Goal: Task Accomplishment & Management: Manage account settings

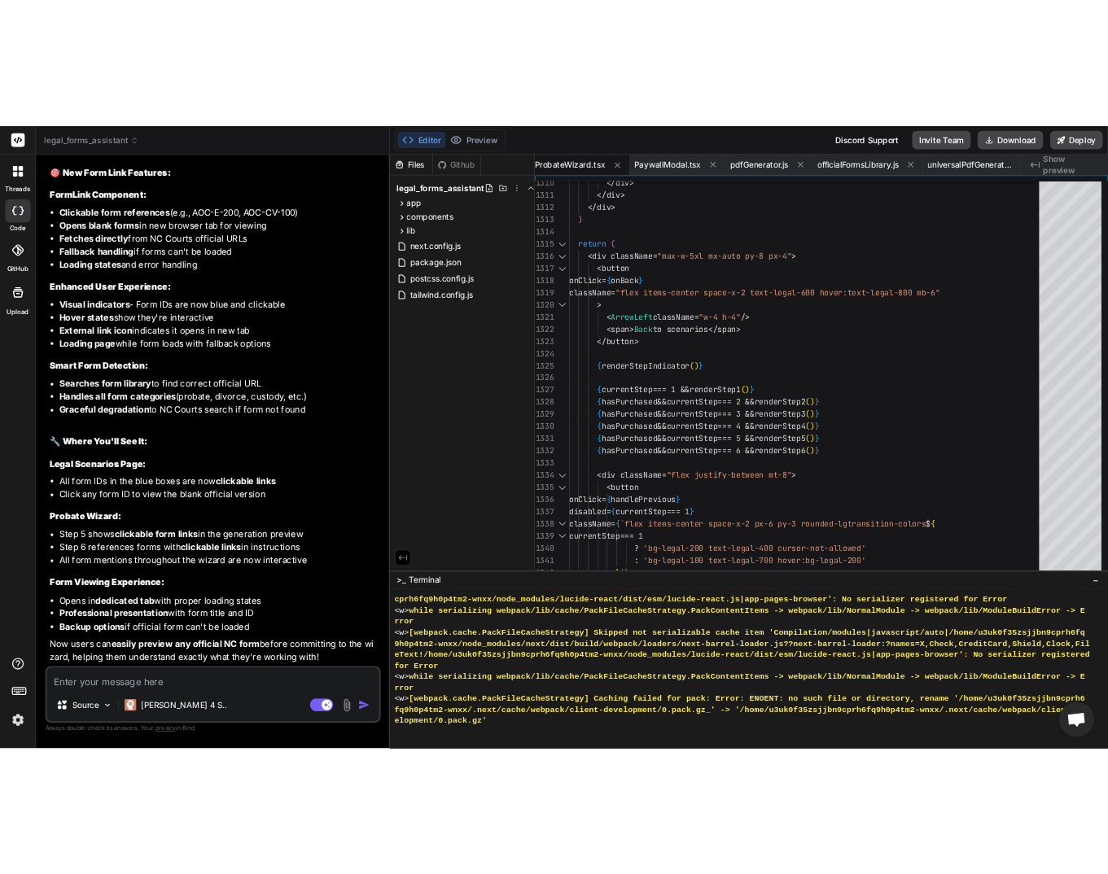
scroll to position [23284, 0]
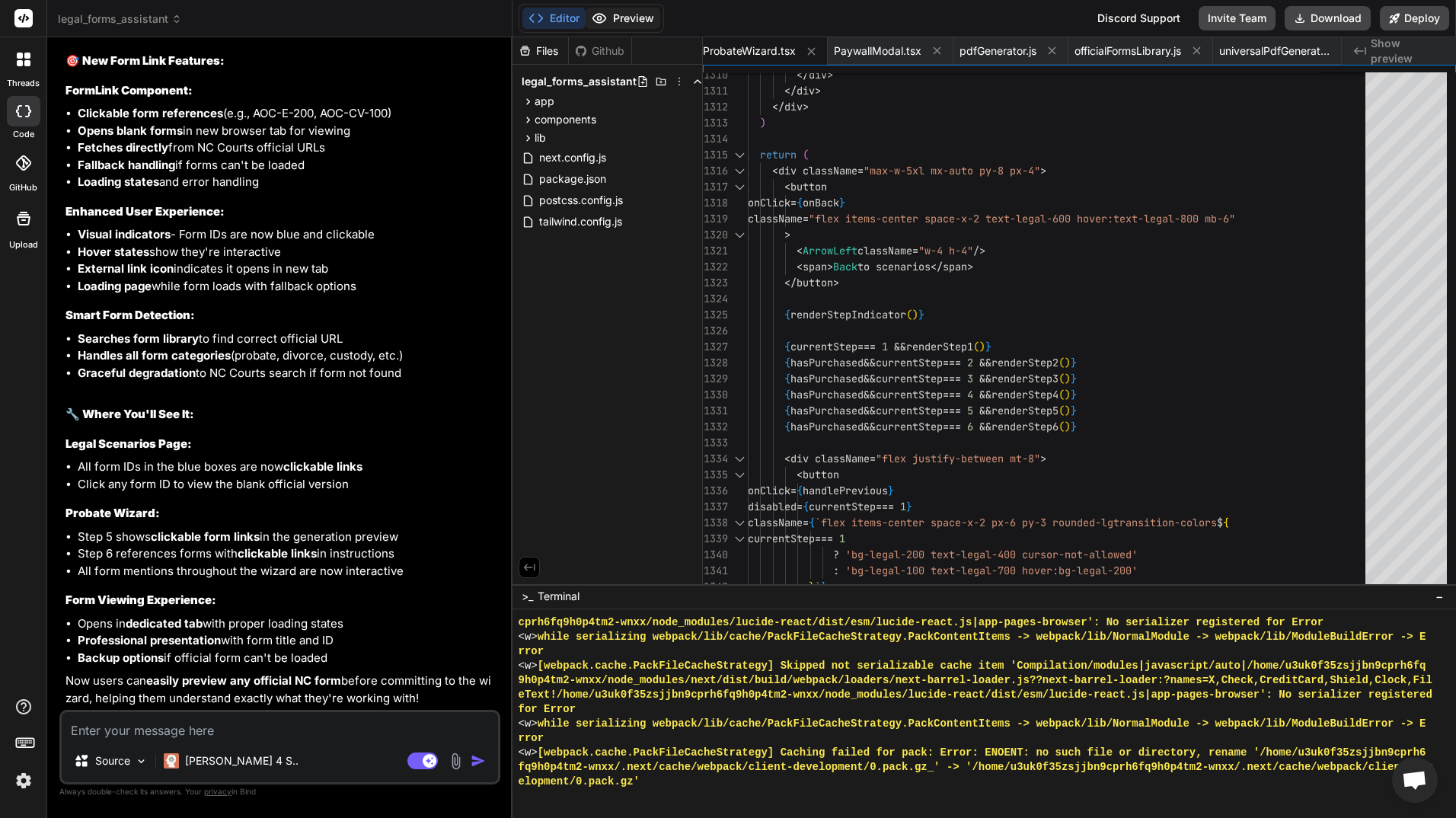
click at [638, 14] on button "Preview" at bounding box center [623, 18] width 75 height 22
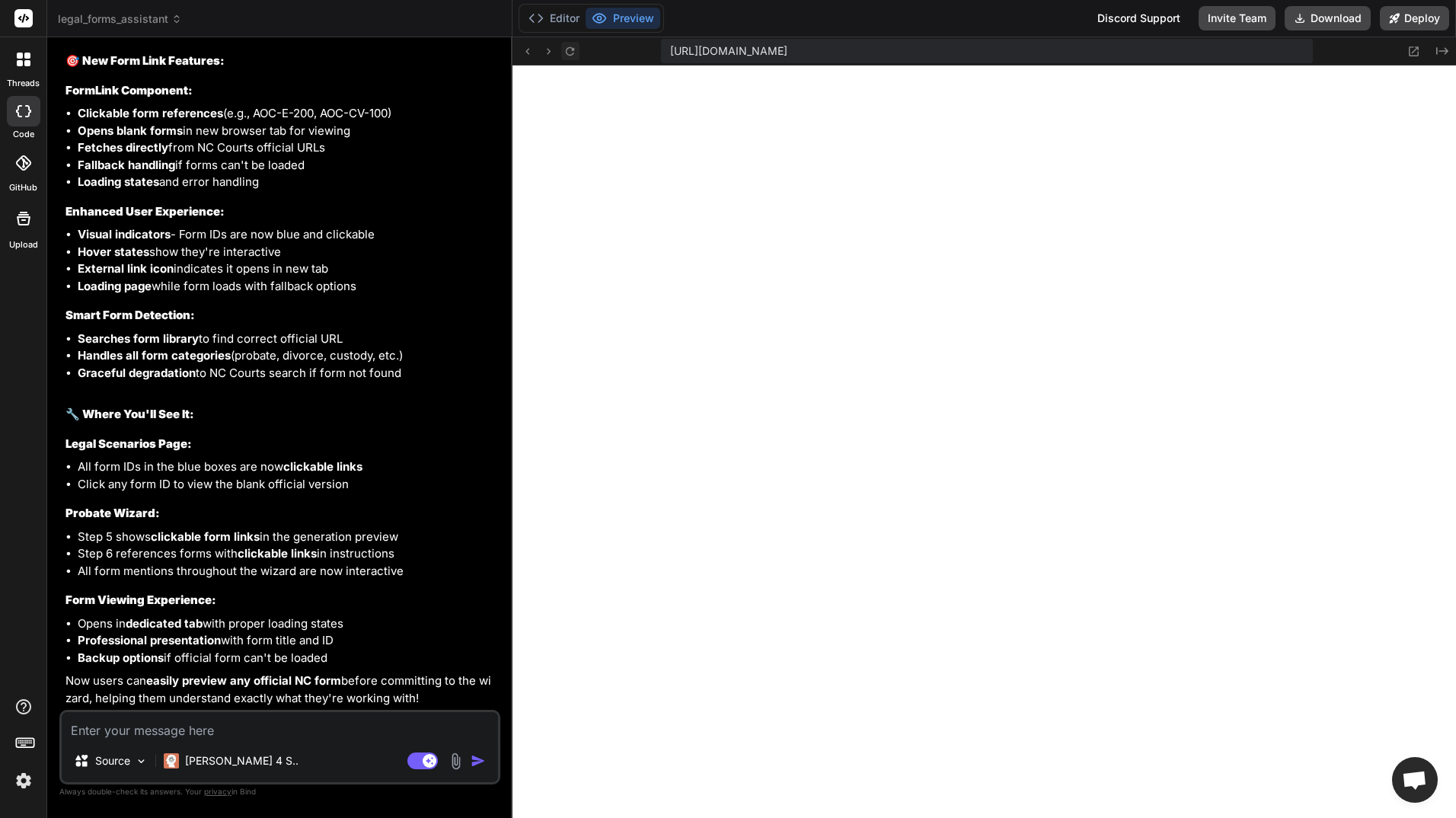
click at [571, 52] on icon at bounding box center [570, 51] width 13 height 13
click at [569, 50] on icon at bounding box center [570, 51] width 13 height 13
type textarea "}"
type textarea "x"
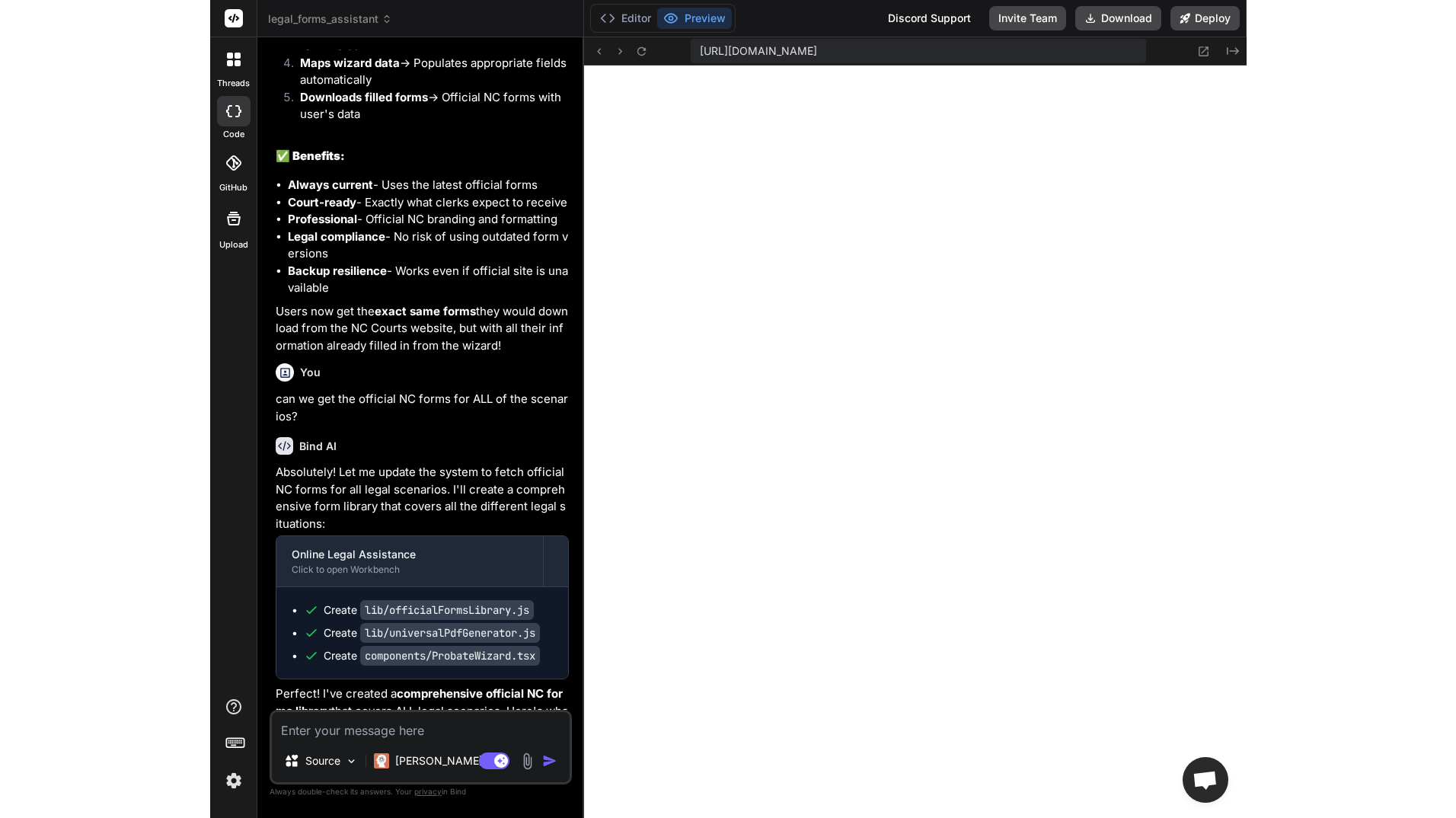
scroll to position [25369, 0]
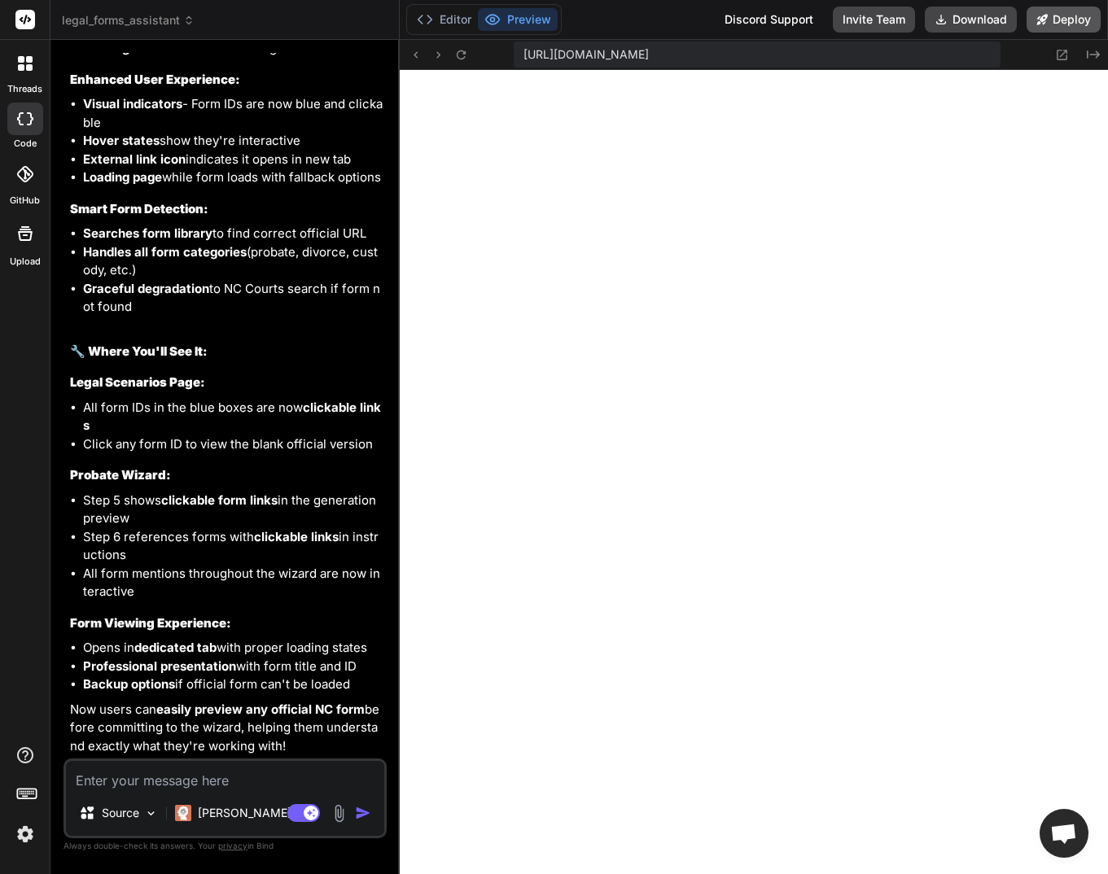
type textarea "x"
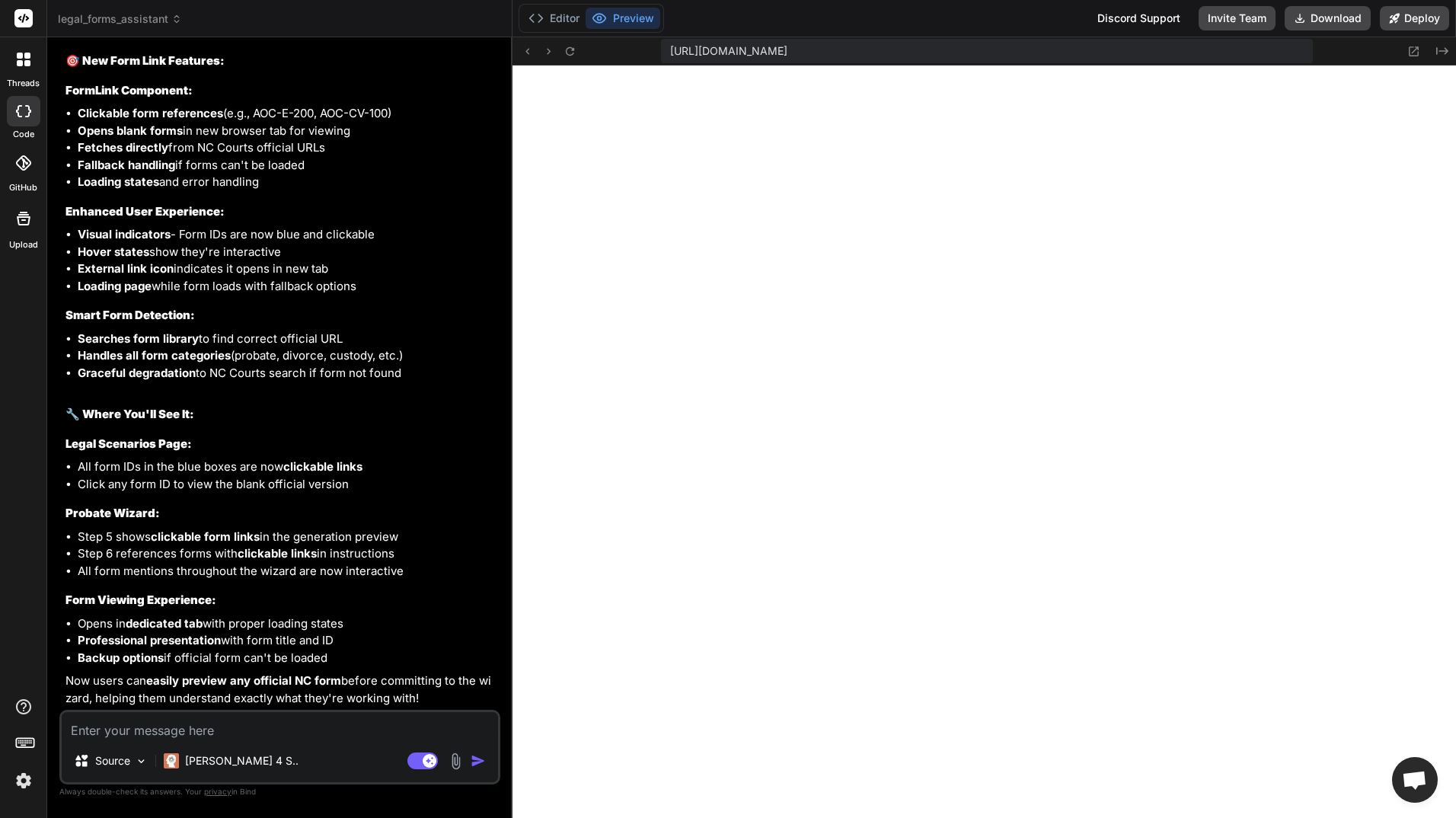
scroll to position [21792, 0]
click at [619, 16] on button "Preview" at bounding box center [623, 18] width 75 height 22
click at [563, 16] on button "Editor" at bounding box center [554, 18] width 64 height 22
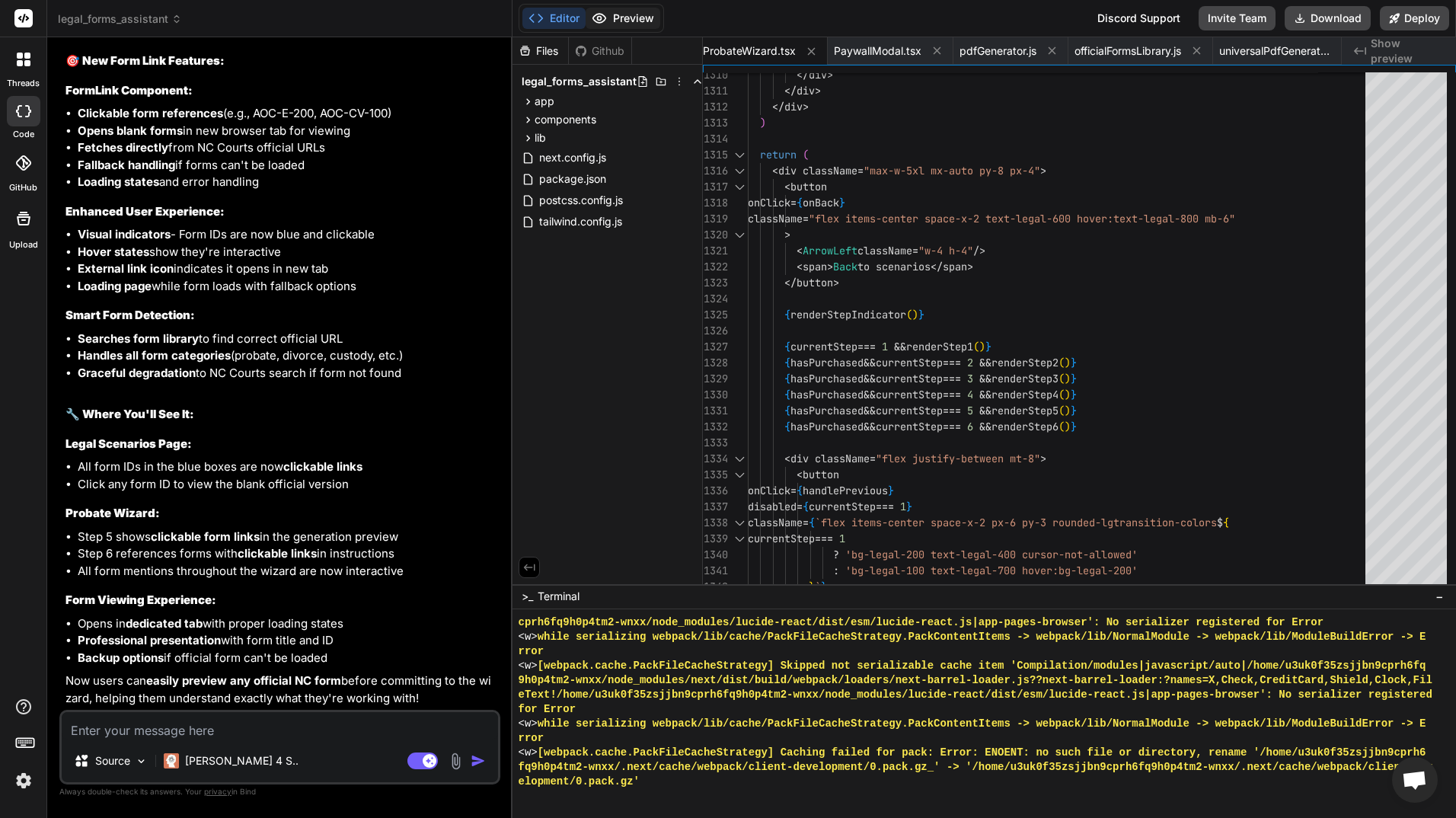
click at [623, 19] on button "Preview" at bounding box center [623, 18] width 75 height 22
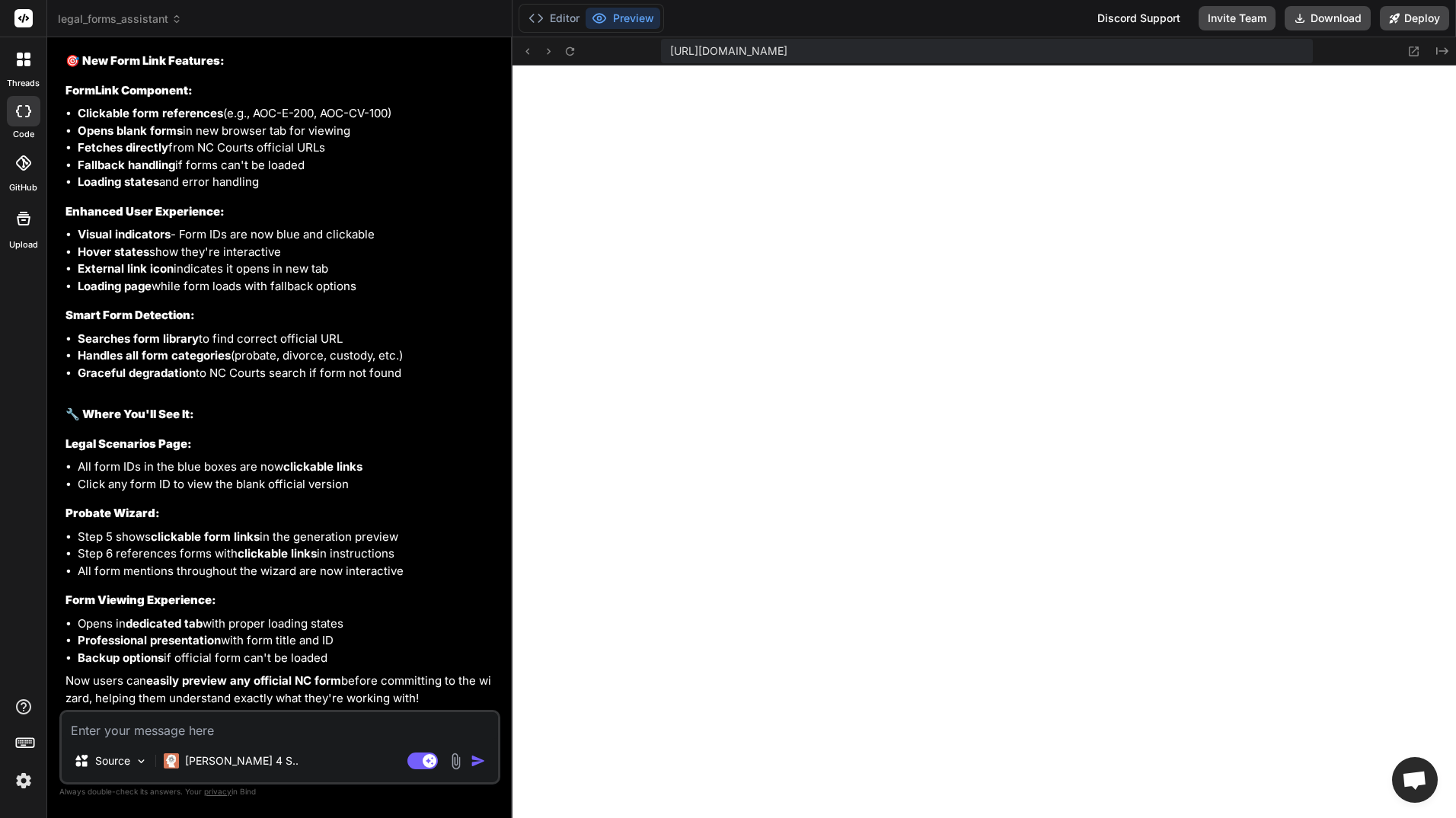
click at [268, 729] on textarea at bounding box center [280, 725] width 436 height 27
click at [129, 730] on textarea at bounding box center [280, 725] width 436 height 27
type textarea "I"
type textarea "x"
type textarea "I"
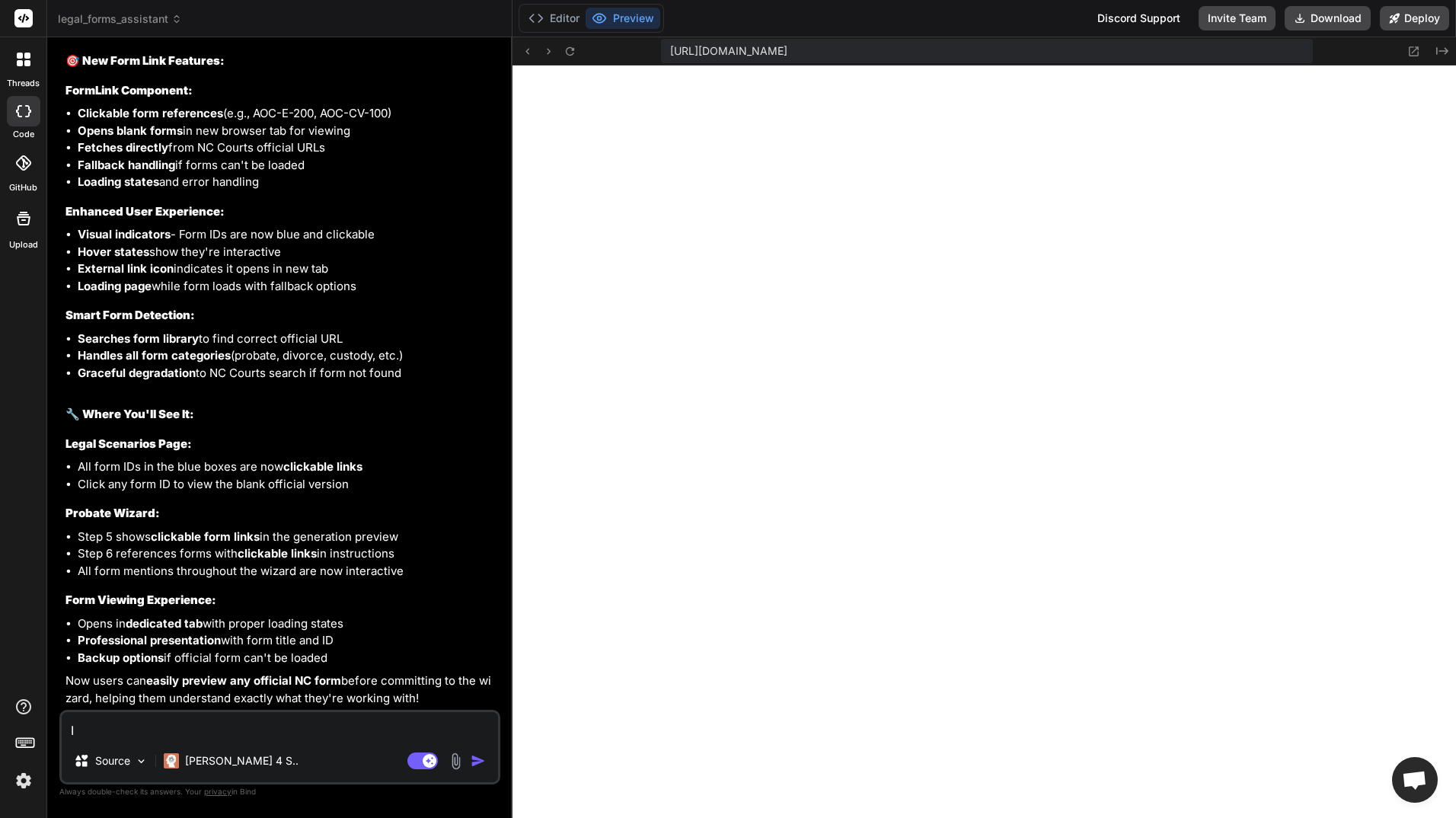
type textarea "x"
type textarea "I a"
type textarea "x"
type textarea "I am"
type textarea "x"
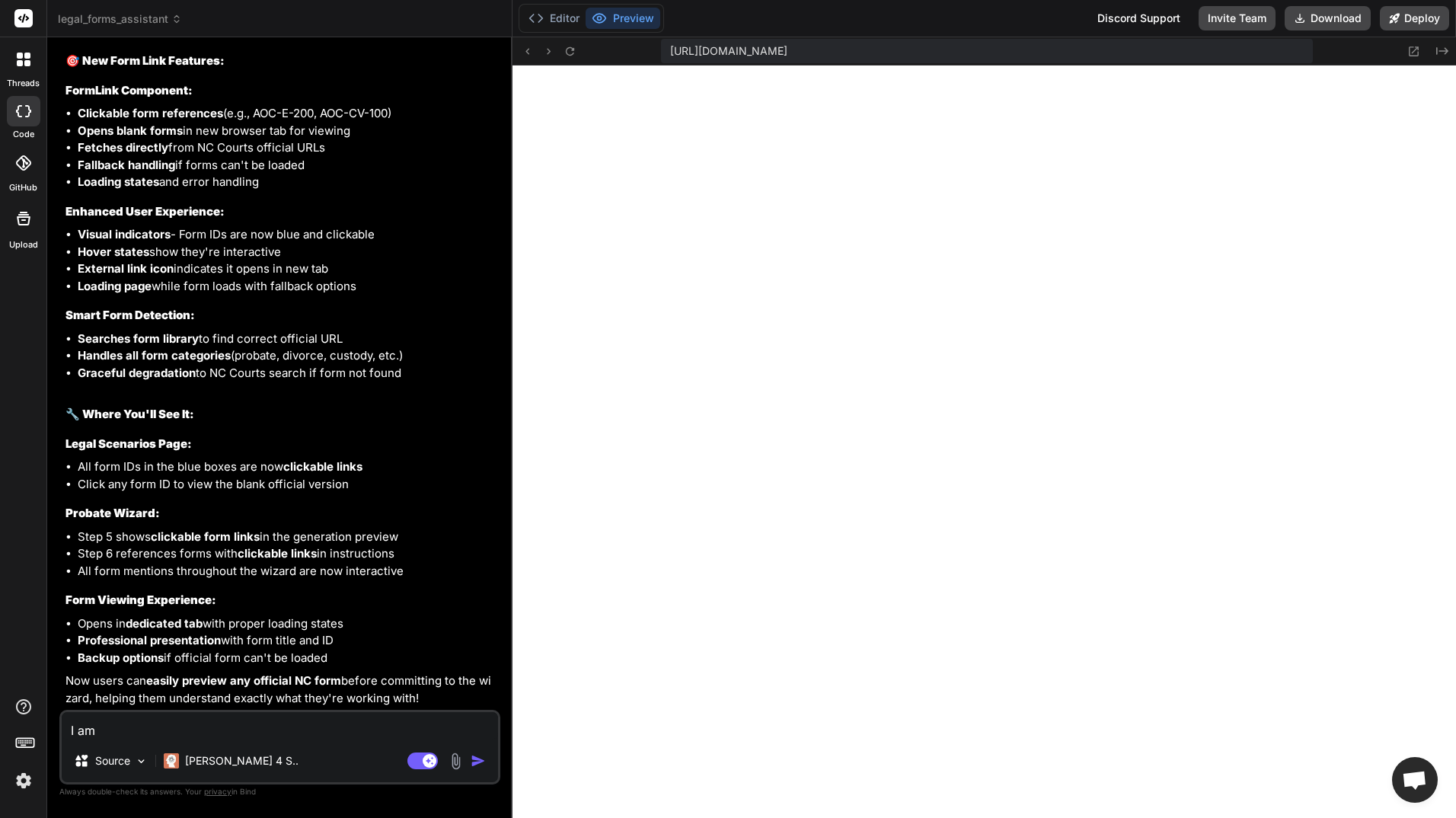
type textarea "I am"
type textarea "x"
type textarea "I am n"
type textarea "x"
type textarea "I am no"
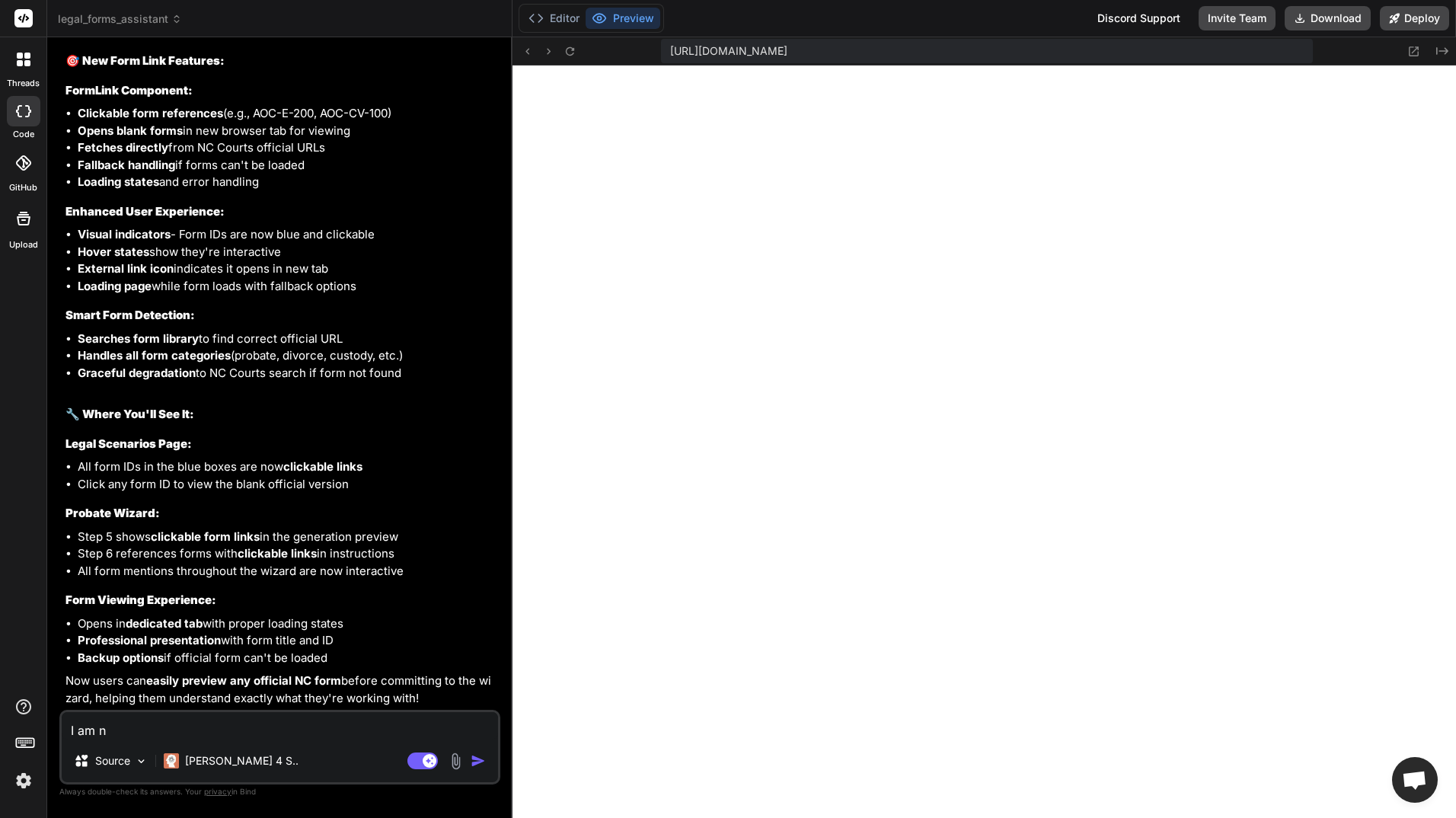
type textarea "x"
type textarea "I am not"
type textarea "x"
type textarea "I am not"
type textarea "x"
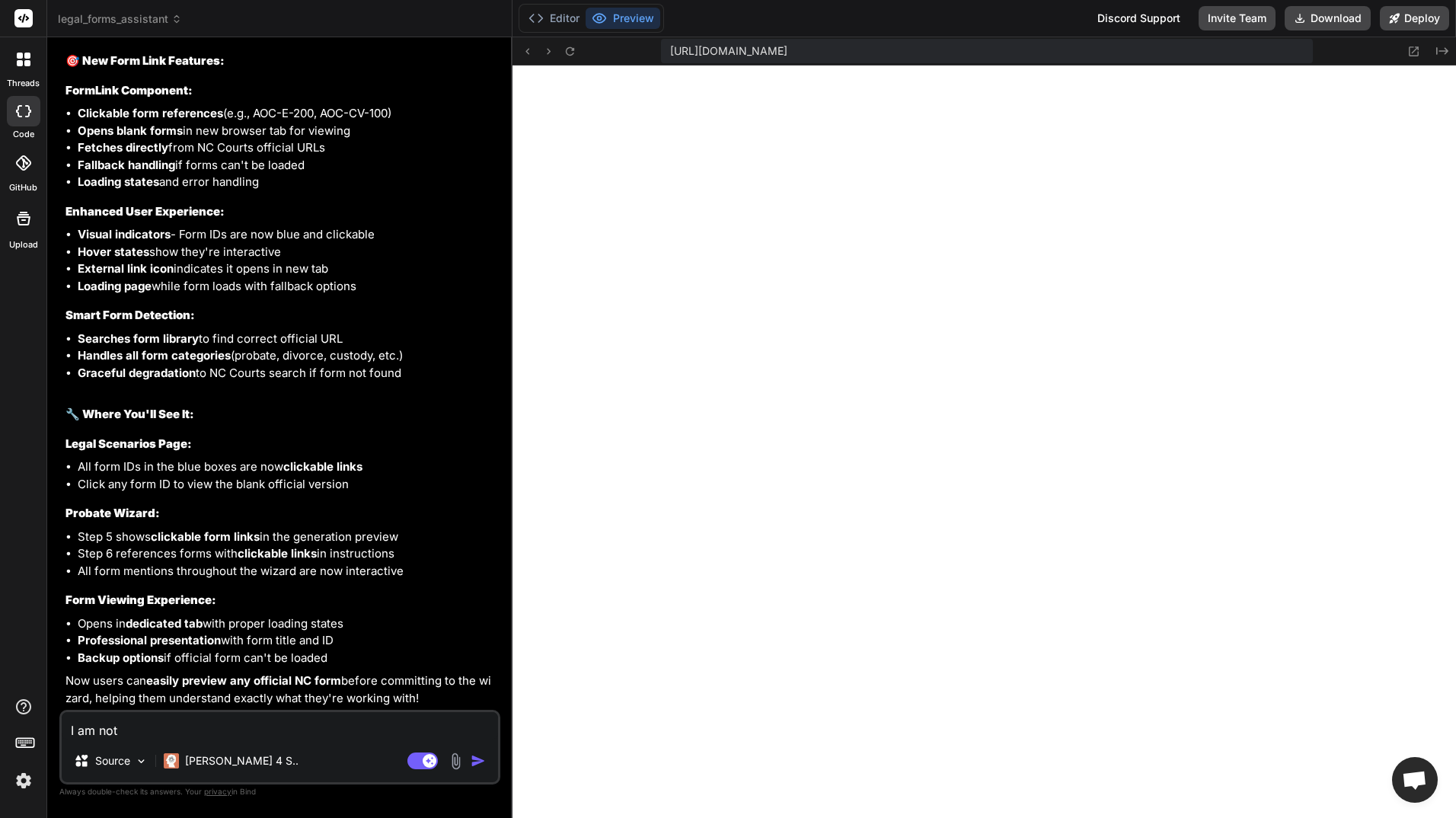
type textarea "I am not s"
type textarea "x"
type textarea "I am not se"
type textarea "x"
type textarea "I am not see"
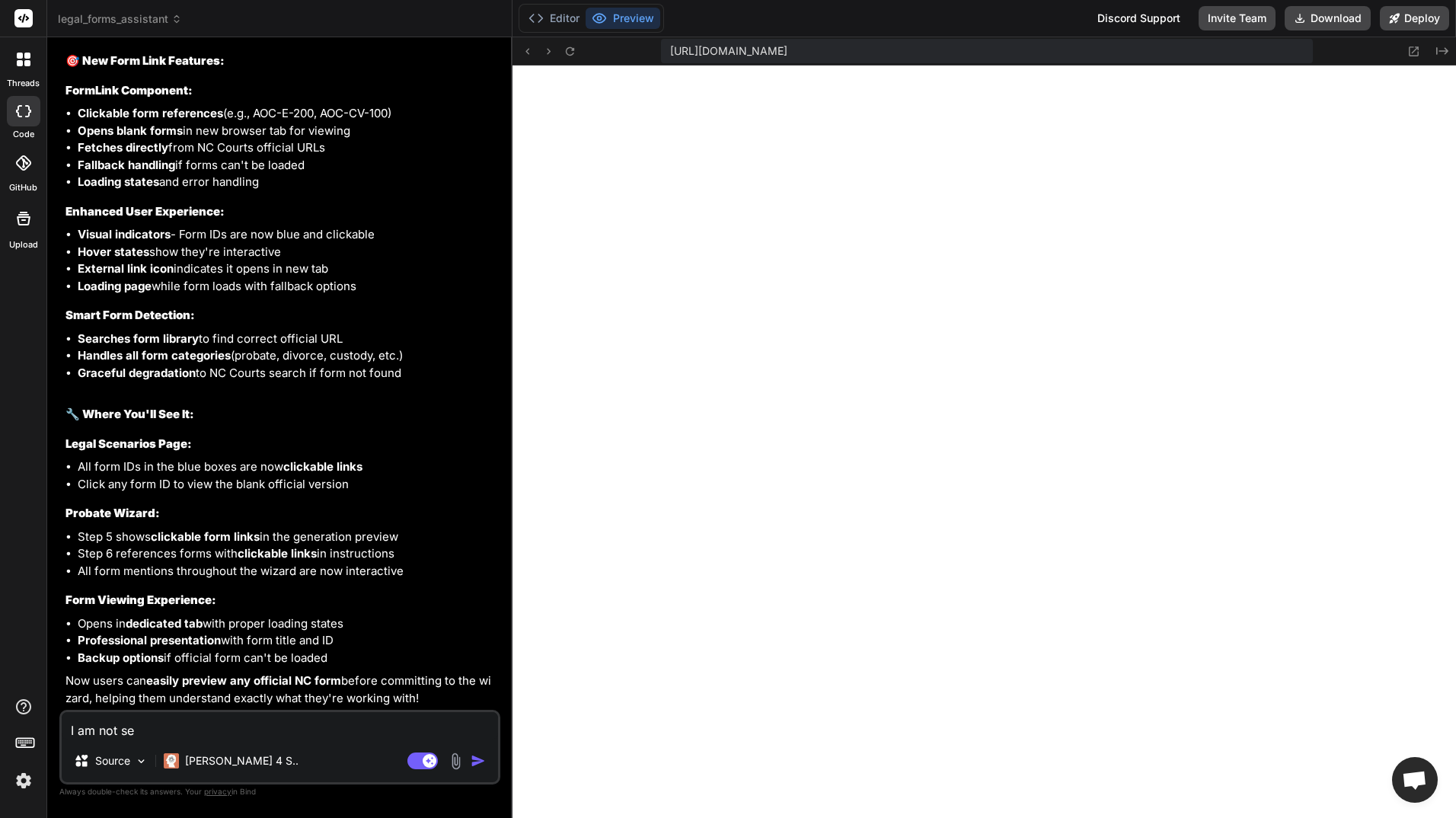
type textarea "x"
type textarea "I am not seei"
type textarea "x"
type textarea "I am not seein"
type textarea "x"
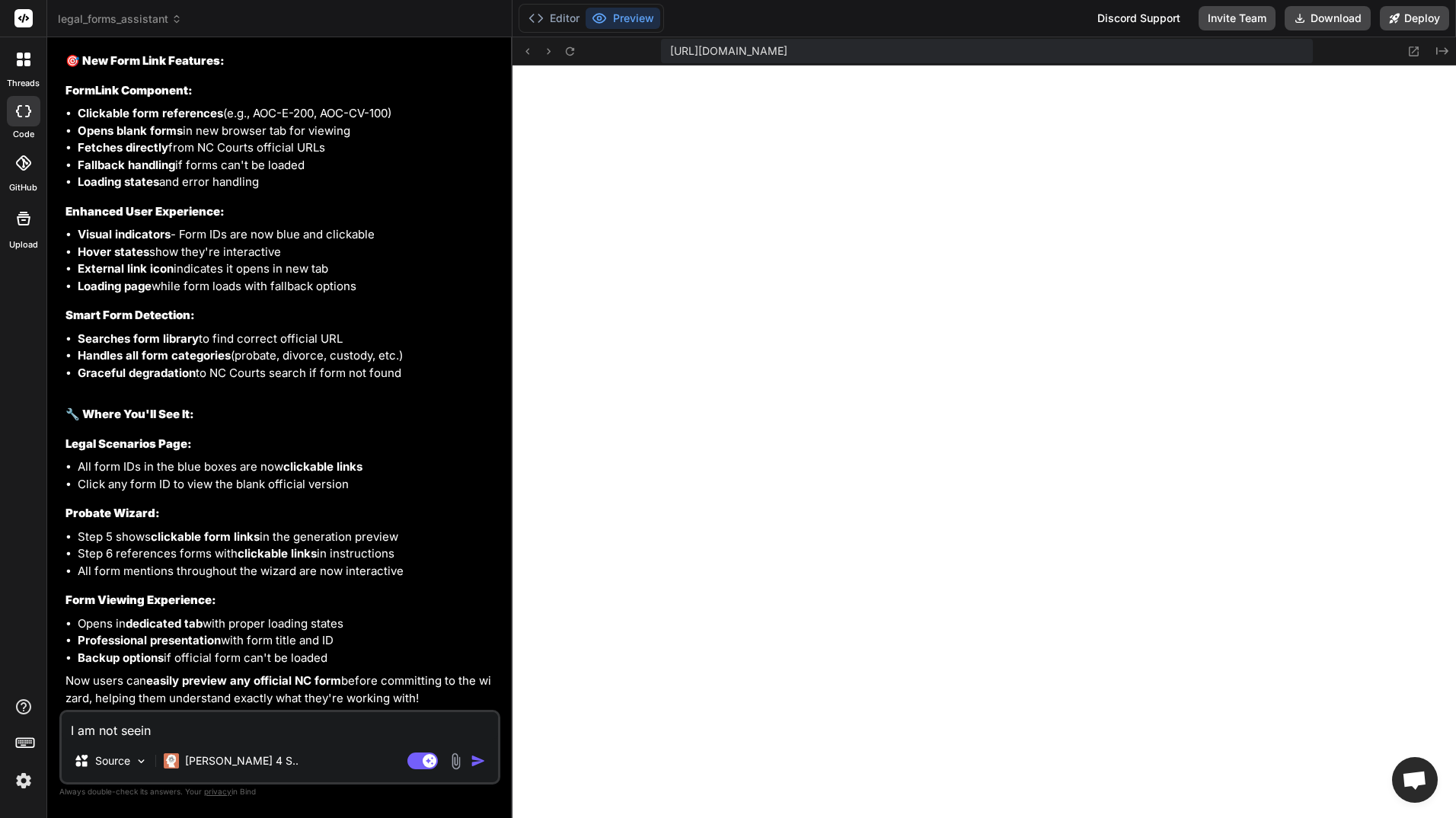
type textarea "I am not seeing"
type textarea "x"
type textarea "I am not seeing"
type textarea "x"
type textarea "I am not seeing t"
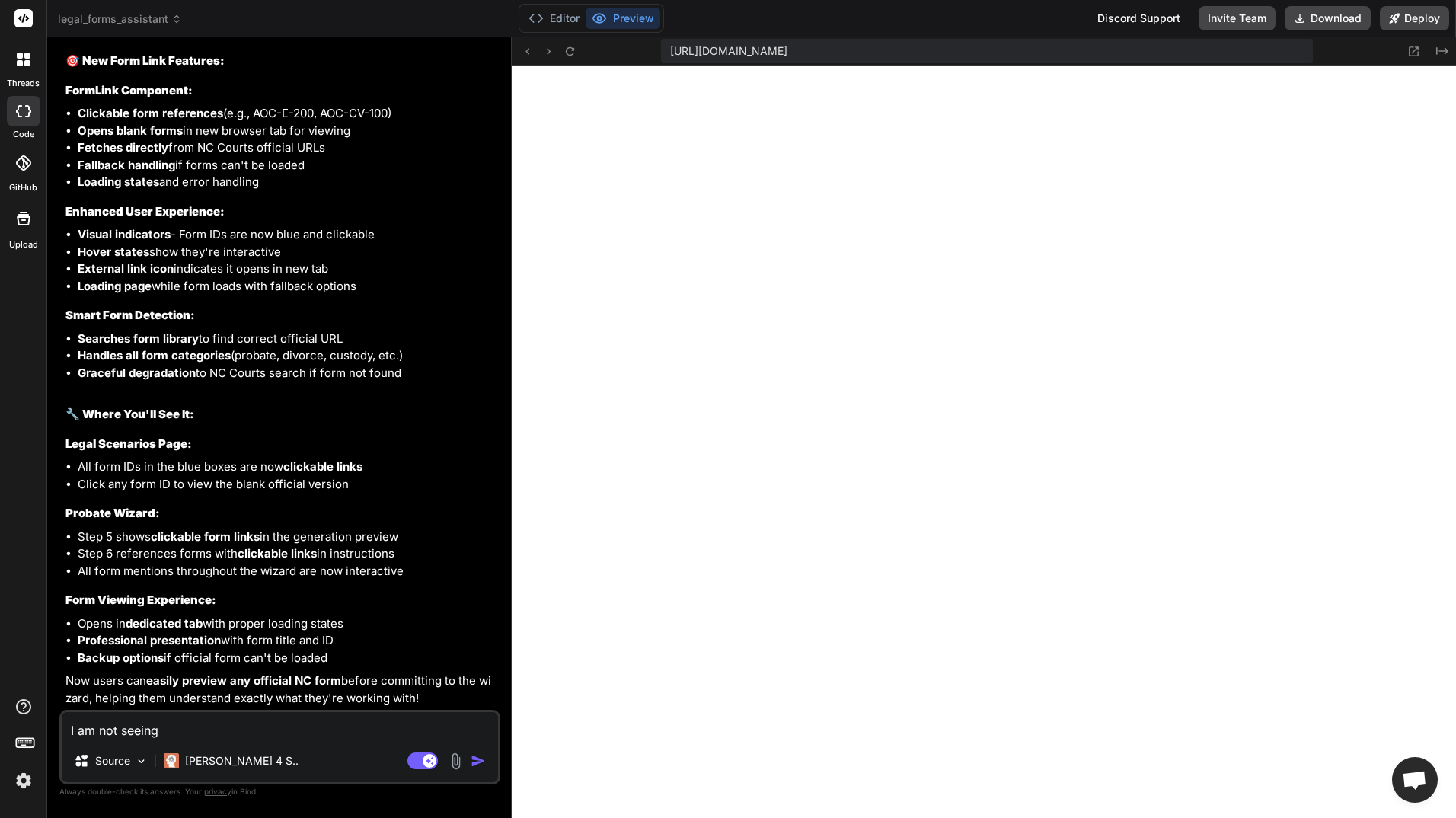
type textarea "x"
type textarea "I am not seeing th"
type textarea "x"
type textarea "I am not seeing the"
type textarea "x"
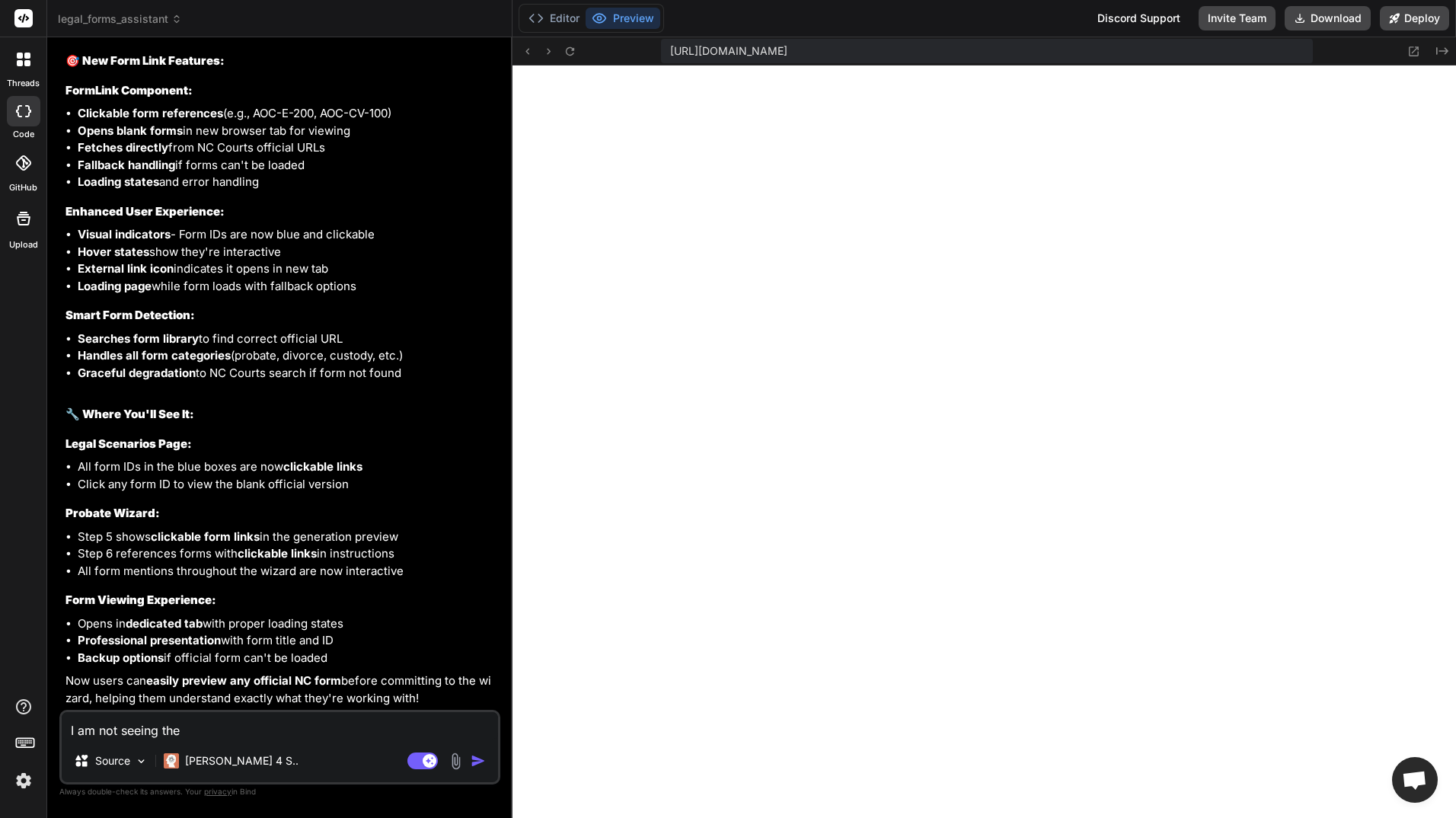
type textarea "I am not seeing the"
type textarea "x"
type textarea "I am not seeing the c"
type textarea "x"
type textarea "I am not seeing the cl"
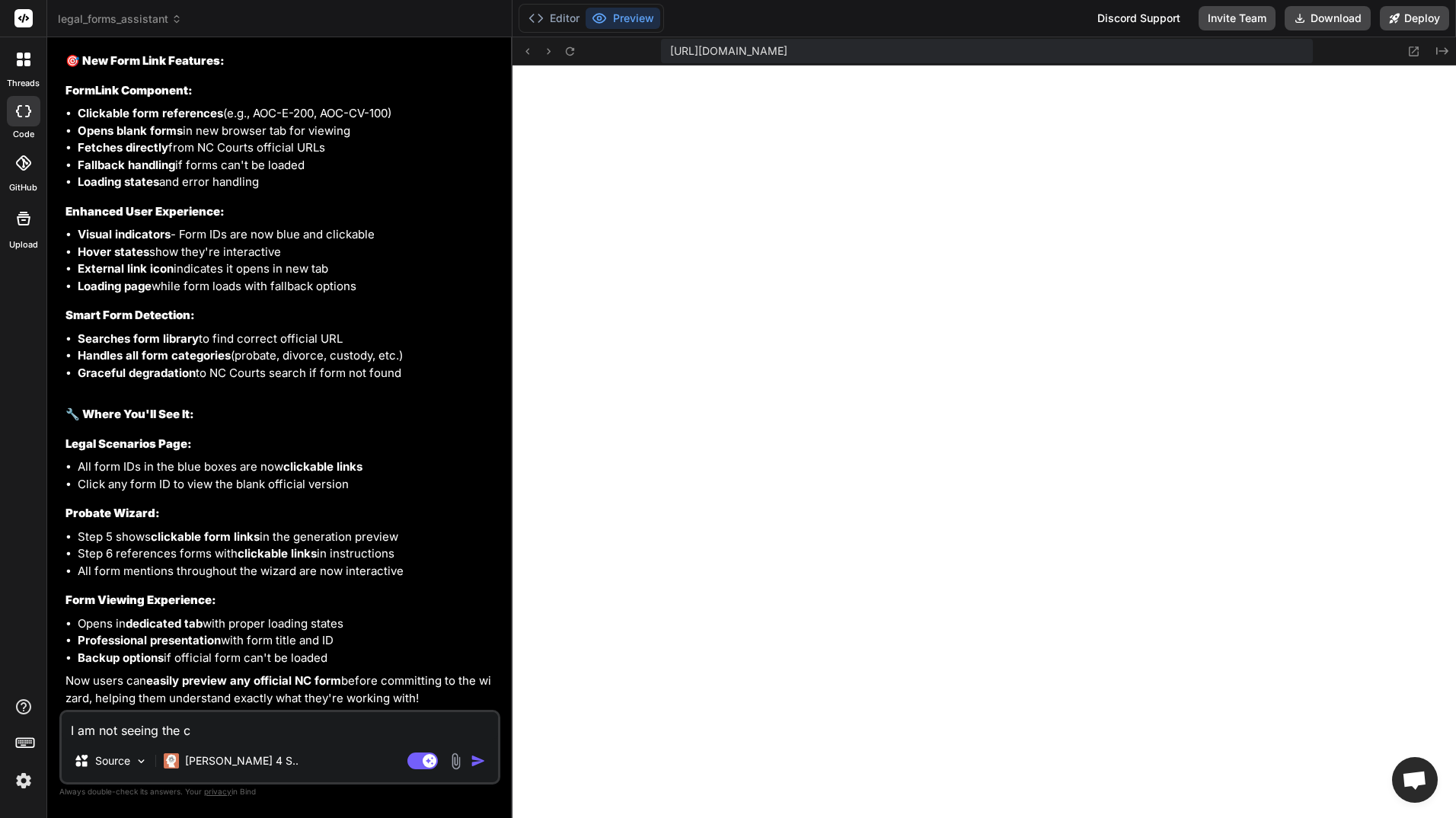
type textarea "x"
type textarea "I am not seeing the cli"
type textarea "x"
type textarea "I am not seeing the clic"
type textarea "x"
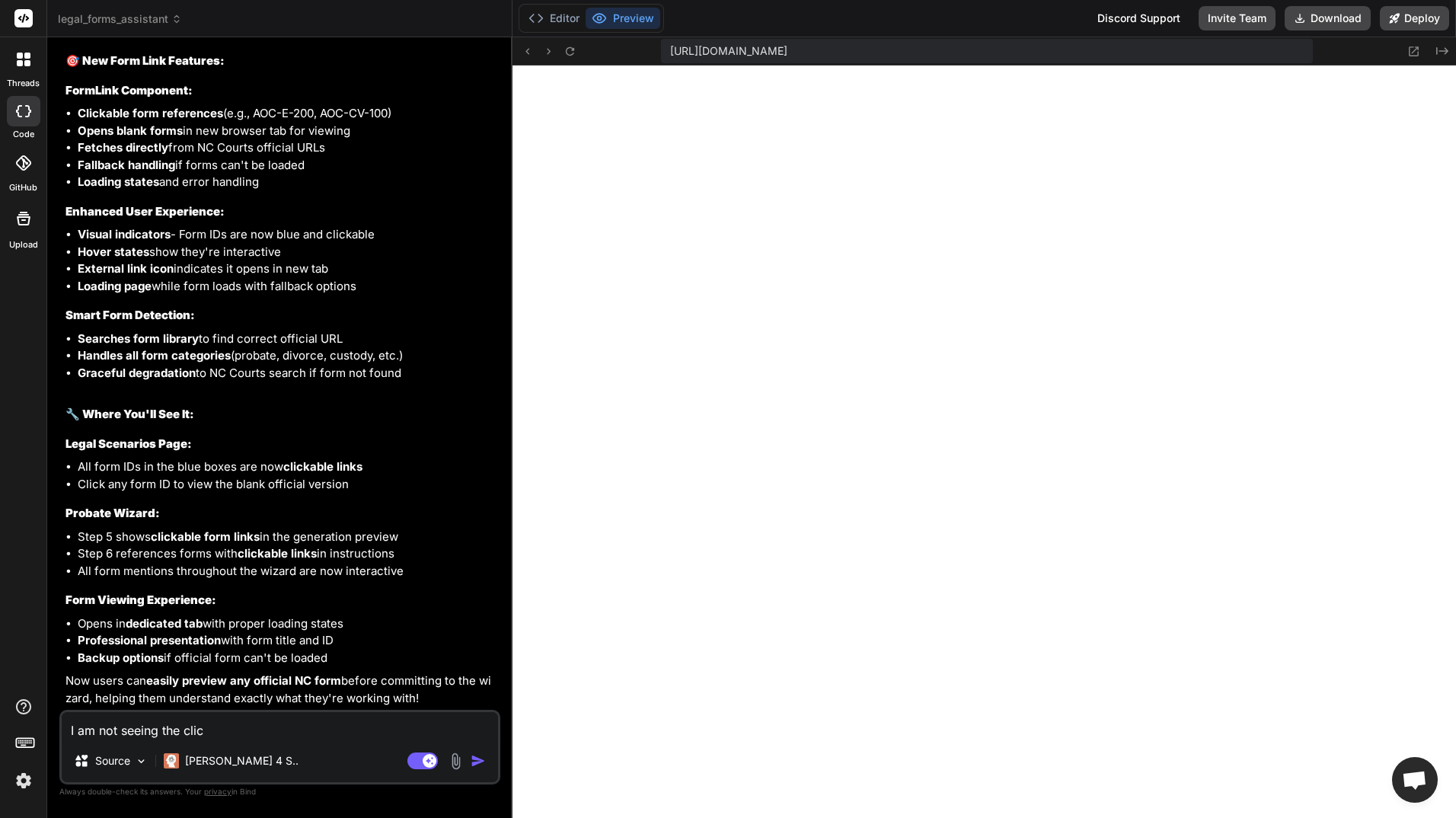
type textarea "I am not seeing the click"
type textarea "x"
type textarea "I am not seeing the clicka"
type textarea "x"
type textarea "I am not seeing the clickab"
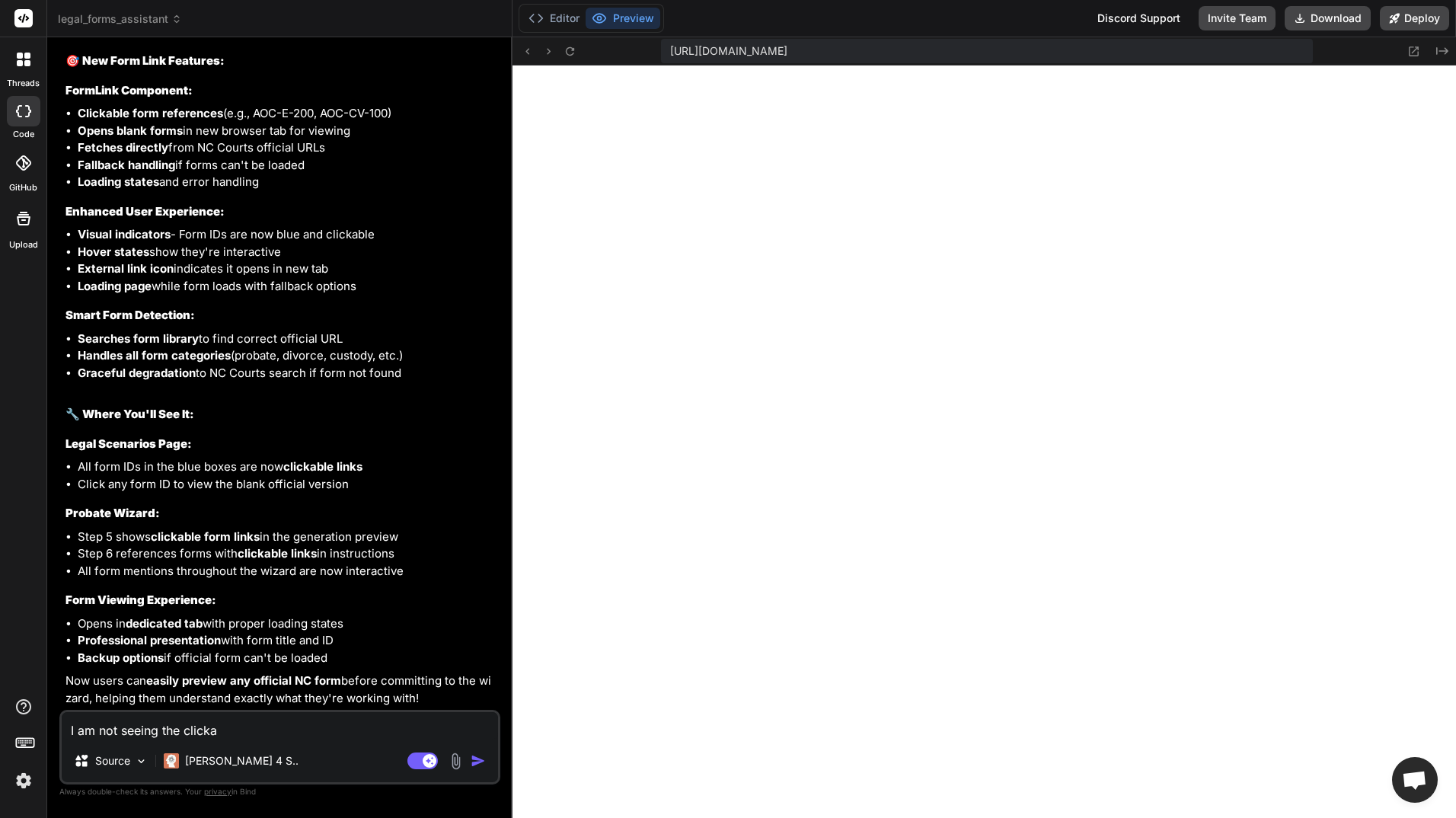
type textarea "x"
type textarea "I am not seeing the clickabl"
type textarea "x"
type textarea "I am not seeing the clickable"
type textarea "x"
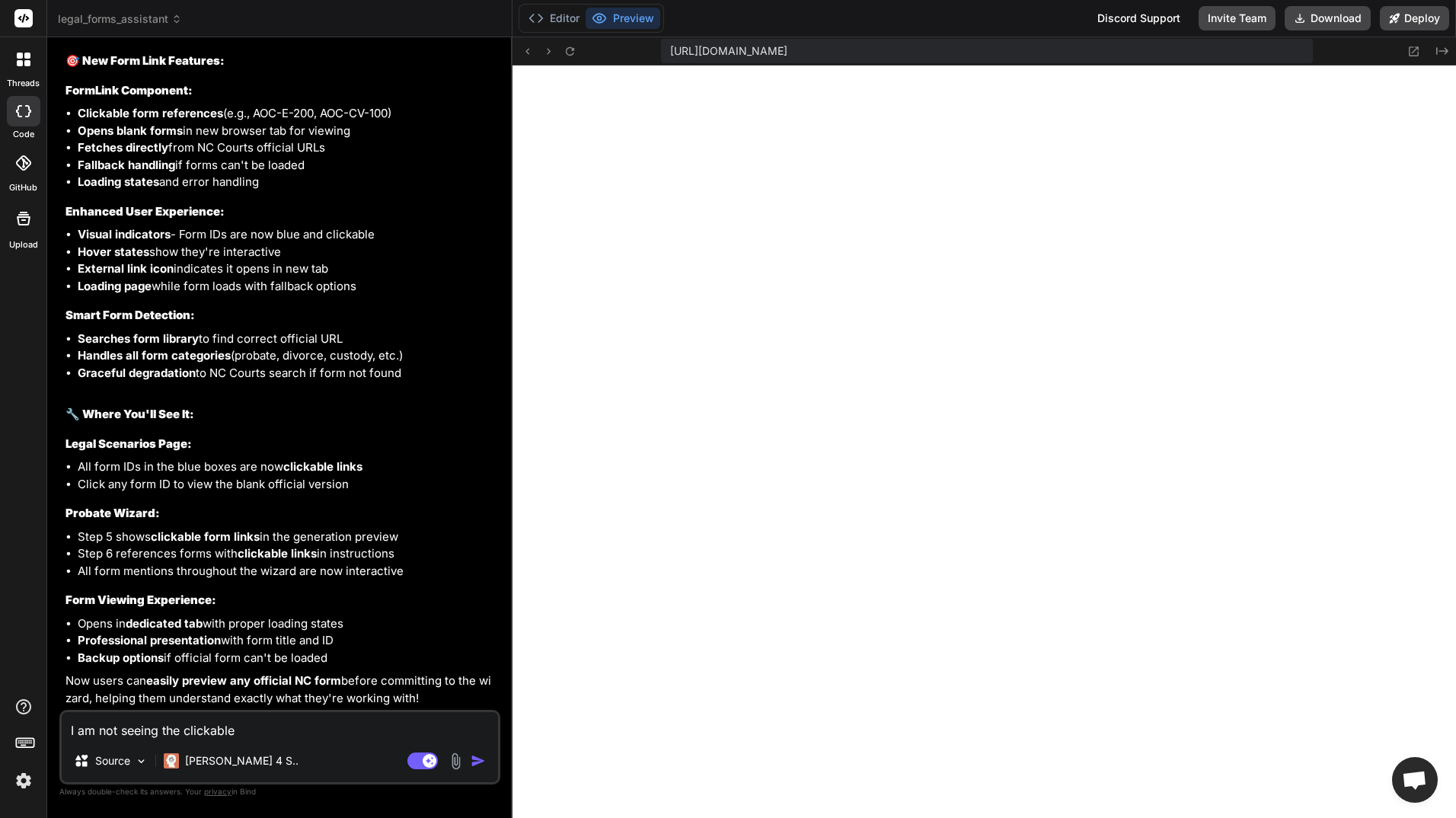
type textarea "I am not seeing the clickable"
type textarea "x"
type textarea "I am not seeing the clickable l"
type textarea "x"
type textarea "I am not seeing the clickable li"
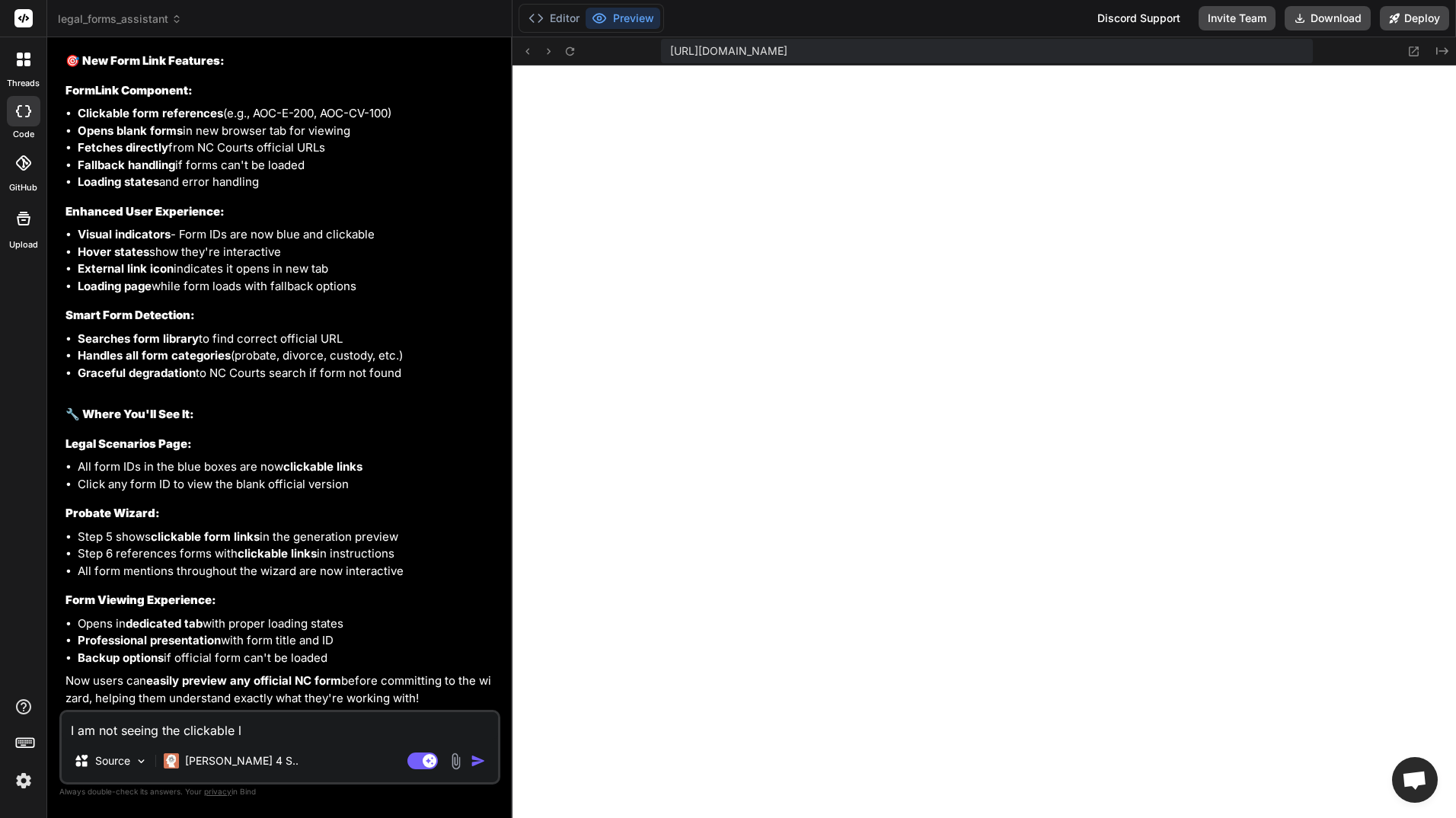
type textarea "x"
type textarea "I am not seeing the clickable lin"
type textarea "x"
type textarea "I am not seeing the clickable link"
type textarea "x"
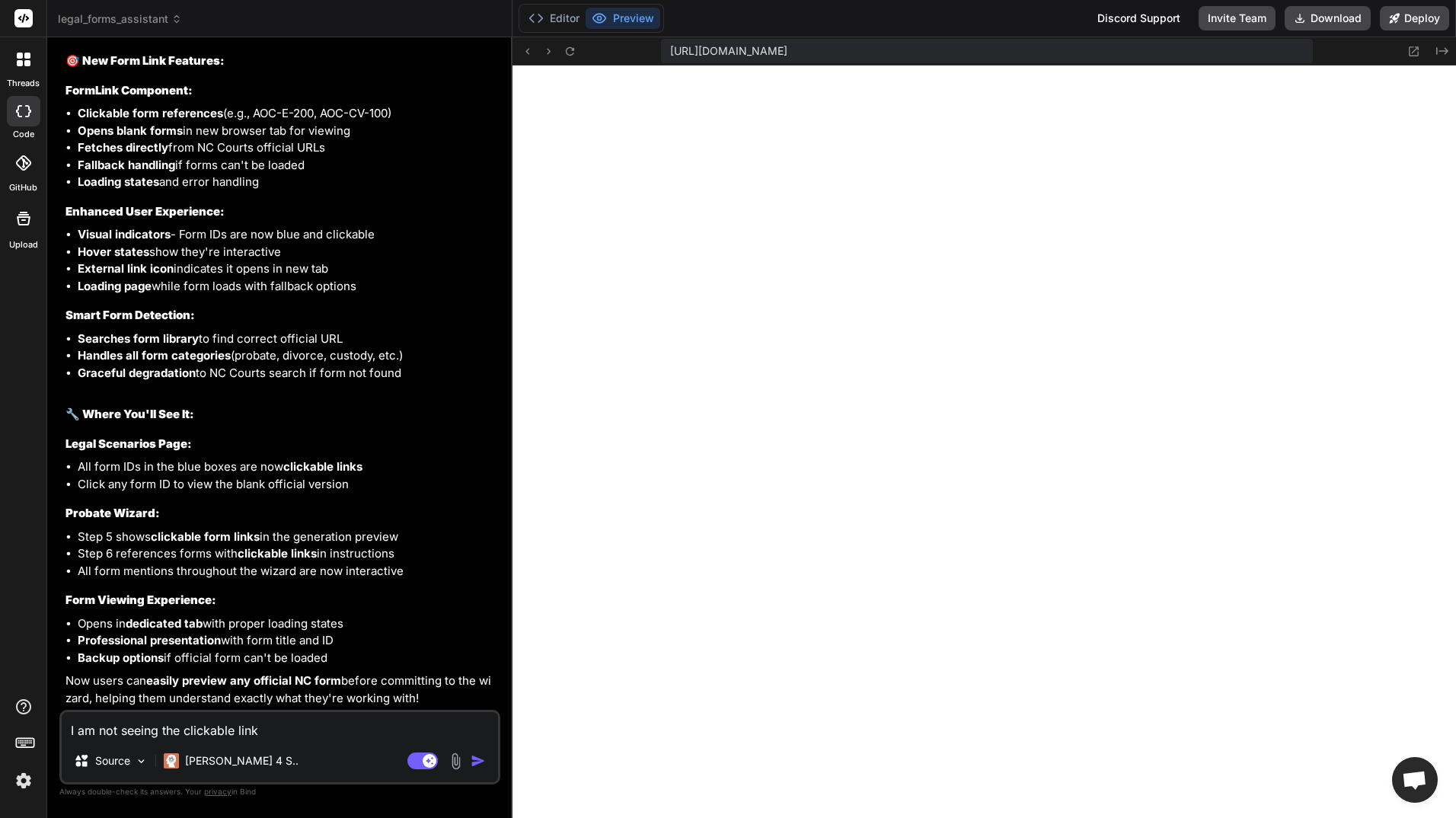
type textarea "I am not seeing the clickable links"
type textarea "x"
type textarea "I am not seeing the clickable links."
type textarea "x"
type textarea "I am not seeing the clickable links."
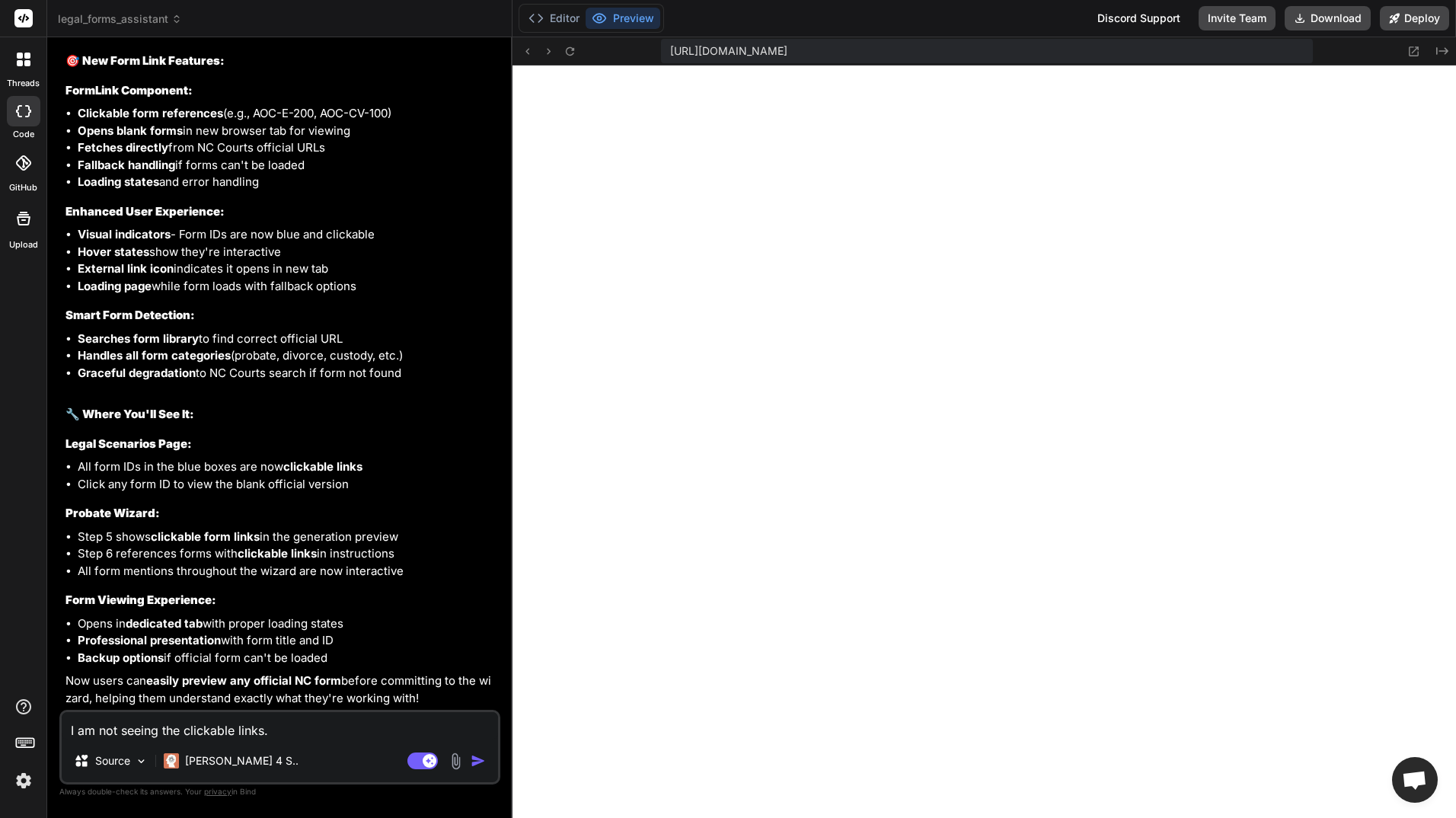
type textarea "x"
type textarea "I am not seeing the clickable links."
type textarea "x"
type textarea "I am not seeing the clickable links. M"
type textarea "x"
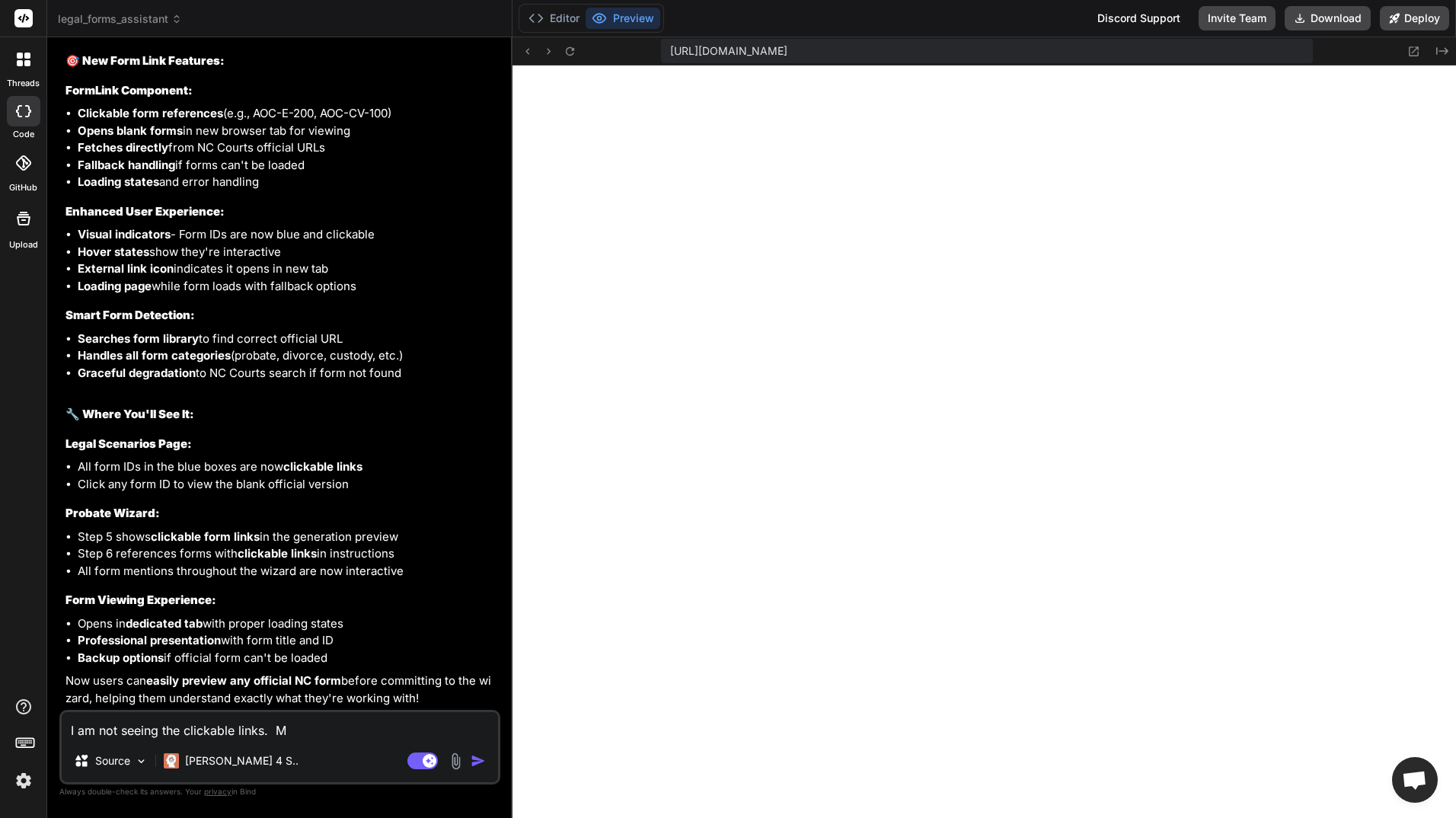
type textarea "I am not seeing the clickable links. Ma"
type textarea "x"
type textarea "I am not seeing the clickable links. May"
type textarea "x"
type textarea "I am not seeing the clickable links. Mayb"
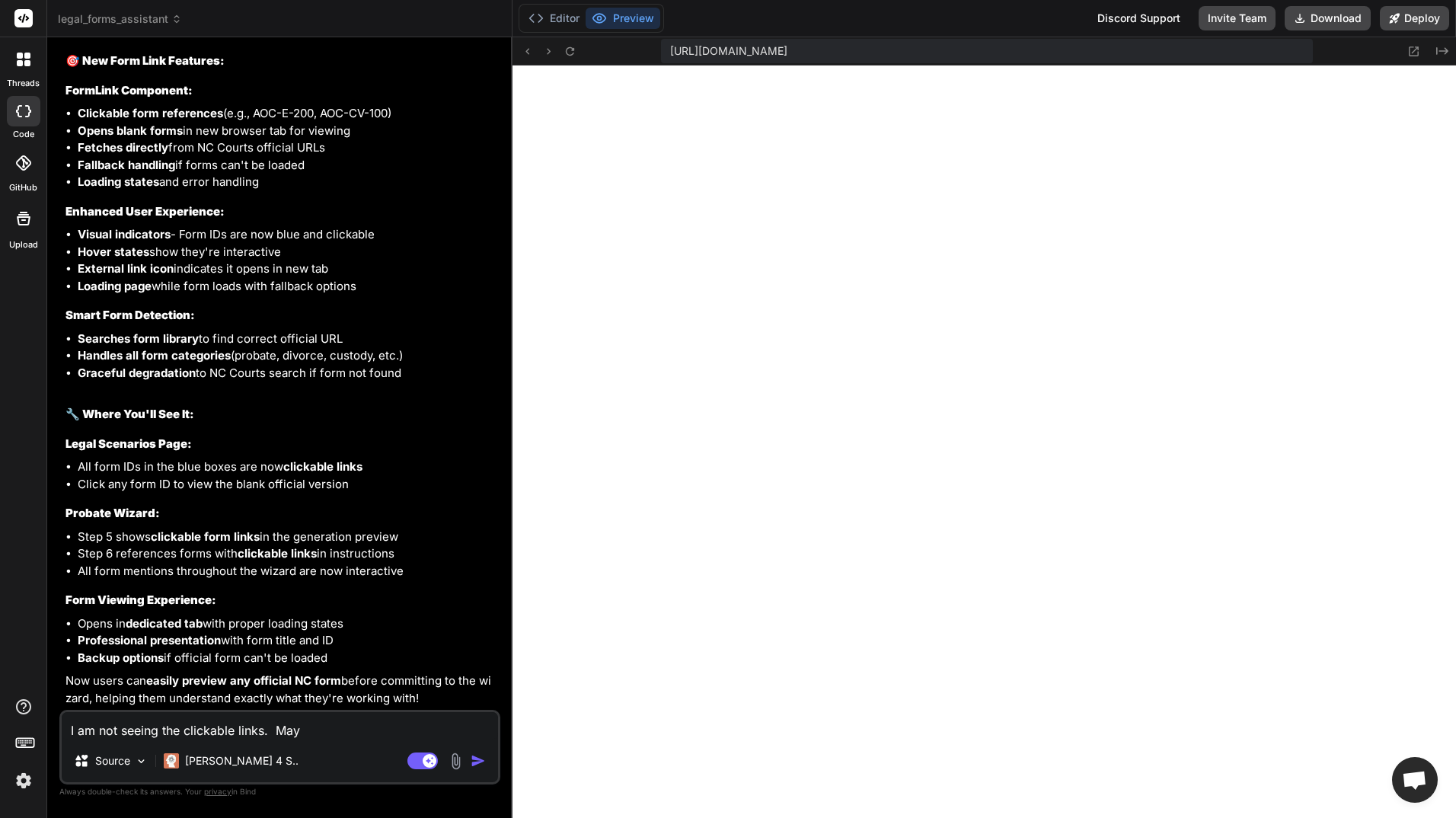
type textarea "x"
type textarea "I am not seeing the clickable links. Maybe"
type textarea "x"
type textarea "I am not seeing the clickable links. Maybe"
type textarea "x"
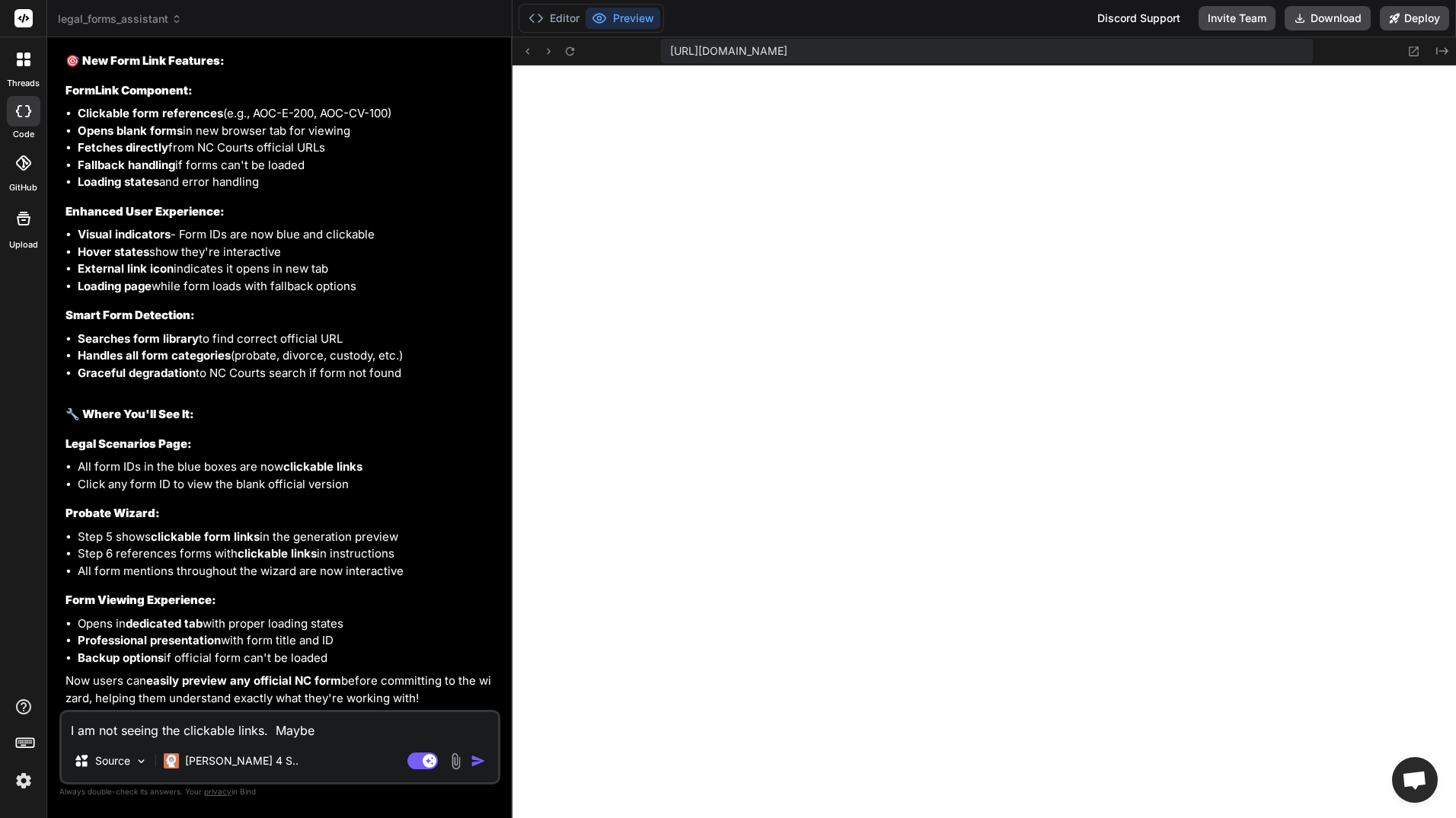
type textarea "I am not seeing the clickable links. Maybe I"
type textarea "x"
type textarea "I am not seeing the clickable links. Maybe I"
type textarea "x"
type textarea "I am not seeing the clickable links. Maybe I"
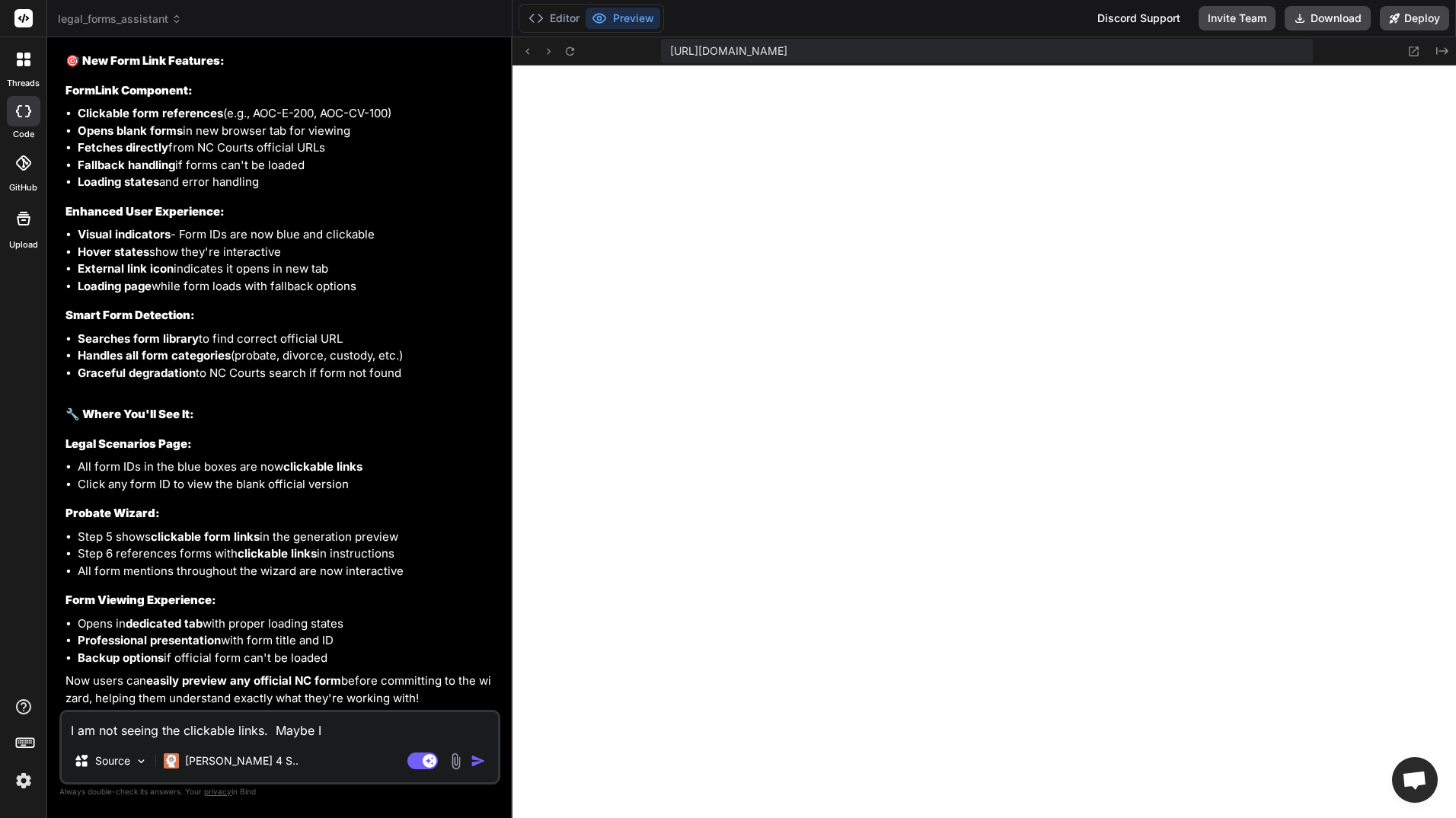
type textarea "x"
type textarea "I am not seeing the clickable links. Maybe"
type textarea "x"
type textarea "I am not seeing the clickable links. Maybe"
type textarea "x"
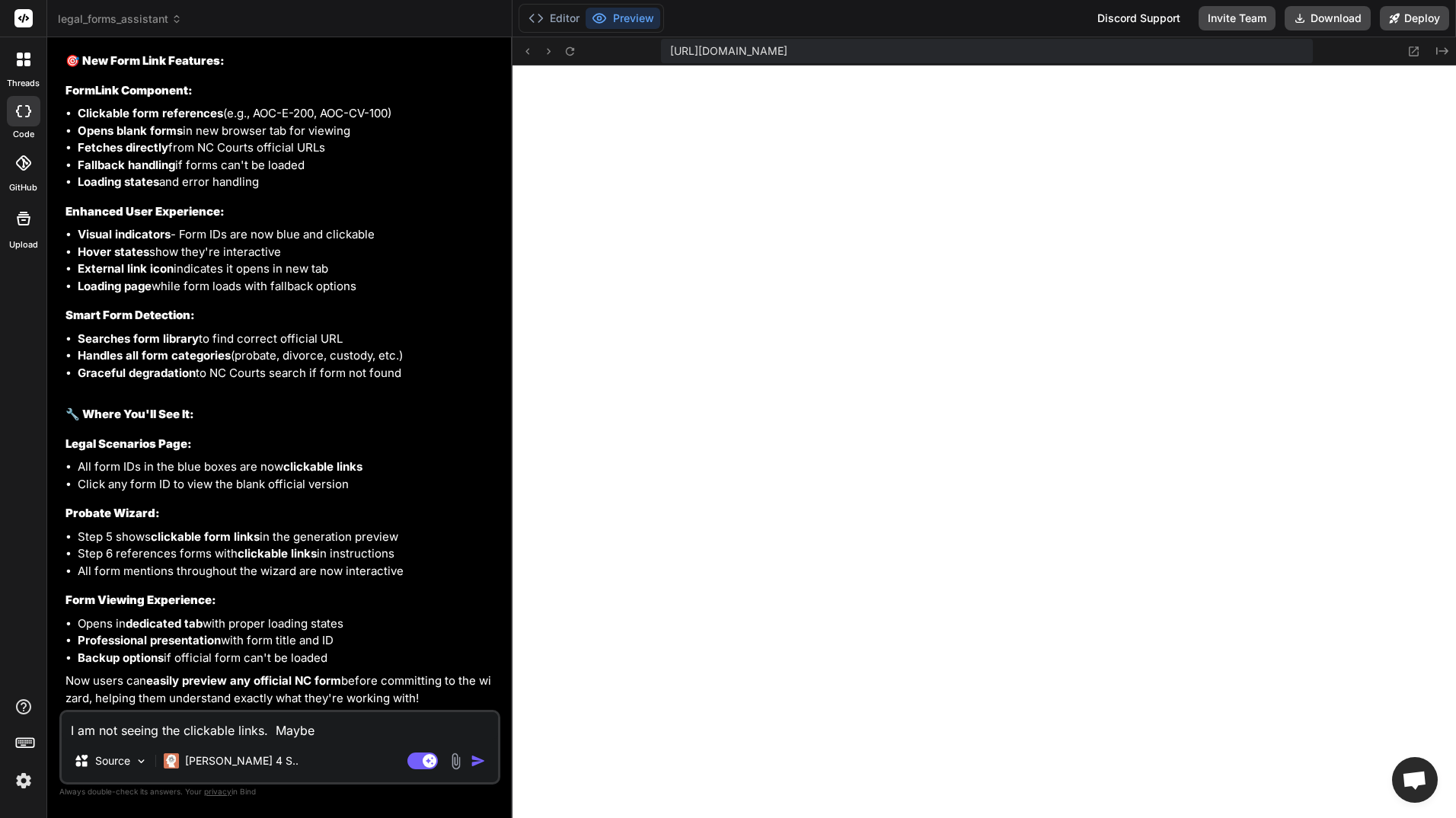
type textarea "I am not seeing the clickable links. Mayb"
type textarea "x"
type textarea "I am not seeing the clickable links. May"
type textarea "x"
type textarea "I am not seeing the clickable links. Ma"
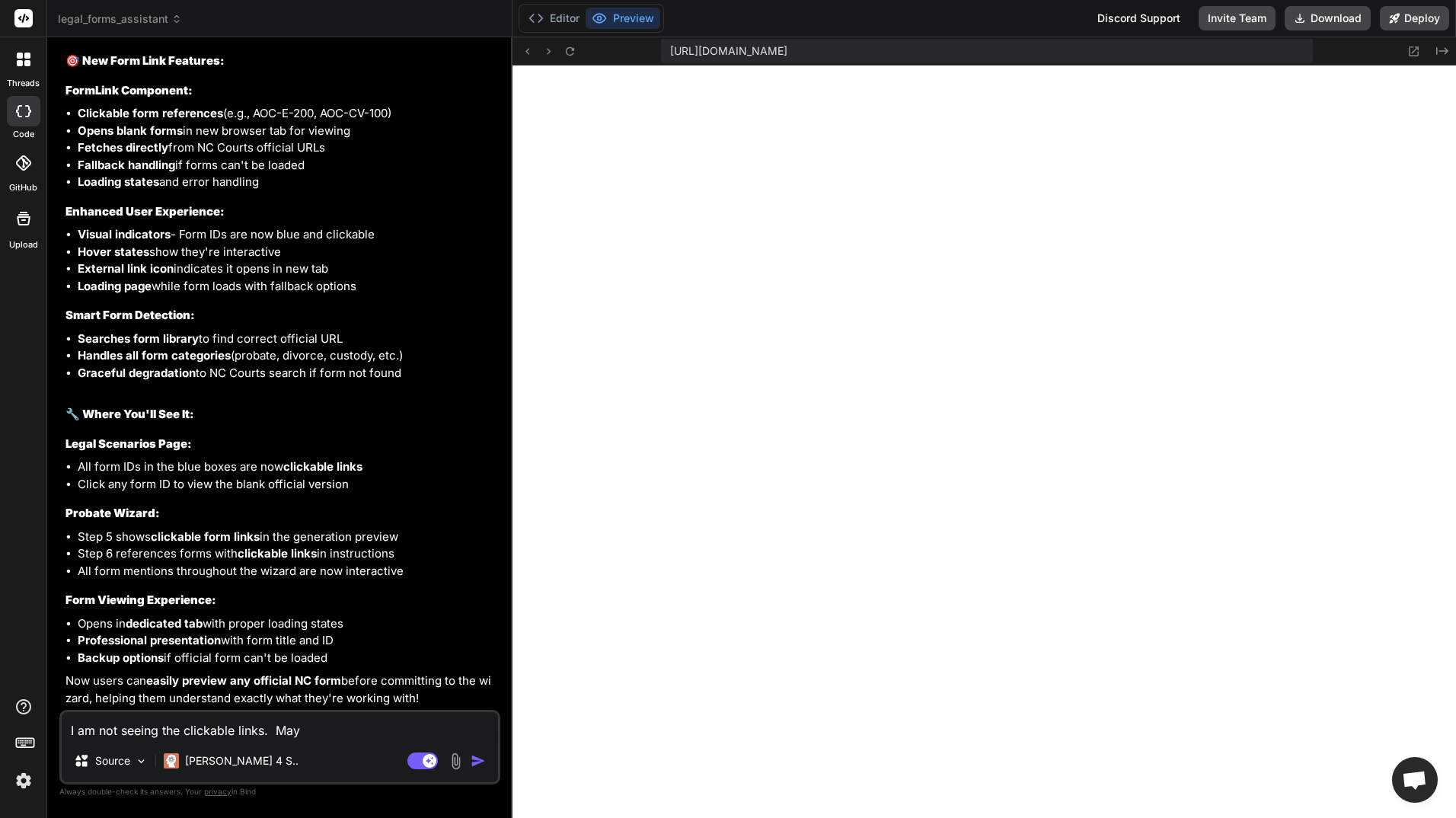
type textarea "x"
type textarea "I am not seeing the clickable links. M"
type textarea "x"
type textarea "I am not seeing the clickable links."
type textarea "x"
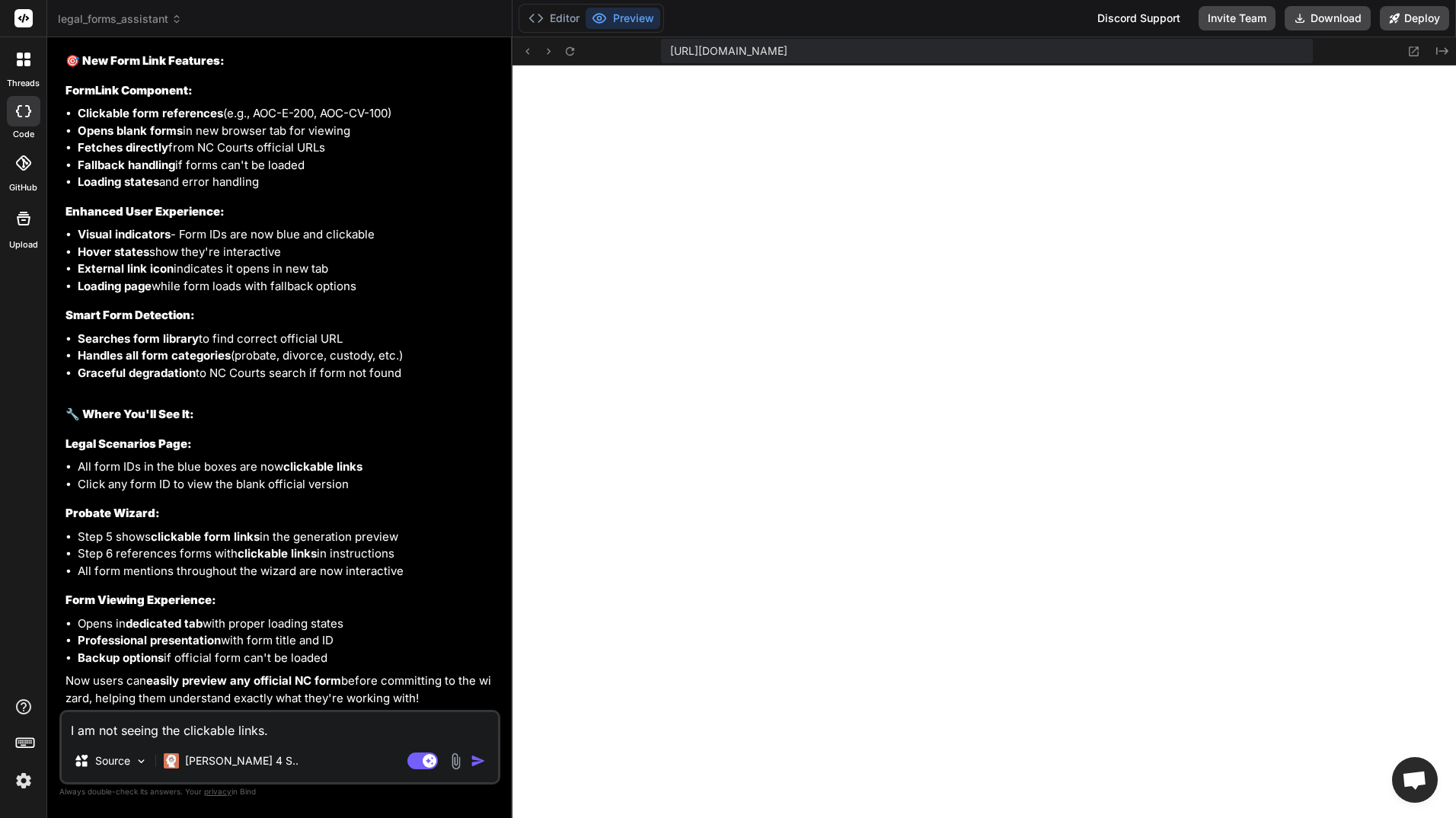
type textarea "I am not seeing the clickable links."
type textarea "x"
type textarea "I am not seeing the clickable links."
type textarea "x"
type textarea "I am not seeing the clickable links"
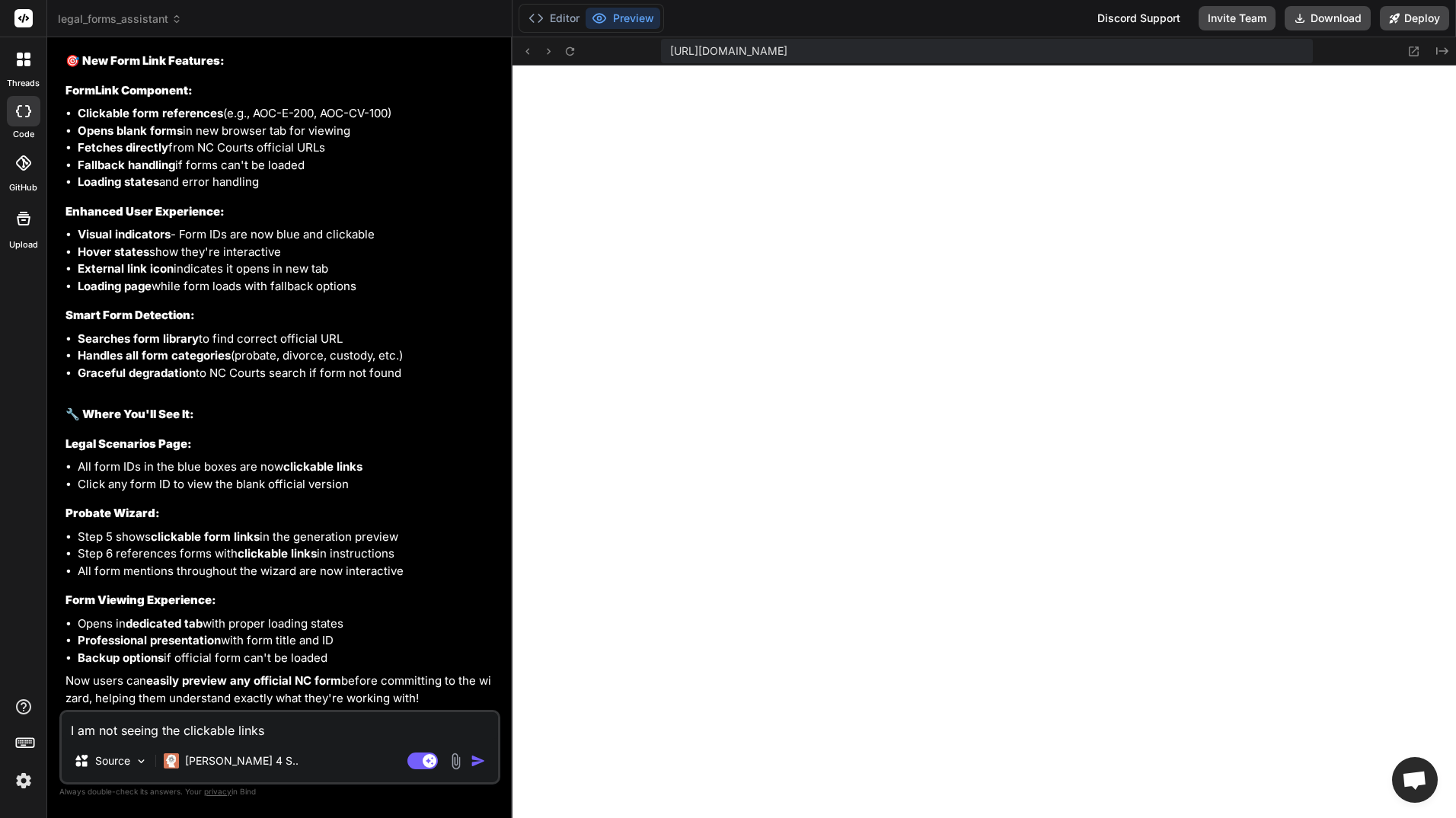
type textarea "x"
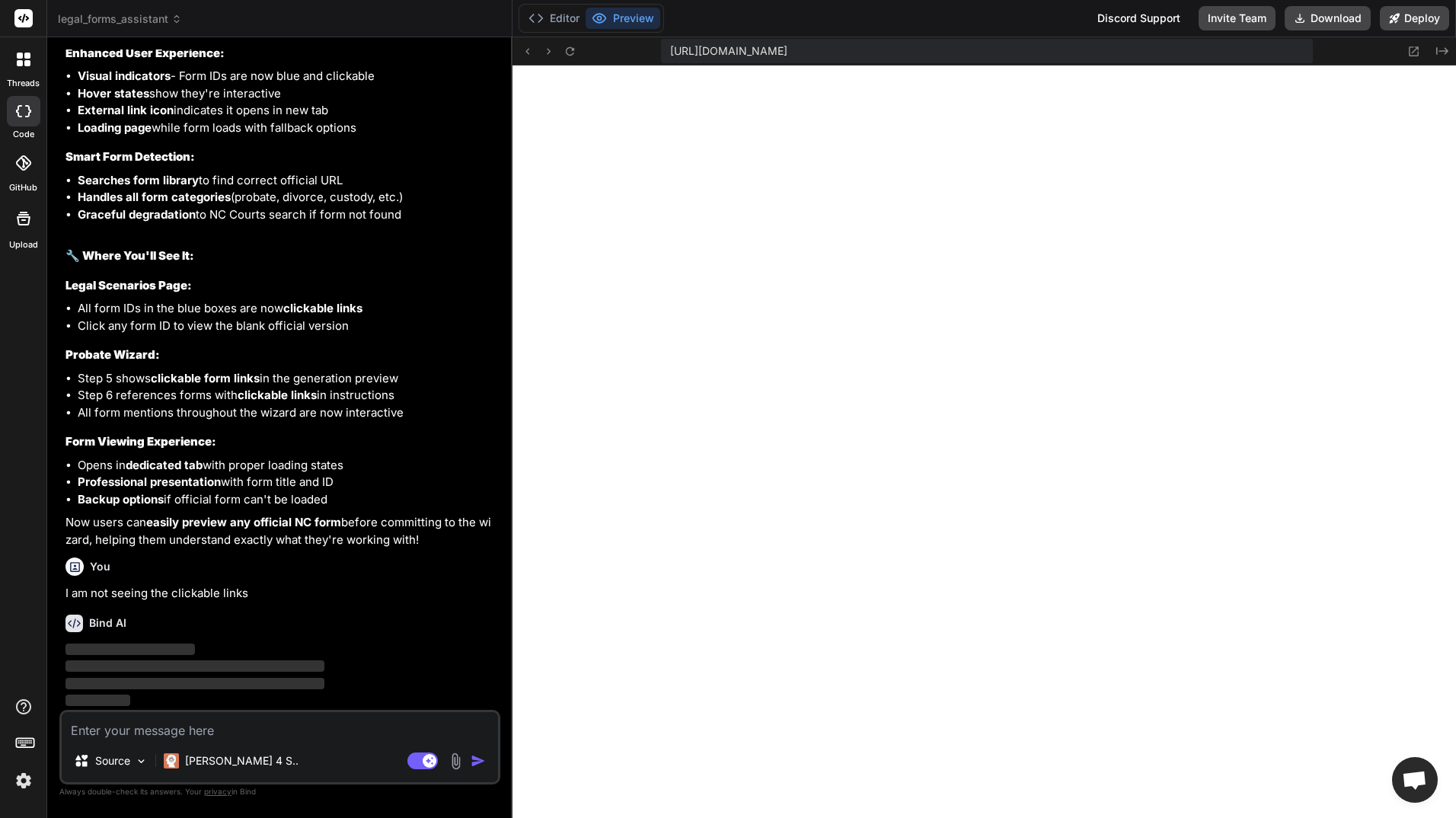
scroll to position [21950, 0]
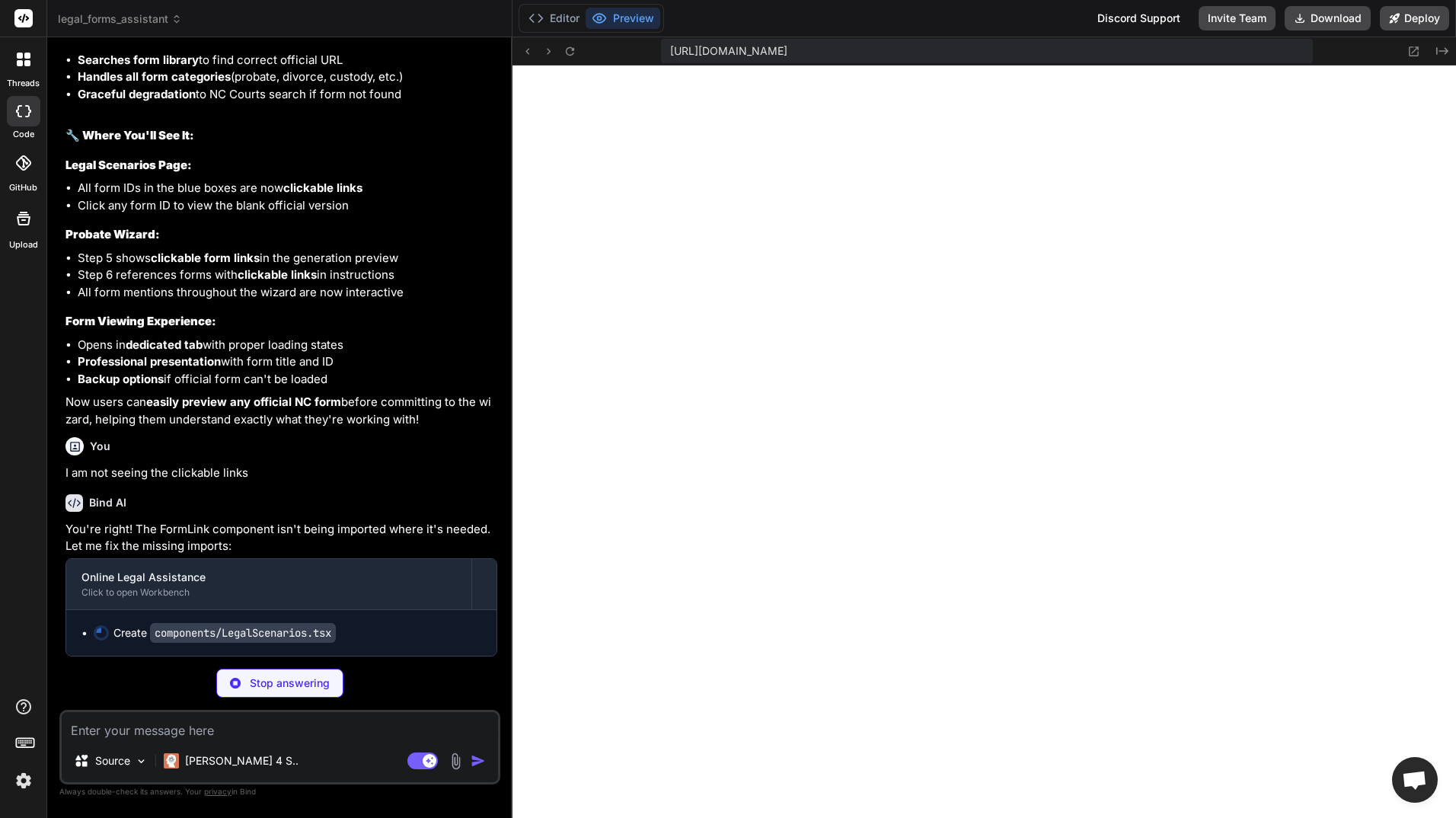
type textarea "x"
type textarea "<div className="text-sm text-legal-500">NC Court Ready</div> </div> </div> </di…"
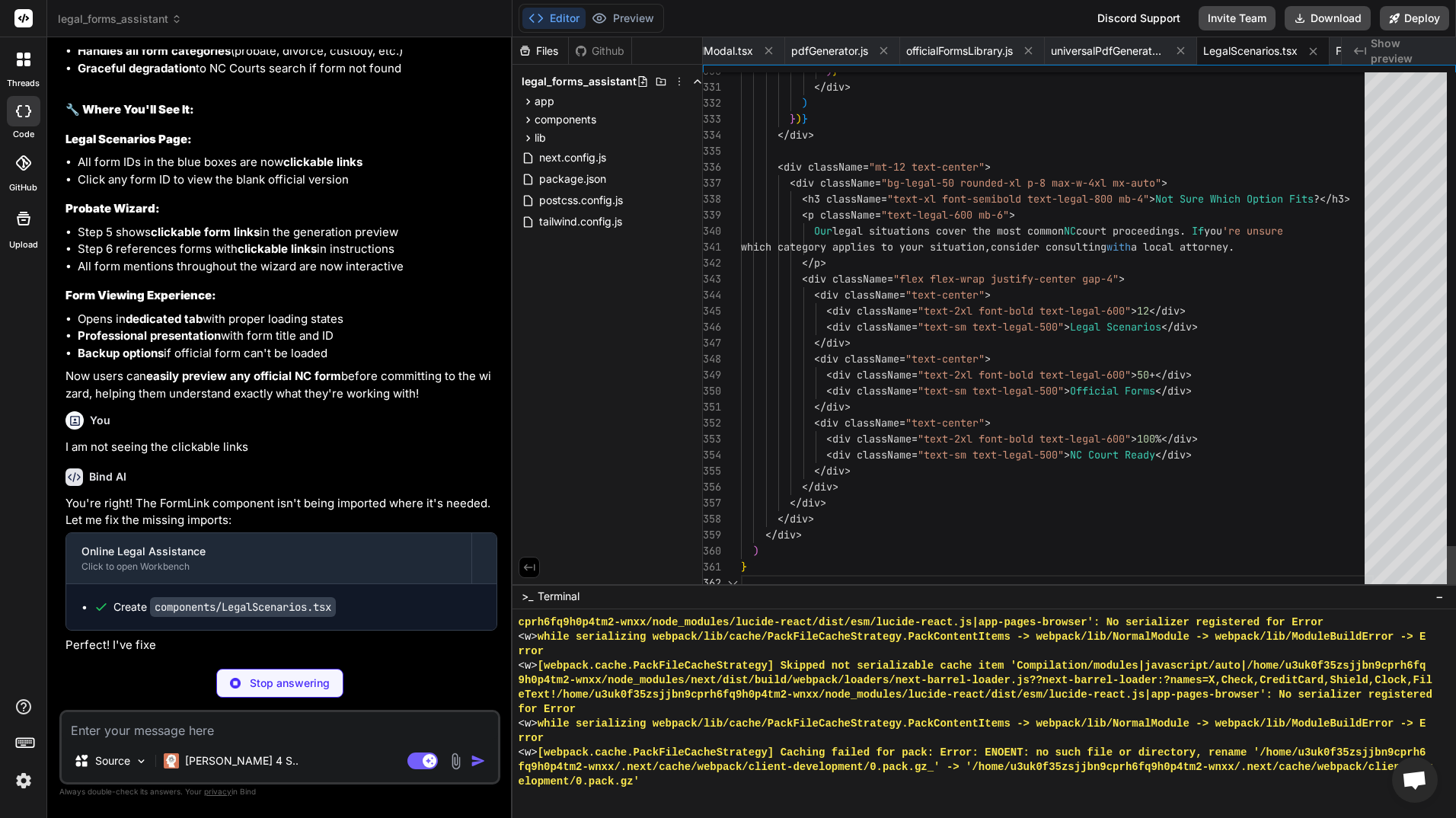
scroll to position [11043, 0]
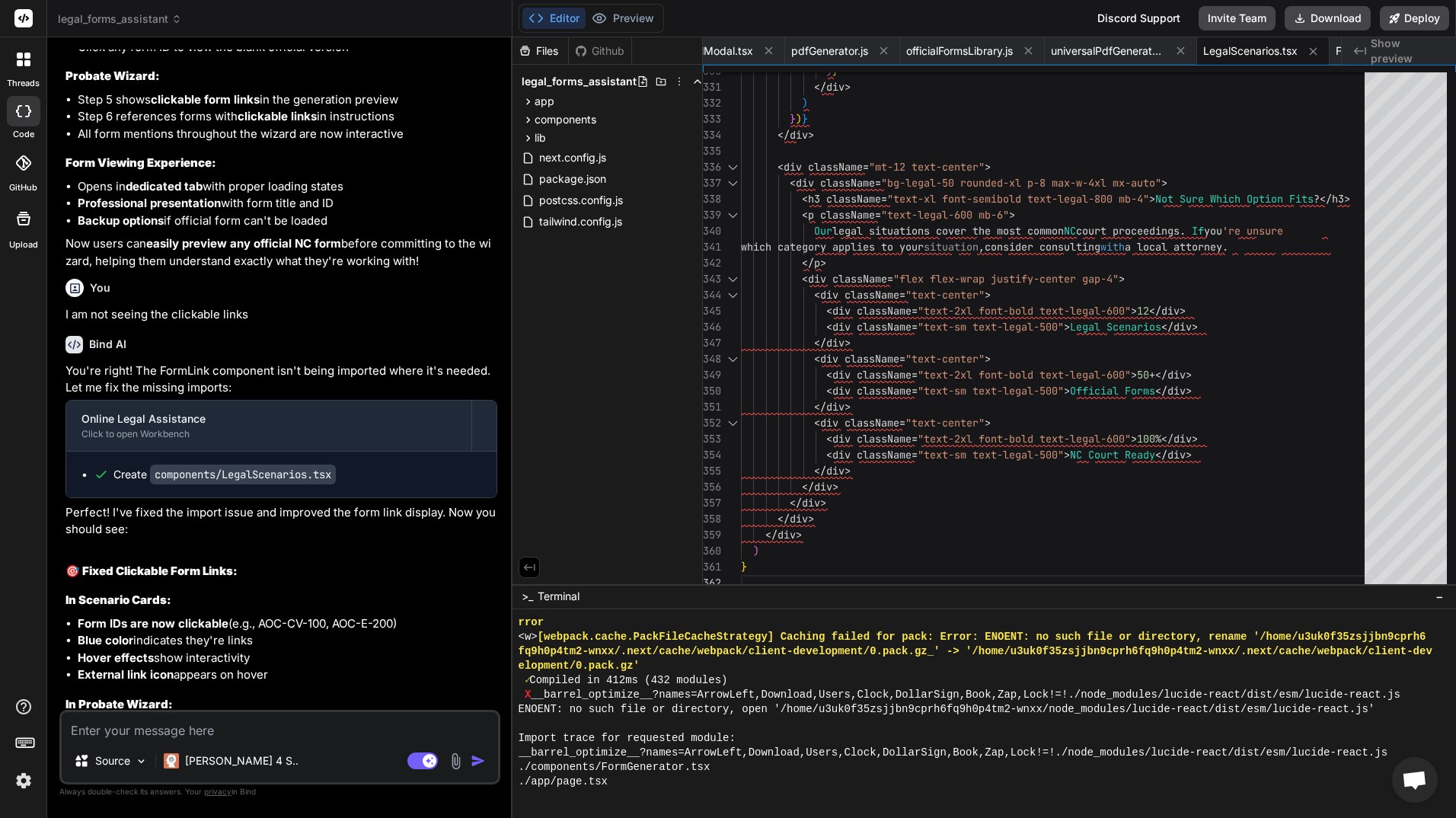
type textarea "x"
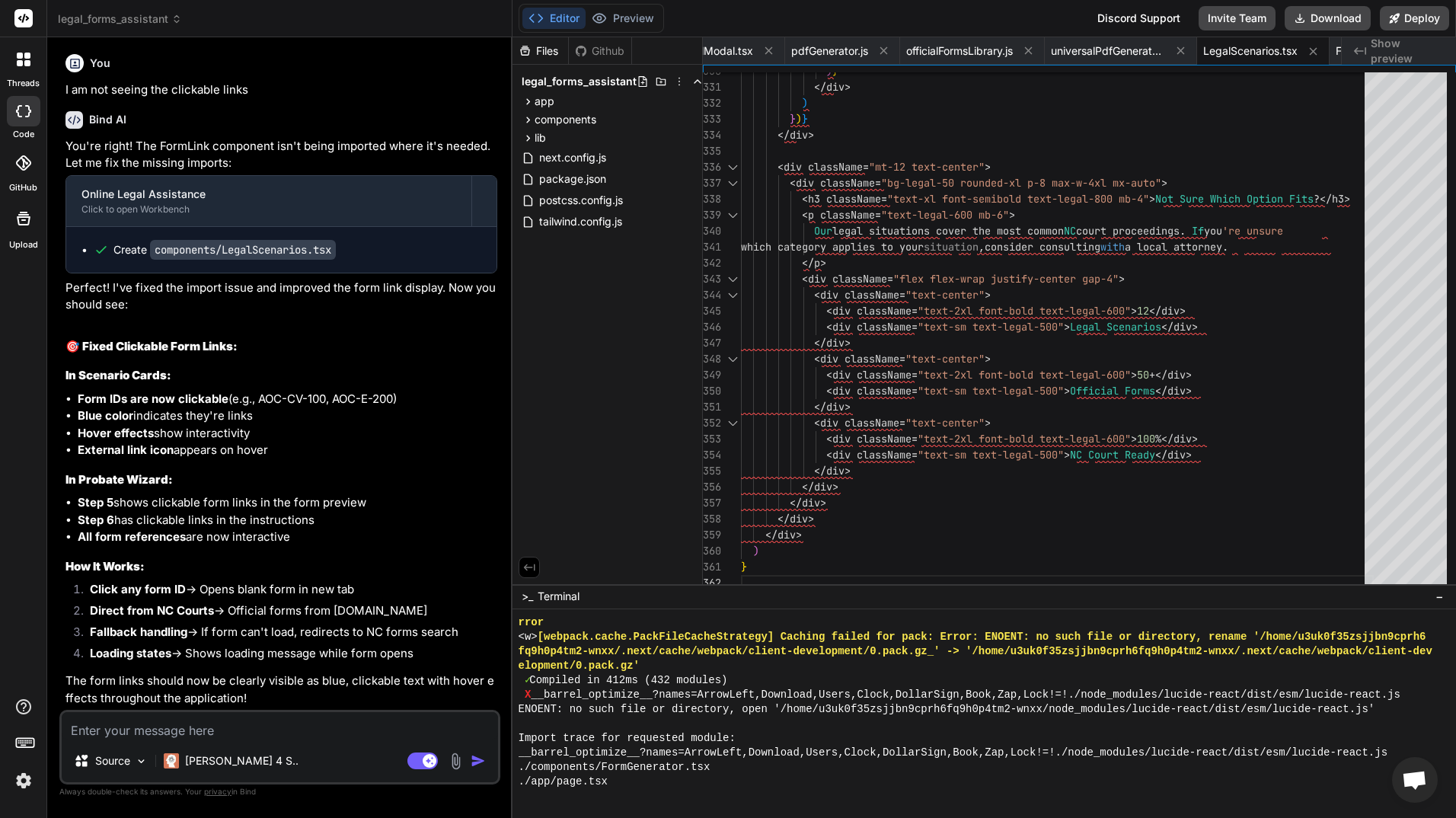
scroll to position [22454, 0]
click at [629, 12] on button "Preview" at bounding box center [623, 18] width 75 height 22
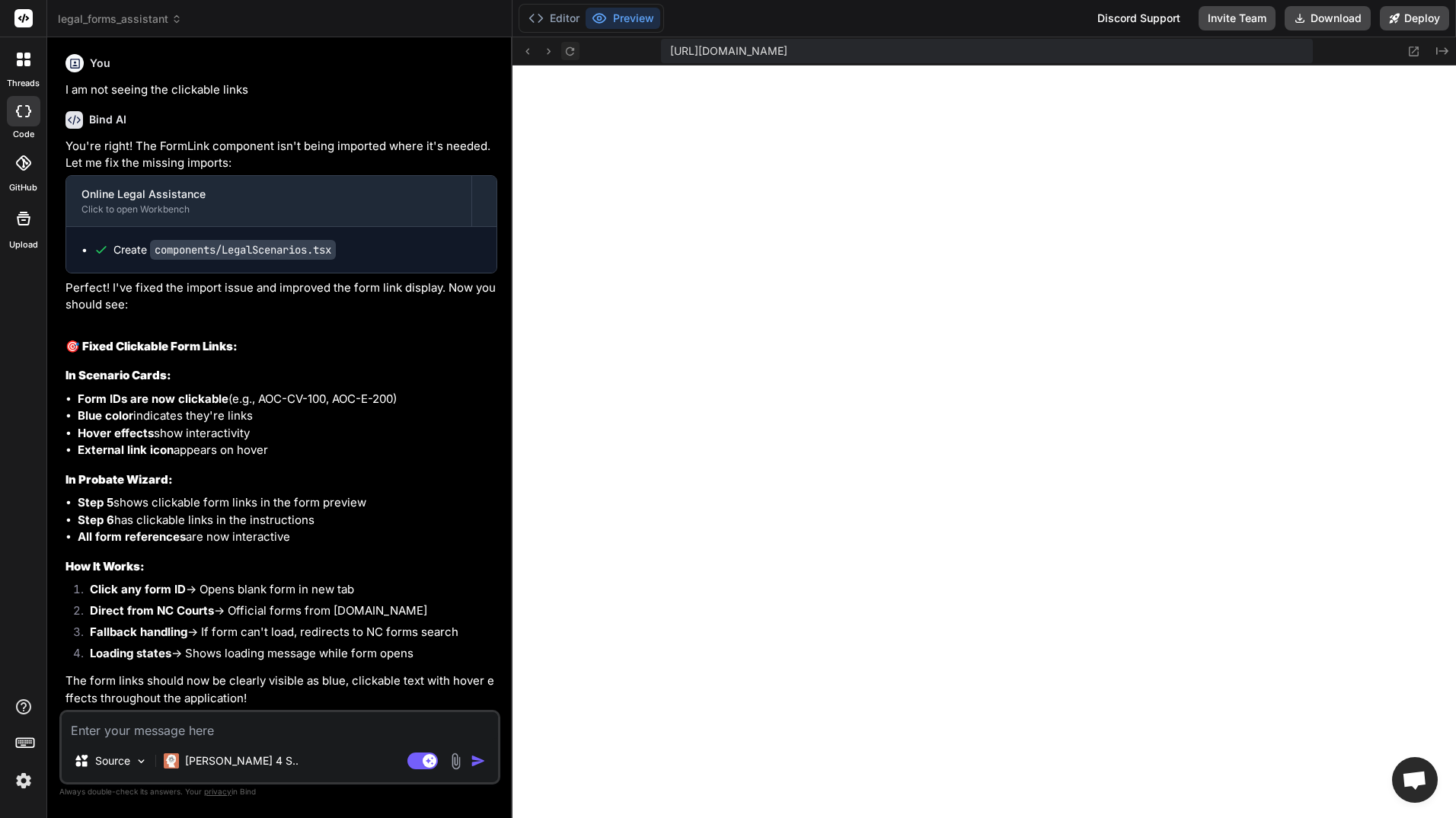
click at [572, 47] on icon at bounding box center [570, 51] width 8 height 8
click at [568, 47] on icon at bounding box center [570, 51] width 13 height 13
click at [575, 46] on icon at bounding box center [570, 51] width 13 height 13
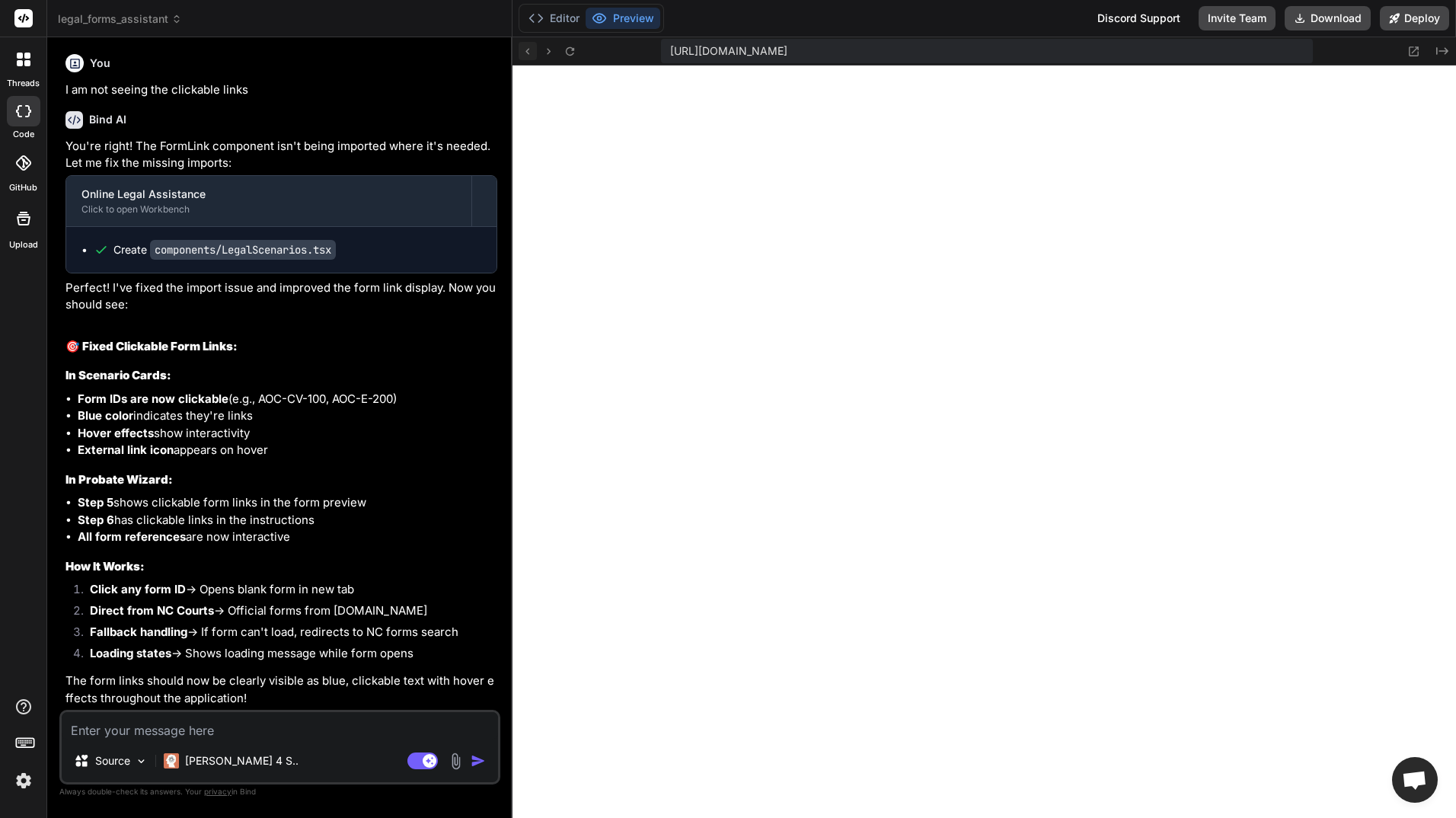
click at [534, 49] on button at bounding box center [528, 51] width 19 height 19
click at [567, 10] on button "Editor" at bounding box center [554, 18] width 64 height 22
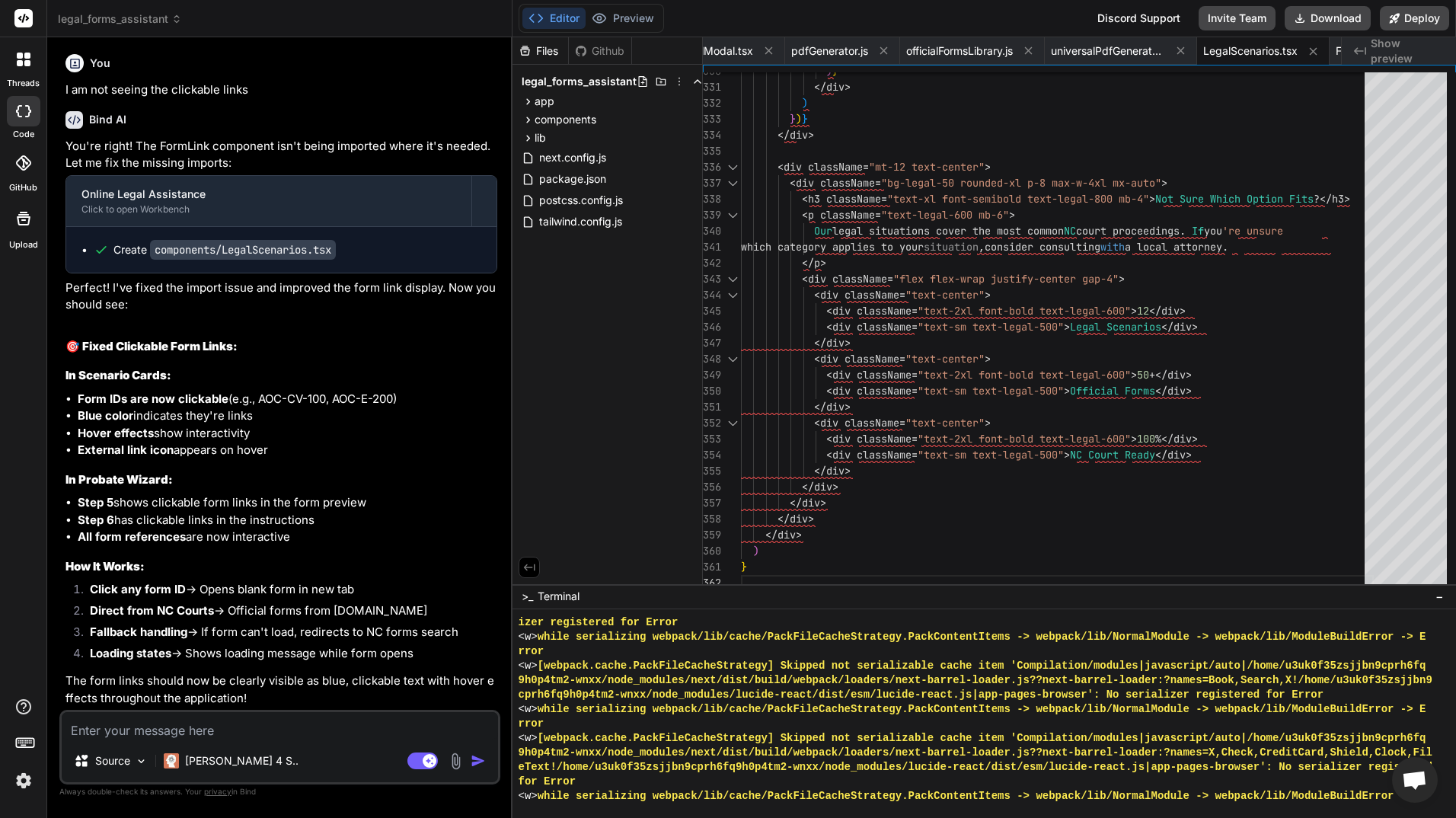
scroll to position [11564, 0]
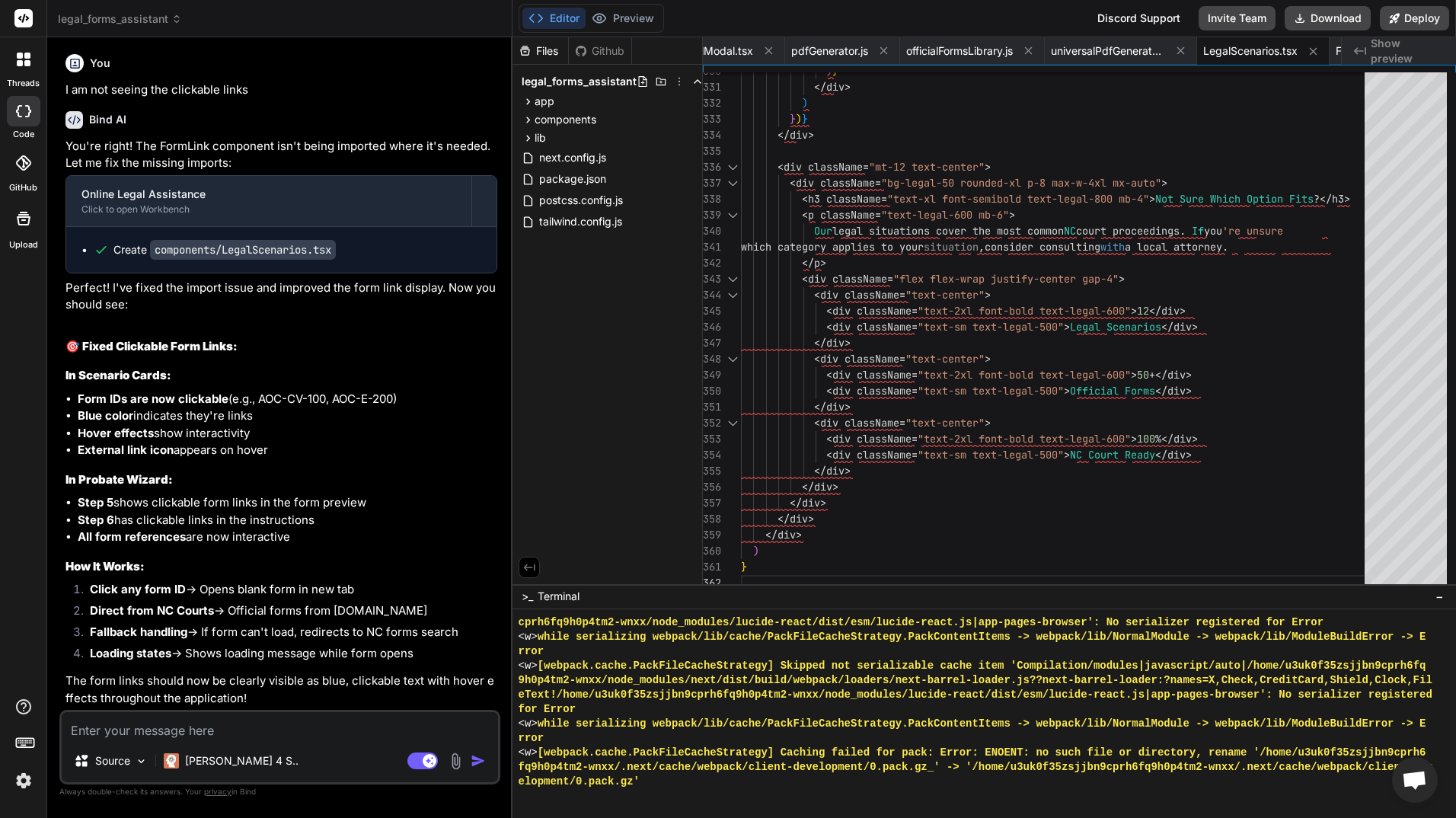
click at [241, 730] on textarea at bounding box center [280, 725] width 436 height 27
click at [1315, 13] on button "Download" at bounding box center [1328, 19] width 86 height 24
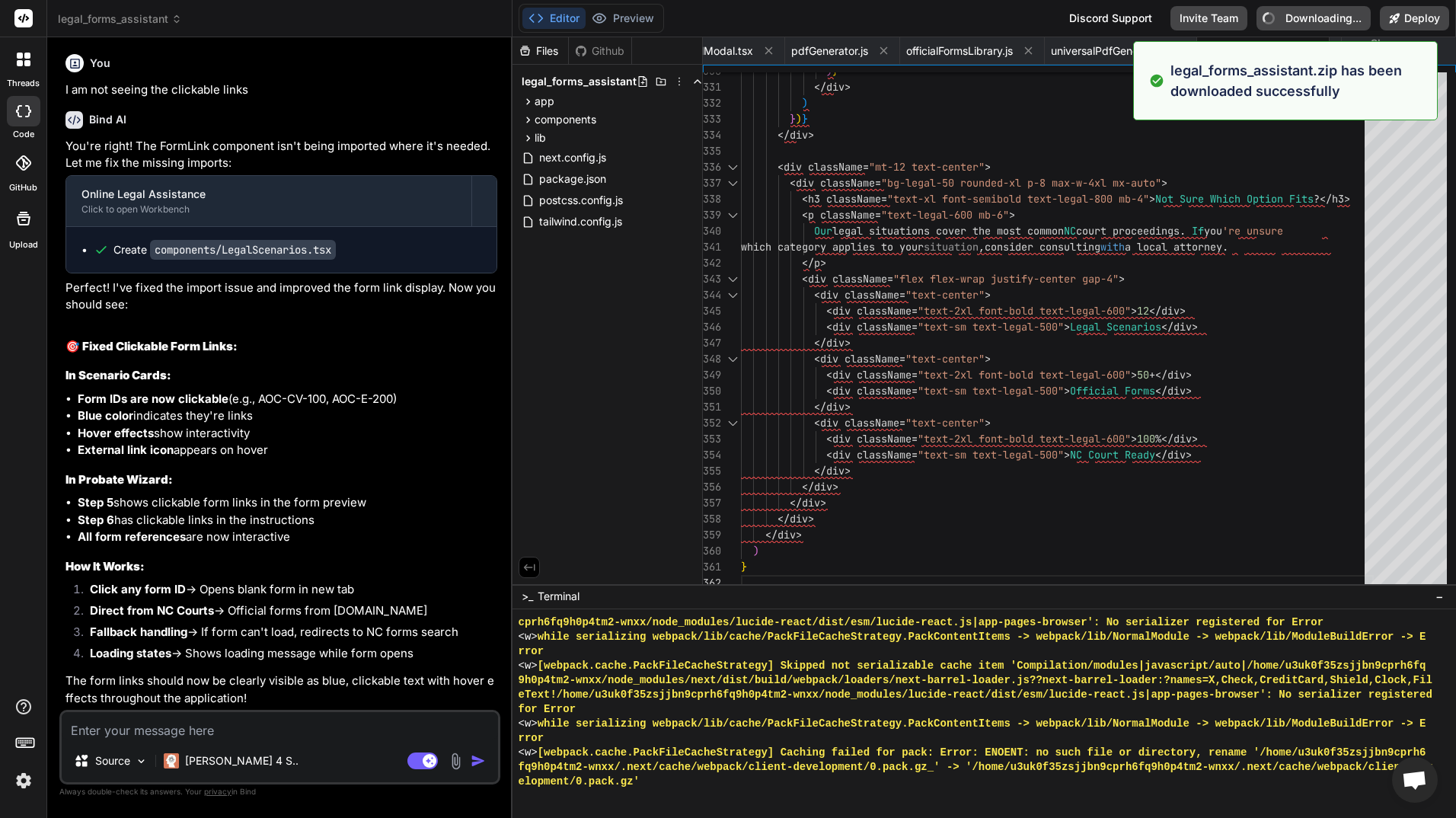
type textarea "x"
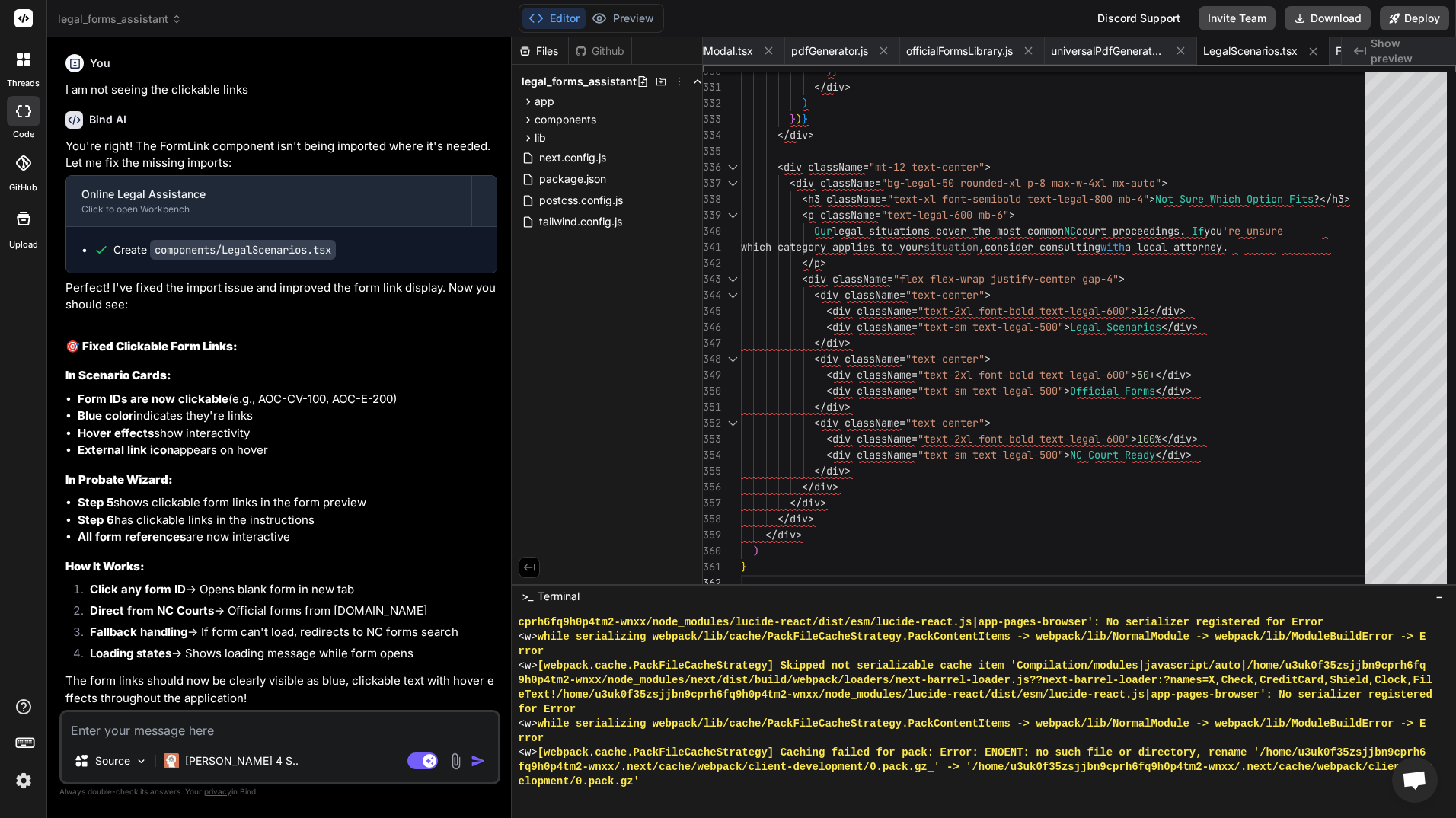
click at [243, 732] on textarea at bounding box center [280, 725] width 436 height 27
click at [568, 17] on button "Editor" at bounding box center [554, 18] width 64 height 22
click at [641, 10] on button "Preview" at bounding box center [623, 18] width 75 height 22
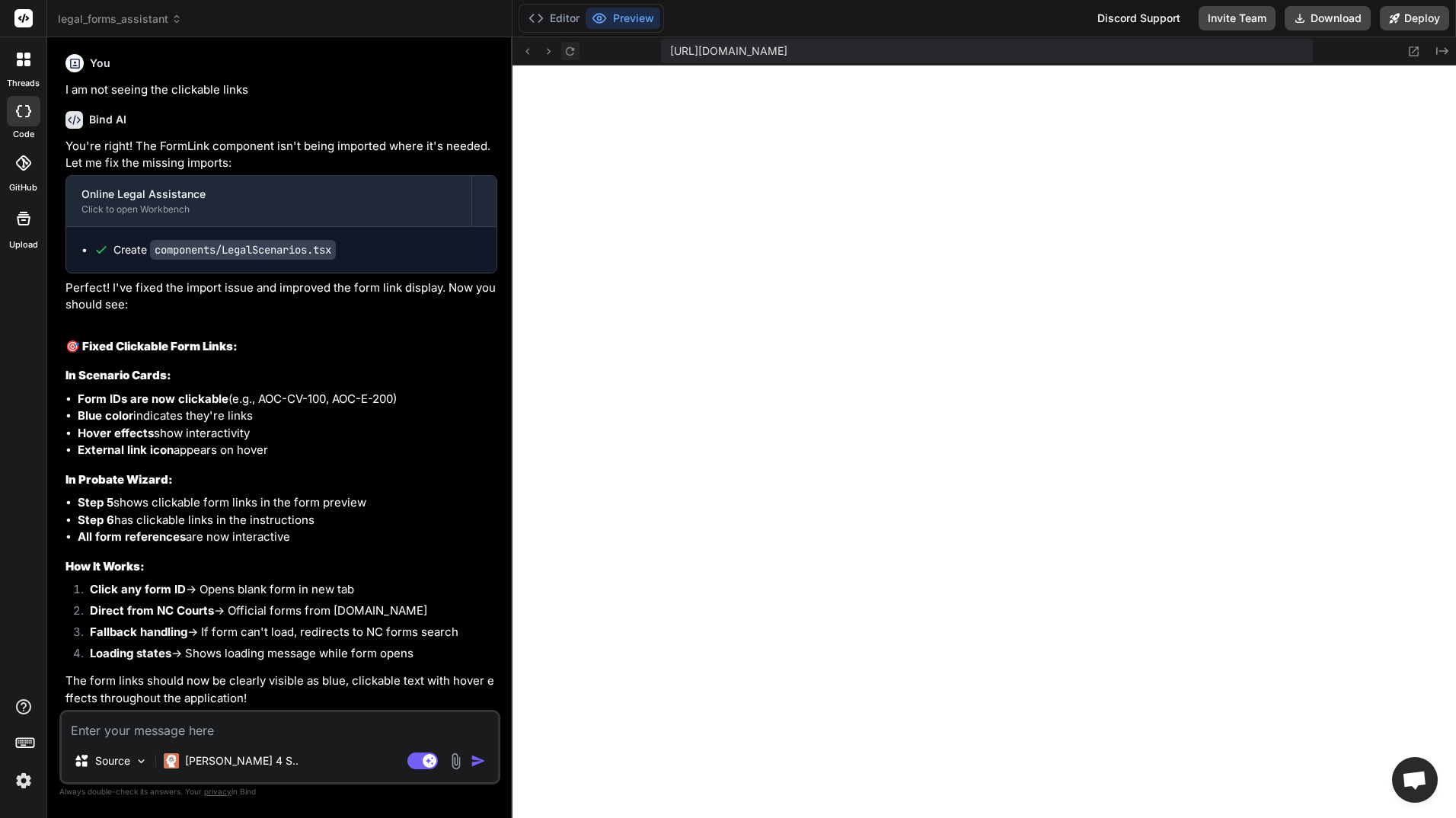
click at [571, 51] on icon at bounding box center [570, 51] width 13 height 13
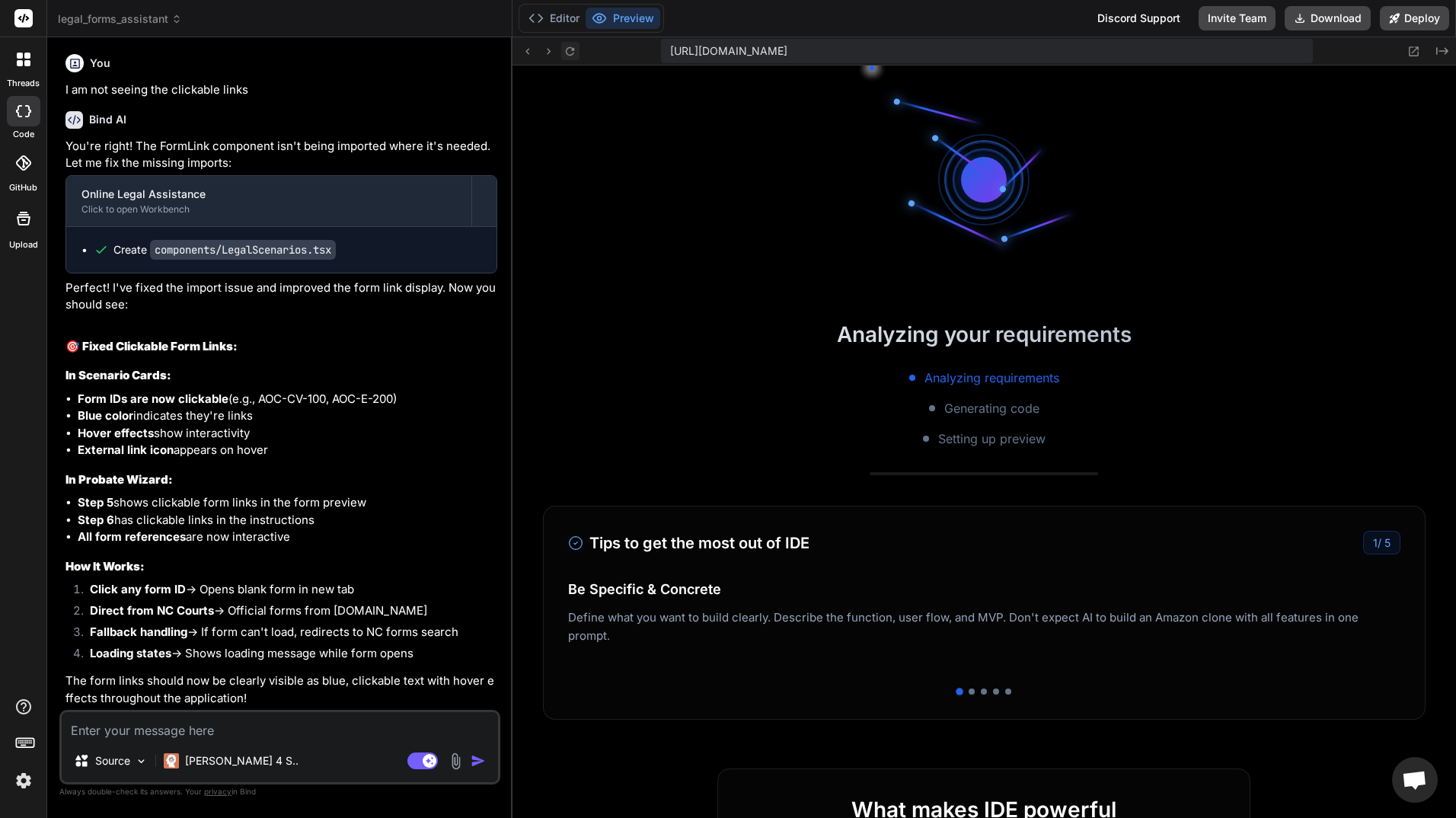
click at [571, 51] on icon at bounding box center [570, 51] width 13 height 13
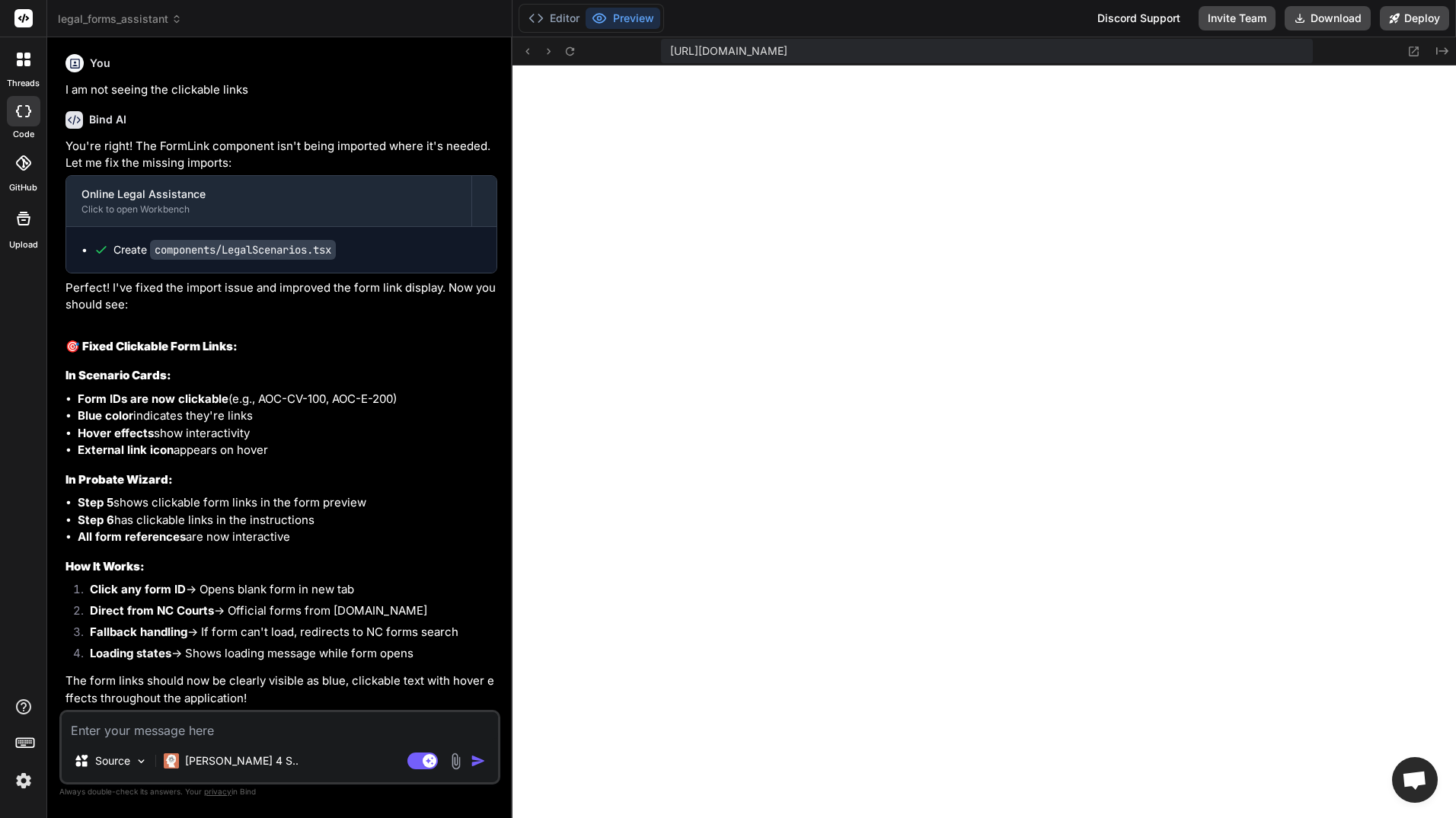
click at [145, 728] on textarea at bounding box center [280, 725] width 436 height 27
type textarea "m"
type textarea "x"
type textarea "ma"
type textarea "x"
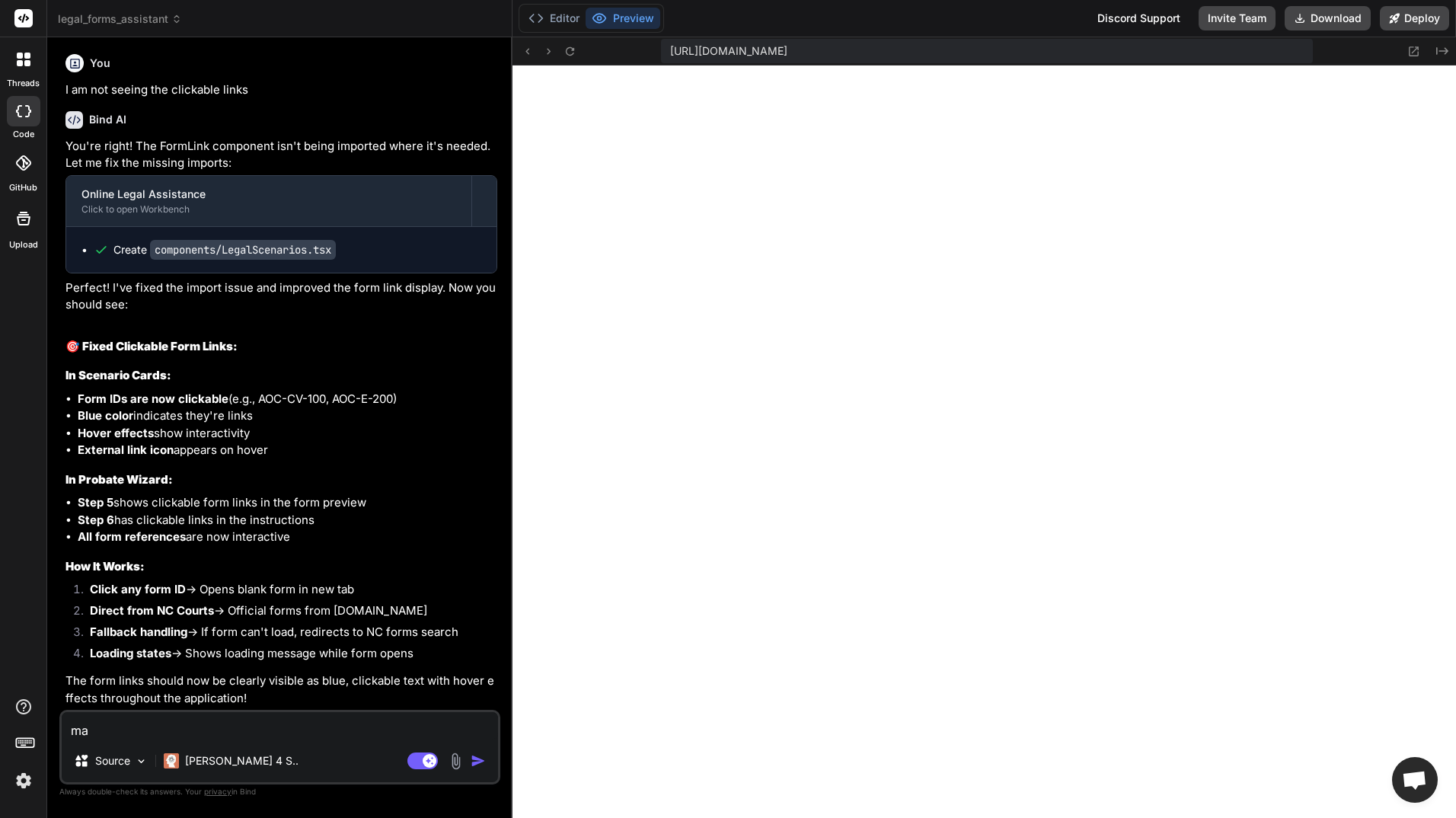
type textarea "may"
type textarea "x"
type textarea "mayb"
type textarea "x"
type textarea "maybe"
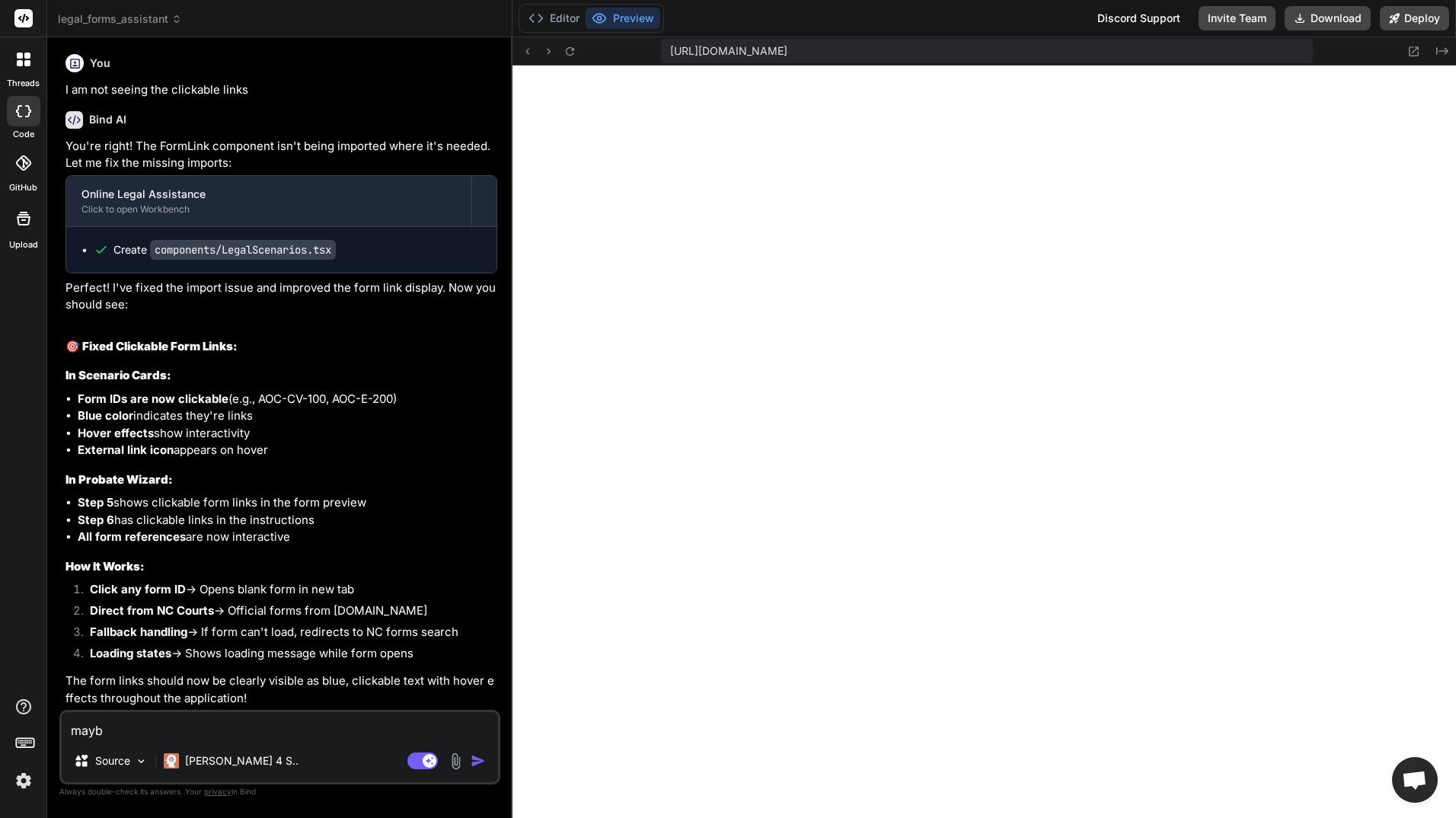
type textarea "x"
type textarea "maybe"
type textarea "x"
type textarea "maybe t"
type textarea "x"
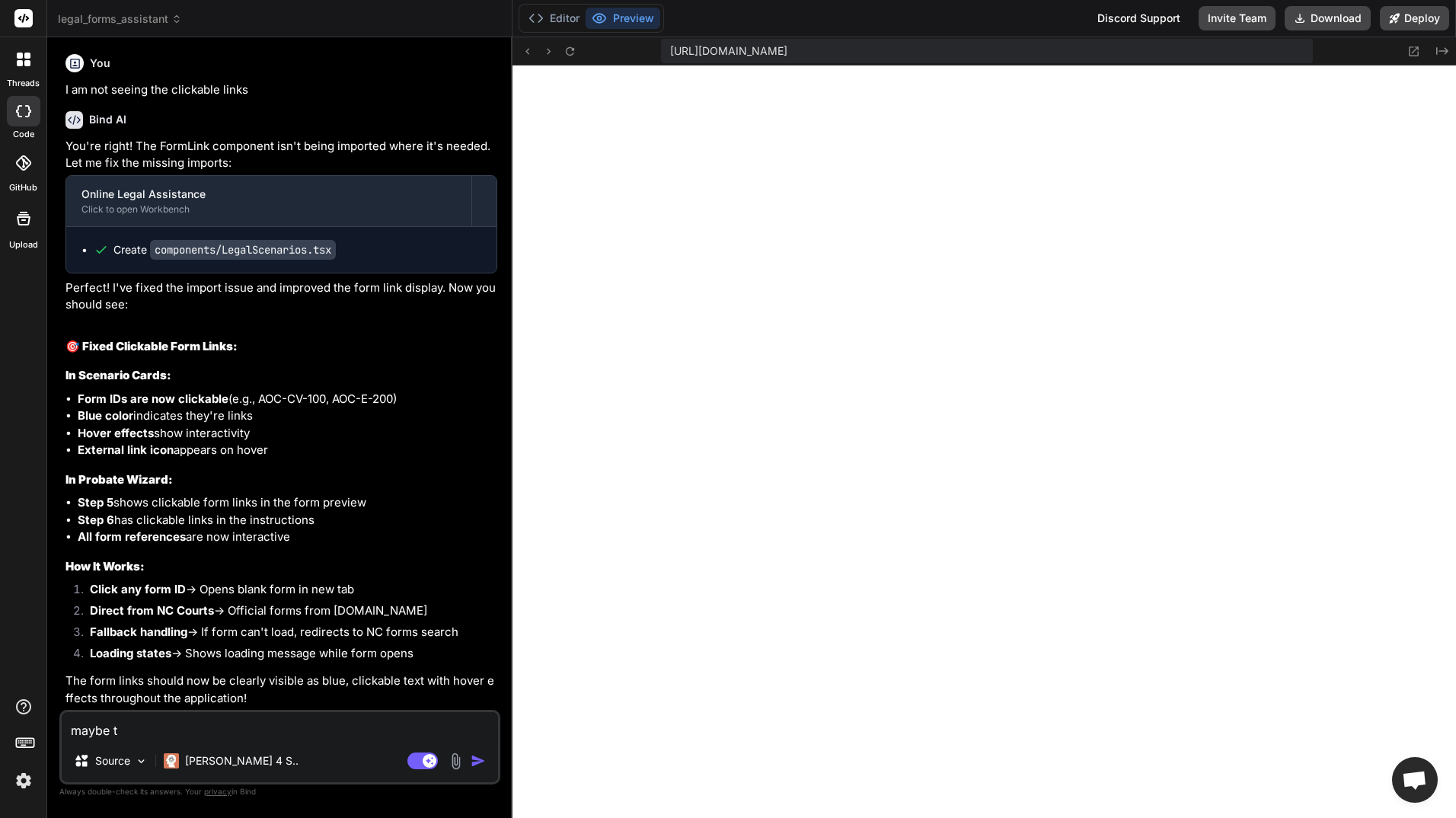
type textarea "maybe th"
type textarea "x"
type textarea "maybe thi"
type textarea "x"
type textarea "maybe this"
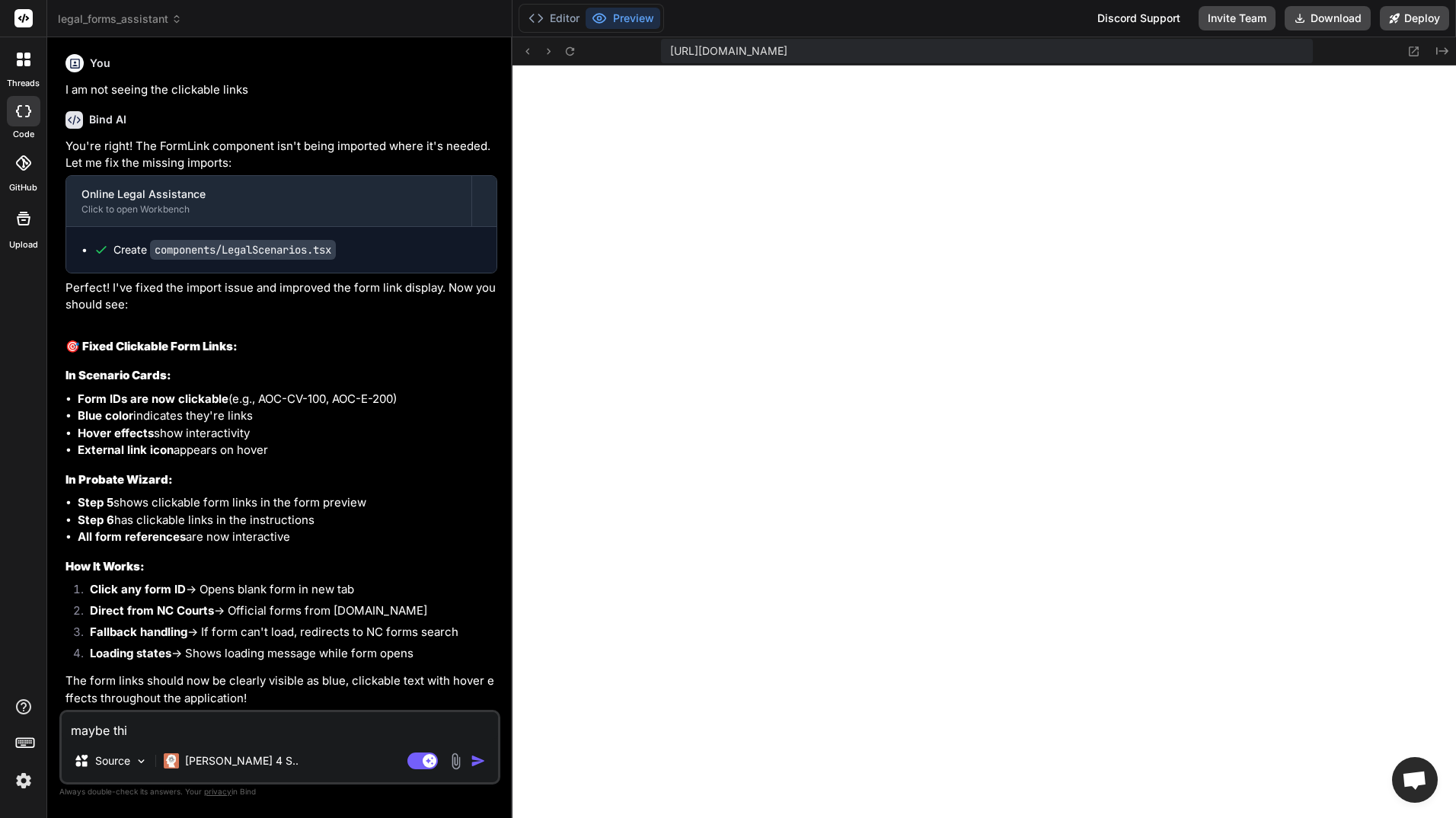
type textarea "x"
type textarea "maybe this"
type textarea "x"
type textarea "maybe this i"
type textarea "x"
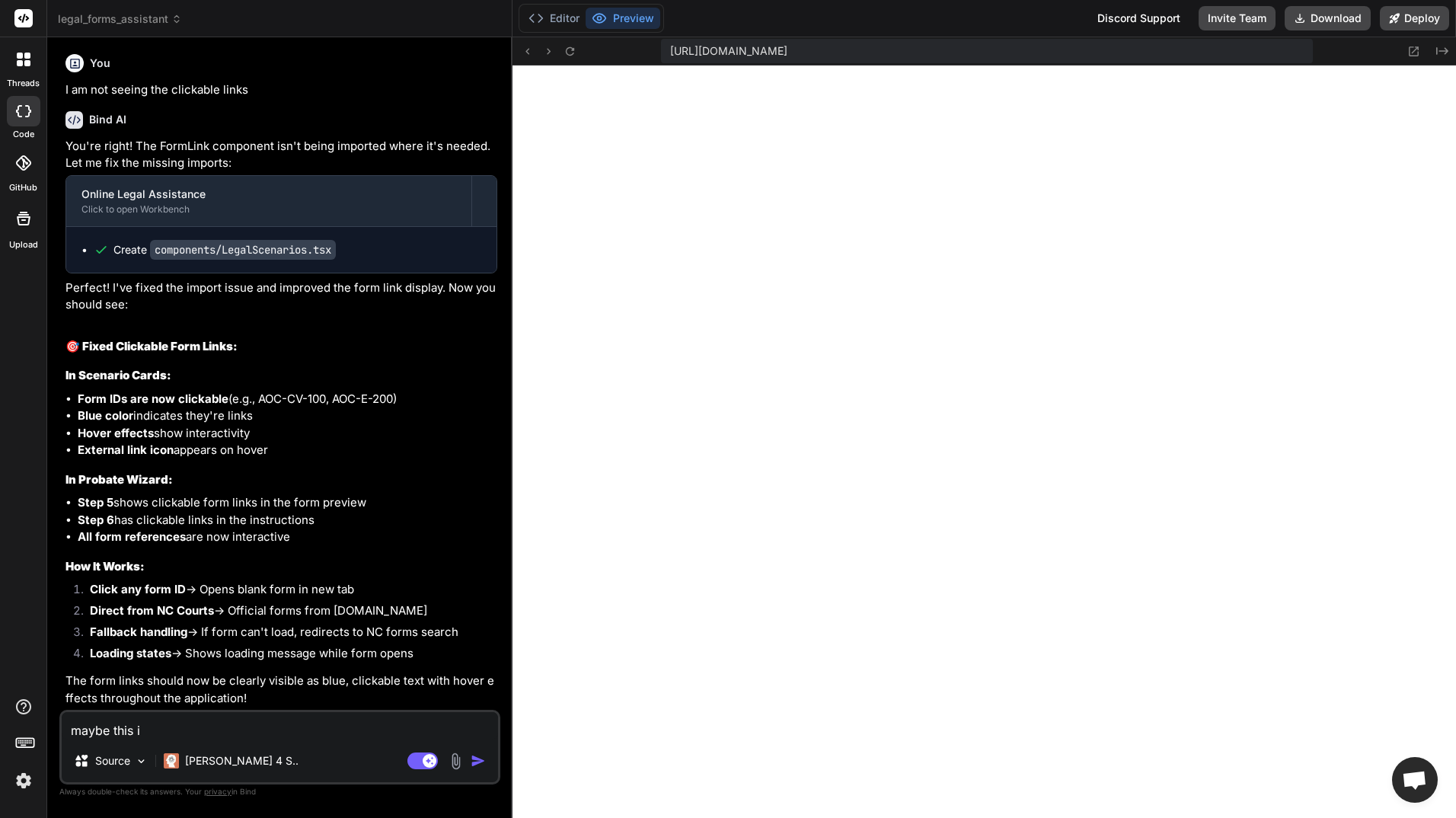
type textarea "maybe this is"
type textarea "x"
type textarea "maybe this is"
type textarea "x"
type textarea "maybe this is a"
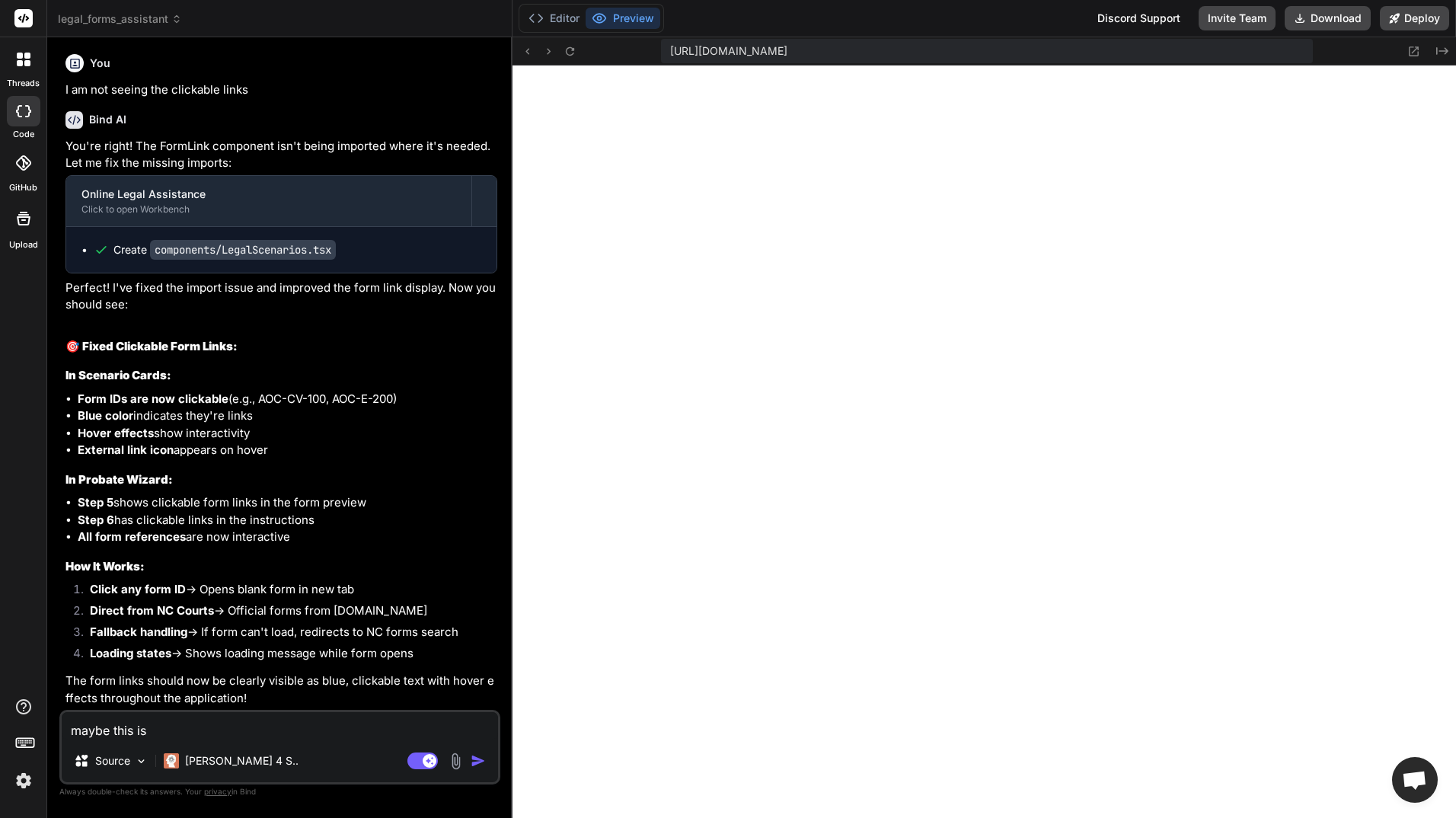
type textarea "x"
type textarea "maybe this is a"
type textarea "x"
type textarea "maybe this is a p"
type textarea "x"
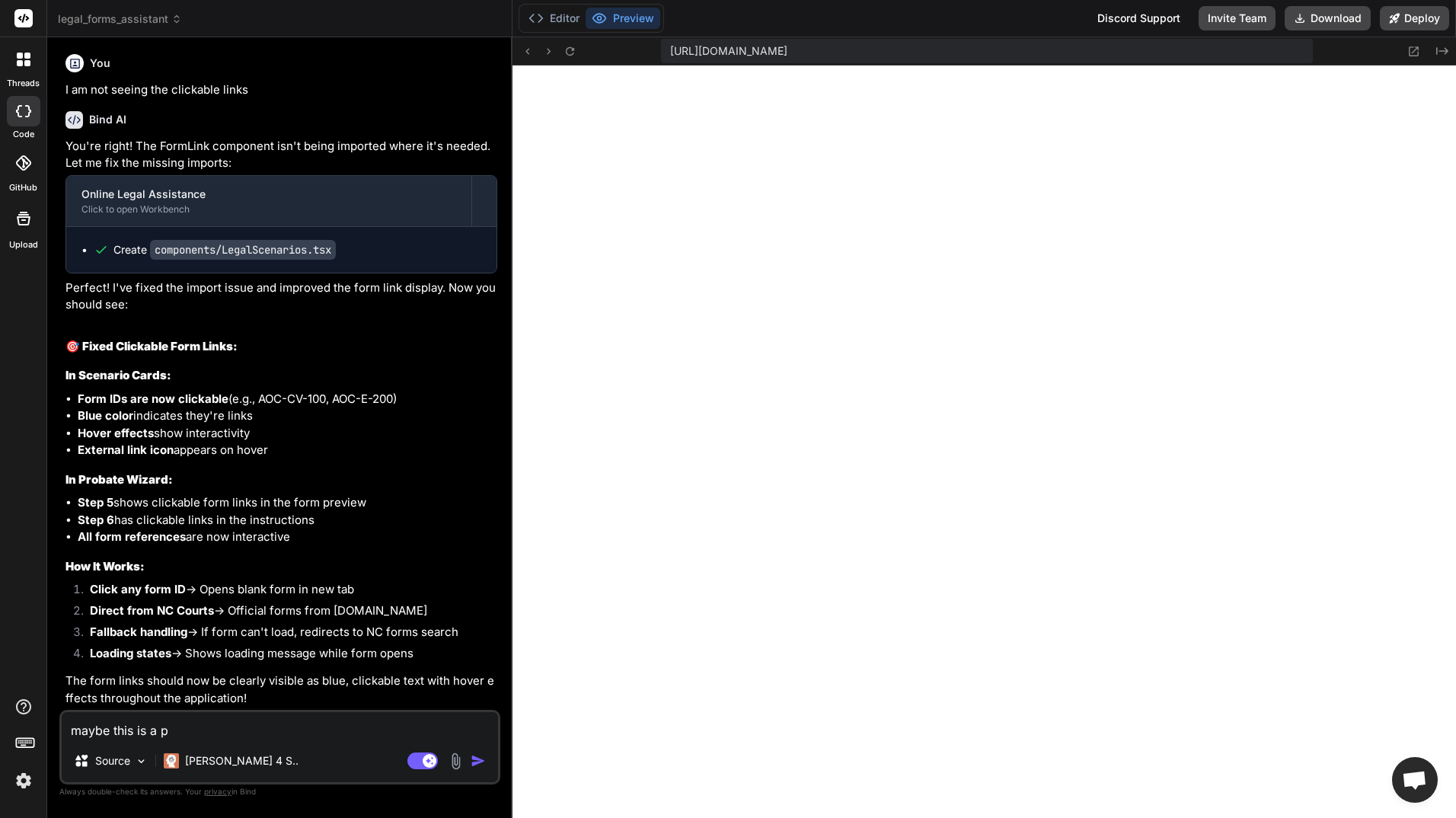
type textarea "maybe this is a pr"
type textarea "x"
type textarea "maybe this is a p"
type textarea "x"
type textarea "maybe this is a"
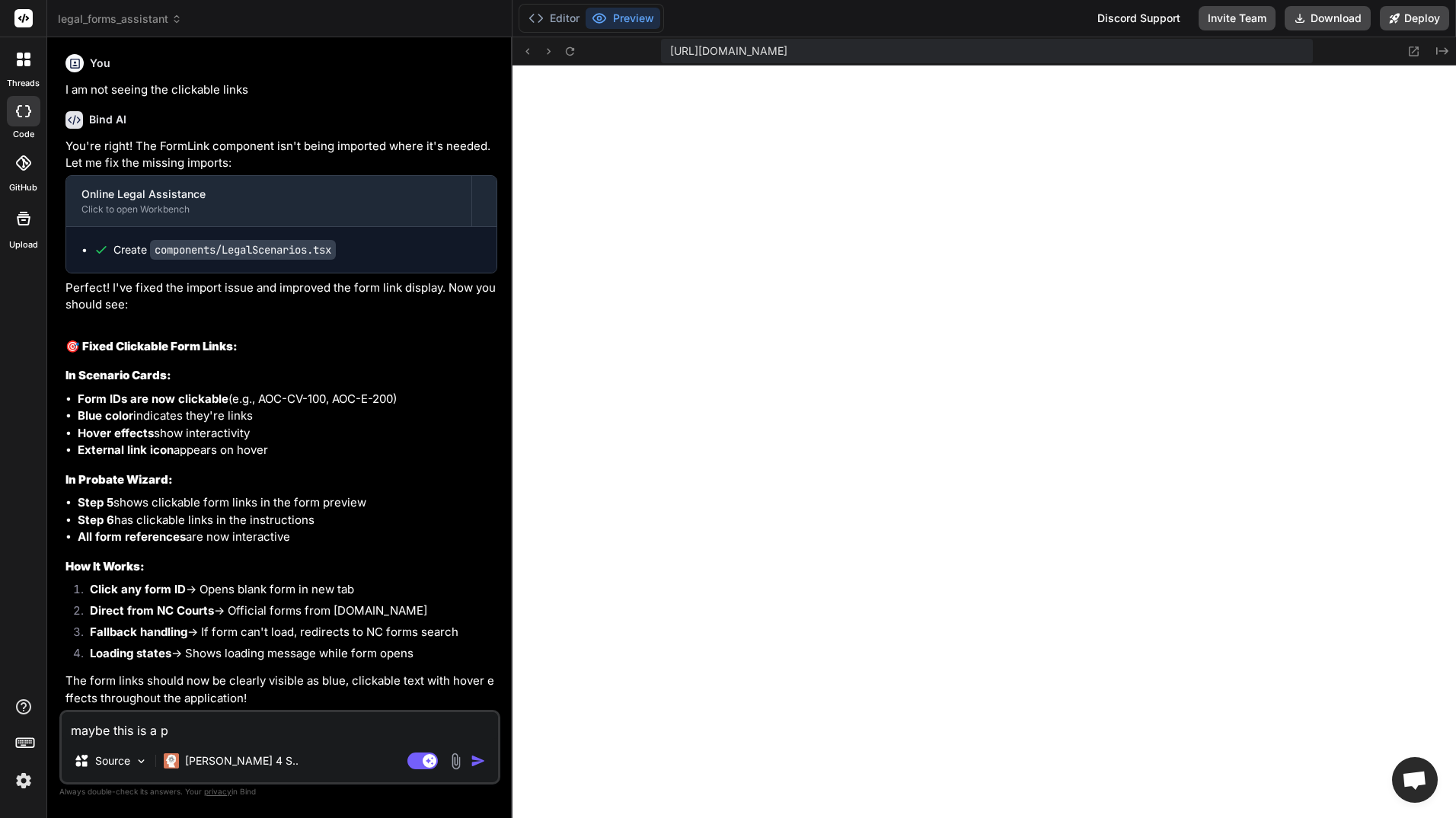
type textarea "x"
type textarea "maybe this is a"
type textarea "x"
type textarea "maybe this is an"
type textarea "x"
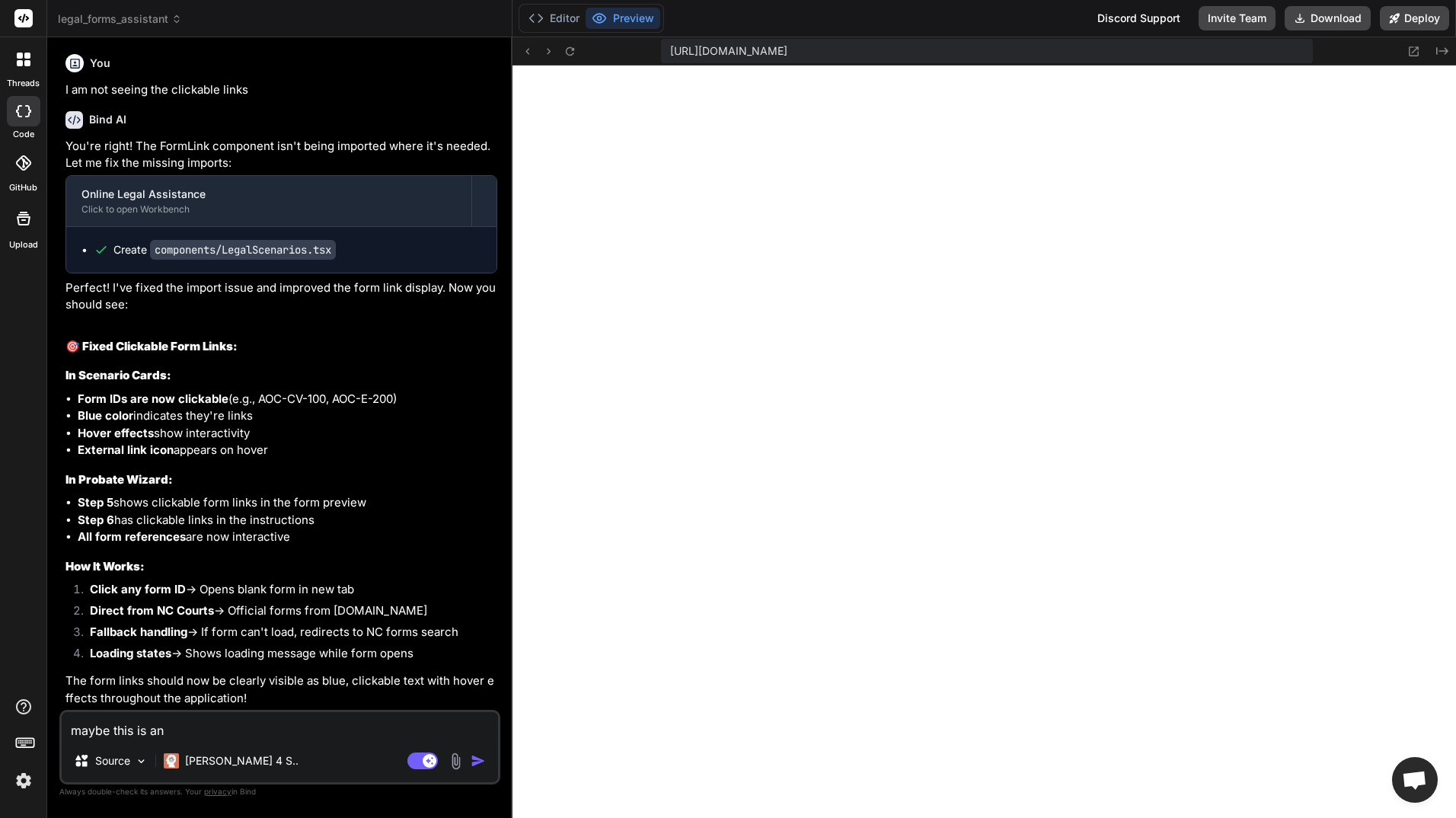
type textarea "maybe this is an"
type textarea "x"
type textarea "maybe this is an i"
type textarea "x"
type textarea "maybe this is an is"
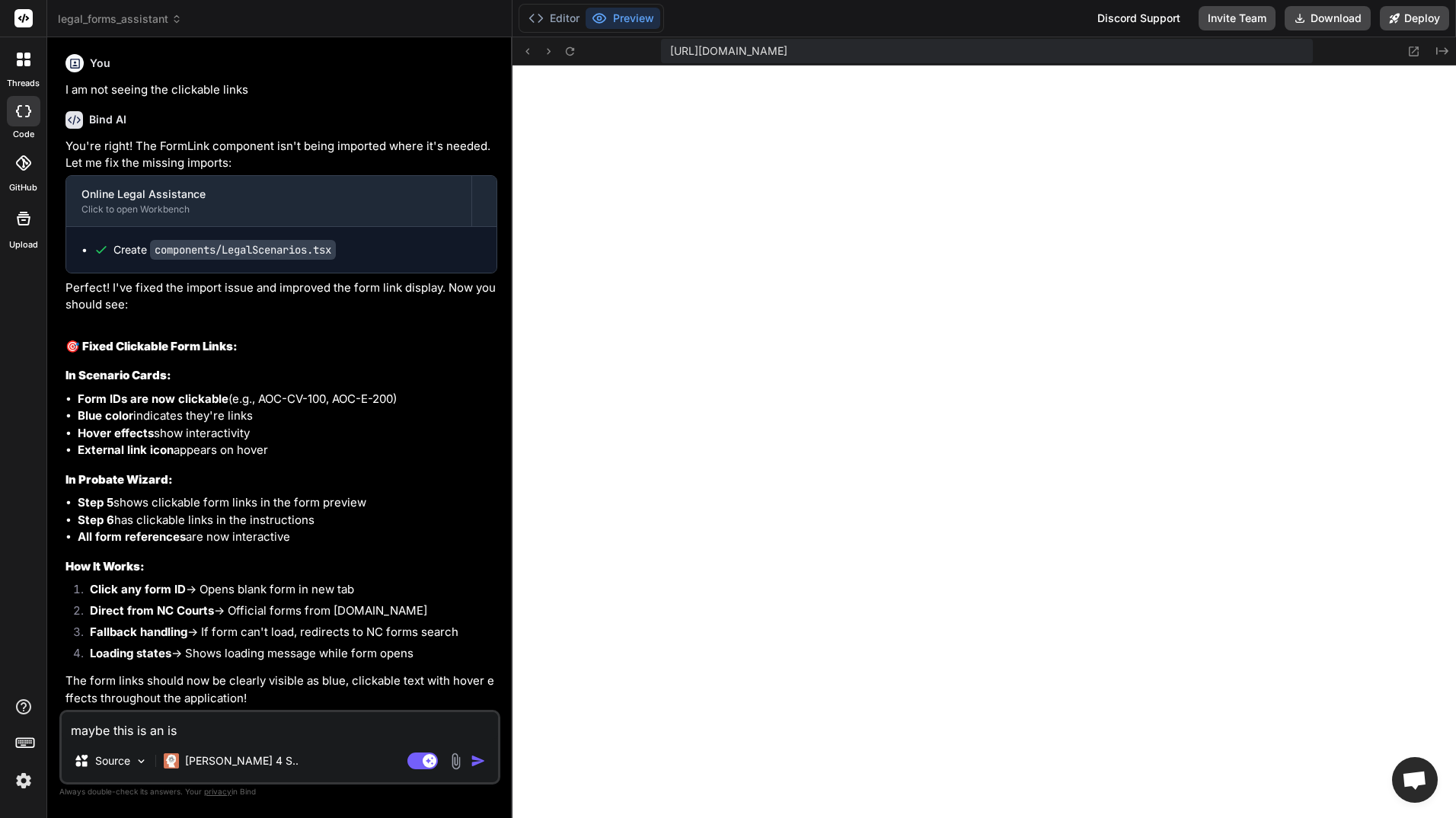
type textarea "x"
type textarea "maybe this is an iss"
type textarea "x"
type textarea "maybe this is an issu"
type textarea "x"
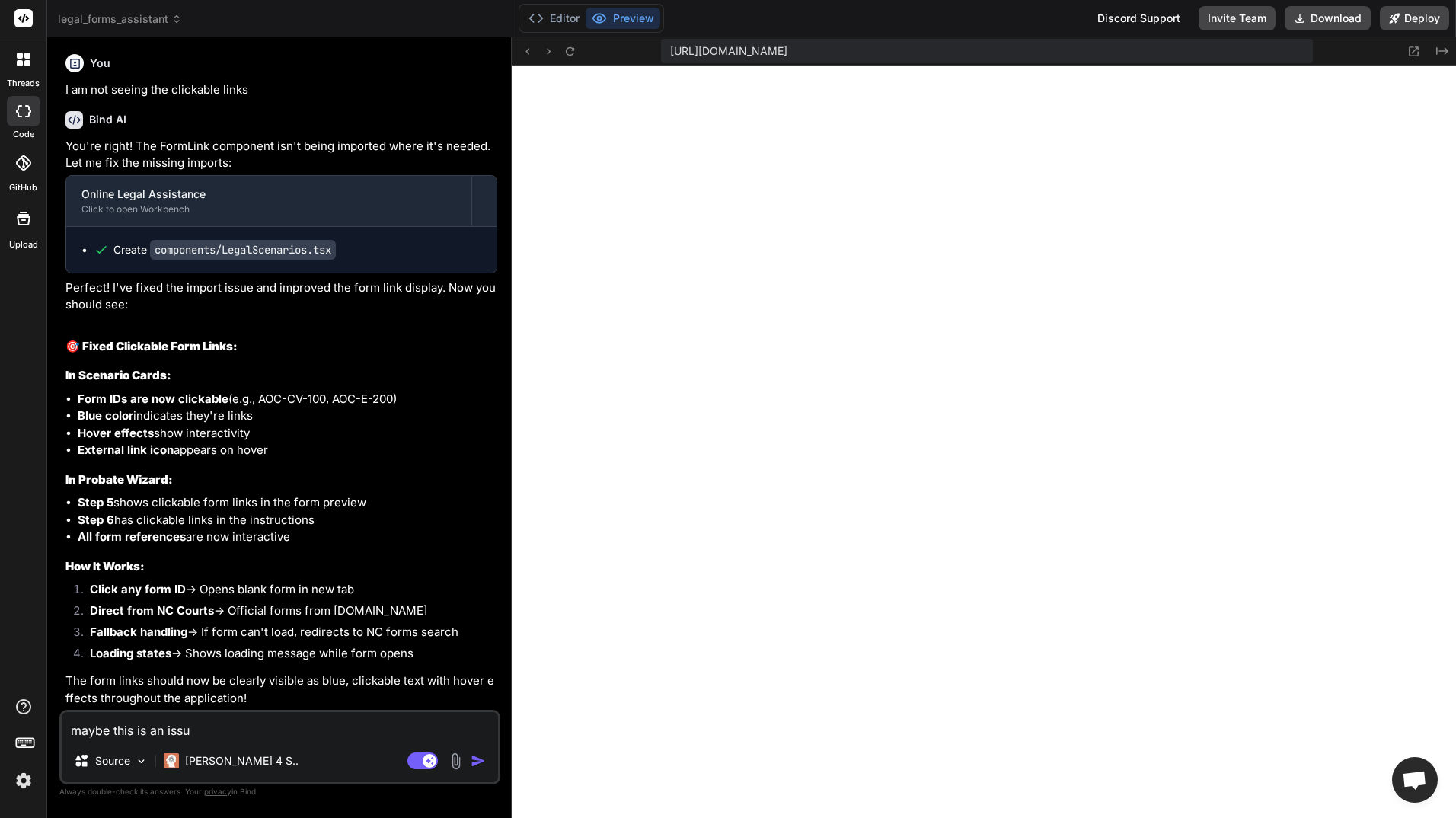
type textarea "maybe this is an issue"
type textarea "x"
type textarea "maybe this is an issue"
type textarea "x"
type textarea "maybe this is an issue w"
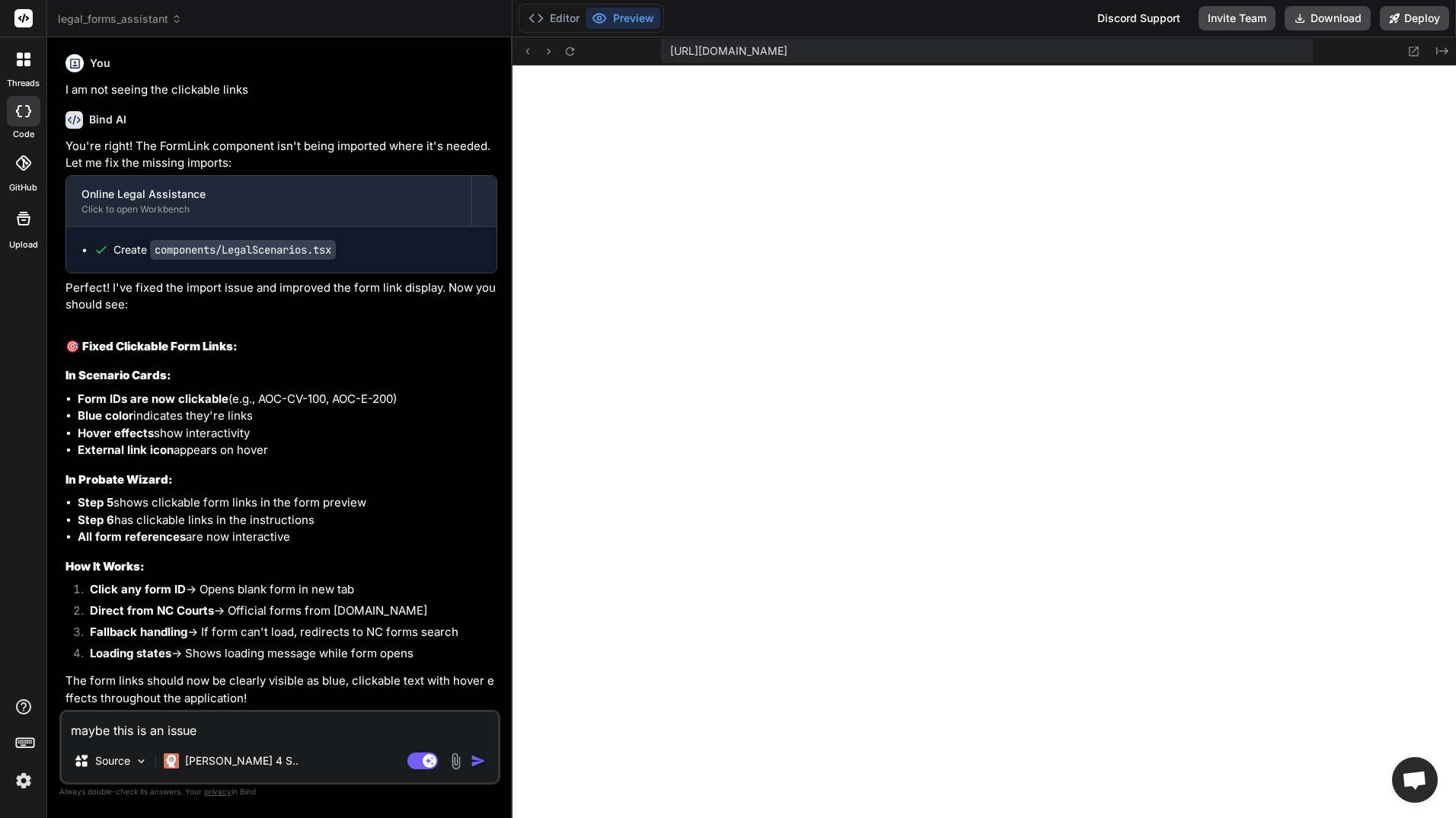
type textarea "x"
type textarea "maybe this is an issue wi"
type textarea "x"
type textarea "maybe this is an issue wit"
type textarea "x"
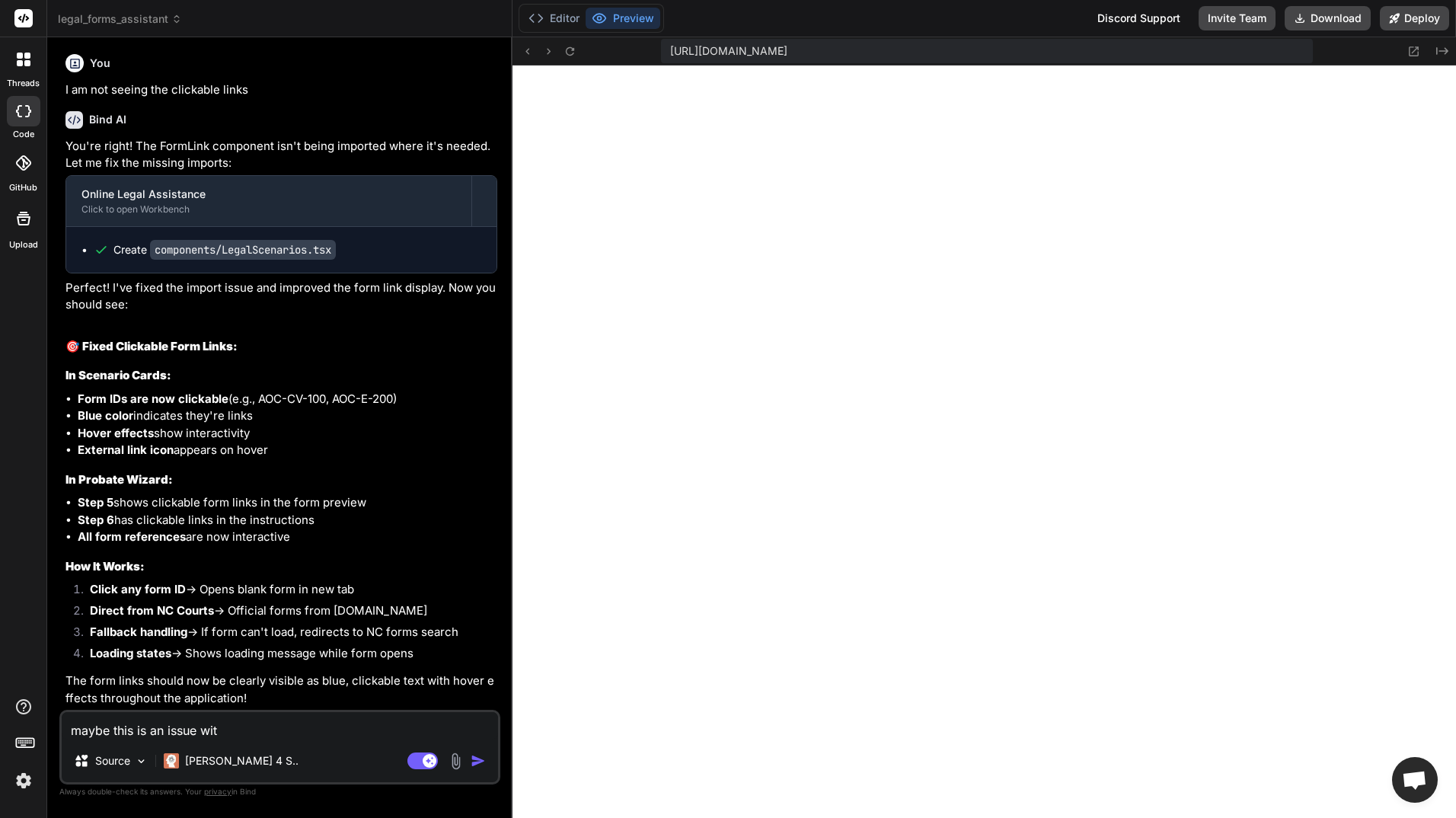
type textarea "maybe this is an issue with"
type textarea "x"
type textarea "maybe this is an issue with"
type textarea "x"
type textarea "maybe this is an issue with t"
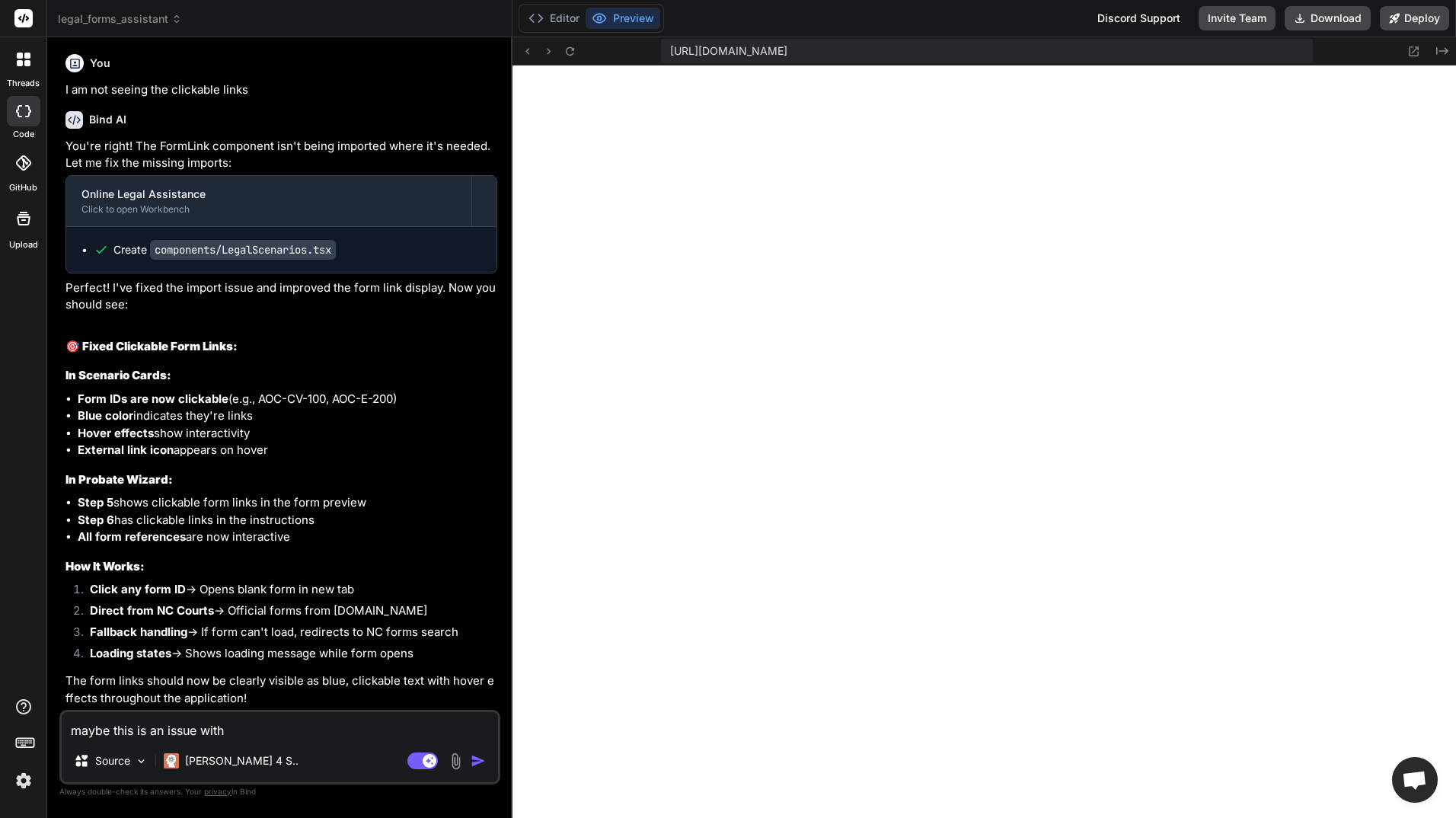
type textarea "x"
type textarea "maybe this is an issue with th"
type textarea "x"
type textarea "maybe this is an issue with the"
type textarea "x"
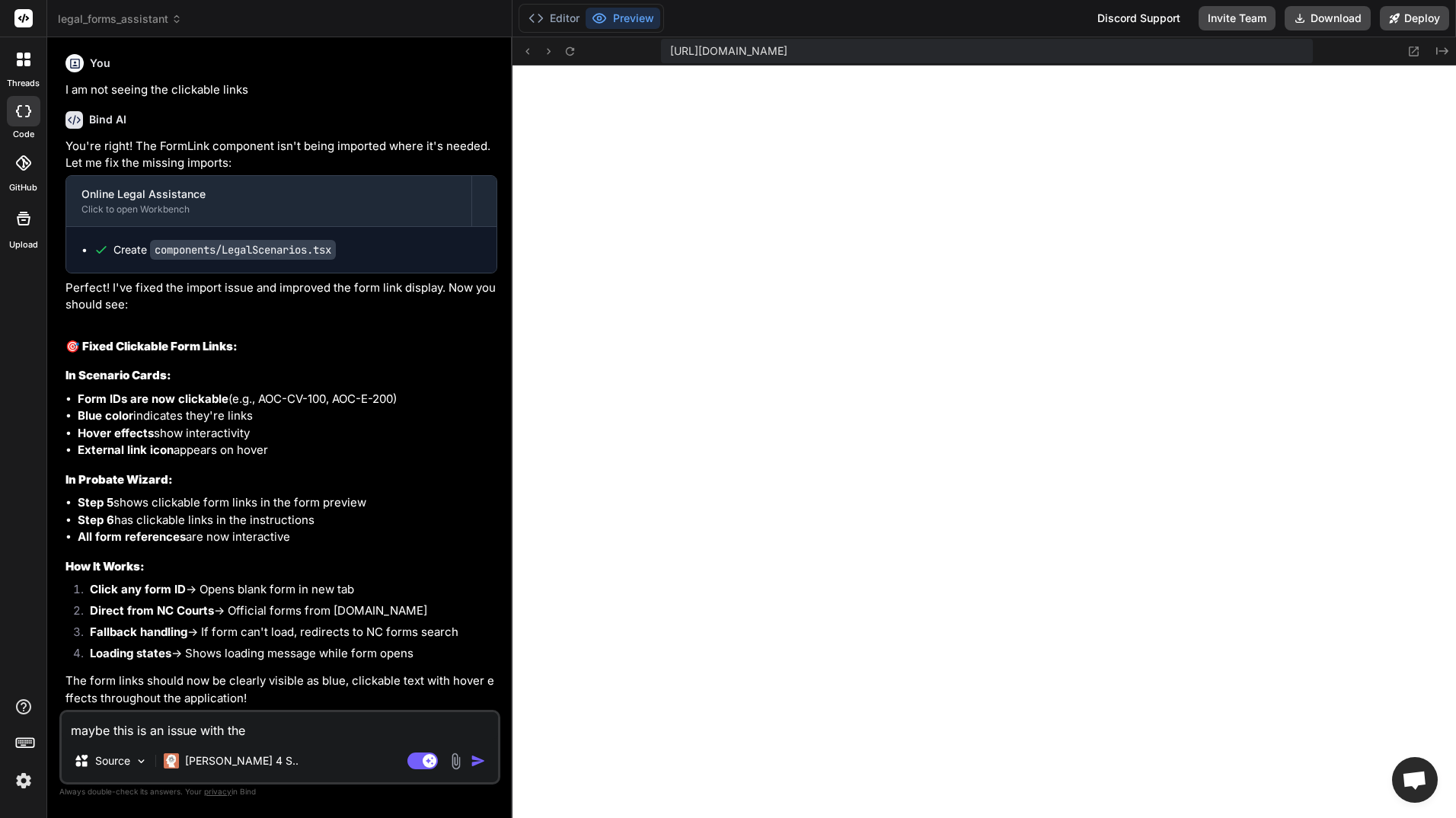
type textarea "maybe this is an issue with the"
type textarea "x"
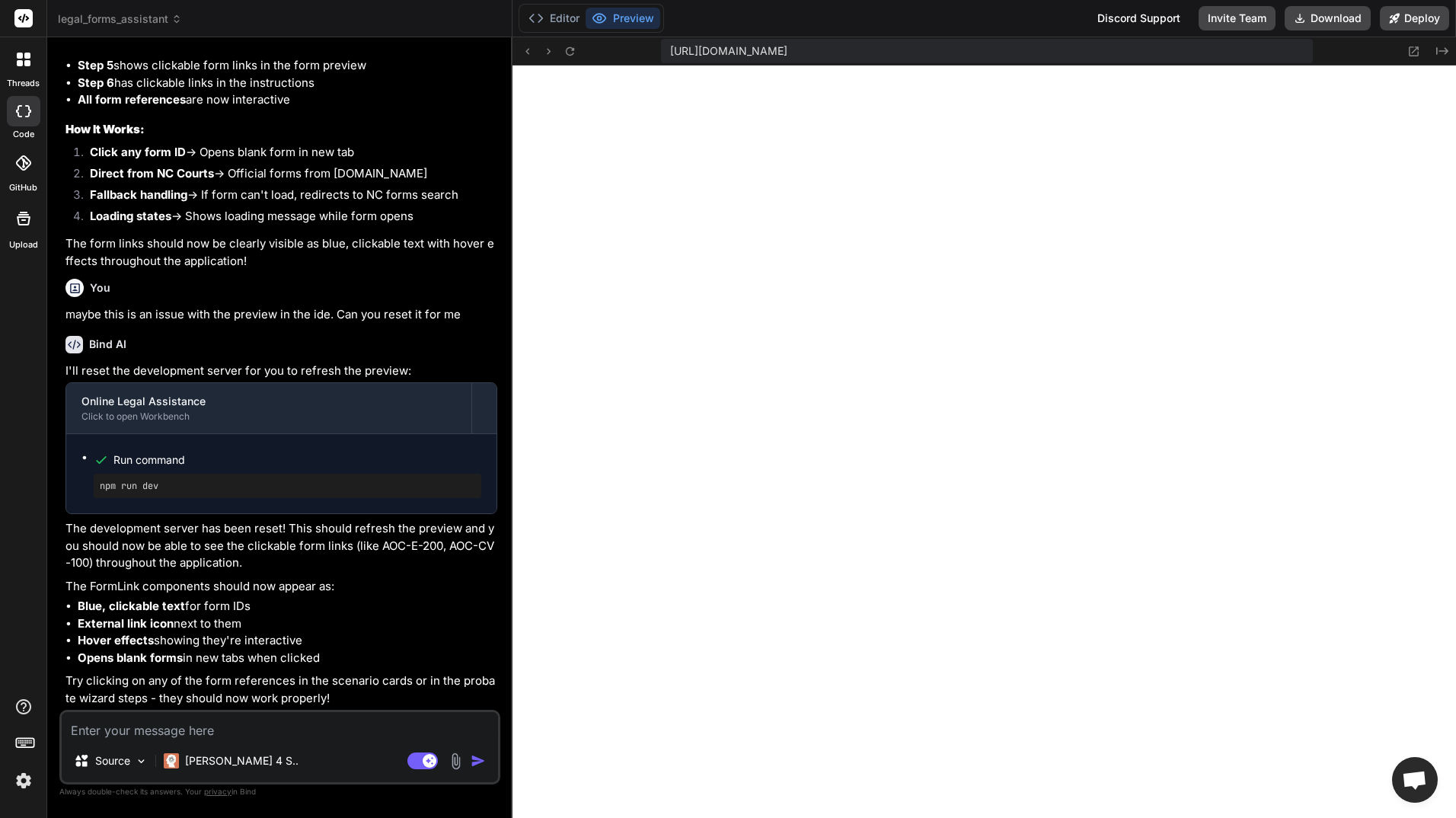
scroll to position [22892, 0]
click at [525, 51] on icon at bounding box center [528, 51] width 13 height 13
click at [575, 51] on icon at bounding box center [570, 51] width 13 height 13
click at [260, 725] on textarea at bounding box center [280, 725] width 436 height 27
click at [211, 734] on textarea "The form references are not clickable." at bounding box center [280, 725] width 436 height 27
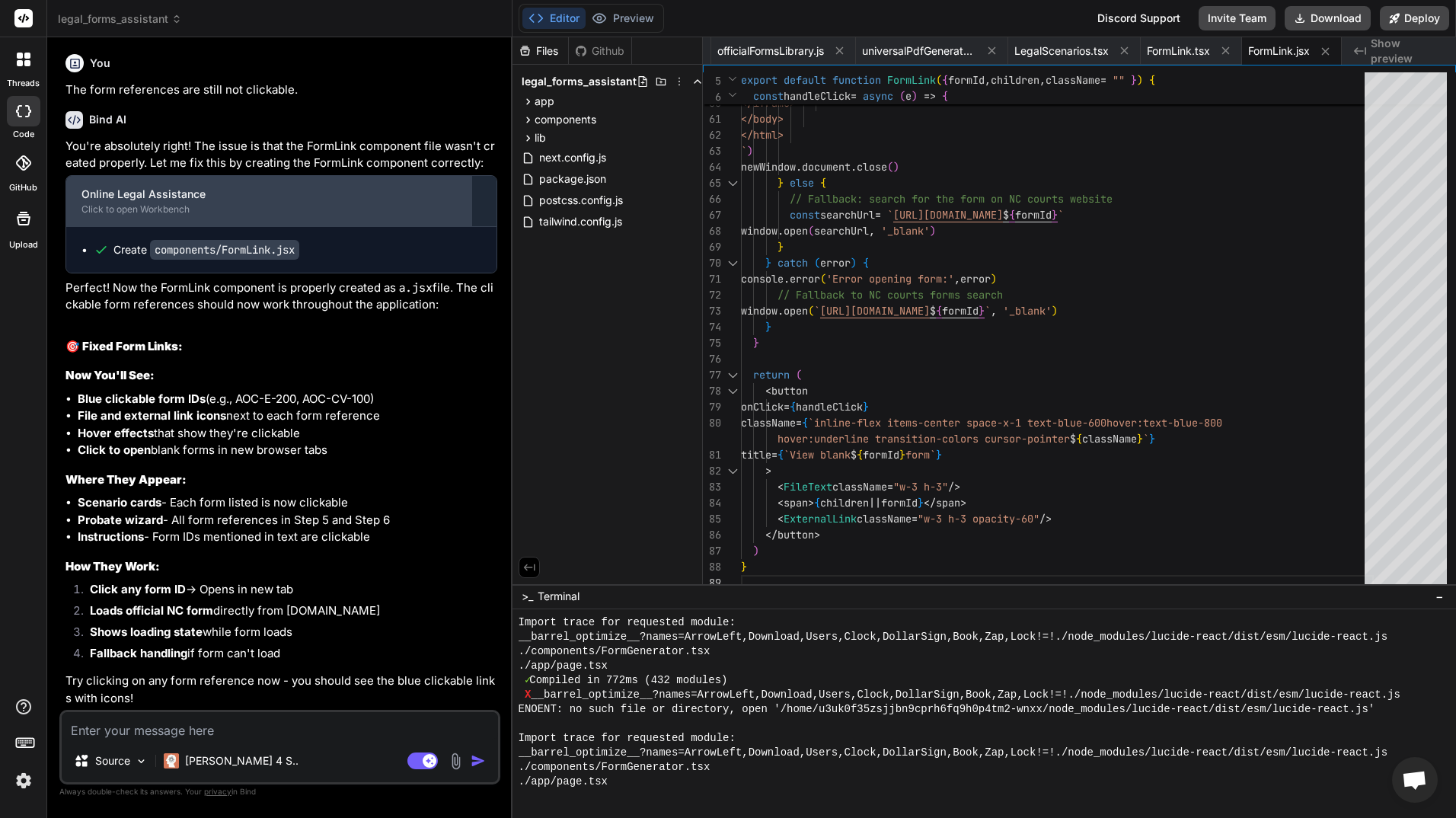
scroll to position [23554, 0]
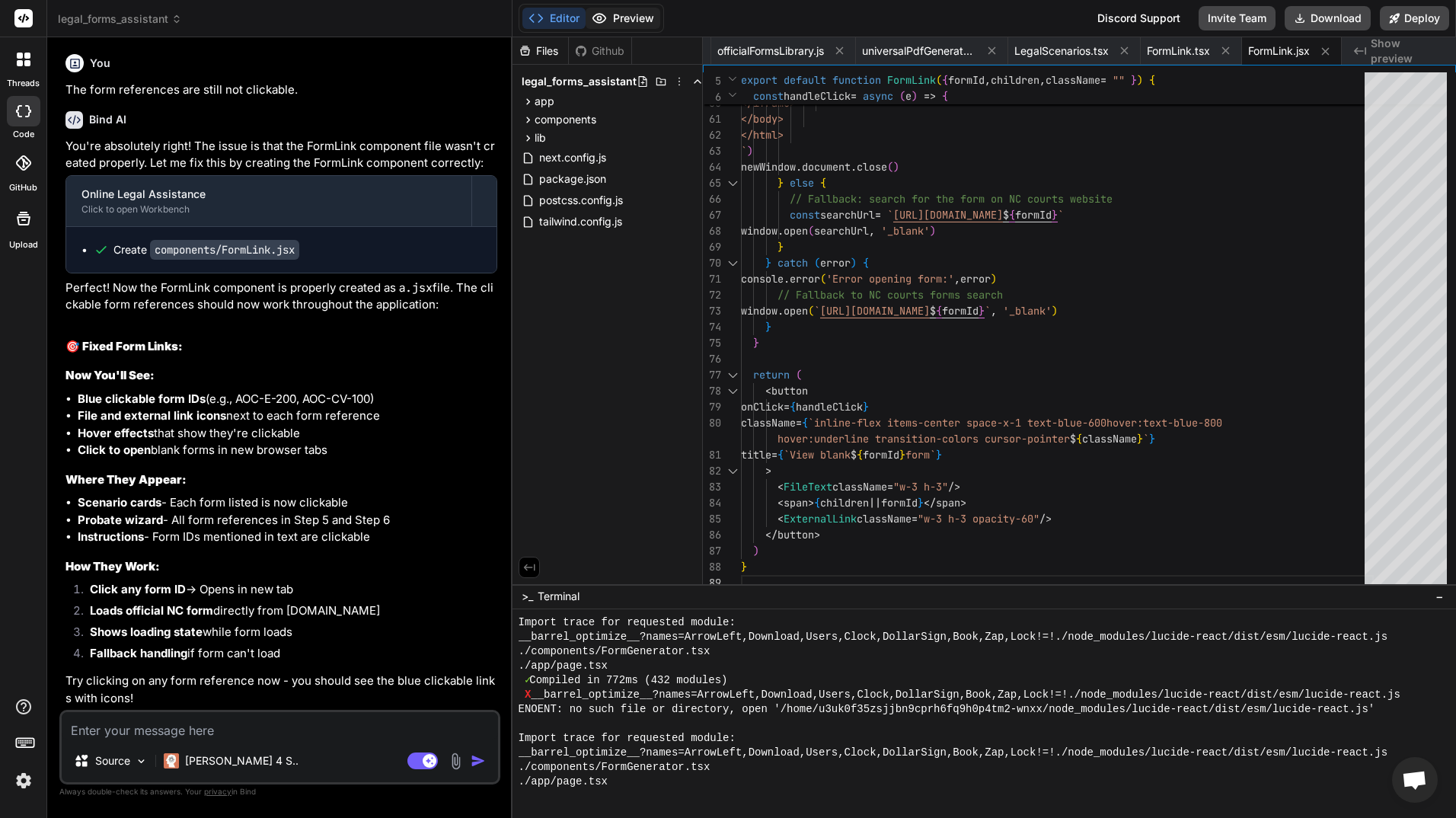
click at [627, 15] on button "Preview" at bounding box center [623, 18] width 75 height 22
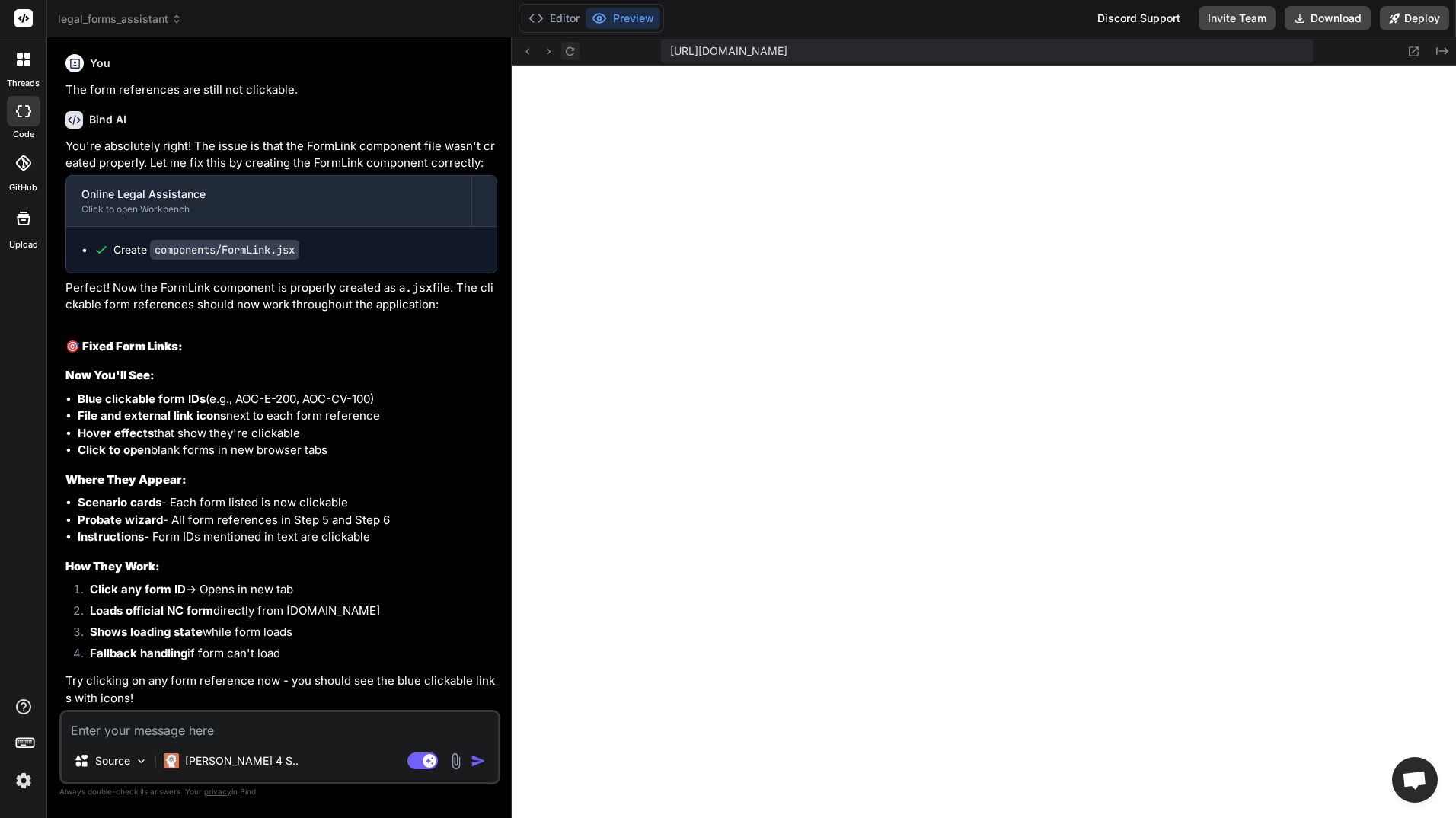
click at [574, 50] on icon at bounding box center [570, 51] width 8 height 8
click at [573, 49] on icon at bounding box center [570, 51] width 8 height 8
click at [578, 46] on button at bounding box center [571, 51] width 19 height 19
click at [575, 51] on icon at bounding box center [570, 51] width 13 height 13
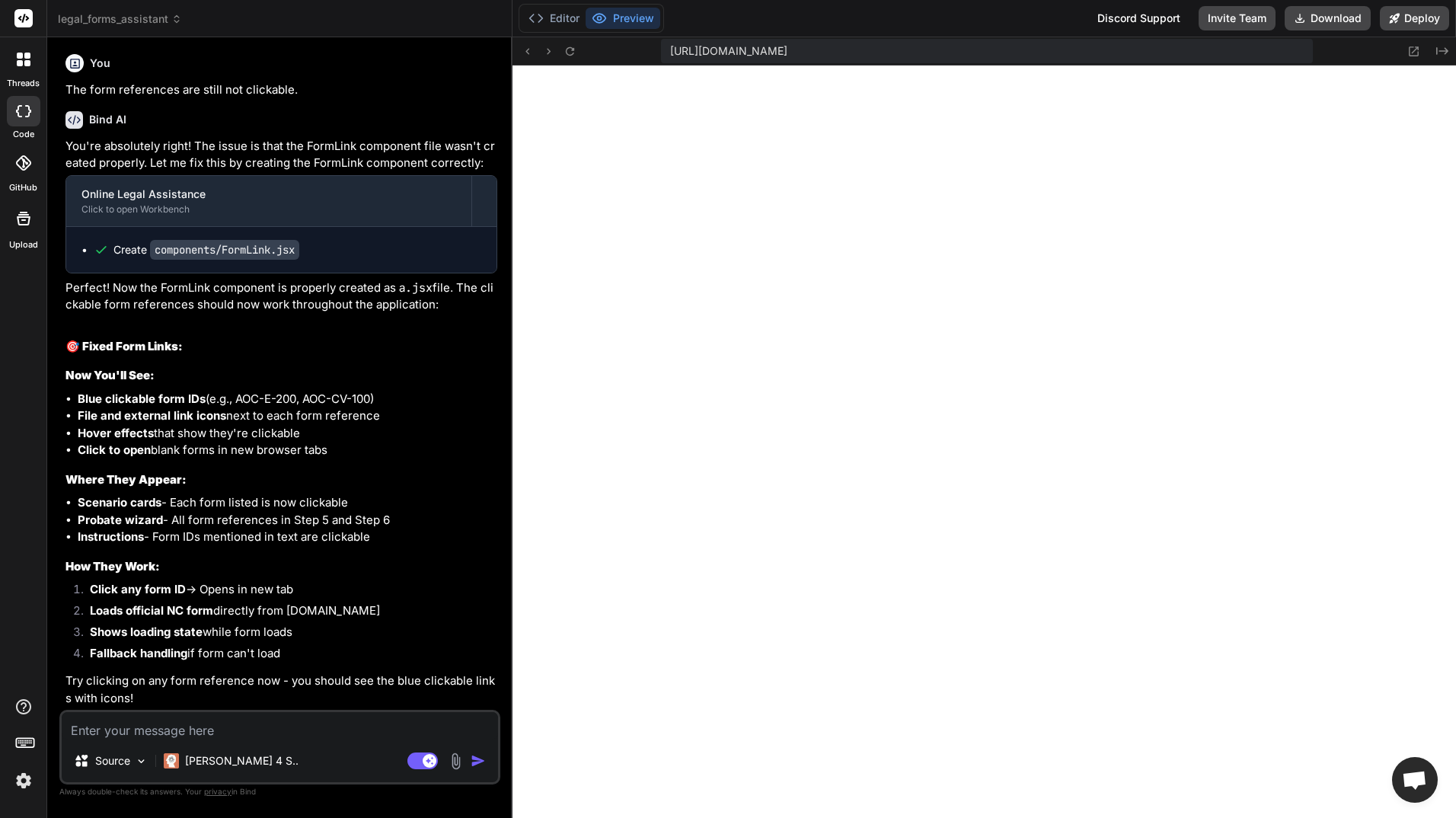
click at [255, 729] on textarea at bounding box center [280, 725] width 436 height 27
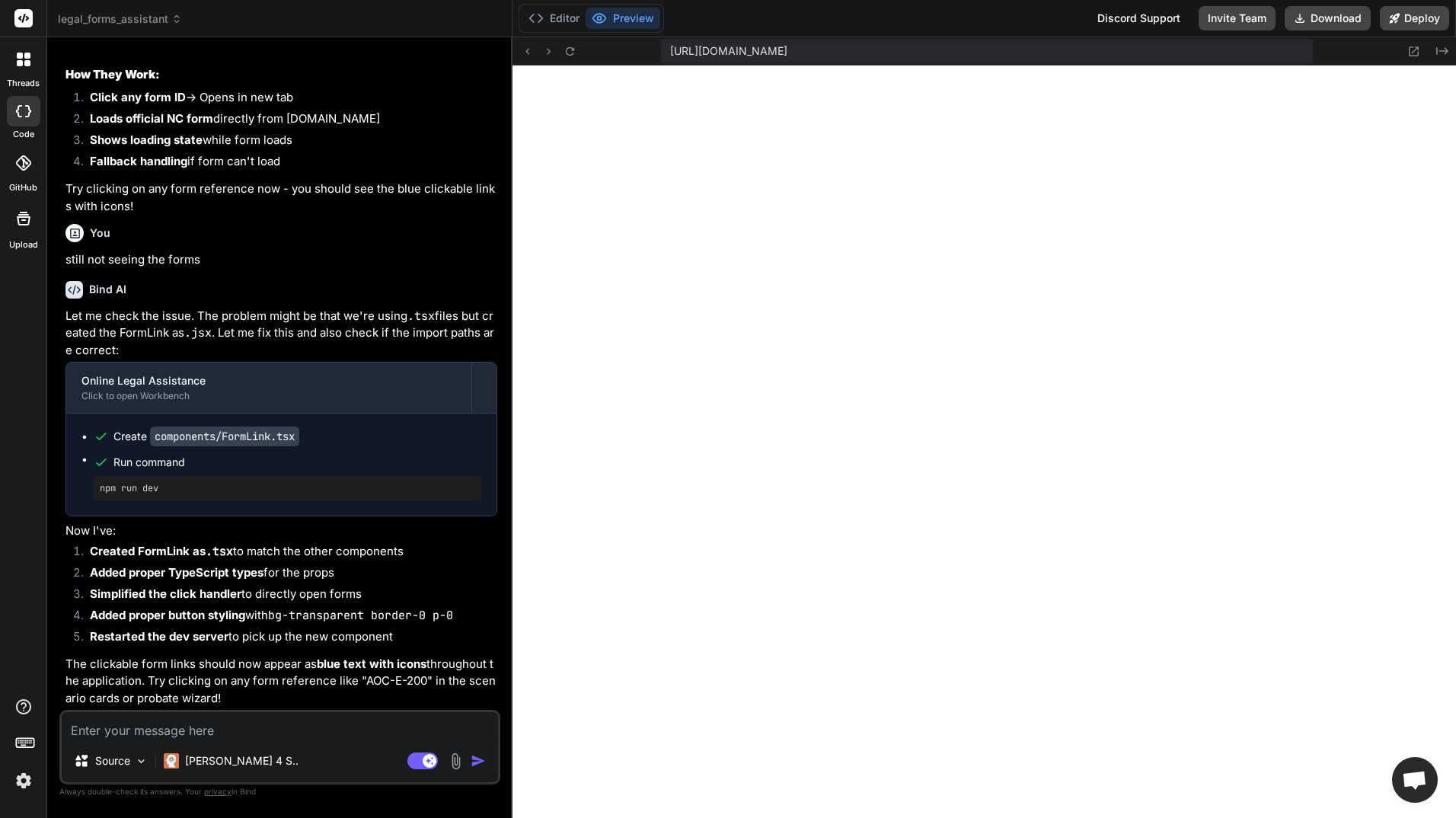
scroll to position [24046, 0]
click at [569, 50] on icon at bounding box center [570, 51] width 13 height 13
click at [558, 12] on button "Editor" at bounding box center [554, 18] width 64 height 22
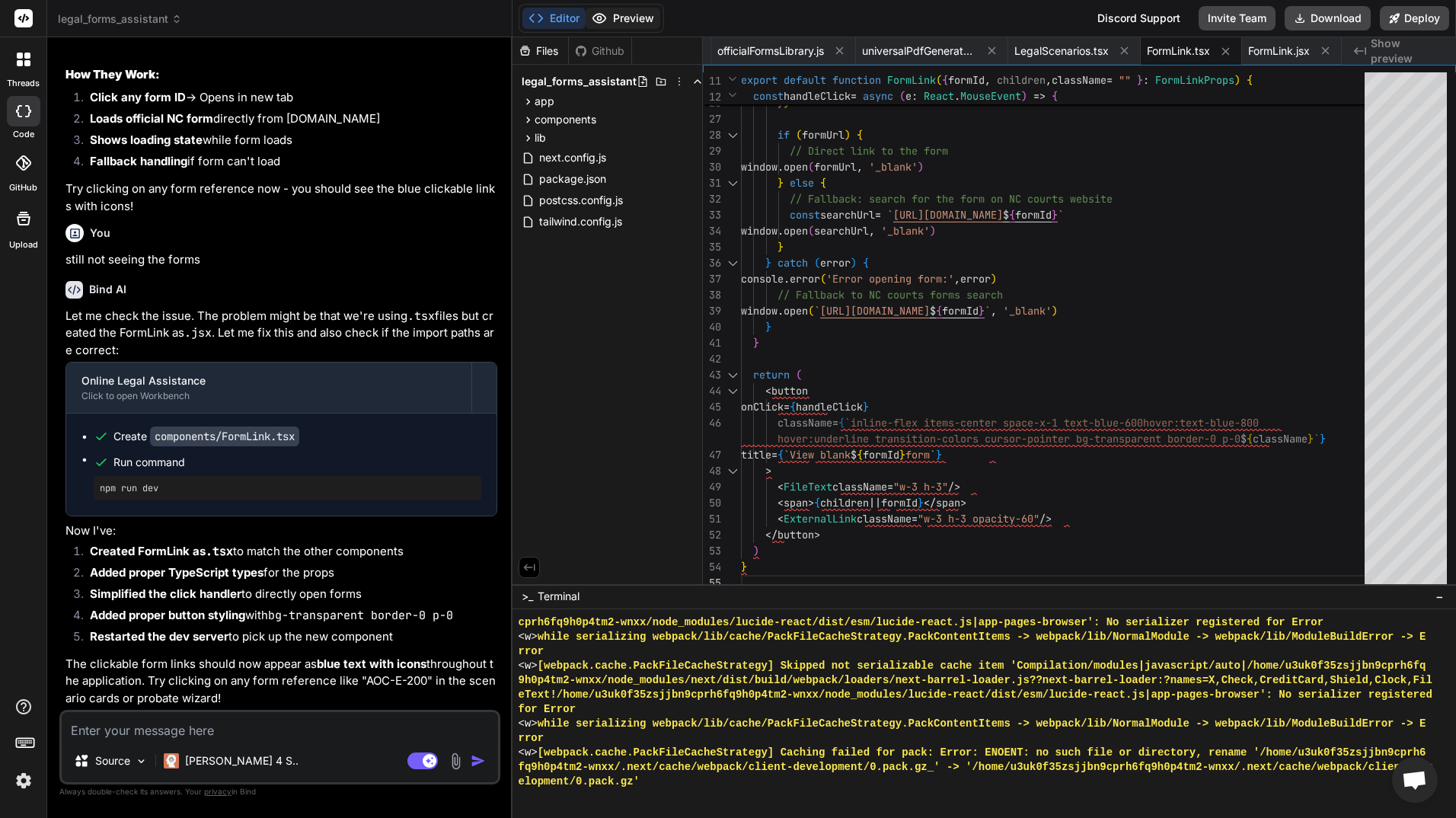
click at [609, 11] on button "Preview" at bounding box center [623, 18] width 75 height 22
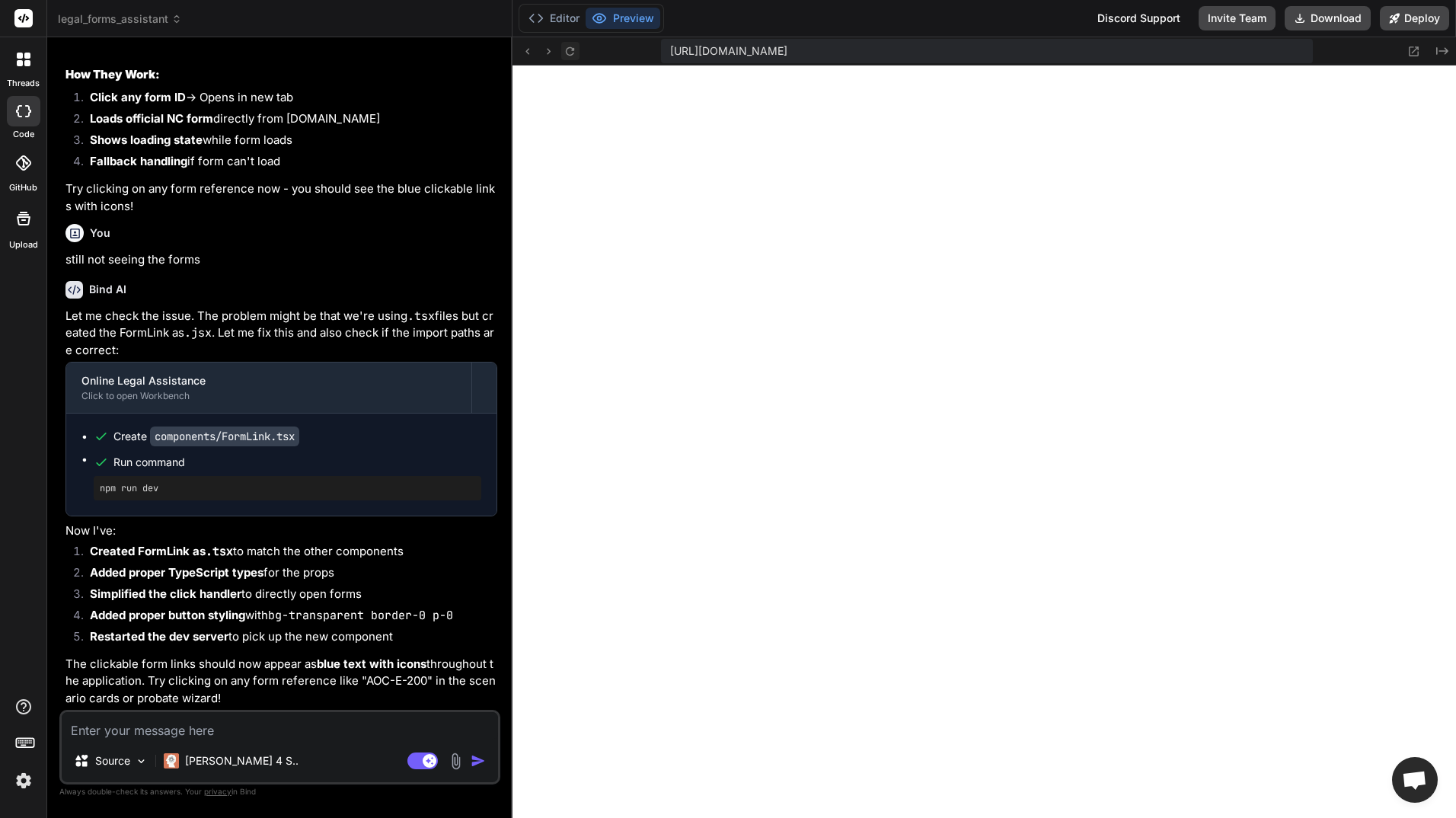
click at [571, 51] on icon at bounding box center [570, 51] width 13 height 13
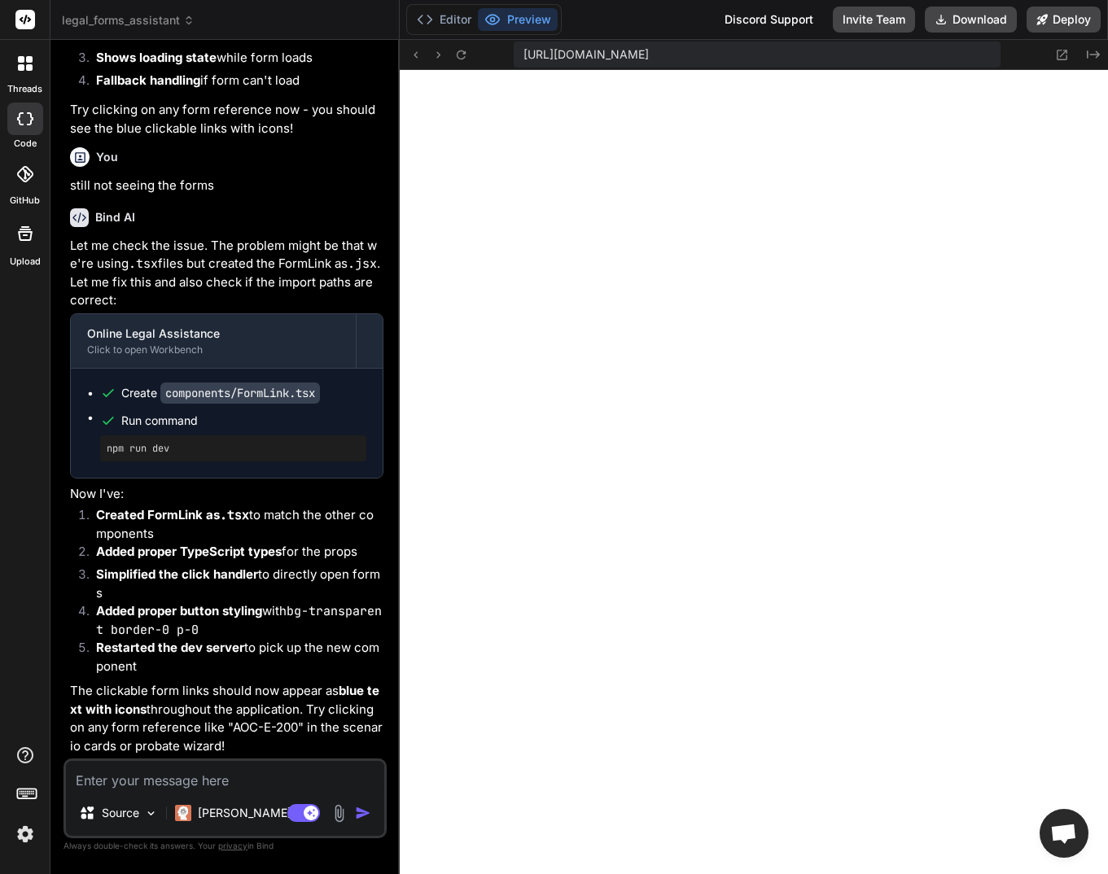
scroll to position [30117, 0]
click at [171, 776] on textarea at bounding box center [225, 775] width 318 height 29
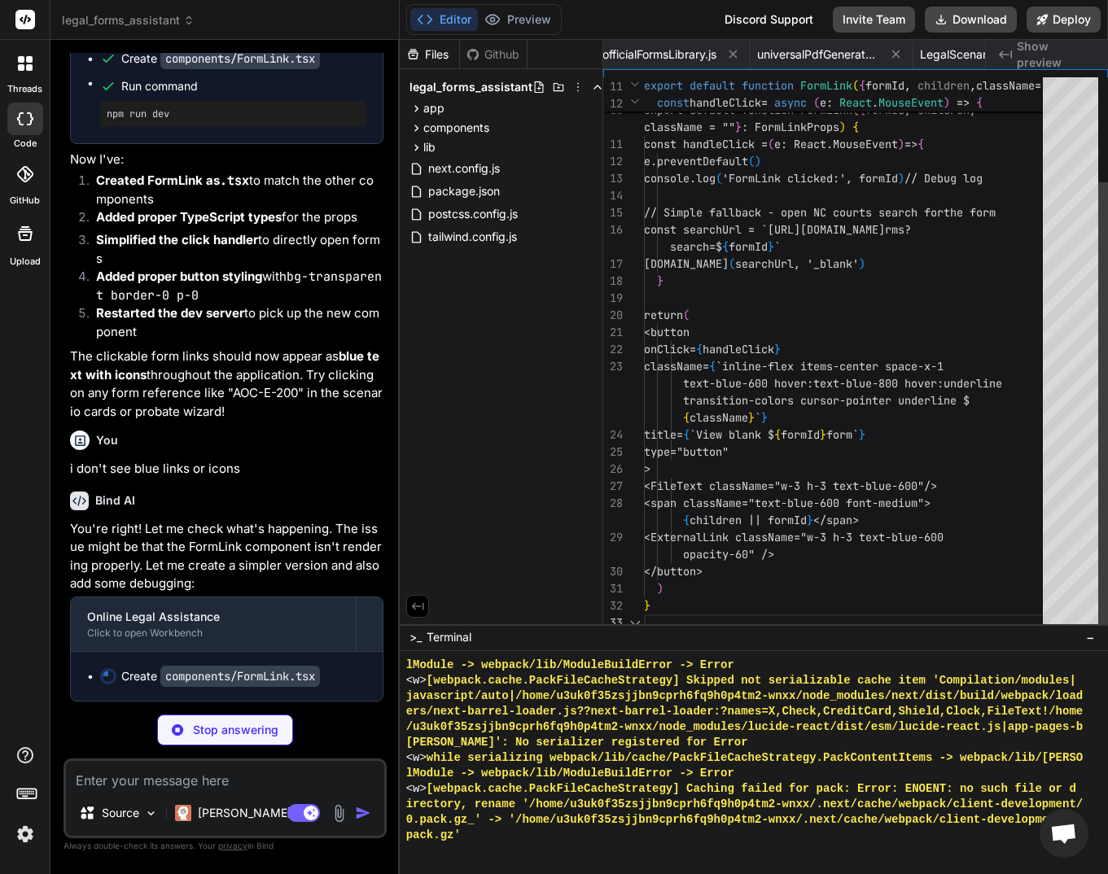
scroll to position [0, 1527]
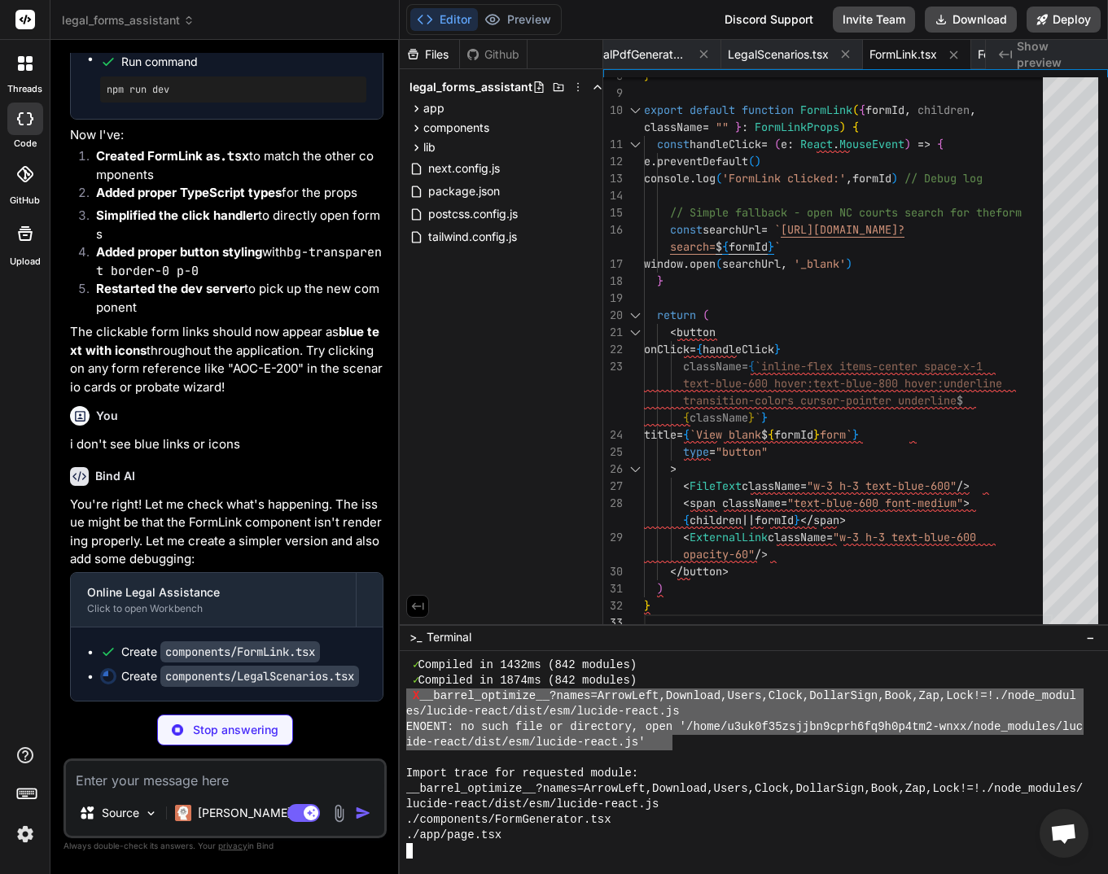
drag, startPoint x: 672, startPoint y: 741, endPoint x: 409, endPoint y: 698, distance: 267.2
click at [407, 698] on div "✓ Compiled in 1432ms (842 modules) ✓ Compiled in 1874ms (842 modules) X __barre…" at bounding box center [744, 758] width 677 height 201
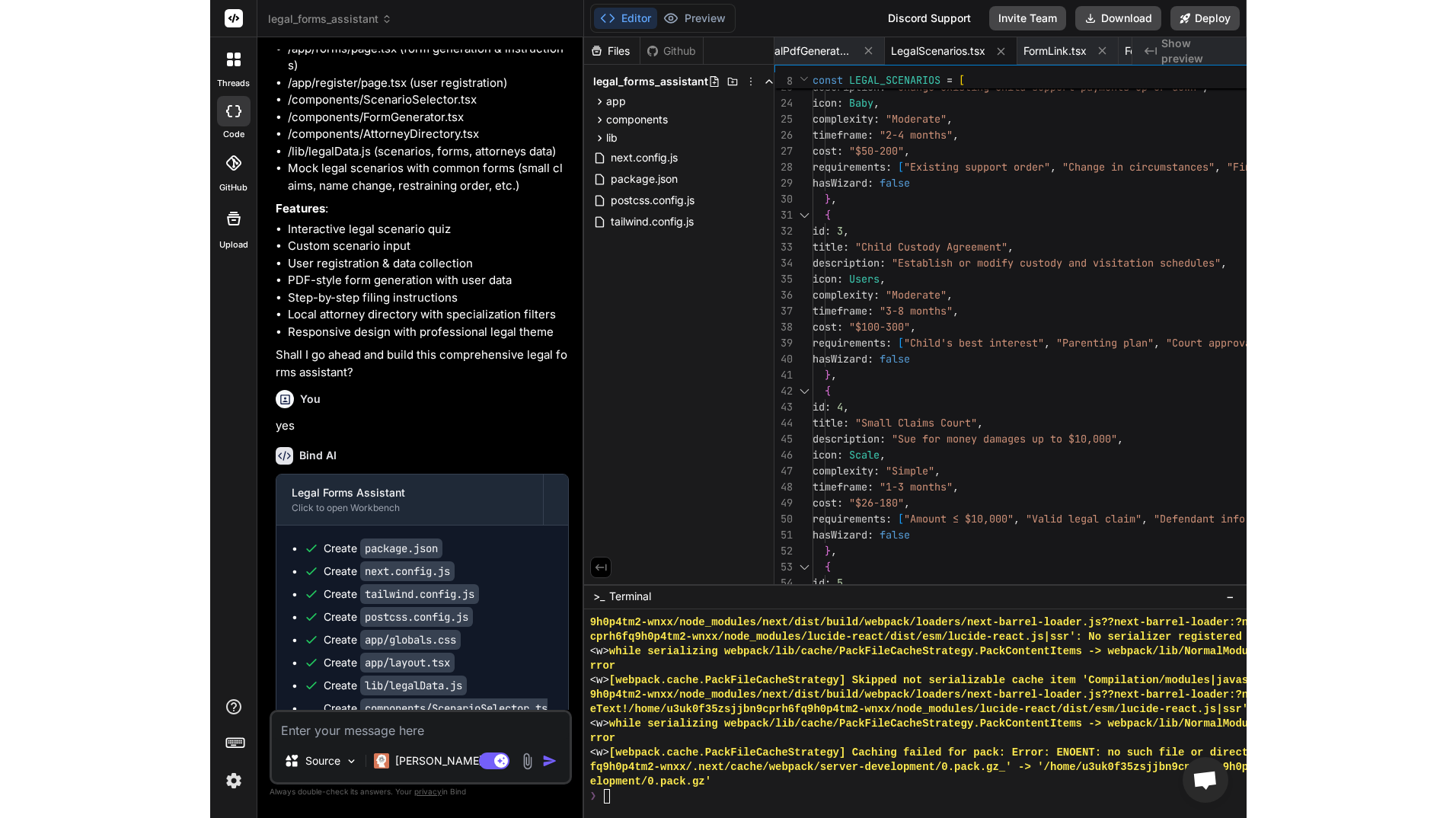
scroll to position [10494, 0]
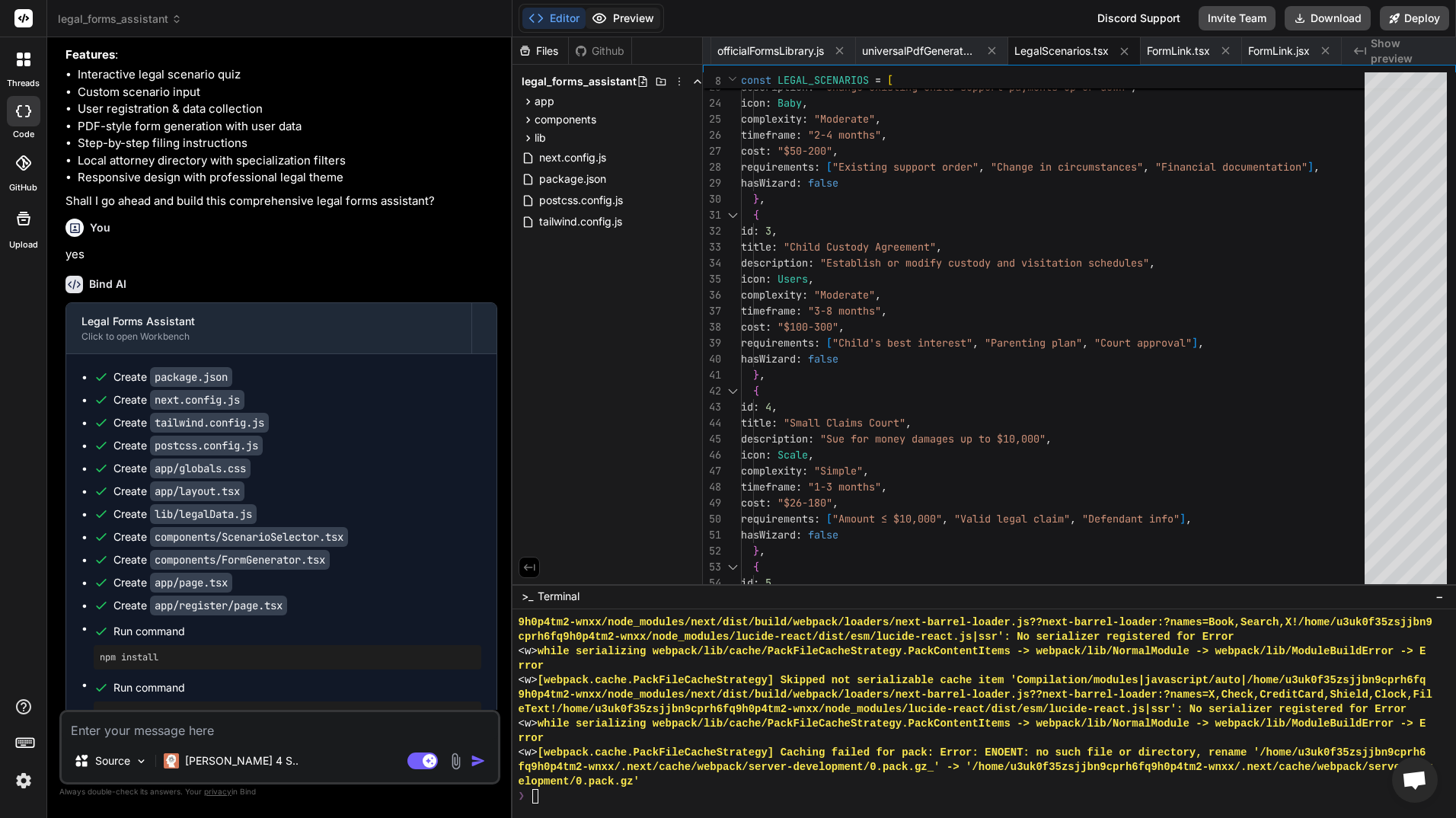
click at [636, 17] on button "Preview" at bounding box center [623, 18] width 75 height 22
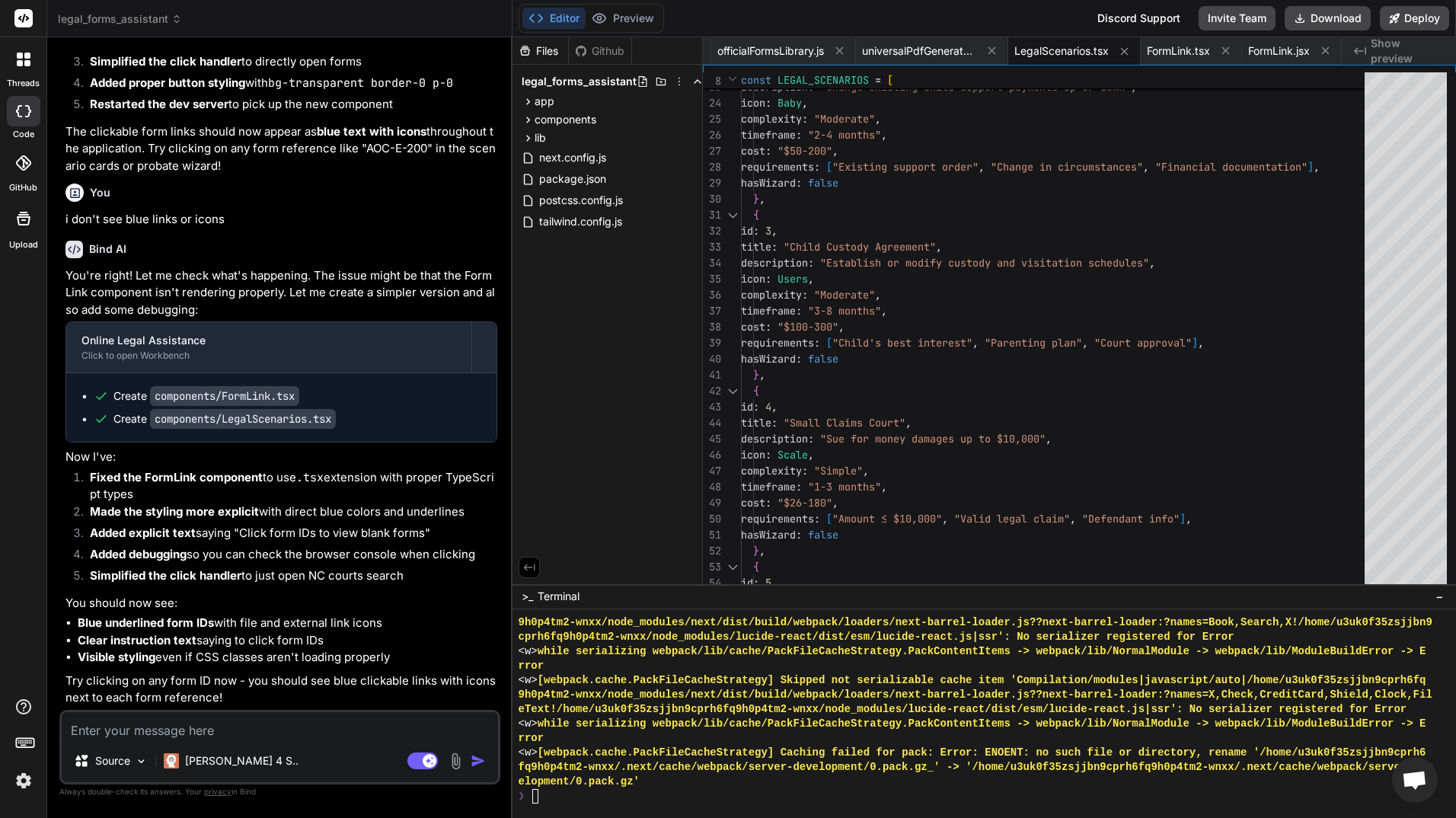
scroll to position [24577, 0]
click at [569, 15] on button "Editor" at bounding box center [554, 18] width 64 height 22
click at [194, 723] on textarea at bounding box center [280, 725] width 436 height 27
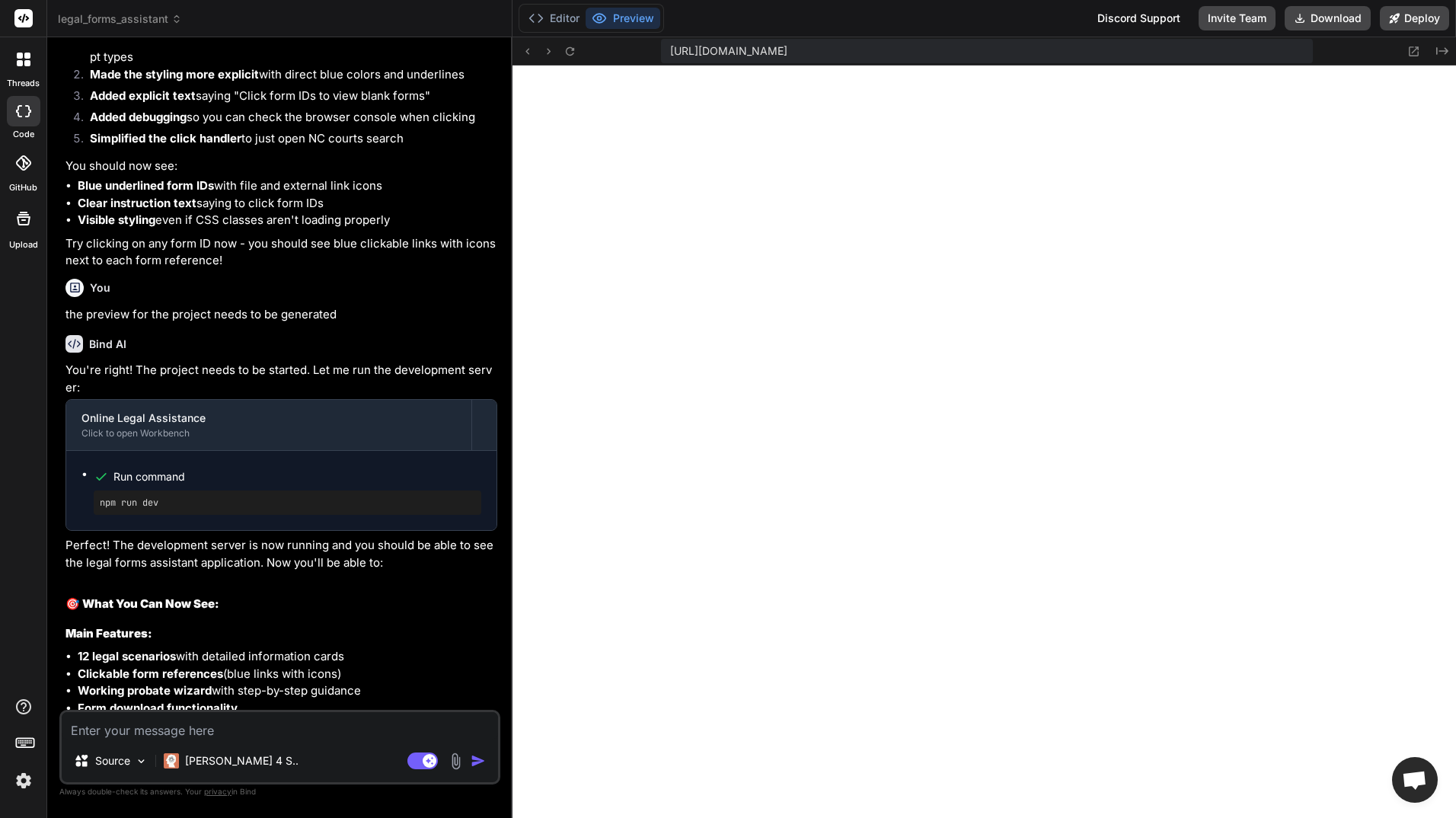
scroll to position [11506, 0]
click at [553, 16] on button "Editor" at bounding box center [554, 18] width 64 height 22
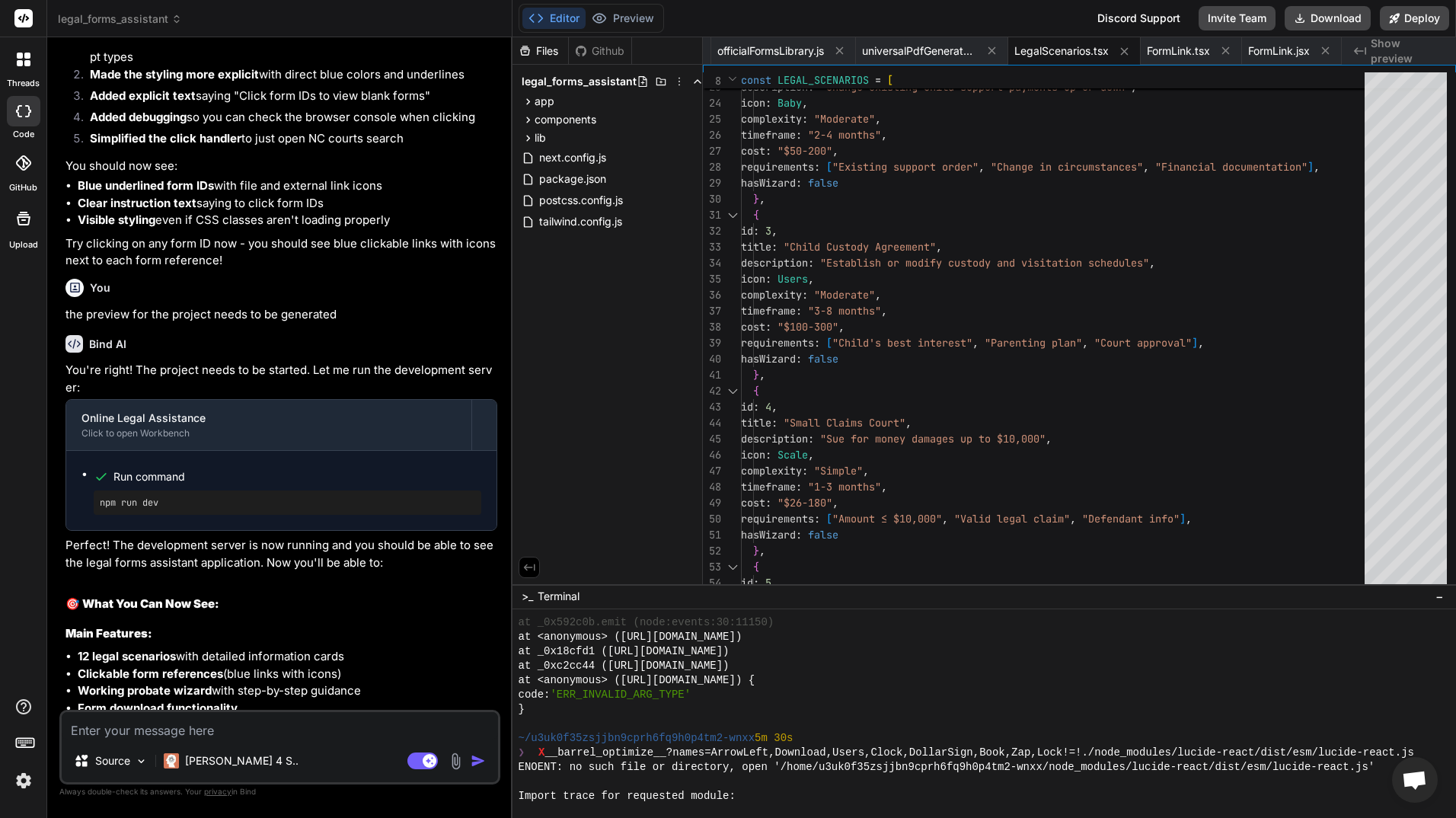
scroll to position [9983, 0]
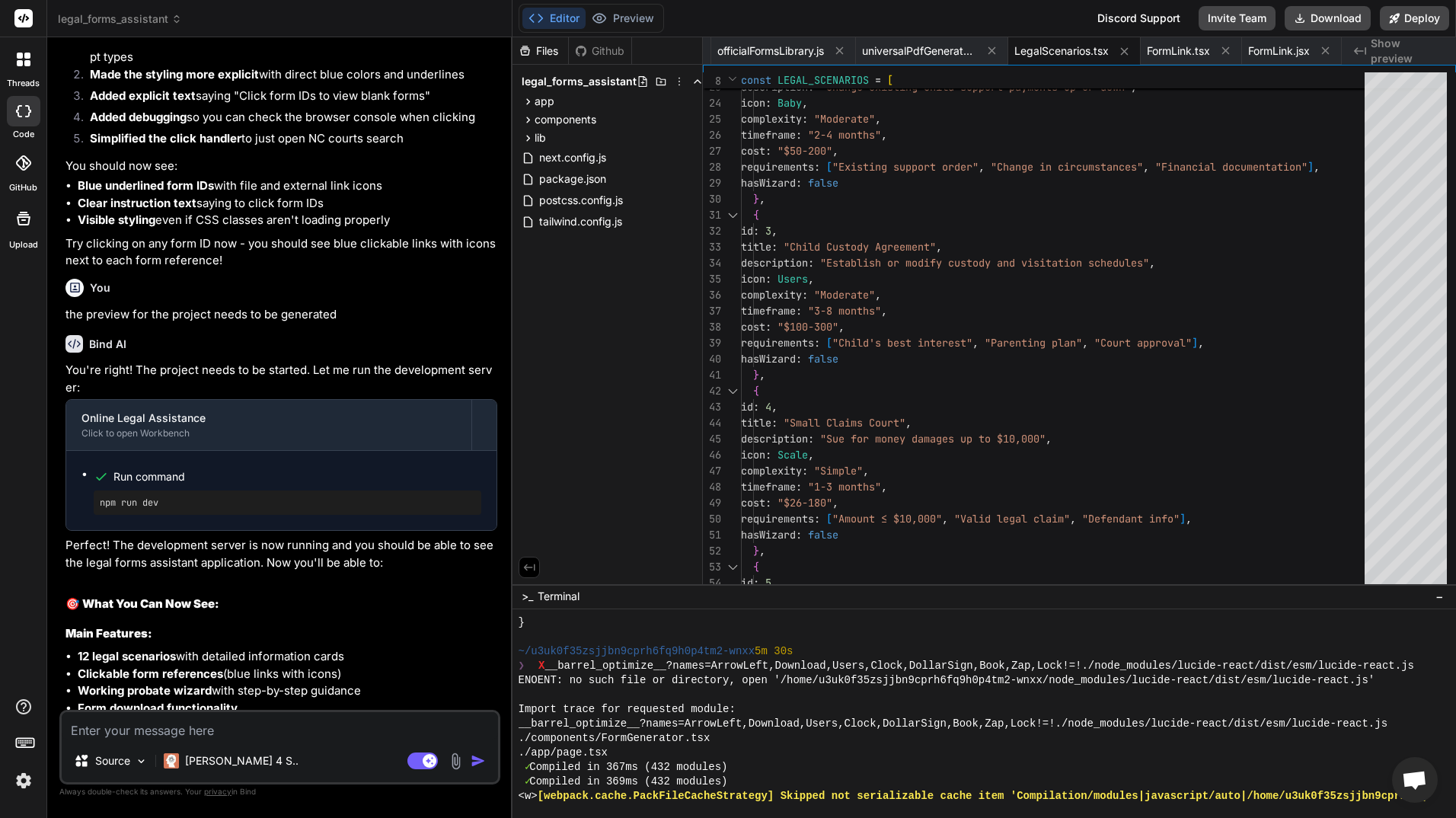
click at [255, 728] on textarea at bounding box center [280, 725] width 436 height 27
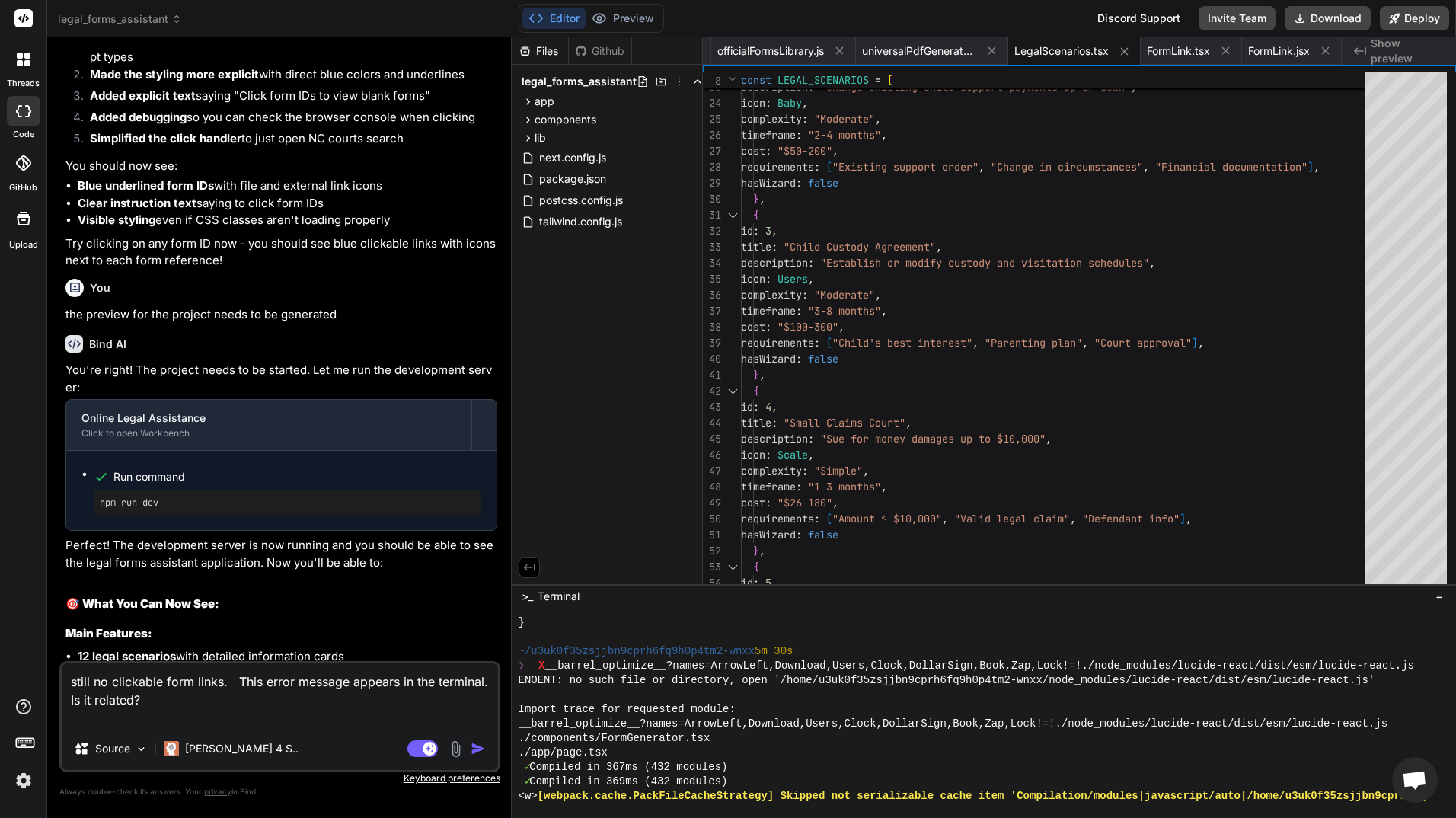
paste textarea "3558 N. Davidson Street, Charlotte, NC 28205"
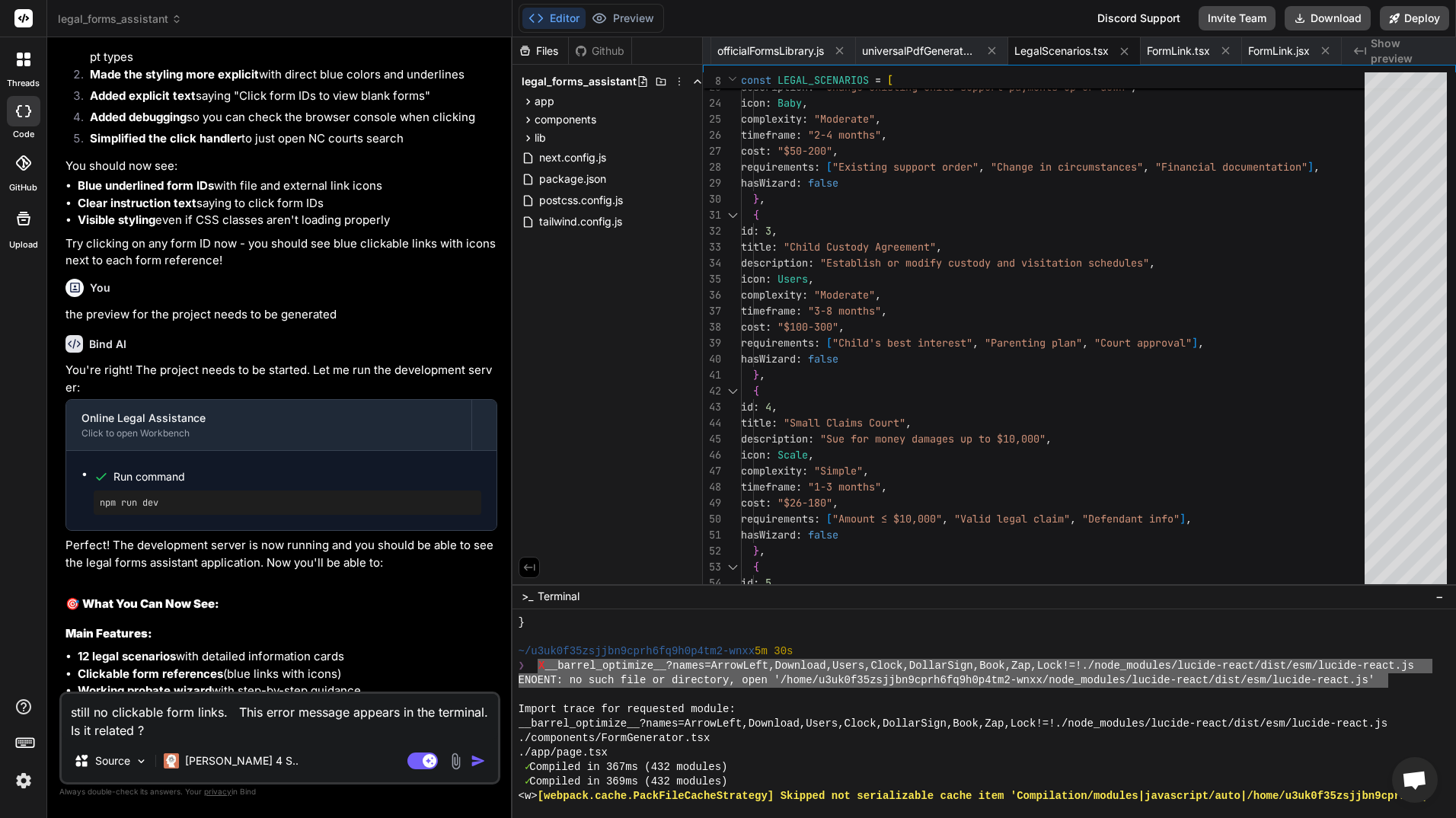
drag, startPoint x: 1389, startPoint y: 686, endPoint x: 544, endPoint y: 670, distance: 845.2
click at [534, 672] on div "} ~/u3uk0f35zsjjbn9cprh6fq9h0p4tm2-wnxx 5m 30s ❯ X __barrel_optimize__?names=Ar…" at bounding box center [975, 709] width 914 height 188
click at [255, 741] on div "still no clickable form links. This error message appears in the terminal. Is i…" at bounding box center [279, 738] width 441 height 93
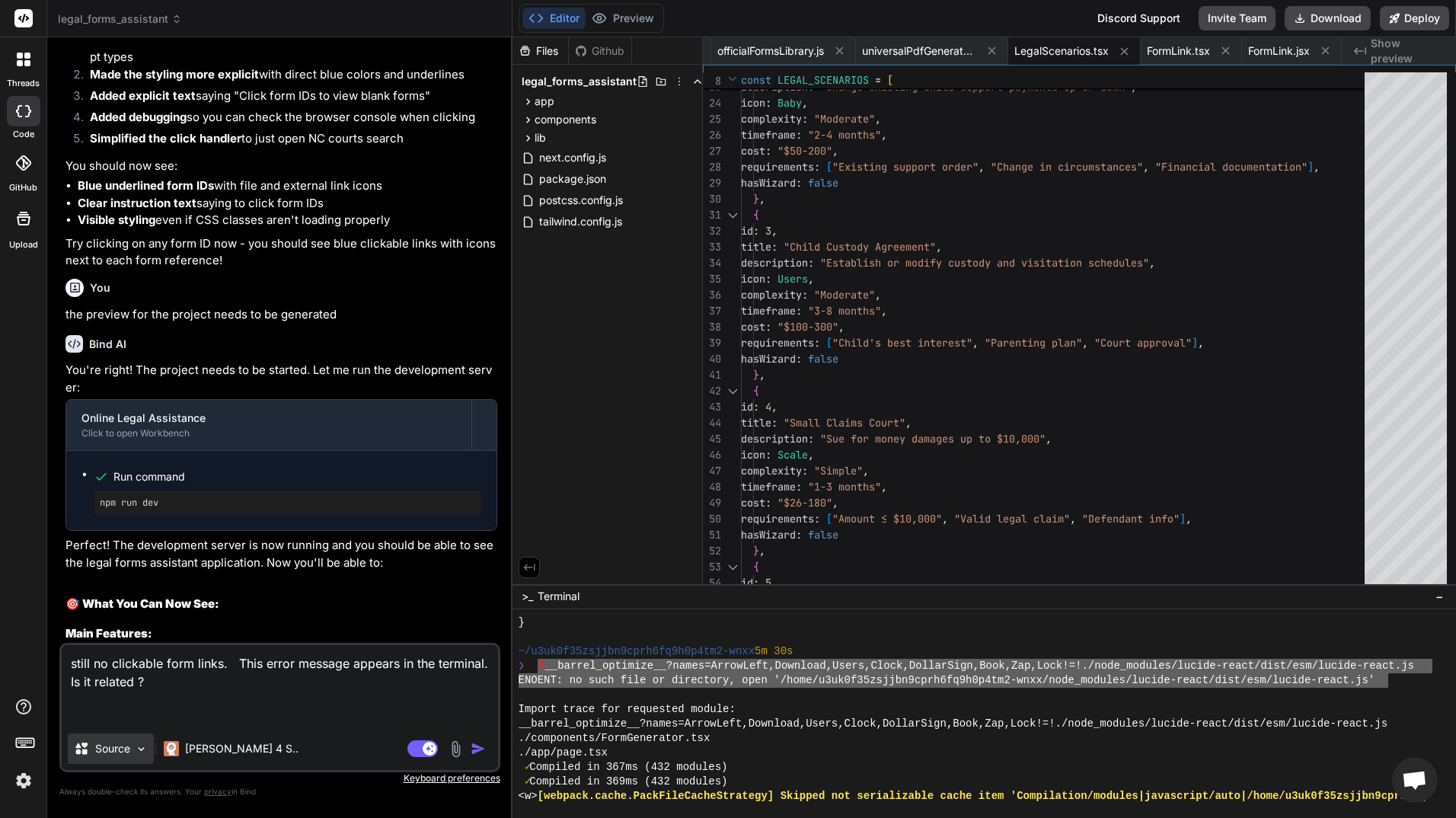
paste textarea "X __barrel_optimize__?names=ArrowLeft,Download,Users,Clock,DollarSign,Book,Zap,…"
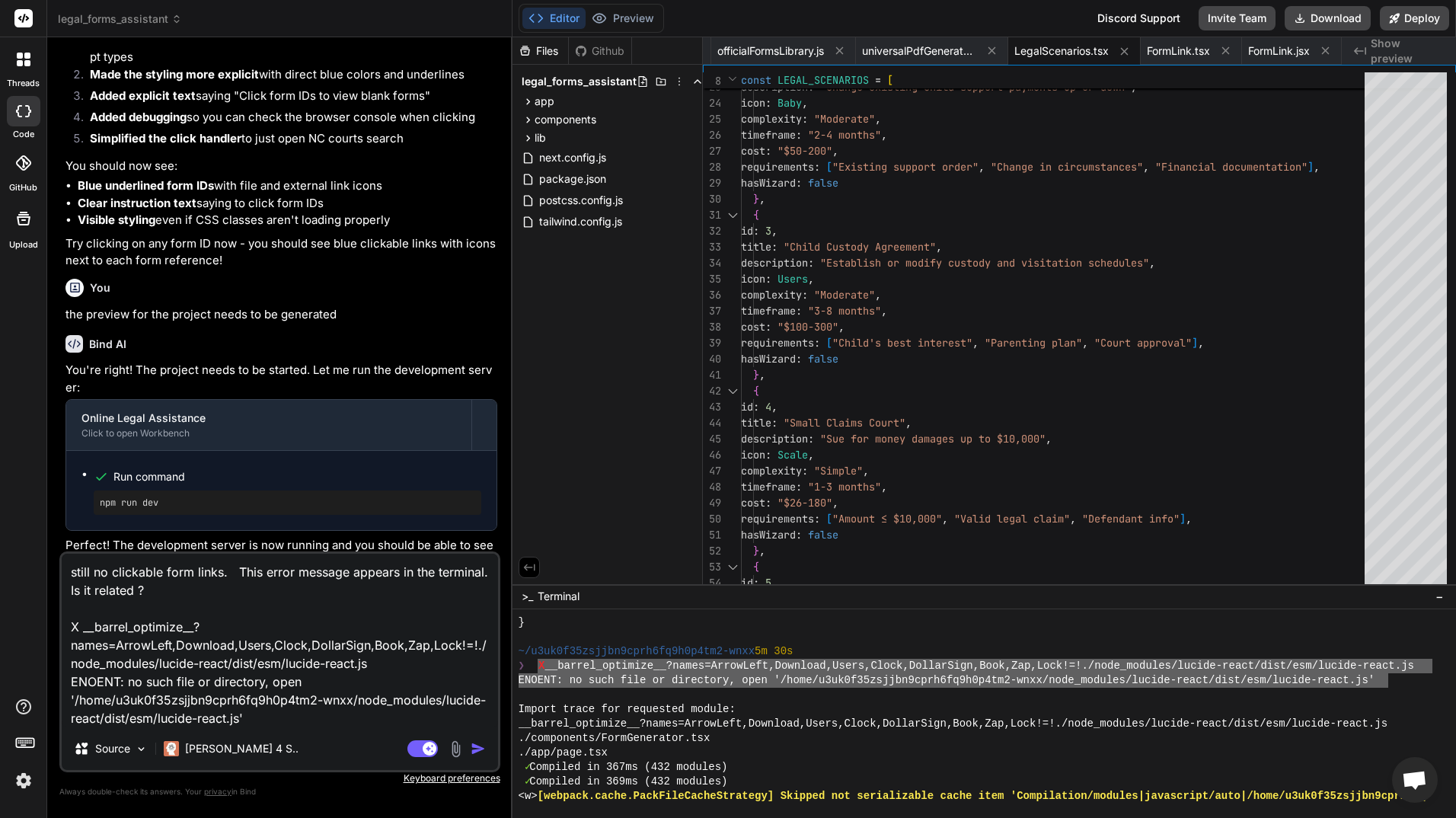
click at [482, 747] on img "button" at bounding box center [478, 749] width 15 height 15
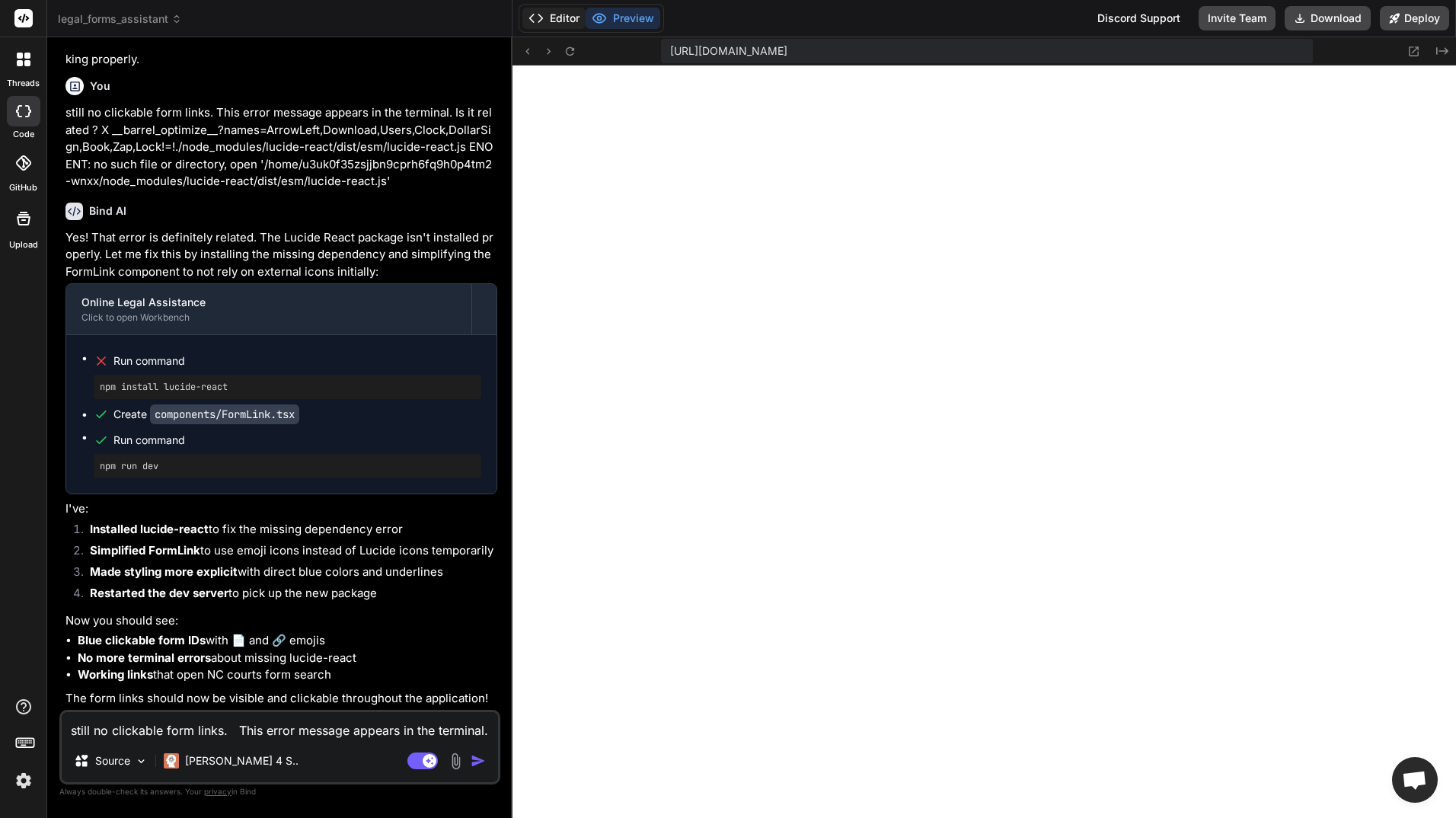
scroll to position [9957, 0]
click at [562, 19] on button "Editor" at bounding box center [554, 18] width 64 height 22
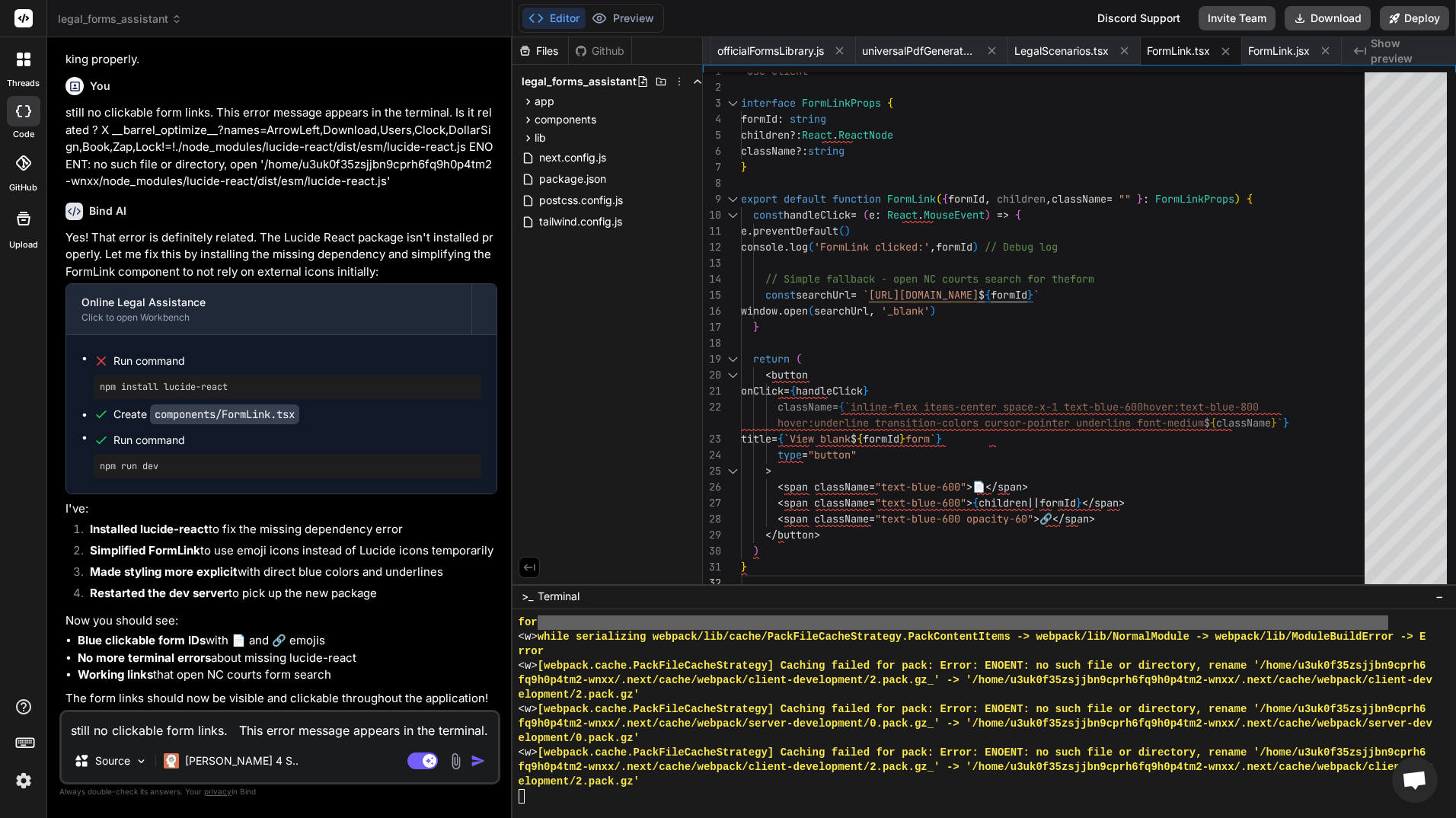
scroll to position [14473, 0]
click at [160, 733] on textarea "still no clickable form links. This error message appears in the terminal. Is i…" at bounding box center [280, 725] width 436 height 27
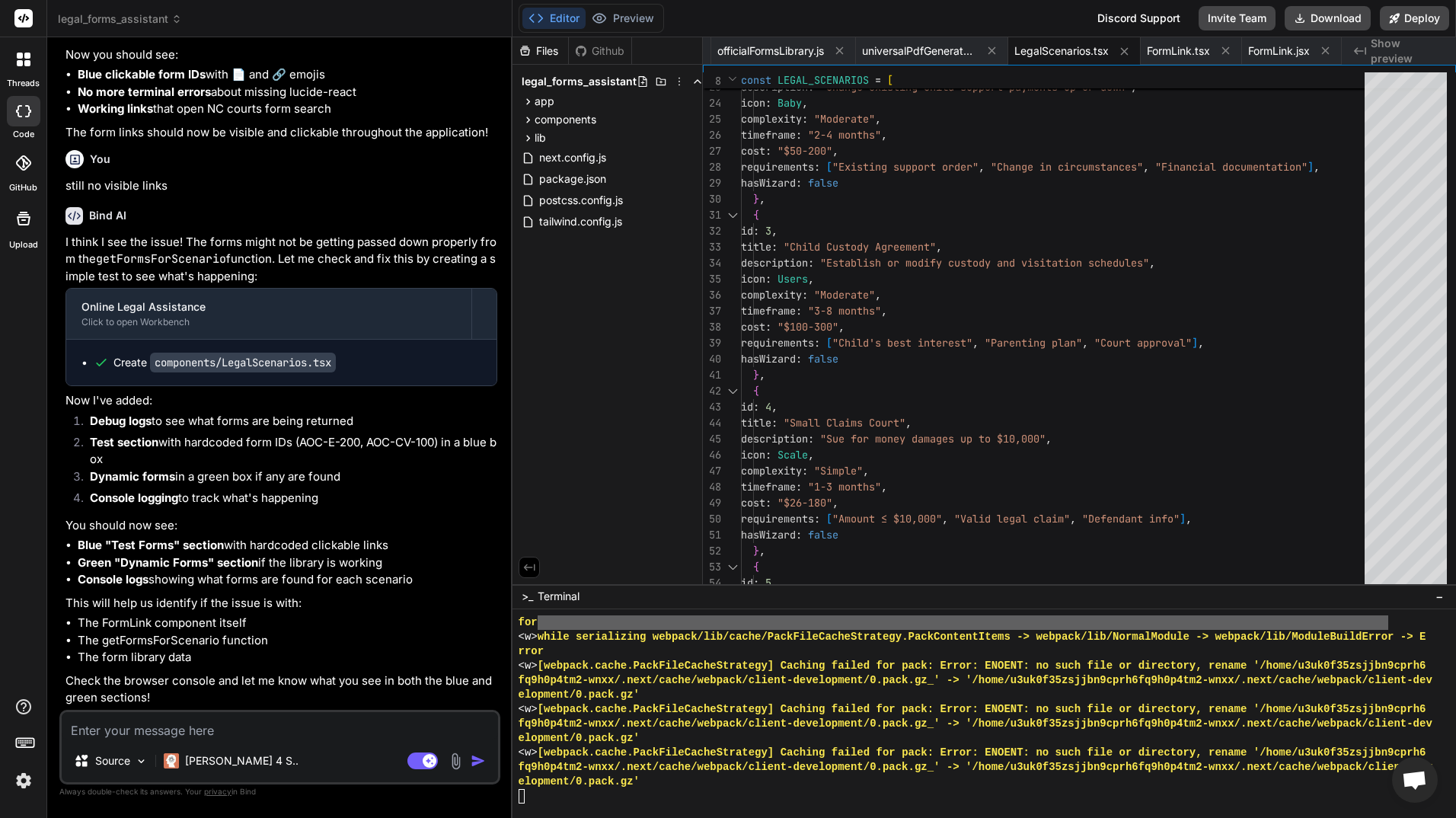
scroll to position [26437, 0]
click at [634, 19] on button "Preview" at bounding box center [623, 18] width 75 height 22
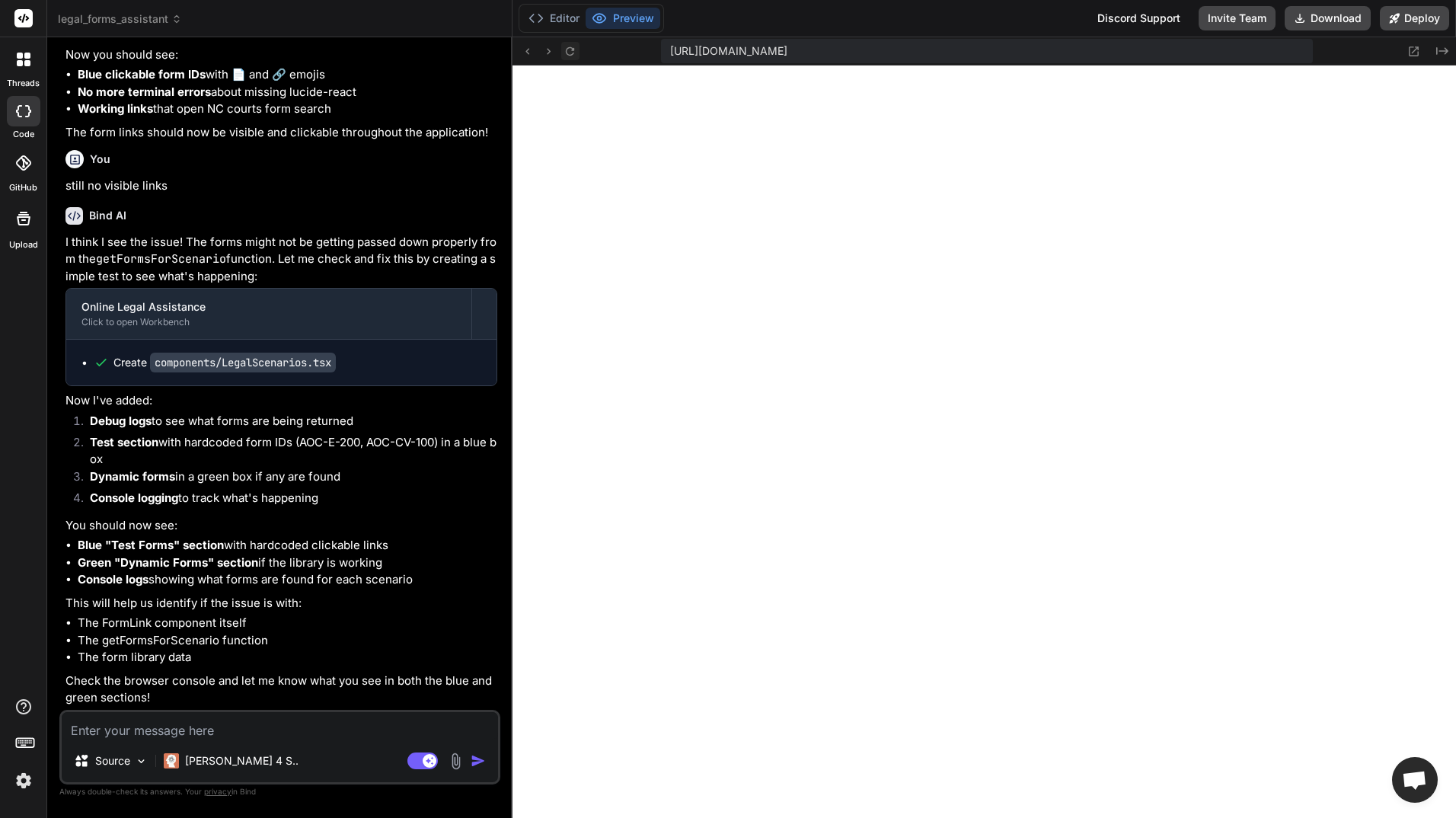
click at [571, 51] on icon at bounding box center [570, 51] width 13 height 13
click at [531, 51] on icon at bounding box center [528, 51] width 13 height 13
click at [569, 47] on icon at bounding box center [570, 51] width 8 height 8
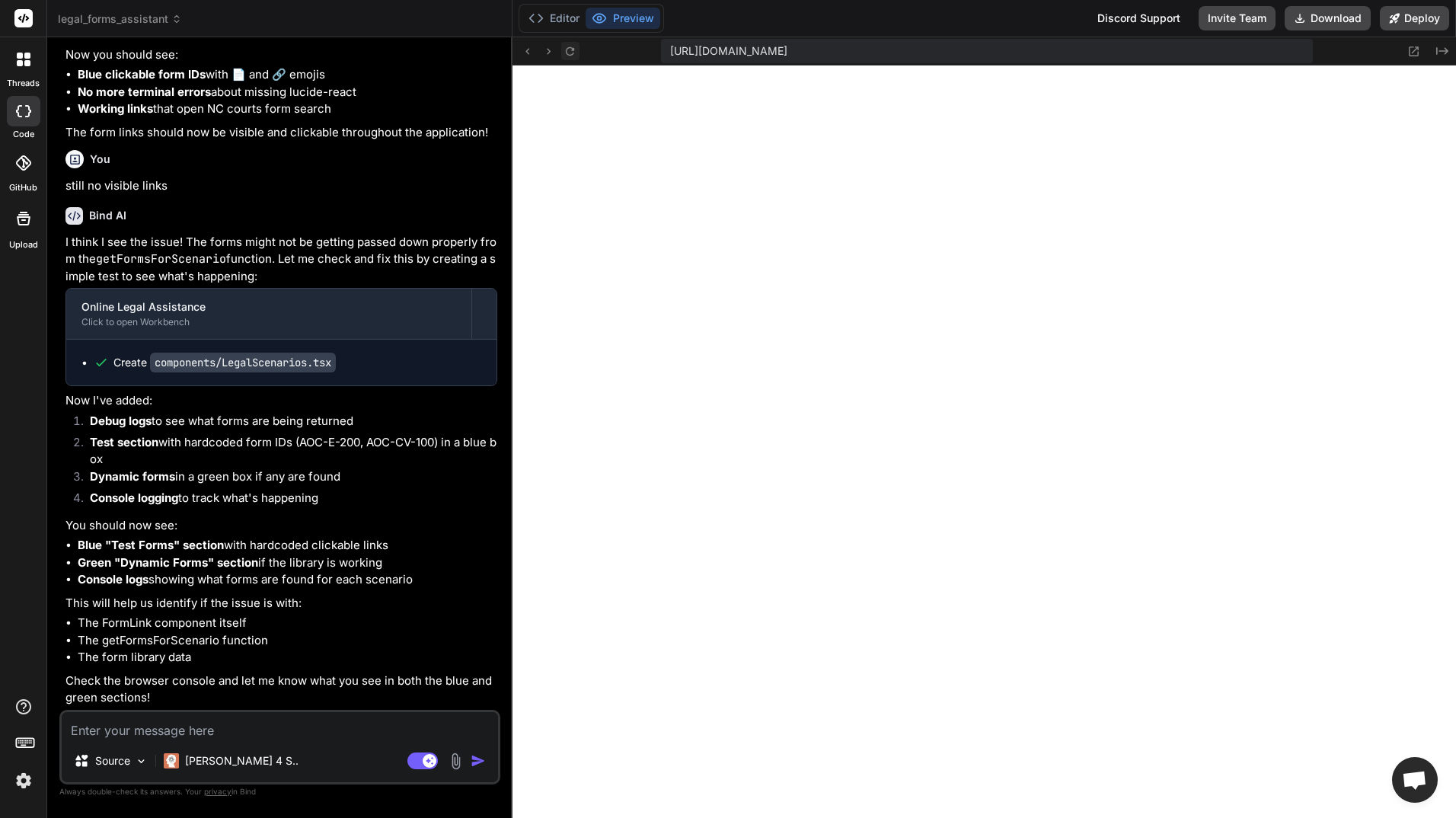
click at [569, 47] on icon at bounding box center [570, 51] width 8 height 8
click at [567, 20] on button "Editor" at bounding box center [554, 18] width 64 height 22
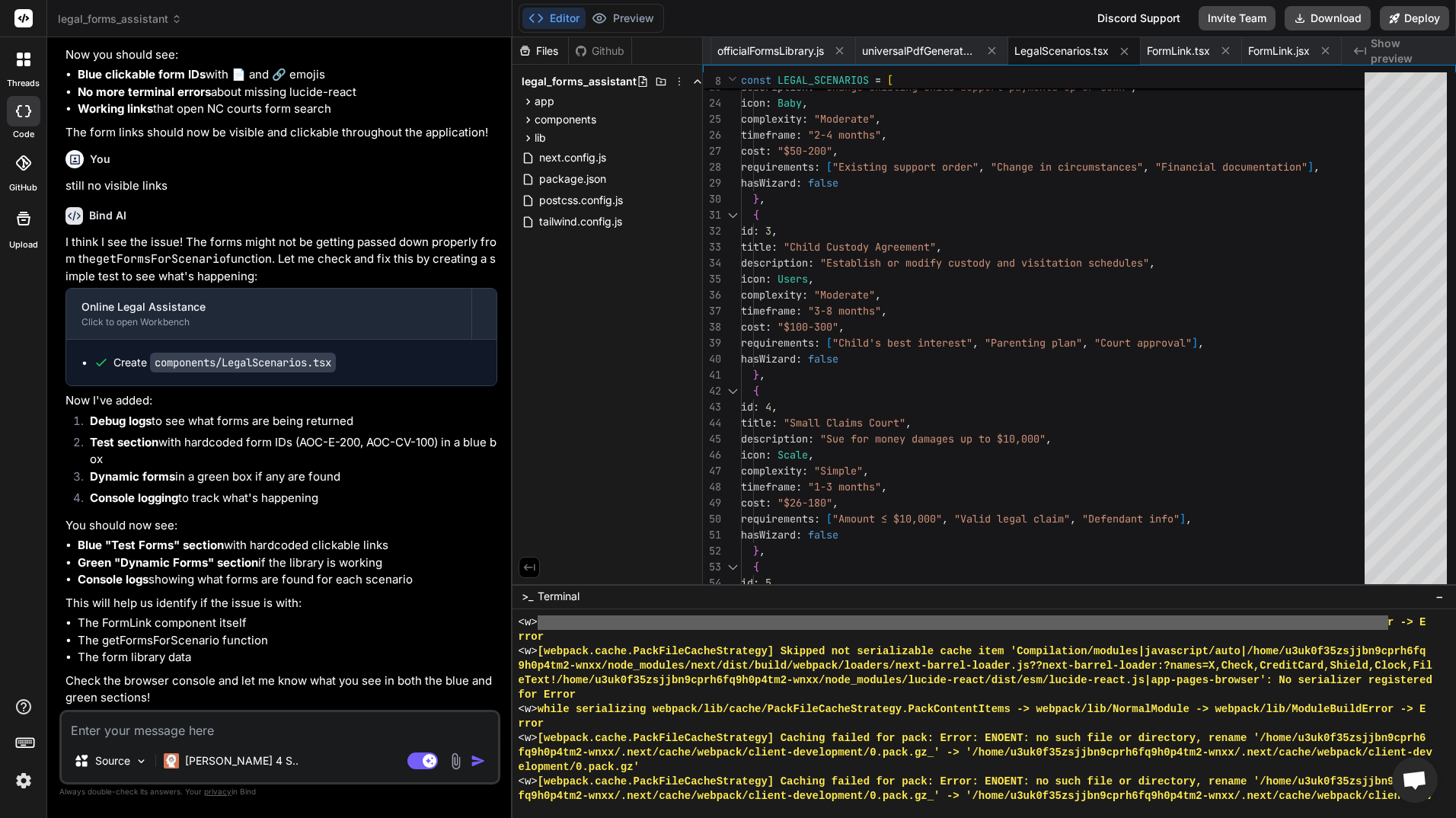
scroll to position [14473, 0]
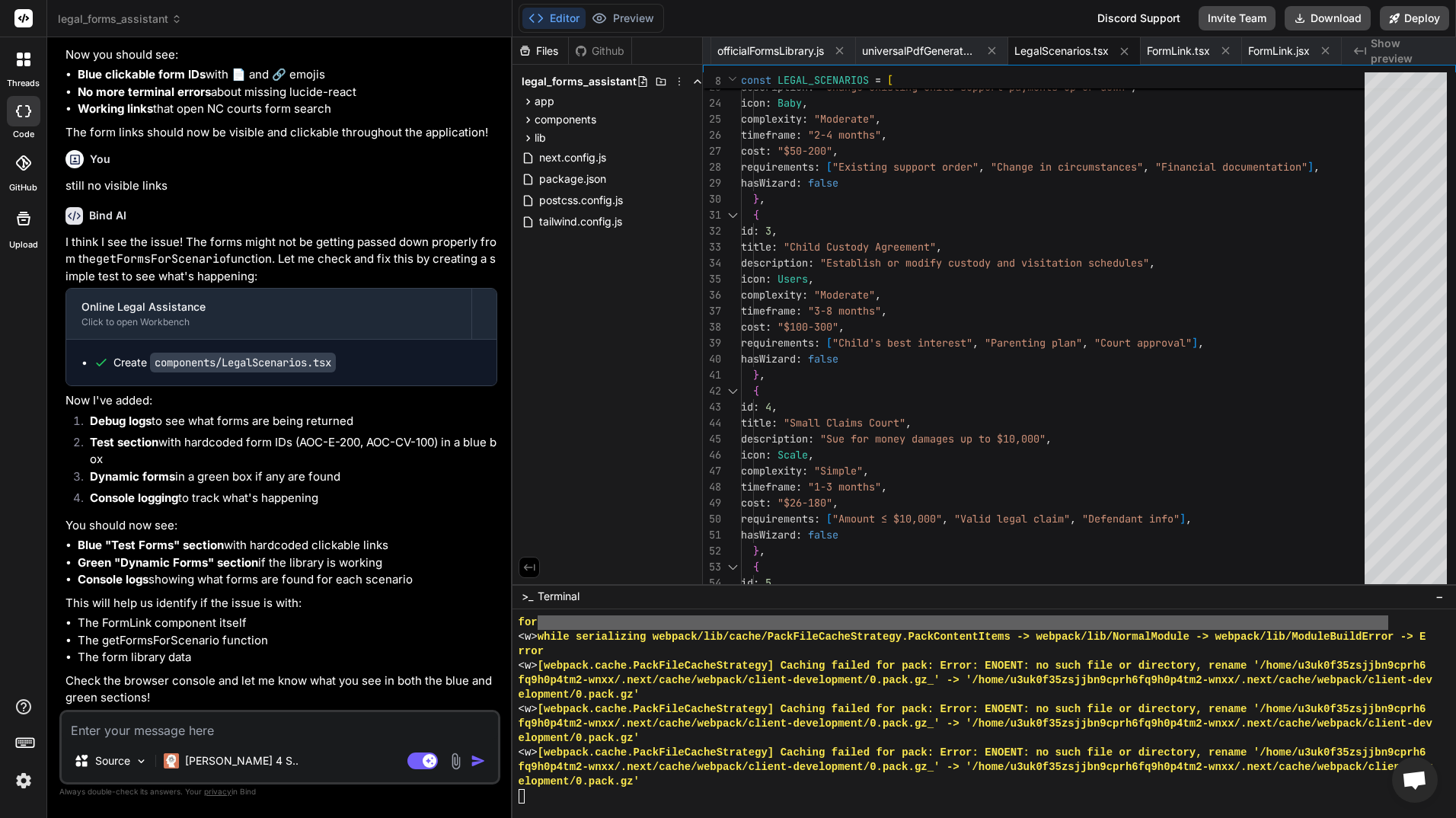
click at [190, 728] on textarea at bounding box center [280, 725] width 436 height 27
click at [639, 18] on button "Preview" at bounding box center [623, 18] width 75 height 22
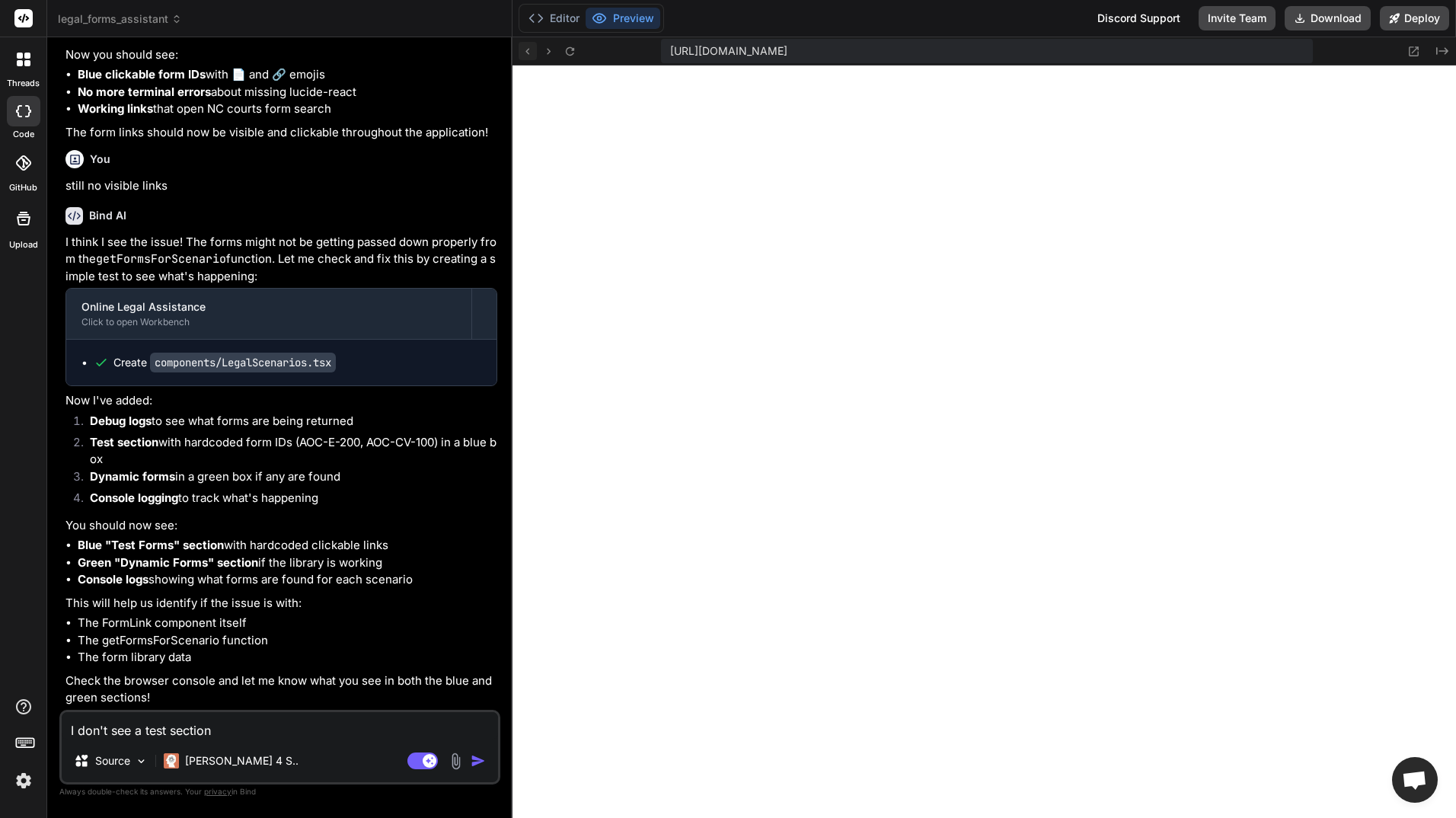
click at [530, 51] on icon at bounding box center [528, 51] width 13 height 13
click at [245, 732] on textarea "I don't see a test section" at bounding box center [280, 725] width 436 height 27
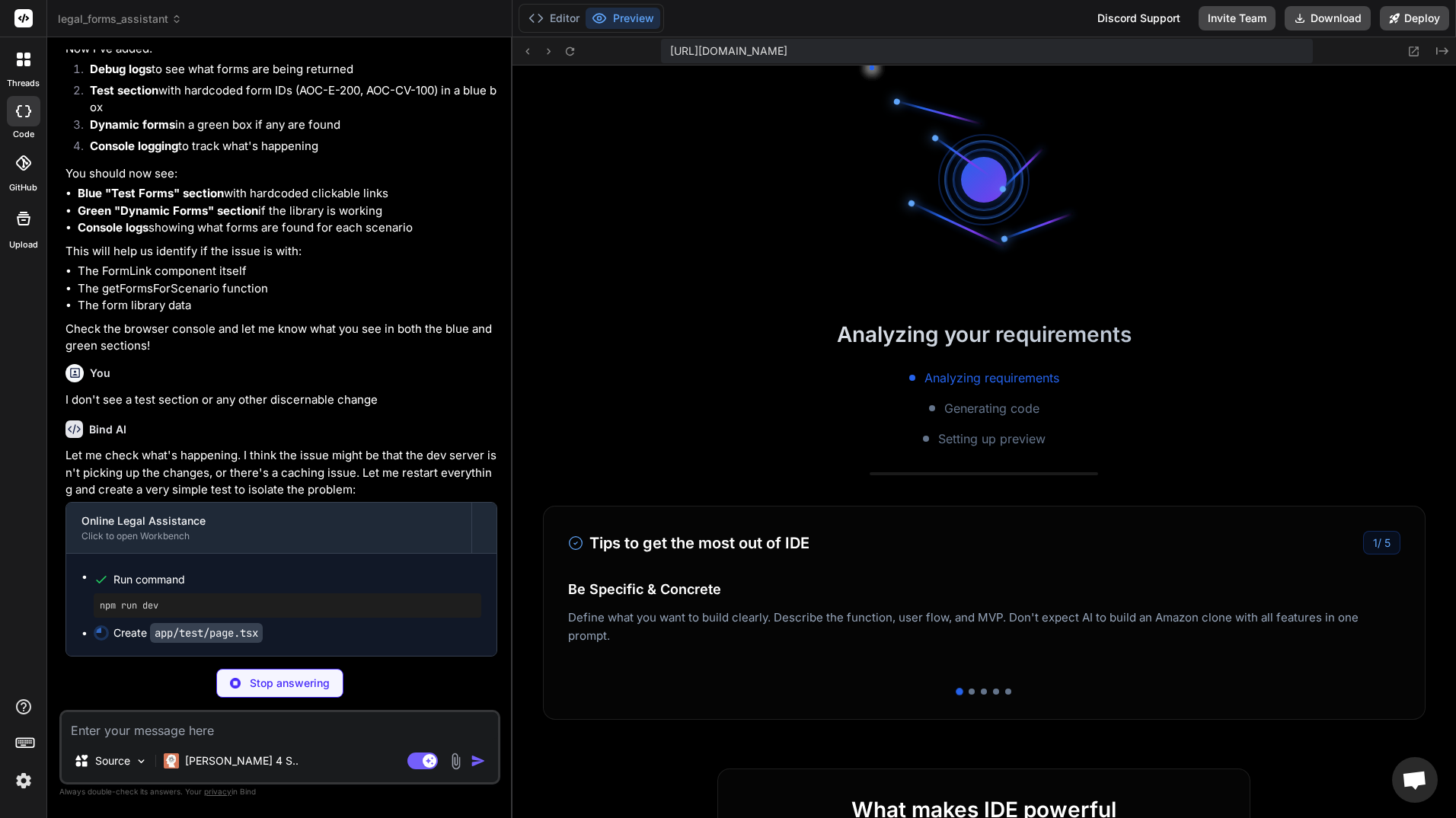
scroll to position [0, 1340]
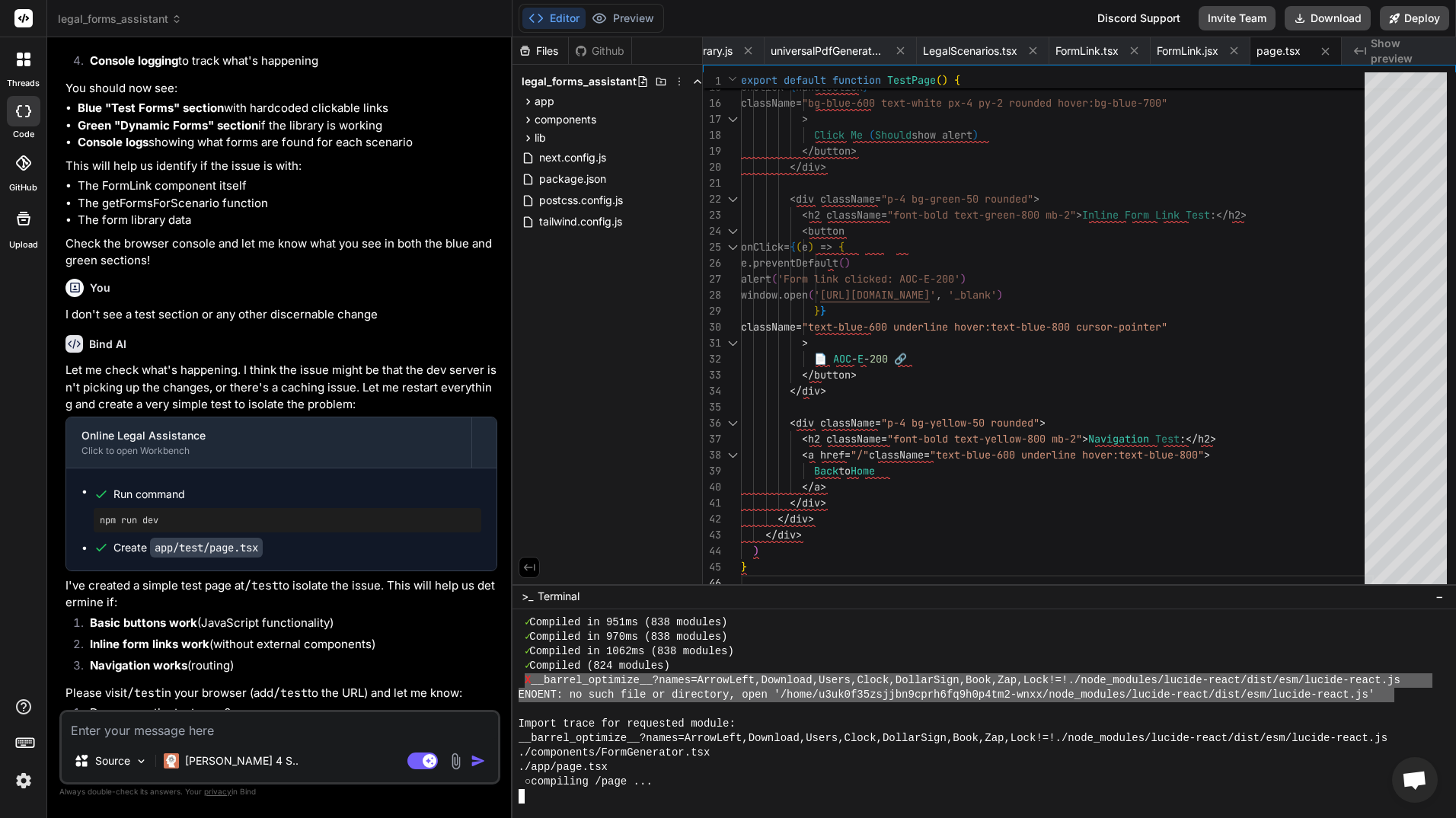
drag, startPoint x: 1393, startPoint y: 699, endPoint x: 525, endPoint y: 681, distance: 868.2
click at [525, 681] on div "✓ Compiled in 951ms (838 modules) ✓ Compiled in 970ms (838 modules) ✓ Compiled …" at bounding box center [975, 709] width 914 height 188
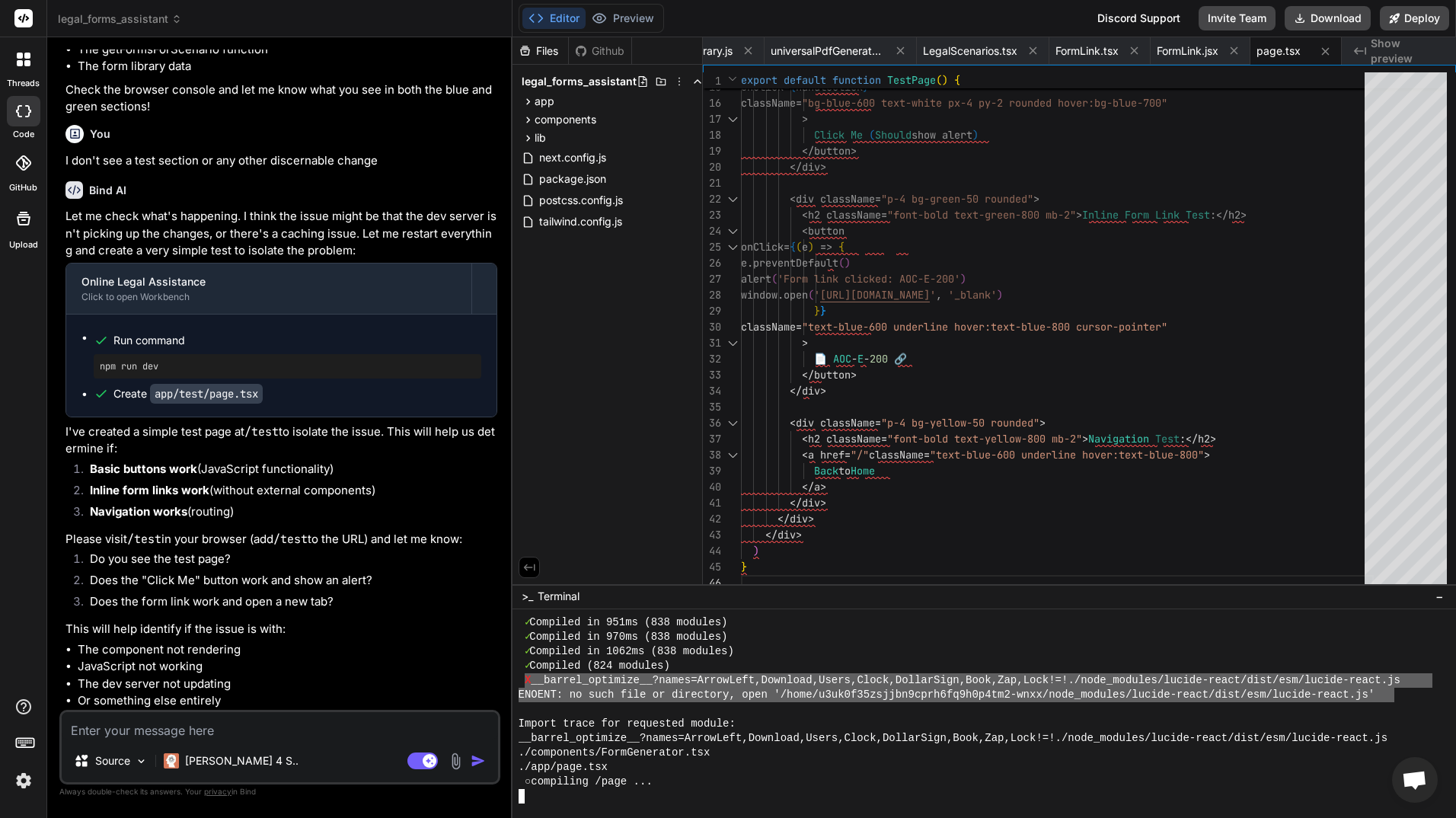
scroll to position [27069, 0]
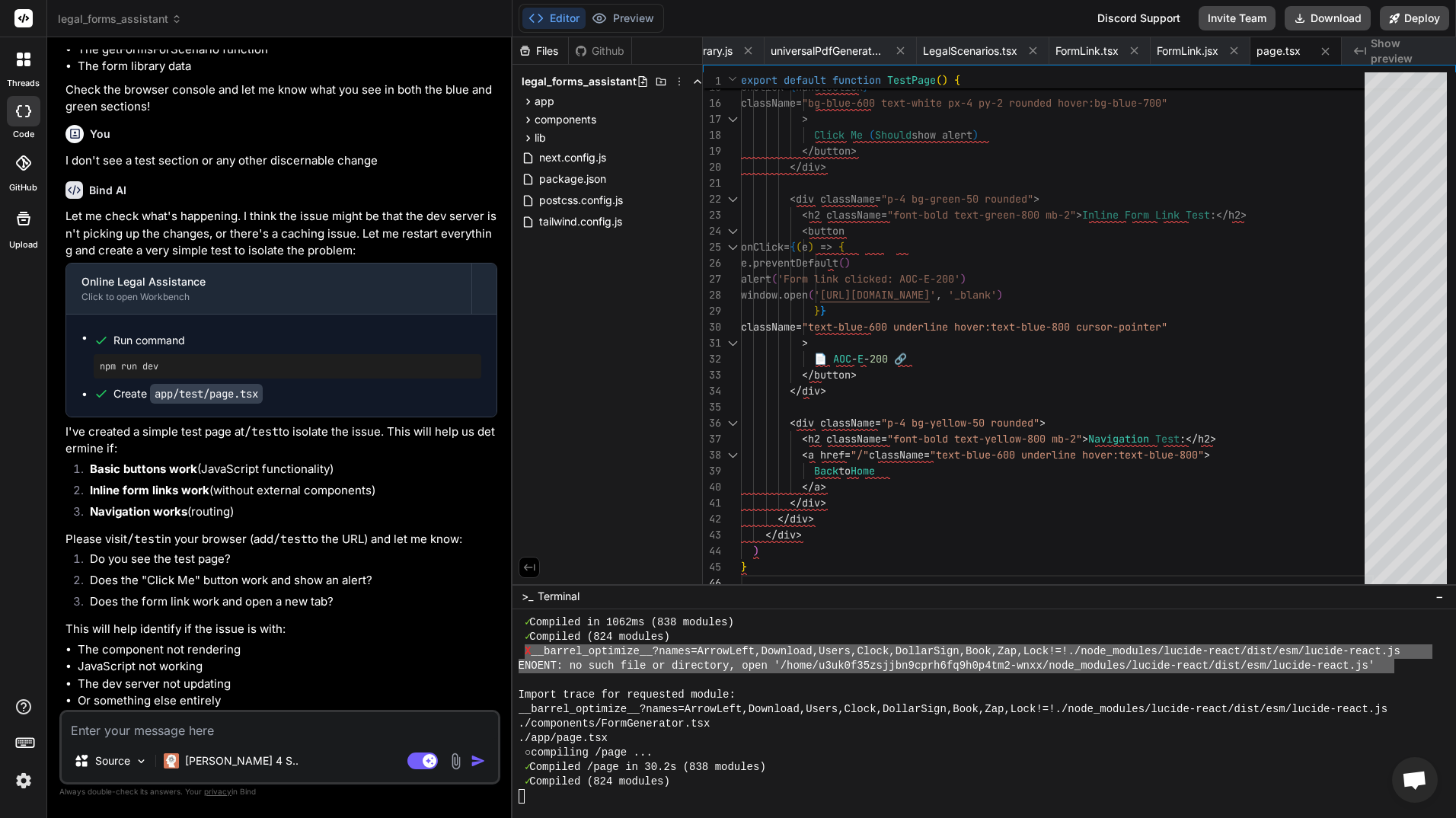
drag, startPoint x: 644, startPoint y: 11, endPoint x: 727, endPoint y: 8, distance: 83.1
click at [727, 8] on div "Editor Preview Discord Support Invite Team Download Deploy" at bounding box center [984, 19] width 944 height 37
click at [651, 16] on button "Preview" at bounding box center [623, 18] width 75 height 22
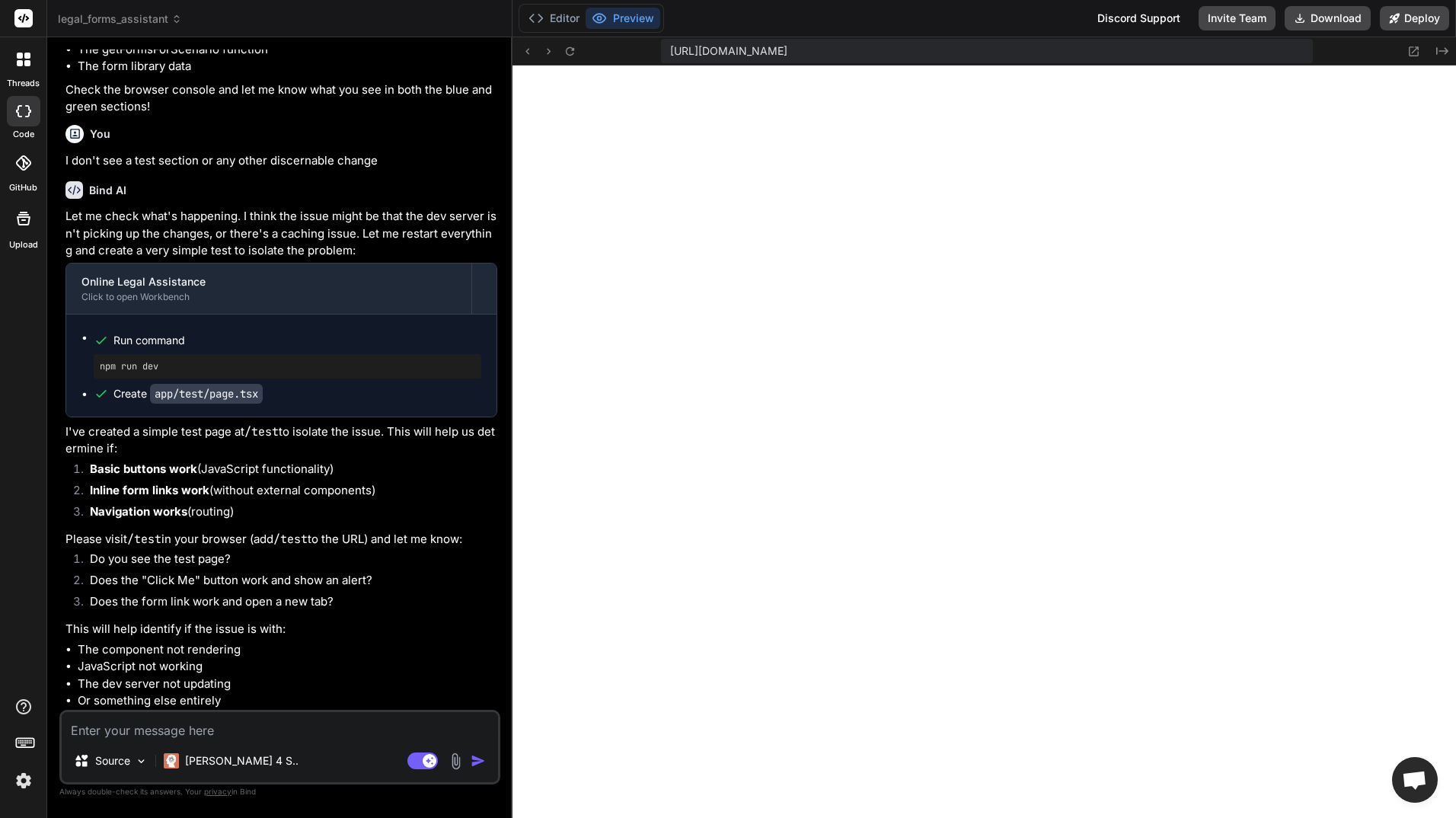
click at [1187, 51] on div "https://u3uk0f35zsjjbn9cprh6fq9h0p4tm2-wnxx--3000--96435430.local-corp.webconta…" at bounding box center [986, 51] width 652 height 24
click at [1172, 43] on div "https://u3uk0f35zsjjbn9cprh6fq9h0p4tm2-wnxx--3000--96435430.local-corp.webconta…" at bounding box center [986, 51] width 652 height 24
click at [788, 47] on span "https://u3uk0f35zsjjbn9cprh6fq9h0p4tm2-wnxx--3000--96435430.local-corp.webconta…" at bounding box center [728, 51] width 117 height 15
drag, startPoint x: 1168, startPoint y: 47, endPoint x: 1143, endPoint y: 49, distance: 25.1
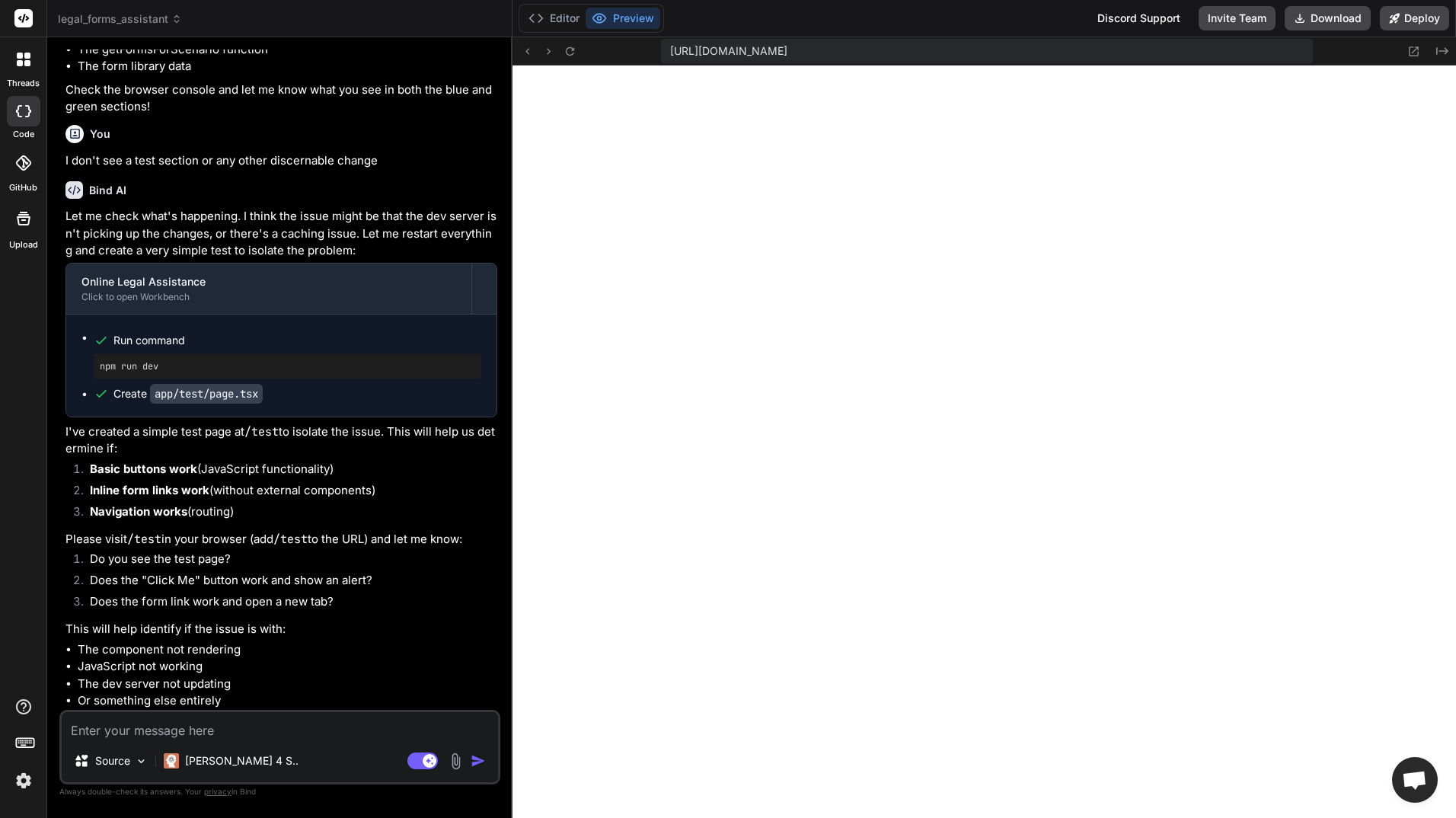
click at [788, 49] on span "https://u3uk0f35zsjjbn9cprh6fq9h0p4tm2-wnxx--3000--96435430.local-corp.webconta…" at bounding box center [728, 51] width 117 height 15
click at [788, 51] on span "https://u3uk0f35zsjjbn9cprh6fq9h0p4tm2-wnxx--3000--96435430.local-corp.webconta…" at bounding box center [728, 51] width 117 height 15
click at [1415, 51] on icon at bounding box center [1414, 51] width 13 height 13
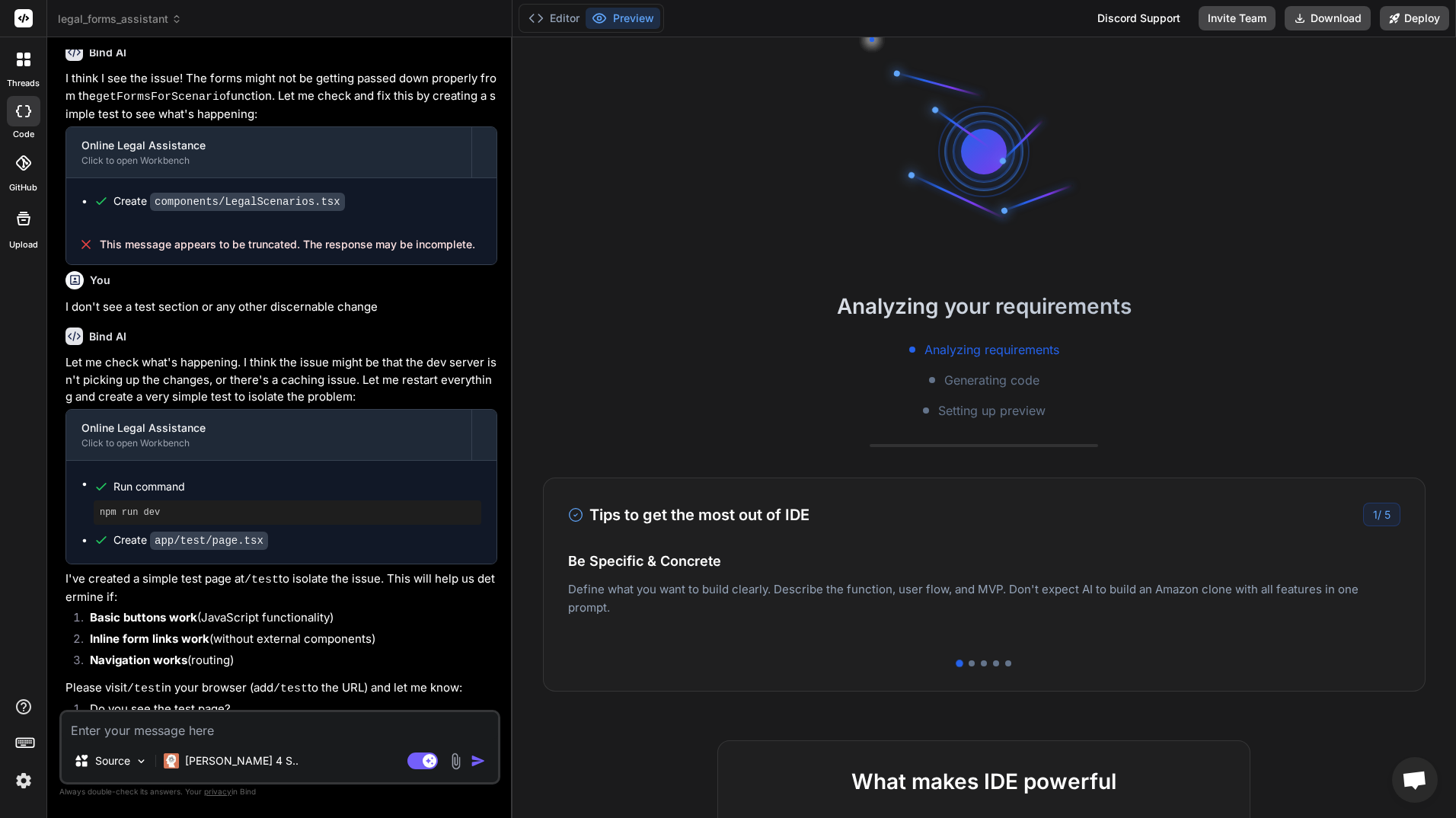
scroll to position [1575, 0]
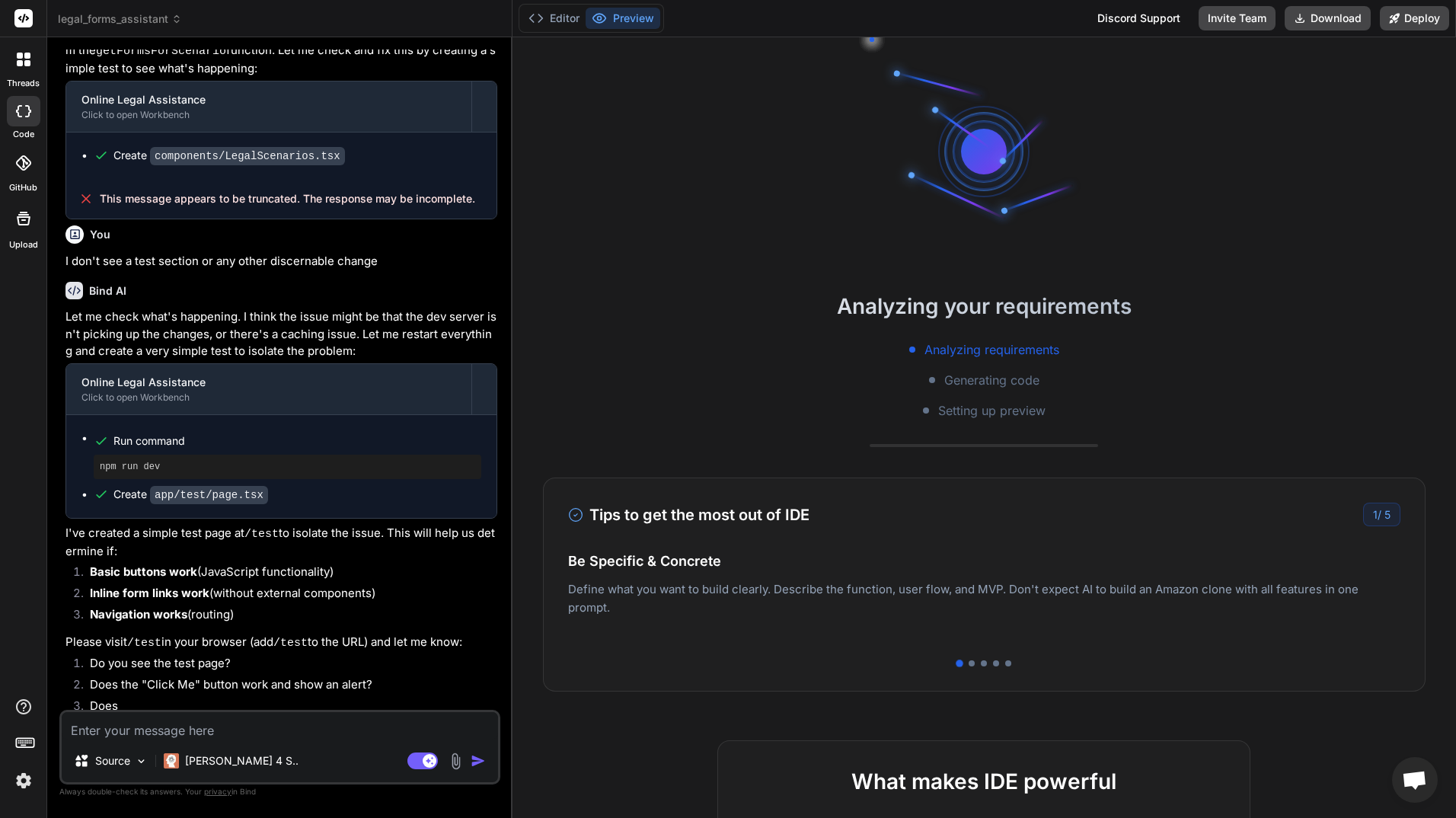
click at [203, 734] on textarea at bounding box center [280, 725] width 436 height 27
click at [573, 12] on button "Editor" at bounding box center [554, 18] width 64 height 22
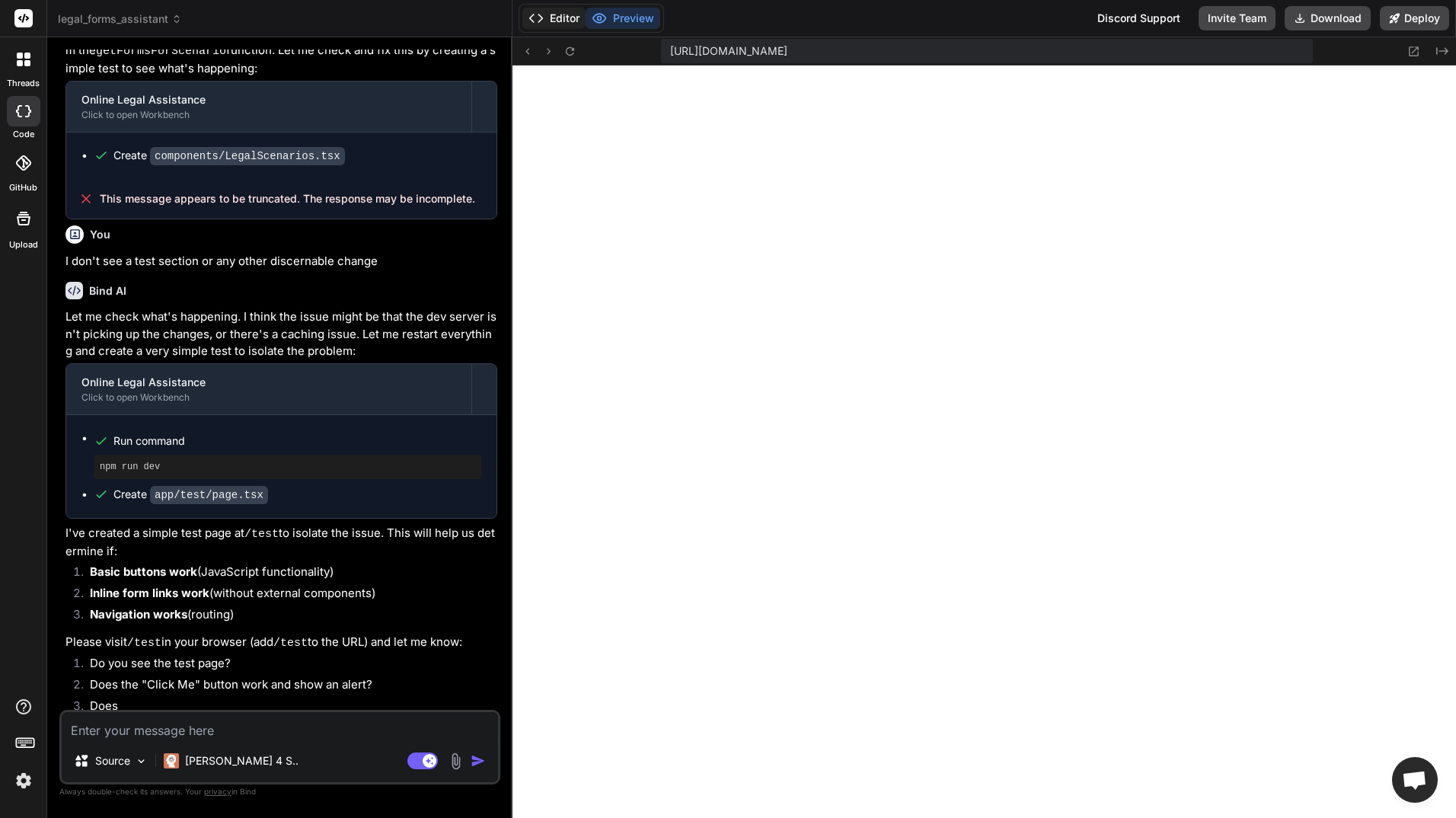
scroll to position [811, 0]
click at [564, 18] on button "Editor" at bounding box center [554, 18] width 64 height 22
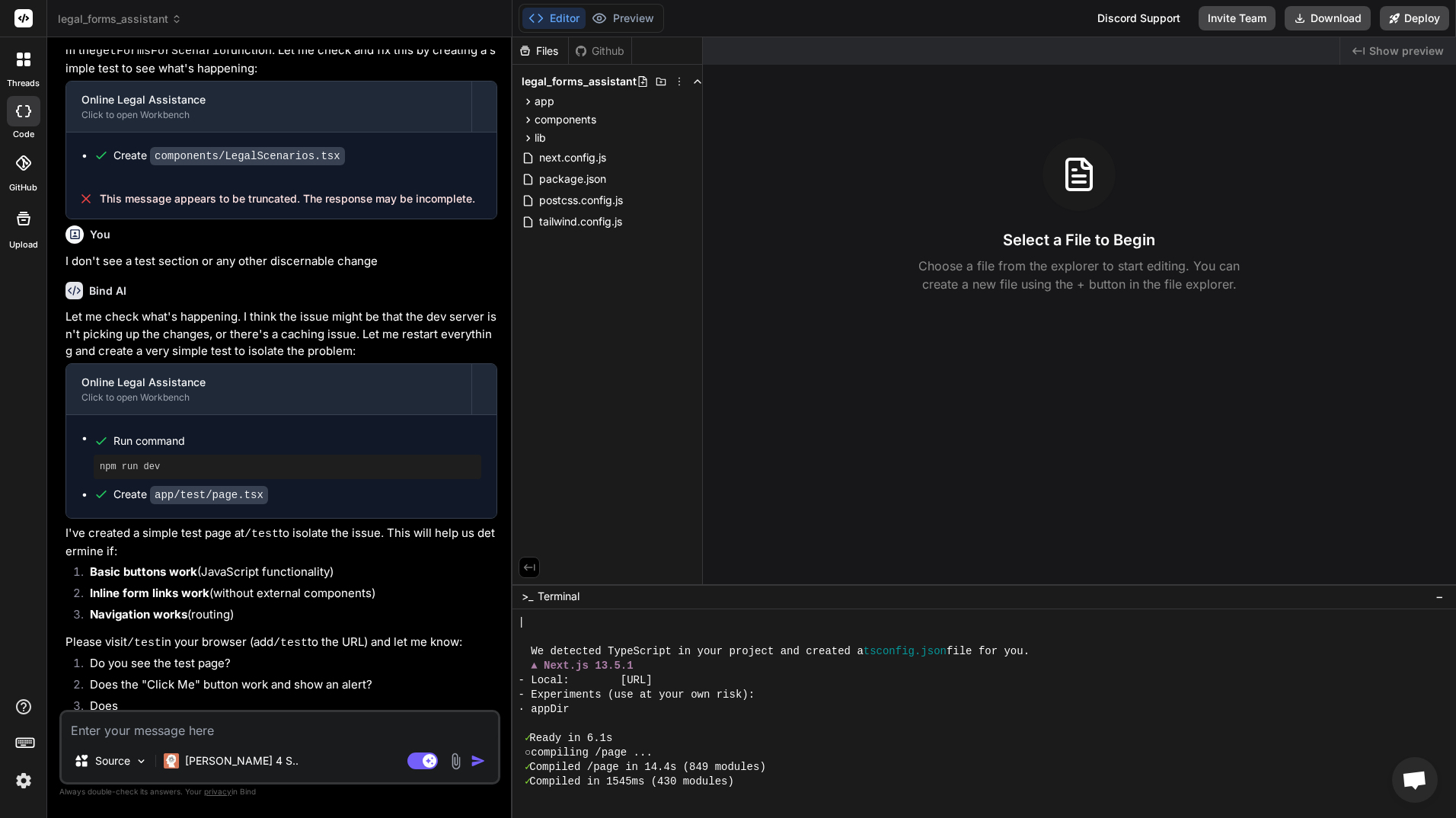
click at [309, 725] on textarea at bounding box center [280, 725] width 436 height 27
type textarea "x"
type textarea "t"
type textarea "x"
type textarea "th"
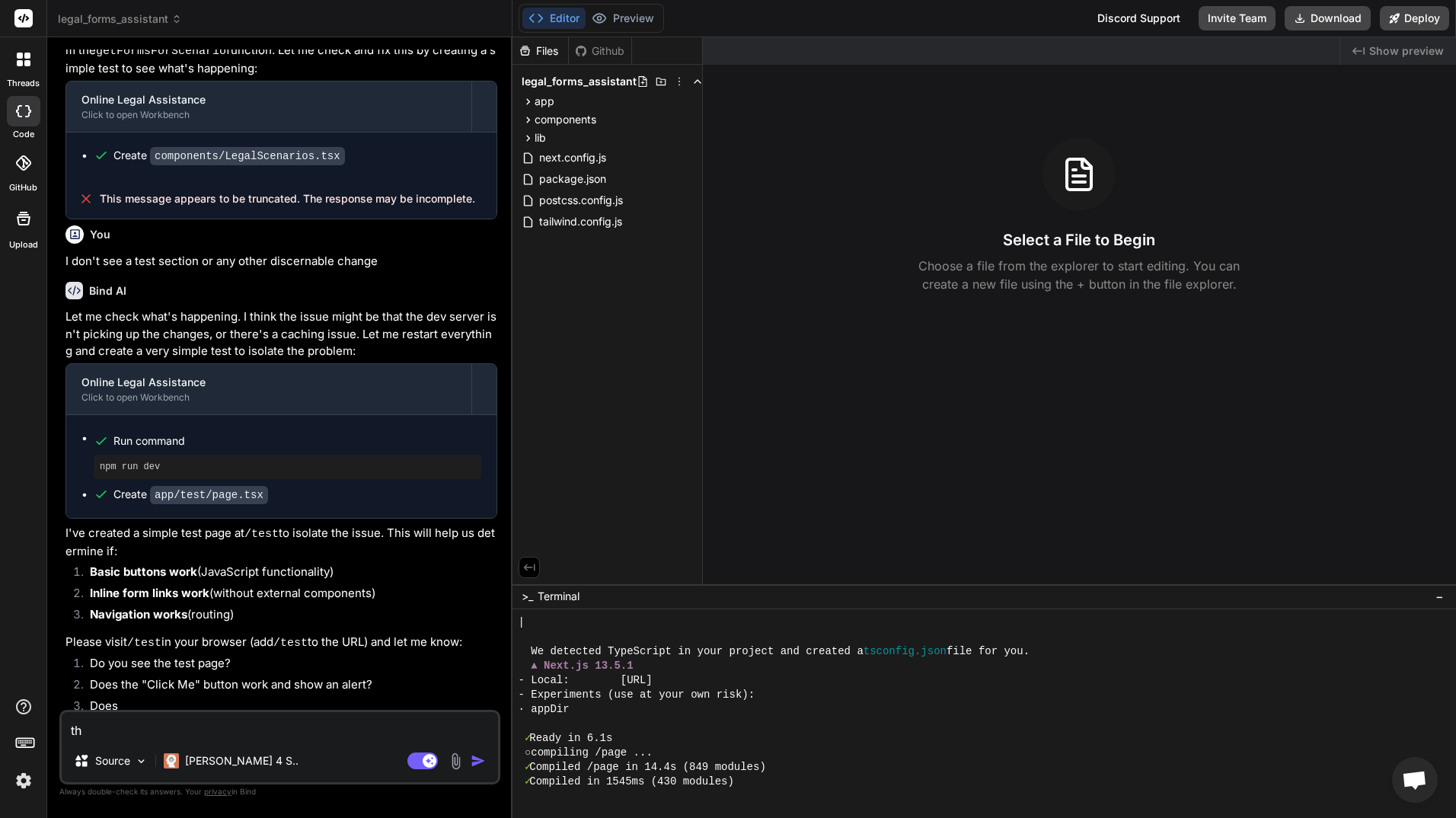
type textarea "x"
type textarea "thi"
type textarea "x"
type textarea "this"
type textarea "x"
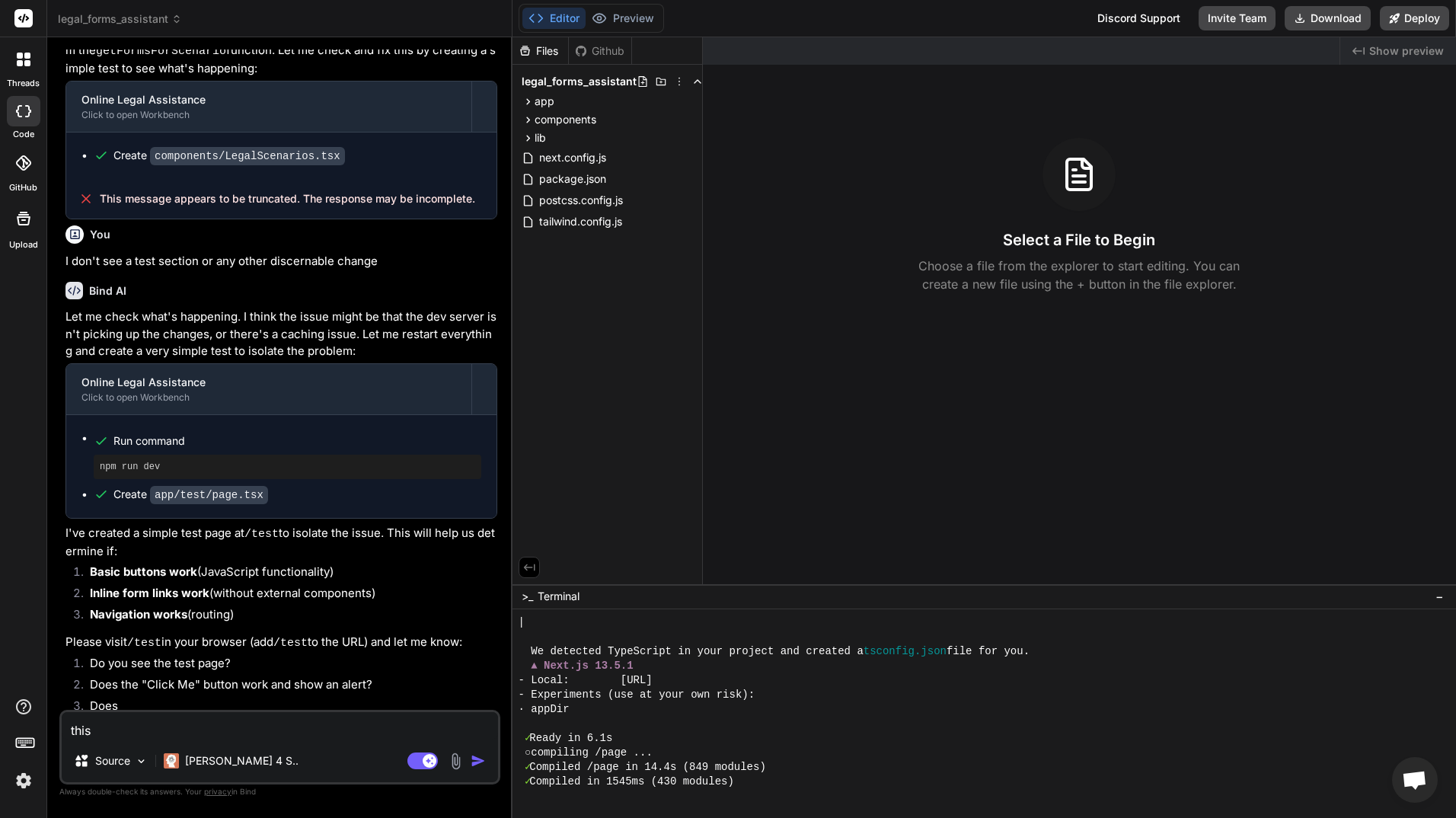
type textarea "this"
type textarea "x"
type textarea "this e"
type textarea "x"
type textarea "this er"
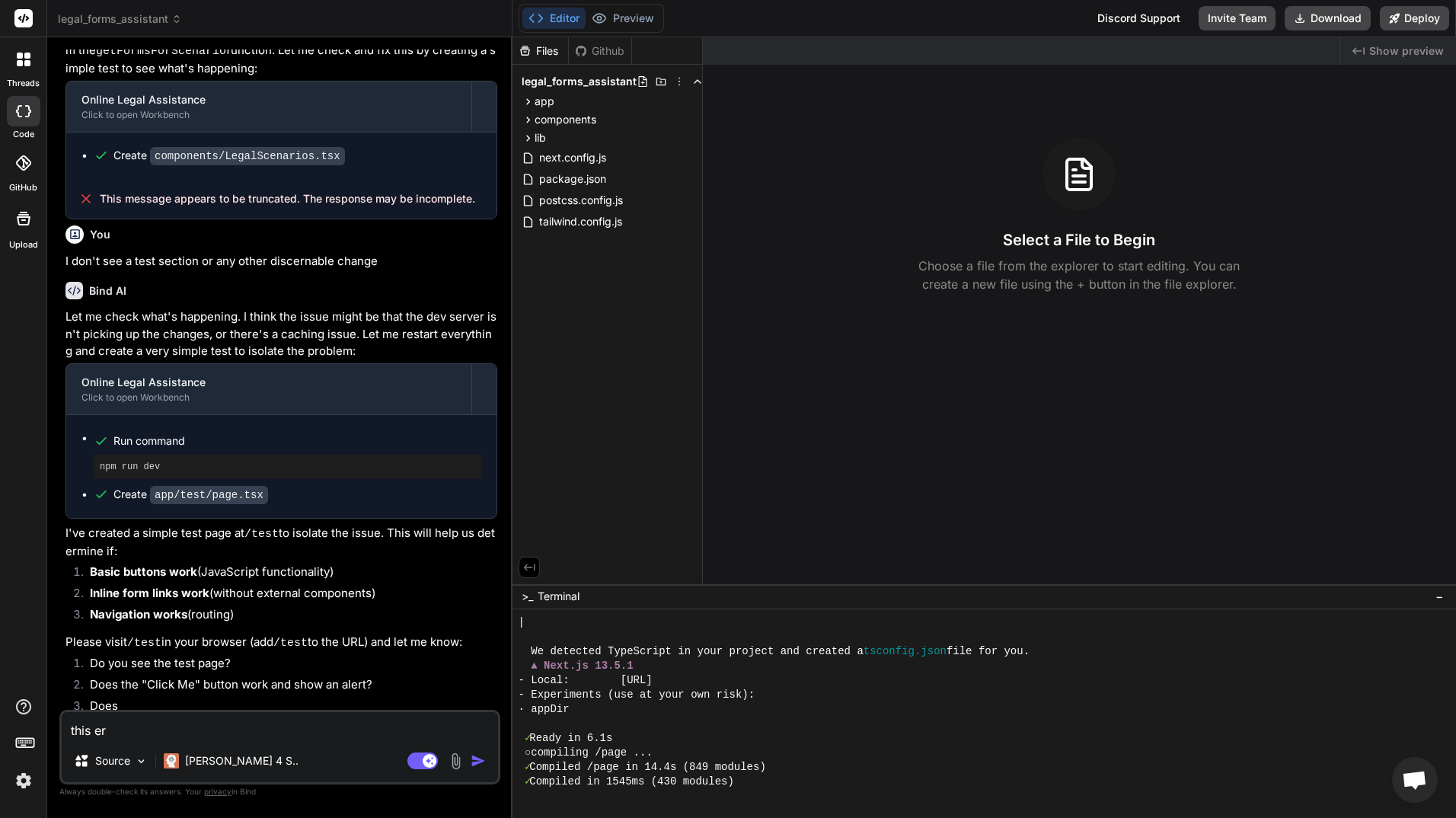
type textarea "x"
type textarea "this err"
type textarea "x"
type textarea "this erro"
type textarea "x"
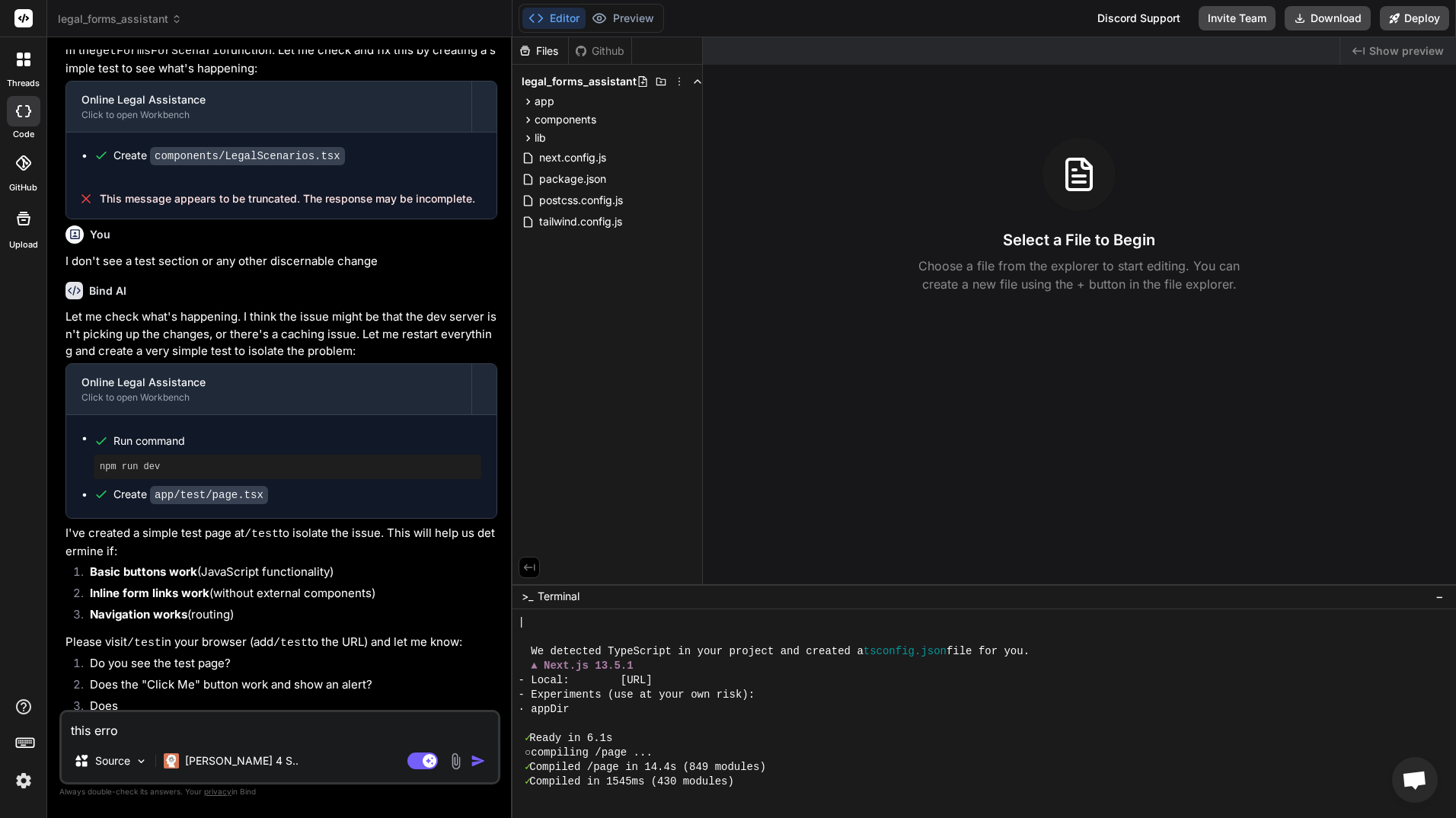
type textarea "this erroe"
type textarea "x"
type textarea "this erroe"
type textarea "x"
type textarea "this erroe"
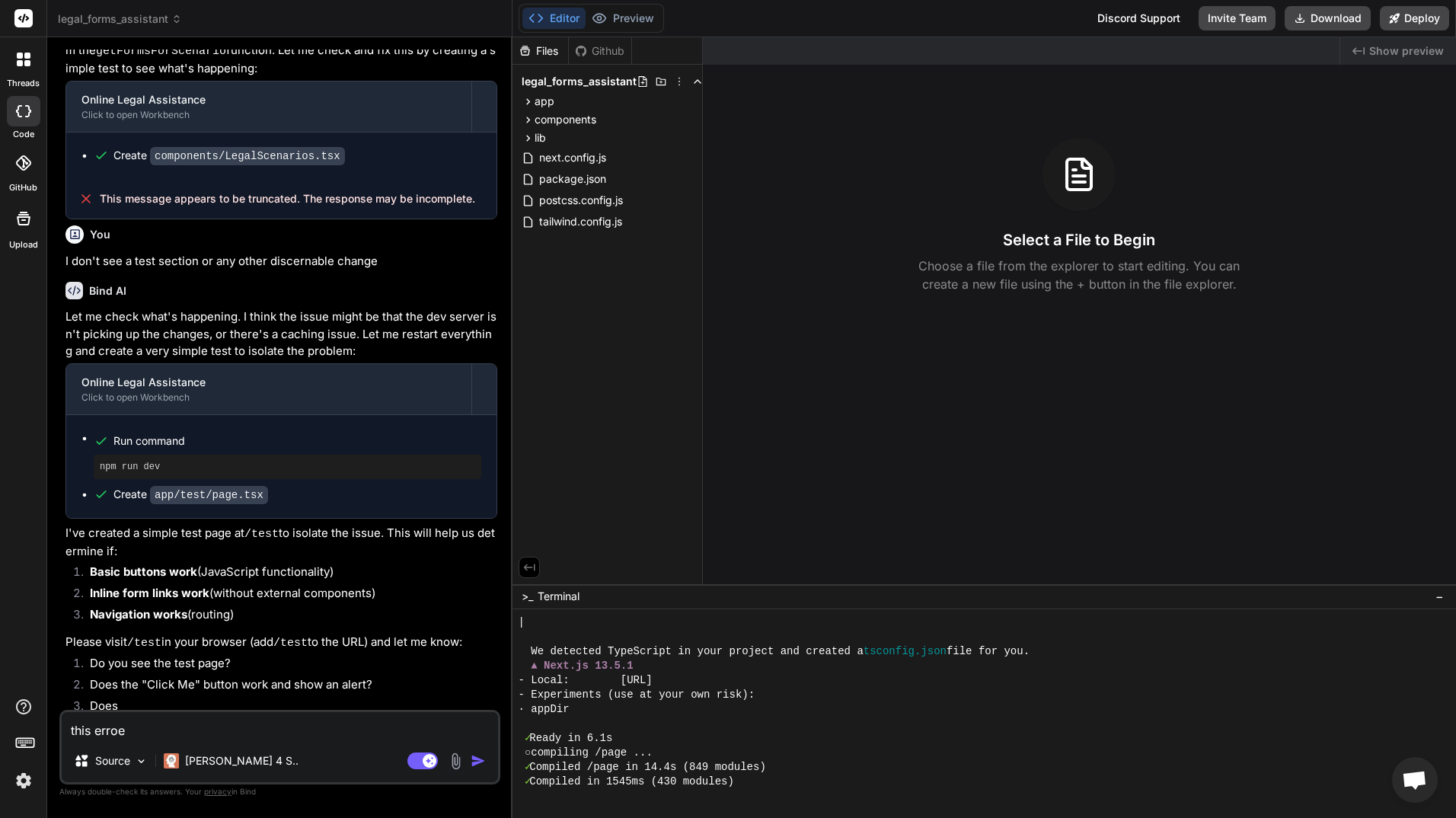
type textarea "x"
type textarea "this erro"
type textarea "x"
type textarea "this error"
type textarea "x"
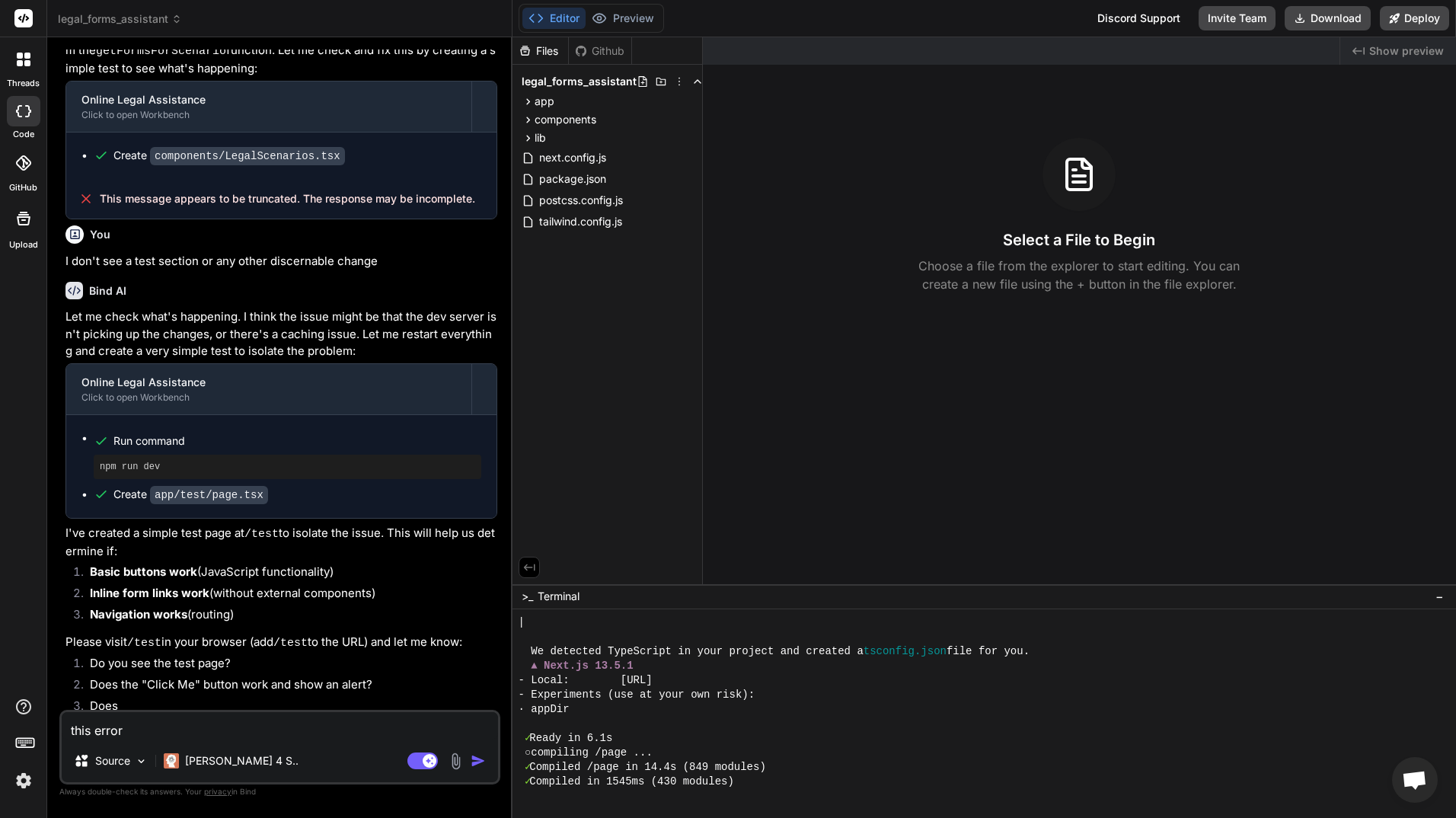
type textarea "this error"
type textarea "x"
type textarea "this error i"
type textarea "x"
type textarea "this error is"
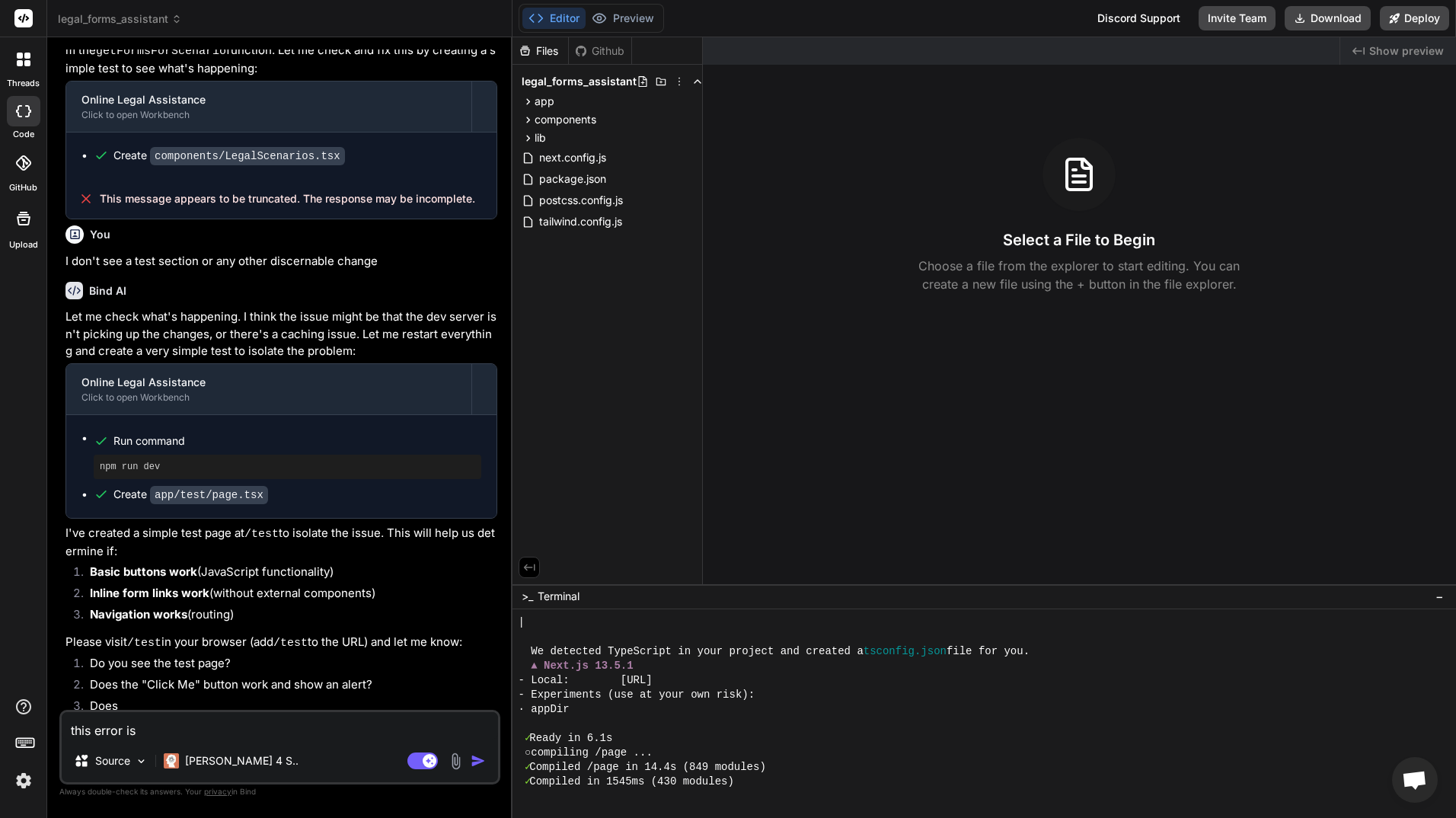
type textarea "x"
type textarea "this error is"
type textarea "x"
type textarea "this error is s"
type textarea "x"
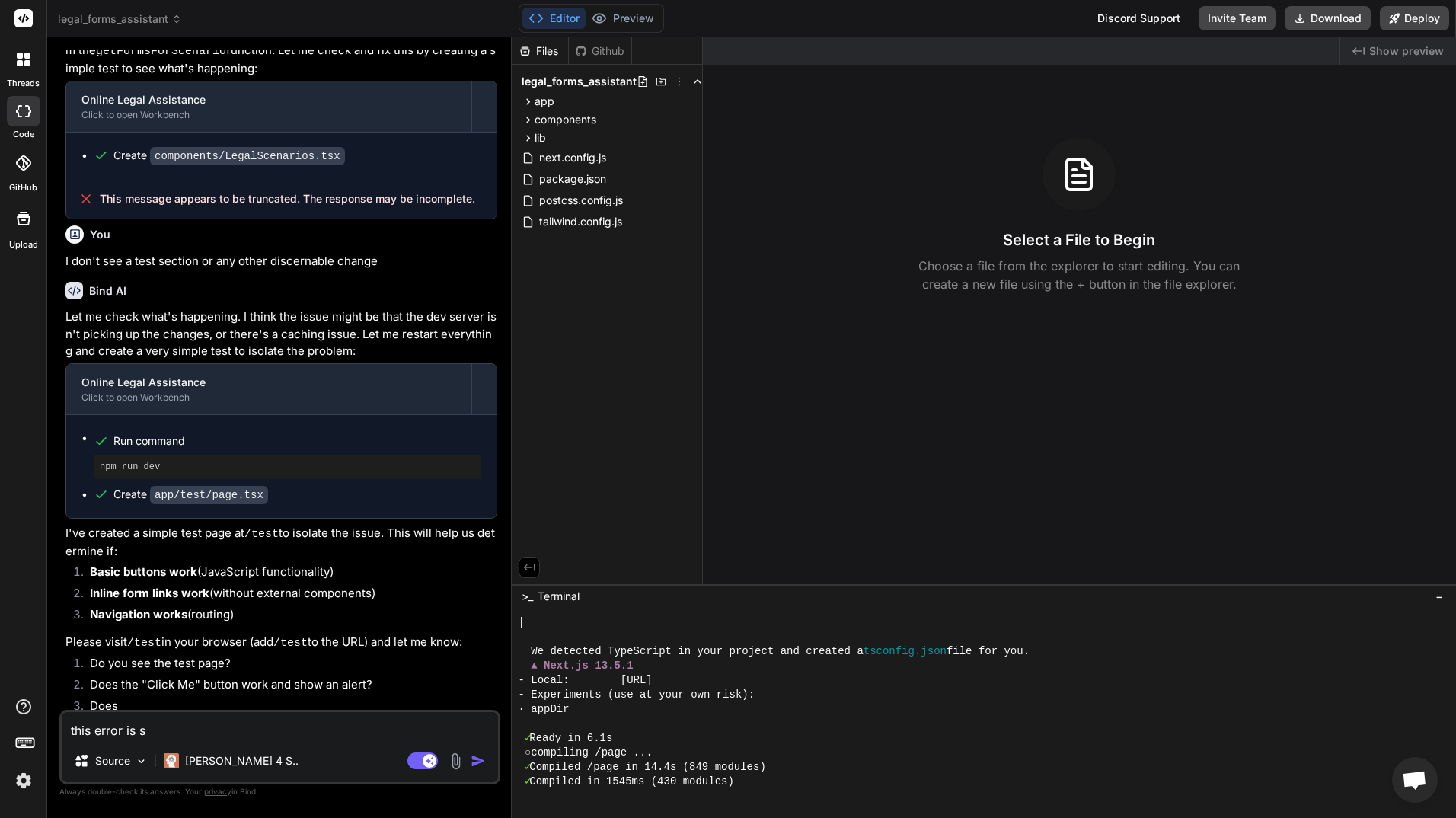
type textarea "this error is st"
type textarea "x"
type textarea "this error is sti"
type textarea "x"
type textarea "this error is stil"
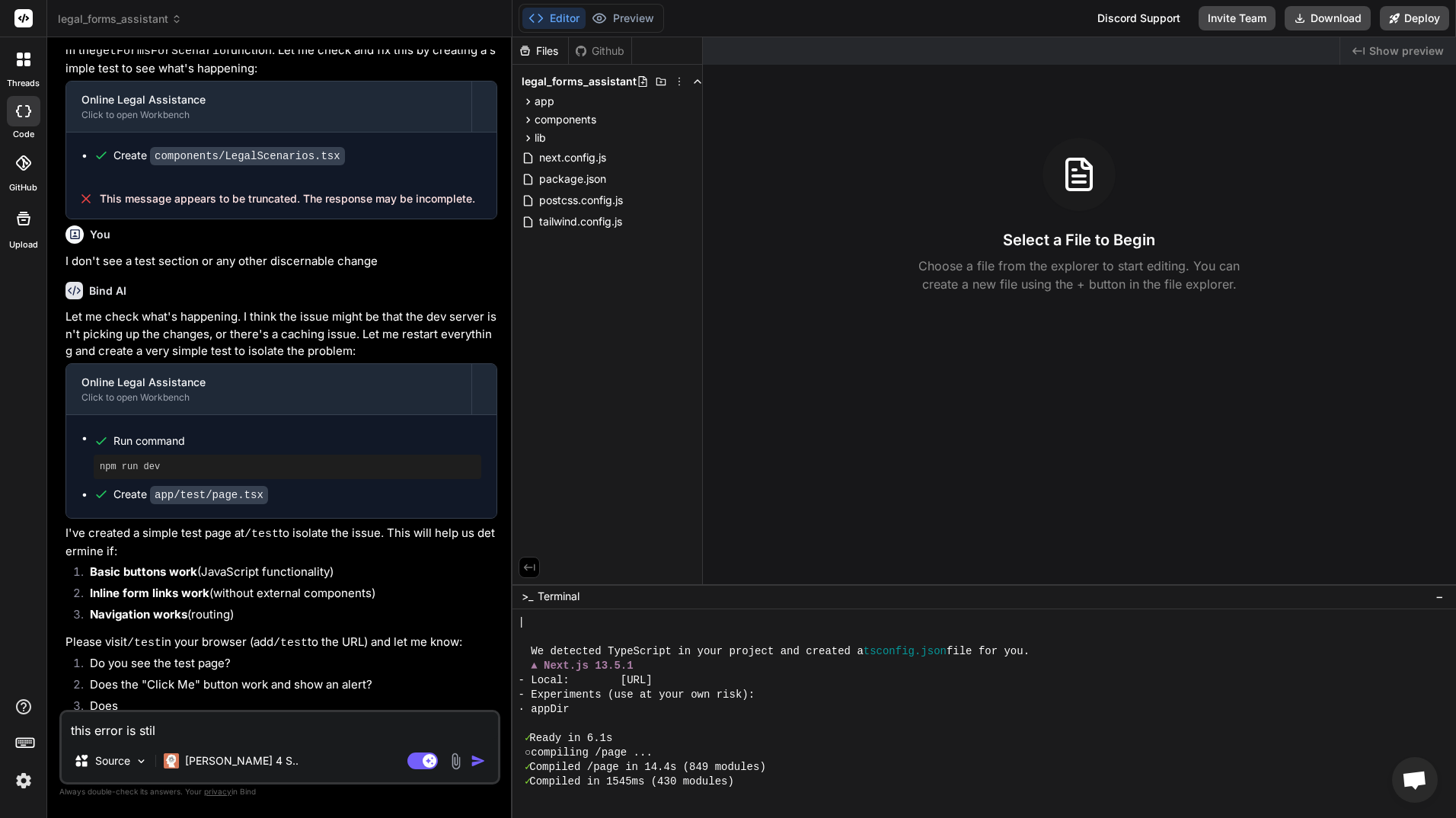
type textarea "x"
type textarea "this error is still"
type textarea "x"
type textarea "this error is still"
type textarea "x"
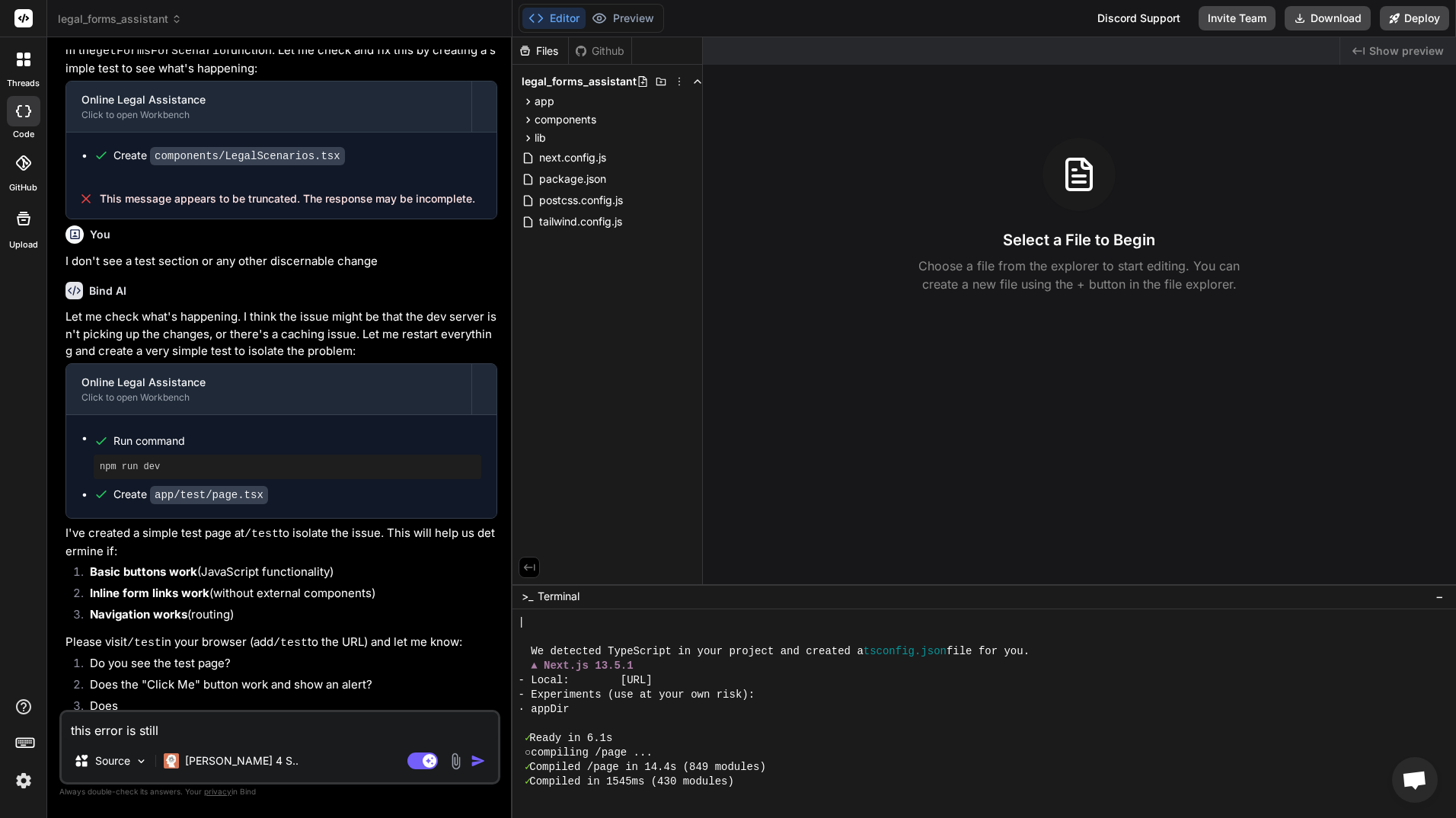
type textarea "this error is still h"
type textarea "x"
type textarea "this error is still ha"
type textarea "x"
type textarea "this error is still hap"
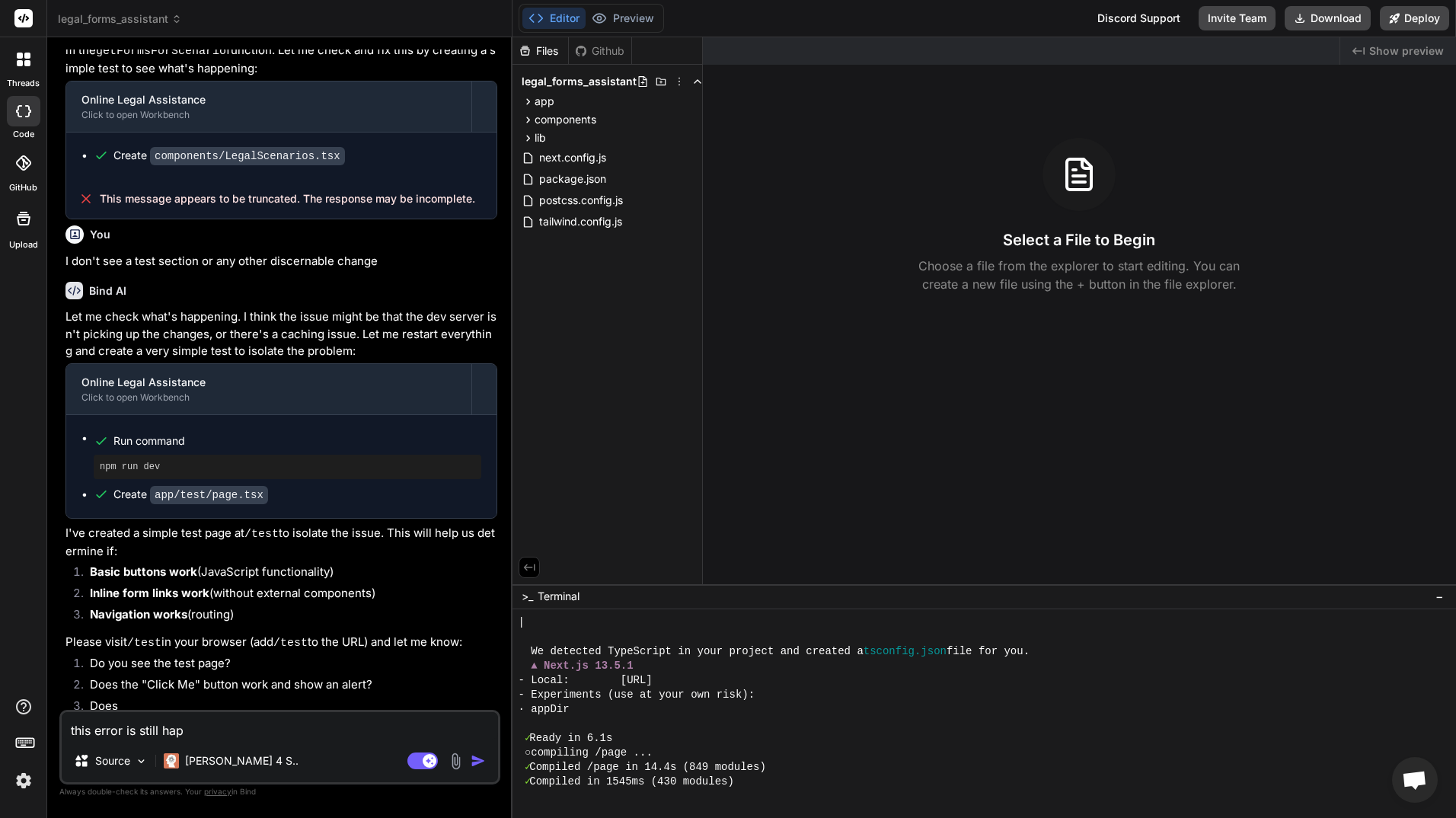
type textarea "x"
type textarea "this error is still happ"
type textarea "x"
type textarea "this error is still happe"
type textarea "x"
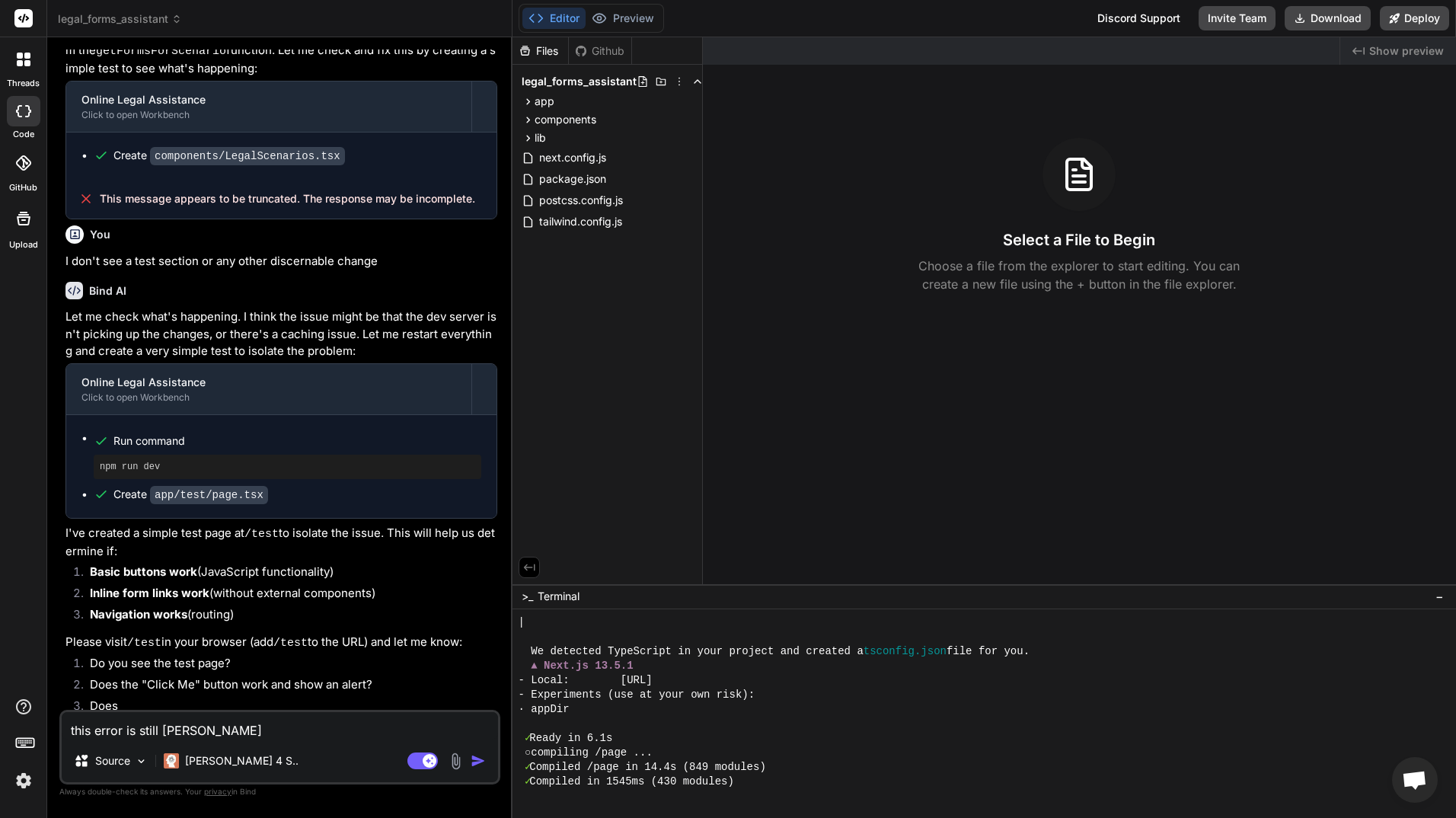
type textarea "this error is still happen"
type textarea "x"
type textarea "this error is still happeni"
type textarea "x"
type textarea "this error is still happenin"
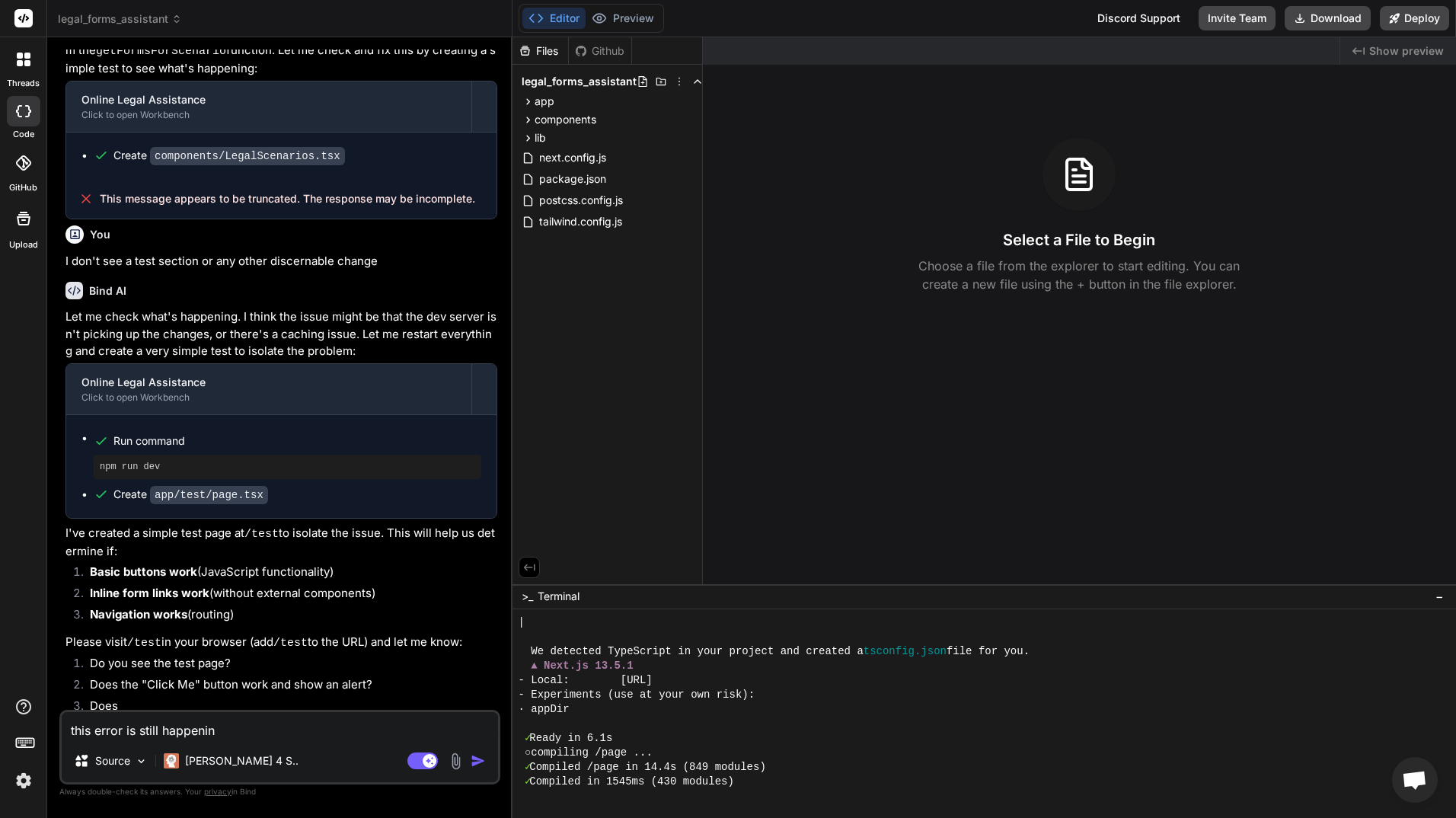
type textarea "x"
type textarea "this error is still happening"
type textarea "x"
type textarea "this error is still happening:"
type textarea "x"
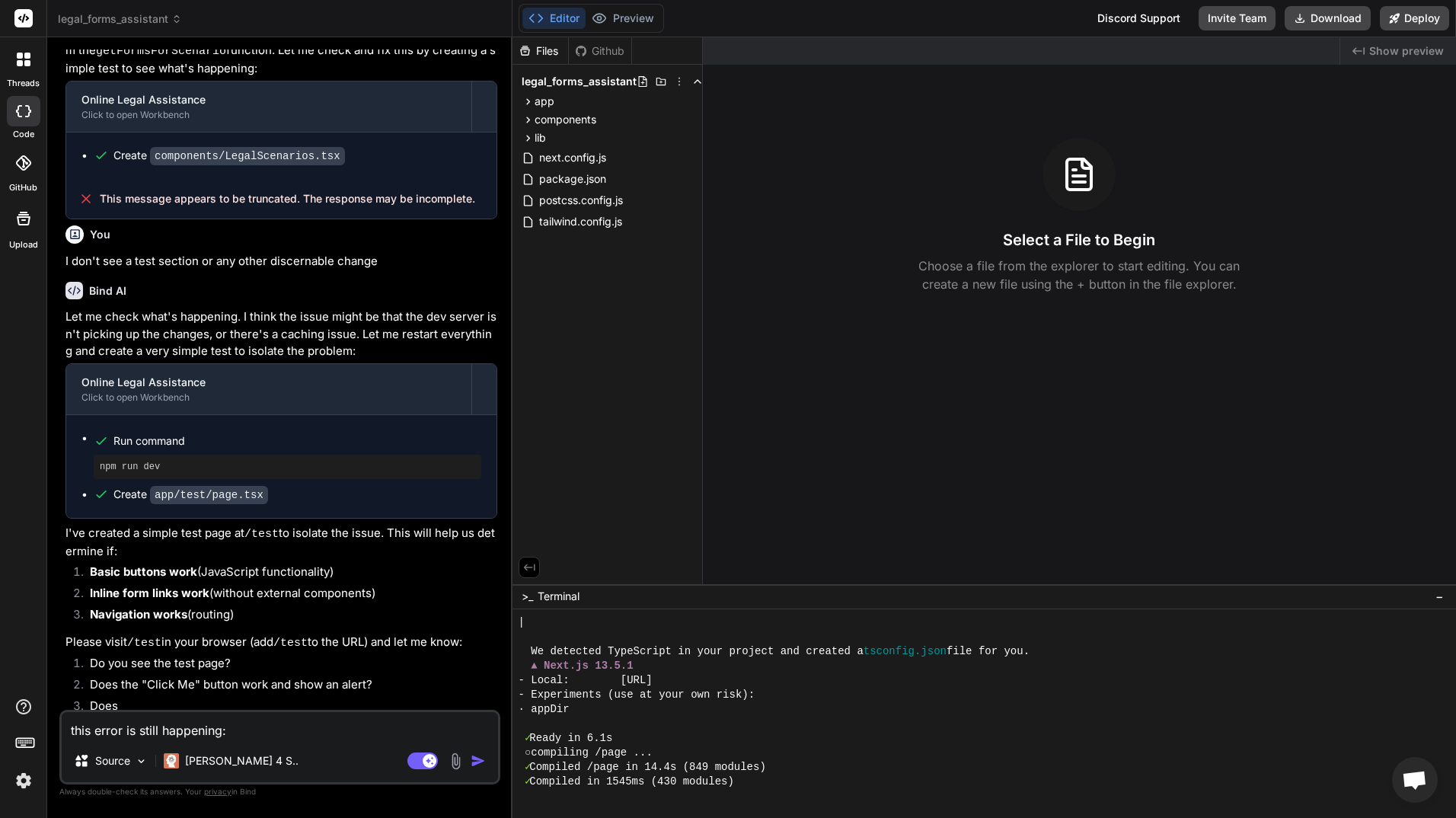
type textarea "this error is still happening:"
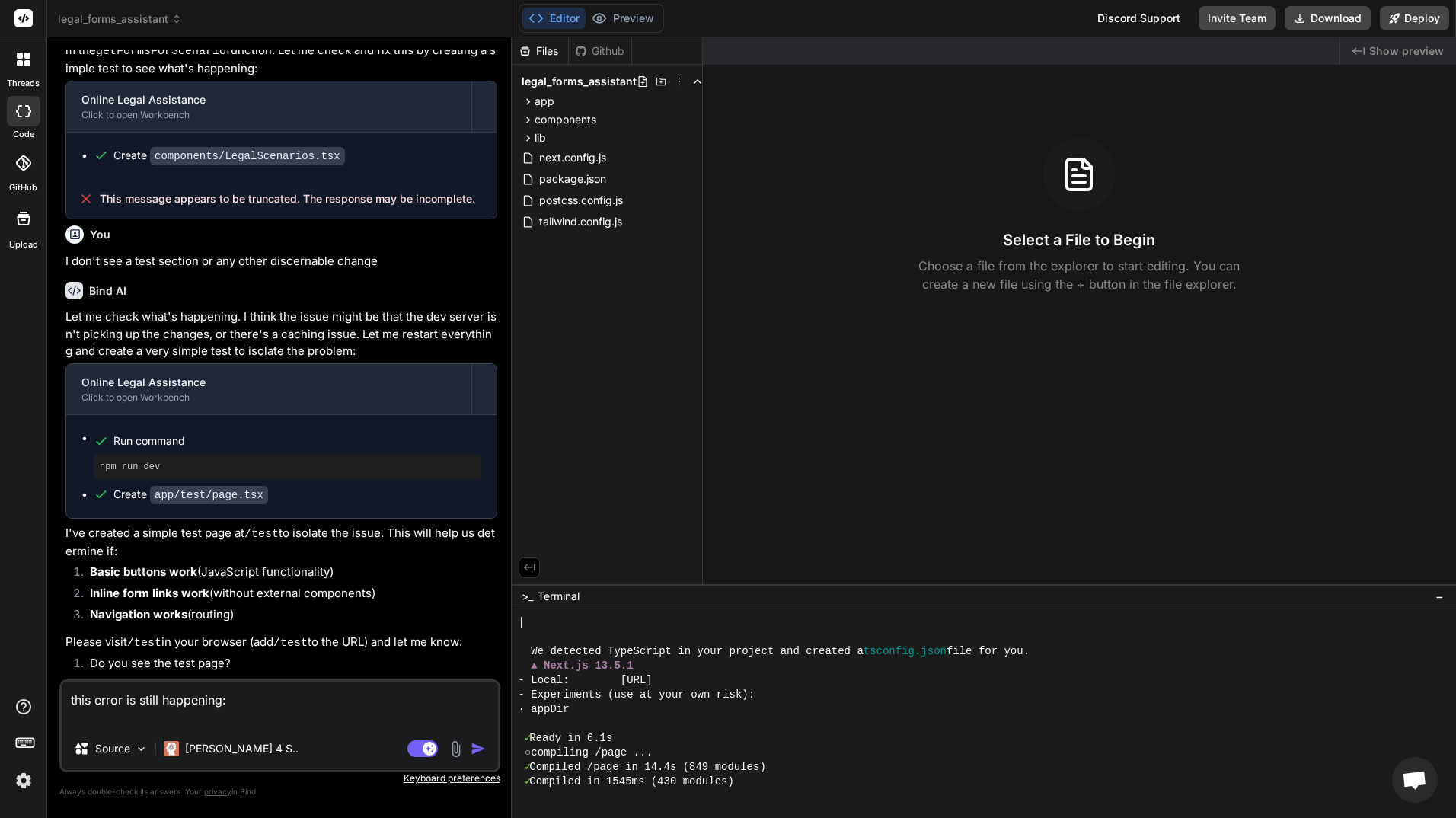
type textarea "x"
type textarea "this error is still happening:"
paste textarea "X __barrel_optimize__?names=ArrowLeft,Download,Users,Clock,DollarSign,Book,Zap,…"
type textarea "x"
type textarea "this error is still happening: X __barrel_optimize__?names=ArrowLeft,Download,U…"
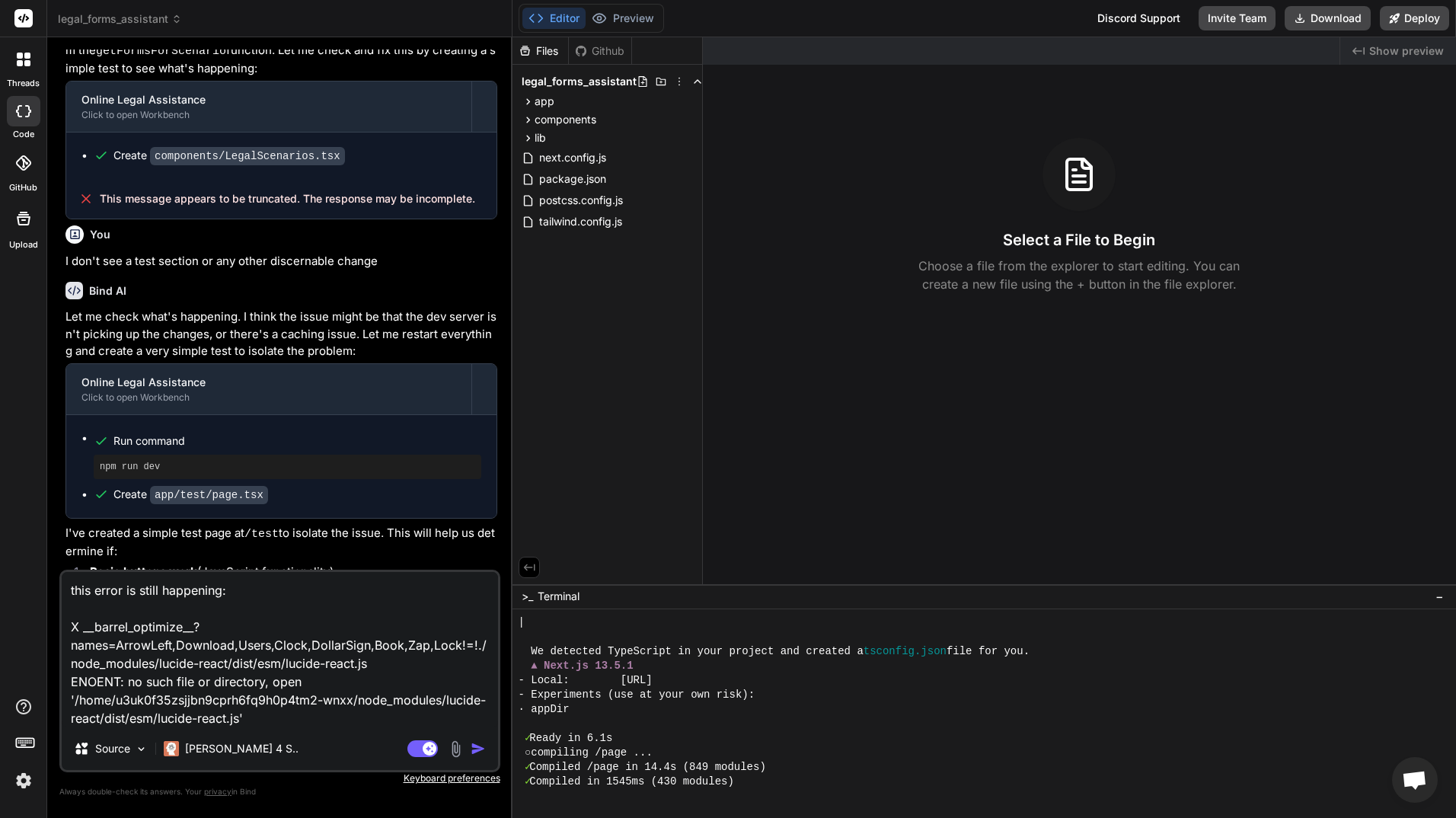
type textarea "x"
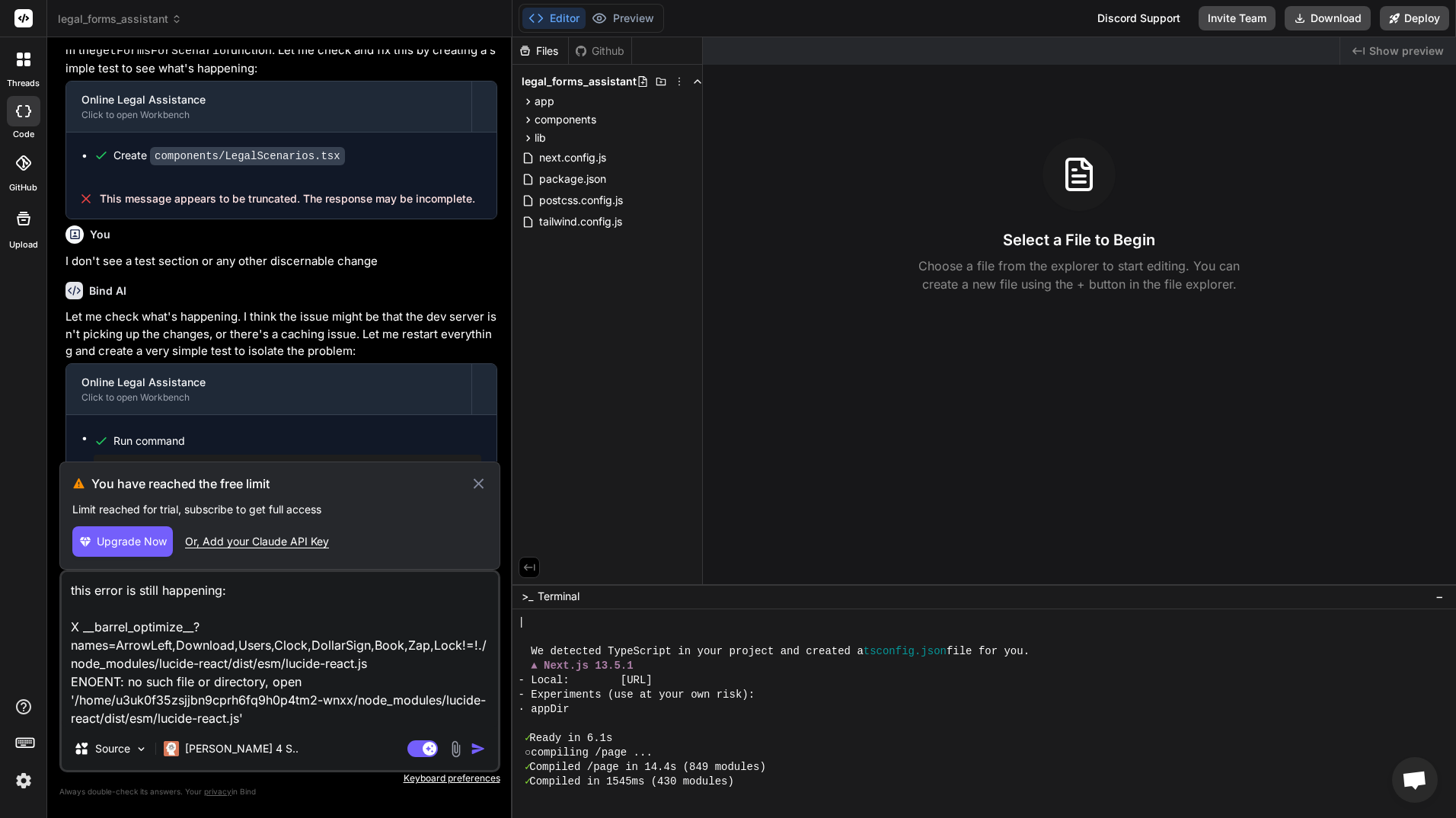
type textarea "this error is still happening: X __barrel_optimize__?names=ArrowLeft,Download,U…"
click at [19, 782] on img at bounding box center [23, 781] width 26 height 26
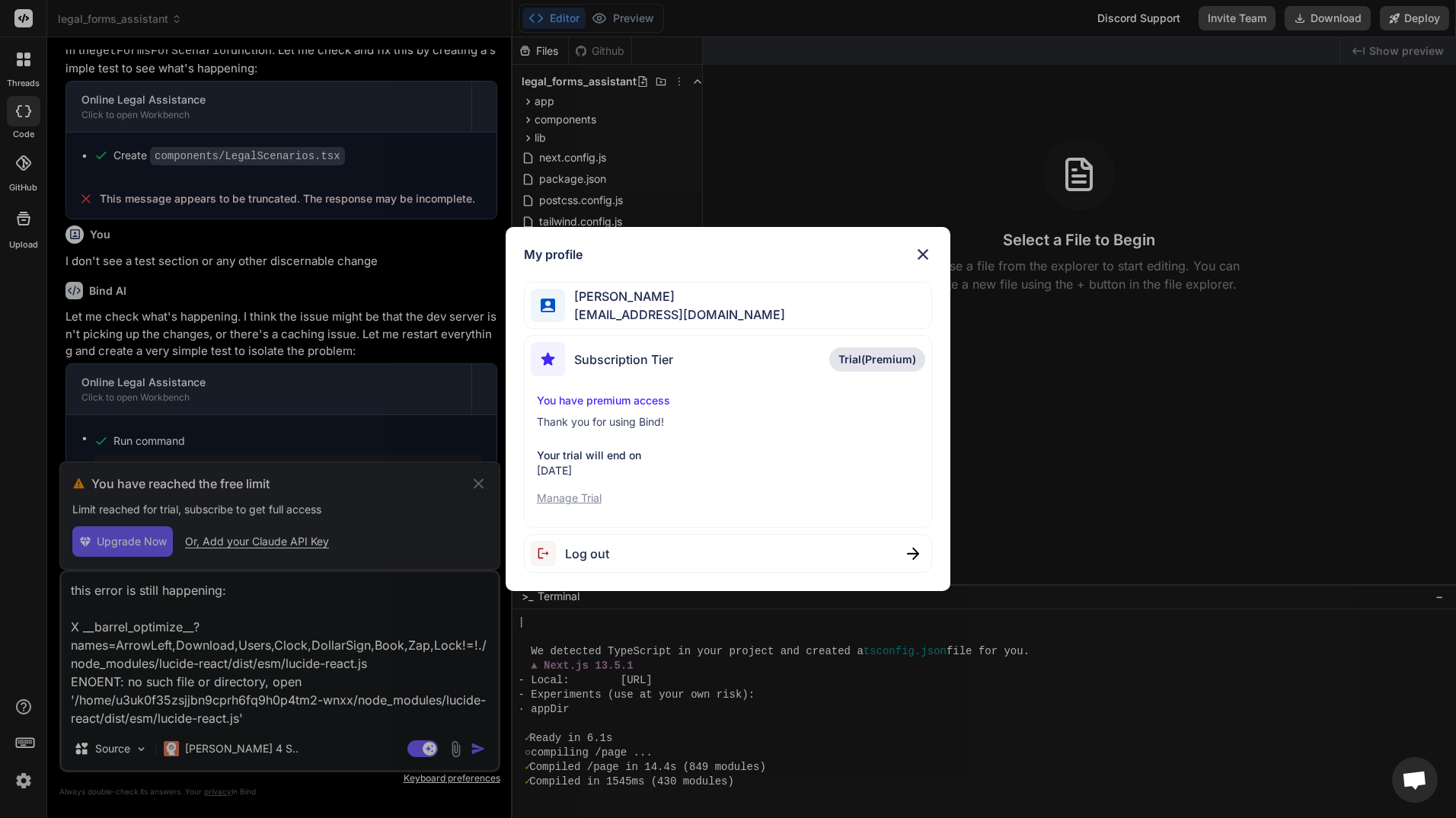
click at [880, 357] on span "Trial(Premium)" at bounding box center [877, 359] width 78 height 15
click at [924, 254] on img at bounding box center [924, 255] width 19 height 19
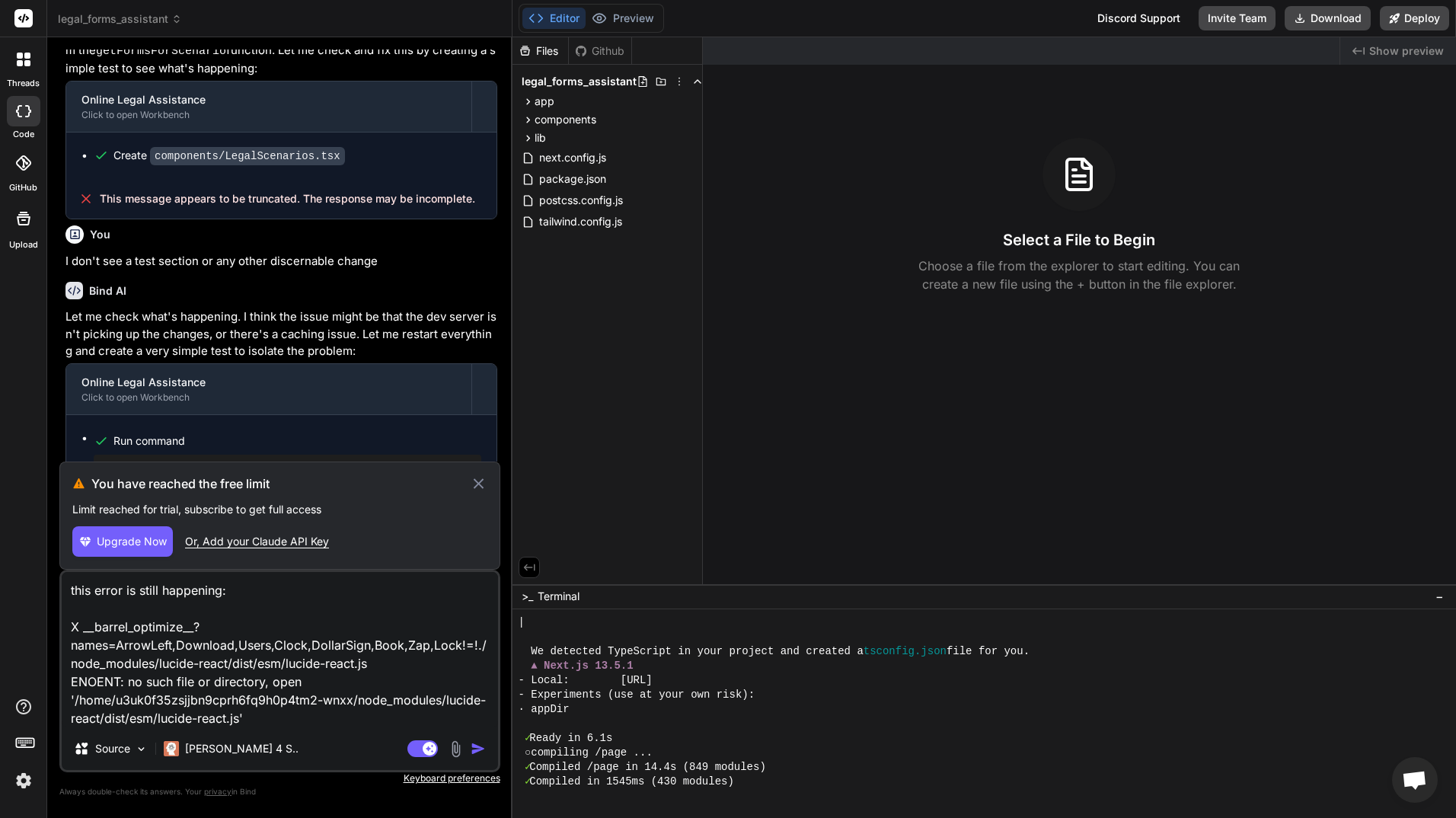
click at [138, 540] on span "Upgrade Now" at bounding box center [131, 542] width 70 height 15
type textarea "x"
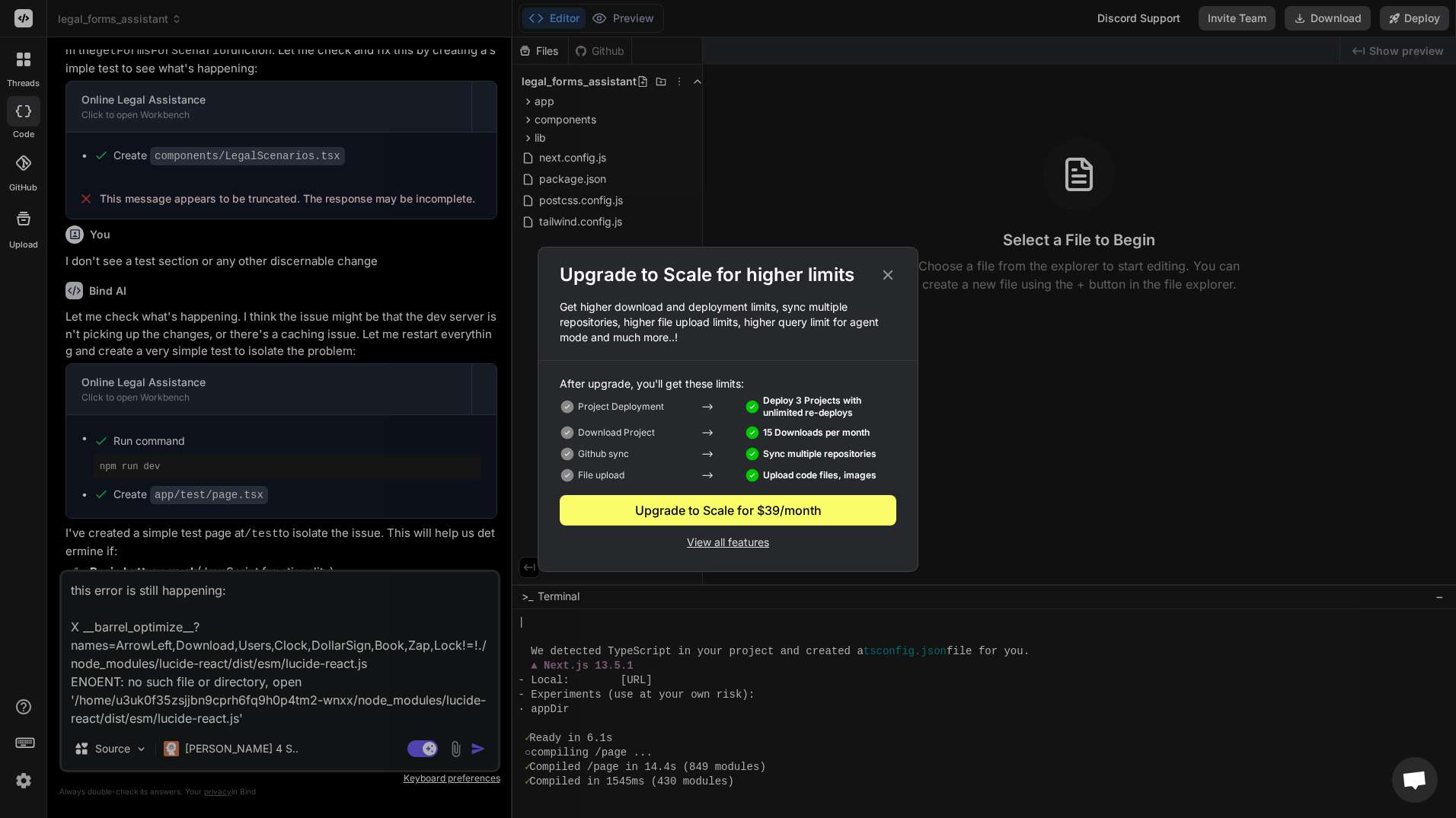
click at [750, 540] on p "View all features" at bounding box center [728, 541] width 337 height 19
click at [890, 271] on icon at bounding box center [888, 275] width 17 height 17
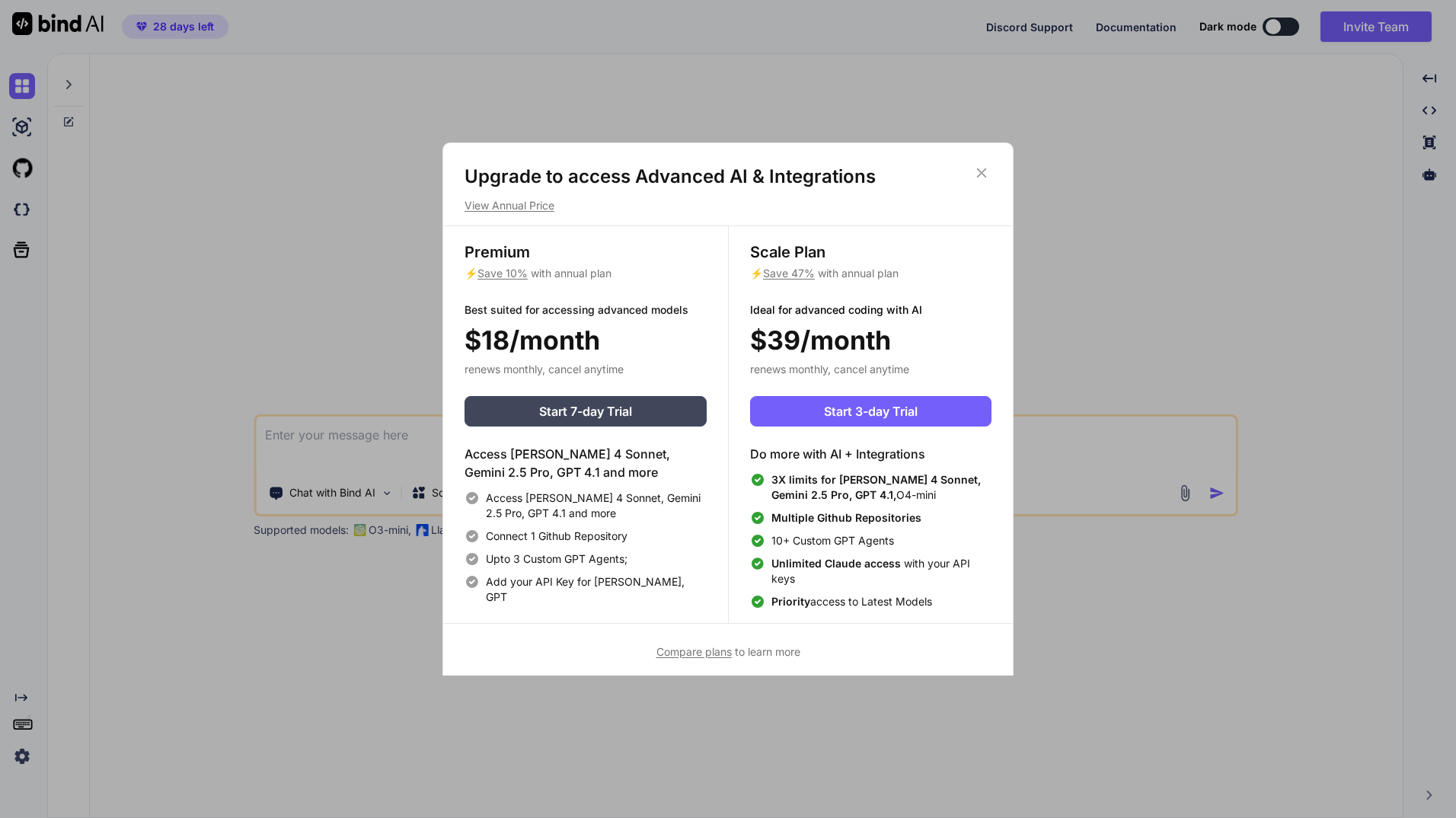
type textarea "x"
click at [876, 403] on span "Start 3-day Trial" at bounding box center [871, 412] width 94 height 19
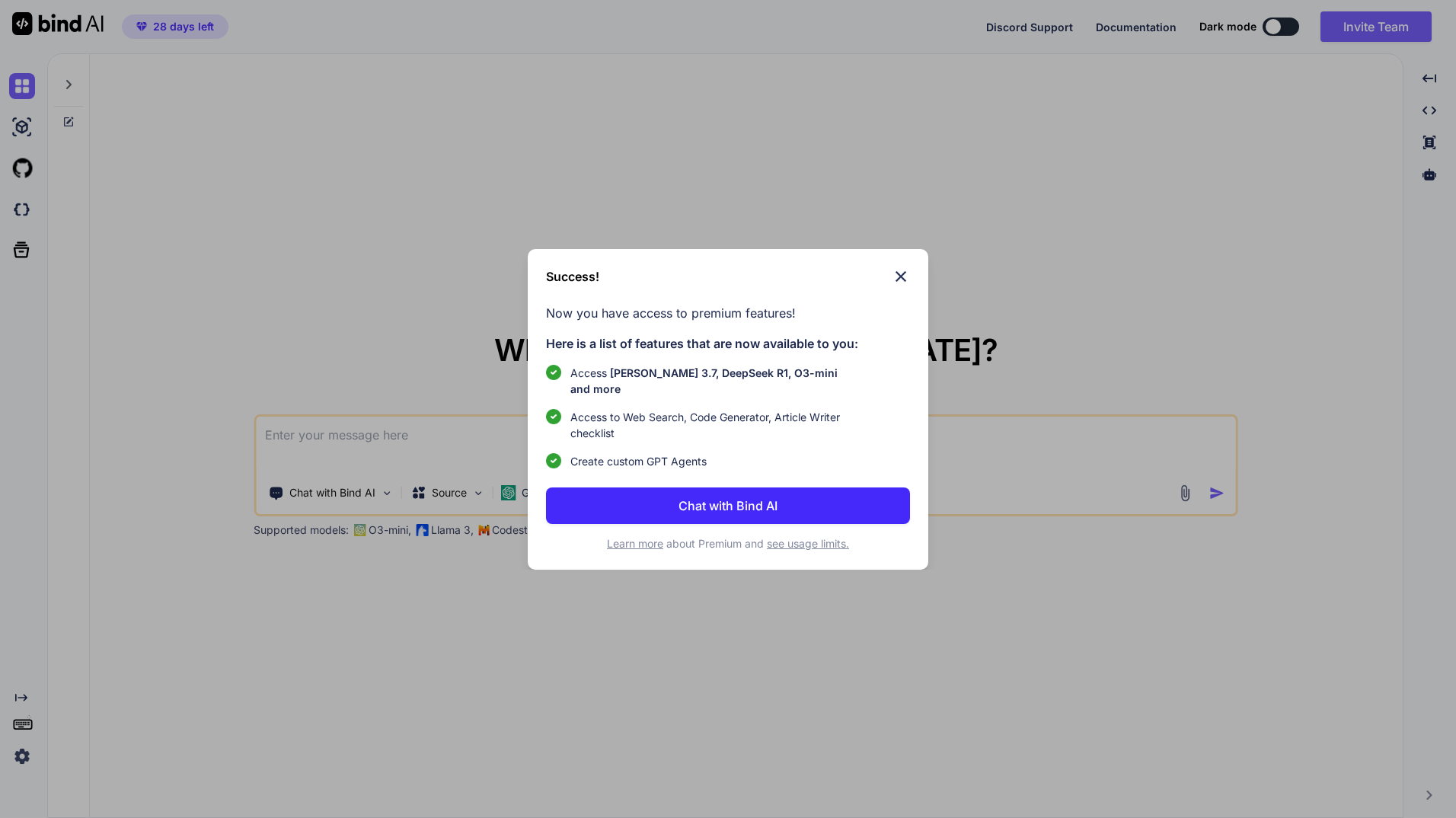
type textarea "x"
click at [737, 502] on p "Chat with Bind AI" at bounding box center [728, 506] width 99 height 19
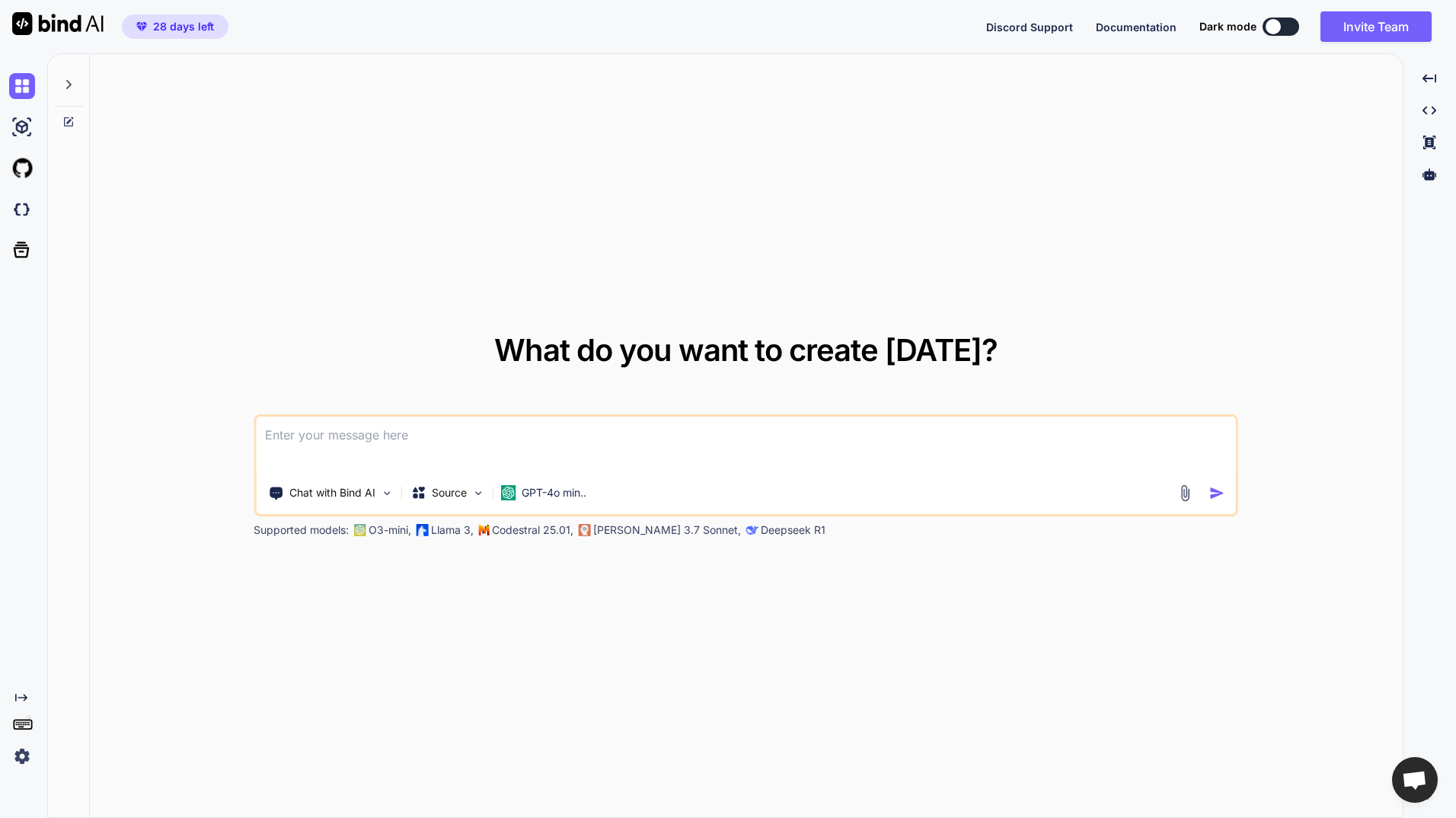
click at [686, 450] on textarea at bounding box center [745, 445] width 980 height 56
paste textarea "X __barrel_optimize__?names=ArrowLeft,Download,Users,Clock,DollarSign,Book,Zap,…"
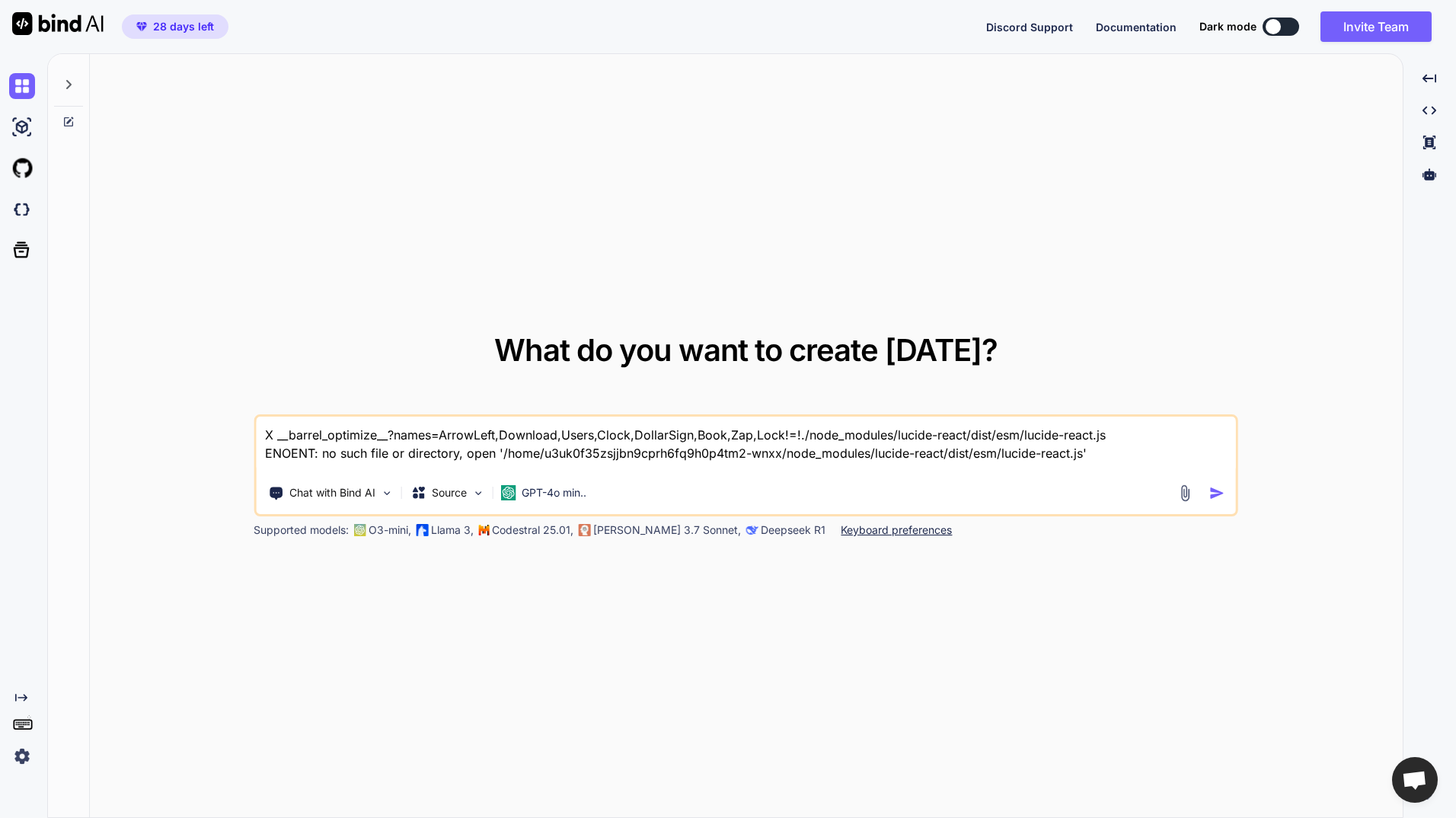
type textarea "X __barrel_optimize__?names=ArrowLeft,Download,Users,Clock,DollarSign,Book,Zap,…"
click at [13, 758] on img at bounding box center [22, 756] width 26 height 26
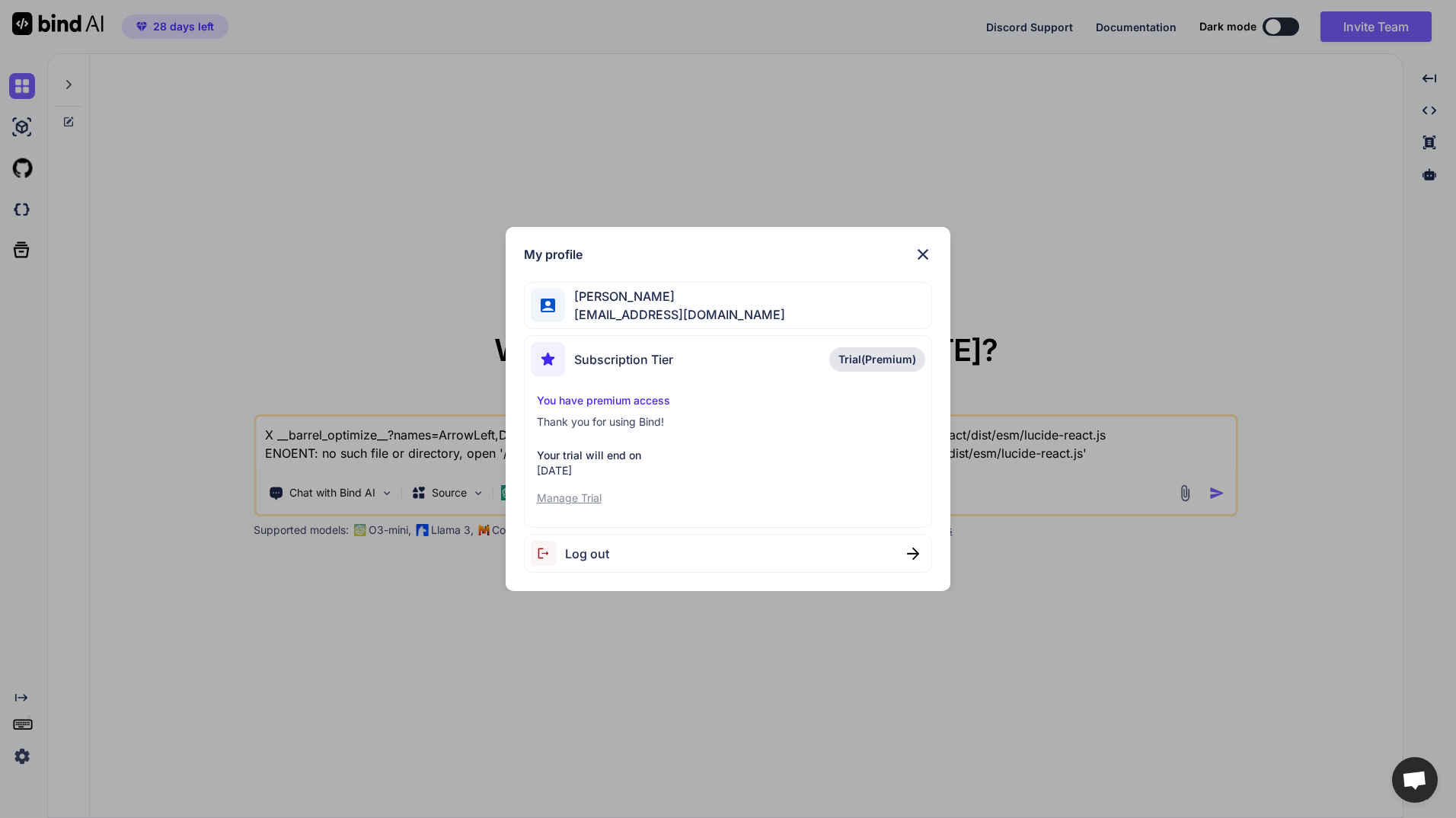
click at [878, 356] on span "Trial(Premium)" at bounding box center [877, 359] width 78 height 15
click at [927, 252] on img at bounding box center [924, 255] width 19 height 19
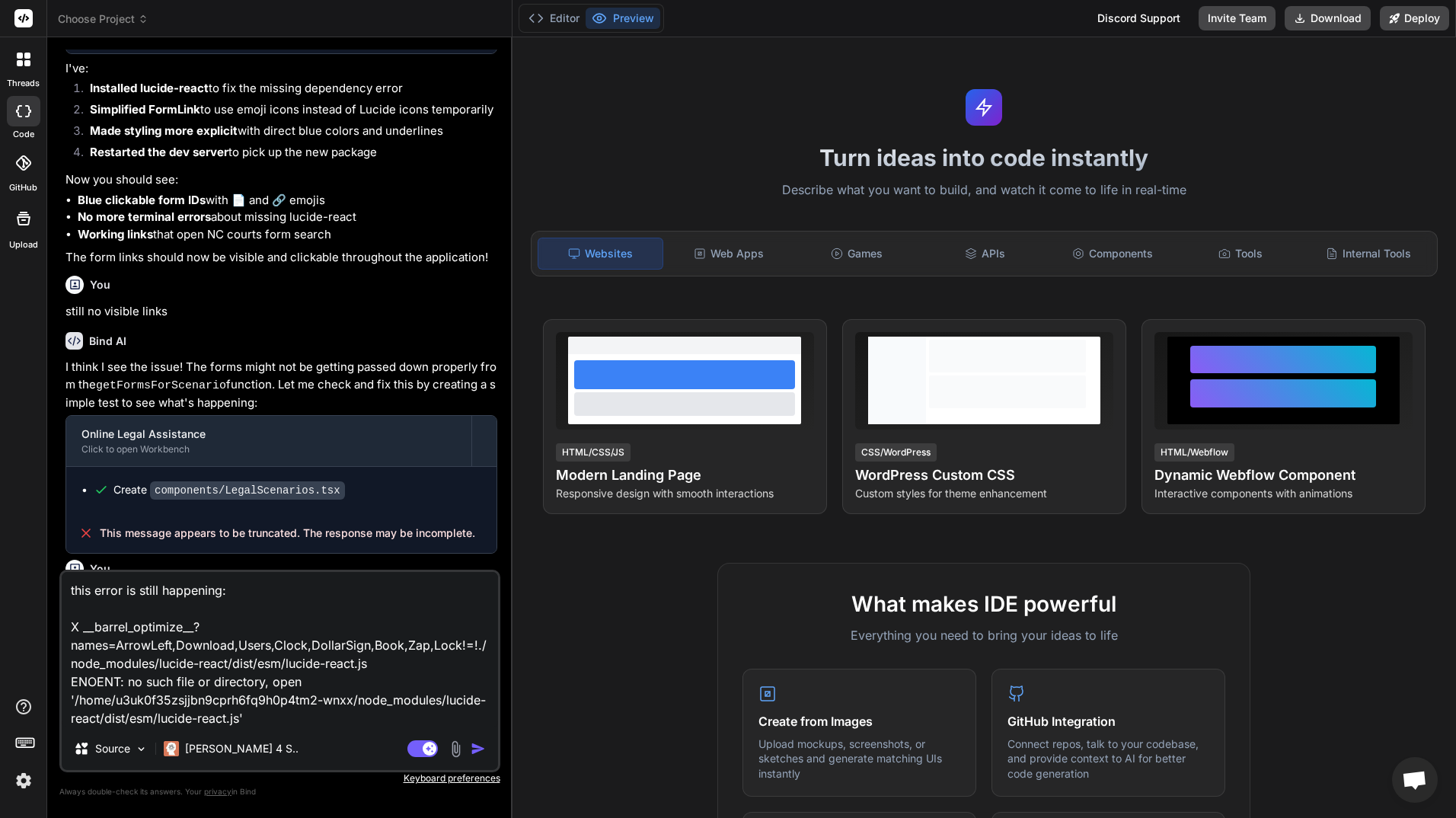
scroll to position [1287, 0]
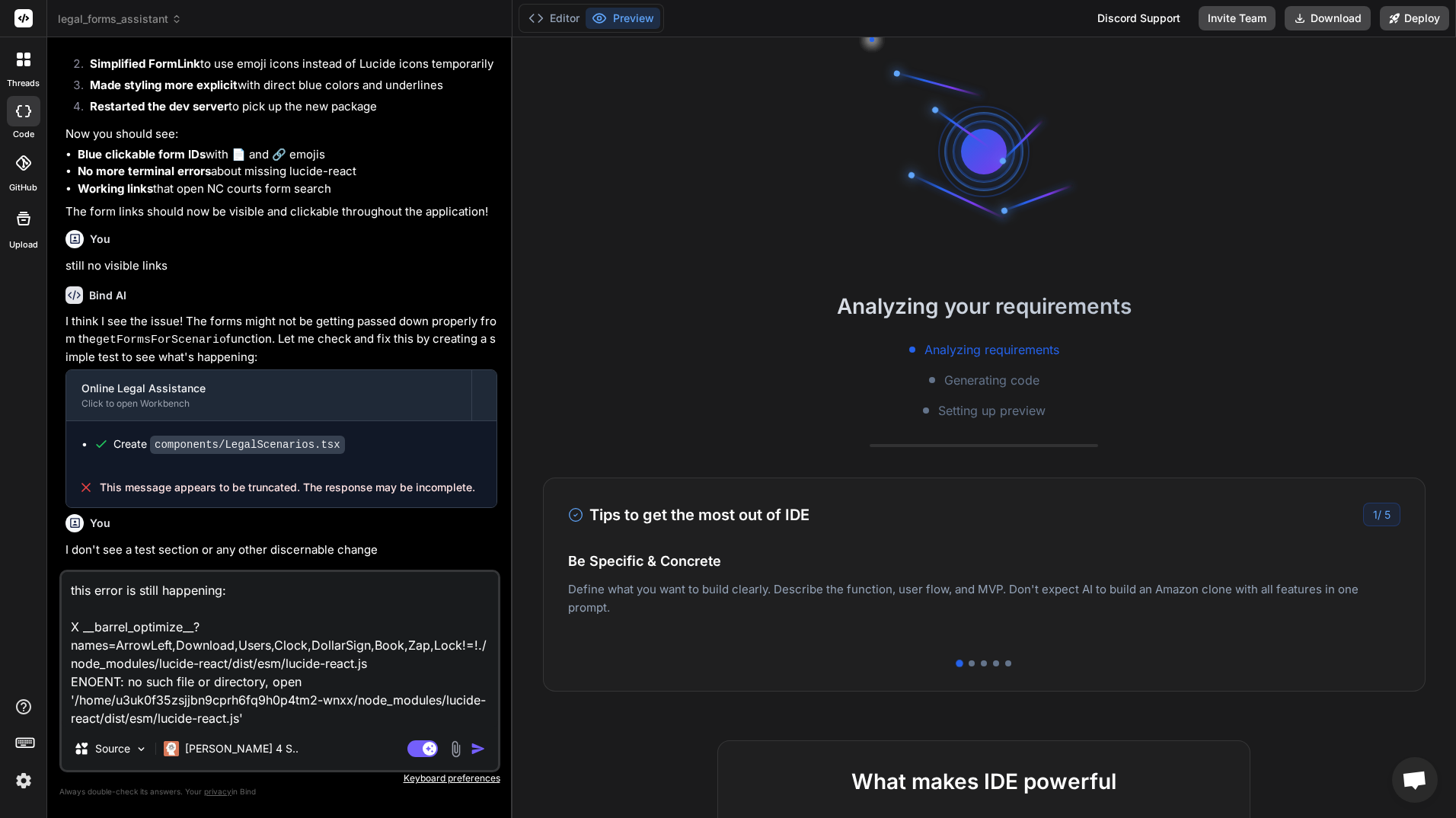
click at [475, 746] on img "button" at bounding box center [478, 749] width 15 height 15
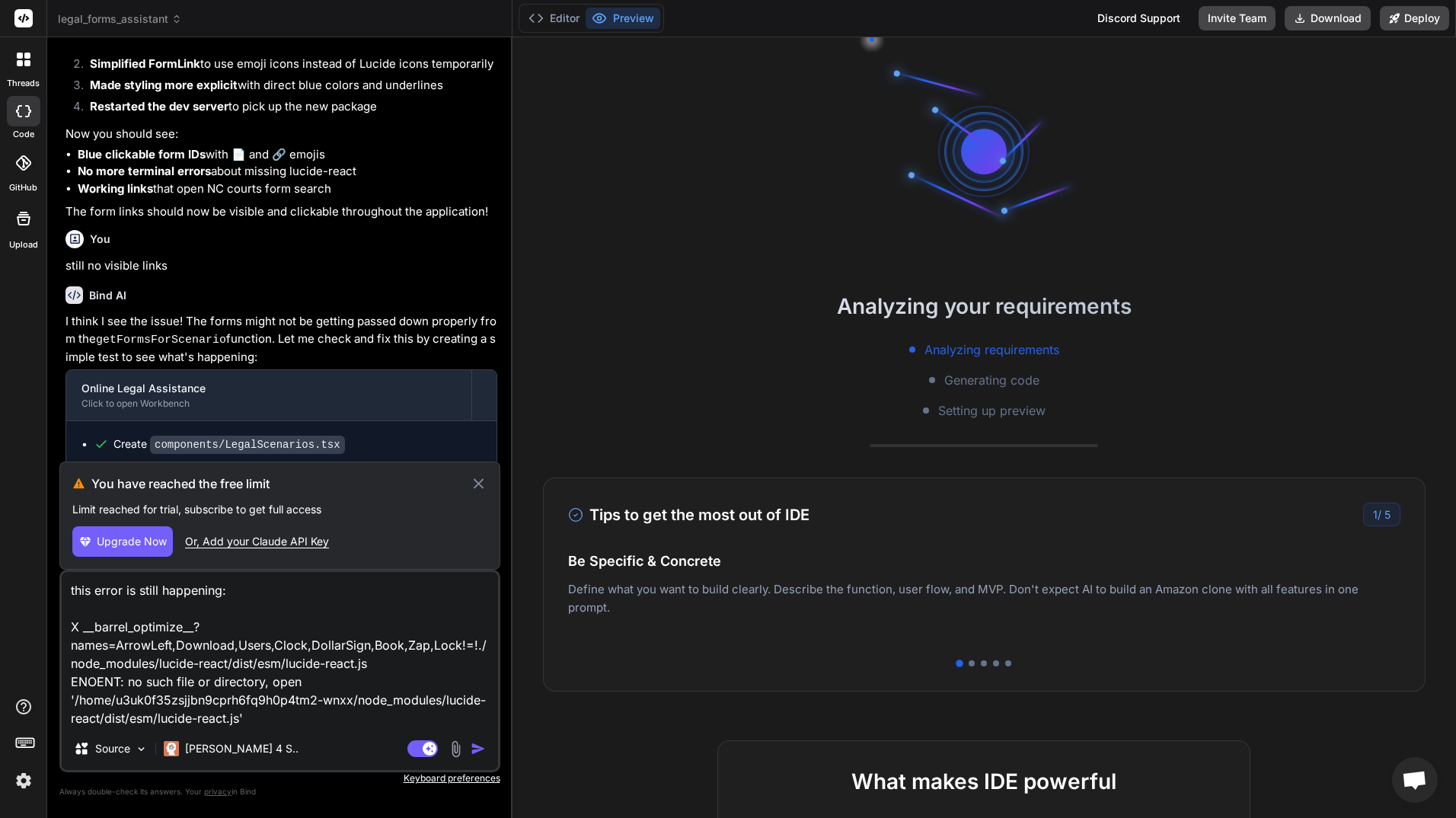
click at [475, 746] on img "button" at bounding box center [478, 749] width 15 height 15
click at [480, 479] on icon at bounding box center [478, 484] width 18 height 19
type textarea "x"
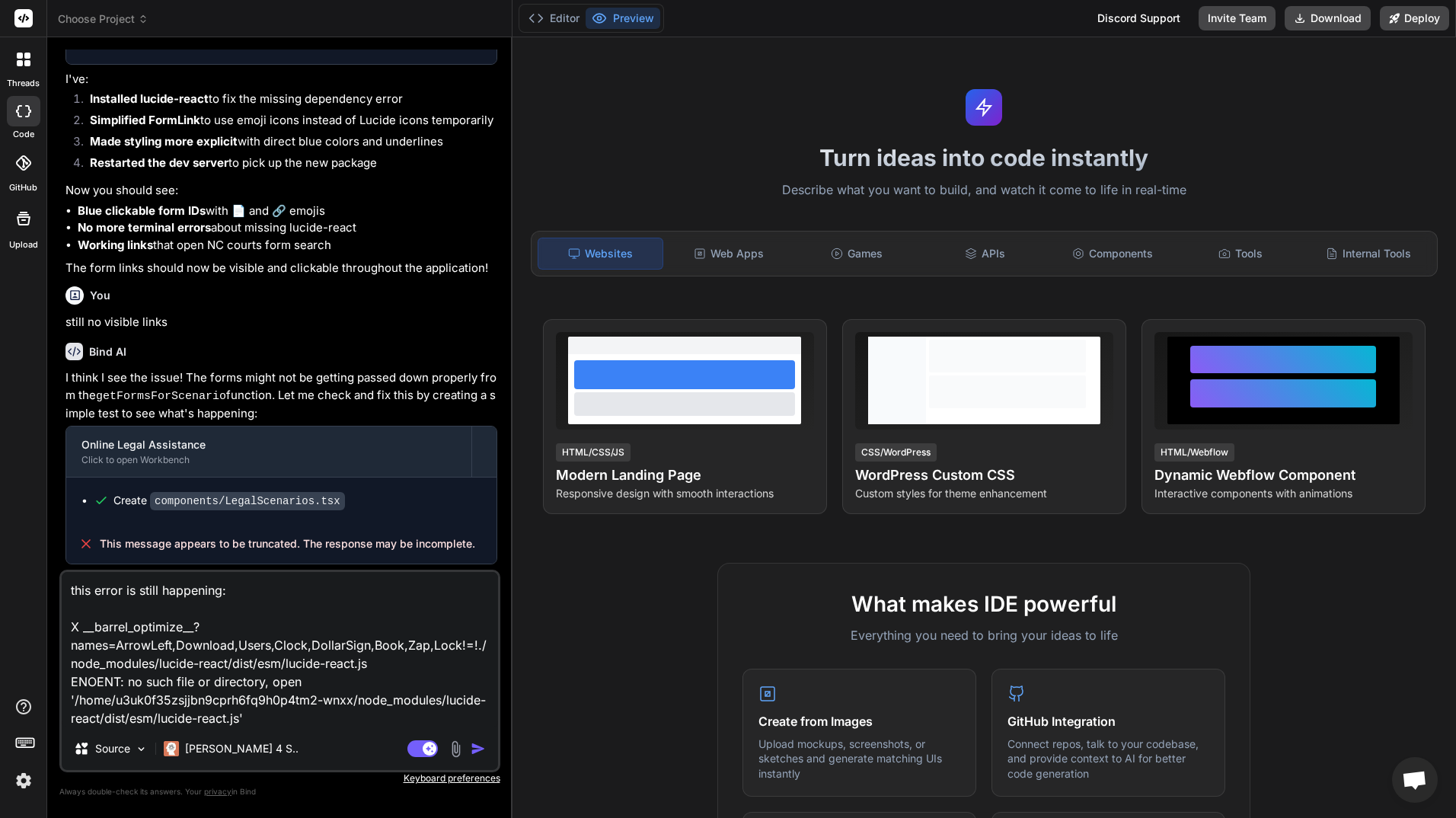
scroll to position [1287, 0]
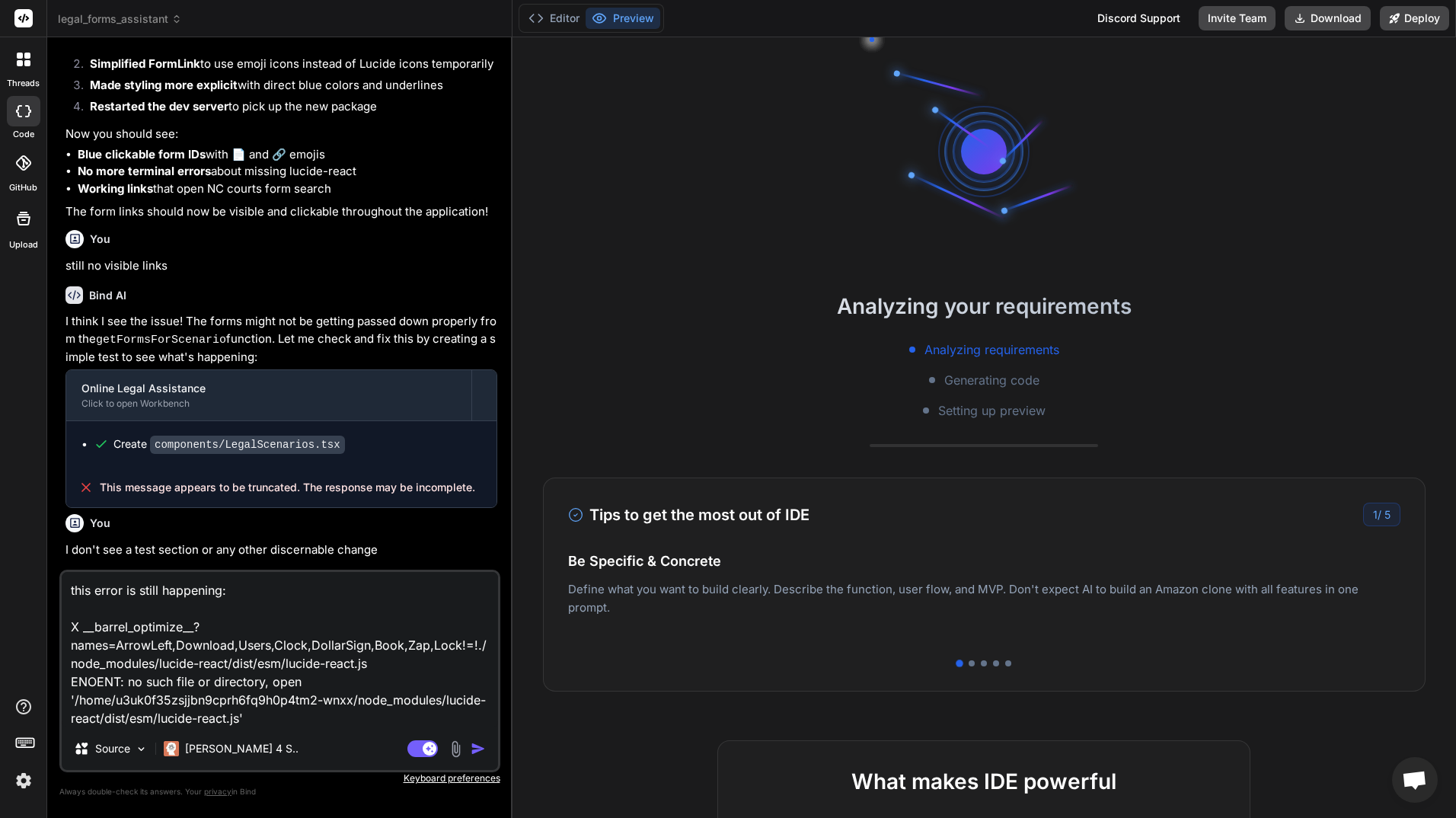
drag, startPoint x: 265, startPoint y: 719, endPoint x: 67, endPoint y: 633, distance: 215.9
click at [67, 633] on textarea "this error is still happening: X __barrel_optimize__?names=ArrowLeft,Download,U…" at bounding box center [280, 650] width 436 height 155
click at [480, 748] on img "button" at bounding box center [478, 749] width 15 height 15
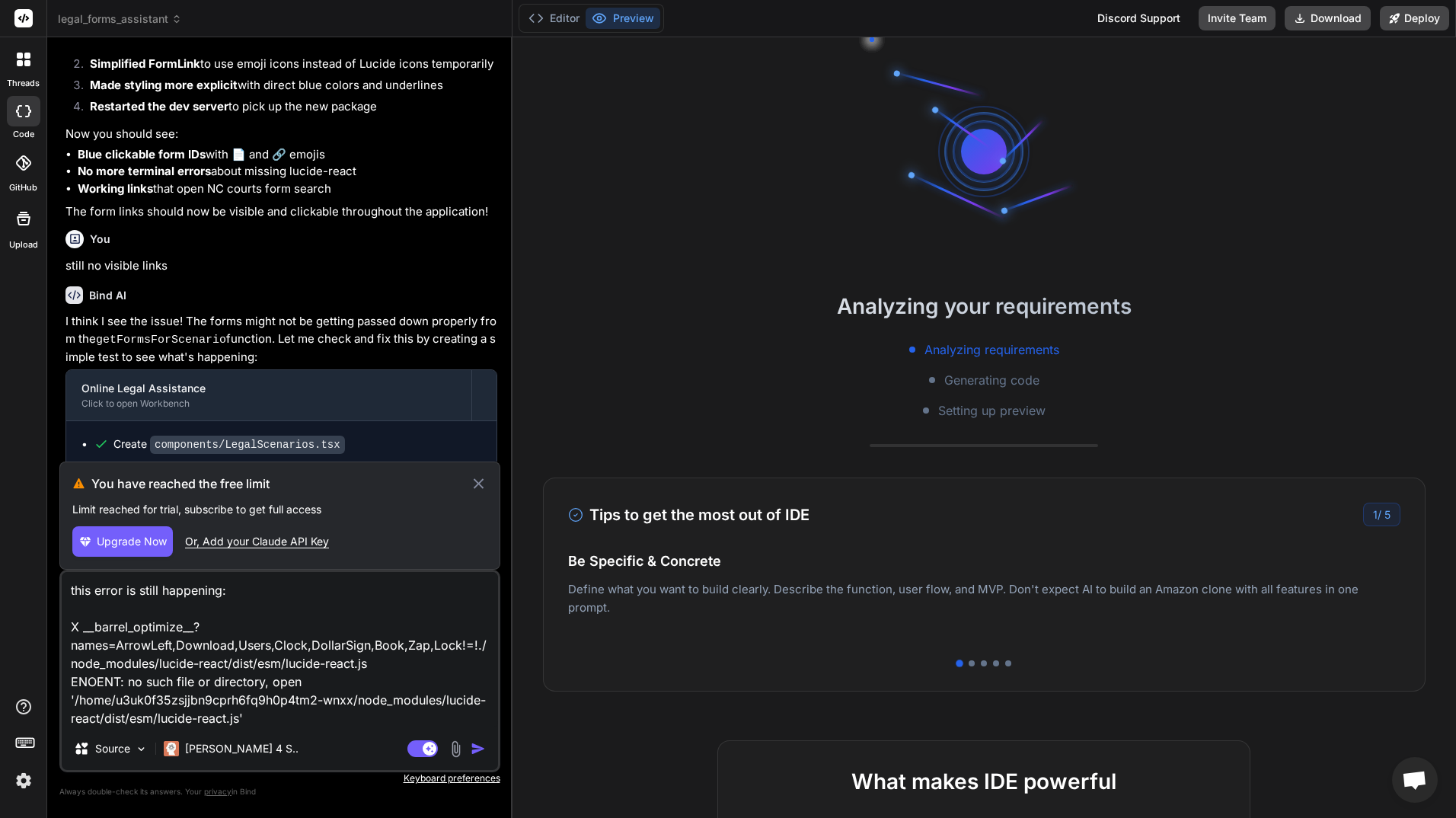
click at [480, 479] on icon at bounding box center [478, 484] width 18 height 19
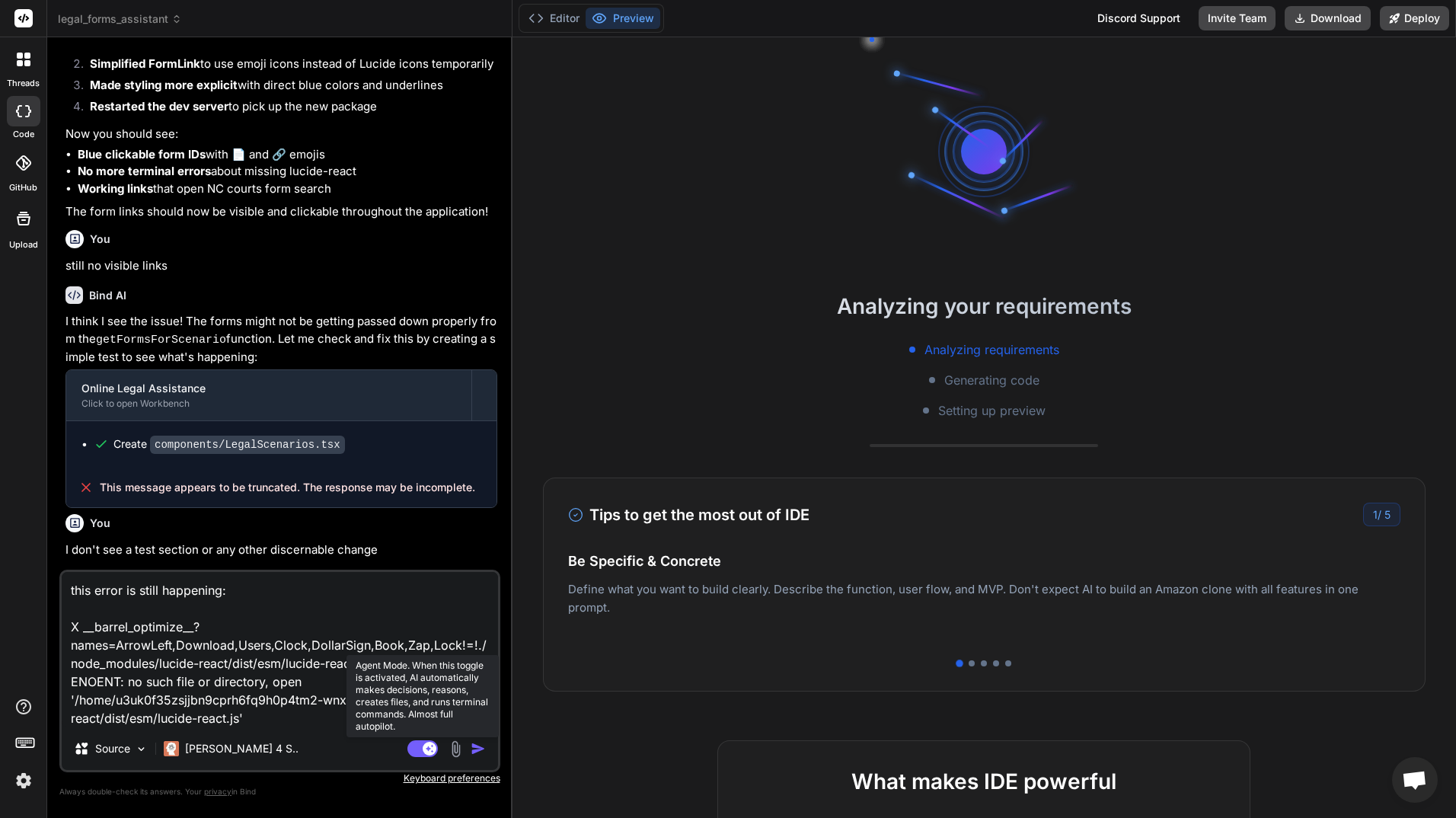
click at [423, 750] on rect at bounding box center [430, 749] width 14 height 14
click at [423, 750] on rect at bounding box center [422, 749] width 31 height 17
type textarea "x"
click at [479, 747] on img "button" at bounding box center [478, 749] width 15 height 15
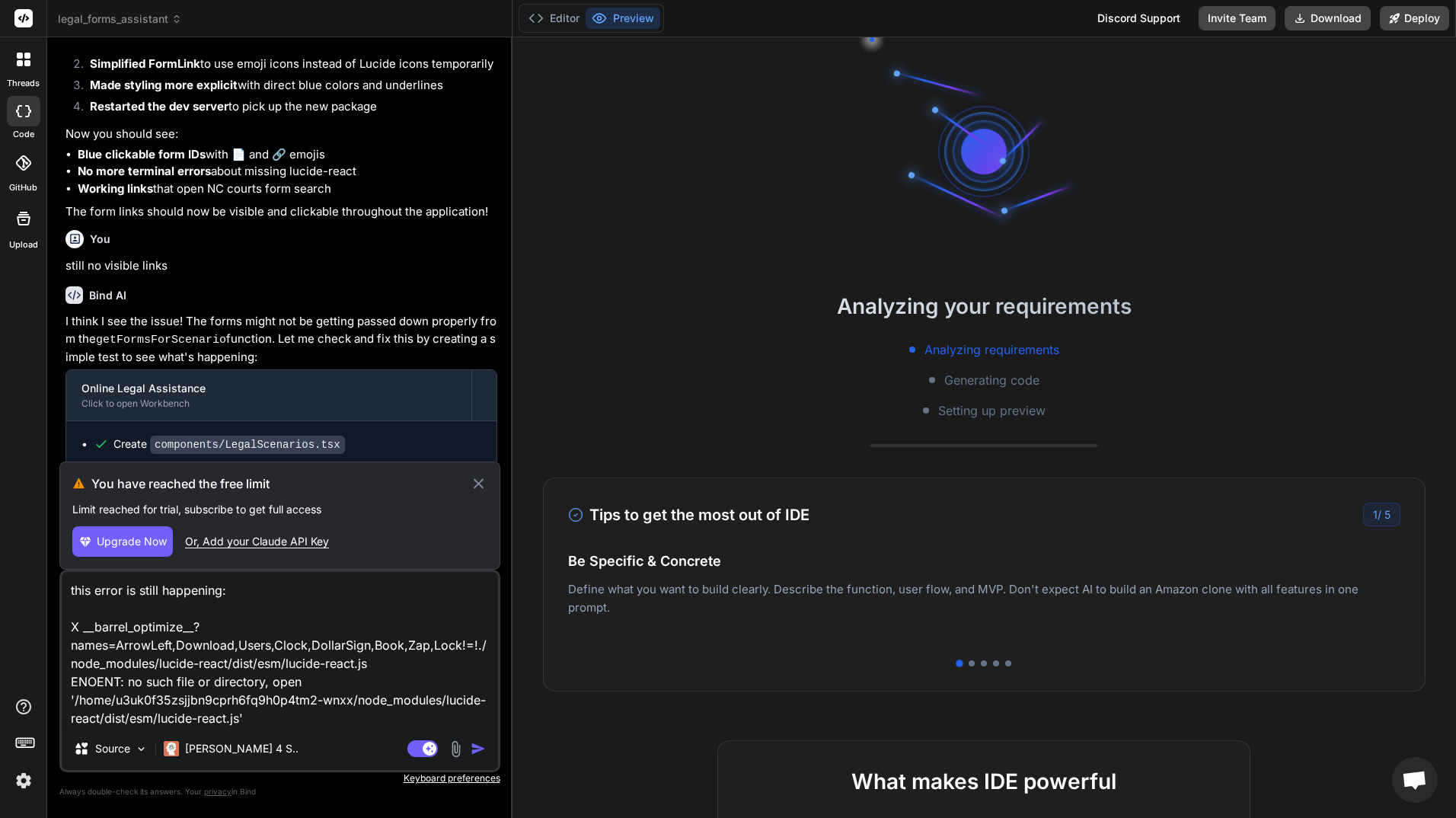
click at [483, 477] on icon at bounding box center [478, 484] width 18 height 19
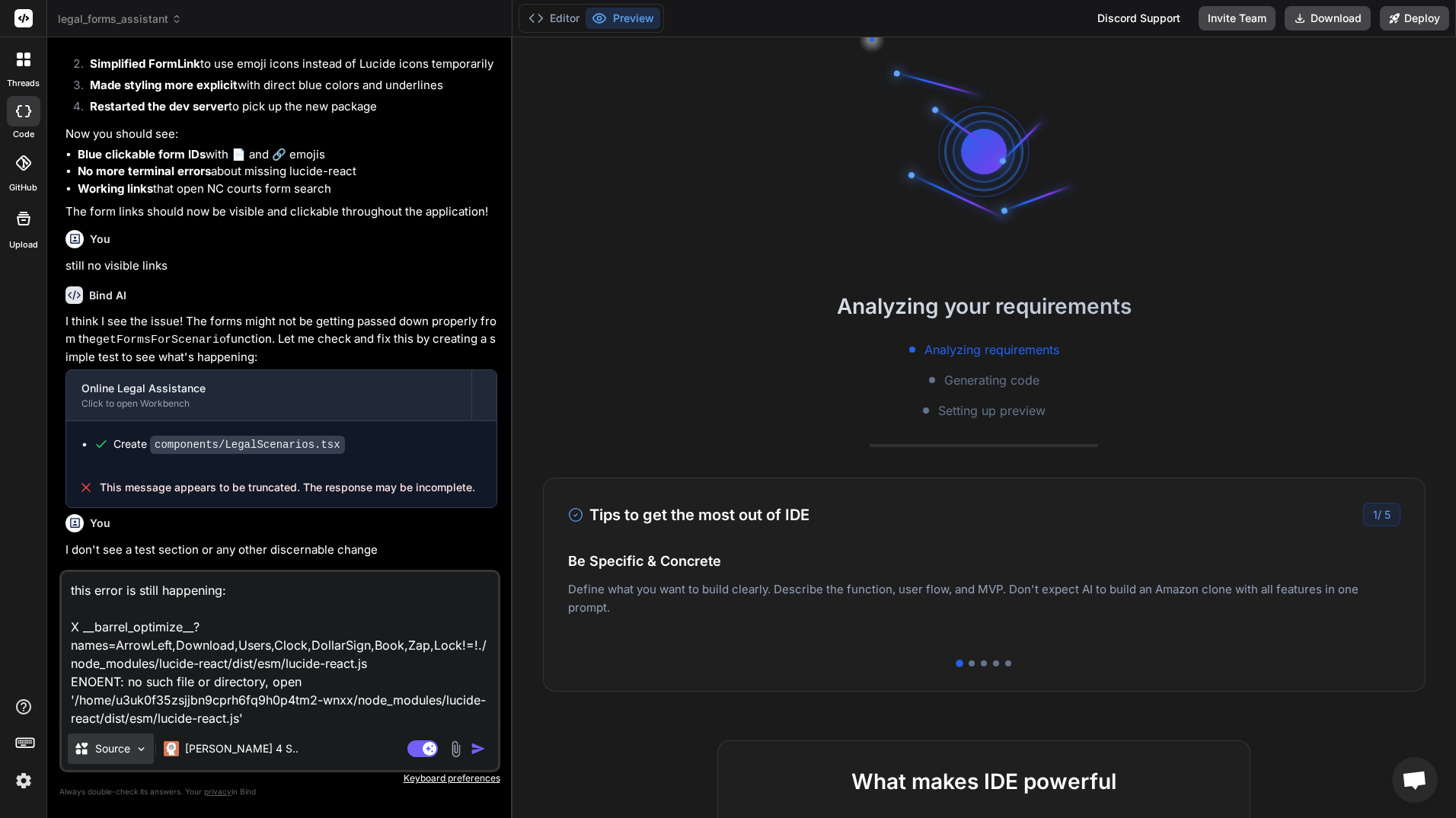
click at [133, 748] on div "Source" at bounding box center [110, 749] width 86 height 31
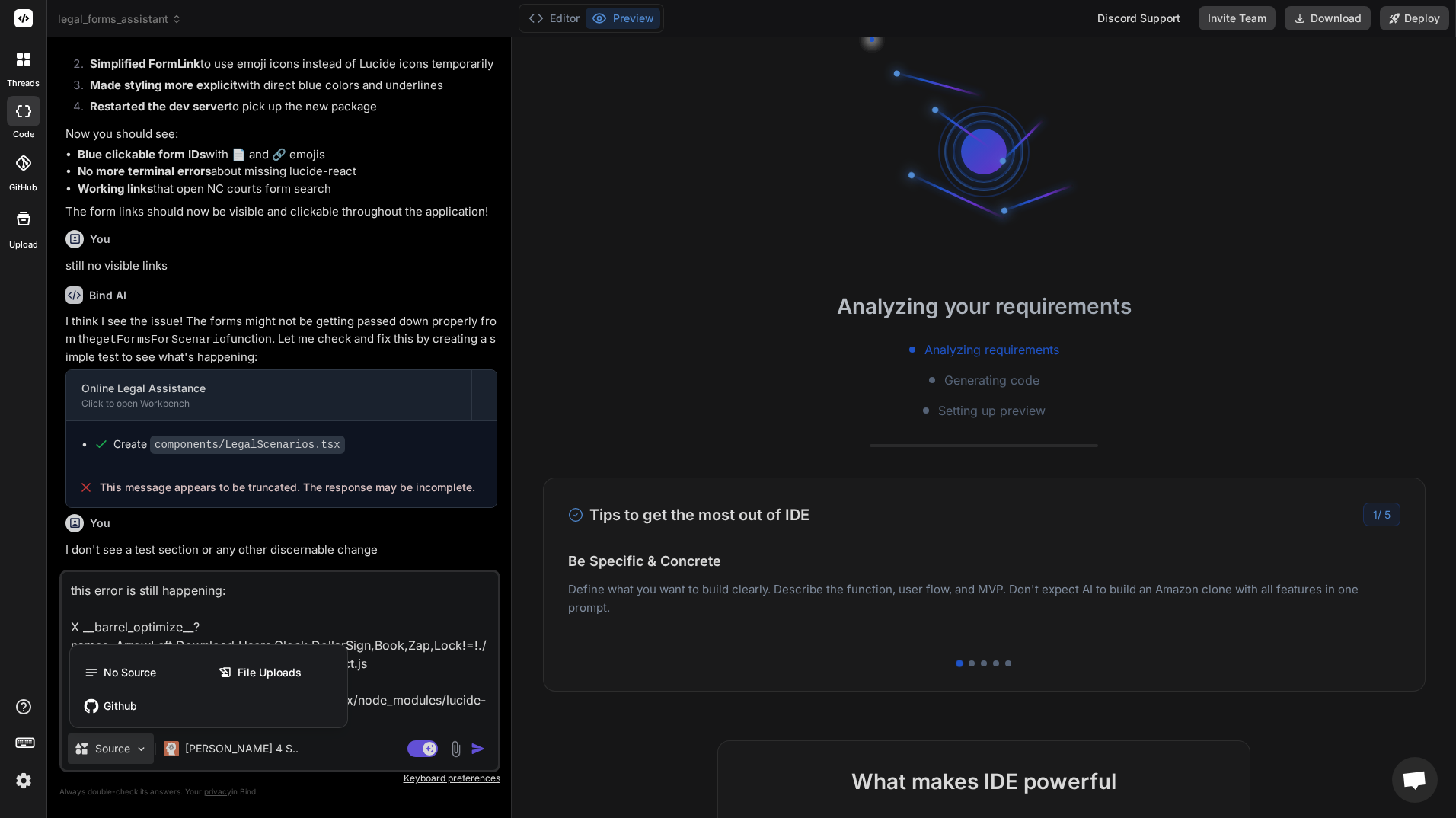
click at [200, 751] on div at bounding box center [728, 409] width 1456 height 818
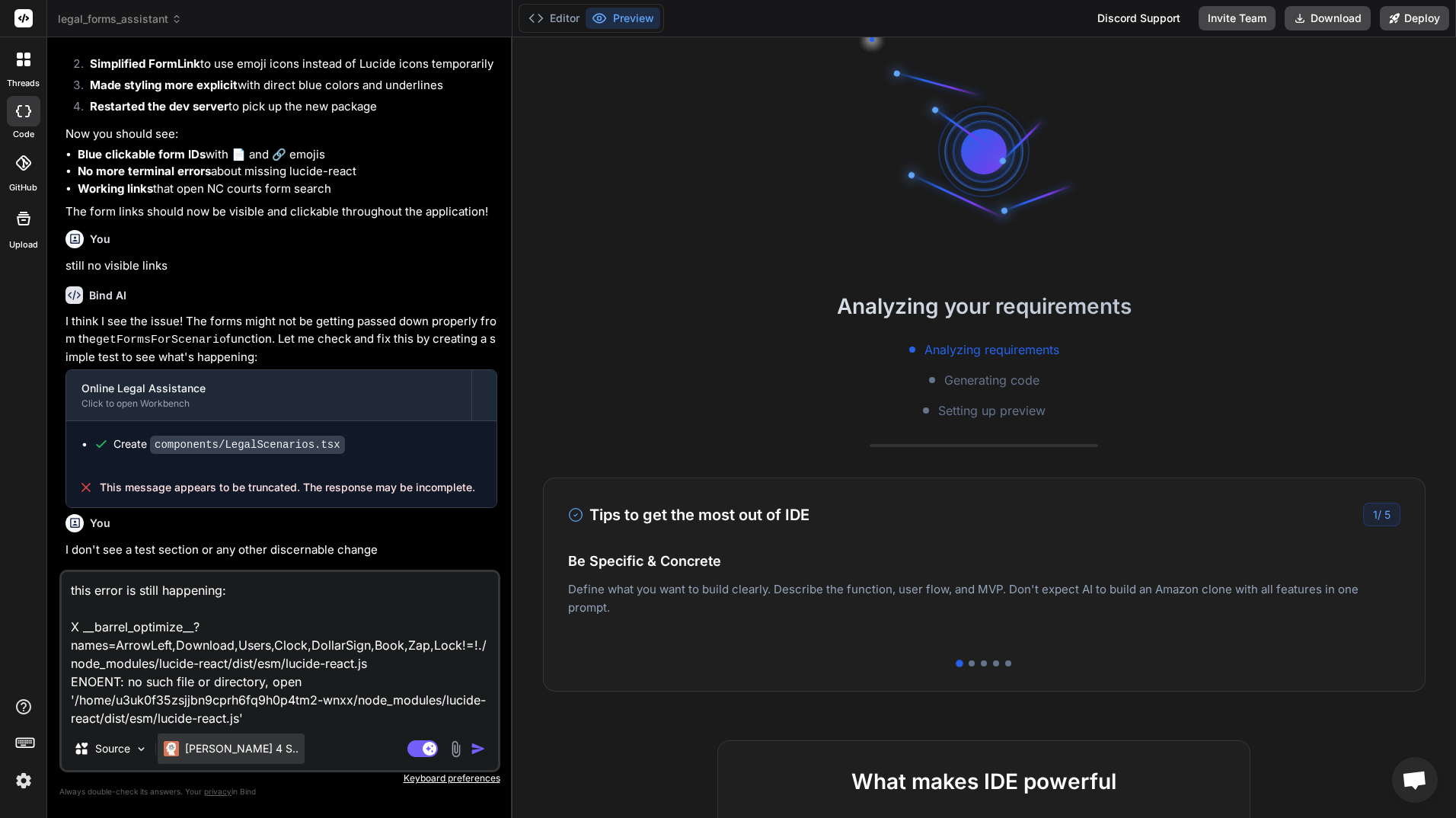
click at [200, 748] on p "[PERSON_NAME] 4 S.." at bounding box center [241, 749] width 113 height 15
click at [476, 750] on img "button" at bounding box center [478, 749] width 15 height 15
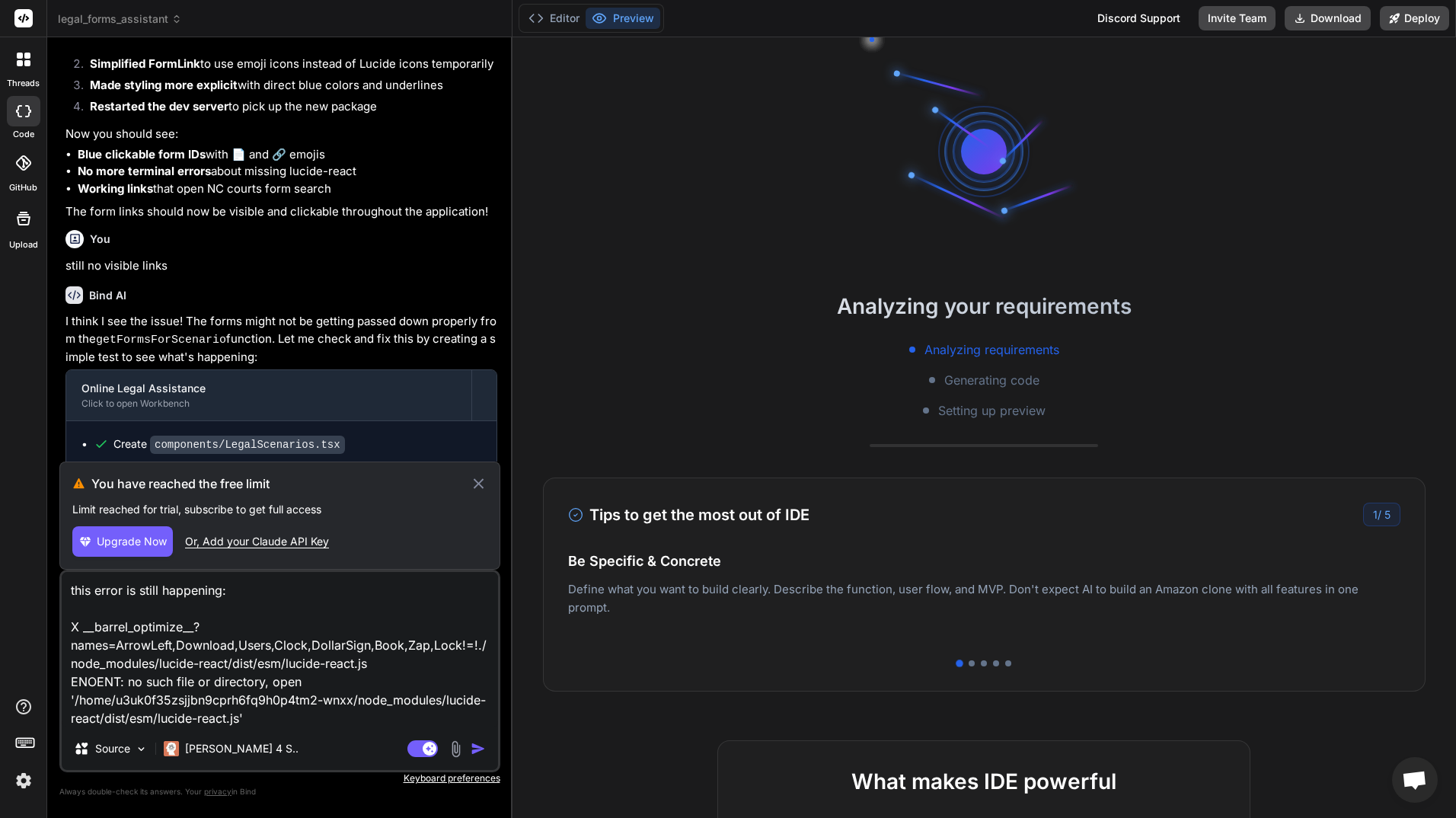
click at [480, 481] on icon at bounding box center [478, 484] width 18 height 19
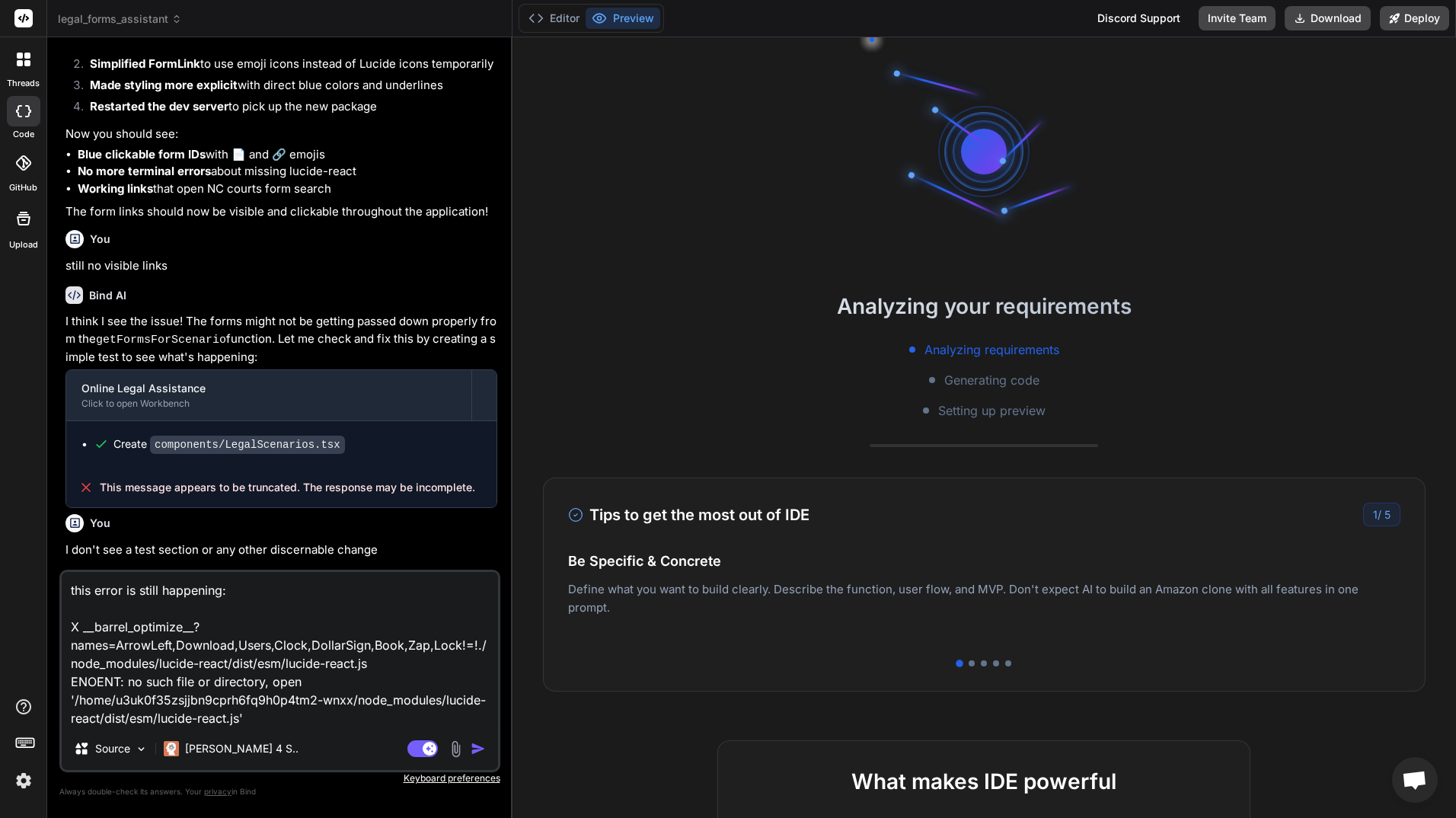
scroll to position [43, 0]
click at [22, 776] on img at bounding box center [23, 781] width 26 height 26
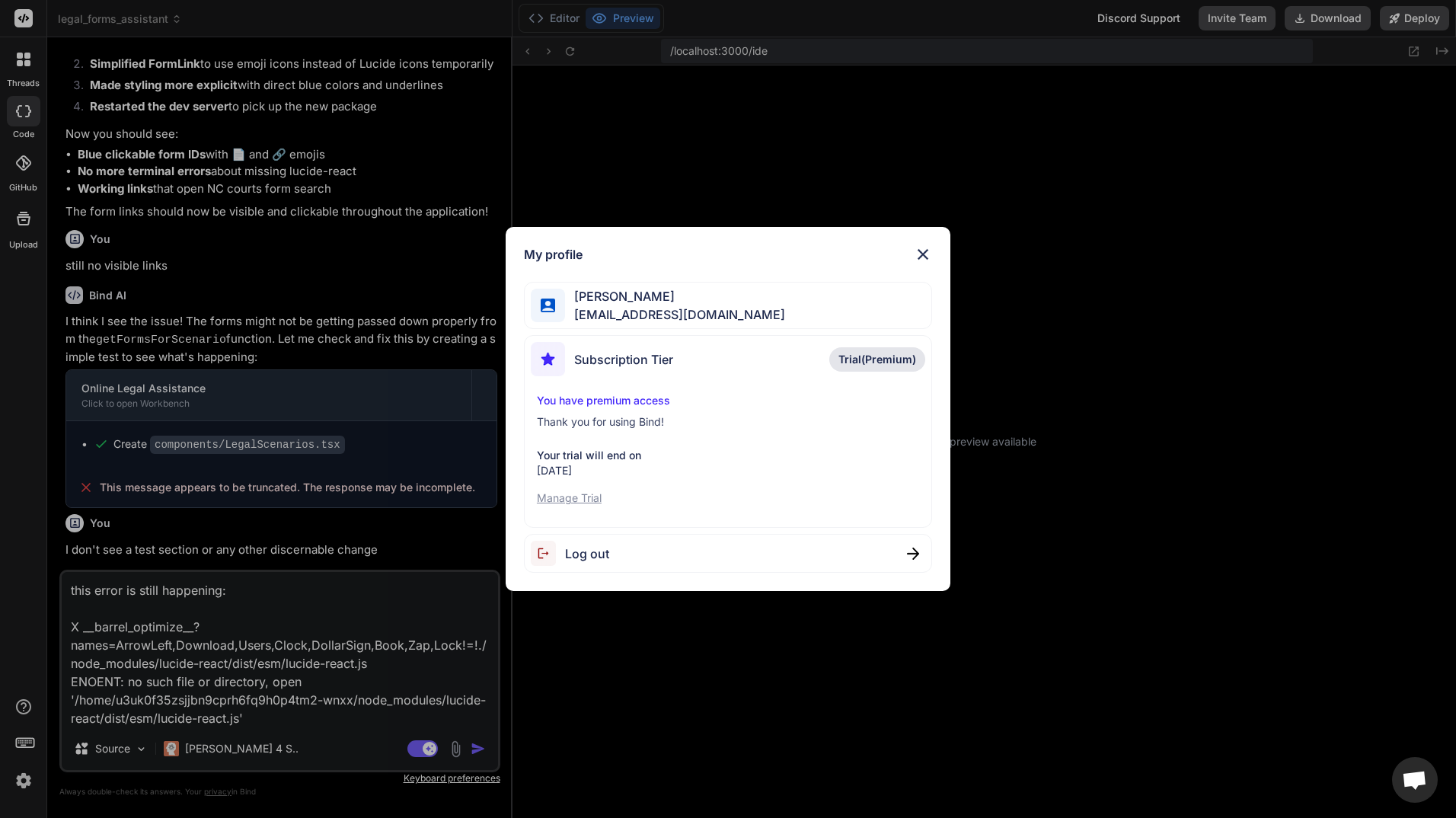
scroll to position [217, 0]
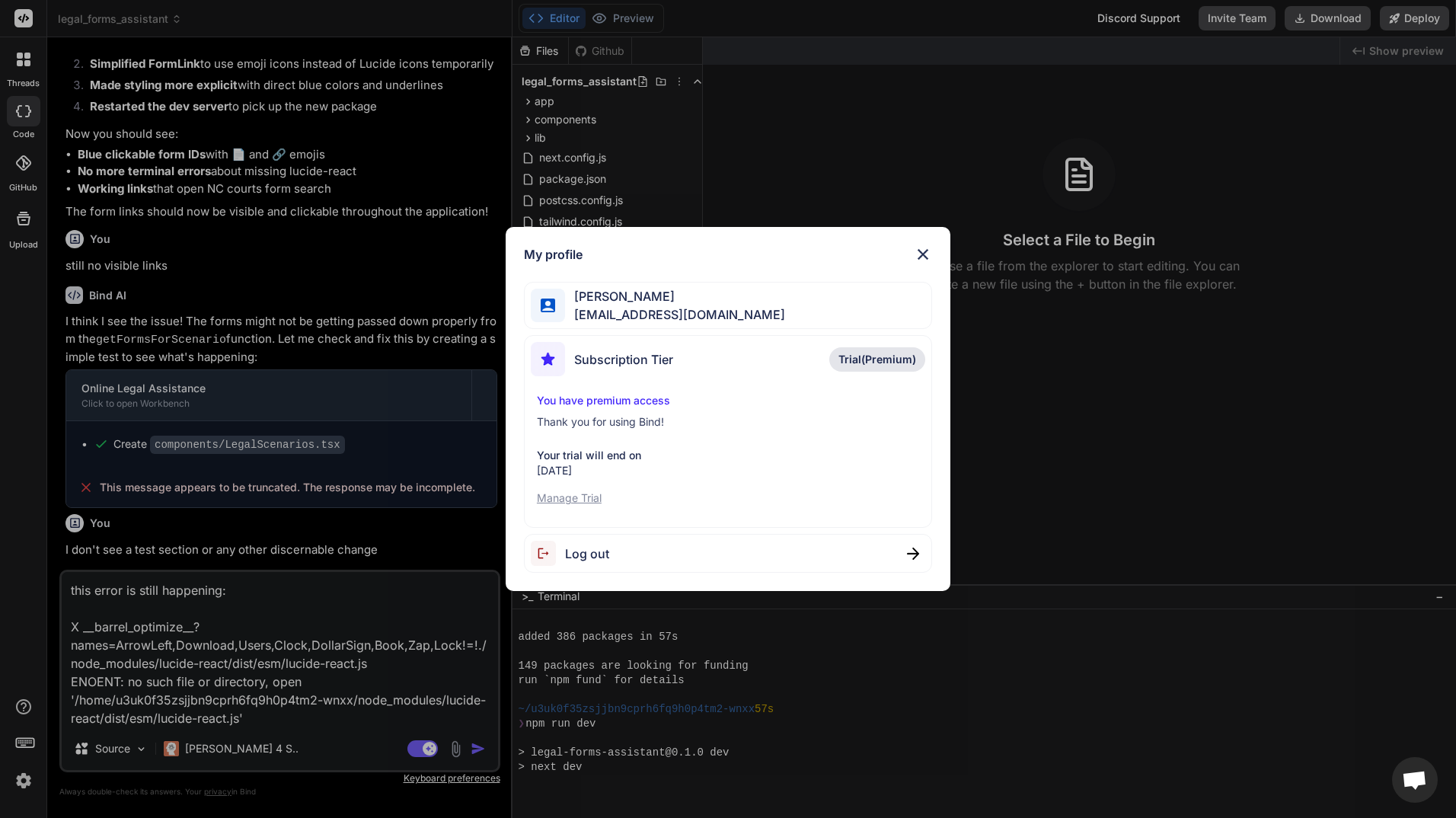
click at [674, 357] on div "Subscription Tier Trial(Premium)" at bounding box center [728, 361] width 395 height 40
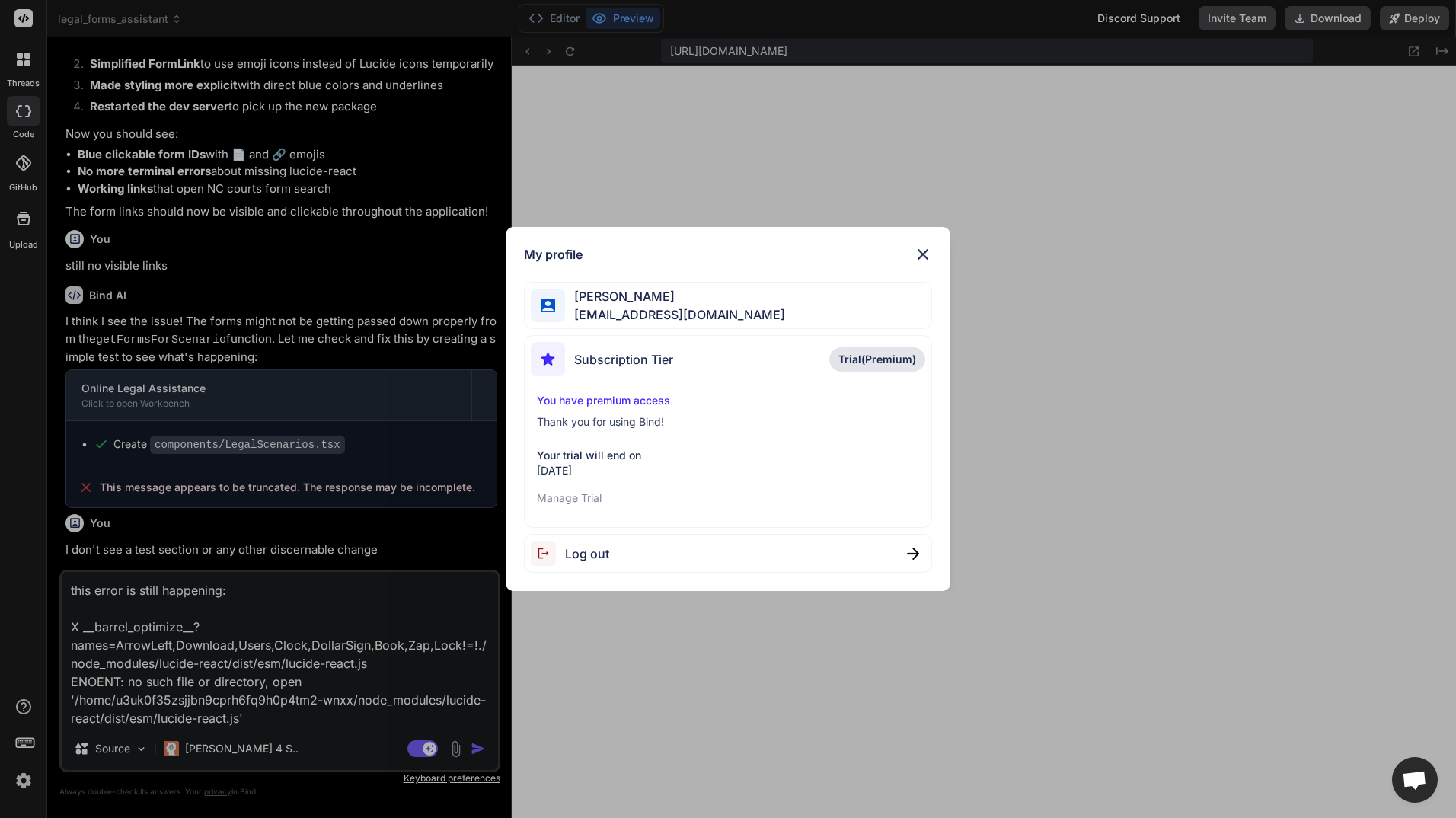
scroll to position [564, 0]
click at [869, 356] on span "Trial(Premium)" at bounding box center [877, 359] width 78 height 15
click at [910, 551] on img at bounding box center [912, 553] width 12 height 12
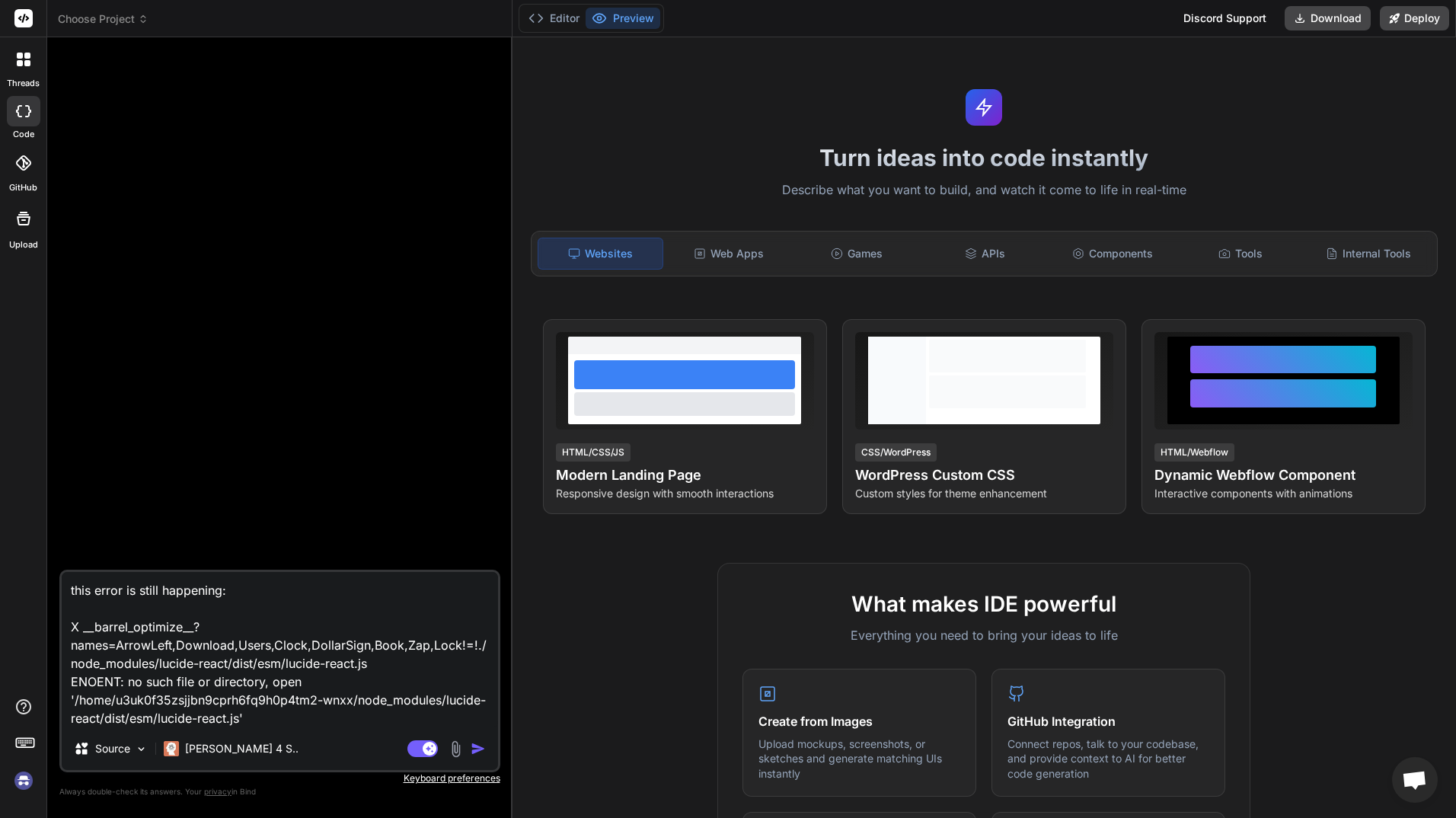
scroll to position [3864, 0]
click at [21, 781] on img at bounding box center [23, 781] width 26 height 26
click at [128, 19] on span "Choose Project" at bounding box center [103, 19] width 91 height 15
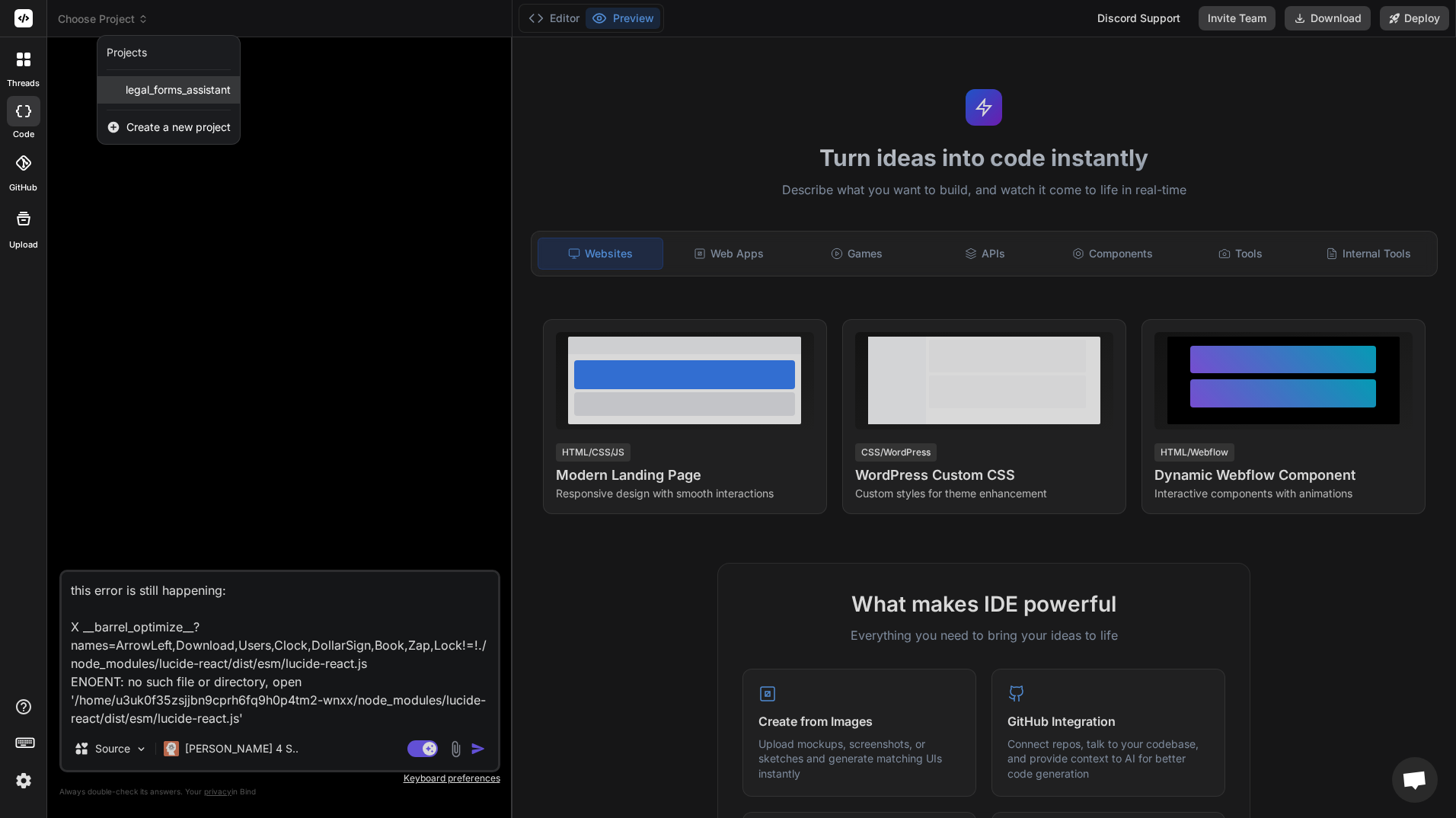
click at [162, 91] on span "legal_forms_assistant" at bounding box center [178, 90] width 105 height 15
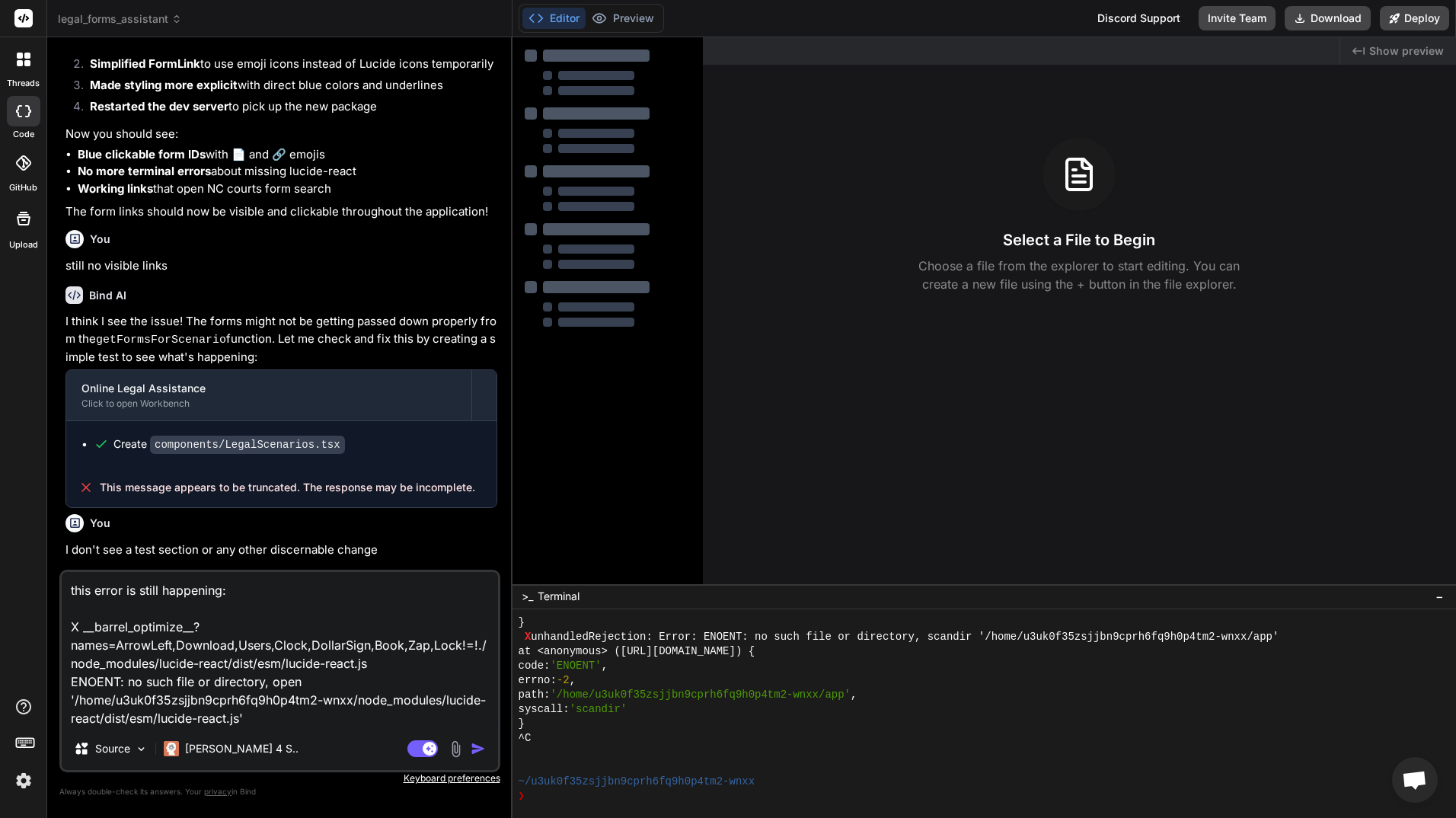
scroll to position [4010, 0]
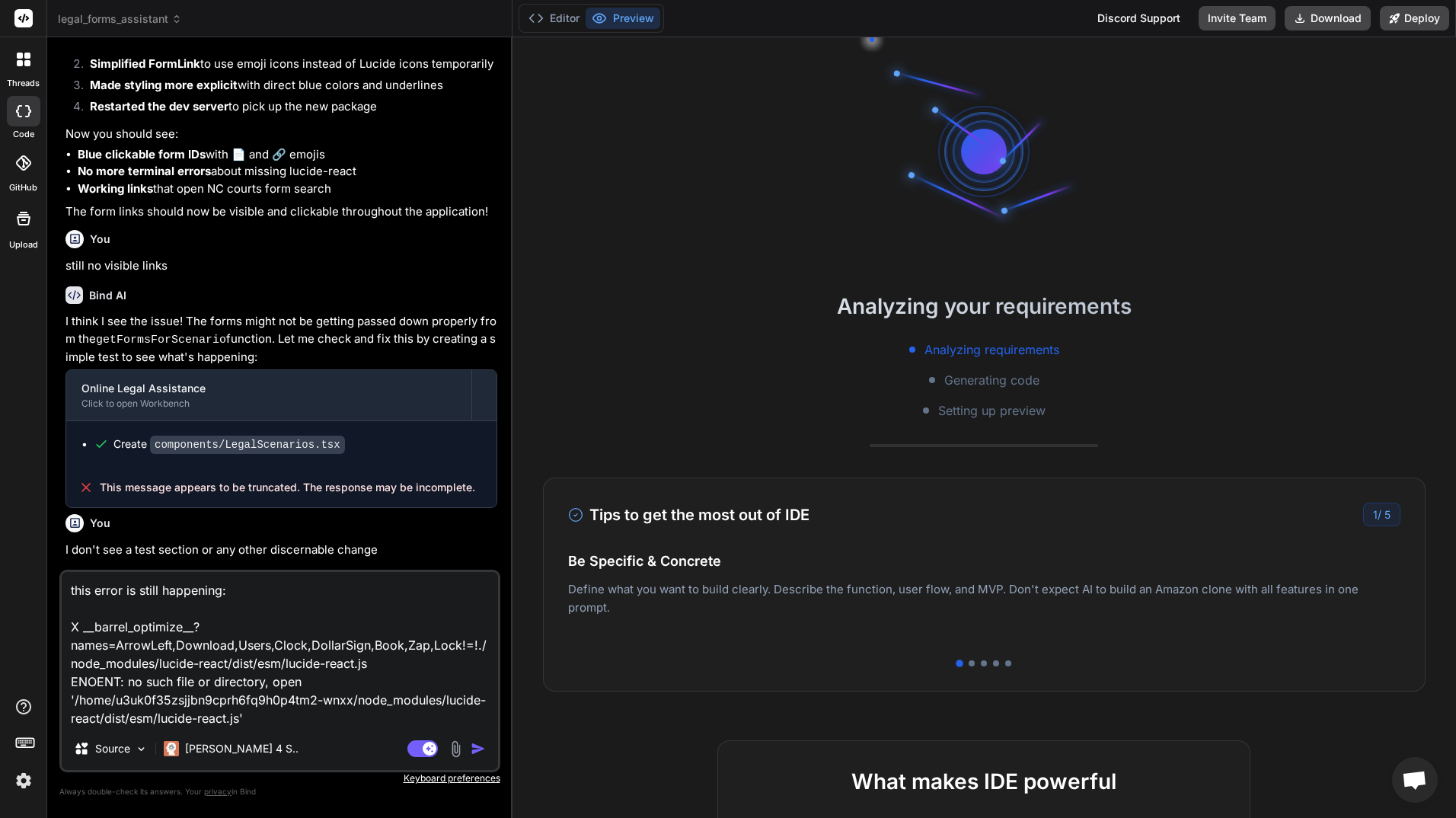
click at [478, 746] on img "button" at bounding box center [478, 749] width 15 height 15
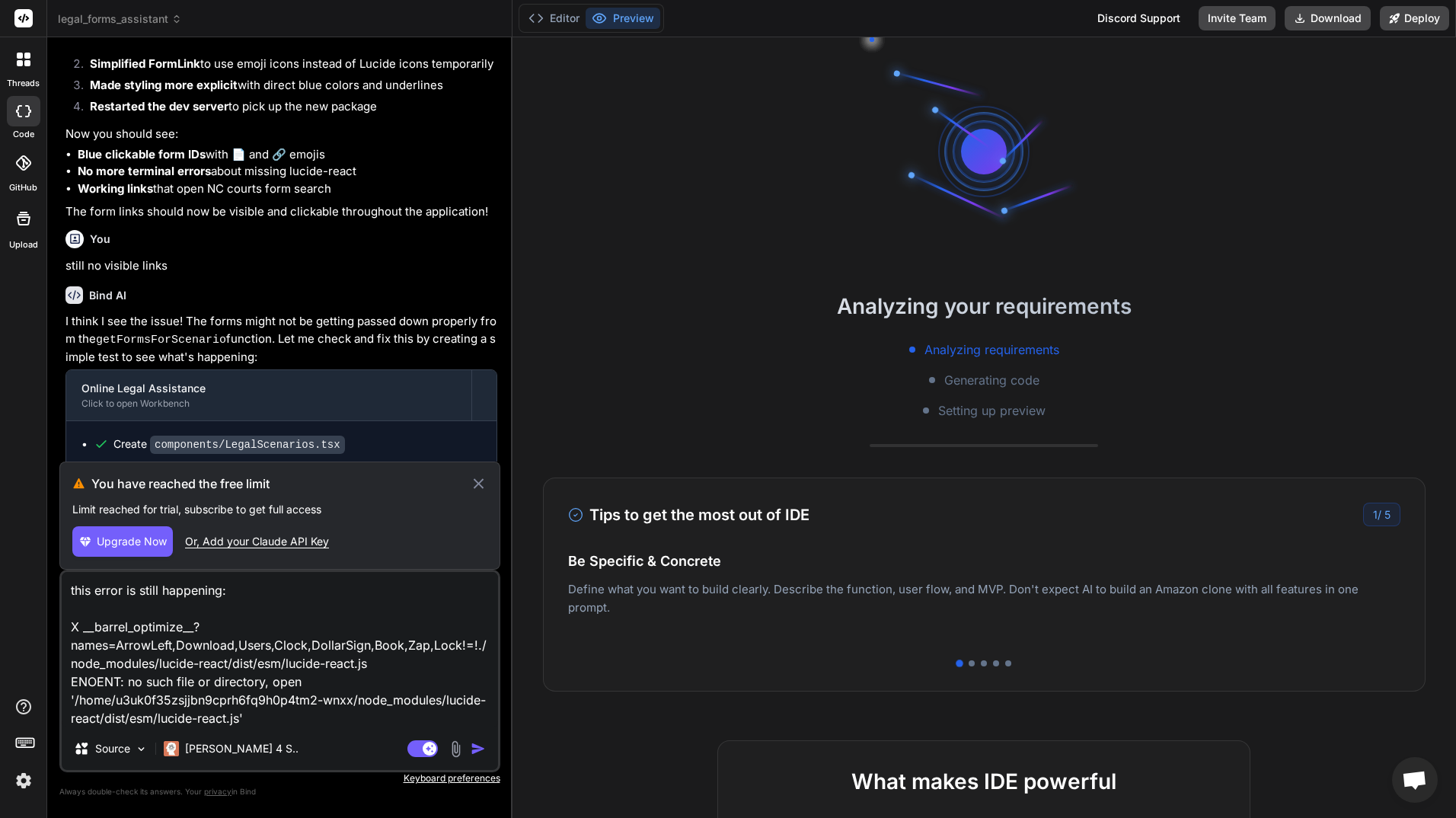
click at [482, 481] on icon at bounding box center [477, 483] width 10 height 10
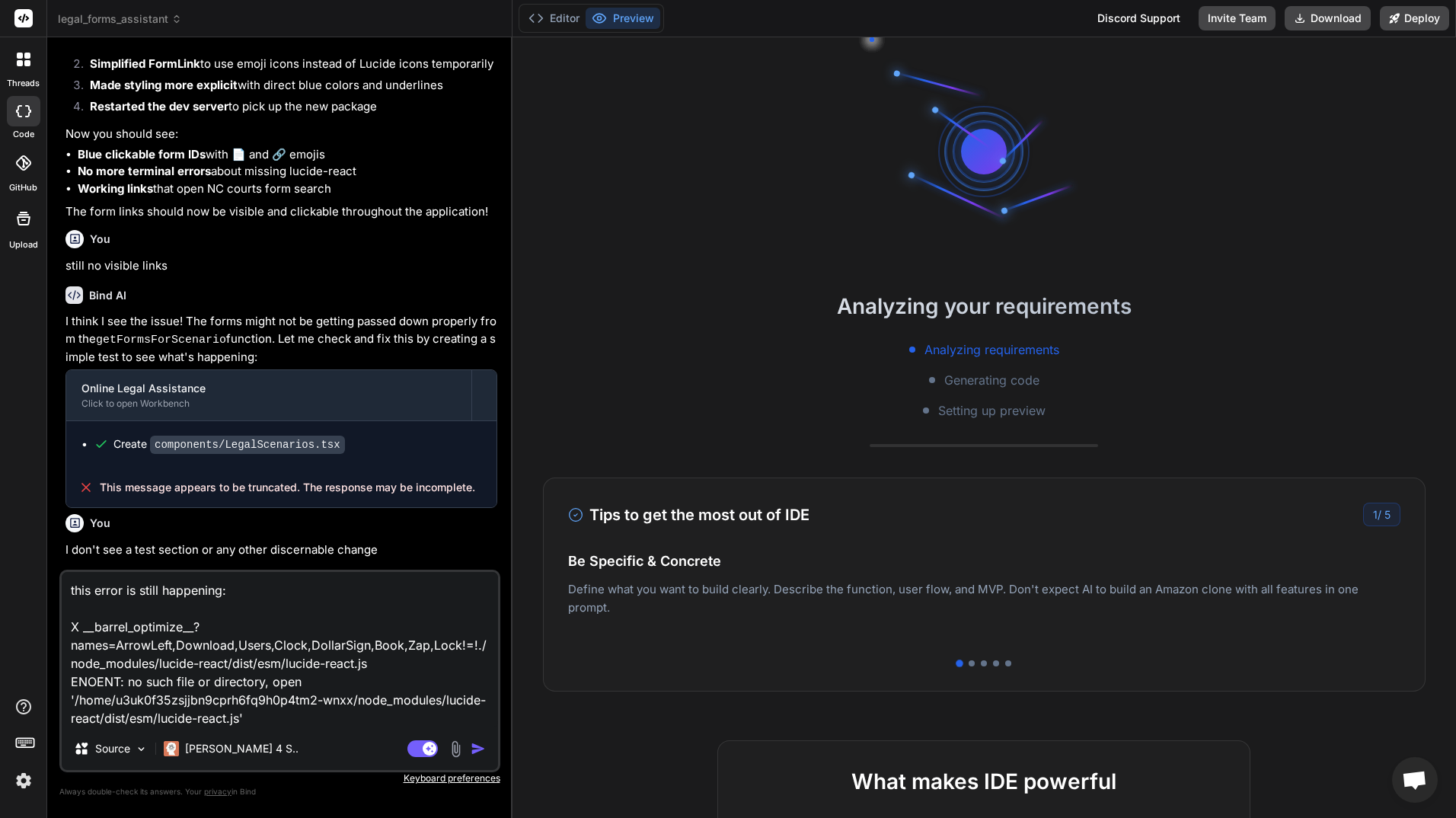
click at [23, 781] on img at bounding box center [23, 781] width 26 height 26
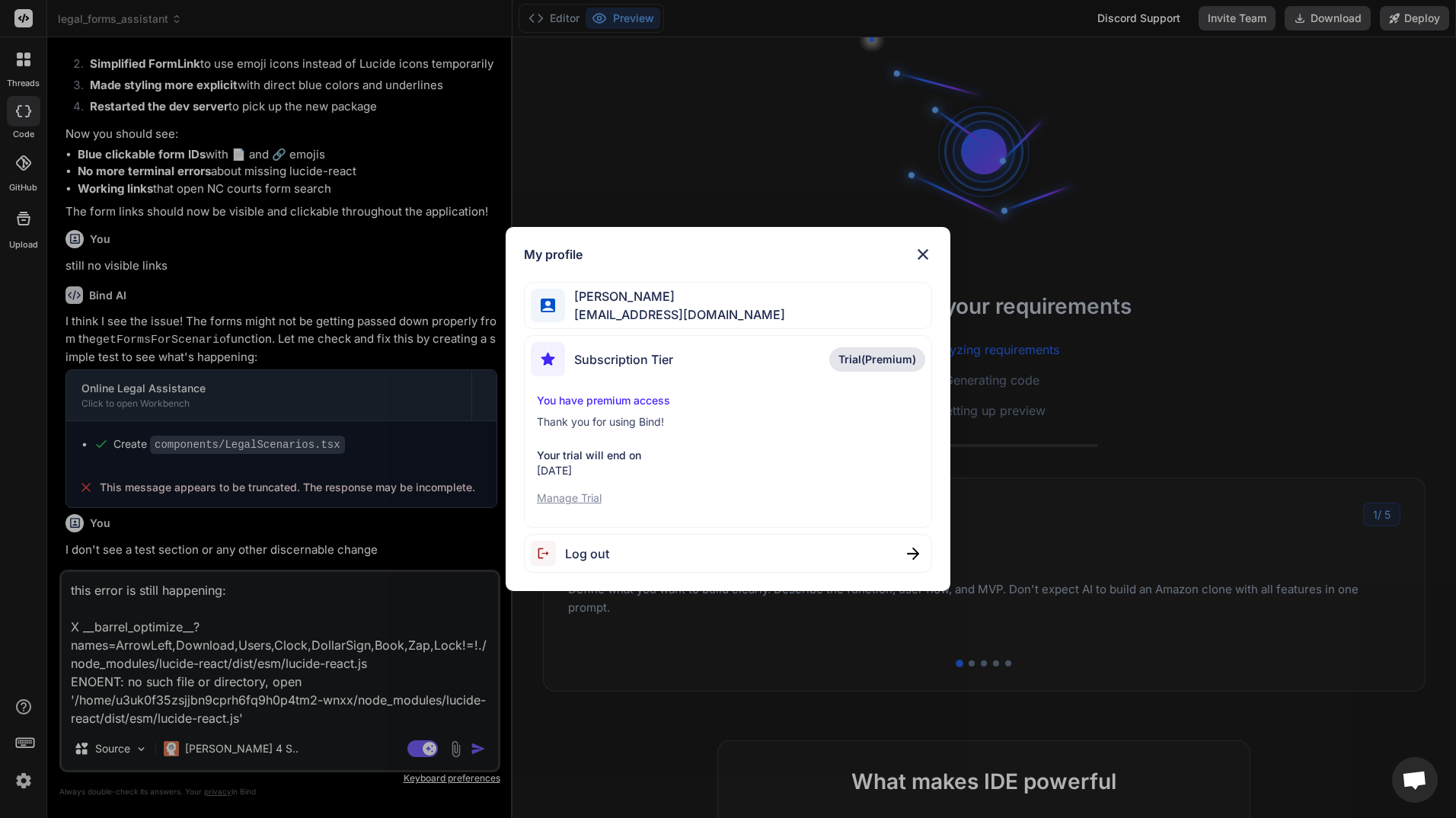
click at [583, 495] on p "Manage Trial" at bounding box center [728, 498] width 383 height 15
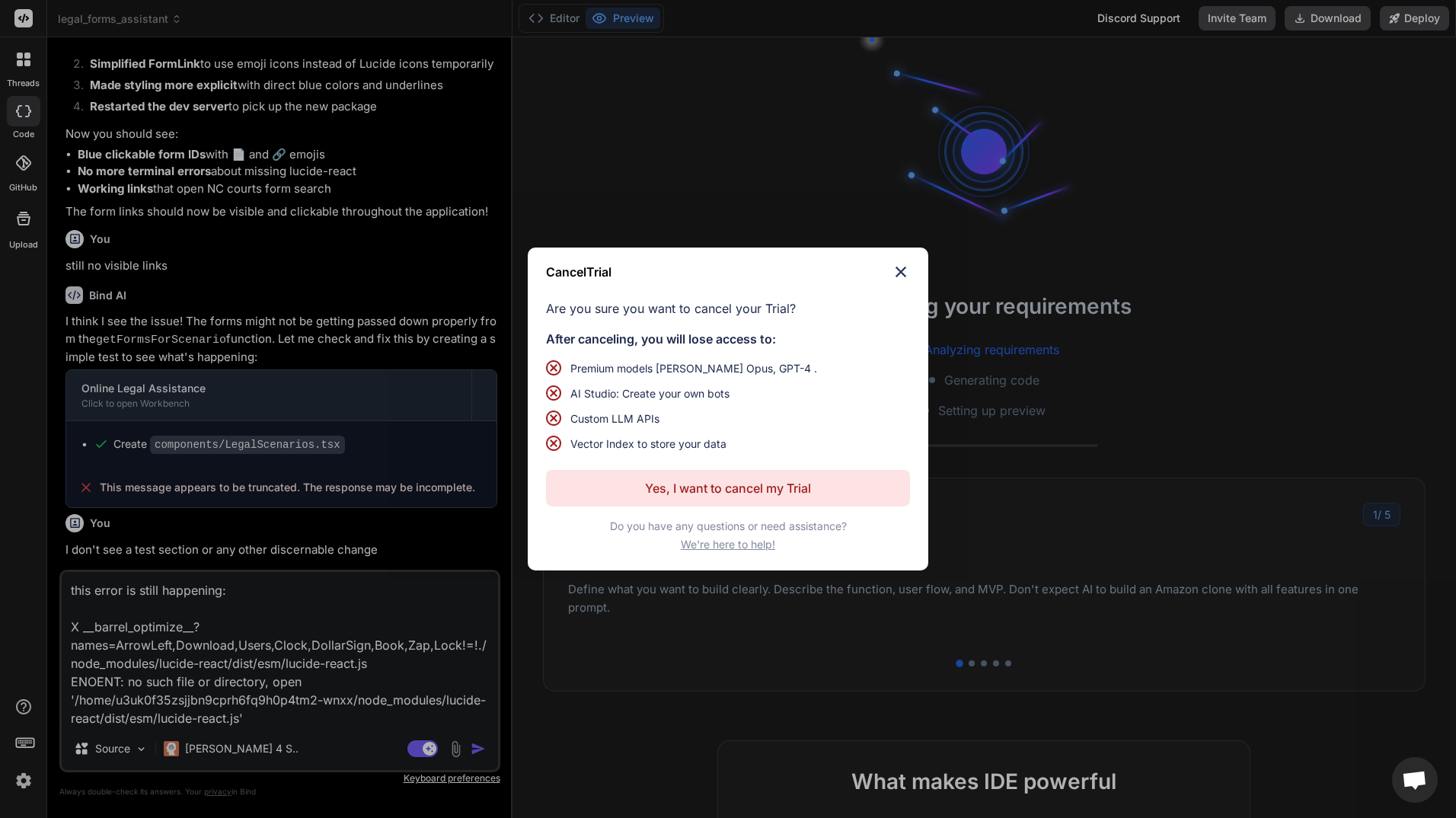
scroll to position [4212, 0]
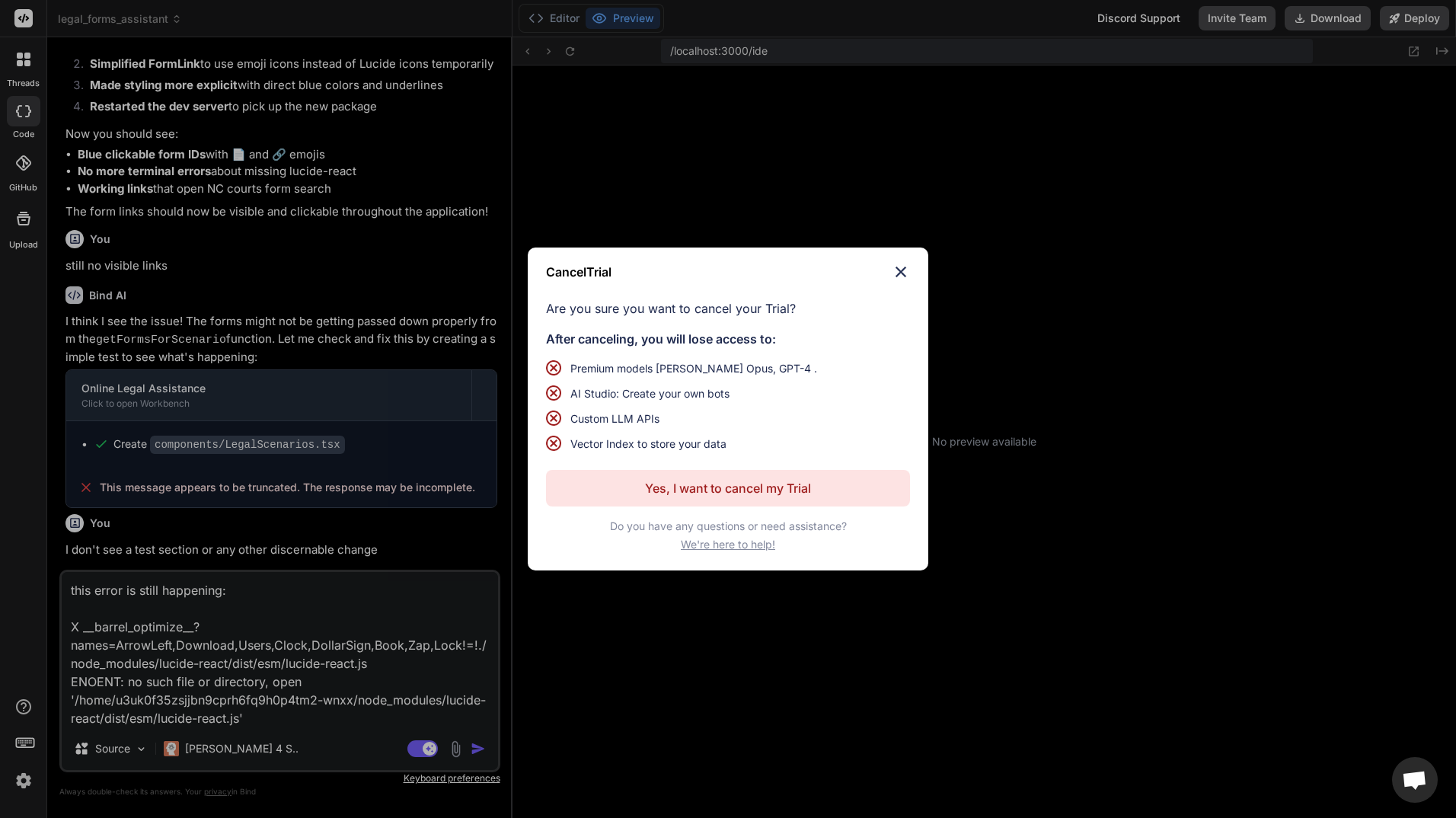
click at [899, 264] on img at bounding box center [901, 272] width 19 height 19
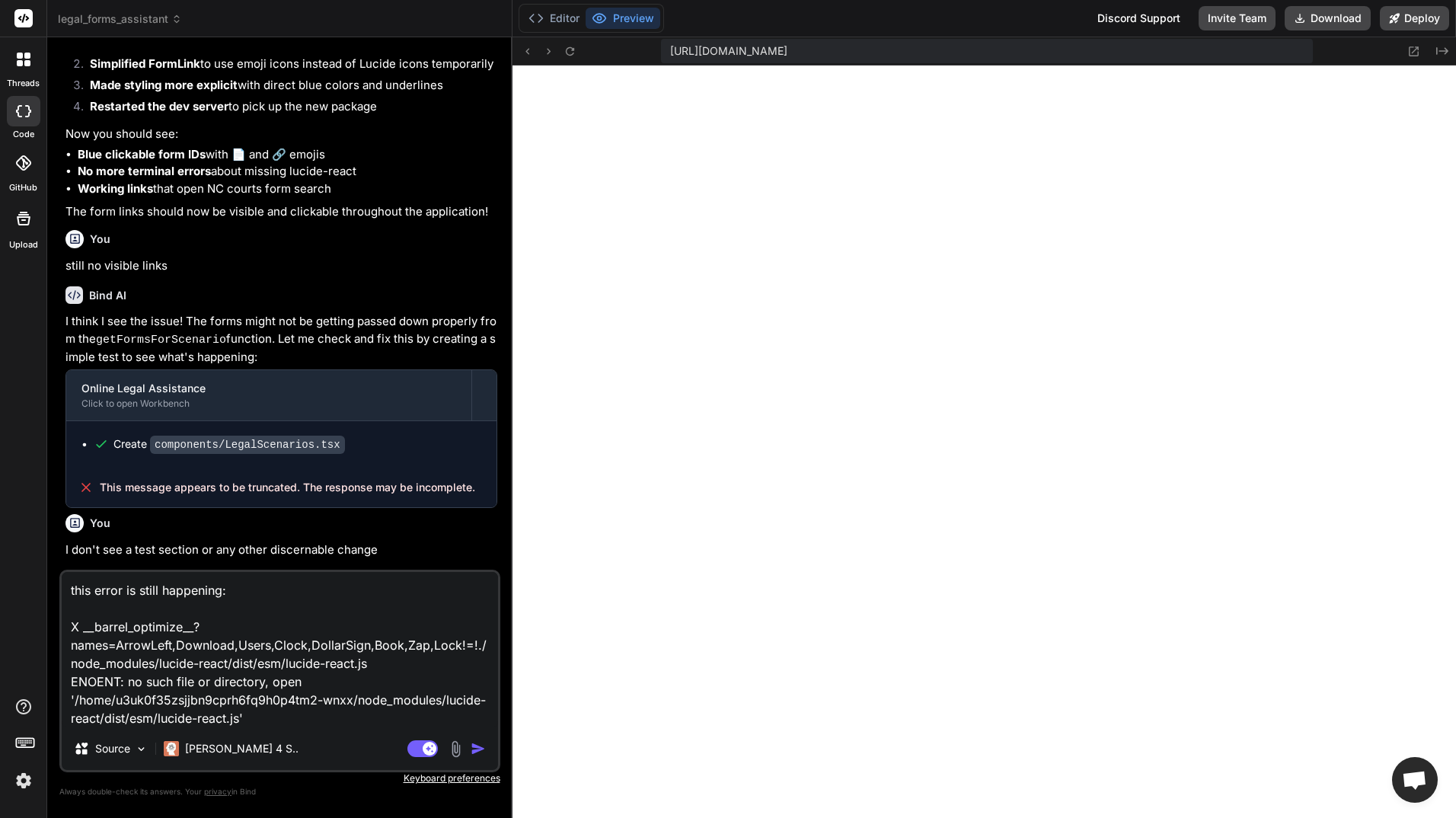
scroll to position [4877, 0]
click at [471, 745] on img "button" at bounding box center [478, 749] width 15 height 15
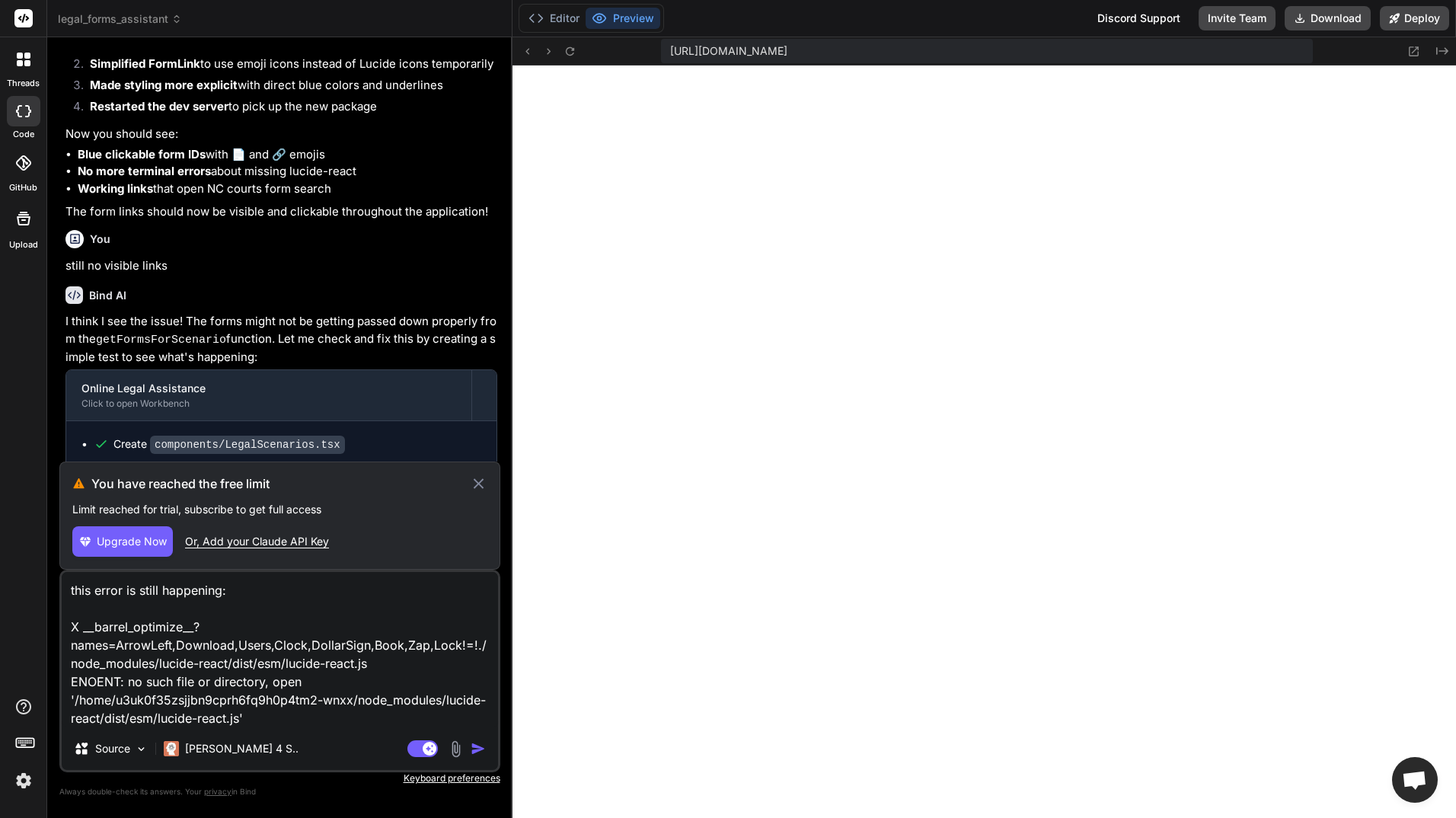
click at [142, 547] on span "Upgrade Now" at bounding box center [131, 542] width 70 height 15
type textarea "x"
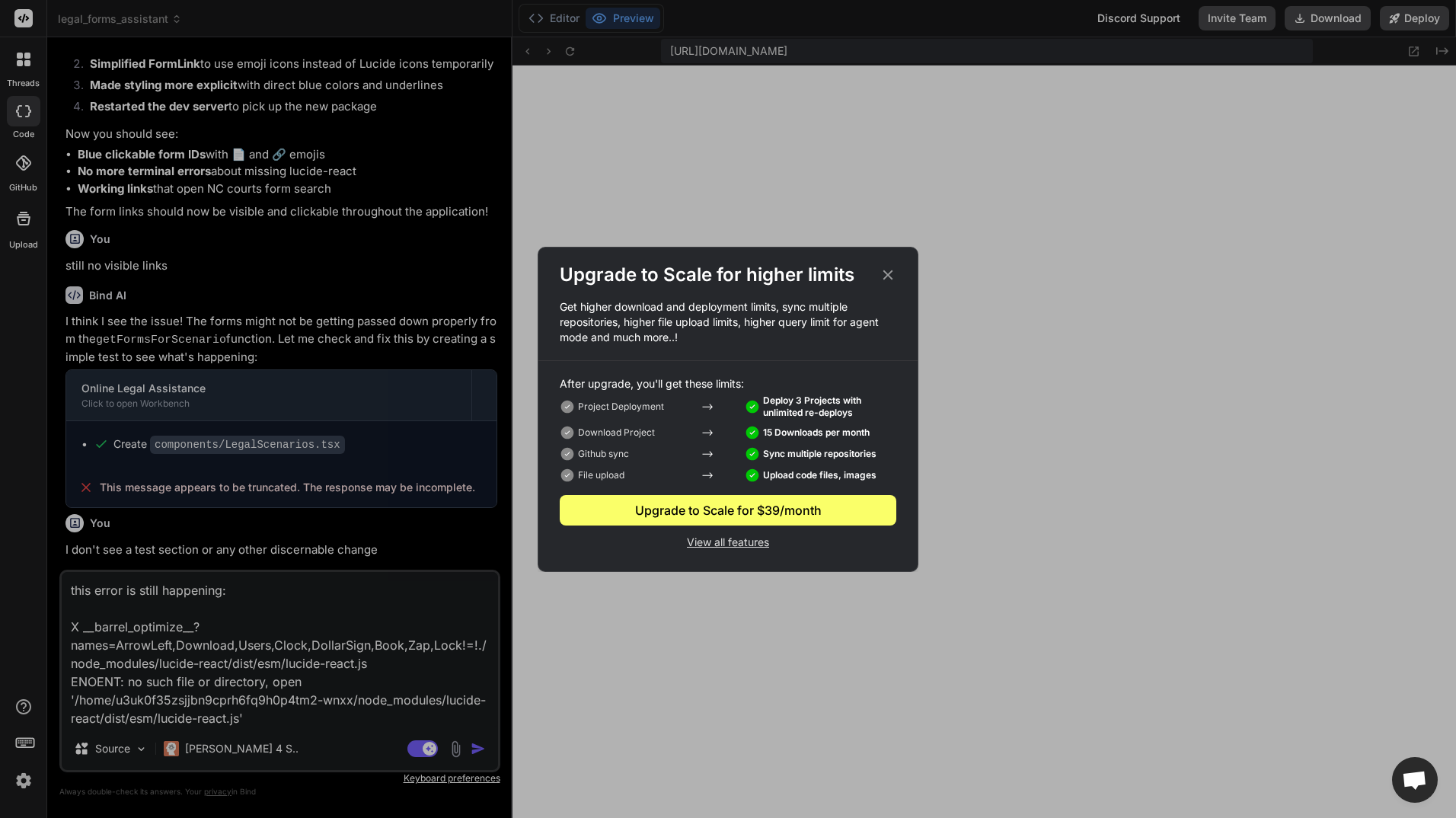
click at [674, 505] on div "Upgrade to Scale for $39/month" at bounding box center [728, 511] width 337 height 19
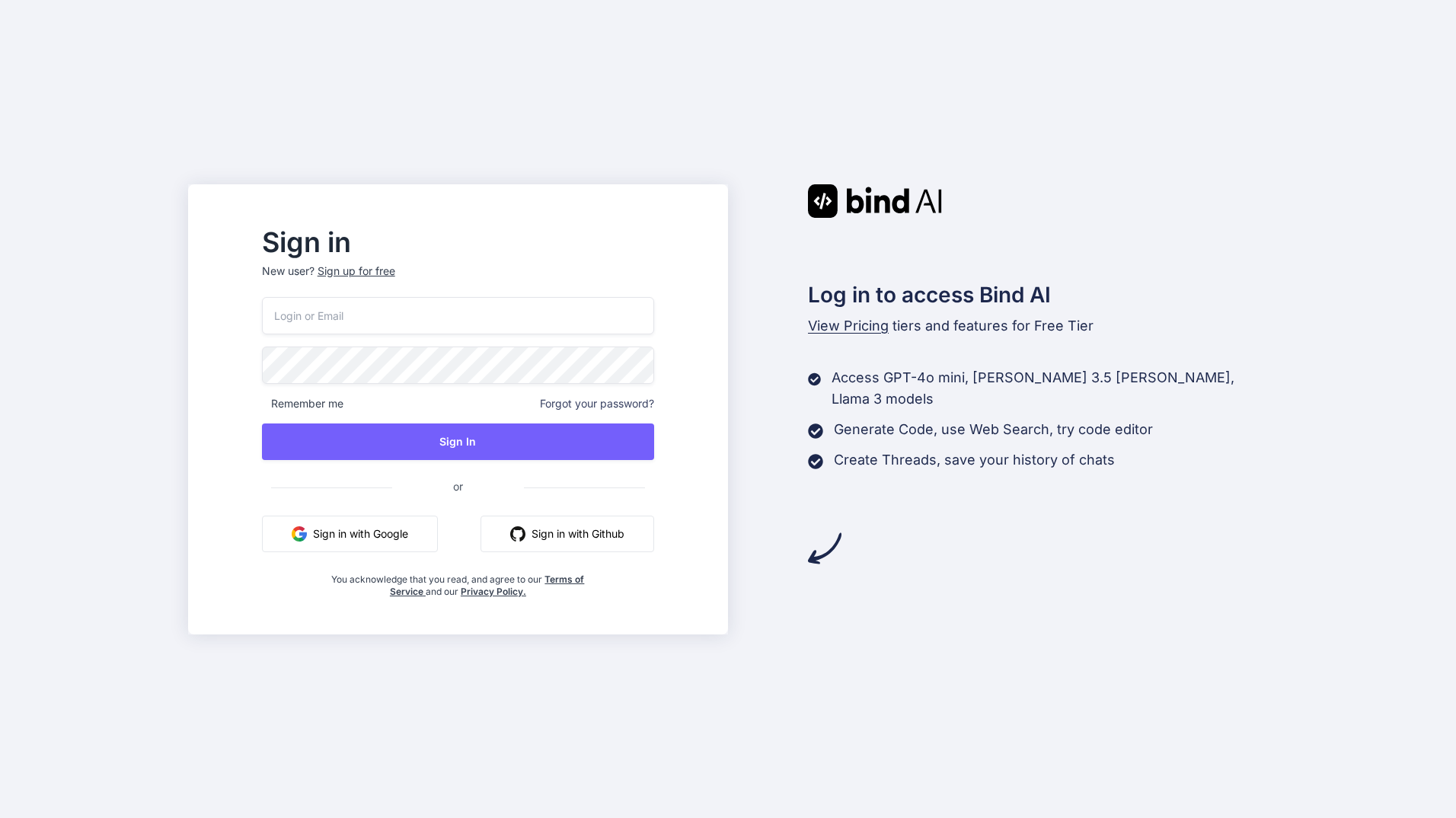
click at [407, 529] on button "Sign in with Google" at bounding box center [350, 533] width 176 height 37
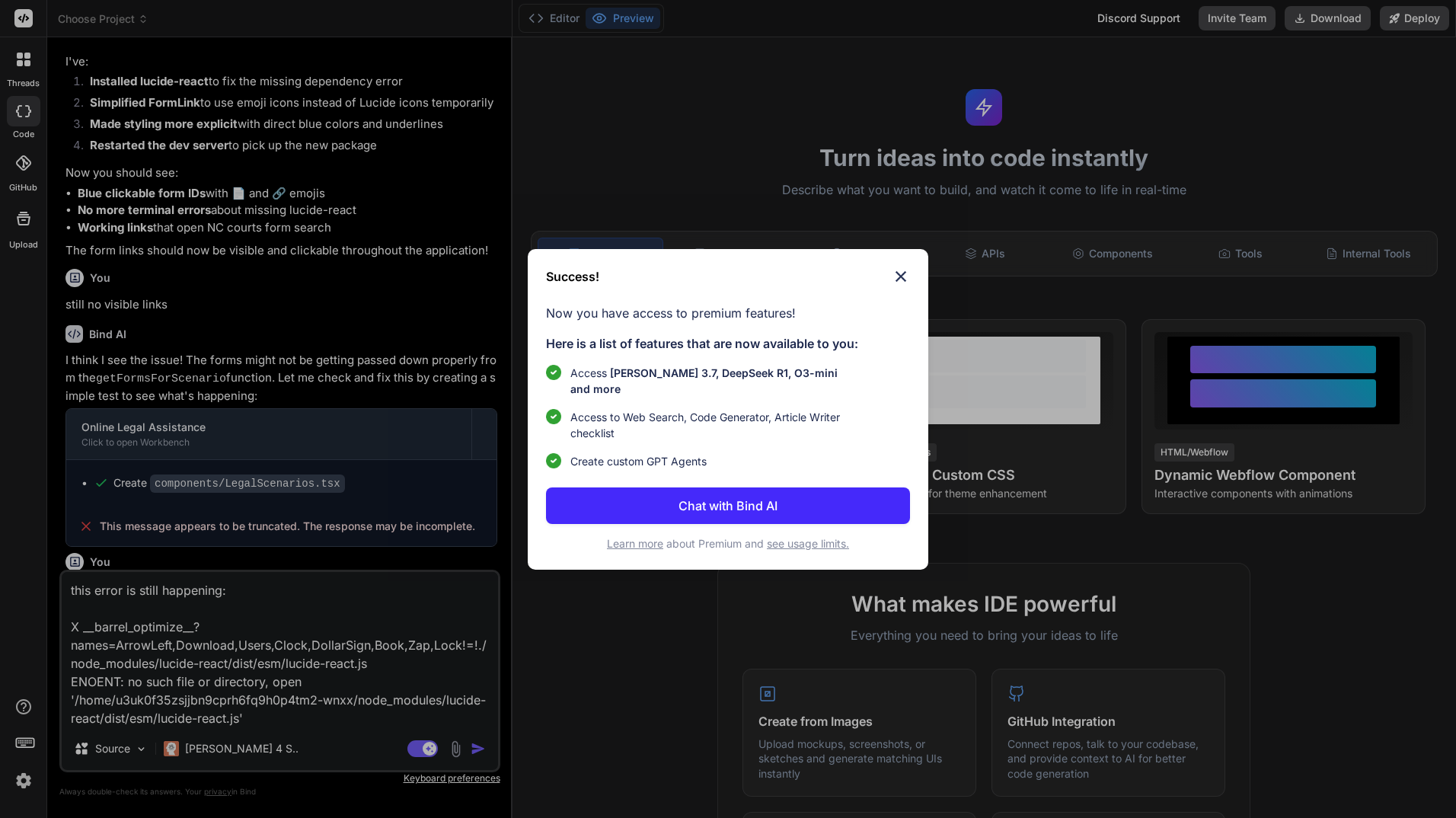
scroll to position [1287, 0]
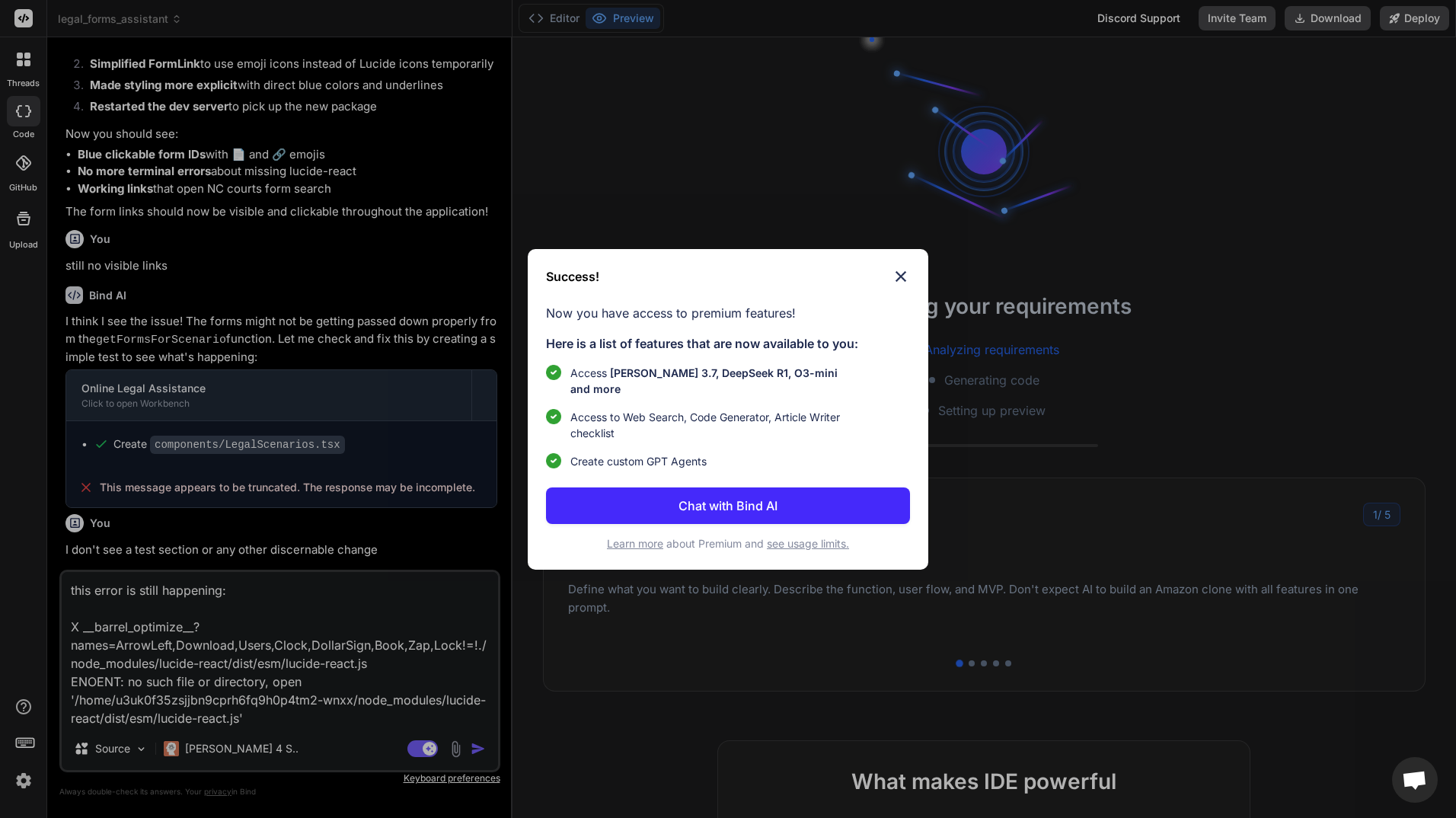
click at [904, 282] on img at bounding box center [901, 277] width 19 height 19
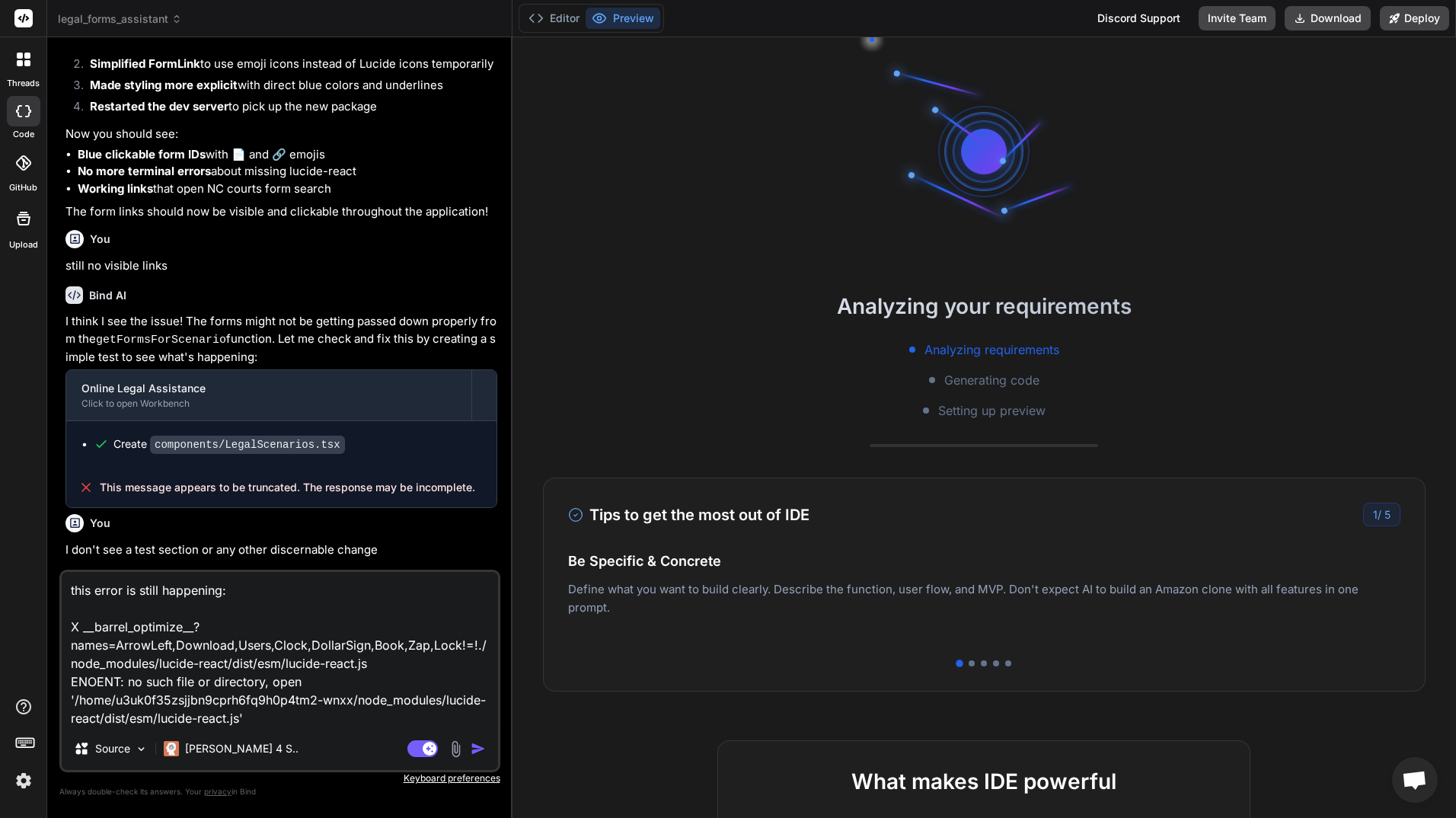
click at [472, 747] on img "button" at bounding box center [478, 749] width 15 height 15
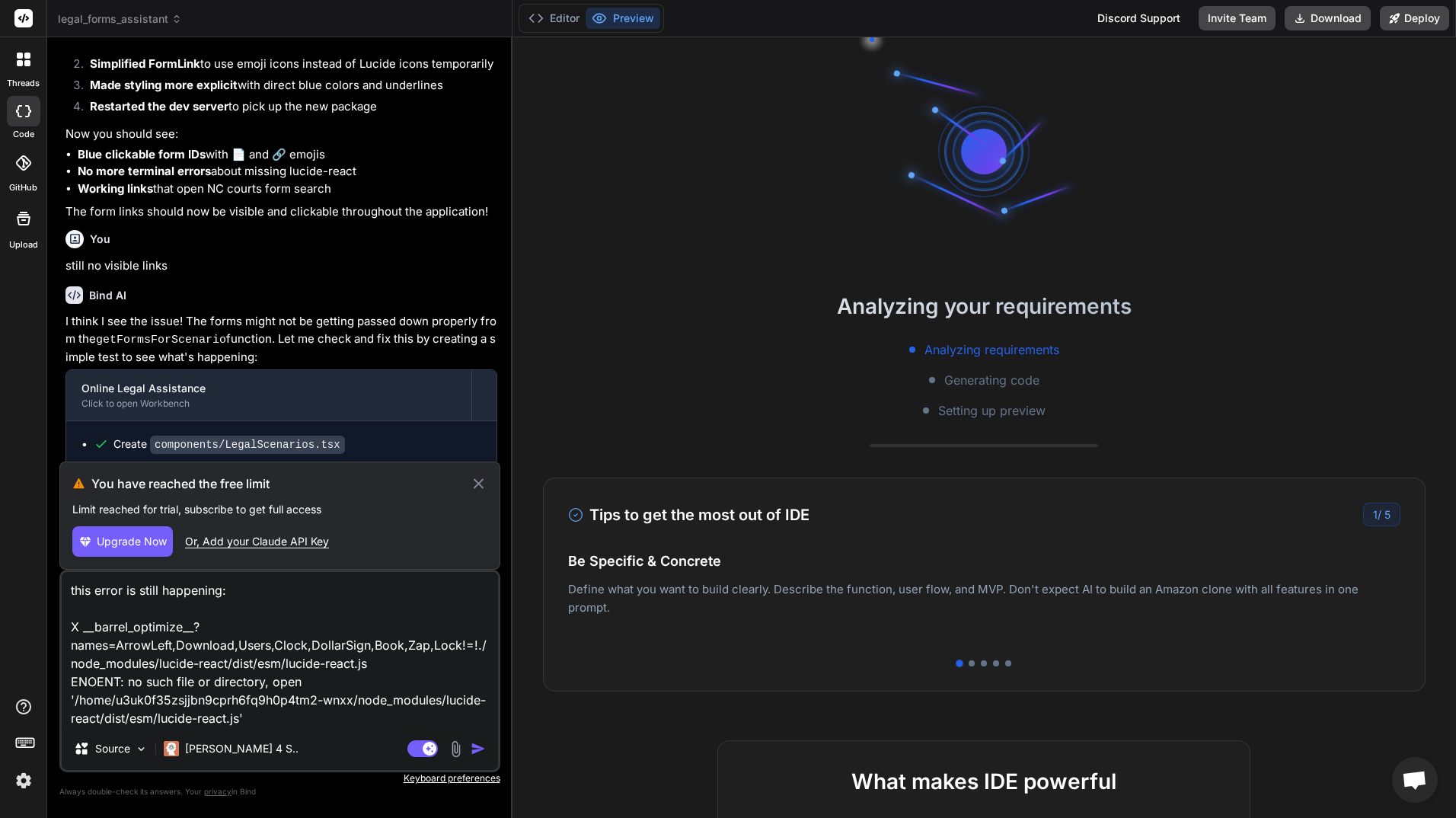
click at [473, 480] on icon at bounding box center [478, 484] width 18 height 19
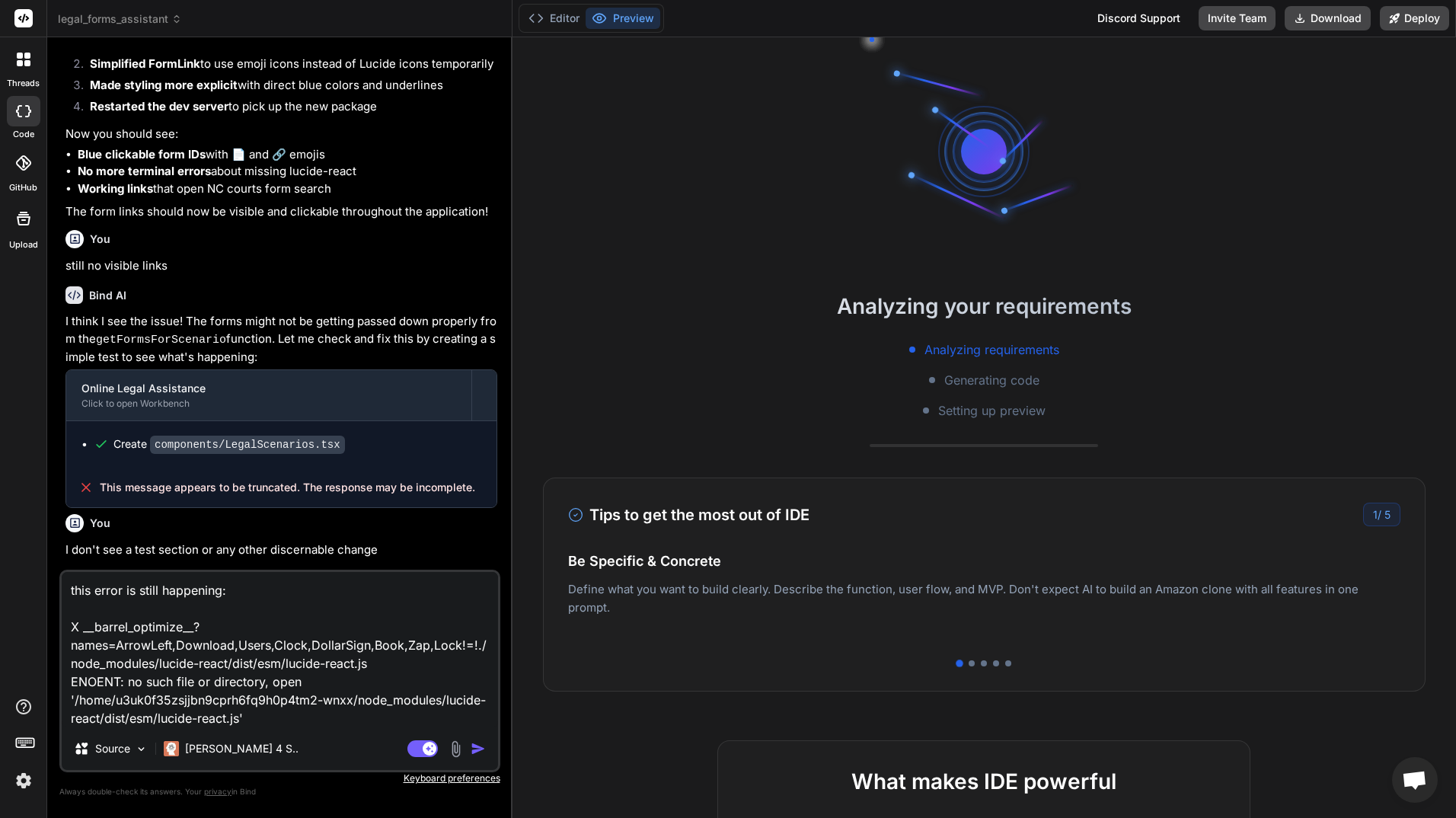
click at [473, 750] on img "button" at bounding box center [478, 749] width 15 height 15
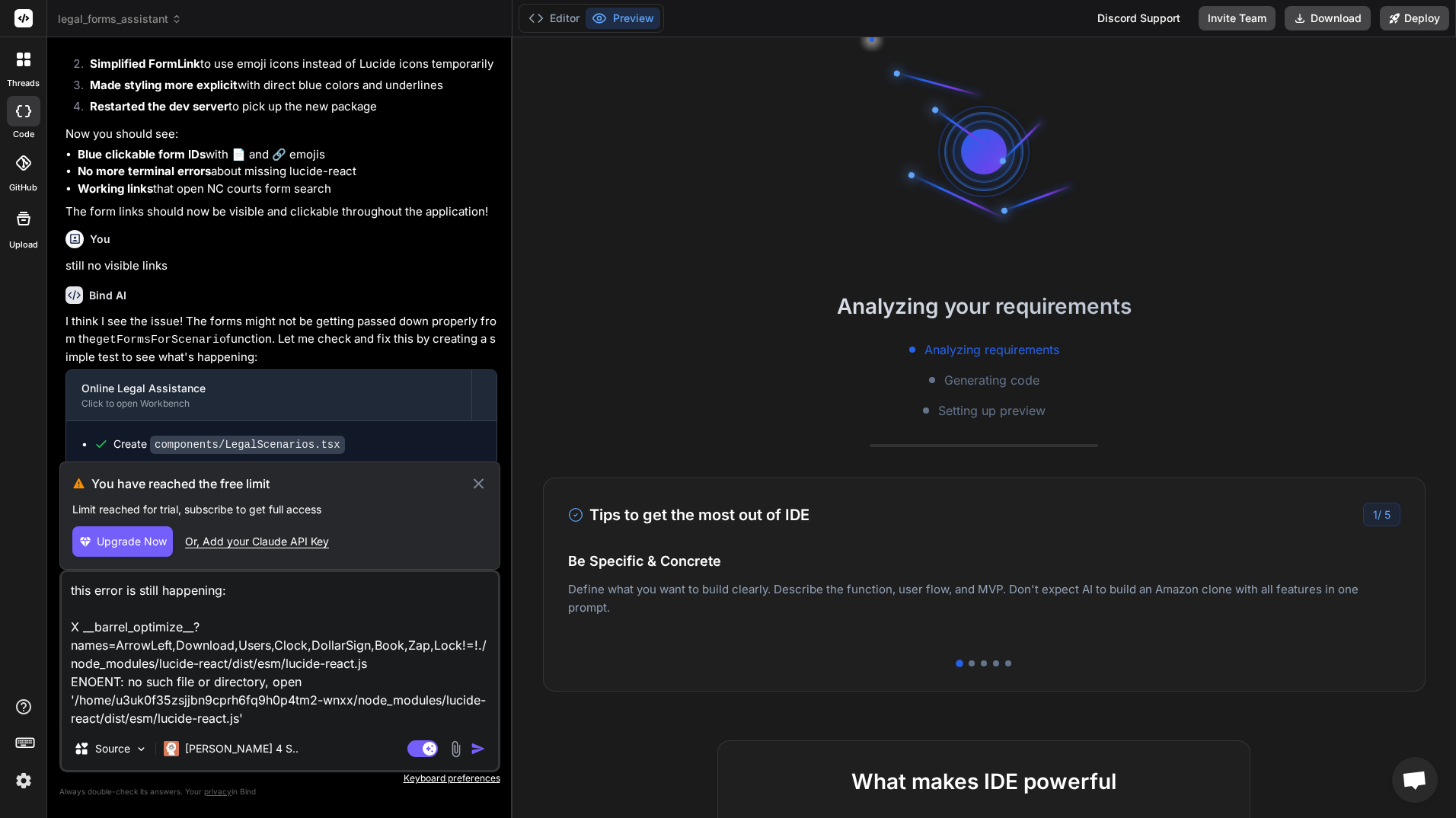
click at [479, 477] on icon at bounding box center [478, 484] width 18 height 19
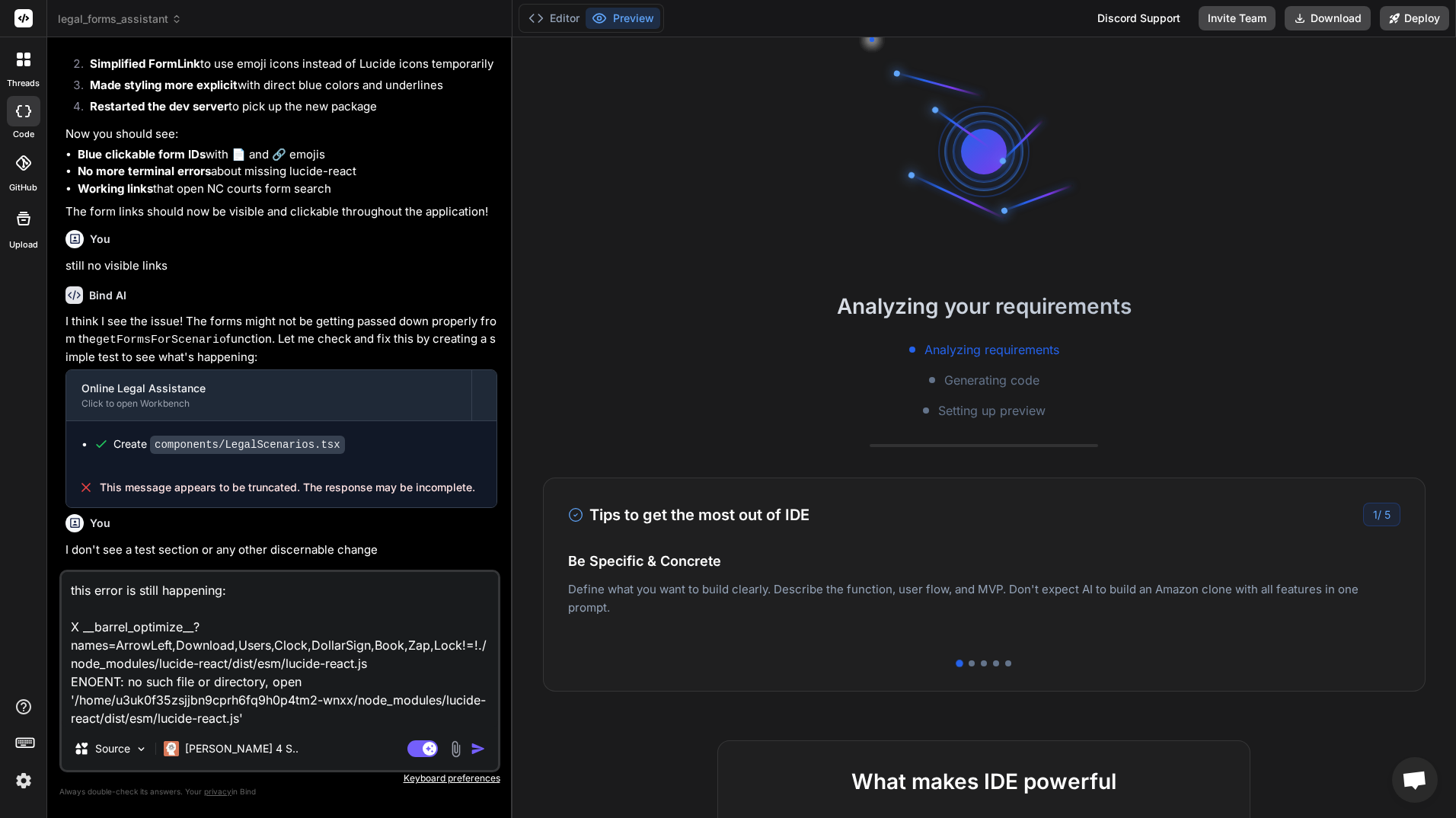
click at [16, 779] on img at bounding box center [23, 781] width 26 height 26
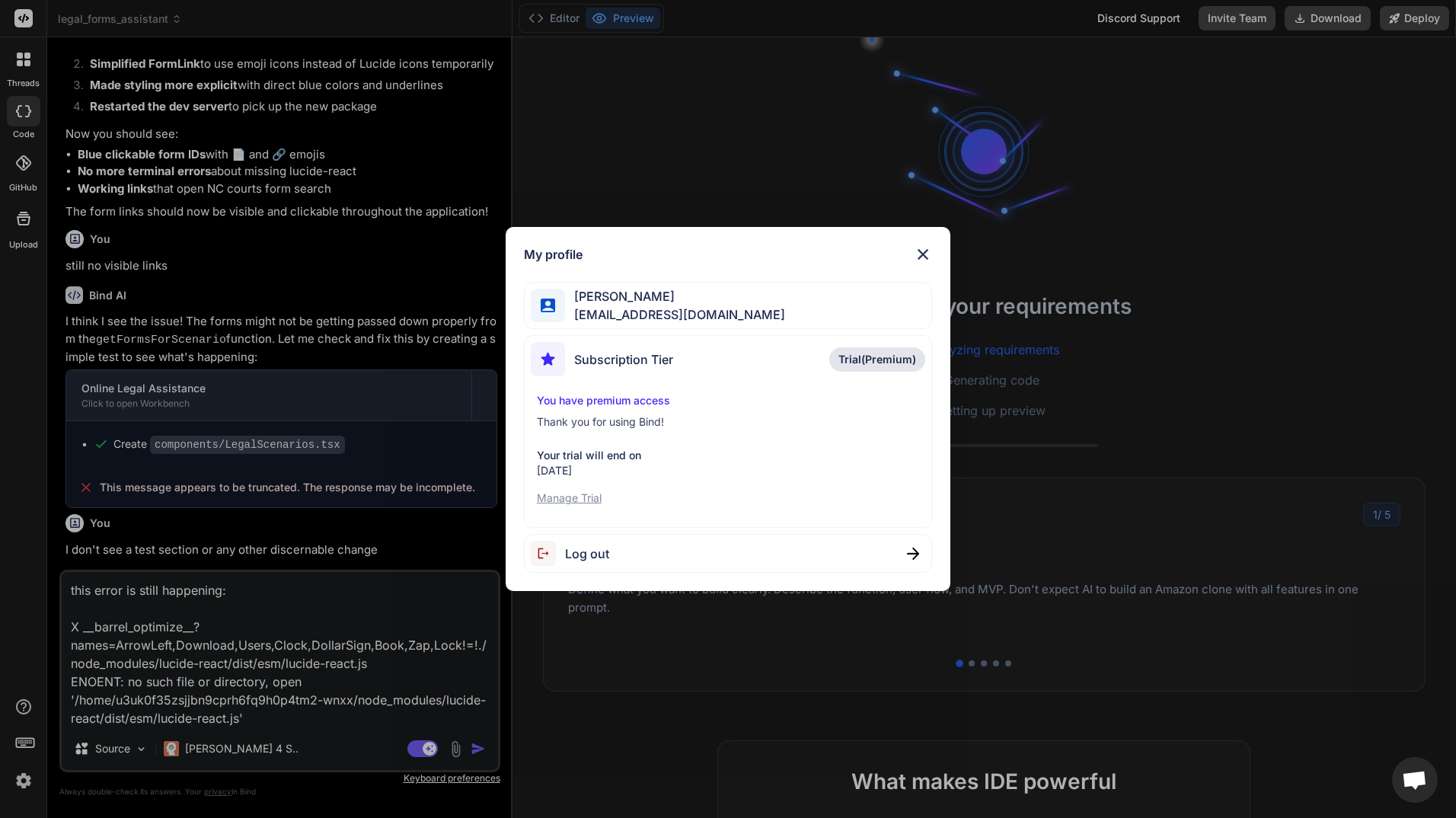
click at [210, 746] on div "My profile [PERSON_NAME] [EMAIL_ADDRESS][DOMAIN_NAME] Subscription Tier Trial(P…" at bounding box center [728, 409] width 1456 height 818
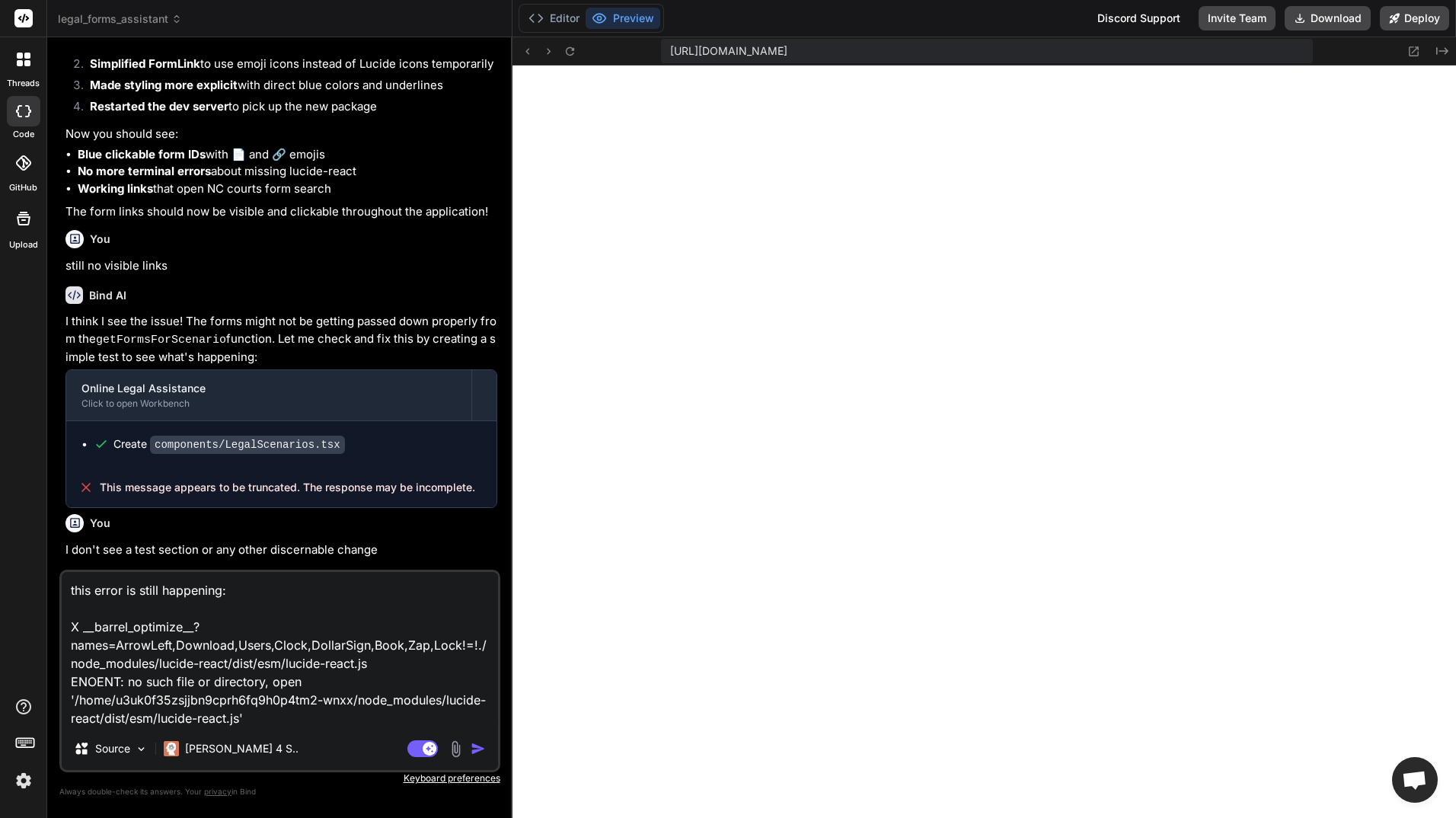
scroll to position [811, 0]
click at [476, 748] on img "button" at bounding box center [478, 749] width 15 height 15
type textarea "x"
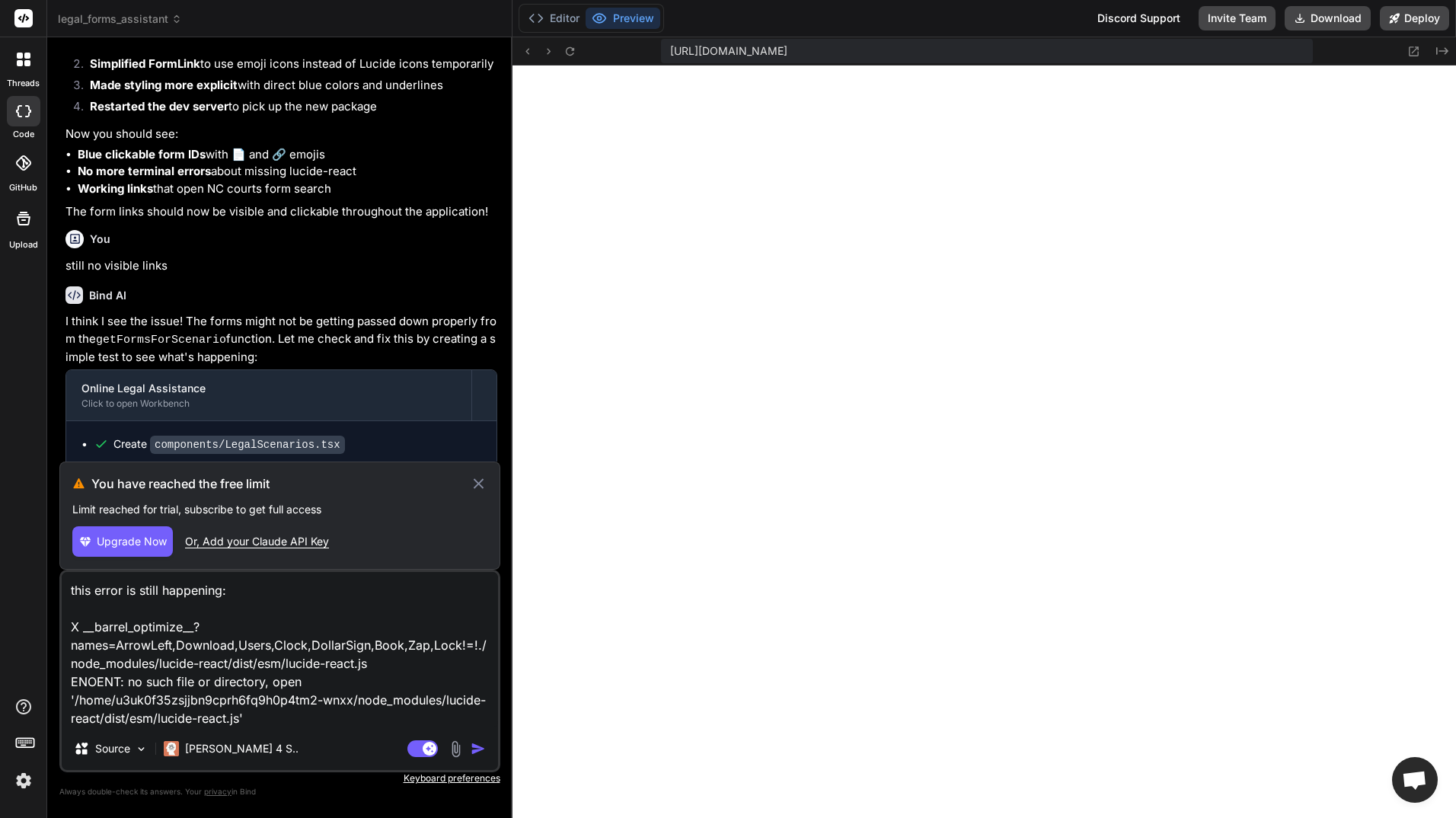
click at [28, 776] on img at bounding box center [23, 781] width 26 height 26
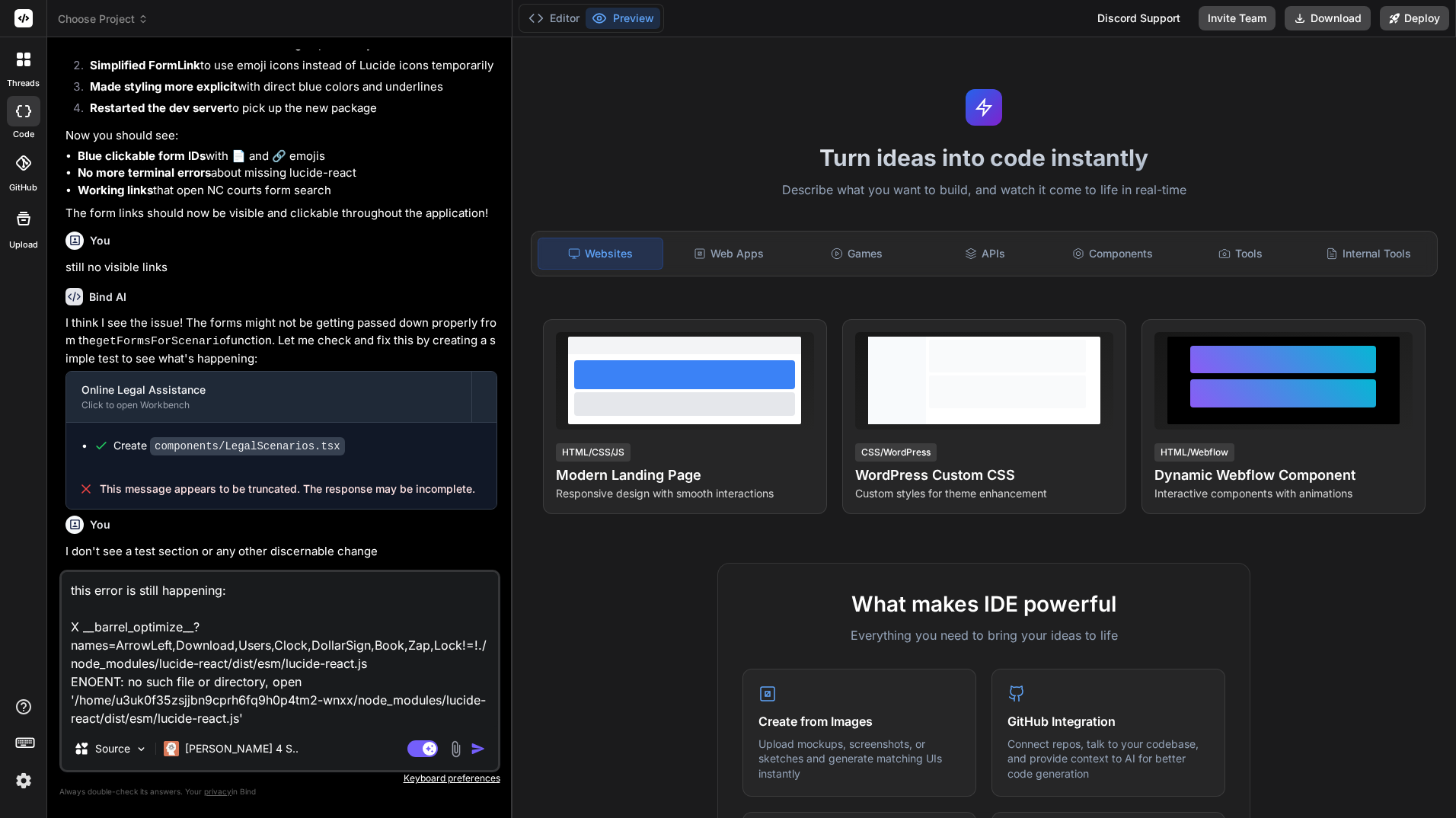
scroll to position [1287, 0]
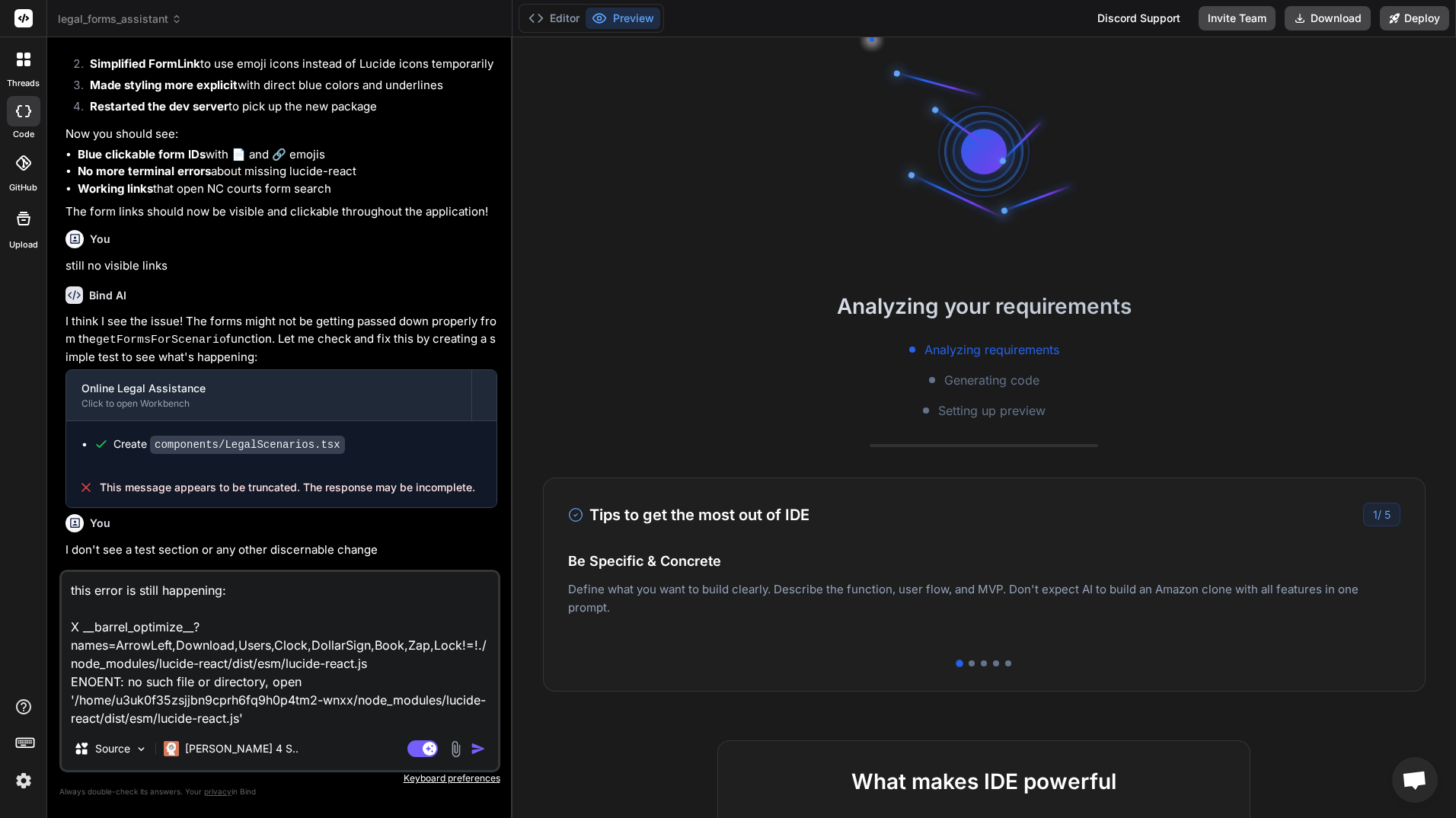
click at [18, 791] on img at bounding box center [23, 781] width 26 height 26
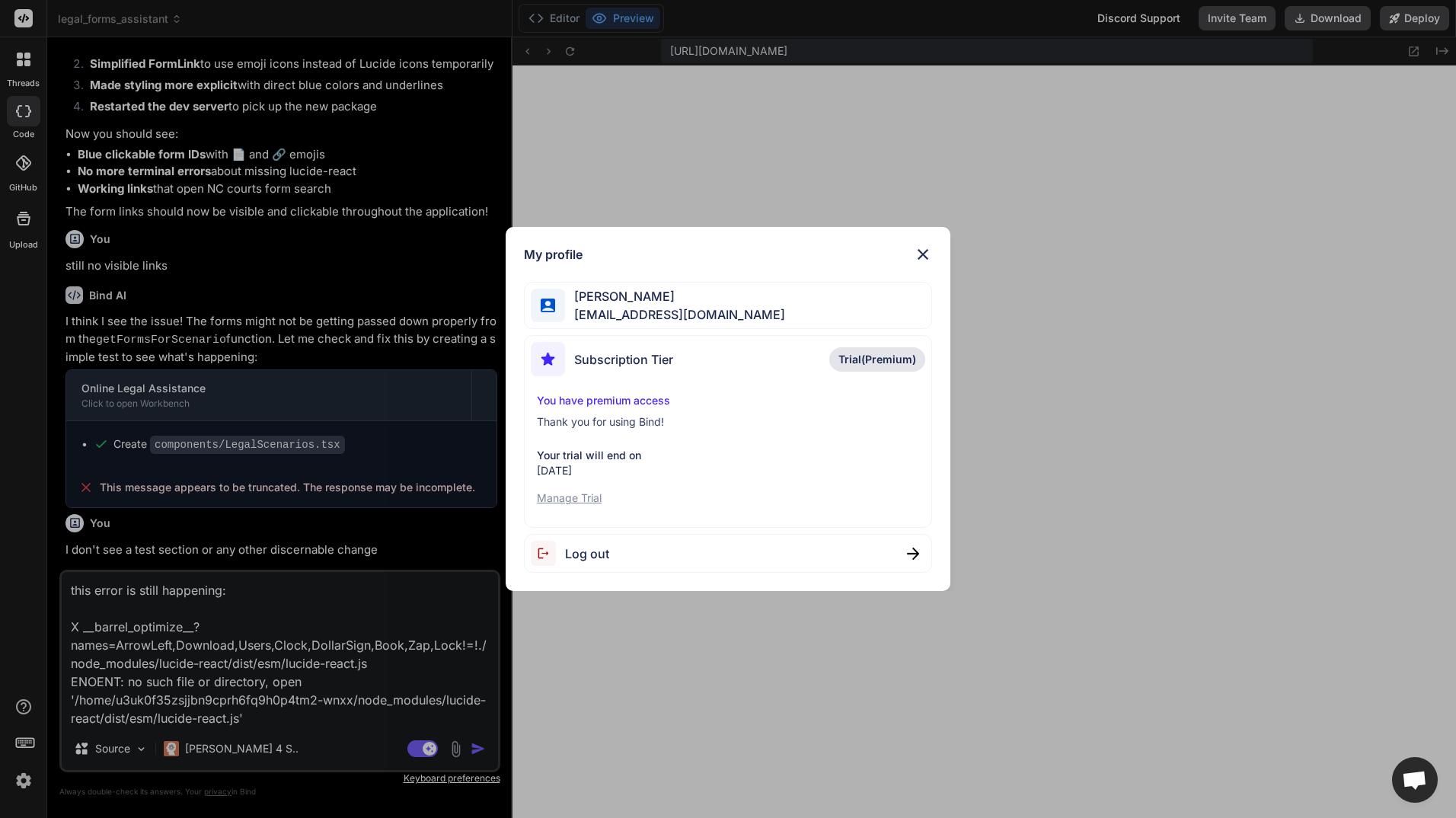
scroll to position [811, 0]
click at [930, 245] on img at bounding box center [924, 255] width 19 height 19
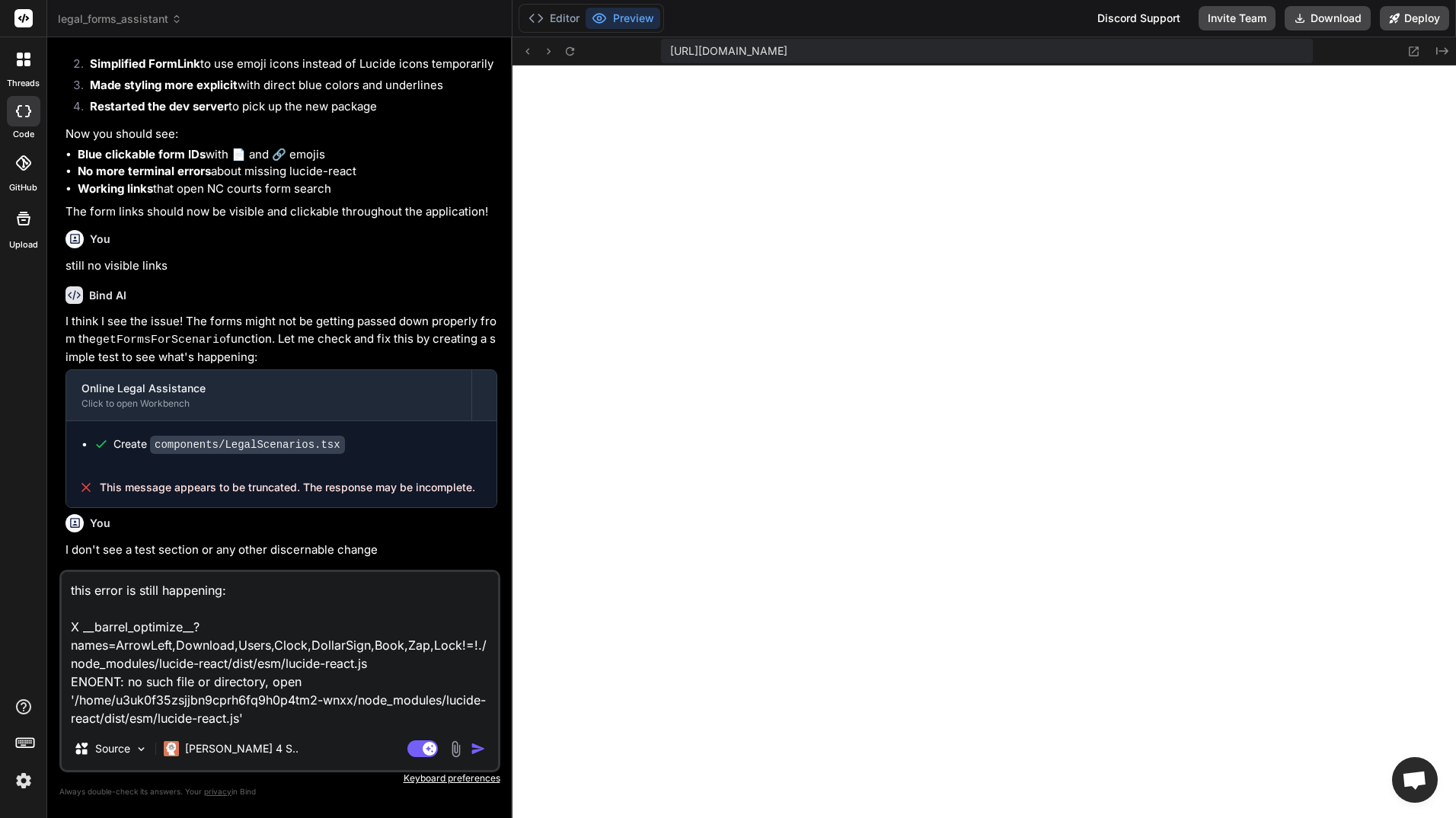
click at [475, 748] on img "button" at bounding box center [478, 749] width 15 height 15
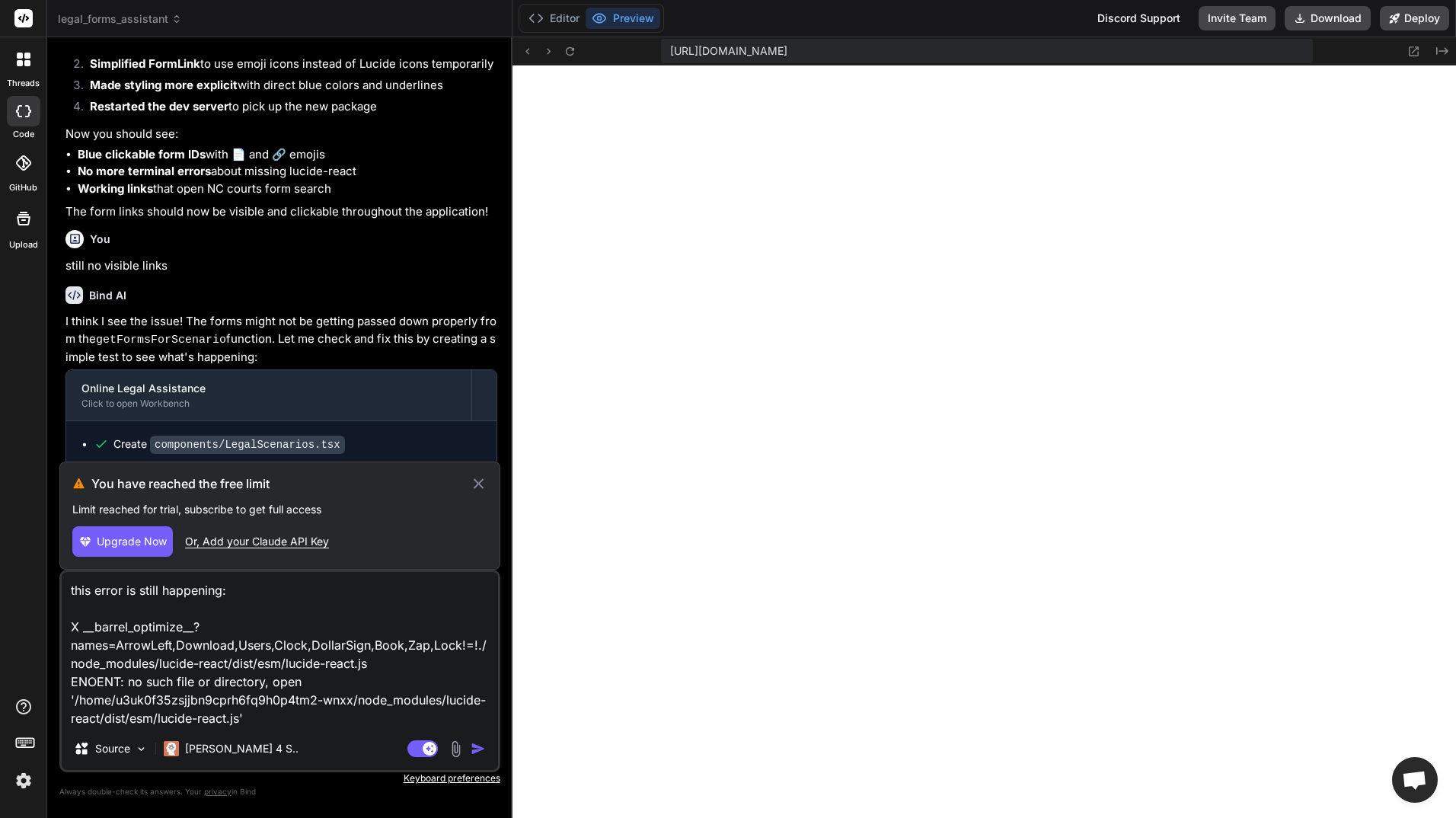
click at [304, 539] on div "Or, Add your Claude API Key" at bounding box center [257, 542] width 144 height 15
type textarea "x"
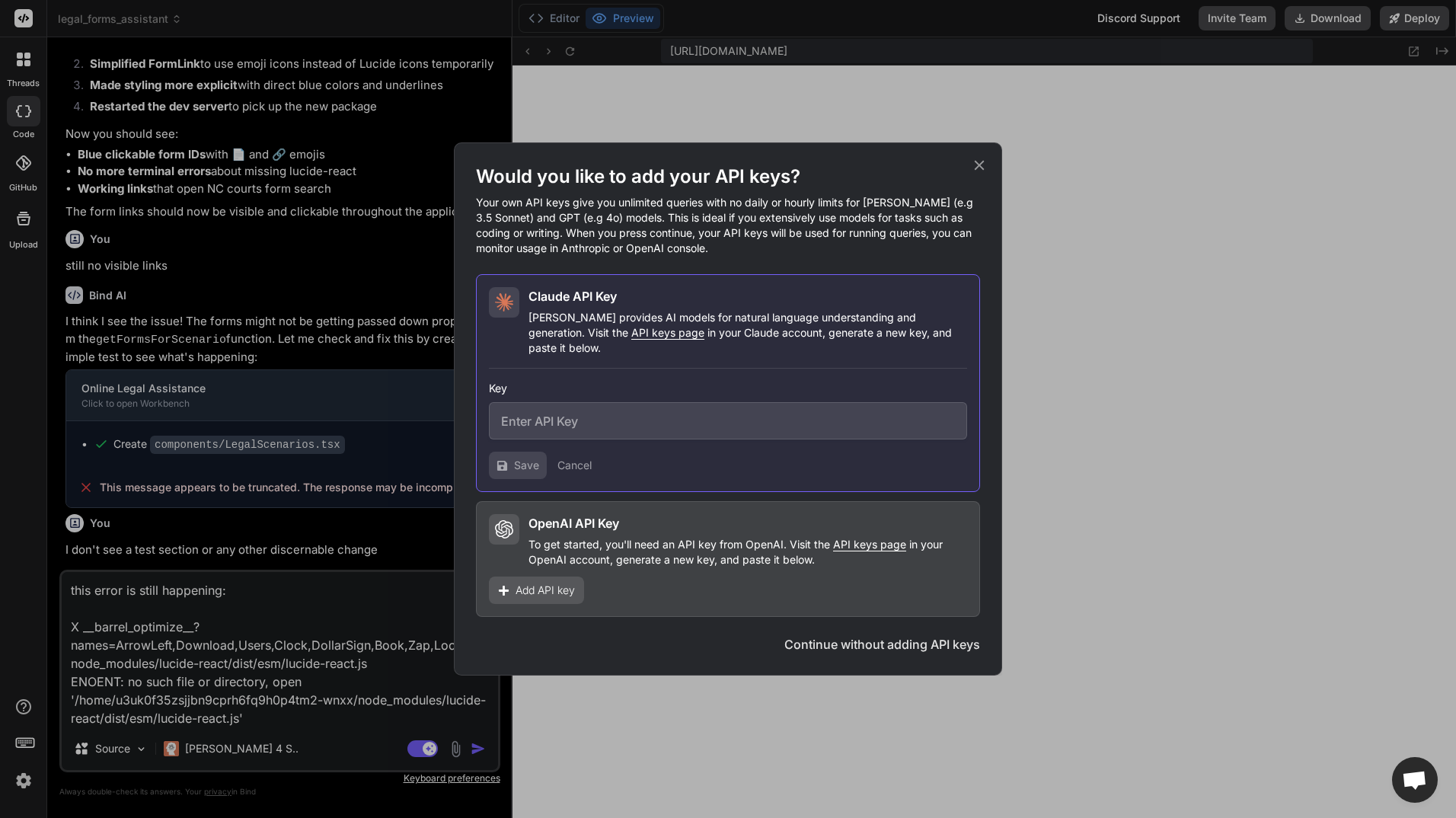
click at [632, 339] on span "API keys page" at bounding box center [668, 332] width 73 height 13
click at [618, 416] on input "text" at bounding box center [728, 421] width 478 height 37
paste input "sk-ant-api03-eGBLymS-tm0T8C9B6PsITsidfDzP5k1kgG_q6cQXMDMRQA92S_1OIKbkDLcN4JeA6u…"
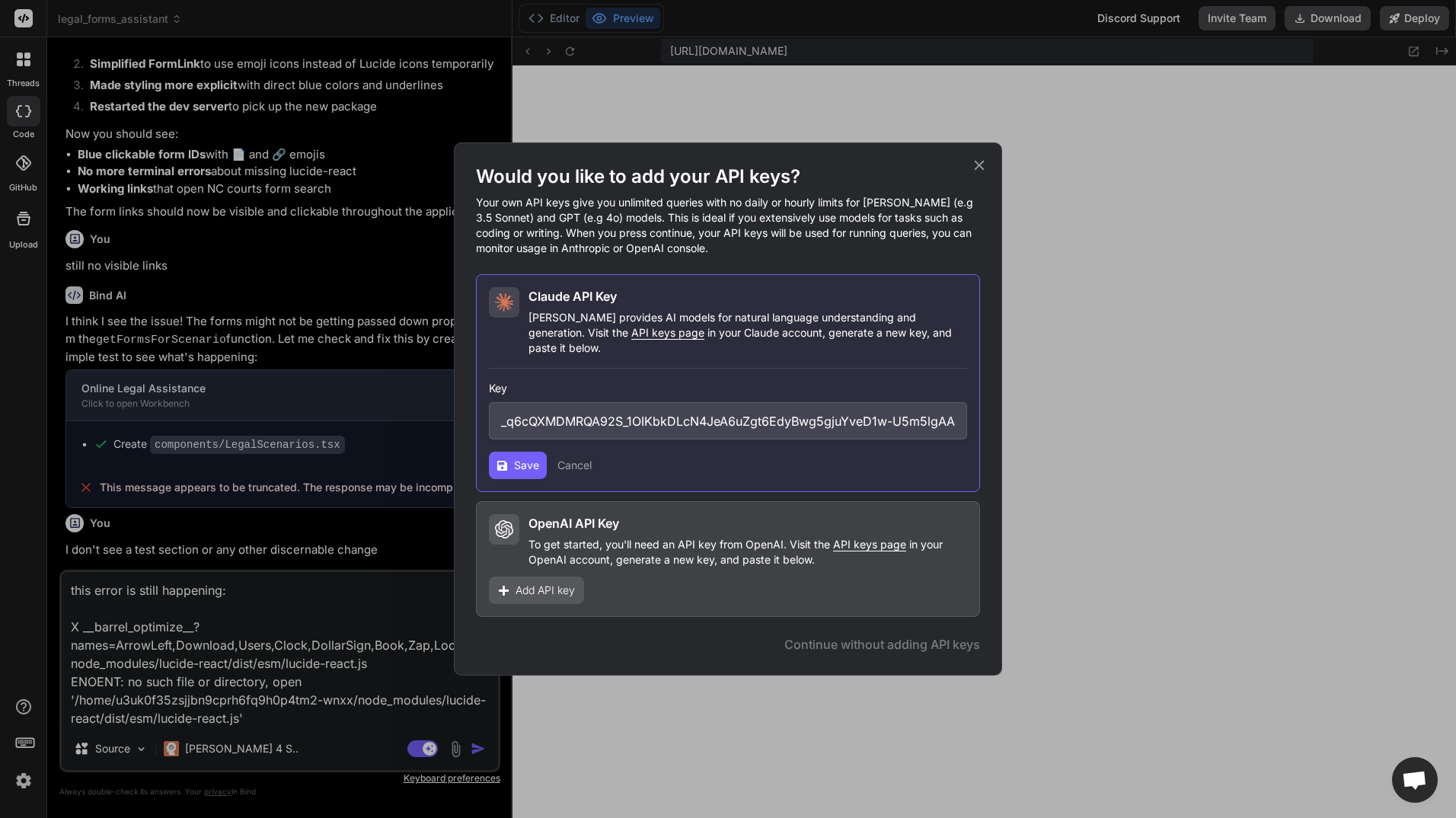
type input "sk-ant-api03-eGBLymS-tm0T8C9B6PsITsidfDzP5k1kgG_q6cQXMDMRQA92S_1OIKbkDLcN4JeA6u…"
click at [505, 460] on icon at bounding box center [502, 465] width 10 height 10
click at [527, 583] on span "Add API key" at bounding box center [545, 591] width 59 height 15
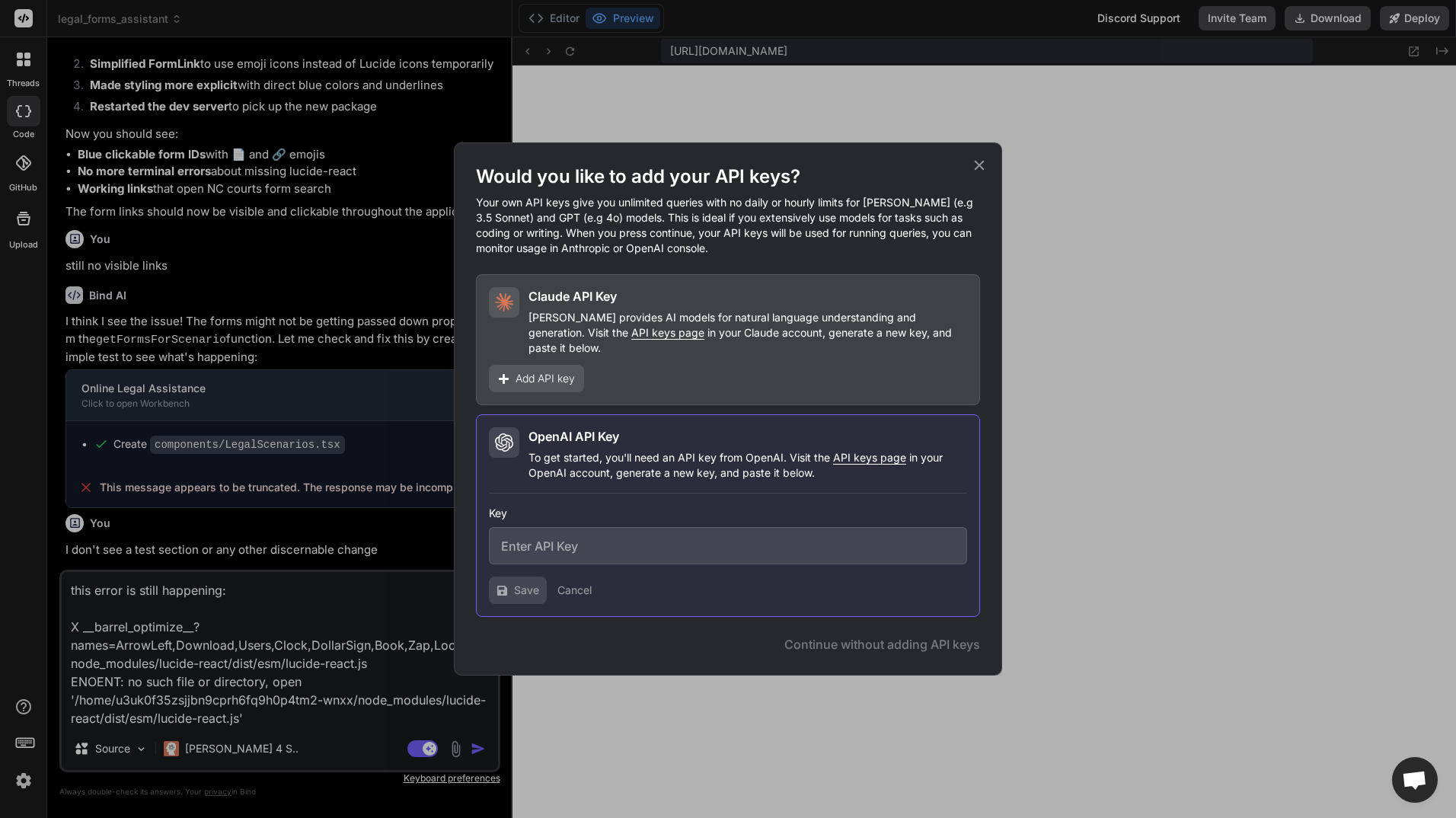
click at [873, 451] on span "API keys page" at bounding box center [869, 458] width 73 height 13
click at [607, 533] on input "text" at bounding box center [728, 546] width 478 height 37
paste input "sk-proj-9Y5fmAz5C9O3no6S20KiM4cYkeex60gF5fD9KRp9ARfmKnZBnMGt_zu24f2oUDupaELCDFs…"
type input "sk-proj-9Y5fmAz5C9O3no6S20KiM4cYkeex60gF5fD9KRp9ARfmKnZBnMGt_zu24f2oUDupaELCDFs…"
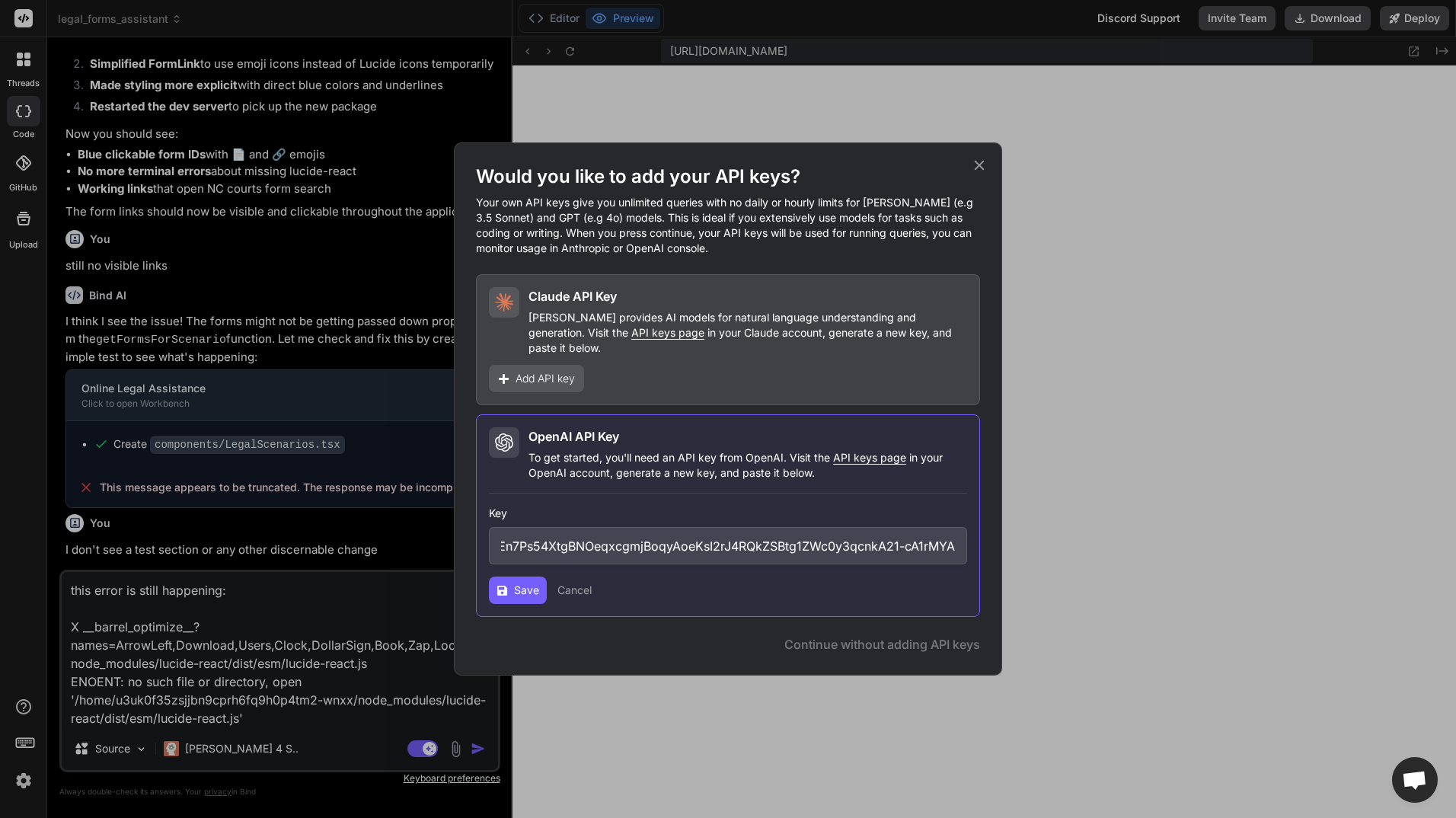
scroll to position [0, 0]
click at [526, 583] on span "Save" at bounding box center [526, 591] width 25 height 15
click at [939, 636] on span "Continue" at bounding box center [930, 645] width 53 height 19
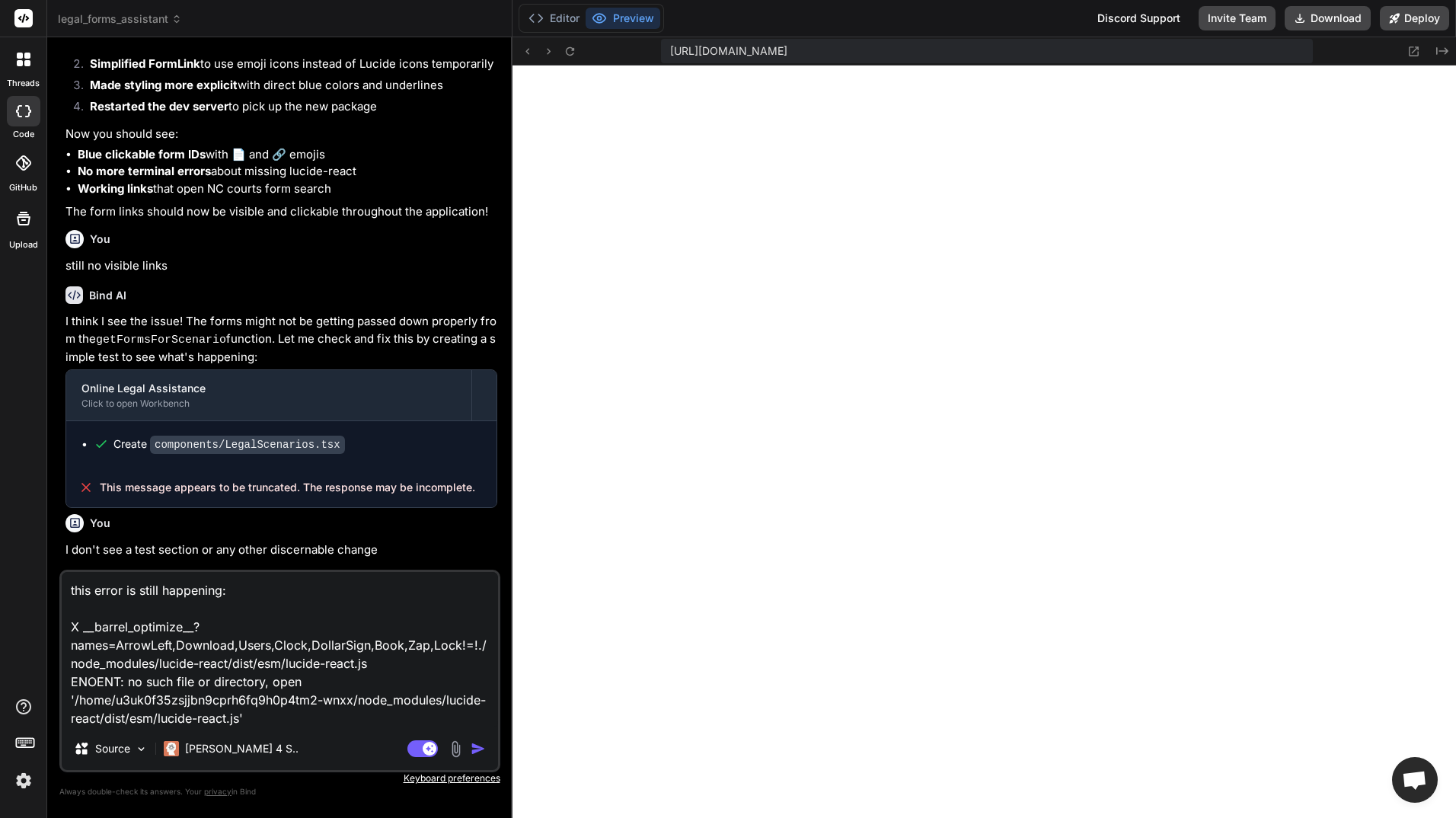
click at [476, 747] on img "button" at bounding box center [478, 749] width 15 height 15
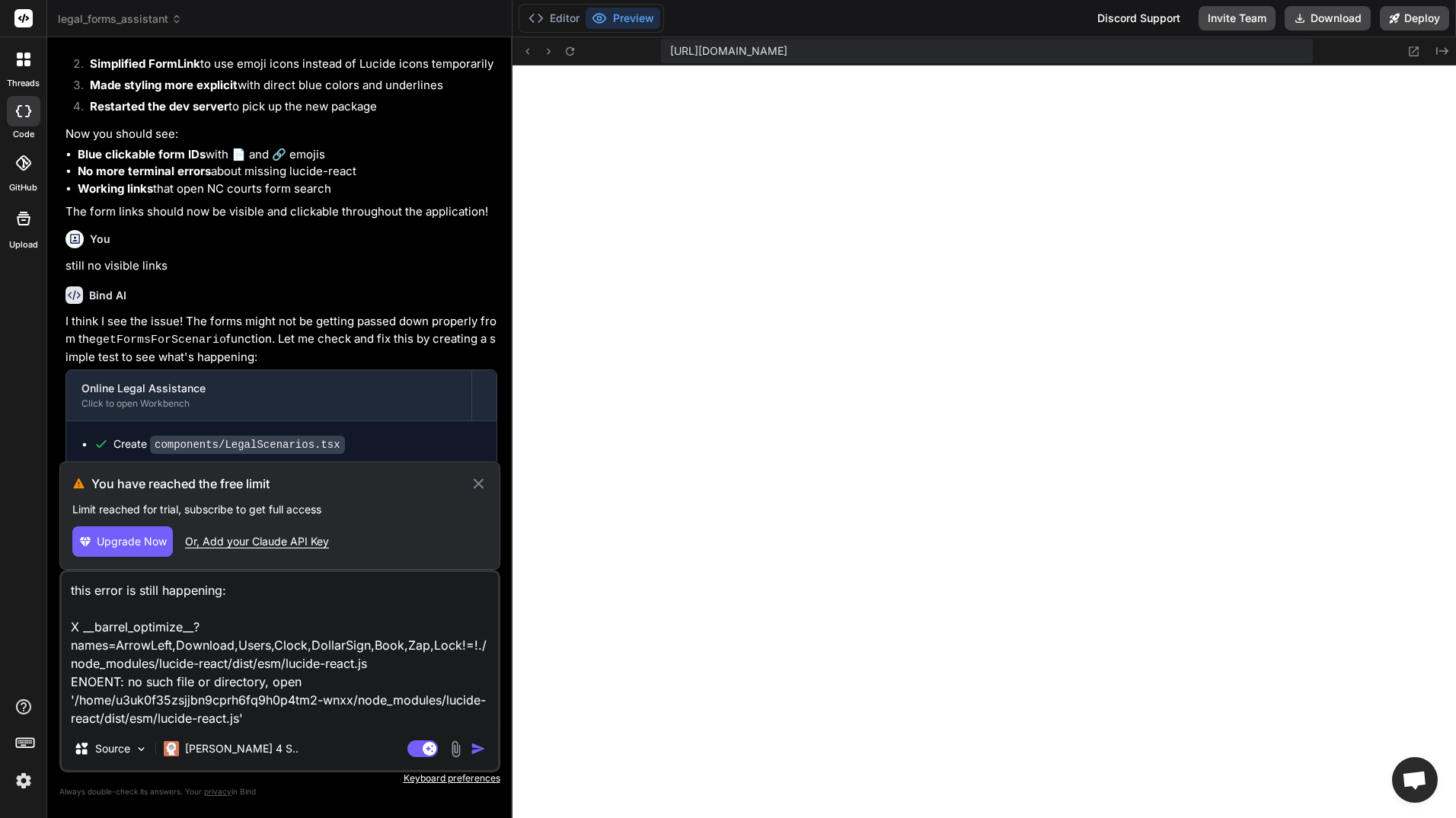
click at [478, 484] on icon at bounding box center [477, 483] width 10 height 10
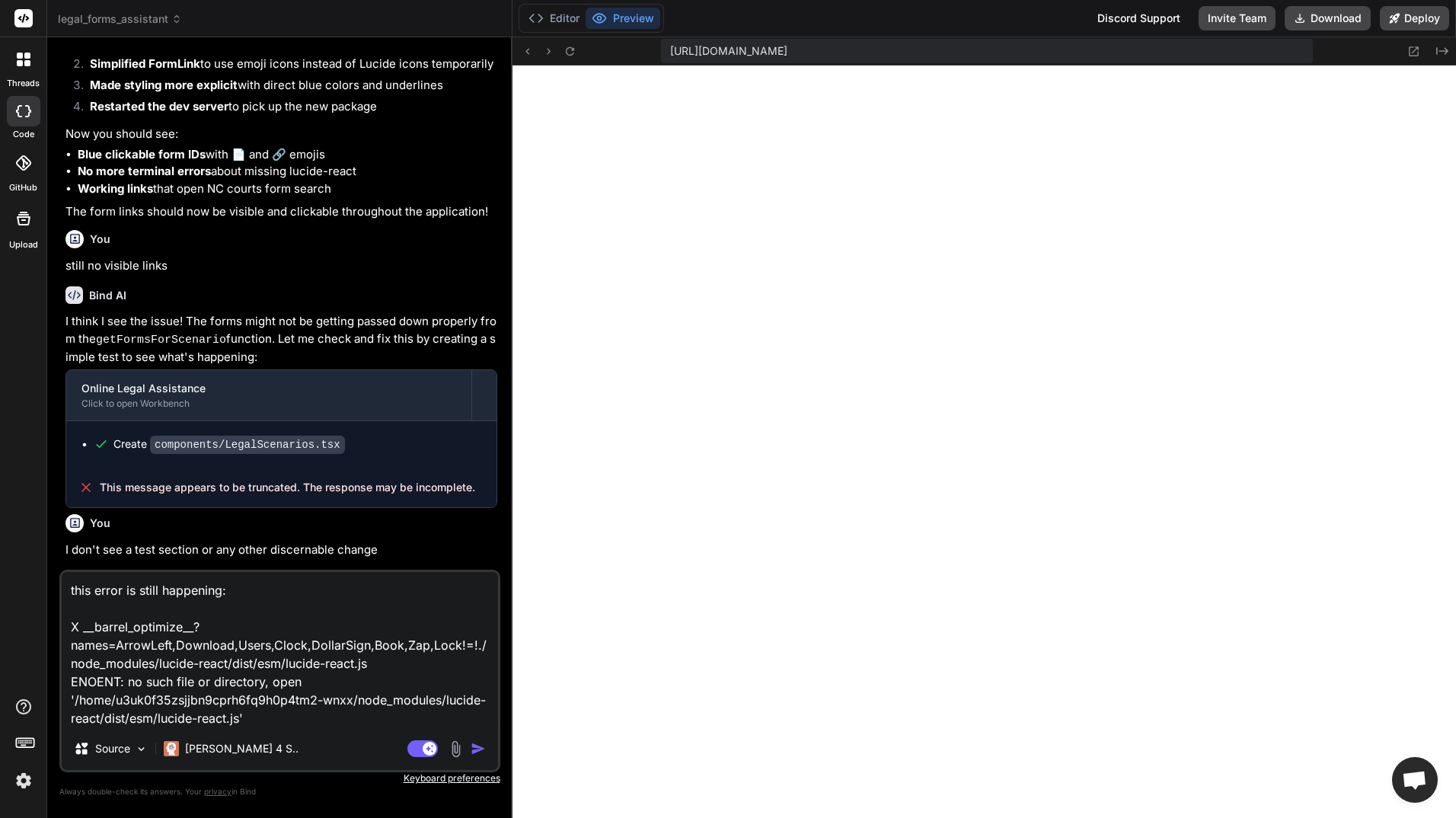
click at [453, 542] on p "I don't see a test section or any other discernable change" at bounding box center [281, 550] width 431 height 18
click at [28, 732] on icon at bounding box center [24, 741] width 22 height 22
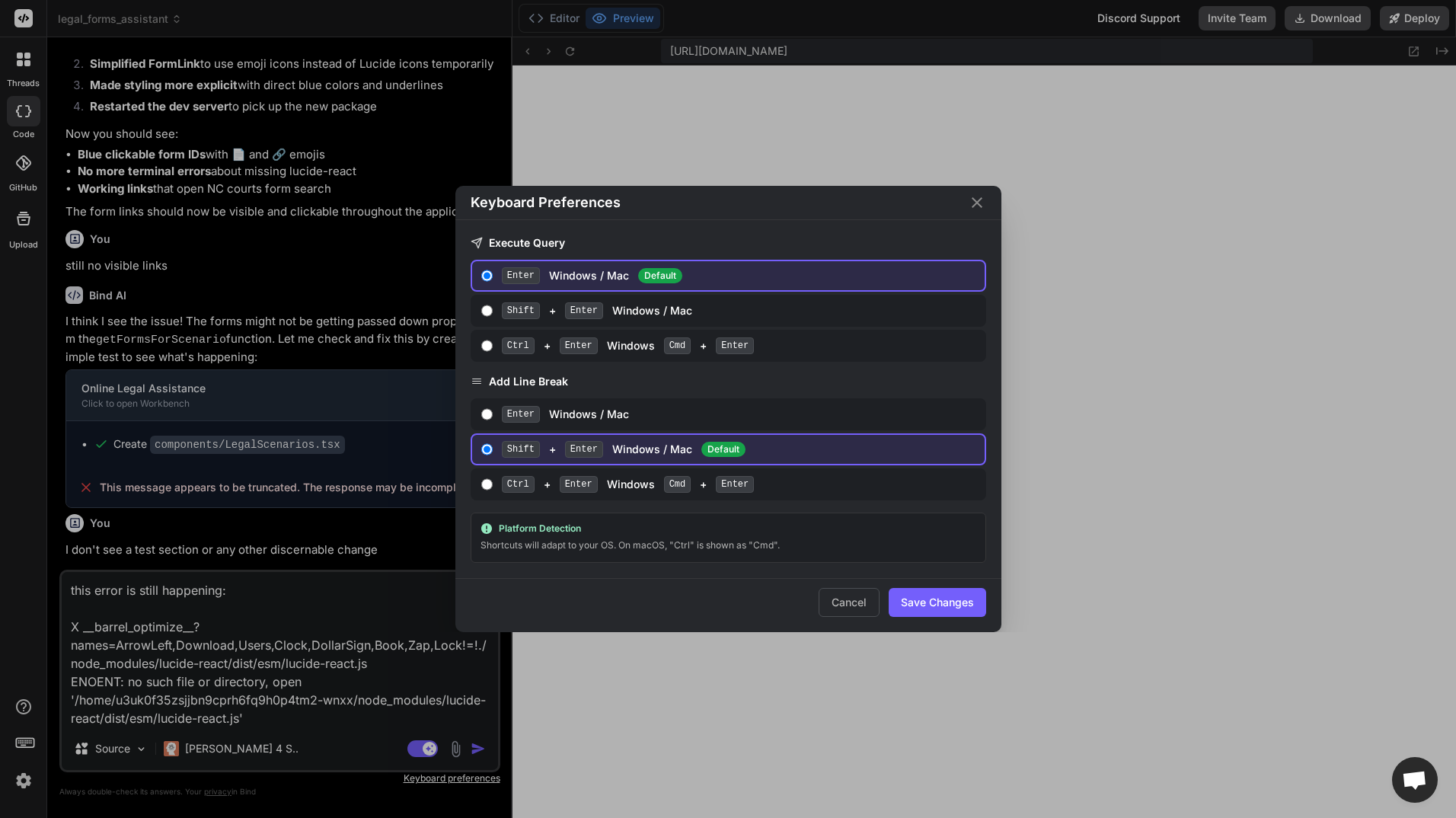
click at [14, 776] on div "Keyboard Preferences Execute Query Enter Windows / Mac Default Shift + Enter Wi…" at bounding box center [728, 409] width 1456 height 818
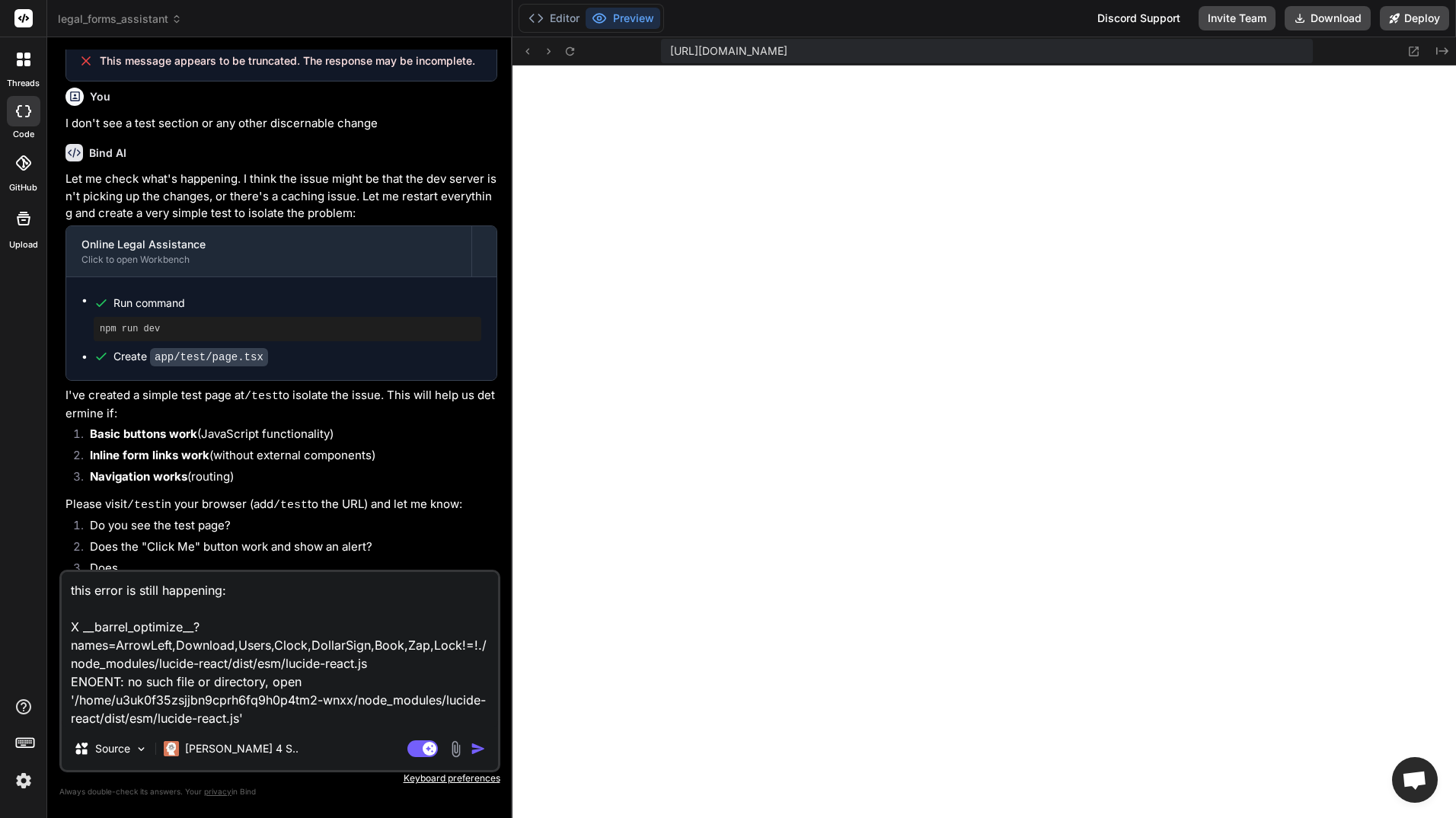
scroll to position [1716, 0]
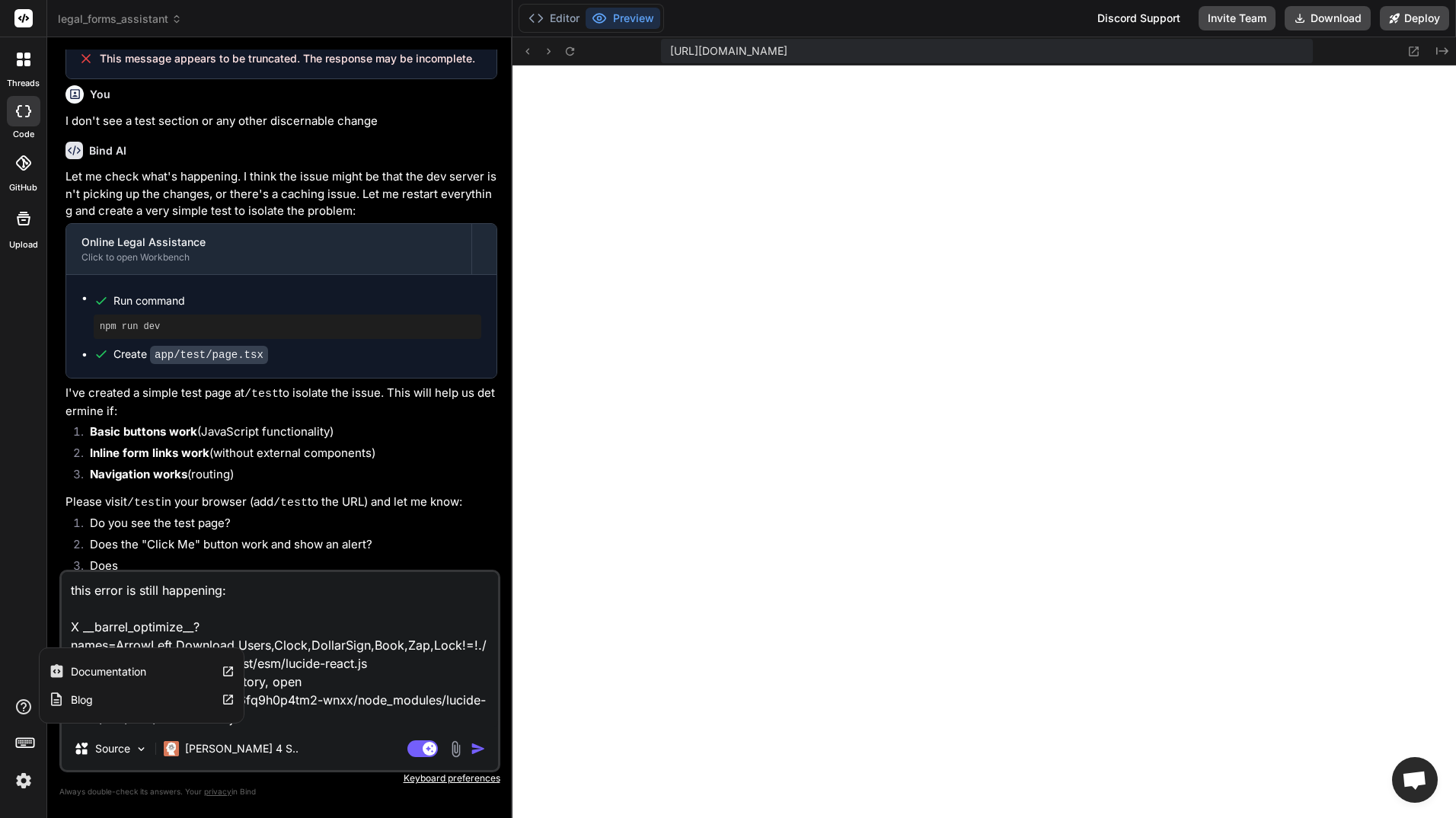
click at [29, 705] on icon at bounding box center [23, 707] width 15 height 15
click at [21, 777] on img at bounding box center [23, 781] width 26 height 26
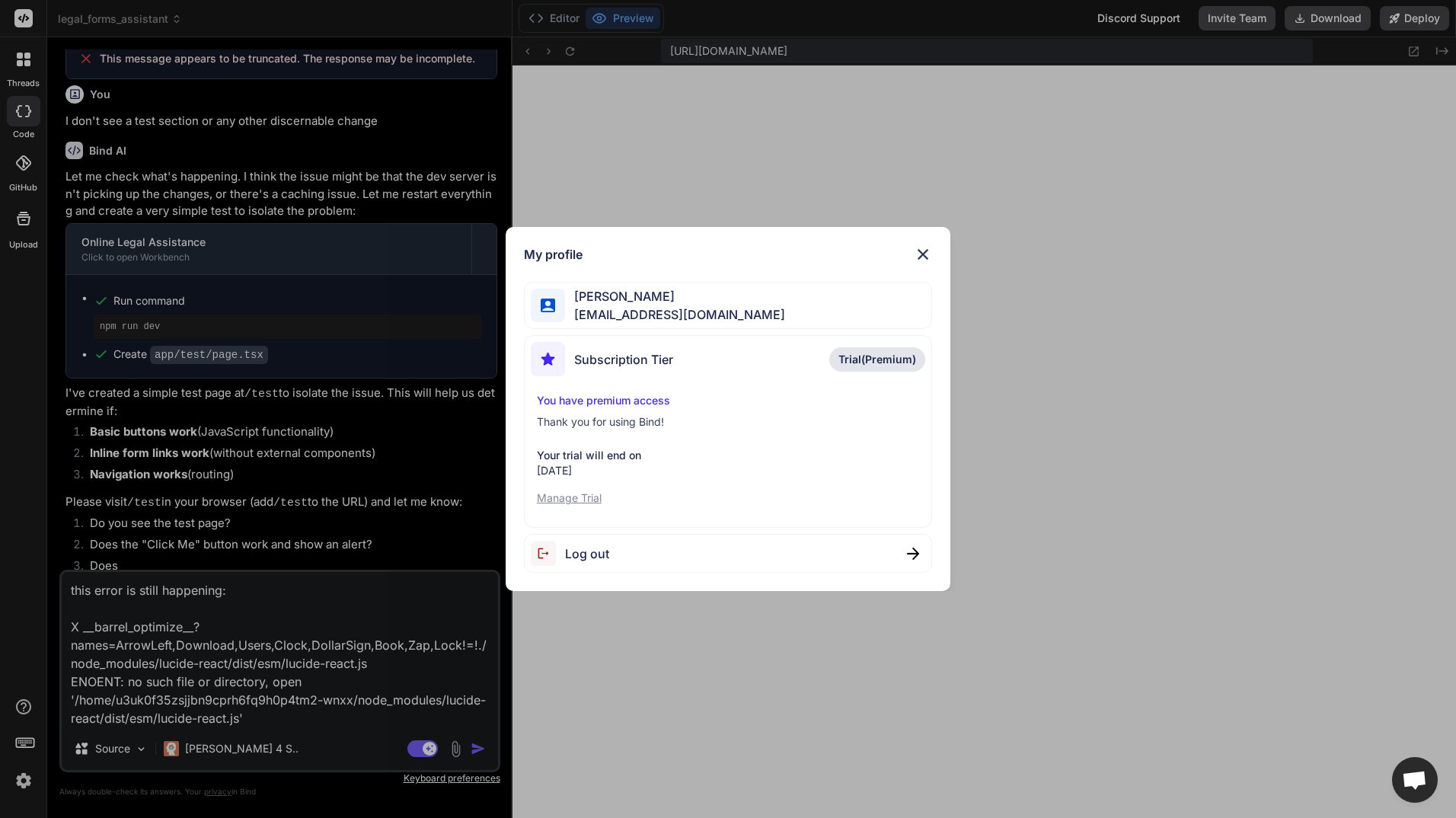
click at [604, 398] on p "You have premium access" at bounding box center [728, 401] width 383 height 15
click at [603, 418] on p "Thank you for using Bind!" at bounding box center [728, 422] width 383 height 15
click at [923, 254] on img at bounding box center [924, 255] width 19 height 19
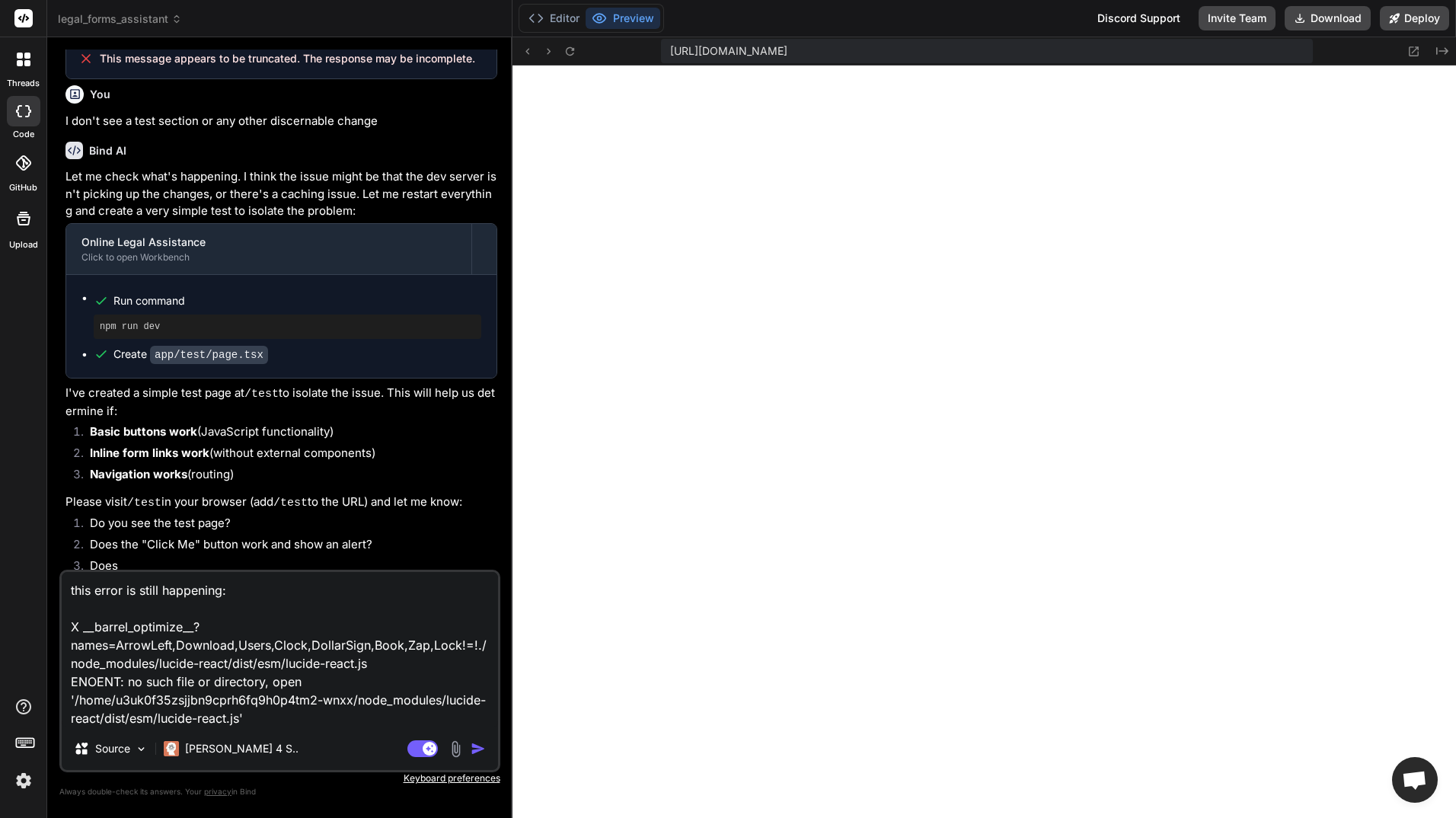
click at [22, 108] on icon at bounding box center [23, 110] width 15 height 12
click at [22, 65] on icon at bounding box center [20, 63] width 7 height 7
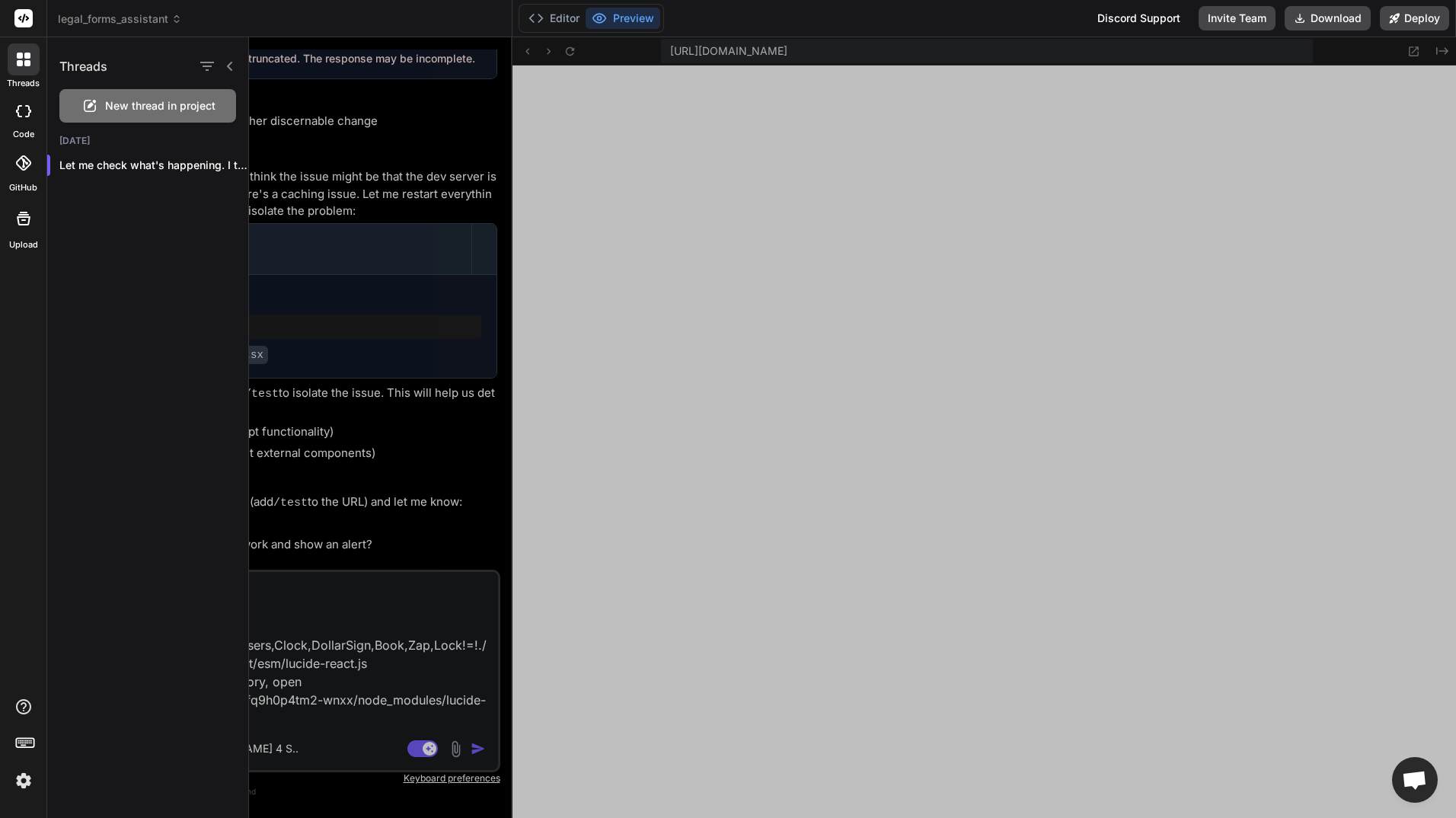
click at [22, 117] on icon at bounding box center [23, 110] width 15 height 12
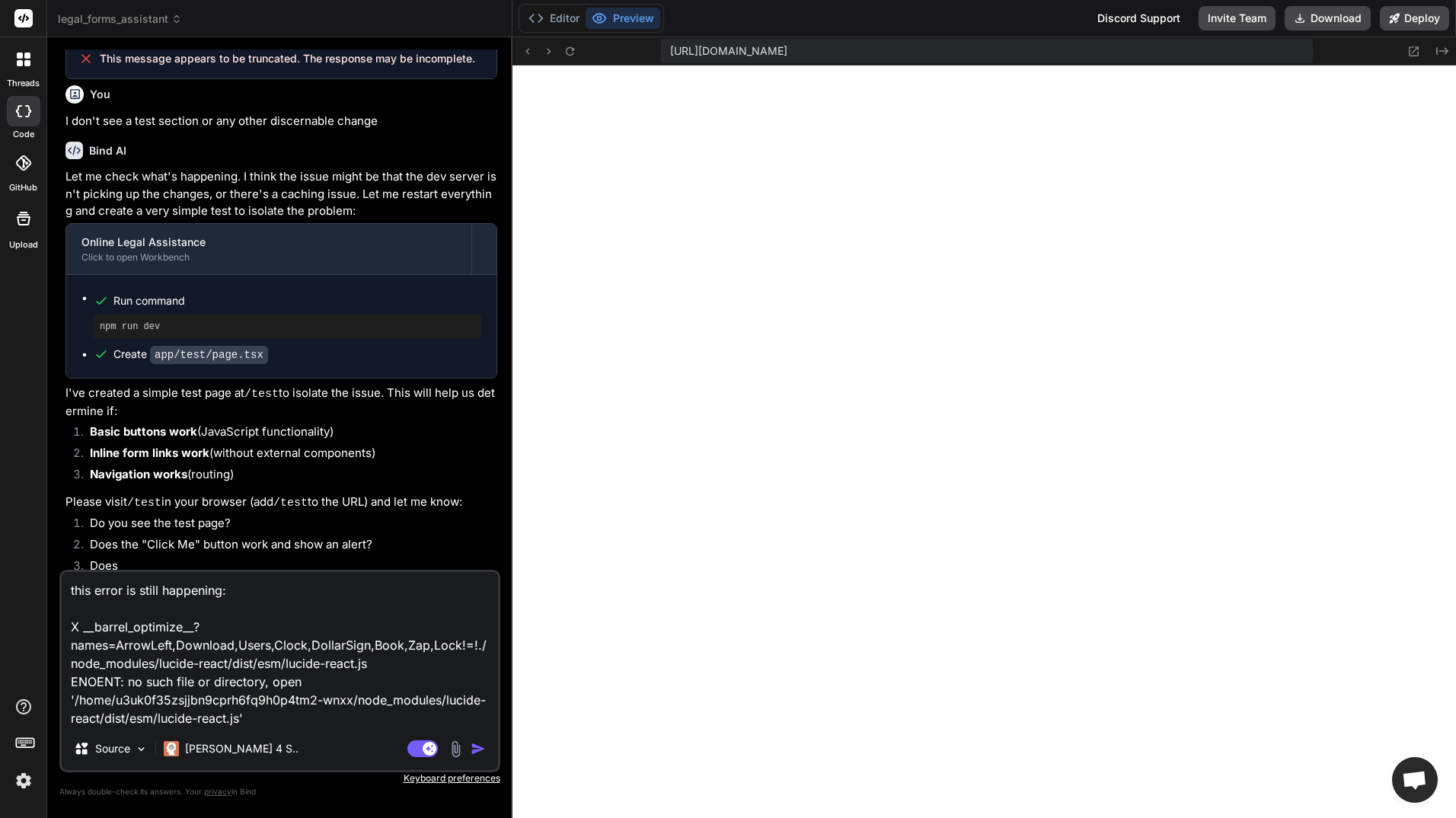
click at [17, 129] on label "code" at bounding box center [23, 135] width 22 height 13
click at [25, 221] on icon at bounding box center [23, 219] width 19 height 19
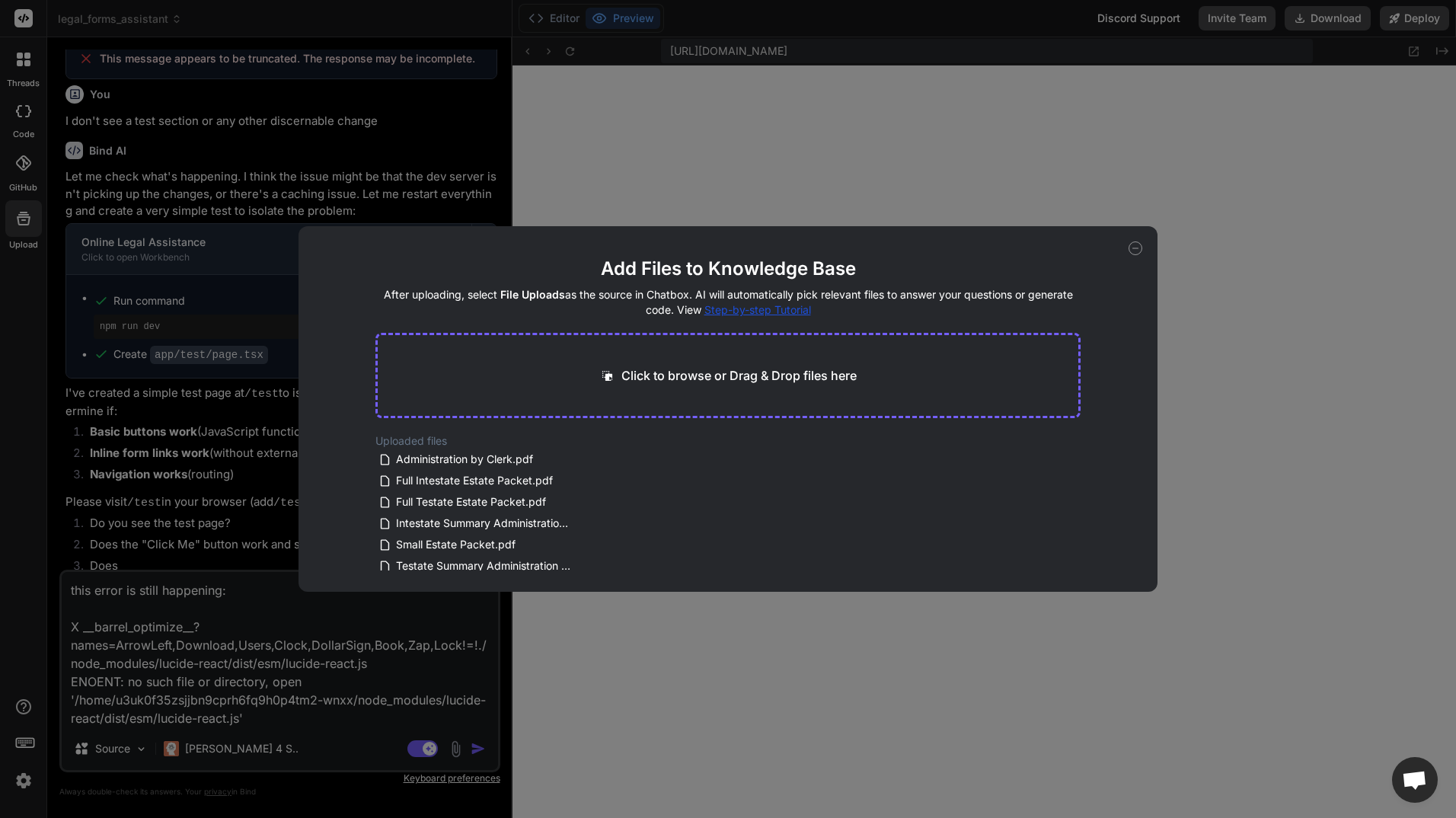
click at [1139, 241] on icon at bounding box center [1135, 248] width 14 height 14
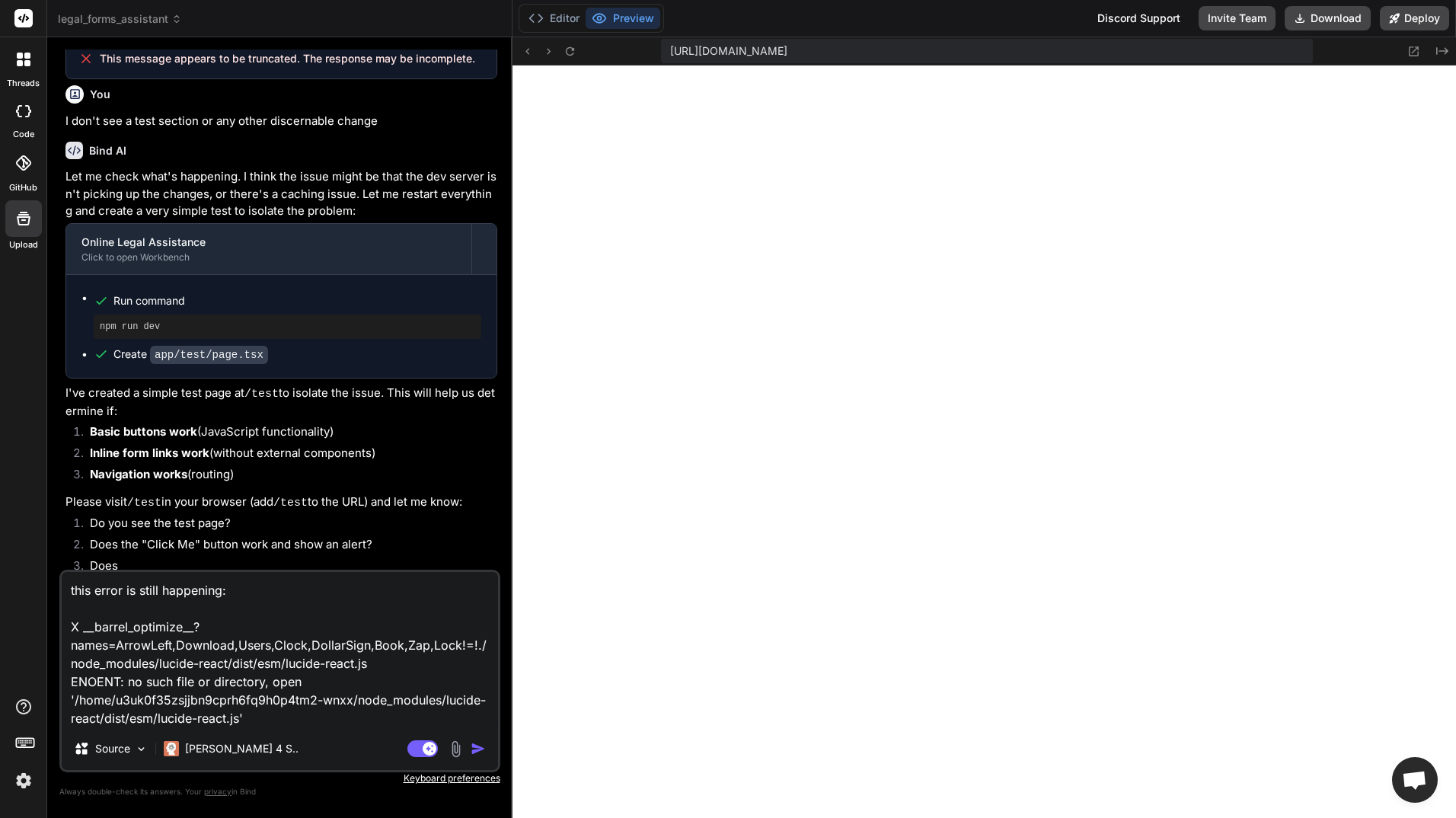
click at [22, 17] on icon at bounding box center [24, 19] width 11 height 9
click at [478, 746] on img "button" at bounding box center [478, 749] width 15 height 15
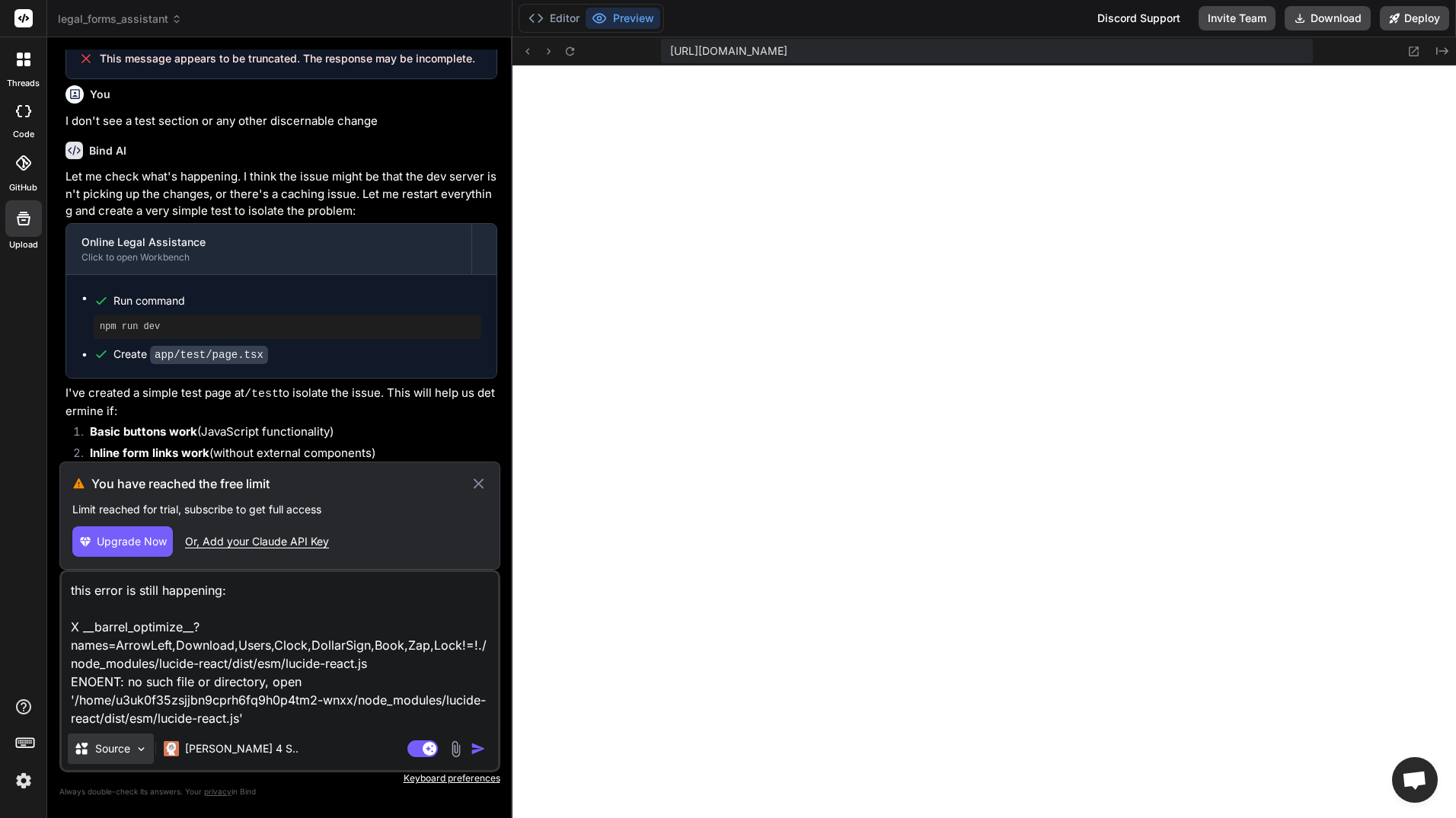
click at [136, 743] on img at bounding box center [141, 750] width 13 height 13
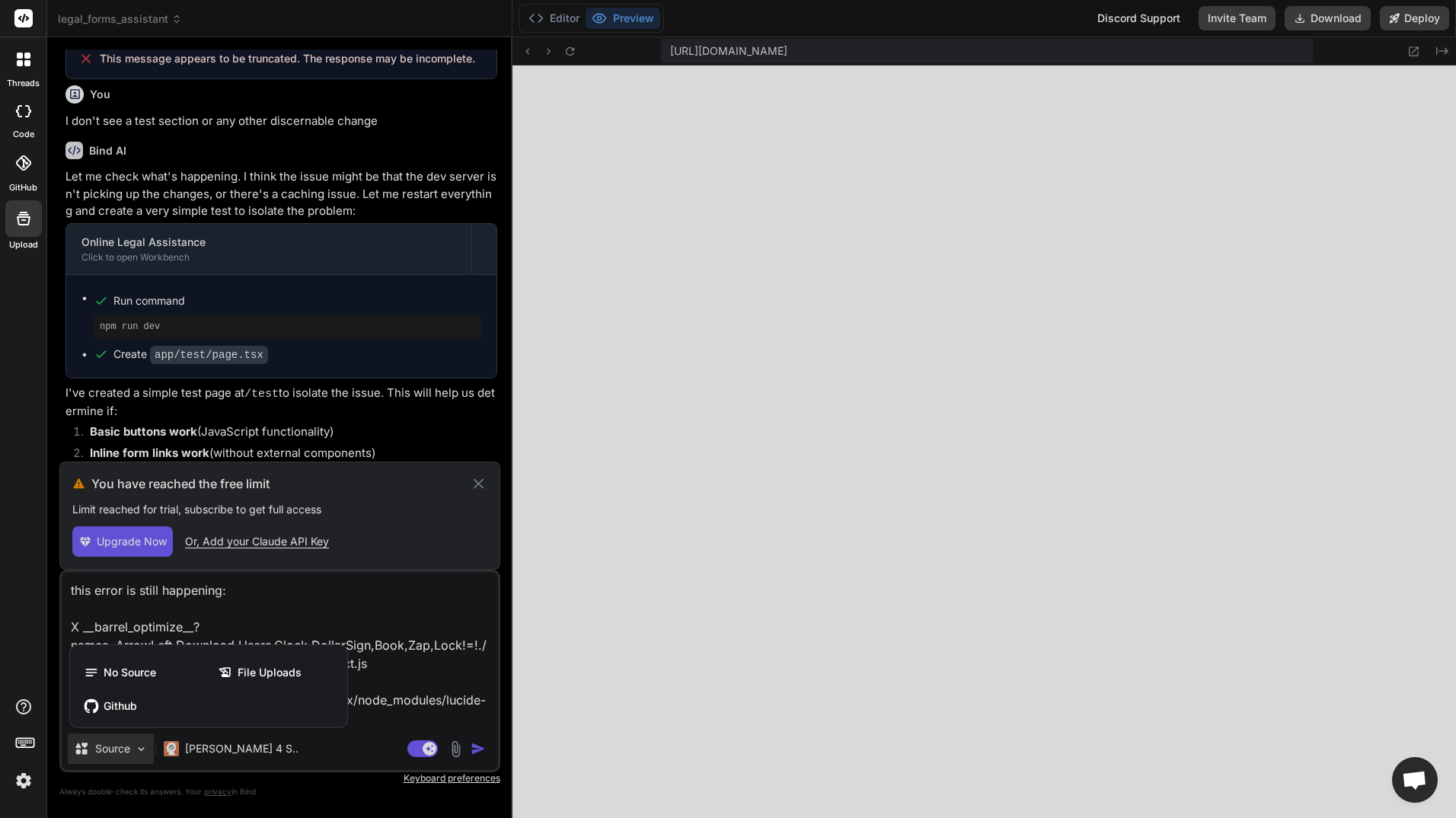
click at [226, 752] on div at bounding box center [728, 409] width 1456 height 818
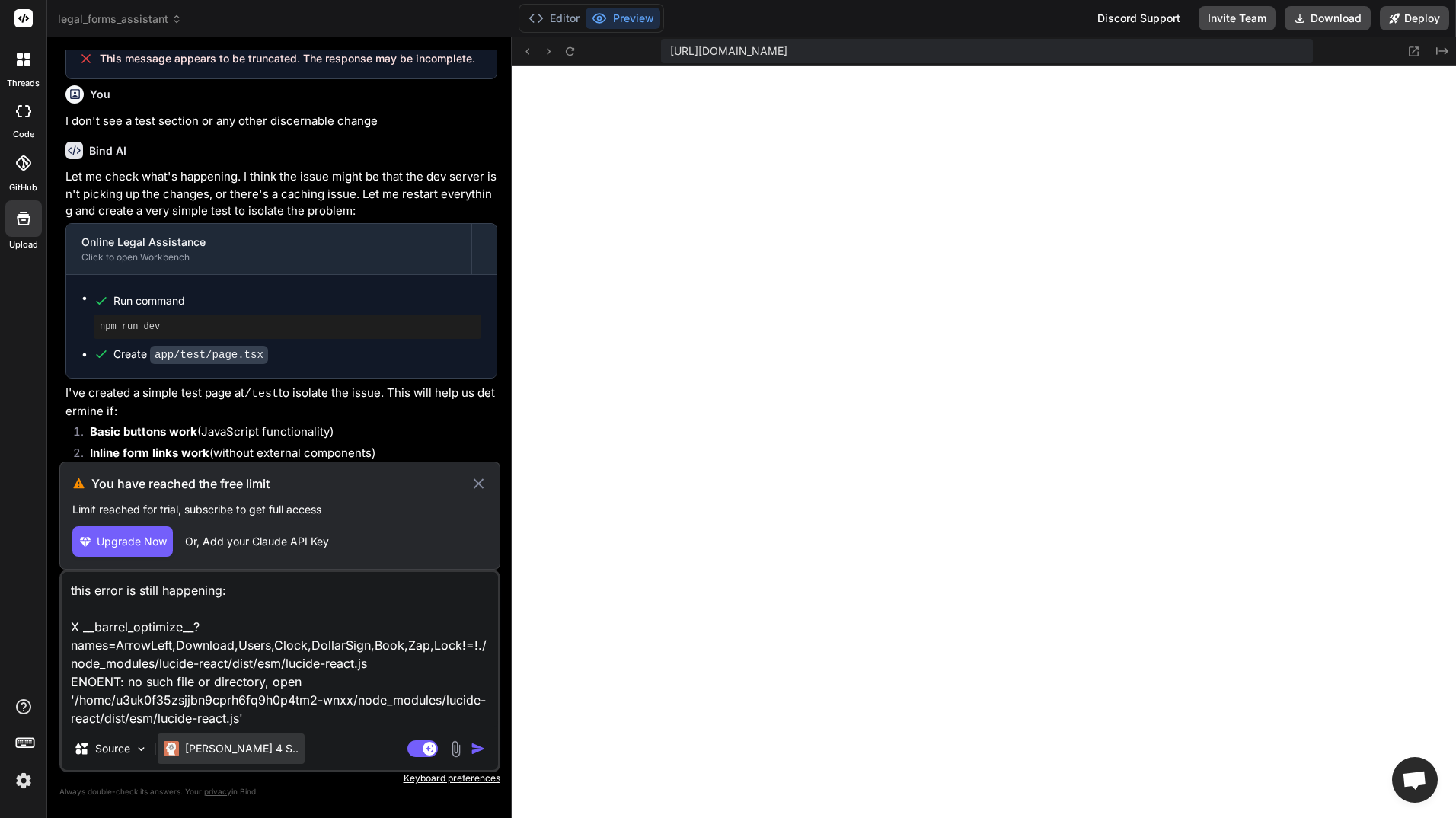
click at [226, 749] on p "Claude 4 S.." at bounding box center [241, 749] width 113 height 15
click at [182, 752] on div "Claude 4 S.." at bounding box center [231, 749] width 135 height 15
click at [184, 752] on div "Claude 4 S.." at bounding box center [231, 749] width 135 height 15
drag, startPoint x: 184, startPoint y: 752, endPoint x: 254, endPoint y: 750, distance: 70.0
click at [254, 750] on div "Source Claude 4 S.." at bounding box center [280, 752] width 436 height 37
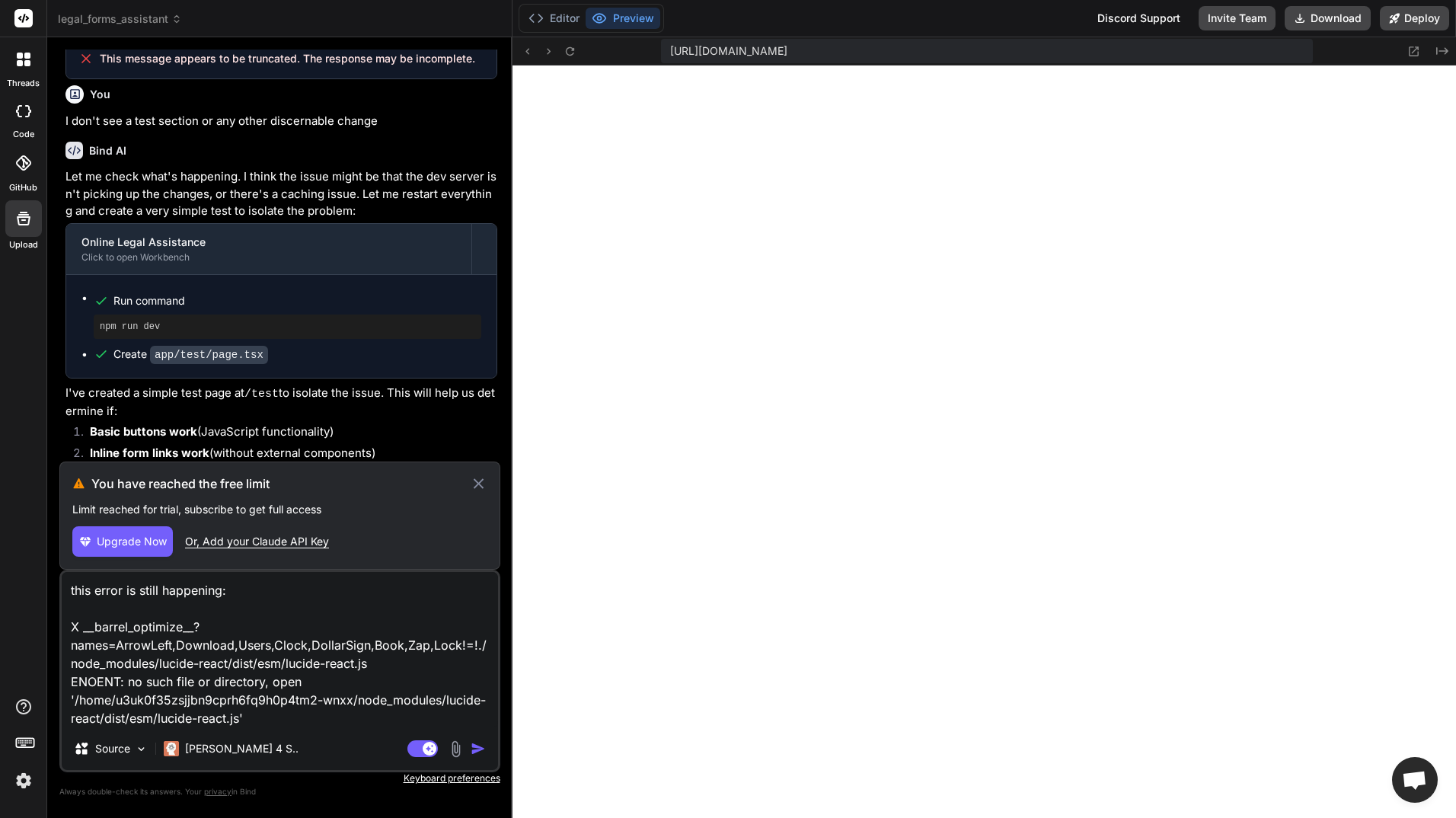
click at [265, 539] on div "Or, Add your Claude API Key" at bounding box center [257, 542] width 144 height 15
type textarea "x"
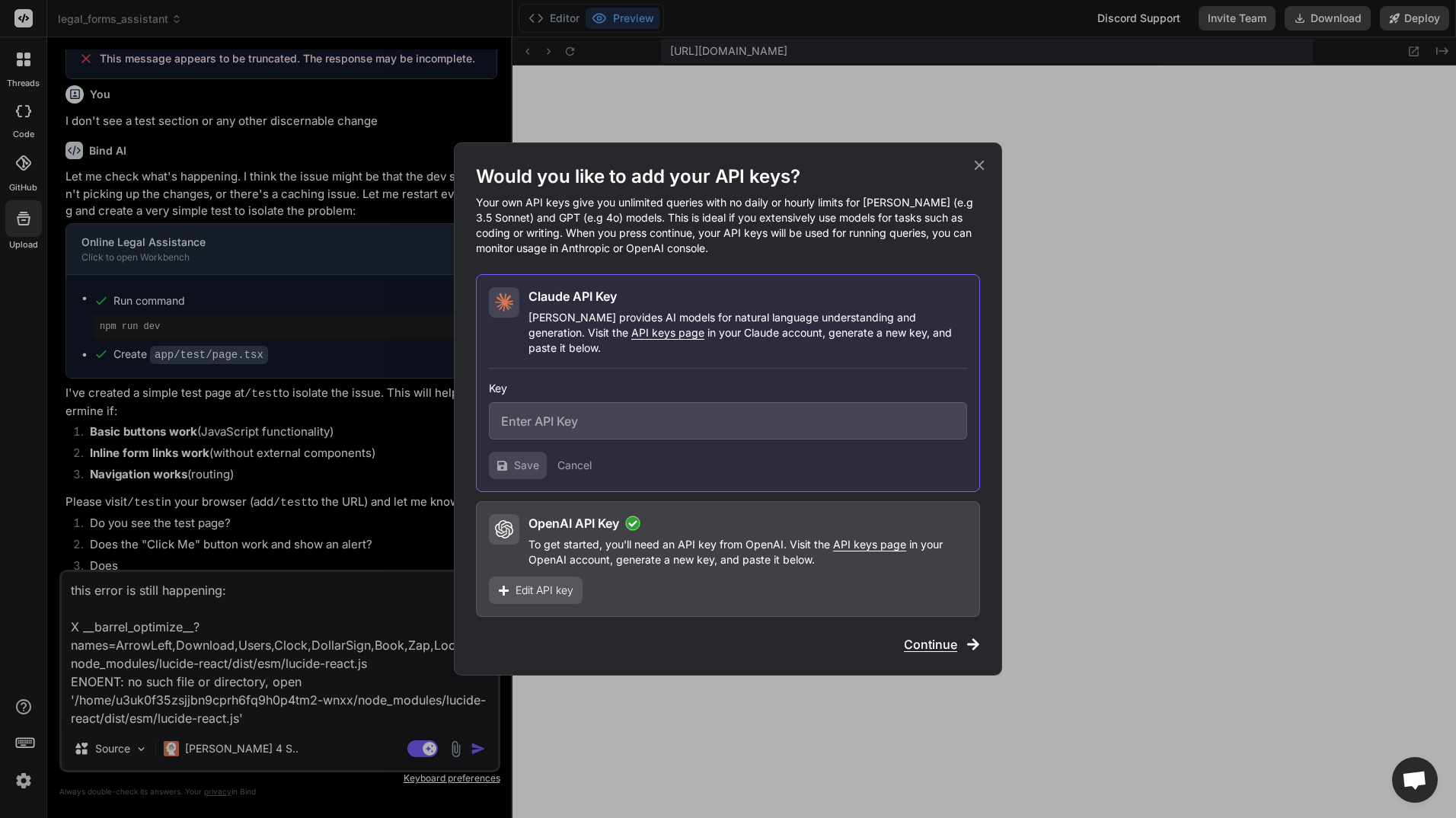
drag, startPoint x: 577, startPoint y: 394, endPoint x: 584, endPoint y: 399, distance: 8.6
click at [580, 396] on div "Key" at bounding box center [728, 410] width 478 height 59
click at [584, 414] on input "text" at bounding box center [728, 421] width 478 height 37
click at [619, 417] on input "text" at bounding box center [728, 421] width 478 height 37
paste input "sk-ant-api03-KADta7gEmLilfIchyAgvjwEnxqxaXw1ygdl7WNc_aZ2G8YAOcUaLsaklDSHcp4uqMB…"
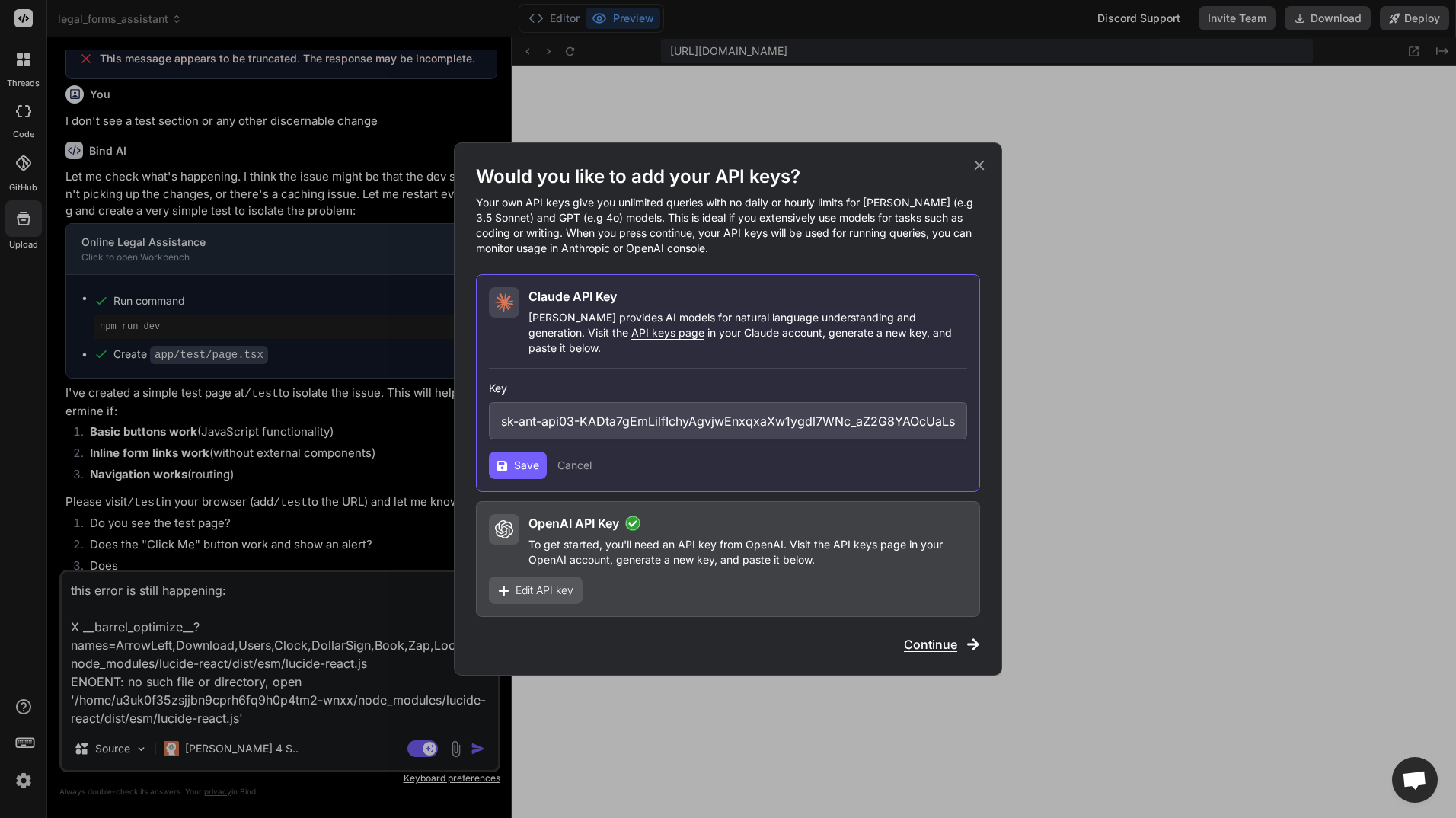
scroll to position [0, 315]
type input "sk-ant-api03-KADta7gEmLilfIchyAgvjwEnxqxaXw1ygdl7WNc_aZ2G8YAOcUaLsaklDSHcp4uqMB…"
click at [520, 458] on span "Save" at bounding box center [526, 465] width 25 height 15
click at [521, 458] on span "Save" at bounding box center [526, 465] width 25 height 15
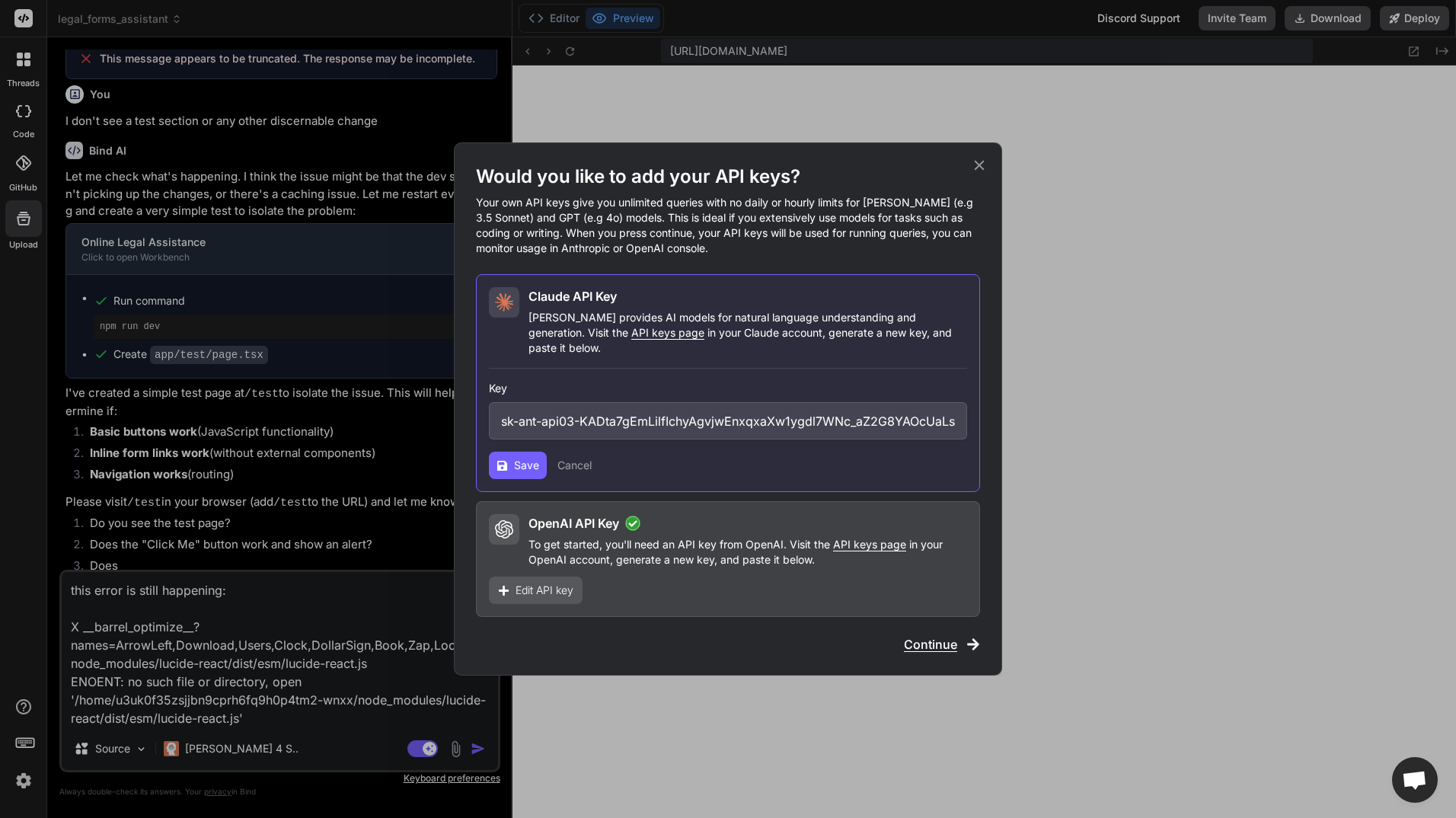
click at [575, 458] on button "Cancel" at bounding box center [575, 465] width 35 height 15
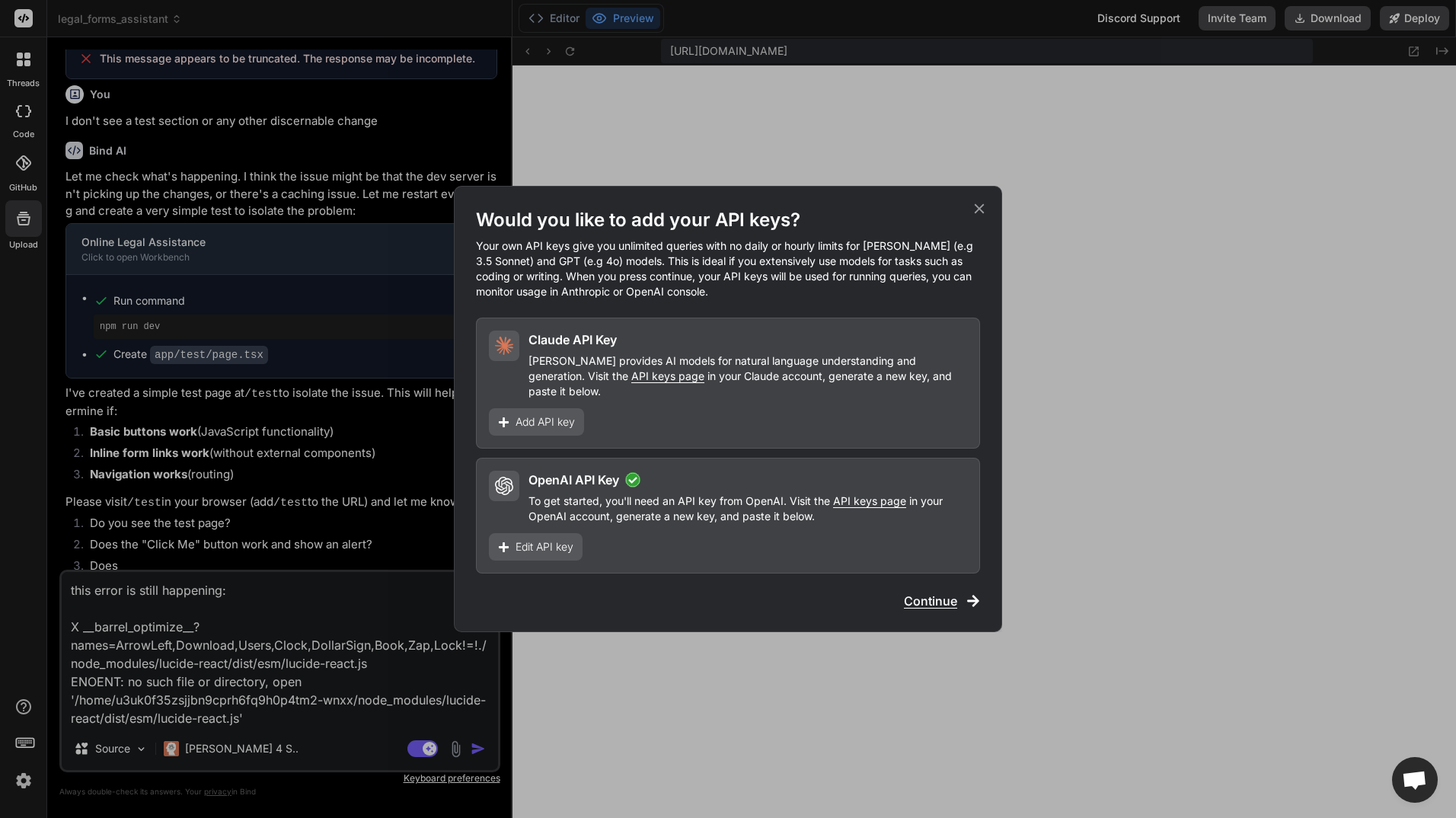
click at [245, 738] on div "Would you like to add your API keys? Your own API keys give you unlimited queri…" at bounding box center [728, 409] width 1456 height 818
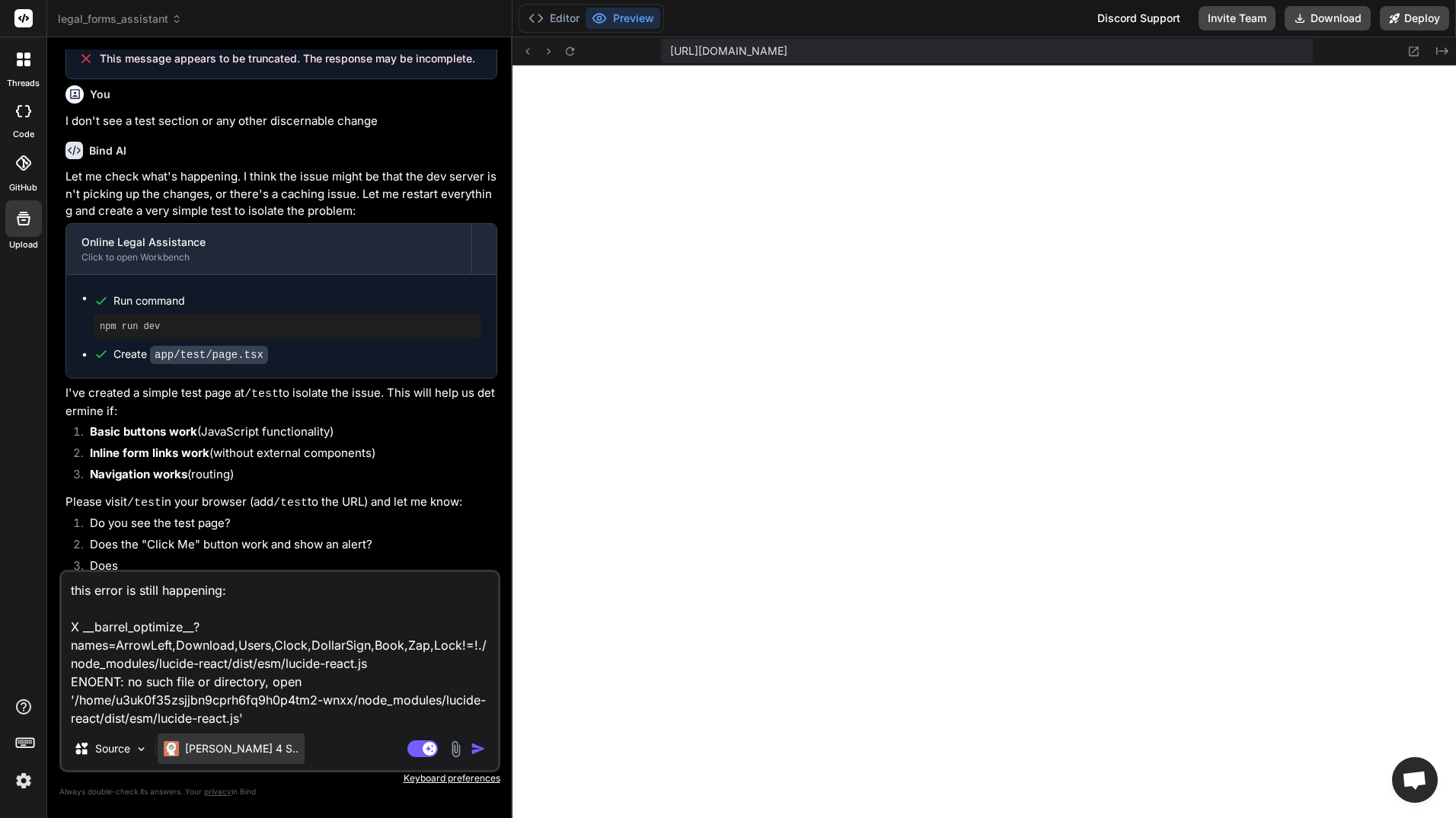
click at [251, 746] on div "[PERSON_NAME] 4 S.." at bounding box center [230, 749] width 147 height 31
drag, startPoint x: 210, startPoint y: 747, endPoint x: 185, endPoint y: 743, distance: 25.3
click at [185, 743] on p "[PERSON_NAME] 4 S.." at bounding box center [241, 749] width 113 height 15
click at [173, 743] on img at bounding box center [171, 749] width 15 height 15
click at [24, 780] on img at bounding box center [23, 781] width 26 height 26
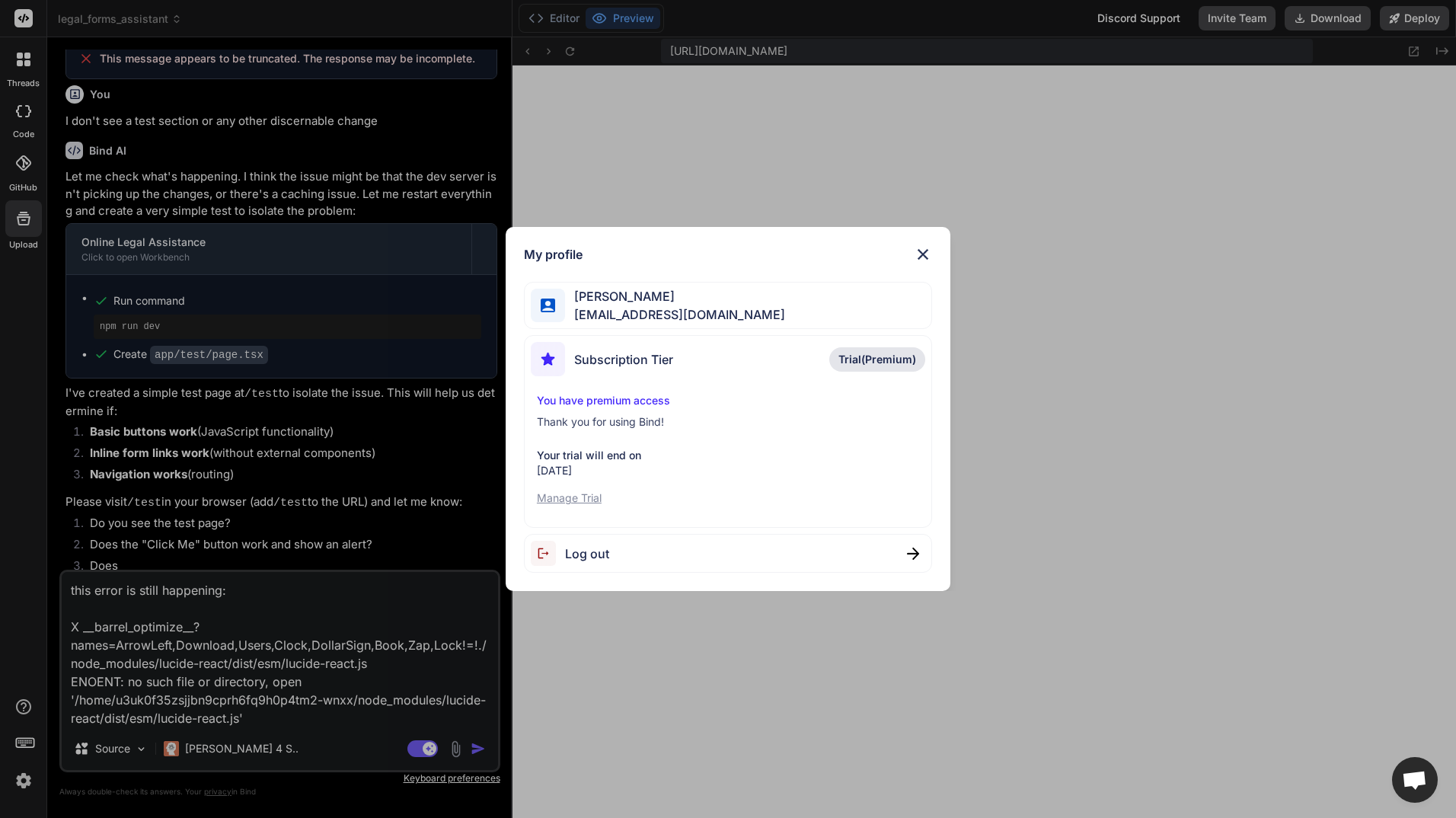
click at [318, 555] on div "My profile Reginald Hands reginaldhandsllc@gmail.com Subscription Tier Trial(Pr…" at bounding box center [728, 409] width 1456 height 818
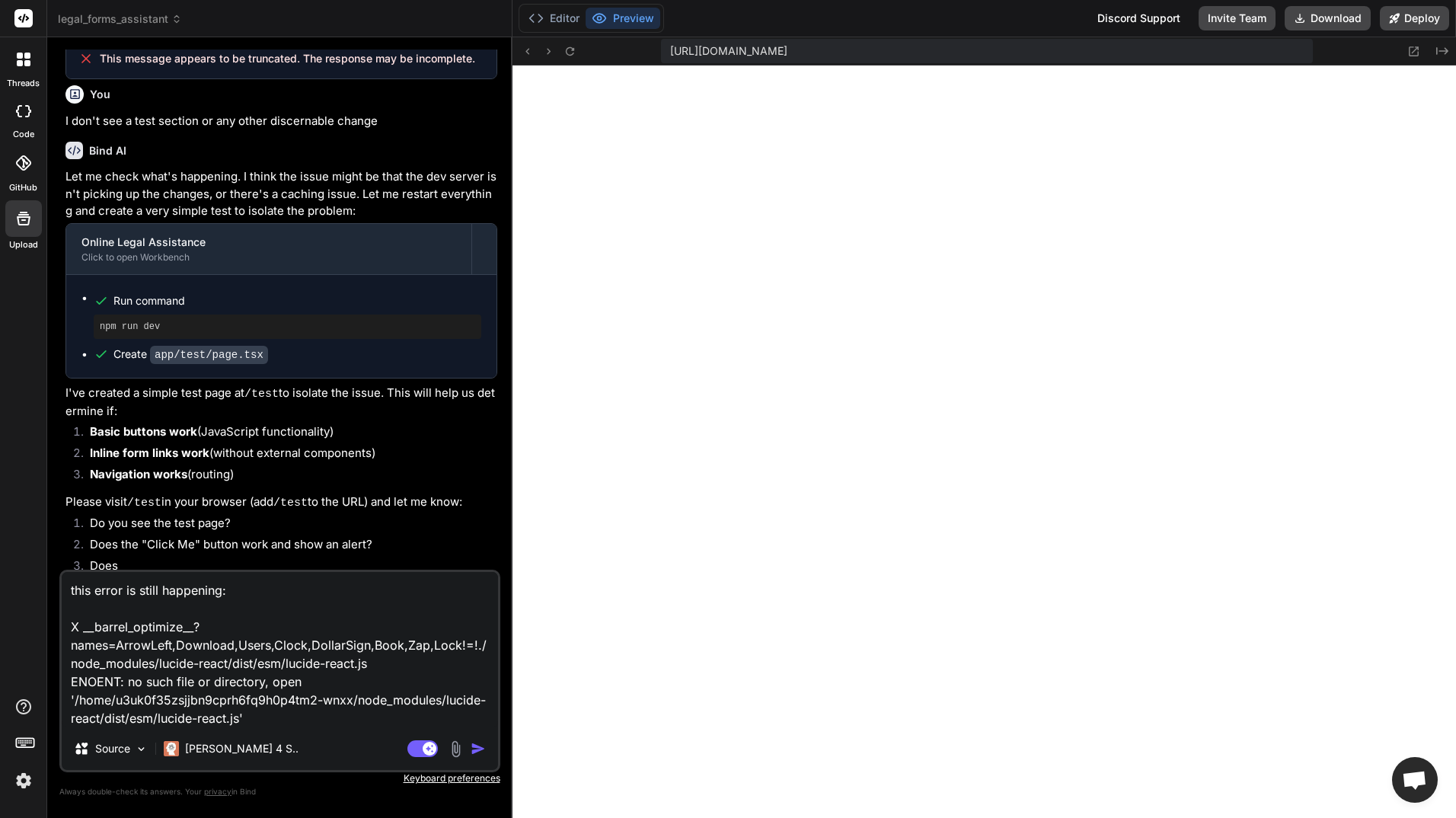
click at [479, 743] on img "button" at bounding box center [478, 749] width 15 height 15
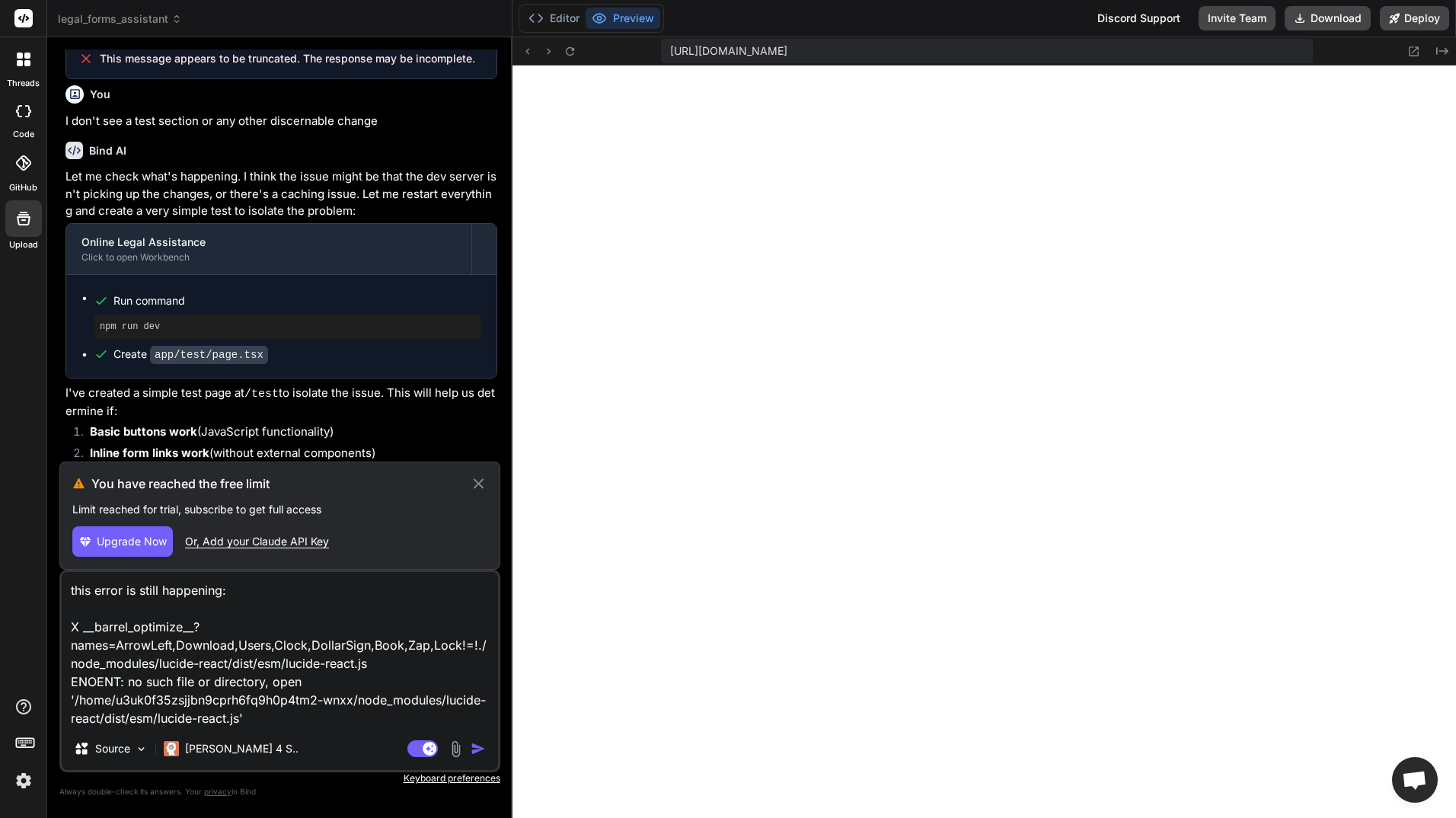
click at [273, 538] on div "Or, Add your Claude API Key" at bounding box center [257, 542] width 144 height 15
type textarea "x"
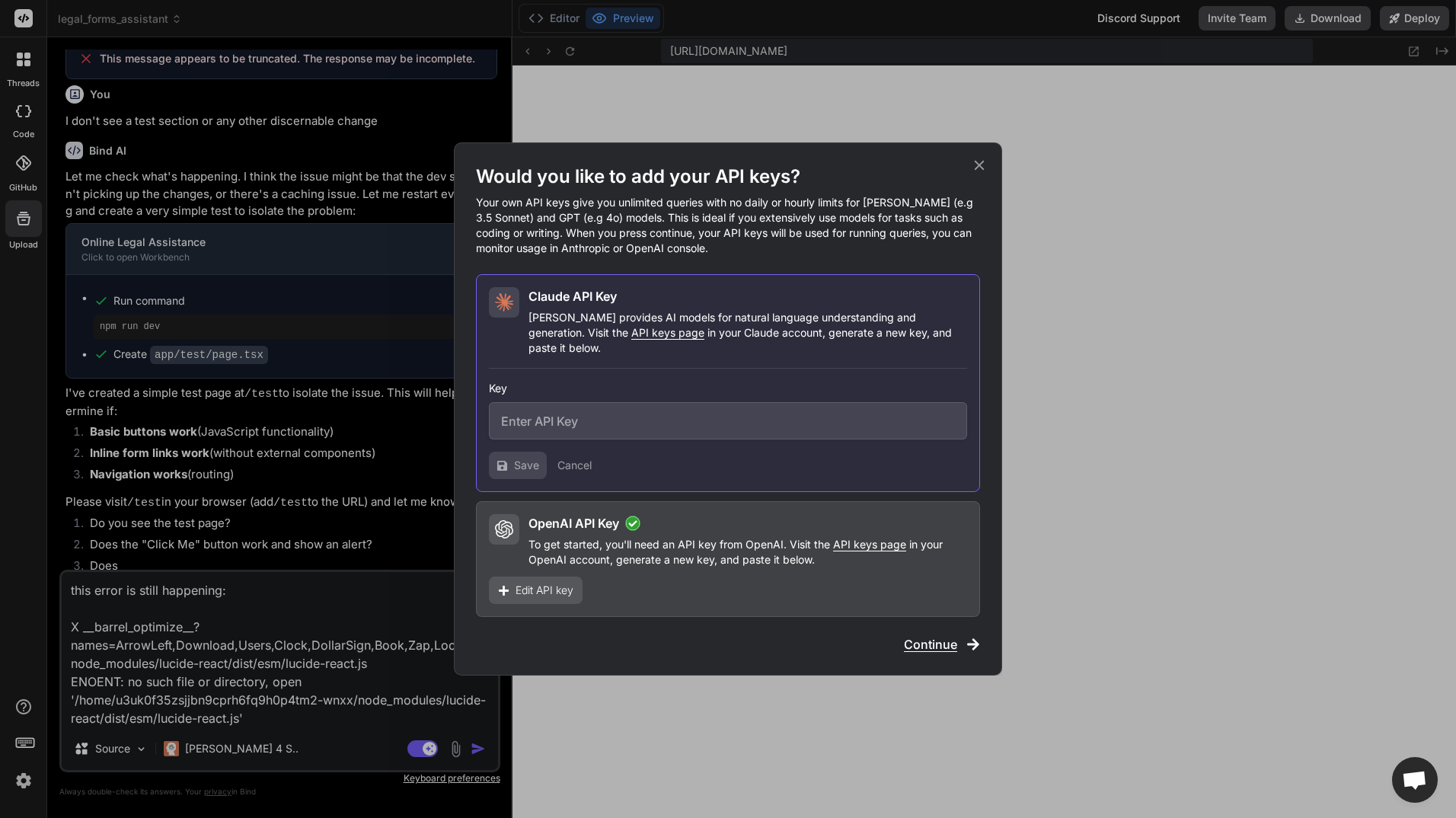
click at [731, 424] on input "text" at bounding box center [728, 421] width 478 height 37
click at [988, 168] on div "Would you like to add your API keys? Your own API keys give you unlimited queri…" at bounding box center [728, 409] width 548 height 533
click at [984, 173] on icon at bounding box center [980, 166] width 17 height 17
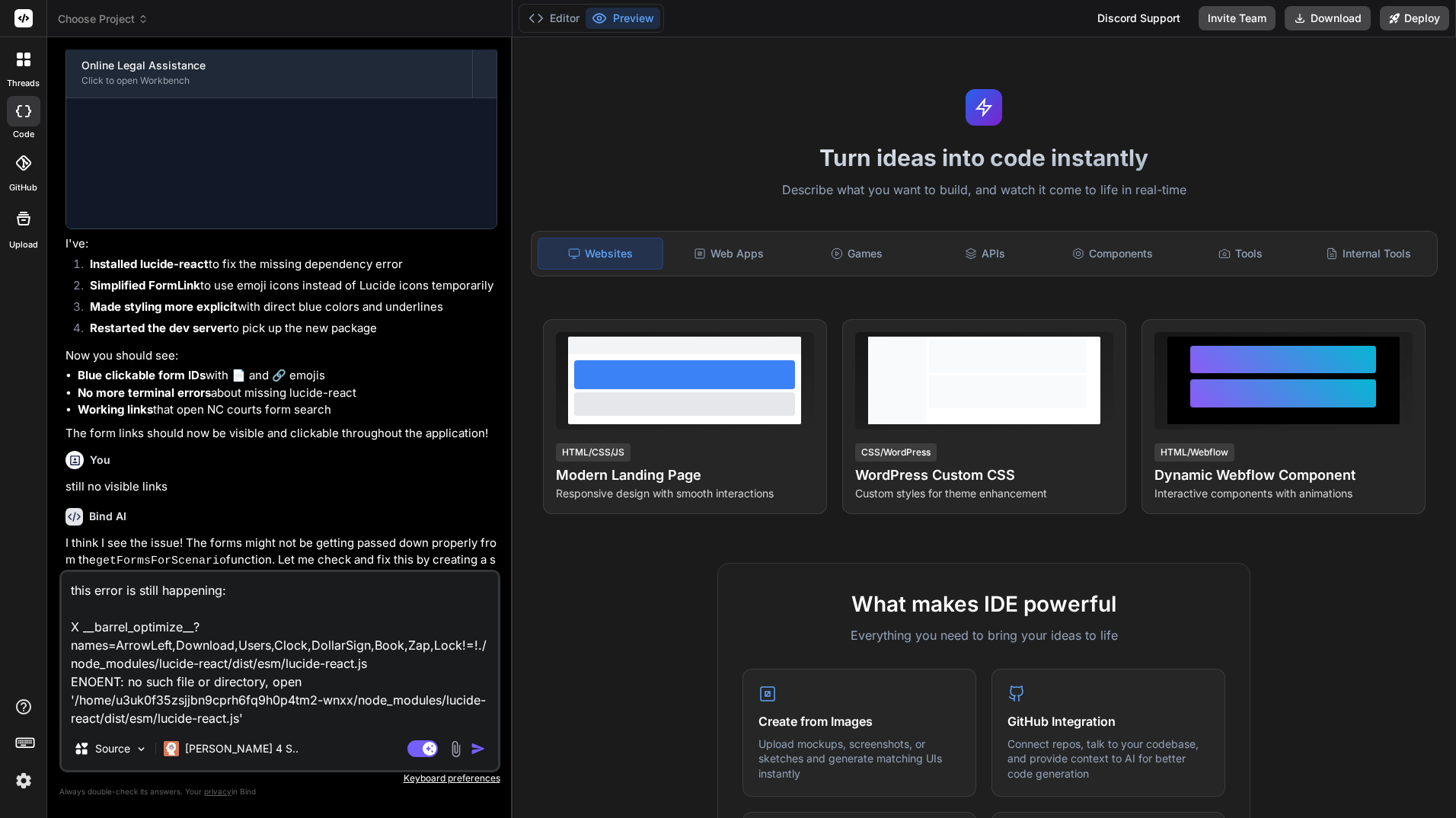
scroll to position [1287, 0]
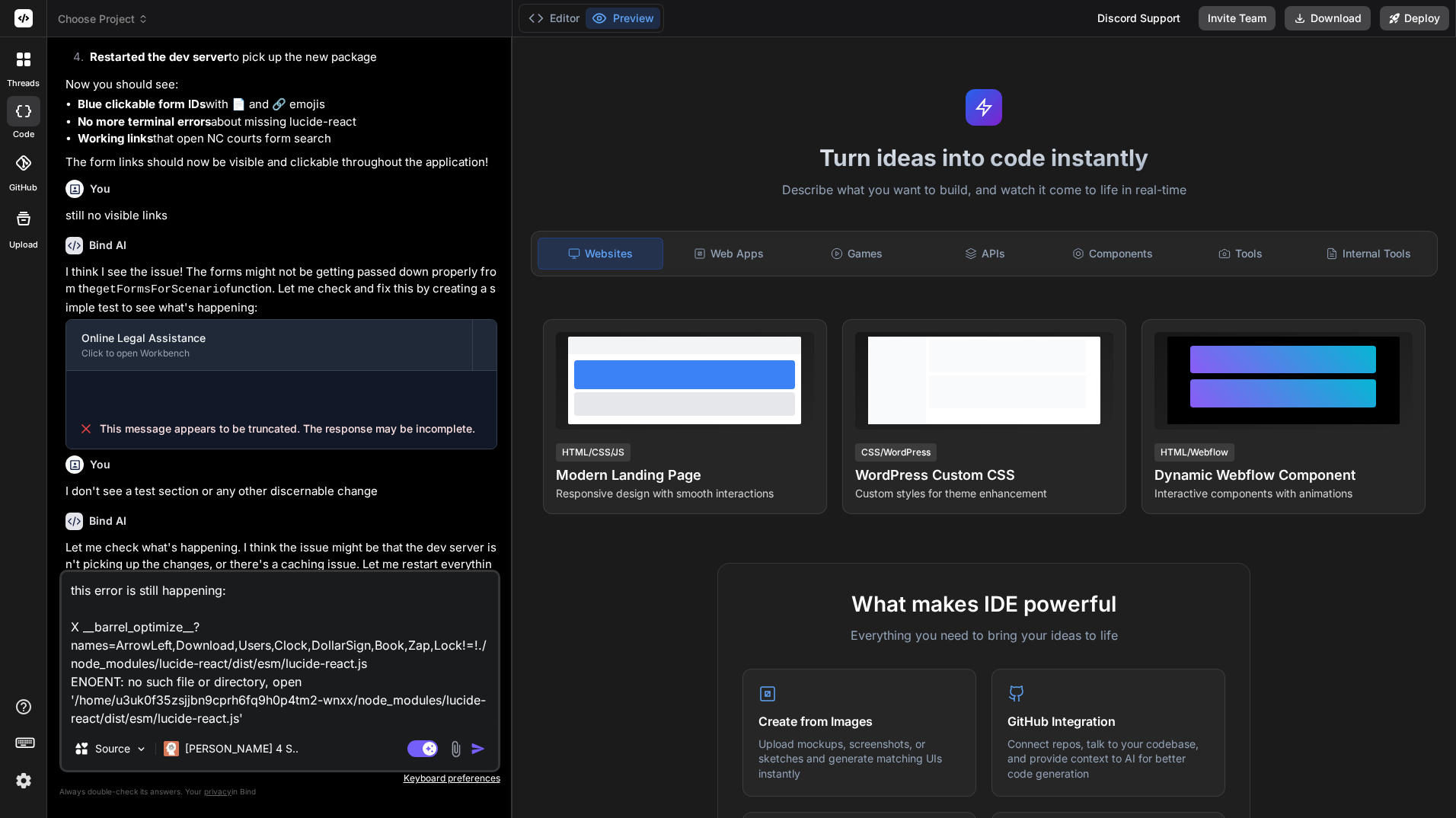
type textarea "x"
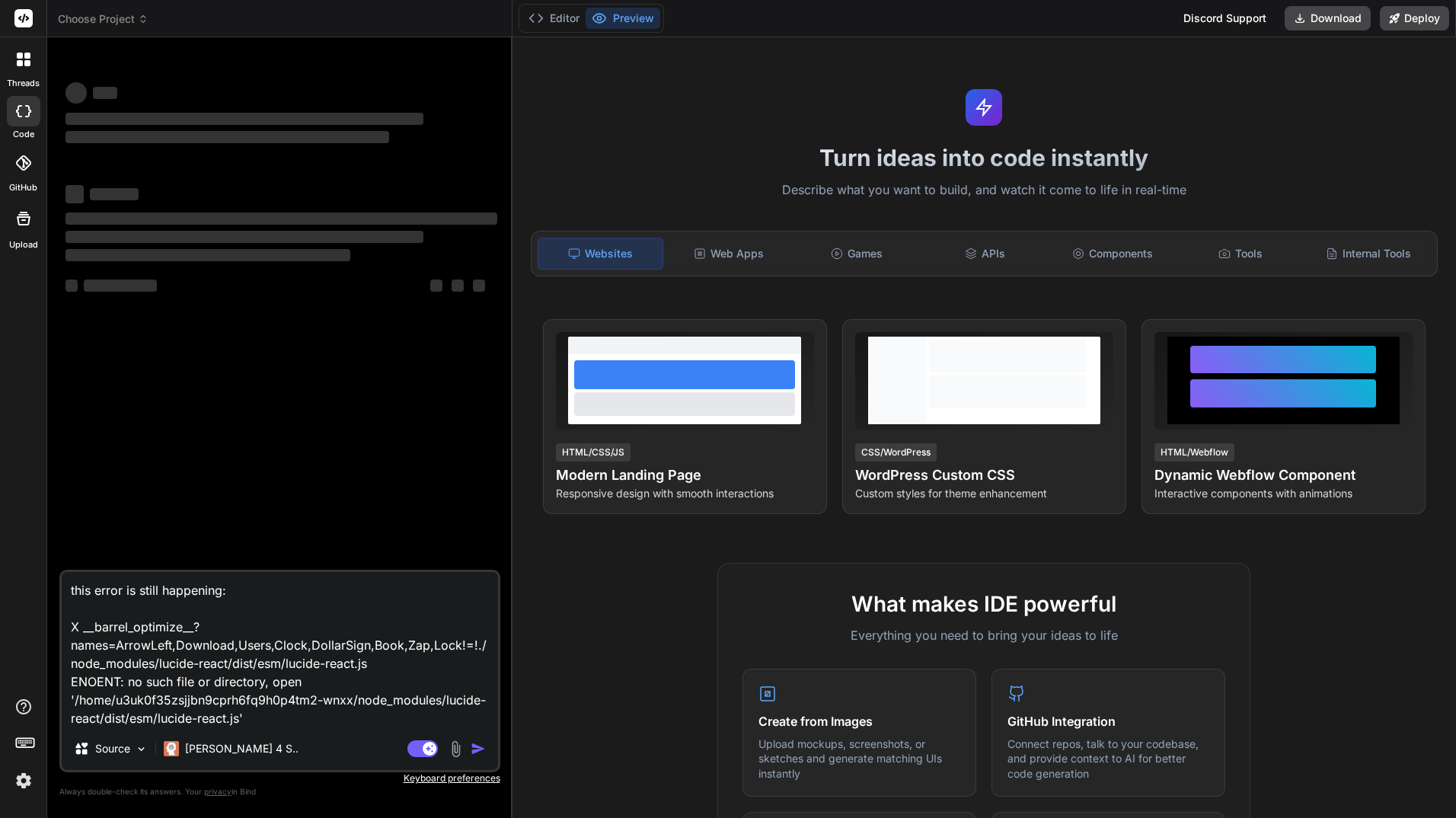
click at [12, 780] on img at bounding box center [23, 781] width 26 height 26
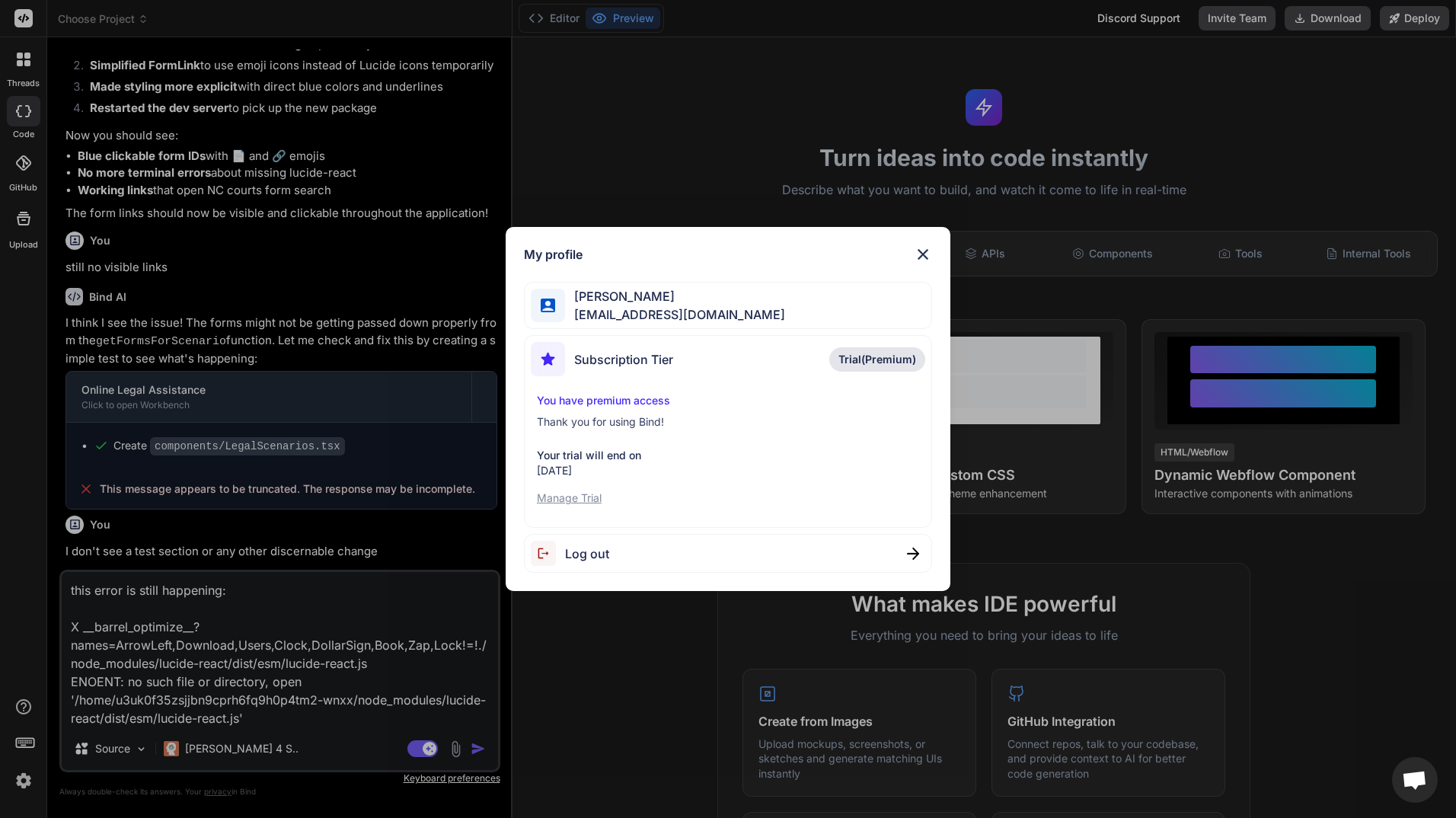
scroll to position [1287, 0]
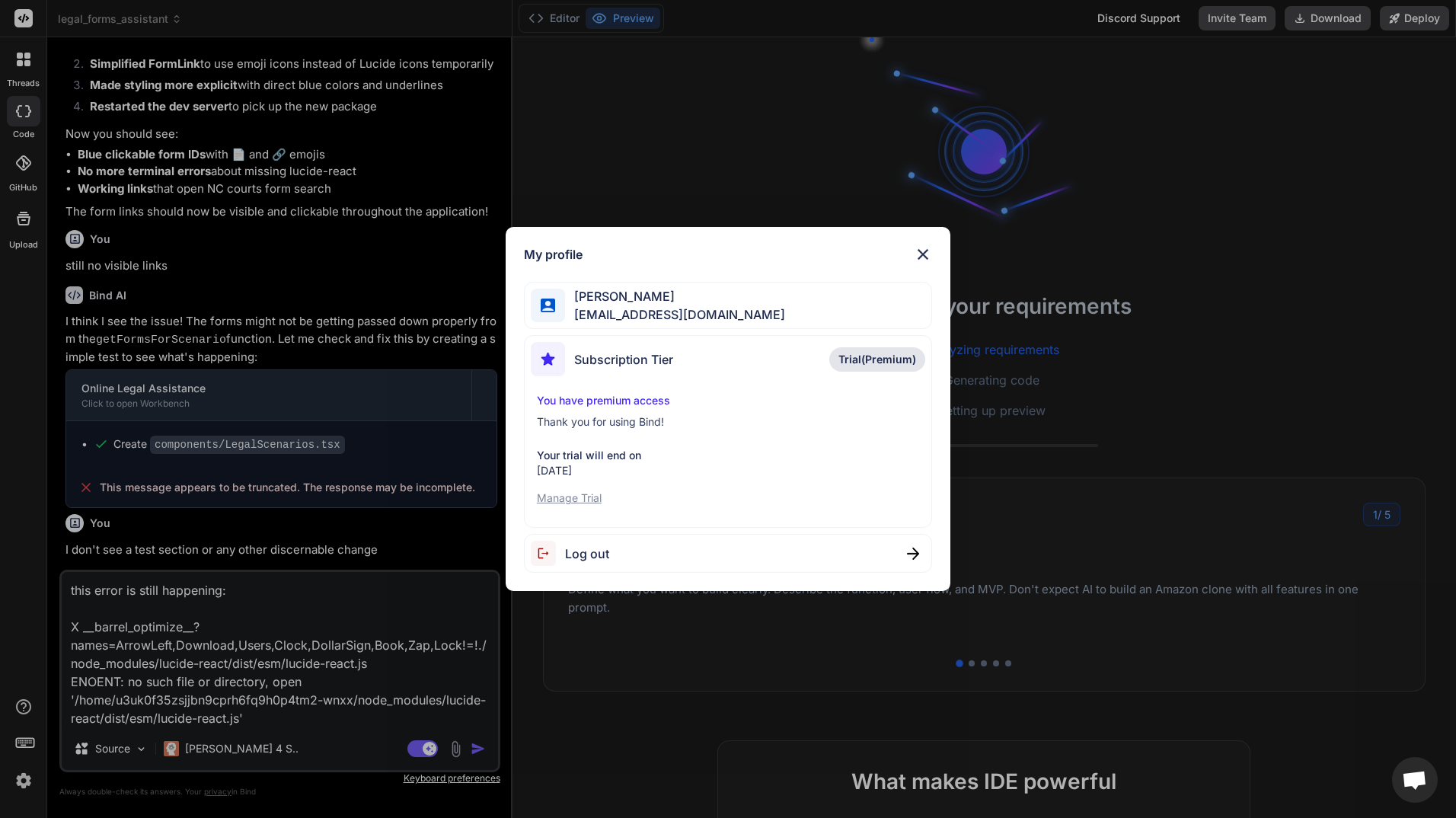
click at [656, 358] on span "Subscription Tier" at bounding box center [624, 359] width 99 height 19
click at [915, 553] on img at bounding box center [912, 553] width 12 height 12
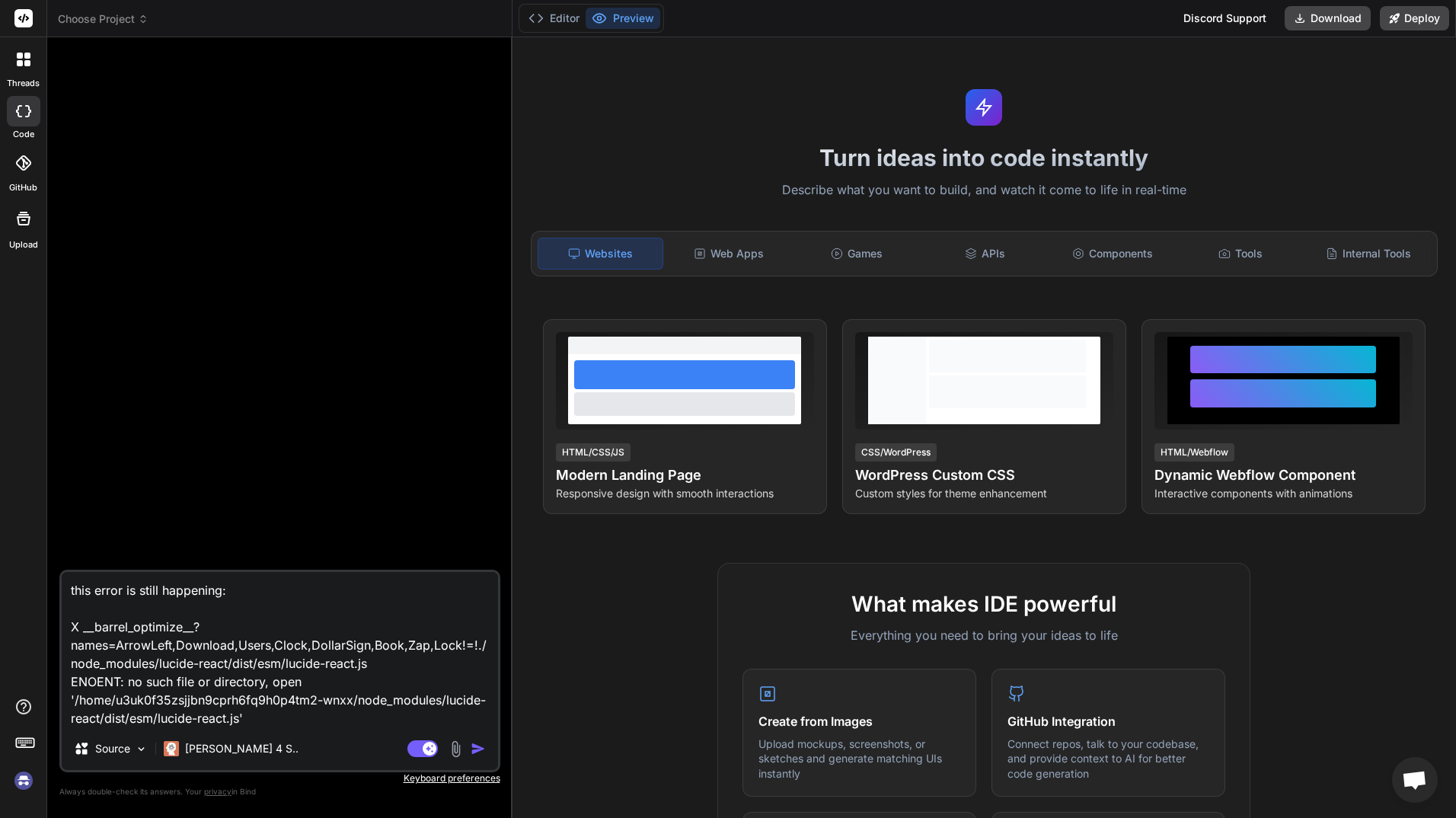
scroll to position [58, 0]
click at [478, 746] on img "button" at bounding box center [478, 749] width 15 height 15
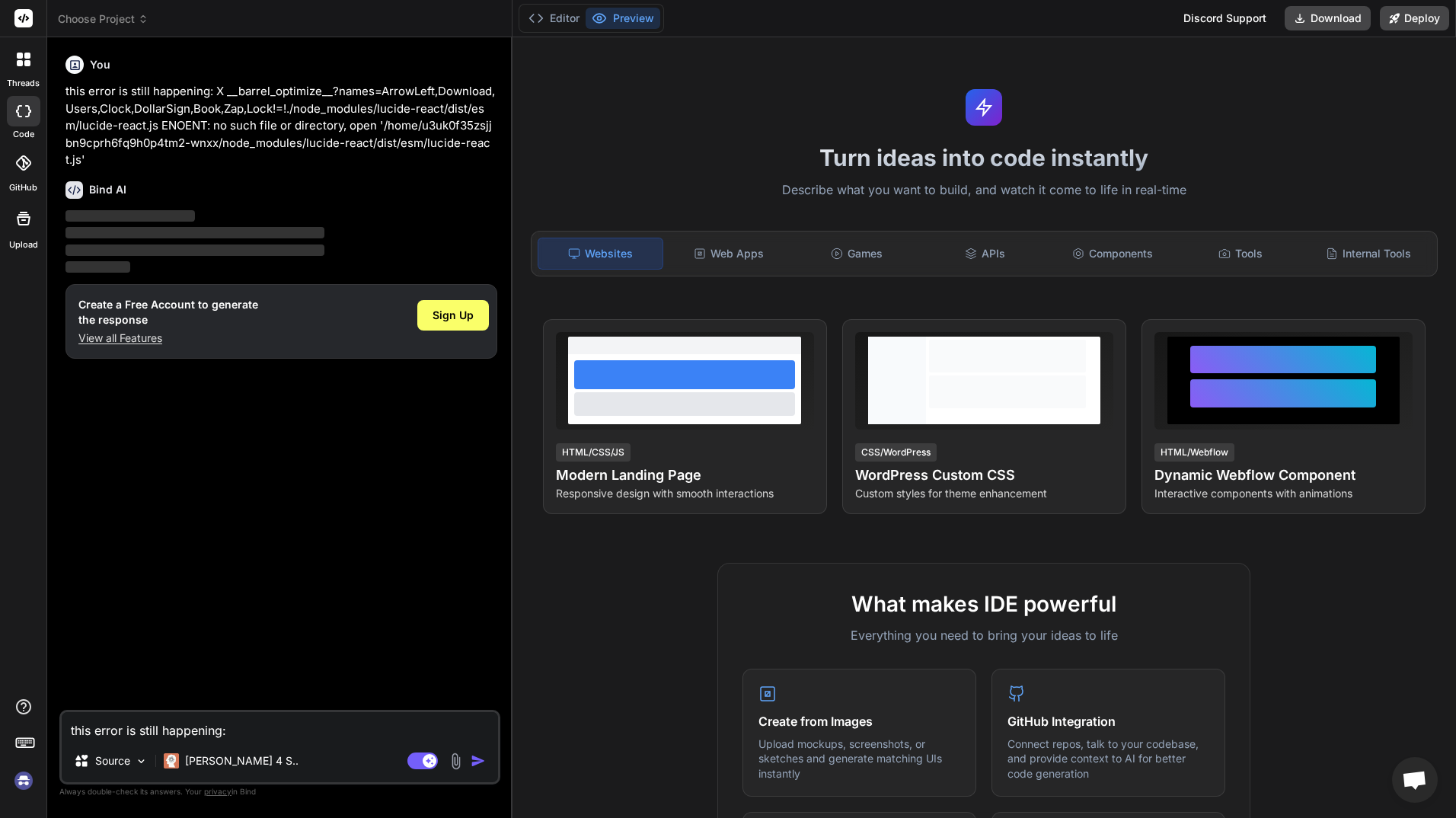
click at [17, 776] on img at bounding box center [23, 781] width 26 height 26
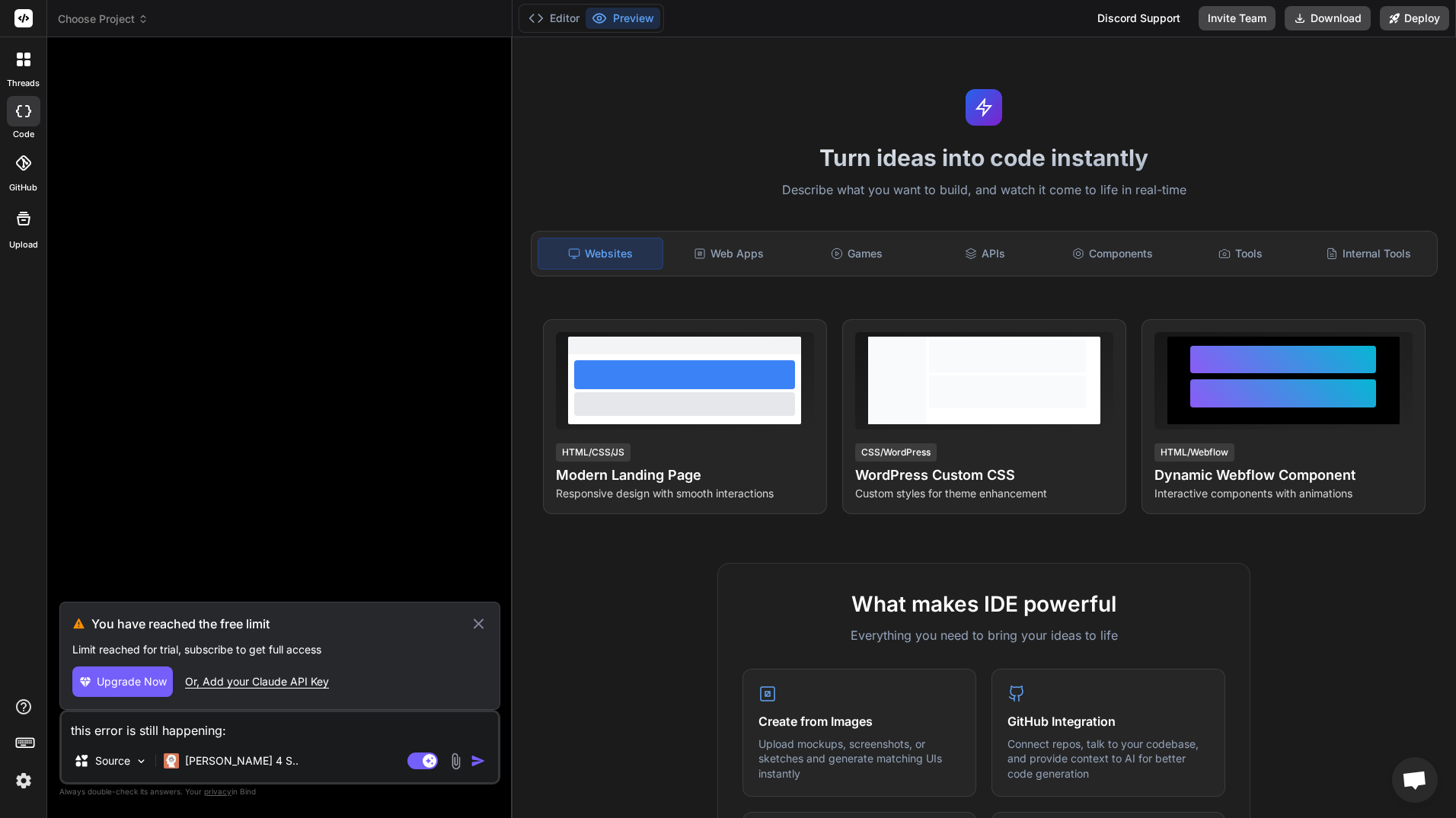
click at [13, 778] on img at bounding box center [23, 781] width 26 height 26
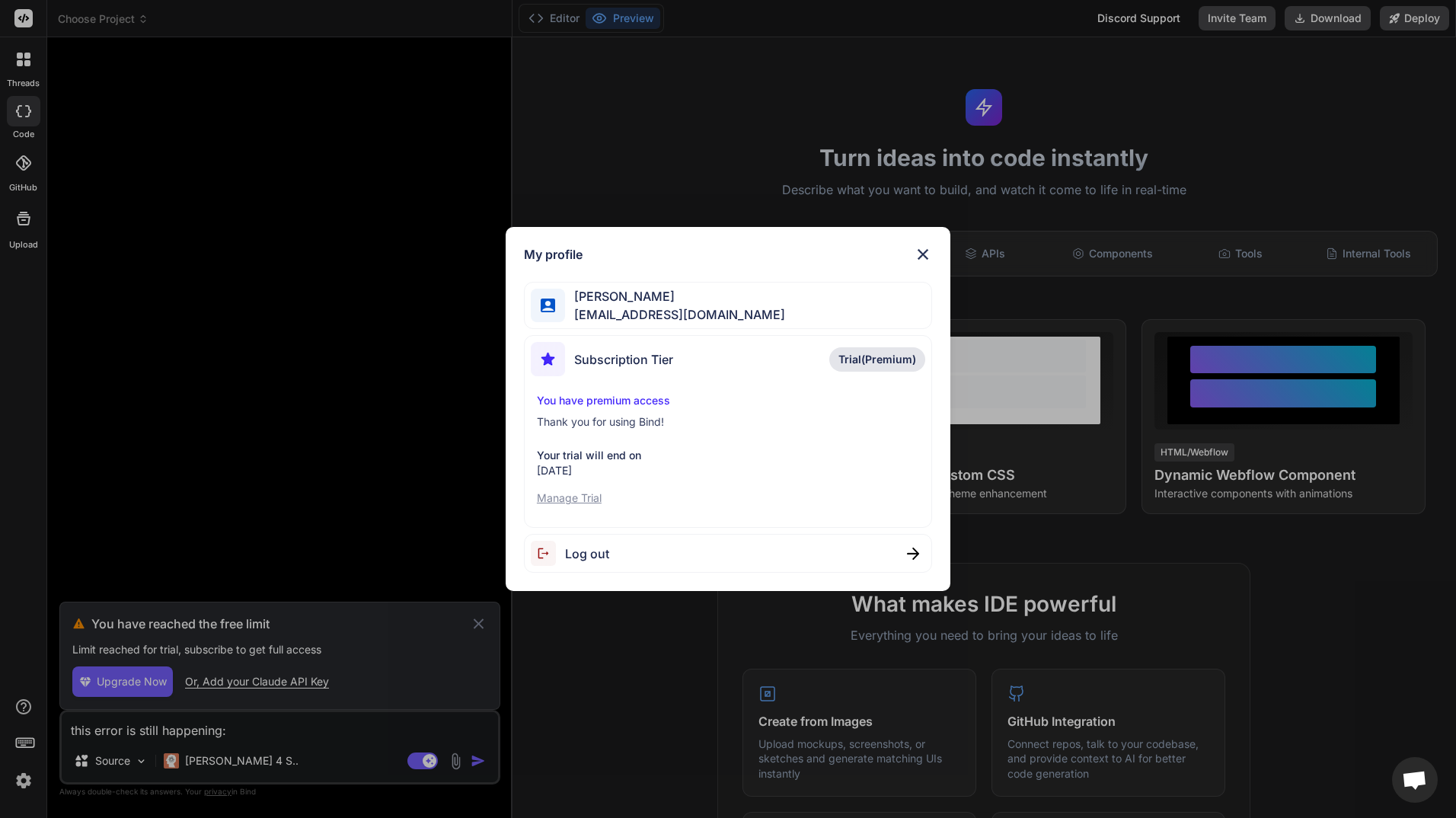
click at [647, 399] on p "You have premium access" at bounding box center [728, 401] width 383 height 15
click at [640, 403] on p "You have premium access" at bounding box center [728, 401] width 383 height 15
drag, startPoint x: 640, startPoint y: 403, endPoint x: 617, endPoint y: 402, distance: 23.0
click at [617, 402] on p "You have premium access" at bounding box center [728, 401] width 383 height 15
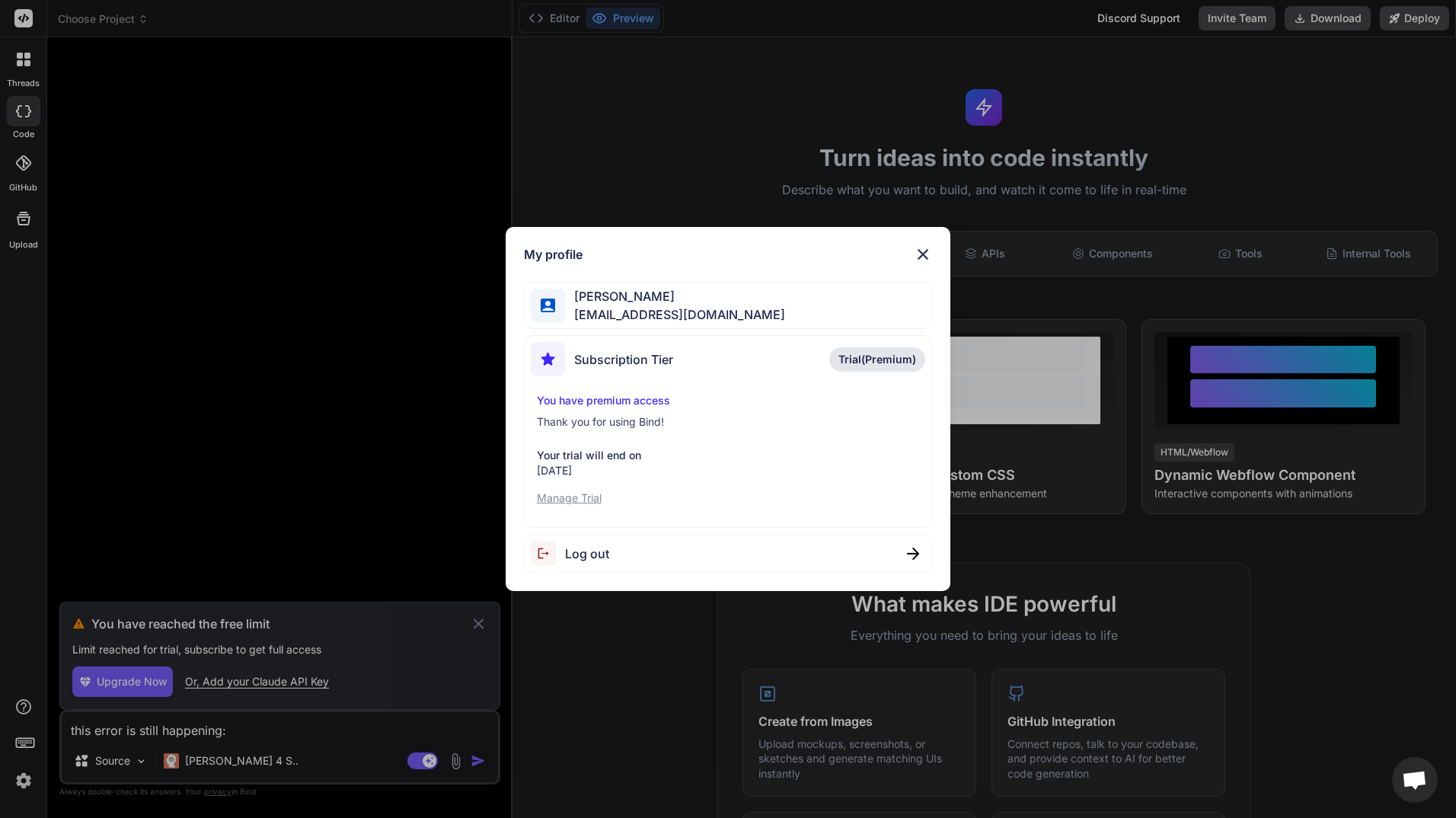
click at [578, 399] on p "You have premium access" at bounding box center [728, 401] width 383 height 15
click at [546, 399] on p "You have premium access" at bounding box center [728, 401] width 383 height 15
click at [886, 361] on span "Trial(Premium)" at bounding box center [877, 359] width 78 height 15
click at [927, 256] on img at bounding box center [924, 255] width 19 height 19
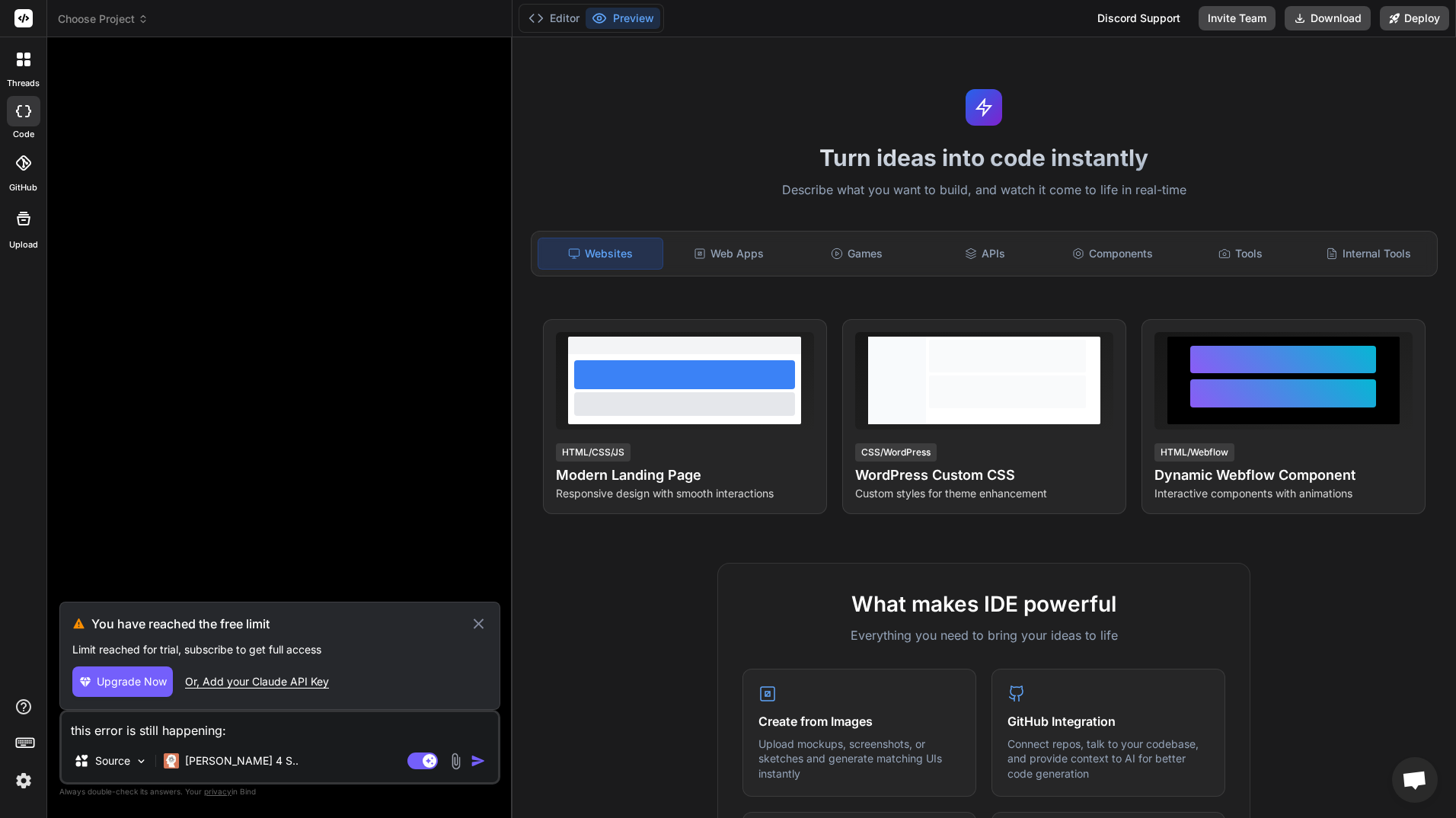
click at [485, 615] on icon at bounding box center [478, 624] width 18 height 19
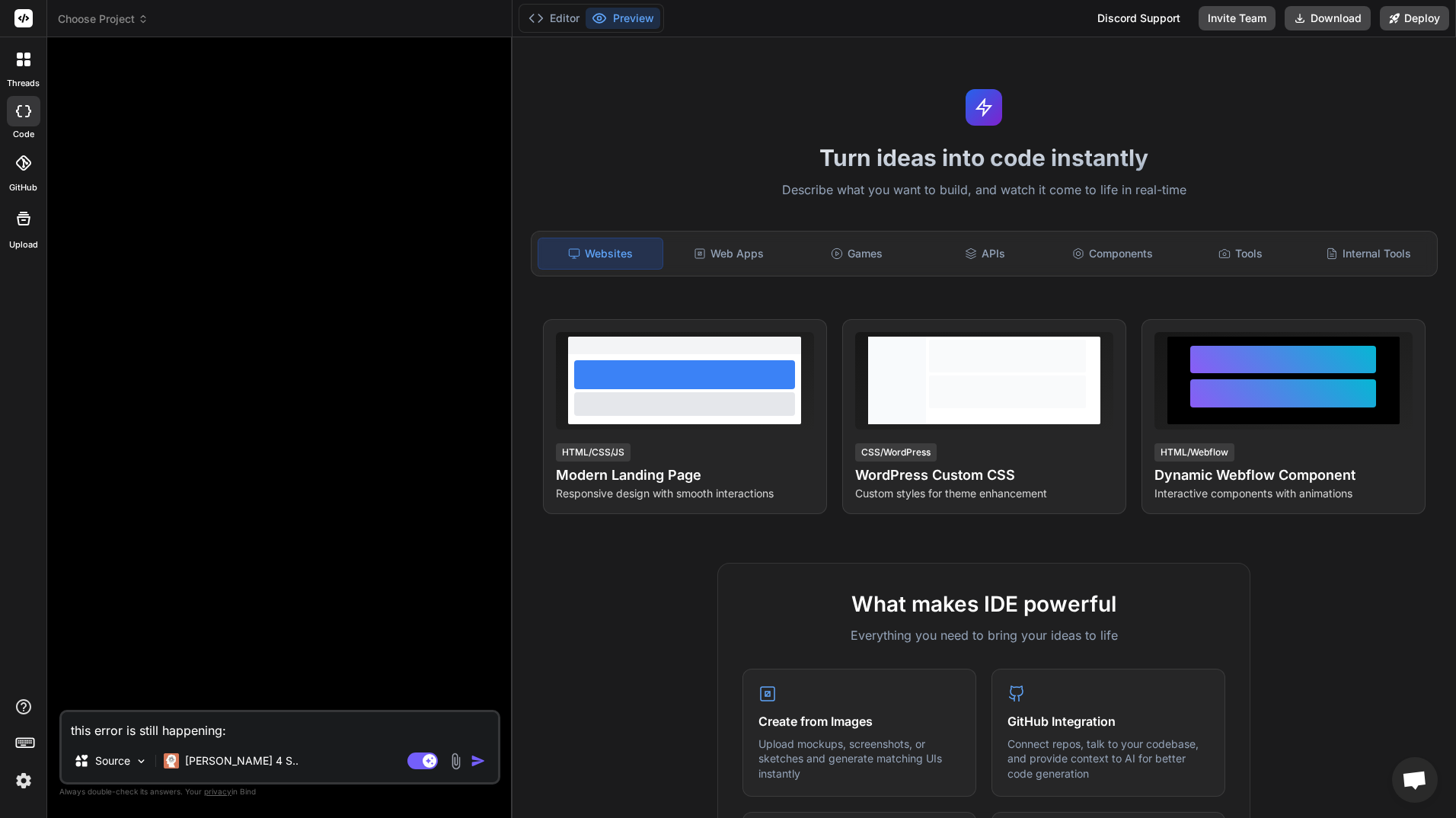
click at [22, 776] on img at bounding box center [23, 781] width 26 height 26
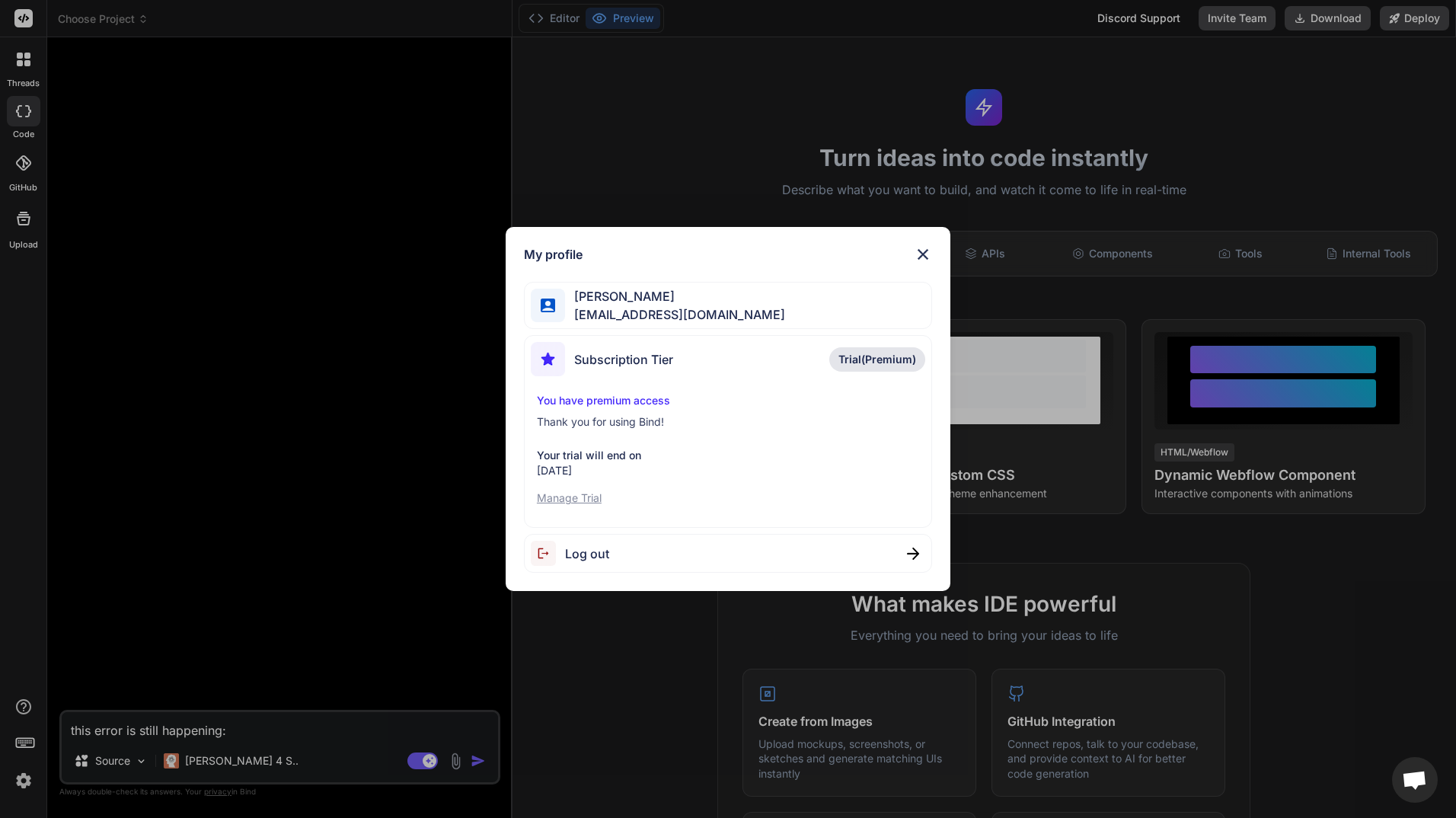
click at [583, 496] on p "Manage Trial" at bounding box center [728, 498] width 383 height 15
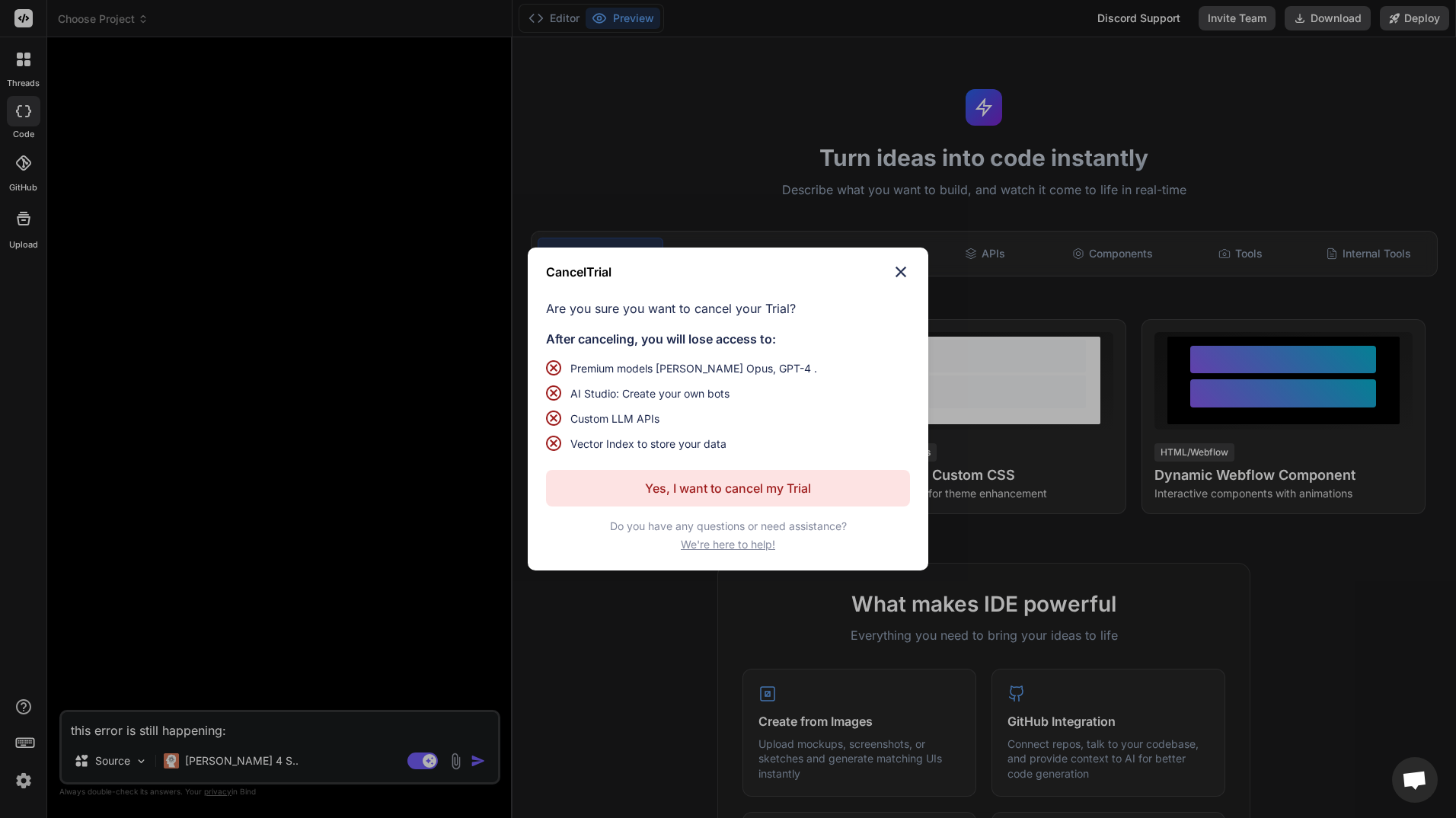
click at [721, 547] on span "We're here to help!" at bounding box center [728, 545] width 95 height 15
click at [901, 270] on img at bounding box center [901, 272] width 19 height 19
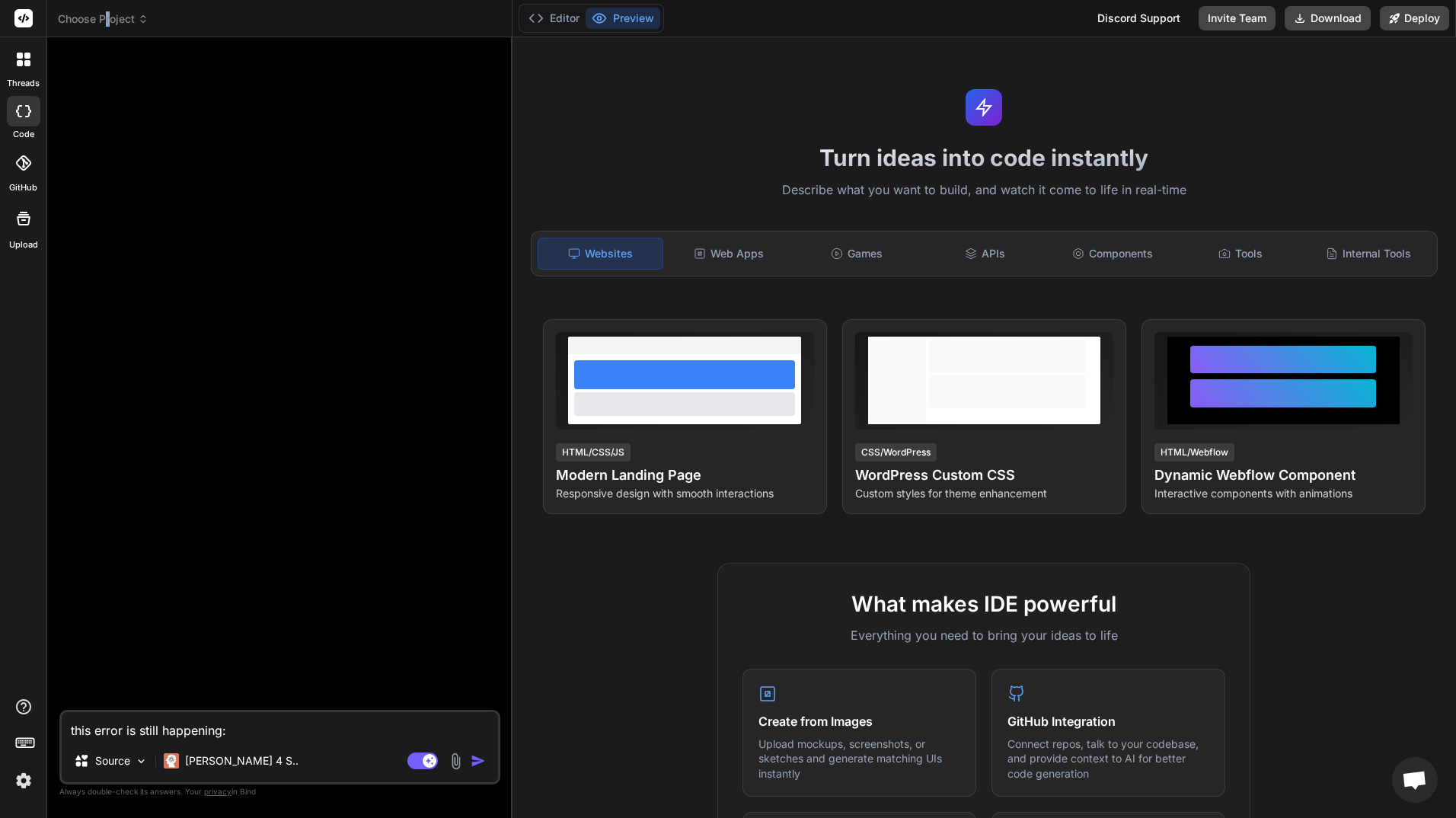
click at [109, 14] on span "Choose Project" at bounding box center [103, 19] width 91 height 15
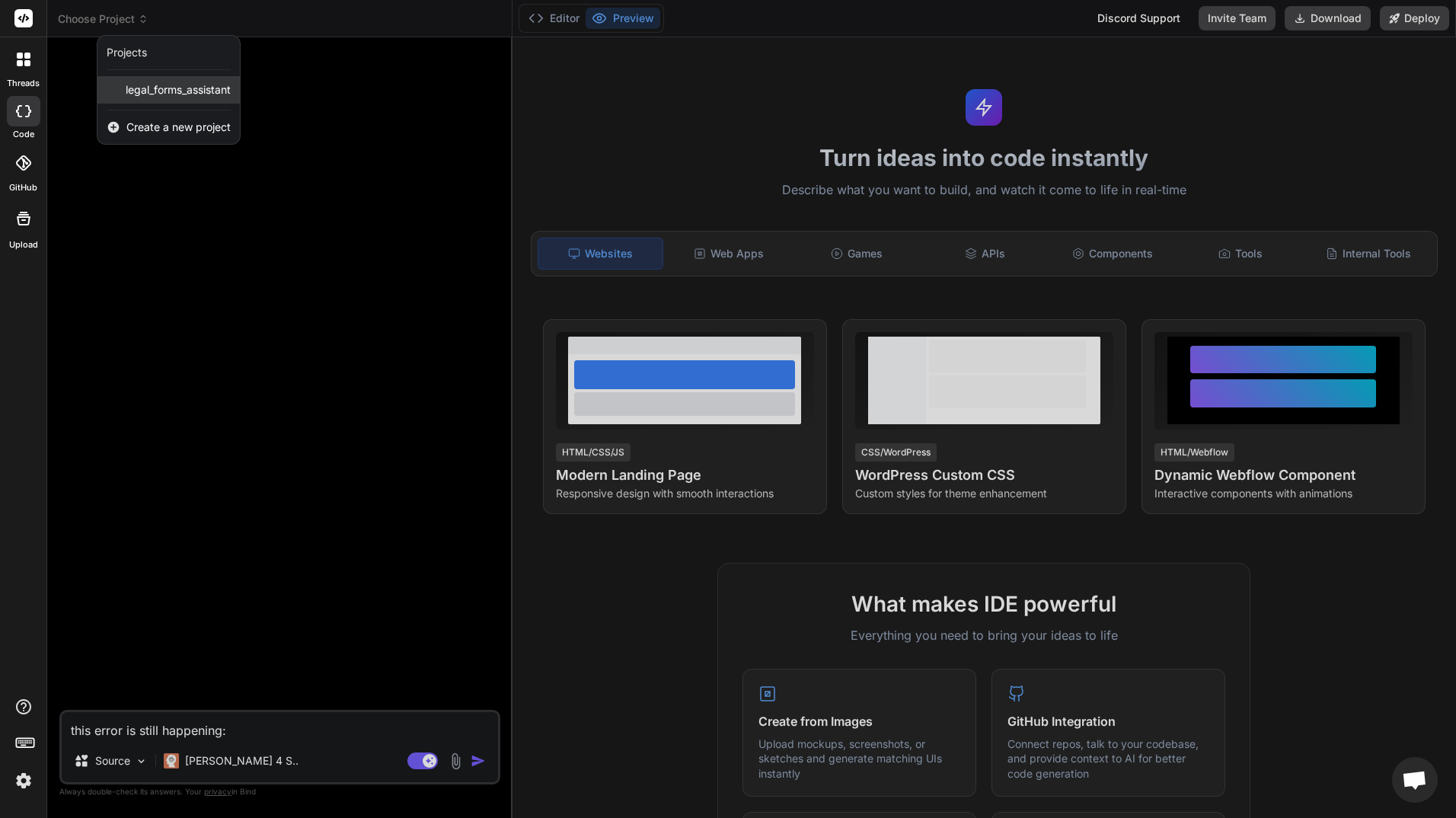
drag, startPoint x: 109, startPoint y: 14, endPoint x: 105, endPoint y: 80, distance: 66.1
click at [105, 80] on div "legal_forms_assistant" at bounding box center [168, 89] width 142 height 27
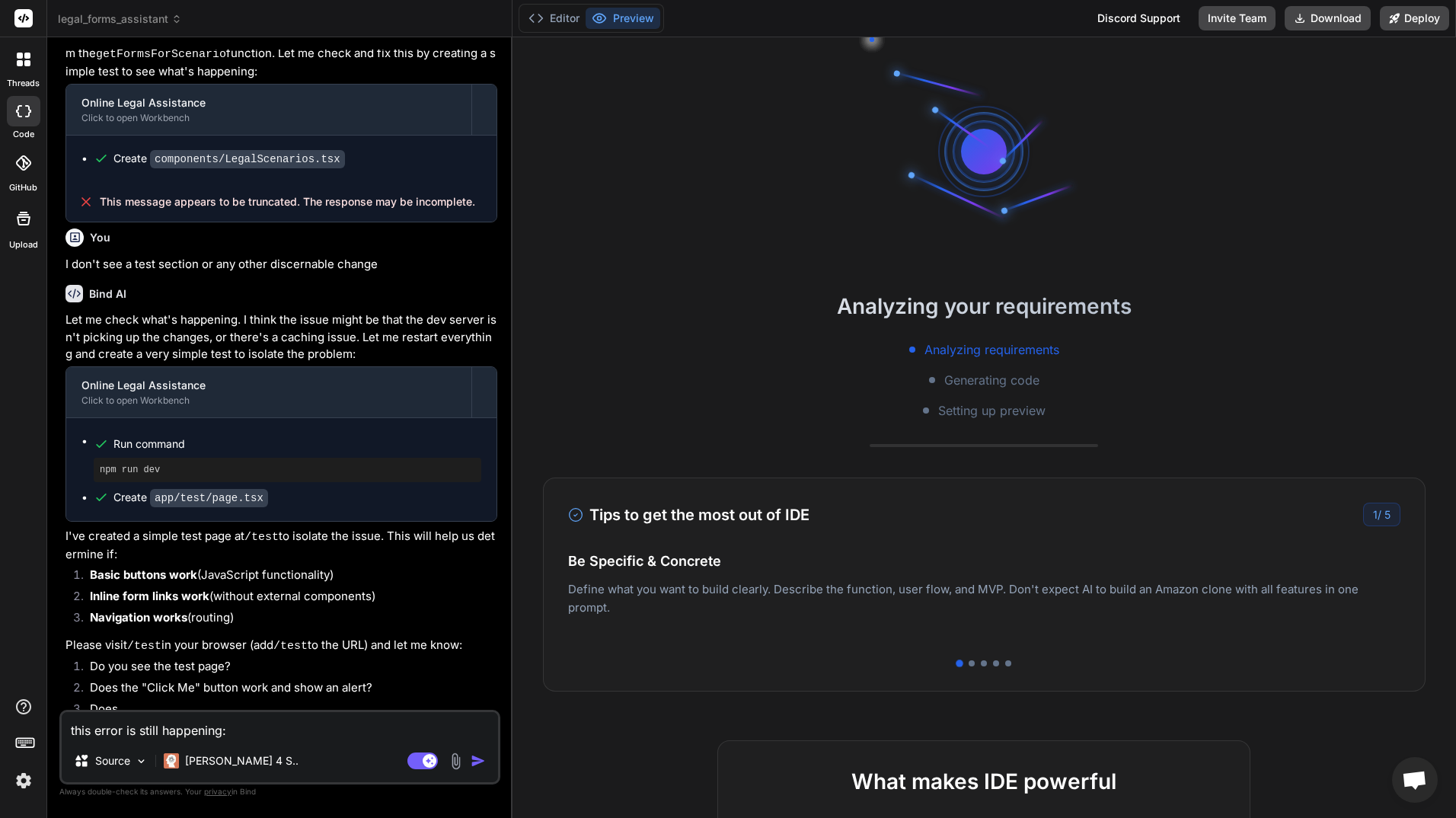
scroll to position [1575, 0]
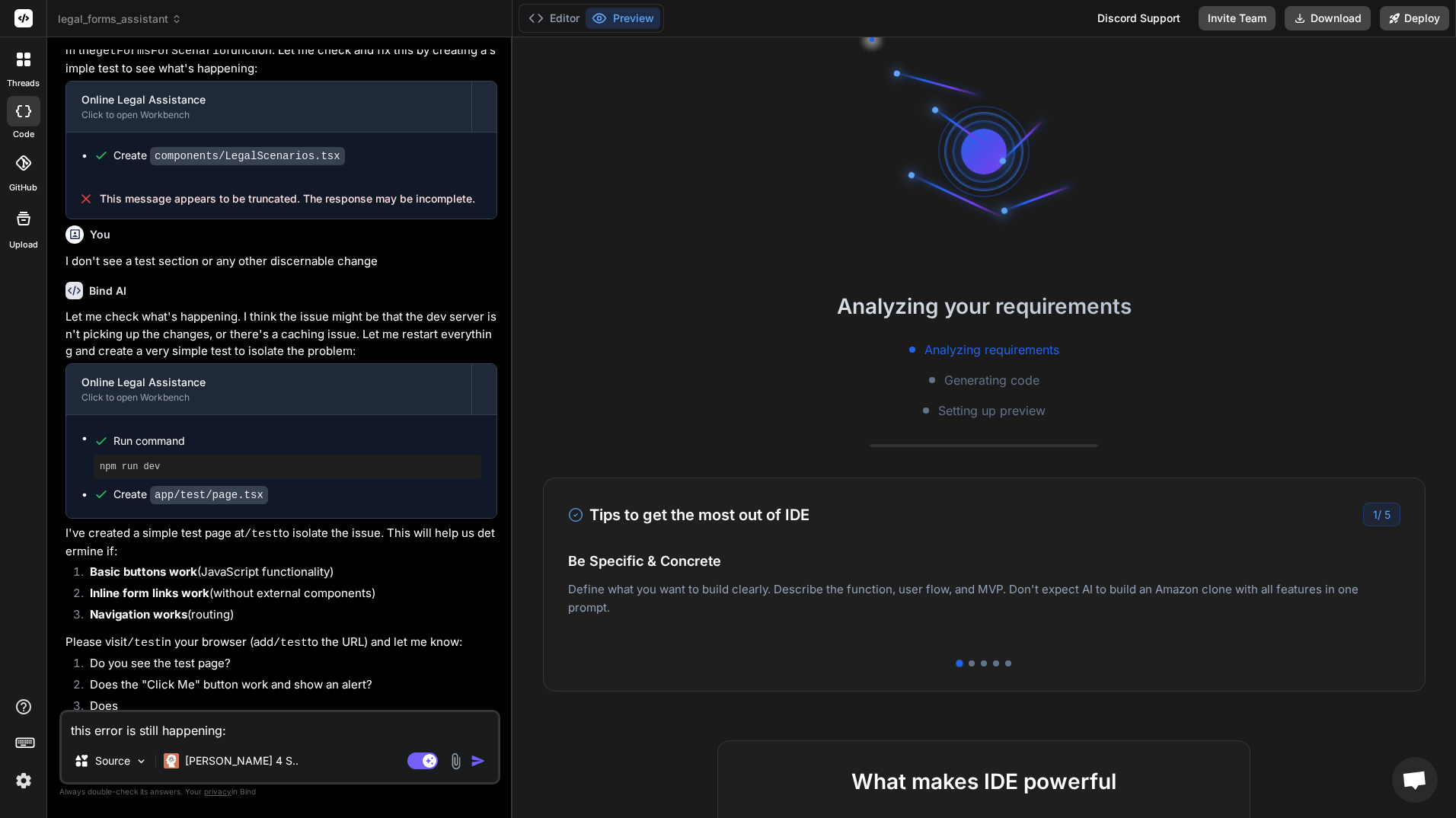
click at [256, 197] on span "This message appears to be truncated. The response may be incomplete." at bounding box center [287, 198] width 375 height 15
click at [227, 759] on p "[PERSON_NAME] 4 S.." at bounding box center [241, 761] width 113 height 15
drag, startPoint x: 227, startPoint y: 759, endPoint x: 1266, endPoint y: 105, distance: 1227.7
click at [1266, 105] on div "Analyzing your requirements Analyzing requirements Generating code Setting up p…" at bounding box center [984, 428] width 944 height 781
click at [23, 235] on div at bounding box center [23, 218] width 36 height 37
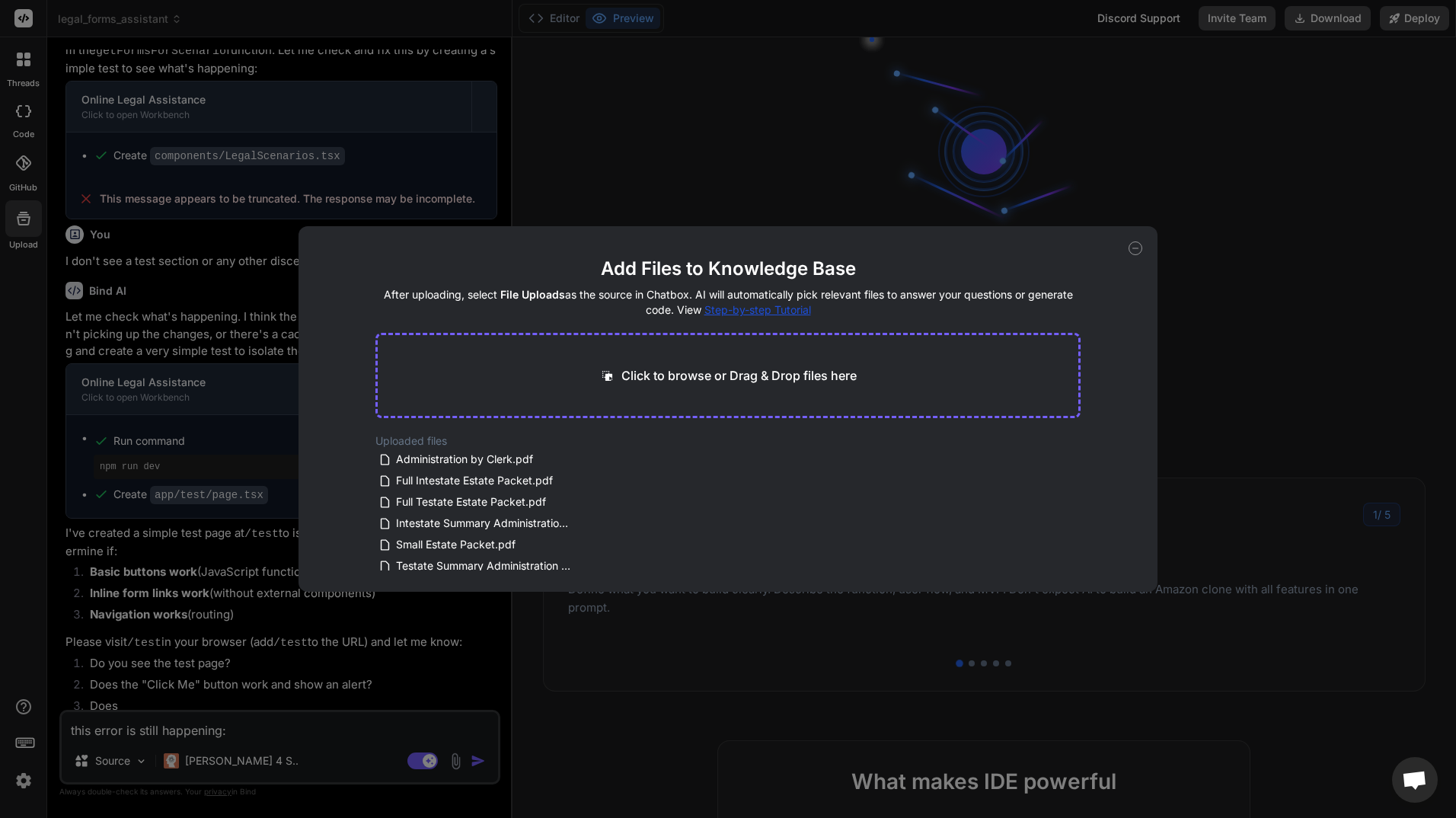
click at [23, 96] on div "Add Files to Knowledge Base After uploading, select File Uploads as the source …" at bounding box center [728, 409] width 1456 height 818
type textarea "x"
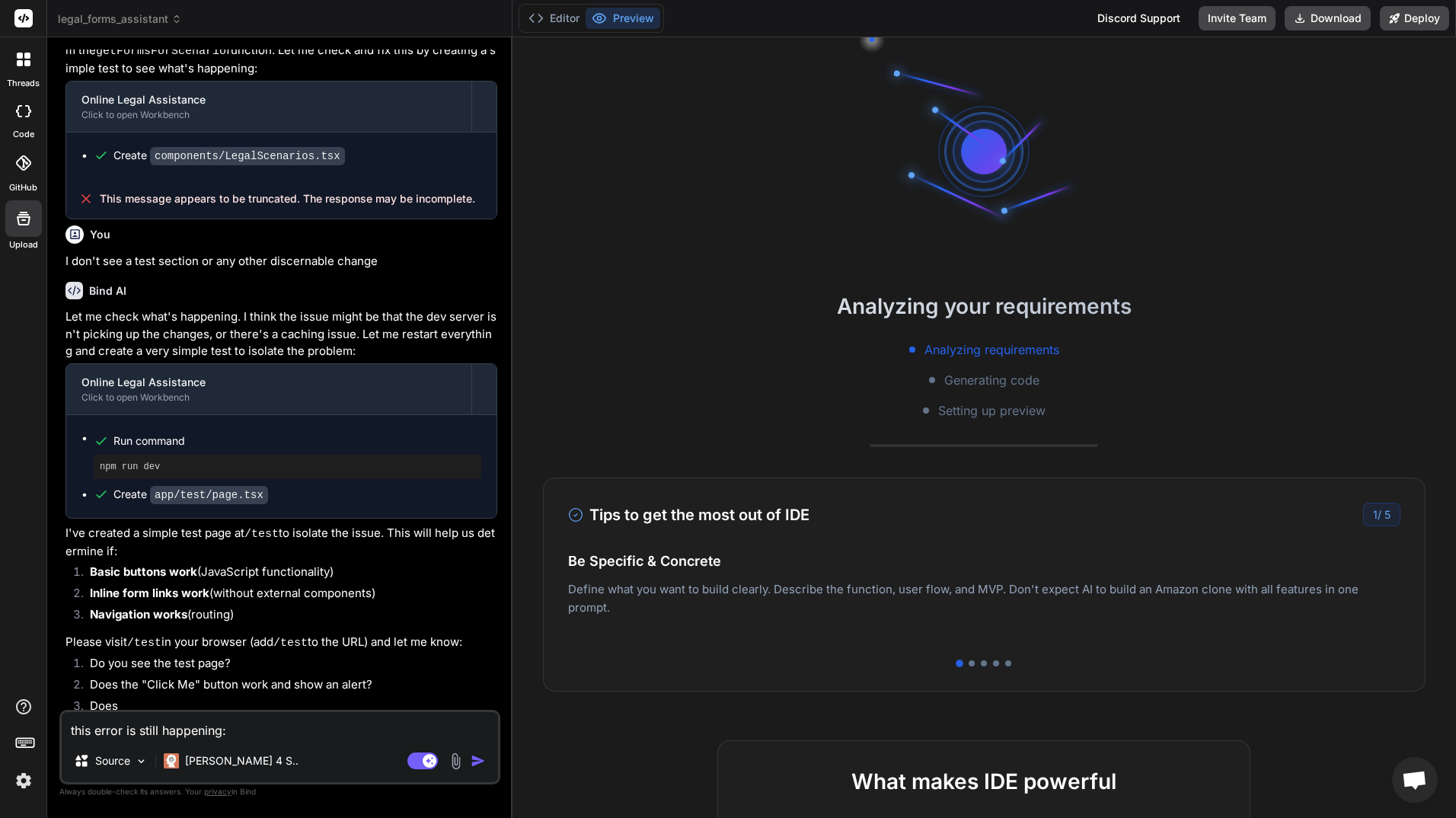
click at [177, 721] on textarea "this error is still happening: X __barrel_optimize__?names=ArrowLeft,Download,U…" at bounding box center [280, 725] width 436 height 27
type textarea "x"
type textarea "y"
type textarea "x"
type textarea "yo"
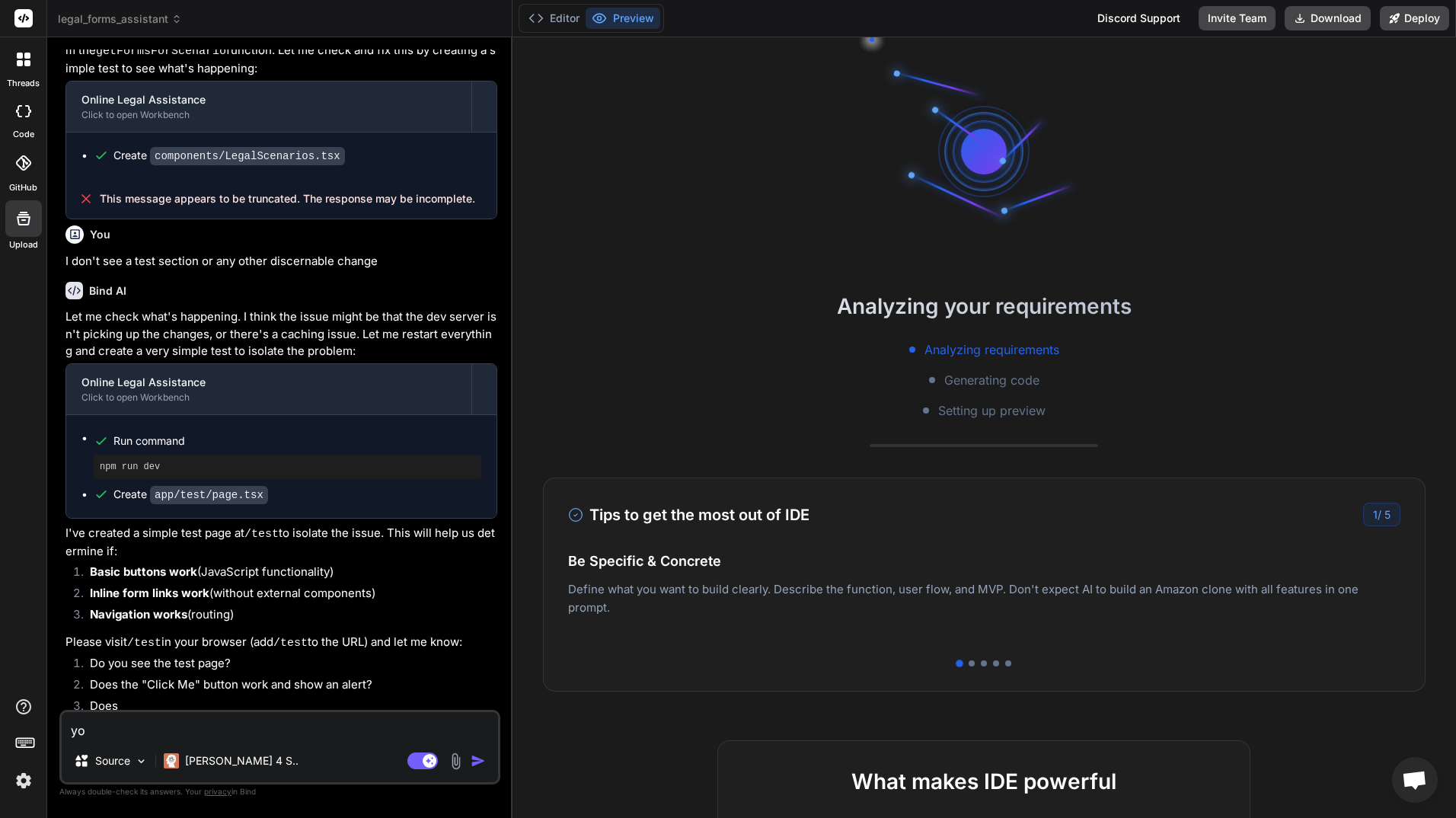
type textarea "x"
type textarea "you"
type textarea "x"
type textarea "your"
type textarea "x"
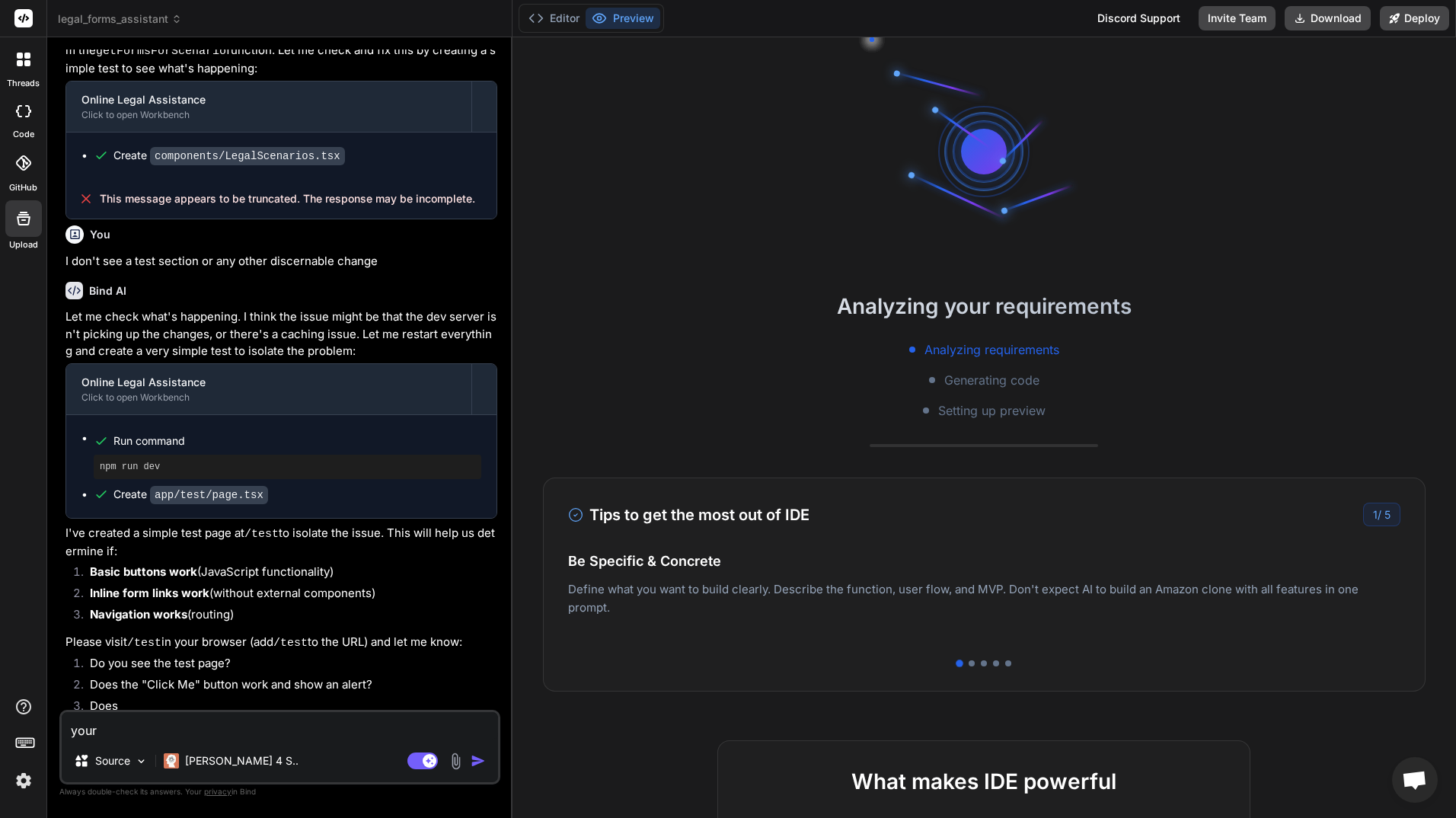
type textarea "your"
type textarea "x"
type textarea "your l"
type textarea "x"
type textarea "your la"
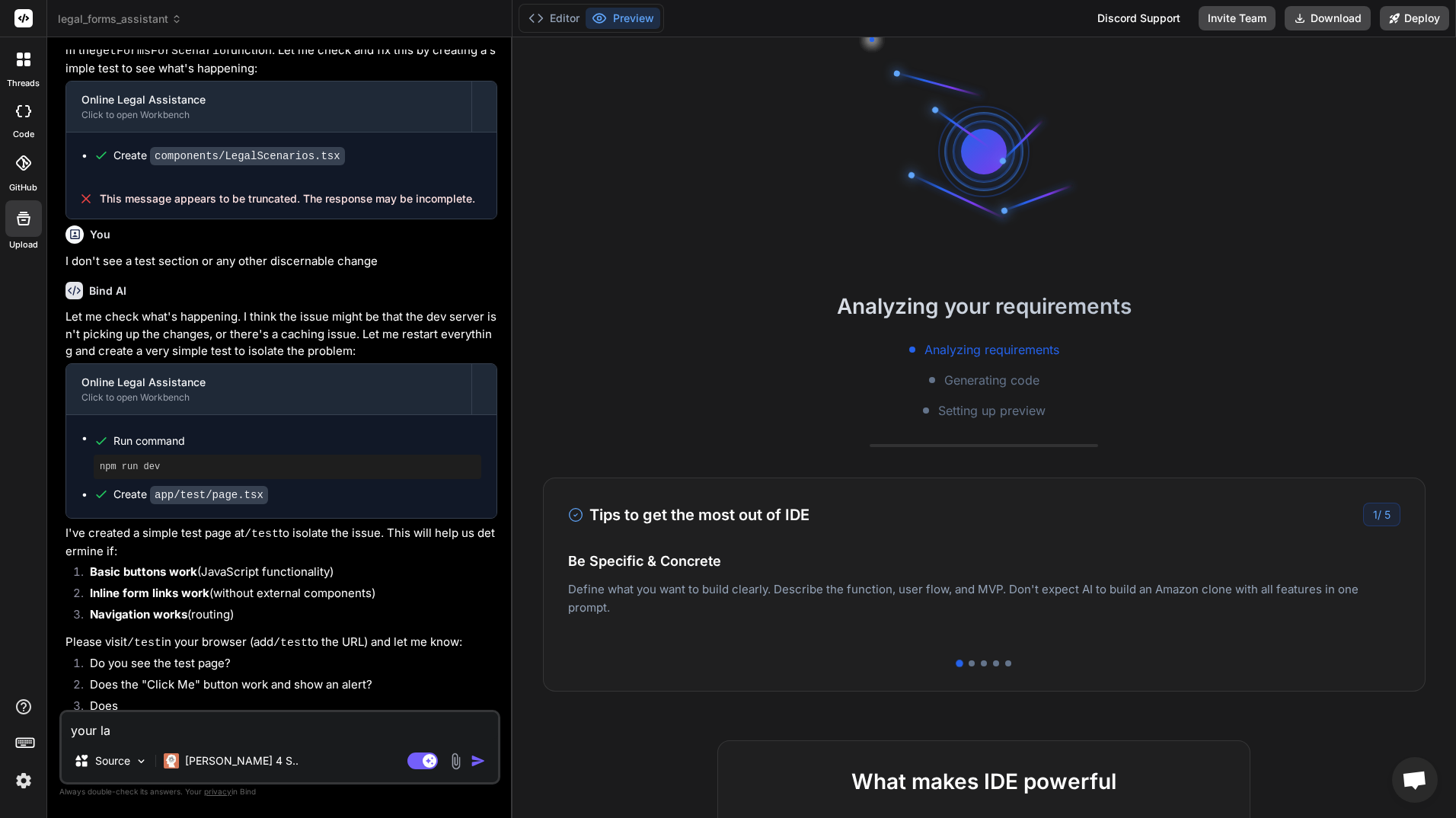
type textarea "x"
type textarea "your las"
type textarea "x"
type textarea "your last"
type textarea "x"
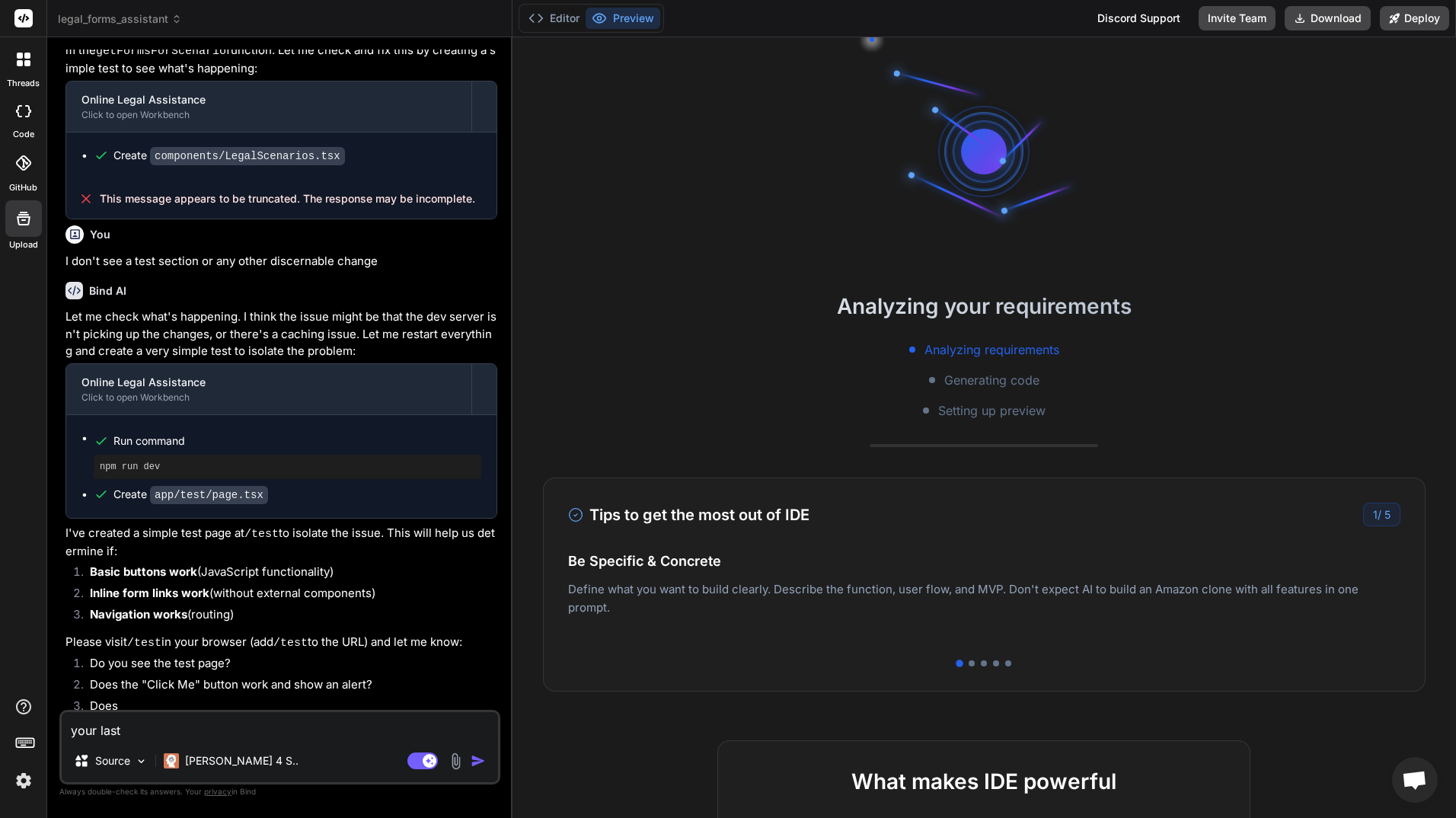
type textarea "your last"
type textarea "x"
type textarea "your last m"
type textarea "x"
type textarea "your last me"
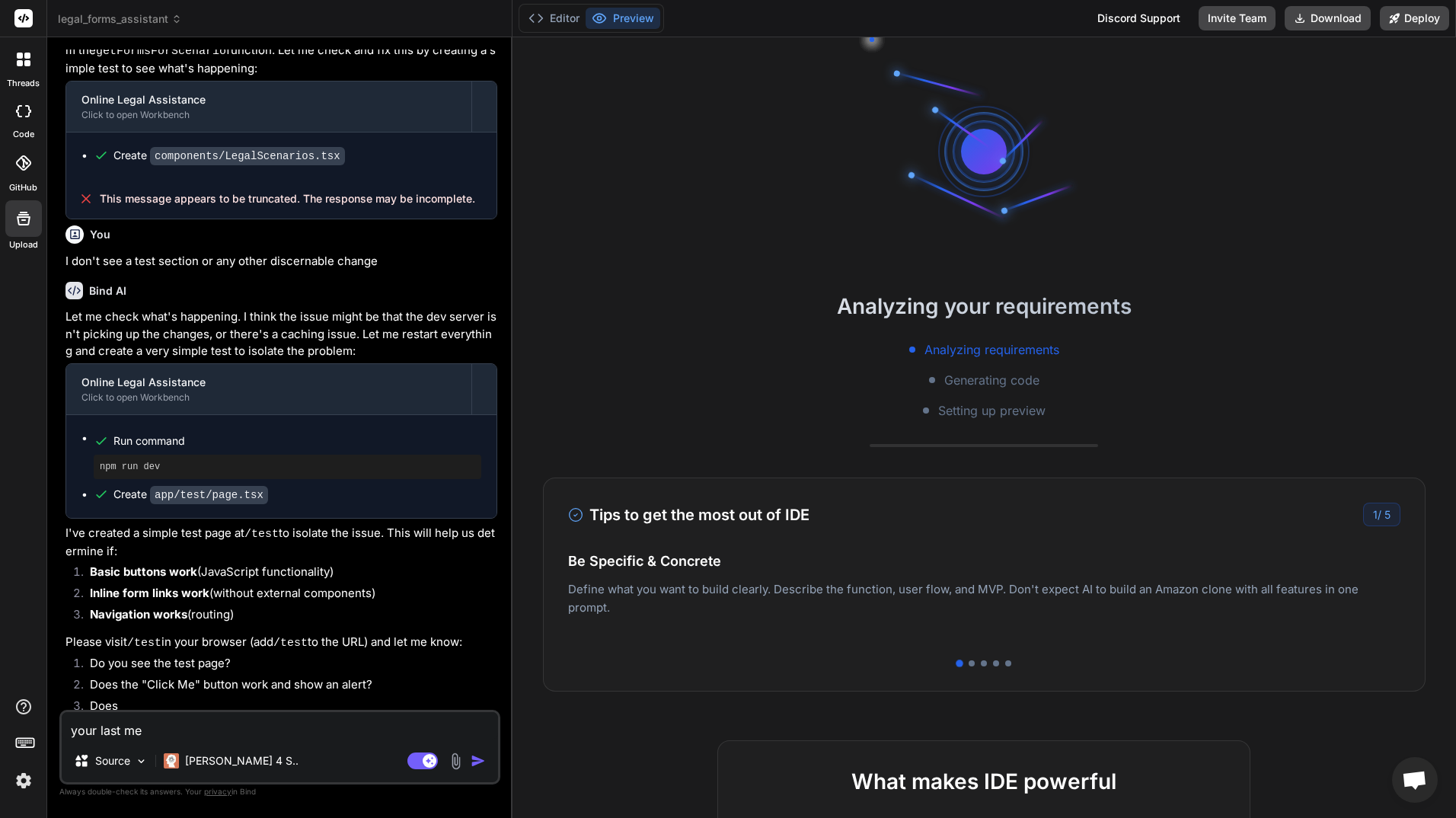
type textarea "x"
type textarea "your last mes"
type textarea "x"
type textarea "your last mess"
type textarea "x"
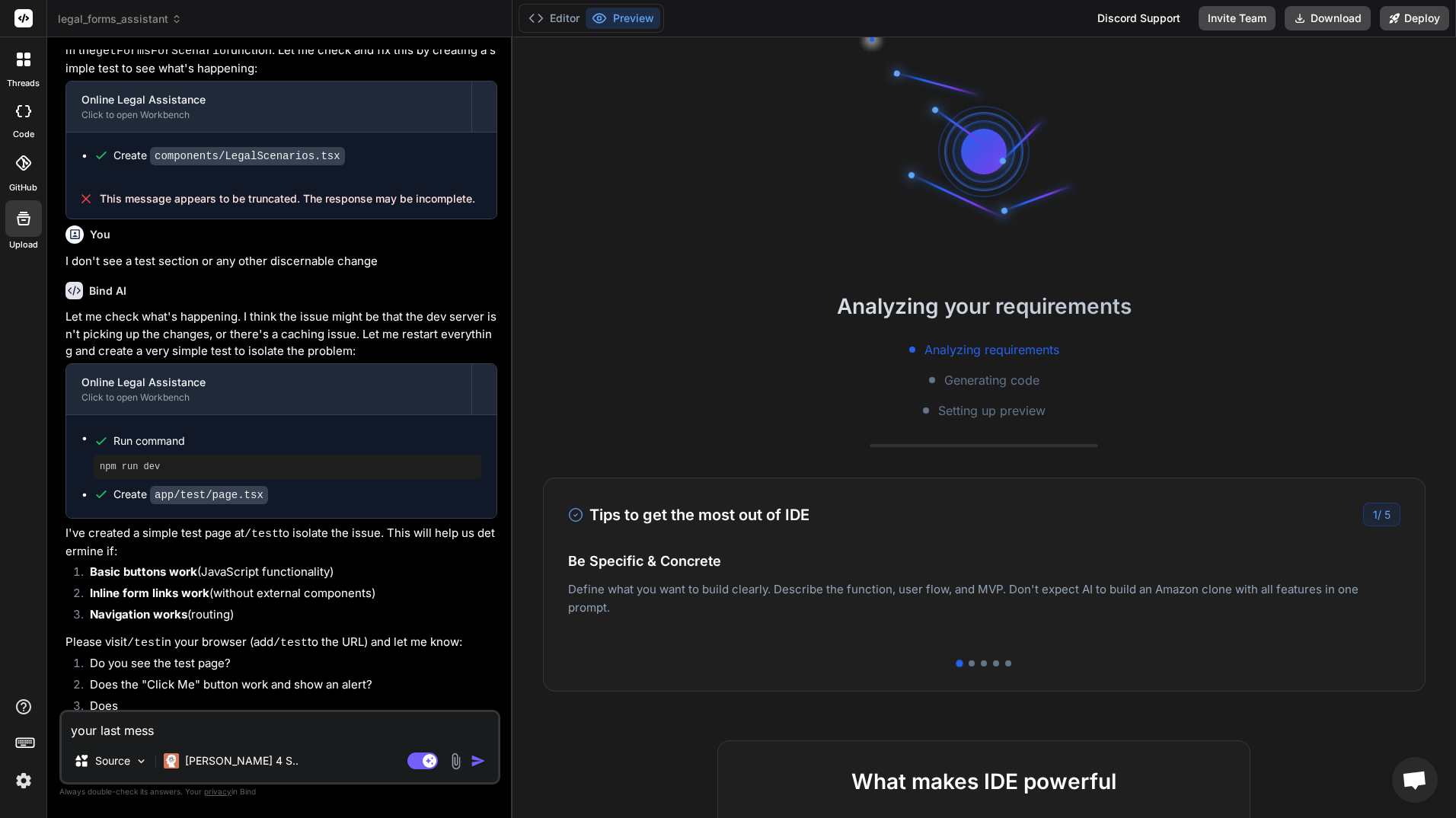
type textarea "your last messa"
type textarea "x"
type textarea "your last messag"
type textarea "x"
type textarea "your last message"
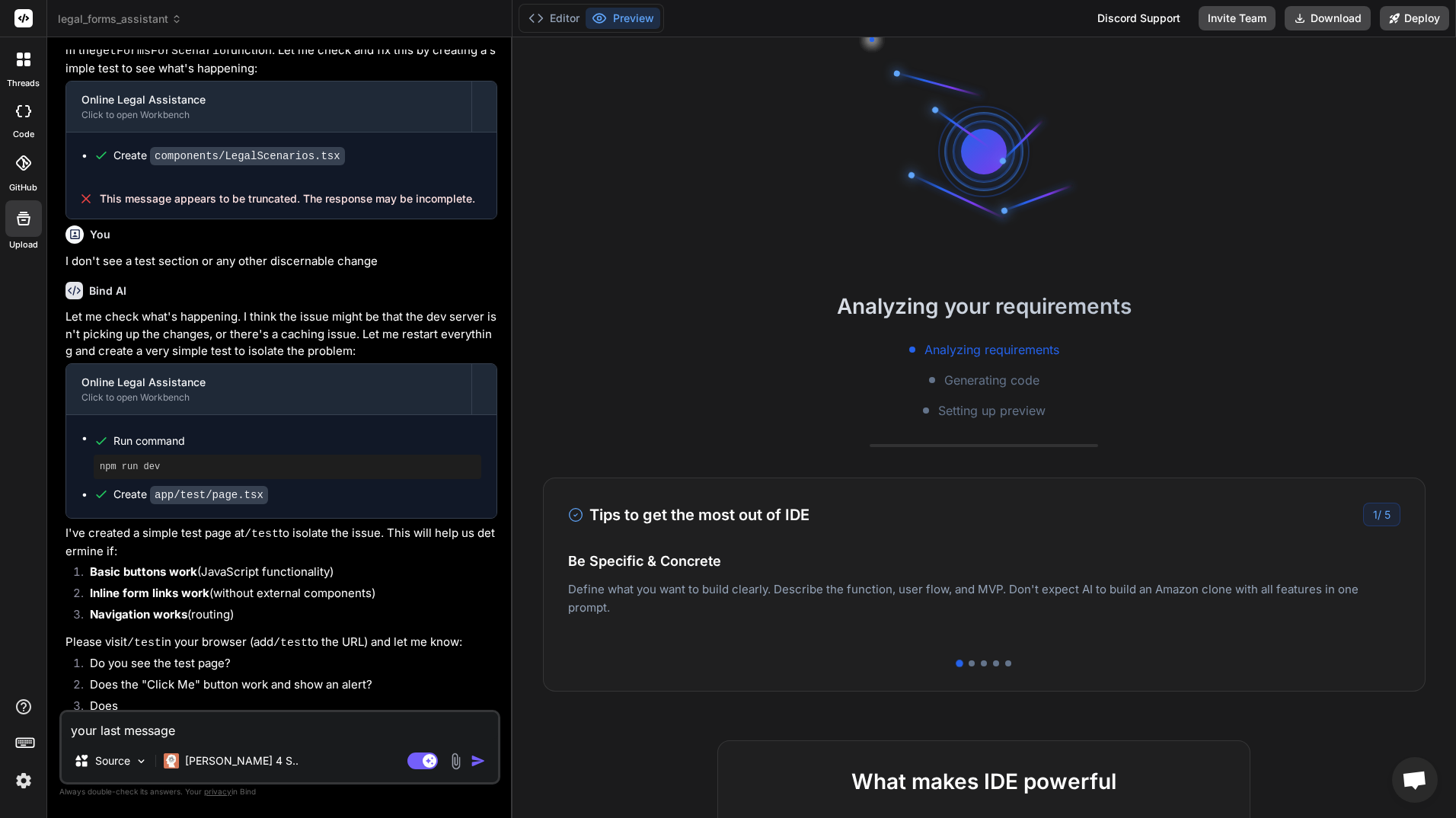
type textarea "x"
type textarea "your last message"
type textarea "x"
type textarea "your last message w"
type textarea "x"
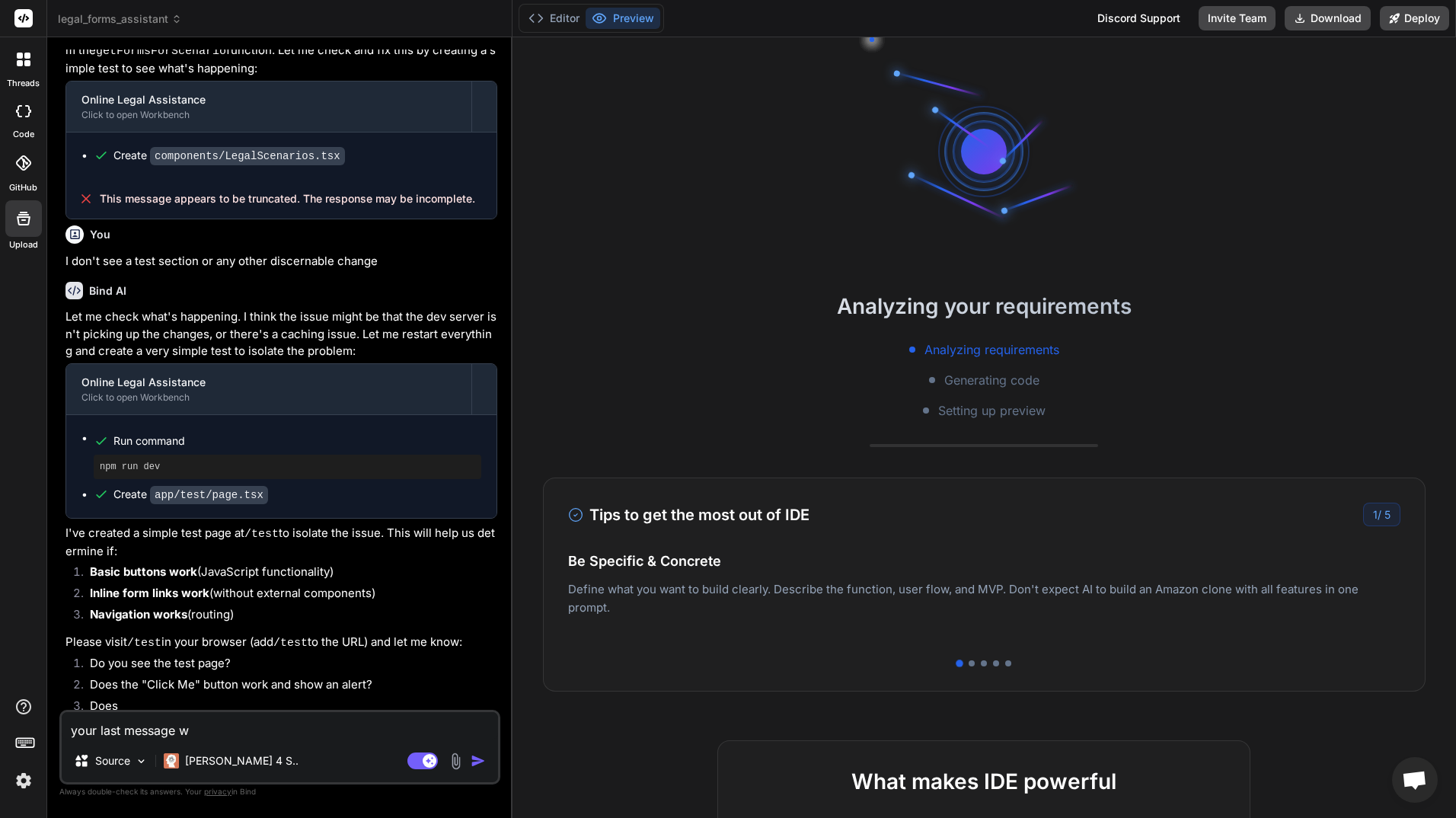
type textarea "your last message wa"
type textarea "x"
type textarea "your last message was"
type textarea "x"
type textarea "your last message was"
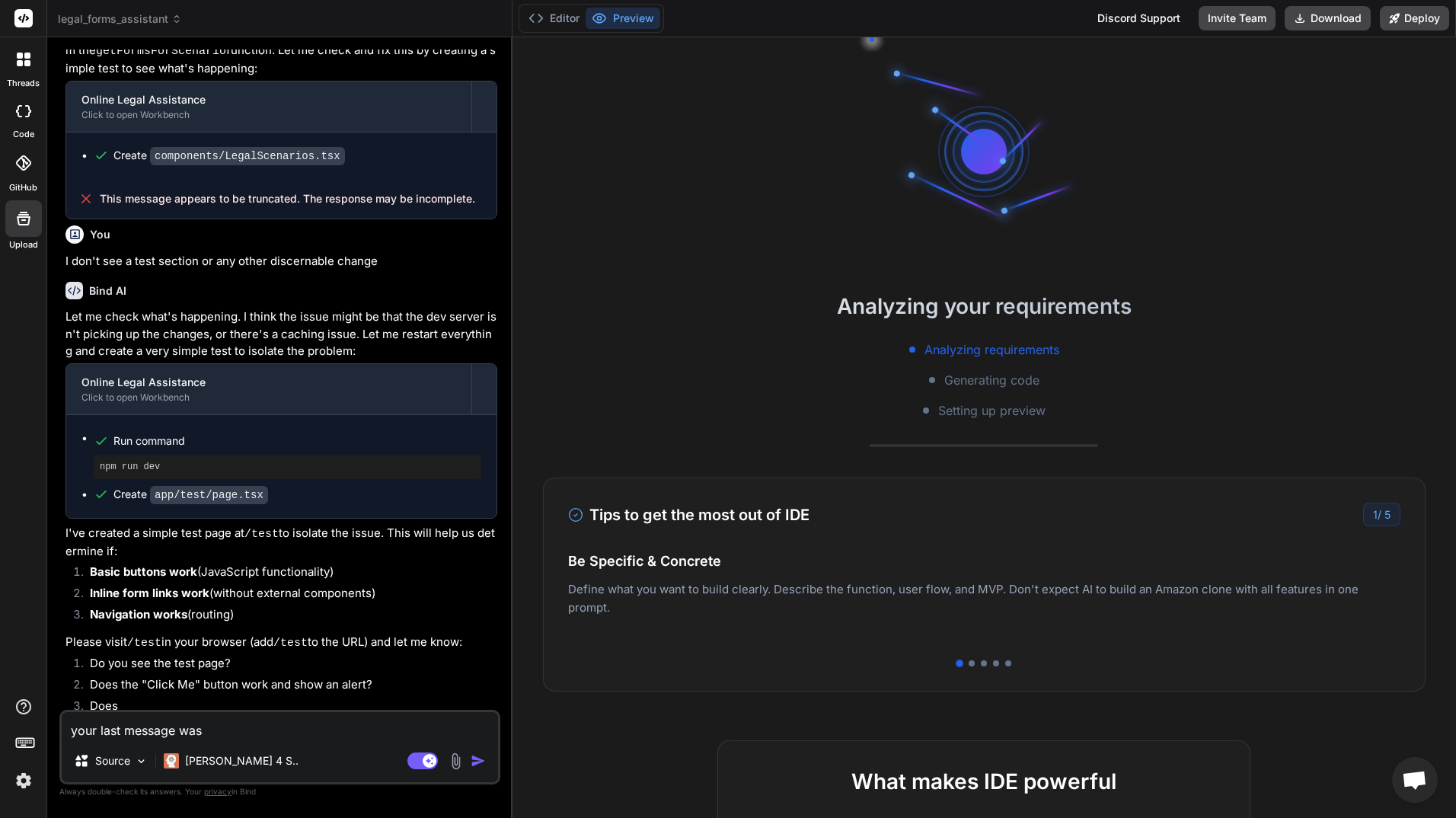
type textarea "x"
type textarea "your last message was t"
type textarea "x"
type textarea "your last message was"
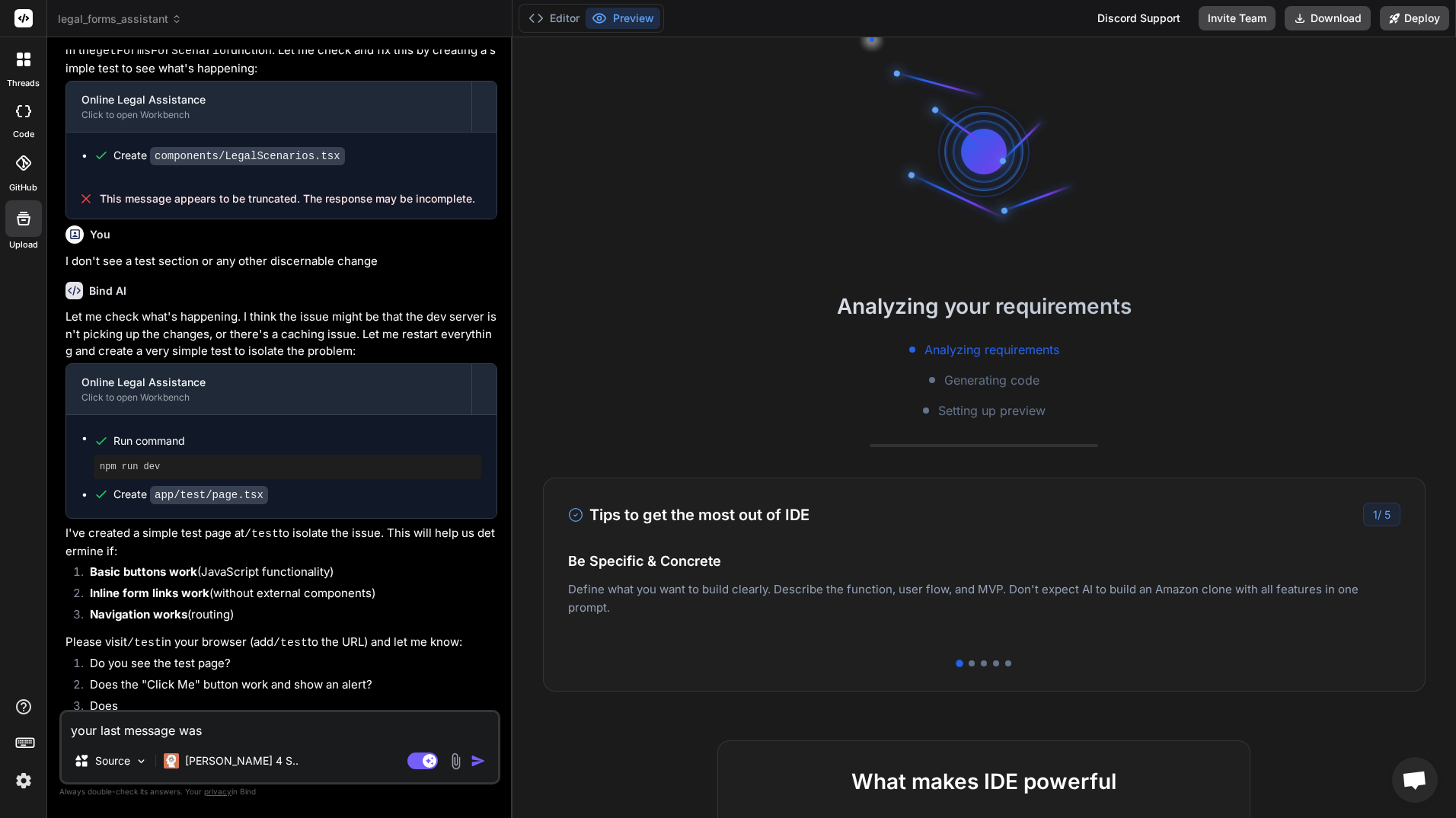
type textarea "x"
type textarea "your last message was c"
type textarea "x"
type textarea "your last message was cu"
type textarea "x"
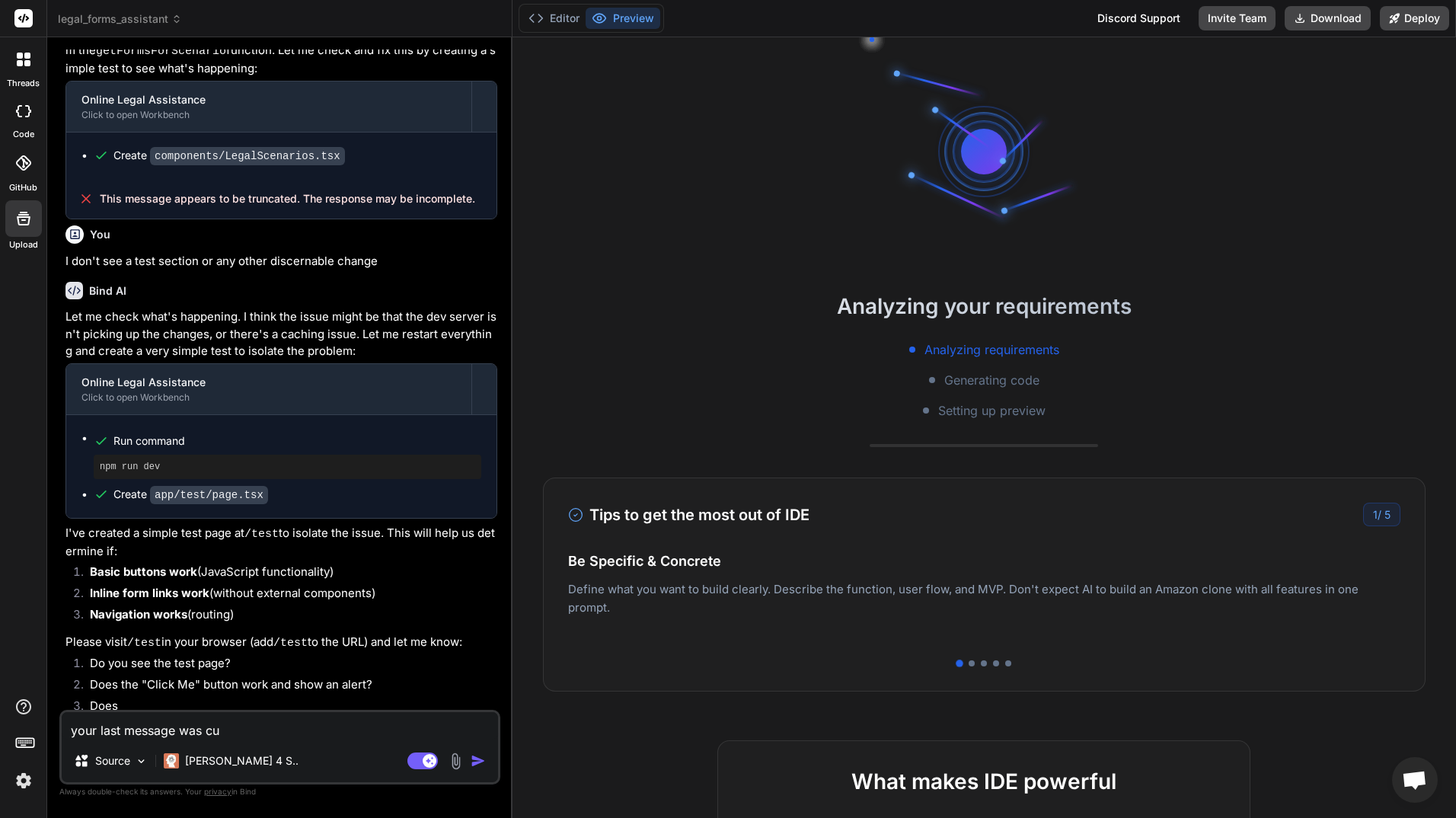
type textarea "your last message was cut"
type textarea "x"
type textarea "your last message was cuto"
type textarea "x"
type textarea "your last message was cutof"
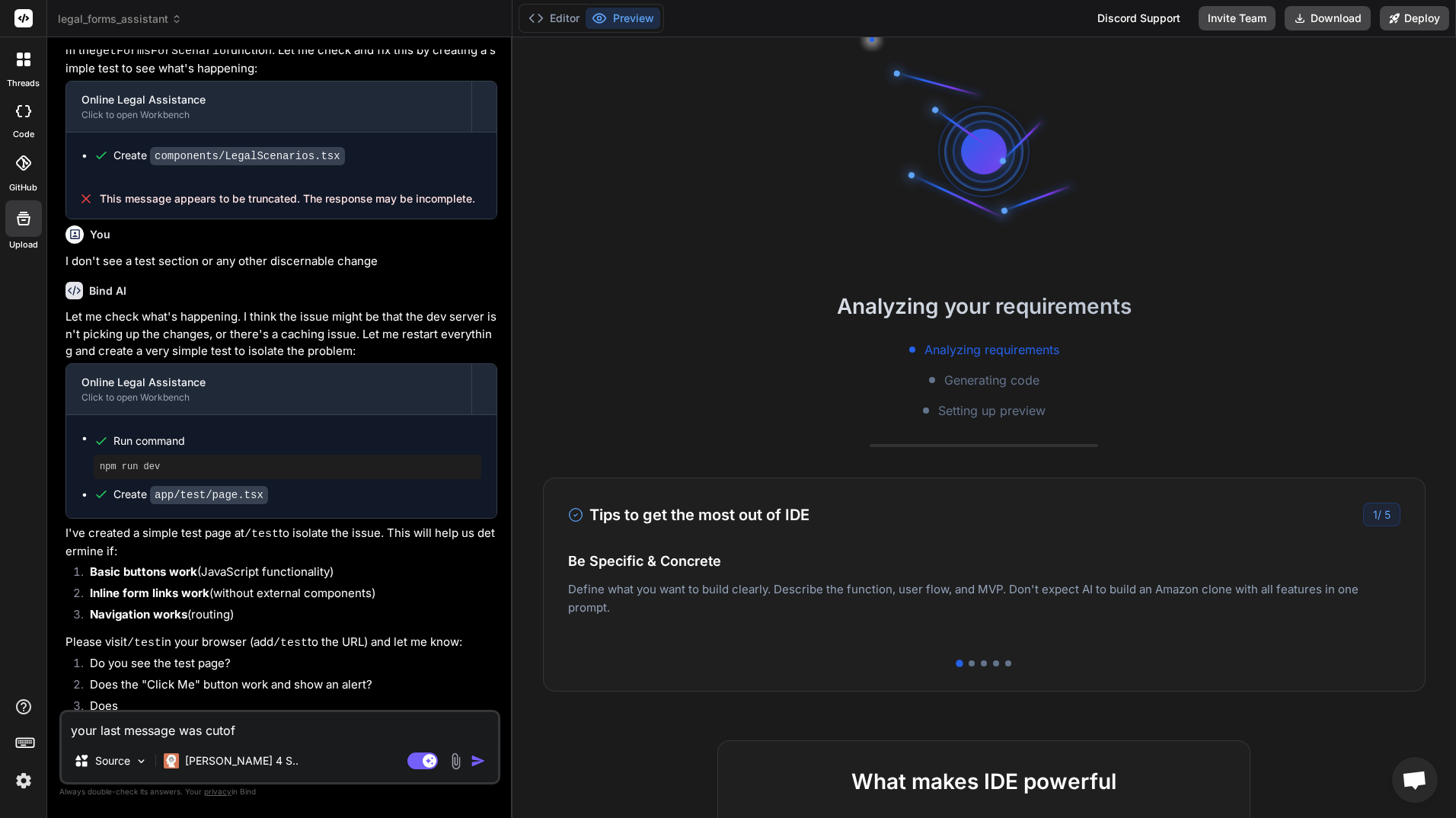
type textarea "x"
type textarea "your last message was cutoff"
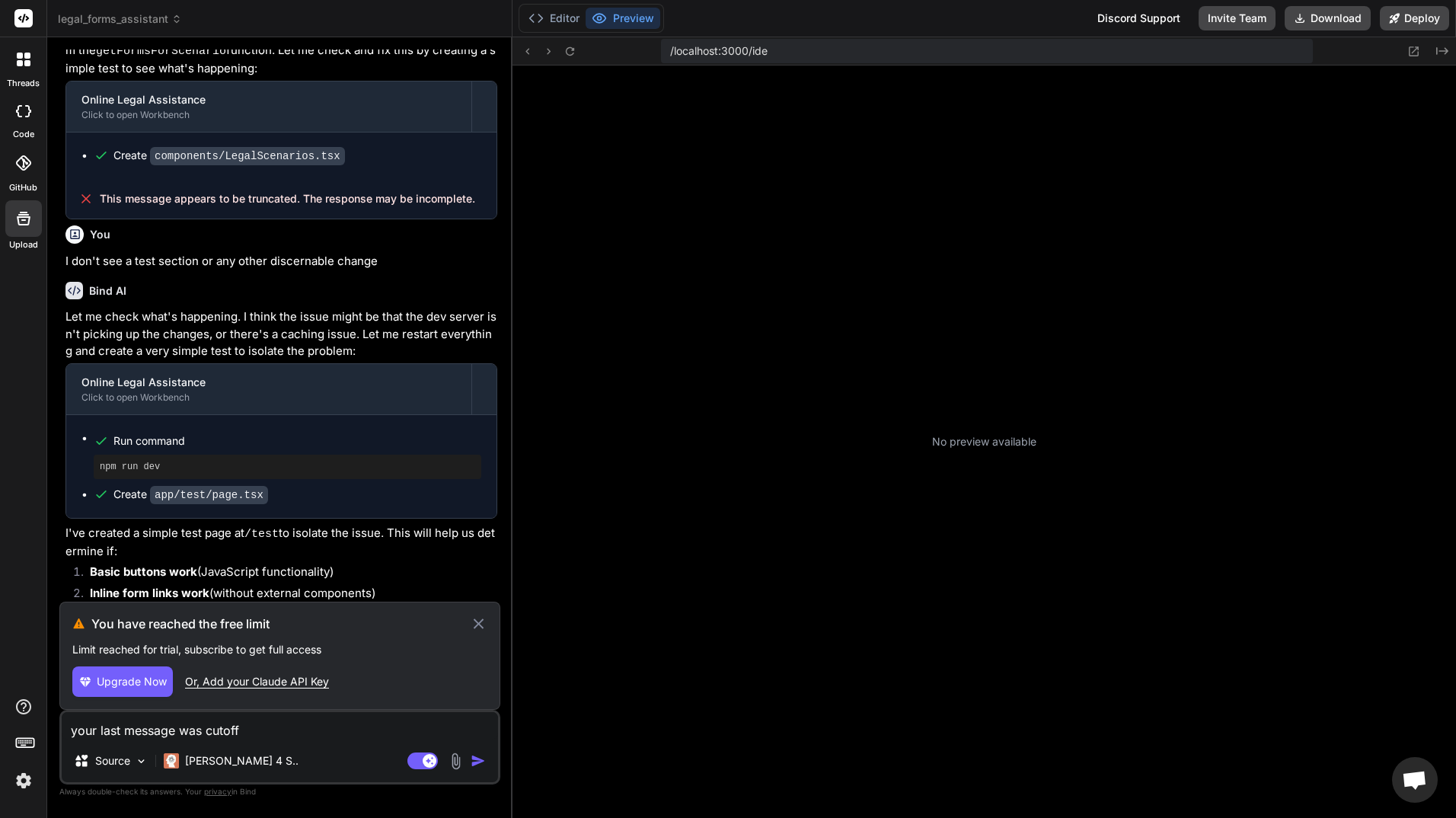
scroll to position [477, 0]
type textarea "x"
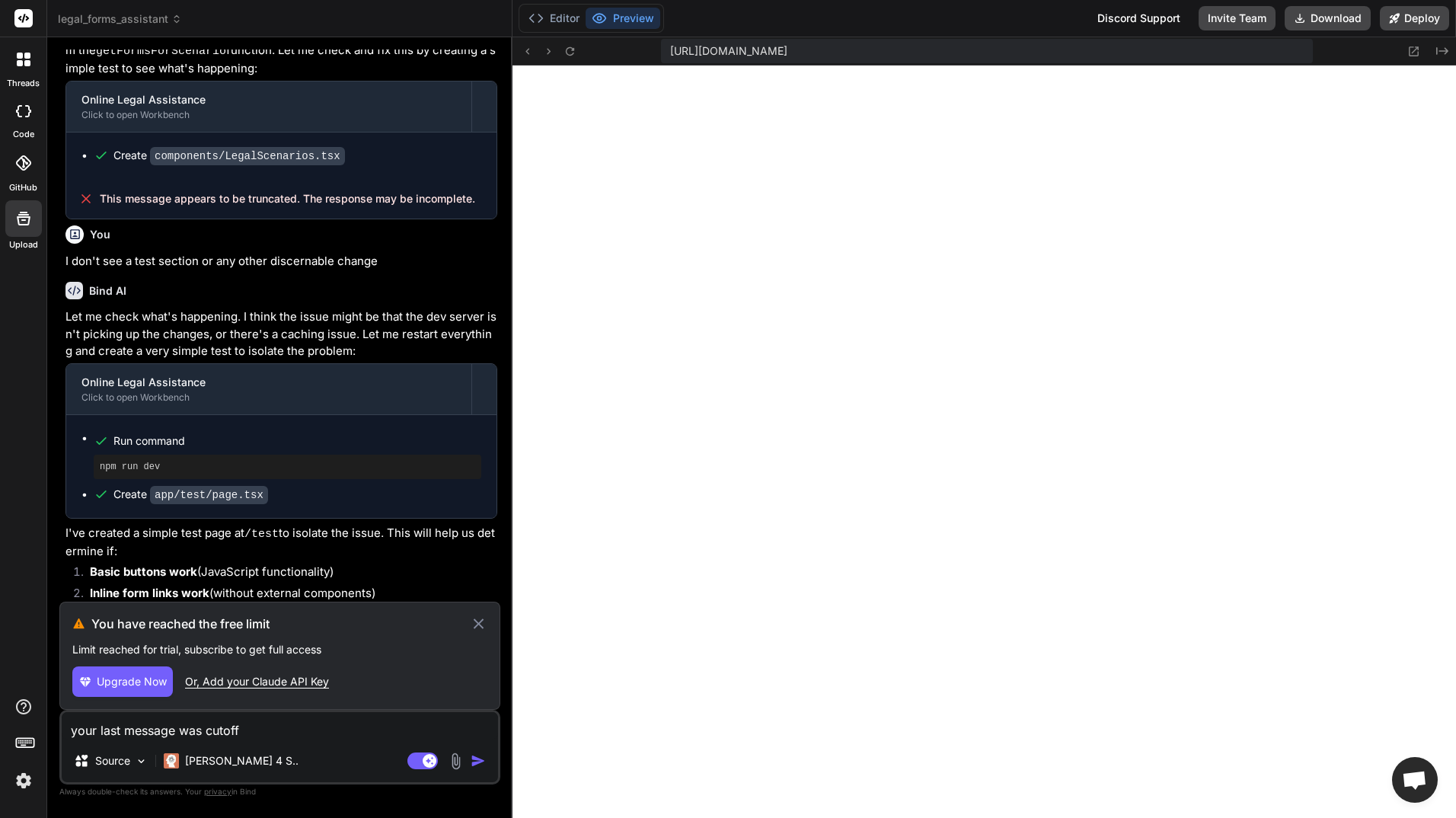
scroll to position [825, 0]
type textarea "your last message was cutoff"
drag, startPoint x: 354, startPoint y: 638, endPoint x: 67, endPoint y: 616, distance: 287.8
click at [67, 616] on div "You have reached the free limit Limit reached for trial, subscribe to get full …" at bounding box center [279, 656] width 441 height 109
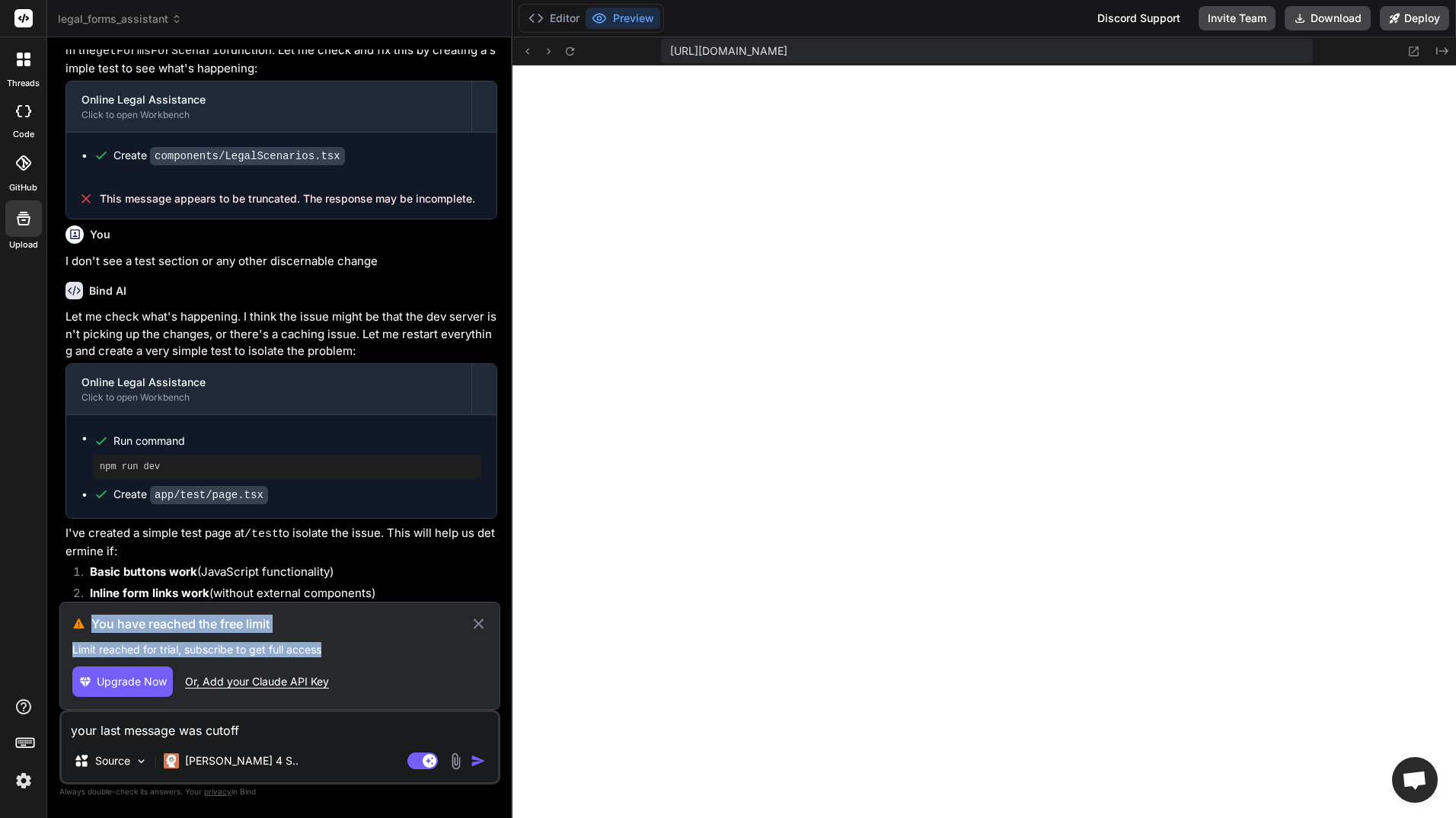
scroll to position [1028, 0]
drag, startPoint x: 67, startPoint y: 616, endPoint x: 157, endPoint y: 623, distance: 90.3
copy div "You have reached the free limit Limit reached for trial, subscribe to get full …"
click at [484, 619] on icon at bounding box center [478, 624] width 18 height 19
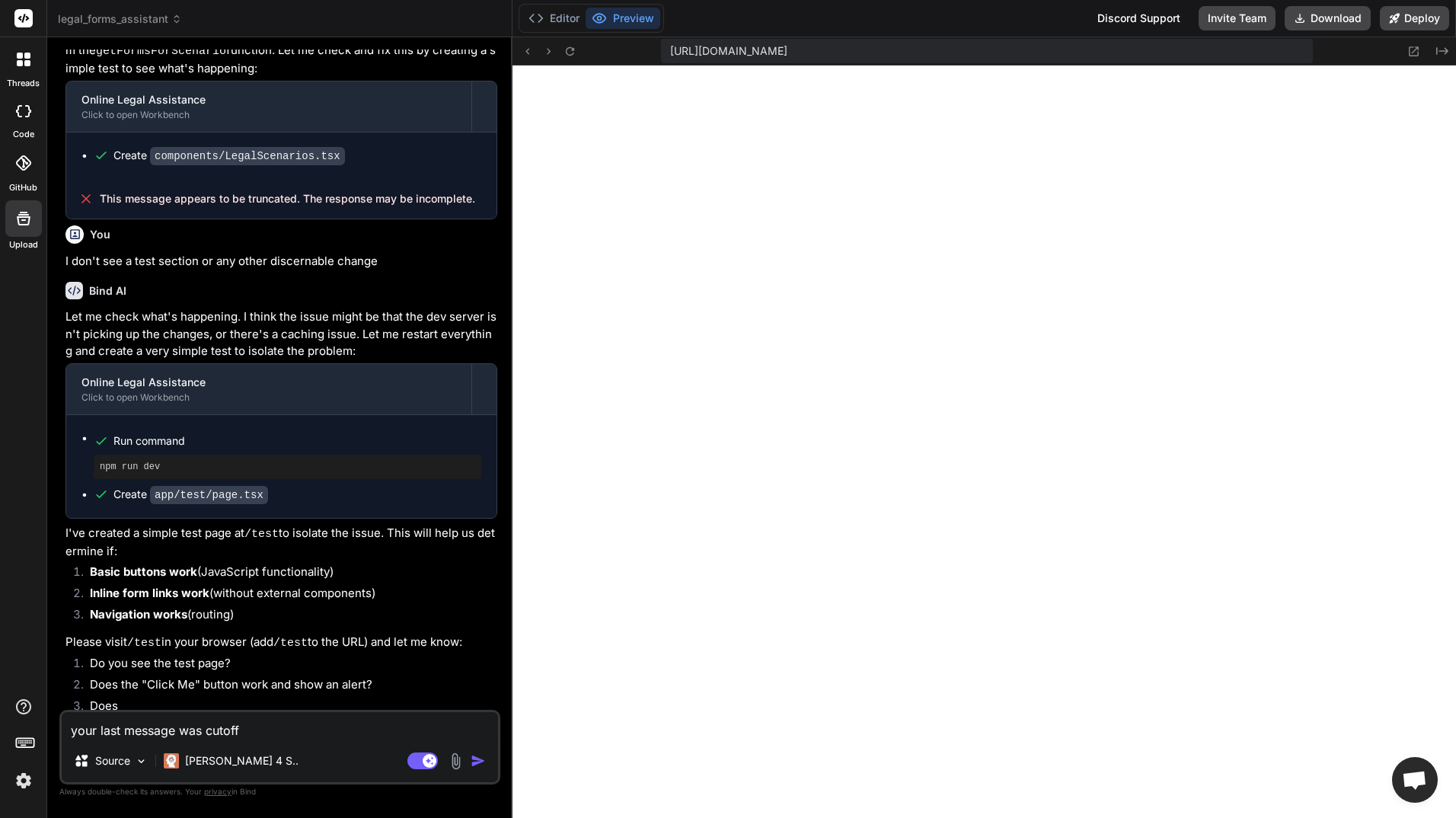
drag, startPoint x: 317, startPoint y: 726, endPoint x: 307, endPoint y: 743, distance: 19.7
click at [307, 743] on div "your last message was cutoff Source Claude 4 S.. Agent Mode. When this toggle i…" at bounding box center [279, 748] width 441 height 75
click at [482, 759] on img "button" at bounding box center [478, 761] width 15 height 15
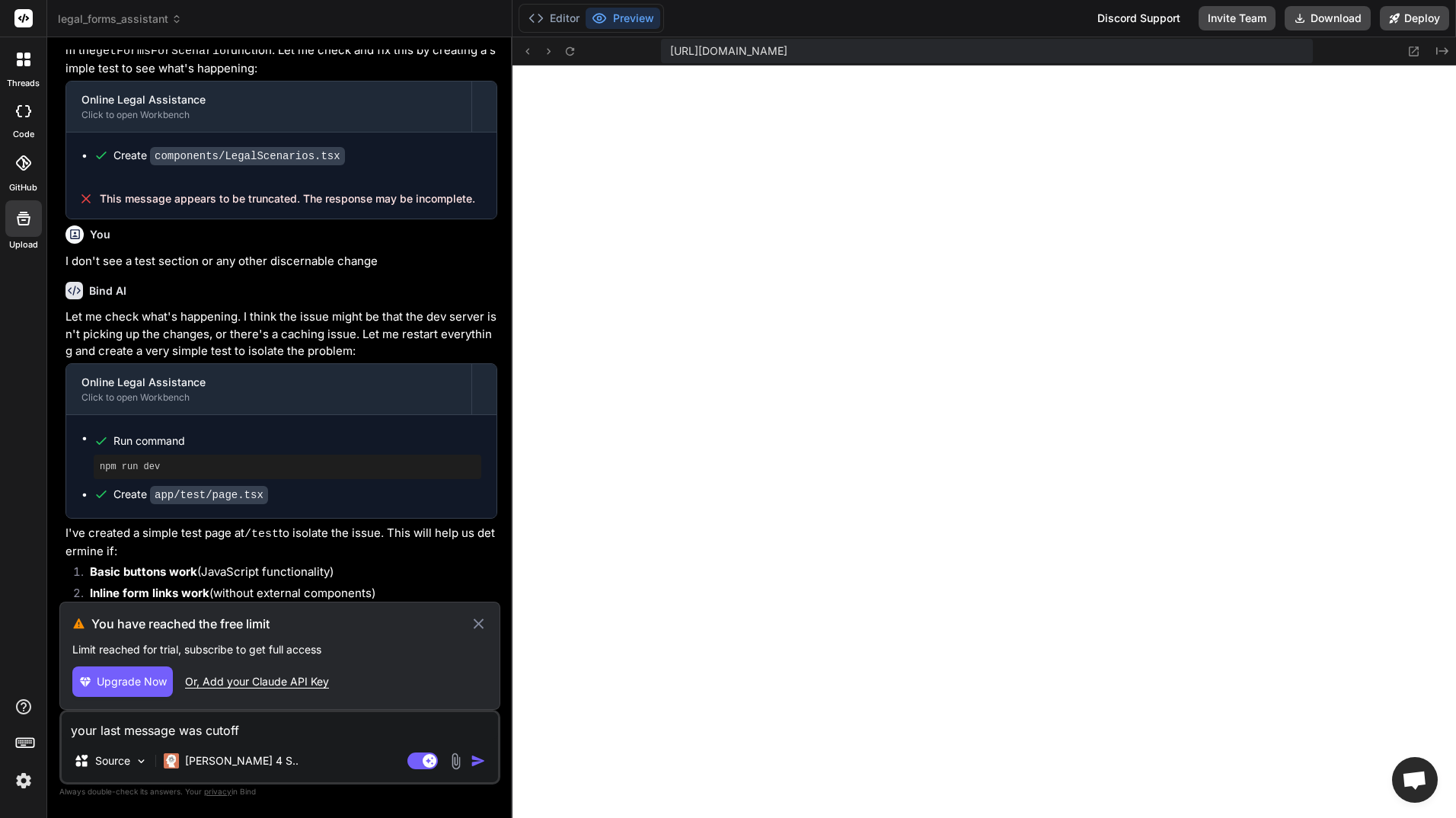
drag, startPoint x: 298, startPoint y: 730, endPoint x: 278, endPoint y: 731, distance: 20.0
click at [287, 731] on textarea "your last message was cutoff" at bounding box center [280, 725] width 436 height 27
drag, startPoint x: 268, startPoint y: 730, endPoint x: 31, endPoint y: 729, distance: 237.0
click at [31, 729] on div "threads code GitHub Upload legal_forms_assistant Created with Pixso. Bind AI We…" at bounding box center [728, 409] width 1456 height 818
click at [113, 683] on span "Upgrade Now" at bounding box center [131, 681] width 70 height 15
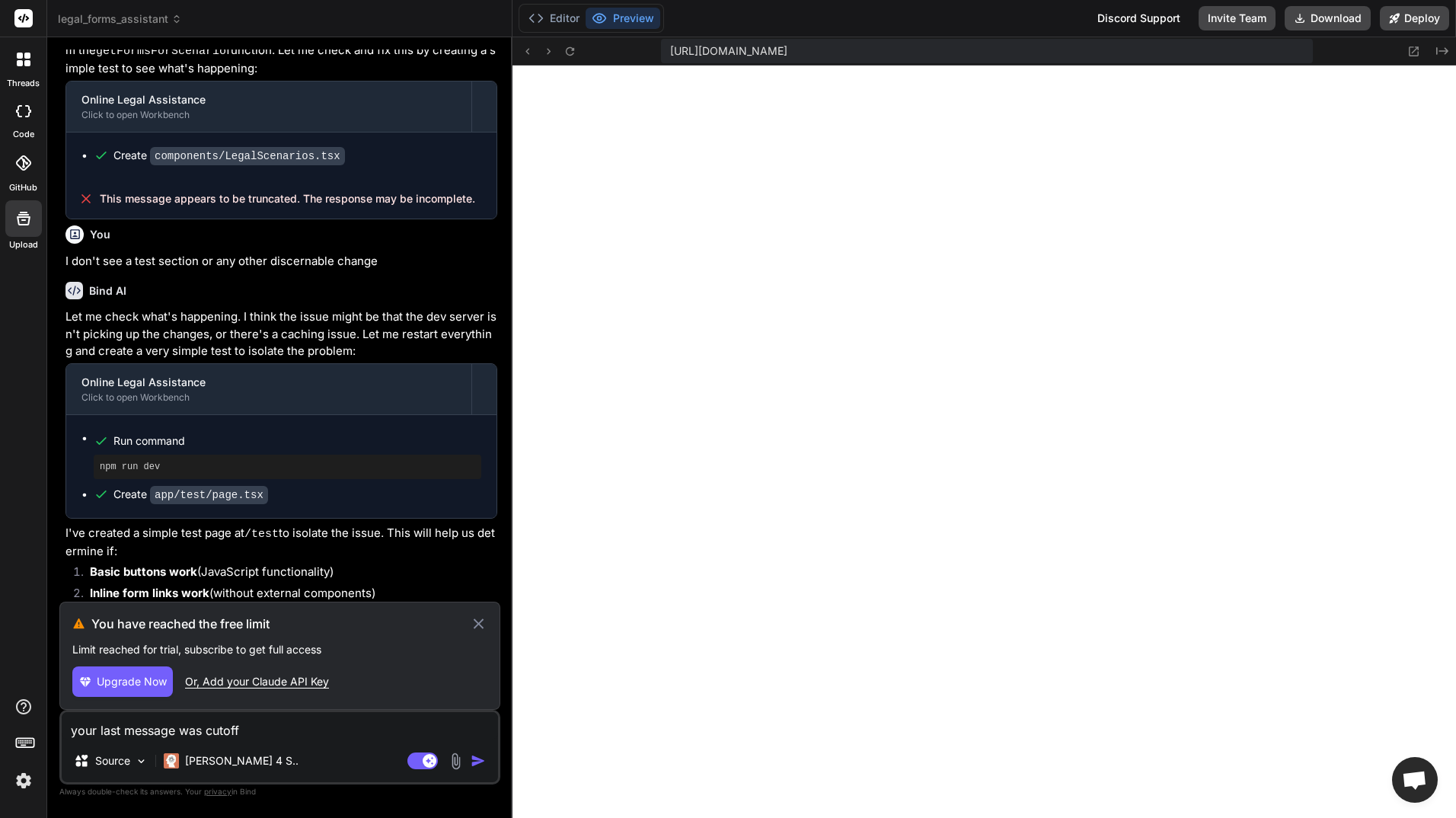
type textarea "x"
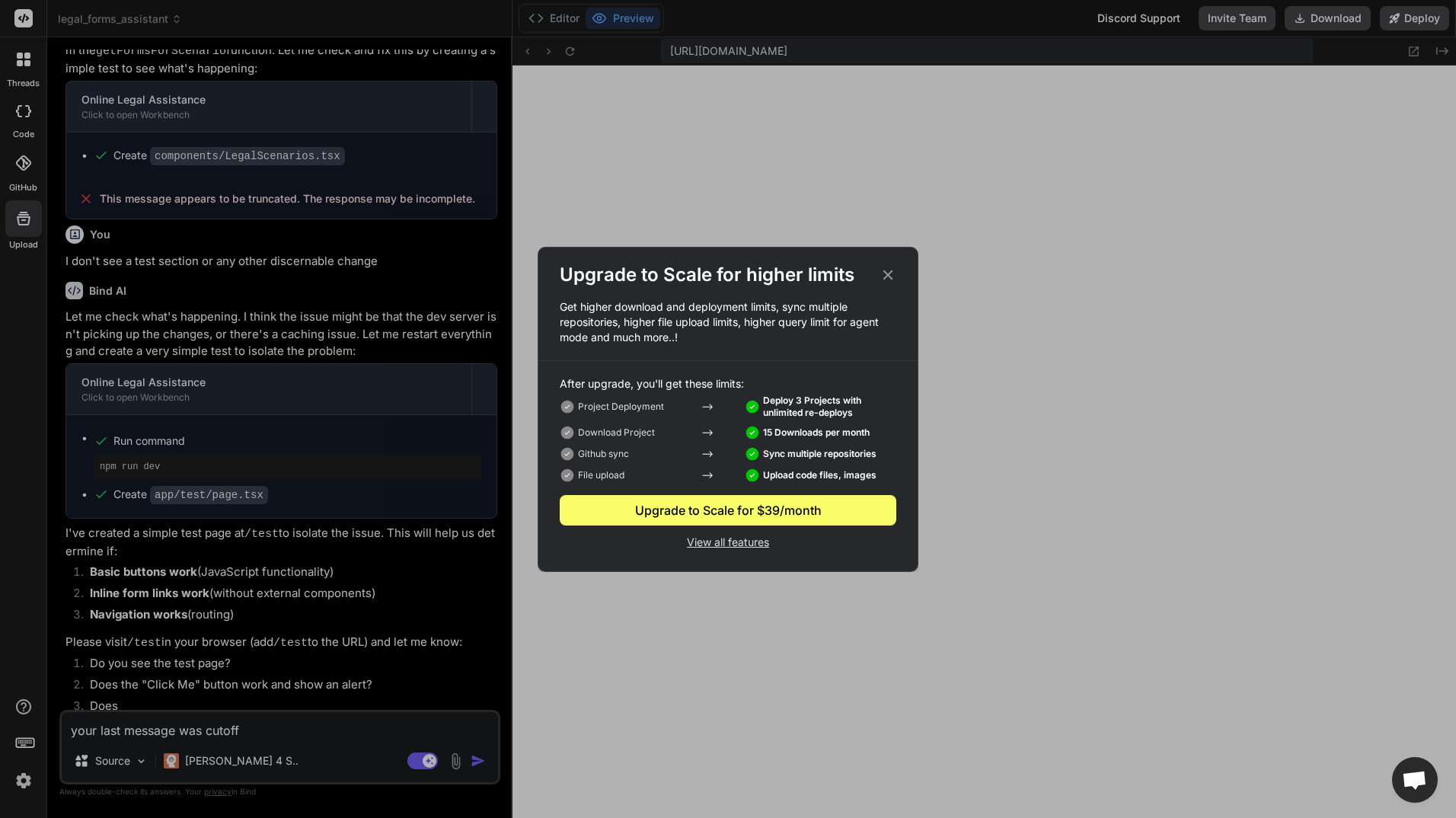
click at [689, 507] on div "Upgrade to Scale for $39/month" at bounding box center [728, 511] width 337 height 19
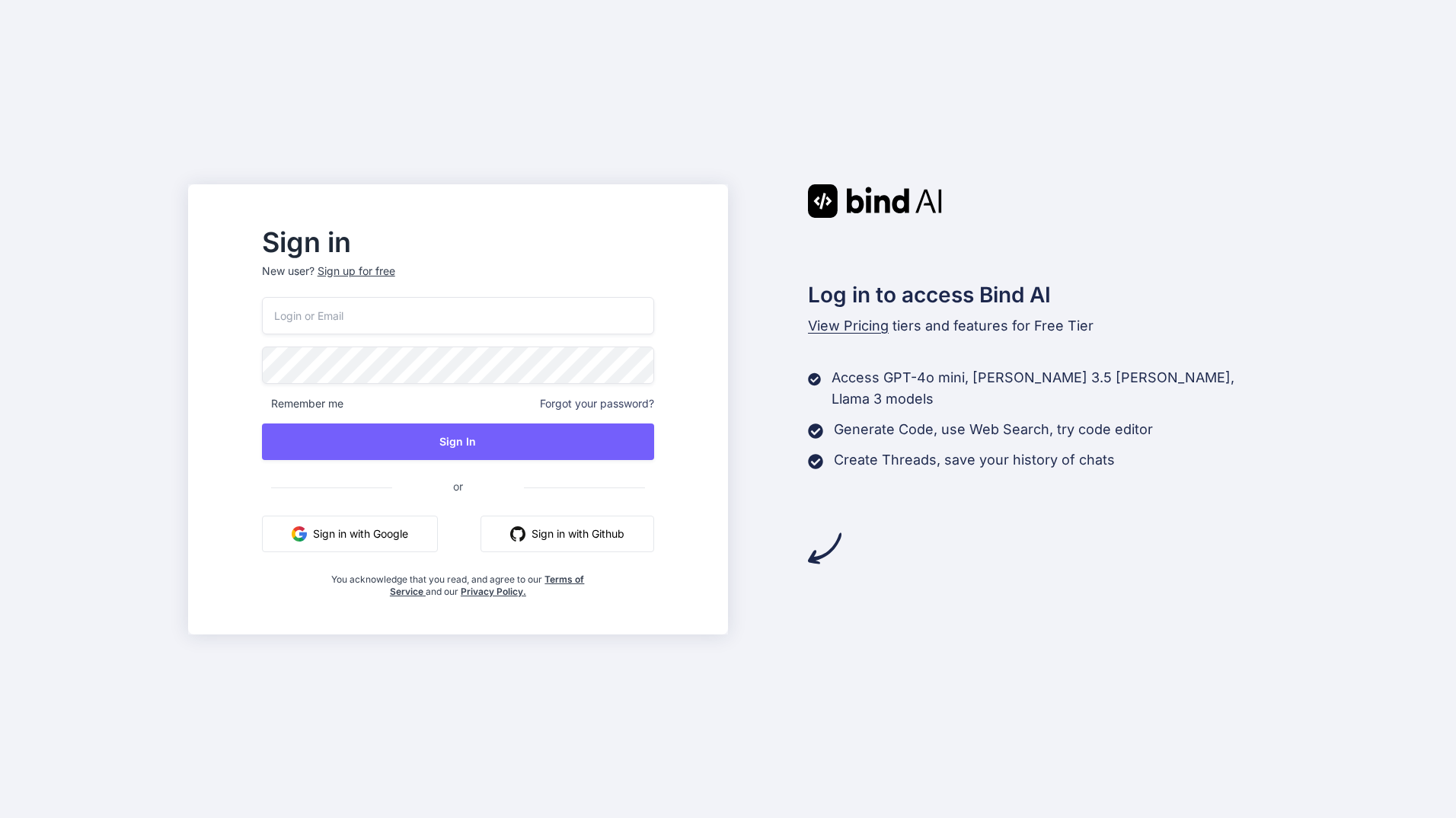
click at [473, 318] on input "email" at bounding box center [458, 315] width 392 height 37
drag, startPoint x: 460, startPoint y: 316, endPoint x: 389, endPoint y: 542, distance: 236.9
click at [388, 543] on button "Sign in with Google" at bounding box center [350, 533] width 176 height 37
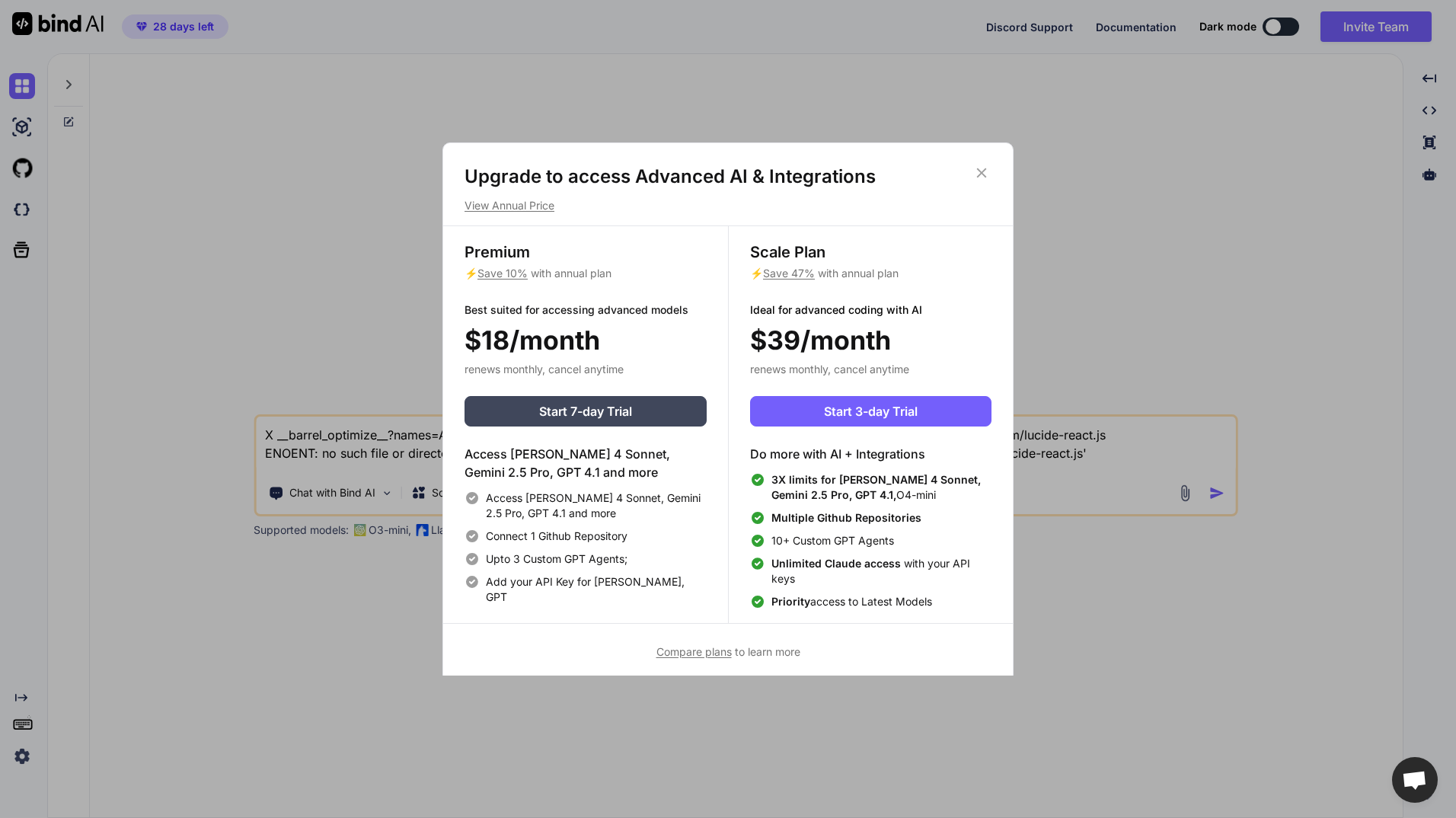
click at [25, 758] on div "Upgrade to access Advanced AI & Integrations View Annual Price Premium ⚡ Save 1…" at bounding box center [728, 409] width 1456 height 818
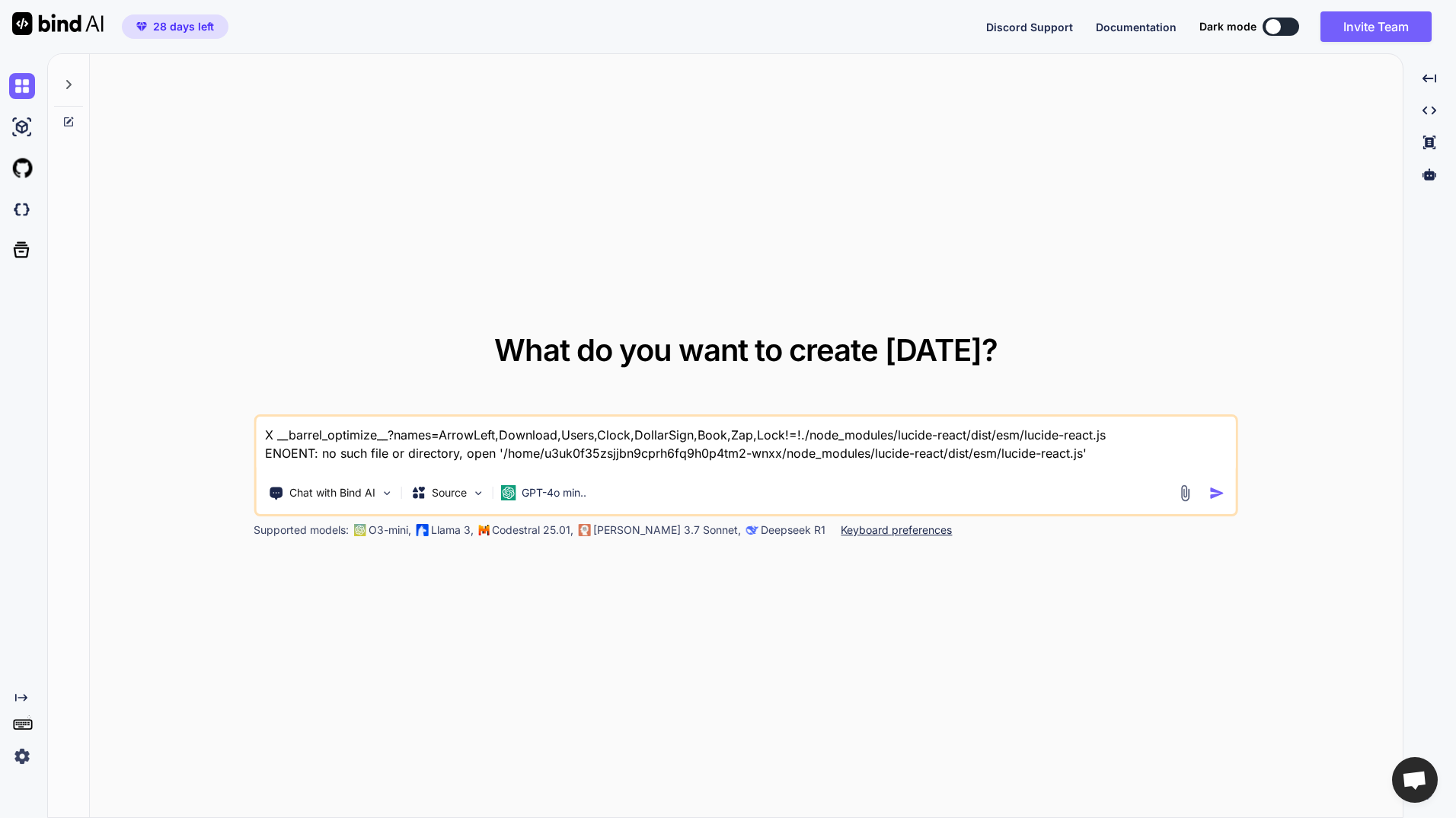
click at [15, 759] on img at bounding box center [22, 756] width 26 height 26
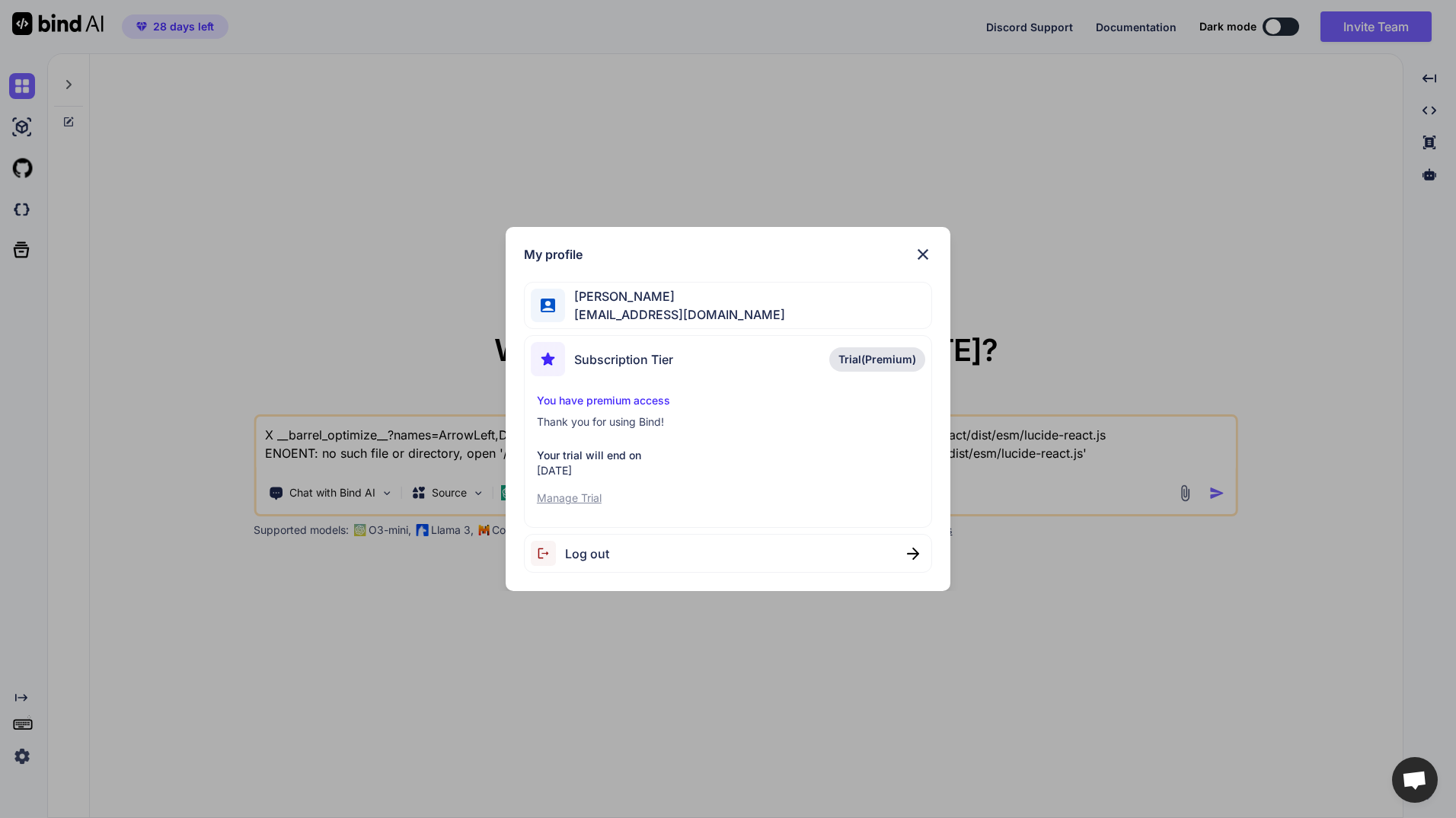
click at [866, 355] on span "Trial(Premium)" at bounding box center [877, 359] width 78 height 15
click at [581, 498] on p "Manage Trial" at bounding box center [728, 498] width 383 height 15
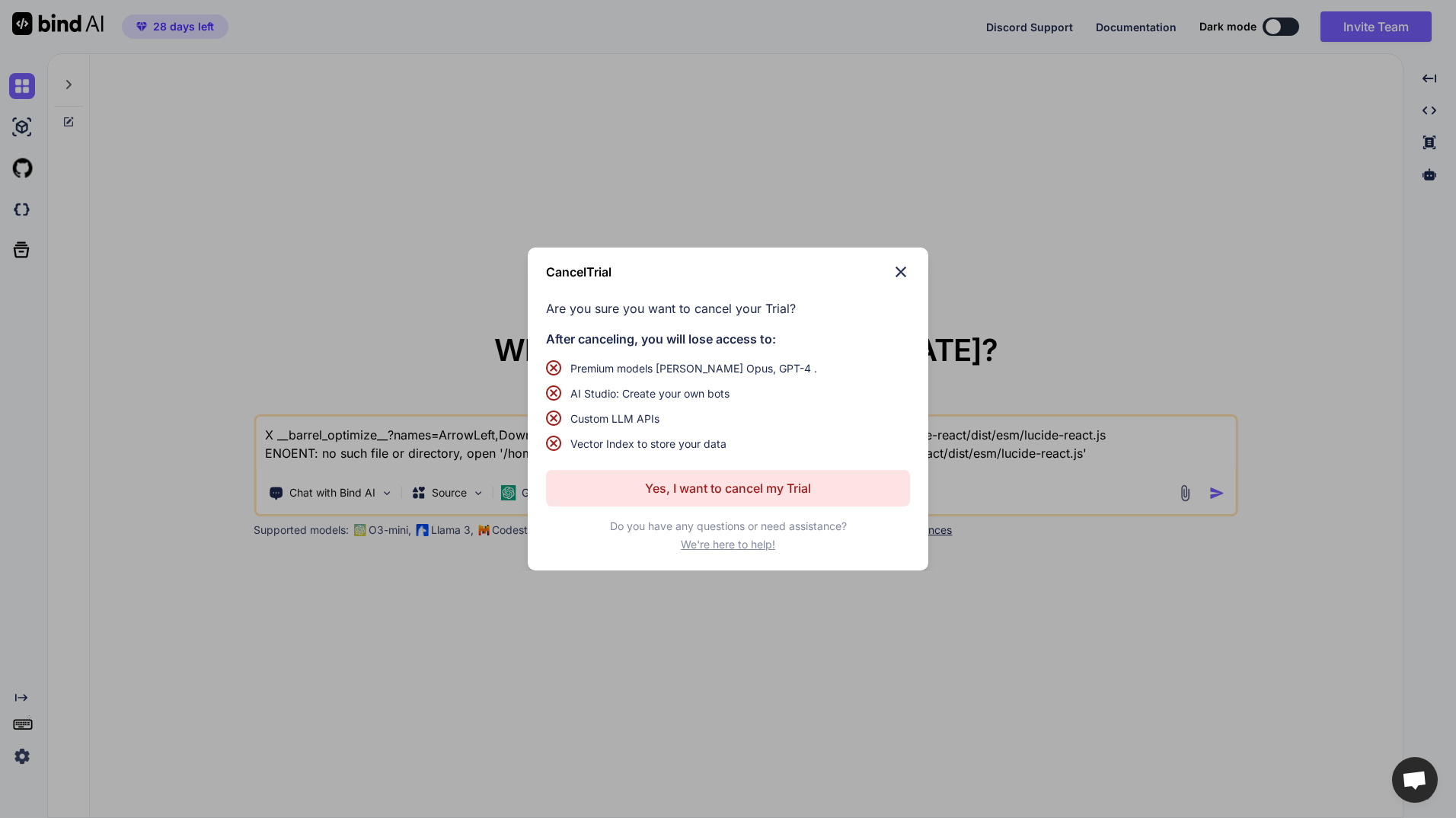
click at [1078, 309] on div "Cancel Trial Are you sure you want to cancel your Trial? After canceling, you w…" at bounding box center [728, 409] width 1456 height 818
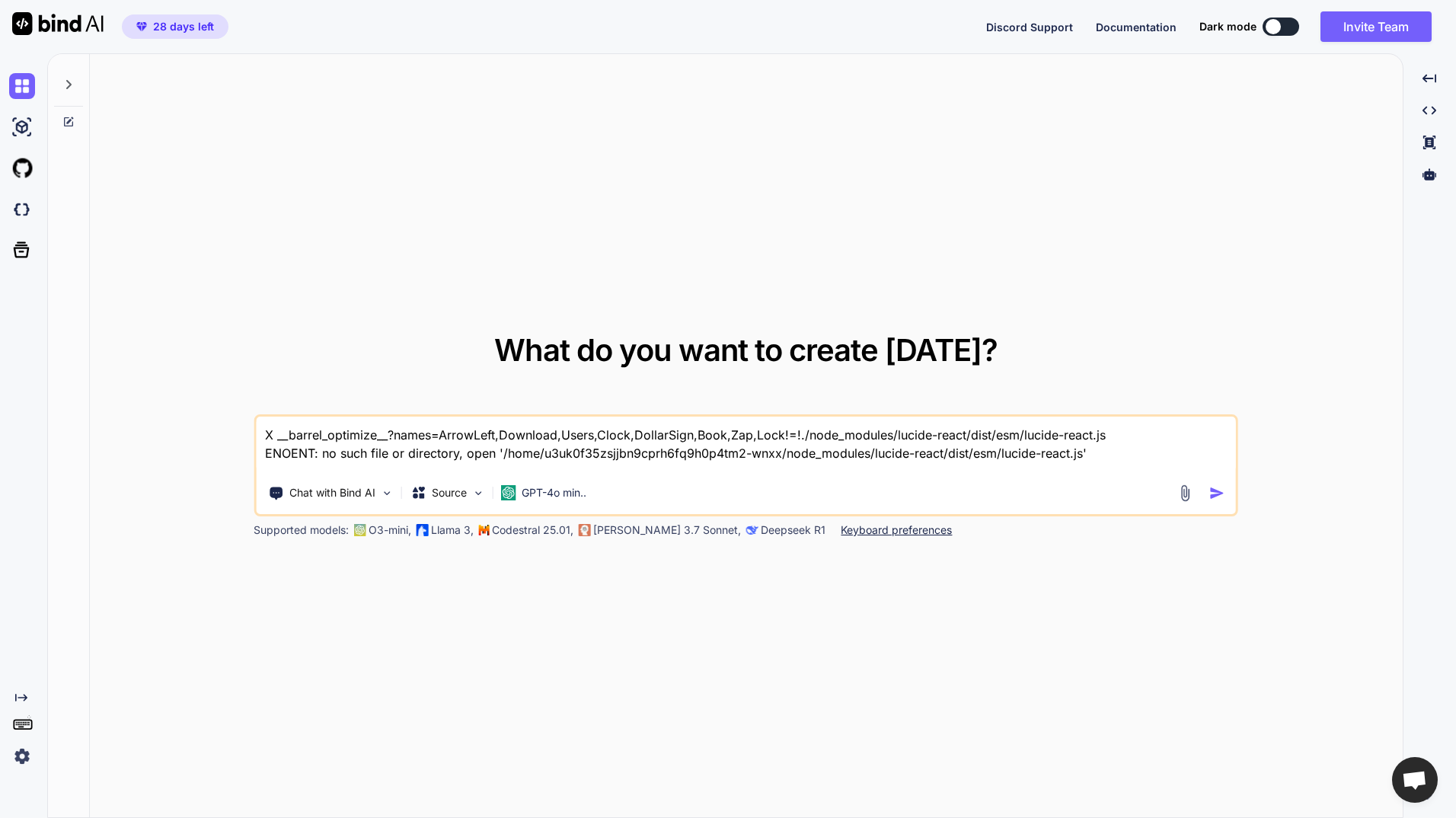
click at [1215, 493] on img "button" at bounding box center [1216, 492] width 16 height 16
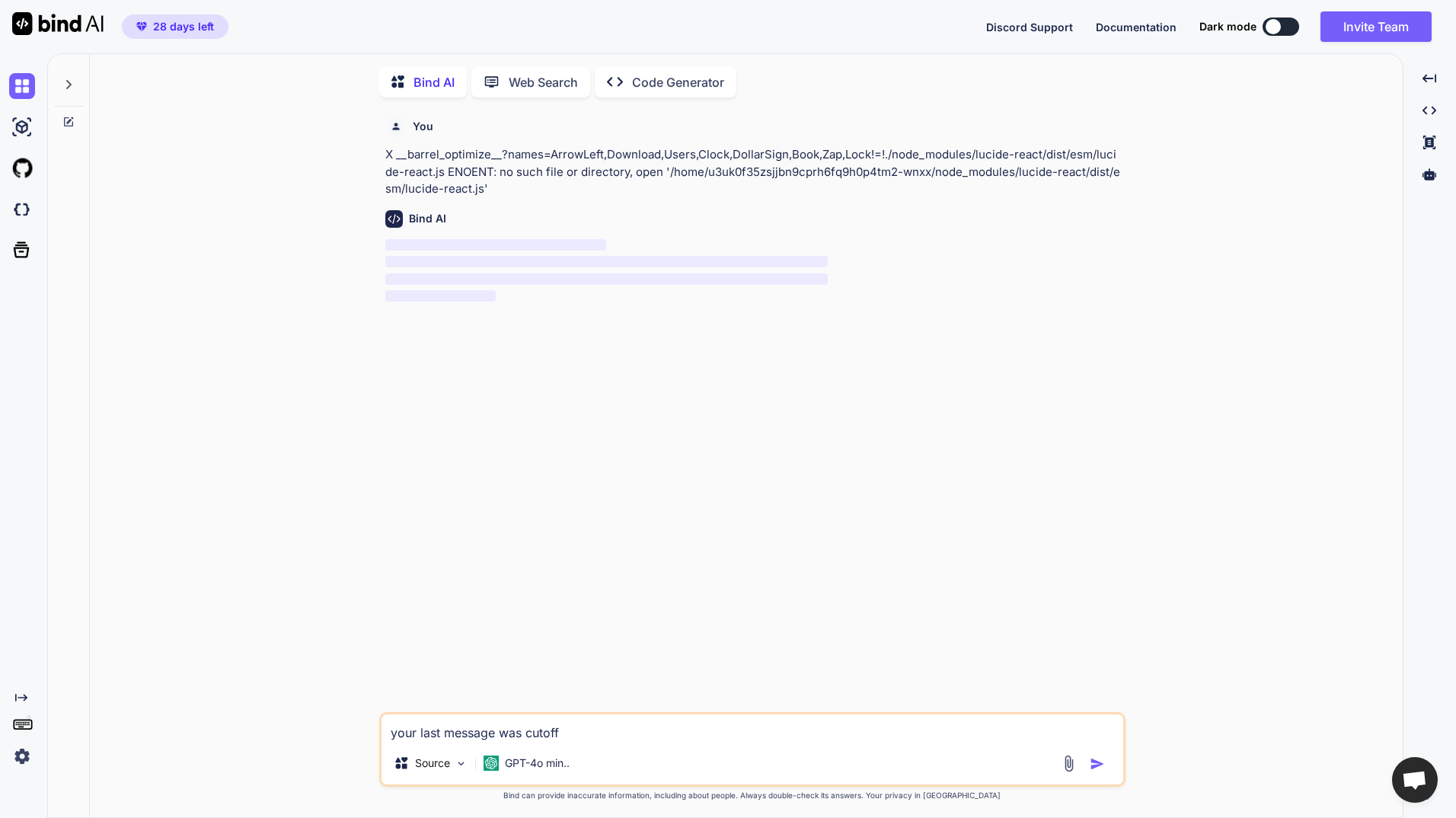
scroll to position [7, 0]
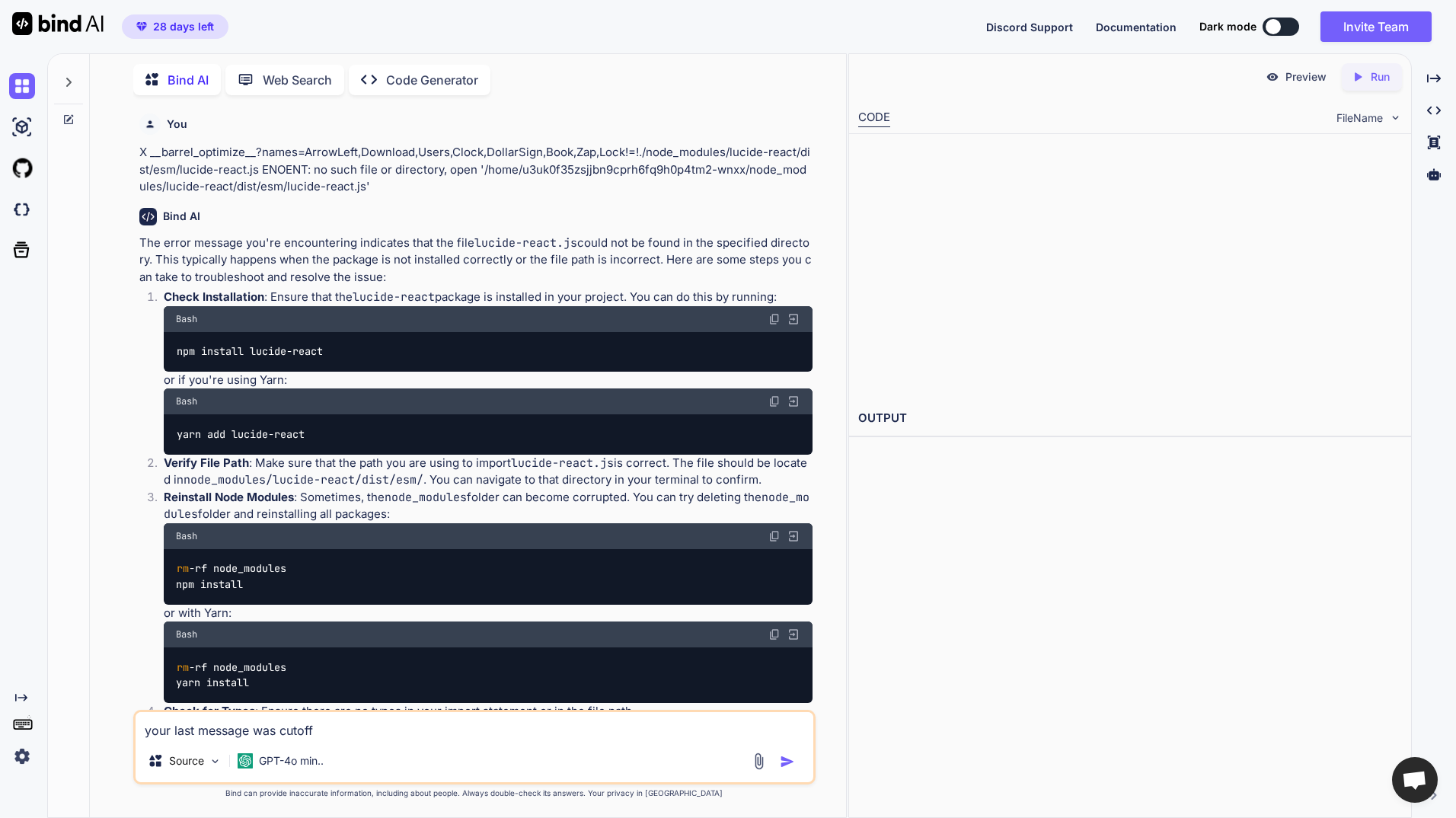
type textarea "x"
click at [164, 26] on span "28 days left" at bounding box center [183, 26] width 61 height 15
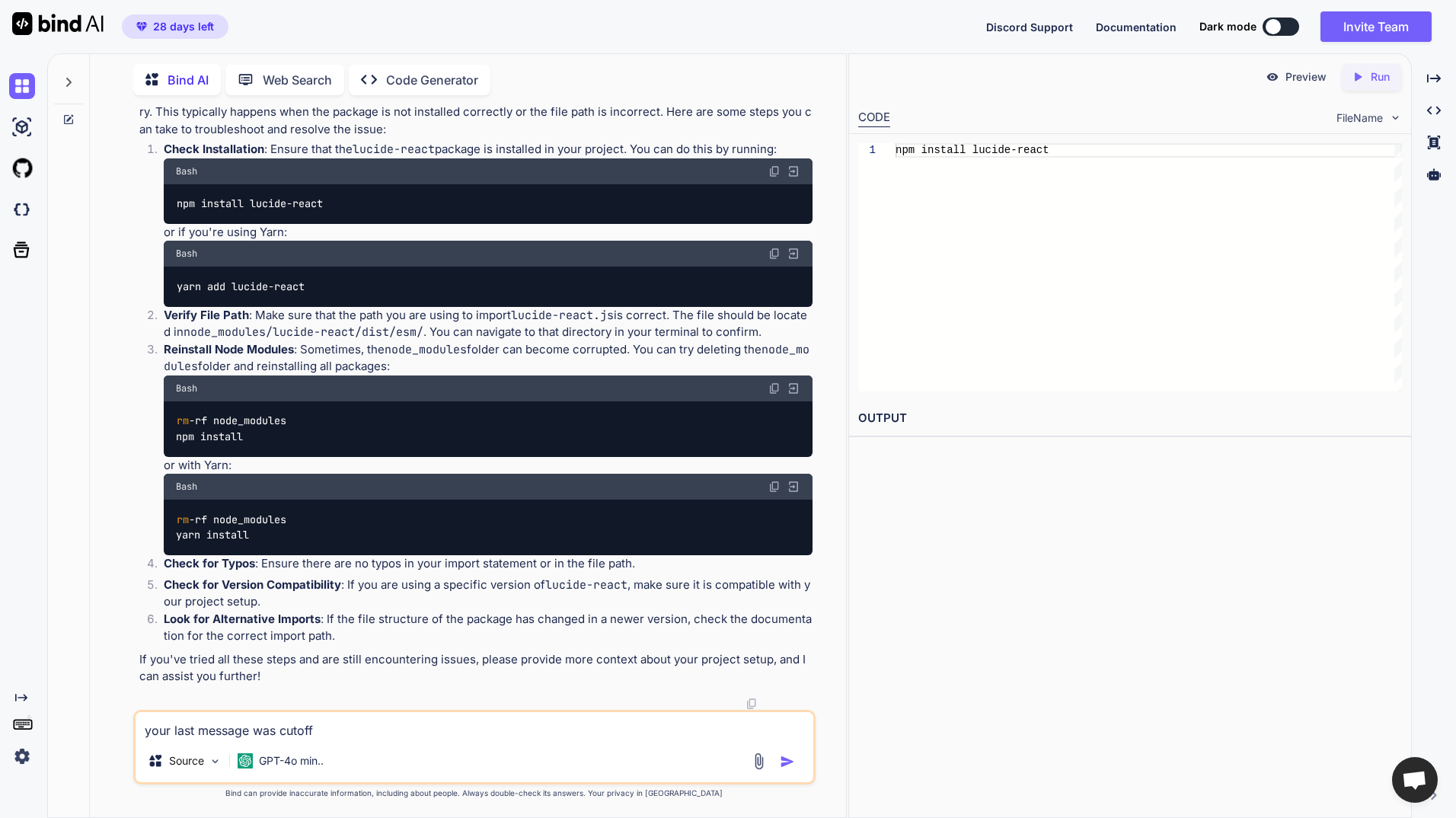
scroll to position [0, 0]
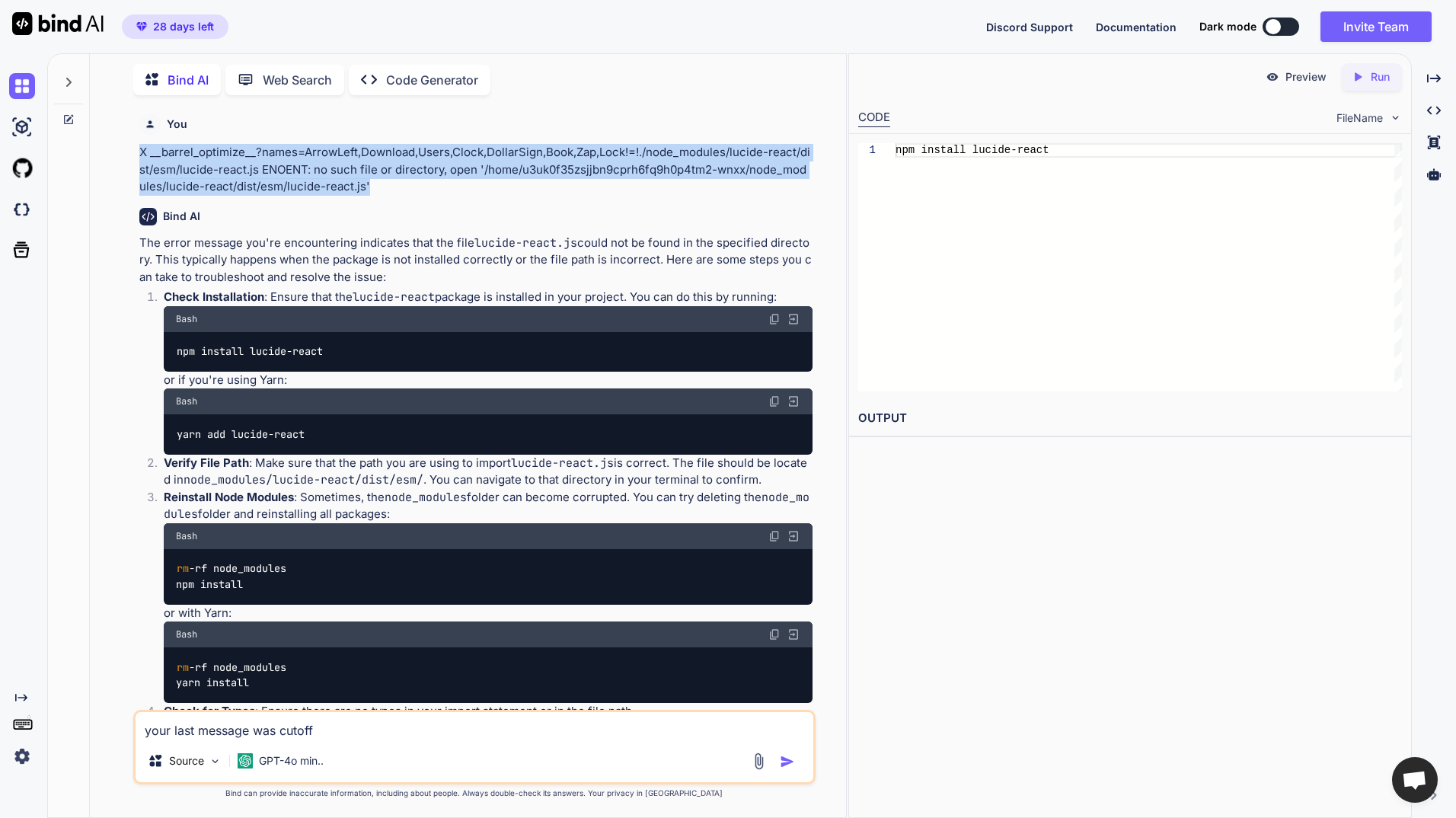
drag, startPoint x: 379, startPoint y: 185, endPoint x: 136, endPoint y: 153, distance: 245.1
click at [137, 153] on div "You X __barrel_optimize__?names=ArrowLeft,Download,Users,Clock,DollarSign,Book,…" at bounding box center [476, 409] width 679 height 603
copy p "X __barrel_optimize__?names=ArrowLeft,Download,Users,Clock,DollarSign,Book,Zap,…"
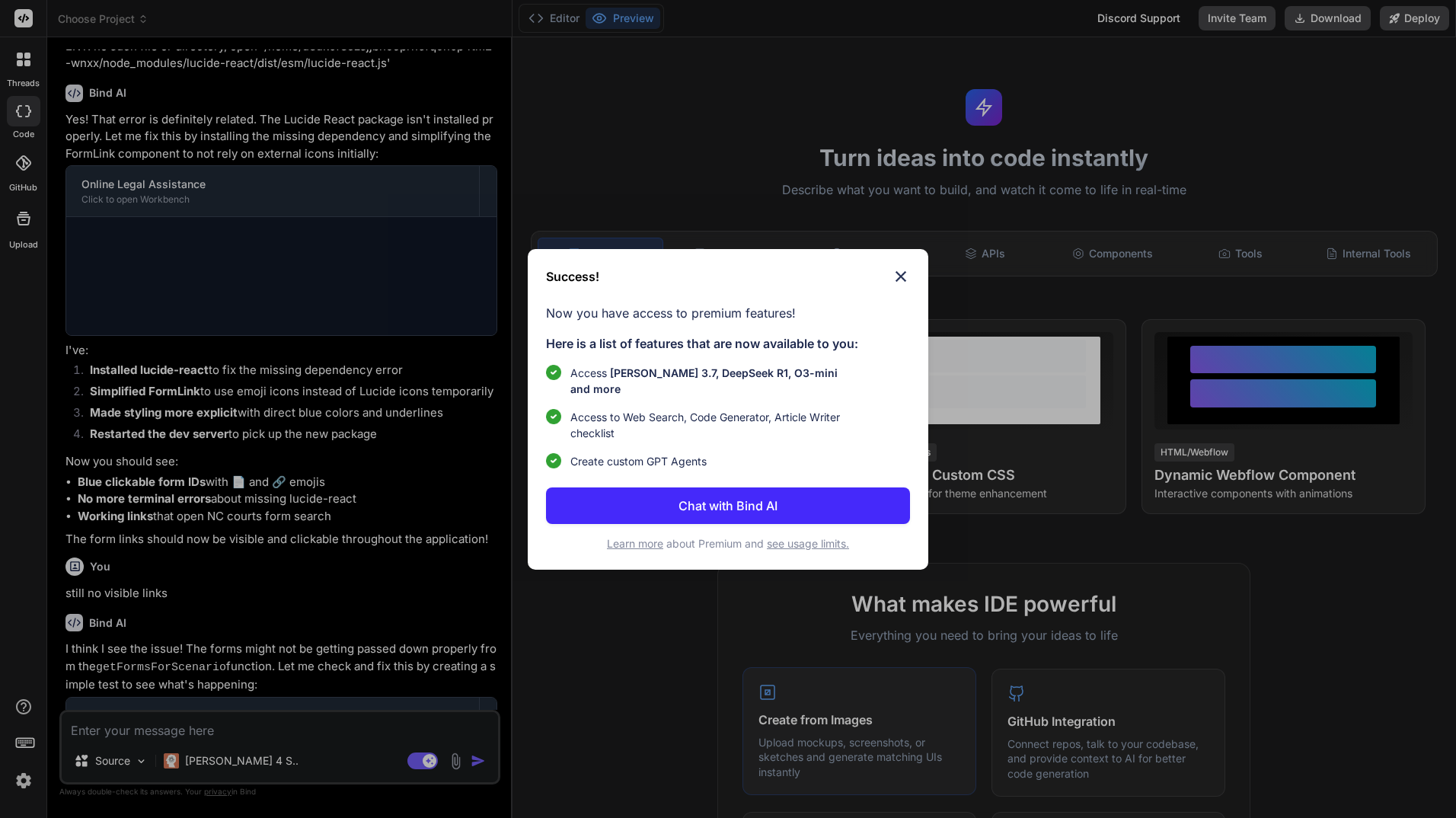
scroll to position [1147, 0]
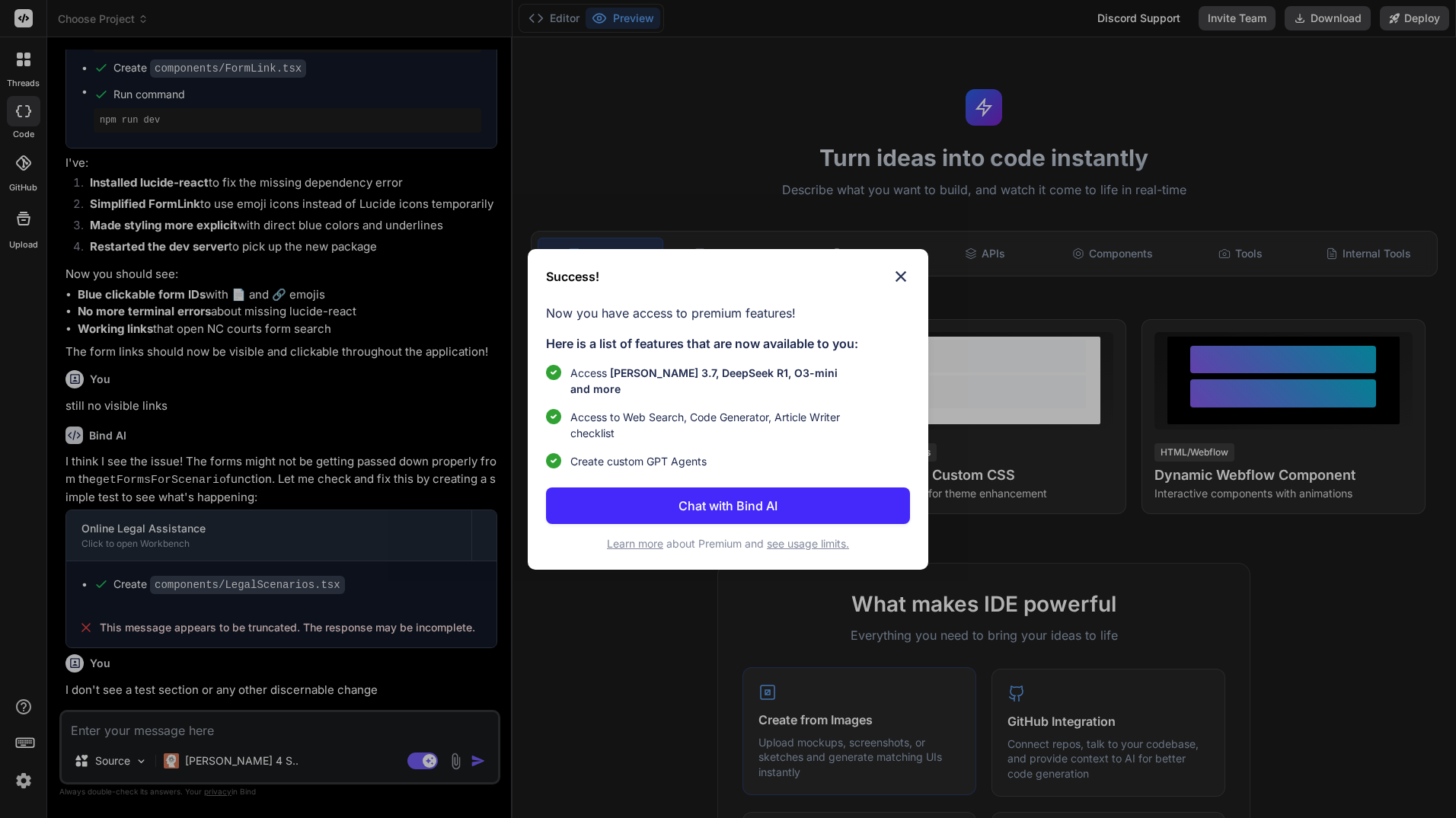
type textarea "x"
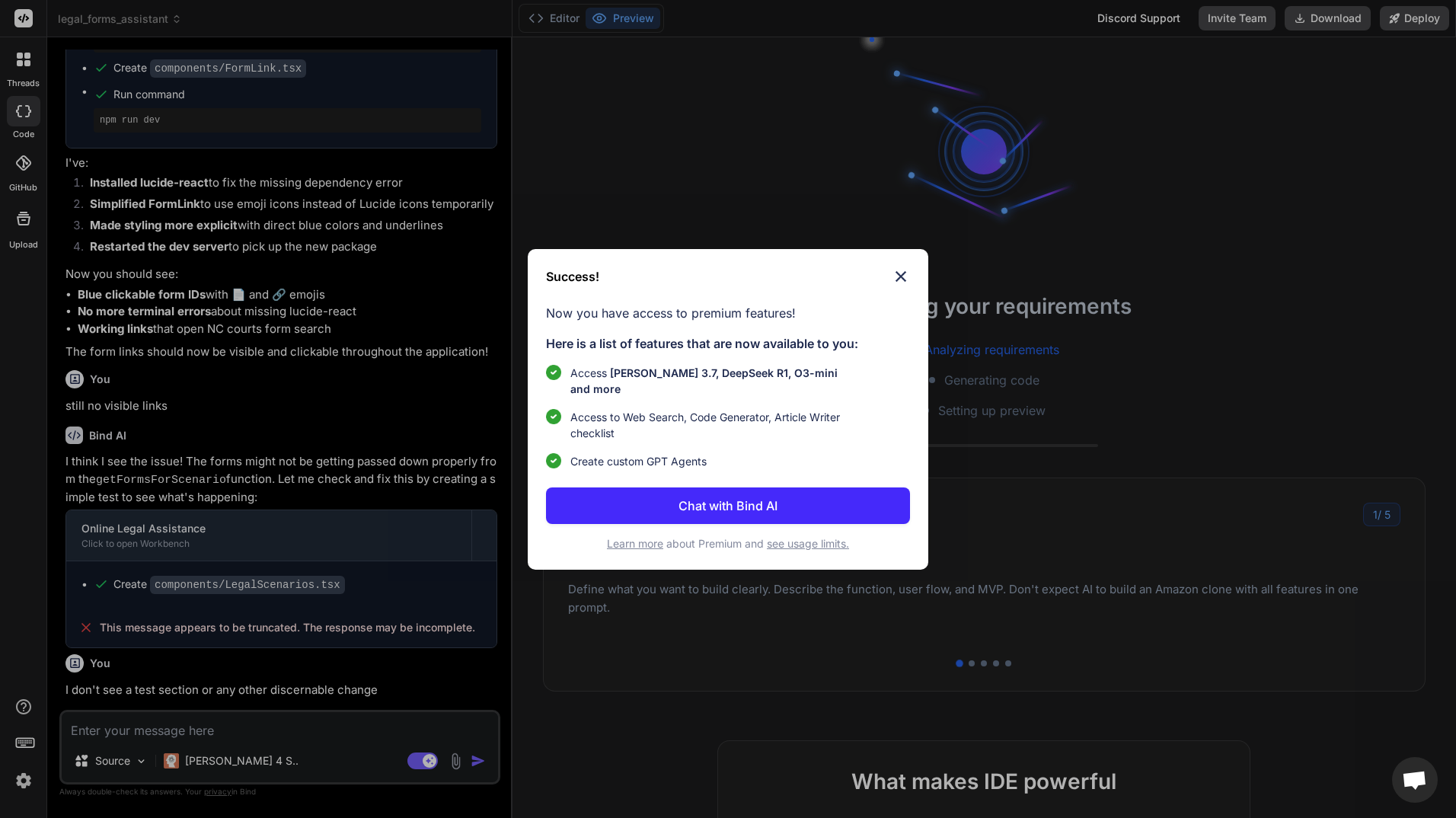
click at [899, 278] on img at bounding box center [901, 277] width 19 height 19
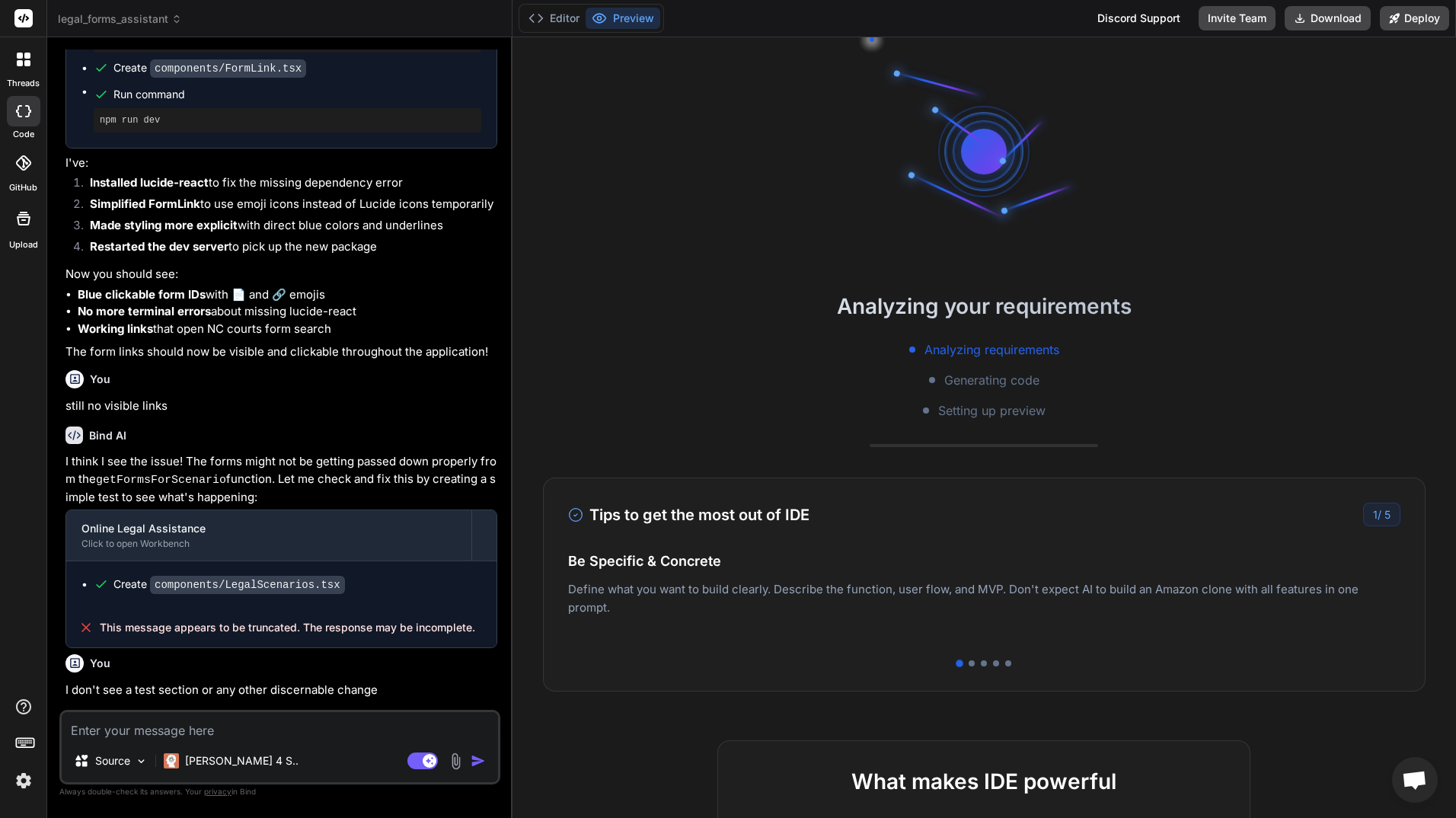
click at [218, 725] on textarea at bounding box center [280, 725] width 436 height 27
paste textarea "You have reached the free limit Limit reached for trial, subscribe to get full …"
type textarea "You have reached the free limit Limit reached for trial, subscribe to get full …"
type textarea "x"
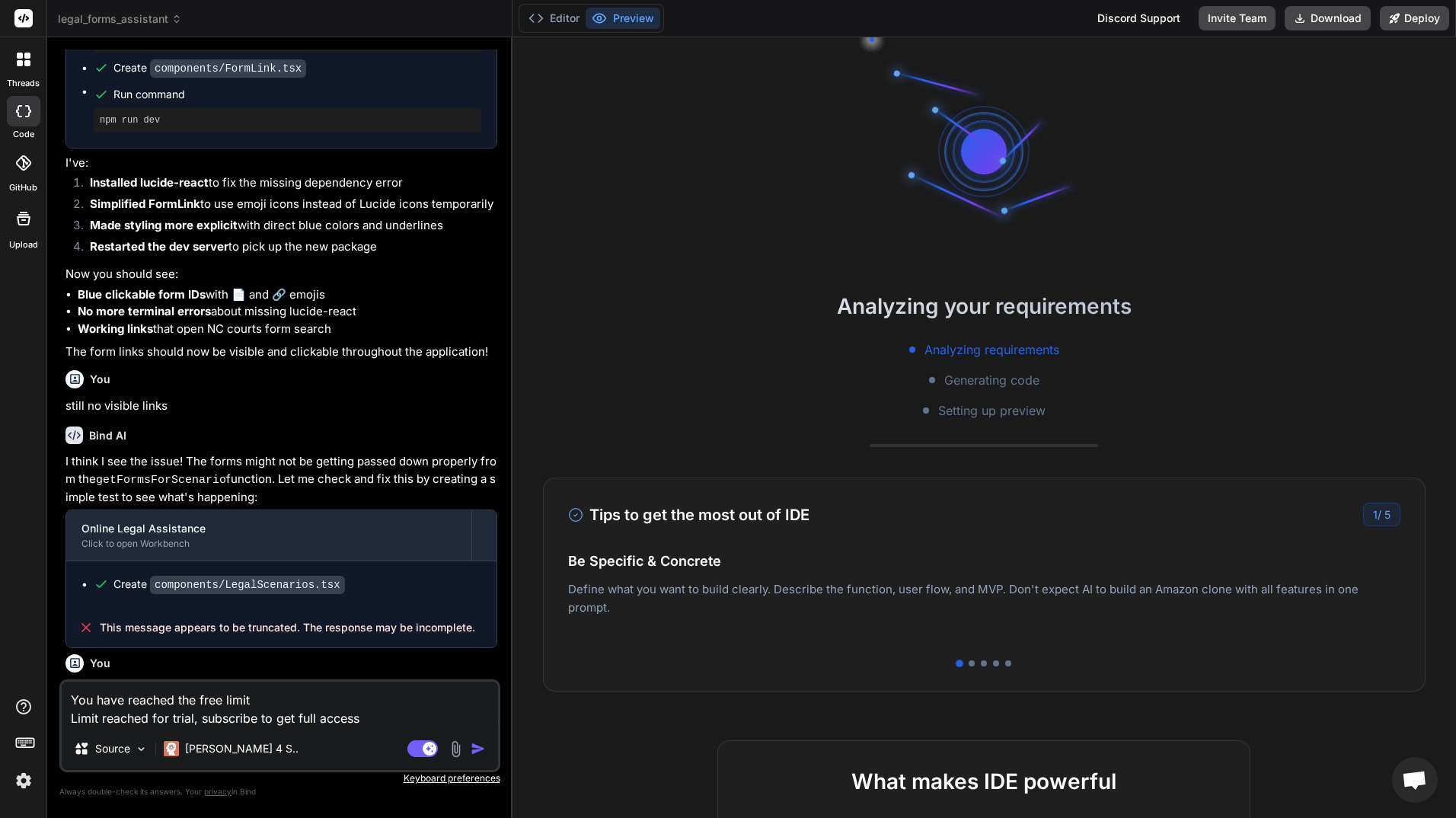
drag, startPoint x: 389, startPoint y: 719, endPoint x: 64, endPoint y: 698, distance: 325.7
click at [64, 698] on textarea "You have reached the free limit Limit reached for trial, subscribe to get full …" at bounding box center [280, 704] width 436 height 46
type textarea "x"
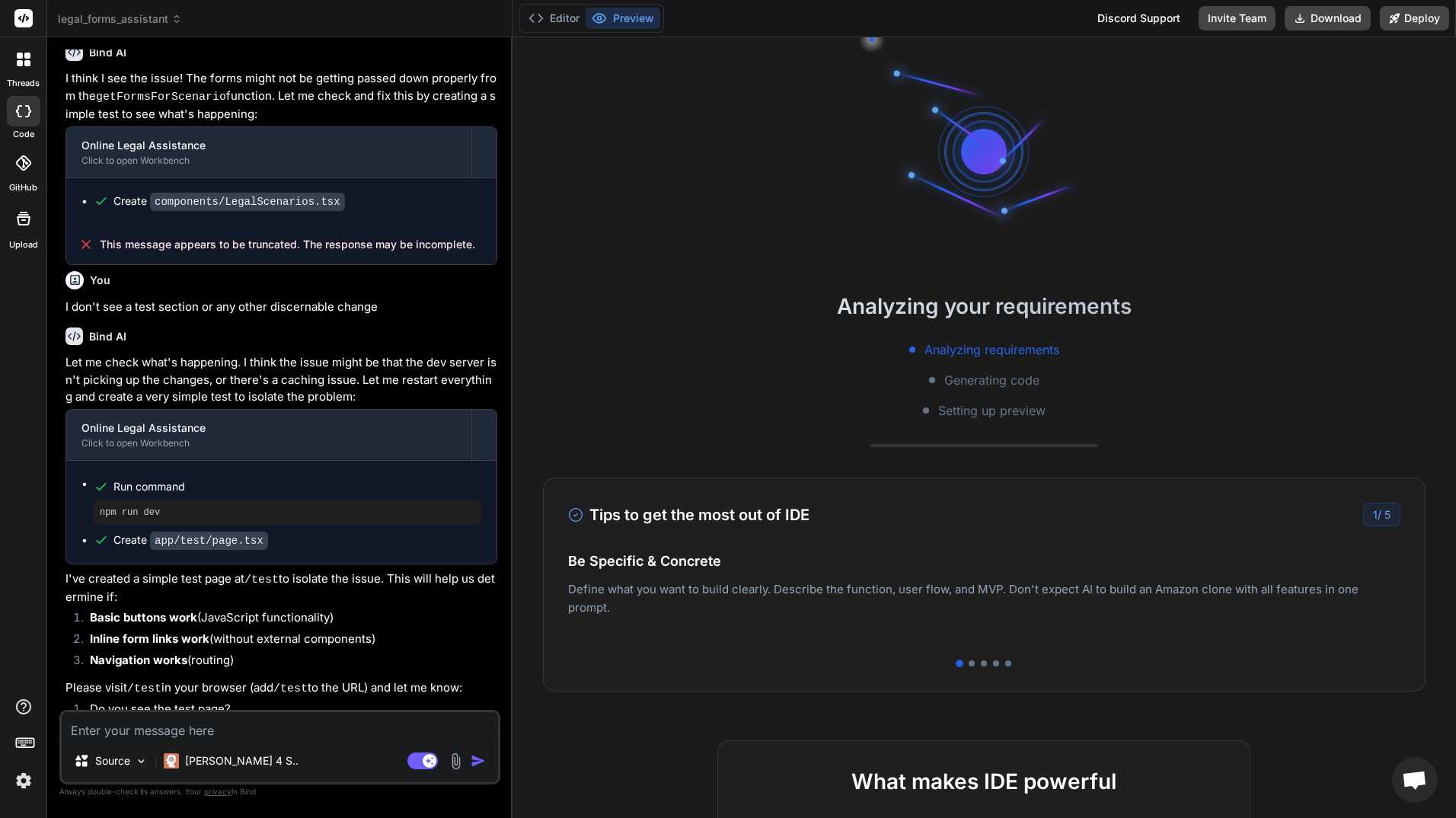
scroll to position [1575, 0]
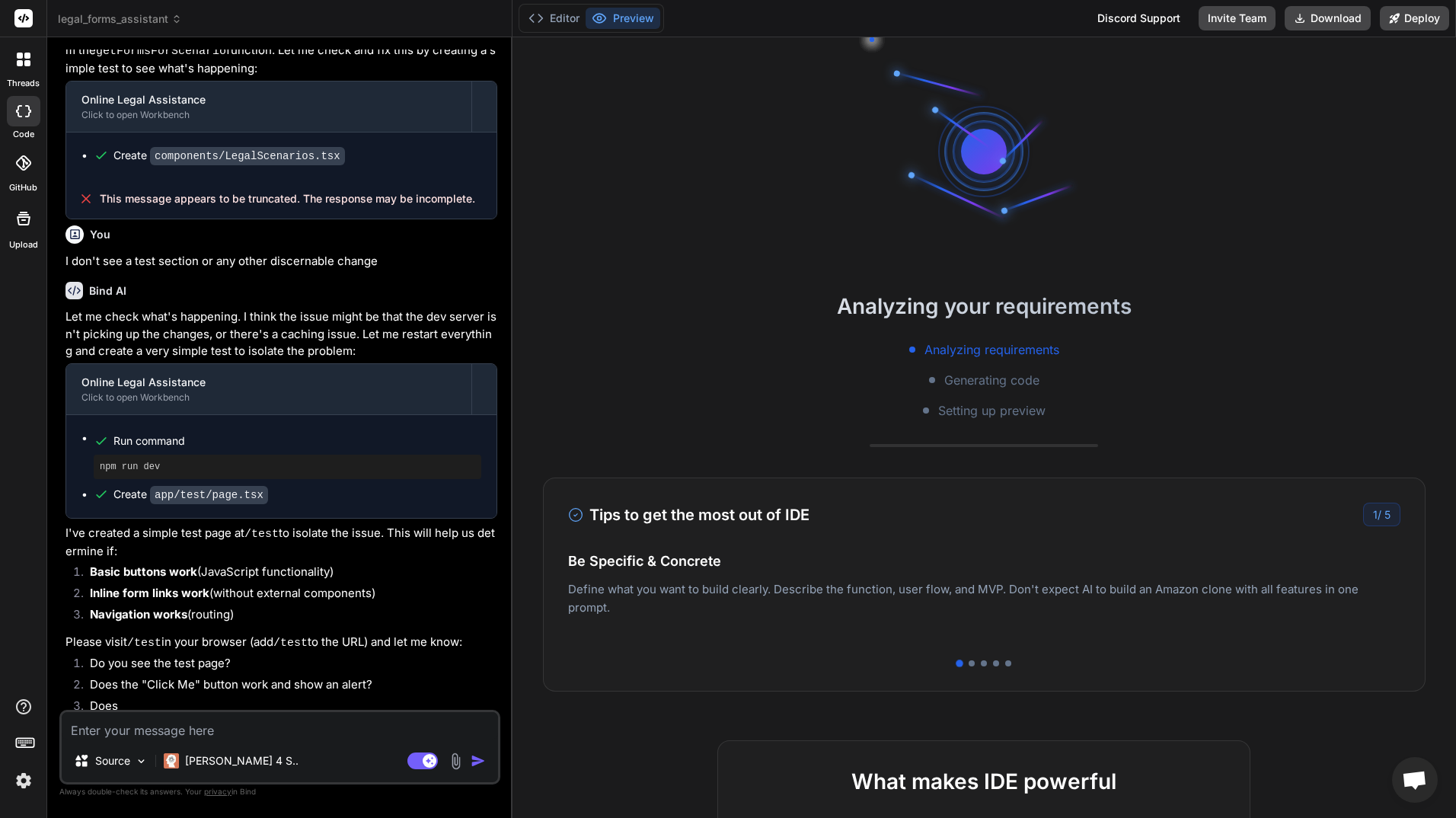
click at [175, 729] on textarea at bounding box center [280, 725] width 436 height 27
paste textarea "X __barrel_optimize__?names=ArrowLeft,Download,Users,Clock,DollarSign,Book,Zap,…"
type textarea "X __barrel_optimize__?names=ArrowLeft,Download,Users,Clock,DollarSign,Book,Zap,…"
type textarea "x"
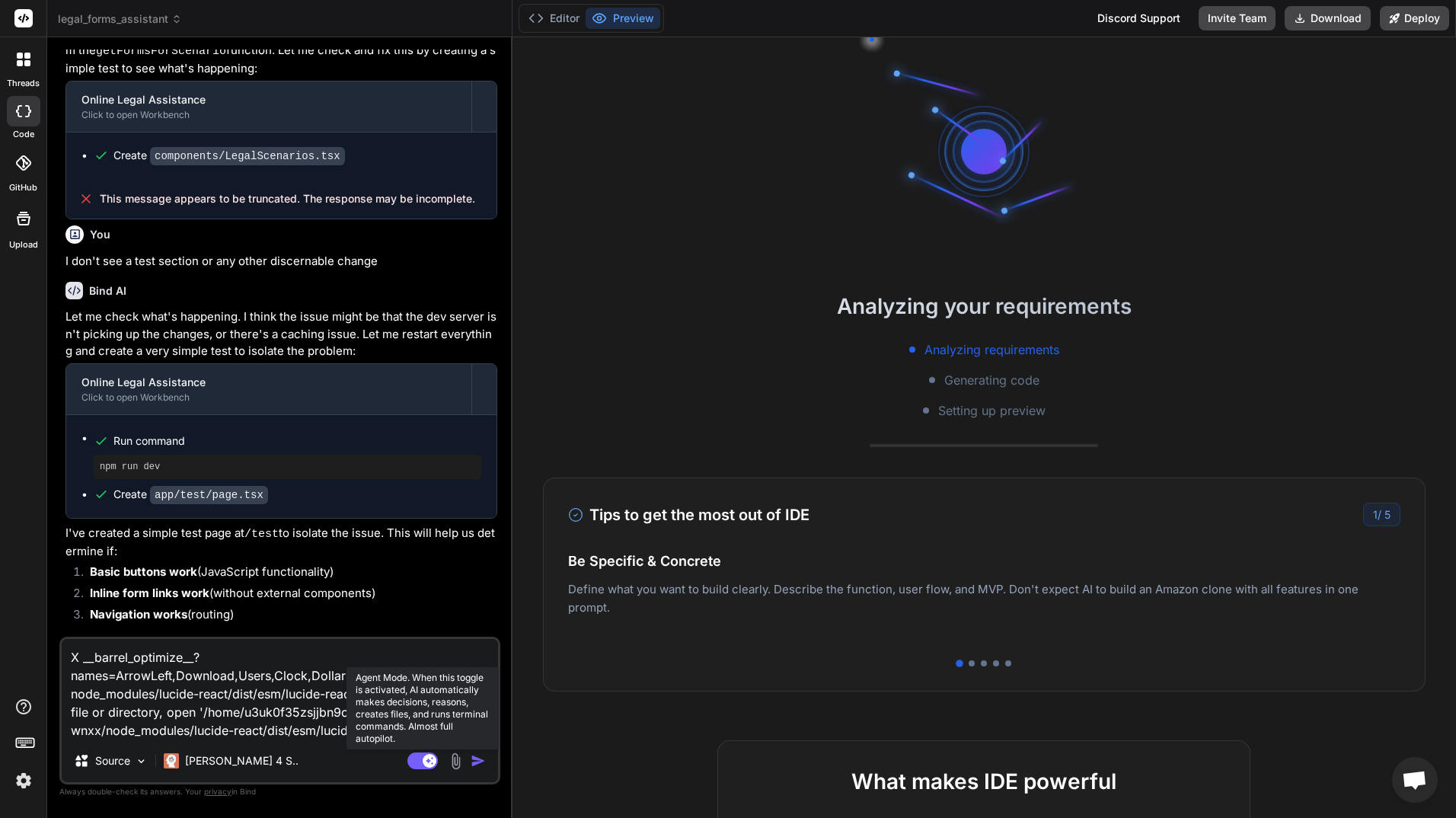
scroll to position [43, 0]
type textarea "X __barrel_optimize__?names=ArrowLeft,Download,Users,Clock,DollarSign,Book,Zap,…"
click at [479, 759] on img "button" at bounding box center [478, 761] width 15 height 15
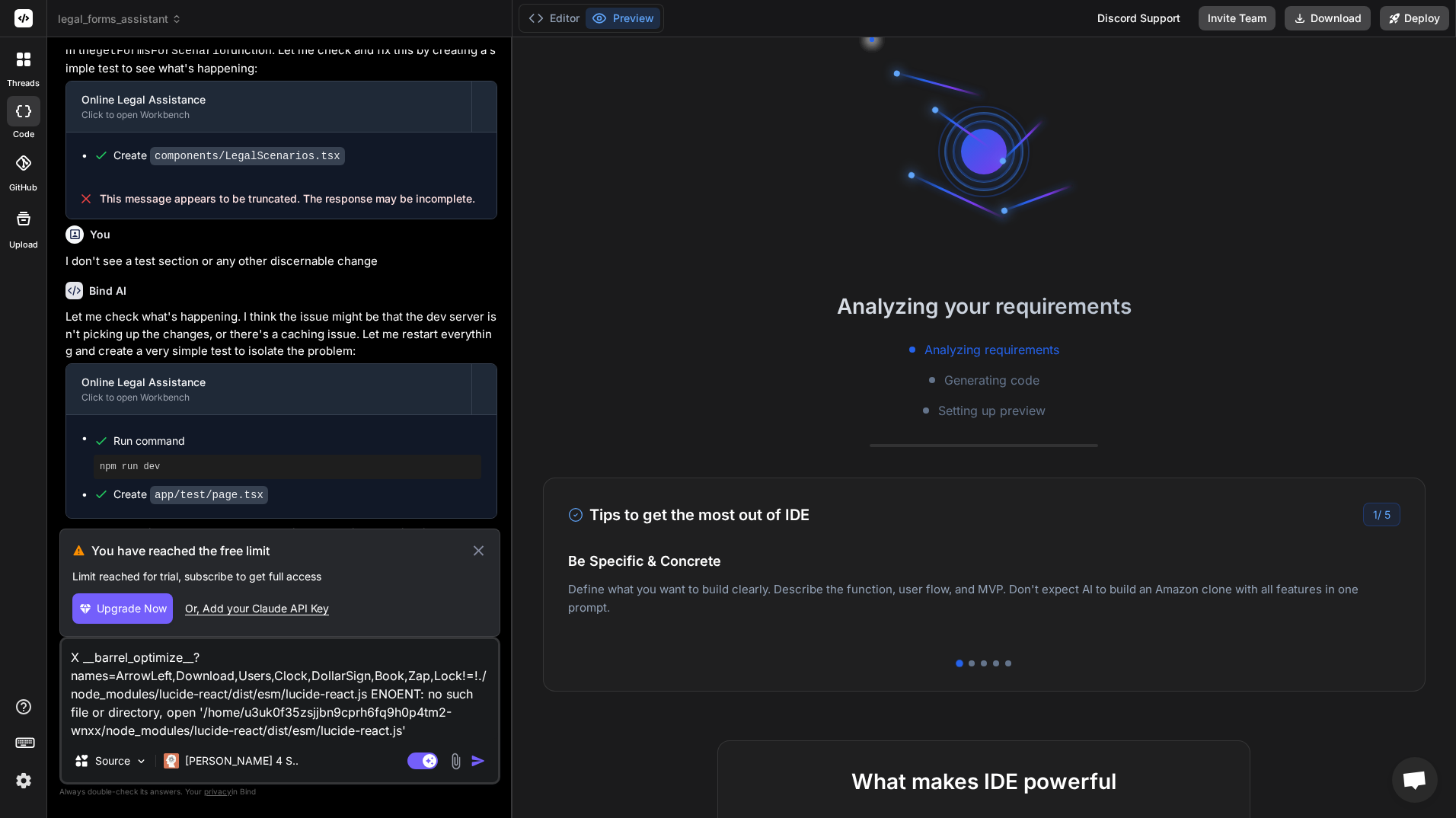
click at [483, 547] on icon at bounding box center [477, 550] width 10 height 10
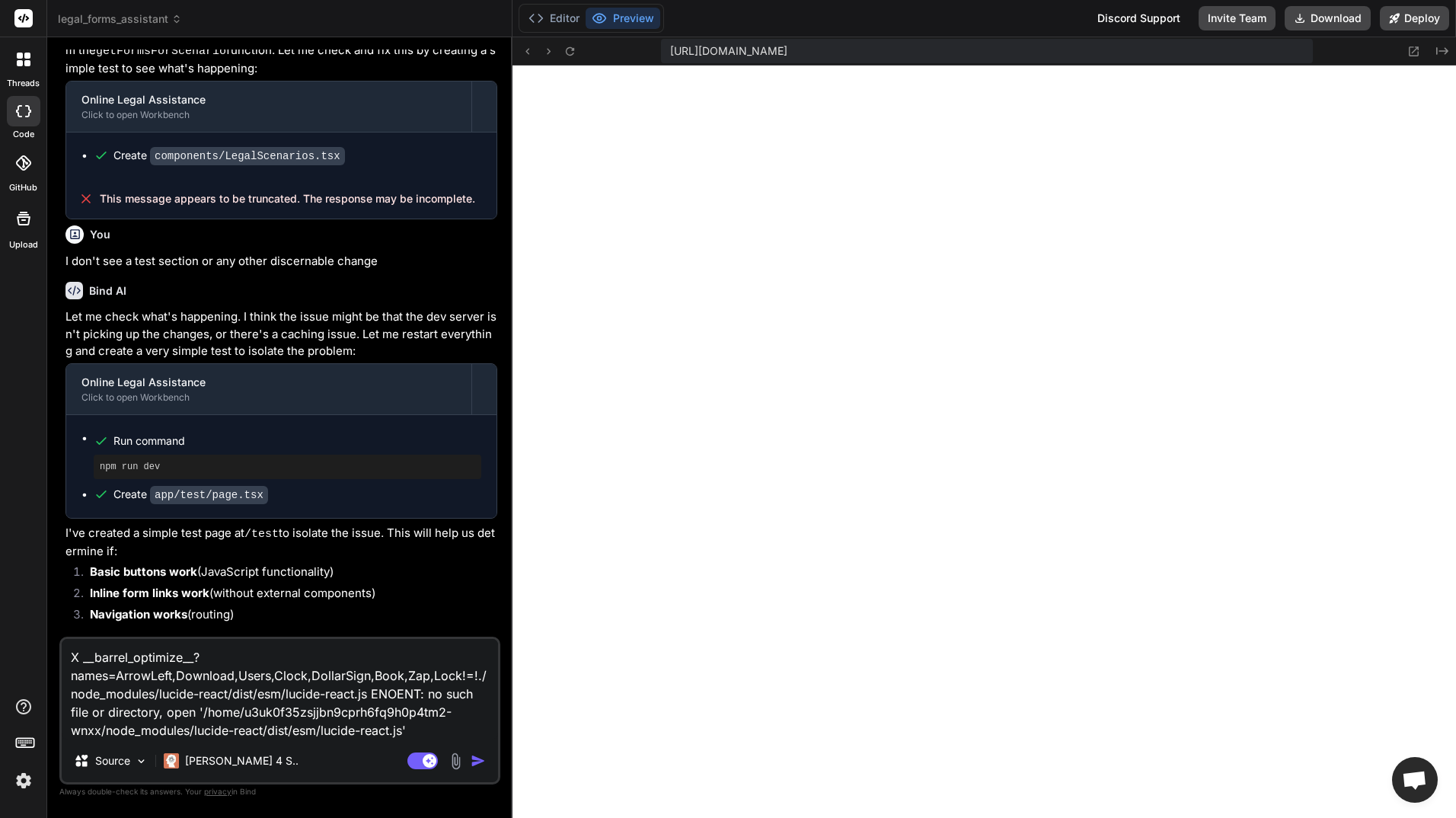
scroll to position [564, 0]
type textarea "x"
click at [22, 781] on img at bounding box center [23, 781] width 26 height 26
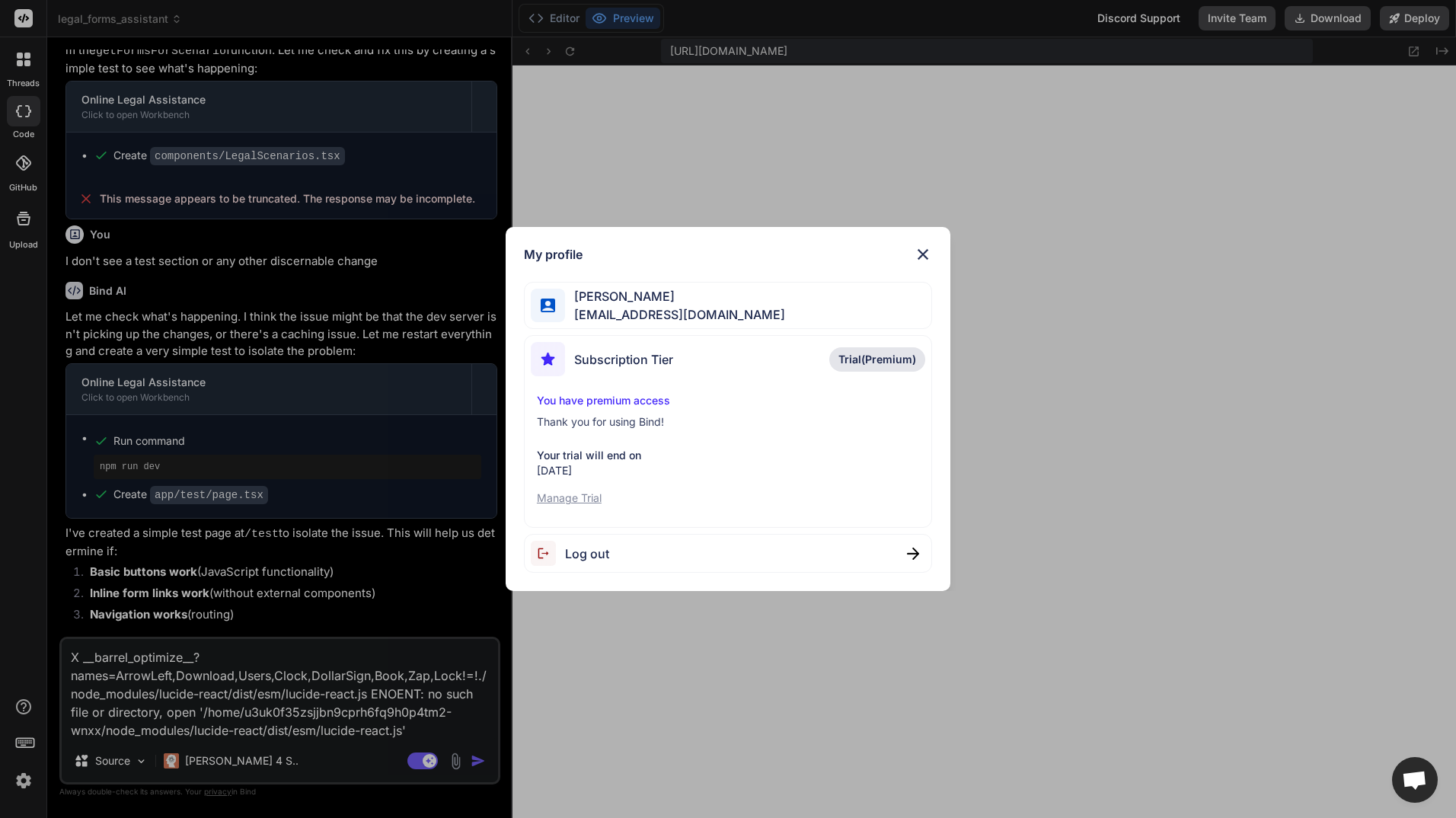
scroll to position [811, 0]
click at [694, 314] on span "[EMAIL_ADDRESS][DOMAIN_NAME]" at bounding box center [675, 314] width 220 height 19
click at [923, 254] on img at bounding box center [924, 255] width 19 height 19
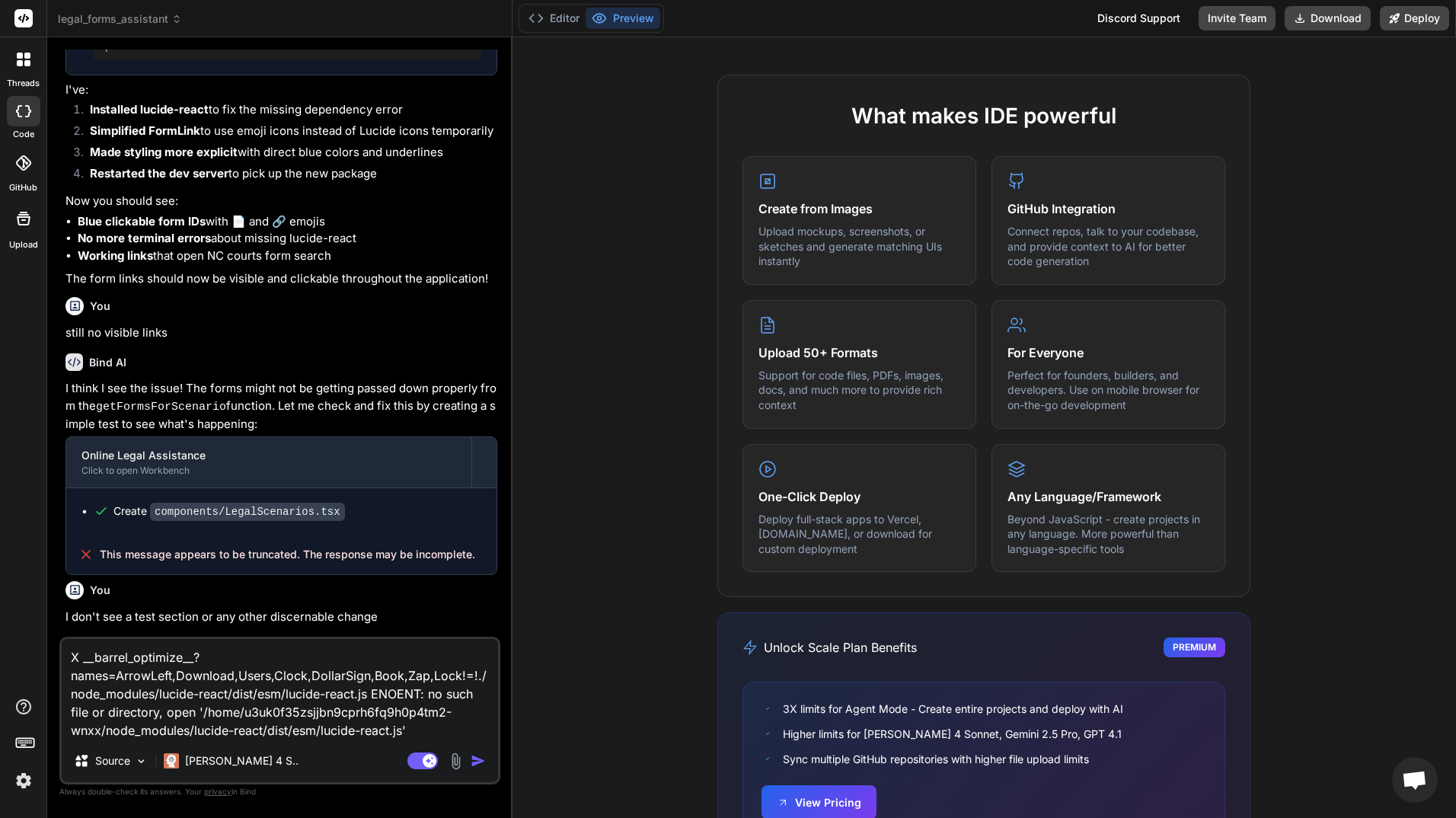
scroll to position [145, 0]
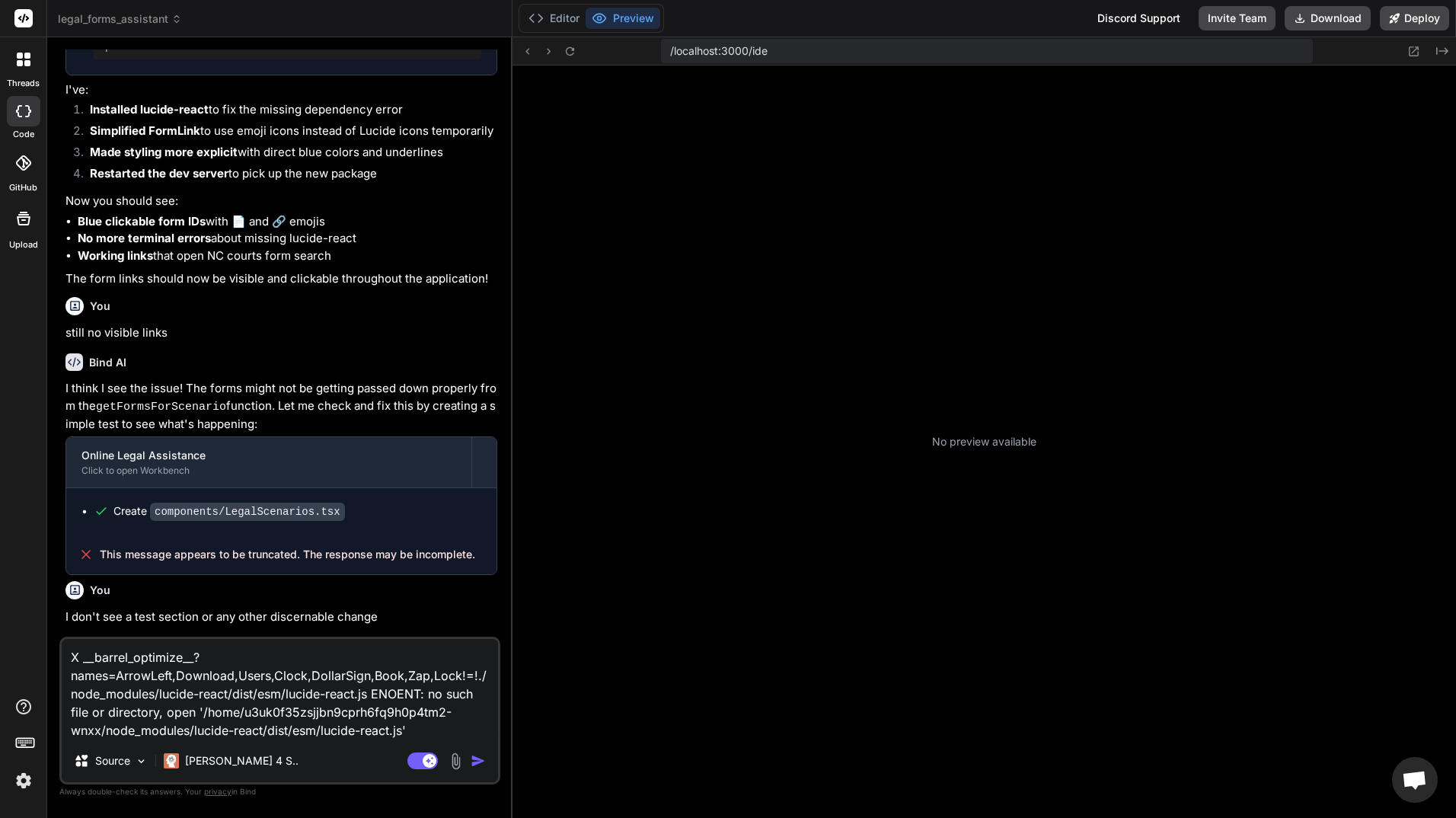
click at [812, 800] on div "No preview available" at bounding box center [984, 442] width 944 height 752
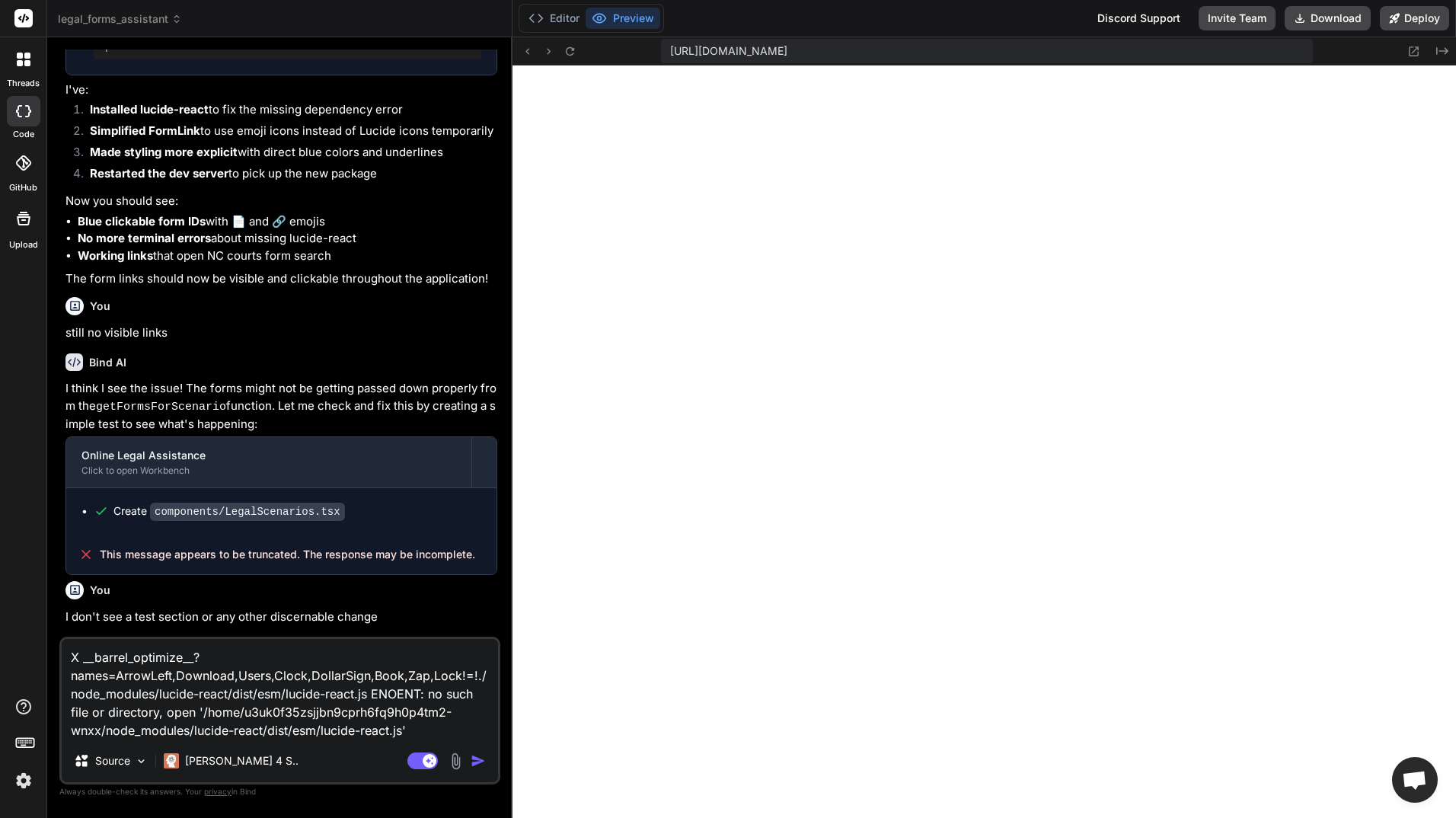
scroll to position [564, 0]
click at [562, 11] on button "Editor" at bounding box center [554, 18] width 64 height 22
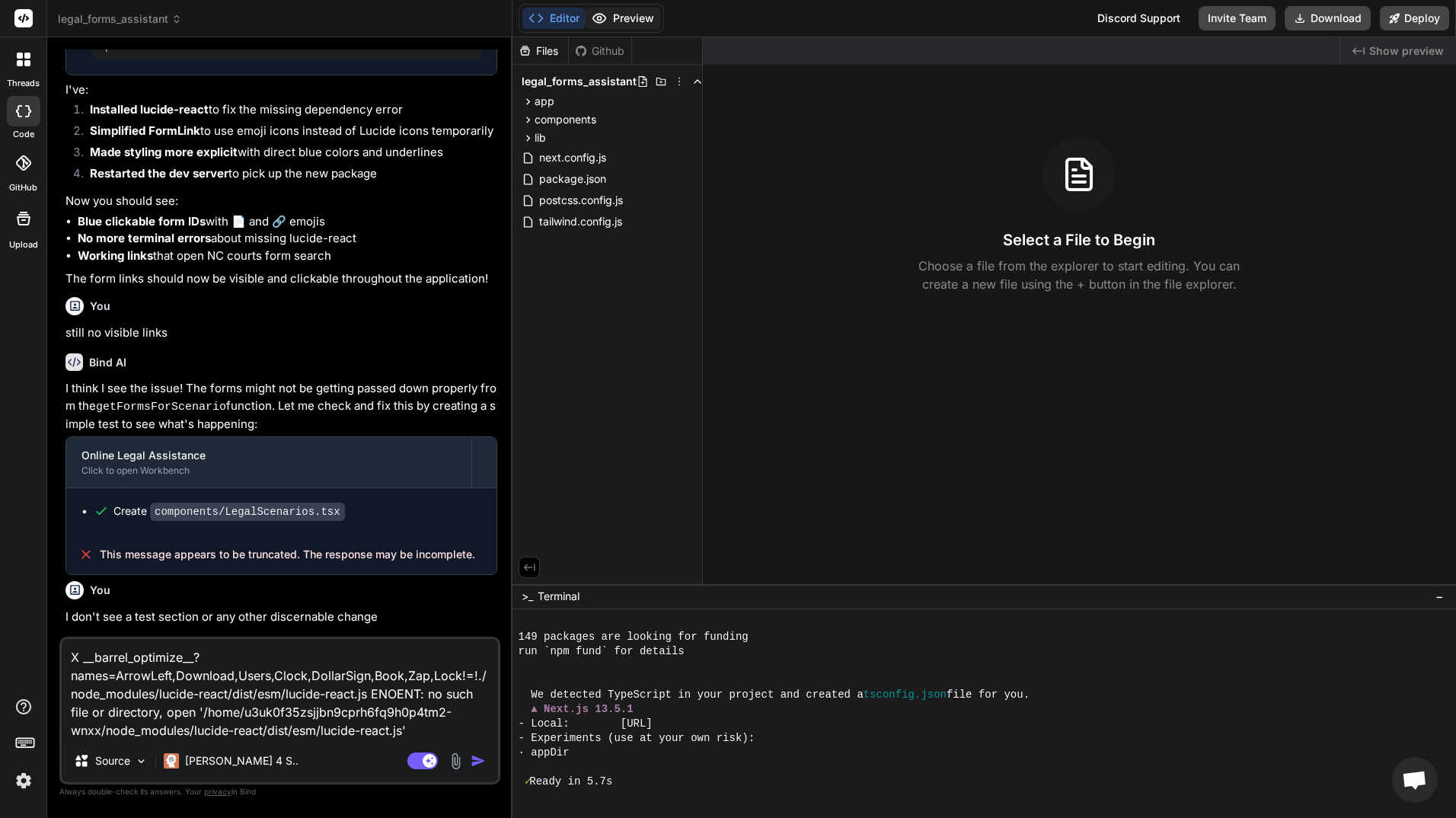
scroll to position [781, 0]
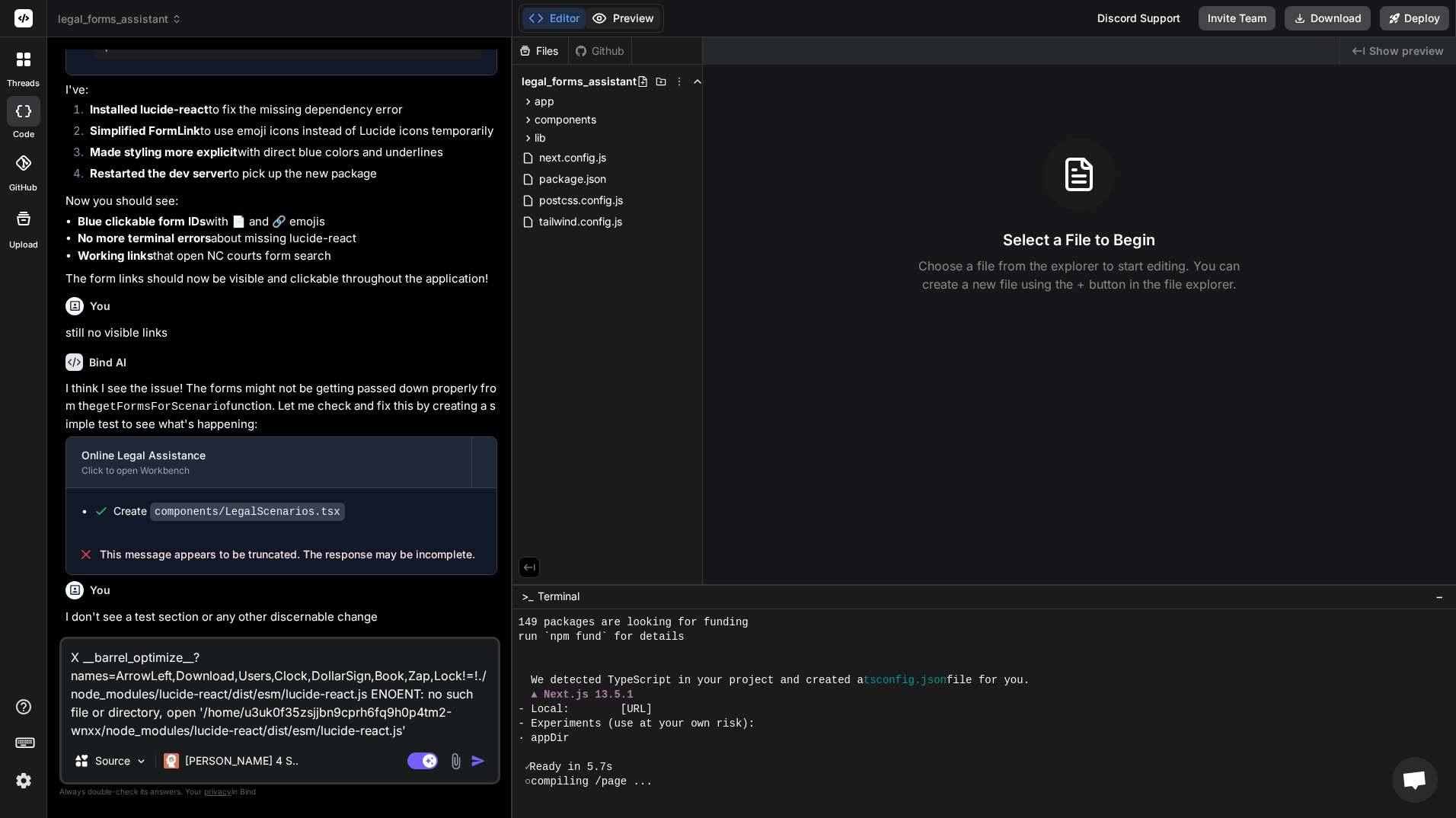
click at [616, 17] on button "Preview" at bounding box center [623, 18] width 75 height 22
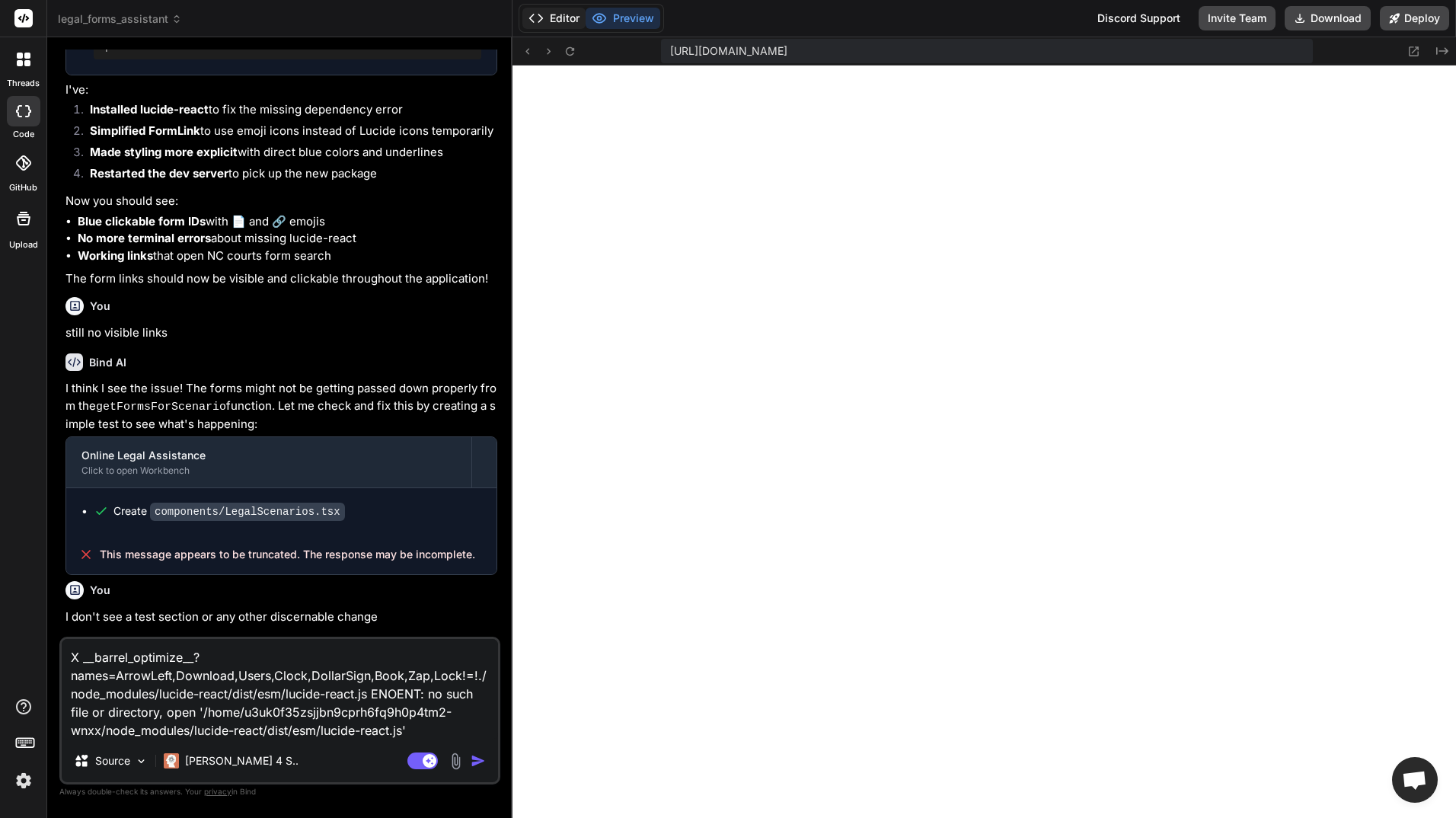
click at [559, 15] on button "Editor" at bounding box center [554, 18] width 64 height 22
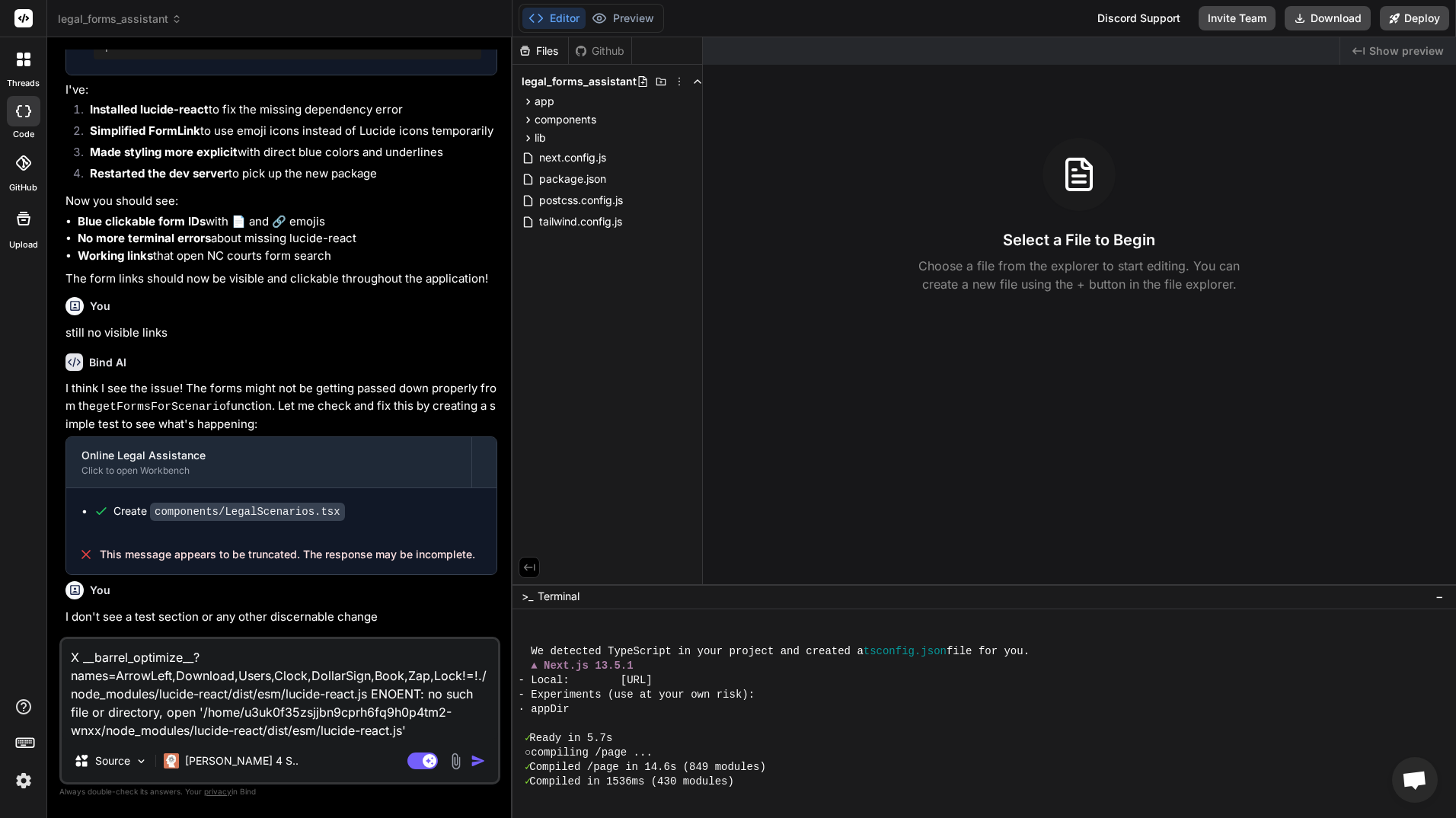
scroll to position [811, 0]
click at [529, 137] on icon at bounding box center [529, 139] width 13 height 13
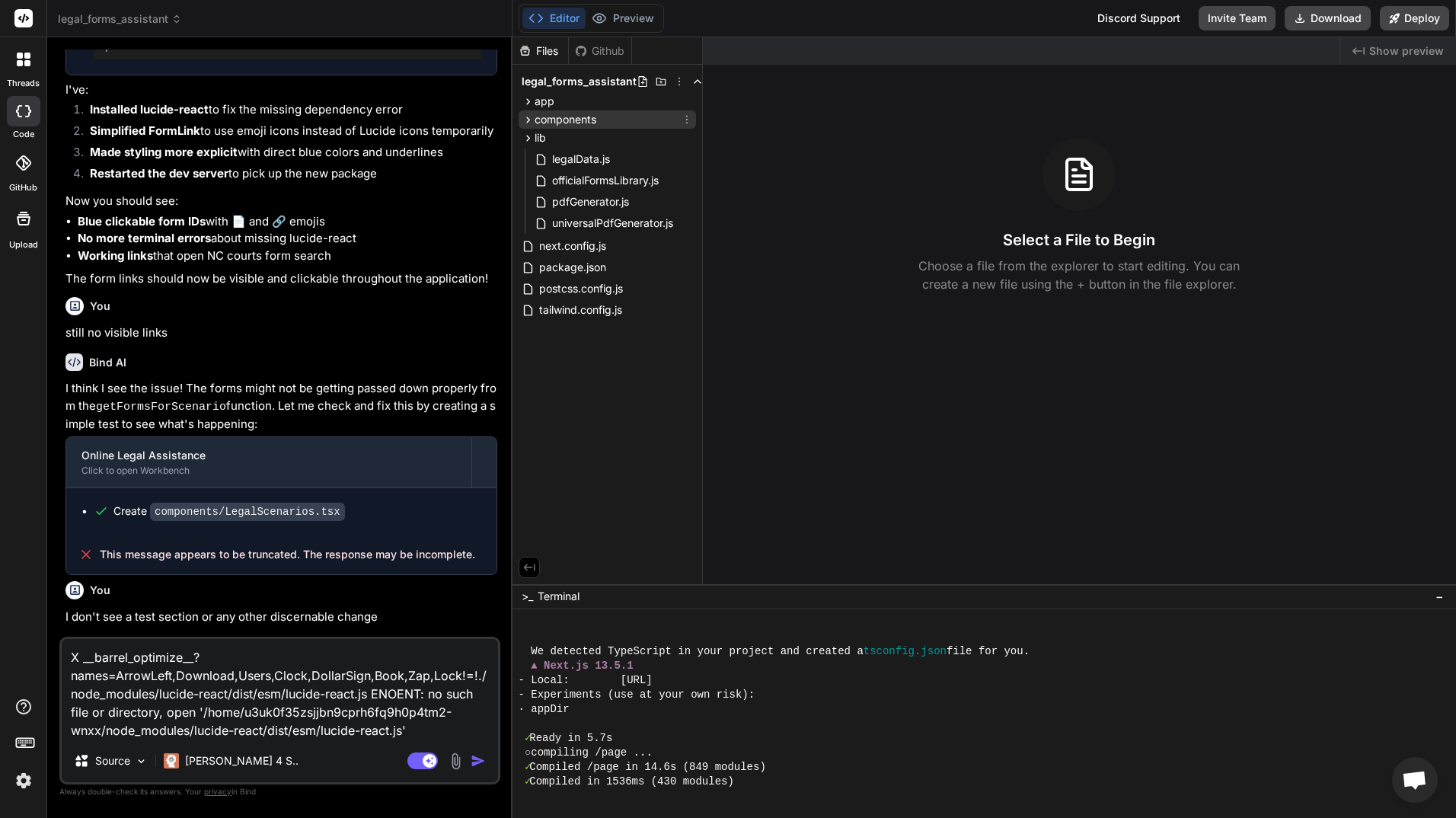
click at [526, 118] on icon at bounding box center [529, 120] width 13 height 13
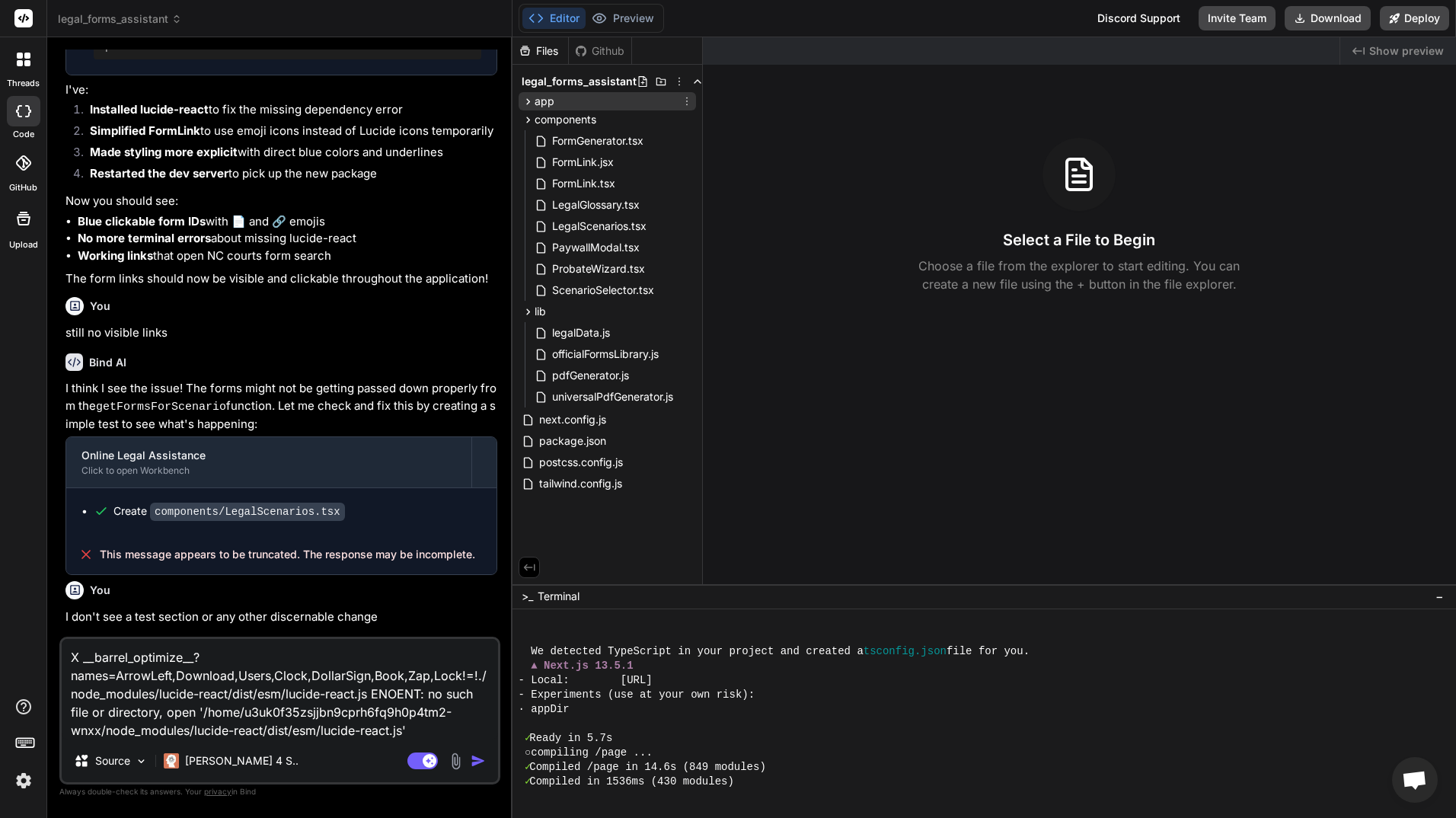
click at [527, 101] on icon at bounding box center [529, 102] width 13 height 13
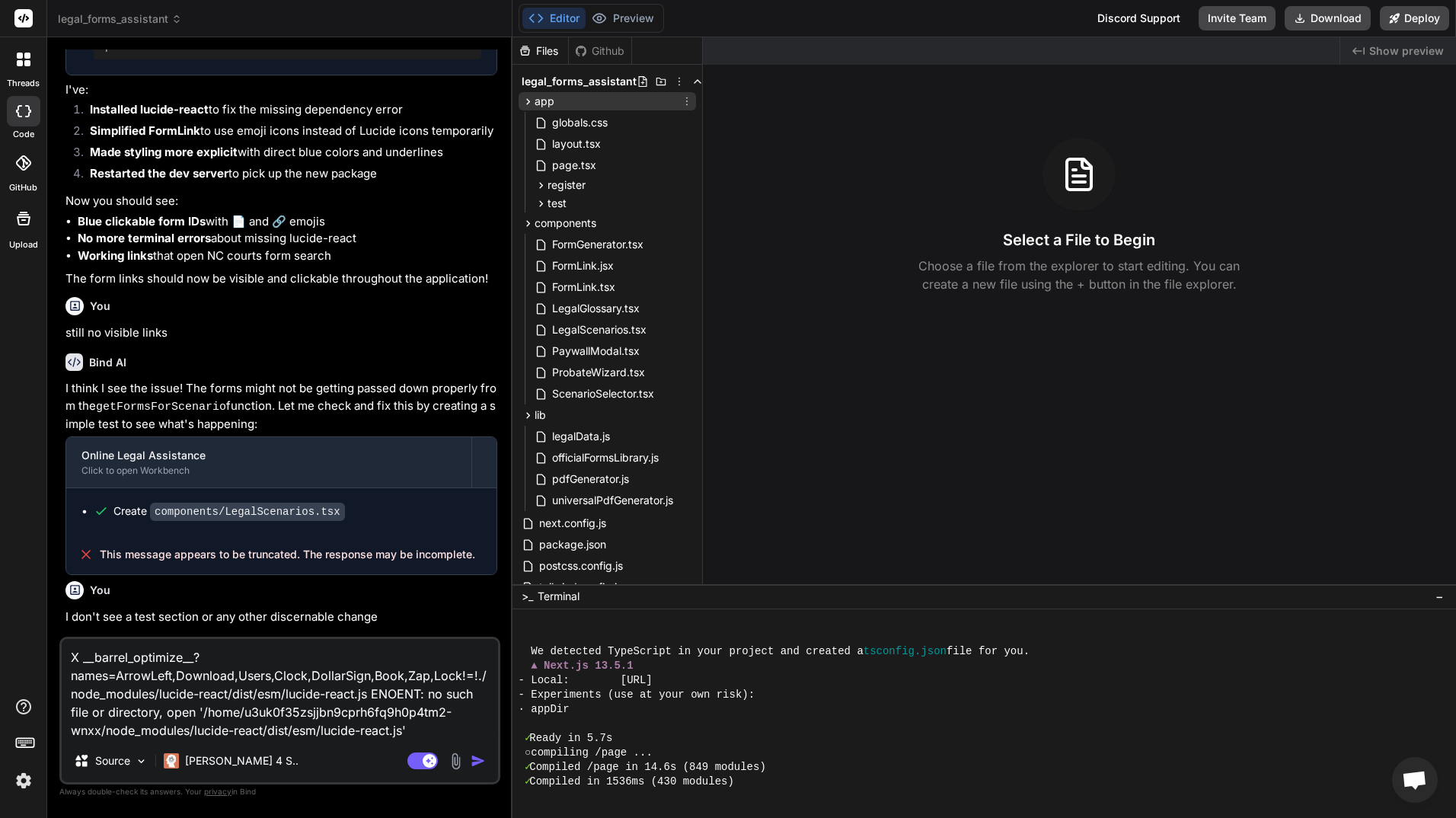
click at [527, 101] on icon at bounding box center [529, 102] width 13 height 13
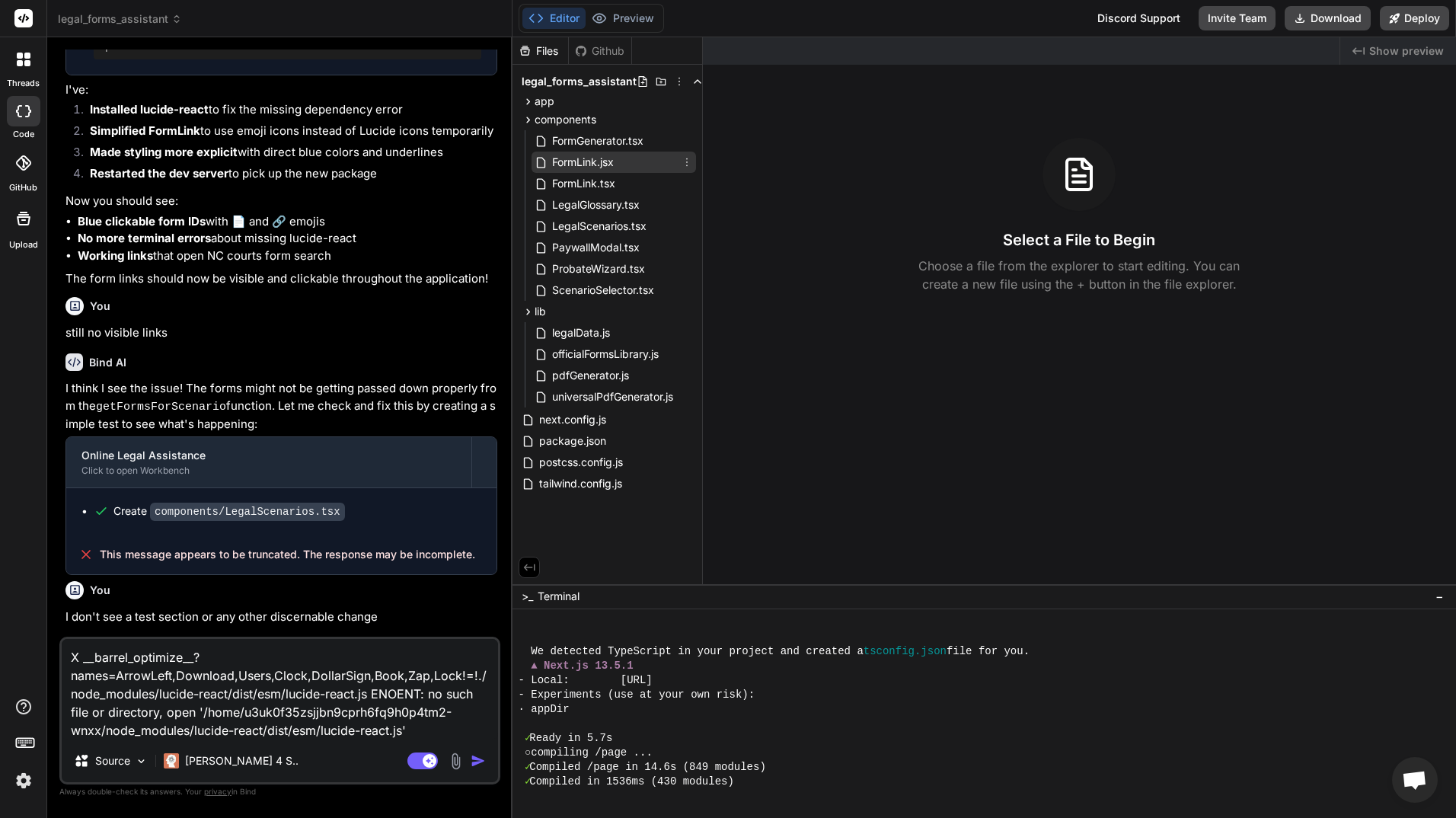
click at [564, 161] on span "FormLink.jsx" at bounding box center [582, 163] width 65 height 19
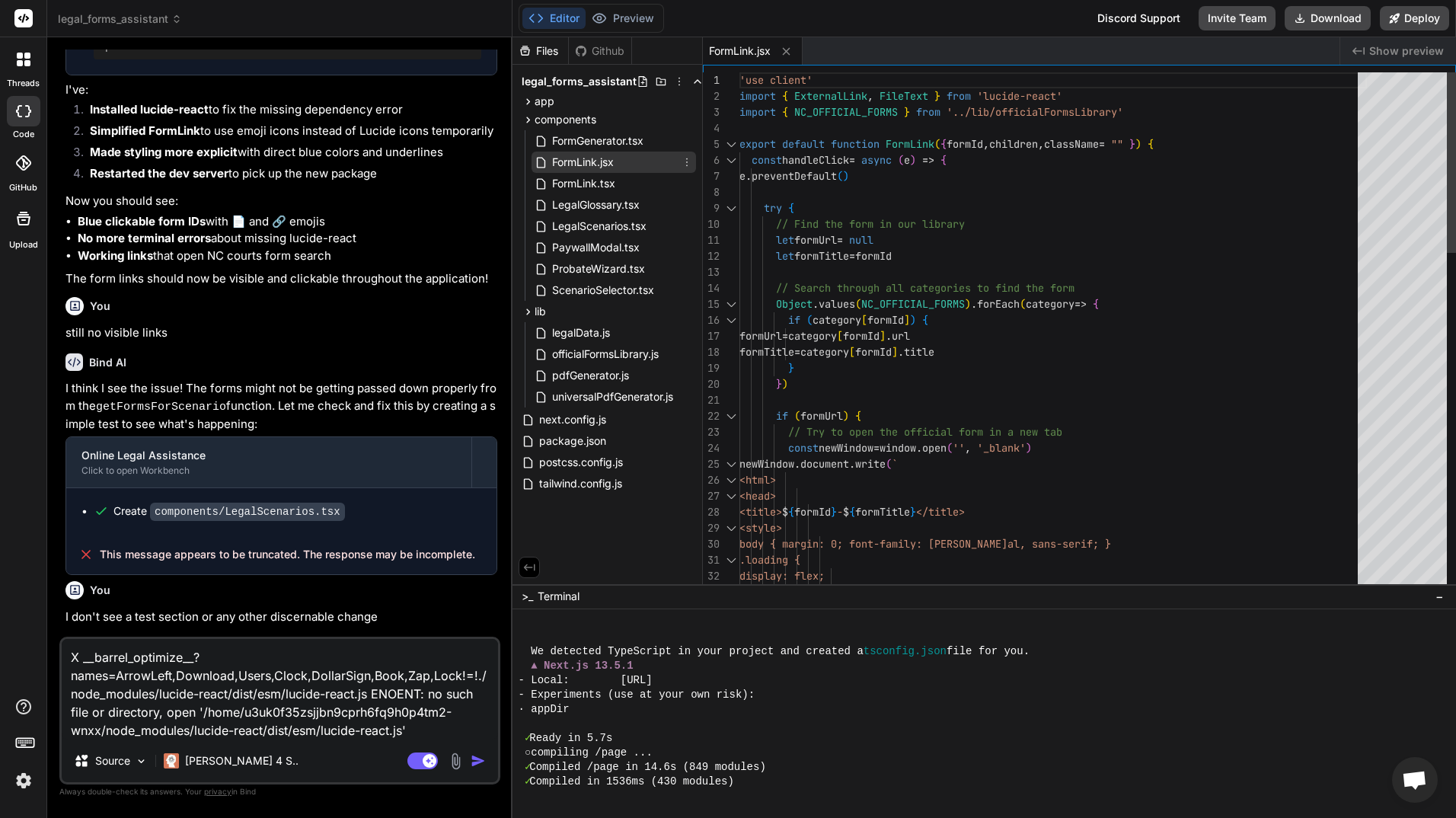
type textarea "x"
click at [575, 181] on span "FormLink.tsx" at bounding box center [583, 183] width 66 height 19
type textarea ") }"
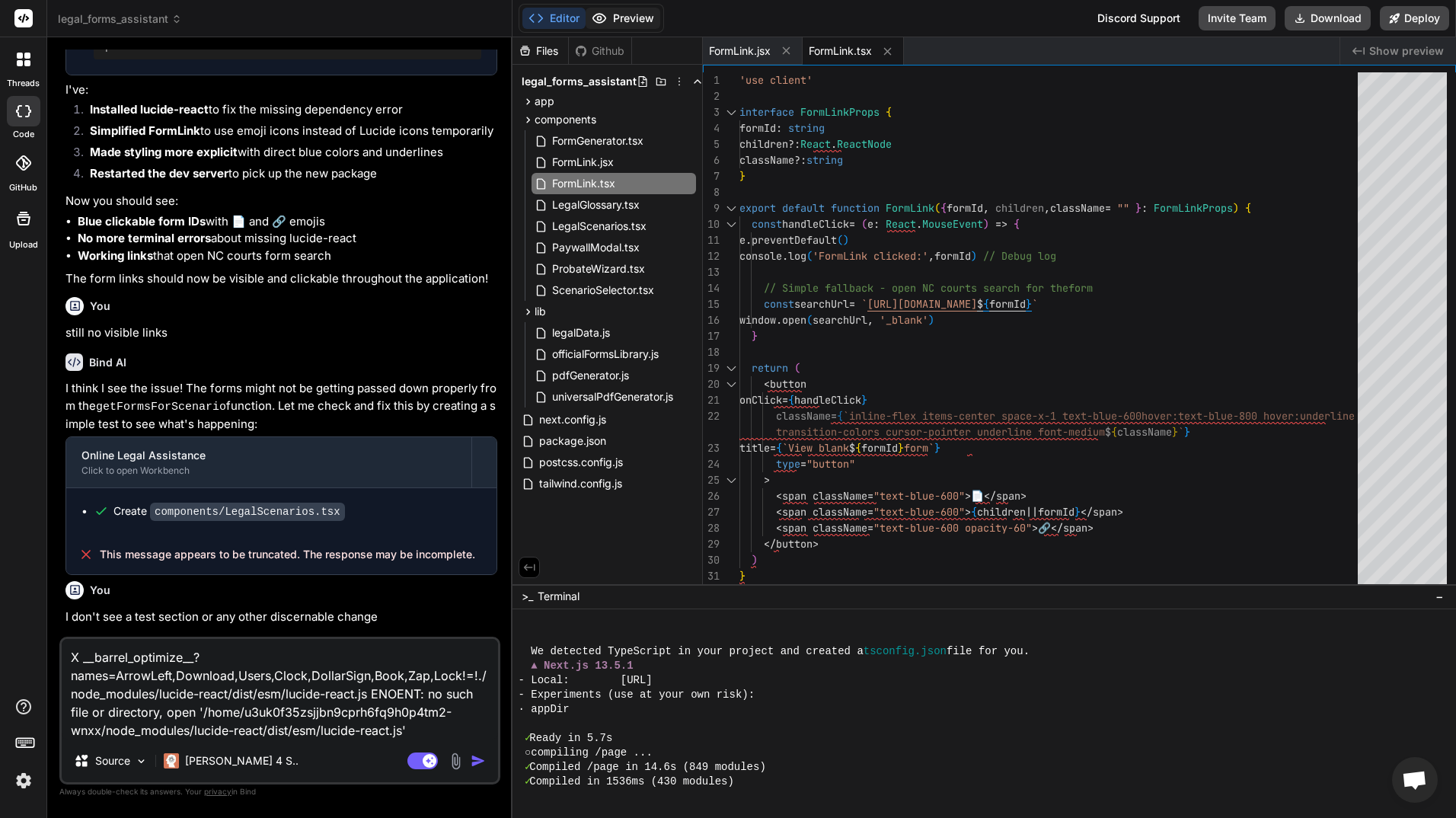
click at [619, 17] on button "Preview" at bounding box center [623, 18] width 75 height 22
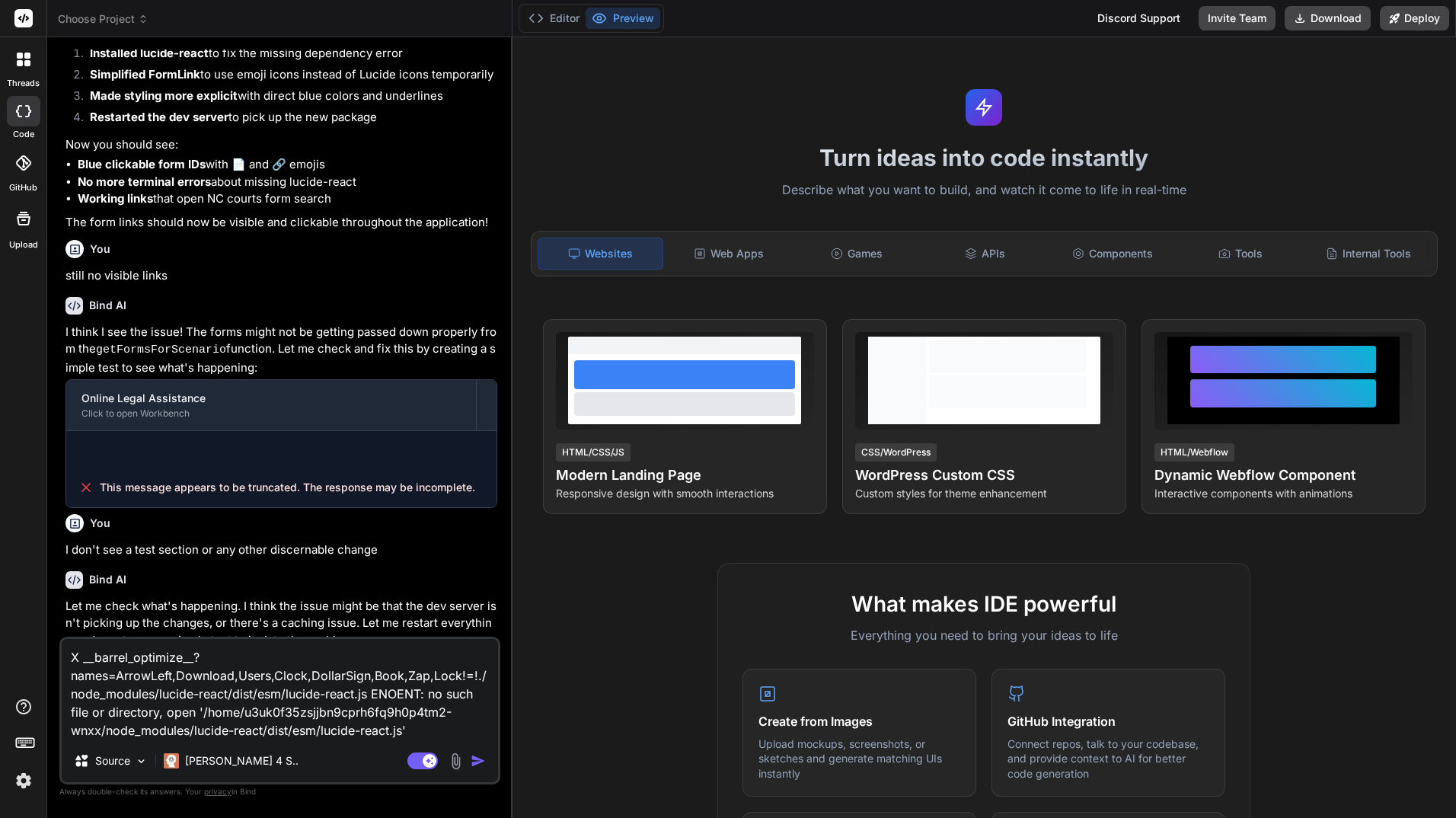
scroll to position [1220, 0]
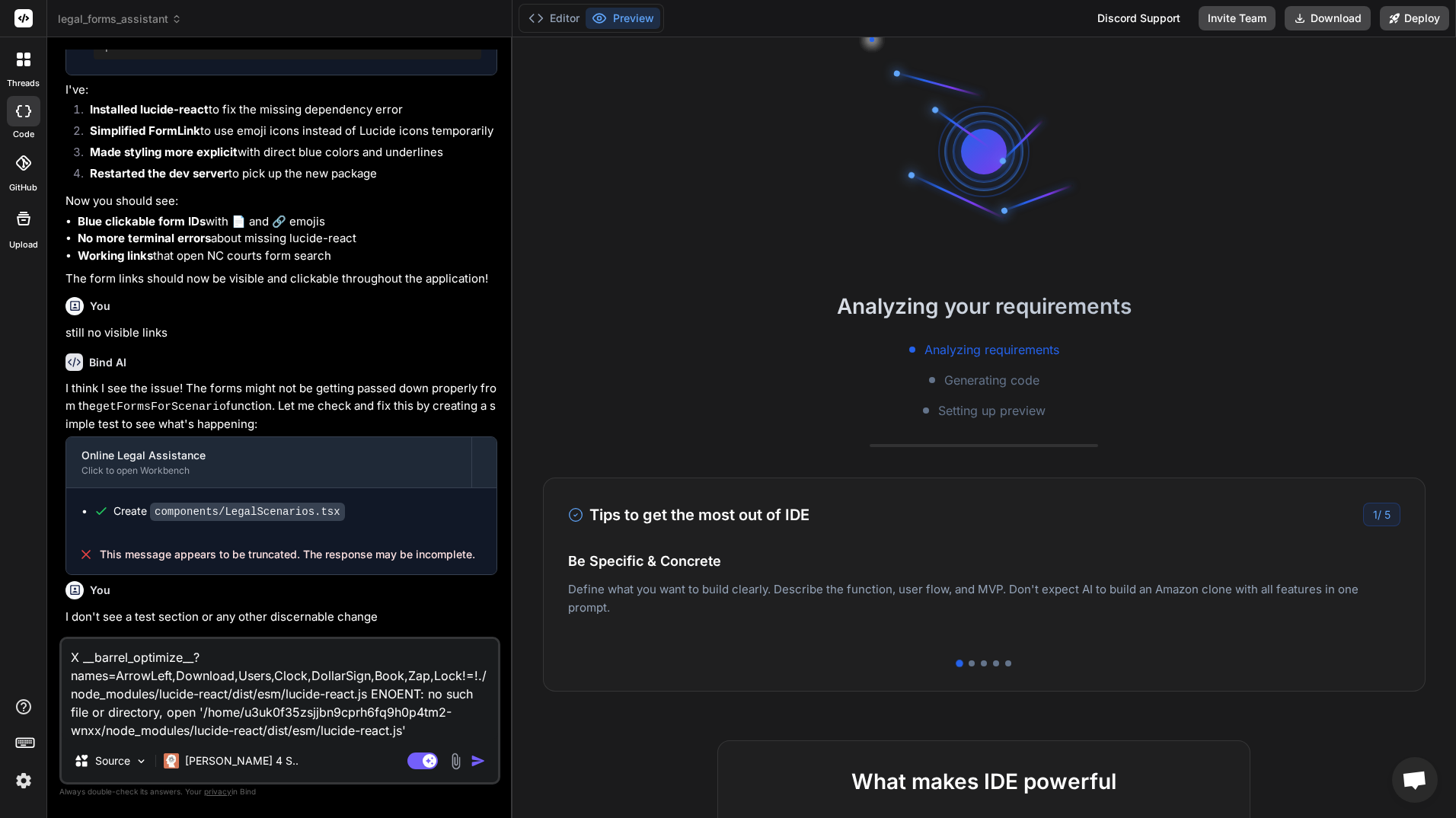
click at [475, 758] on img "button" at bounding box center [478, 761] width 15 height 15
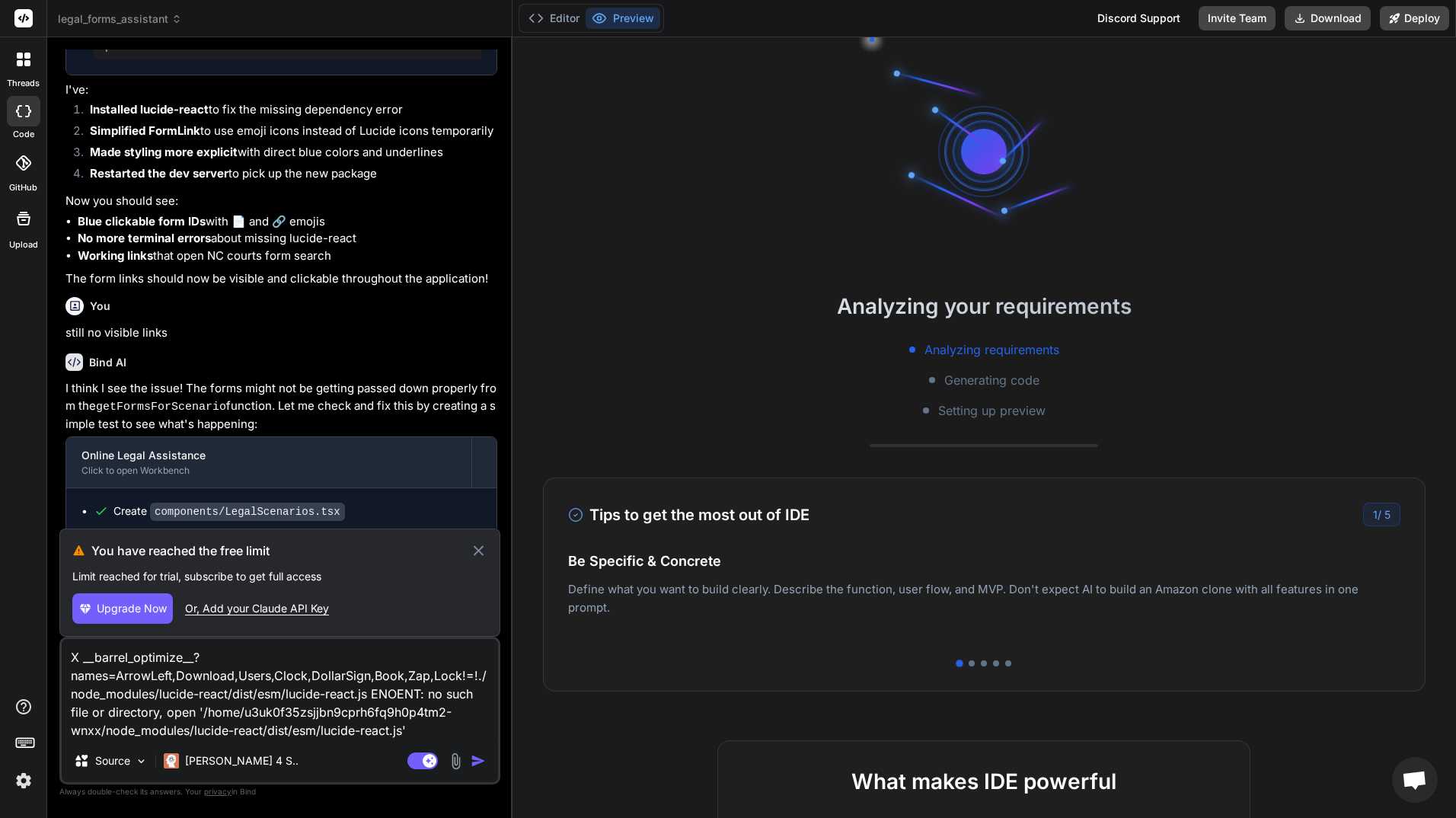
click at [480, 548] on icon at bounding box center [478, 551] width 18 height 19
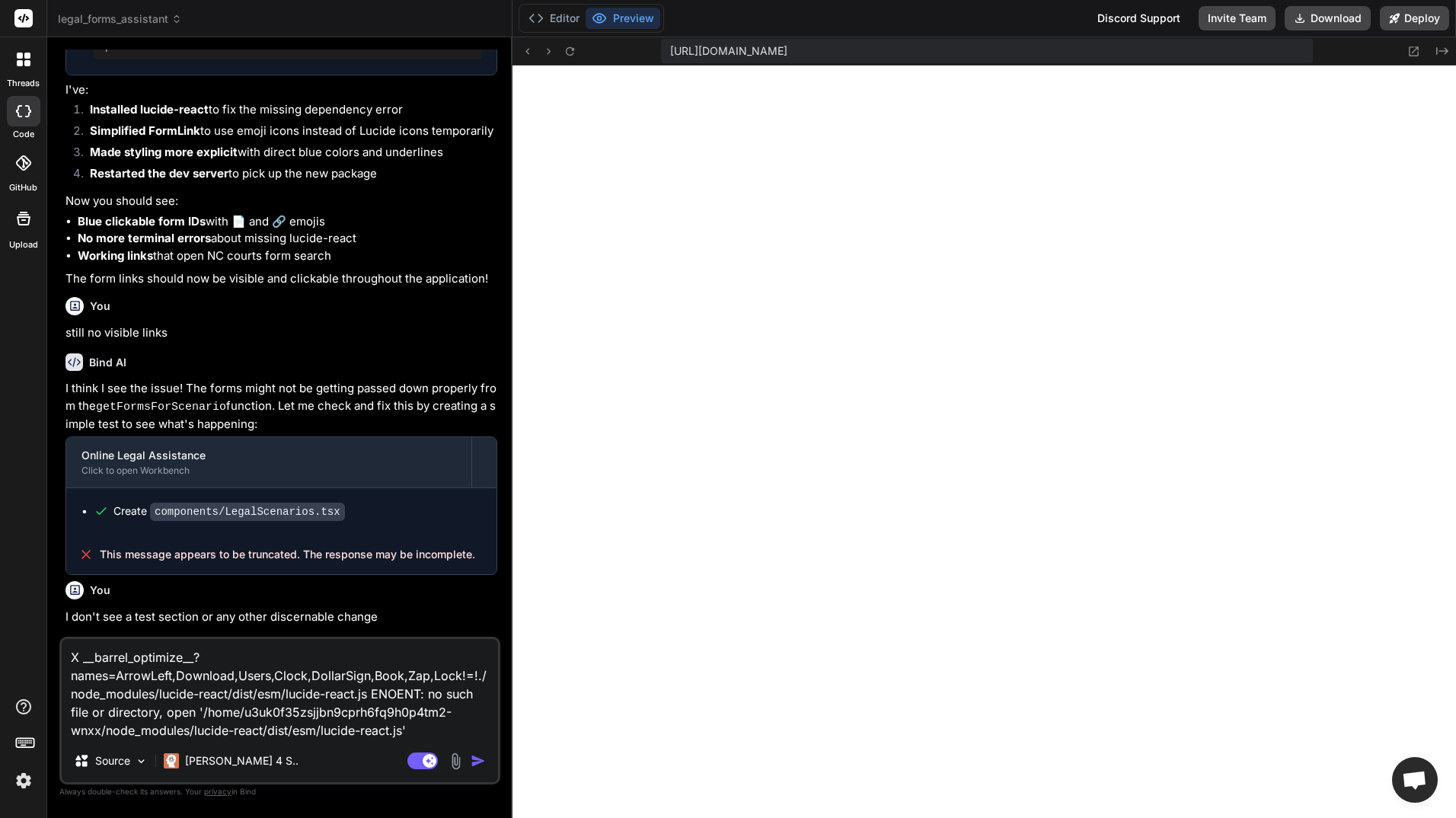
scroll to position [811, 0]
click at [475, 759] on img "button" at bounding box center [478, 761] width 15 height 15
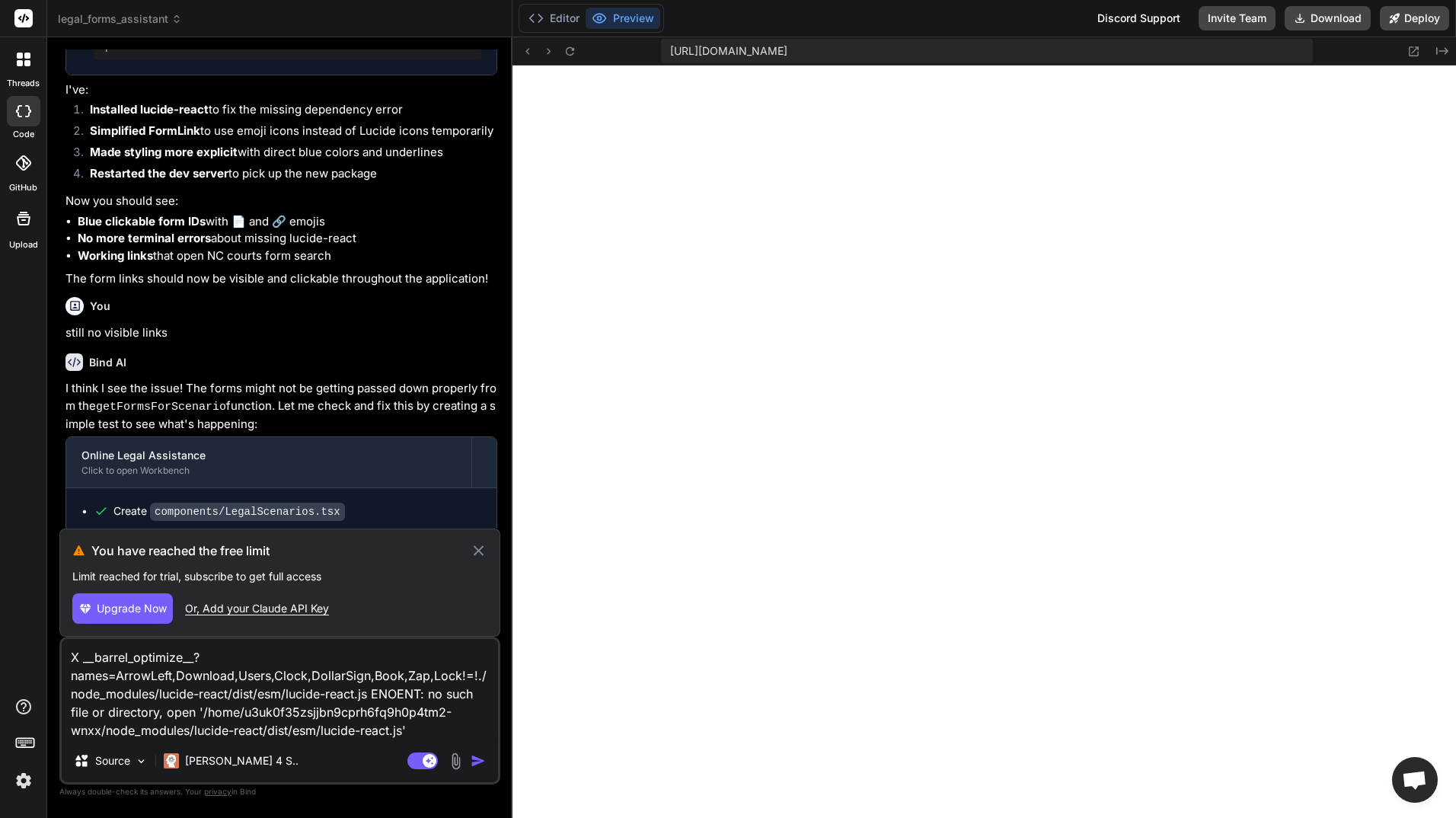
click at [246, 605] on div "Or, Add your Claude API Key" at bounding box center [257, 608] width 144 height 15
type textarea "x"
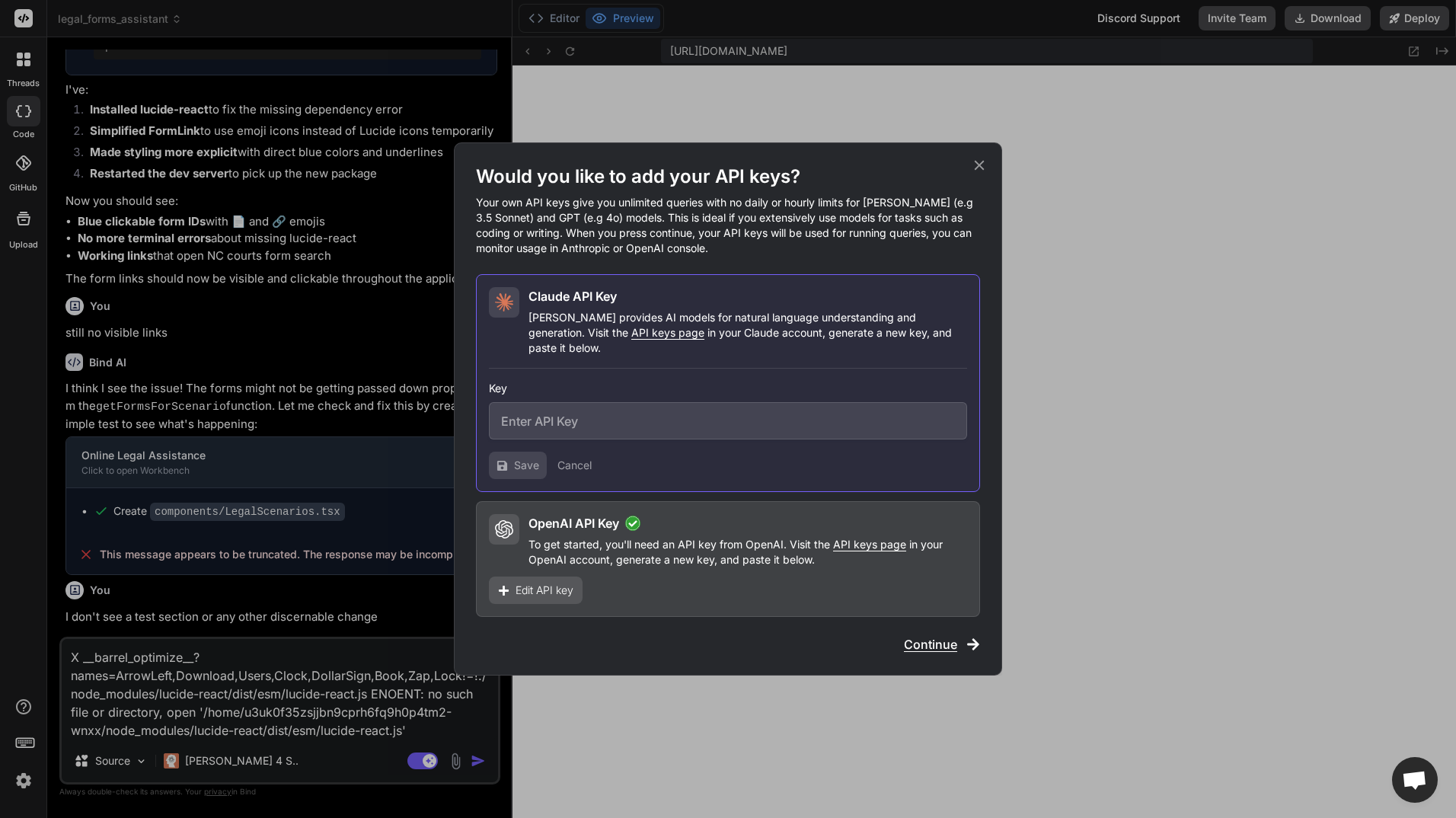
click at [592, 403] on input "text" at bounding box center [728, 421] width 478 height 37
paste input "sk-ant-api03-hhrzE_AlKdKHJZ_sx-iqEjtiTPepUscWuMbwdUMWNXTOCJOYcs8dDN8zs01siKItfe…"
type input "sk-ant-api03-hhrzE_AlKdKHJZ_sx-iqEjtiTPepUscWuMbwdUMWNXTOCJOYcs8dDN8zs01siKItfe…"
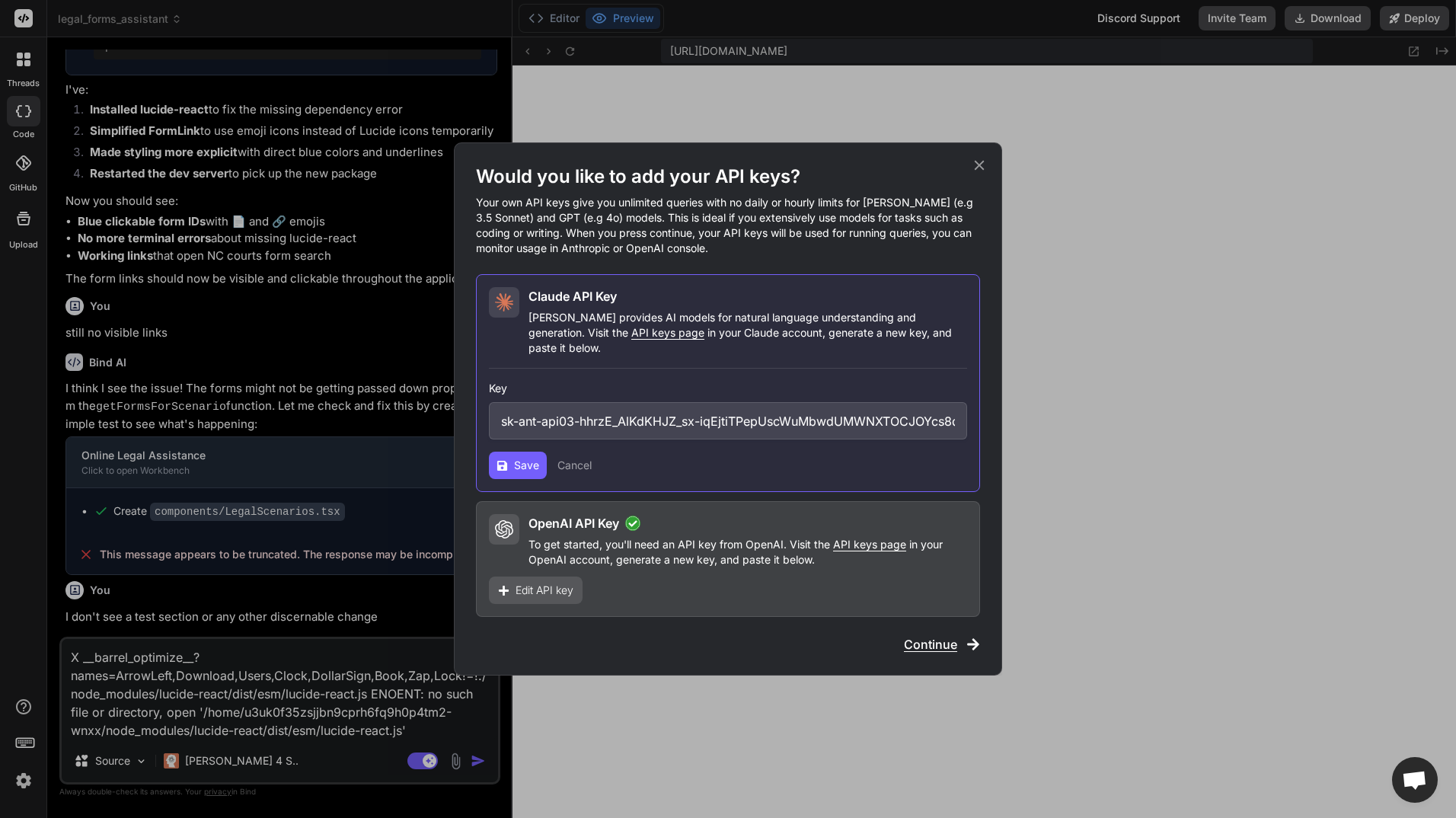
click at [526, 458] on span "Save" at bounding box center [526, 465] width 25 height 15
click at [522, 458] on span "Save" at bounding box center [526, 465] width 25 height 15
click at [581, 459] on button "Cancel" at bounding box center [575, 465] width 35 height 15
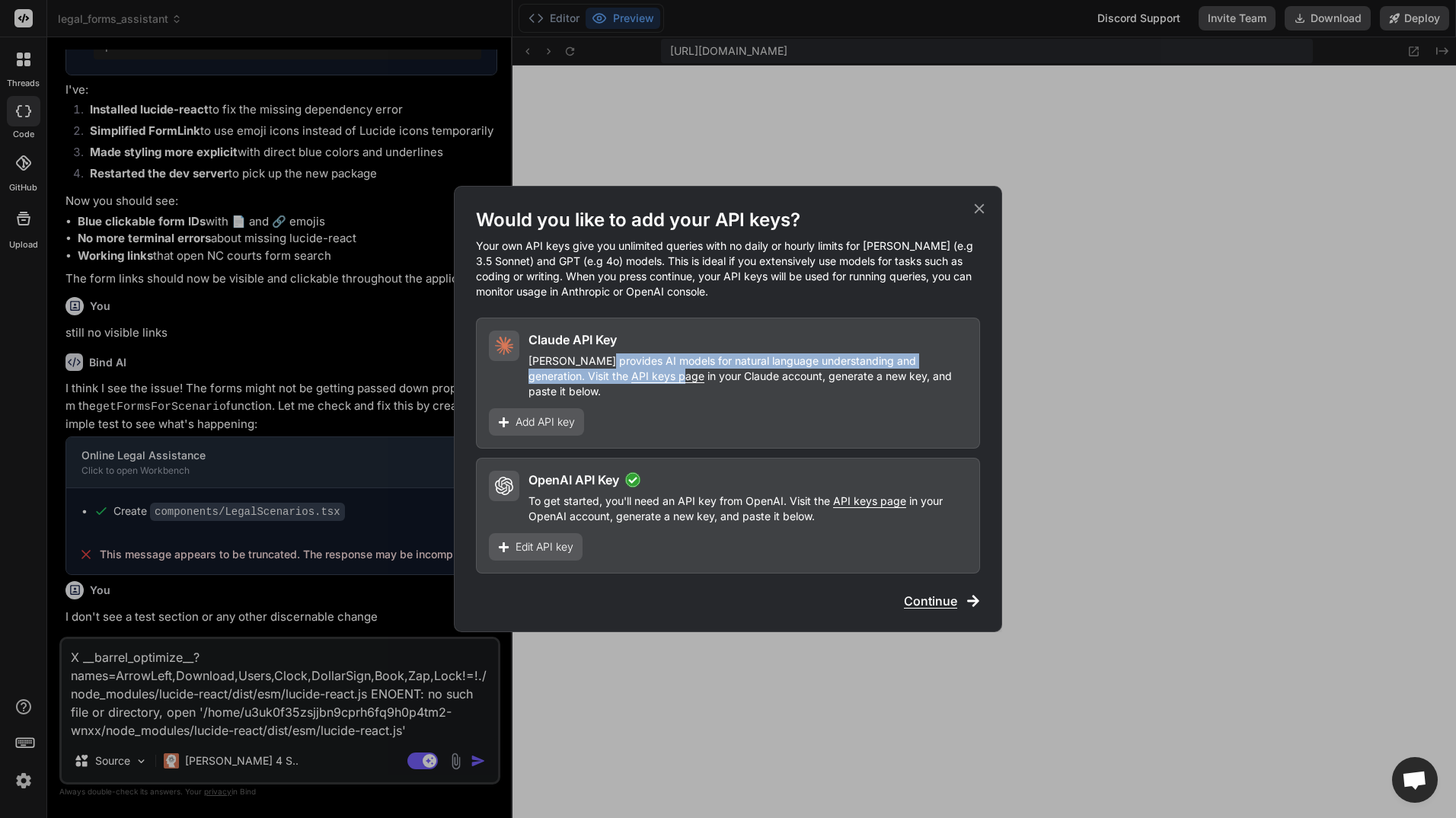
click at [603, 378] on p "[PERSON_NAME] provides AI models for natural language understanding and generat…" at bounding box center [748, 376] width 439 height 46
drag, startPoint x: 603, startPoint y: 378, endPoint x: 604, endPoint y: 386, distance: 8.1
click at [632, 383] on span "API keys page" at bounding box center [668, 376] width 73 height 13
click at [542, 415] on span "Add API key" at bounding box center [545, 422] width 59 height 15
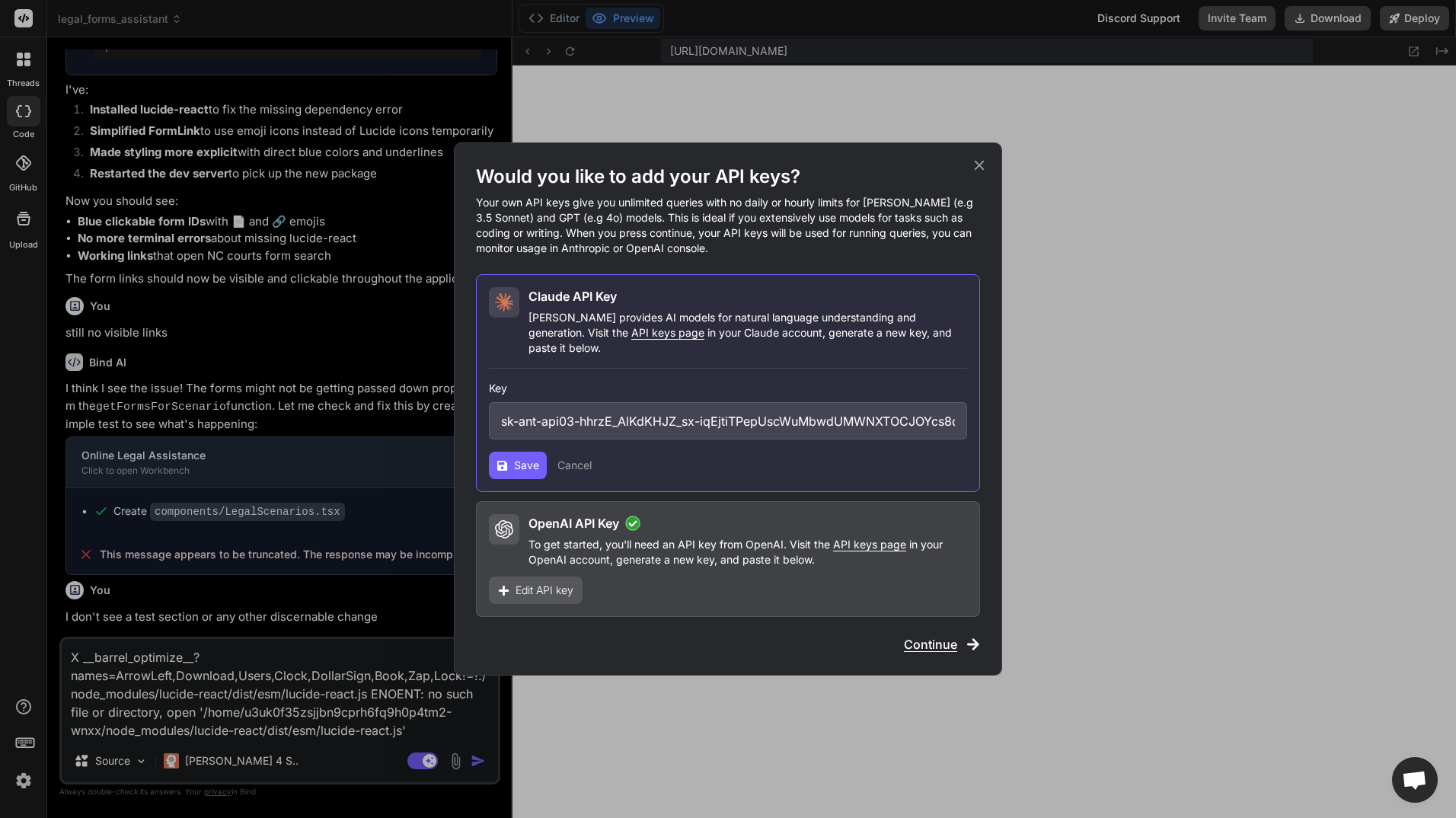
click at [524, 458] on span "Save" at bounding box center [526, 465] width 25 height 15
click at [579, 458] on button "Cancel" at bounding box center [575, 465] width 35 height 15
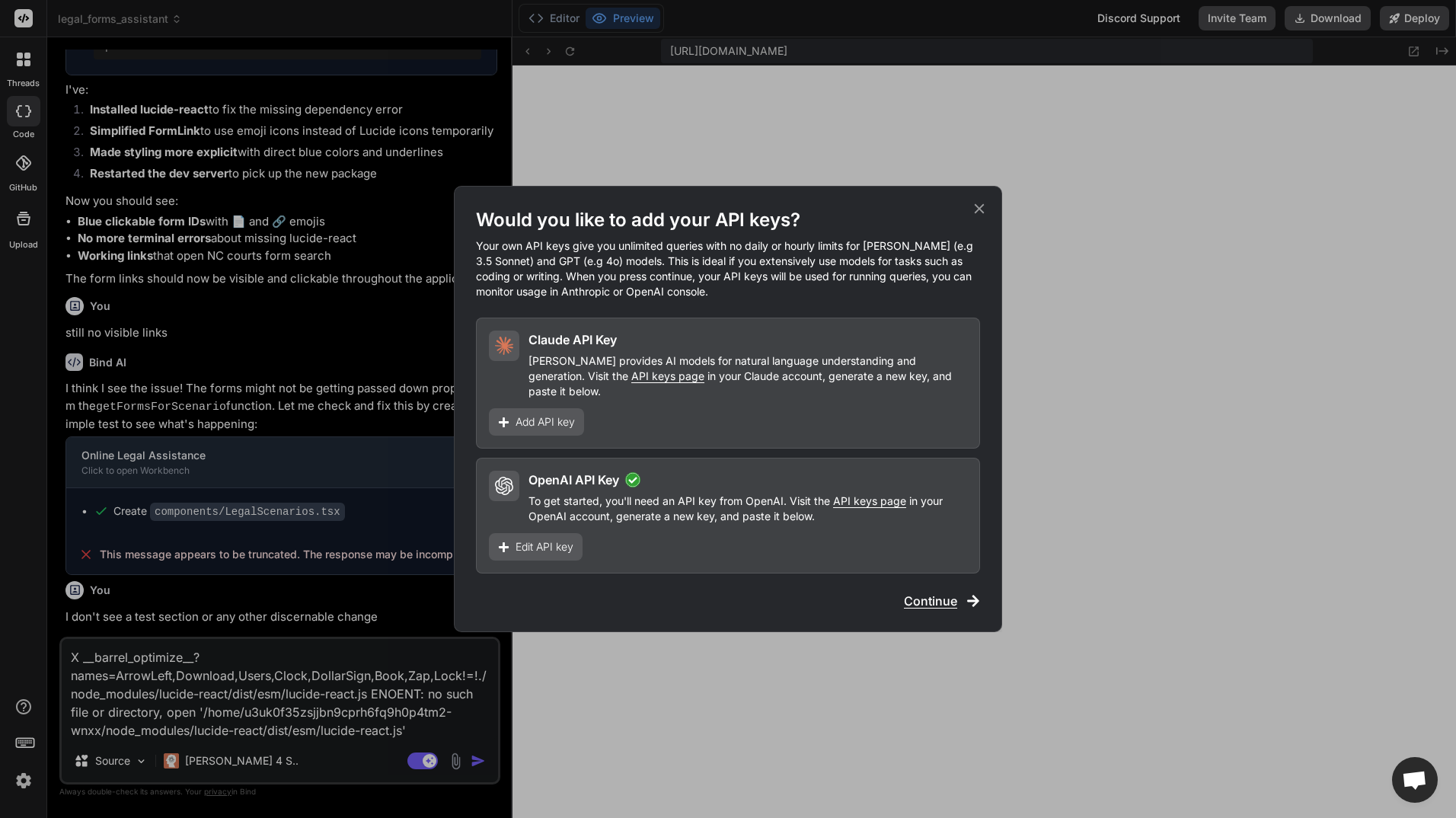
click at [546, 533] on div "Edit API key" at bounding box center [536, 547] width 94 height 27
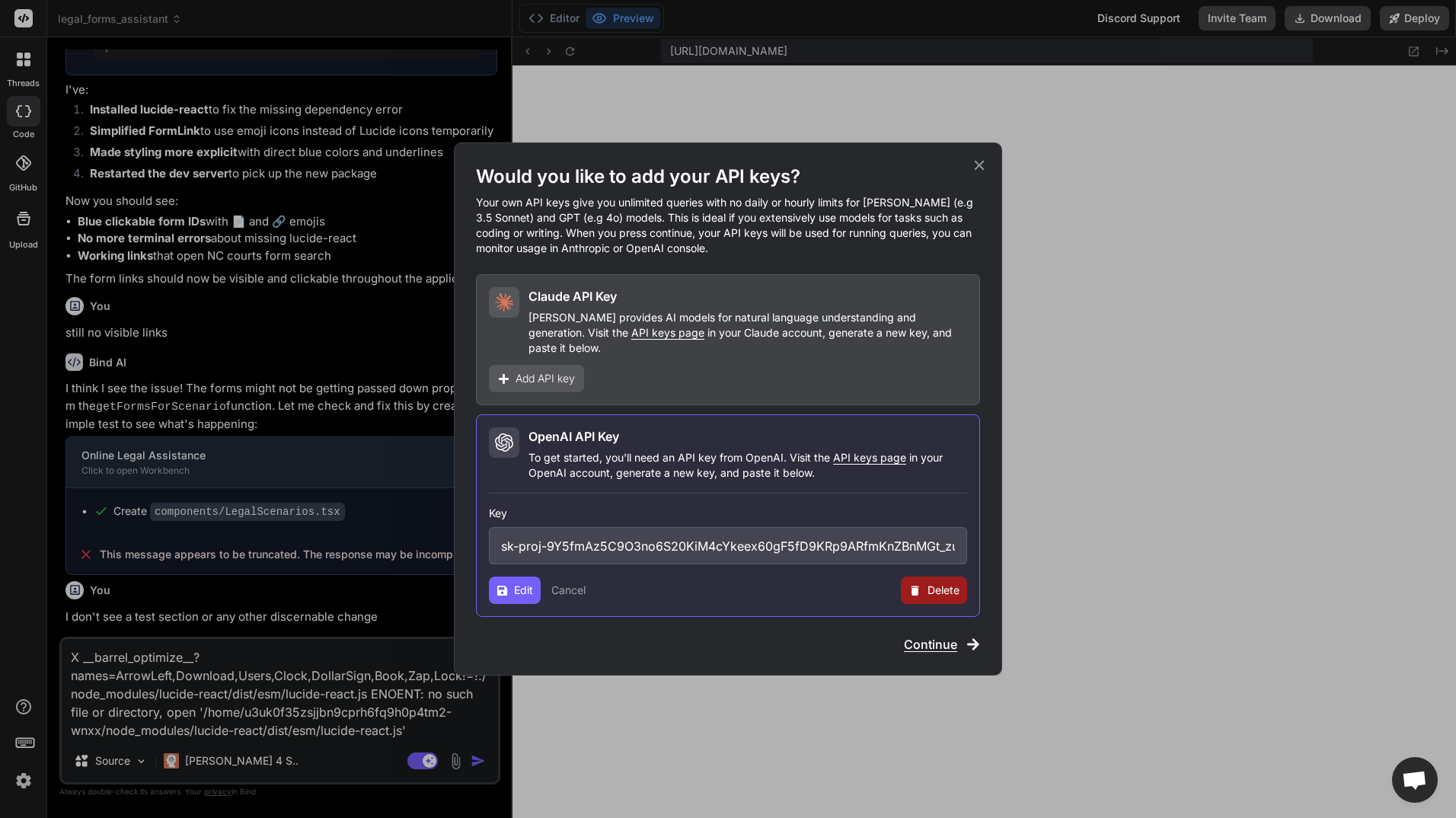
click at [661, 359] on div "Claude API Key Claude provides AI models for natural language understanding and…" at bounding box center [728, 340] width 504 height 131
click at [546, 372] on span "Add API key" at bounding box center [545, 378] width 59 height 15
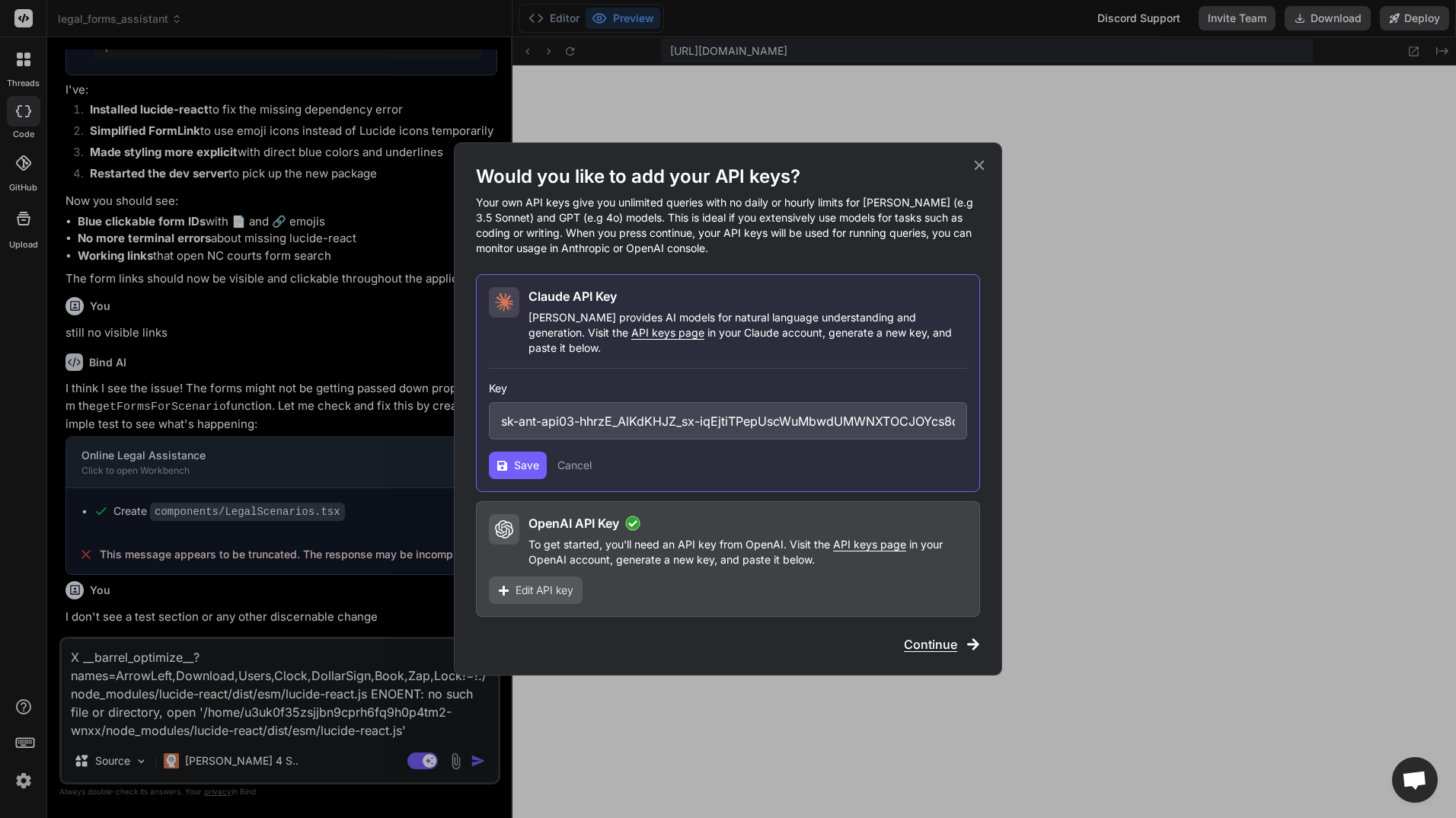
click at [526, 458] on span "Save" at bounding box center [526, 465] width 25 height 15
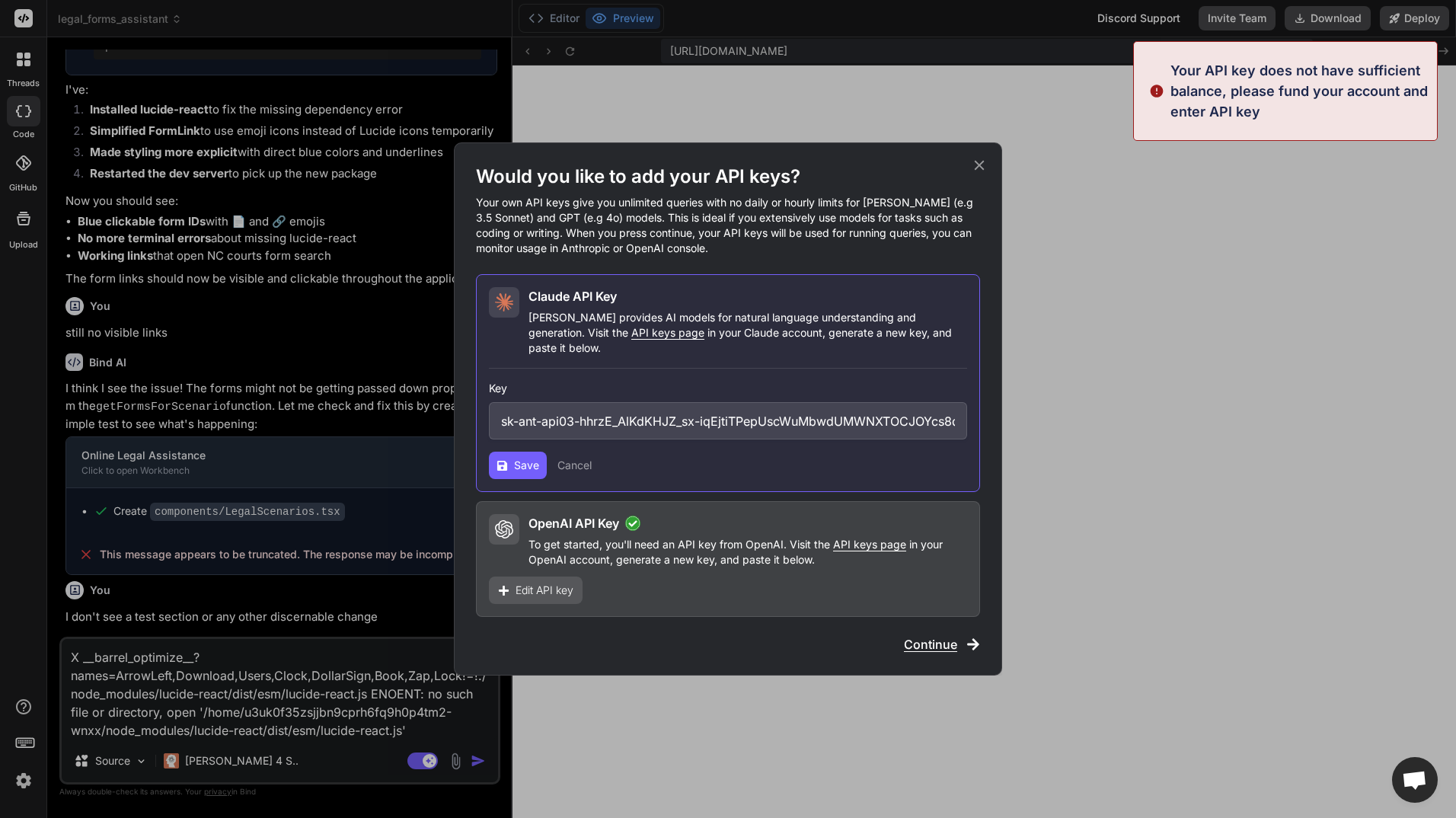
click at [943, 637] on span "Continue" at bounding box center [930, 645] width 53 height 19
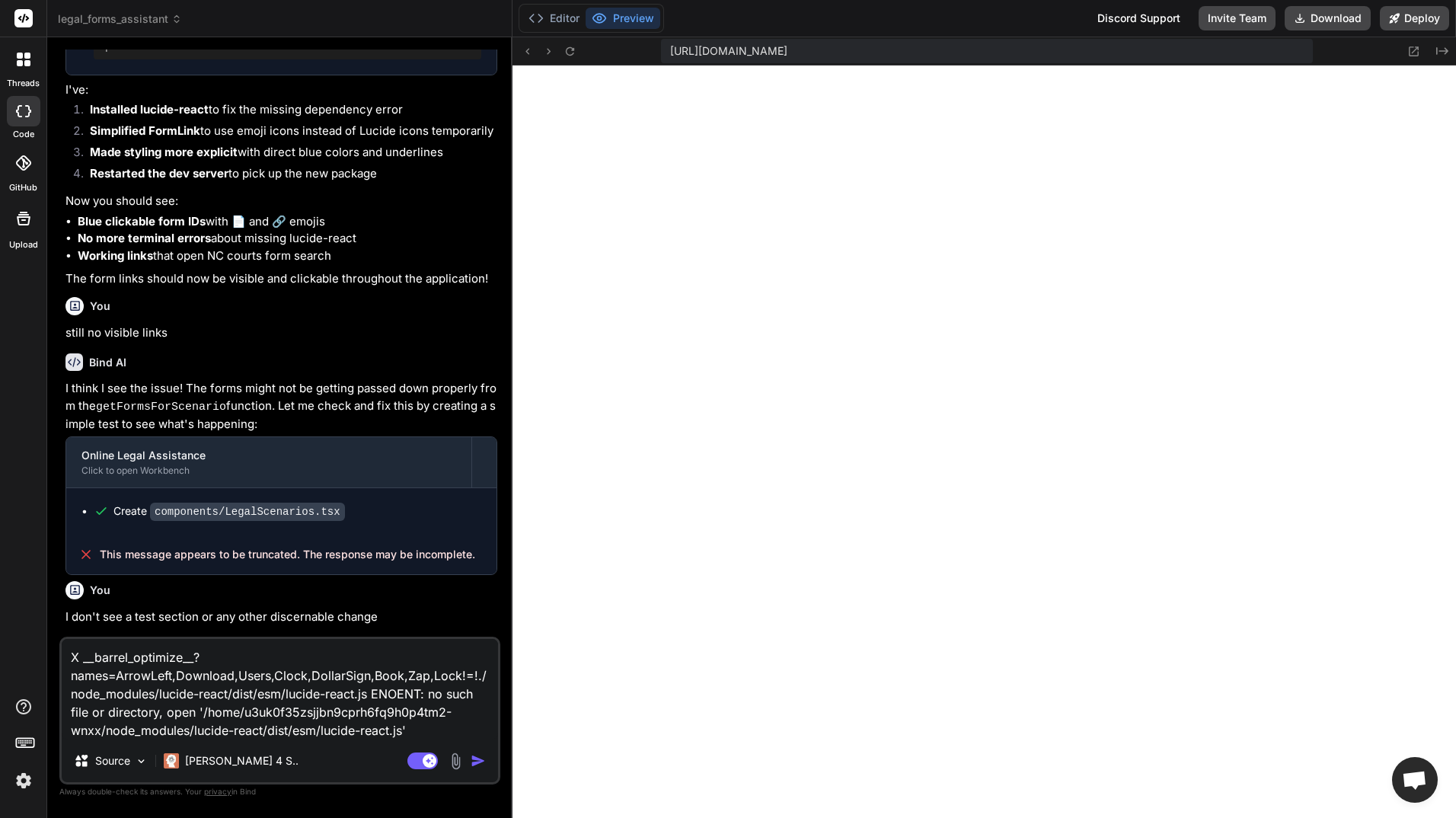
click at [477, 756] on img "button" at bounding box center [478, 761] width 15 height 15
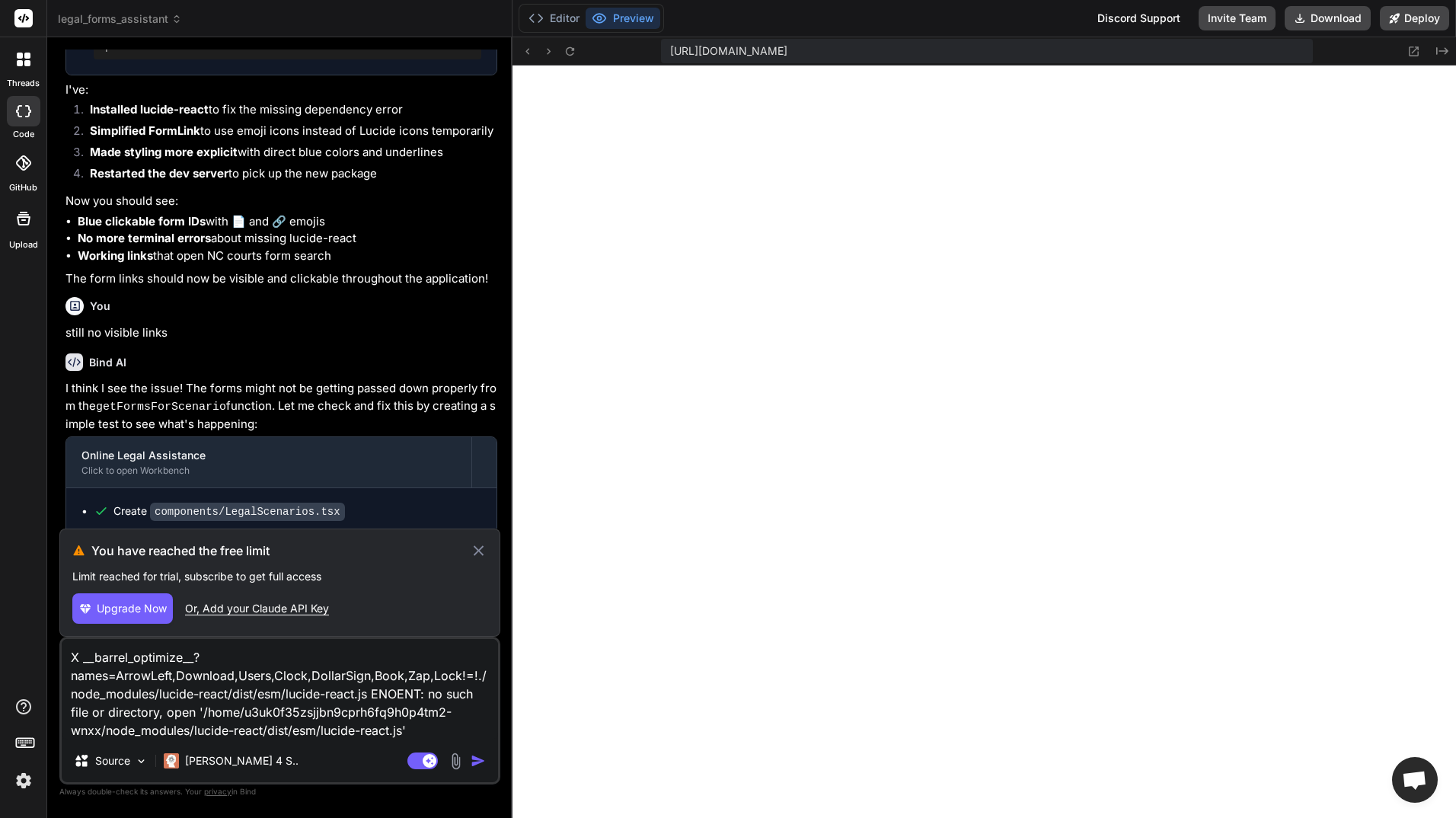
click at [297, 612] on div "Or, Add your Claude API Key" at bounding box center [257, 608] width 144 height 15
type textarea "x"
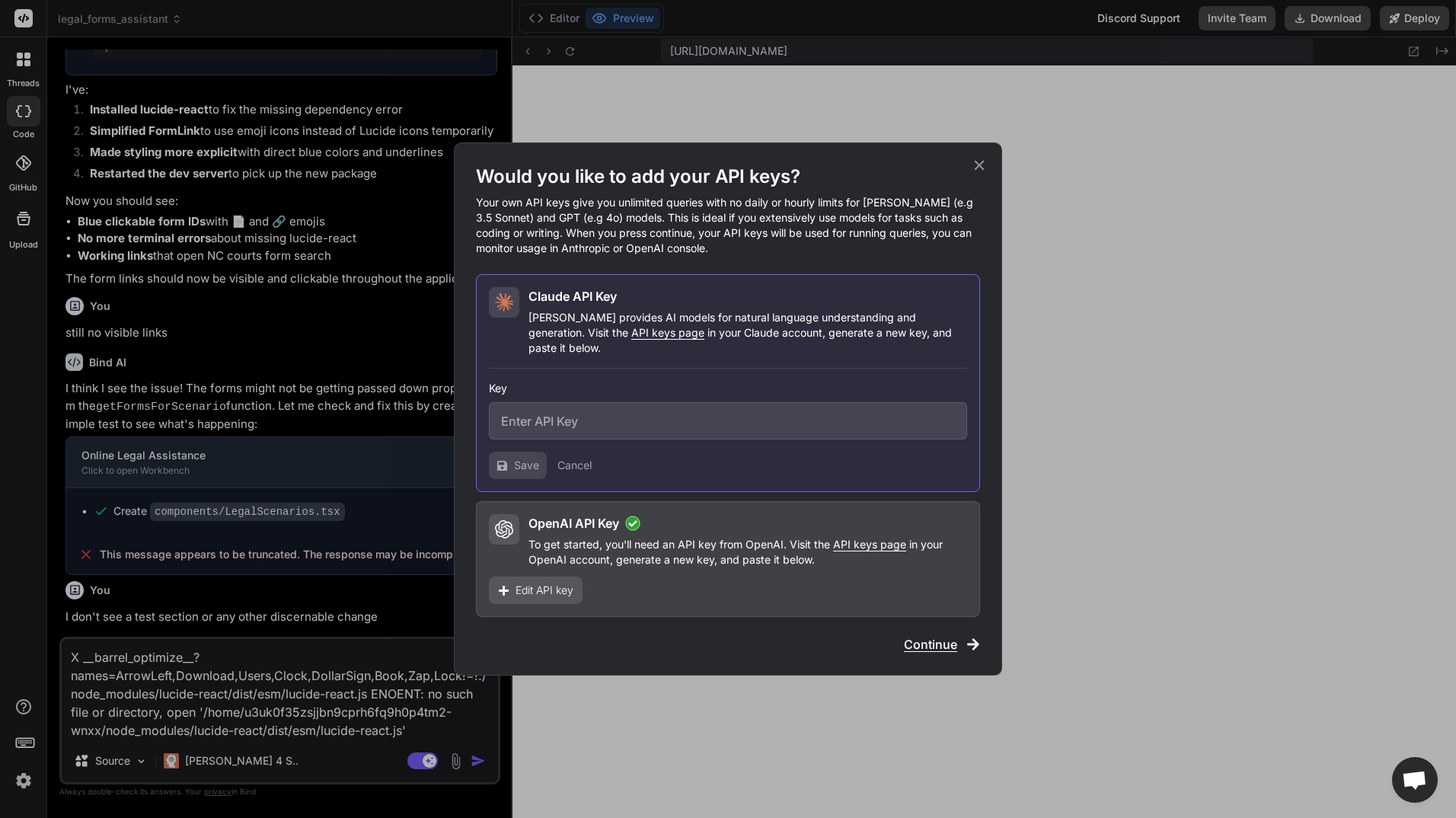
click at [590, 408] on input "text" at bounding box center [728, 421] width 478 height 37
paste input "sk-ant-api03-hhrzE_AlKdKHJZ_sx-iqEjtiTPepUscWuMbwdUMWNXTOCJOYcs8dDN8zs01siKItfe…"
type input "sk-ant-api03-hhrzE_AlKdKHJZ_sx-iqEjtiTPepUscWuMbwdUMWNXTOCJOYcs8dDN8zs01siKItfe…"
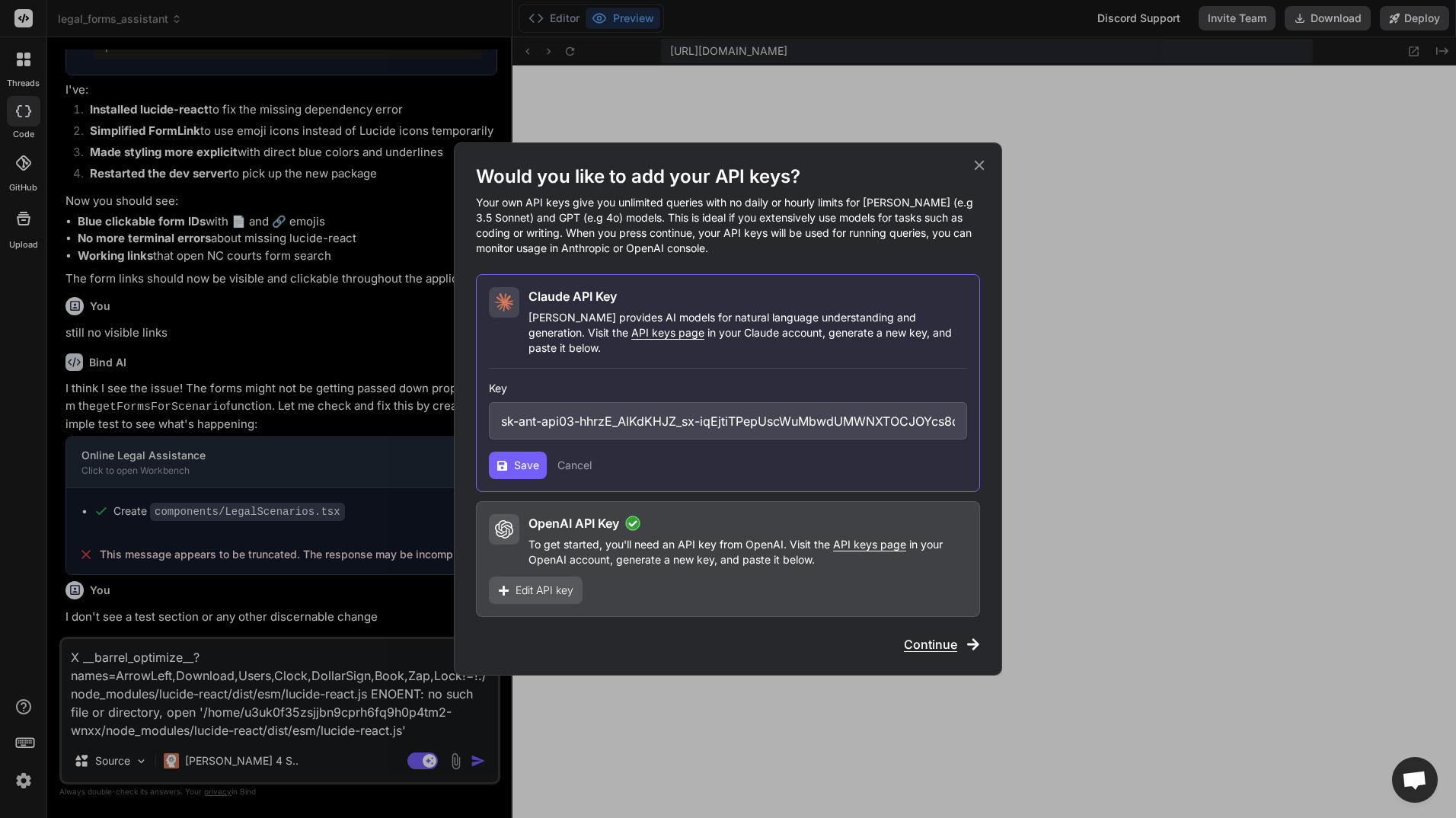
click at [531, 452] on button "Save" at bounding box center [518, 465] width 58 height 27
click at [978, 169] on icon at bounding box center [980, 166] width 17 height 17
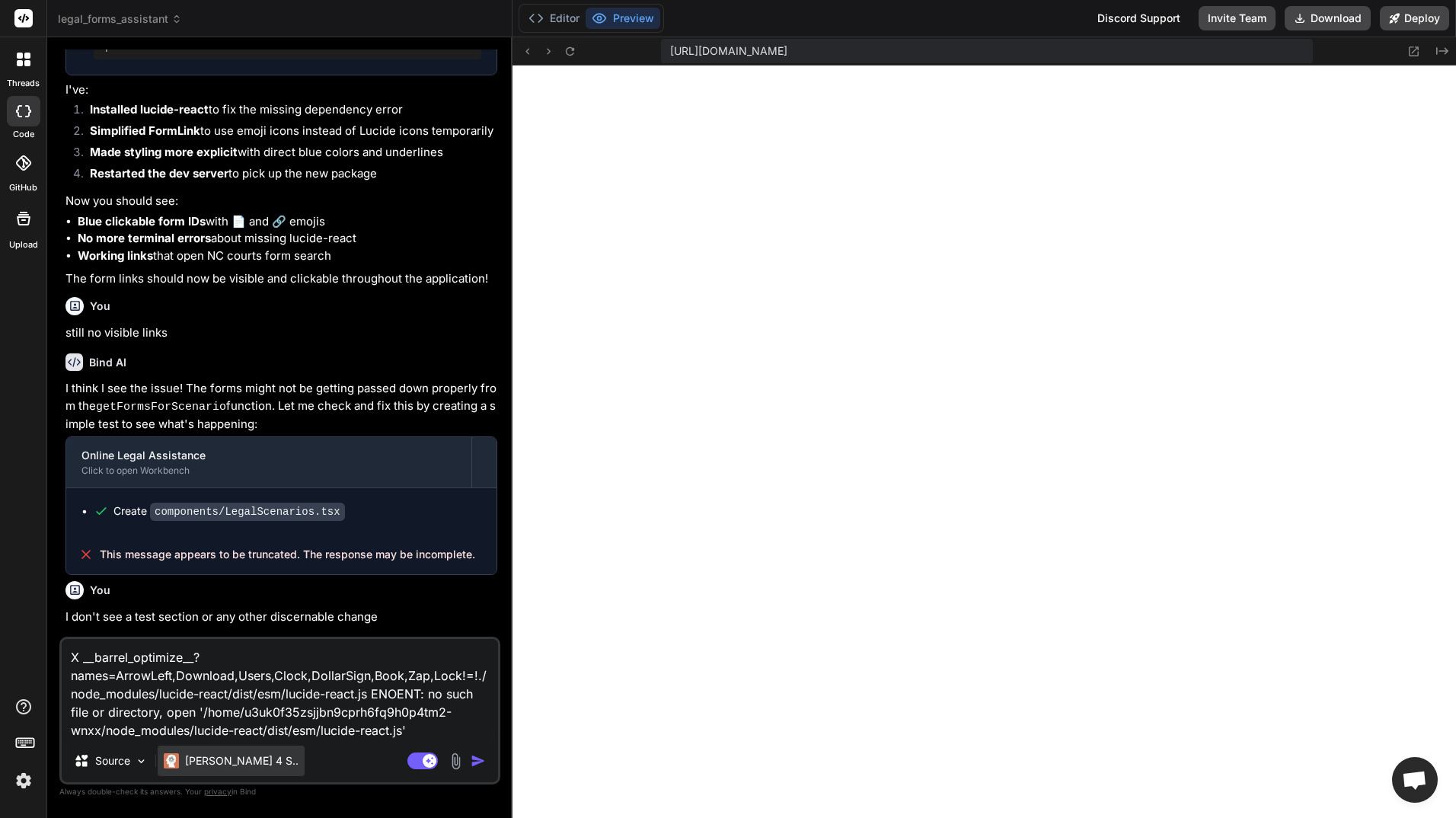
click at [215, 761] on p "[PERSON_NAME] 4 S.." at bounding box center [241, 761] width 113 height 15
click at [232, 759] on p "[PERSON_NAME] 4 S.." at bounding box center [241, 761] width 113 height 15
click at [21, 782] on img at bounding box center [23, 781] width 26 height 26
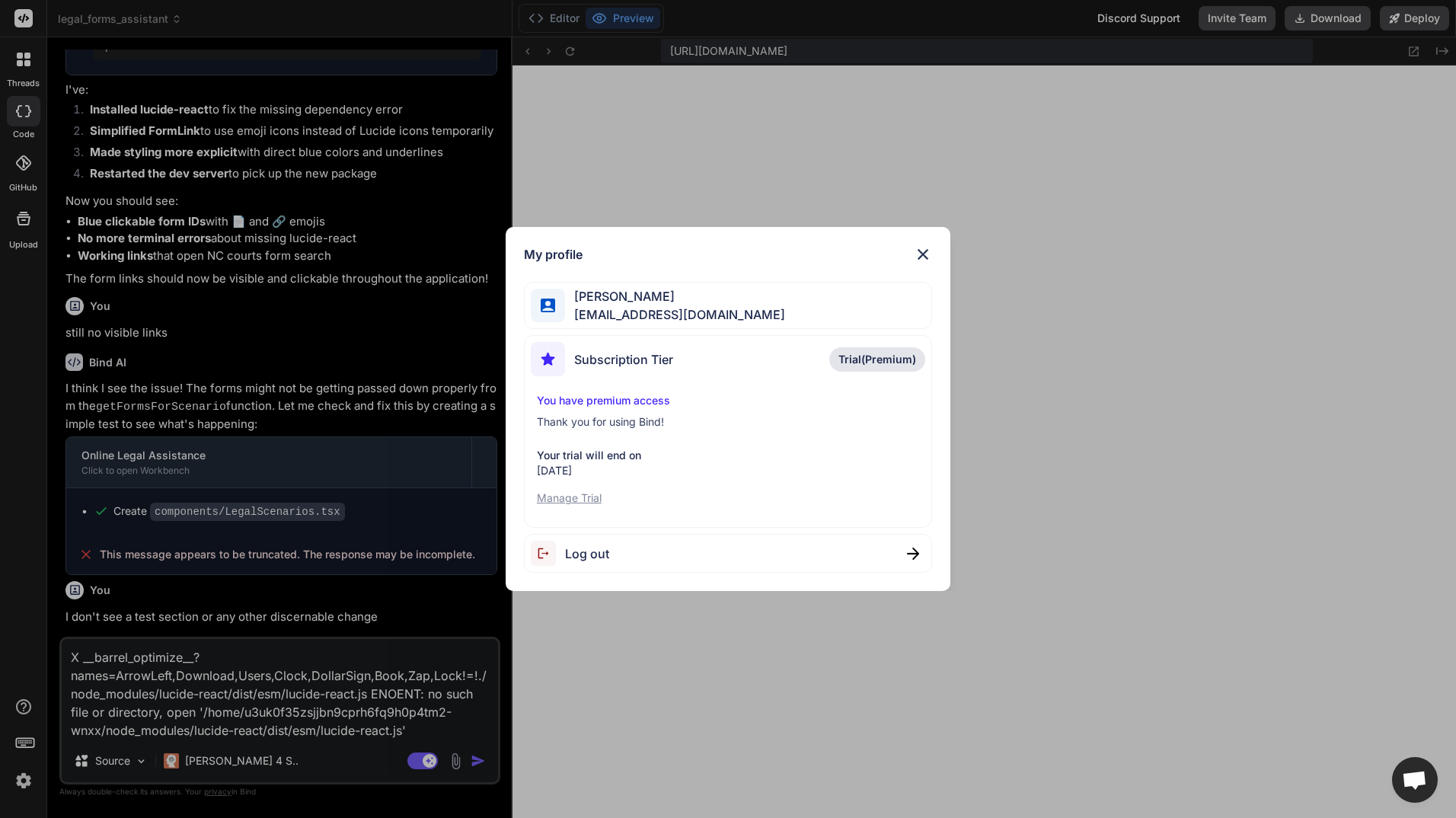
click at [926, 249] on img at bounding box center [924, 255] width 19 height 19
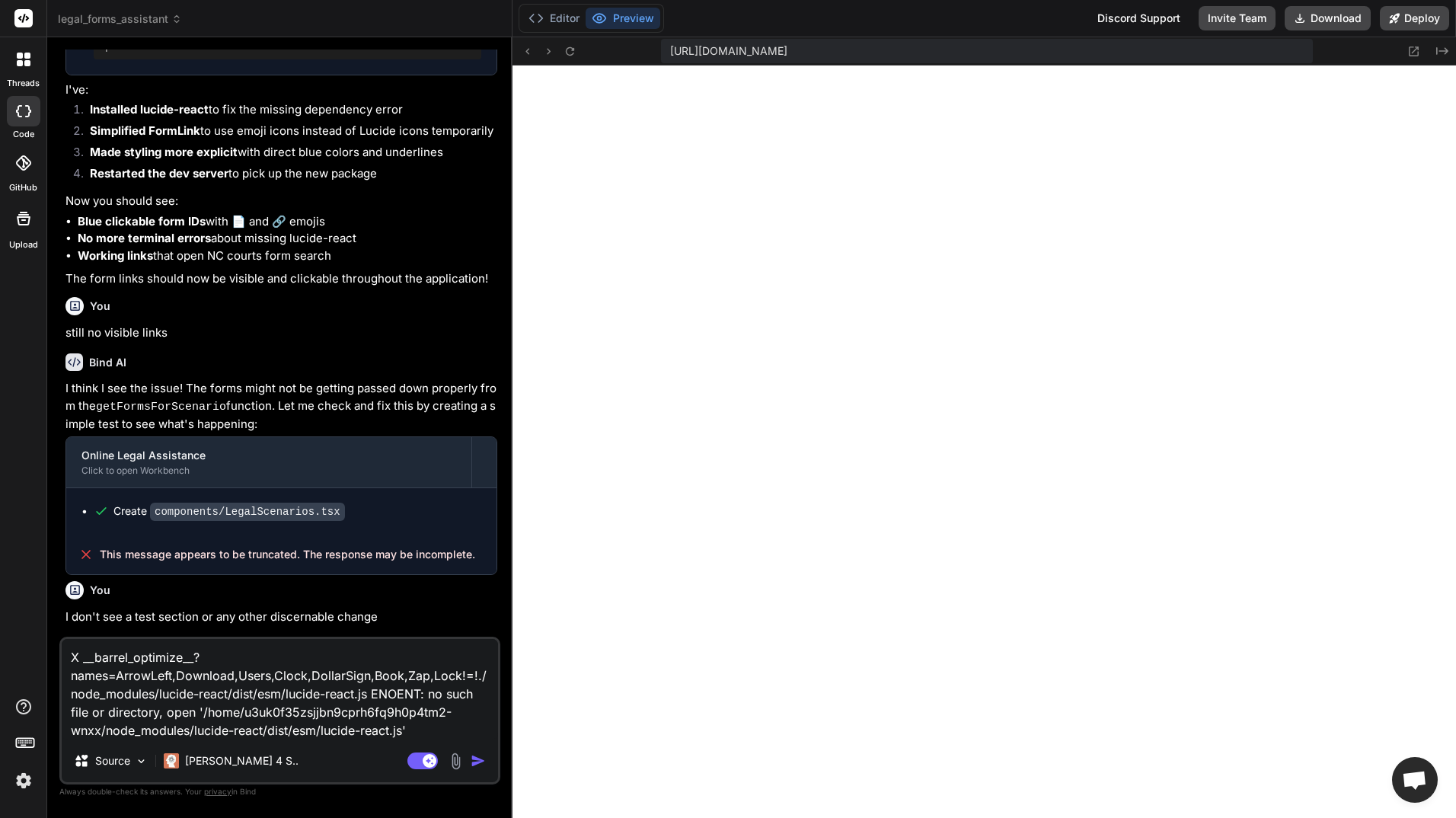
click at [92, 796] on p "Always double-check its answers. Your privacy in Bind" at bounding box center [279, 791] width 441 height 14
click at [21, 781] on img at bounding box center [23, 781] width 26 height 26
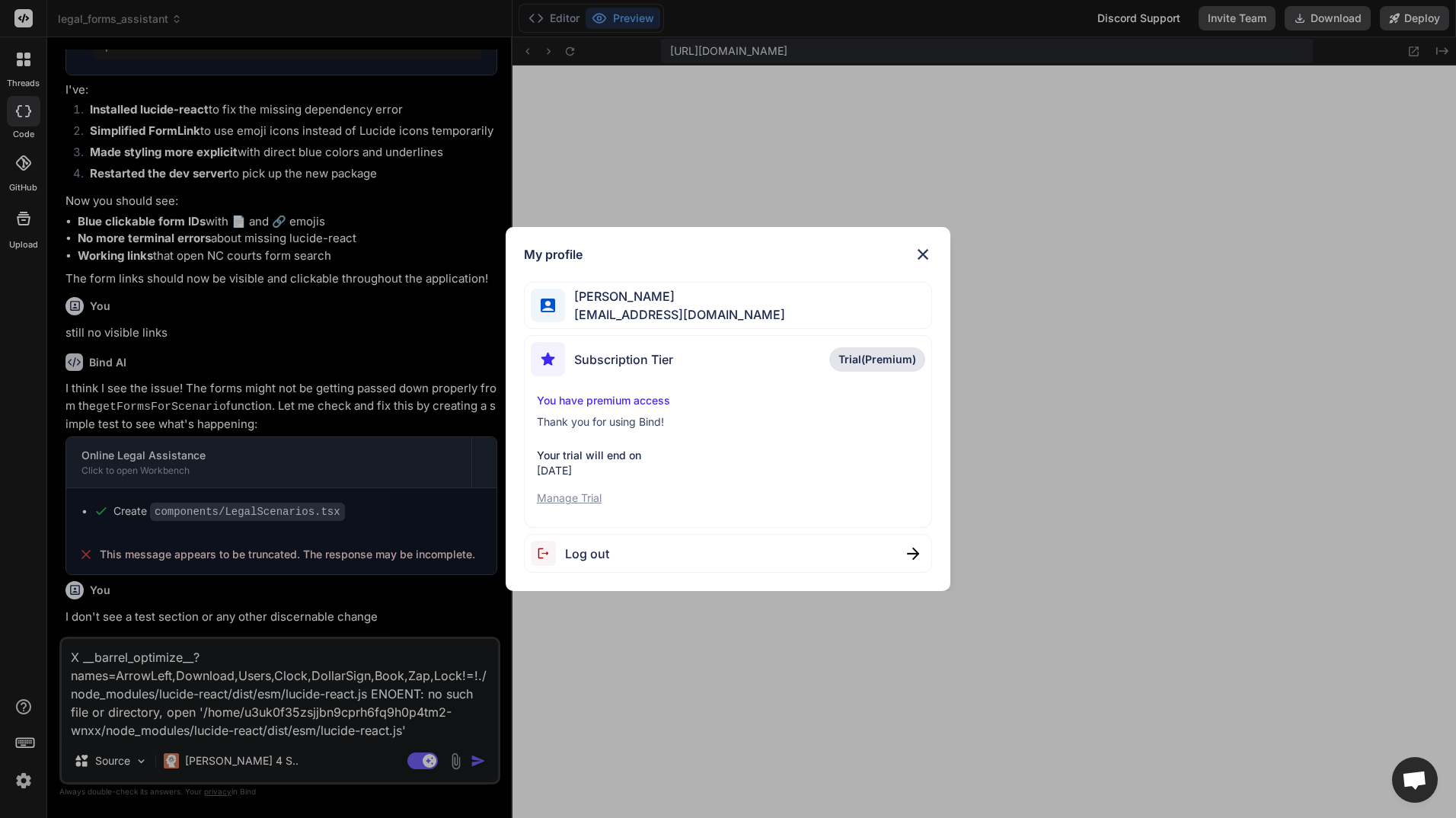
click at [269, 330] on div "My profile [PERSON_NAME] [EMAIL_ADDRESS][DOMAIN_NAME] Subscription Tier Trial(P…" at bounding box center [728, 409] width 1456 height 818
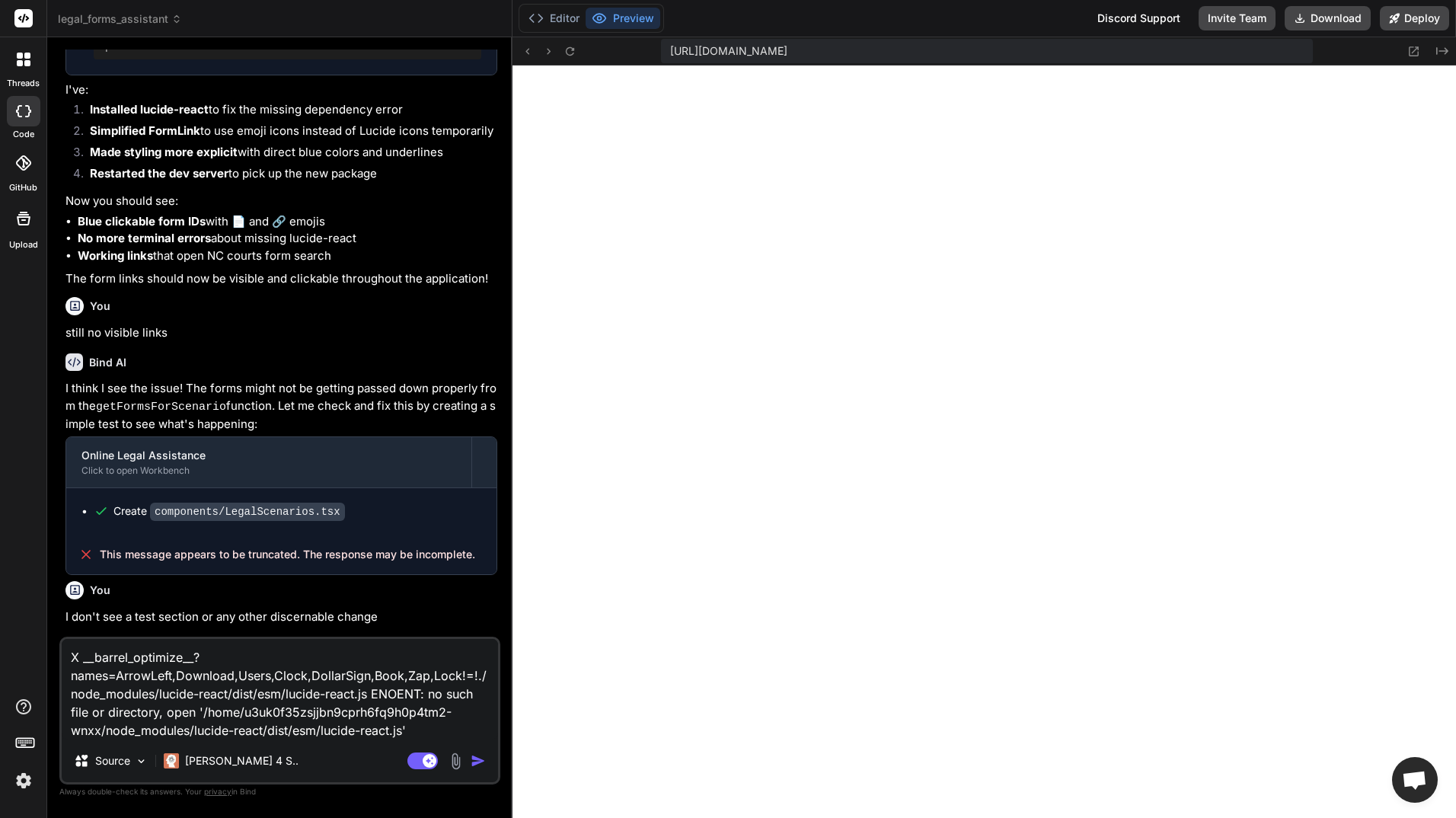
click at [478, 759] on img "button" at bounding box center [478, 761] width 15 height 15
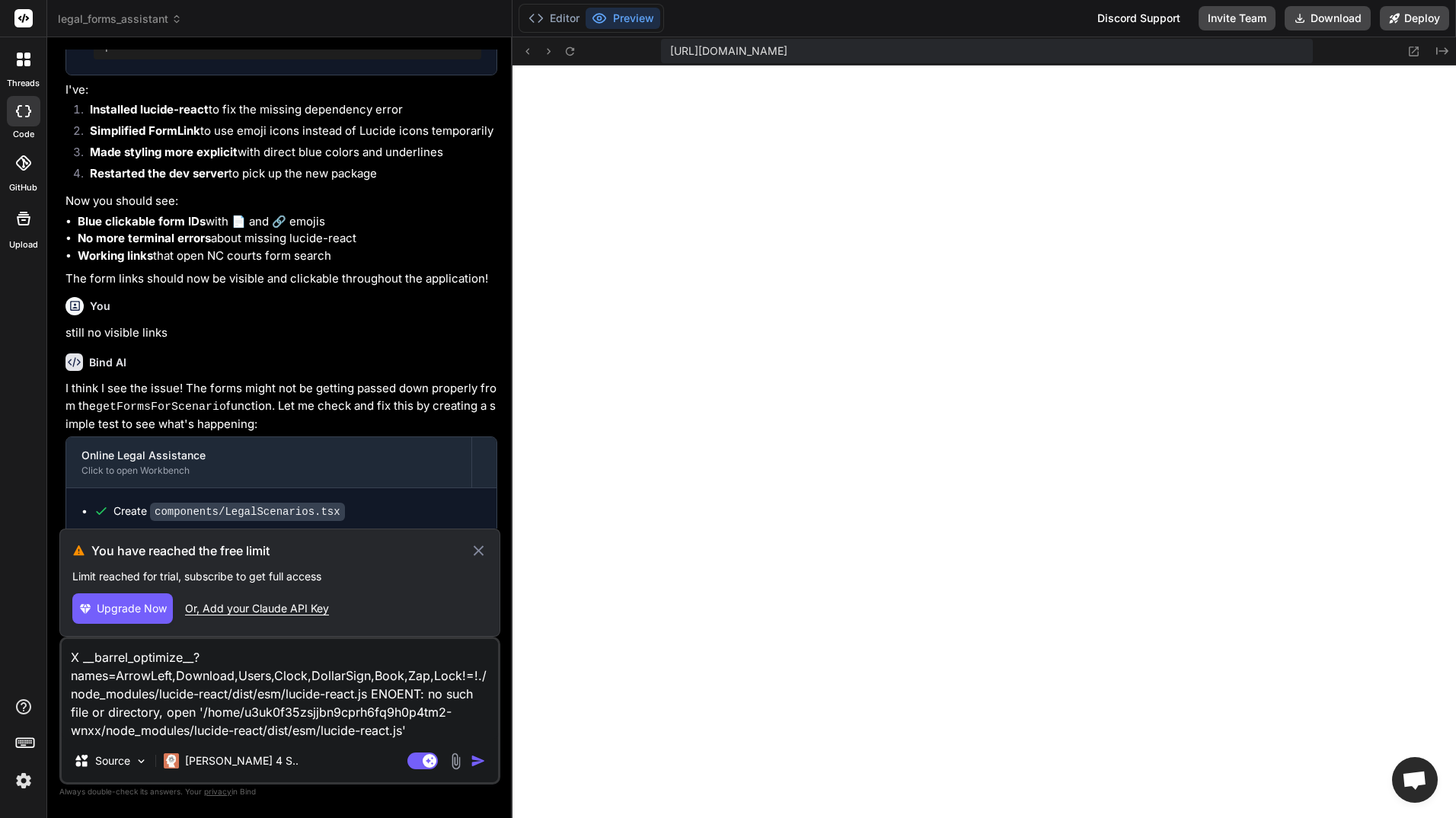
click at [293, 605] on div "Or, Add your Claude API Key" at bounding box center [257, 608] width 144 height 15
type textarea "x"
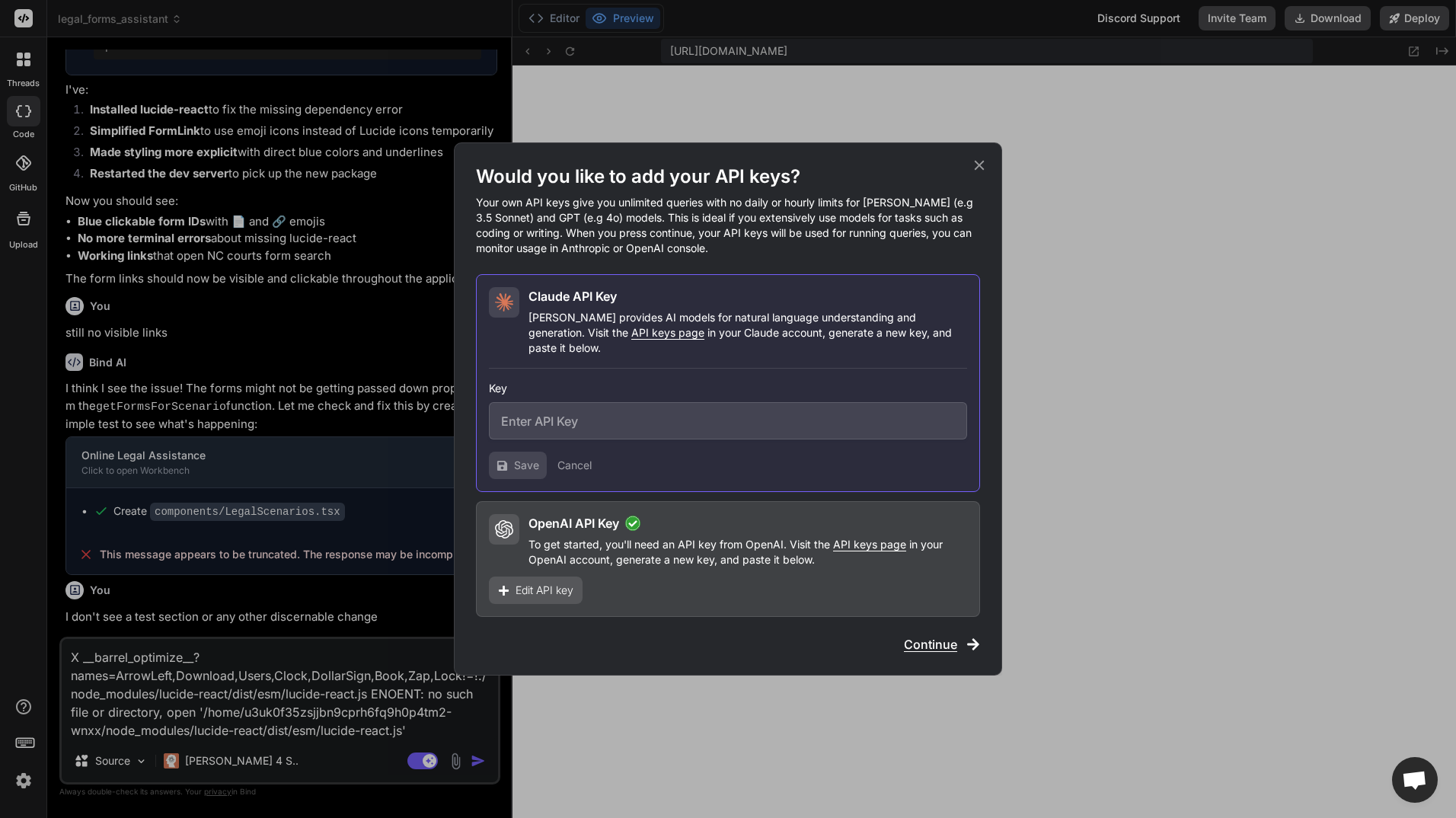
click at [585, 404] on input "text" at bounding box center [728, 421] width 478 height 37
paste input "sk-ant-api03-hhrzE_AlKdKHJZ_sx-iqEjtiTPepUscWuMbwdUMWNXTOCJOYcs8dDN8zs01siKItfe…"
type input "sk-ant-api03-hhrzE_AlKdKHJZ_sx-iqEjtiTPepUscWuMbwdUMWNXTOCJOYcs8dDN8zs01siKItfe…"
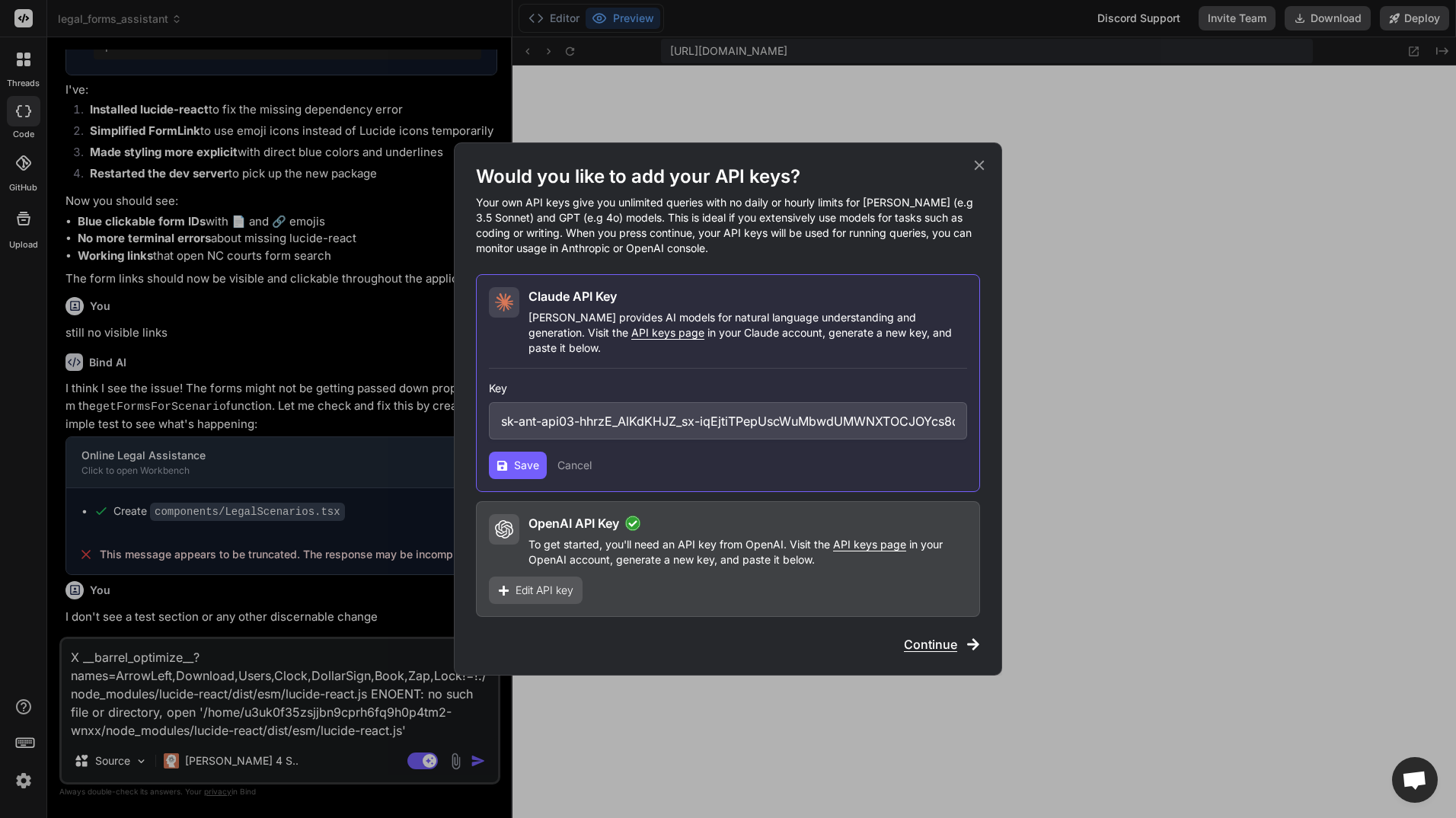
click at [527, 458] on span "Save" at bounding box center [526, 465] width 25 height 15
click at [949, 637] on span "Continue" at bounding box center [930, 645] width 53 height 19
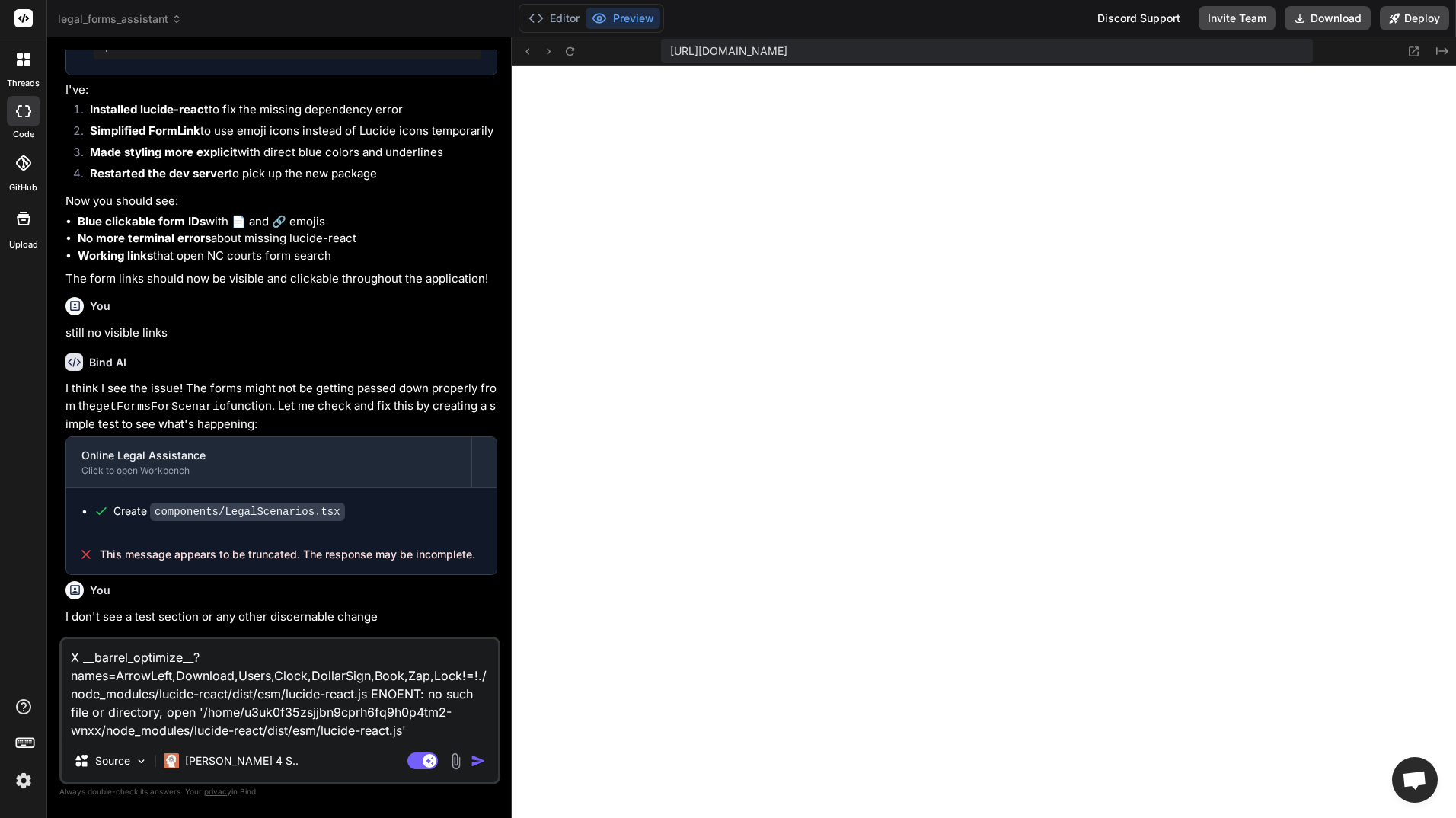
click at [483, 757] on img "button" at bounding box center [478, 761] width 15 height 15
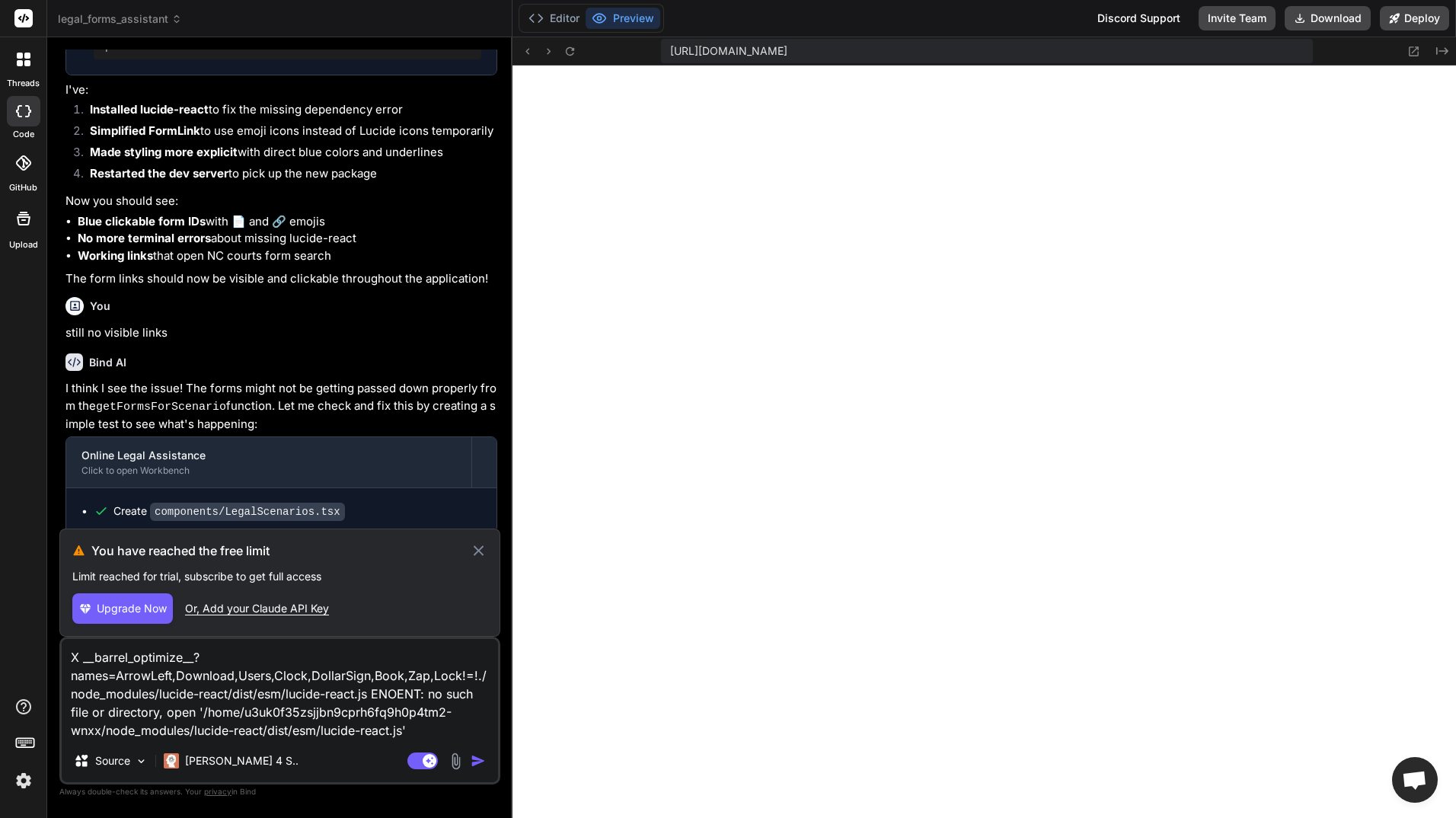
click at [254, 611] on div "Or, Add your Claude API Key" at bounding box center [257, 608] width 144 height 15
type textarea "x"
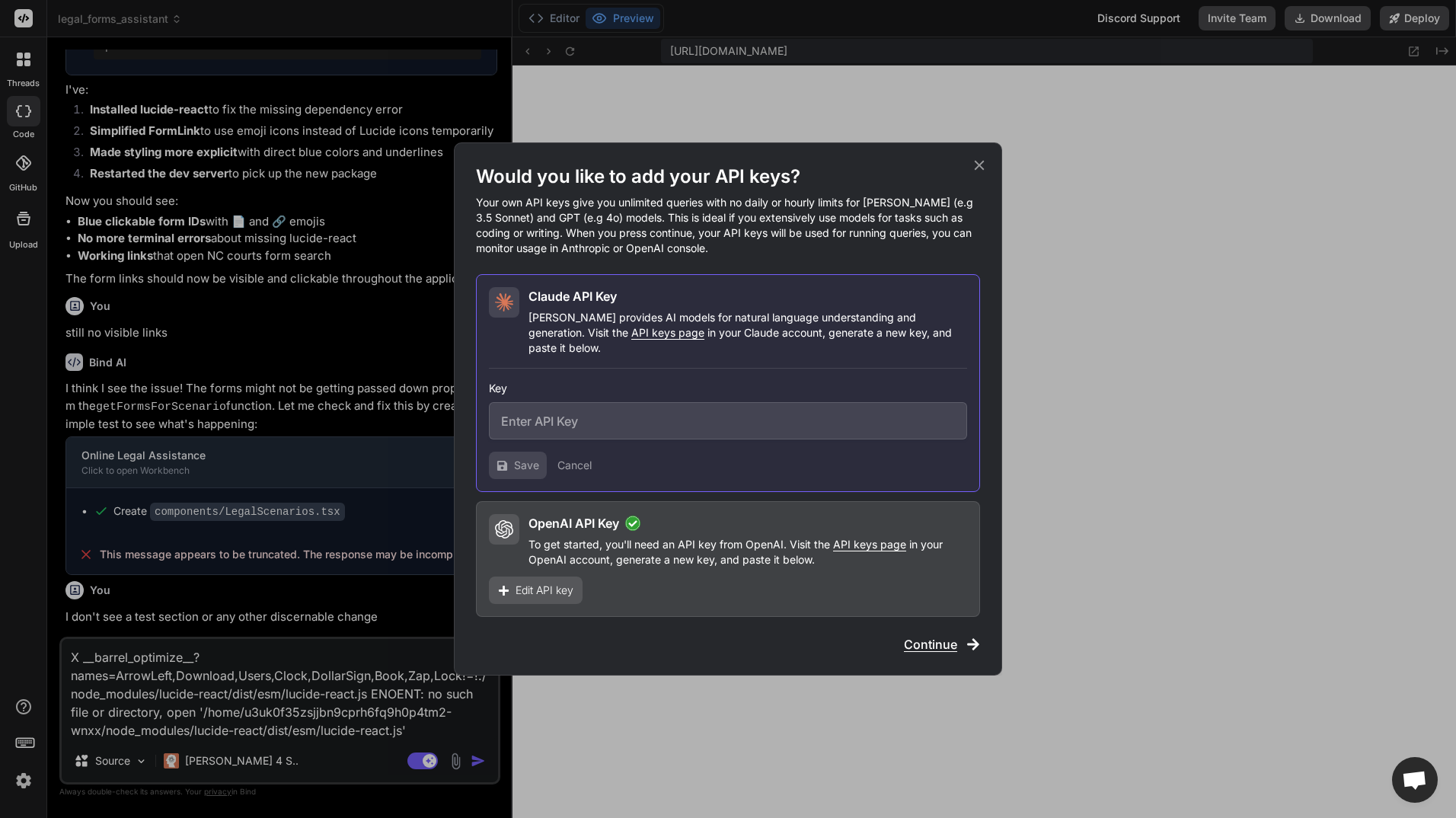
click at [707, 411] on input "text" at bounding box center [728, 421] width 478 height 37
paste input "sk-ant-api03-hhrzE_AlKdKHJZ_sx-iqEjtiTPepUscWuMbwdUMWNXTOCJOYcs8dDN8zs01siKItfe…"
type input "sk-ant-api03-hhrzE_AlKdKHJZ_sx-iqEjtiTPepUscWuMbwdUMWNXTOCJOYcs8dDN8zs01siKItfe…"
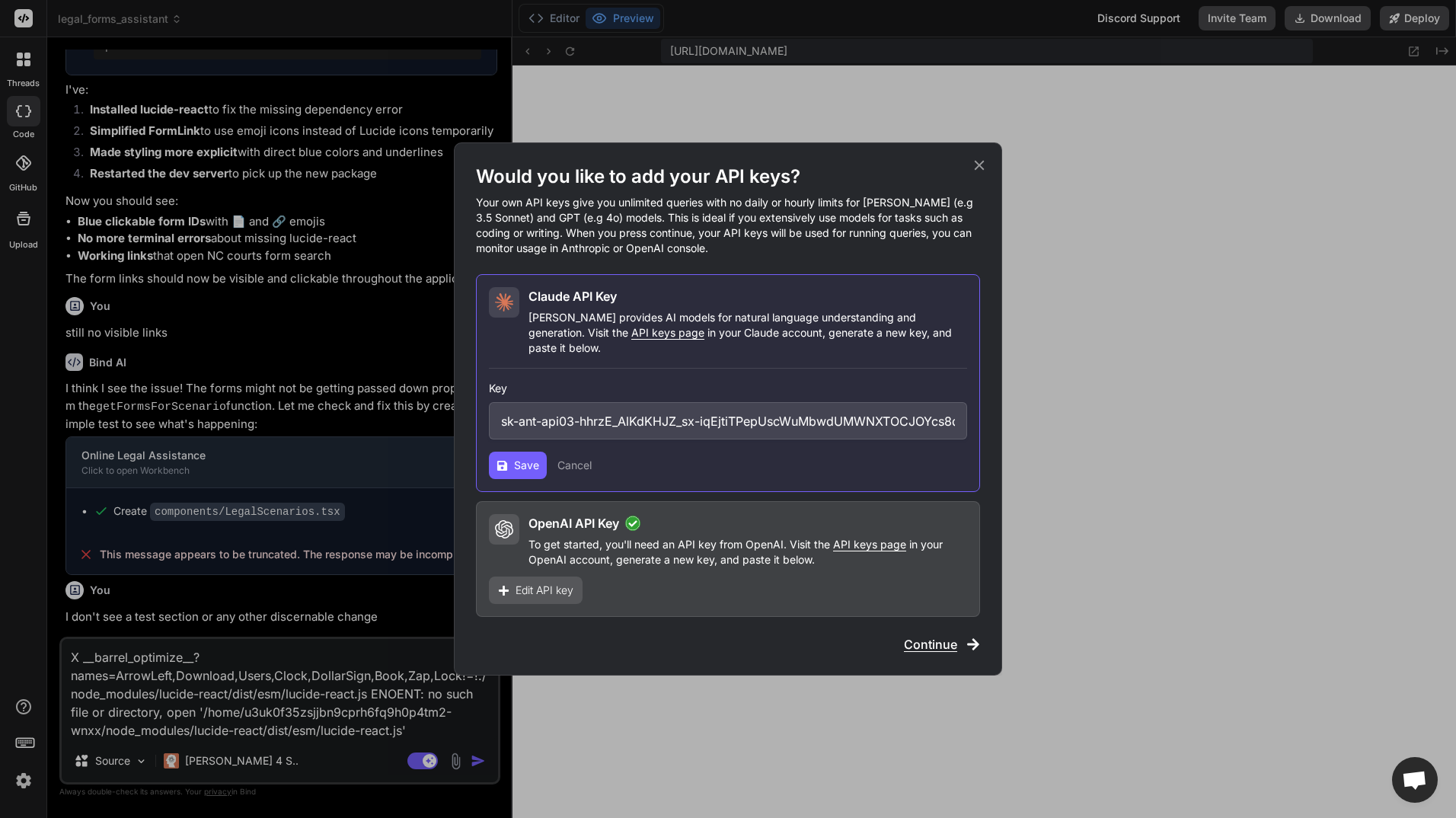
click at [521, 458] on span "Save" at bounding box center [526, 465] width 25 height 15
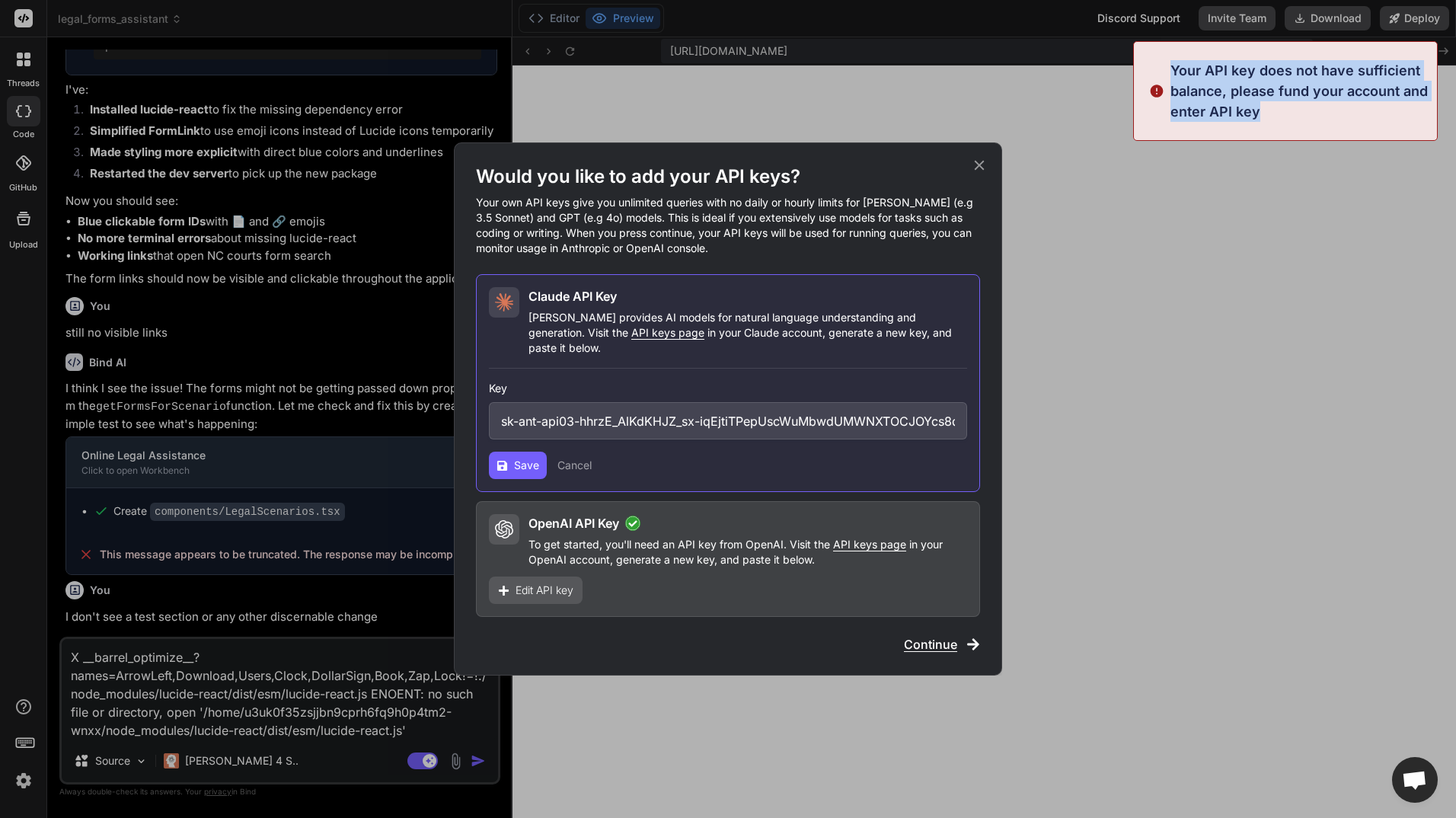
drag, startPoint x: 1284, startPoint y: 108, endPoint x: 1172, endPoint y: 63, distance: 120.7
click at [1172, 63] on p "Your API key does not have sufficient balance, please fund your account and ent…" at bounding box center [1299, 91] width 257 height 62
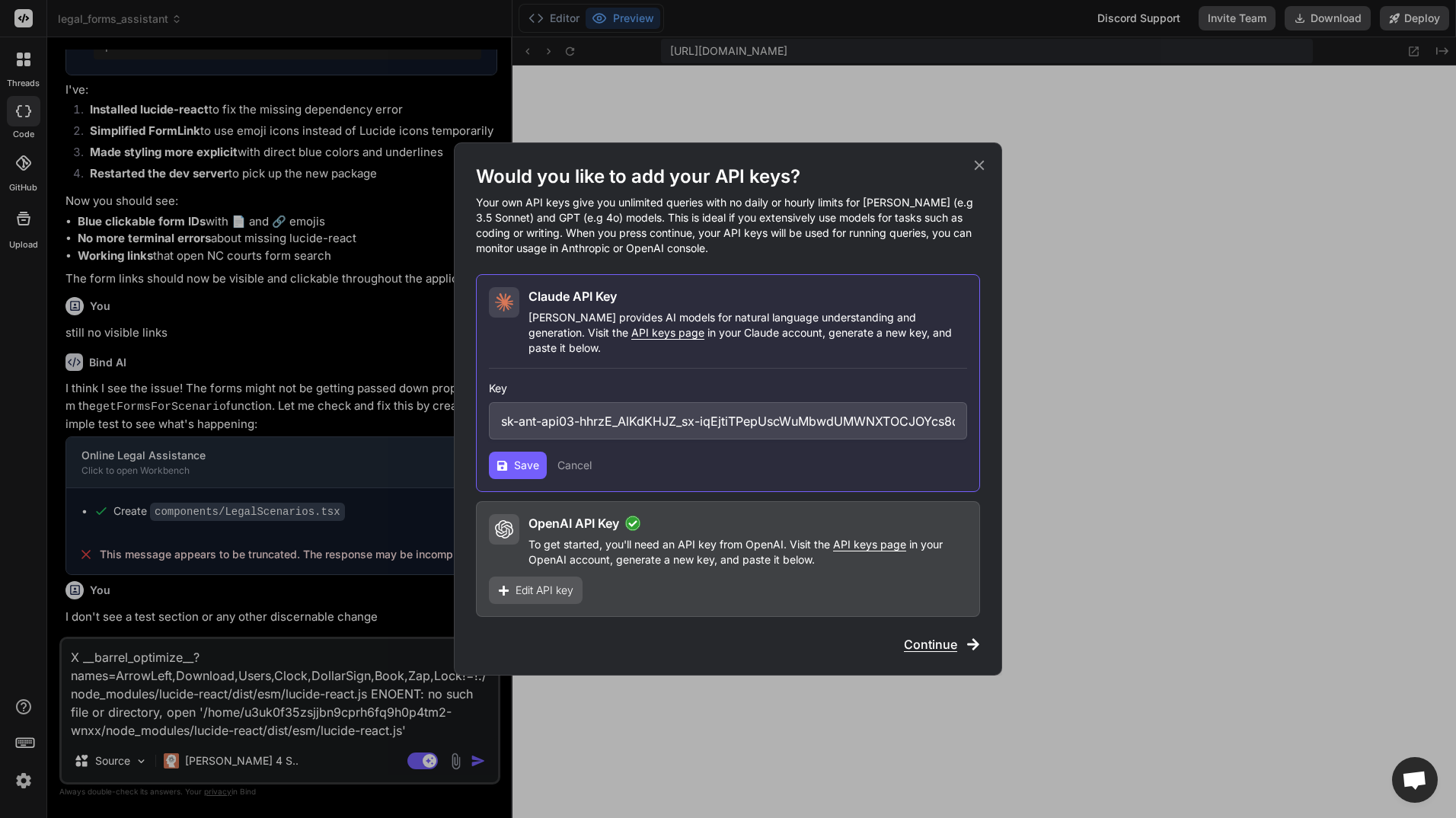
click at [523, 458] on span "Save" at bounding box center [526, 465] width 25 height 15
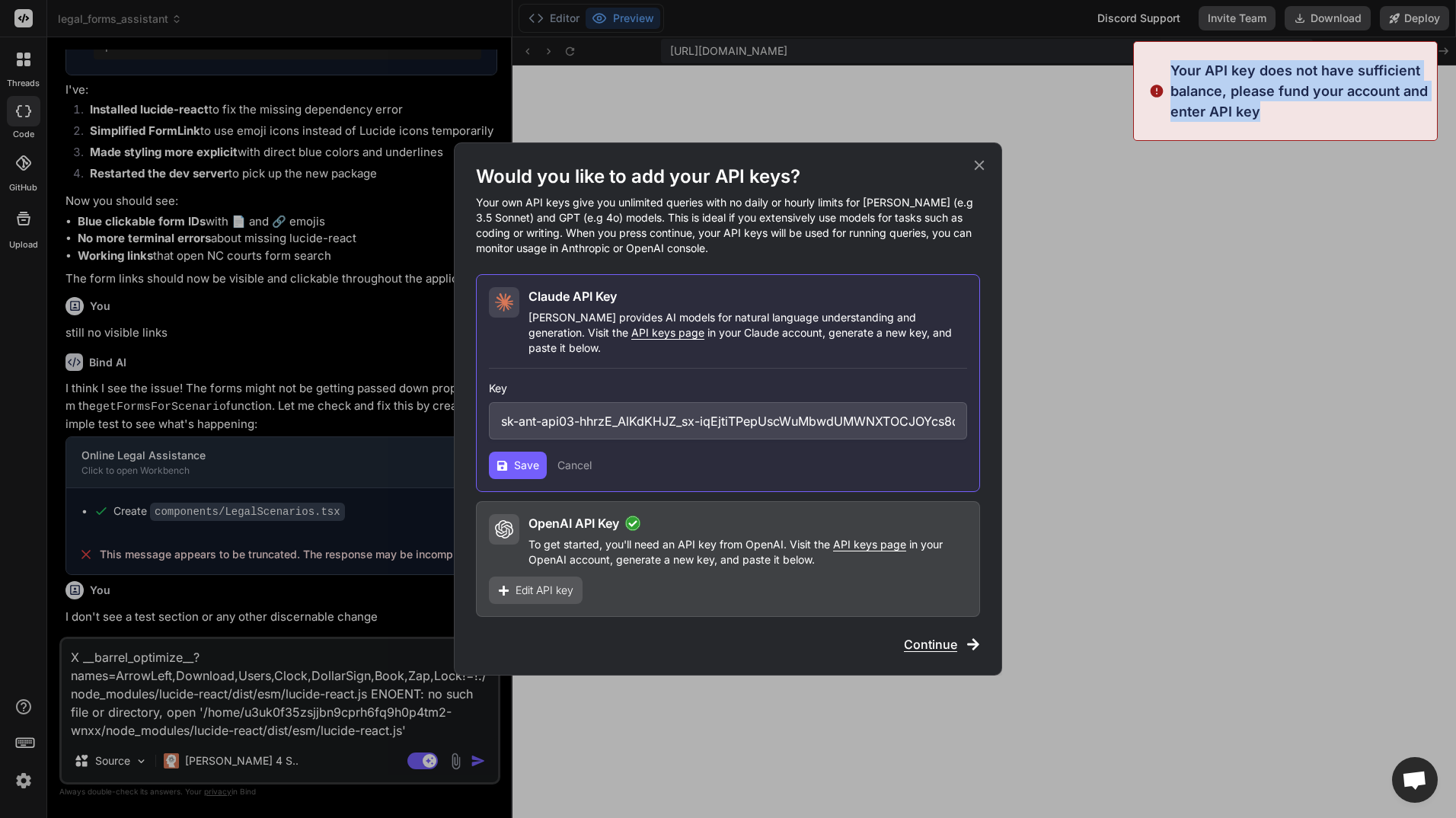
drag, startPoint x: 1173, startPoint y: 68, endPoint x: 1272, endPoint y: 116, distance: 110.0
click at [1272, 116] on p "Your API key does not have sufficient balance, please fund your account and ent…" at bounding box center [1299, 91] width 257 height 62
copy p "Your API key does not have sufficient balance, please fund your account and ent…"
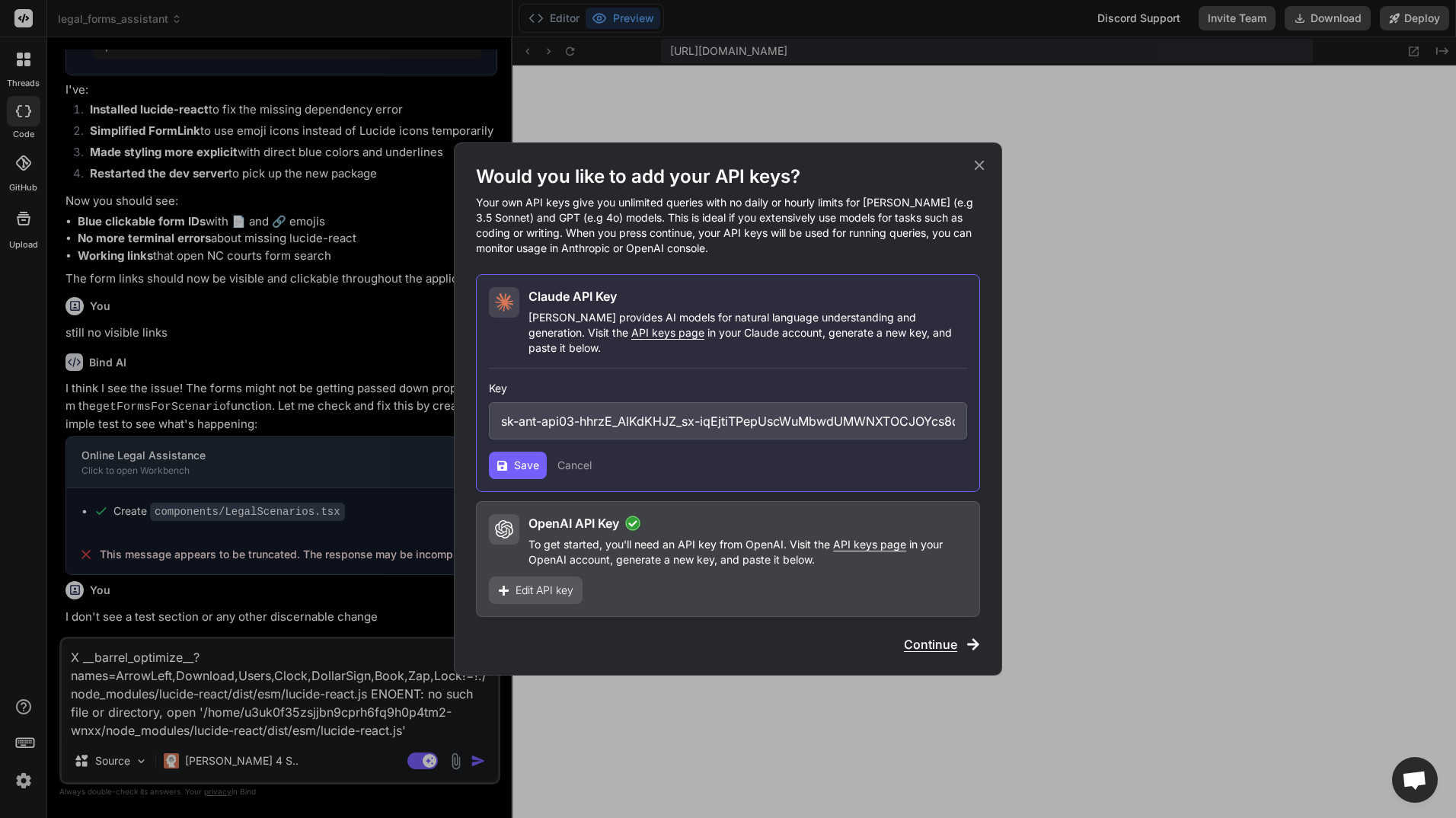
click at [517, 458] on span "Save" at bounding box center [526, 465] width 25 height 15
click at [522, 458] on span "Save" at bounding box center [526, 465] width 25 height 15
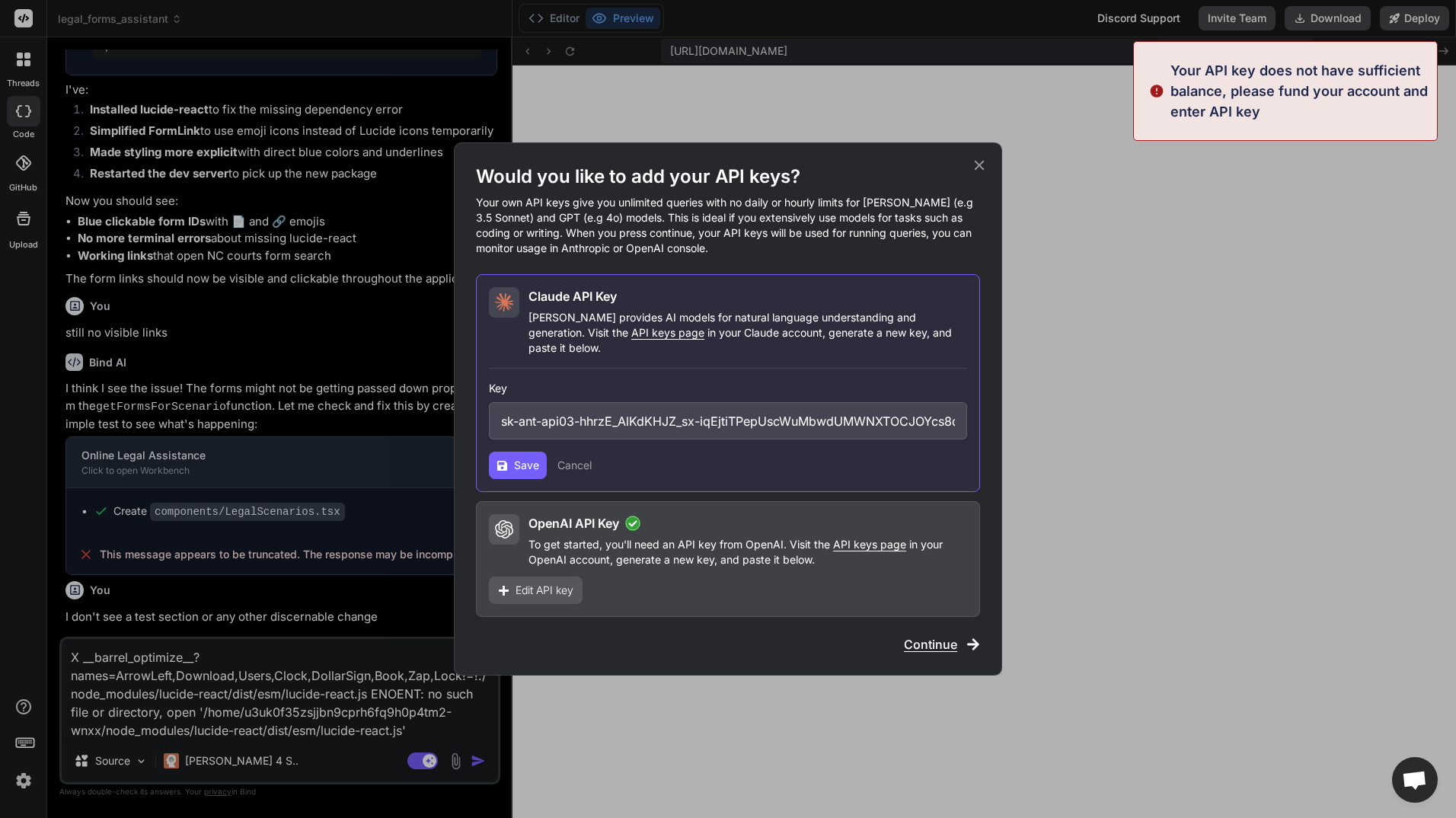
click at [522, 458] on span "Save" at bounding box center [526, 465] width 25 height 15
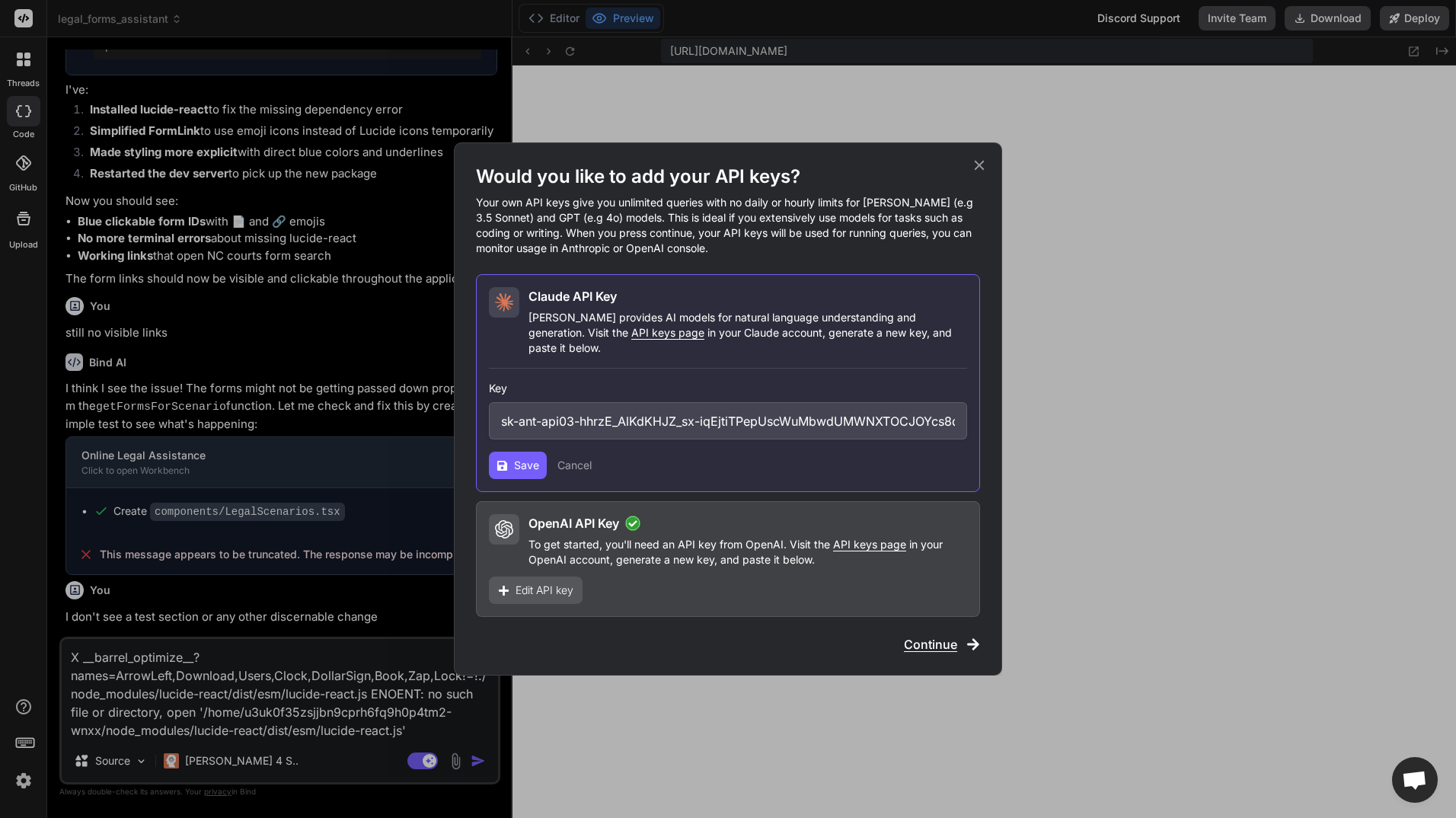
click at [522, 458] on span "Save" at bounding box center [526, 465] width 25 height 15
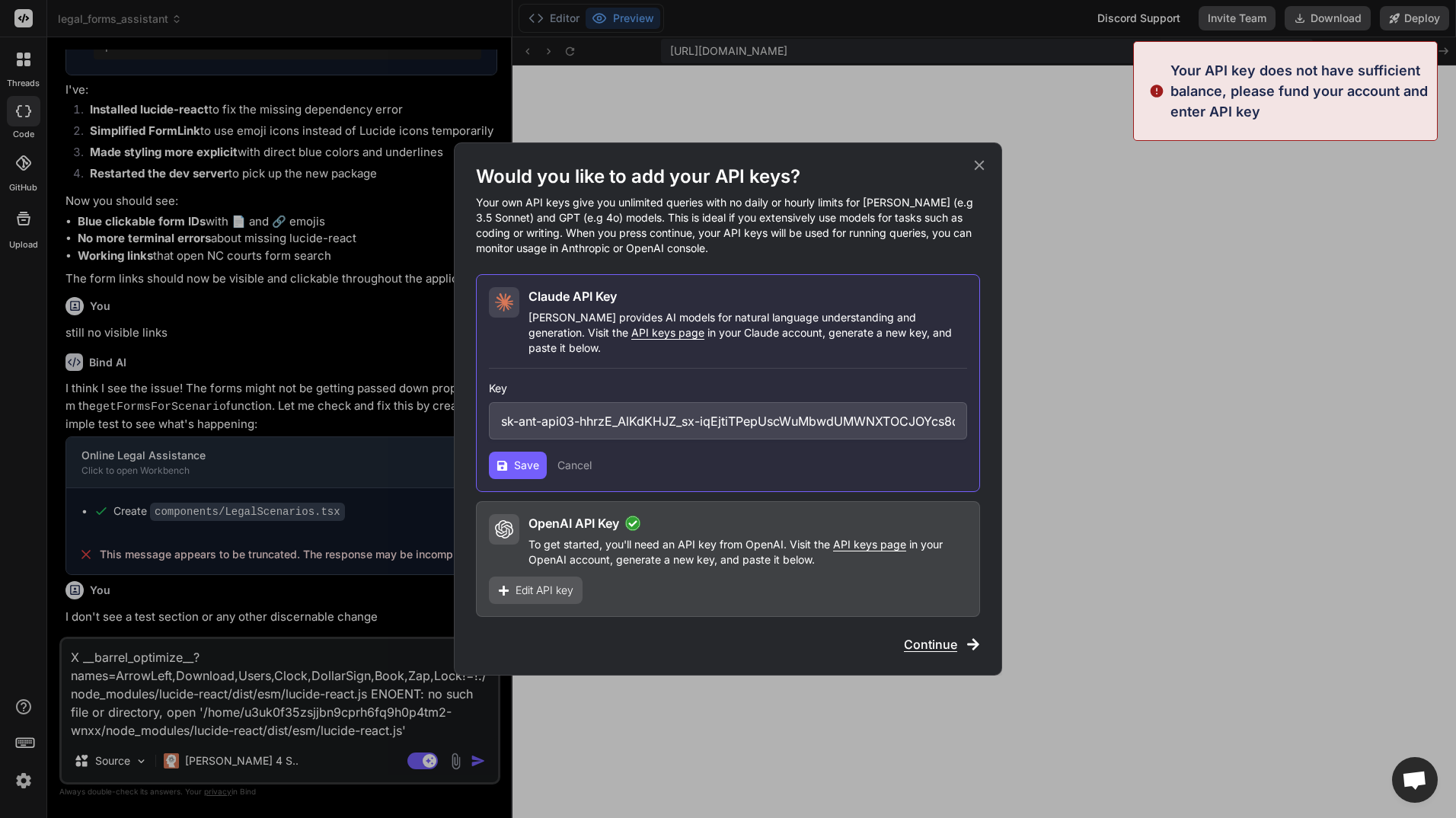
click at [522, 458] on span "Save" at bounding box center [526, 465] width 25 height 15
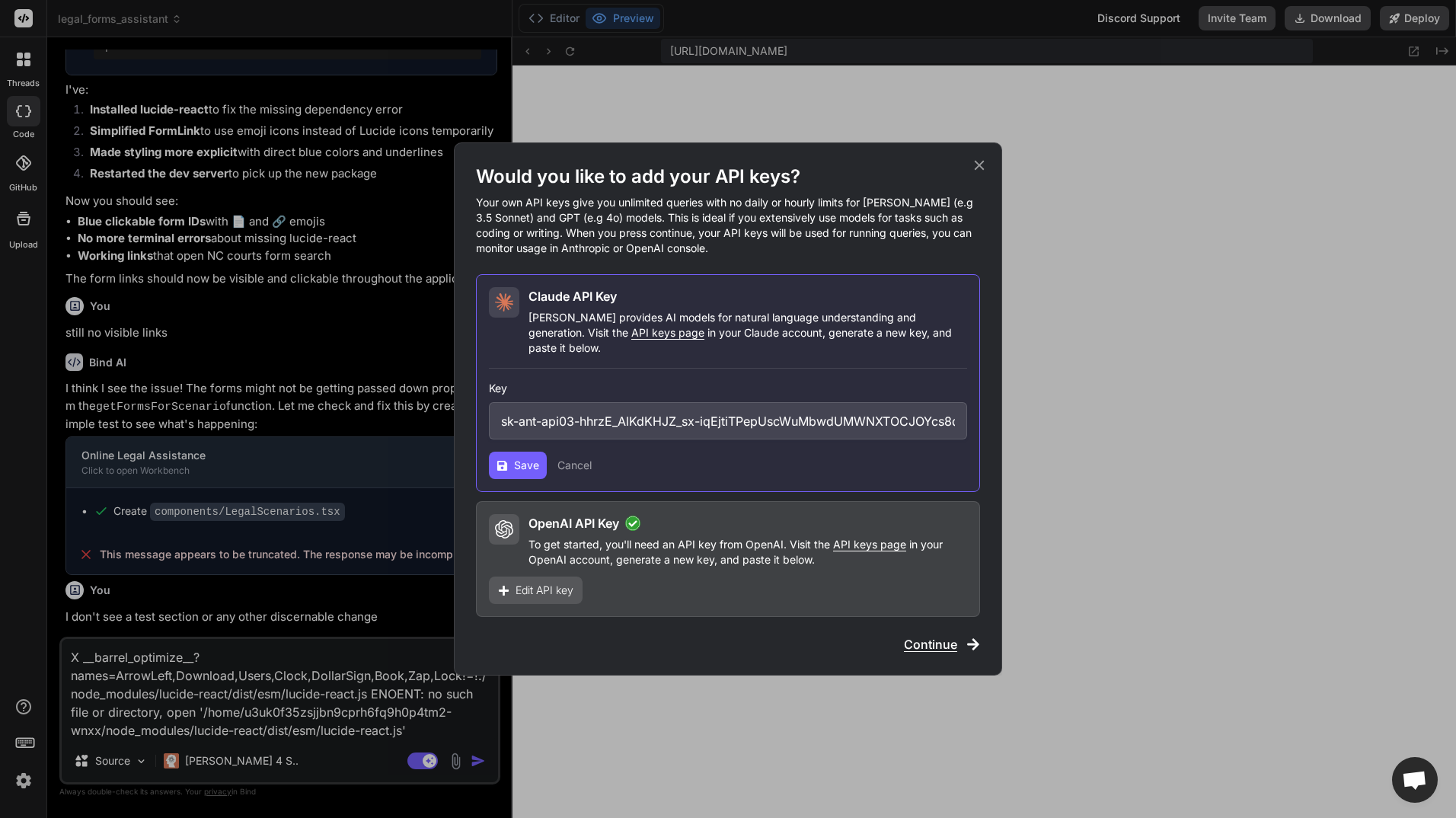
drag, startPoint x: 962, startPoint y: 412, endPoint x: 479, endPoint y: 408, distance: 483.0
click at [479, 408] on div "Claude API Key Claude provides AI models for natural language understanding and…" at bounding box center [728, 383] width 504 height 218
click at [528, 458] on span "Save" at bounding box center [526, 465] width 25 height 15
click at [983, 163] on div "Would you like to add your API keys? Your own API keys give you unlimited queri…" at bounding box center [728, 409] width 548 height 533
click at [973, 169] on icon at bounding box center [980, 166] width 17 height 17
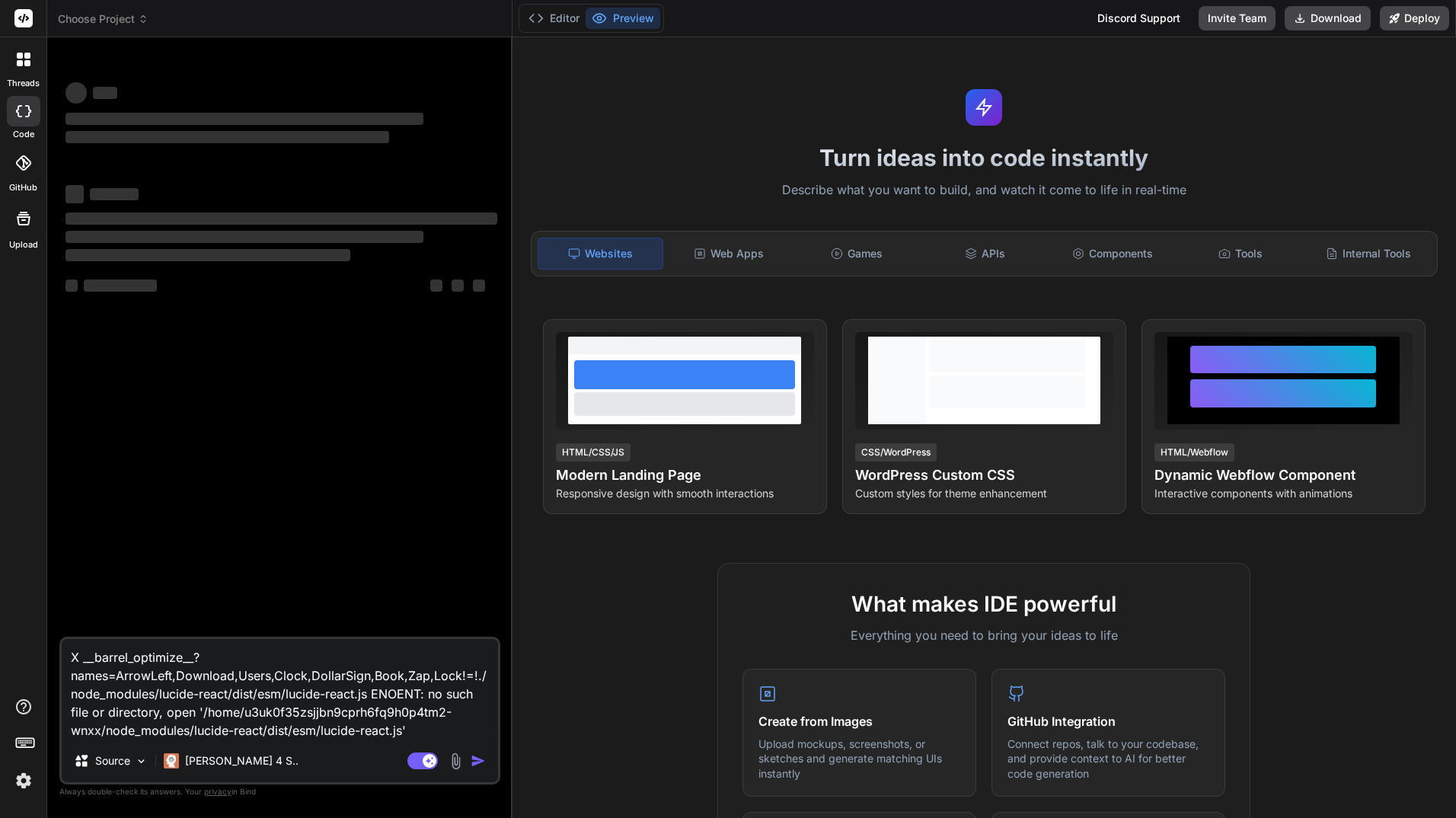
click at [23, 784] on img at bounding box center [23, 781] width 26 height 26
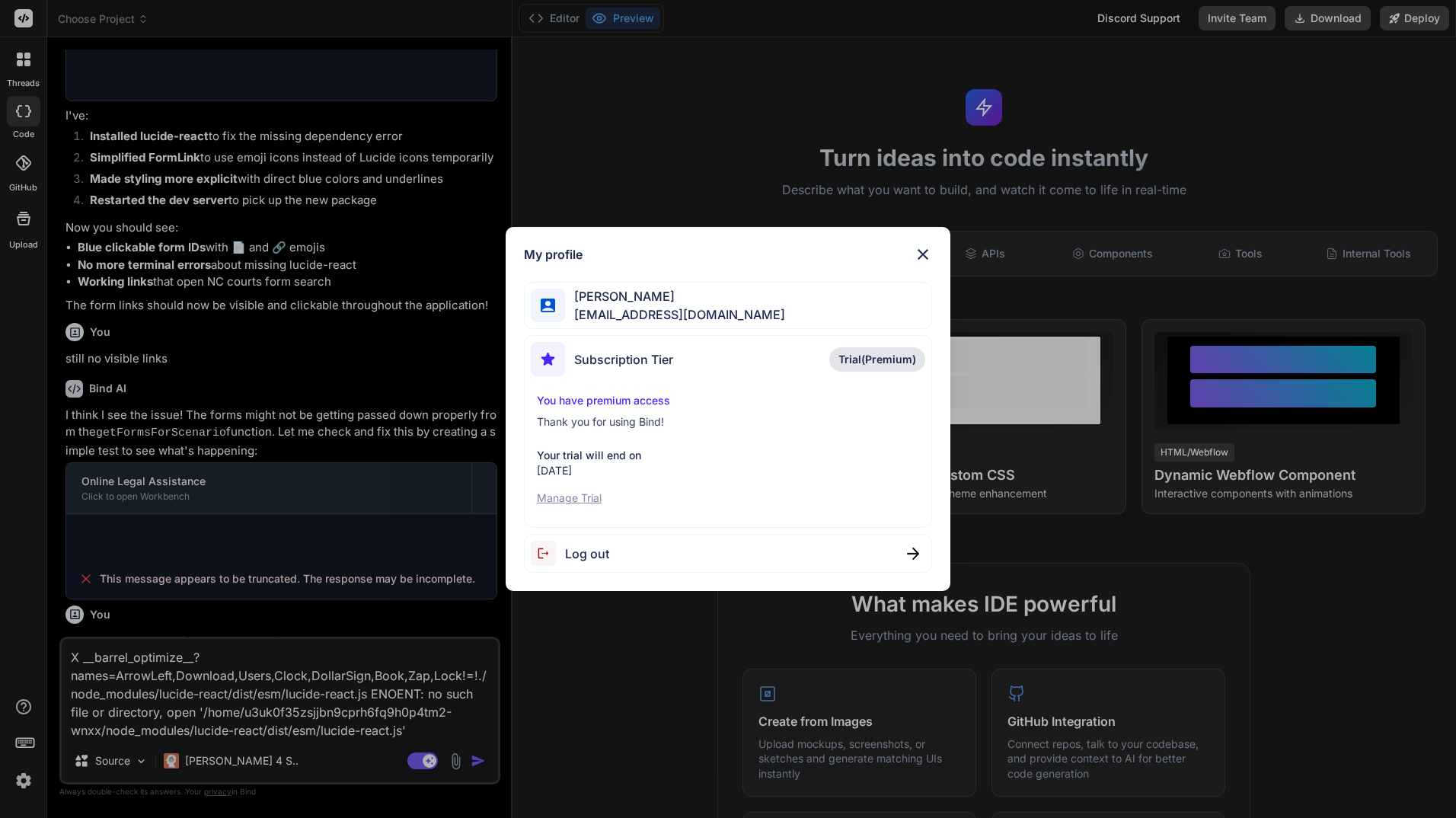
scroll to position [1220, 0]
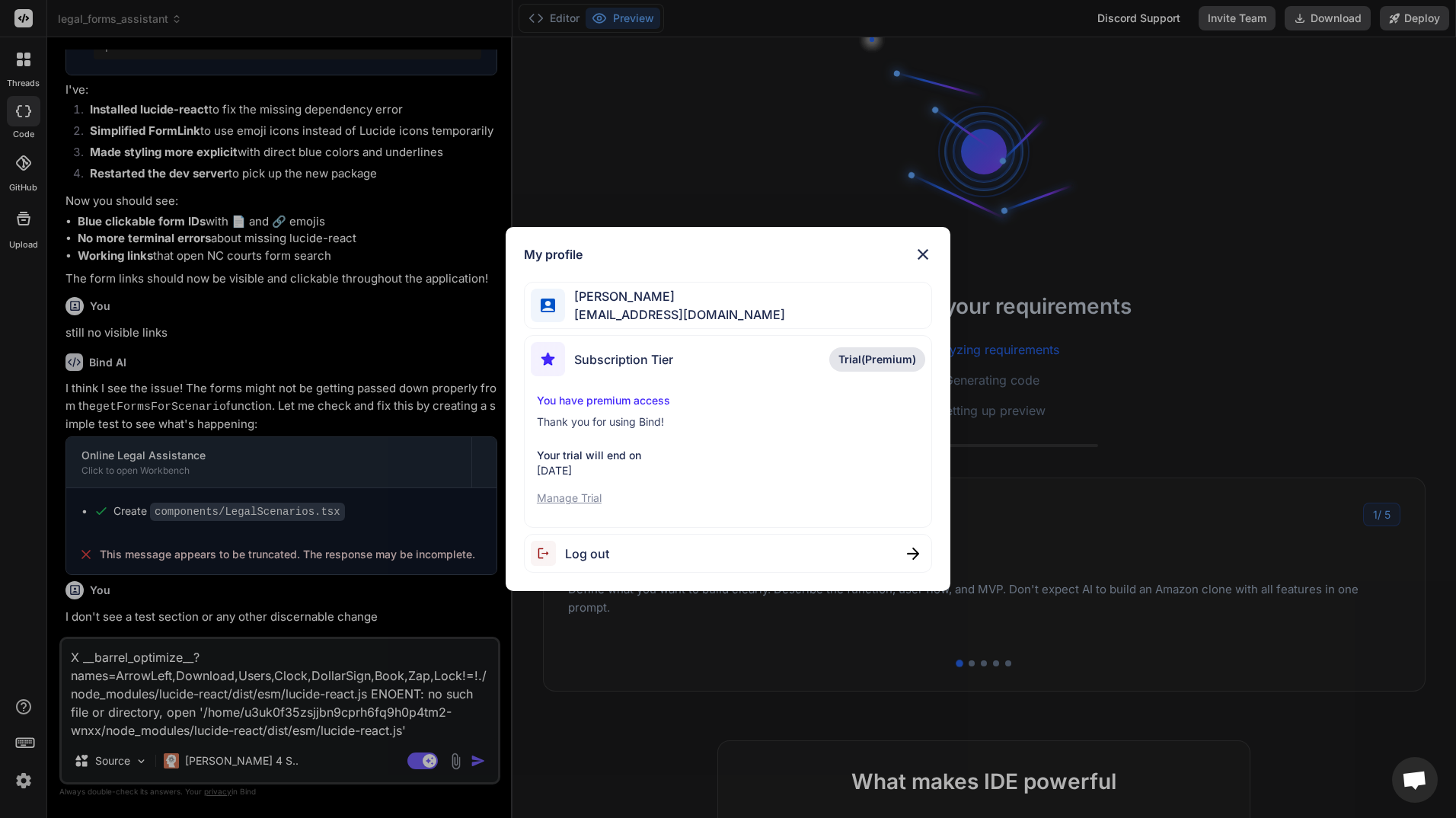
click at [917, 546] on div "Log out" at bounding box center [728, 554] width 408 height 39
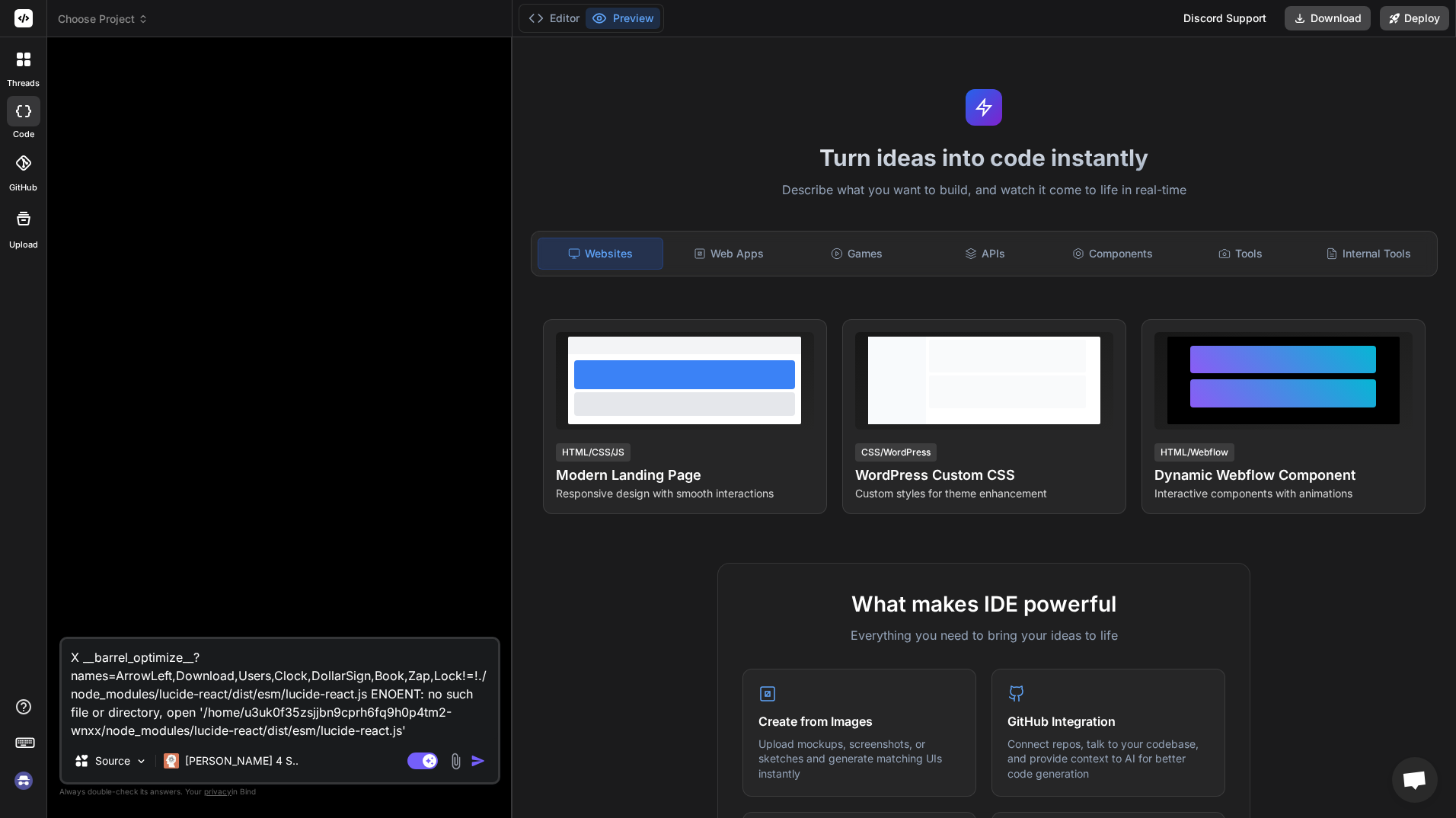
scroll to position [58, 0]
click at [23, 781] on img at bounding box center [23, 781] width 26 height 26
click at [480, 755] on img "button" at bounding box center [478, 761] width 15 height 15
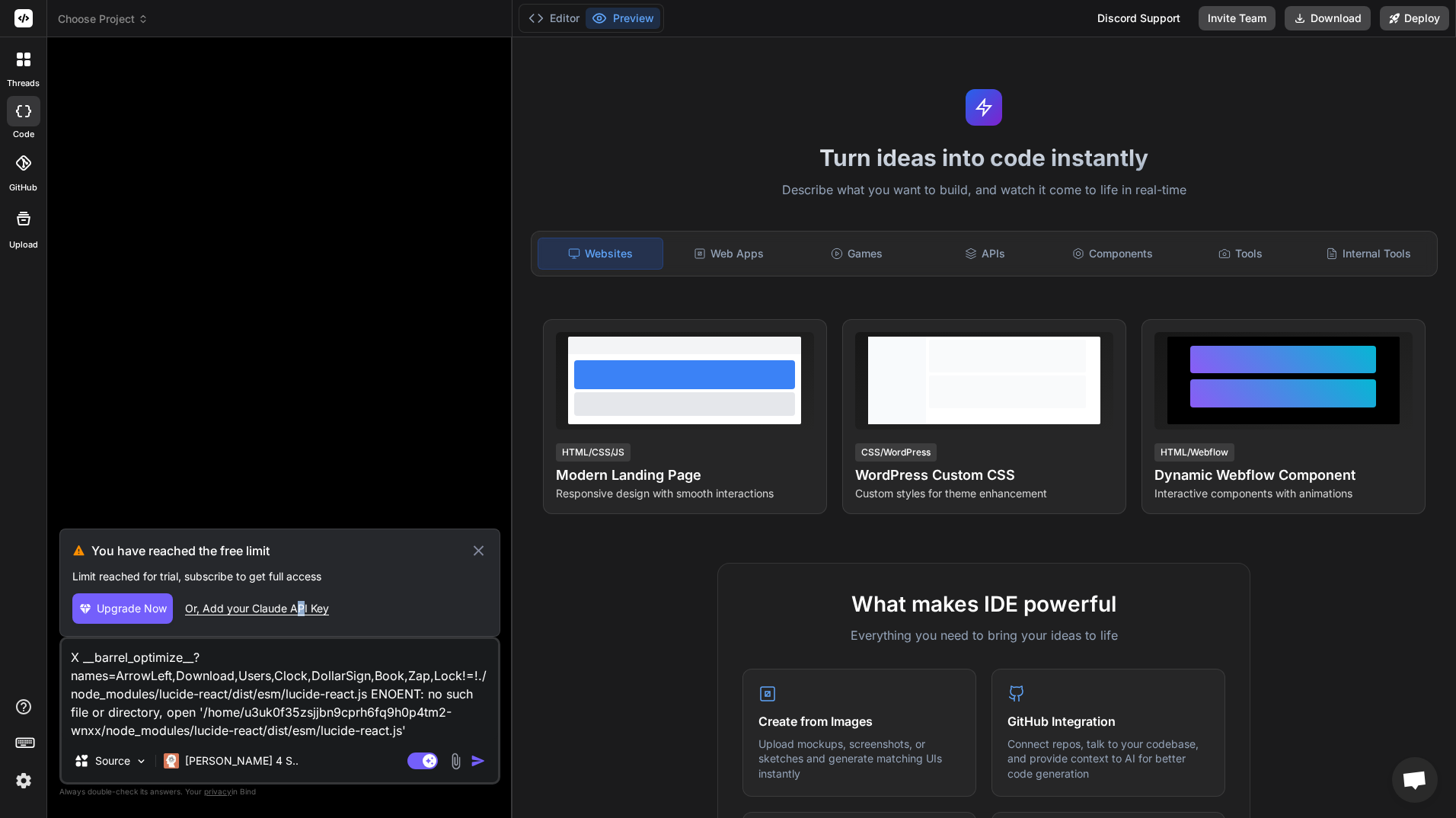
click at [300, 604] on div "Or, Add your Claude API Key" at bounding box center [257, 608] width 144 height 15
type textarea "x"
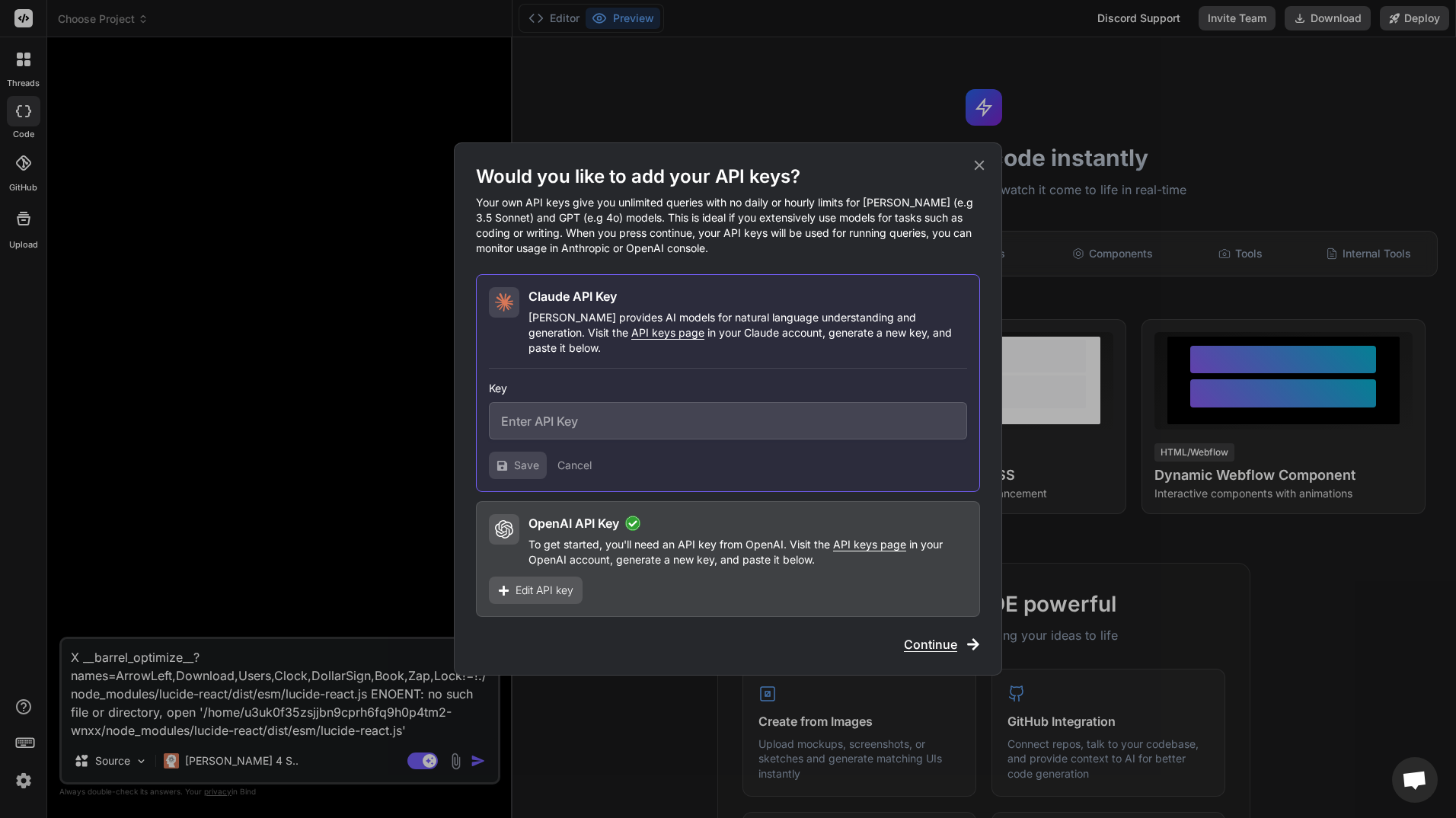
click at [587, 415] on input "text" at bounding box center [728, 421] width 478 height 37
paste input "sk-ant-api03-hhrzE_AlKdKHJZ_sx-iqEjtiTPepUscWuMbwdUMWNXTOCJOYcs8dDN8zs01siKItfe…"
type input "sk-ant-api03-hhrzE_AlKdKHJZ_sx-iqEjtiTPepUscWuMbwdUMWNXTOCJOYcs8dDN8zs01siKItfe…"
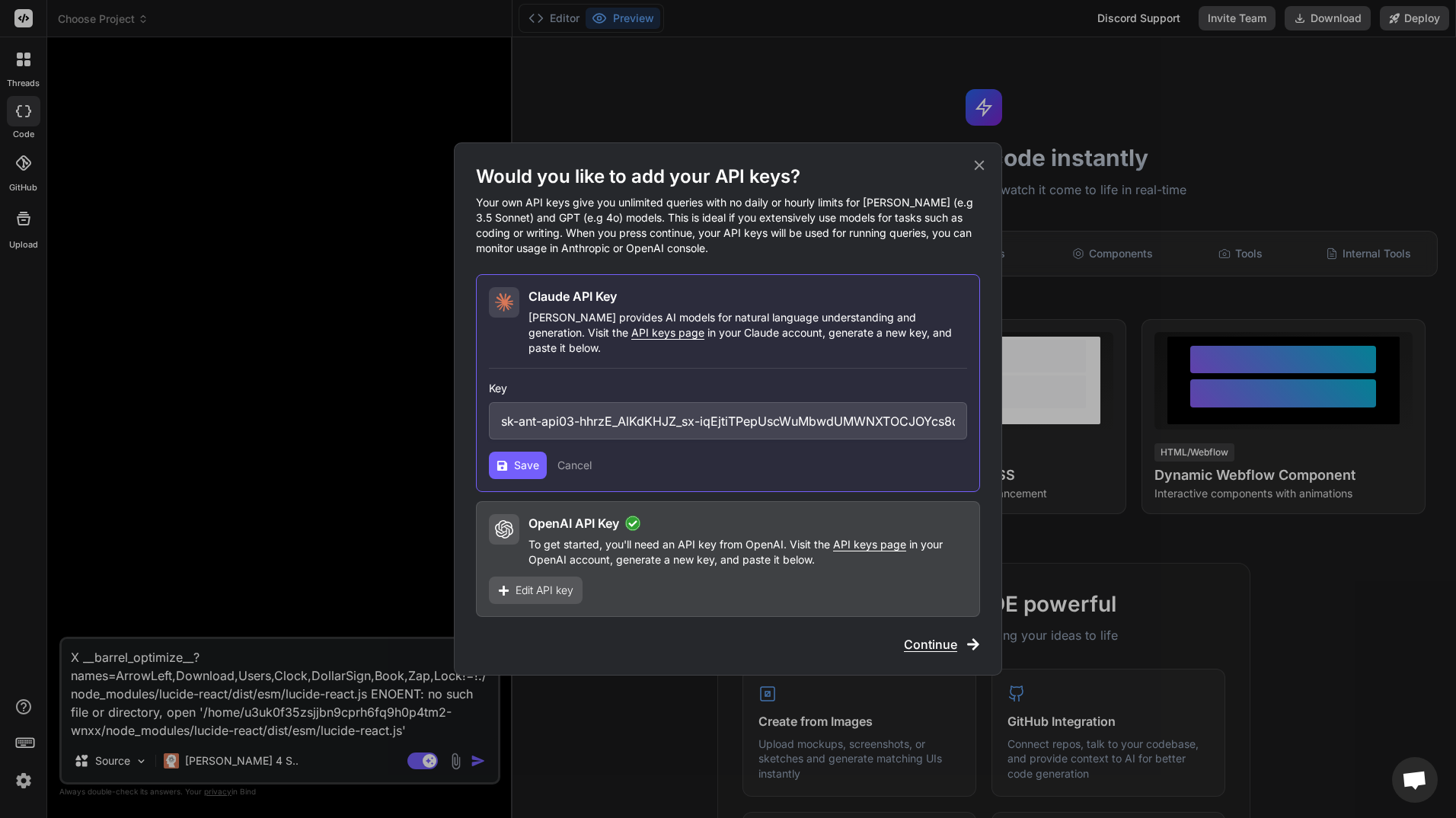
click at [524, 458] on span "Save" at bounding box center [526, 465] width 25 height 15
click at [979, 170] on icon at bounding box center [980, 166] width 10 height 10
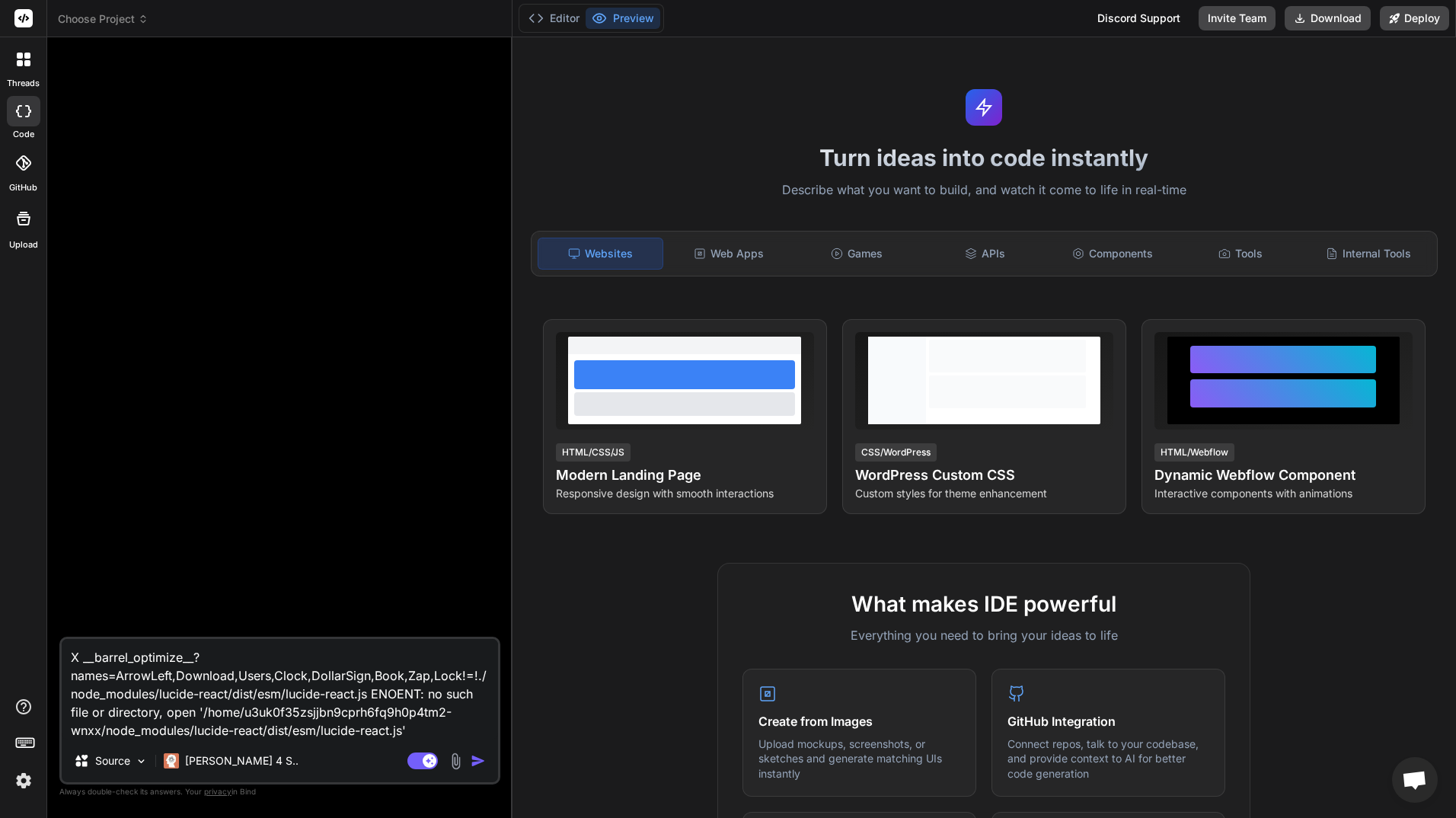
click at [477, 760] on img "button" at bounding box center [478, 761] width 15 height 15
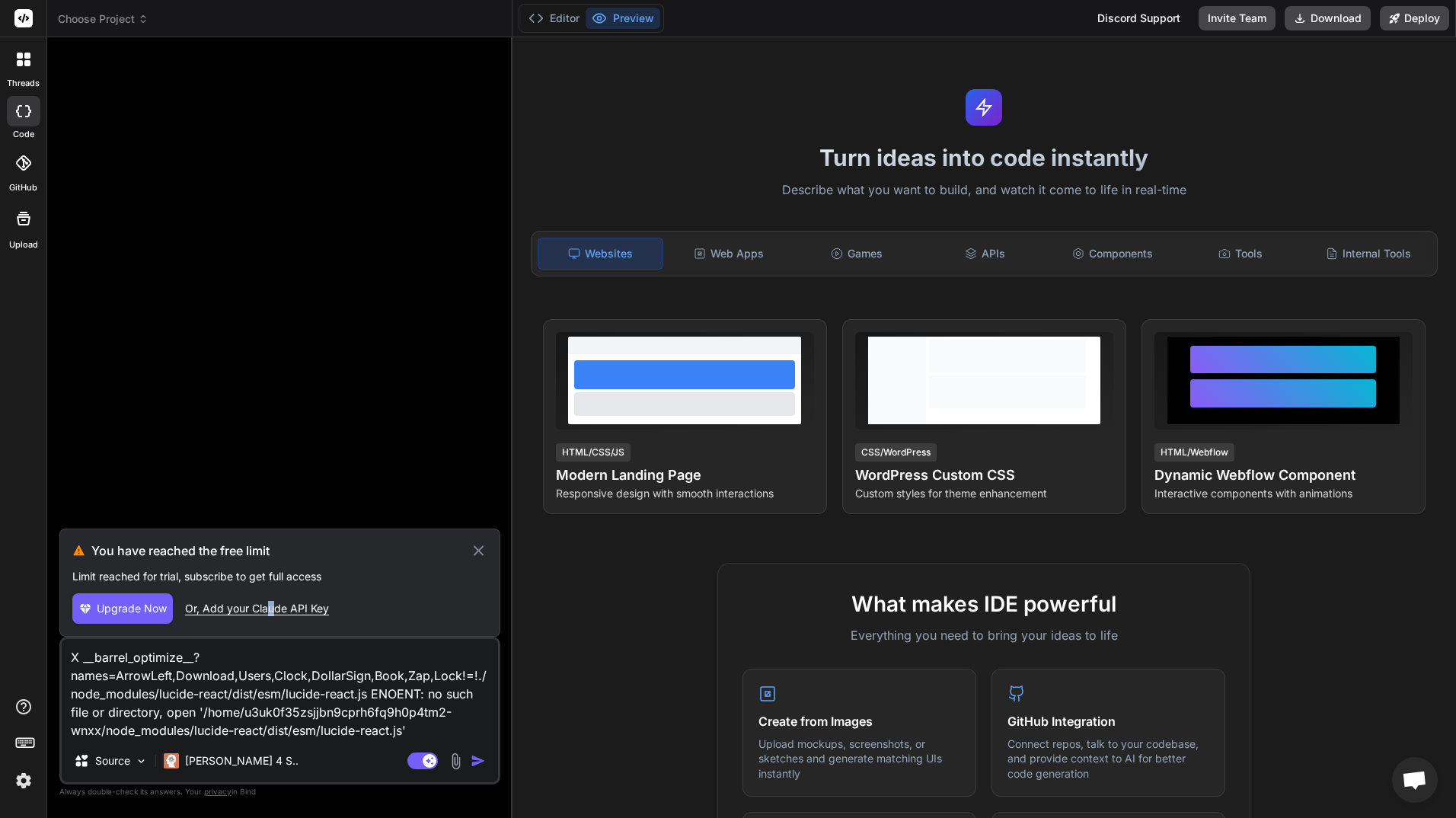
click at [272, 606] on div "Or, Add your Claude API Key" at bounding box center [257, 608] width 144 height 15
type textarea "x"
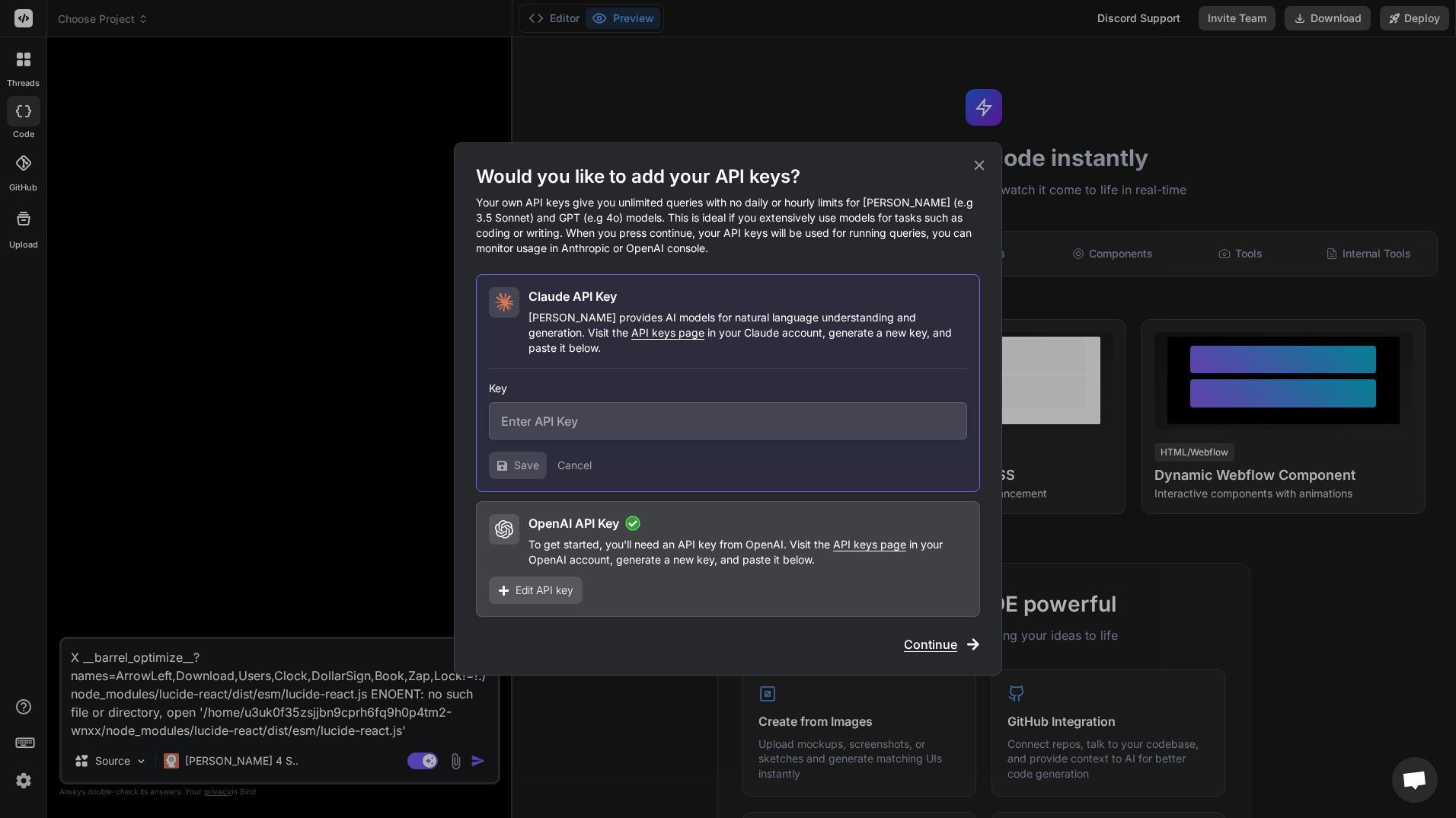
click at [655, 412] on input "text" at bounding box center [728, 421] width 478 height 37
paste input "sk-ant-api03-SwmvfKTigzS-JNIF2ImSLd_UcPrxhsp0C7wnX73kAE7lbisRn5baYofRpRLo3ArqFH…"
type input "sk-ant-api03-SwmvfKTigzS-JNIF2ImSLd_UcPrxhsp0C7wnX73kAE7lbisRn5baYofRpRLo3ArqFH…"
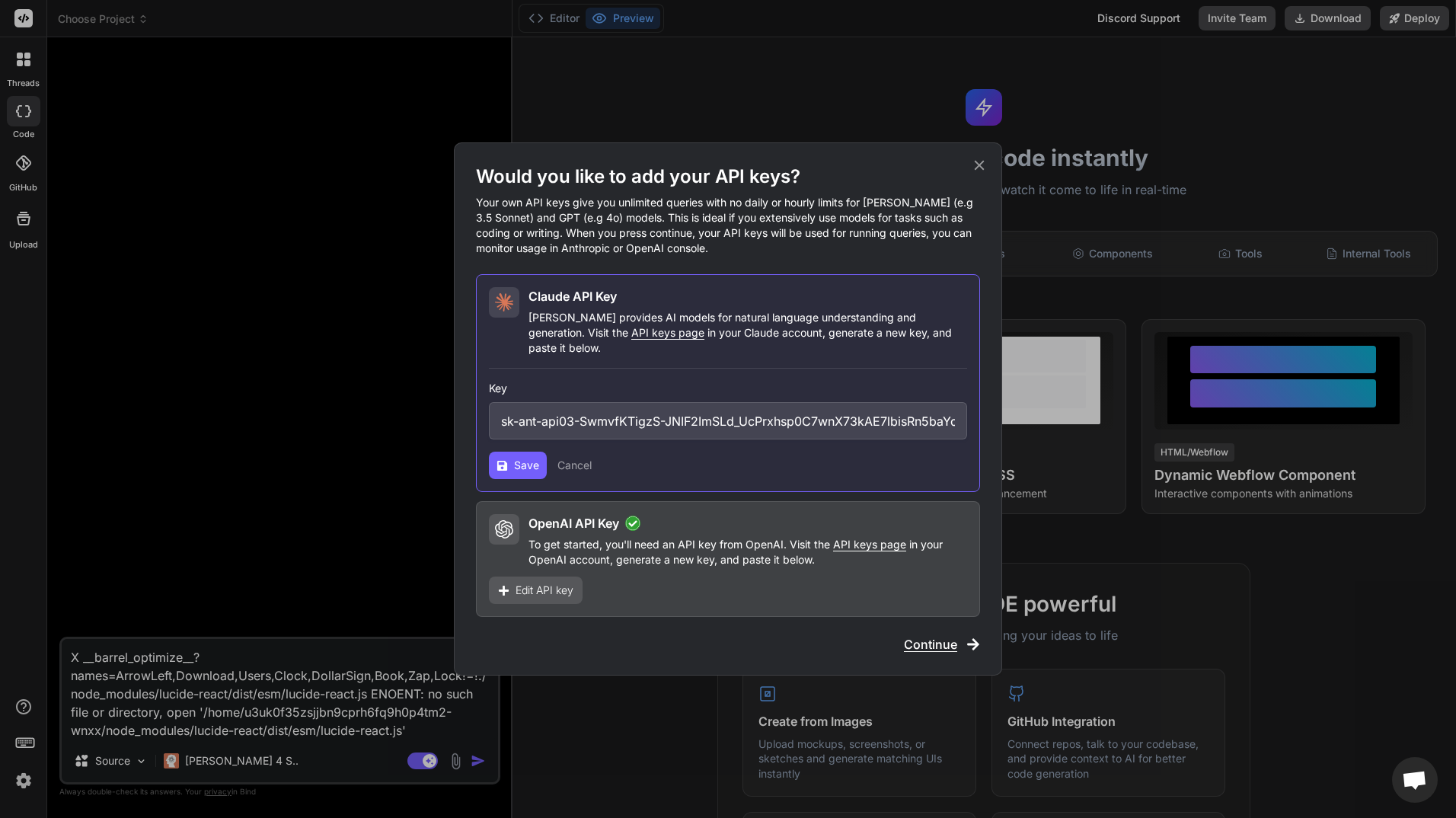
click at [514, 458] on span "Save" at bounding box center [526, 465] width 25 height 15
click at [931, 635] on span "Continue" at bounding box center [930, 645] width 53 height 19
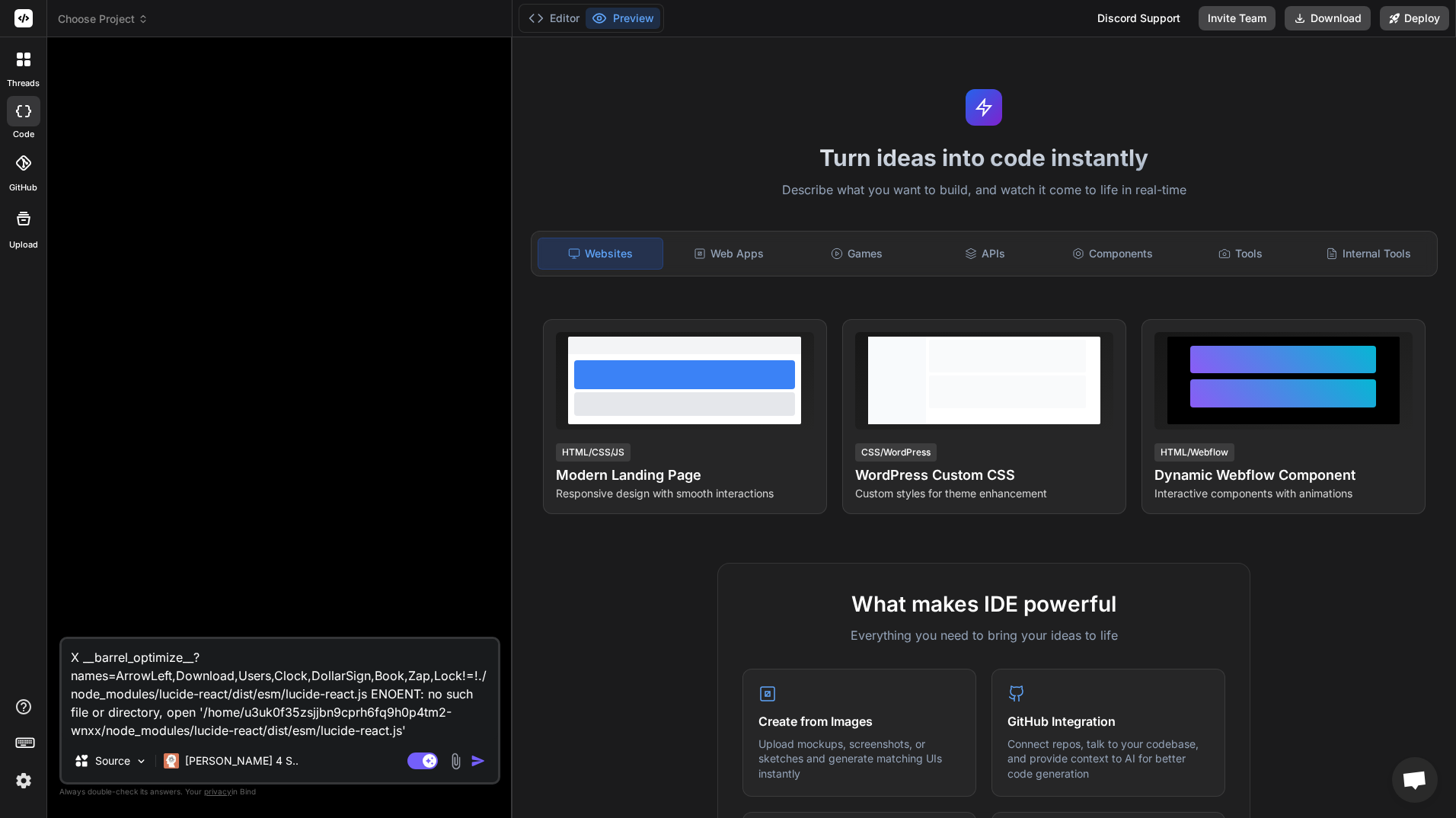
click at [479, 759] on img "button" at bounding box center [478, 761] width 15 height 15
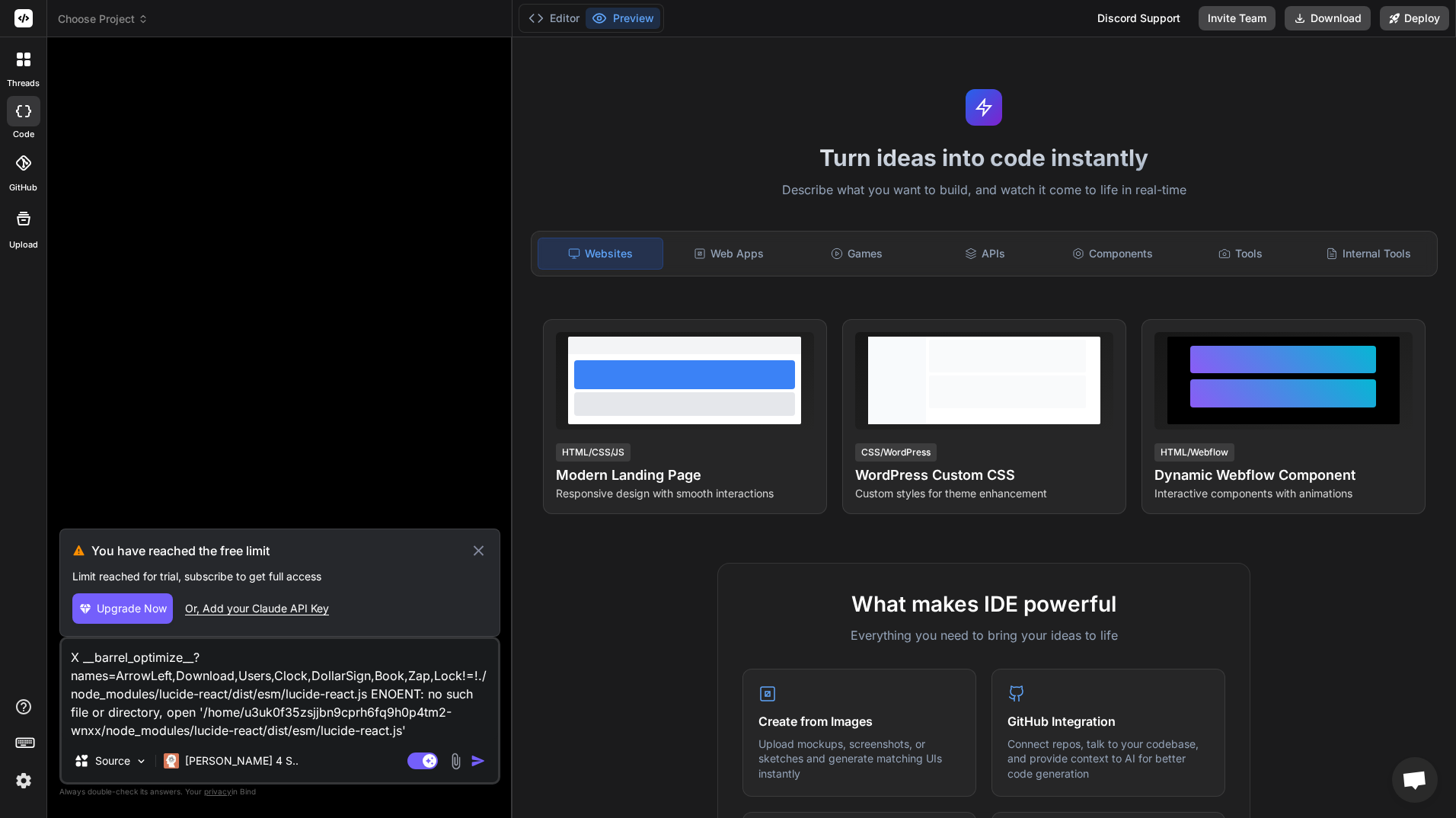
click at [129, 608] on span "Upgrade Now" at bounding box center [131, 608] width 70 height 15
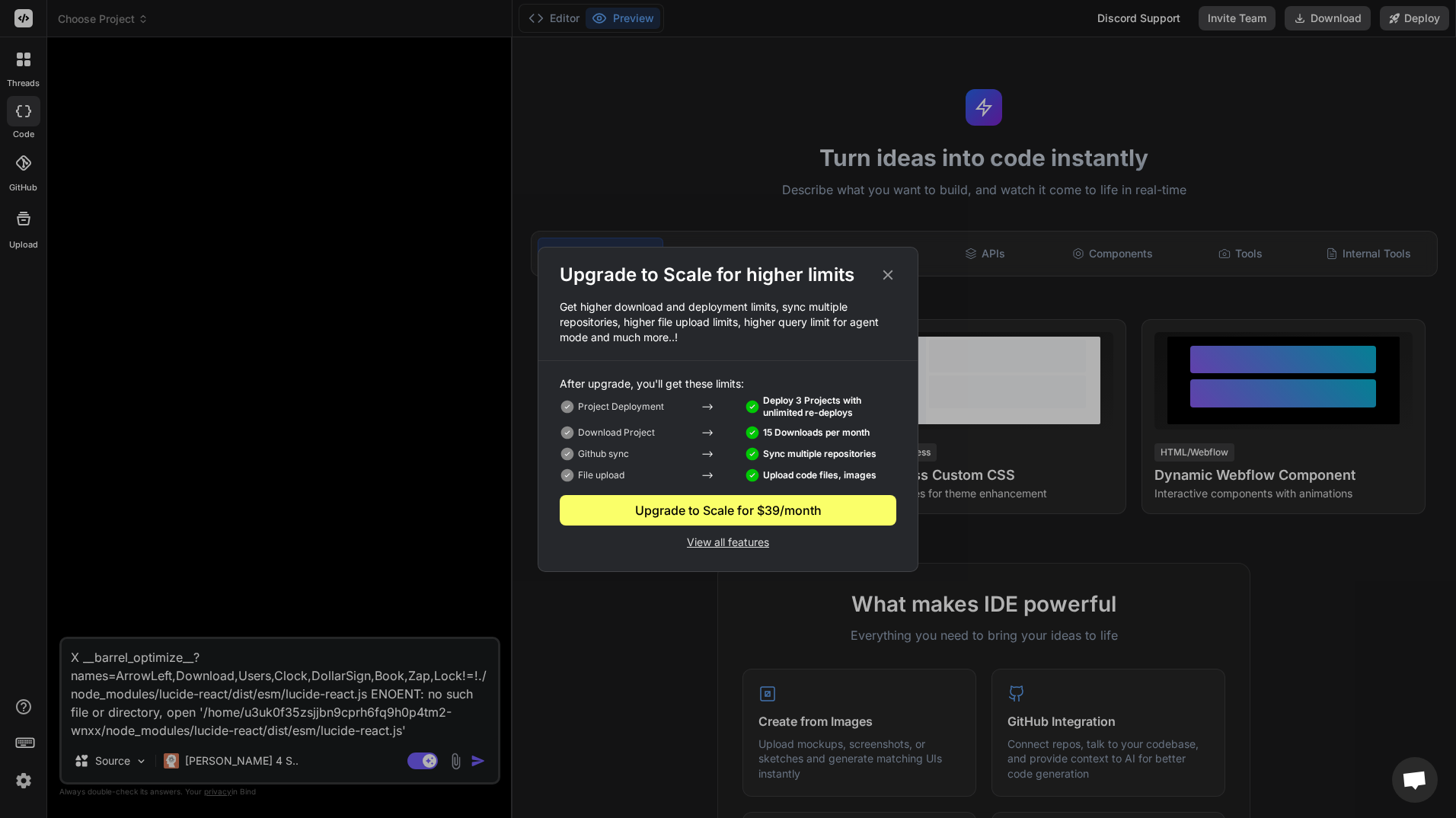
click at [477, 759] on div "Upgrade to Scale for higher limits Get higher download and deployment limits, s…" at bounding box center [728, 409] width 1456 height 818
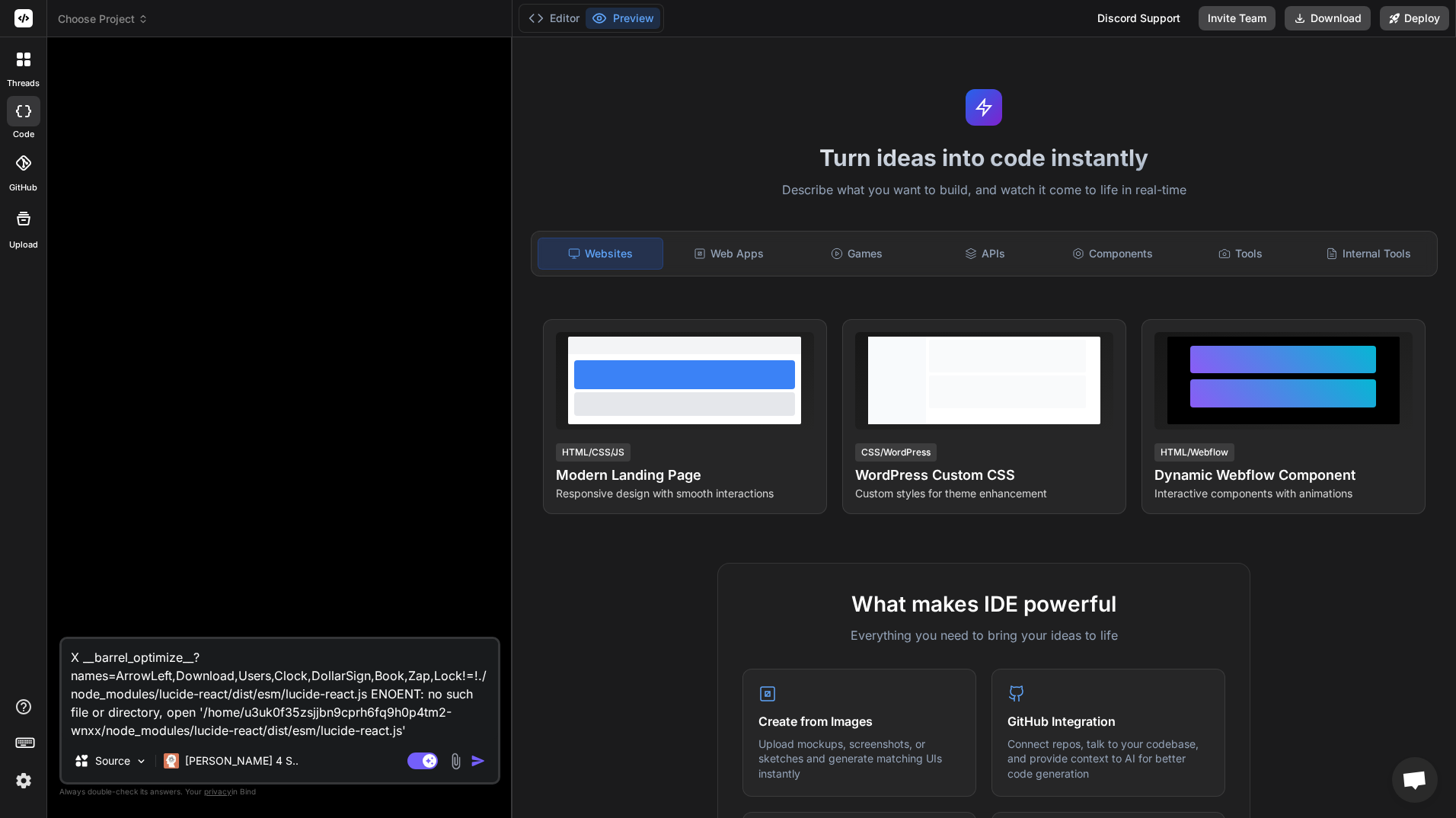
click at [469, 761] on div "Agent Mode. When this toggle is activated, AI automatically makes decisions, re…" at bounding box center [448, 761] width 88 height 19
click at [481, 758] on button "button" at bounding box center [481, 761] width 22 height 15
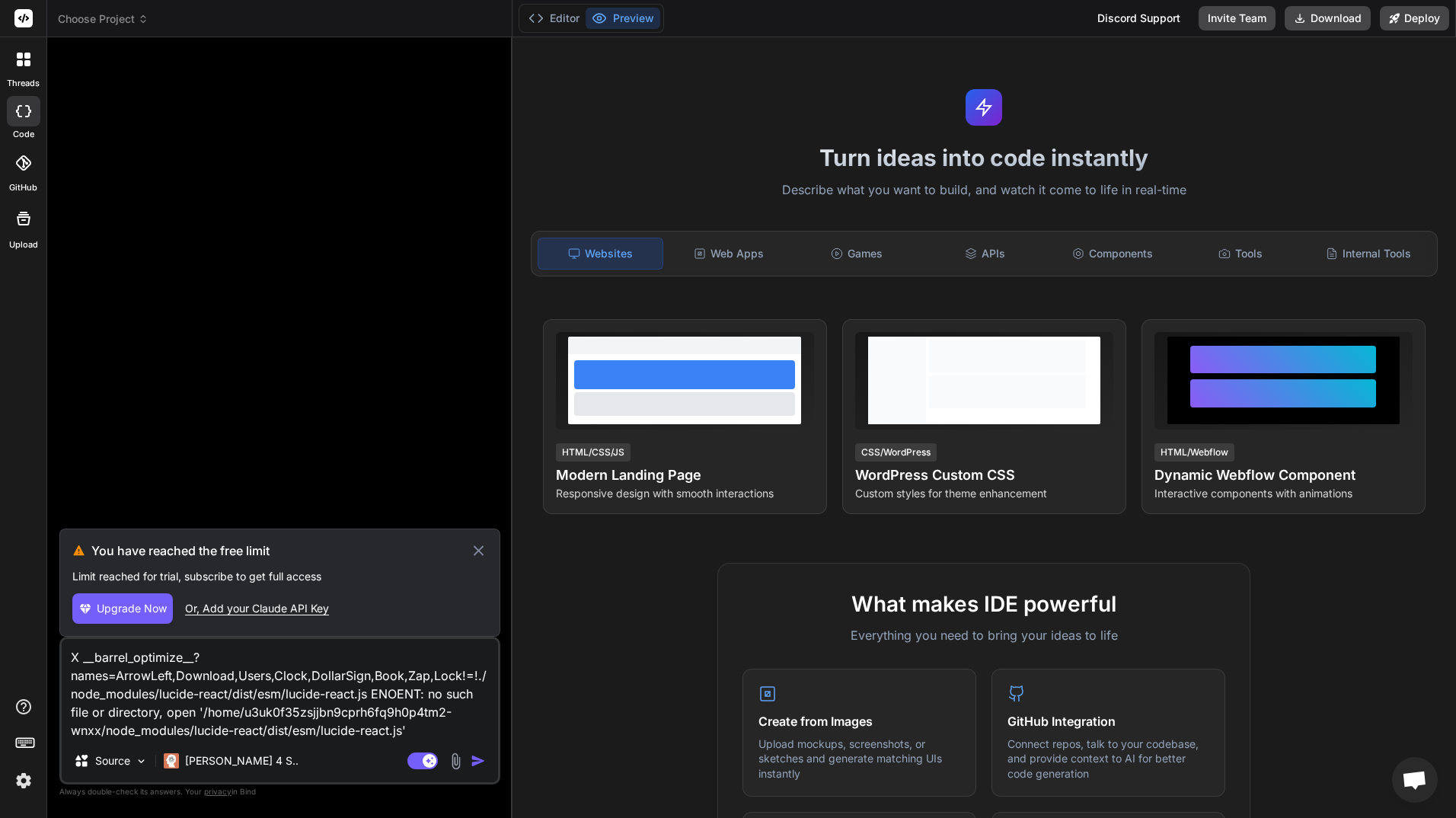
click at [326, 580] on p "Limit reached for trial, subscribe to get full access" at bounding box center [280, 577] width 415 height 15
click at [479, 549] on icon at bounding box center [477, 550] width 10 height 10
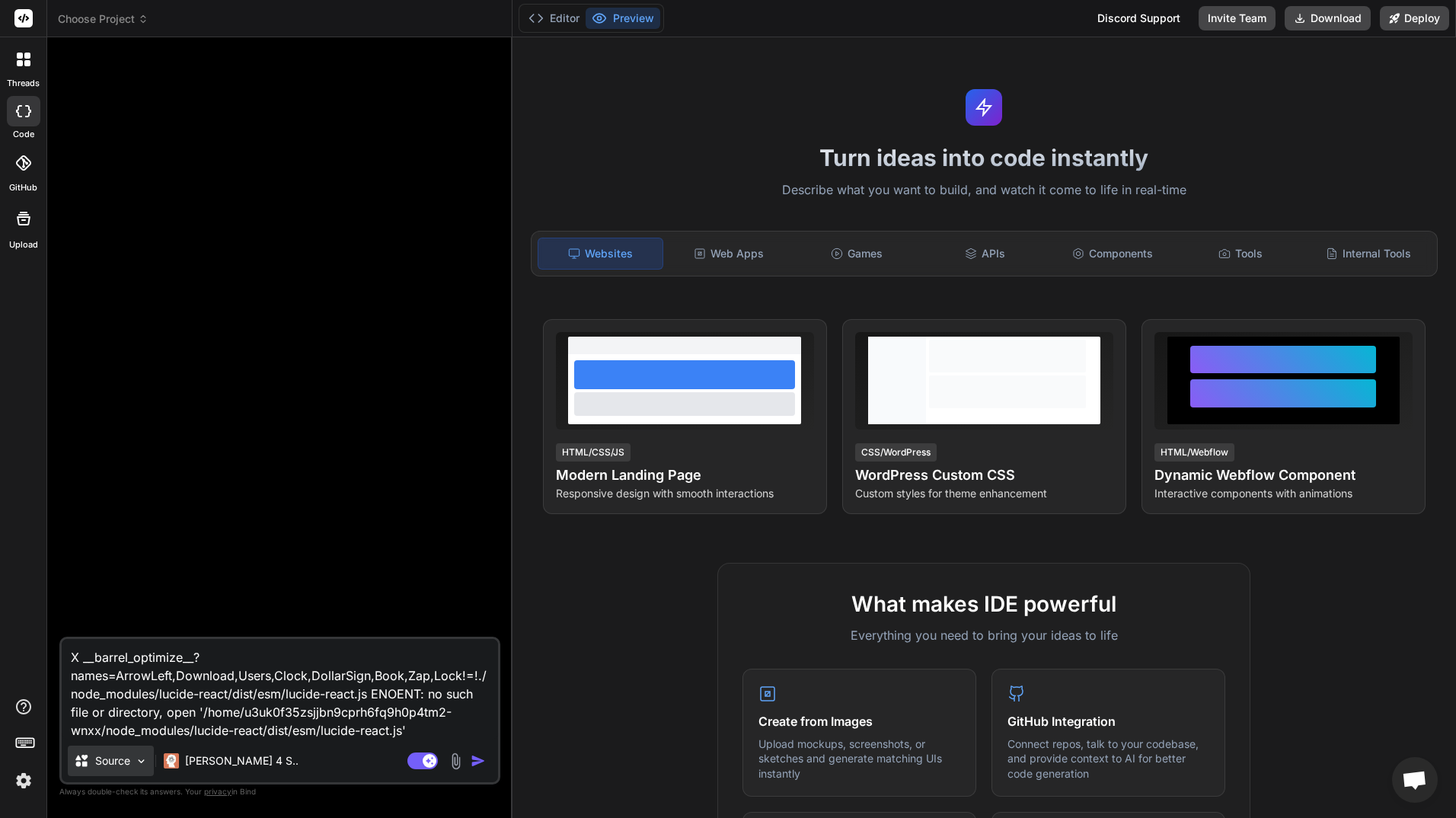
click at [136, 762] on img at bounding box center [141, 762] width 13 height 13
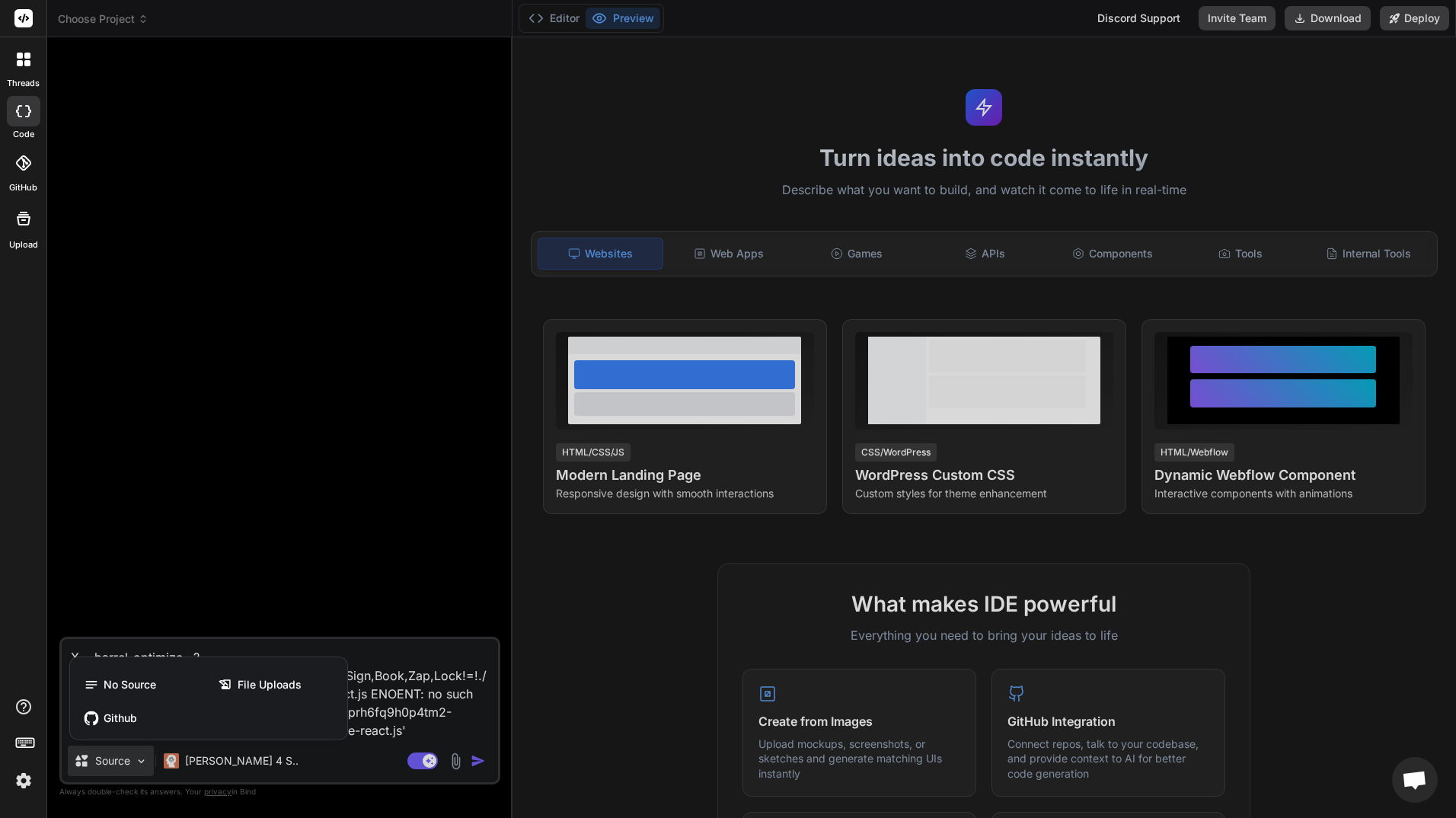
click at [136, 762] on div at bounding box center [728, 409] width 1456 height 818
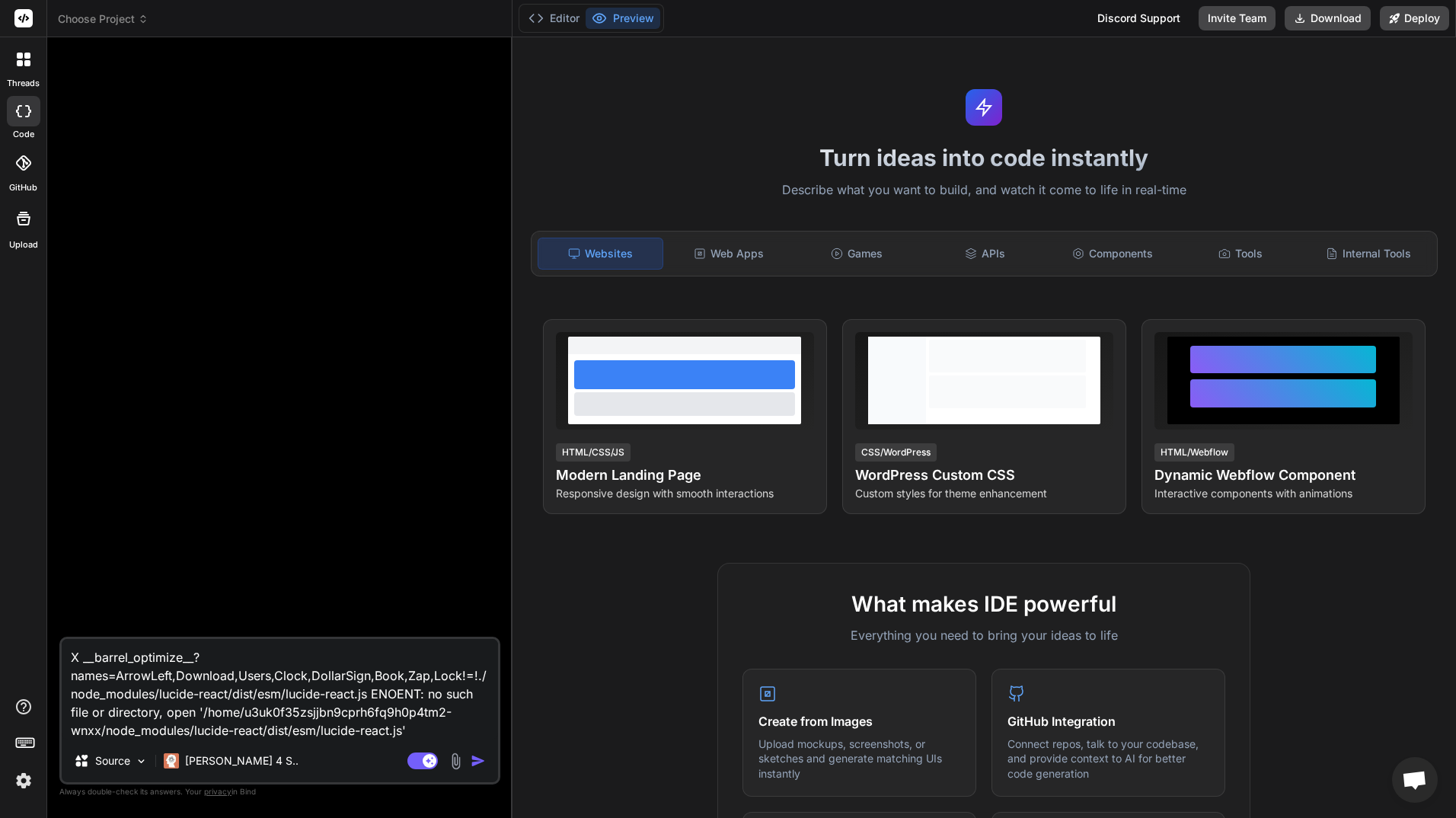
click at [22, 781] on img at bounding box center [23, 781] width 26 height 26
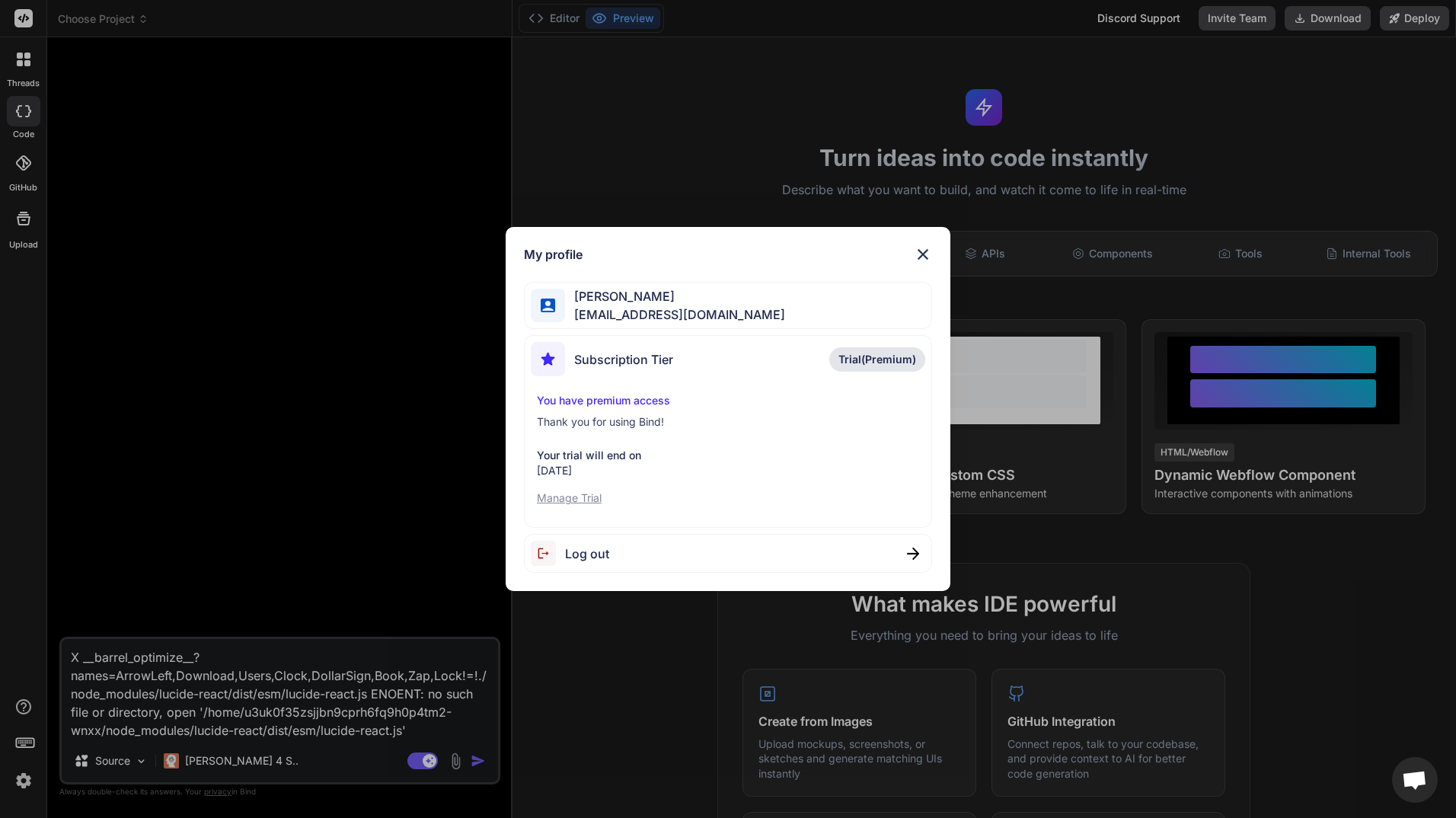
click at [606, 399] on p "You have premium access" at bounding box center [728, 401] width 383 height 15
click at [1137, 7] on div "My profile [PERSON_NAME] [EMAIL_ADDRESS][DOMAIN_NAME] Subscription Tier Trial(P…" at bounding box center [728, 409] width 1456 height 818
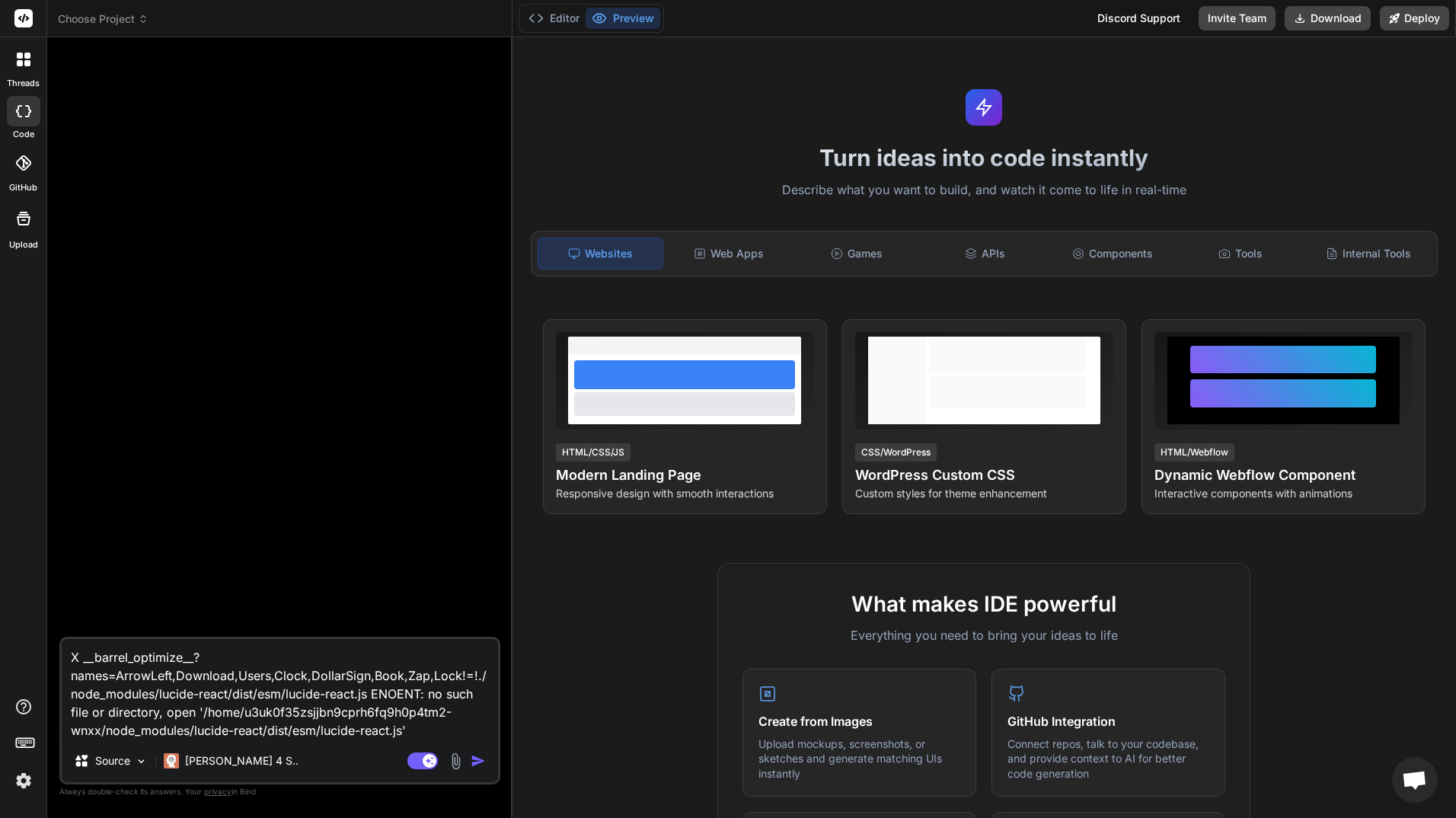
click at [1134, 18] on div "Discord Support" at bounding box center [1139, 19] width 101 height 24
click at [477, 761] on img "button" at bounding box center [478, 761] width 15 height 15
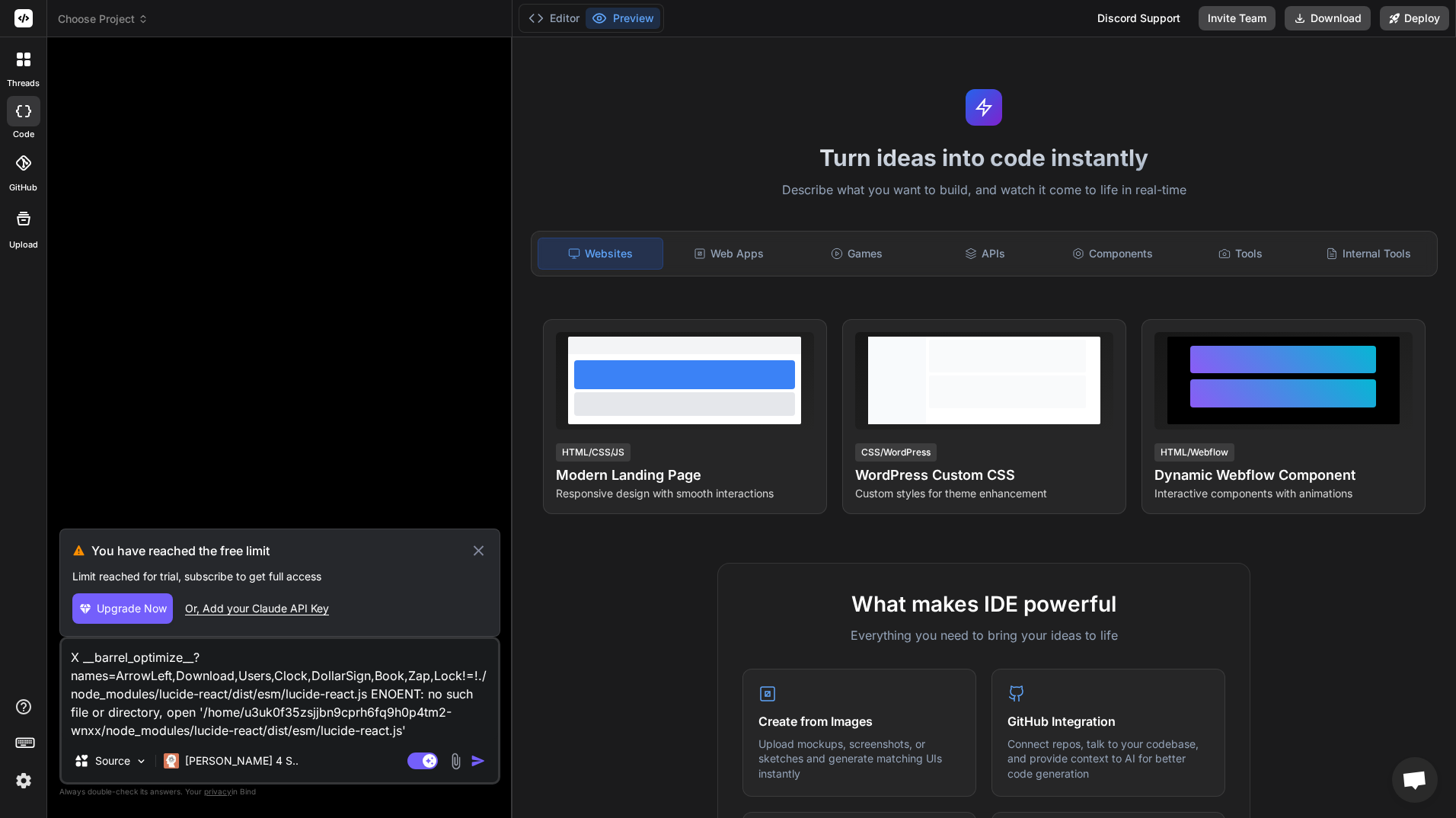
click at [221, 606] on div "Or, Add your Claude API Key" at bounding box center [257, 608] width 144 height 15
type textarea "x"
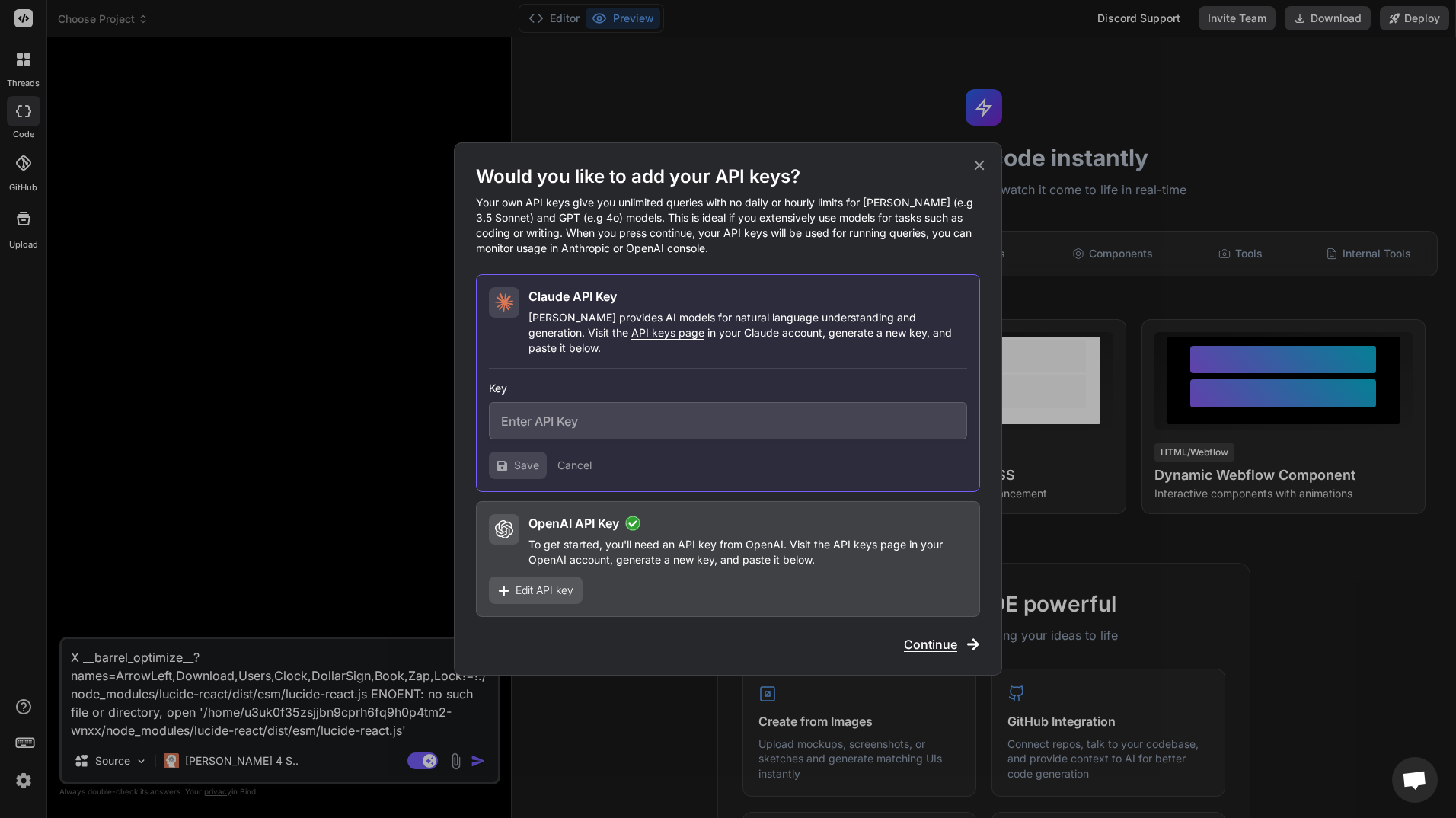
click at [620, 410] on input "text" at bounding box center [728, 421] width 478 height 37
paste input "sk-ant-api03-SwmvfKTigzS-JNIF2ImSLd_UcPrxhsp0C7wnX73kAE7lbisRn5baYofRpRLo3ArqFH…"
type input "sk-ant-api03-SwmvfKTigzS-JNIF2ImSLd_UcPrxhsp0C7wnX73kAE7lbisRn5baYofRpRLo3ArqFH…"
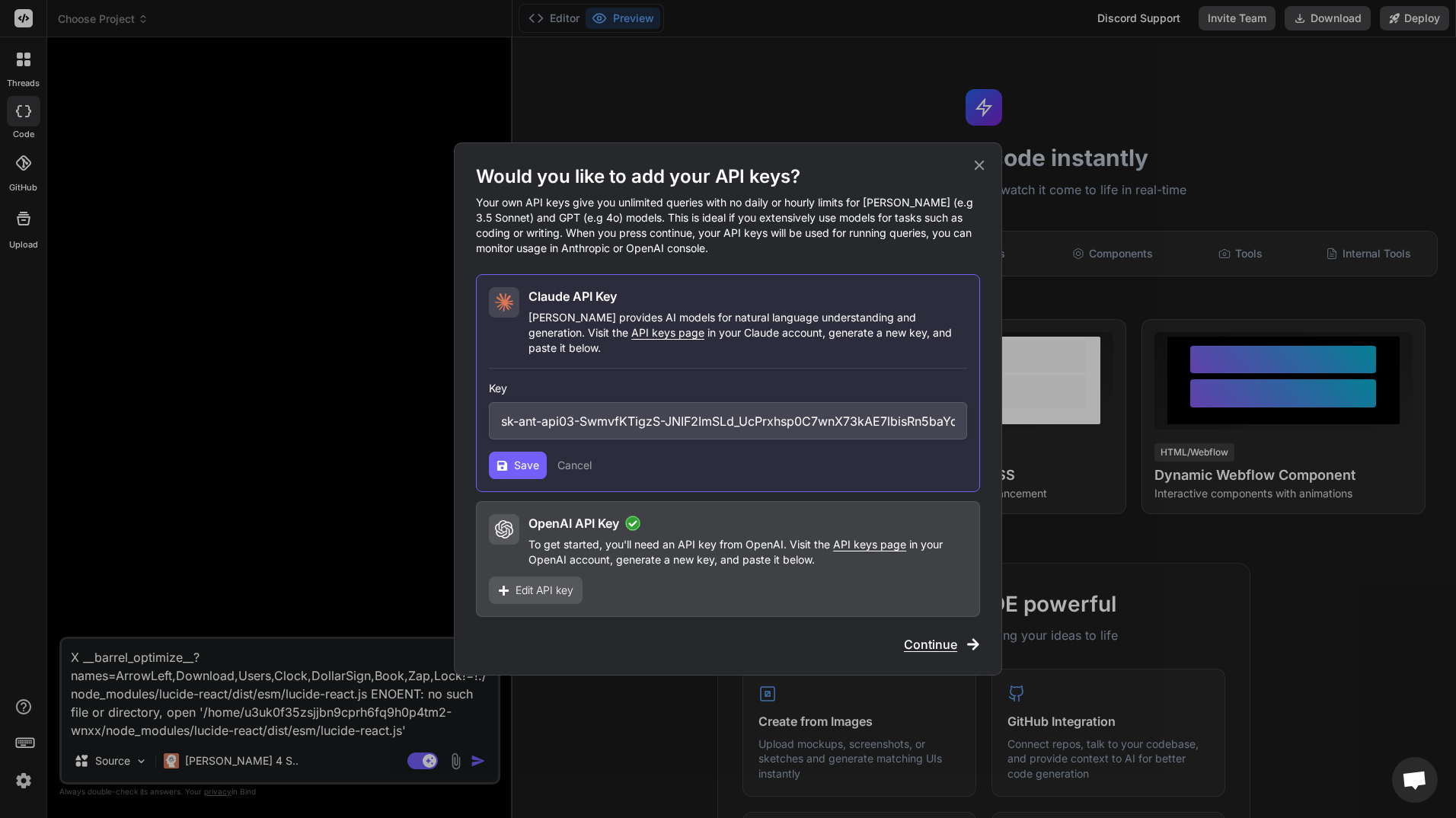
click at [512, 458] on button "Save" at bounding box center [518, 465] width 58 height 27
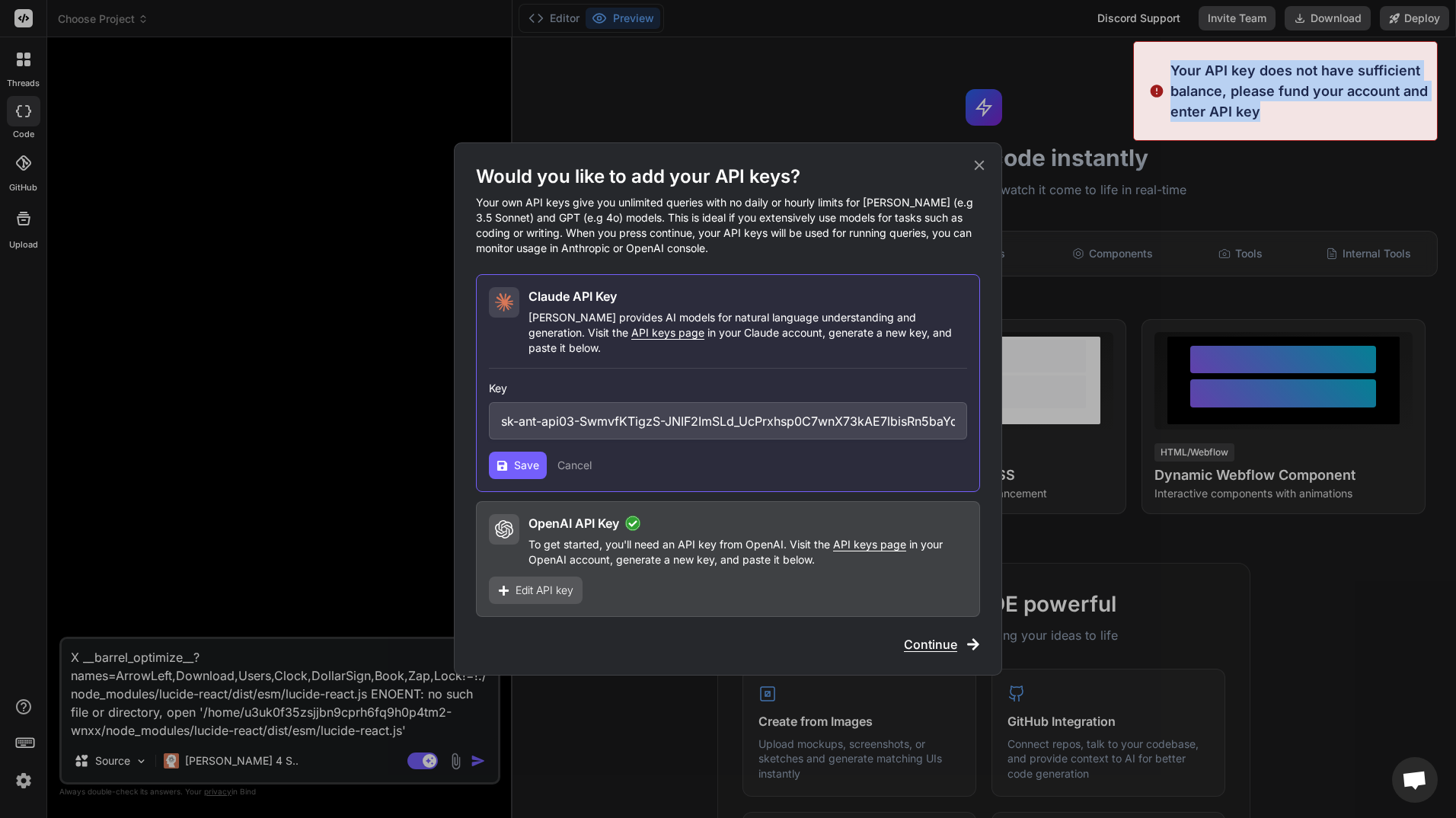
drag, startPoint x: 1270, startPoint y: 108, endPoint x: 1172, endPoint y: 66, distance: 106.6
click at [1172, 66] on p "Your API key does not have sufficient balance, please fund your account and ent…" at bounding box center [1299, 91] width 257 height 62
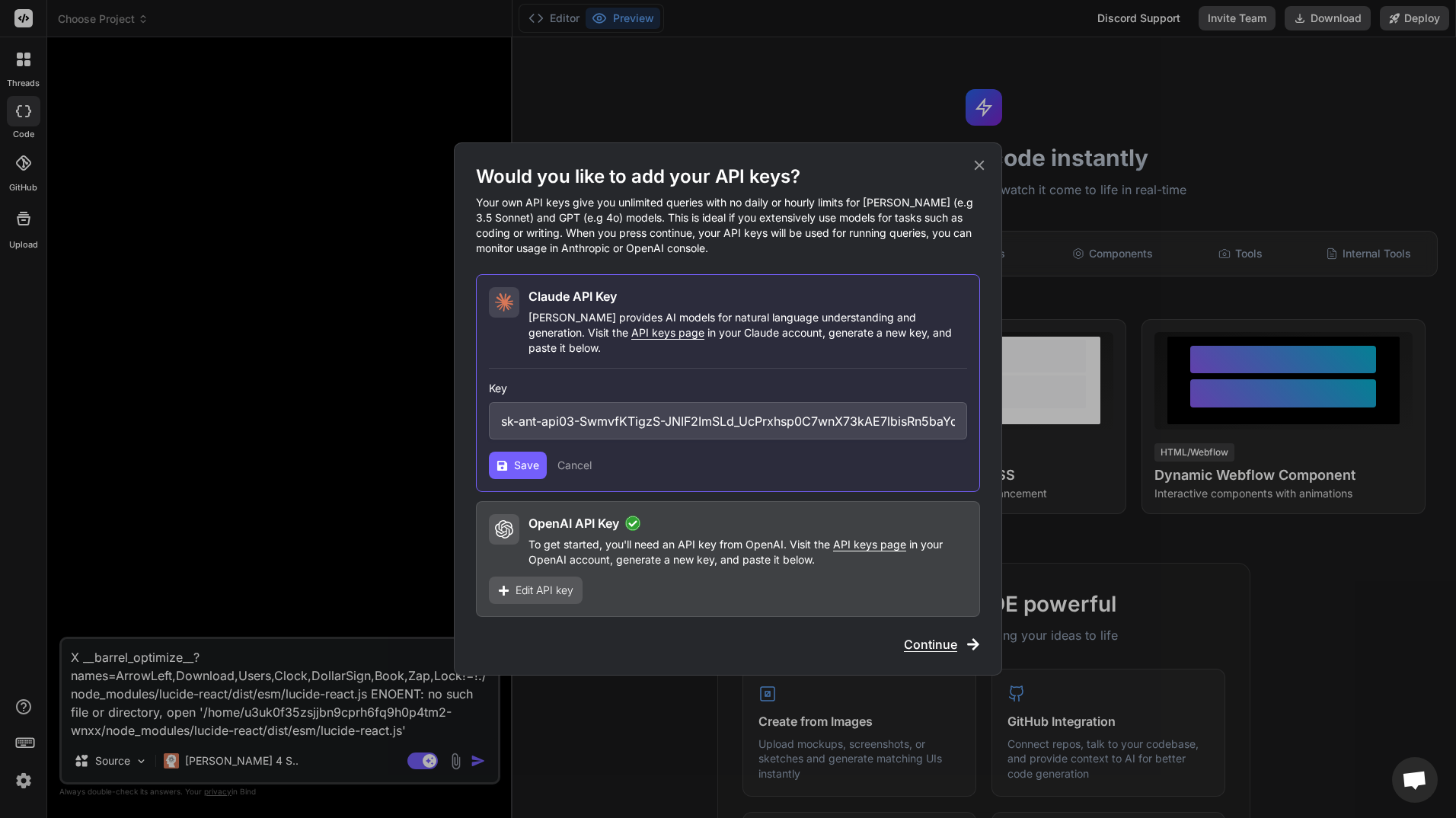
copy p "Your API key does not have sufficient balance, please fund your account and ent…"
click at [531, 458] on span "Save" at bounding box center [526, 465] width 25 height 15
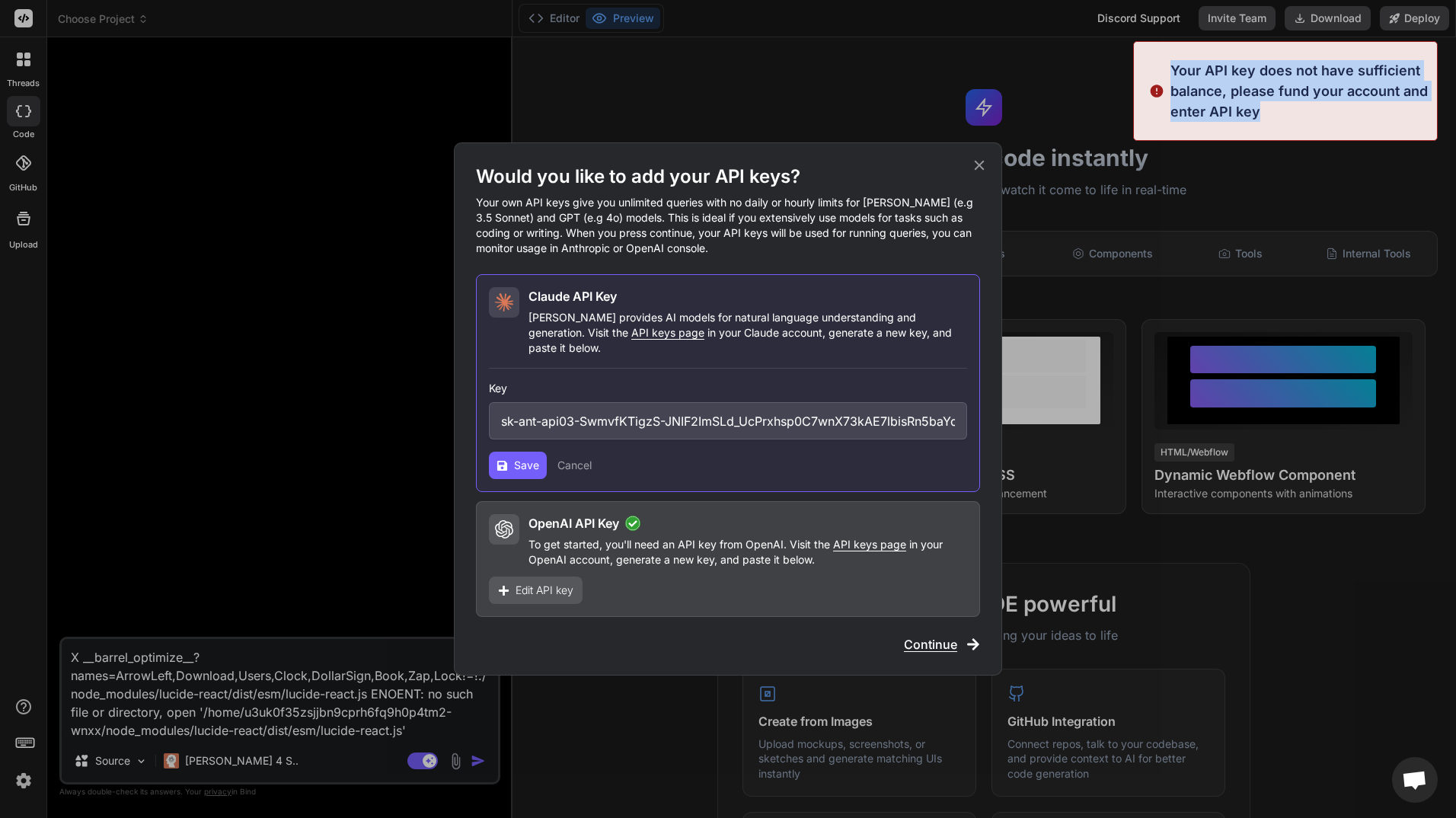
drag, startPoint x: 1172, startPoint y: 67, endPoint x: 1276, endPoint y: 101, distance: 109.4
click at [1276, 101] on p "Your API key does not have sufficient balance, please fund your account and ent…" at bounding box center [1299, 91] width 257 height 62
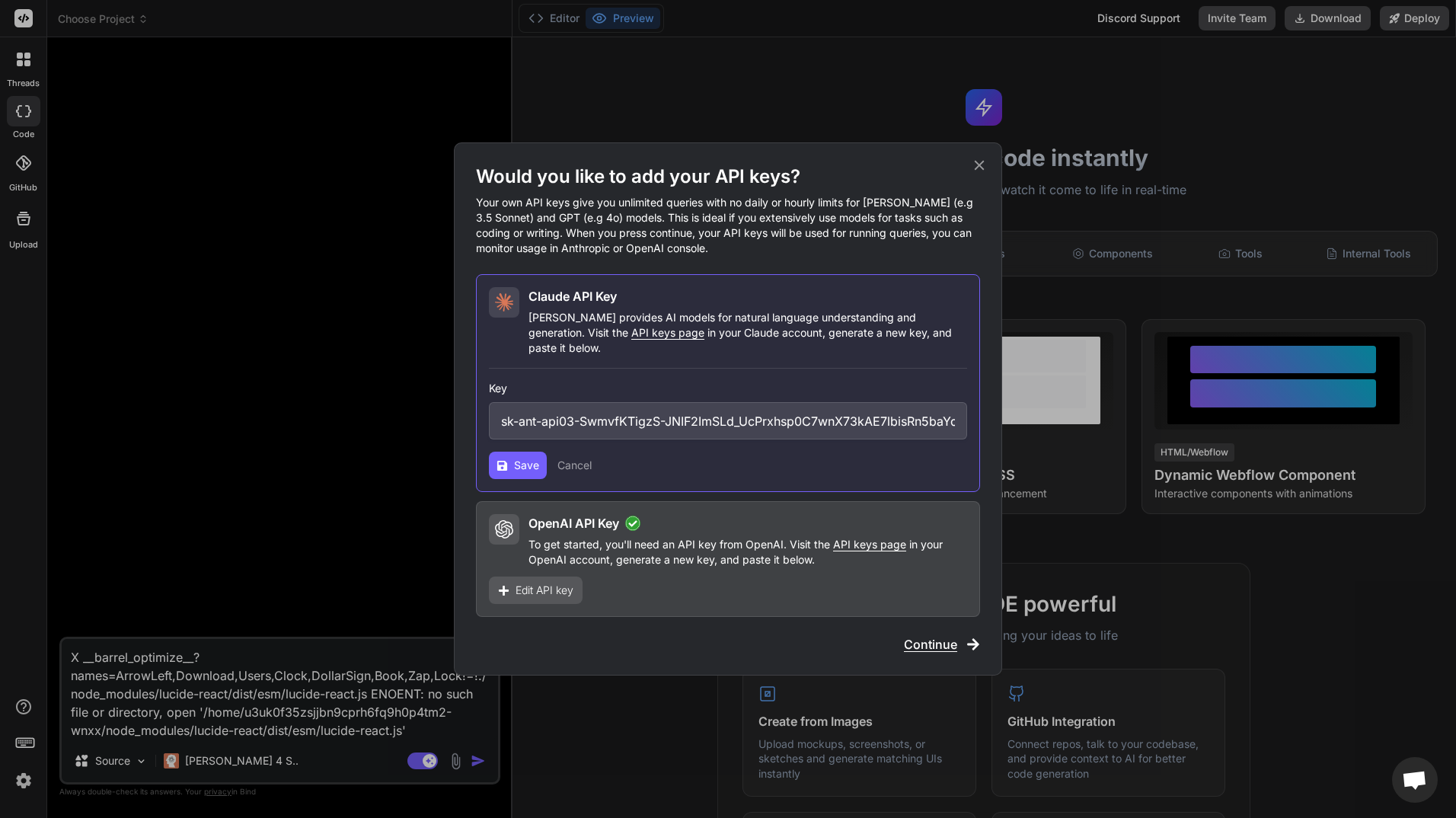
copy p "Your API key does not have sufficient balance, please fund your account and ent…"
click at [522, 458] on span "Save" at bounding box center [526, 465] width 25 height 15
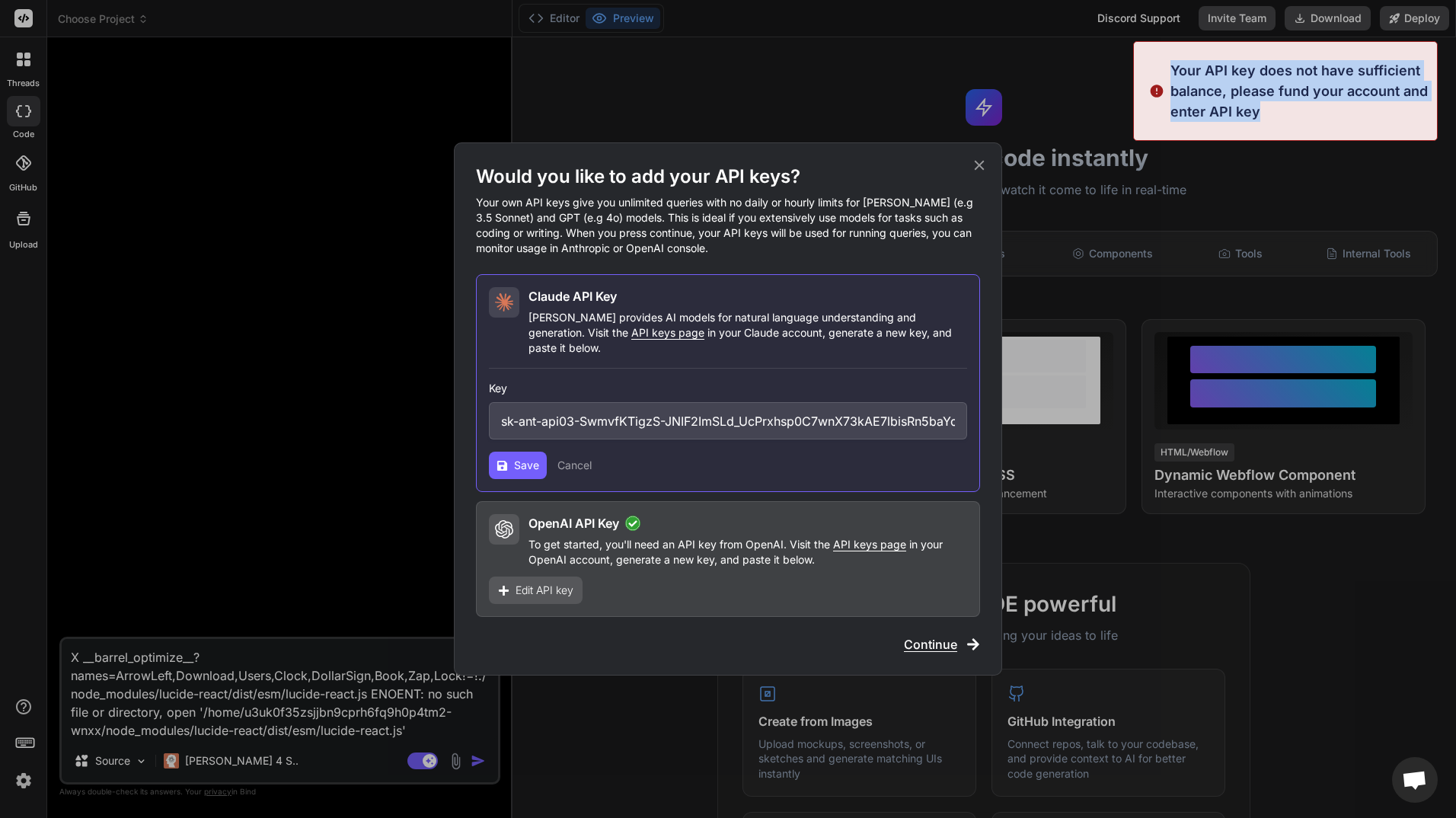
drag, startPoint x: 1172, startPoint y: 63, endPoint x: 1259, endPoint y: 112, distance: 99.8
click at [1259, 112] on p "Your API key does not have sufficient balance, please fund your account and ent…" at bounding box center [1299, 91] width 257 height 62
copy p "Your API key does not have sufficient balance, please fund your account and ent…"
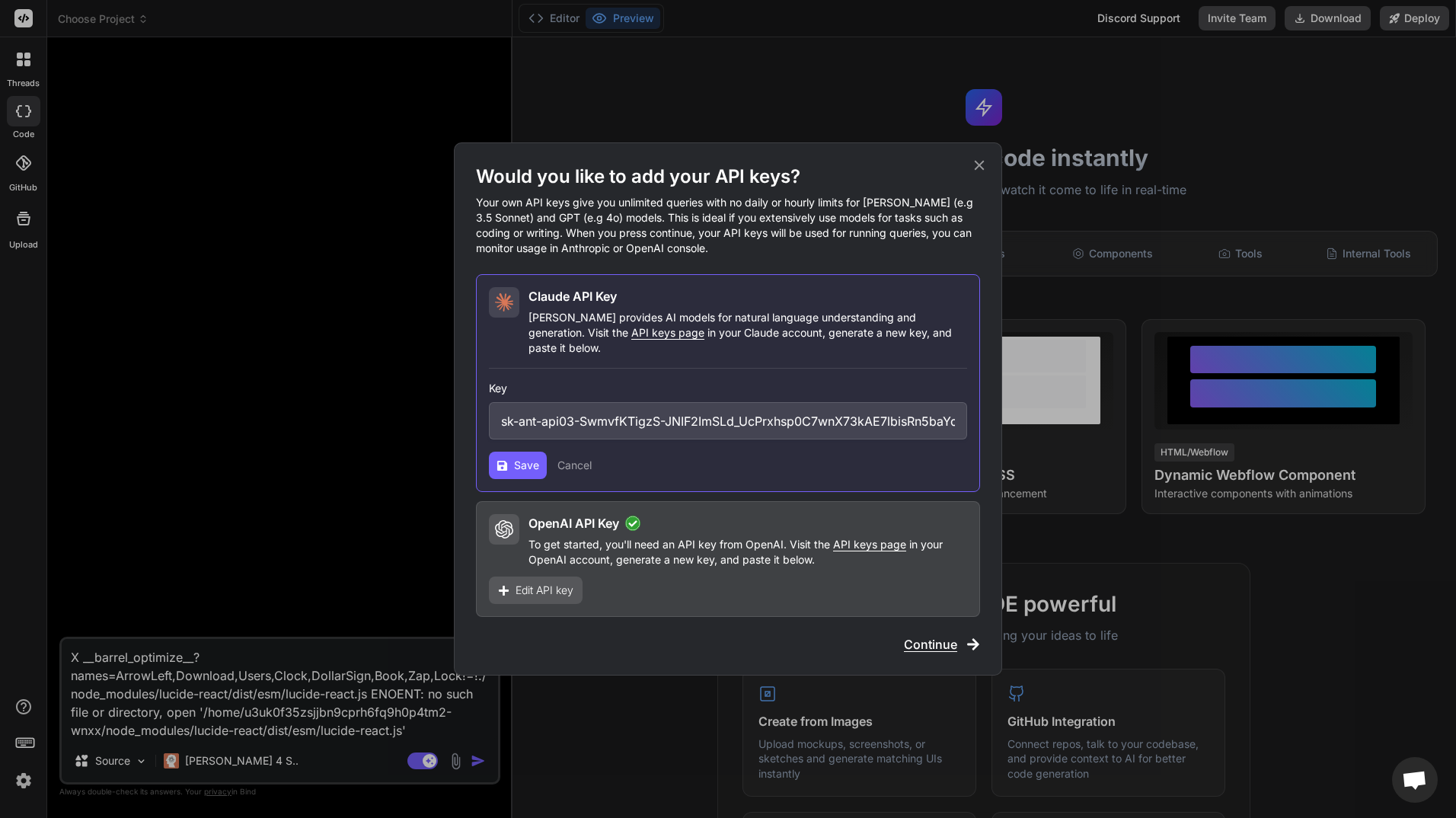
click at [207, 759] on div "Would you like to add your API keys? Your own API keys give you unlimited queri…" at bounding box center [728, 409] width 1456 height 818
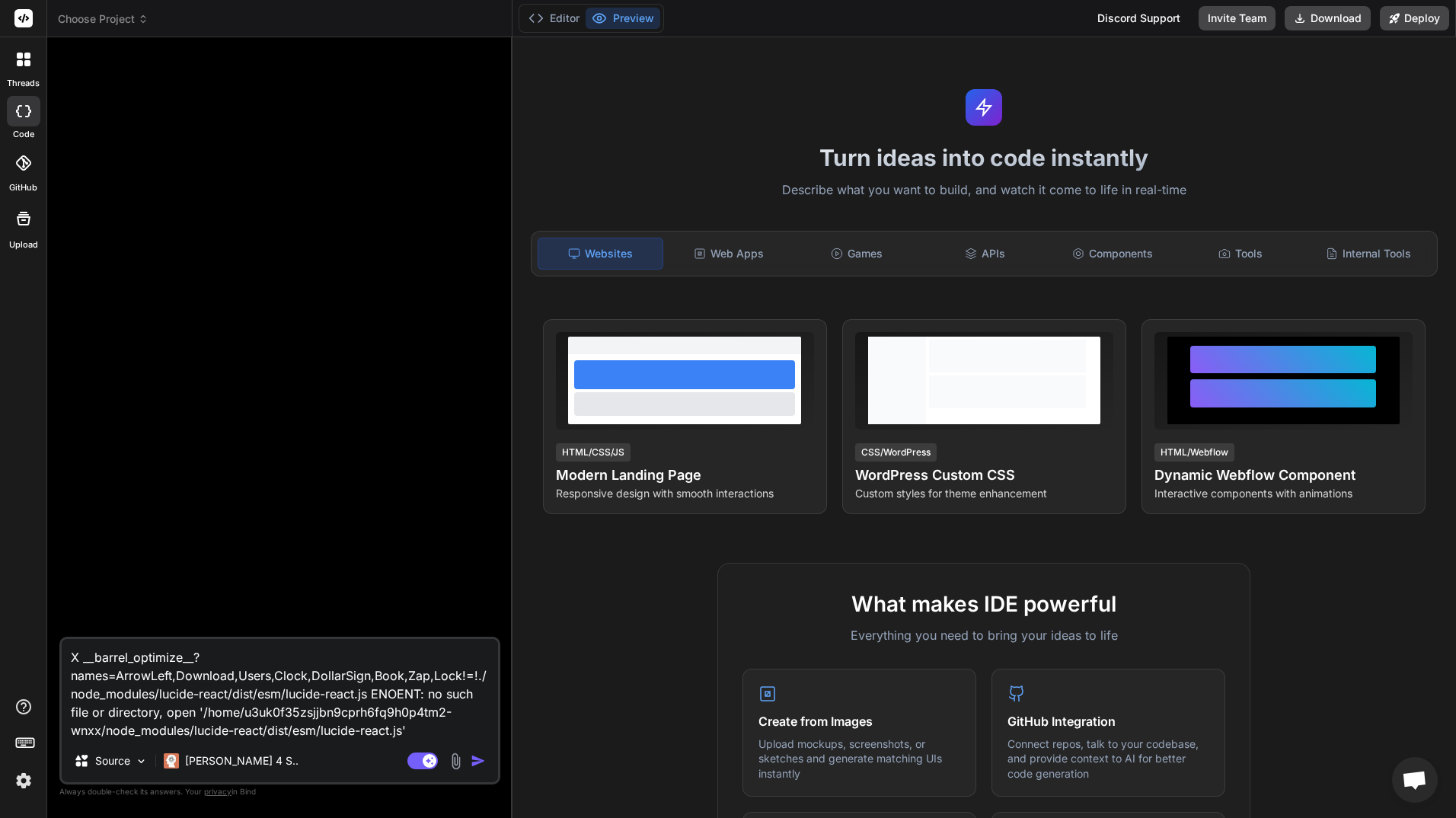
click at [22, 784] on img at bounding box center [23, 781] width 26 height 26
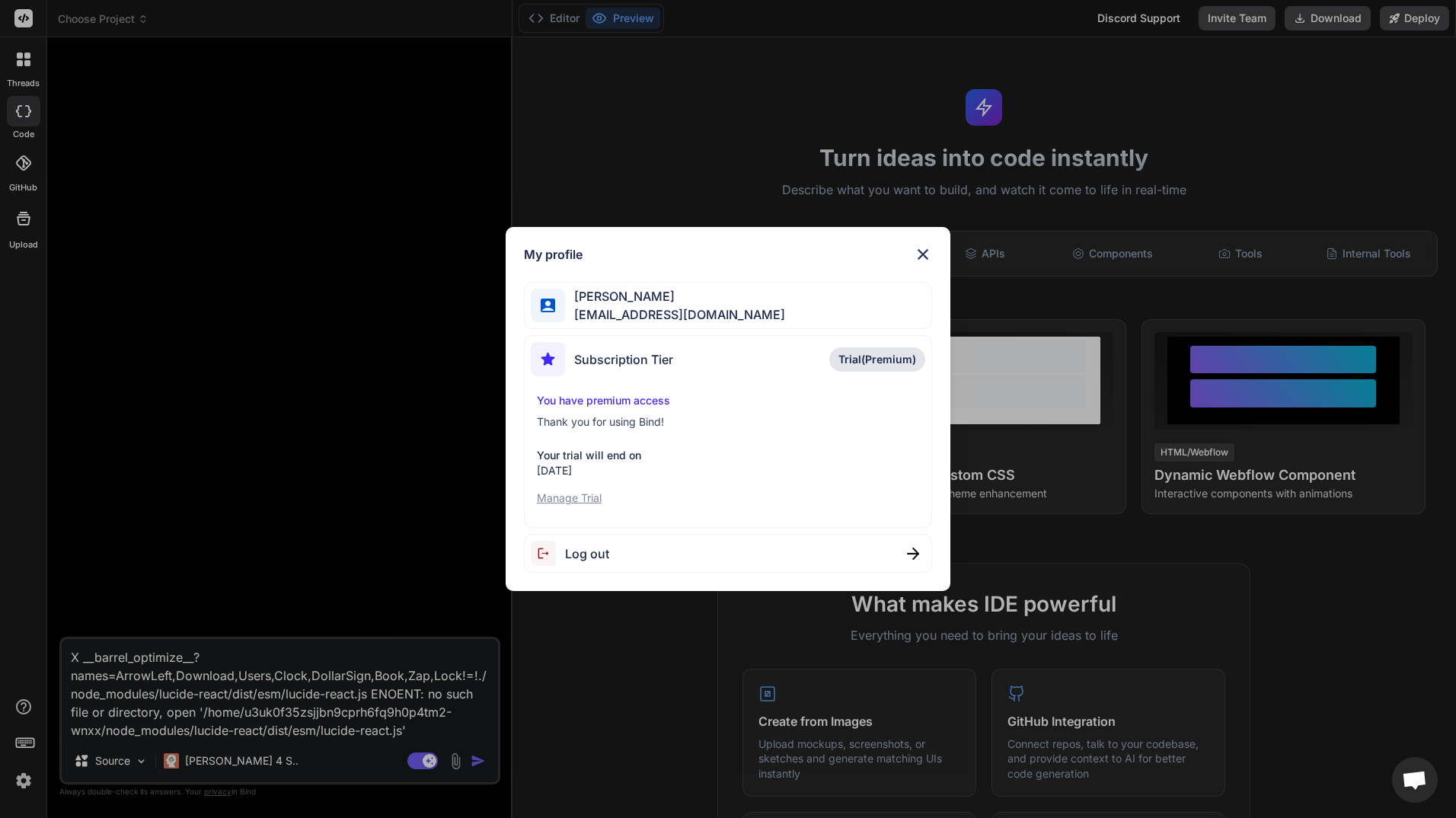
click at [24, 741] on div "My profile [PERSON_NAME] [EMAIL_ADDRESS][DOMAIN_NAME] Subscription Tier Trial(P…" at bounding box center [728, 409] width 1456 height 818
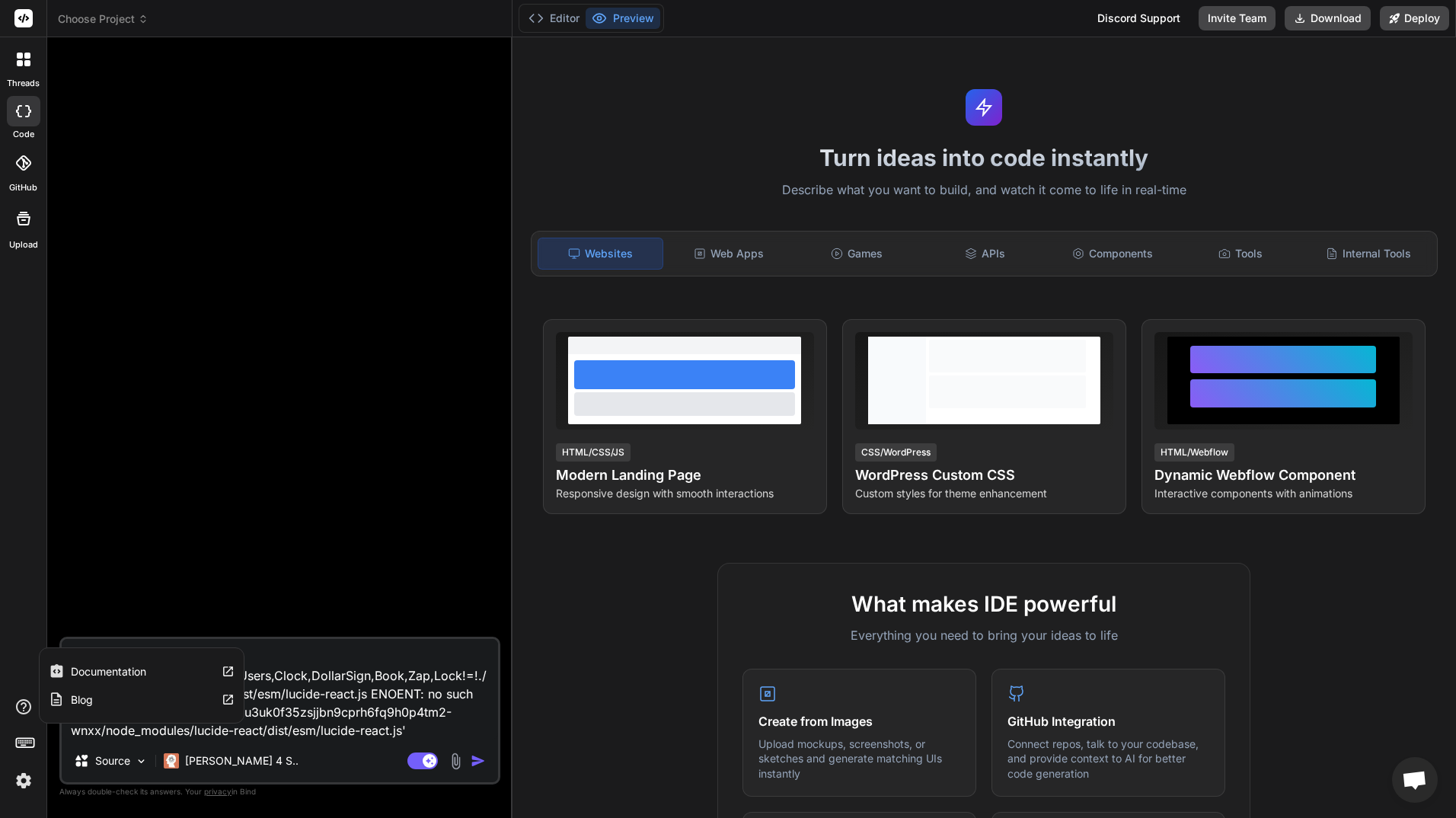
click at [16, 702] on icon at bounding box center [23, 708] width 19 height 19
click at [20, 708] on icon at bounding box center [23, 708] width 19 height 19
click at [20, 580] on div "threads code GitHub Upload Documentation Blog" at bounding box center [23, 409] width 47 height 818
click at [22, 59] on icon at bounding box center [23, 59] width 14 height 14
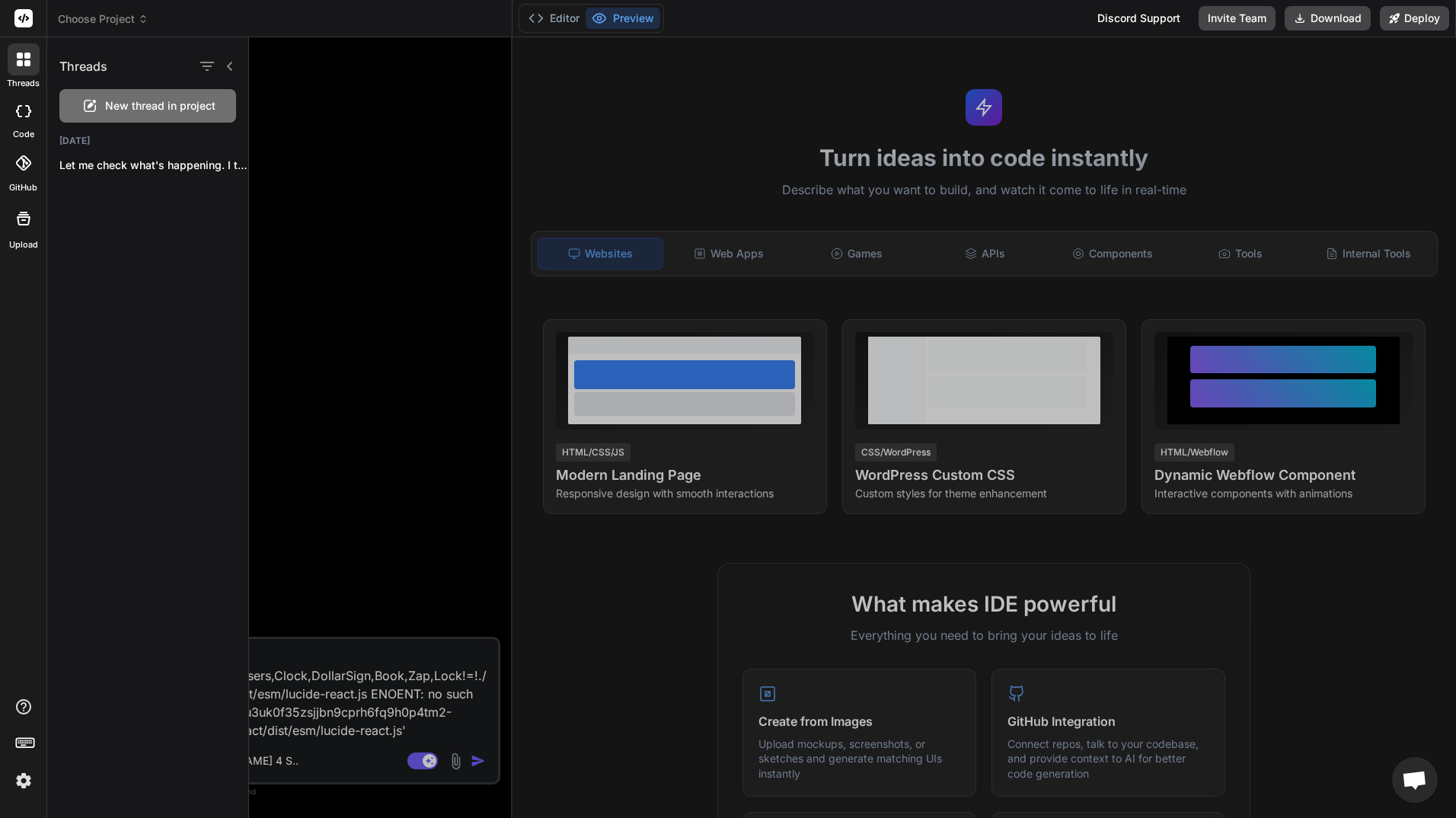
click at [28, 18] on icon at bounding box center [23, 19] width 19 height 19
click at [372, 121] on div at bounding box center [852, 428] width 1207 height 781
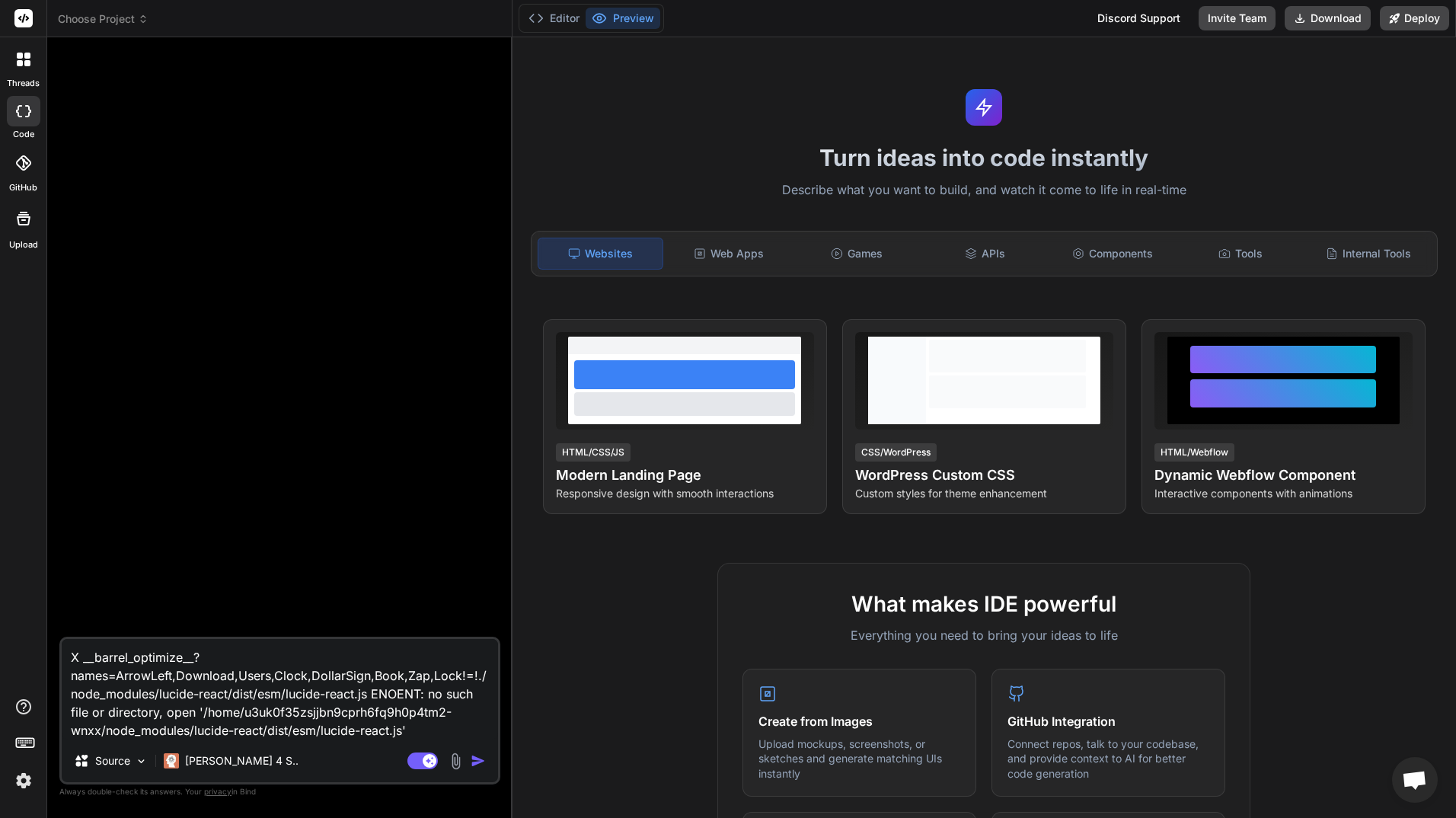
click at [137, 12] on span "Choose Project" at bounding box center [103, 19] width 91 height 15
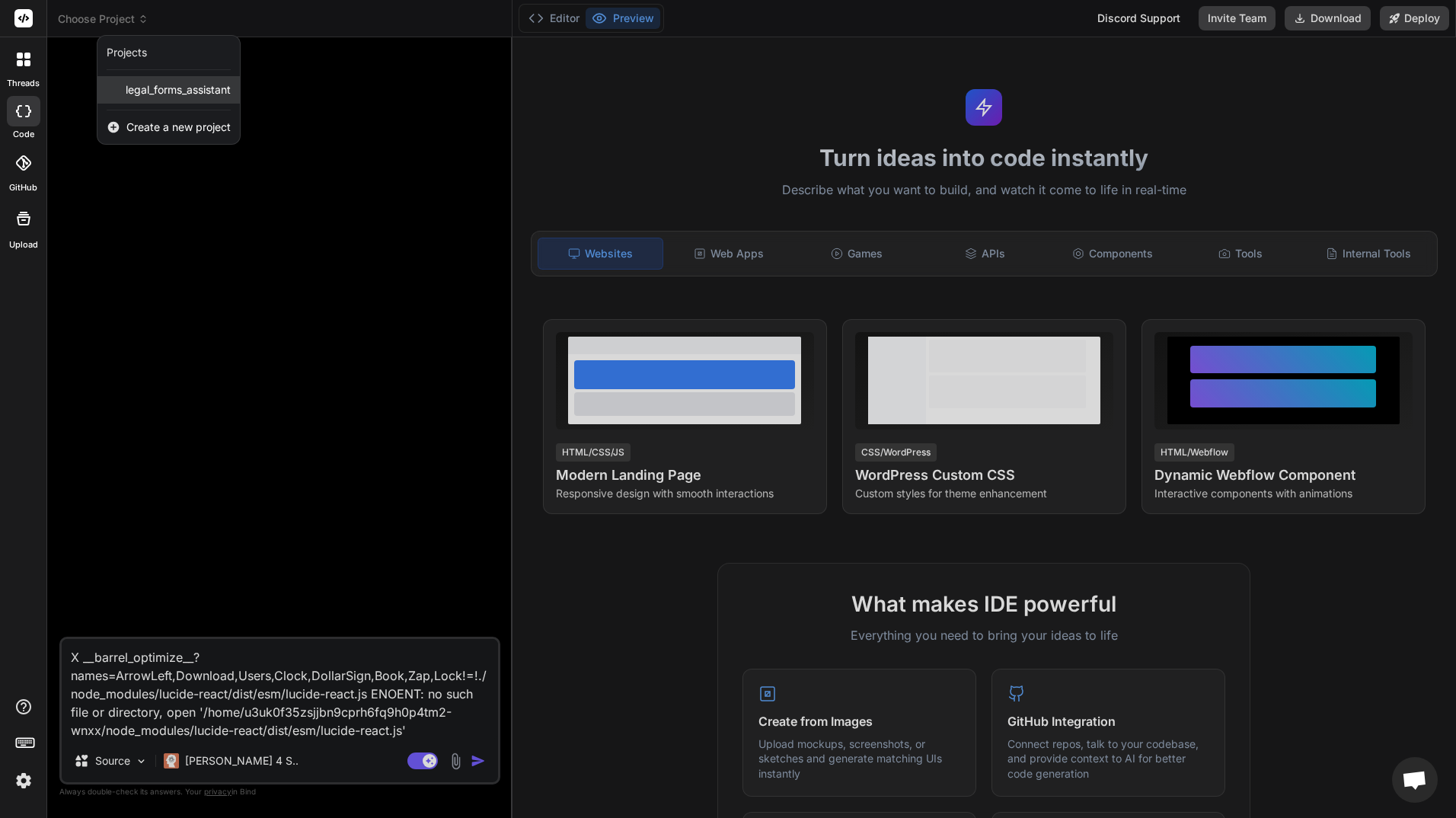
click at [160, 93] on span "legal_forms_assistant" at bounding box center [178, 90] width 105 height 15
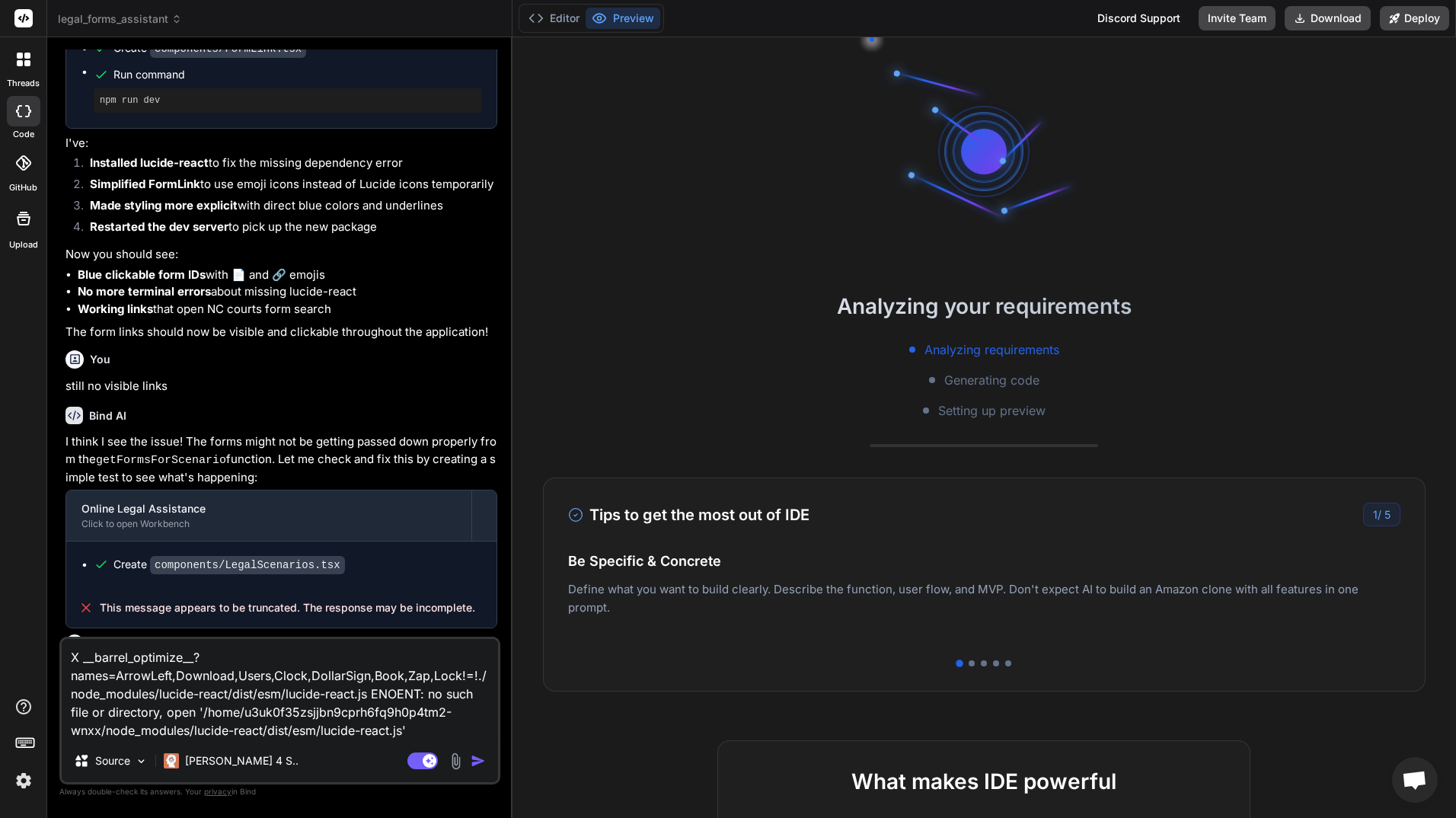
scroll to position [1144, 0]
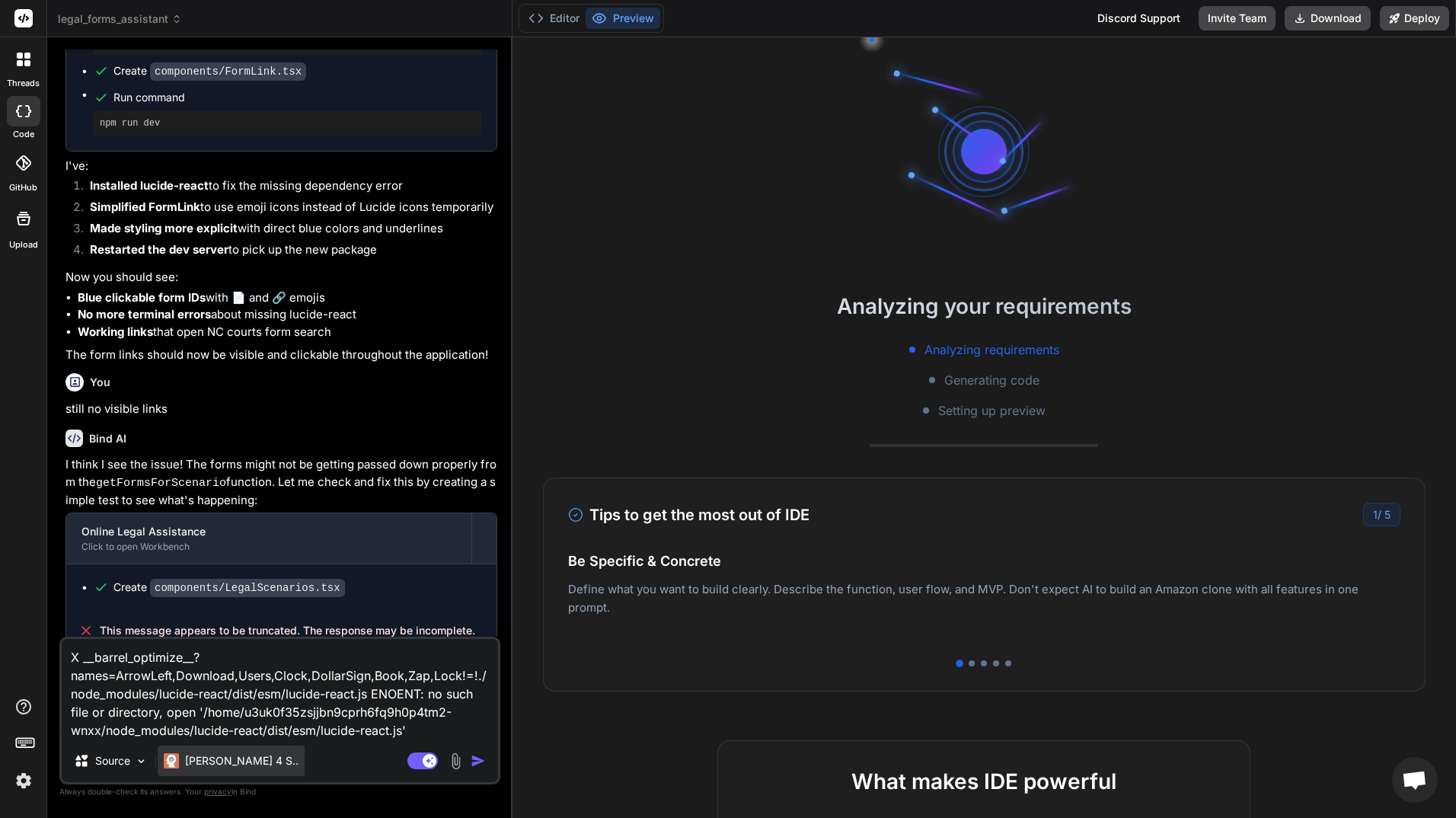
click at [240, 761] on p "[PERSON_NAME] 4 S.." at bounding box center [241, 761] width 113 height 15
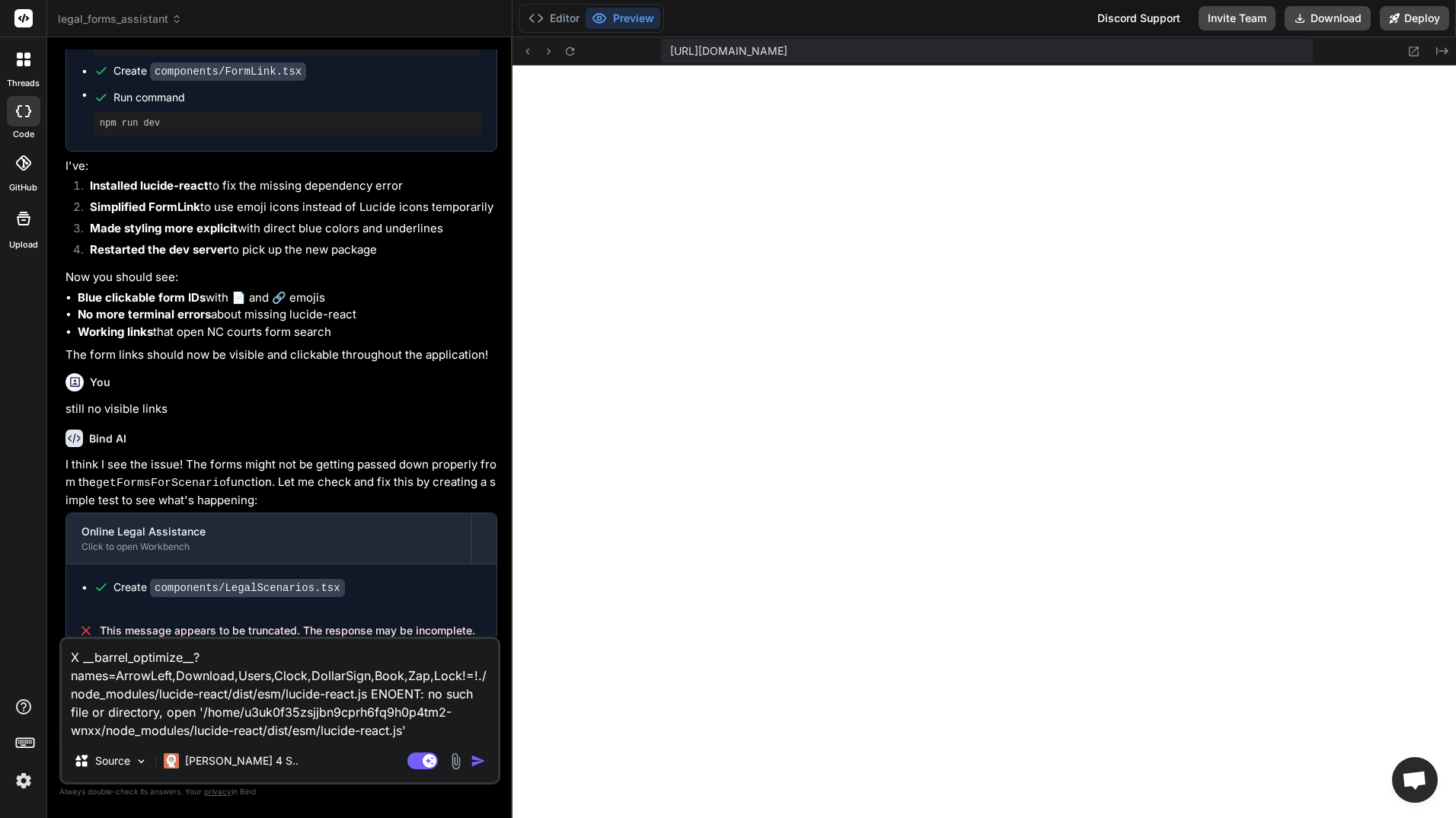
scroll to position [1245, 0]
click at [473, 757] on img "button" at bounding box center [478, 761] width 15 height 15
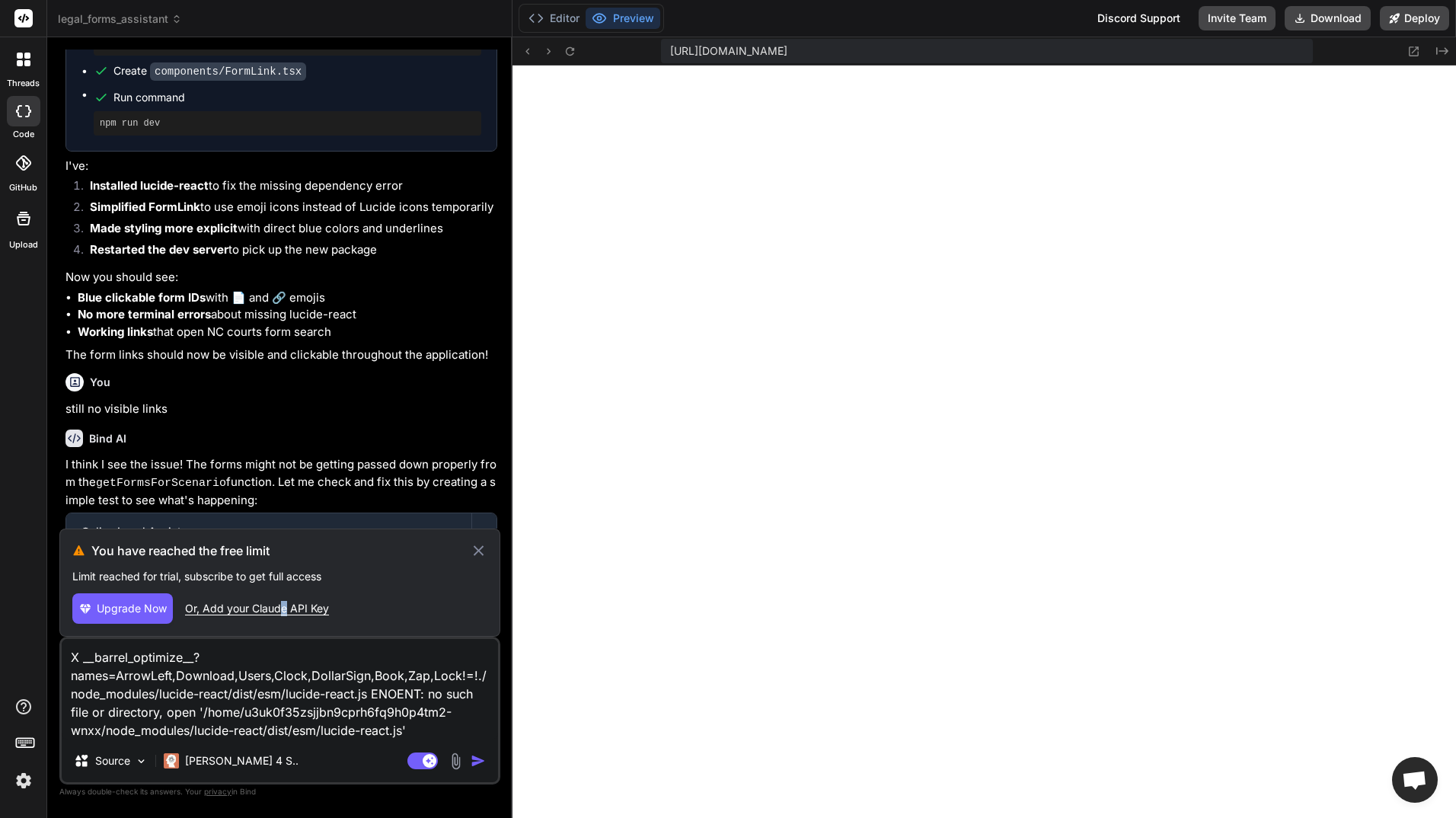
click at [284, 606] on div "Or, Add your Claude API Key" at bounding box center [257, 608] width 144 height 15
type textarea "x"
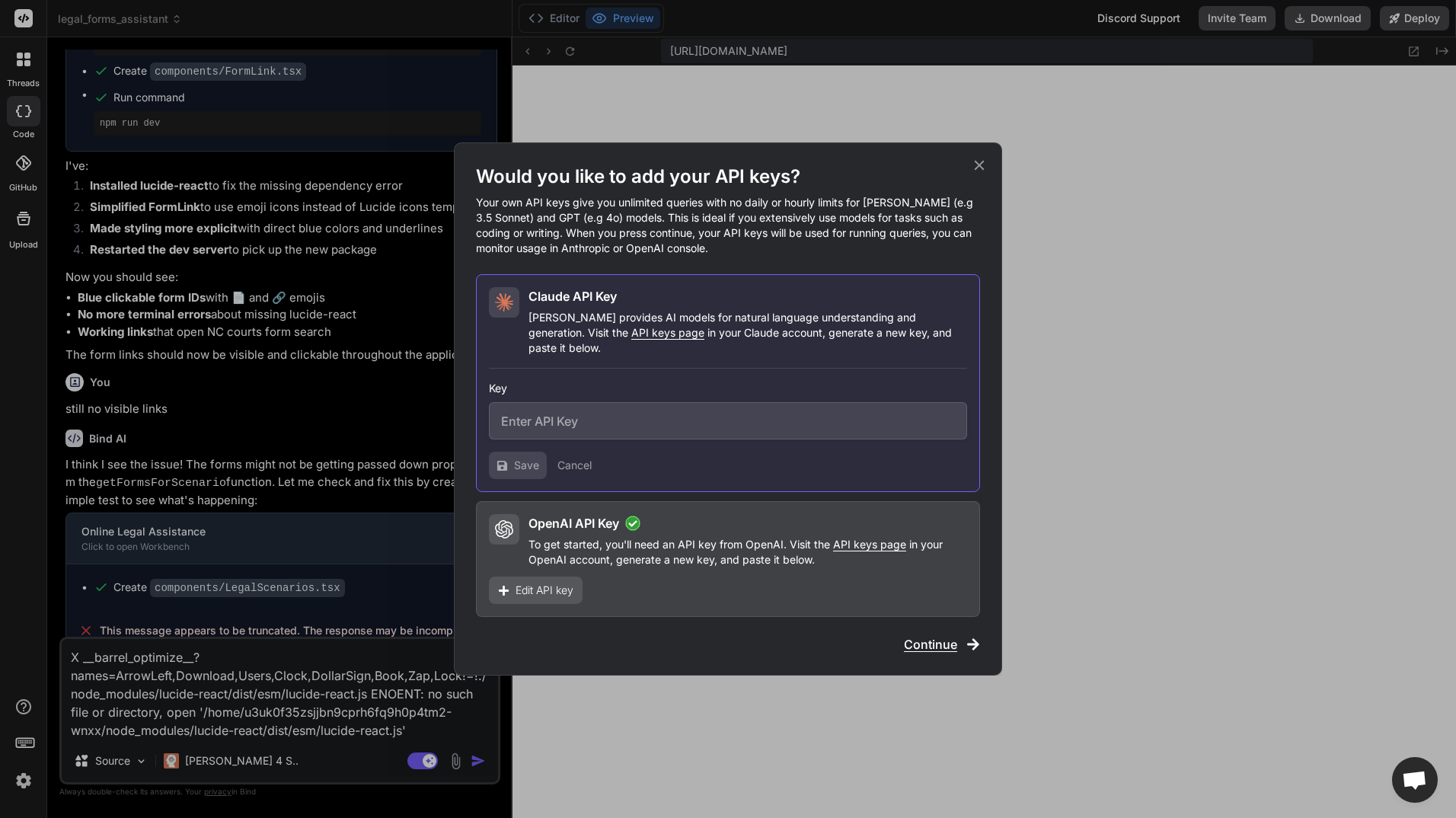
click at [546, 415] on input "text" at bounding box center [728, 421] width 478 height 37
click at [612, 408] on input "text" at bounding box center [728, 421] width 478 height 37
paste input "sk-ant-api03-SwmvfKTigzS-JNIF2ImSLd_UcPrxhsp0C7wnX73kAE7lbisRn5baYofRpRLo3ArqFH…"
type input "sk-ant-api03-SwmvfKTigzS-JNIF2ImSLd_UcPrxhsp0C7wnX73kAE7lbisRn5baYofRpRLo3ArqFH…"
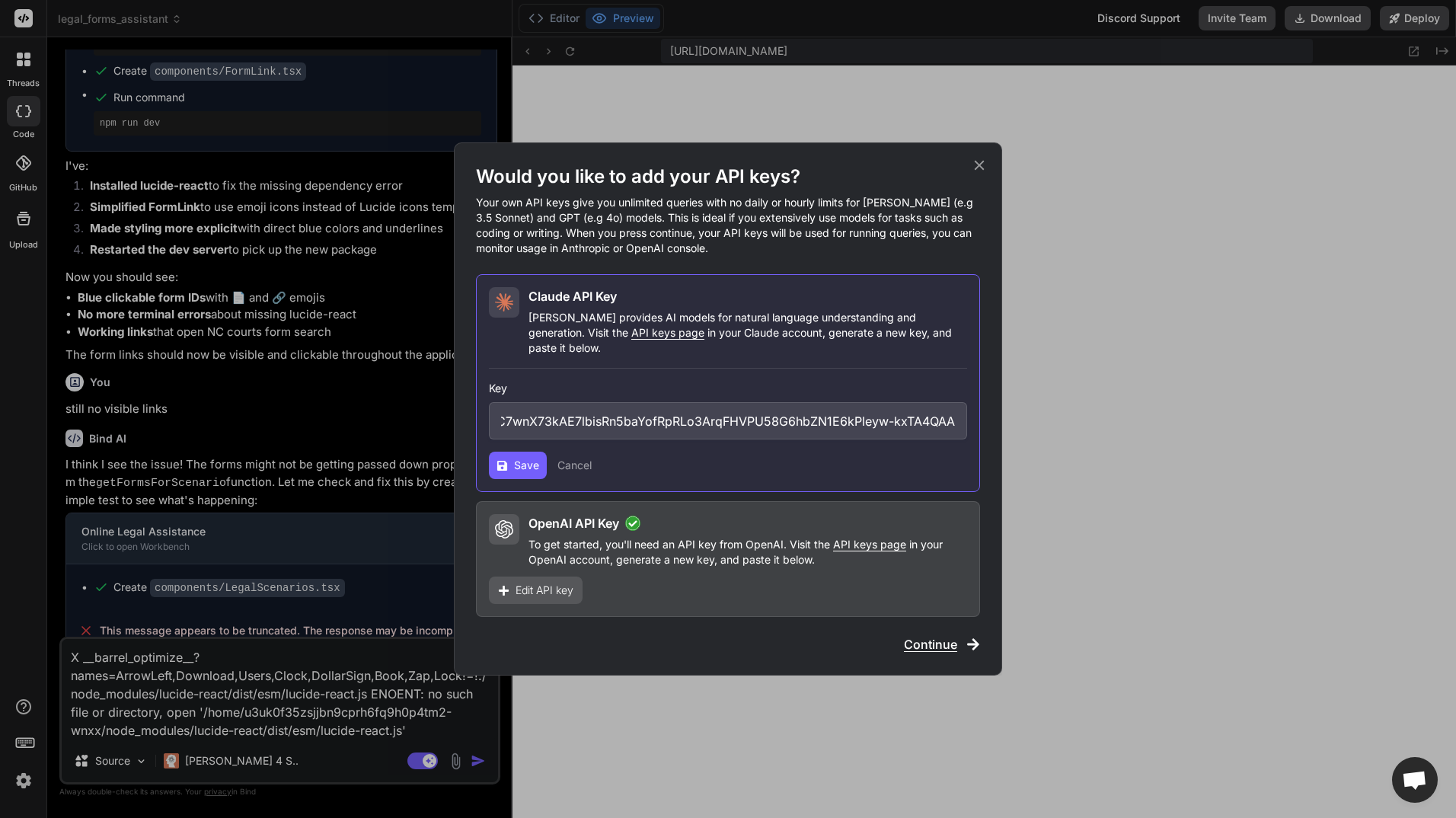
scroll to position [0, 0]
click at [511, 460] on button "Save" at bounding box center [518, 465] width 58 height 27
click at [525, 458] on span "Save" at bounding box center [526, 465] width 25 height 15
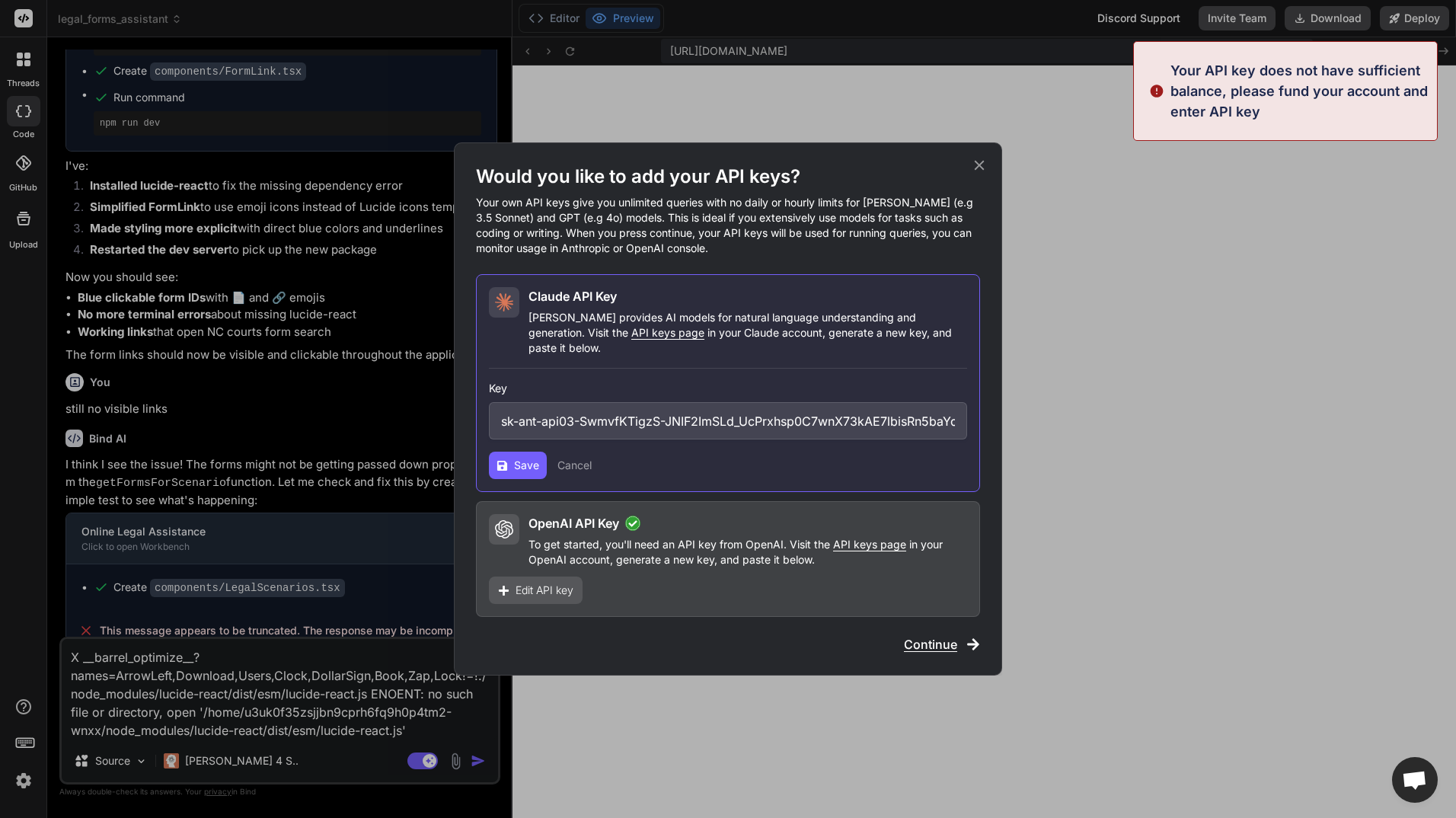
click at [521, 458] on span "Save" at bounding box center [526, 465] width 25 height 15
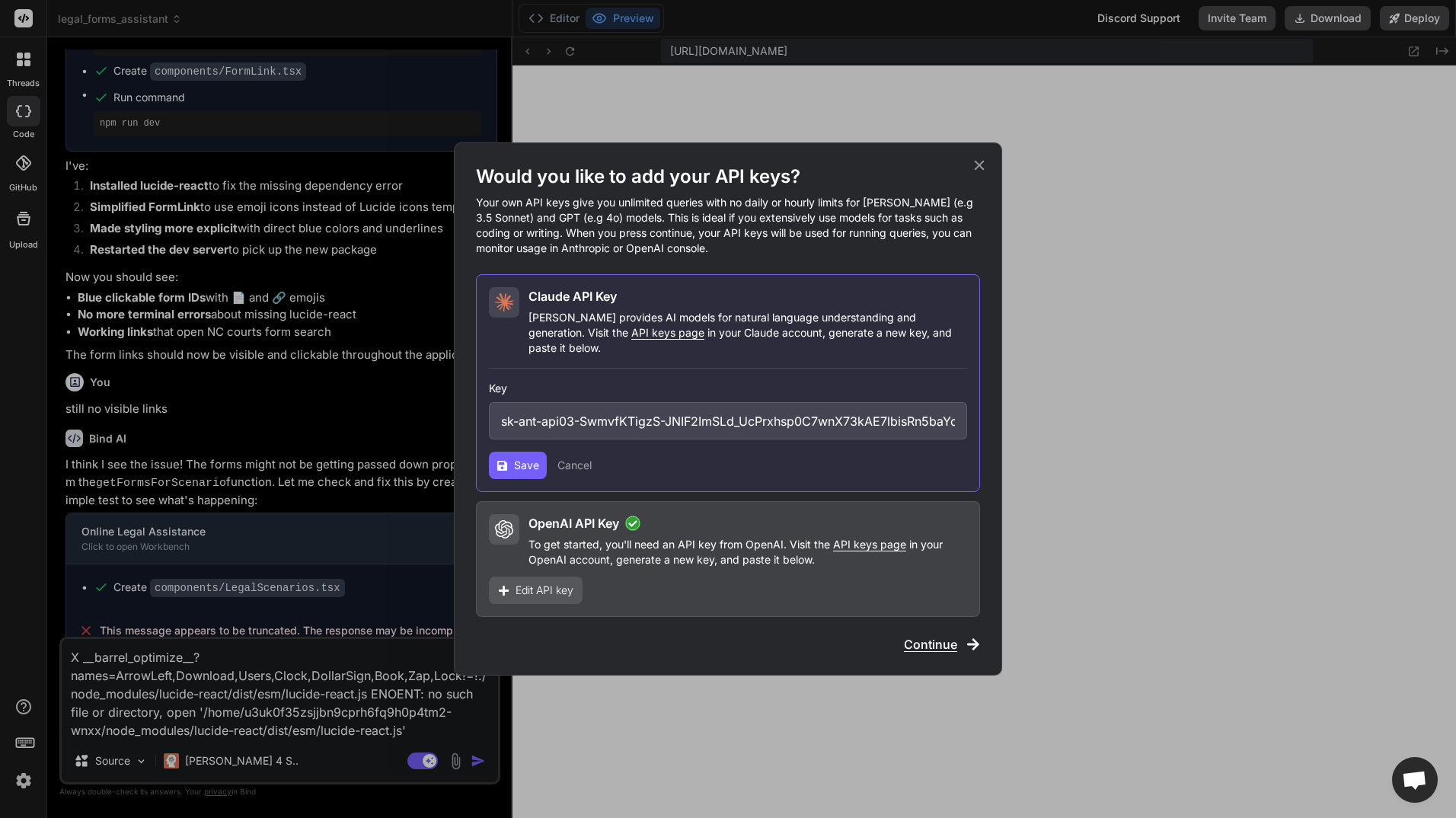
click at [521, 458] on span "Save" at bounding box center [526, 465] width 25 height 15
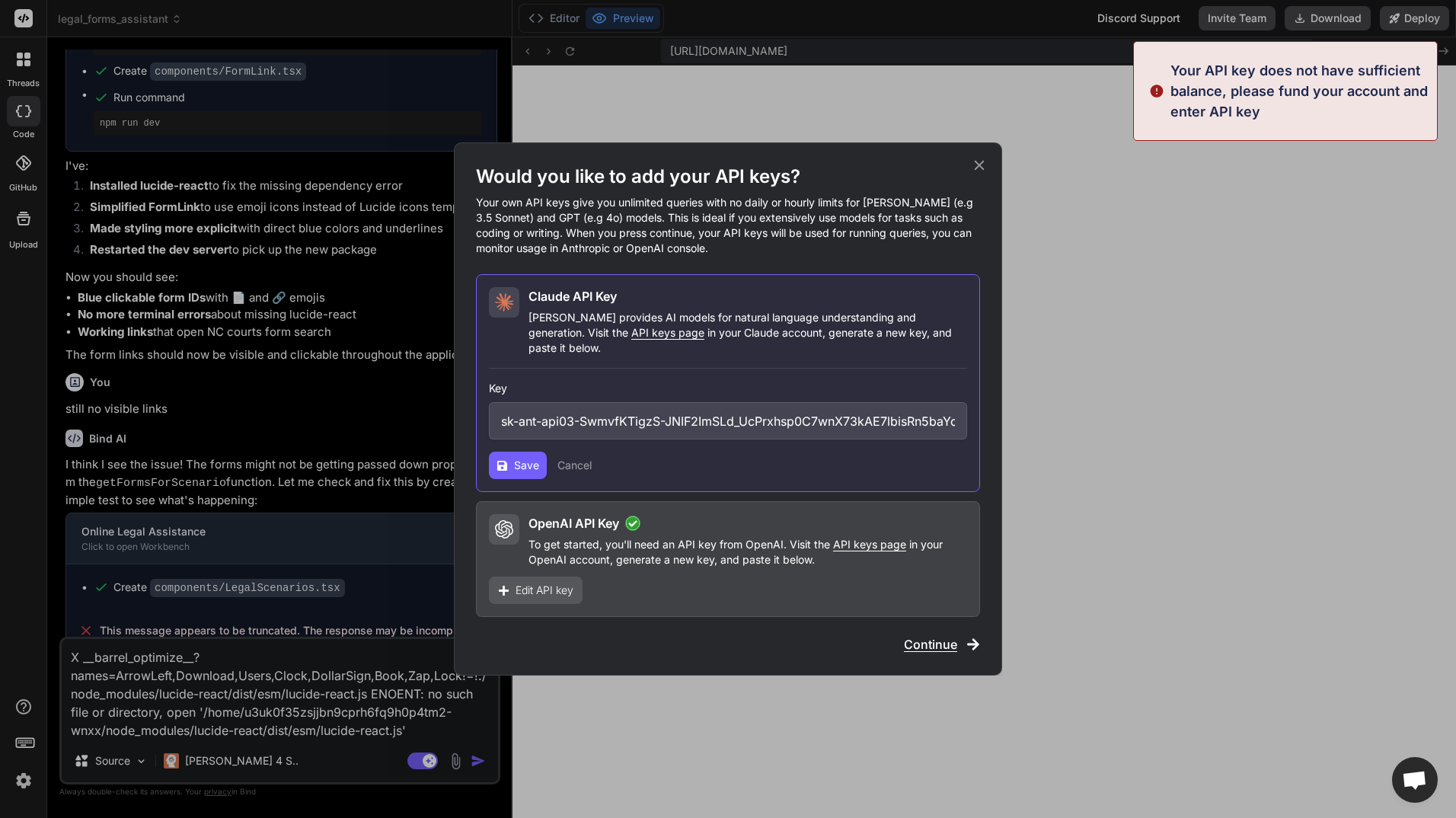
click at [579, 459] on button "Cancel" at bounding box center [575, 465] width 35 height 15
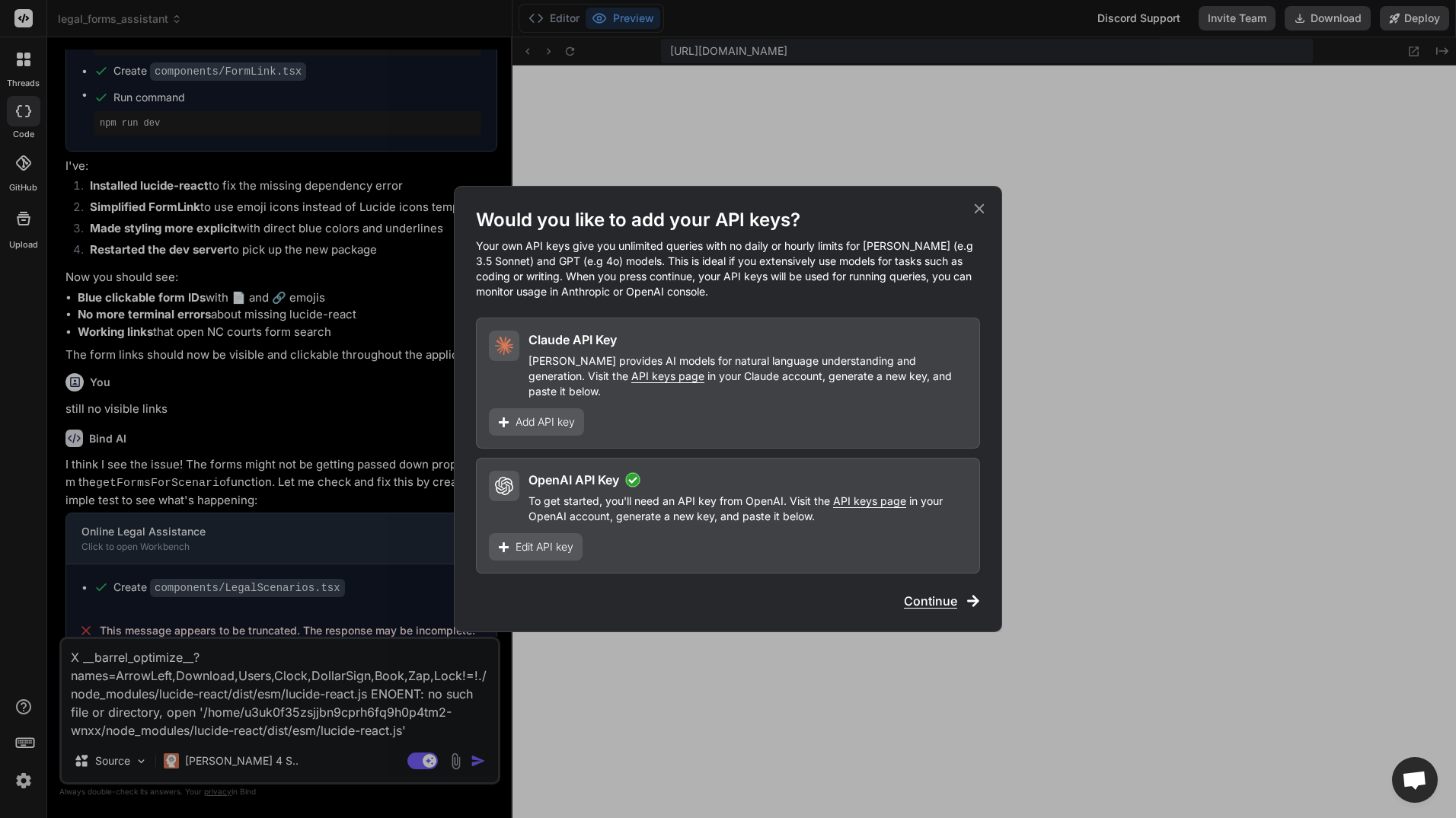
click at [534, 415] on span "Add API key" at bounding box center [545, 422] width 59 height 15
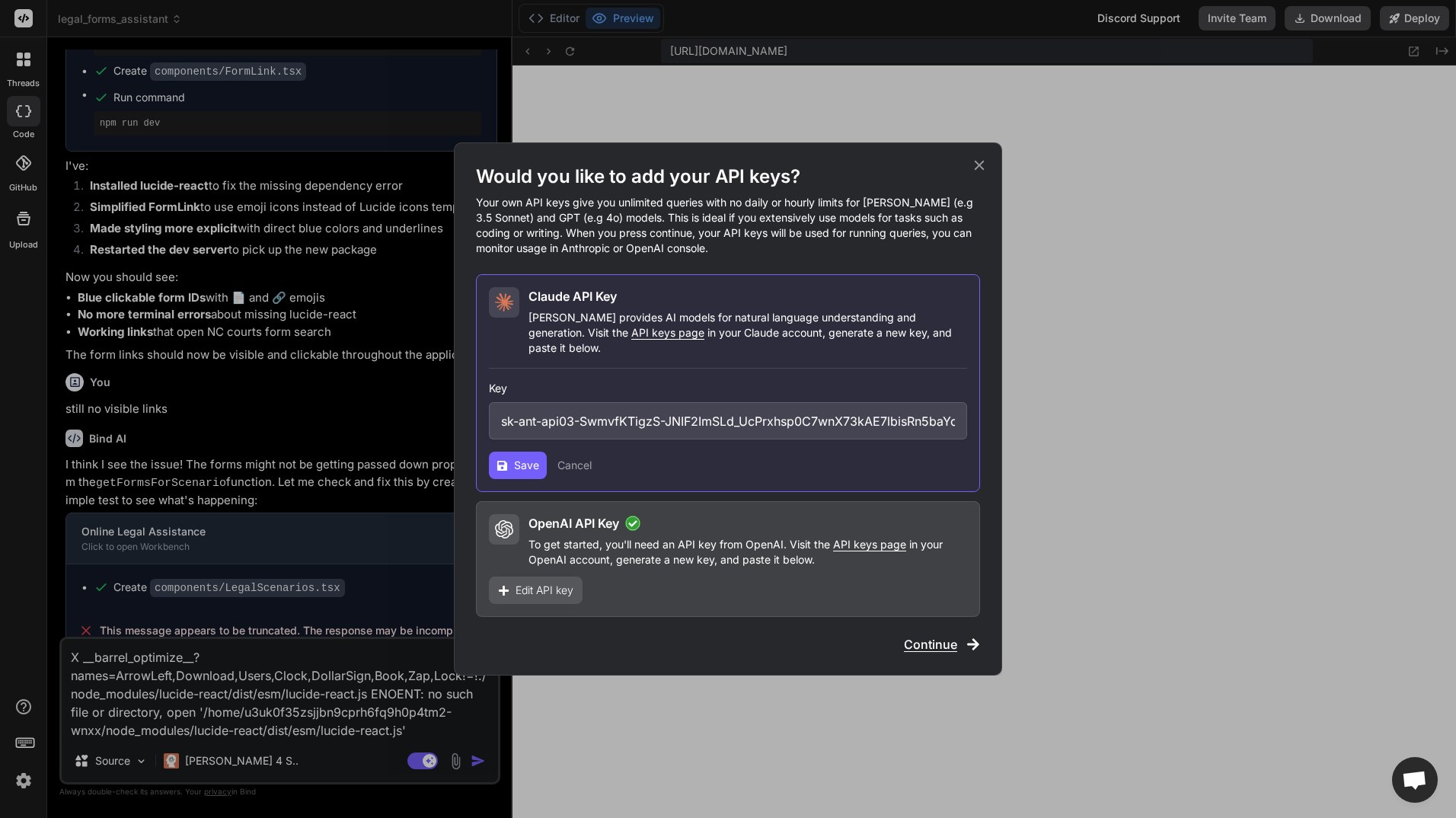
click at [531, 458] on span "Save" at bounding box center [526, 465] width 25 height 15
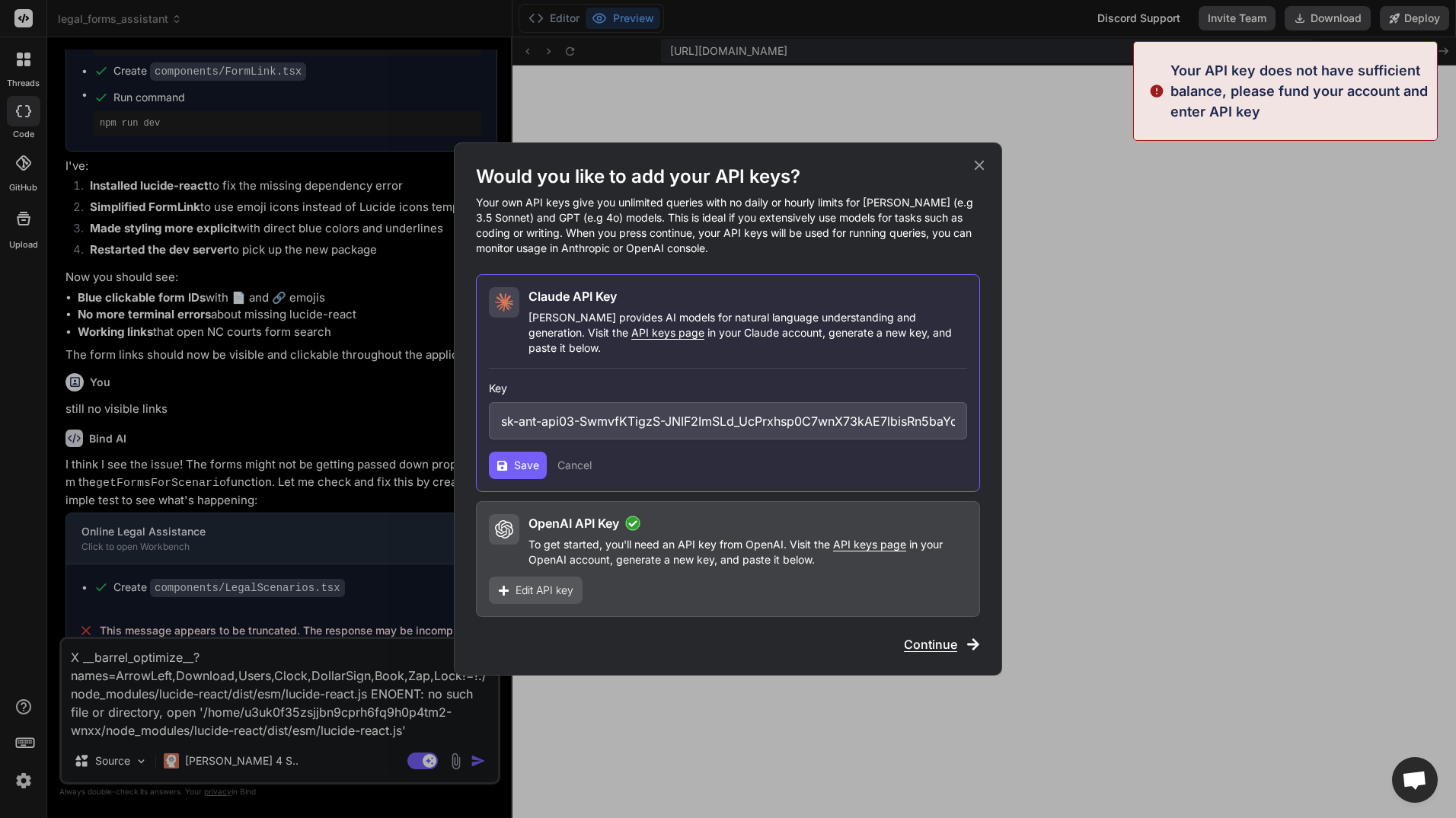
click at [531, 458] on span "Save" at bounding box center [526, 465] width 25 height 15
click at [531, 458] on span "Saving..." at bounding box center [535, 465] width 43 height 15
click at [531, 458] on span "Save" at bounding box center [526, 465] width 25 height 15
click at [531, 458] on span "Saving..." at bounding box center [535, 465] width 43 height 15
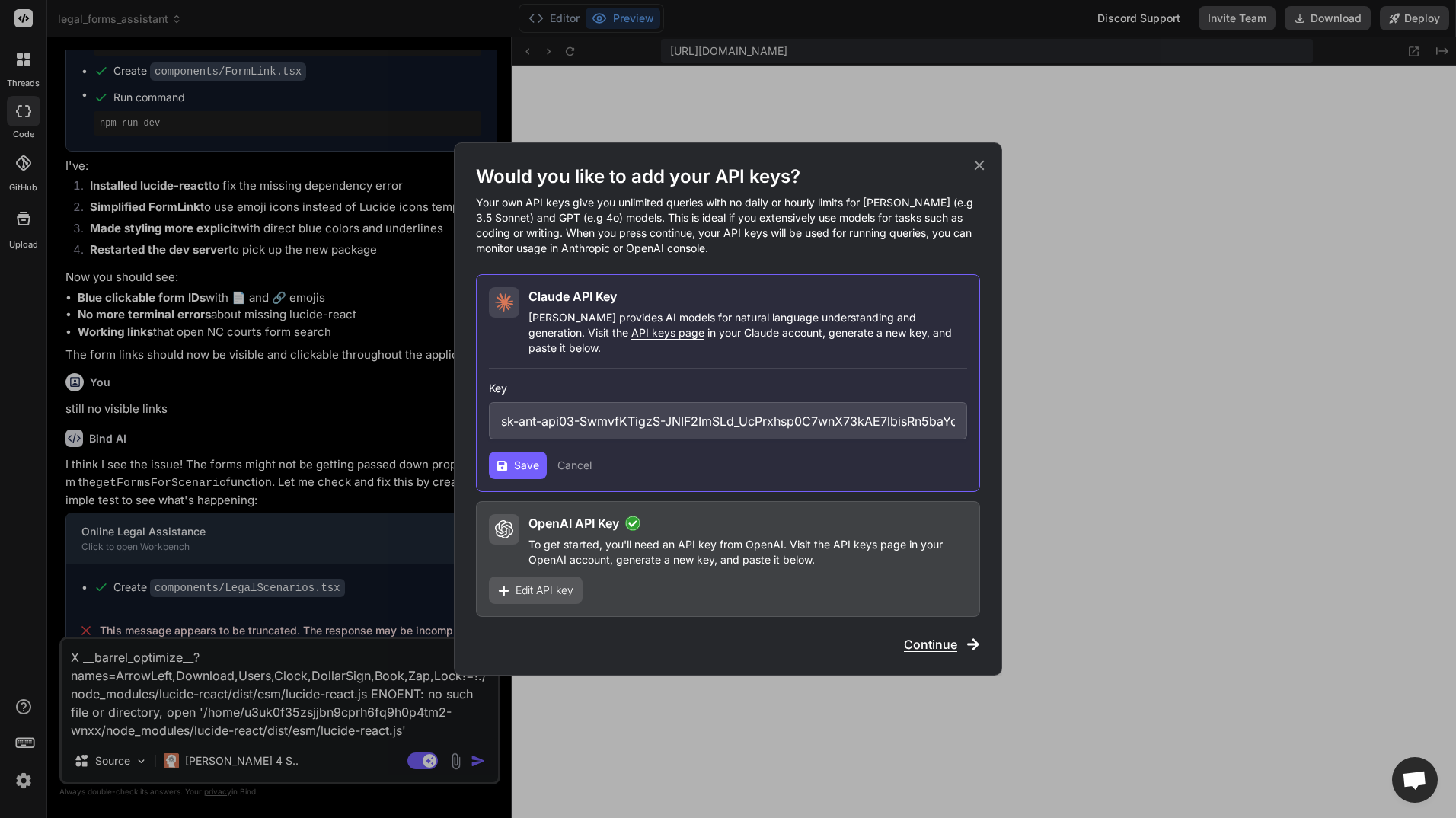
click at [981, 170] on icon at bounding box center [980, 166] width 10 height 10
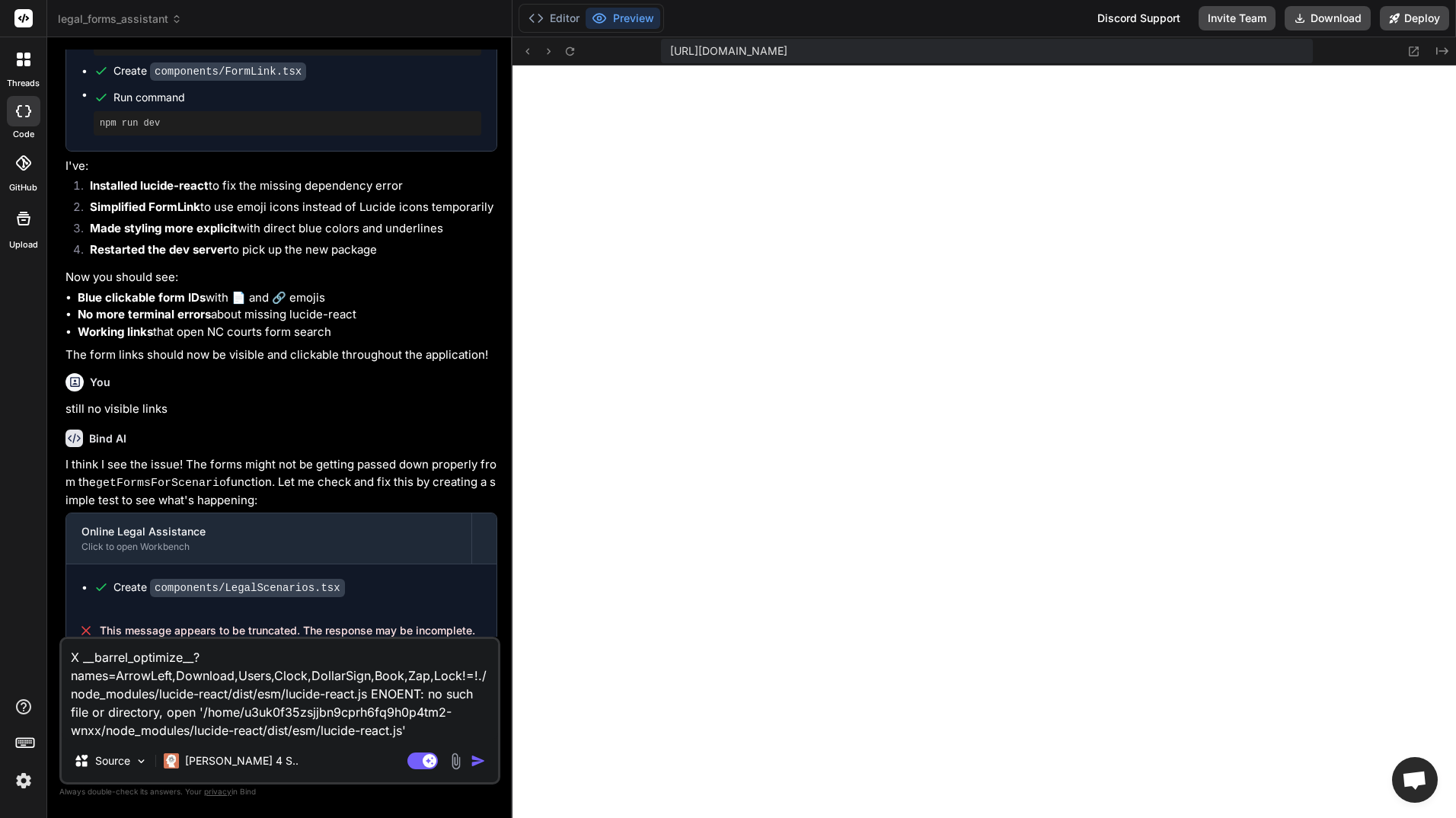
click at [16, 109] on icon at bounding box center [23, 110] width 15 height 12
click at [24, 170] on div at bounding box center [23, 163] width 34 height 34
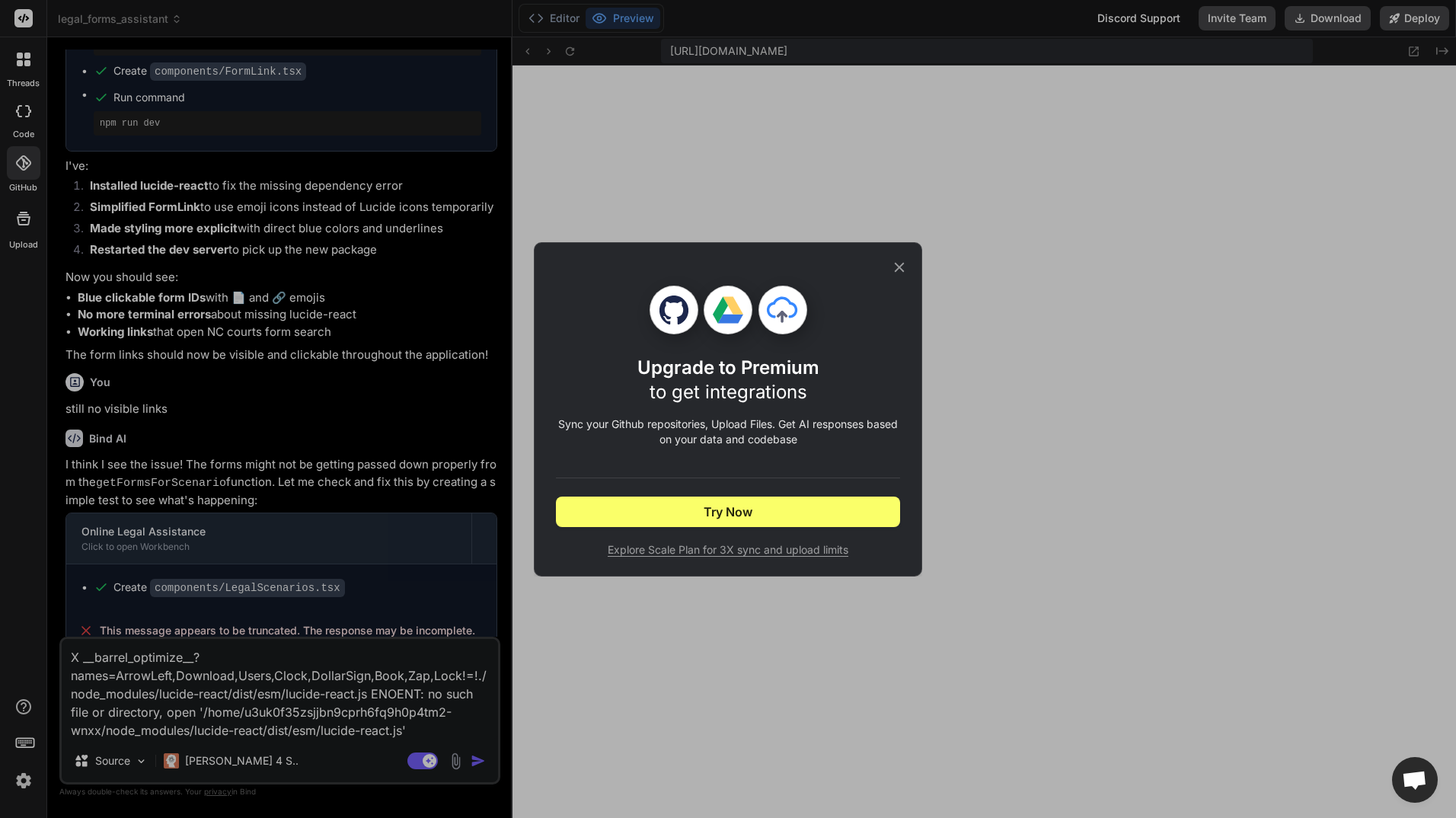
click at [22, 218] on div "Upgrade to Premium to get integrations Sync your Github repositories, Upload Fi…" at bounding box center [728, 409] width 1456 height 818
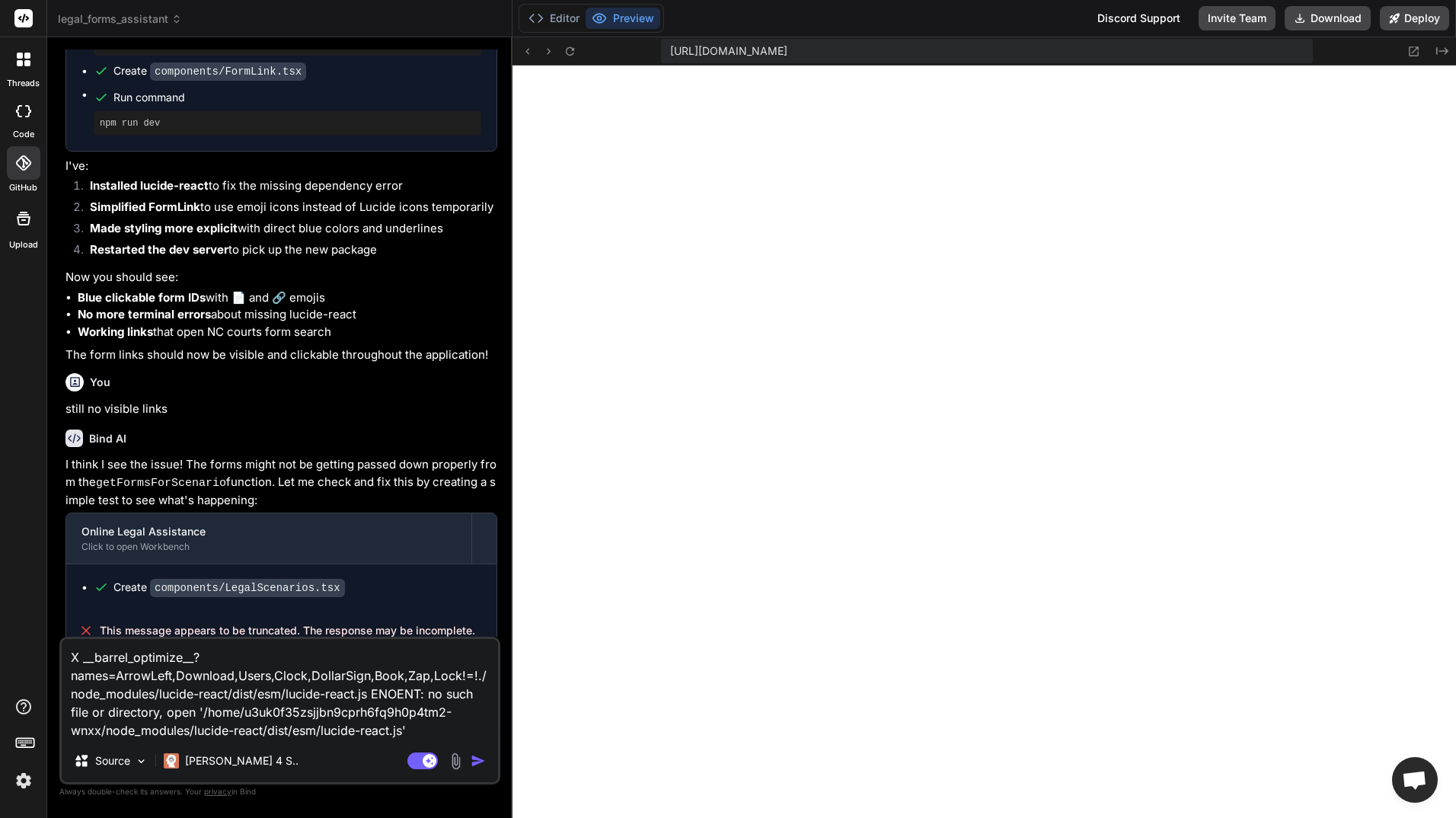
click at [36, 61] on div at bounding box center [23, 59] width 32 height 32
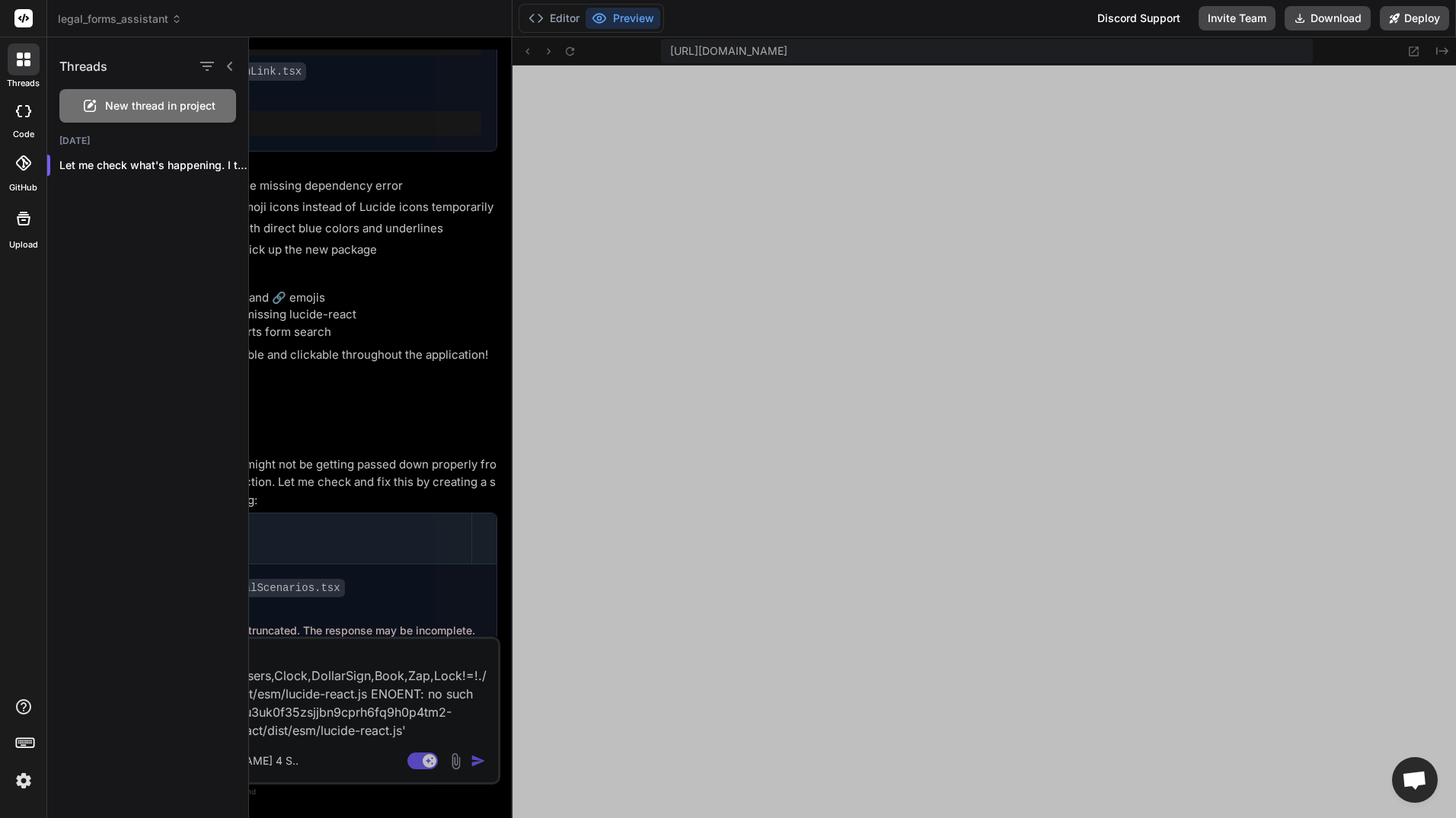
click at [622, 136] on div at bounding box center [852, 428] width 1207 height 781
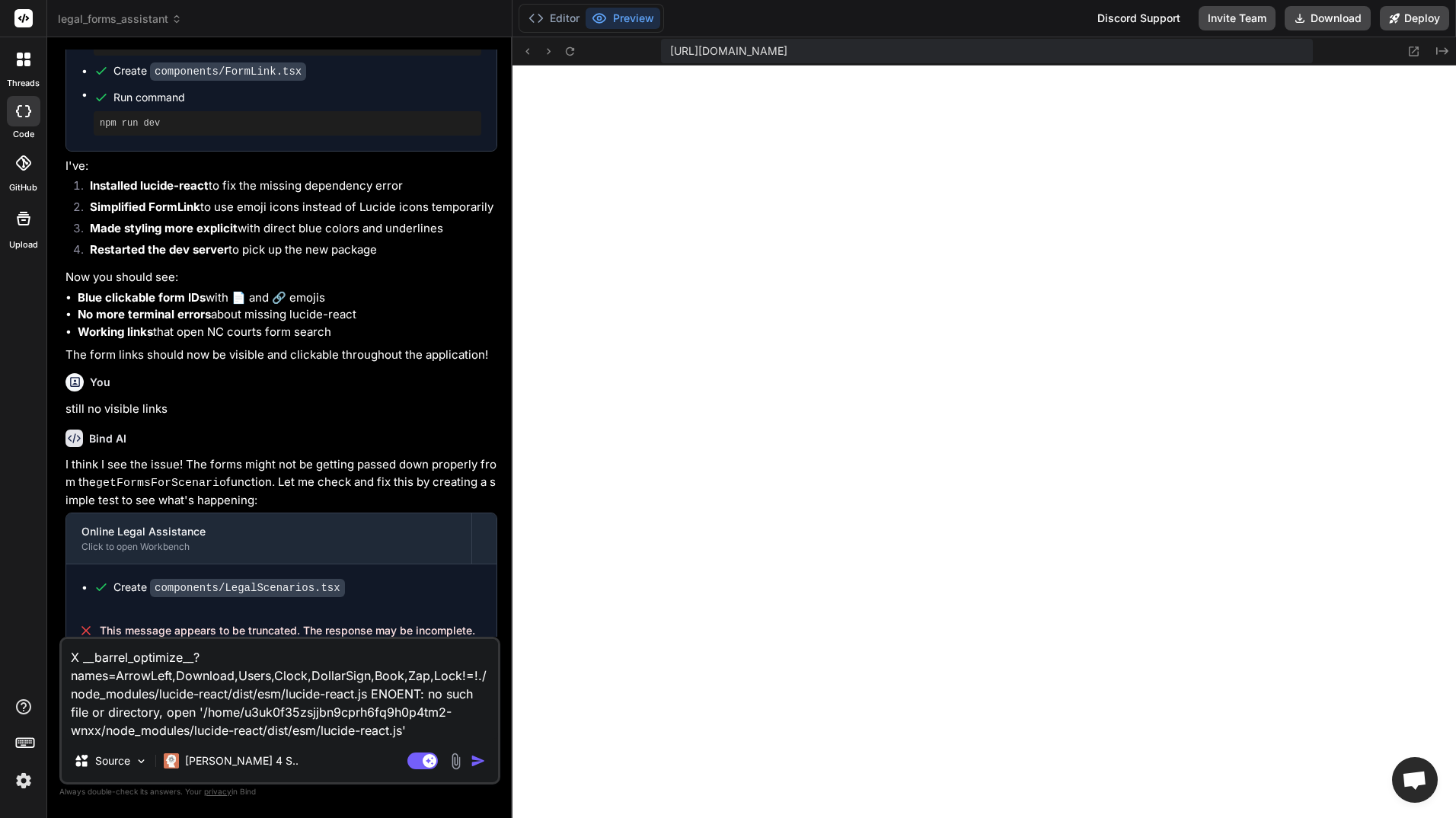
click at [473, 757] on img "button" at bounding box center [478, 761] width 15 height 15
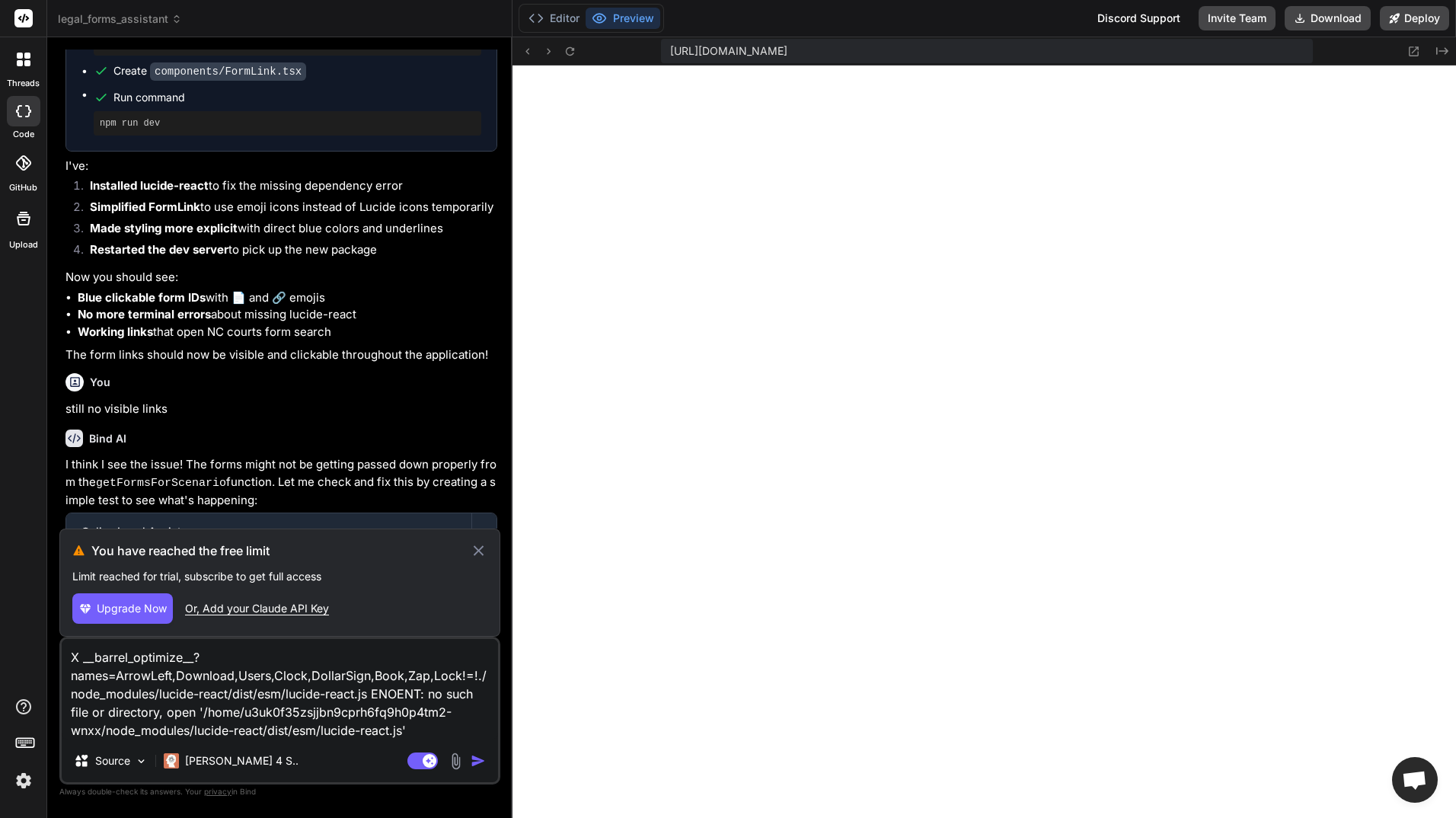
click at [304, 604] on div "Or, Add your Claude API Key" at bounding box center [257, 608] width 144 height 15
type textarea "x"
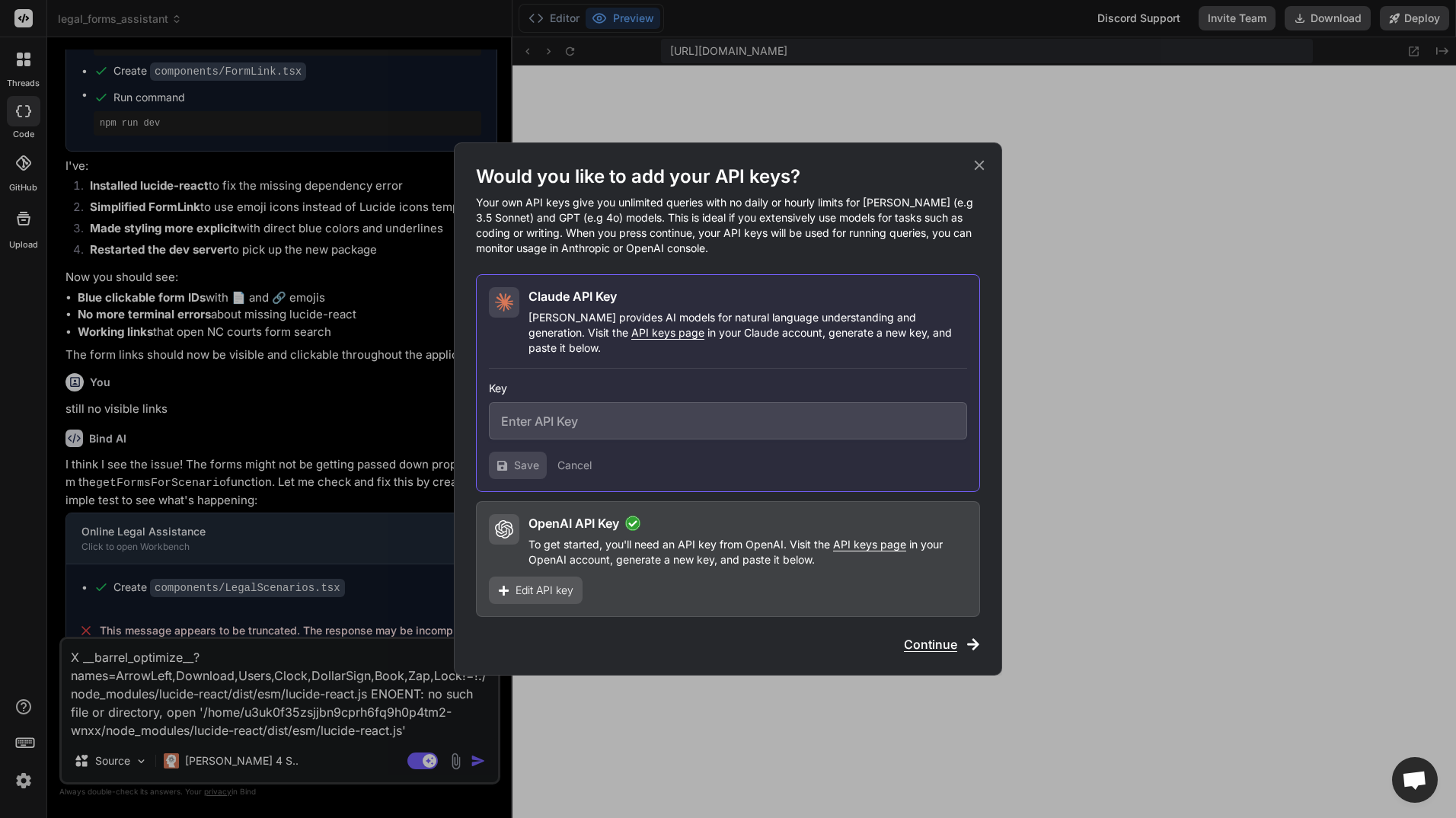
drag, startPoint x: 718, startPoint y: 402, endPoint x: 704, endPoint y: 406, distance: 14.6
click at [704, 406] on input "text" at bounding box center [728, 421] width 478 height 37
paste input "sk-ant-api03-SwmvfKTigzS-JNIF2ImSLd_UcPrxhsp0C7wnX73kAE7lbisRn5baYofRpRLo3ArqFH…"
type input "sk-ant-api03-SwmvfKTigzS-JNIF2ImSLd_UcPrxhsp0C7wnX73kAE7lbisRn5baYofRpRLo3ArqFH…"
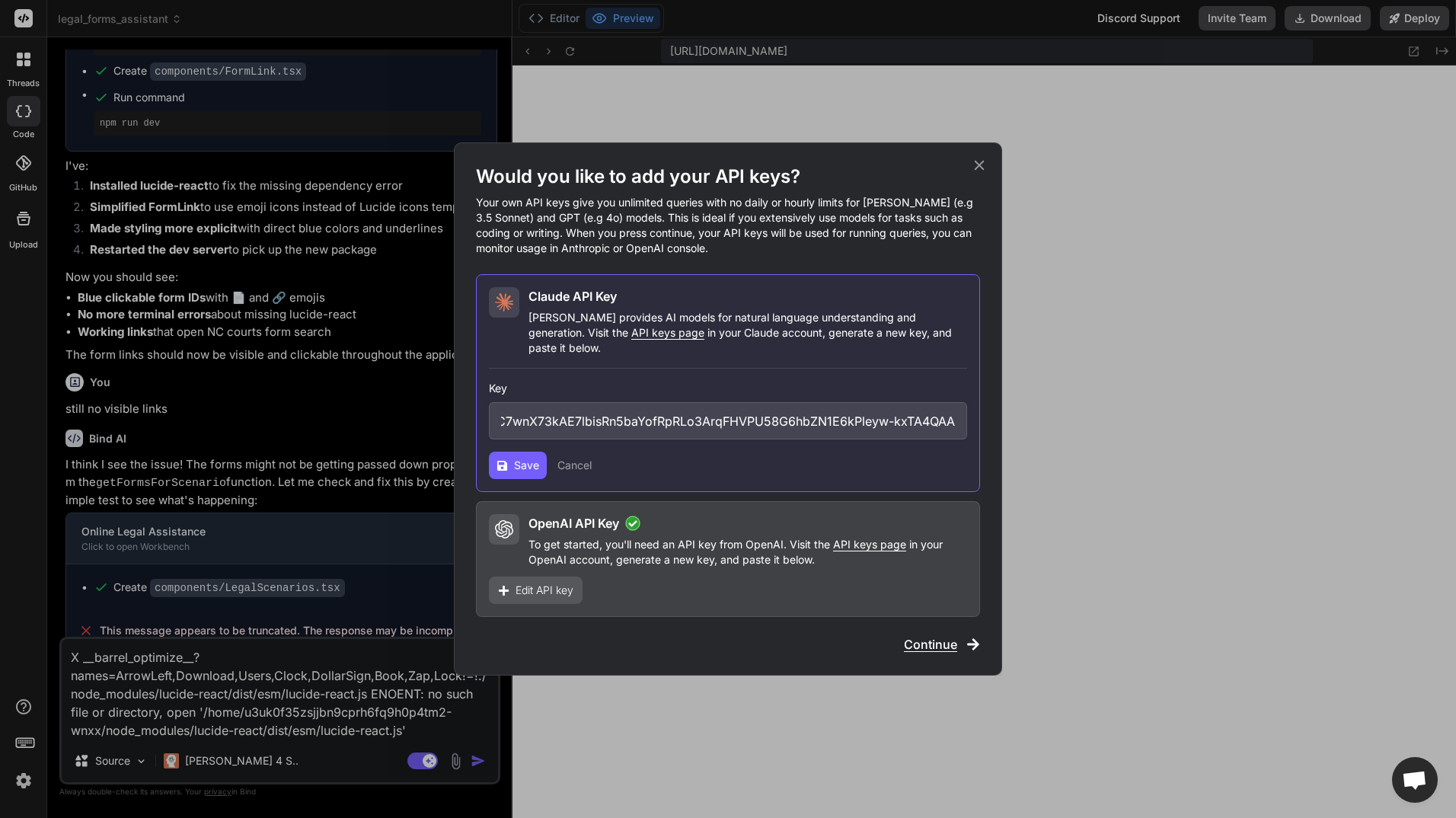
scroll to position [0, 0]
click at [531, 458] on span "Save" at bounding box center [526, 465] width 25 height 15
click at [976, 171] on icon at bounding box center [980, 166] width 17 height 17
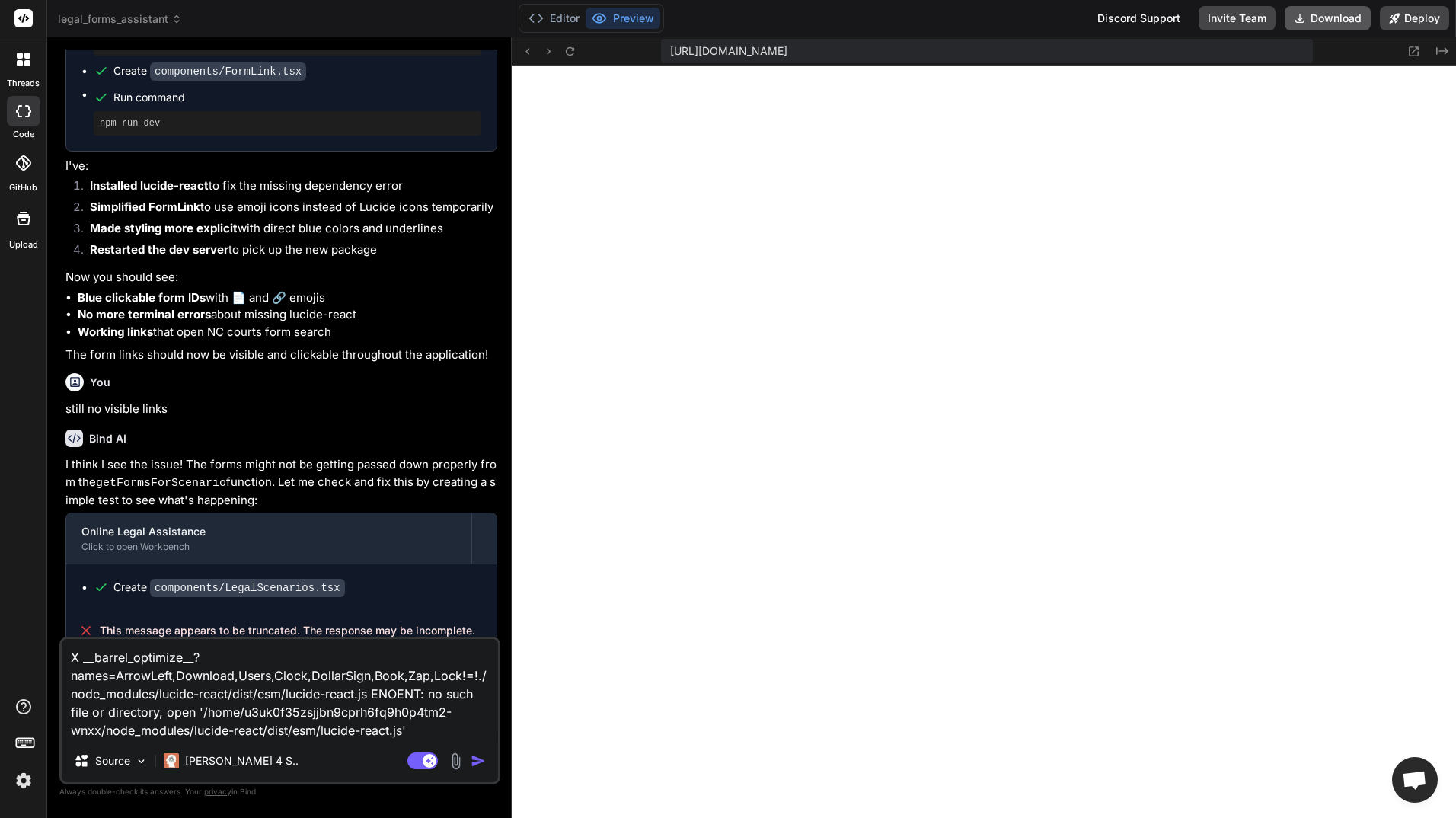
click at [1346, 19] on button "Download" at bounding box center [1328, 19] width 86 height 24
click at [1415, 49] on icon at bounding box center [1414, 51] width 13 height 13
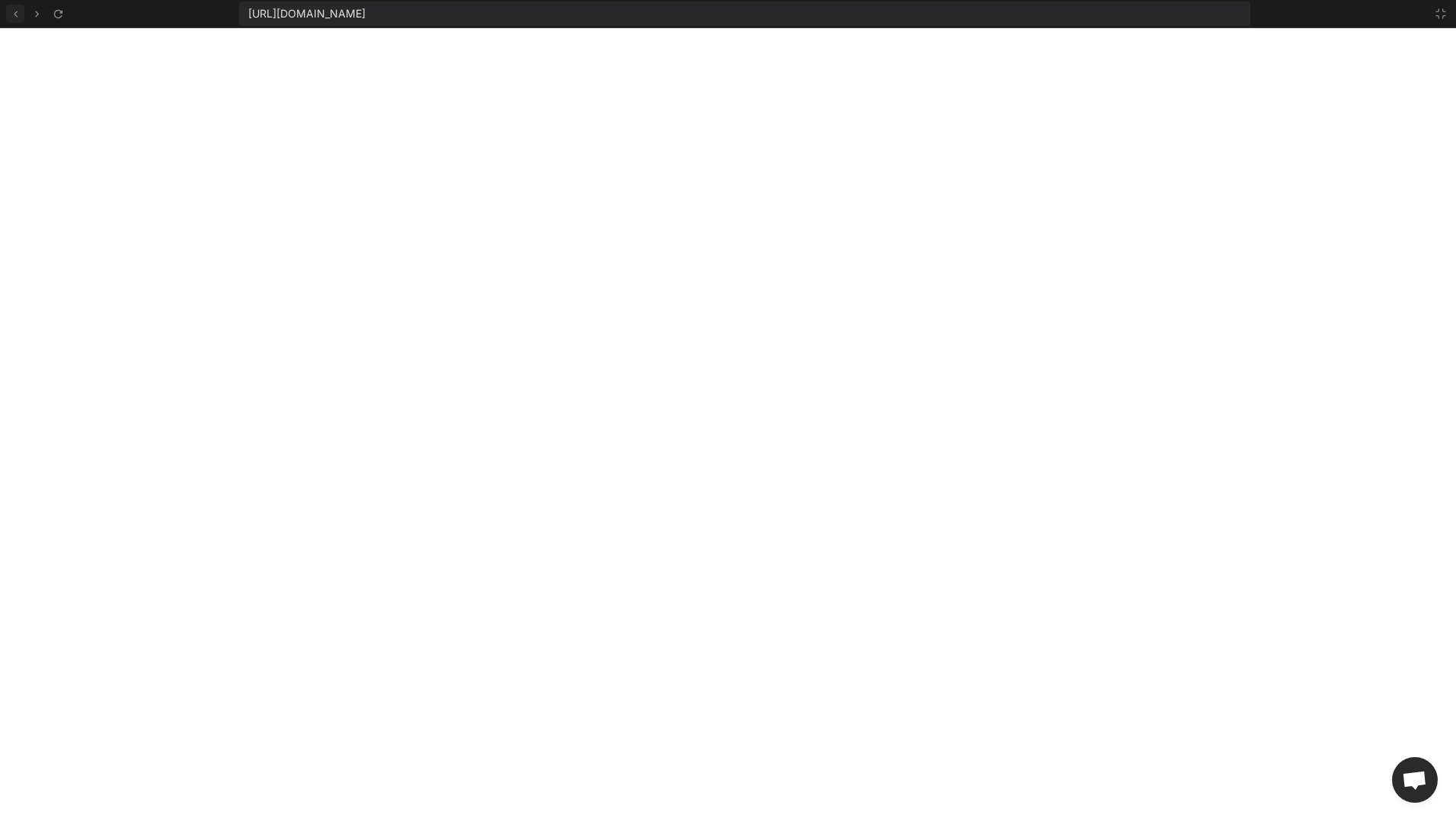
click at [15, 13] on icon at bounding box center [16, 13] width 4 height 7
click at [15, 14] on icon at bounding box center [16, 14] width 13 height 13
click at [15, 15] on icon at bounding box center [16, 14] width 13 height 13
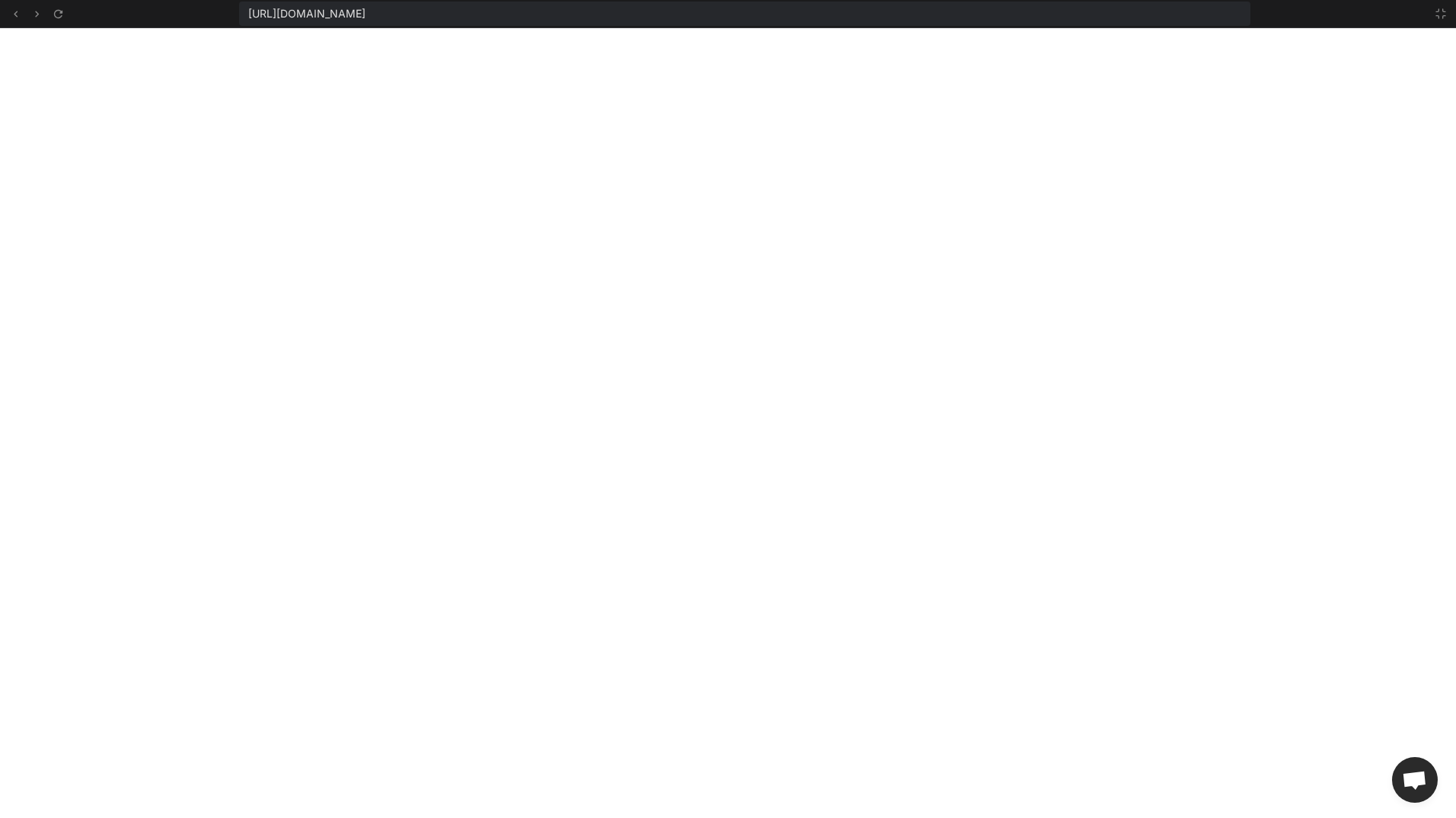
click at [1412, 785] on span "Open chat" at bounding box center [1414, 781] width 25 height 22
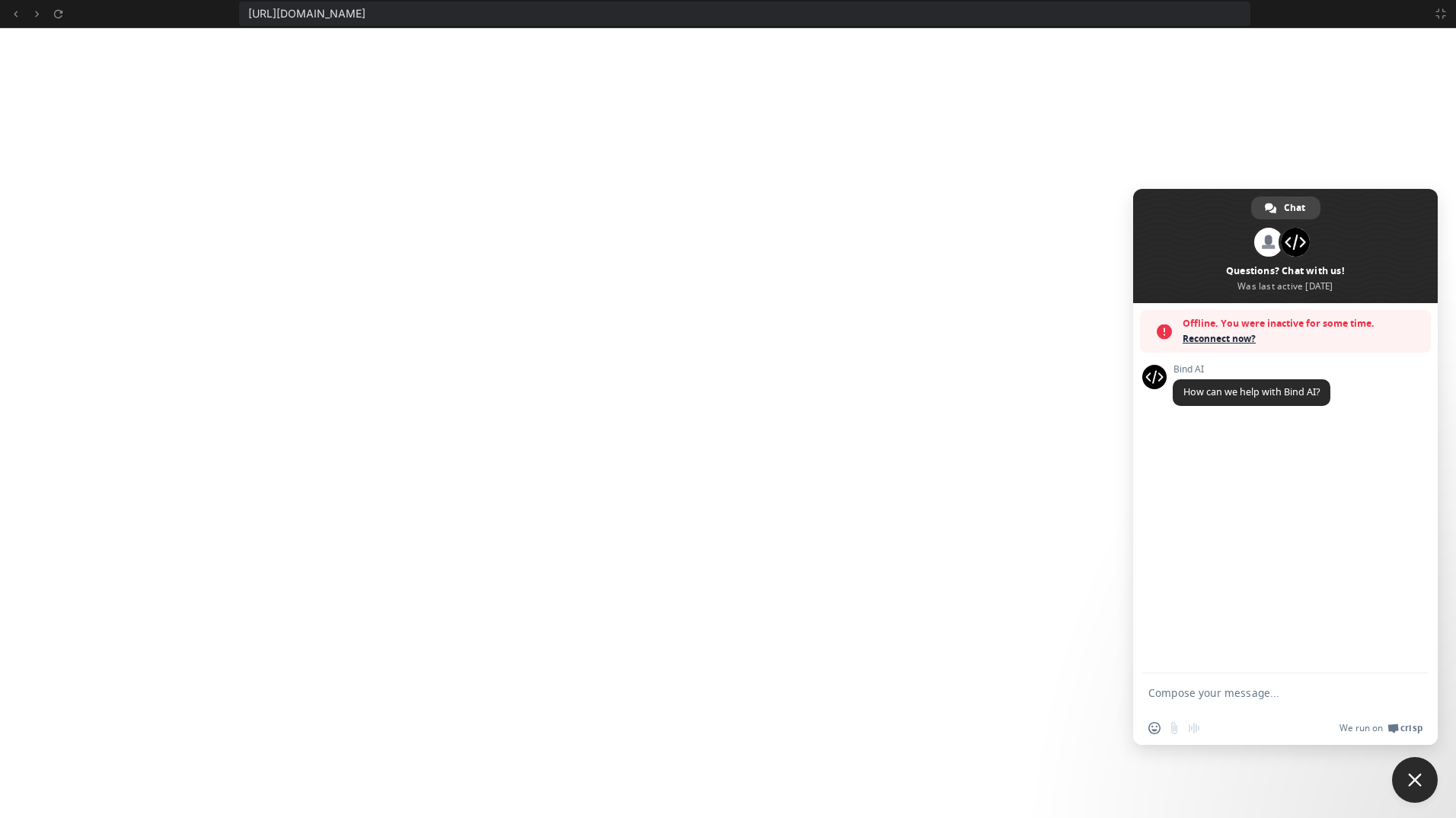
click at [1414, 781] on span "Close chat" at bounding box center [1415, 780] width 14 height 14
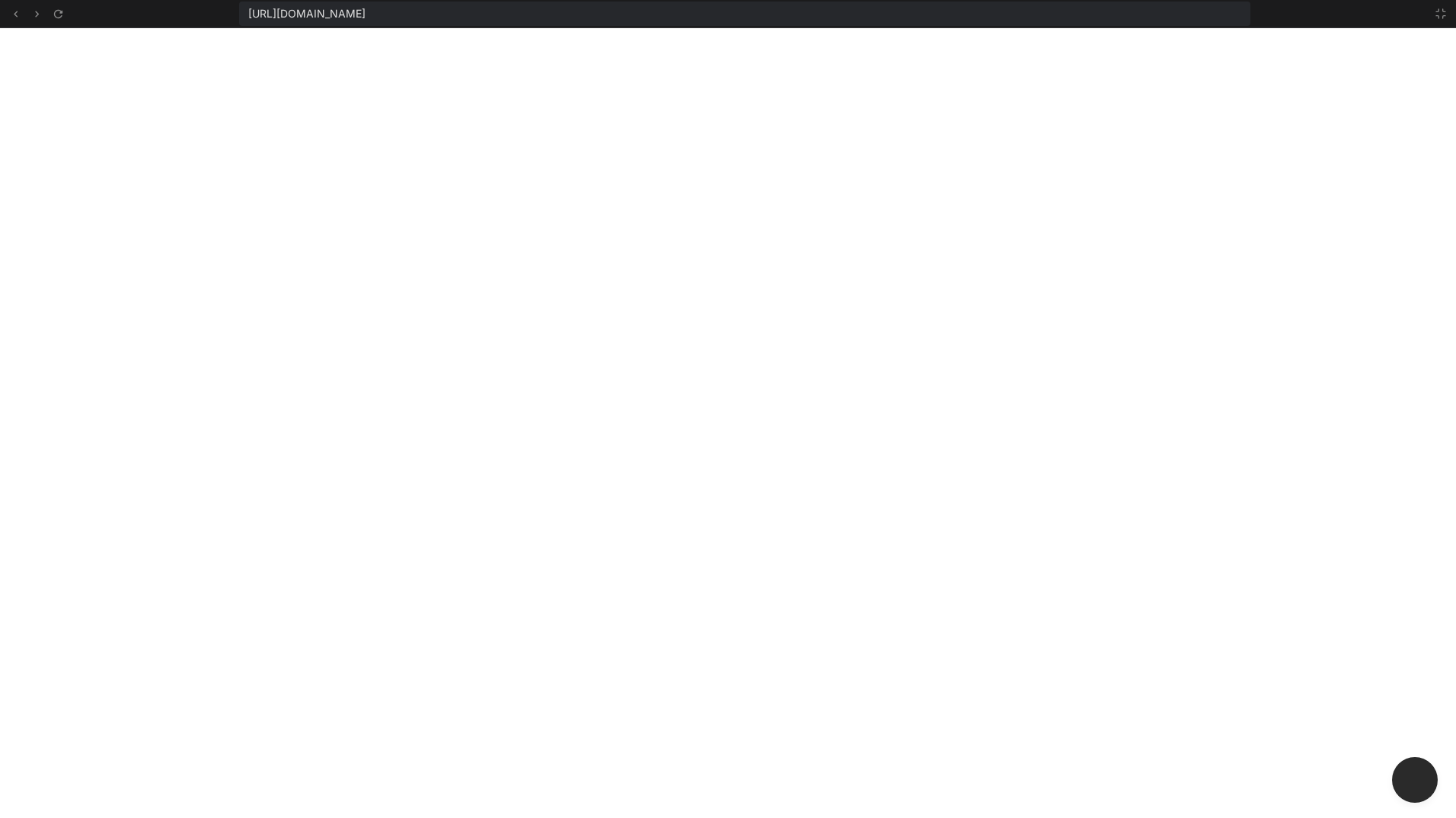
type textarea "x"
click at [1414, 781] on span "Close chat" at bounding box center [1415, 780] width 16 height 16
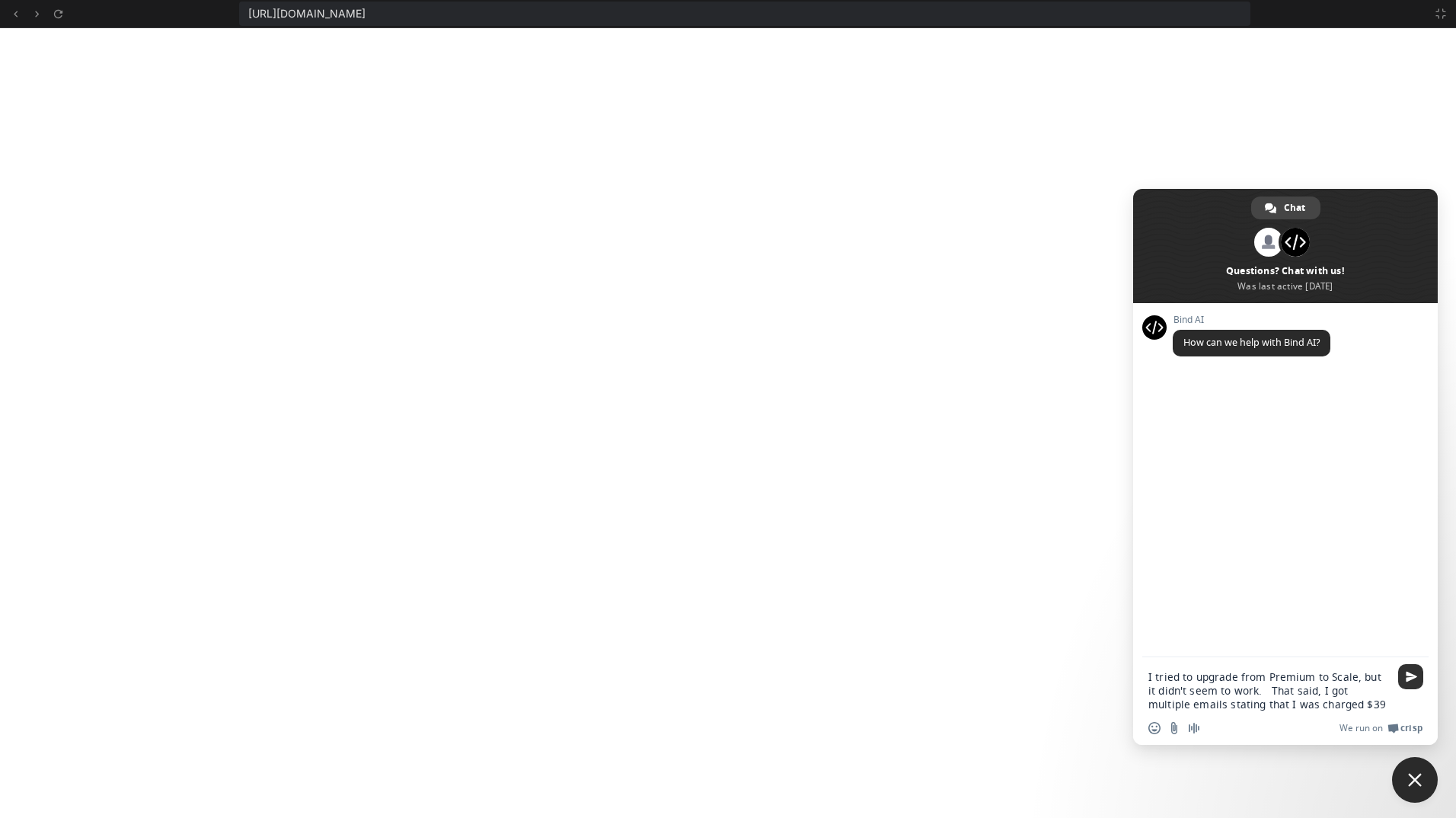
type textarea "I tried to upgrade from Premium to Scale, but it didn't seem to work. That said…"
click at [1414, 675] on span "Send" at bounding box center [1411, 677] width 11 height 11
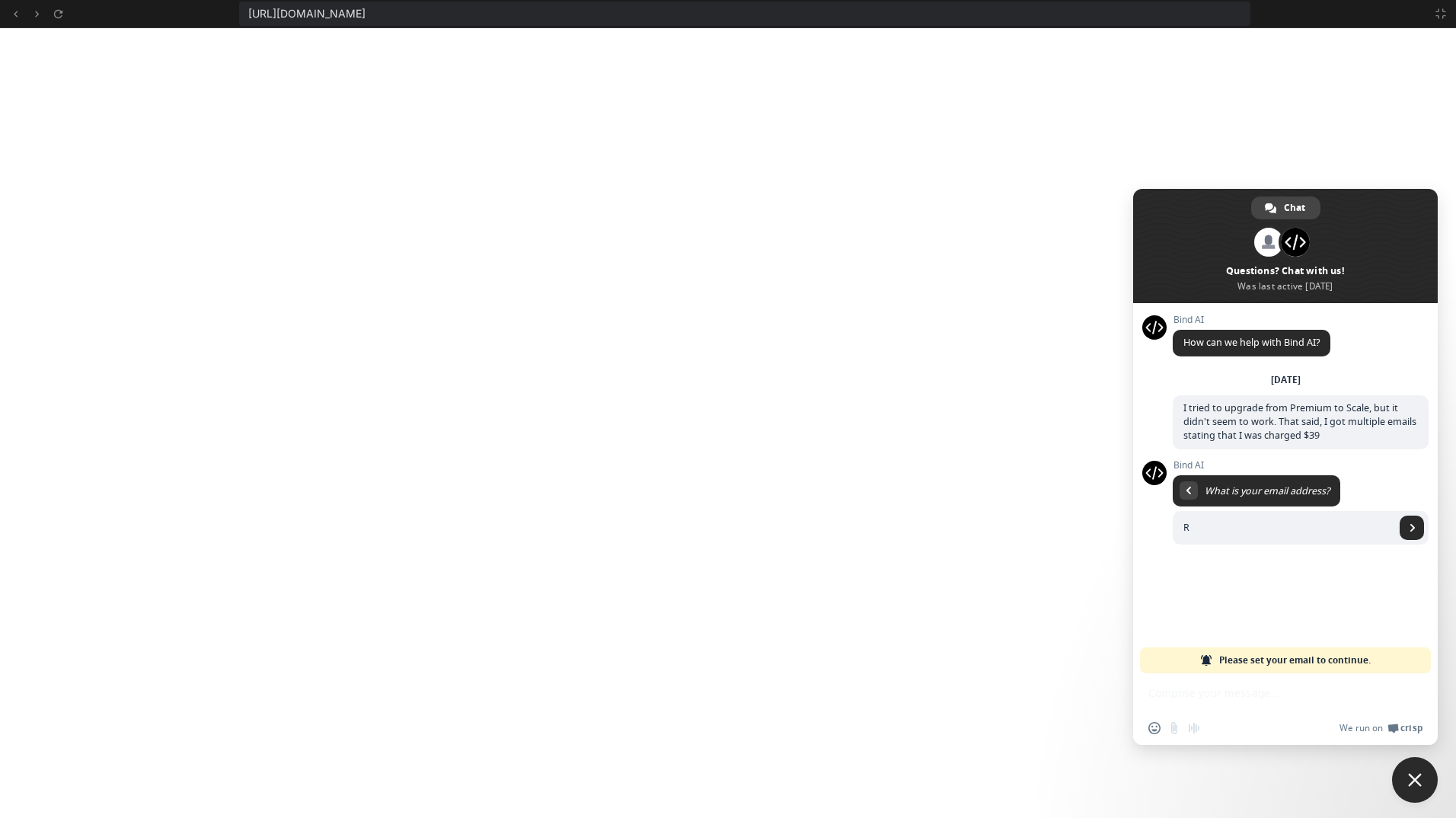
type input "reginaldhandsllc@gmail.com"
click at [1412, 524] on span "Send" at bounding box center [1413, 528] width 7 height 7
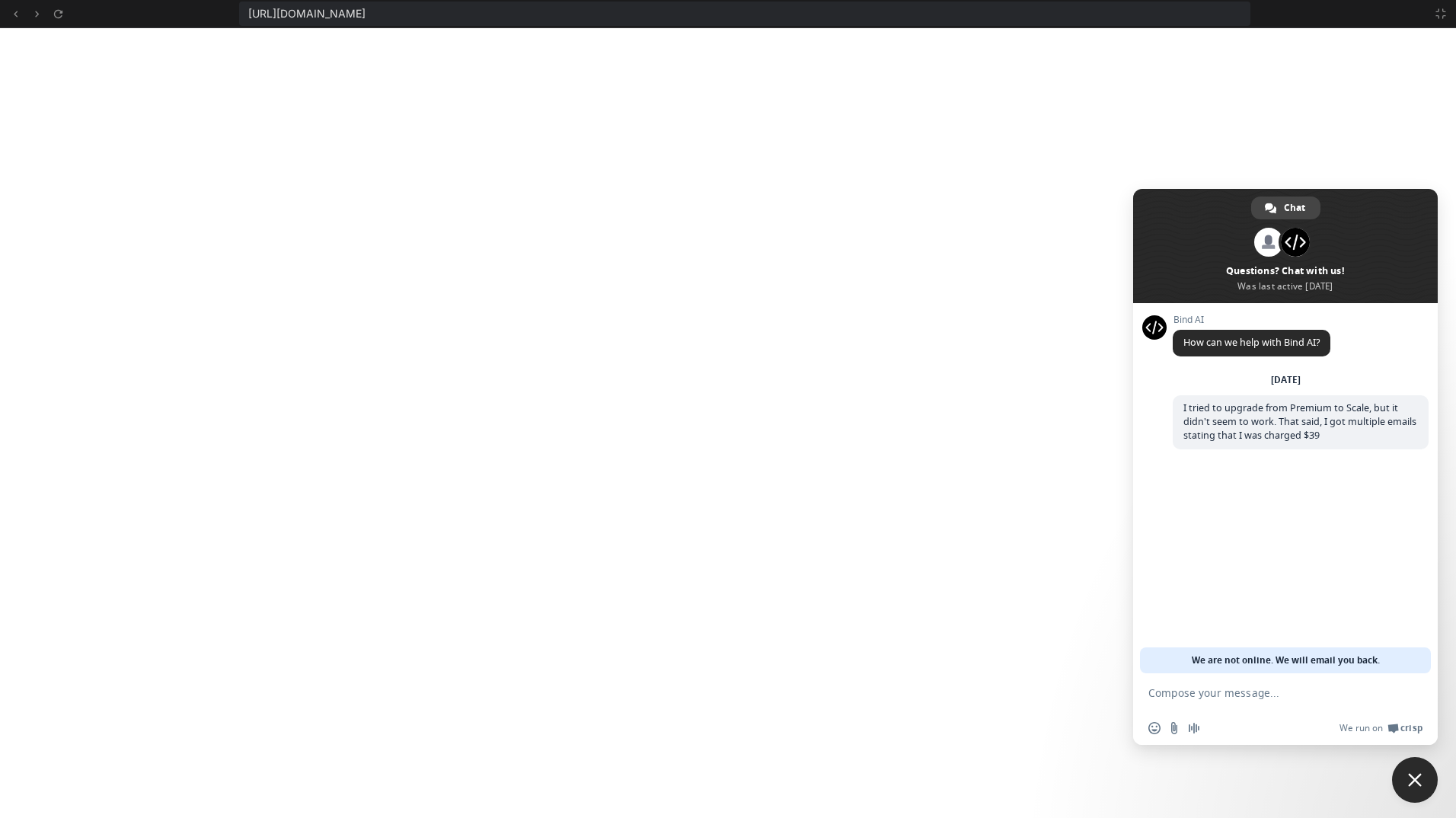
click at [1420, 780] on span "Close chat" at bounding box center [1415, 780] width 14 height 14
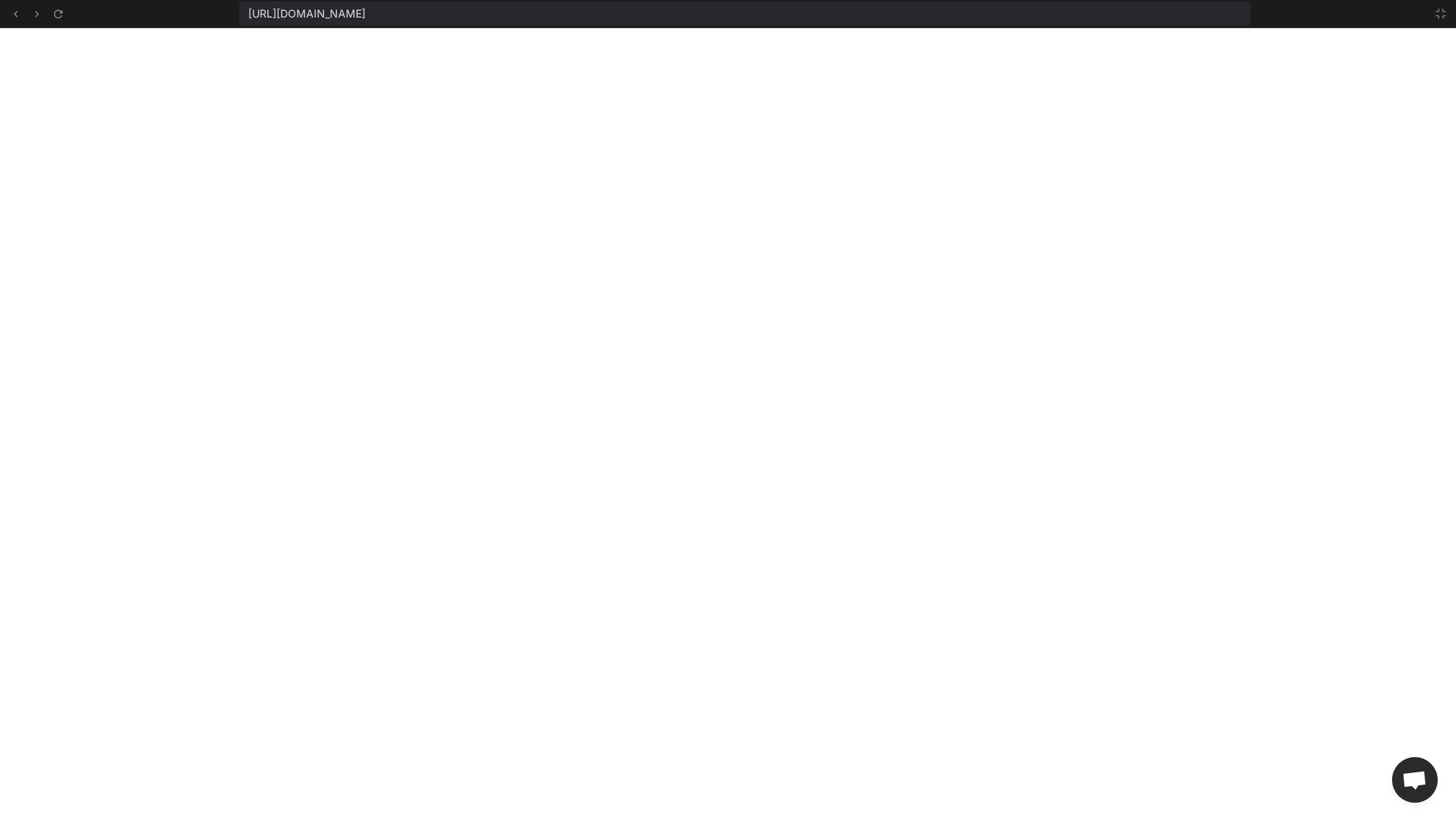
type textarea "x"
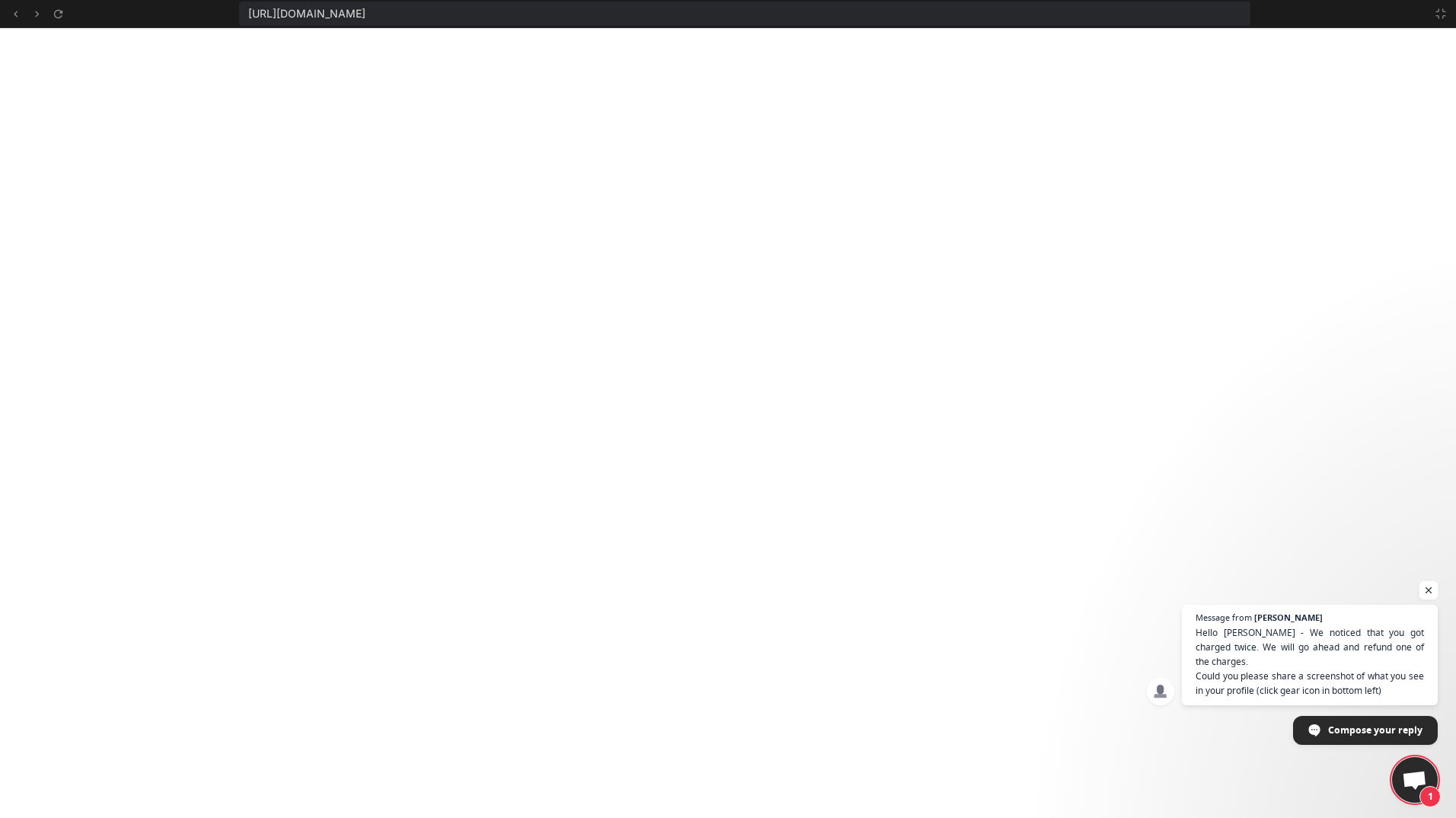
click at [1431, 590] on span "Open chat" at bounding box center [1429, 591] width 19 height 19
click at [1432, 613] on span "Open chat" at bounding box center [1429, 620] width 19 height 19
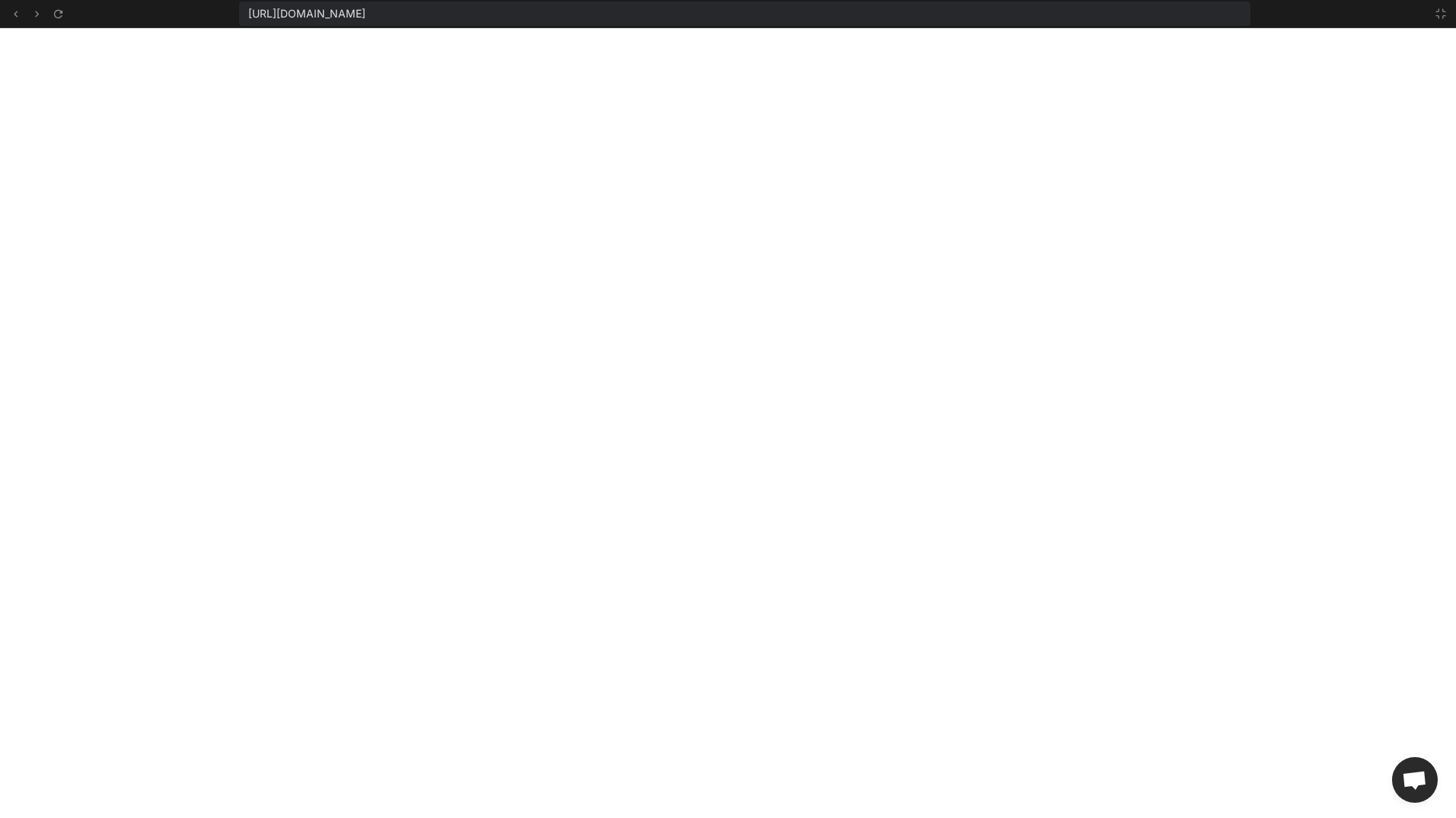
click at [1428, 777] on span "Open chat" at bounding box center [1415, 780] width 46 height 46
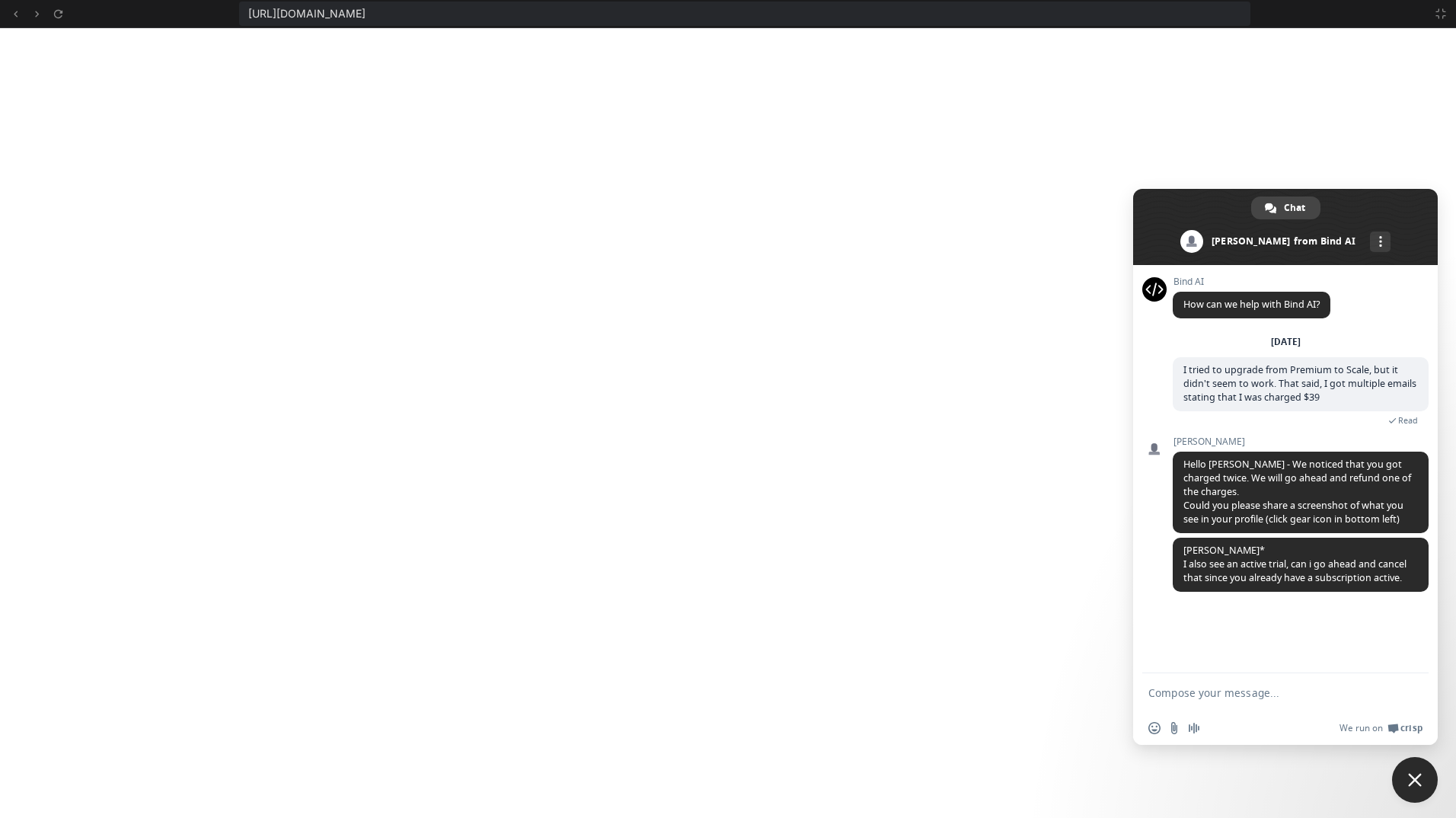
click at [1306, 681] on form at bounding box center [1268, 694] width 240 height 41
click at [1287, 694] on textarea "Compose your message..." at bounding box center [1268, 693] width 240 height 14
drag, startPoint x: 1234, startPoint y: 686, endPoint x: 1242, endPoint y: 690, distance: 8.9
click at [1234, 686] on textarea "That is fine by me, but I am having issues getting my claude api connected." at bounding box center [1268, 697] width 240 height 27
click at [1243, 693] on textarea "That is fine by me, but I am having issues getting my claude api connected." at bounding box center [1268, 697] width 240 height 27
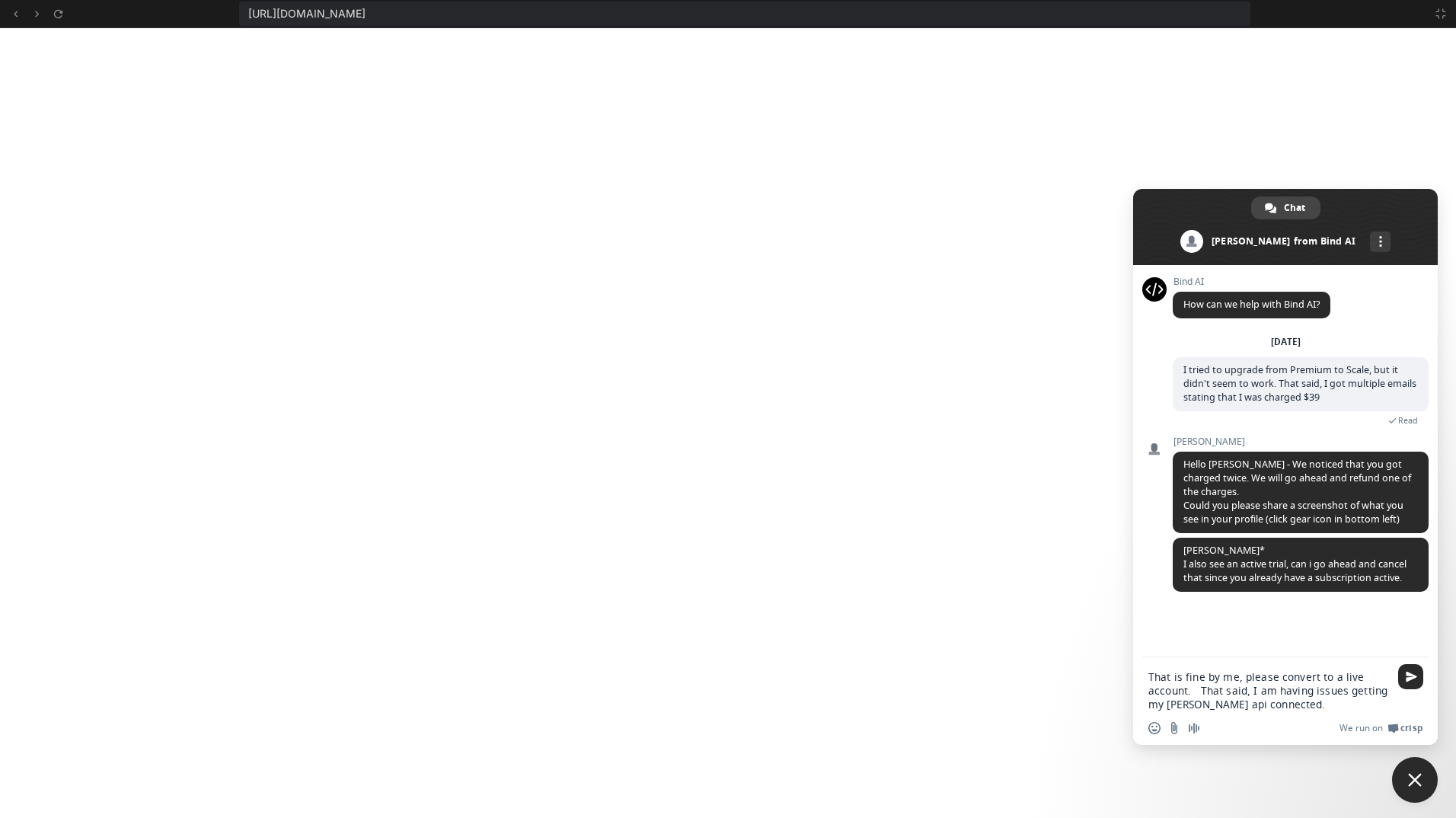
click at [1319, 702] on textarea "That is fine by me, please convert to a live account. That said, I am having is…" at bounding box center [1268, 691] width 240 height 41
type textarea "That is fine by me, please convert to a live account. That said, I am having is…"
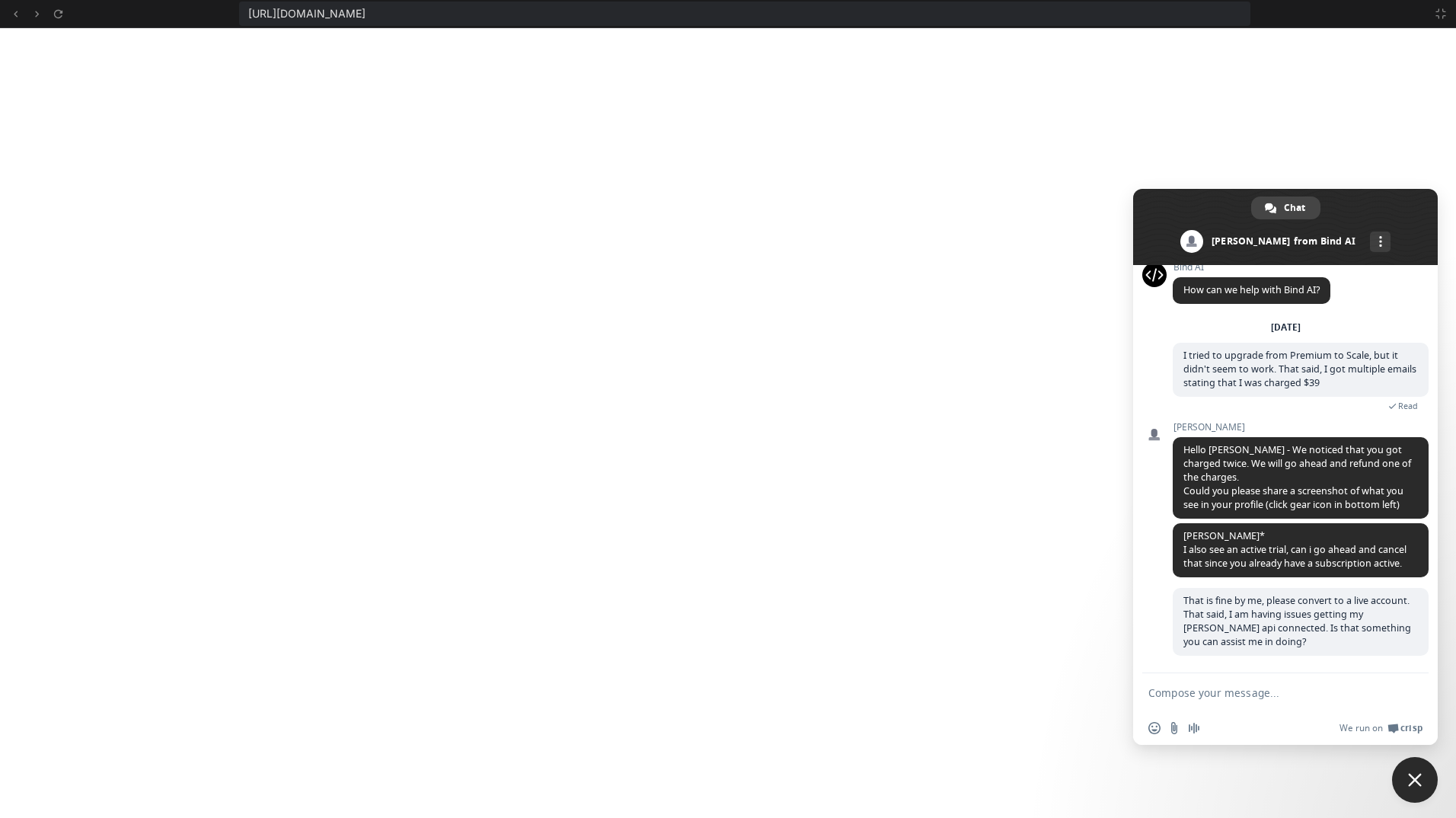
scroll to position [28, 0]
click at [1420, 782] on span "Close chat" at bounding box center [1415, 780] width 46 height 46
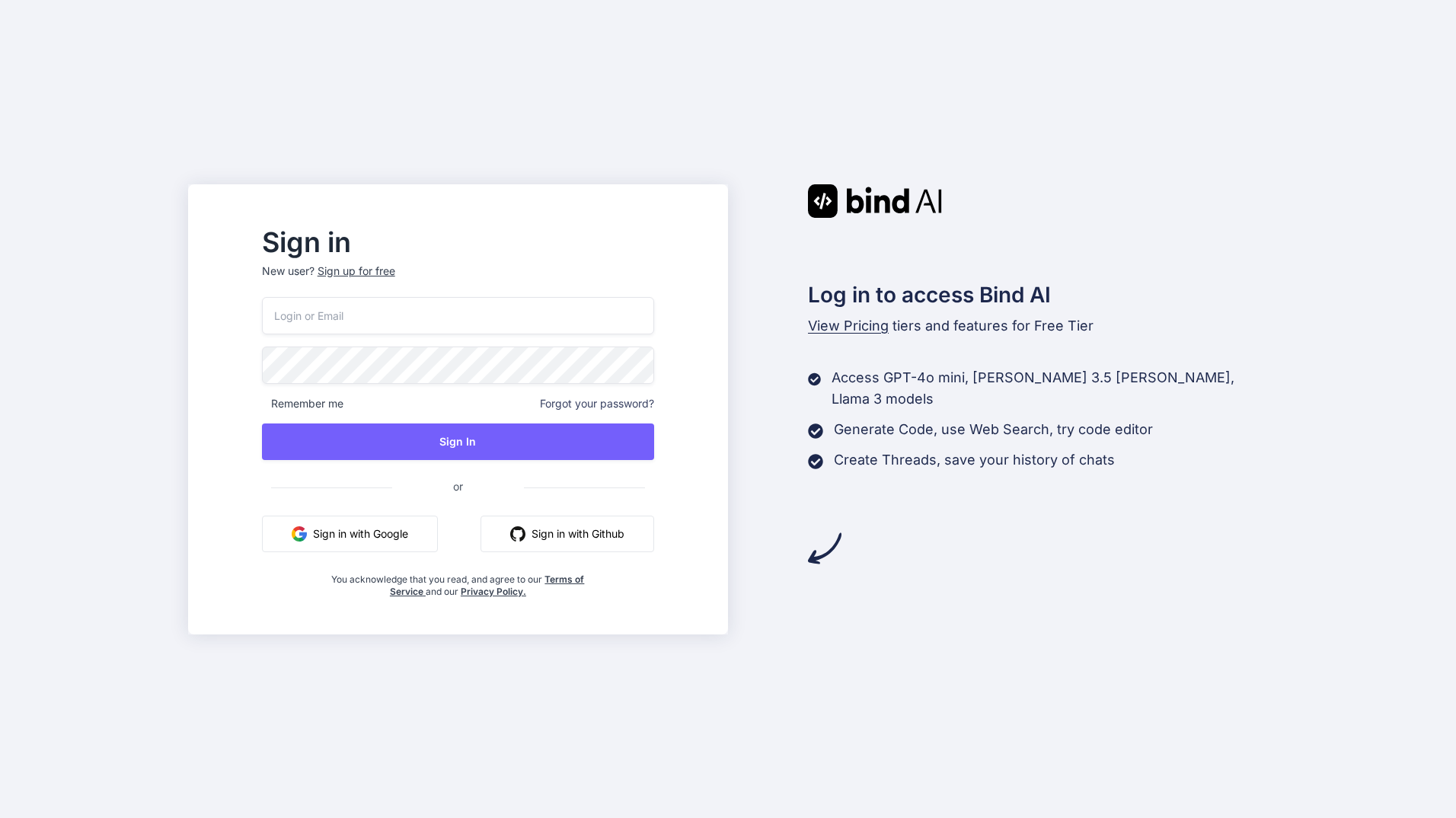
click at [382, 536] on button "Sign in with Google" at bounding box center [350, 533] width 176 height 37
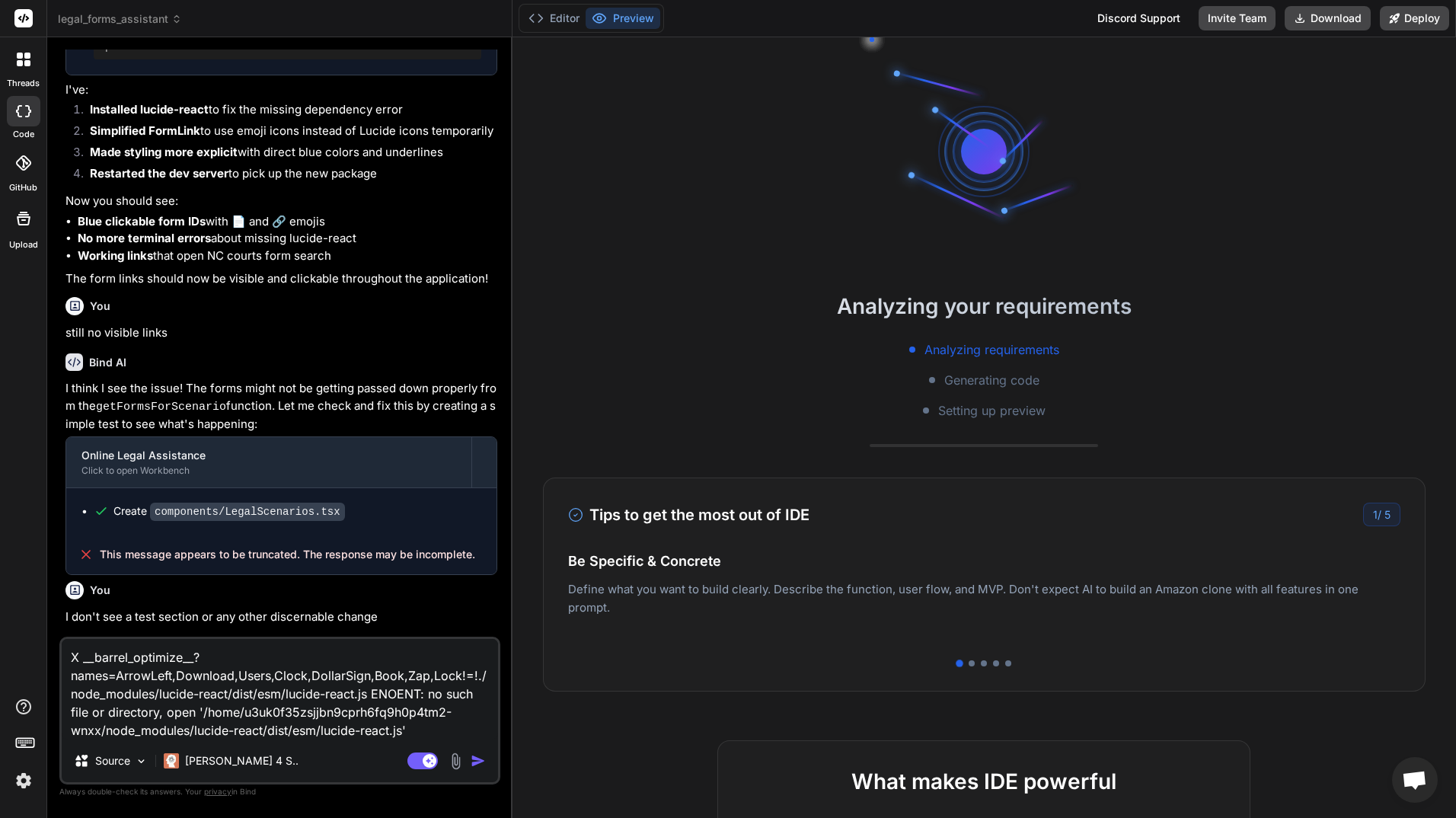
scroll to position [28, 0]
click at [30, 767] on img at bounding box center [23, 781] width 26 height 26
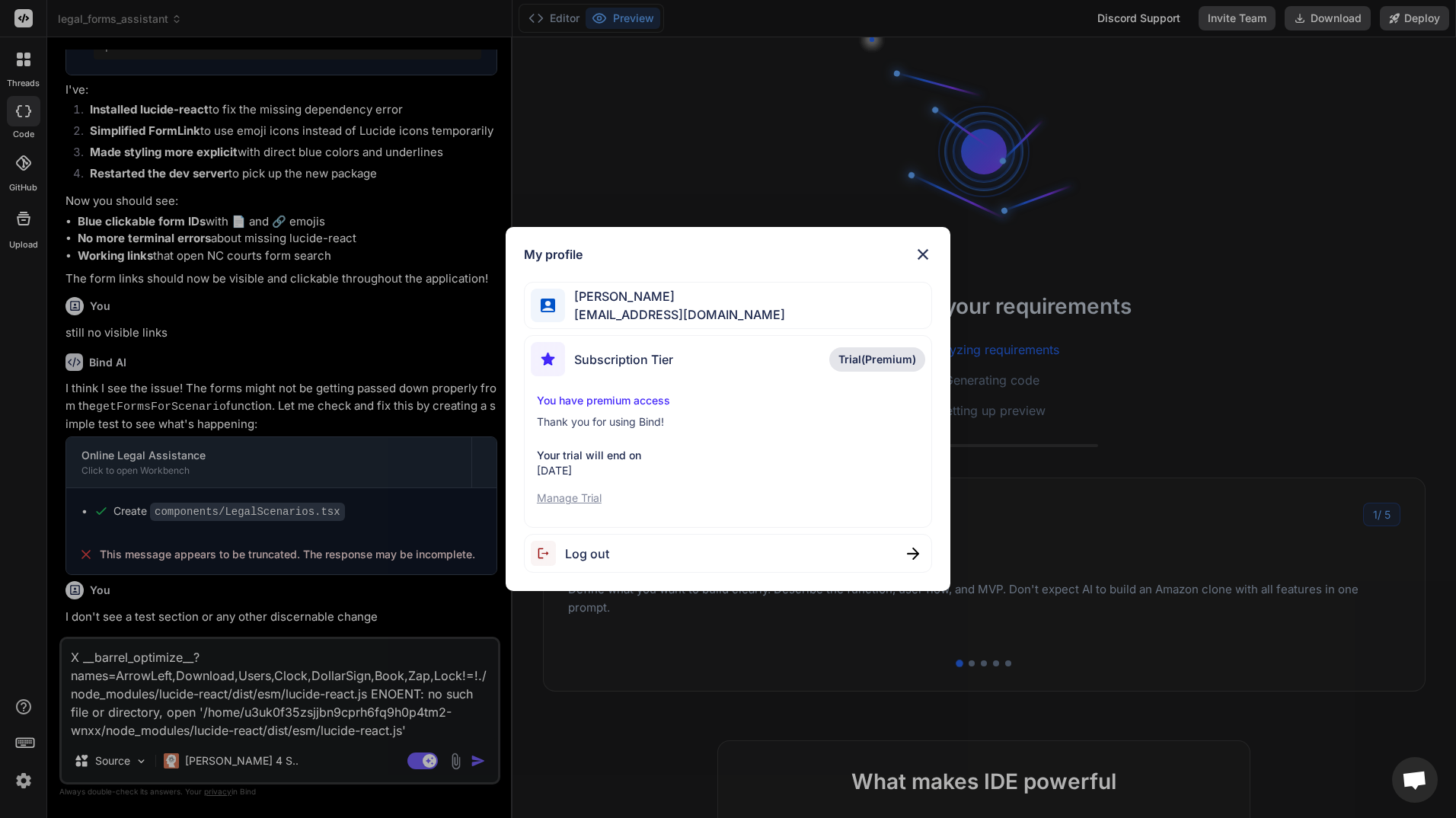
click at [452, 723] on div "My profile [PERSON_NAME] [EMAIL_ADDRESS][DOMAIN_NAME] Subscription Tier Trial(P…" at bounding box center [728, 409] width 1456 height 818
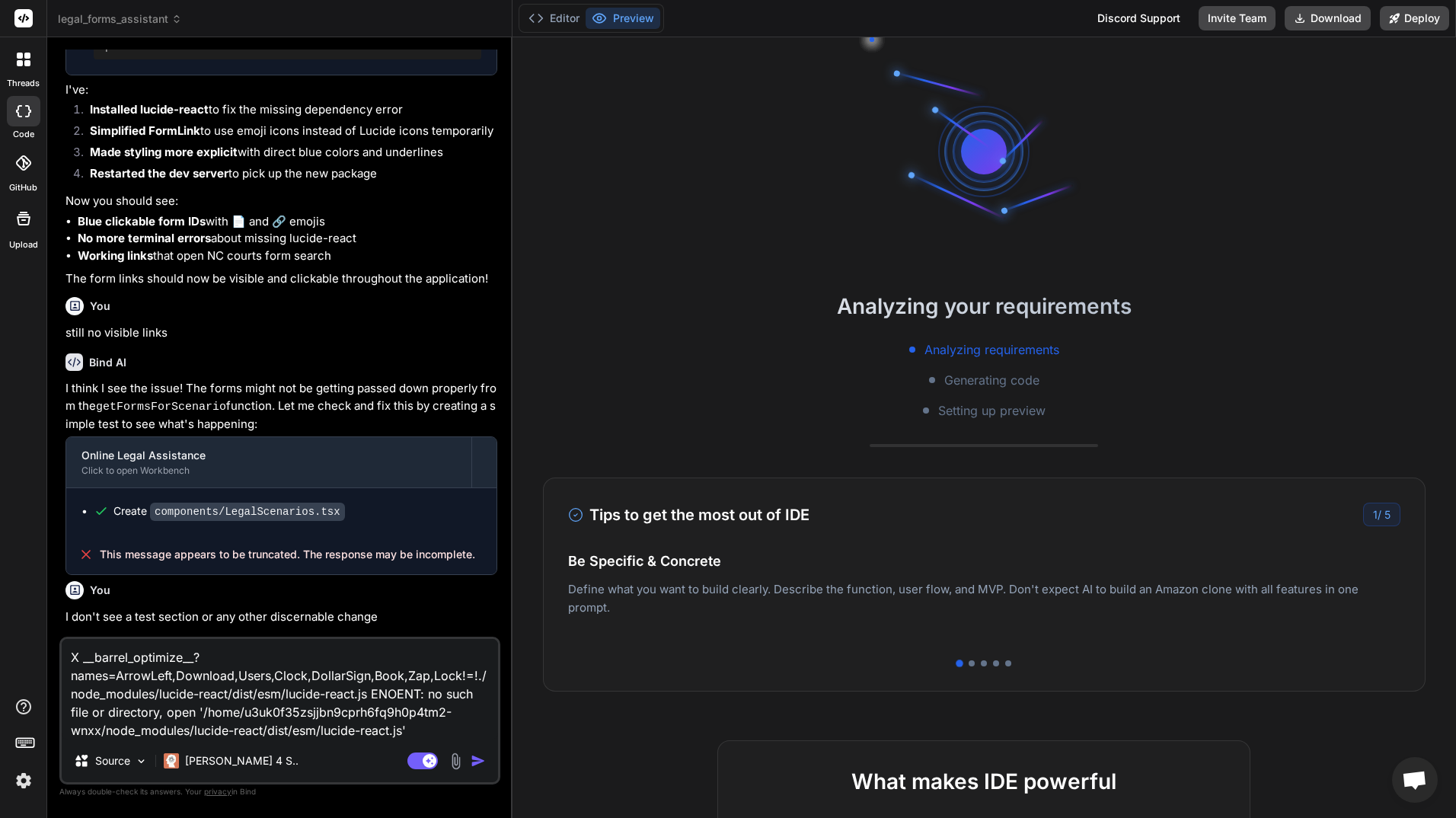
click at [484, 756] on img "button" at bounding box center [478, 761] width 15 height 15
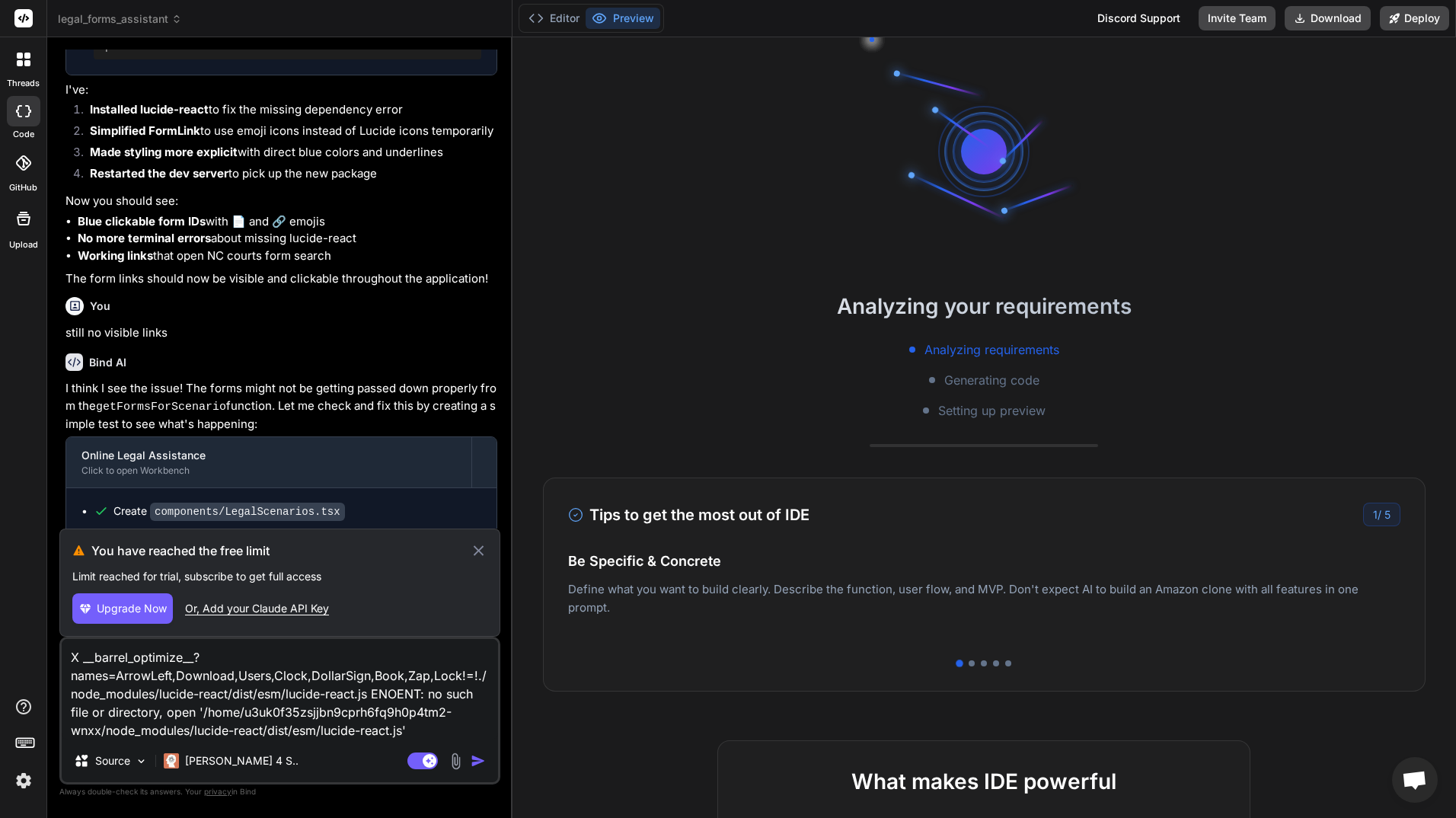
click at [480, 545] on icon at bounding box center [478, 551] width 18 height 19
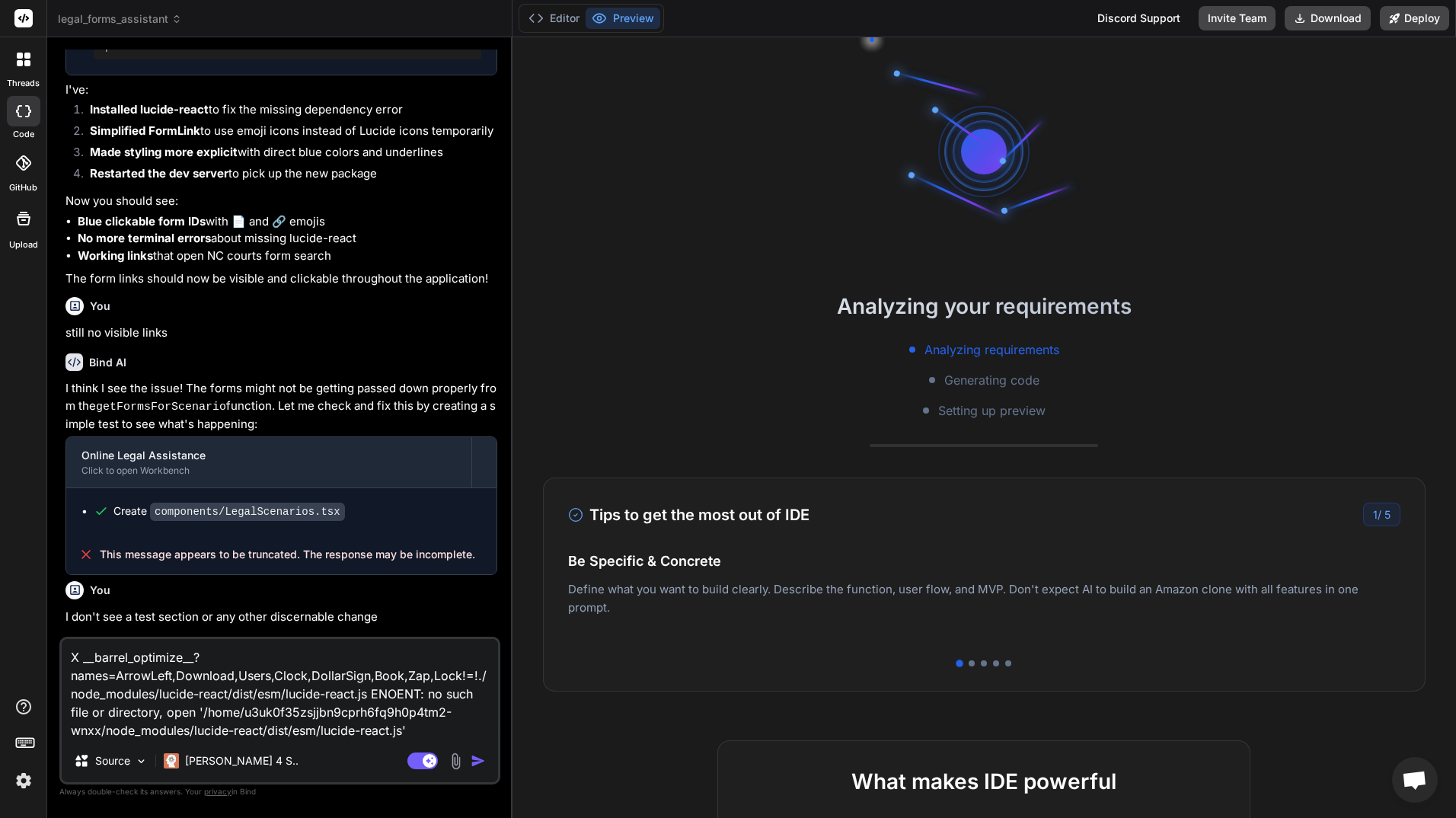
drag, startPoint x: 441, startPoint y: 726, endPoint x: 29, endPoint y: 650, distance: 419.0
click at [29, 650] on div "threads code GitHub Upload legal_forms_assistant Created with Pixso. Bind AI We…" at bounding box center [728, 409] width 1456 height 818
type textarea "x"
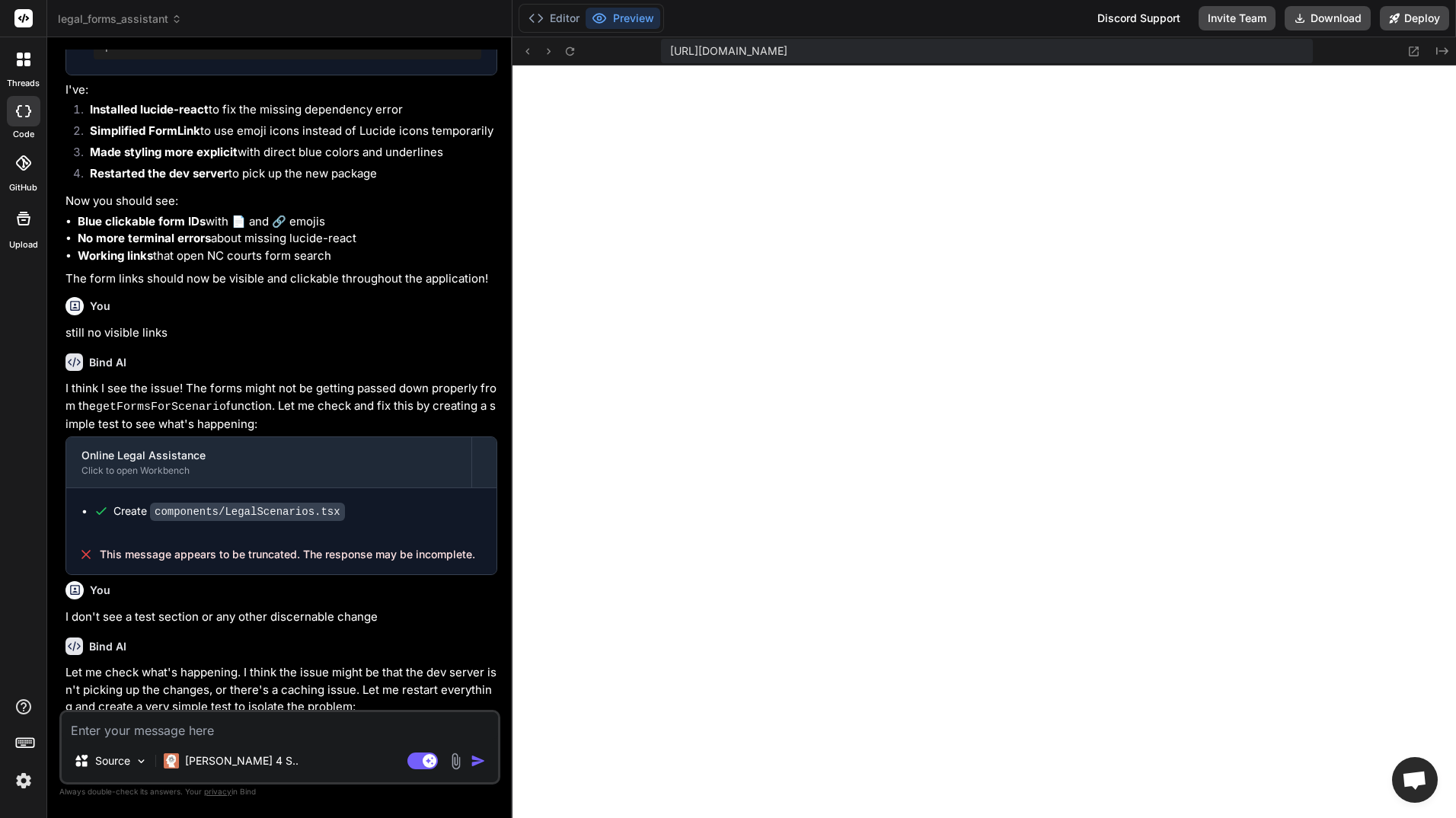
scroll to position [564, 0]
type textarea "x"
click at [200, 734] on textarea at bounding box center [280, 725] width 436 height 27
type textarea "x"
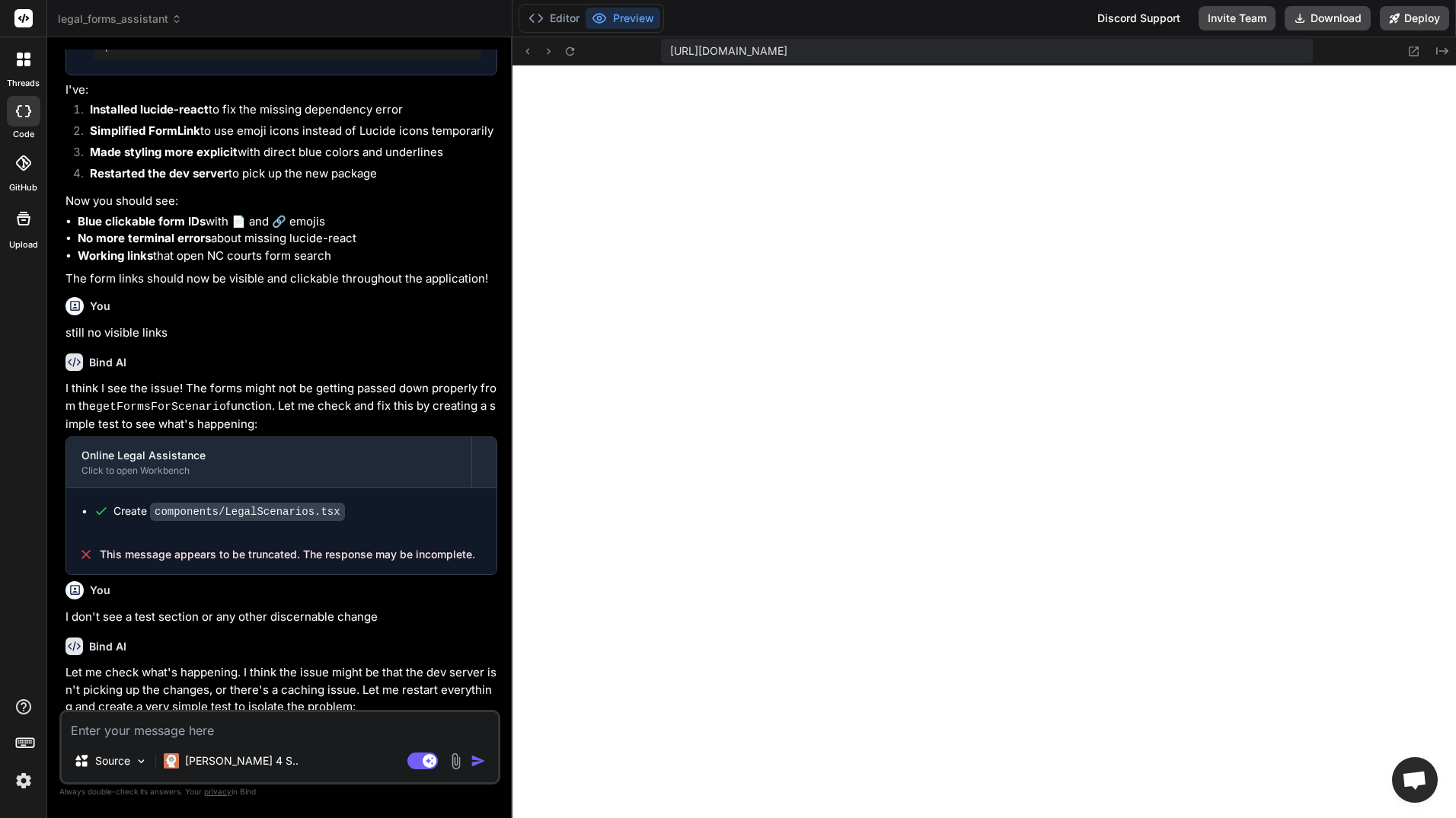
type textarea "c"
type textarea "x"
type textarea "ca"
type textarea "x"
type textarea "can"
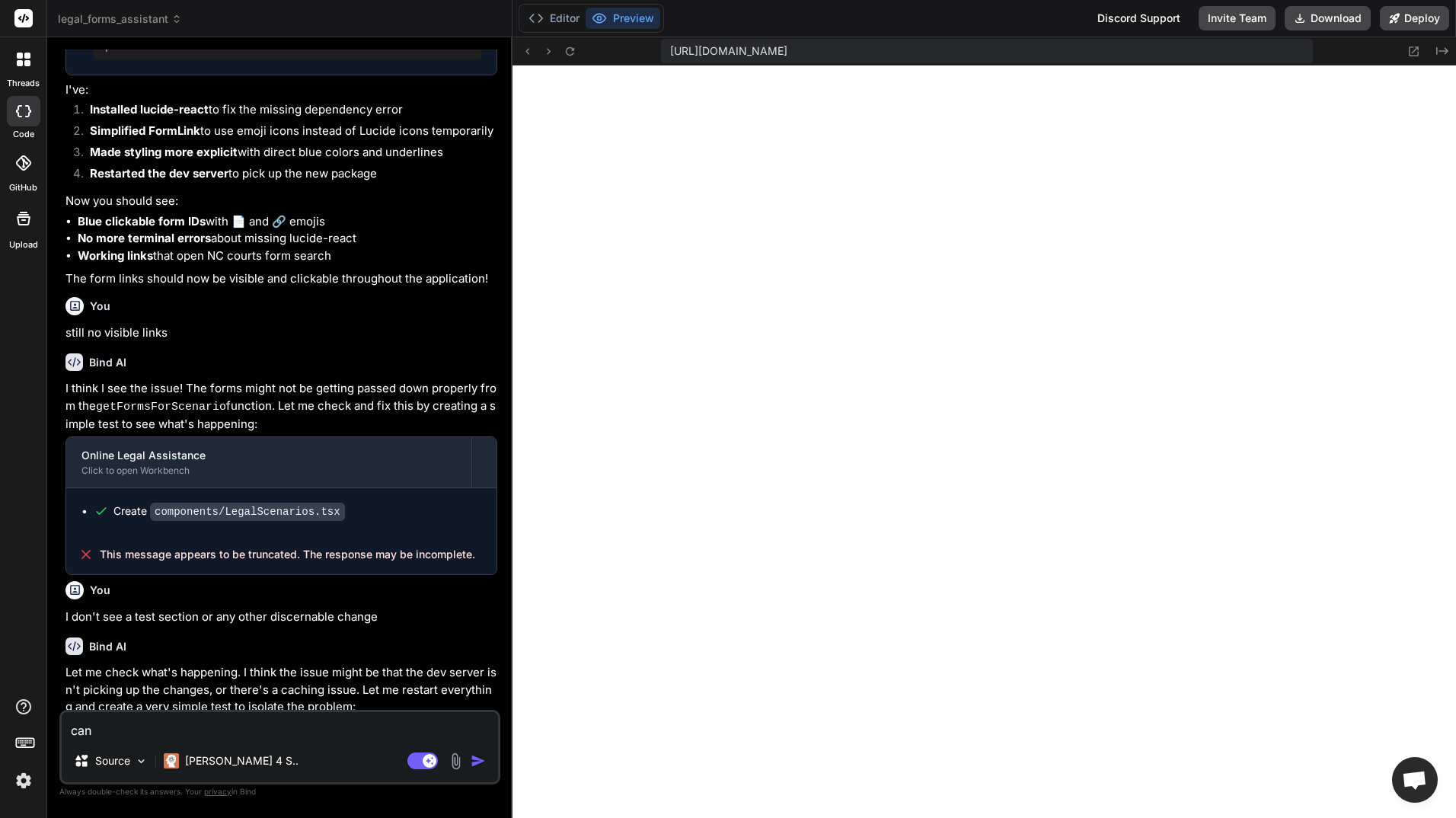
type textarea "x"
type textarea "can"
type textarea "x"
type textarea "can y"
type textarea "x"
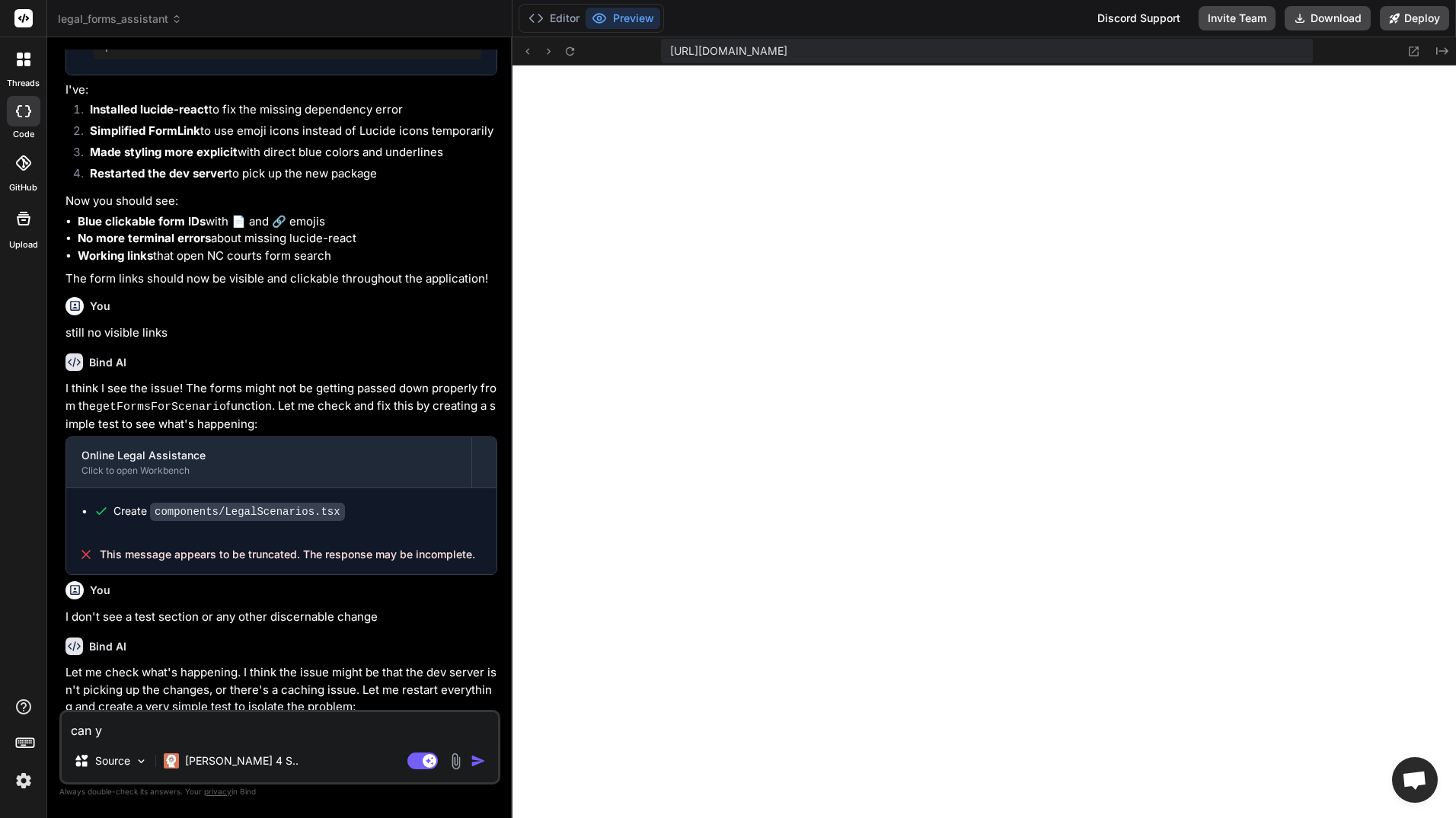
type textarea "can yo"
type textarea "x"
type textarea "can you"
type textarea "x"
type textarea "can you"
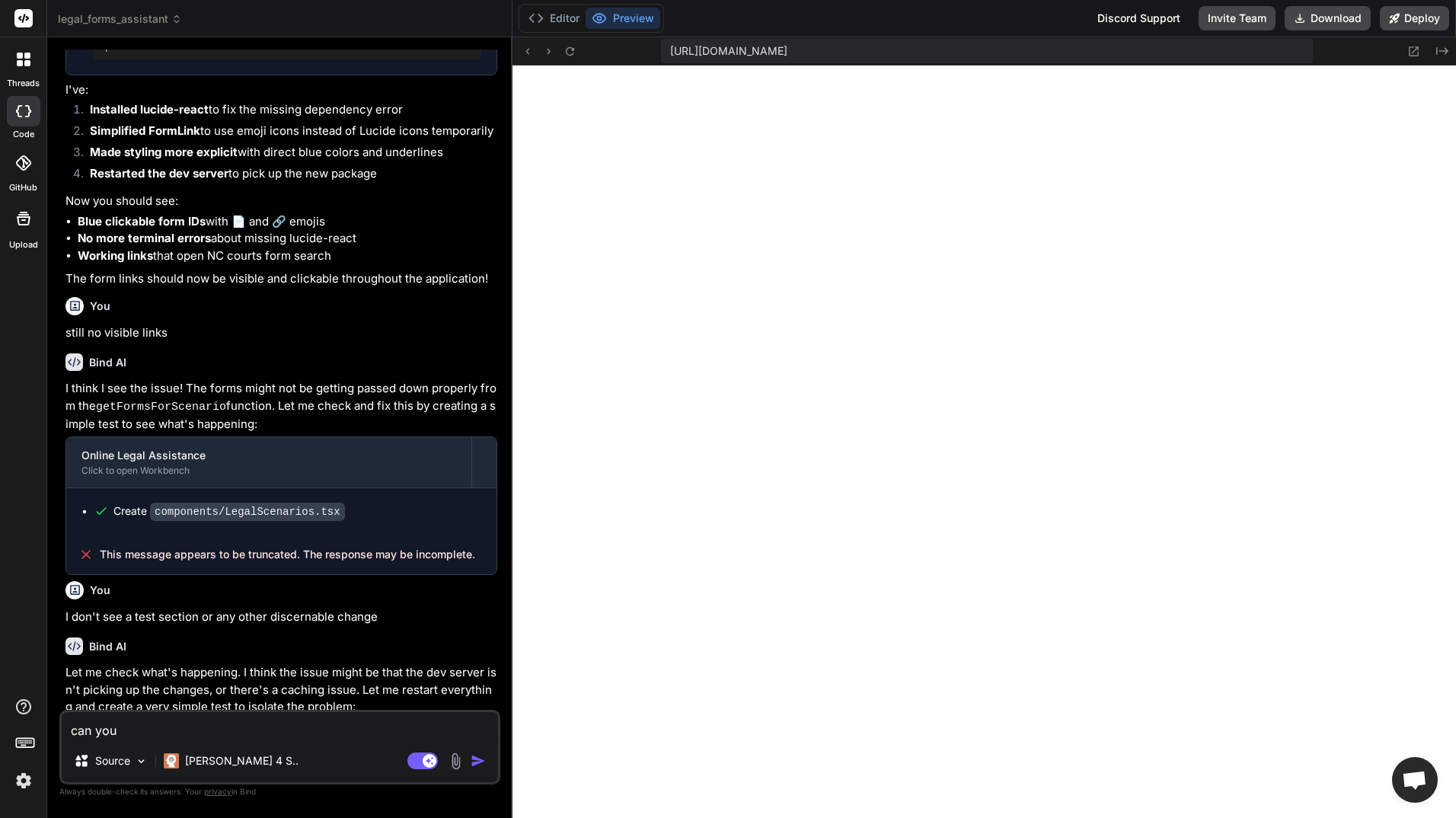
type textarea "x"
type textarea "can you r"
type textarea "x"
type textarea "can you re"
type textarea "x"
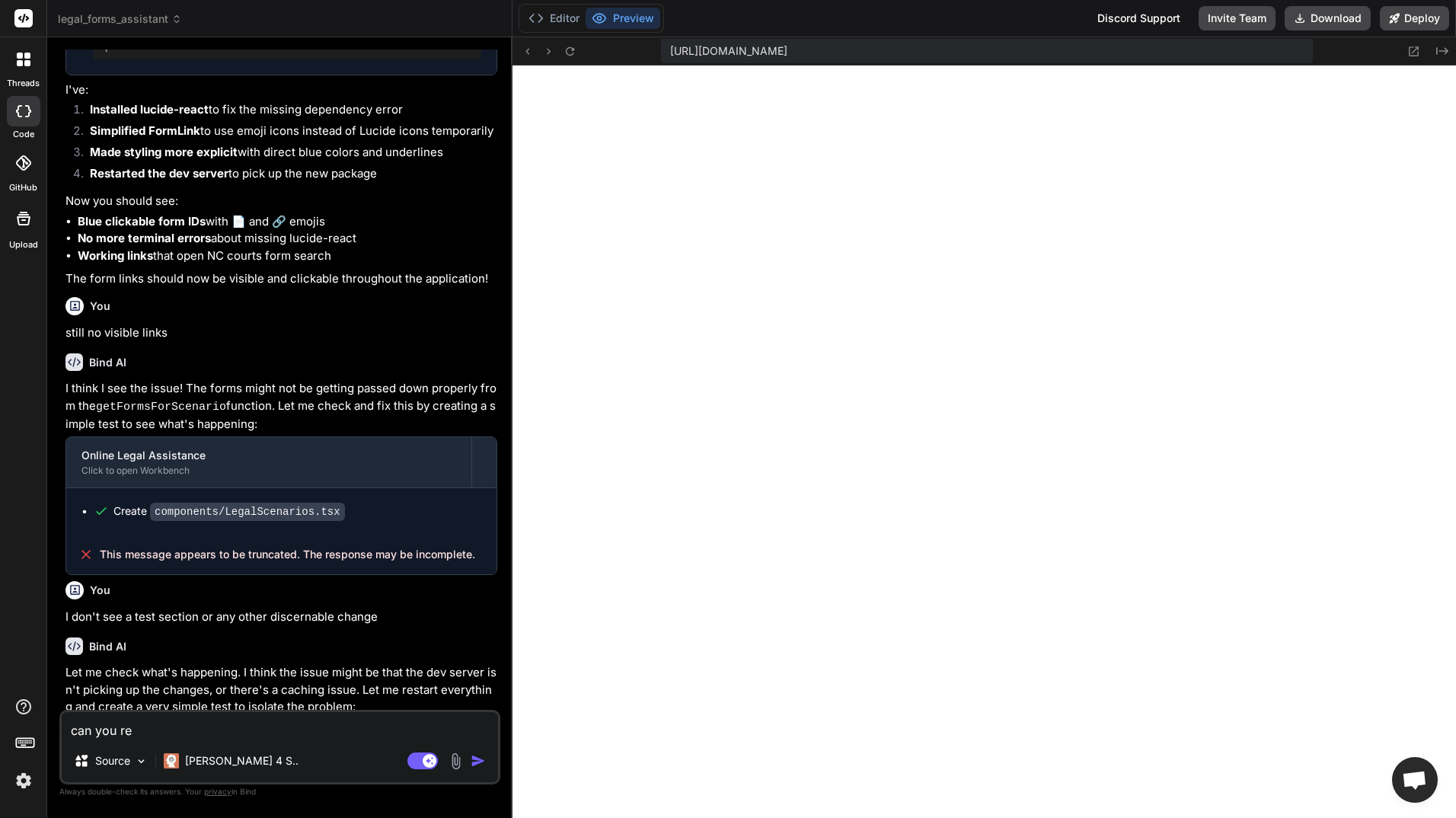
type textarea "can you rem"
type textarea "x"
type textarea "can you remo"
type textarea "x"
type textarea "can you remov"
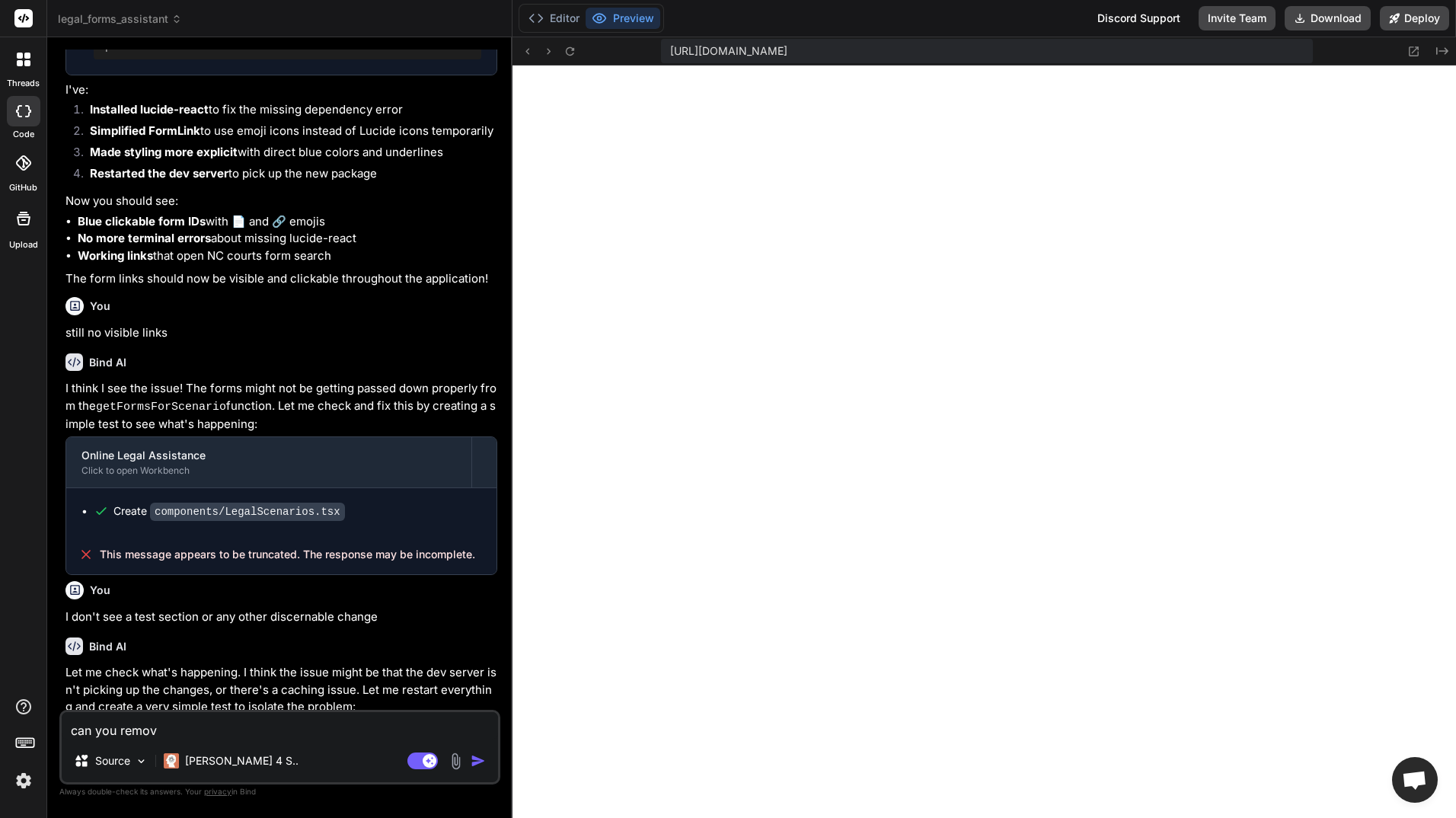
type textarea "x"
type textarea "can you remove"
type textarea "x"
type textarea "can you remove"
type textarea "x"
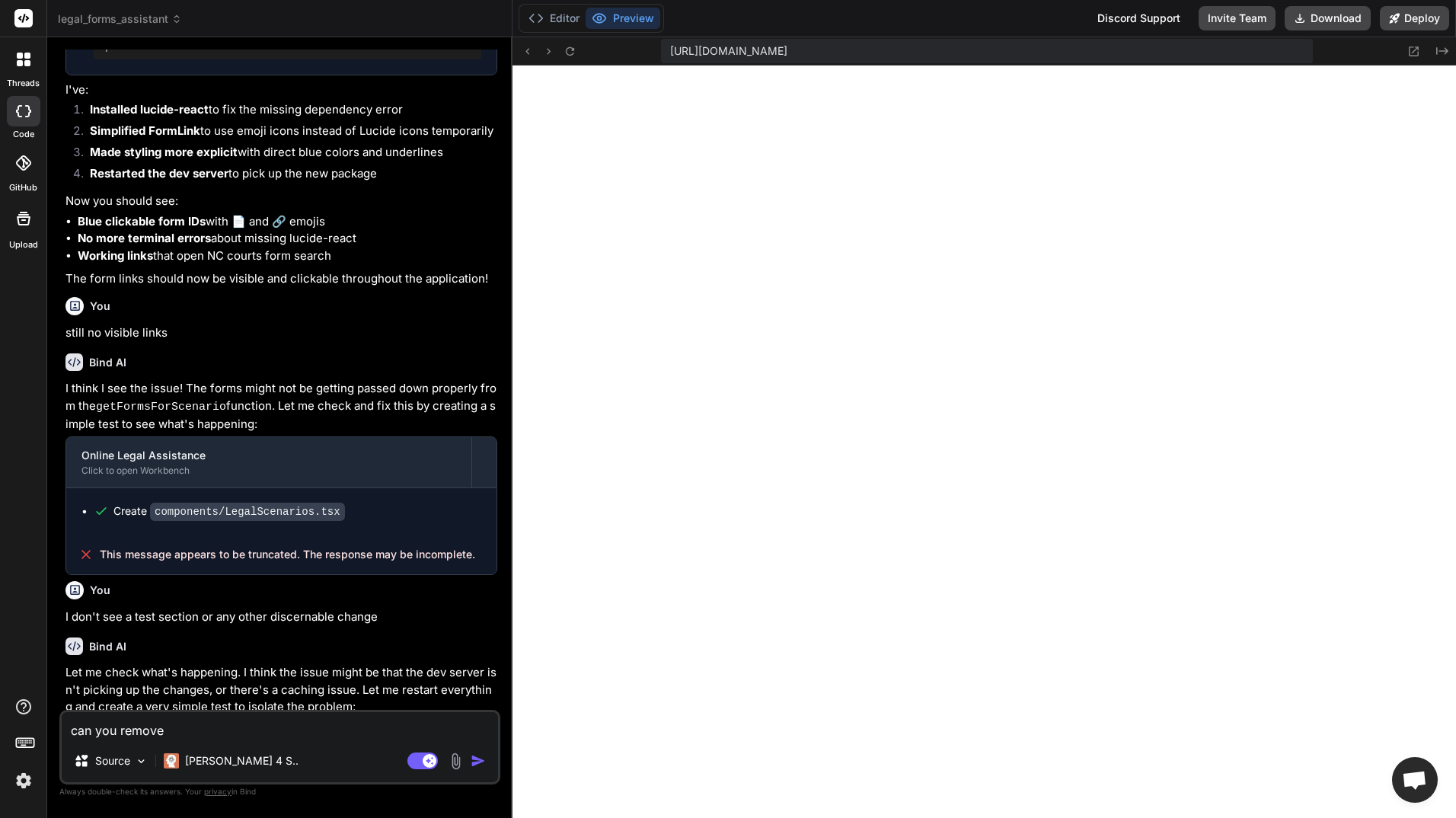
type textarea "can you remove t"
type textarea "x"
type textarea "can you remove th"
type textarea "x"
type textarea "can you remove the"
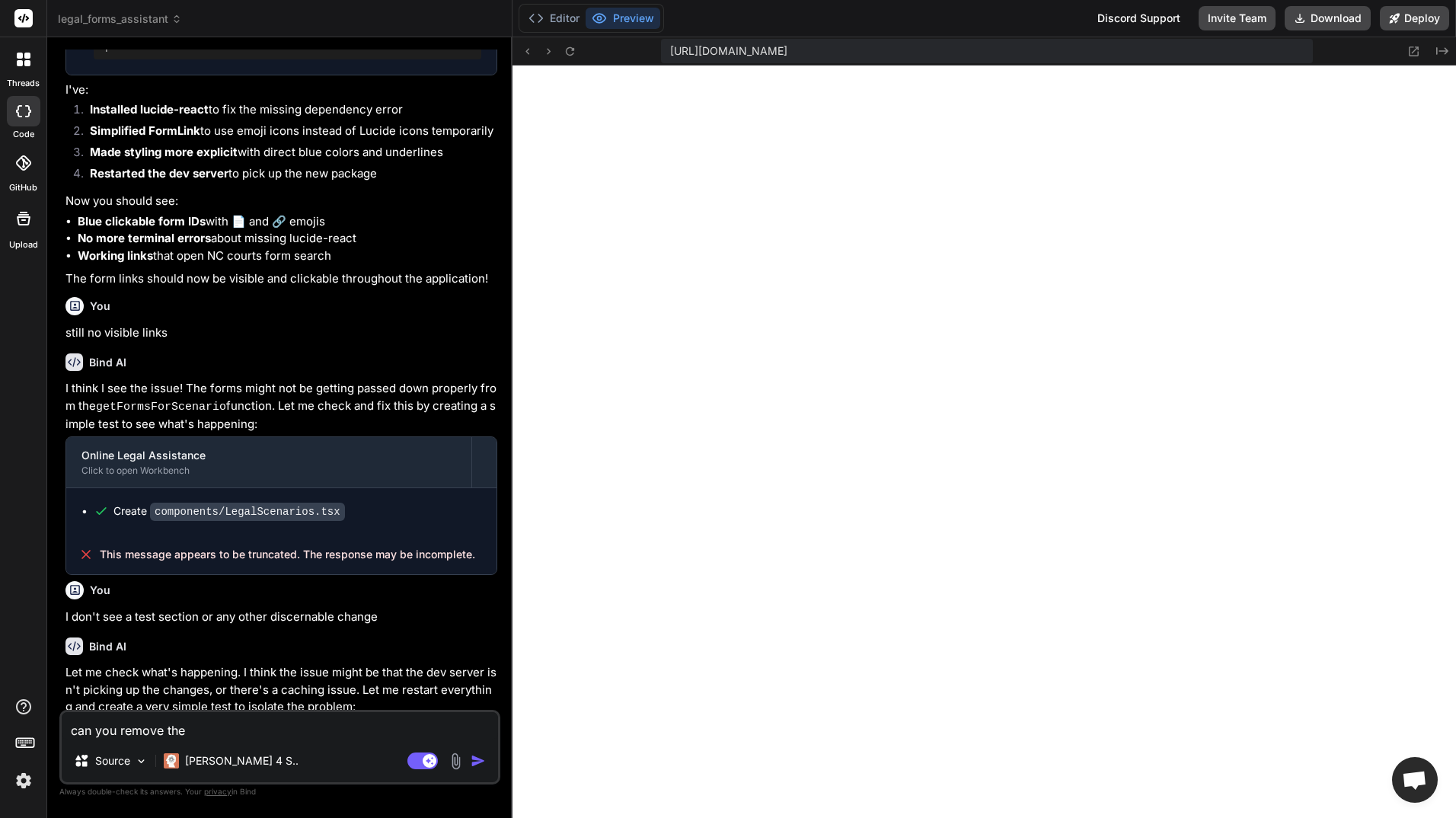
type textarea "x"
type textarea "can you remove the"
type textarea "x"
type textarea "can you remove the r"
type textarea "x"
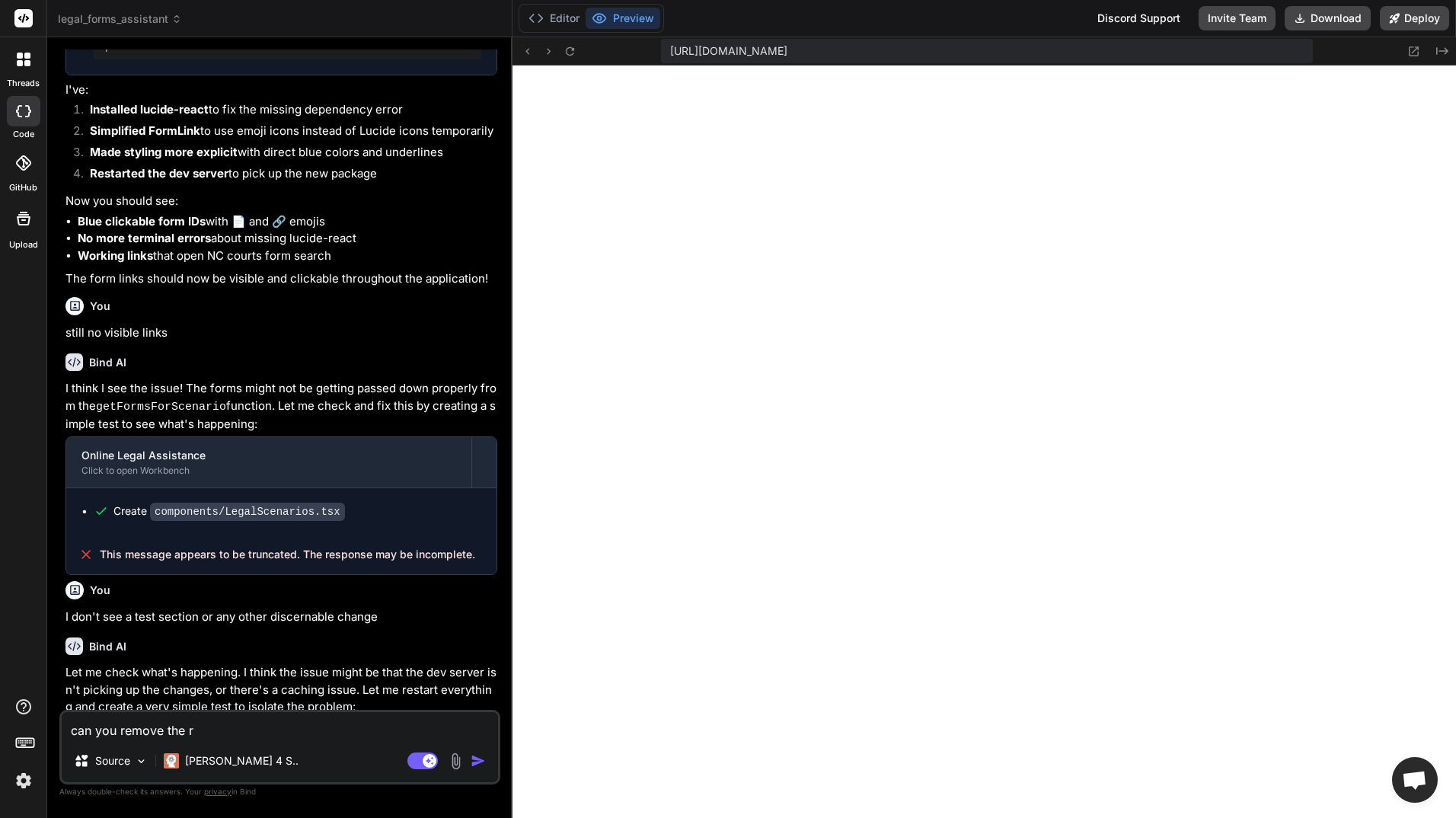
type textarea "can you remove the re"
type textarea "x"
type textarea "can you remove the reg"
type textarea "x"
type textarea "can you remove the regi"
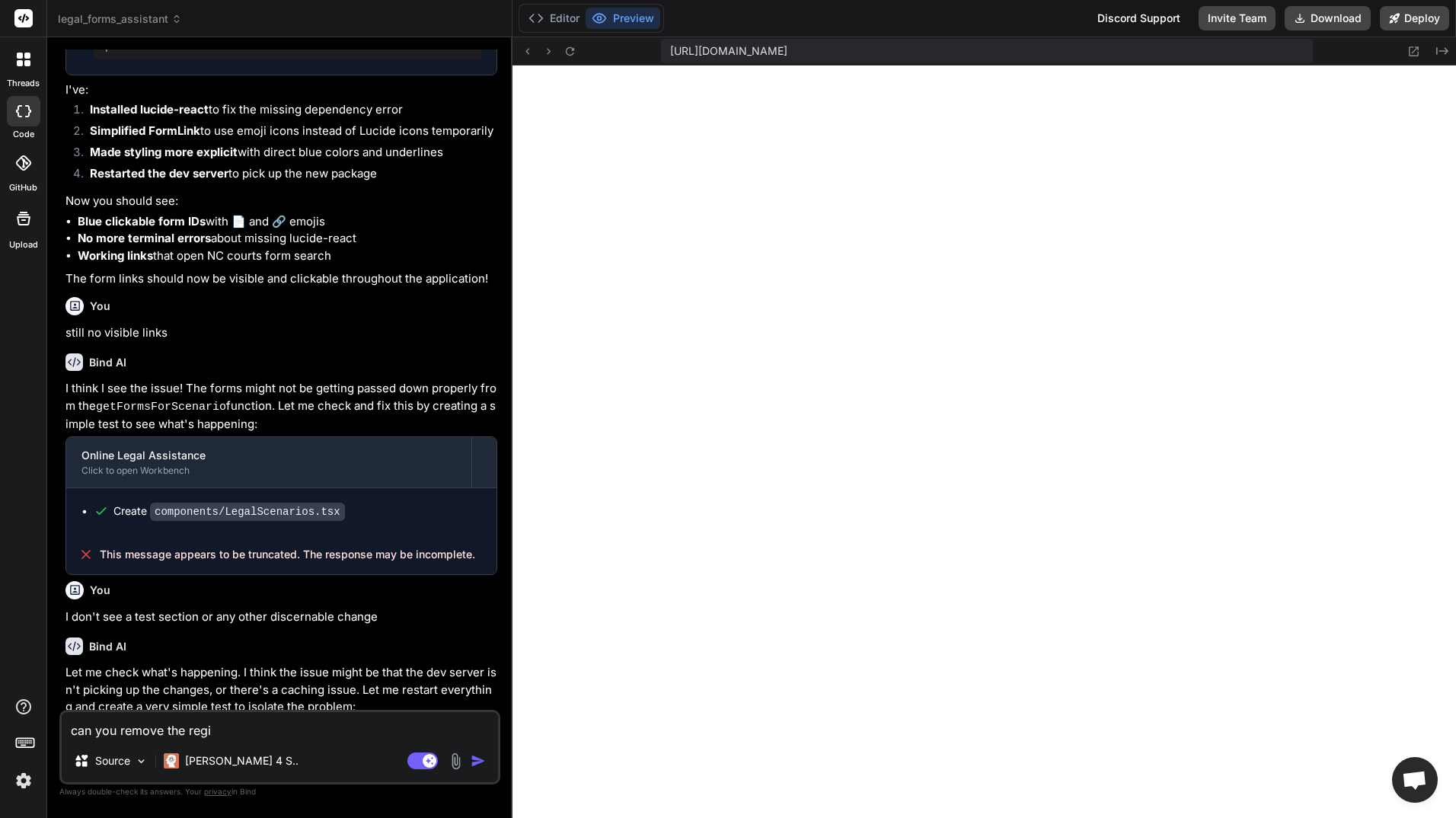
type textarea "x"
type textarea "can you remove the regis"
type textarea "x"
type textarea "can you remove the regist"
type textarea "x"
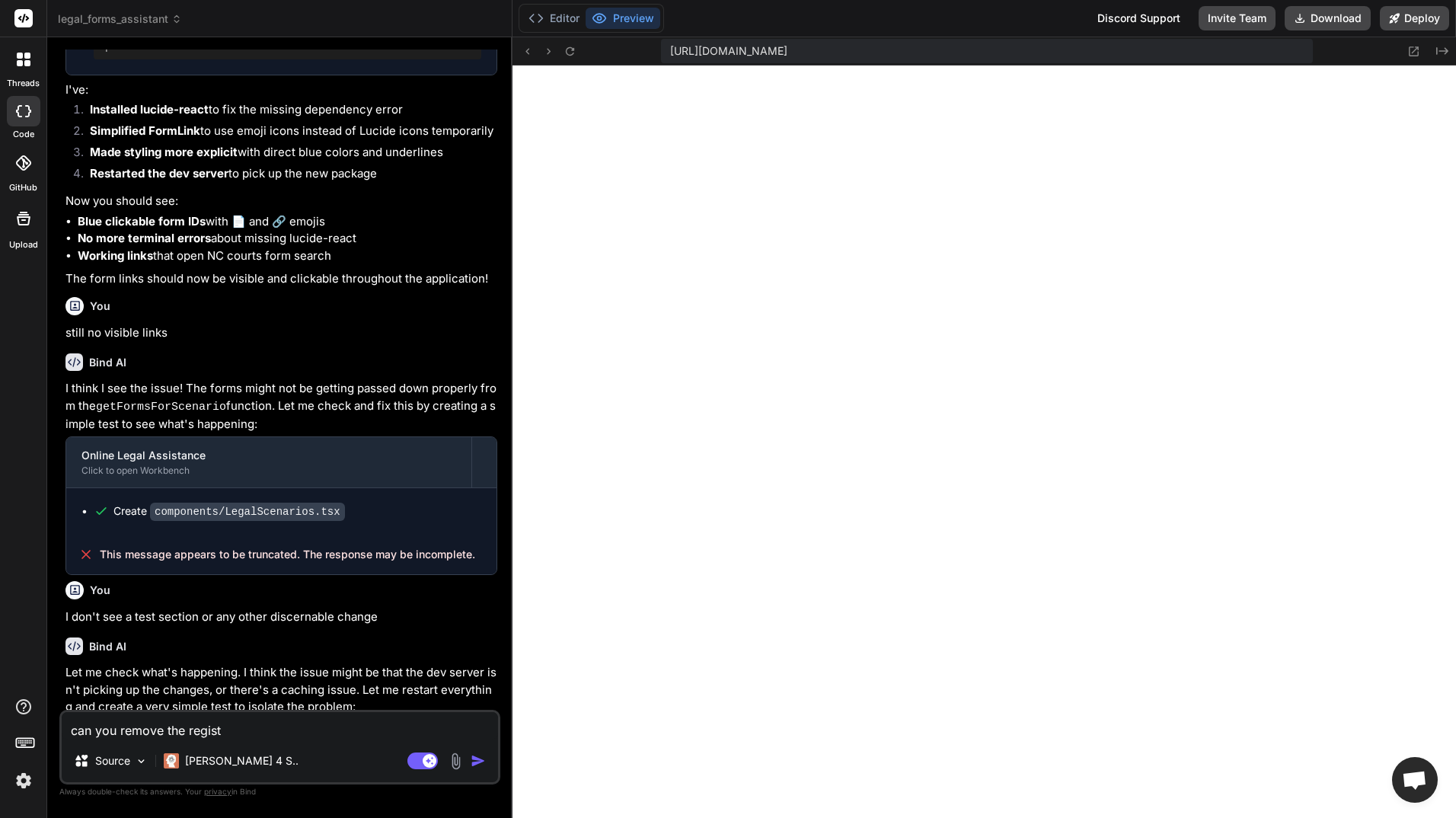
type textarea "can you remove the registr"
type textarea "x"
type textarea "can you remove the registra"
type textarea "x"
type textarea "can you remove the registrat"
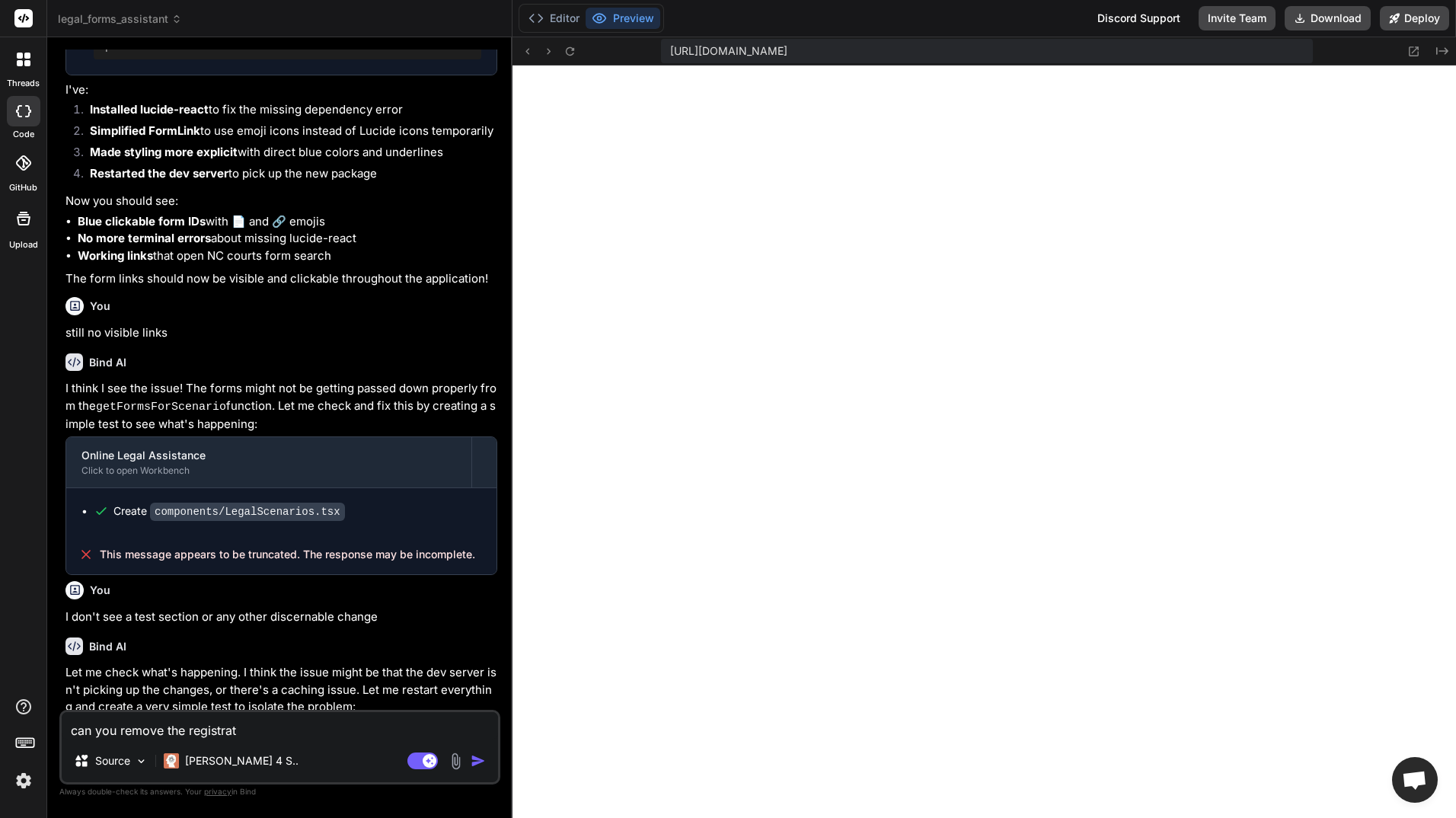
type textarea "x"
type textarea "can you remove the registrati"
type textarea "x"
type textarea "can you remove the registratio"
type textarea "x"
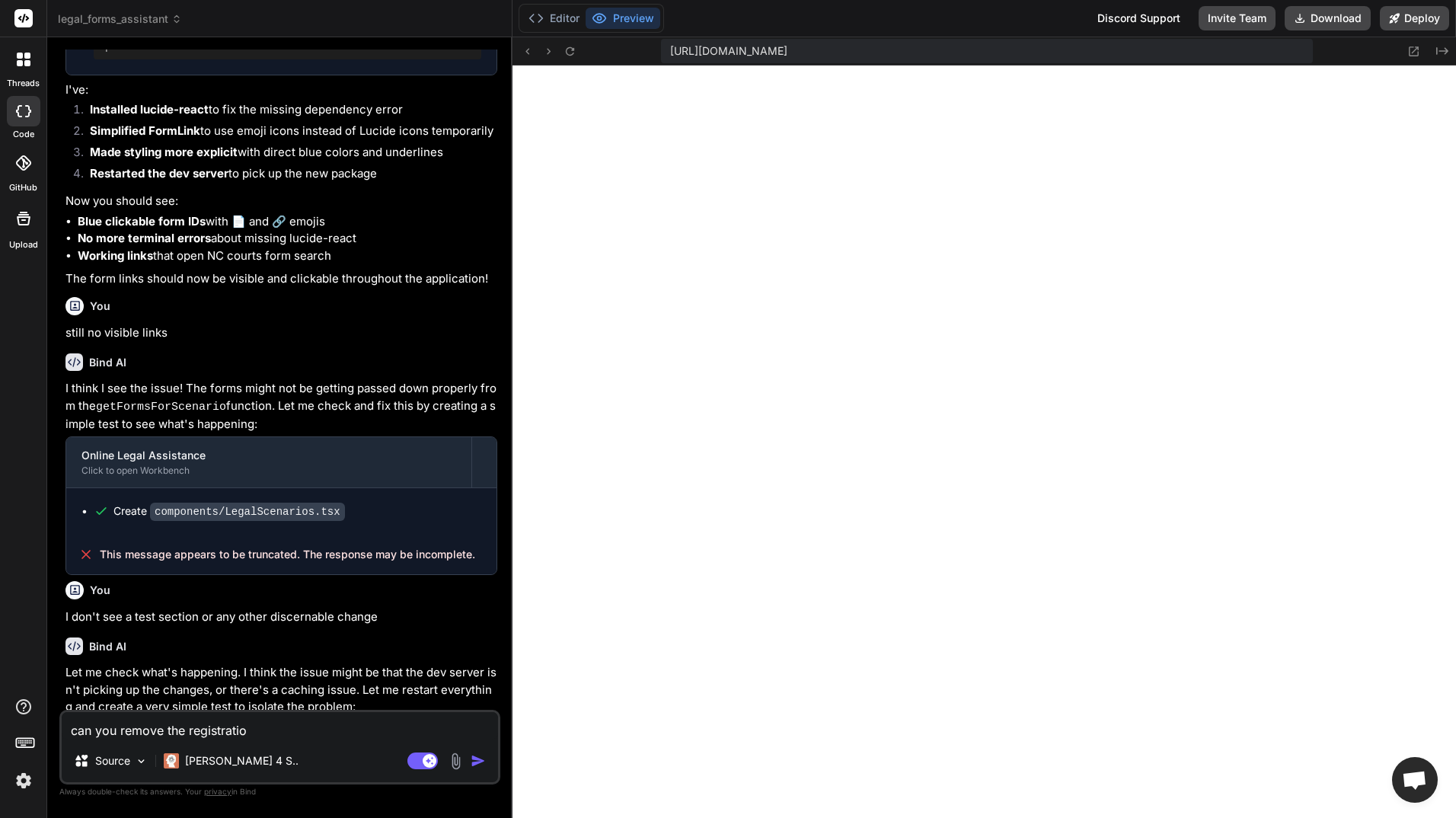
type textarea "can you remove the registration"
type textarea "x"
type textarea "can you remove the registration"
type textarea "x"
type textarea "can you remove the registration s"
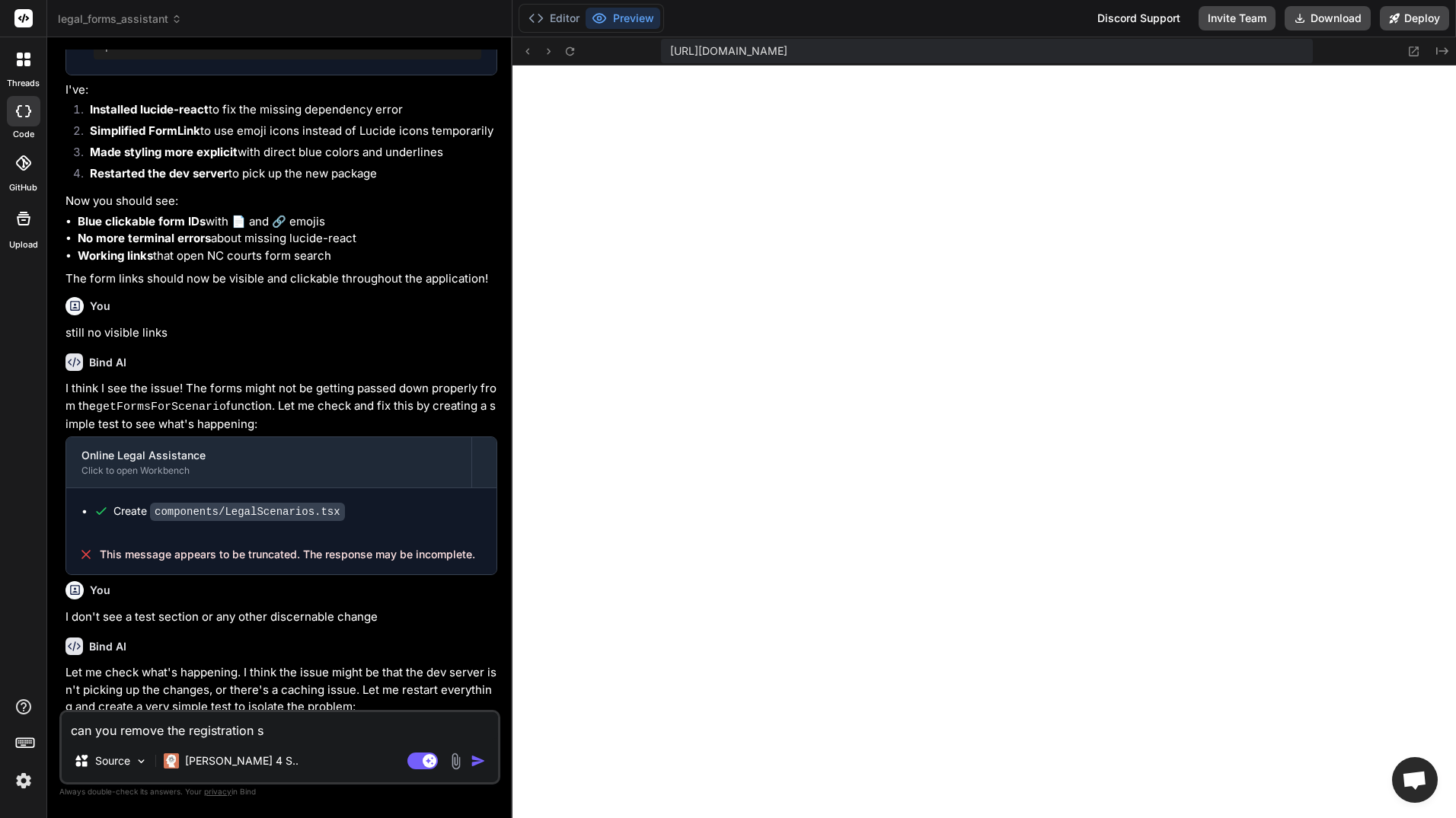
type textarea "x"
type textarea "can you remove the registration so"
type textarea "x"
type textarea "can you remove the registration so"
type textarea "x"
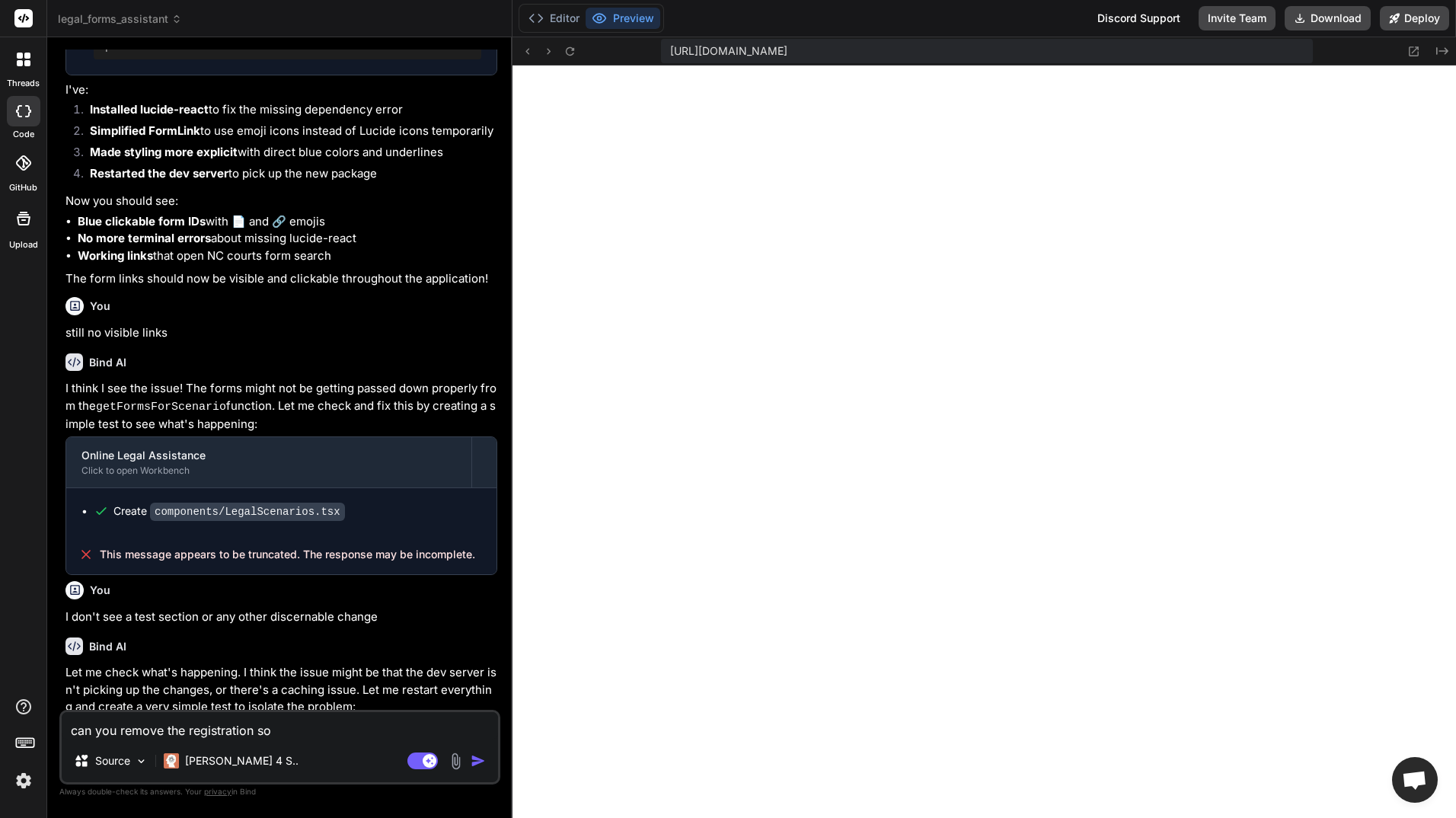
type textarea "can you remove the registration so t"
type textarea "x"
type textarea "can you remove the registration so th"
type textarea "x"
type textarea "can you remove the registration so tha"
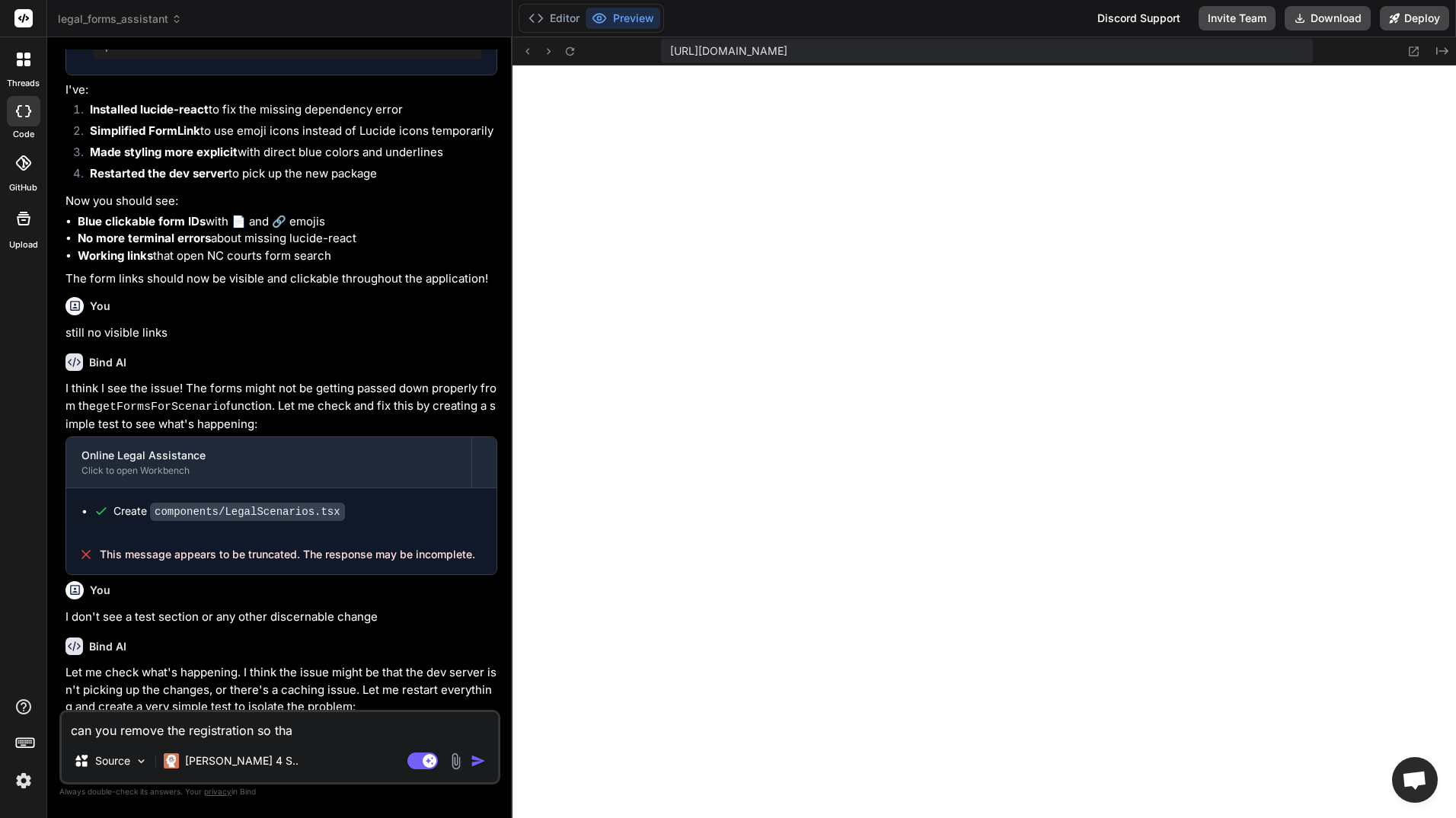
type textarea "x"
type textarea "can you remove the registration so that"
type textarea "x"
type textarea "can you remove the registration so that"
type textarea "x"
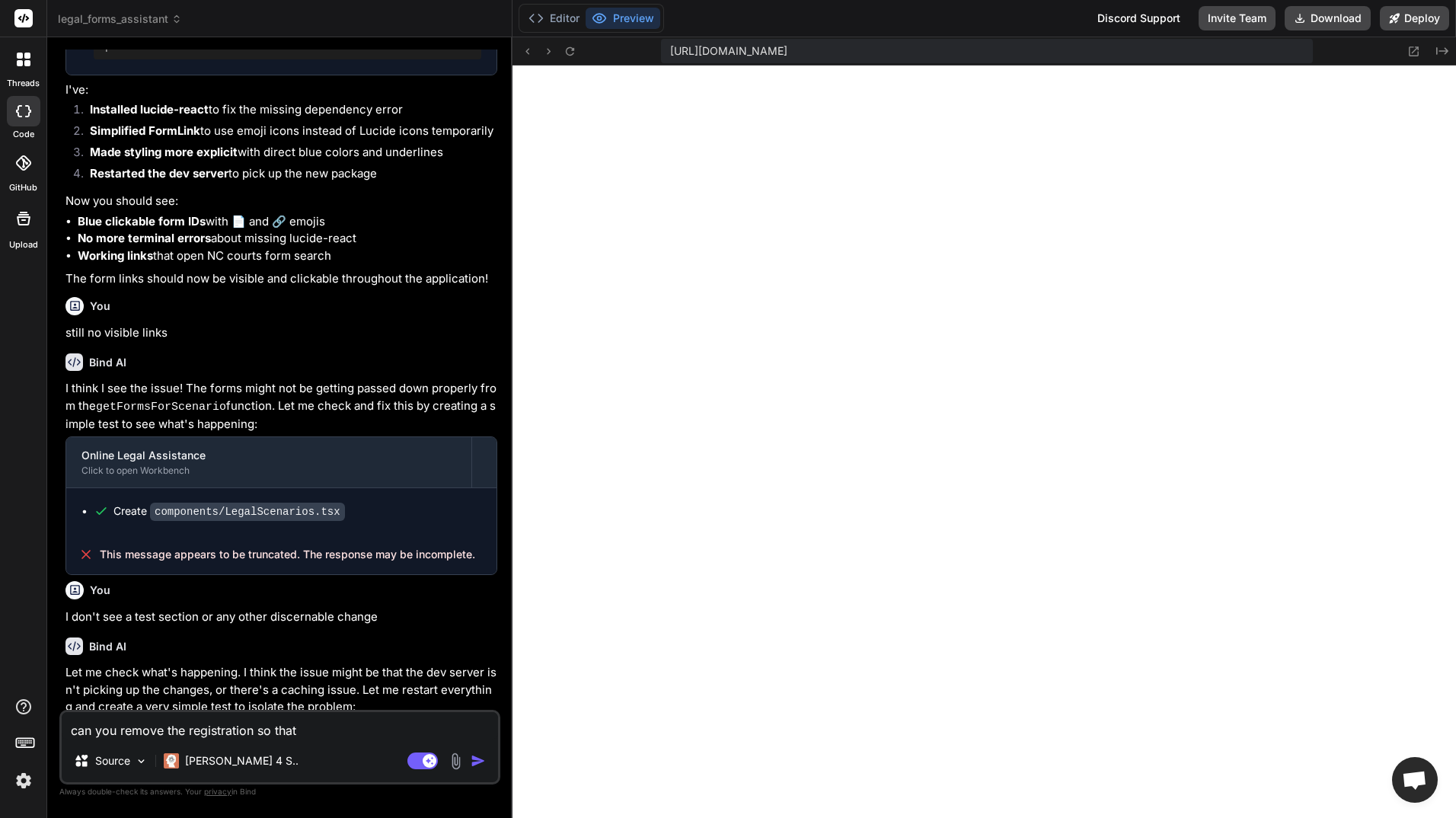
type textarea "can you remove the registration so that I"
type textarea "x"
type textarea "can you remove the registration so that I"
type textarea "x"
type textarea "can you remove the registration so that I c"
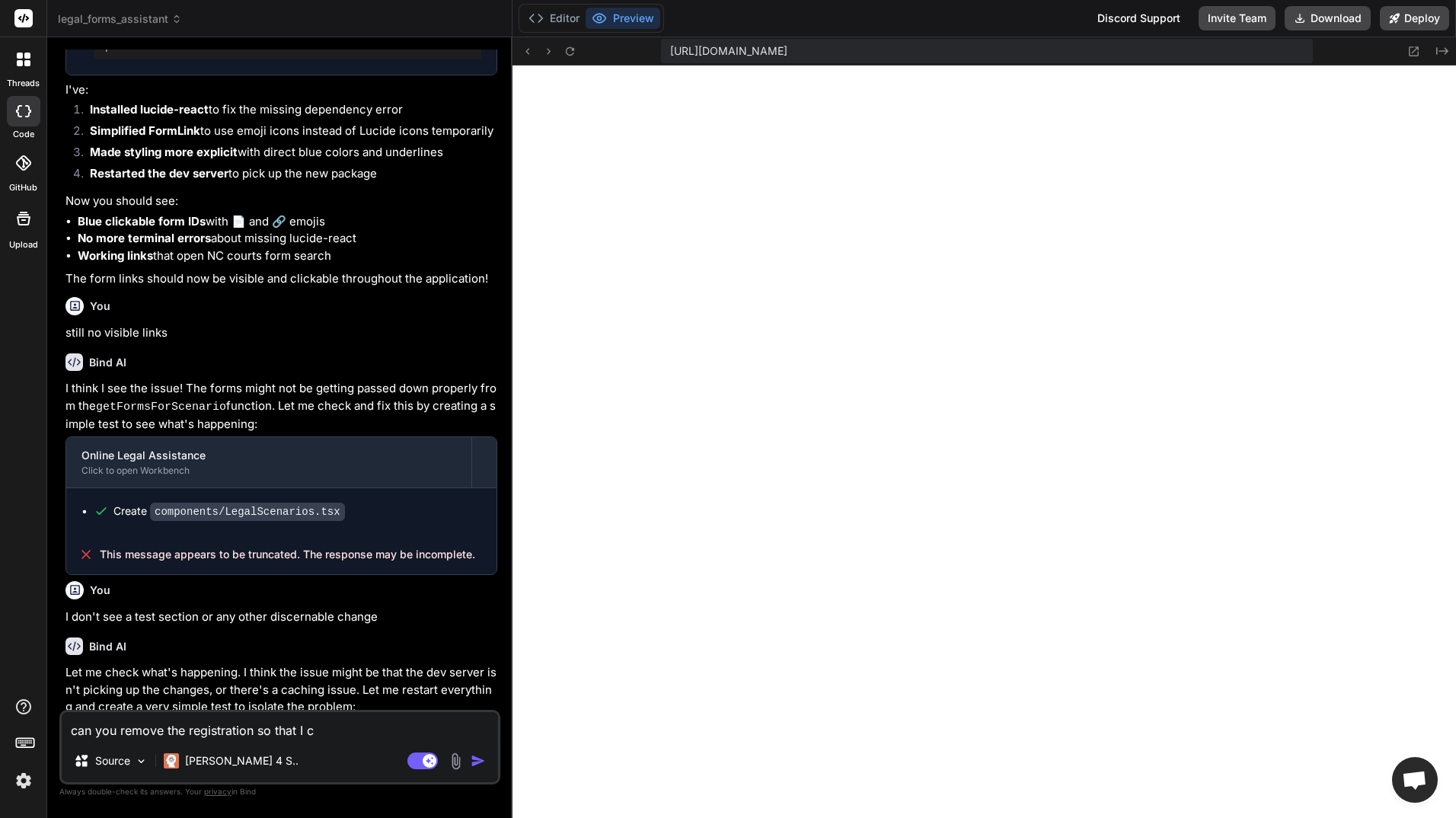
type textarea "x"
type textarea "can you remove the registration so that I ca"
type textarea "x"
type textarea "can you remove the registration so that I can"
type textarea "x"
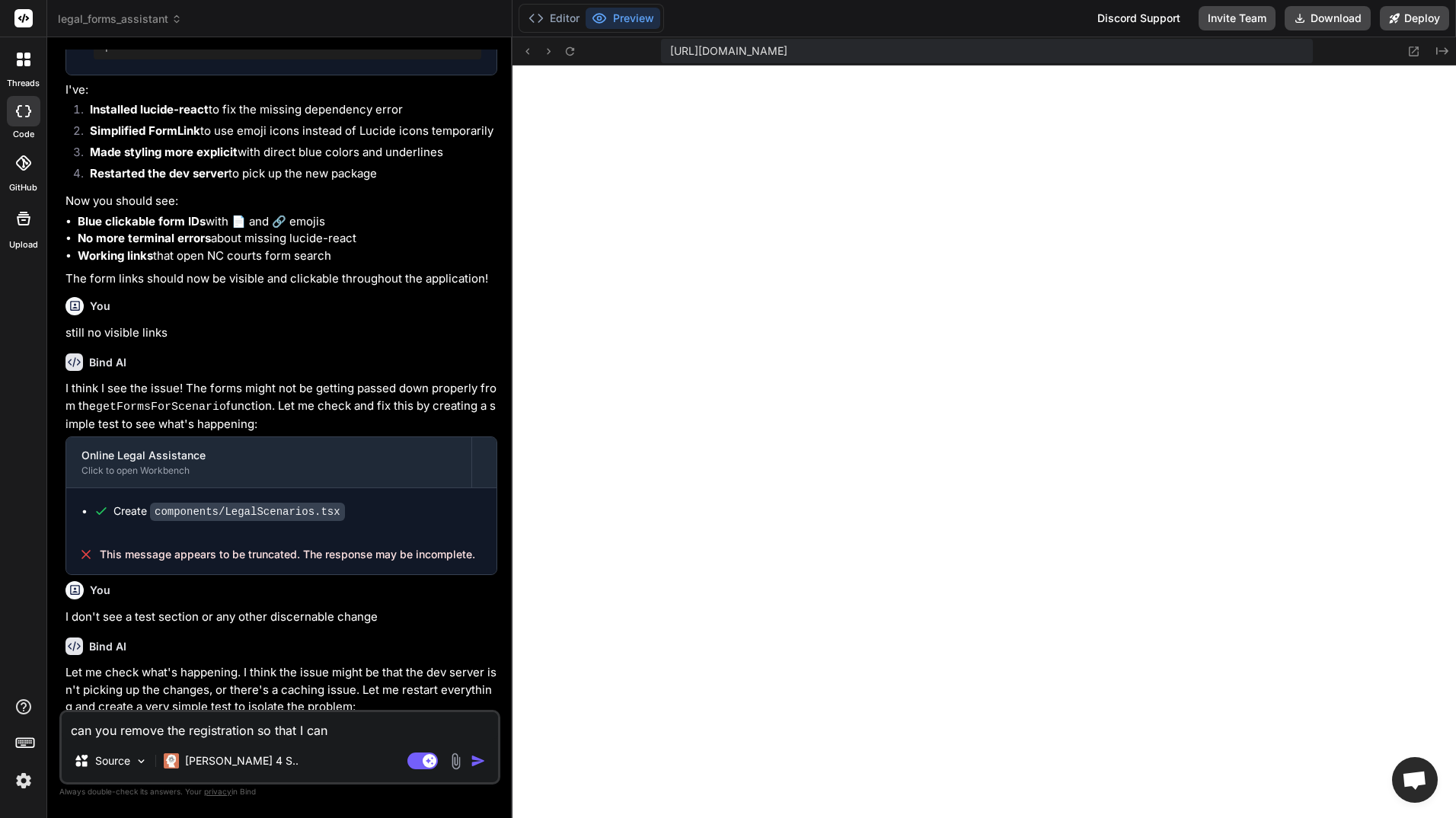
type textarea "can you remove the registration so that I can"
type textarea "x"
type textarea "can you remove the registration so that I can s"
type textarea "x"
type textarea "can you remove the registration so that I can st"
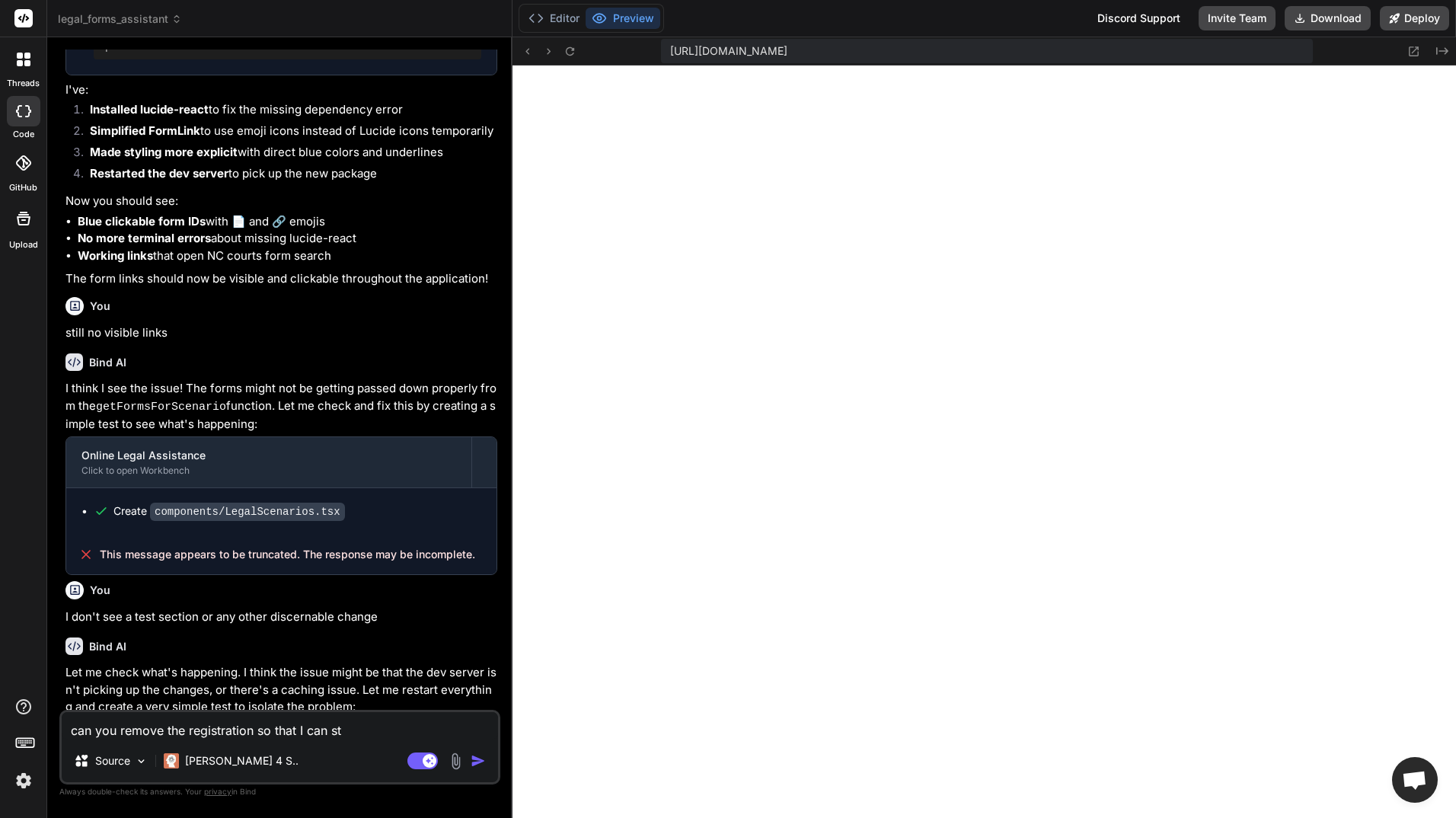
type textarea "x"
type textarea "can you remove the registration so that I can sta"
type textarea "x"
type textarea "can you remove the registration so that I can star"
type textarea "x"
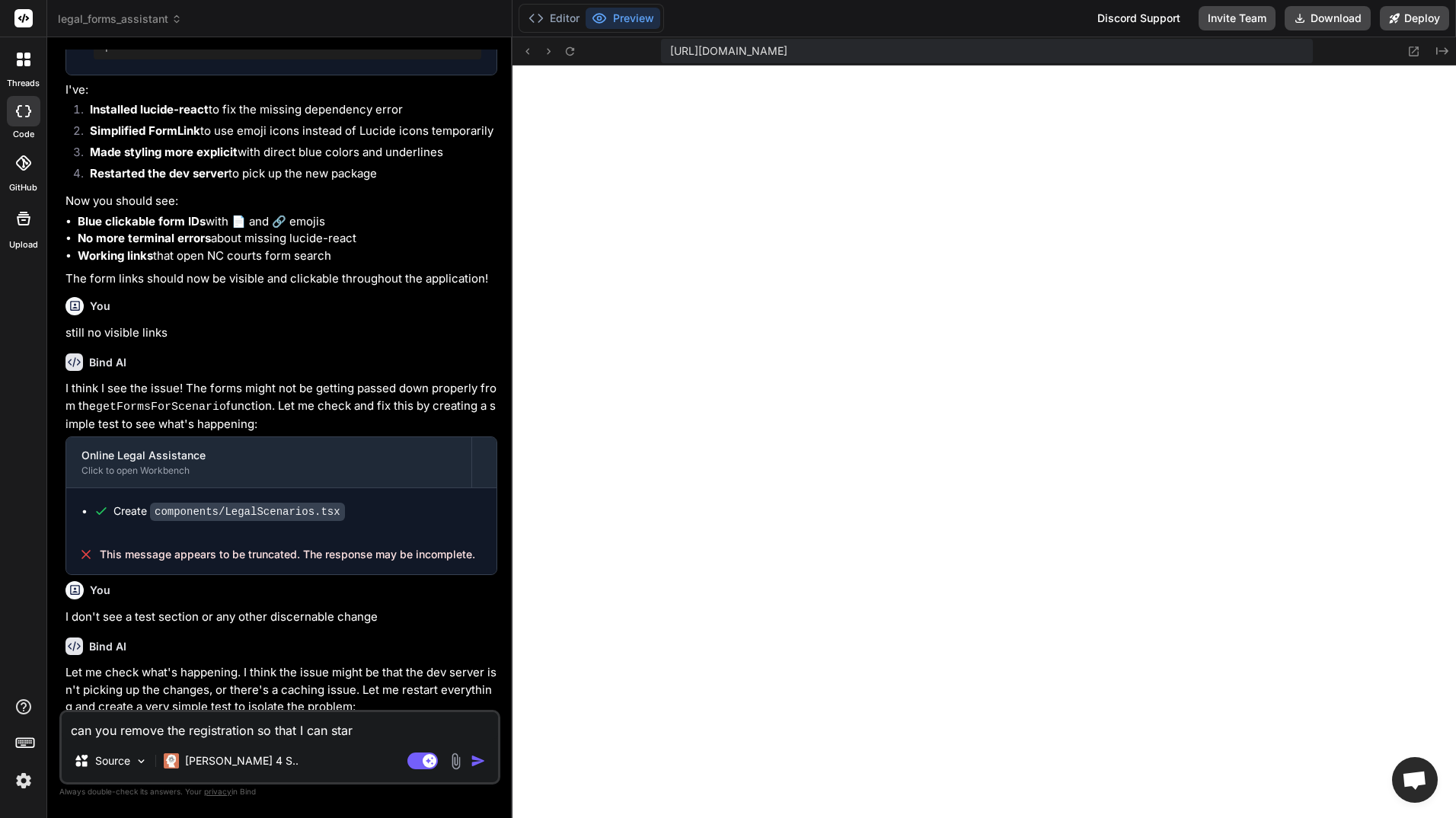
type textarea "can you remove the registration so that I can start"
type textarea "x"
type textarea "can you remove the registration so that I can start"
type textarea "x"
type textarea "can you remove the registration so that I can start t"
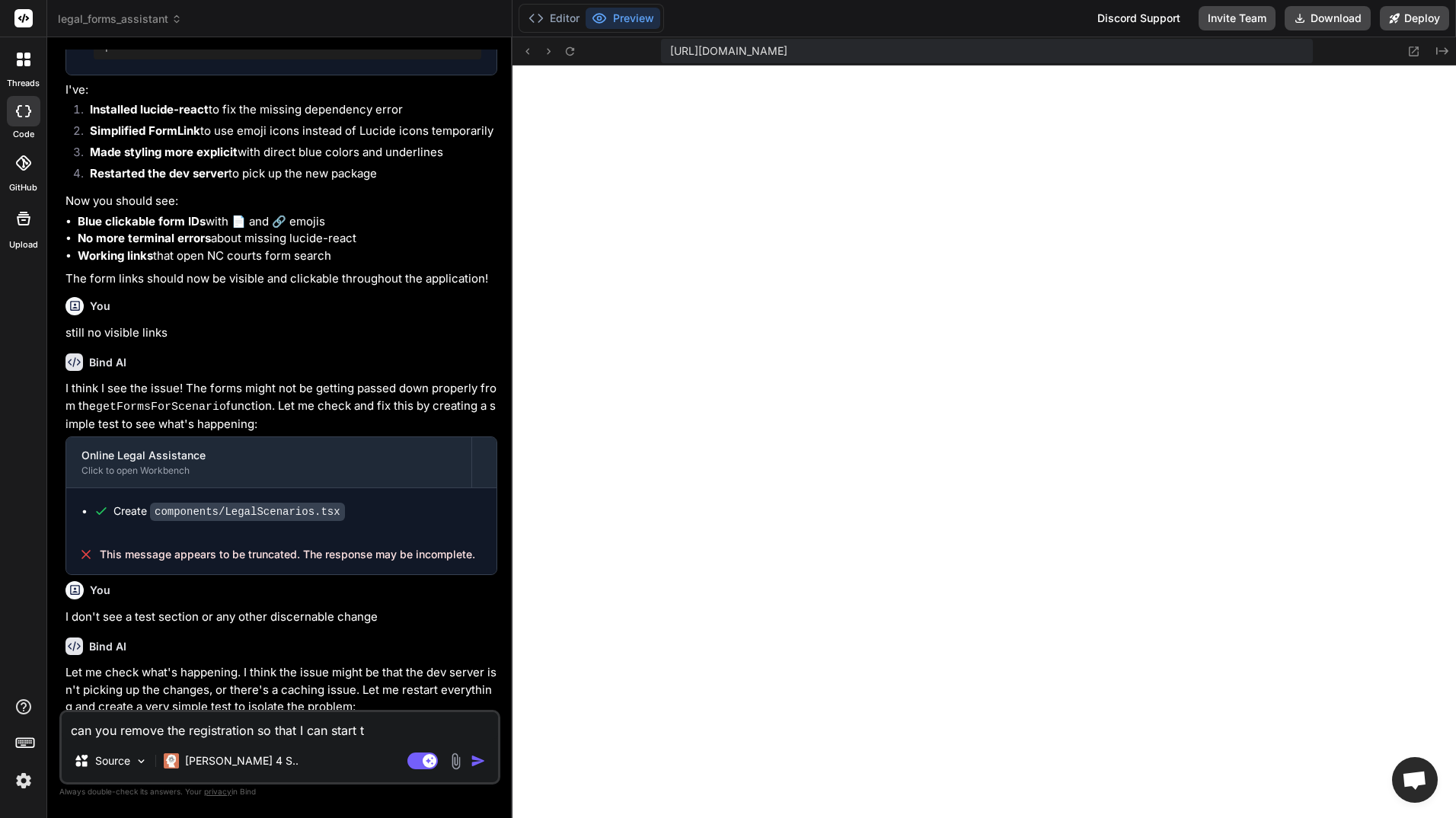
type textarea "x"
type textarea "can you remove the registration so that I can start th"
type textarea "x"
type textarea "can you remove the registration so that I can start the"
type textarea "x"
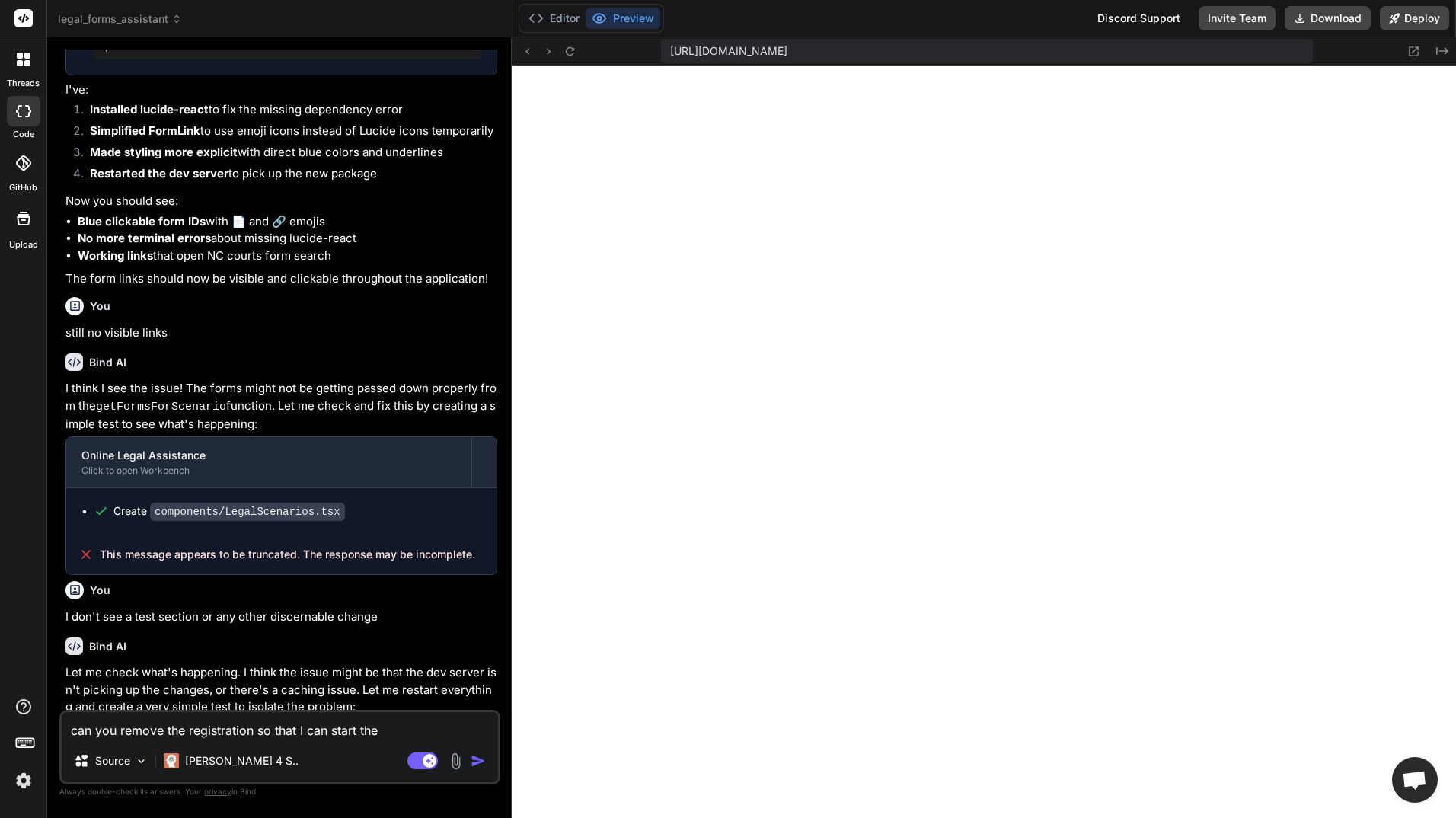
type textarea "can you remove the registration so that I can start thea"
type textarea "x"
type textarea "can you remove the registration so that I can start the"
type textarea "x"
type textarea "can you remove the registration so that I can start the"
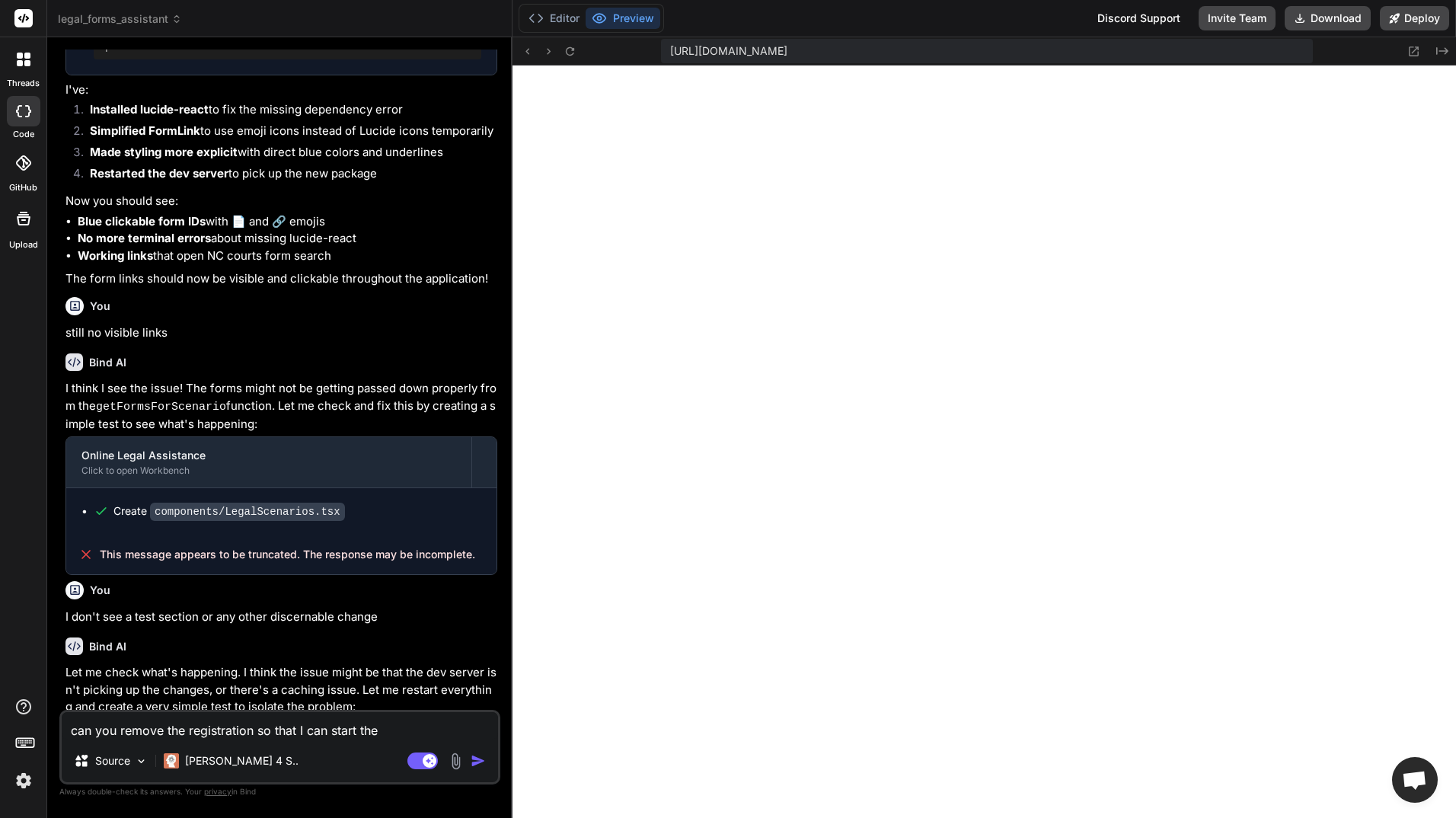
type textarea "x"
type textarea "can you remove the registration so that I can start the a"
type textarea "x"
type textarea "can you remove the registration so that I can start the ap"
type textarea "x"
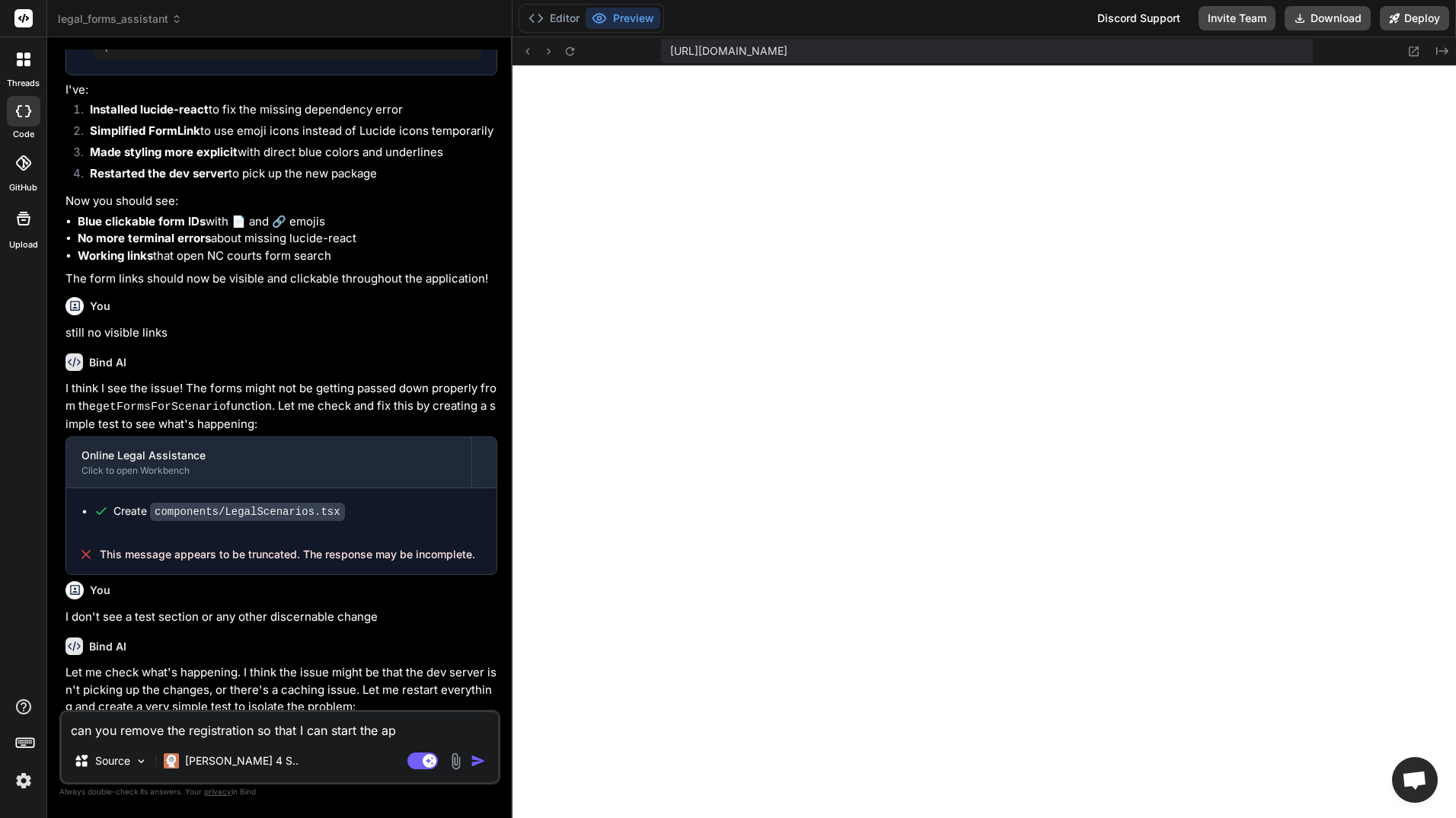
type textarea "can you remove the registration so that I can start the app"
type textarea "x"
type textarea "can you remove the registration so that I can start the app"
type textarea "x"
type textarea "can you remove the registration so that I can start the app f"
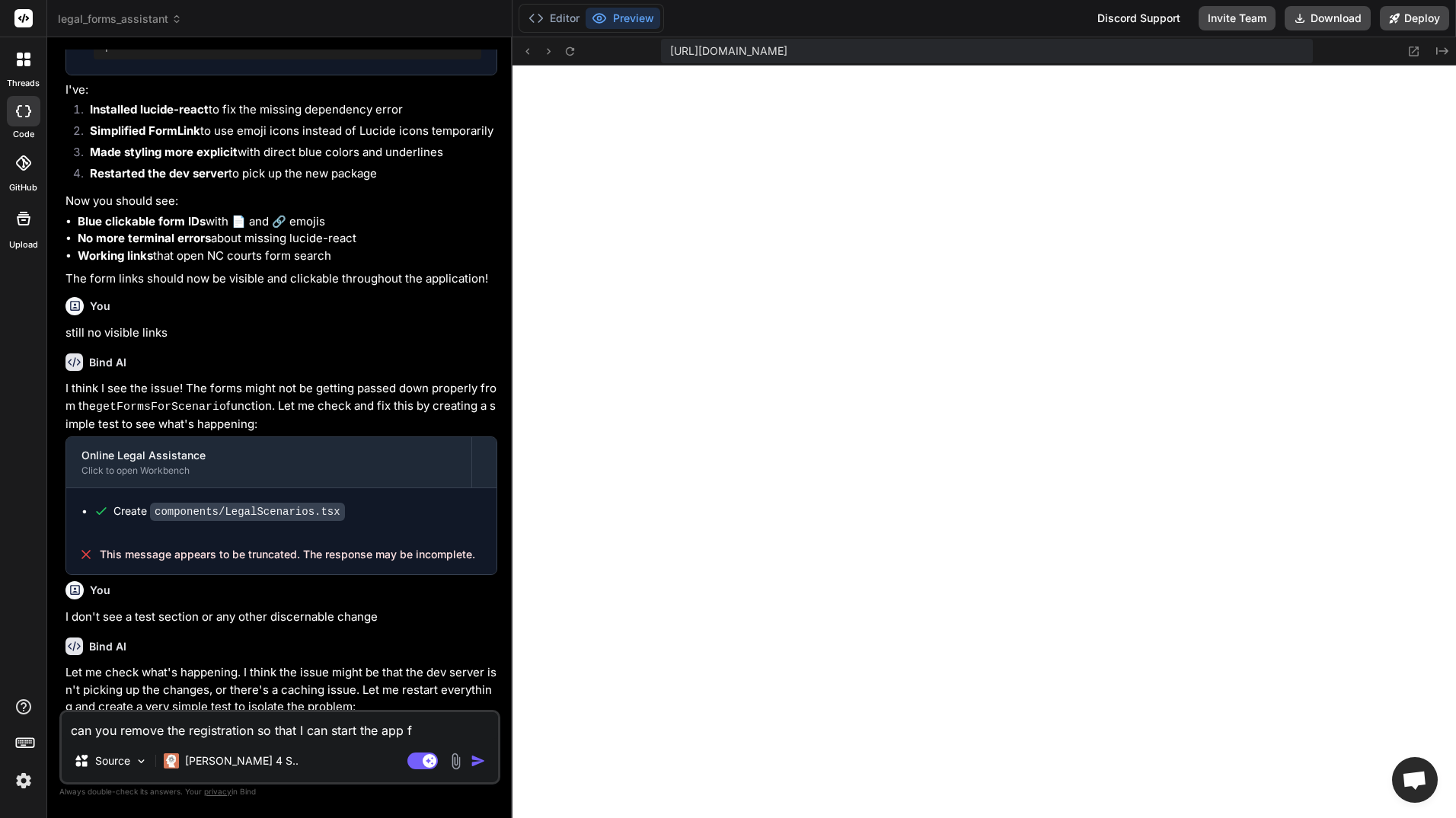
type textarea "x"
type textarea "can you remove the registration so that I can start the app fr"
type textarea "x"
type textarea "can you remove the registration so that I can start the app fro"
type textarea "x"
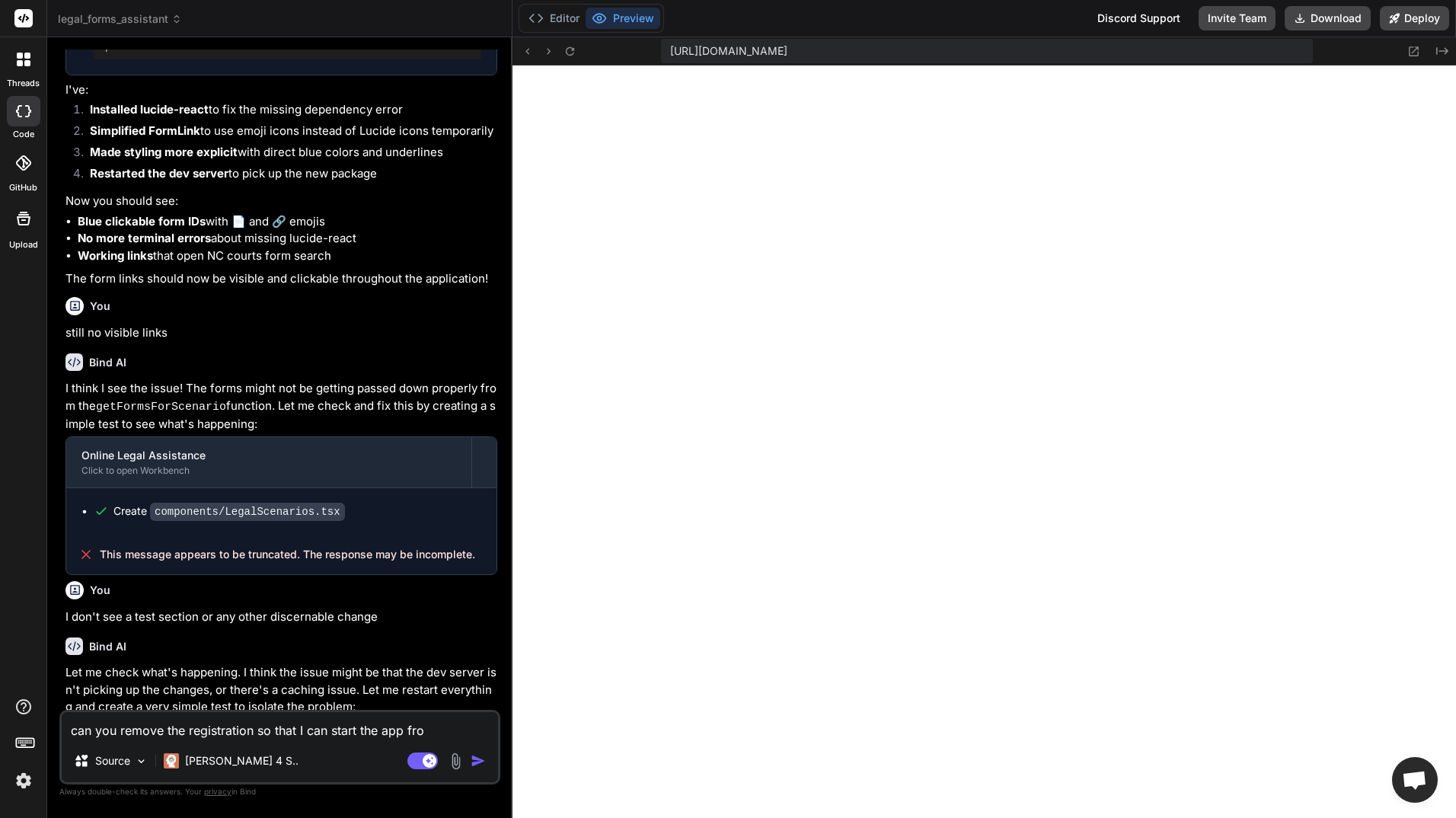
type textarea "can you remove the registration so that I can start the app from"
type textarea "x"
type textarea "can you remove the registration so that I can start the app from"
type textarea "x"
type textarea "can you remove the registration so that I can start the app from t"
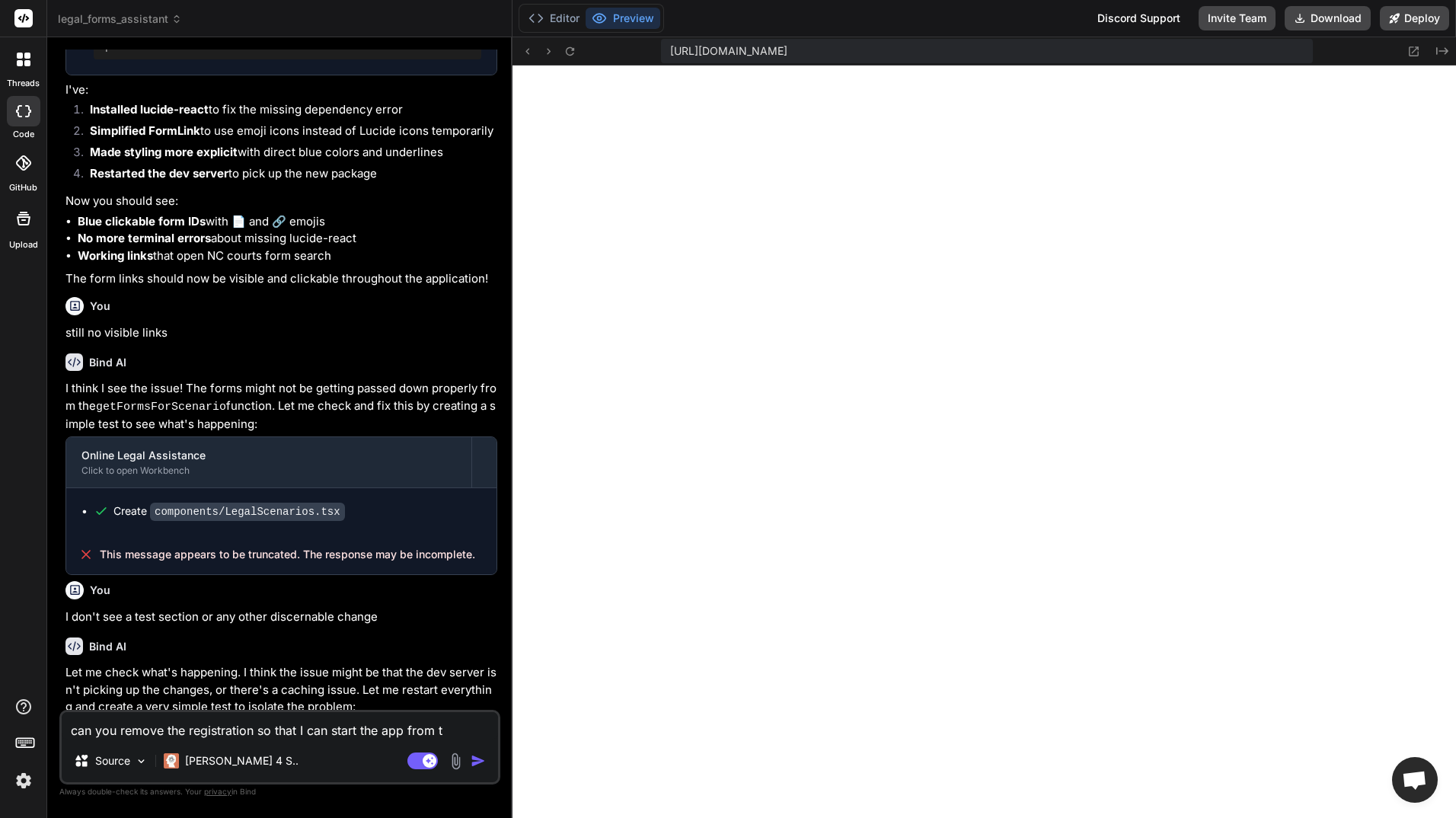
type textarea "x"
type textarea "can you remove the registration so that I can start the app from th"
type textarea "x"
type textarea "can you remove the registration so that I can start the app from the"
type textarea "x"
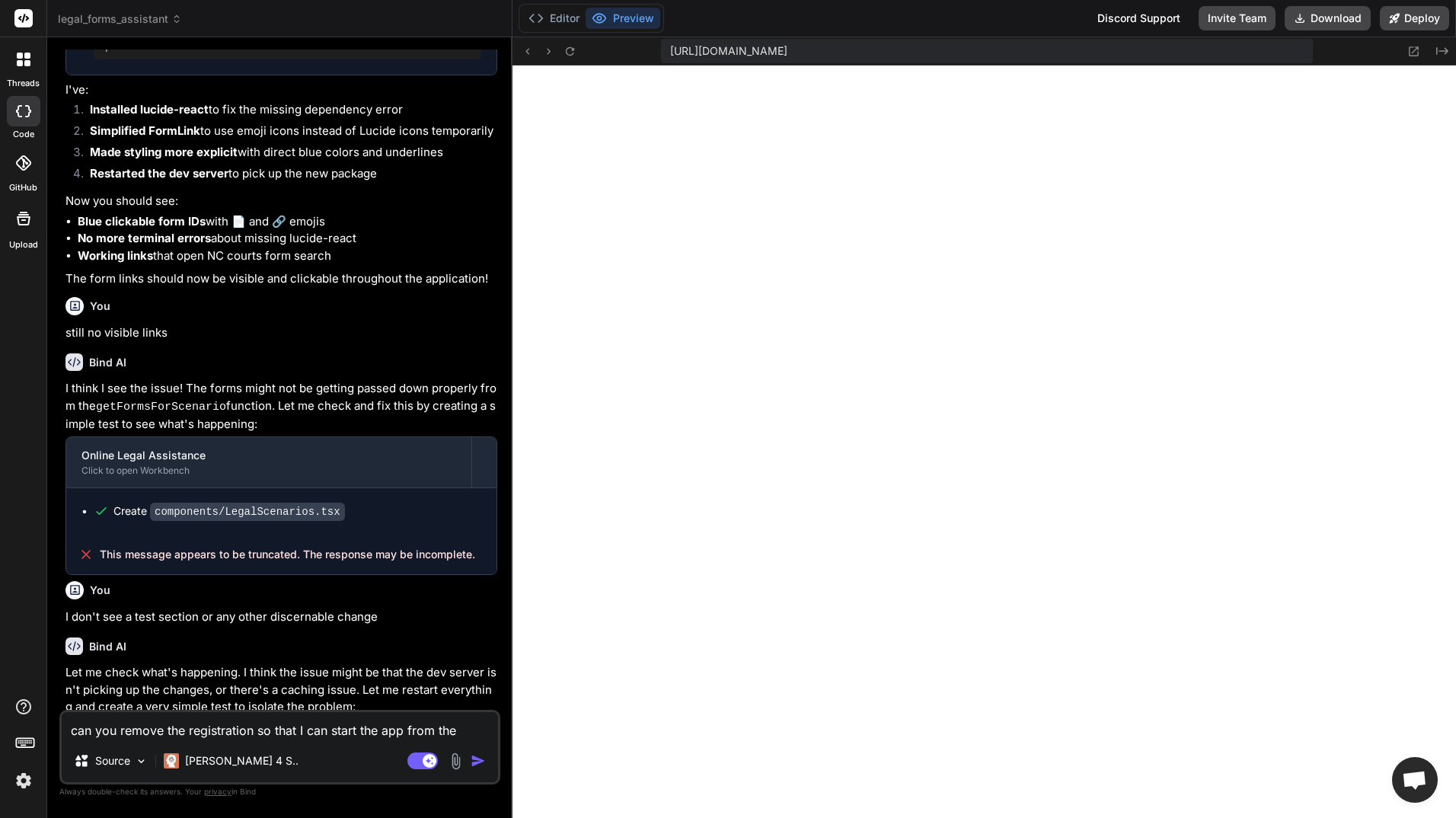
type textarea "can you remove the registration so that I can start the app from the"
type textarea "x"
type textarea "can you remove the registration so that I can start the app from the b"
type textarea "x"
type textarea "can you remove the registration so that I can start the app from the be"
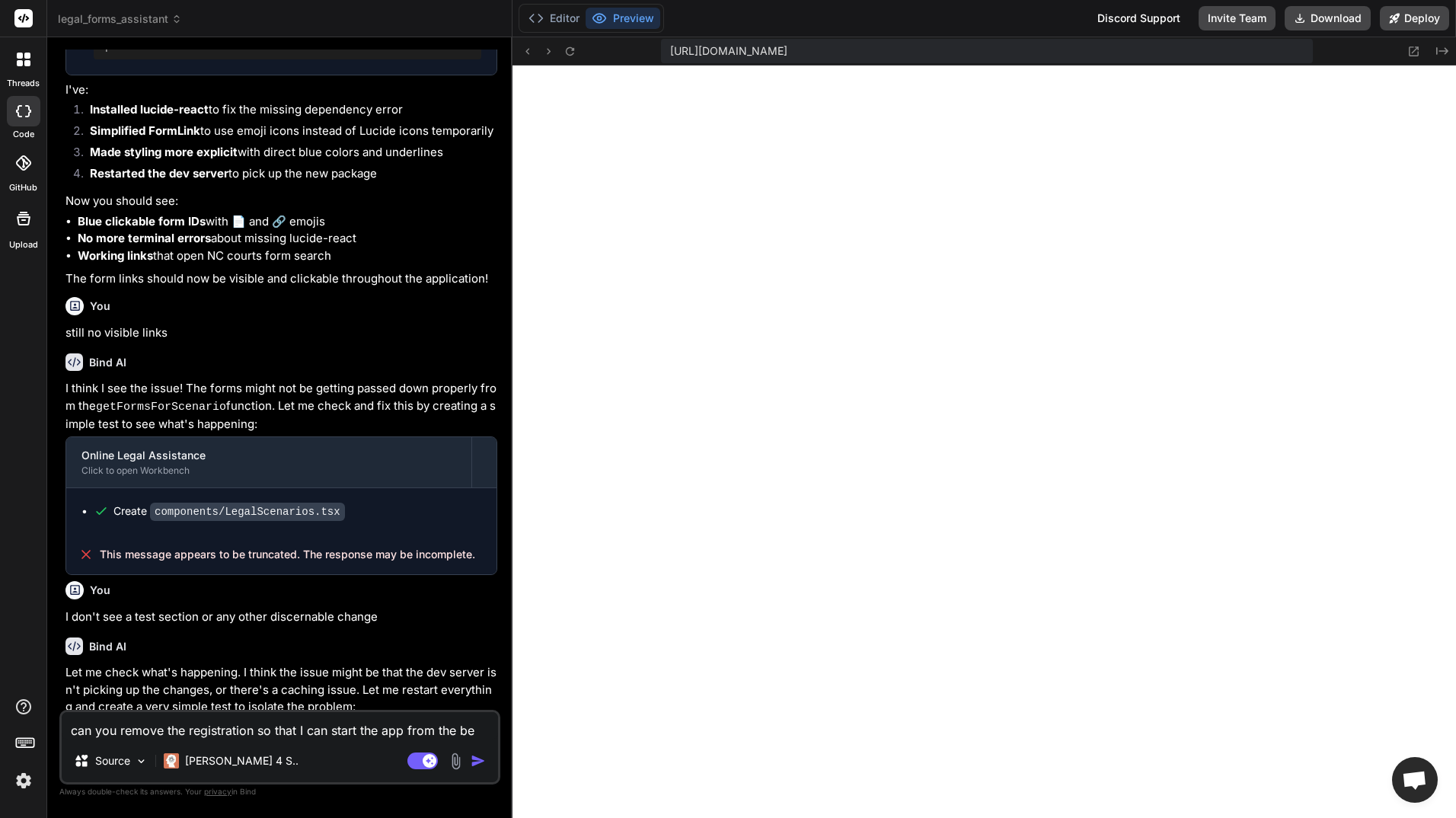
type textarea "x"
type textarea "can you remove the registration so that I can start the app from the beg"
type textarea "x"
type textarea "can you remove the registration so that I can start the app from the begi"
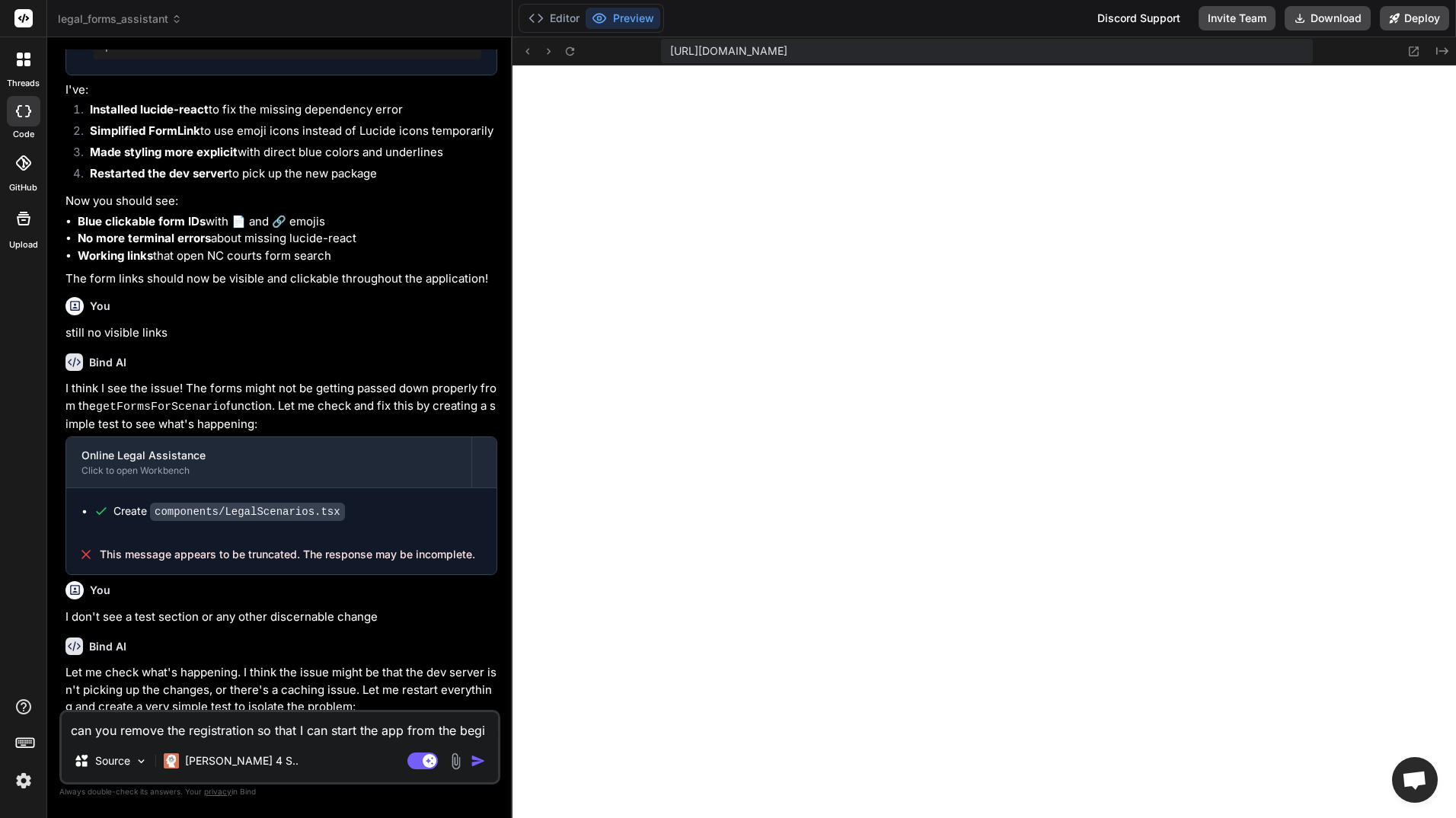
type textarea "x"
type textarea "can you remove the registration so that I can start the app from the begin"
type textarea "x"
type textarea "can you remove the registration so that I can start the app from the beginn"
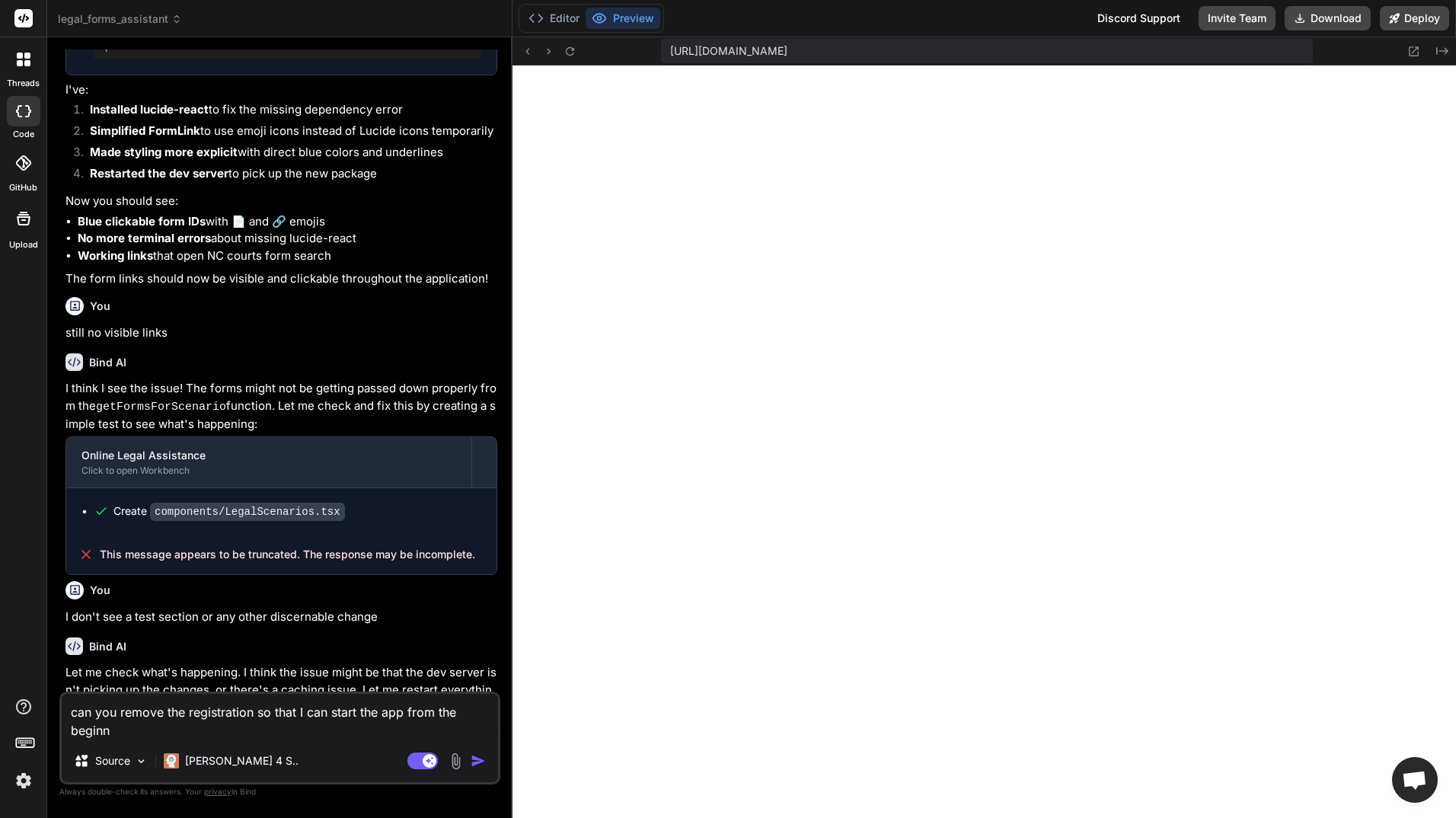
type textarea "x"
type textarea "can you remove the registration so that I can start the app from the beginni"
type textarea "x"
type textarea "can you remove the registration so that I can start the app from the beginnin"
type textarea "x"
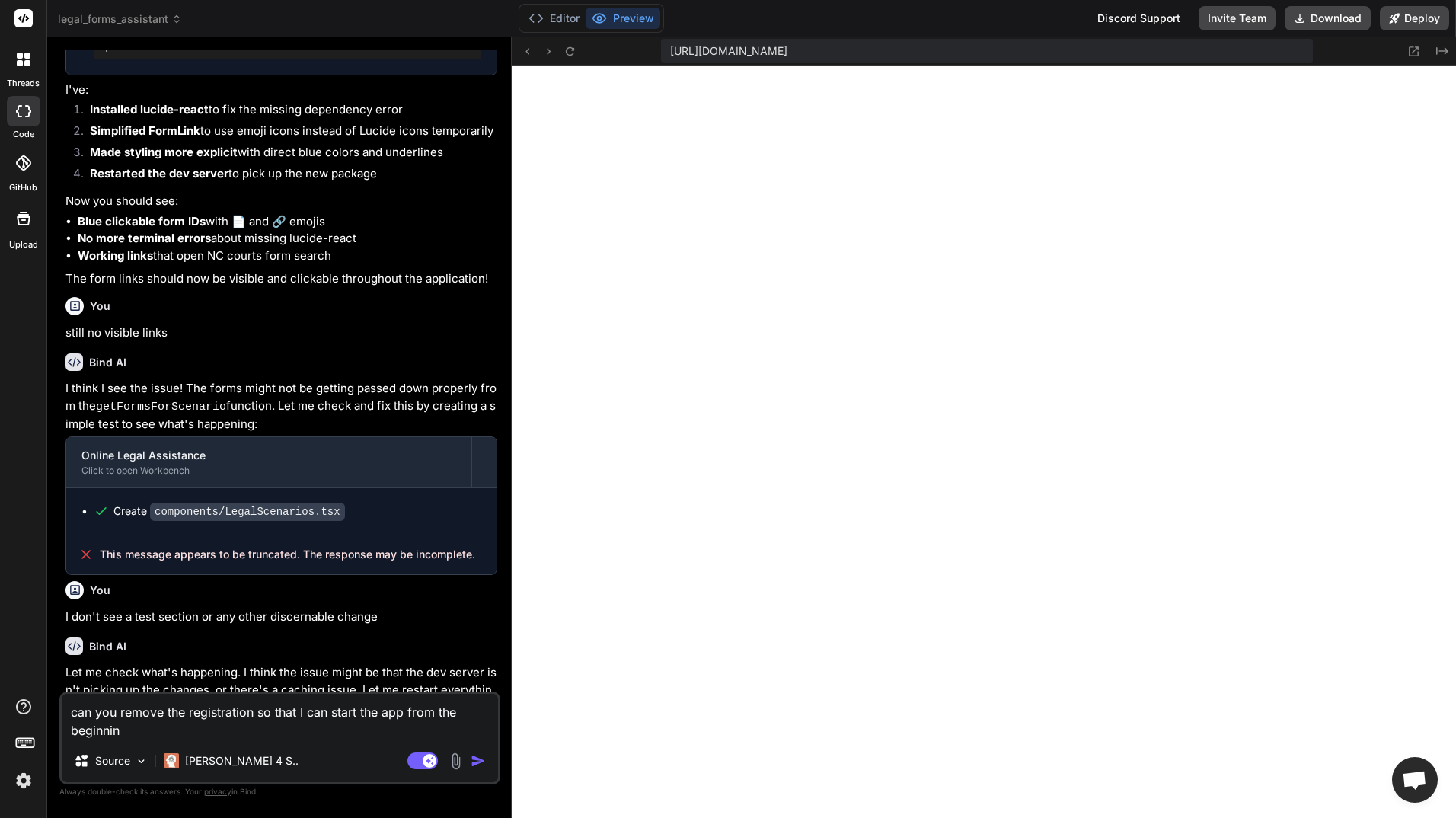
type textarea "can you remove the registration so that I can start the app from the beginning"
type textarea "x"
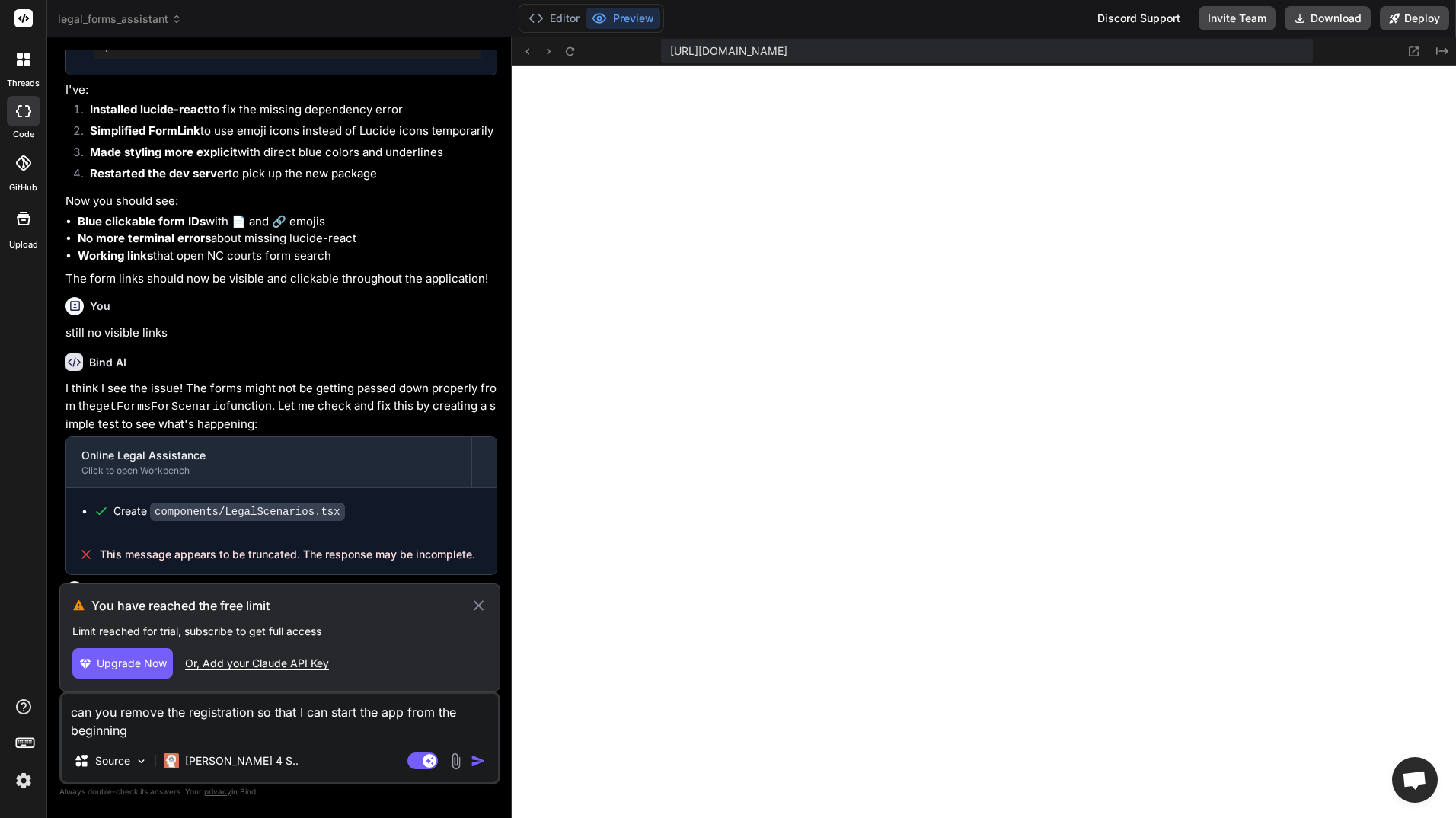
type textarea "can you remove the registration so that I can start the app from the beginning"
click at [476, 596] on icon at bounding box center [478, 606] width 18 height 19
type textarea "x"
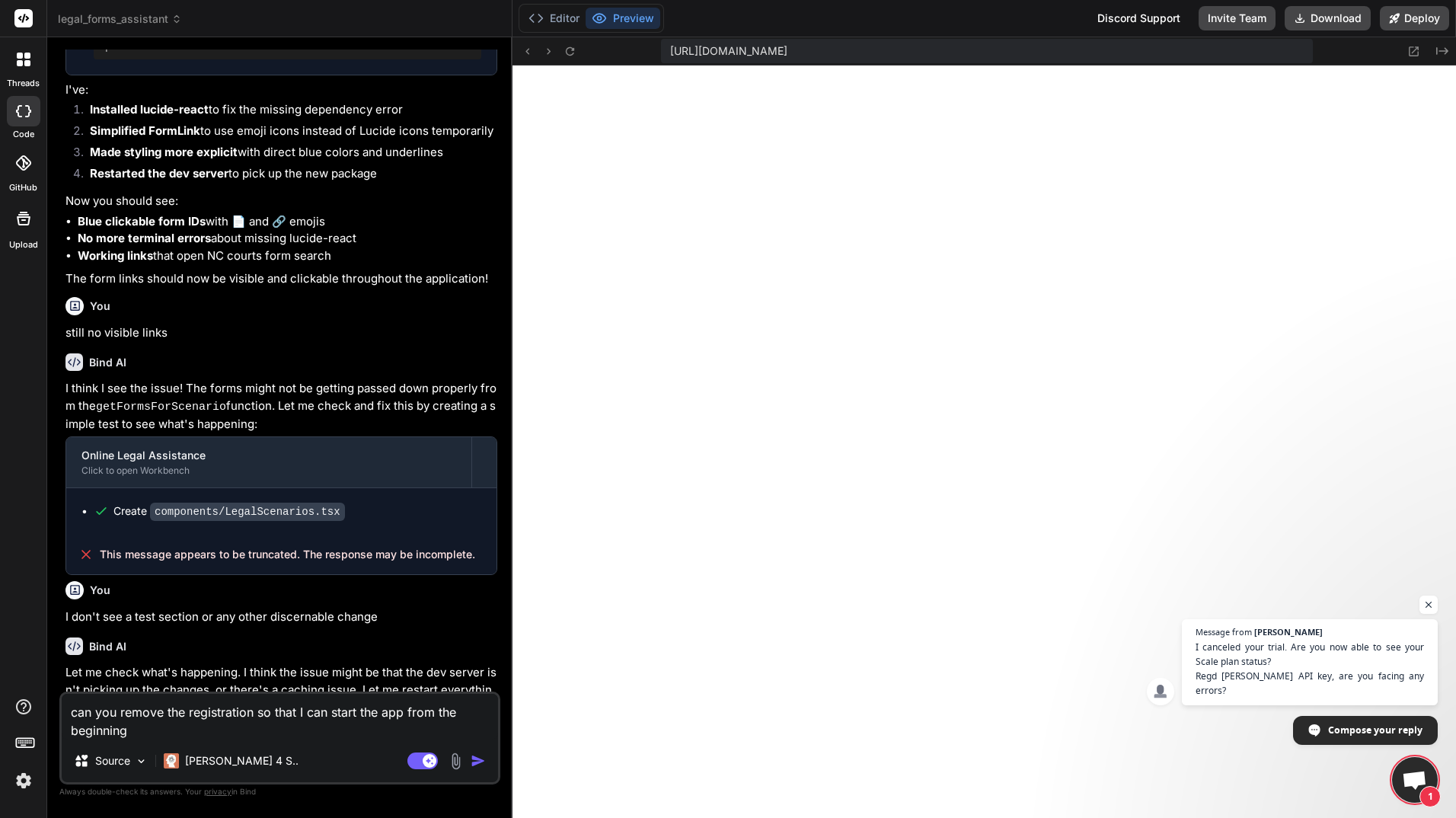
scroll to position [109, 0]
click at [1431, 615] on span "Open chat" at bounding box center [1429, 605] width 19 height 19
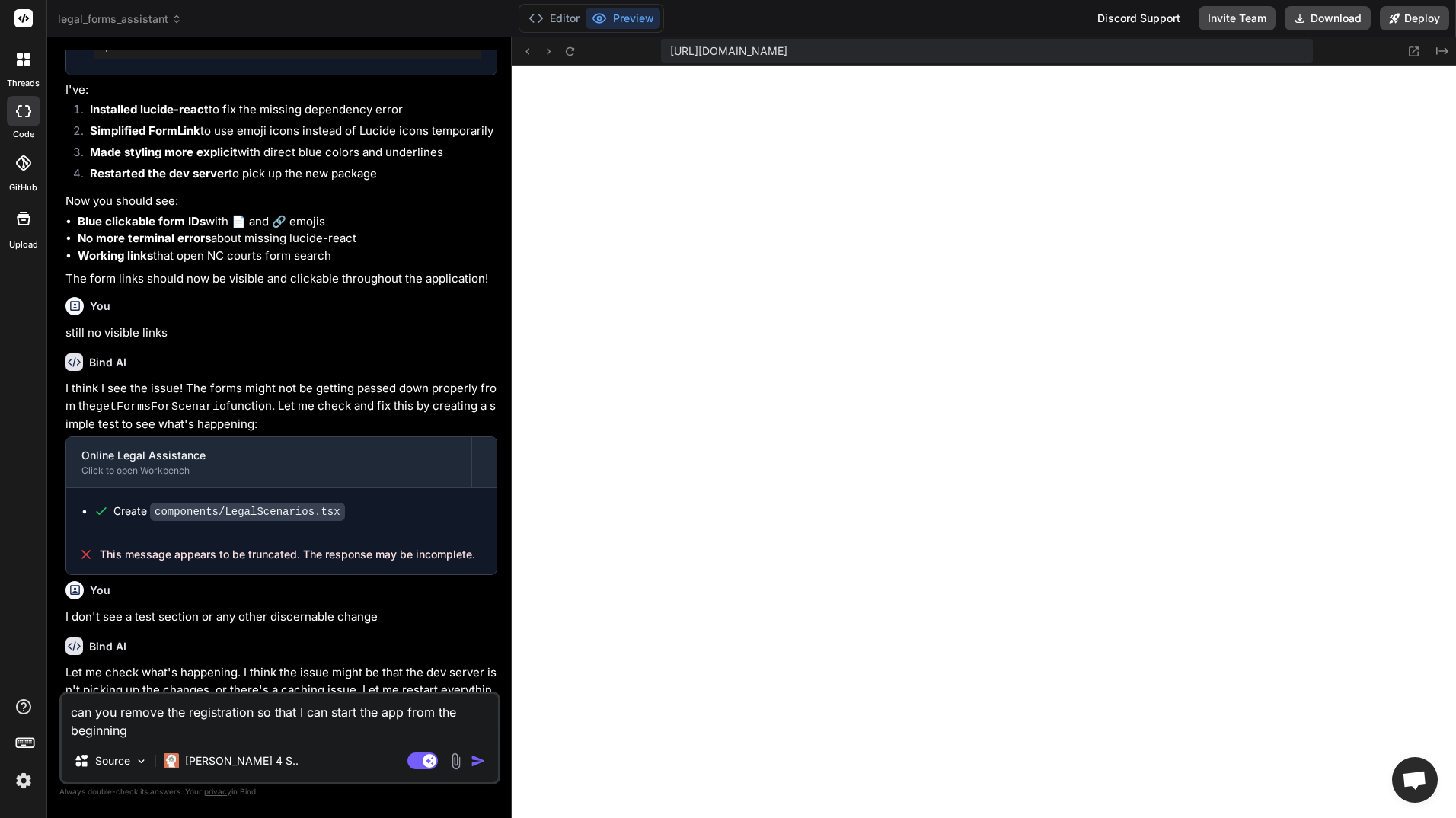
click at [31, 769] on img at bounding box center [23, 781] width 26 height 26
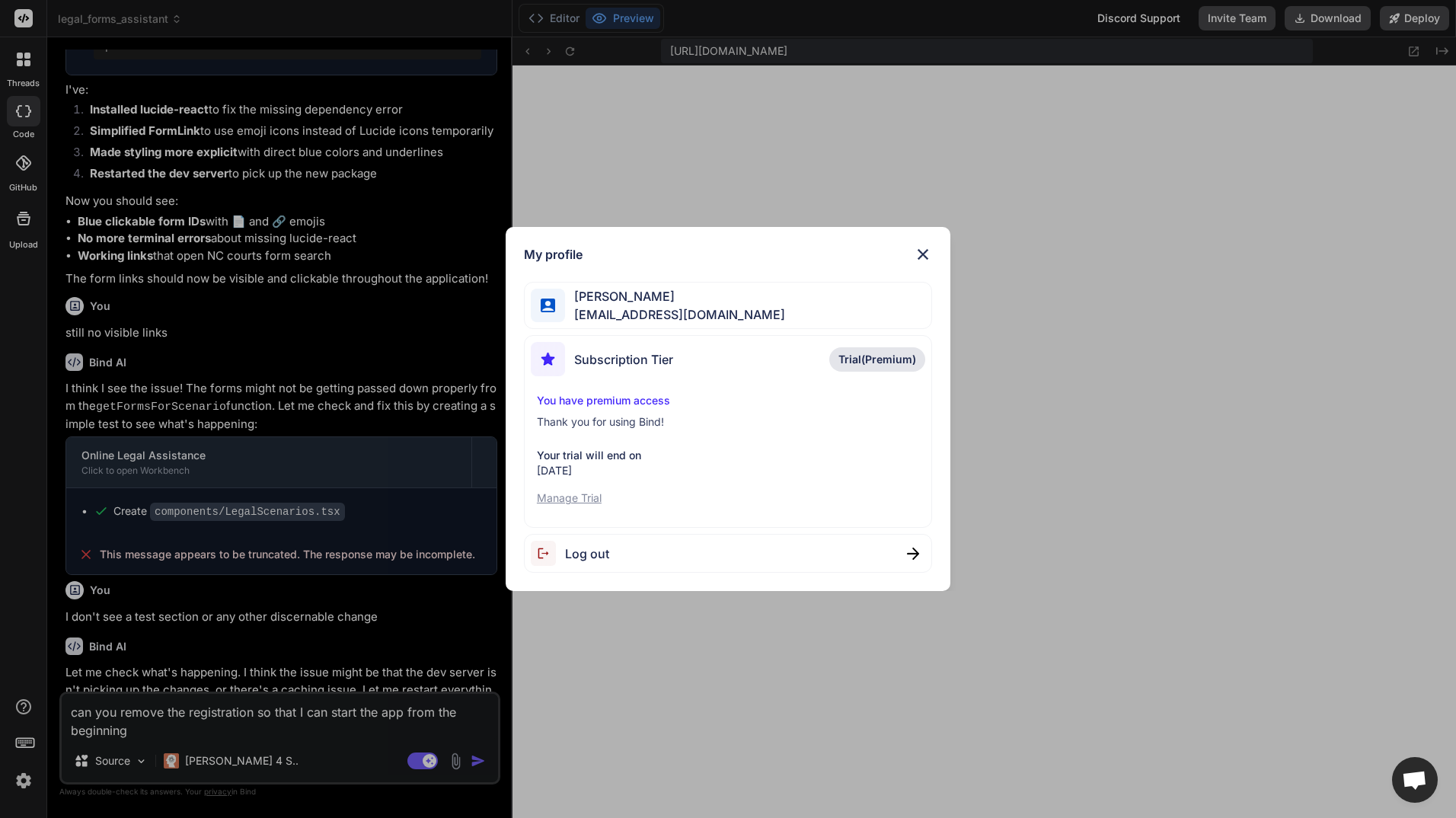
click at [929, 247] on img at bounding box center [924, 255] width 19 height 19
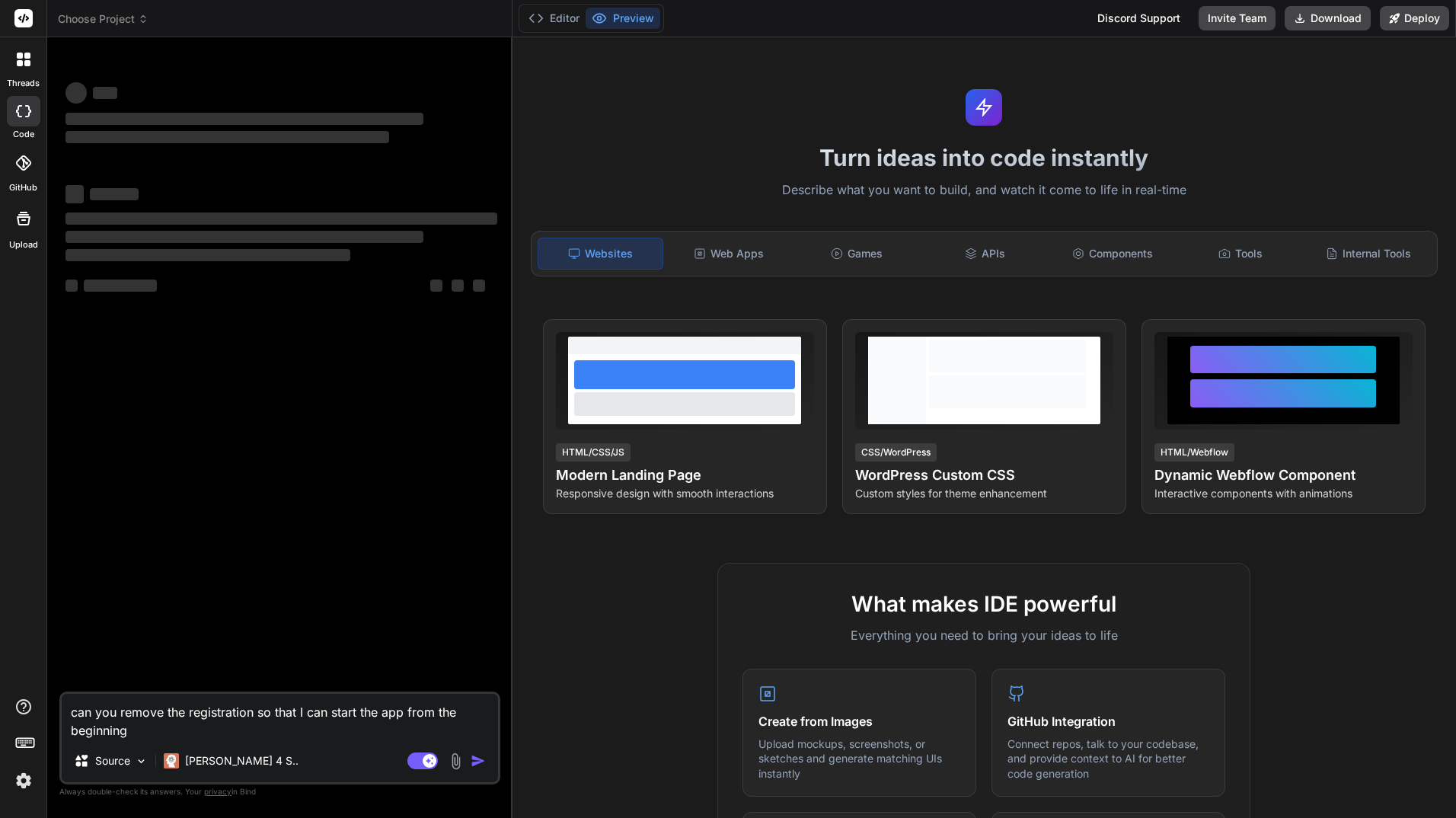
click at [276, 718] on textarea "can you remove the registration so that I can start the app from the beginning" at bounding box center [280, 716] width 436 height 46
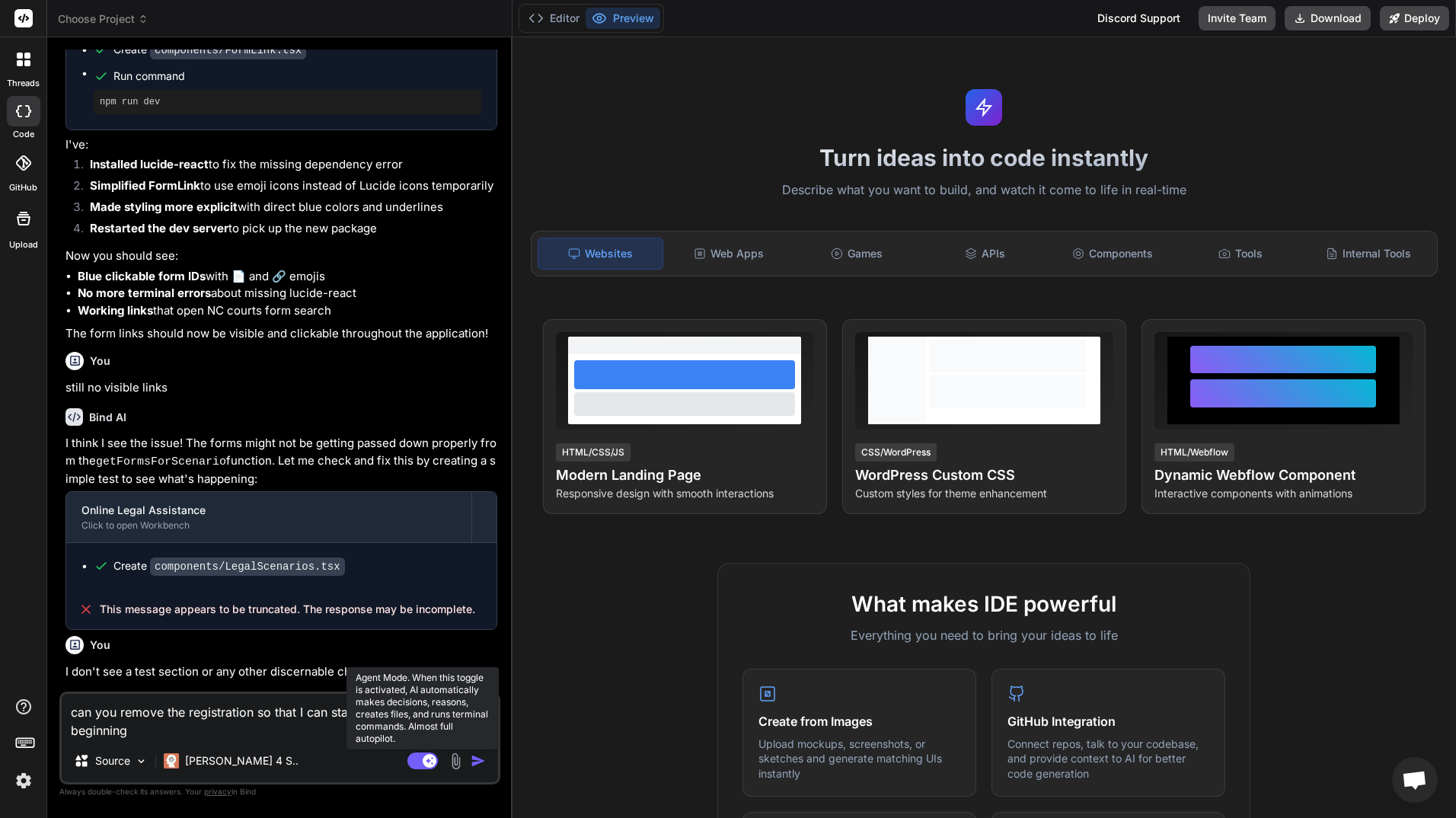
scroll to position [109, 0]
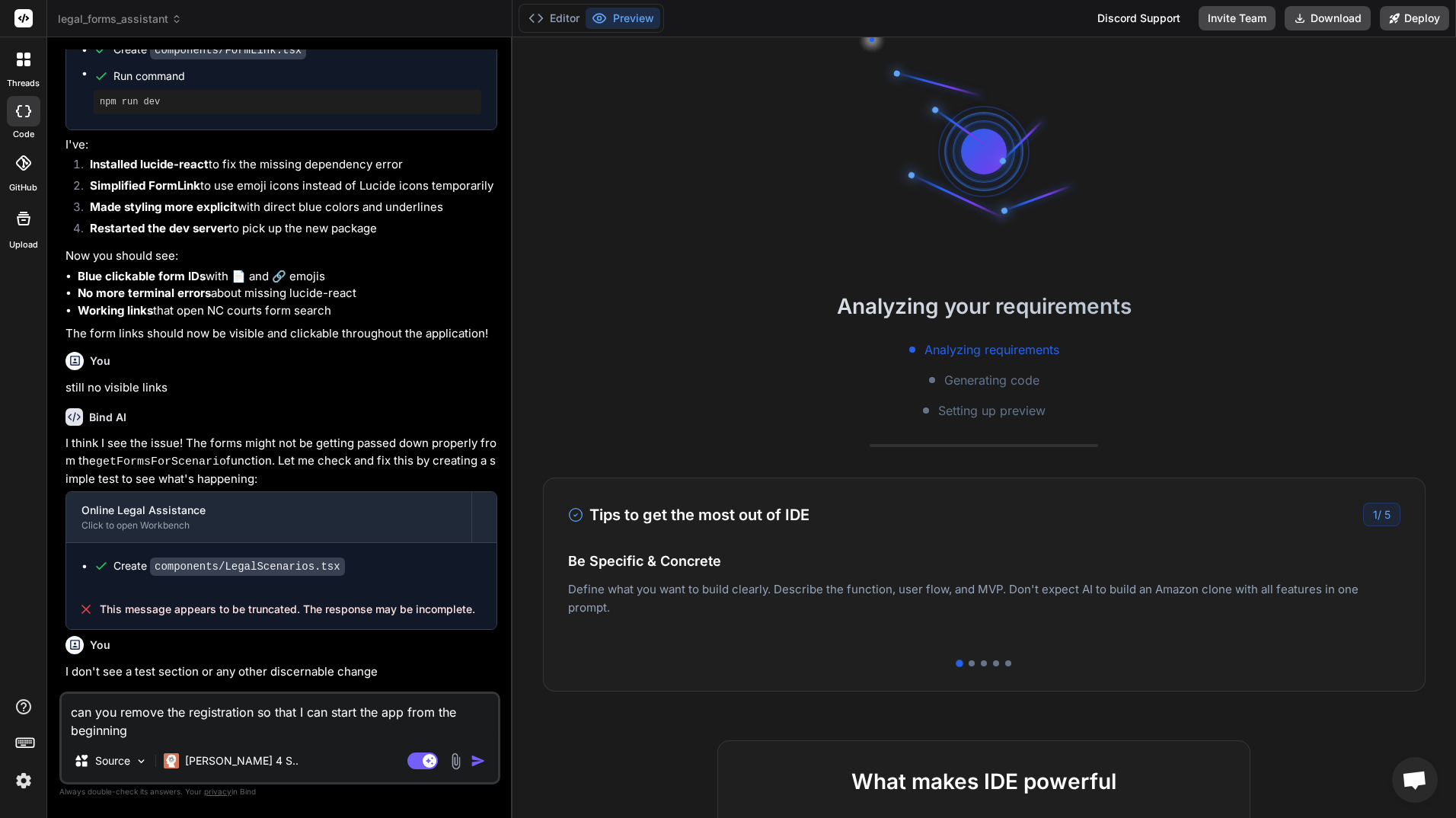
click at [480, 757] on img "button" at bounding box center [478, 761] width 15 height 15
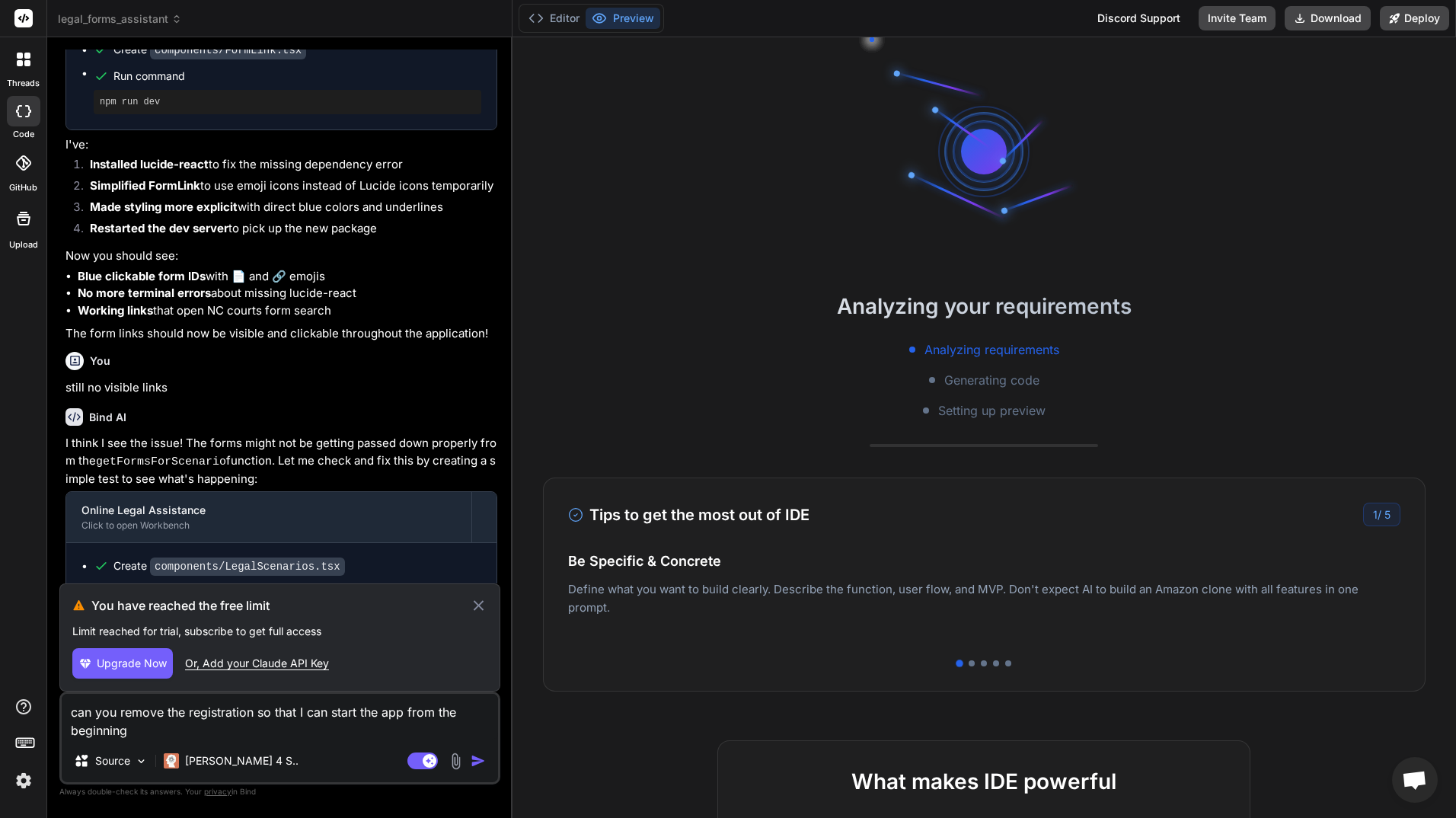
click at [474, 602] on icon at bounding box center [478, 606] width 18 height 19
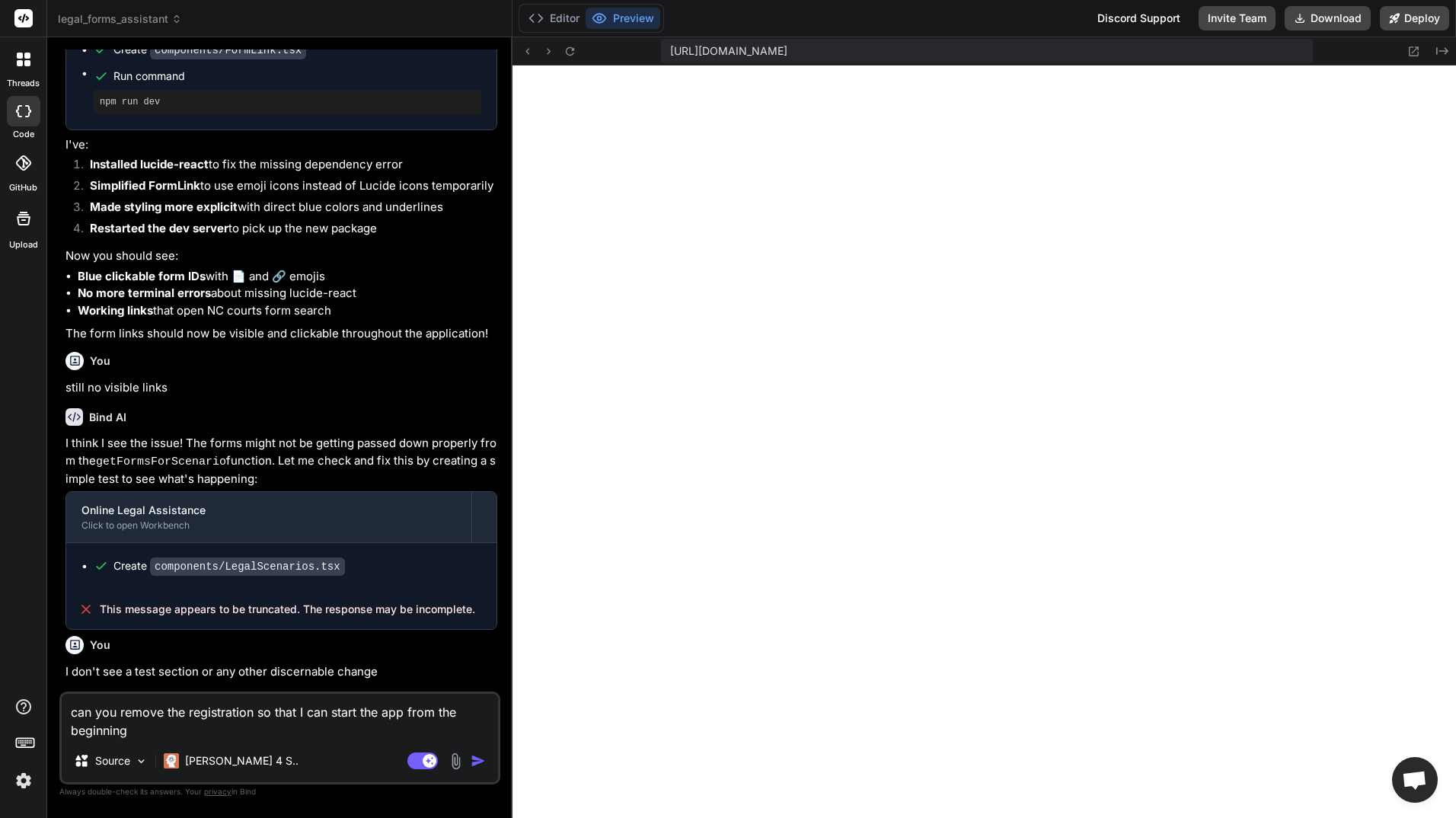
scroll to position [811, 0]
click at [24, 777] on img at bounding box center [23, 781] width 26 height 26
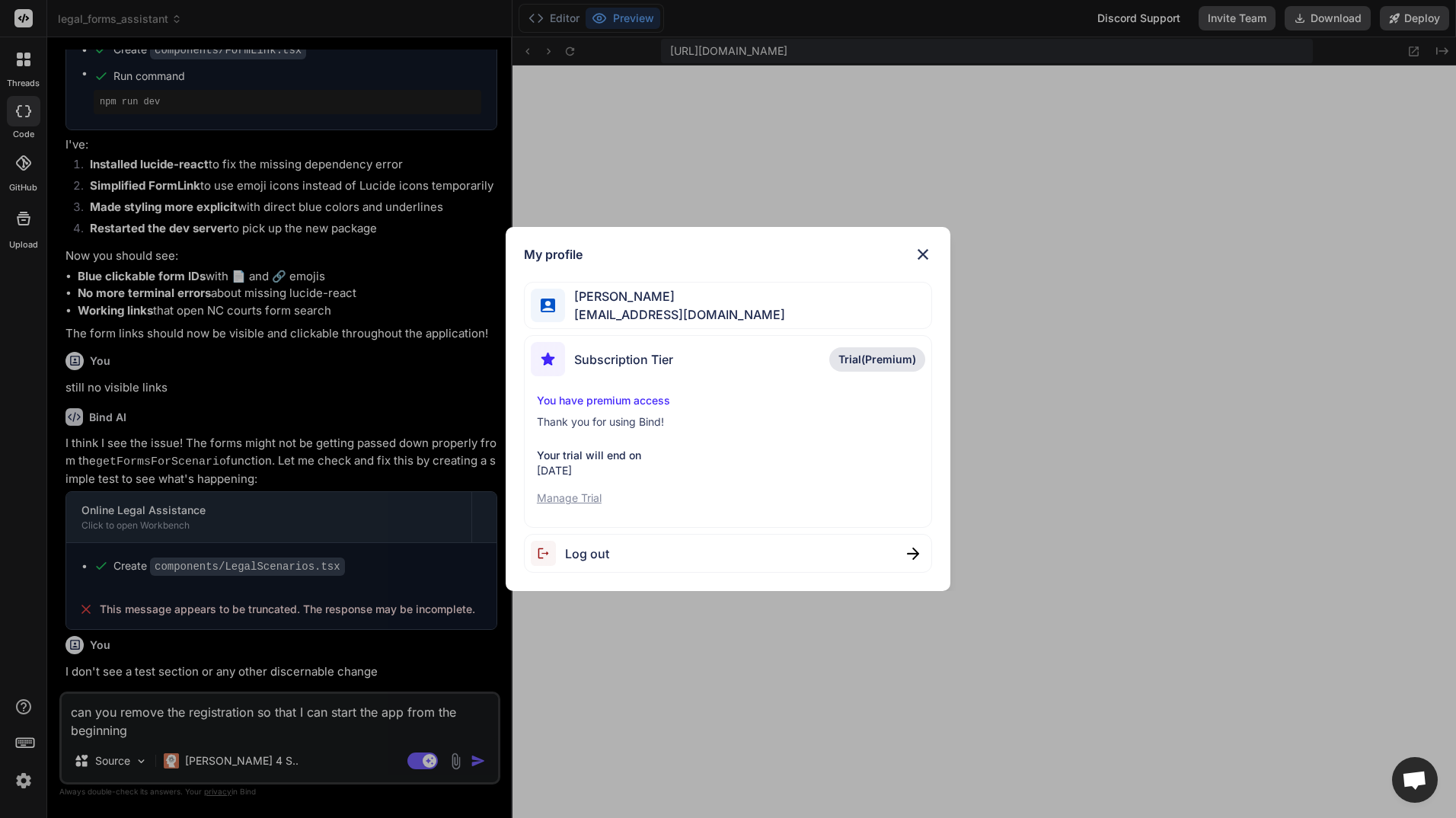
click at [910, 555] on img at bounding box center [912, 553] width 12 height 12
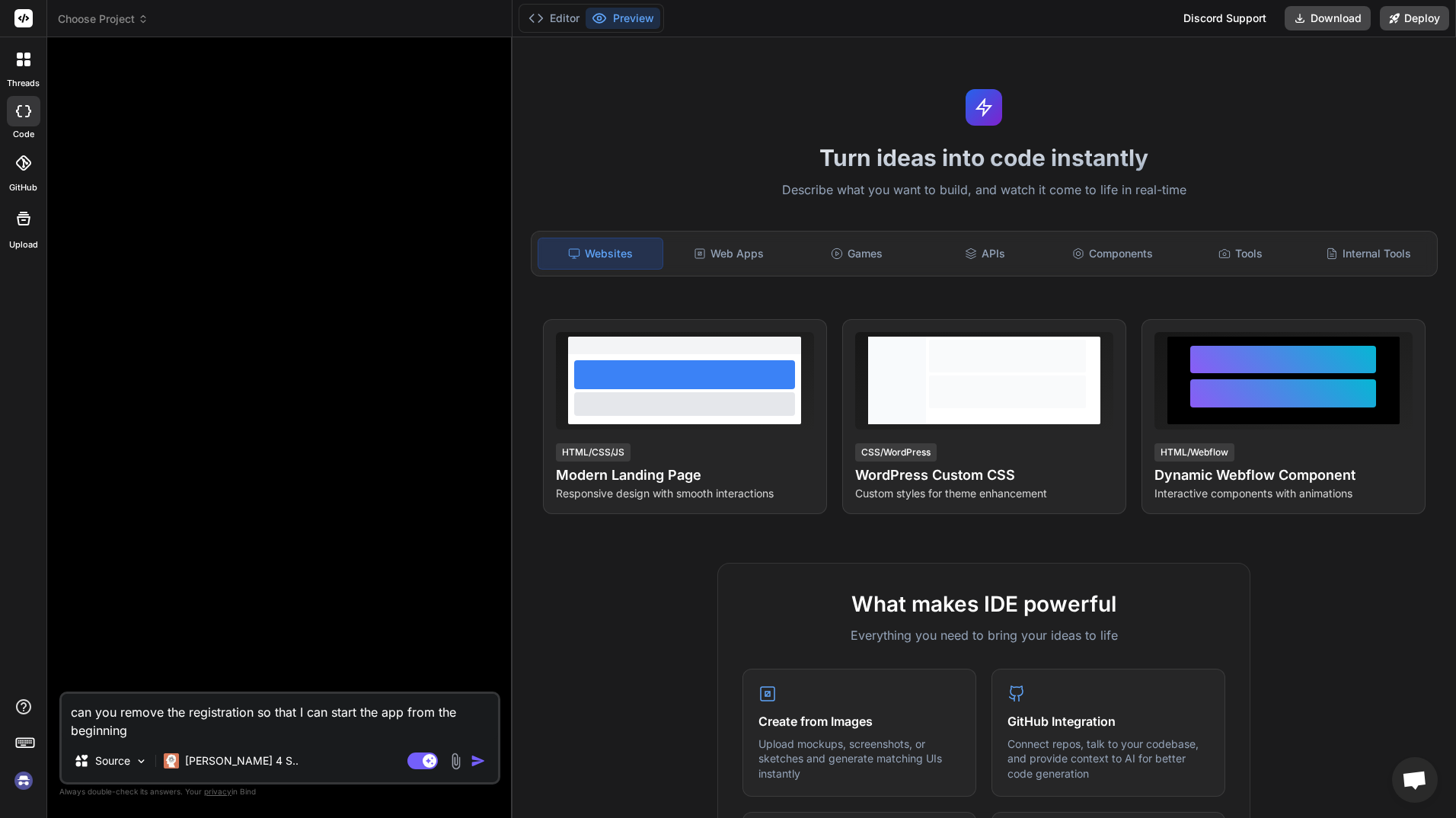
scroll to position [4530, 0]
click at [22, 781] on img at bounding box center [23, 781] width 26 height 26
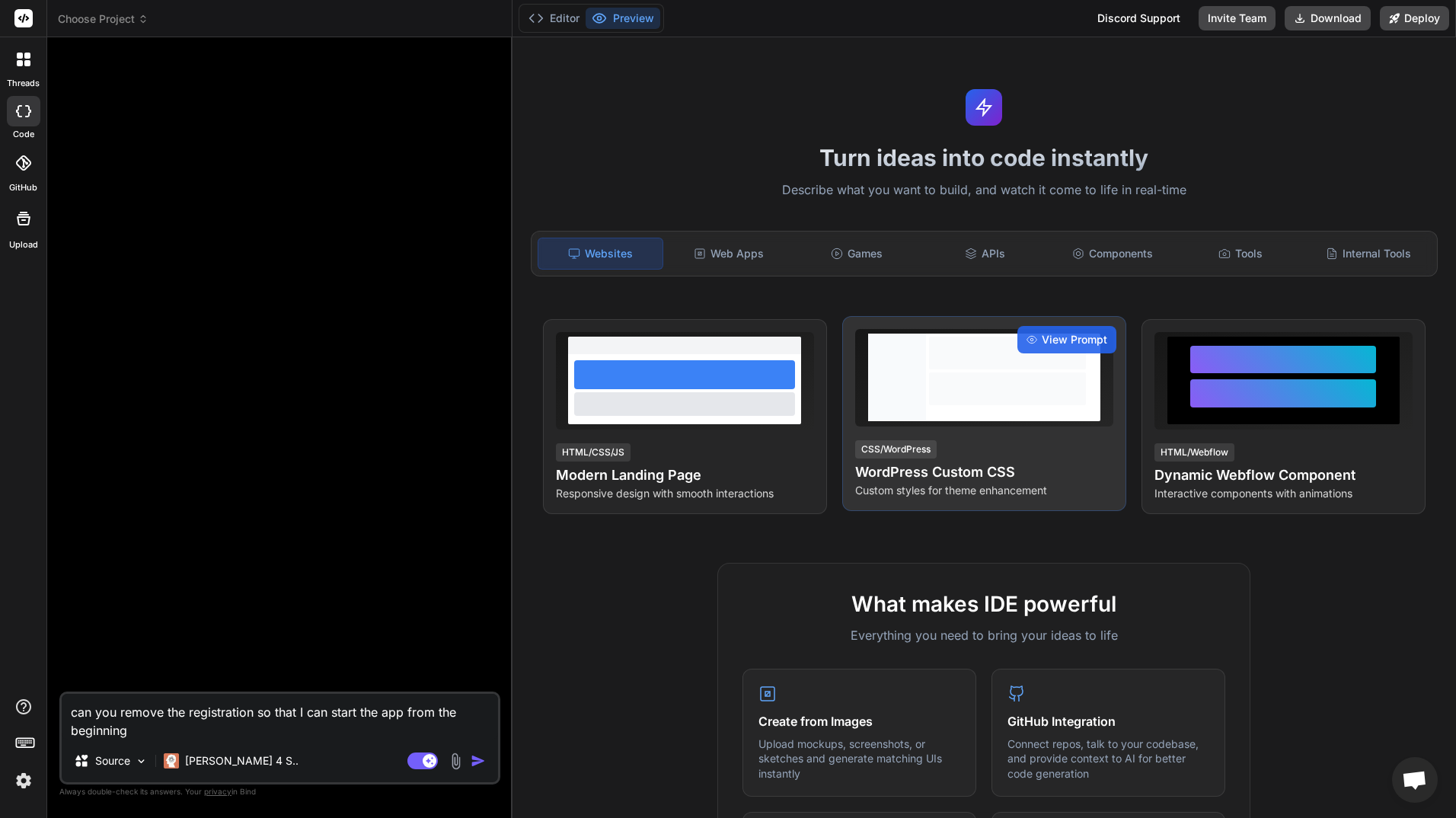
type textarea "x"
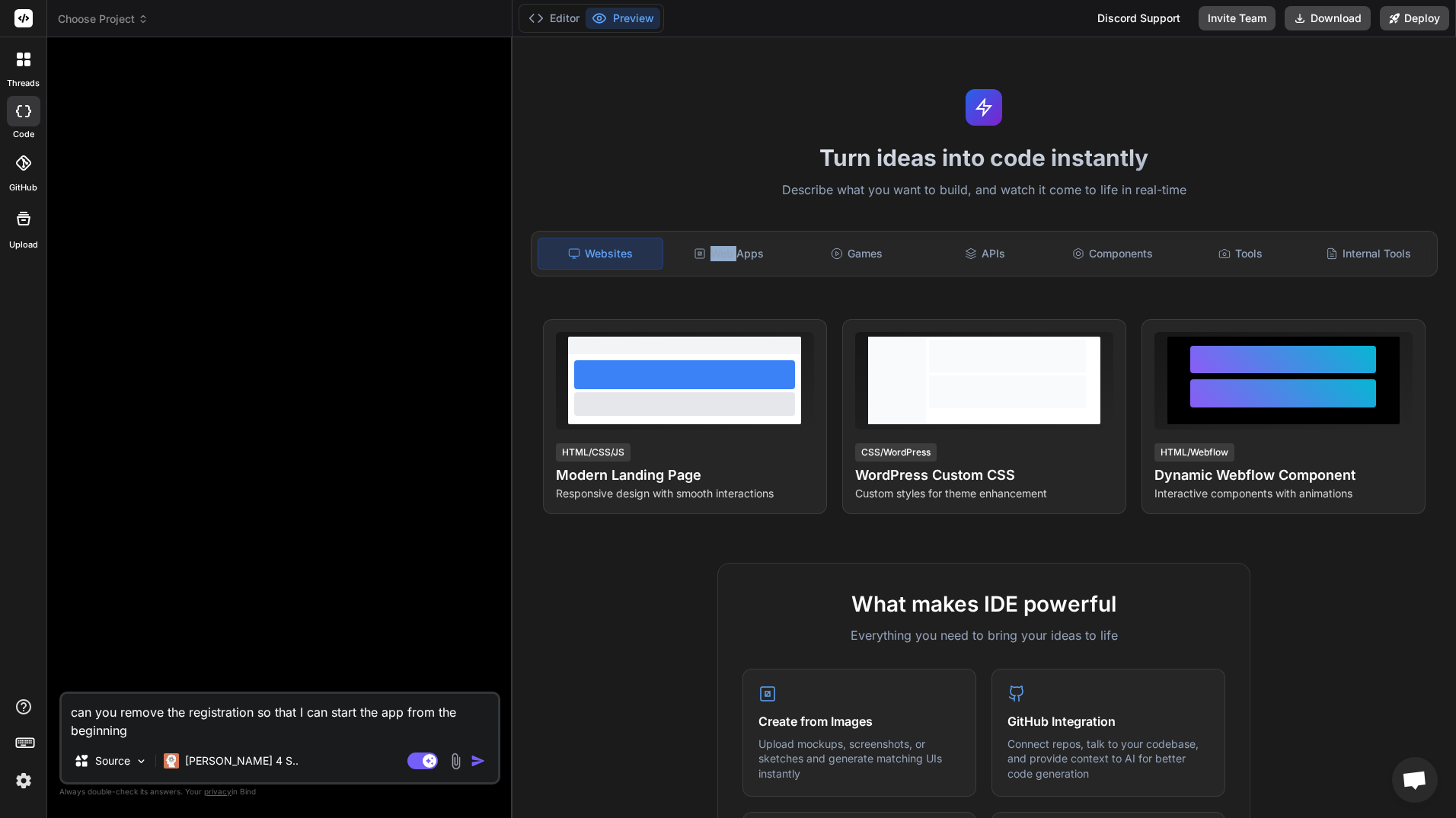
drag, startPoint x: 735, startPoint y: 250, endPoint x: 742, endPoint y: 210, distance: 40.6
click at [742, 210] on div "Turn ideas into code instantly Describe what you want to build, and watch it co…" at bounding box center [984, 428] width 944 height 781
drag, startPoint x: 742, startPoint y: 210, endPoint x: 702, endPoint y: 208, distance: 40.0
click at [702, 208] on div "Turn ideas into code instantly Describe what you want to build, and watch it co…" at bounding box center [984, 428] width 944 height 781
click at [728, 254] on div "Web Apps" at bounding box center [728, 254] width 124 height 32
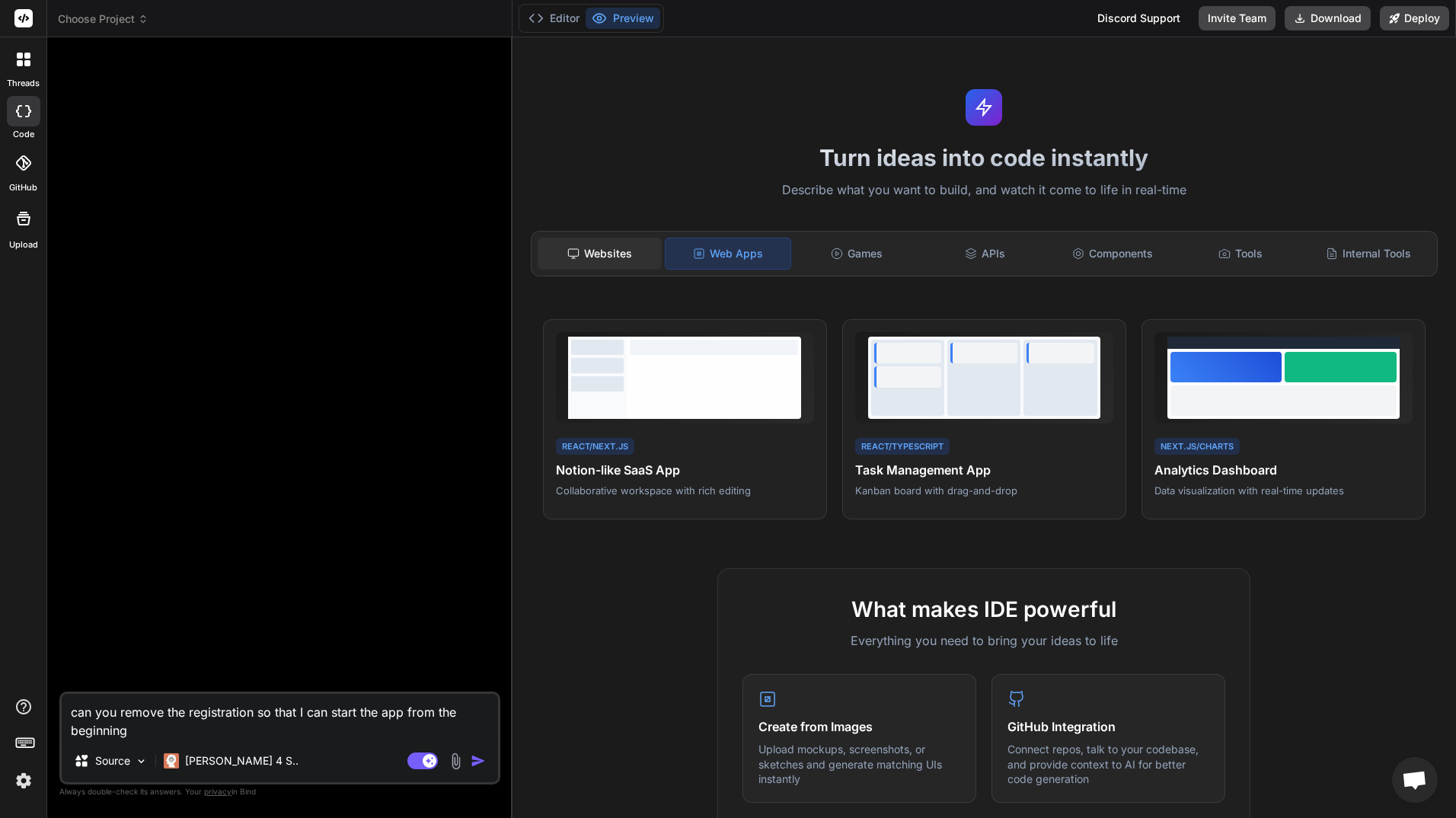
click at [612, 256] on div "Websites" at bounding box center [600, 254] width 124 height 32
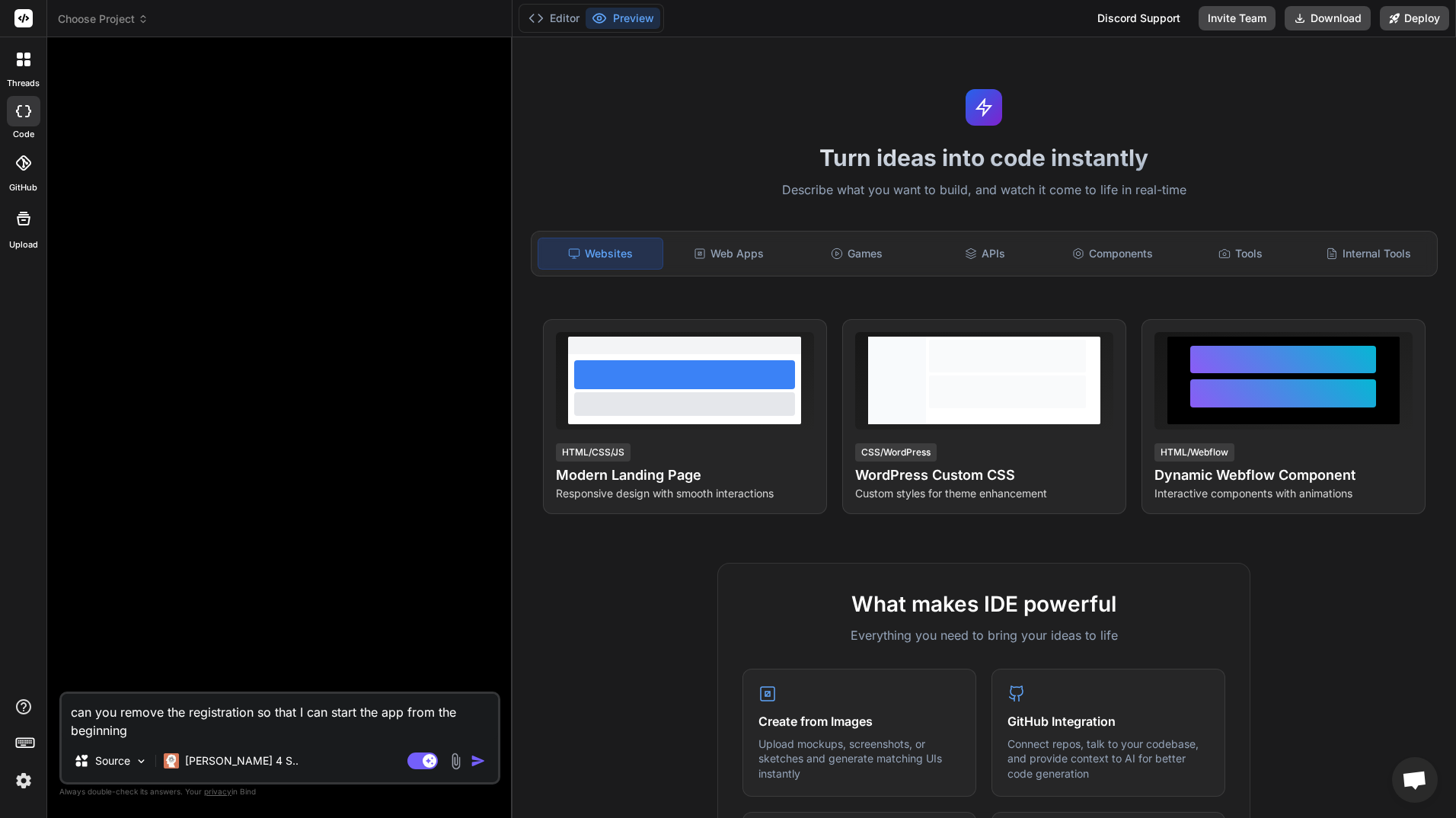
click at [22, 775] on img at bounding box center [23, 781] width 26 height 26
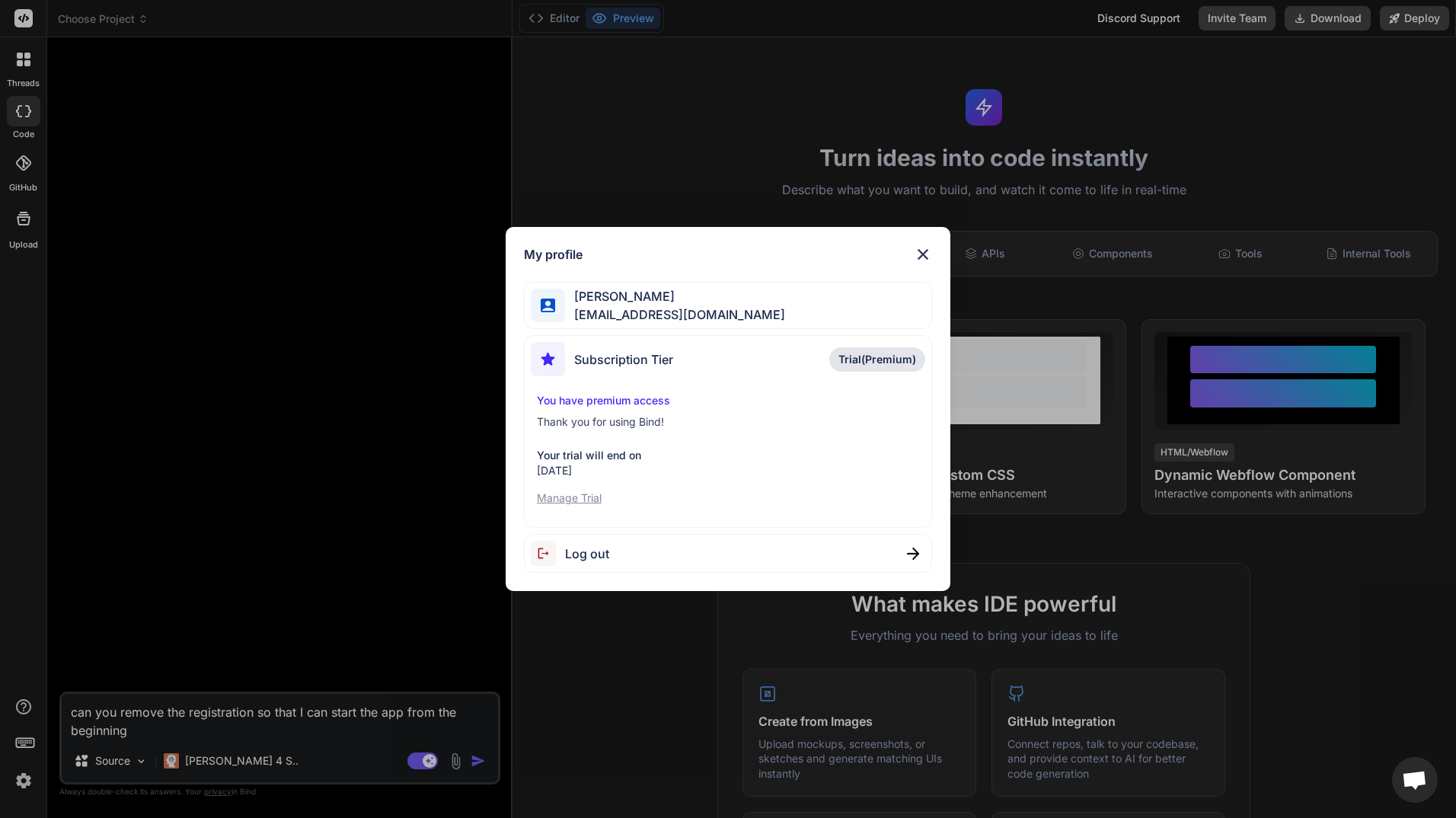
click at [1414, 775] on span "Open chat" at bounding box center [1414, 781] width 25 height 22
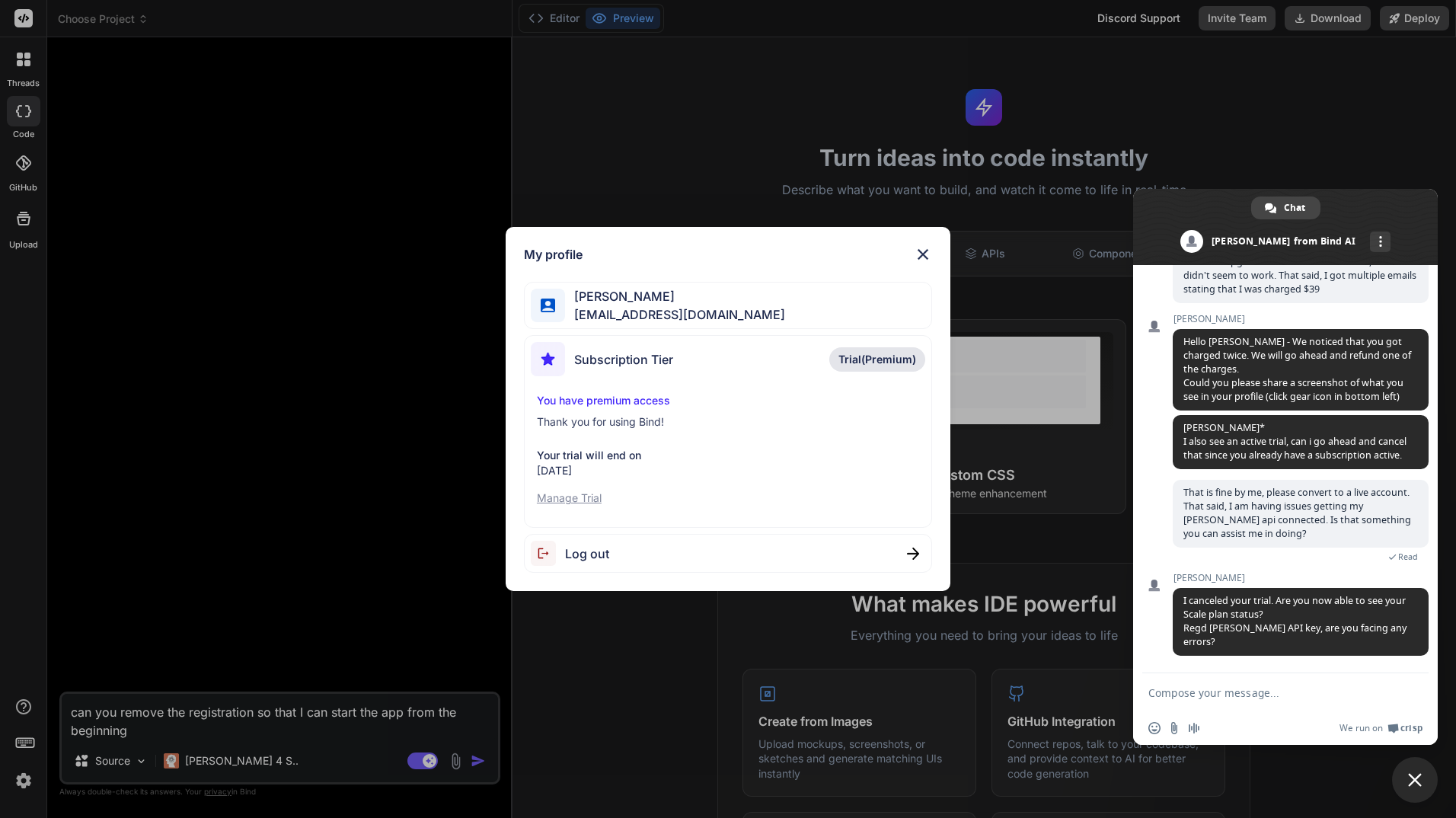
click at [1239, 694] on textarea "Compose your message..." at bounding box center [1268, 693] width 240 height 14
drag, startPoint x: 927, startPoint y: 240, endPoint x: 907, endPoint y: 257, distance: 26.2
click at [926, 242] on div "My profile Reginald Hands reginaldhandsllc@gmail.com Subscription Tier Trial(Pr…" at bounding box center [727, 410] width 444 height 365
click at [930, 251] on div "My profile [PERSON_NAME] [EMAIL_ADDRESS][DOMAIN_NAME] Subscription Tier Trial(P…" at bounding box center [727, 410] width 444 height 365
click at [922, 257] on img at bounding box center [924, 255] width 19 height 19
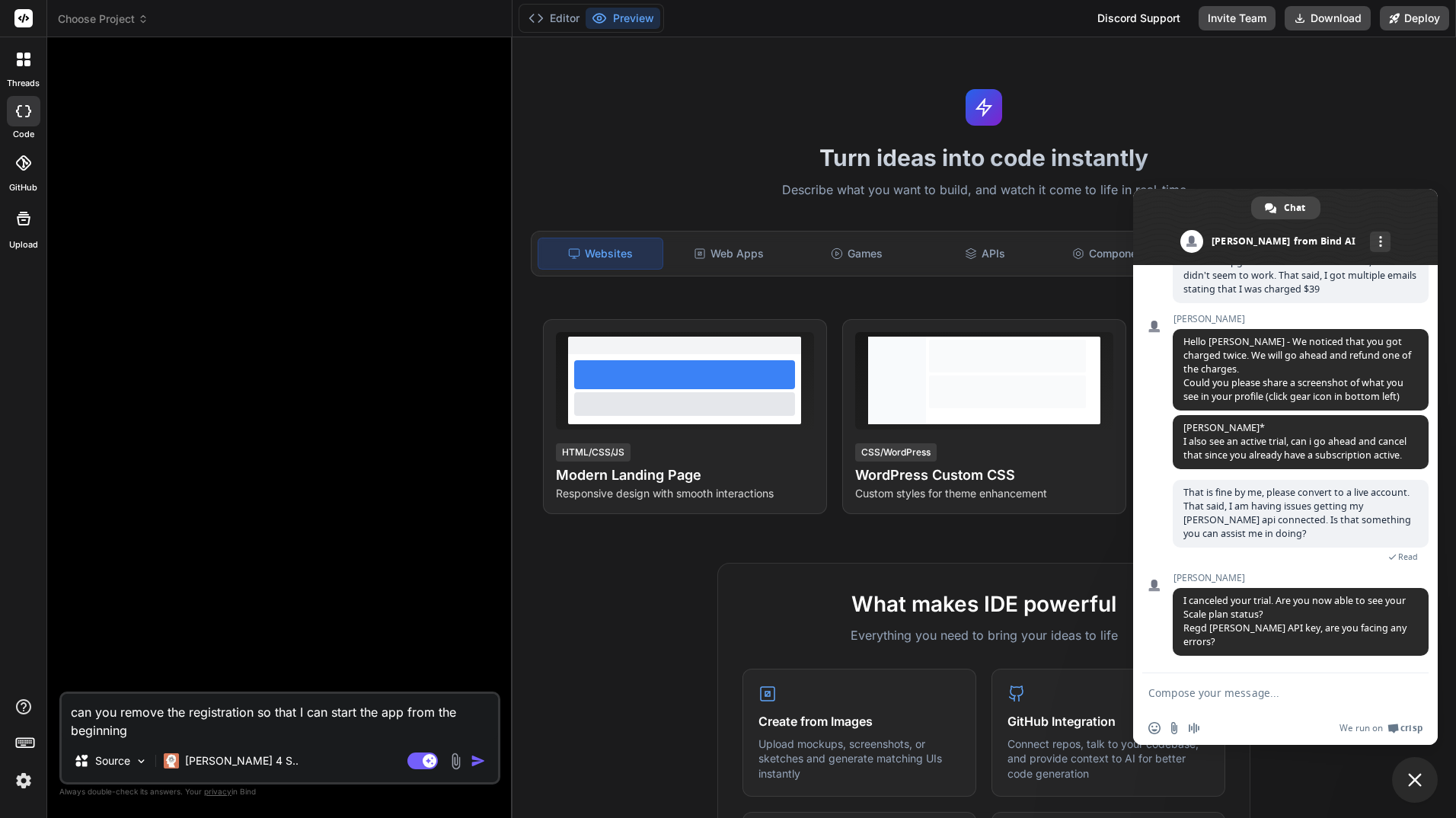
click at [1242, 701] on form at bounding box center [1268, 694] width 240 height 41
click at [1231, 703] on form at bounding box center [1268, 694] width 240 height 41
click at [1230, 693] on textarea "Compose your message..." at bounding box center [1268, 693] width 240 height 14
type textarea "I don't see the scale plan status"
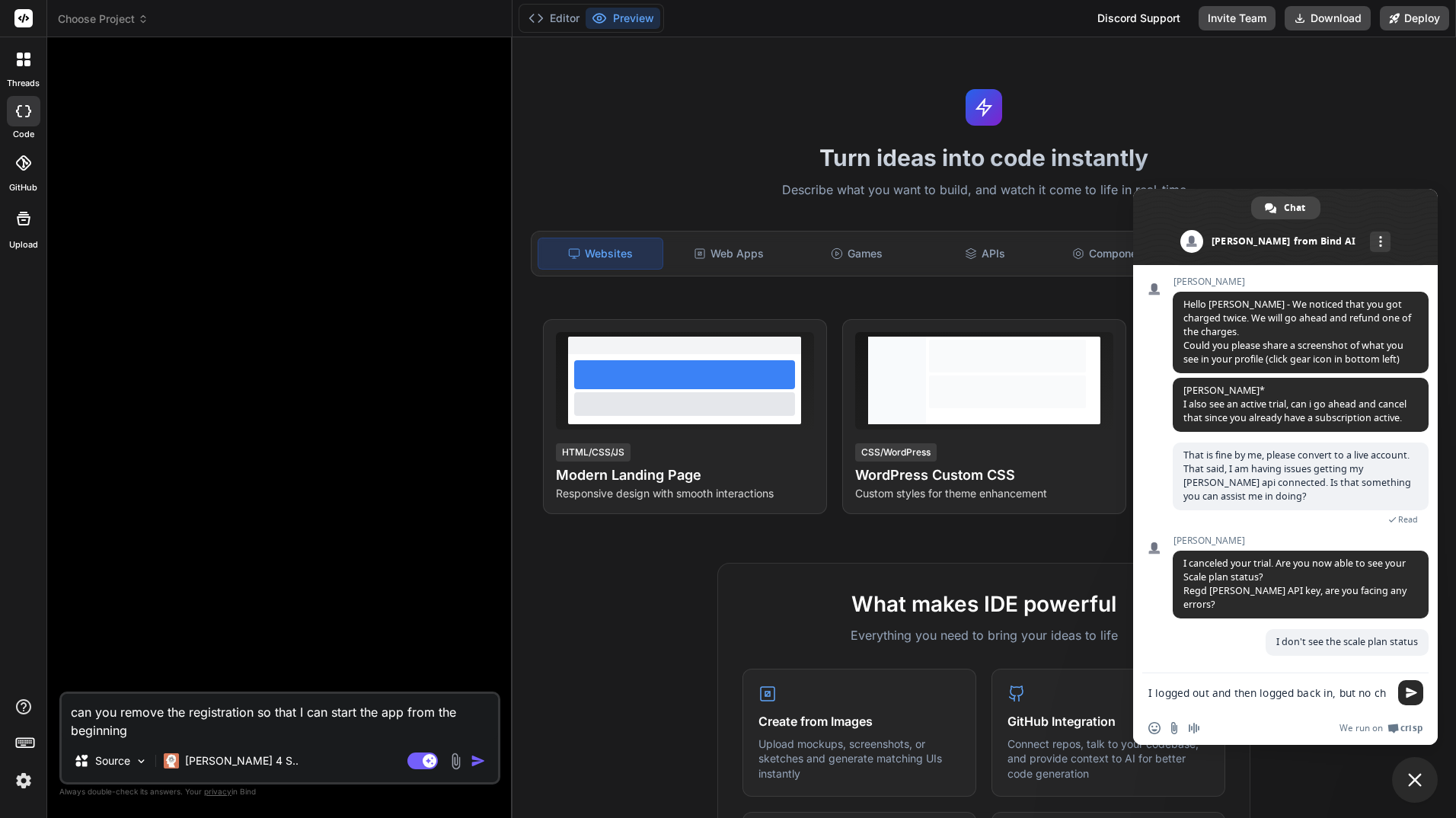
scroll to position [148, 0]
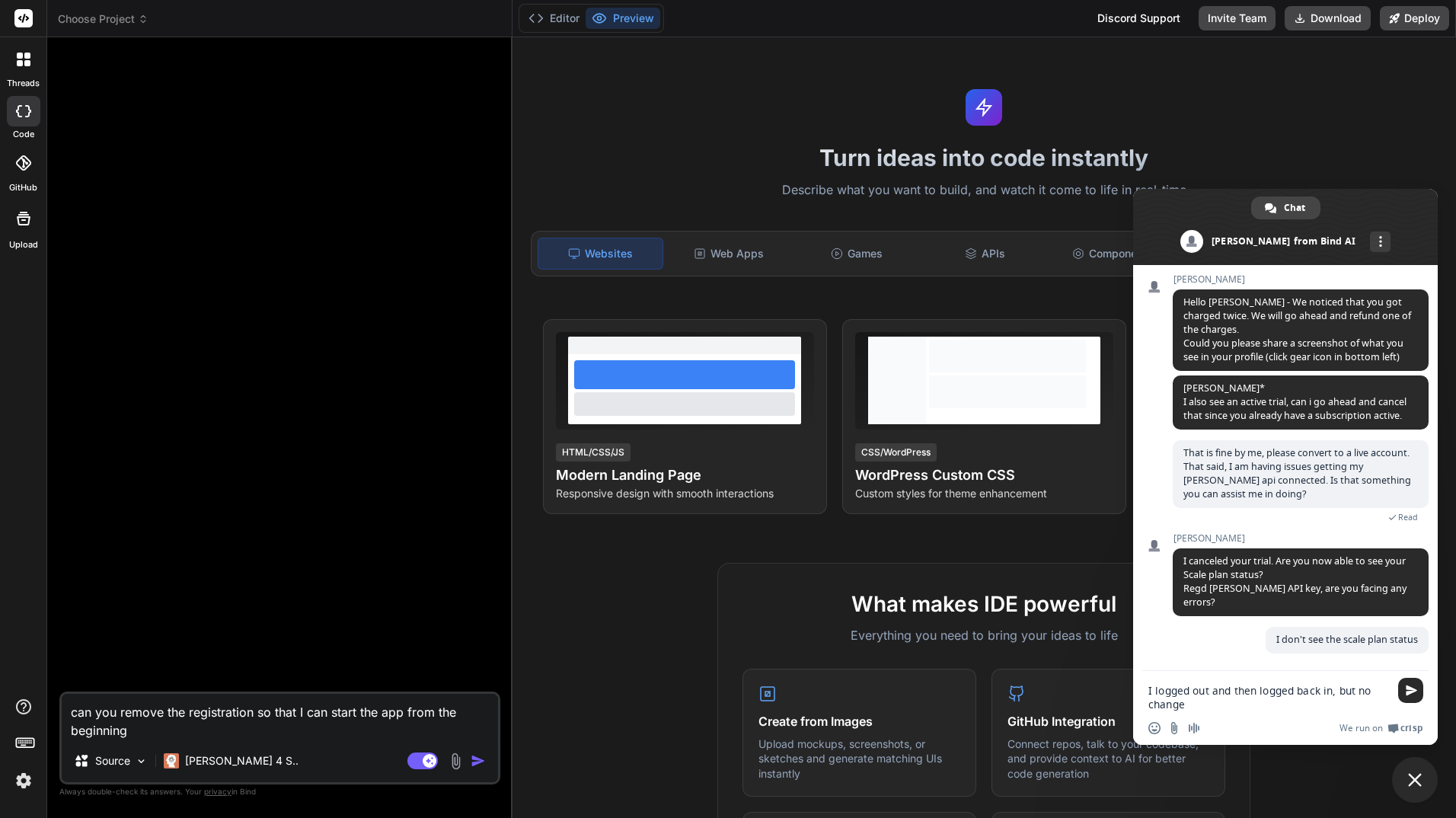
type textarea "I logged out and then logged back in, but no change."
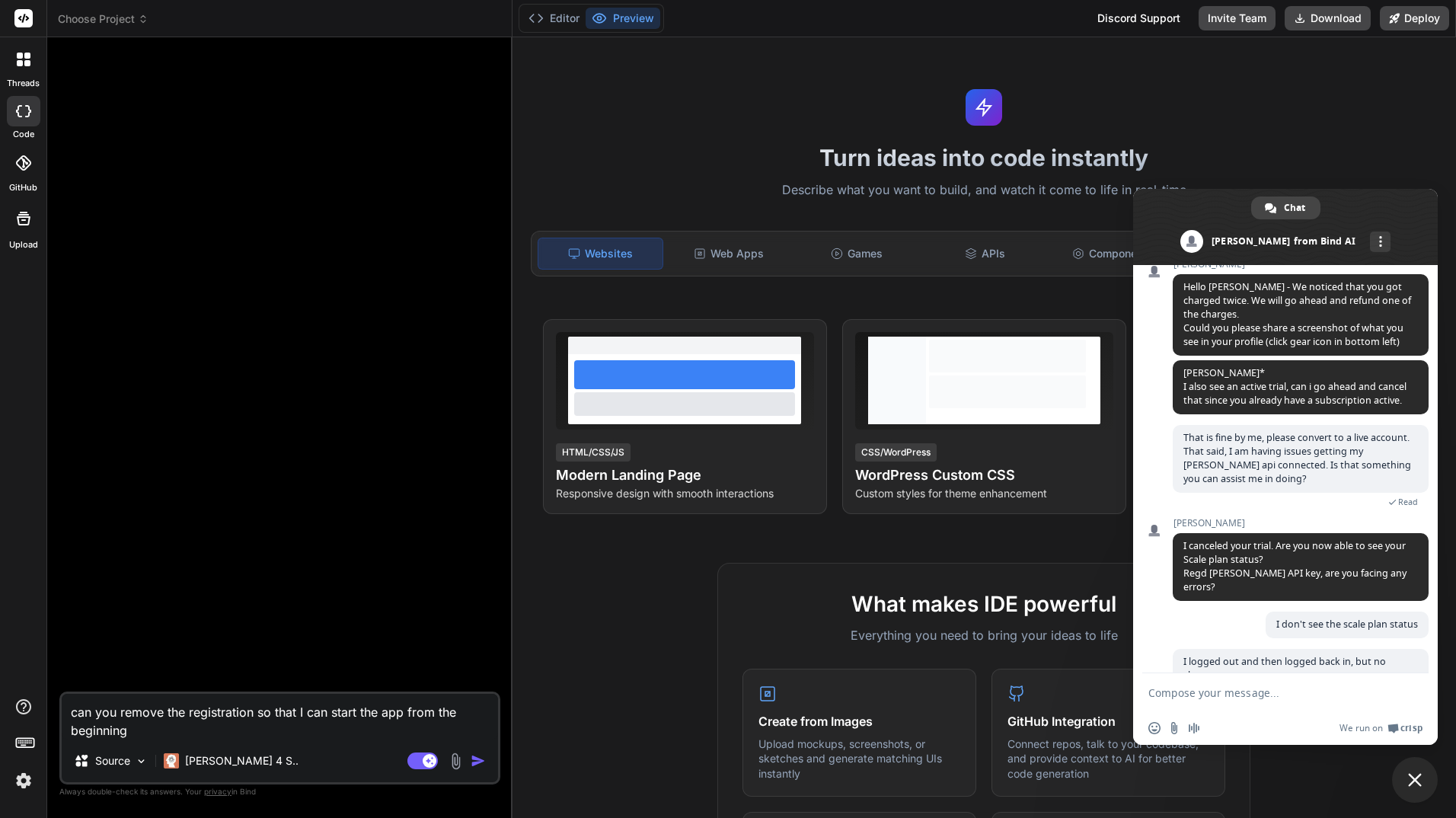
scroll to position [190, 0]
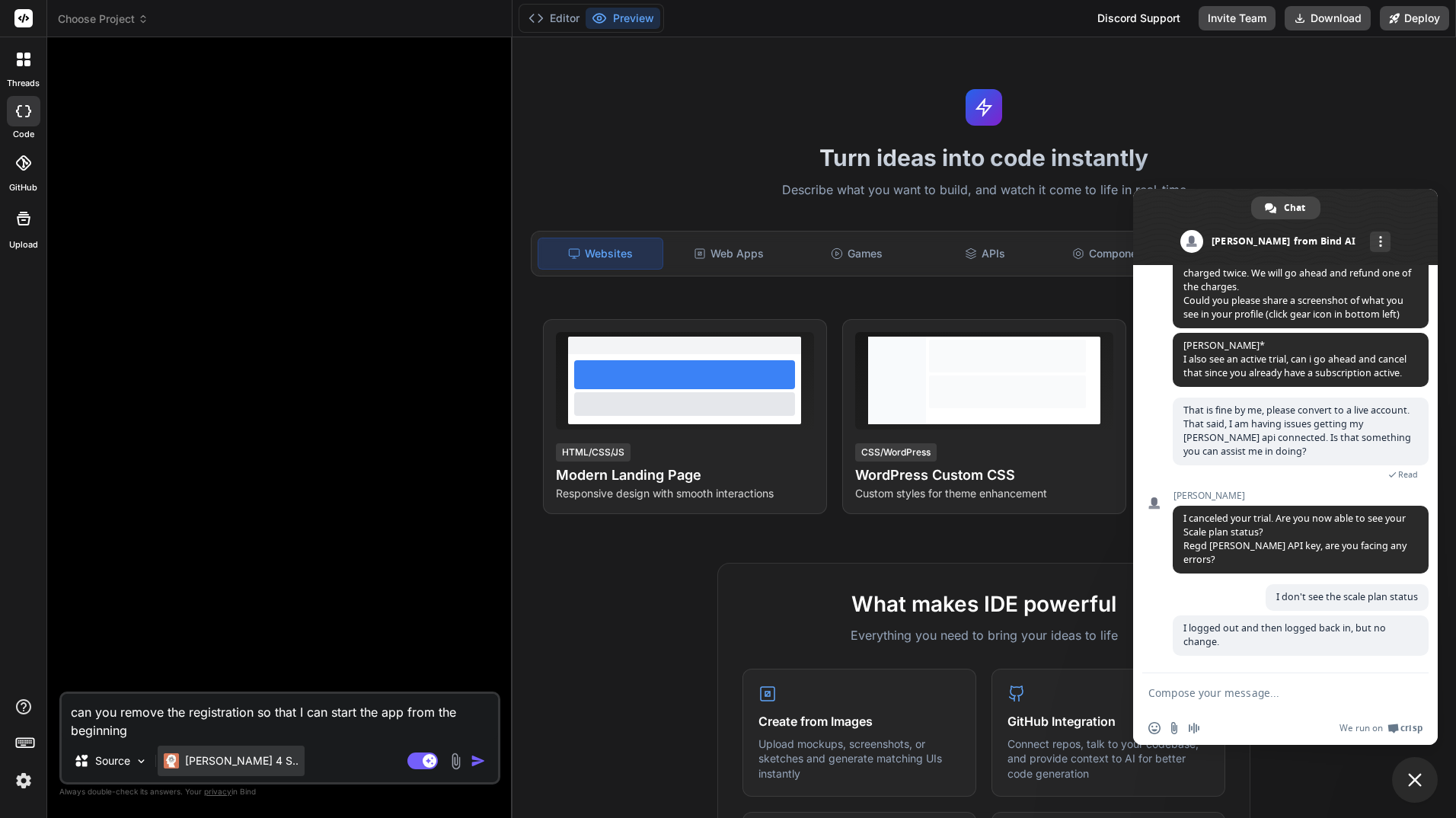
click at [202, 758] on p "[PERSON_NAME] 4 S.." at bounding box center [241, 761] width 113 height 15
click at [476, 758] on img "button" at bounding box center [478, 761] width 15 height 15
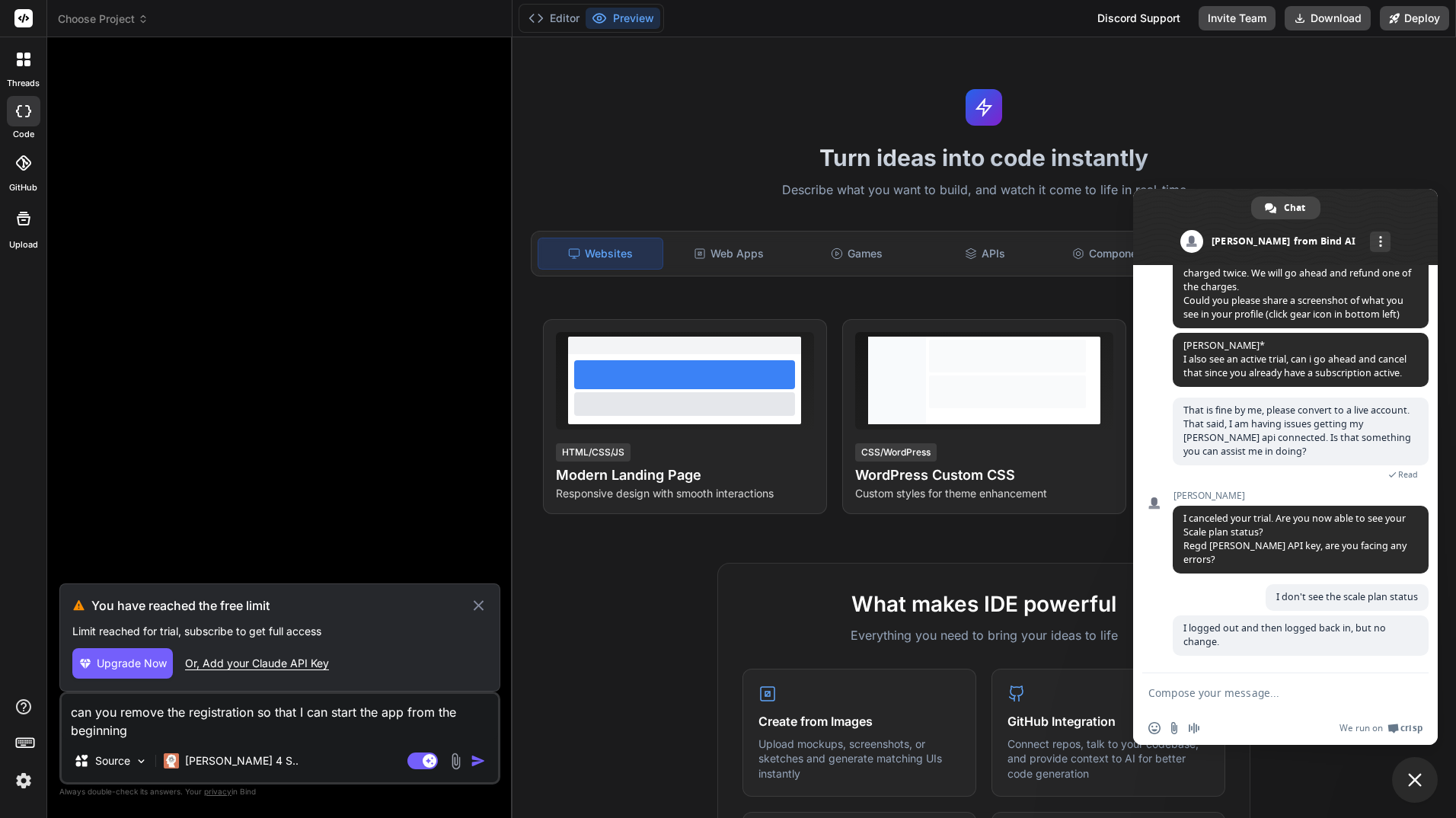
click at [268, 660] on div "Or, Add your Claude API Key" at bounding box center [257, 664] width 144 height 15
type textarea "x"
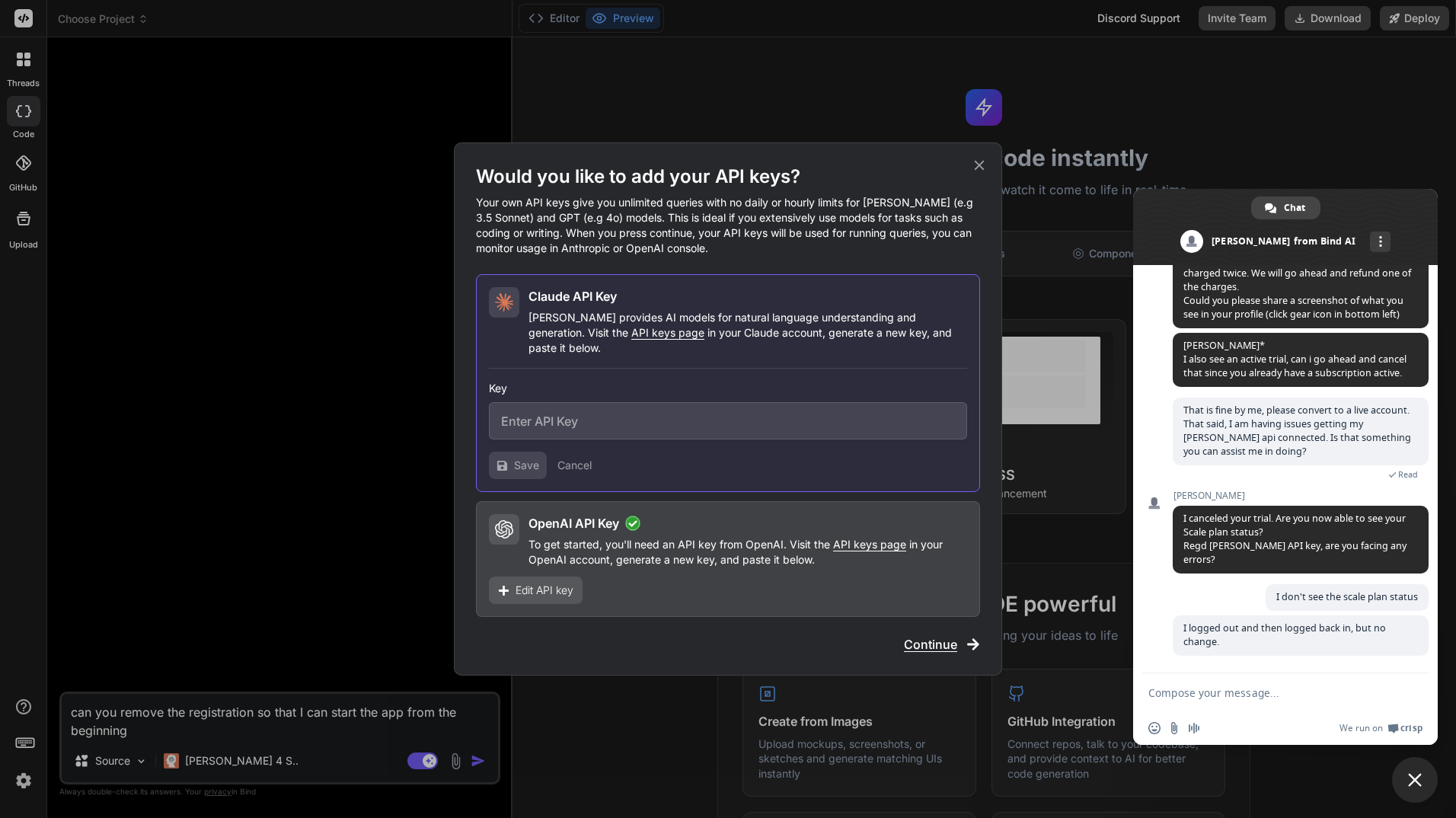
click at [645, 408] on input "text" at bounding box center [728, 421] width 478 height 37
paste input "3568 N. Davidson St. Charlotte NC 28205"
type input "3568 N. Davidson St. Charlotte NC 28205"
drag, startPoint x: 782, startPoint y: 413, endPoint x: 299, endPoint y: 395, distance: 483.3
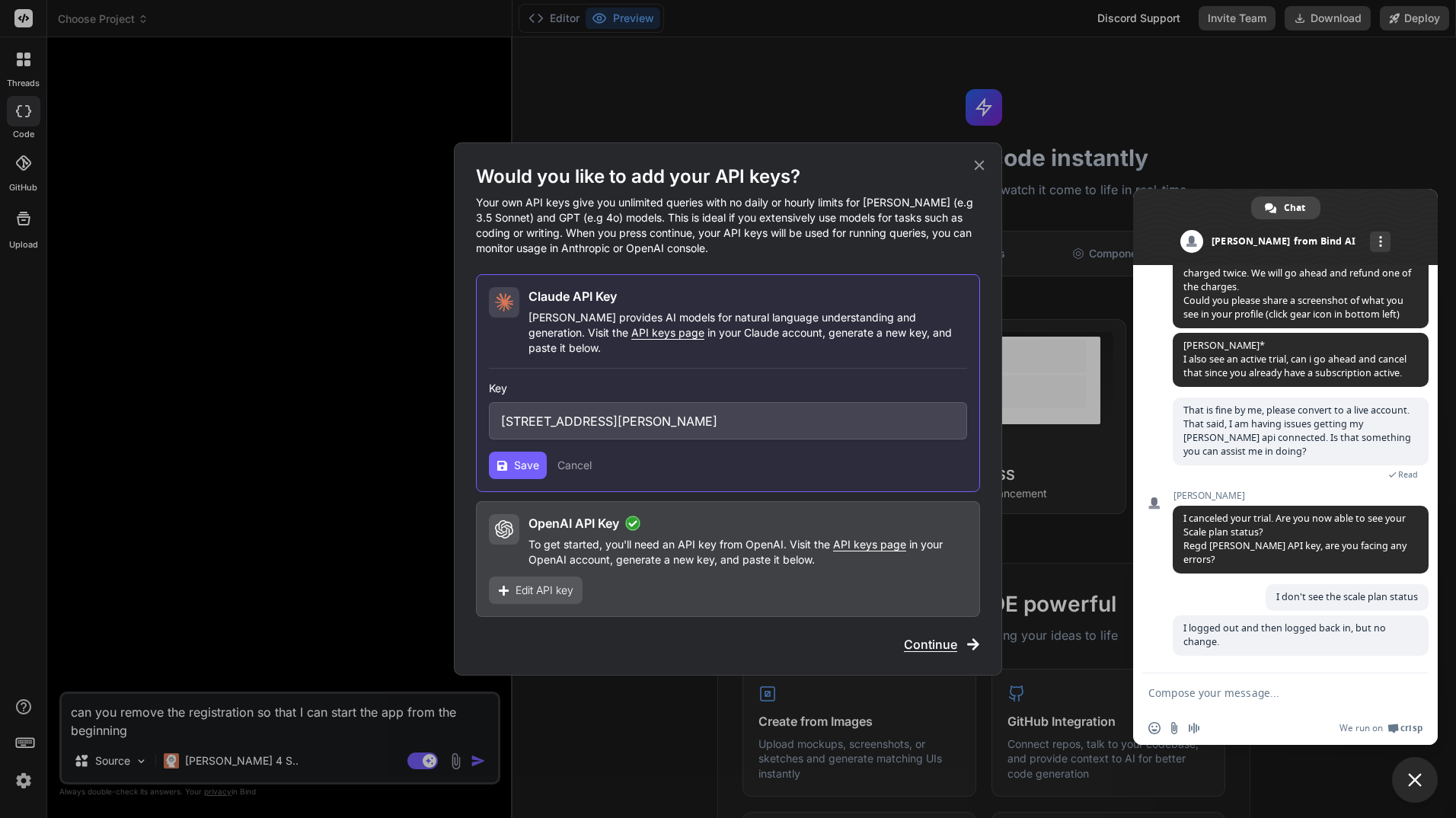
click at [299, 395] on div "Would you like to add your API keys? Your own API keys give you unlimited queri…" at bounding box center [728, 409] width 1456 height 818
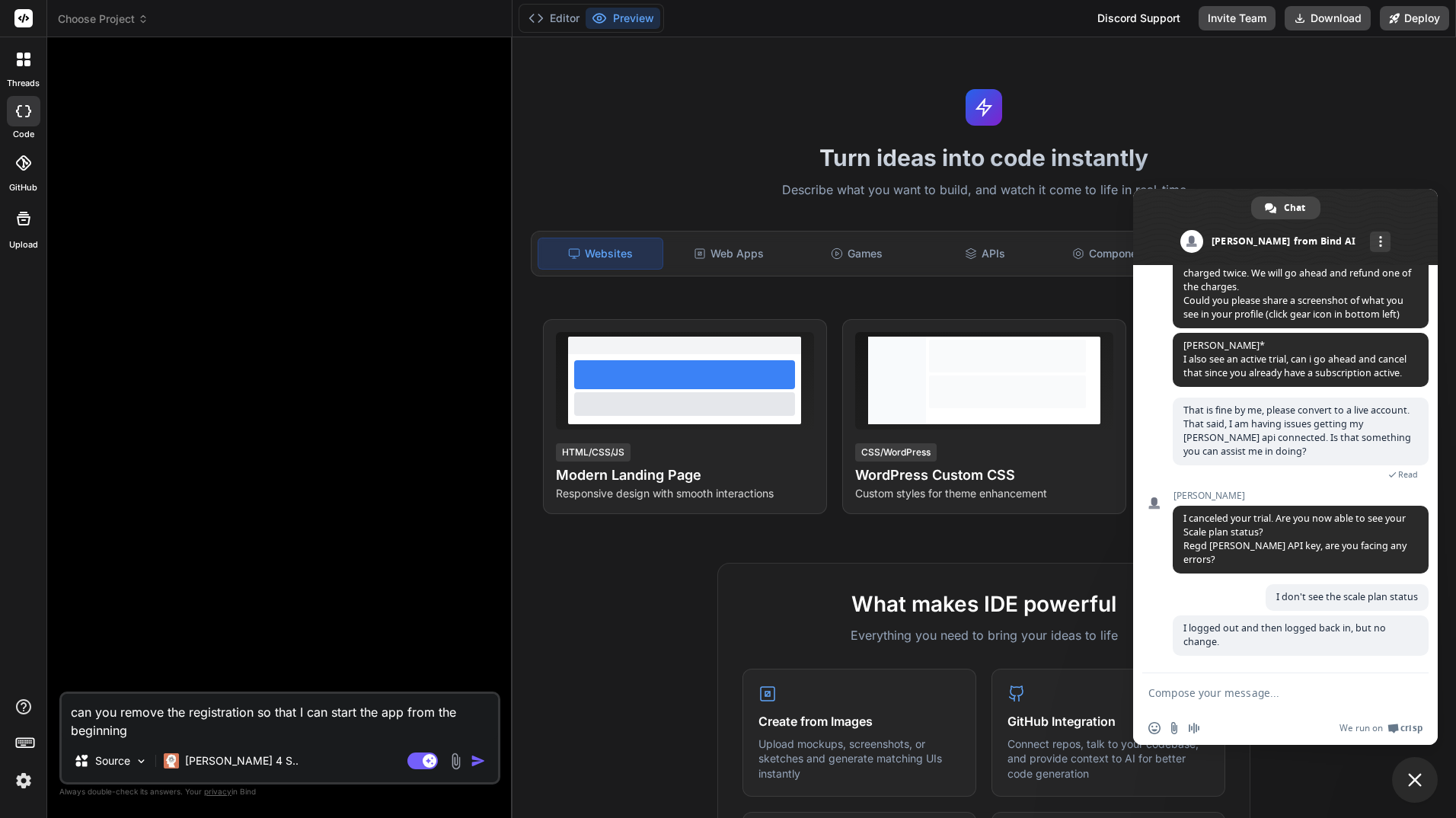
click at [479, 760] on img "button" at bounding box center [478, 761] width 15 height 15
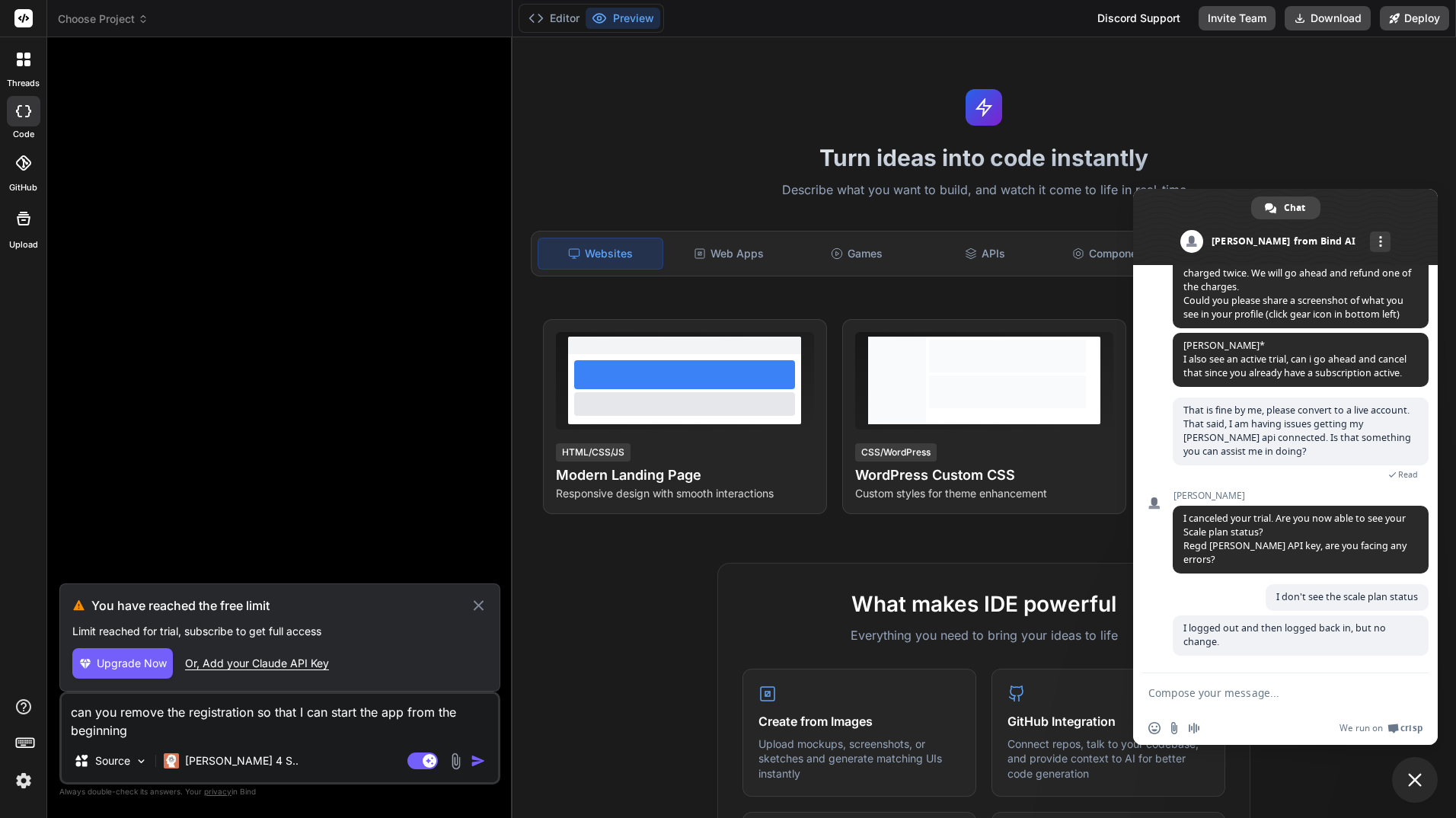
click at [264, 659] on div "Or, Add your Claude API Key" at bounding box center [257, 664] width 144 height 15
type textarea "x"
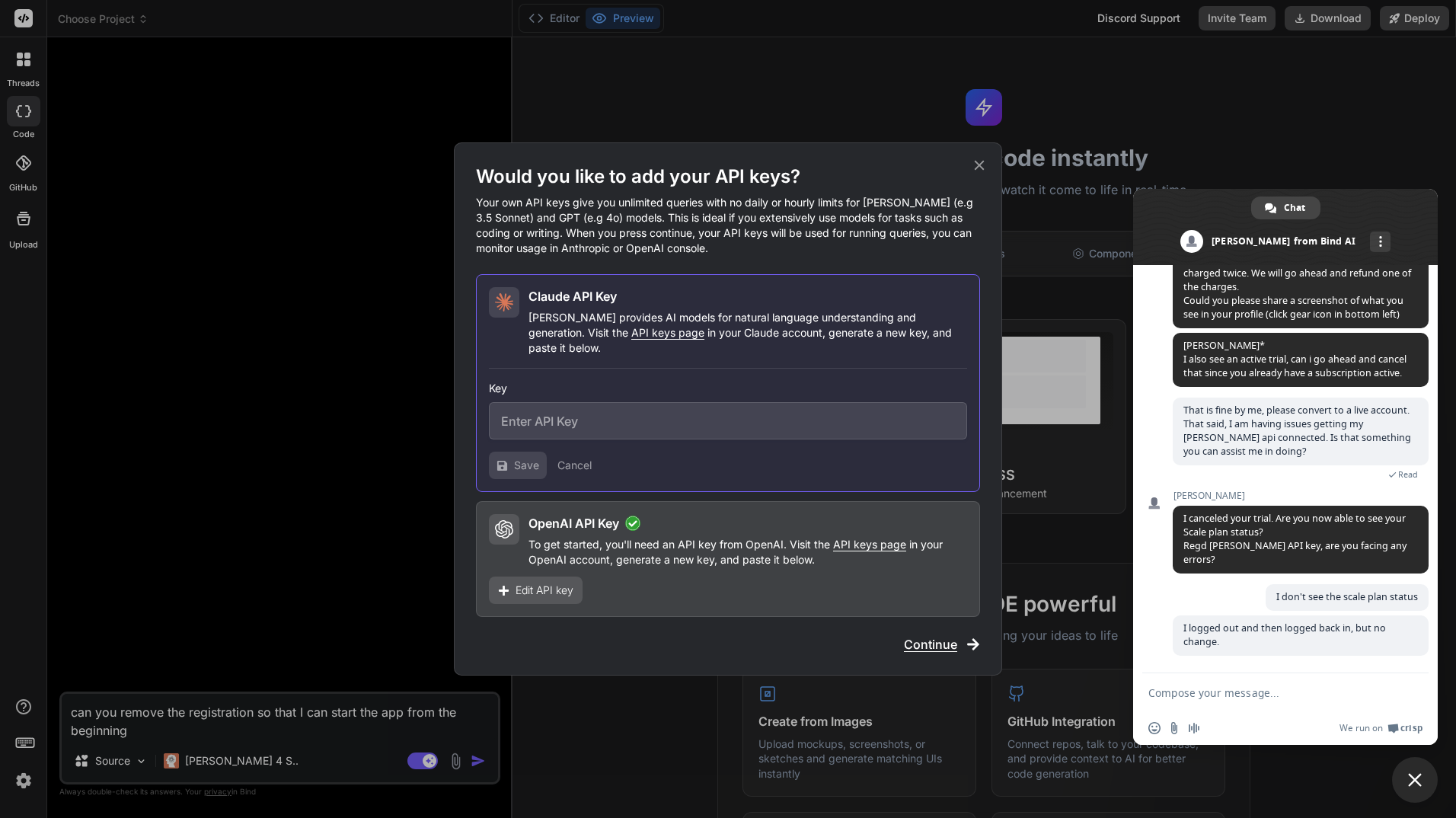
click at [652, 405] on input "text" at bounding box center [728, 421] width 478 height 37
paste input "sk-ant-api03-SwmvfKTigzS-JNIF2ImSLd_UcPrxhsp0C7wnX73kAE7lbisRn5baYofRpRLo3ArqFH…"
type input "sk-ant-api03-SwmvfKTigzS-JNIF2ImSLd_UcPrxhsp0C7wnX73kAE7lbisRn5baYofRpRLo3ArqFH…"
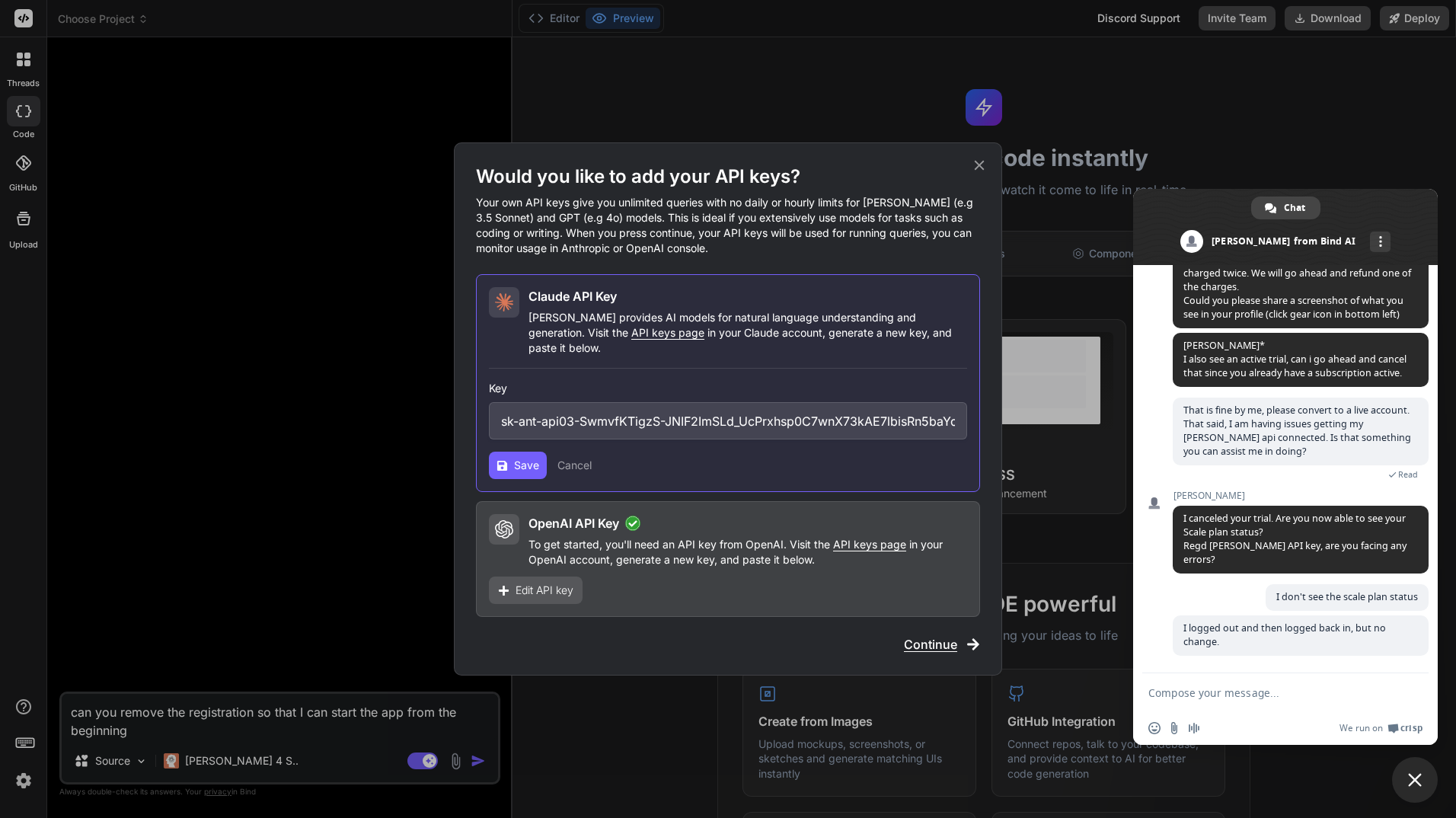
click at [516, 458] on span "Save" at bounding box center [526, 465] width 25 height 15
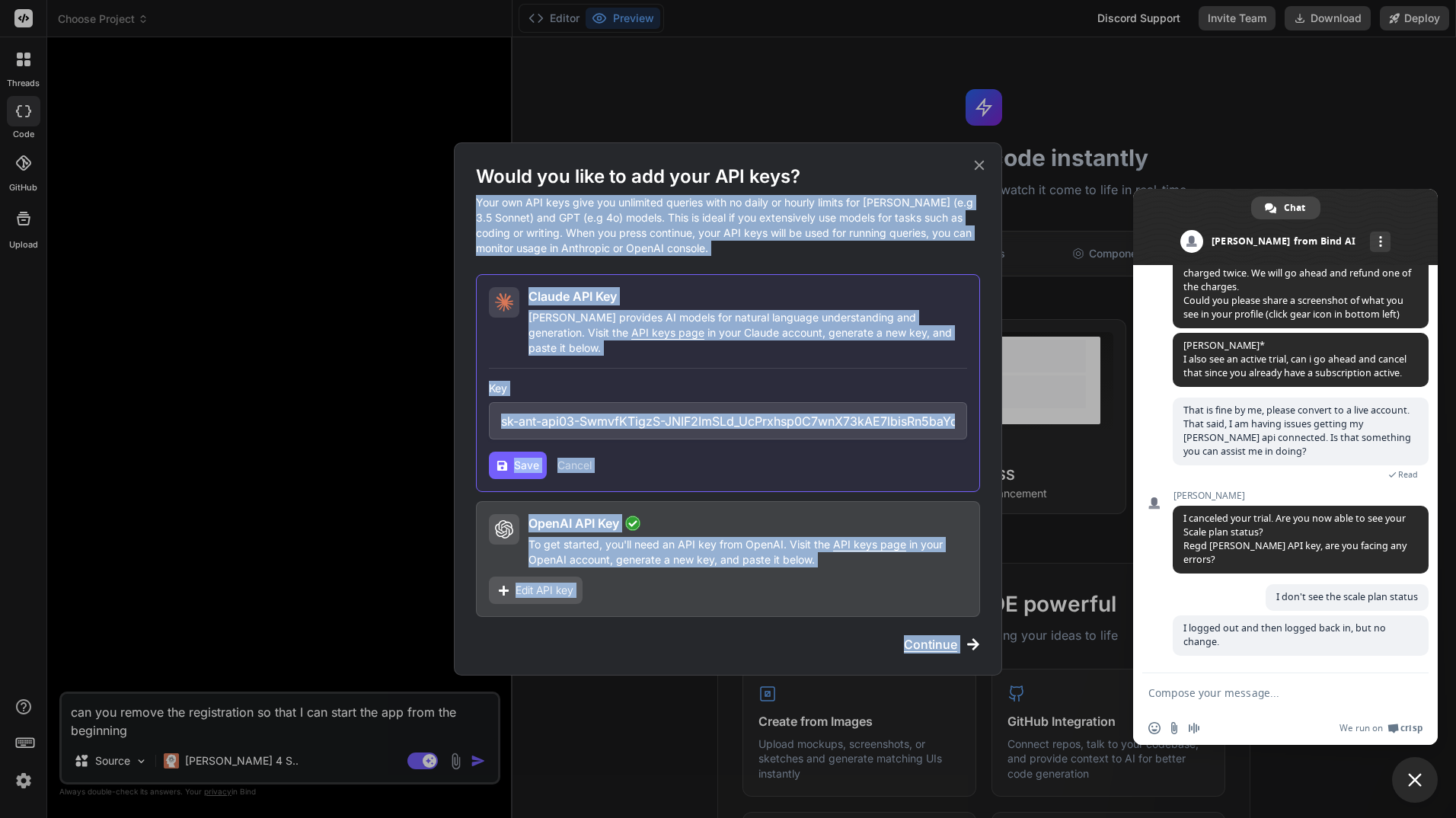
drag, startPoint x: 1312, startPoint y: 124, endPoint x: 1176, endPoint y: 73, distance: 145.2
click at [821, 428] on input "sk-ant-api03-SwmvfKTigzS-JNIF2ImSLd_UcPrxhsp0C7wnX73kAE7lbisRn5baYofRpRLo3ArqFH…" at bounding box center [728, 421] width 478 height 37
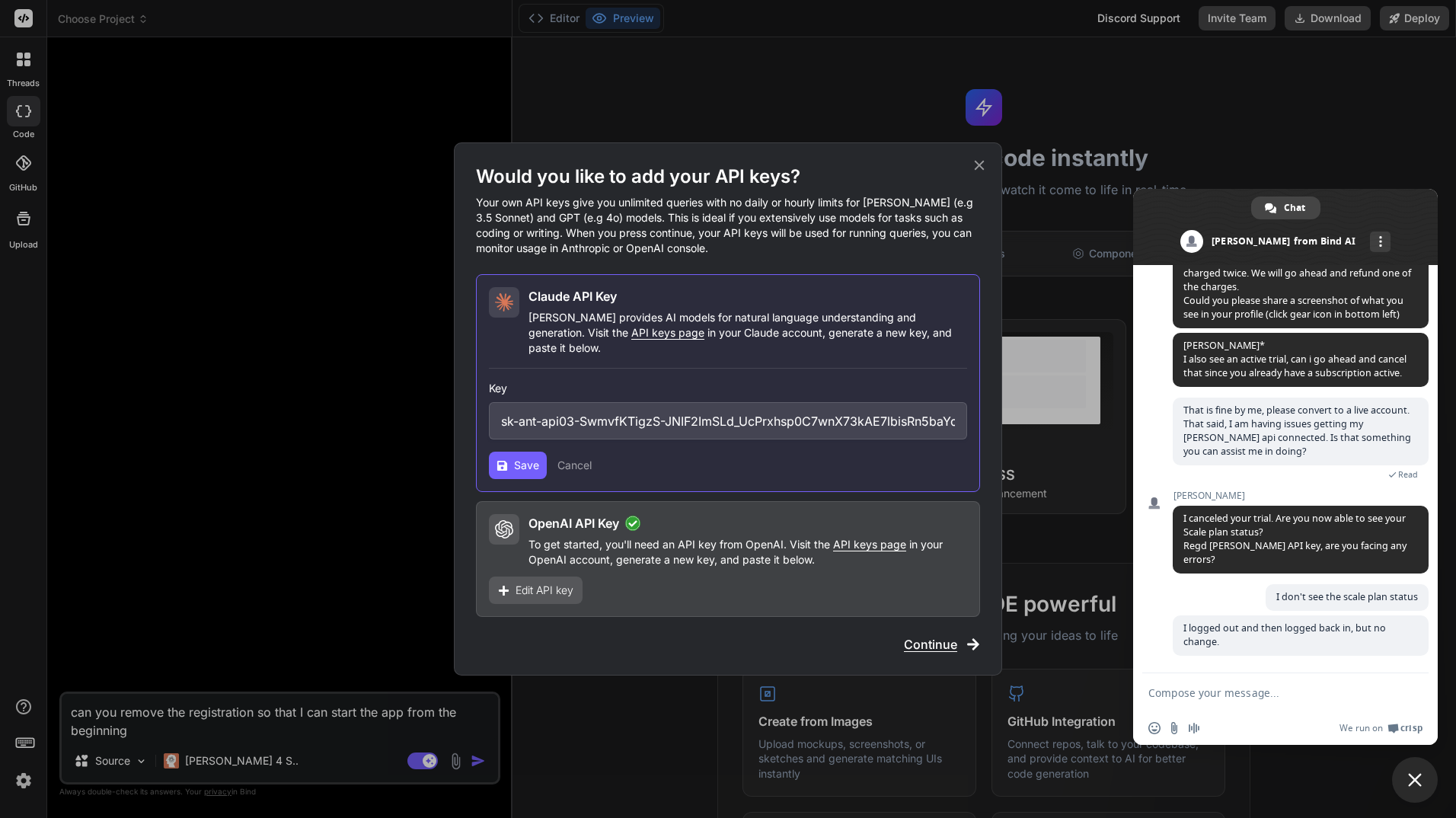
click at [515, 458] on span "Save" at bounding box center [526, 465] width 25 height 15
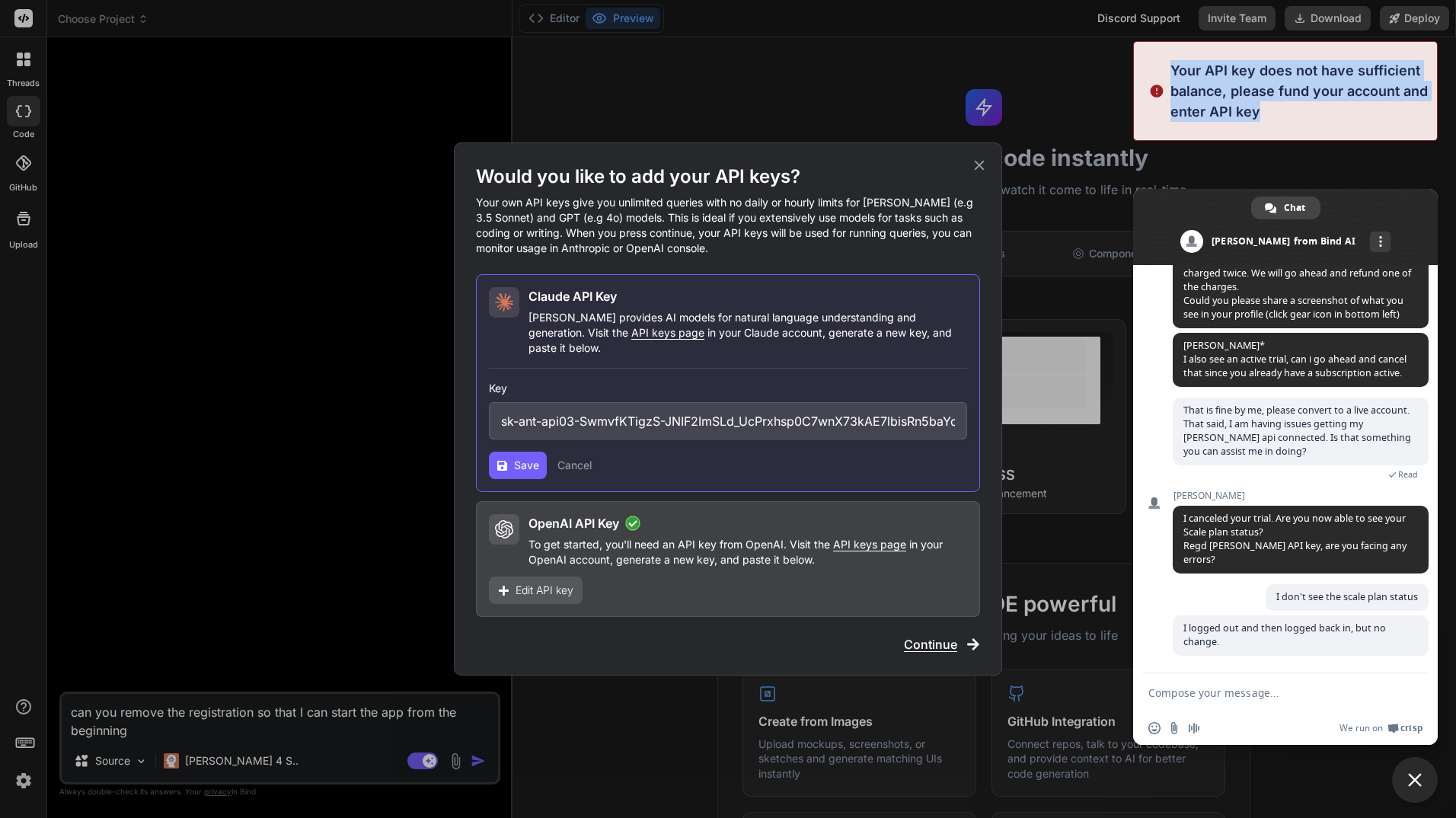
drag, startPoint x: 1172, startPoint y: 66, endPoint x: 1274, endPoint y: 110, distance: 111.1
click at [1274, 110] on p "Your API key does not have sufficient balance, please fund your account and ent…" at bounding box center [1299, 91] width 257 height 62
copy p "Your API key does not have sufficient balance, please fund your account and ent…"
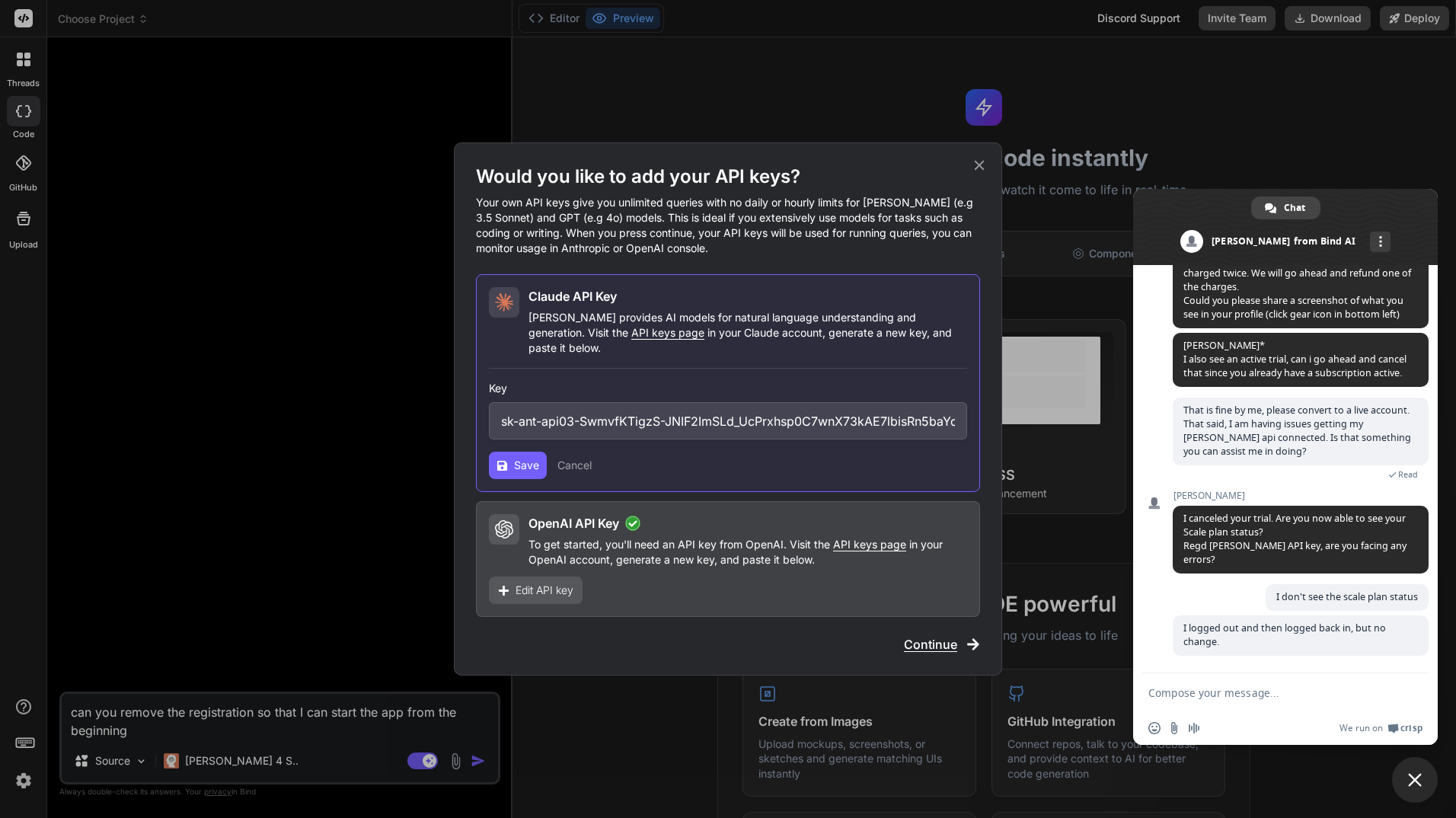
click at [1209, 685] on form at bounding box center [1268, 694] width 240 height 41
click at [1201, 690] on textarea "Compose your message..." at bounding box center [1268, 693] width 240 height 14
paste textarea "Your API key does not have sufficient balance, please fund your account and ent…"
type textarea "wrt claude, this is the error message I get: Your API key does not have suffici…"
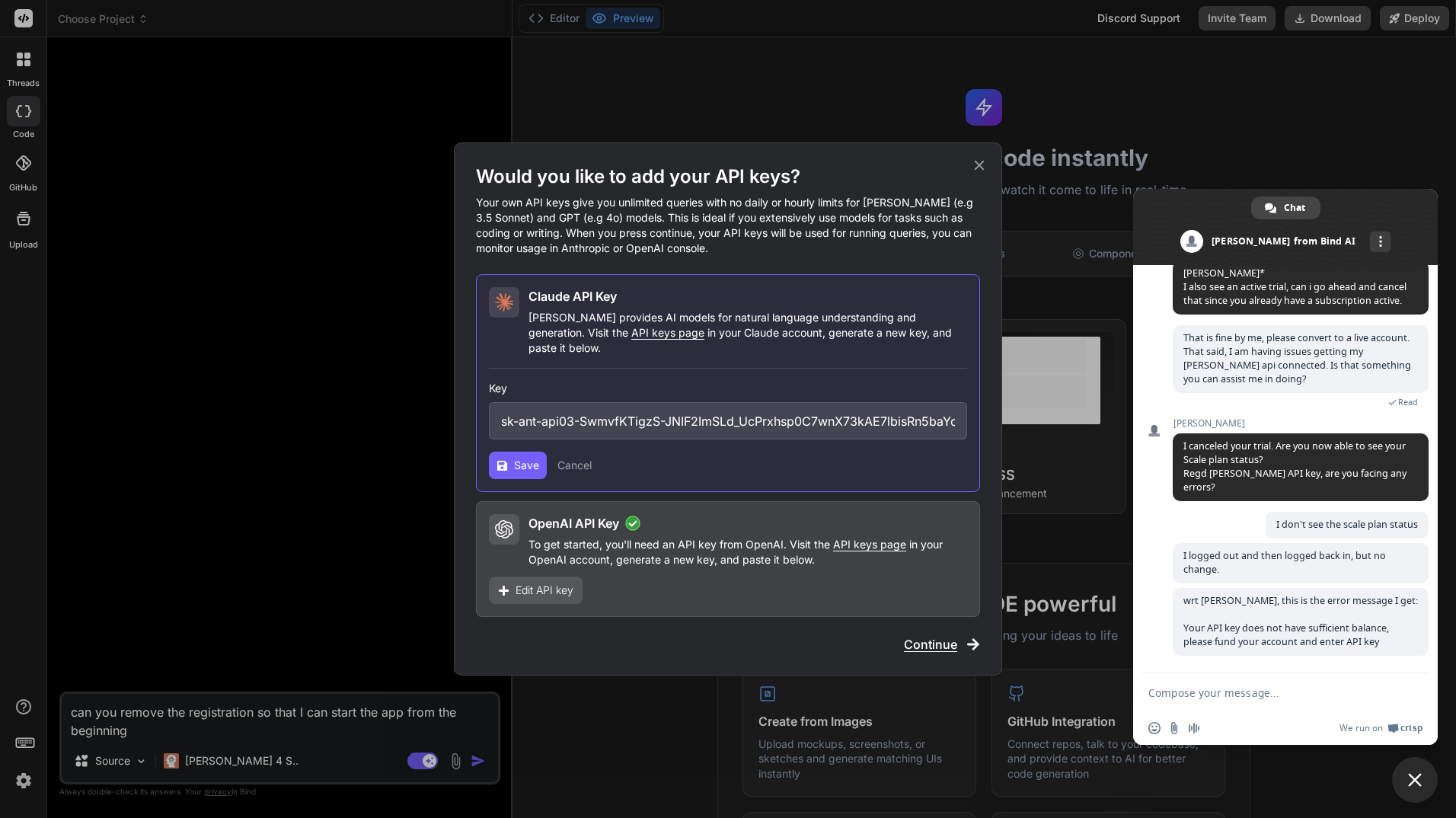
scroll to position [263, 0]
click at [284, 640] on div "Would you like to add your API keys? Your own API keys give you unlimited queri…" at bounding box center [728, 409] width 1456 height 818
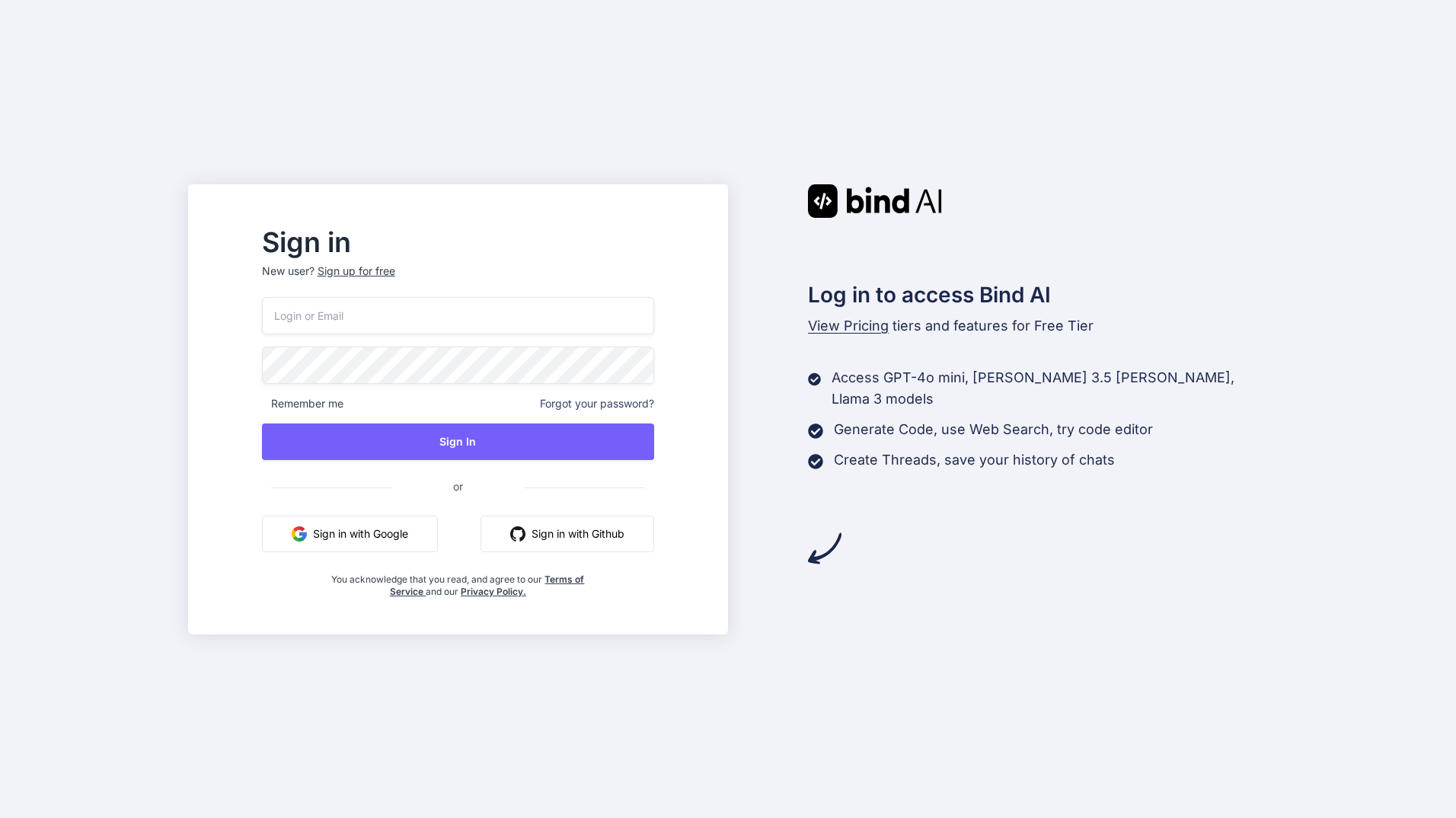
click at [386, 533] on button "Sign in with Google" at bounding box center [350, 533] width 176 height 37
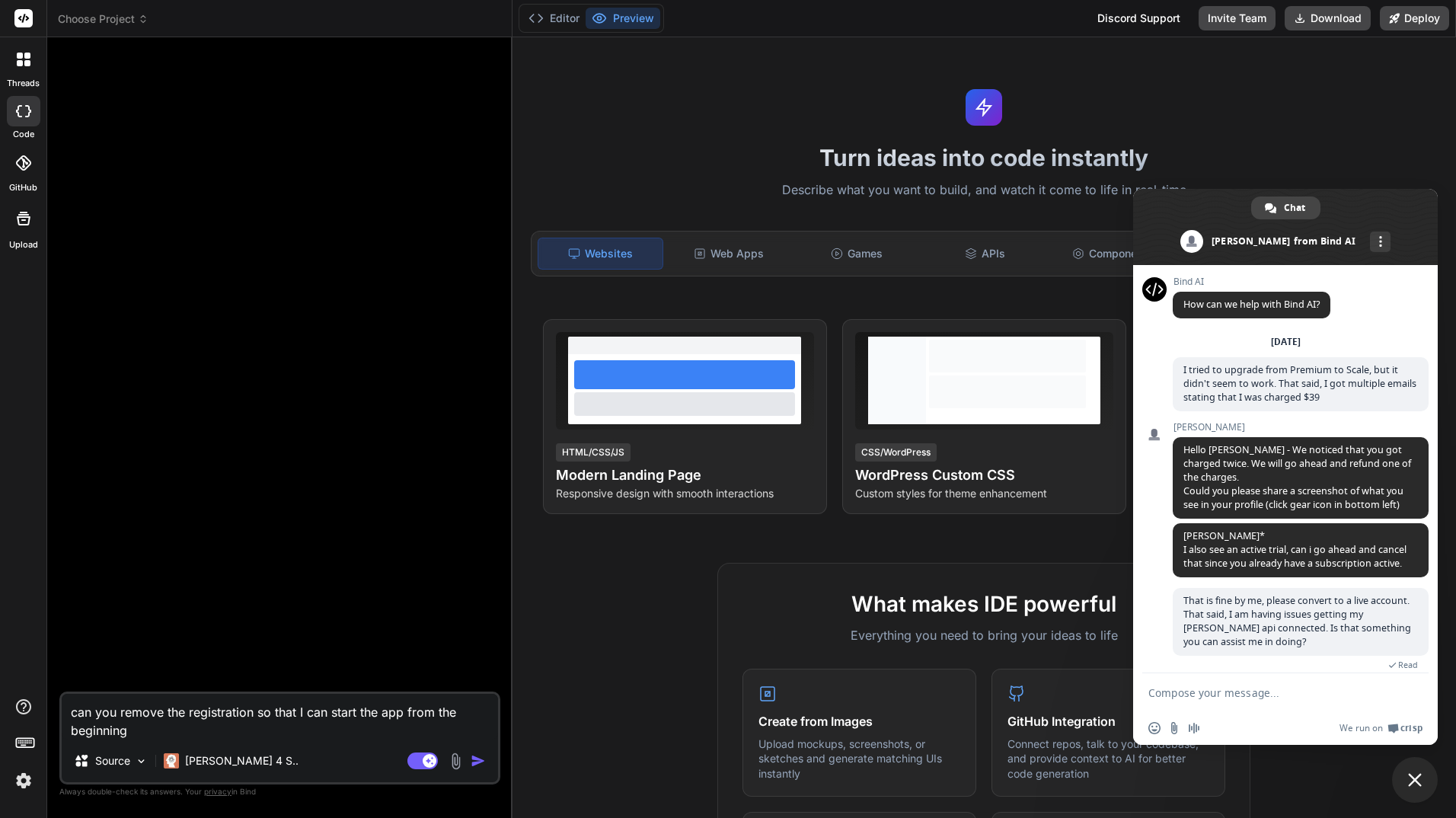
scroll to position [249, 0]
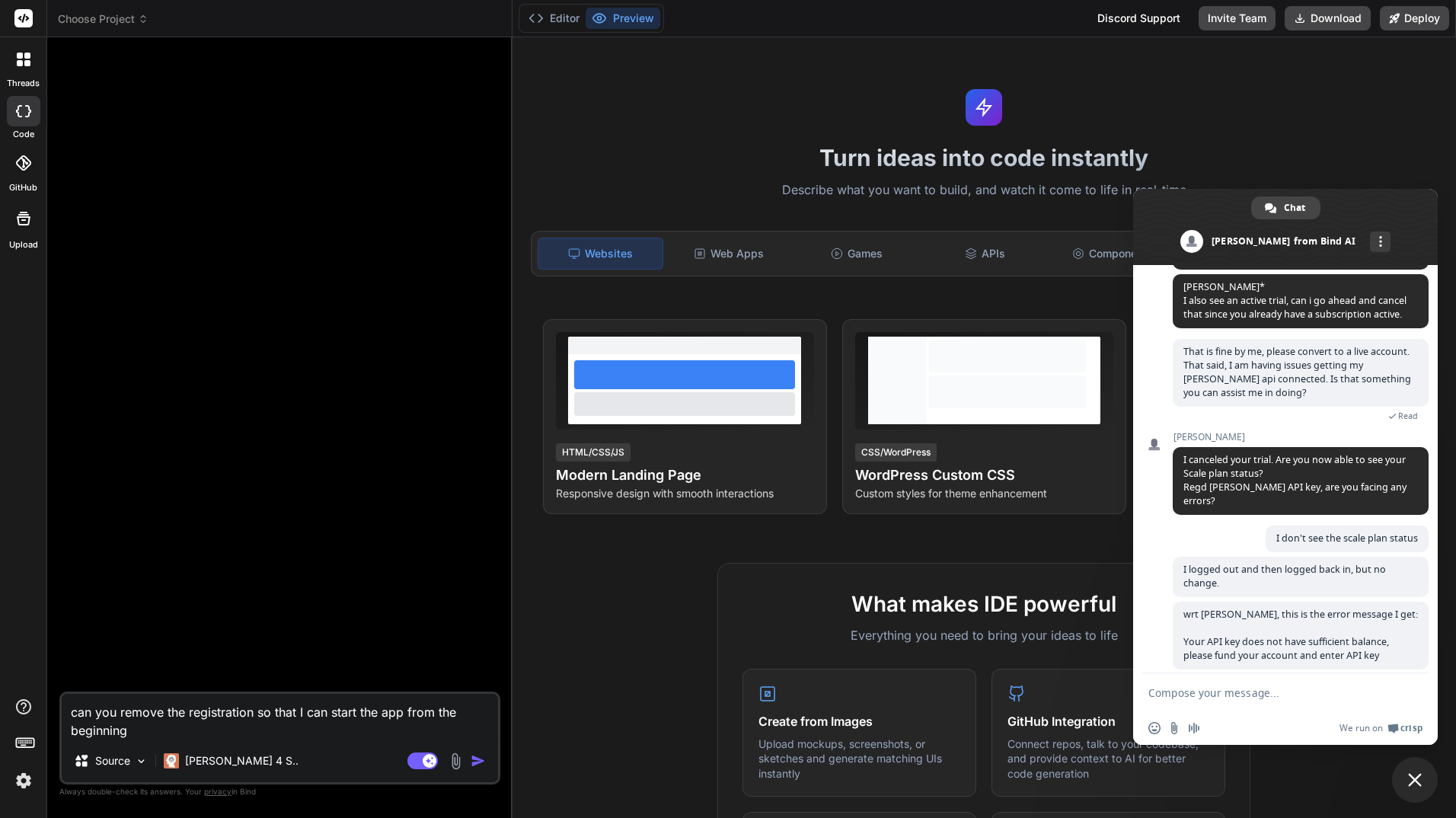
click at [22, 780] on img at bounding box center [23, 781] width 26 height 26
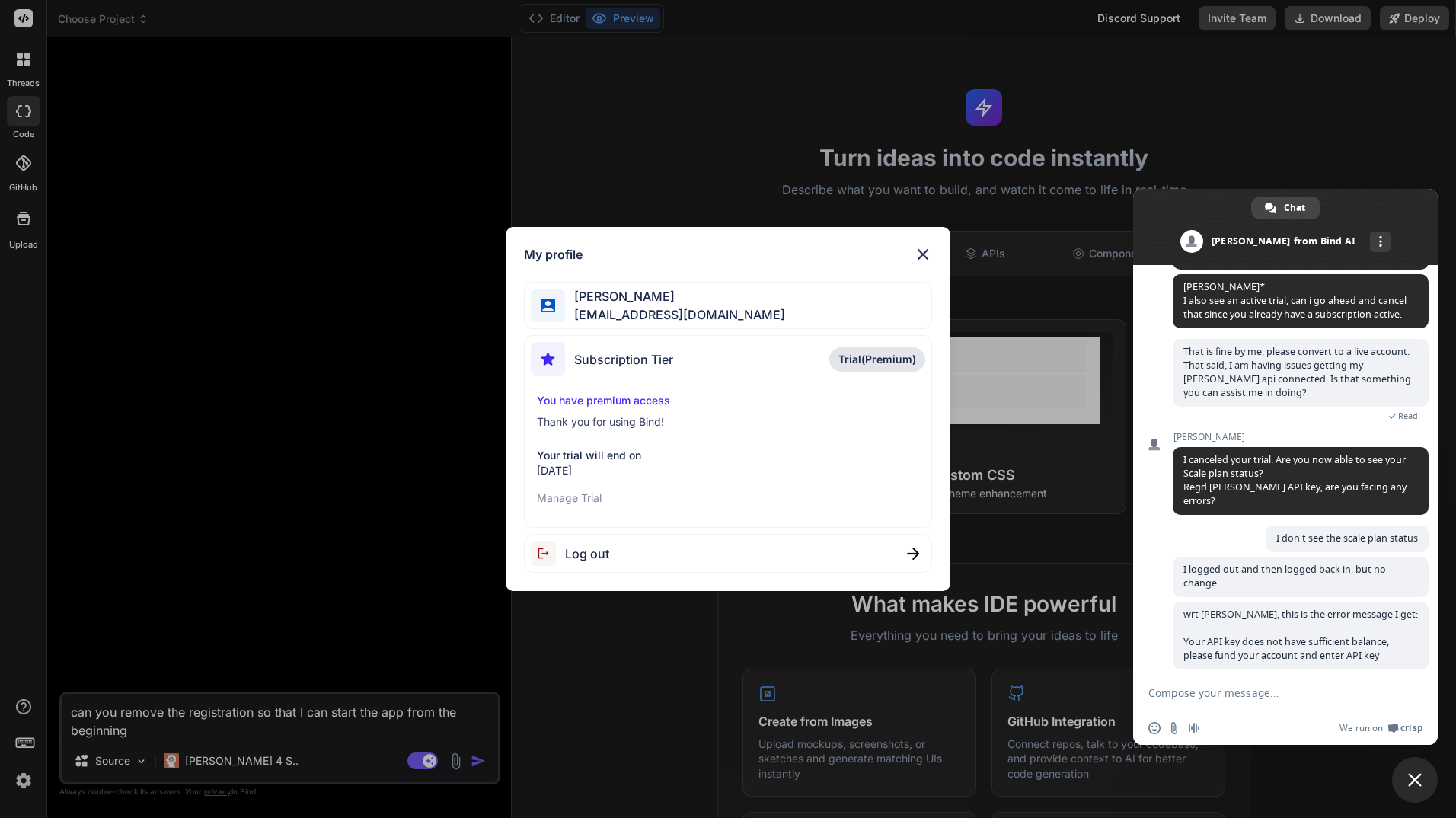
click at [588, 556] on span "Log out" at bounding box center [587, 554] width 44 height 19
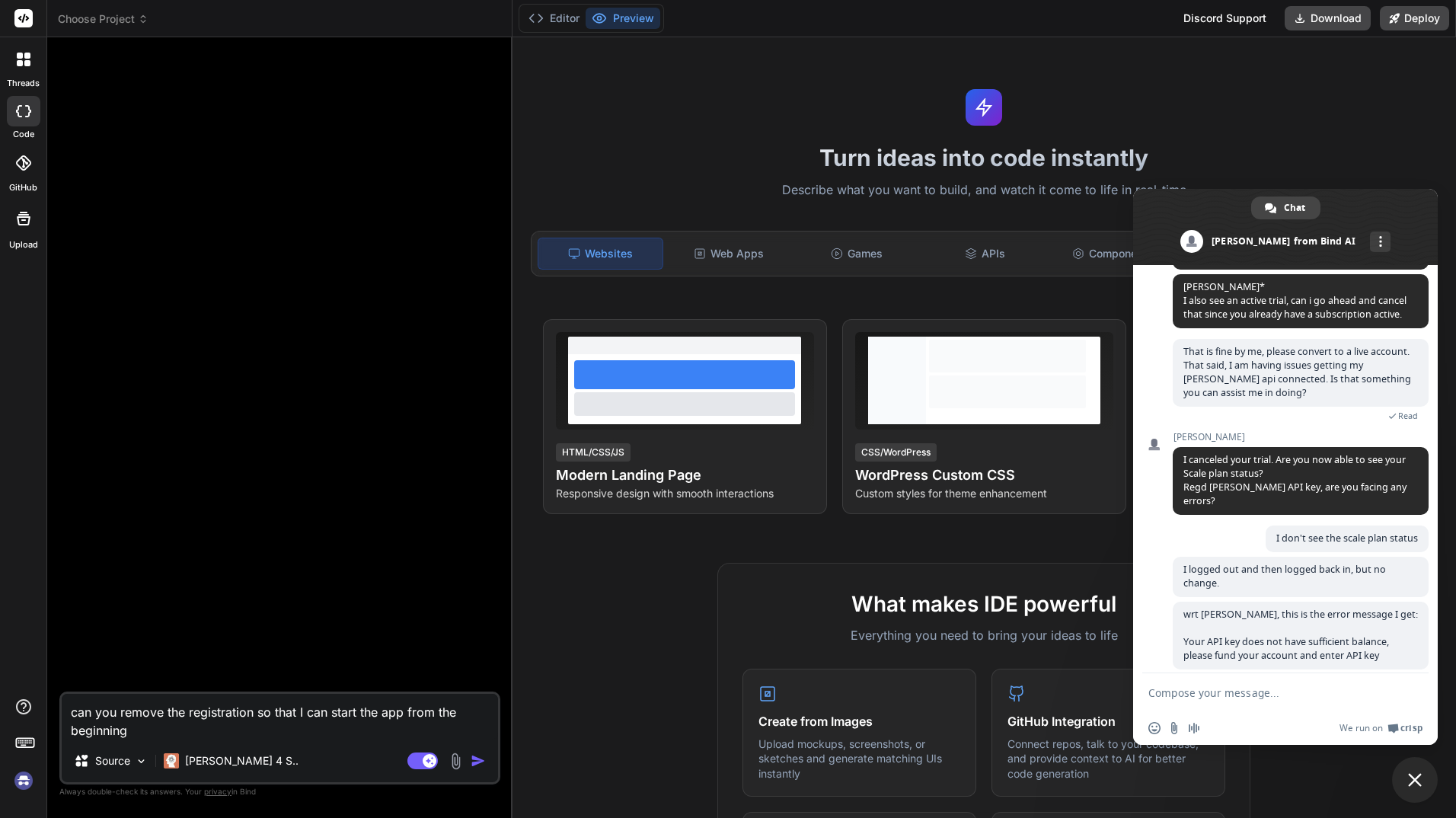
click at [25, 779] on img at bounding box center [23, 781] width 26 height 26
click at [24, 780] on img at bounding box center [23, 781] width 26 height 26
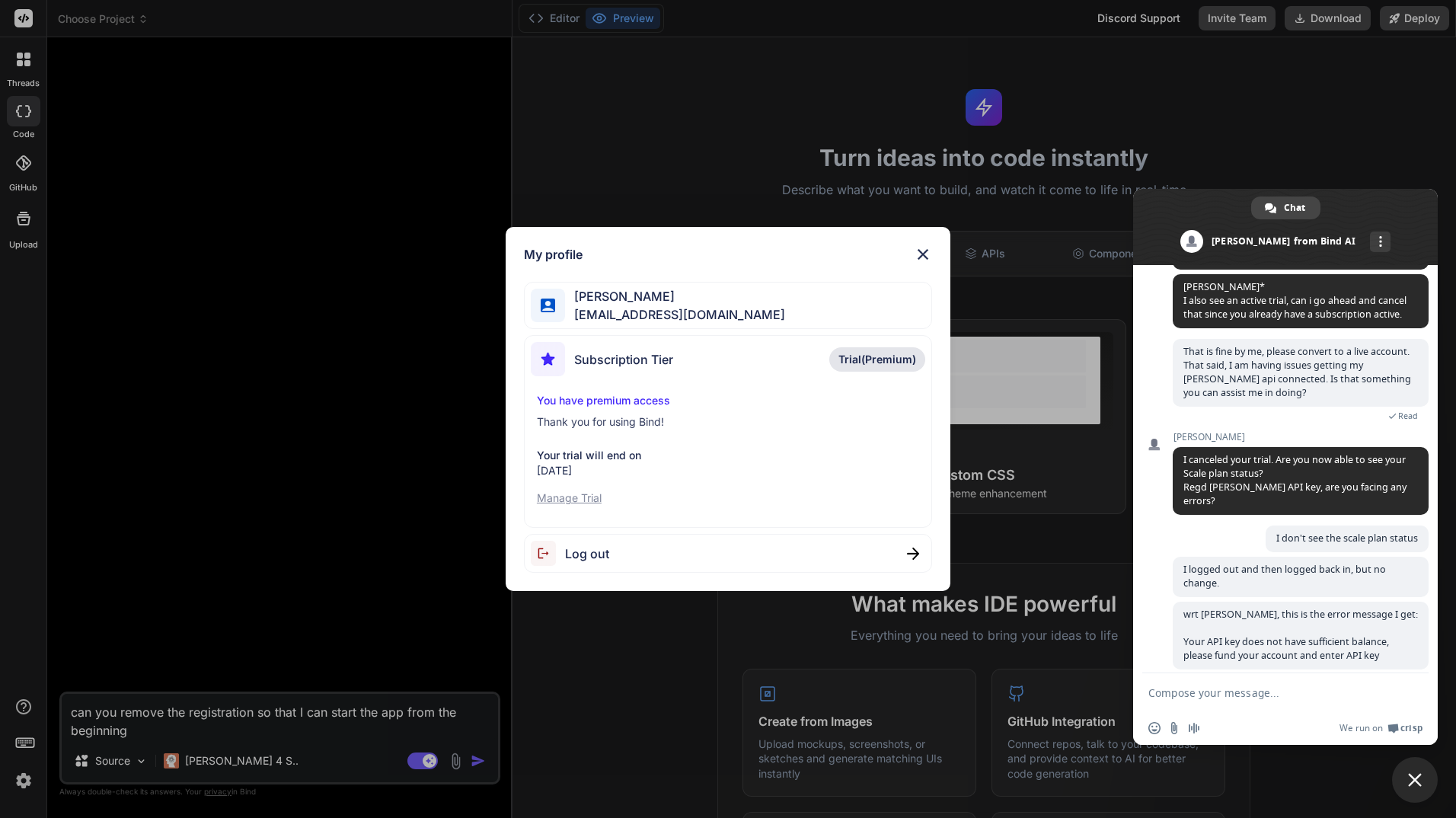
click at [329, 433] on div "My profile [PERSON_NAME] [EMAIL_ADDRESS][DOMAIN_NAME] Subscription Tier Trial(P…" at bounding box center [728, 409] width 1456 height 818
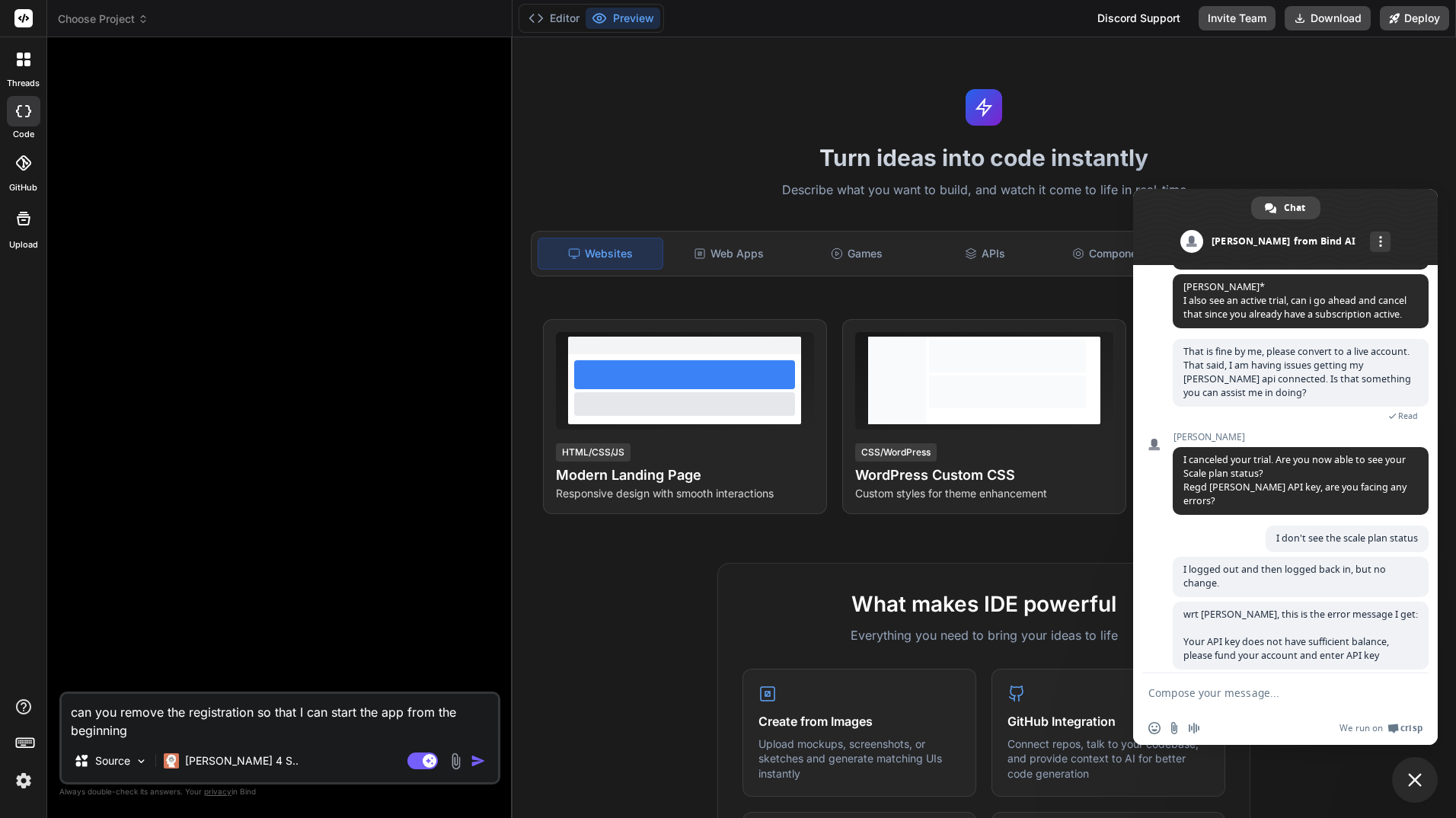
click at [127, 21] on span "Choose Project" at bounding box center [103, 19] width 91 height 15
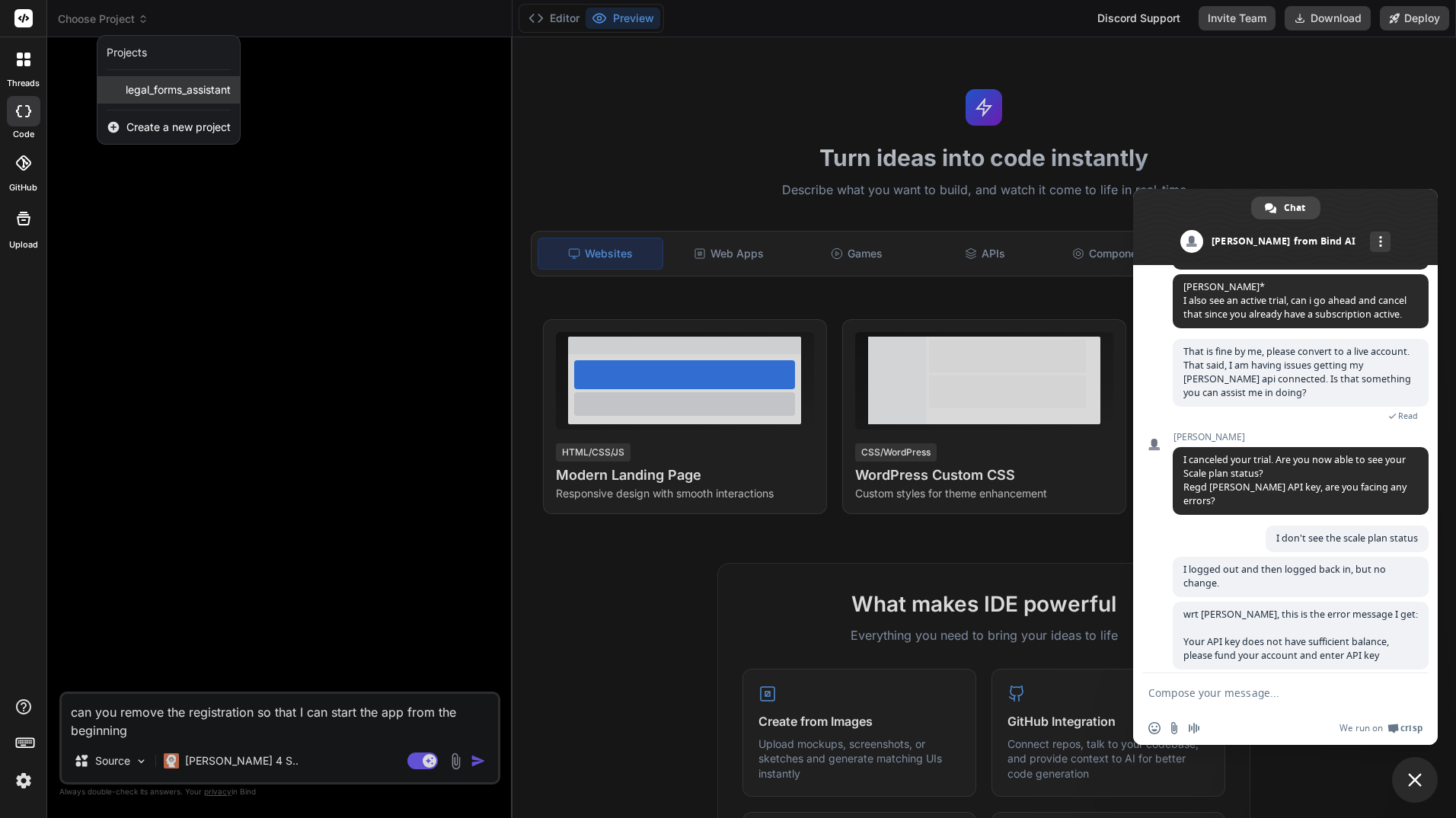
click at [174, 85] on span "legal_forms_assistant" at bounding box center [178, 90] width 105 height 15
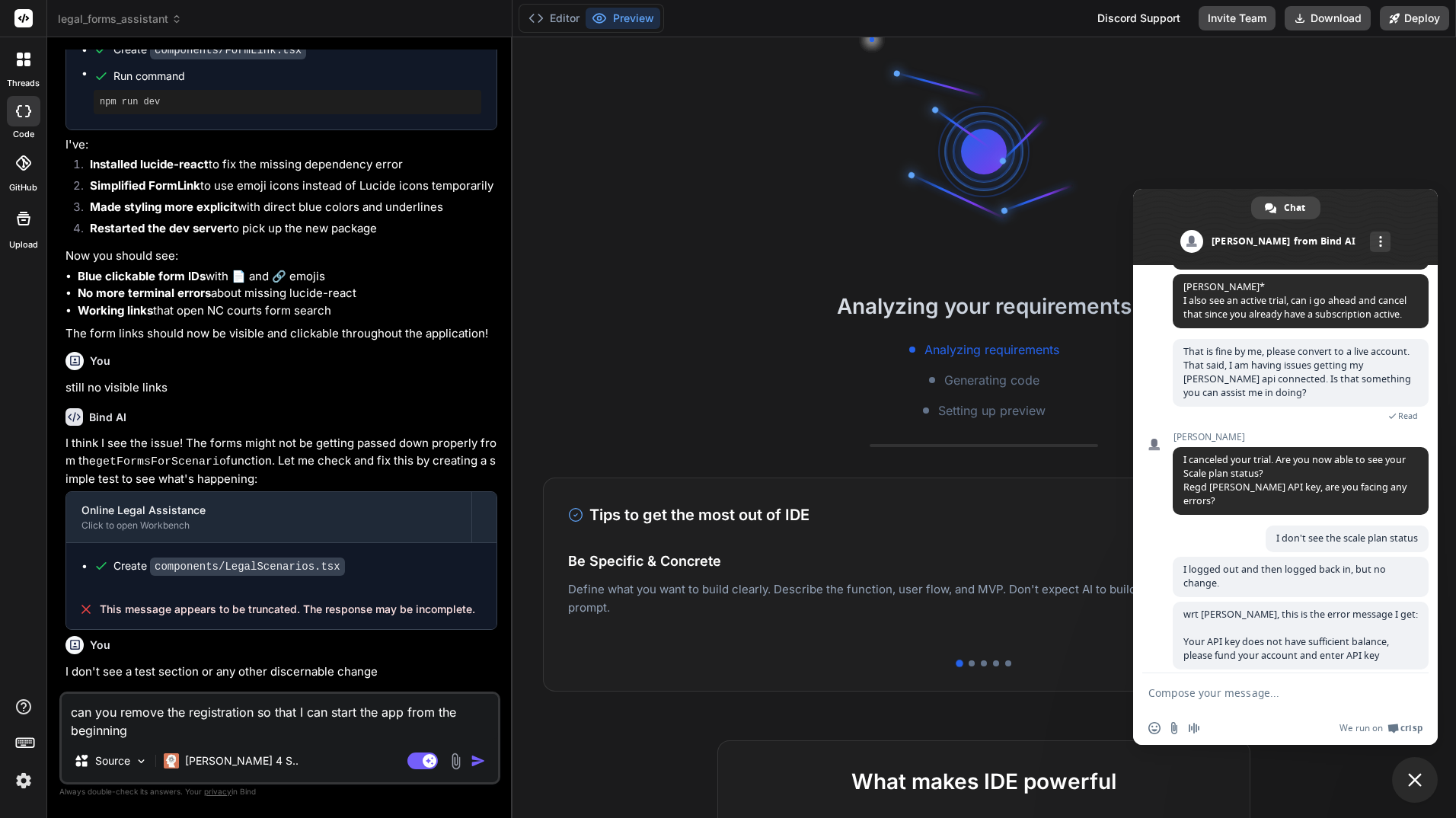
scroll to position [58, 0]
click at [473, 757] on img "button" at bounding box center [478, 761] width 15 height 15
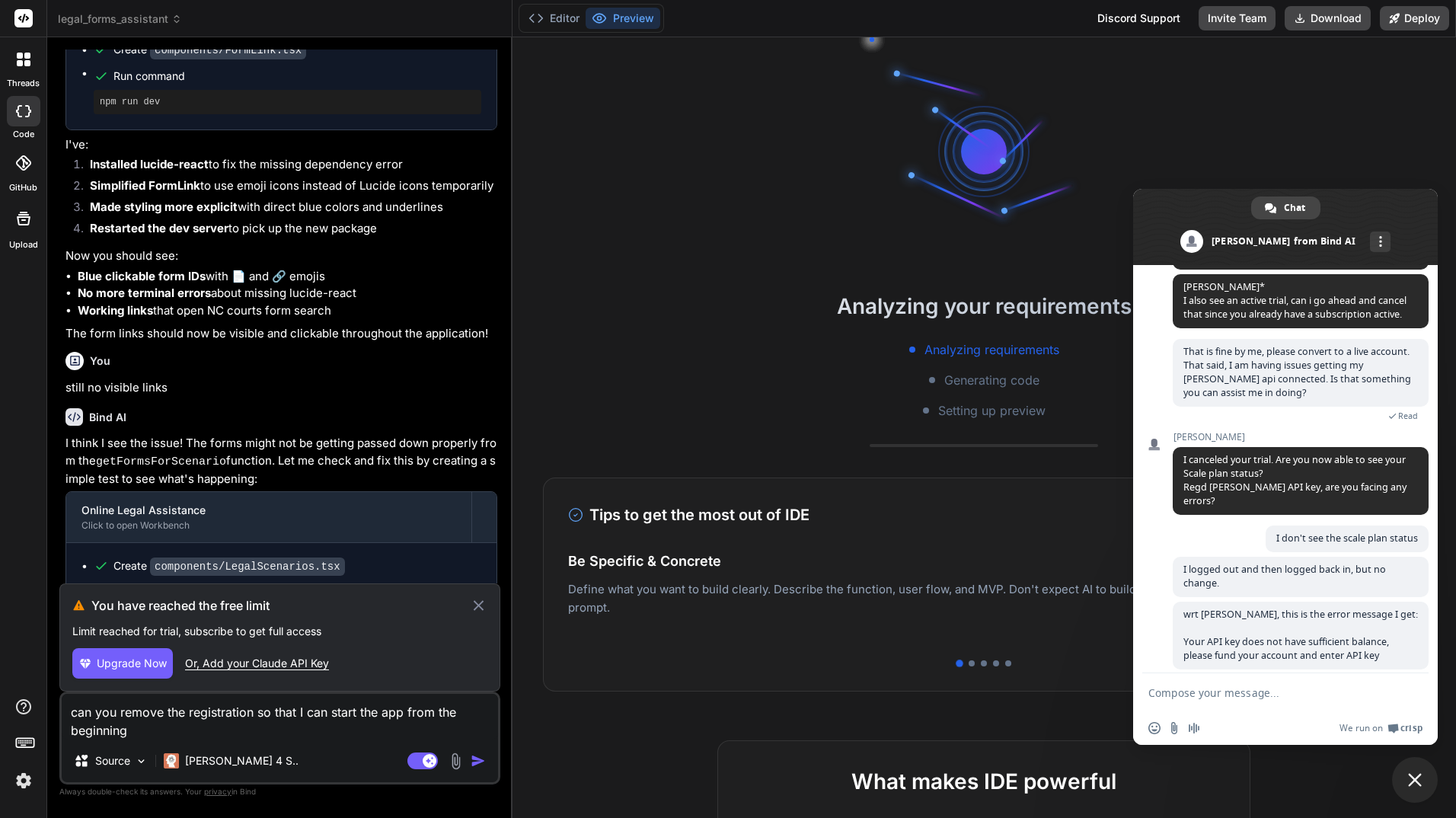
click at [272, 661] on div "Or, Add your Claude API Key" at bounding box center [257, 664] width 144 height 15
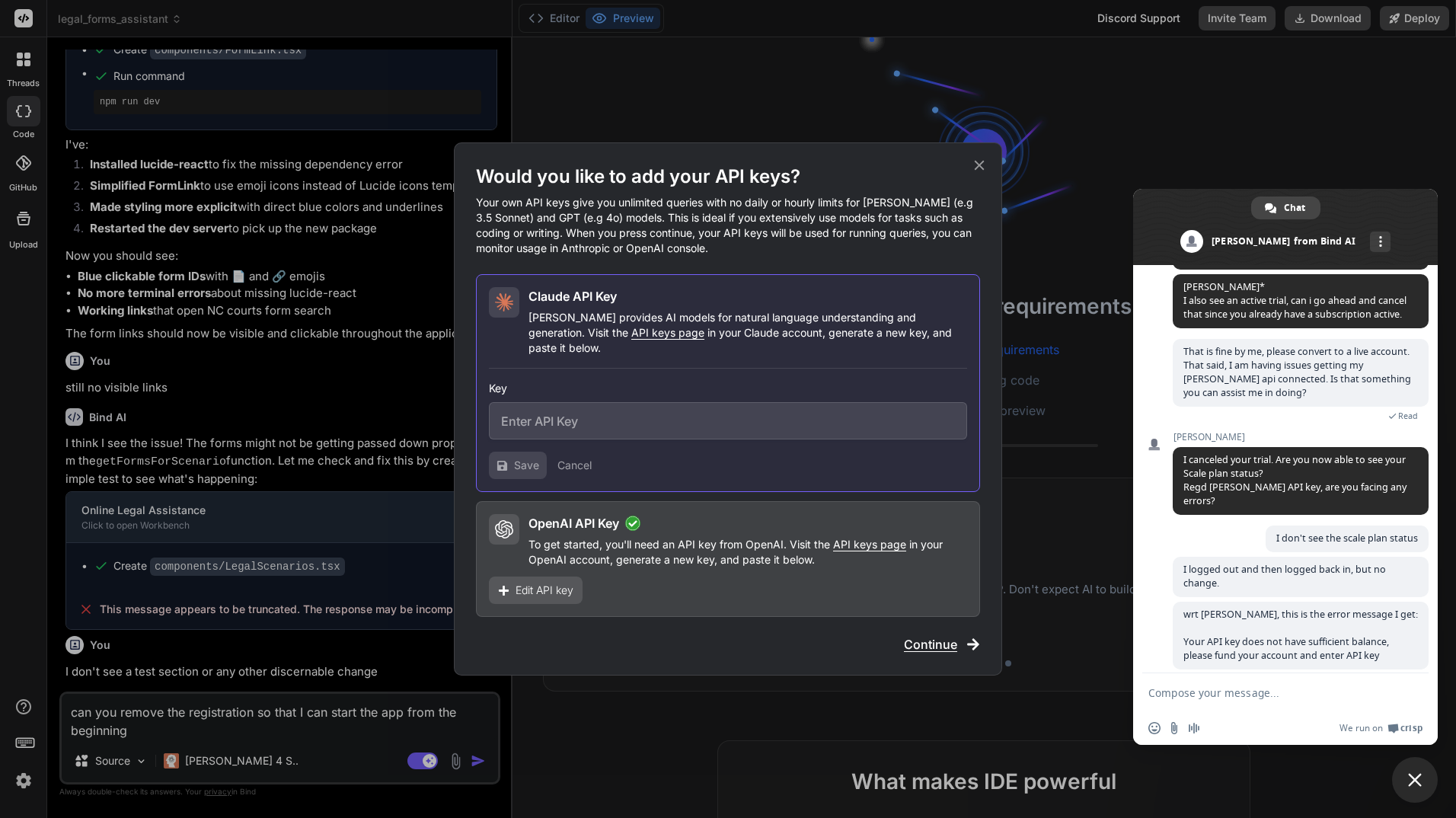
click at [682, 407] on input "text" at bounding box center [728, 421] width 478 height 37
click at [978, 169] on icon at bounding box center [980, 166] width 17 height 17
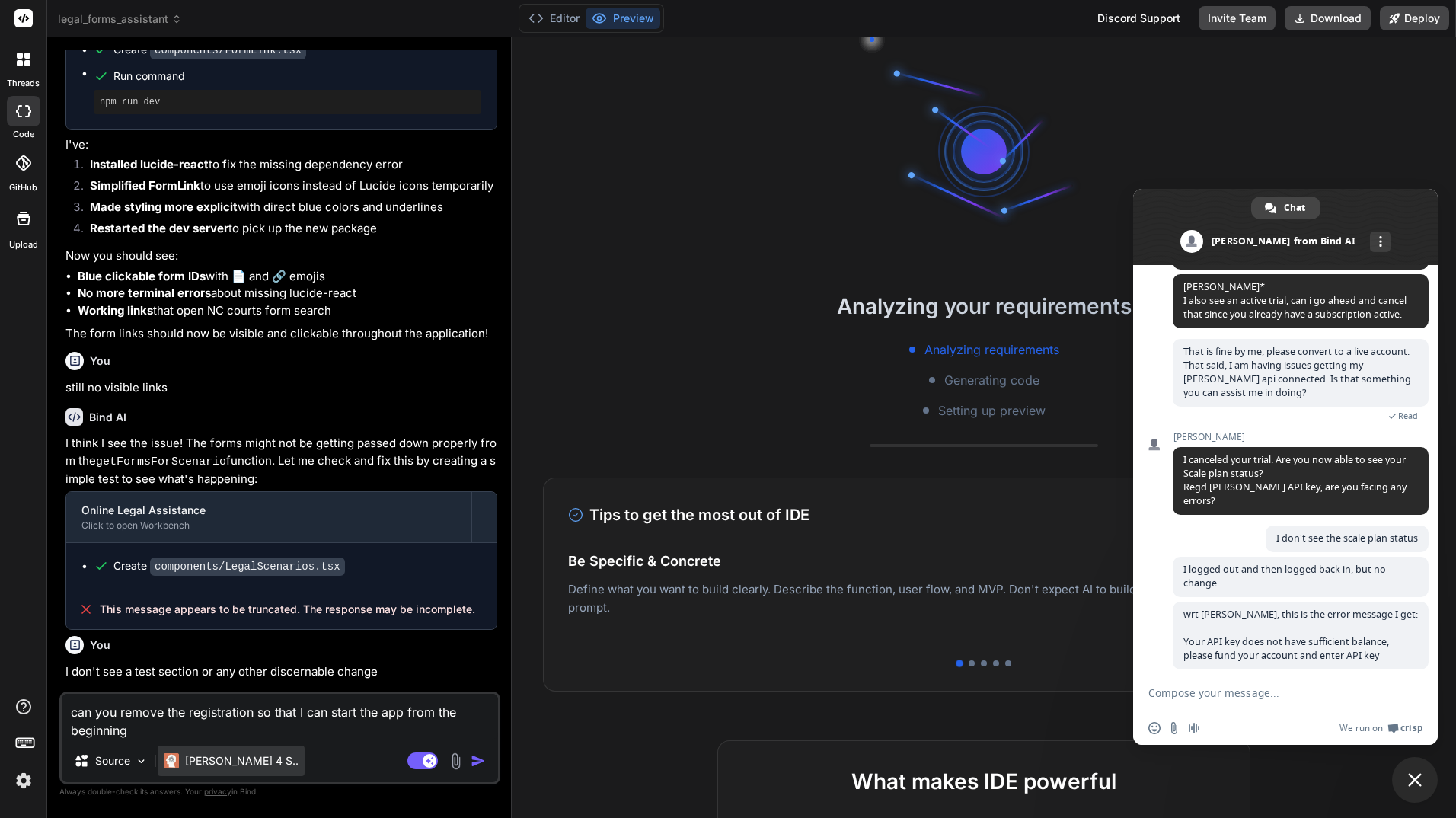
click at [223, 759] on p "Claude 4 S.." at bounding box center [241, 761] width 113 height 15
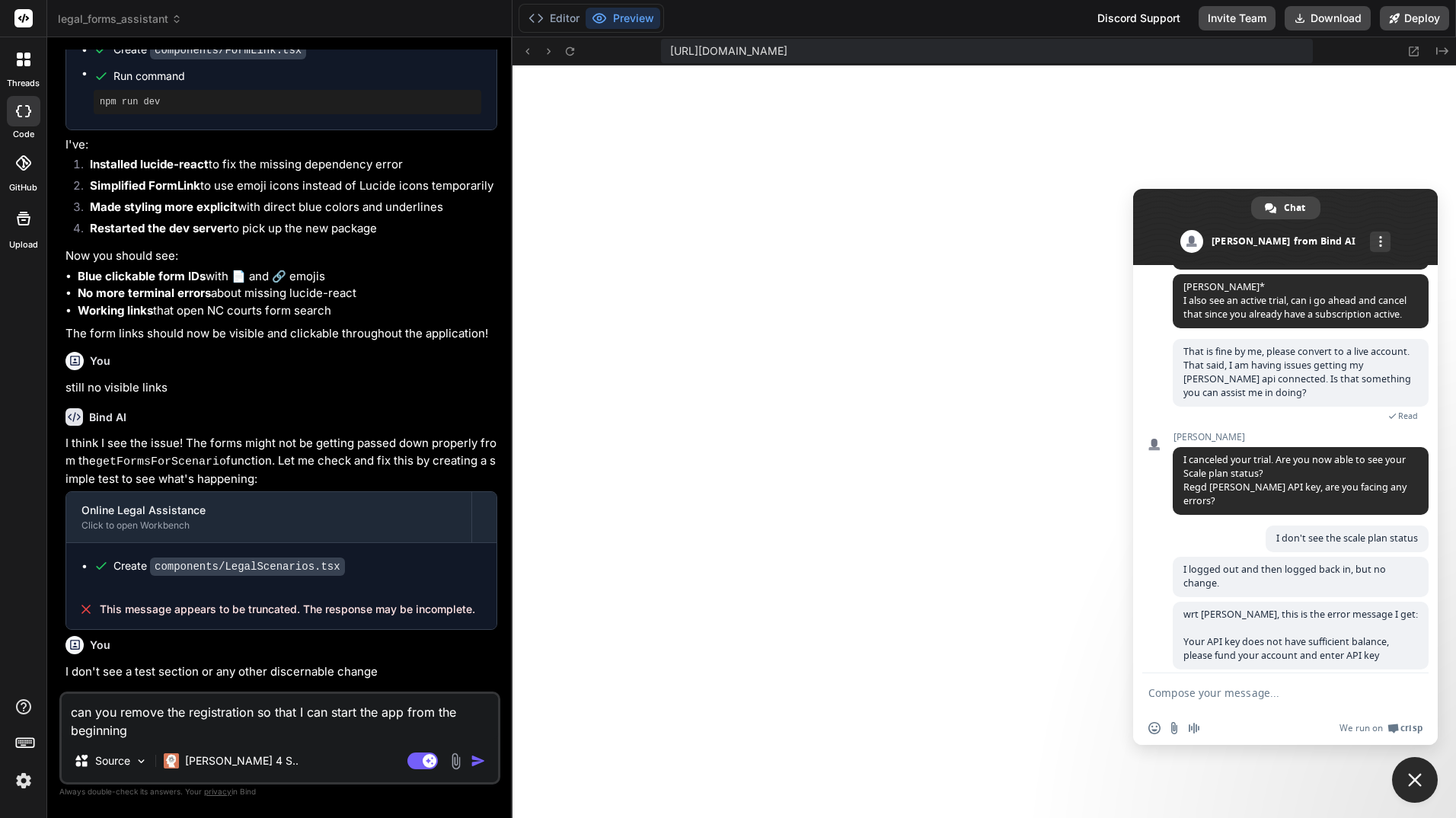
scroll to position [680, 0]
type textarea "x"
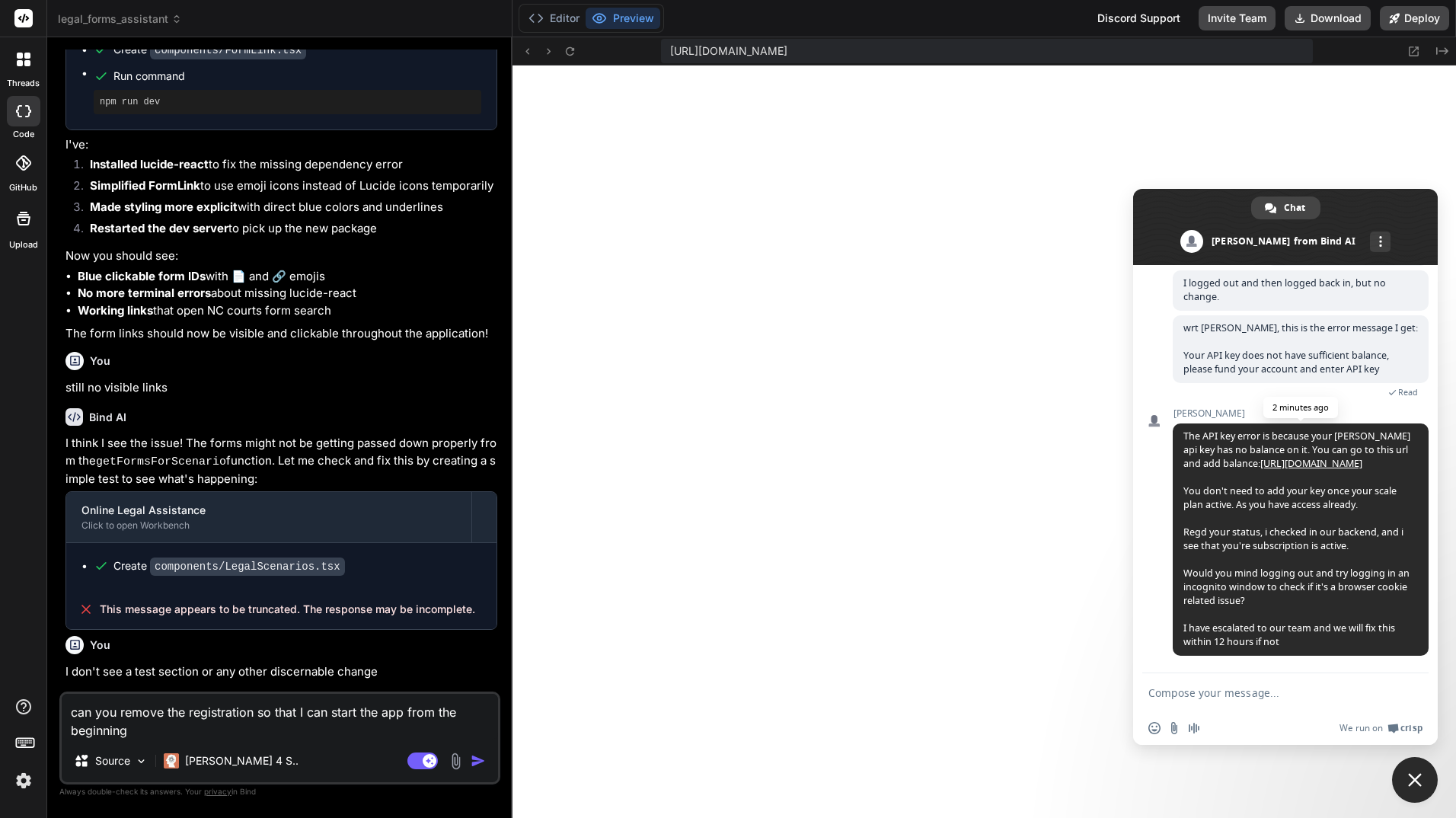
scroll to position [534, 0]
click at [1193, 694] on textarea "Compose your message..." at bounding box center [1268, 693] width 240 height 14
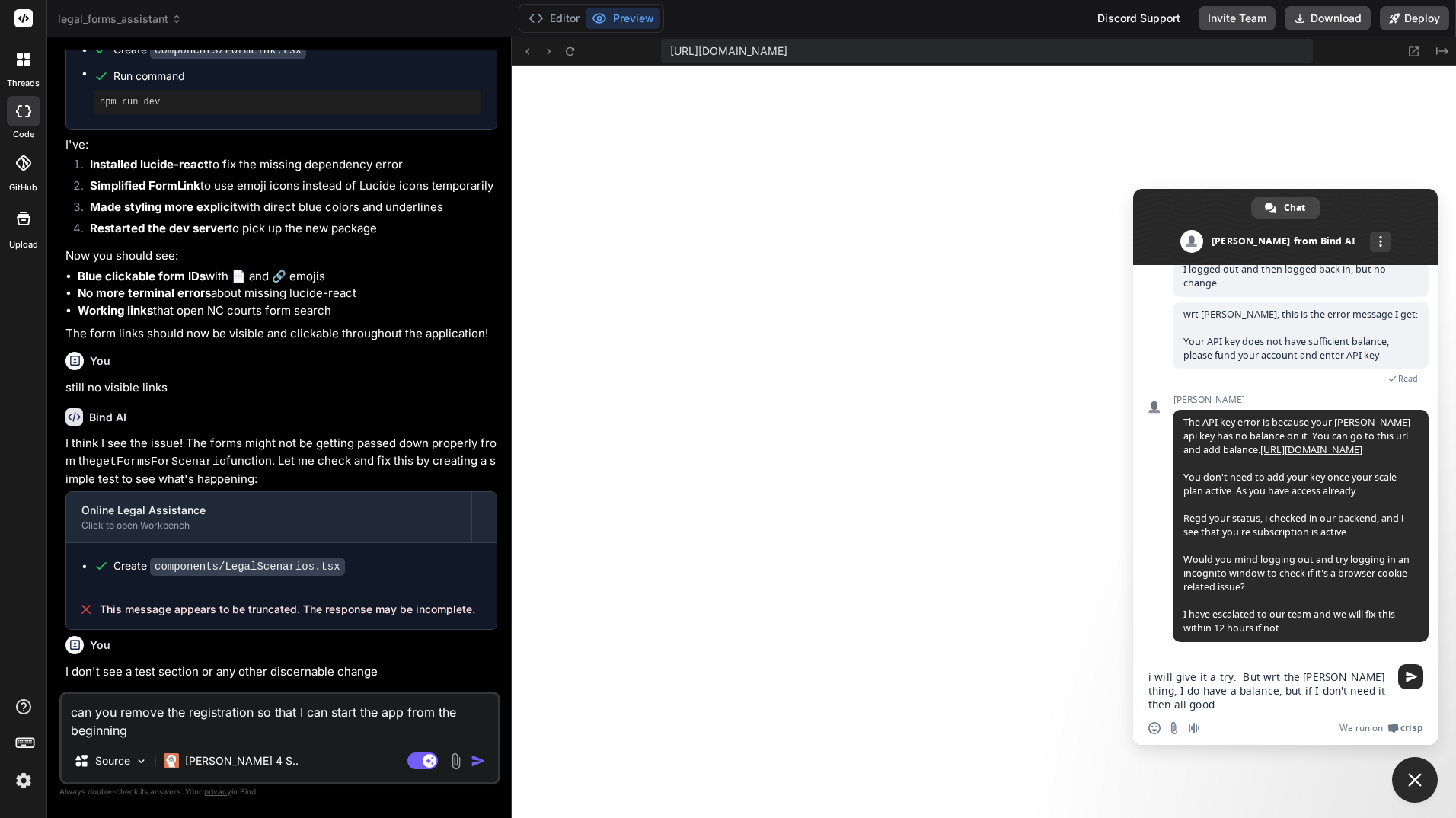
click at [1236, 679] on textarea "i will give it a try. But wrt the claude thing, I do have a balance, but if I d…" at bounding box center [1268, 691] width 240 height 41
drag, startPoint x: 1256, startPoint y: 679, endPoint x: 1139, endPoint y: 669, distance: 117.4
click at [1139, 669] on div "i will give it a try. But wrt the claude thing, I do have a balance, but if I d…" at bounding box center [1286, 685] width 305 height 57
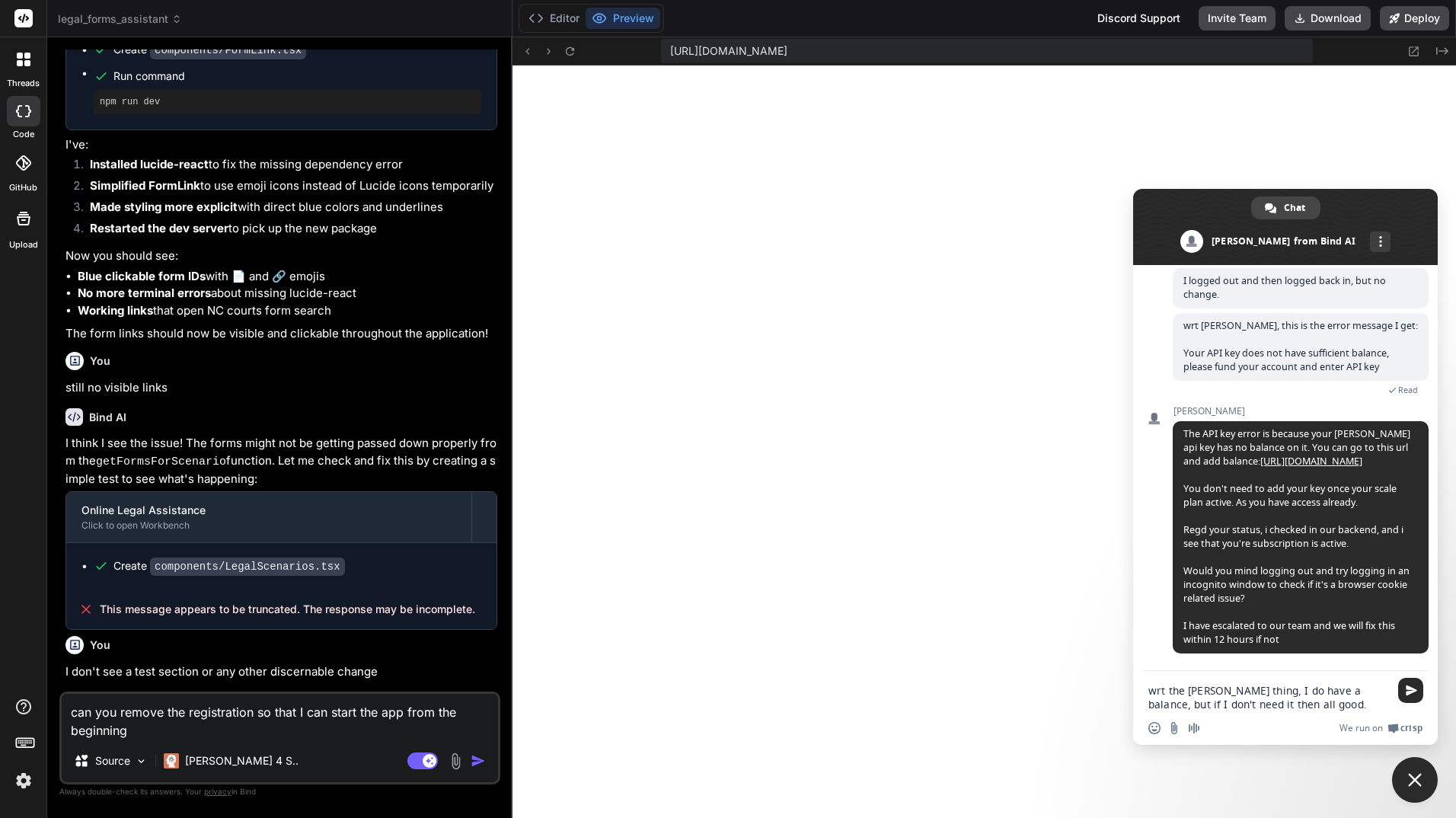
click at [1296, 708] on textarea "wrt the [PERSON_NAME] thing, I do have a balance, but if I don't need it then a…" at bounding box center [1268, 697] width 240 height 27
type textarea "wrt the [PERSON_NAME] thing, I do have a balance, but if I don't need it then a…"
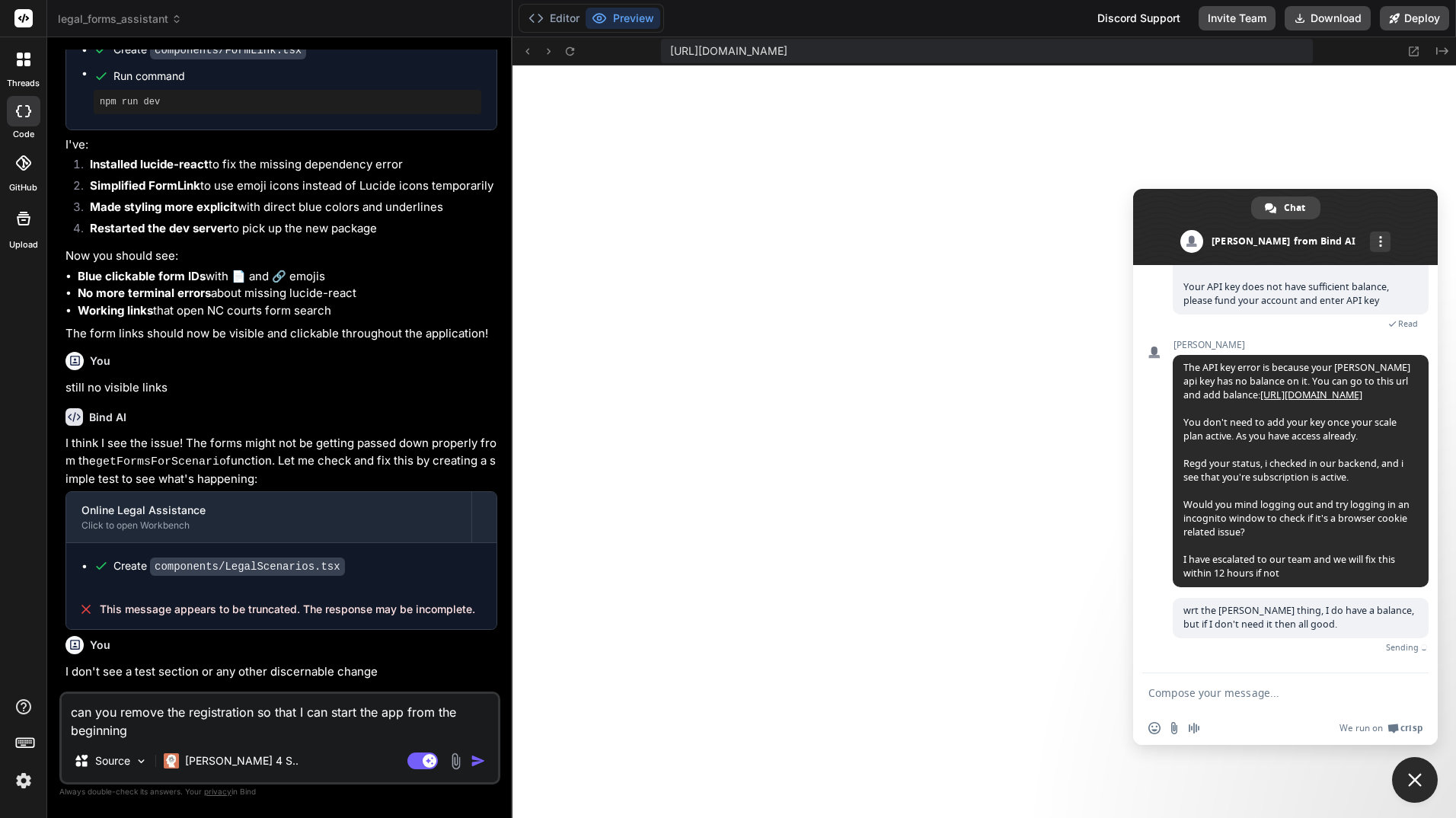
scroll to position [586, 0]
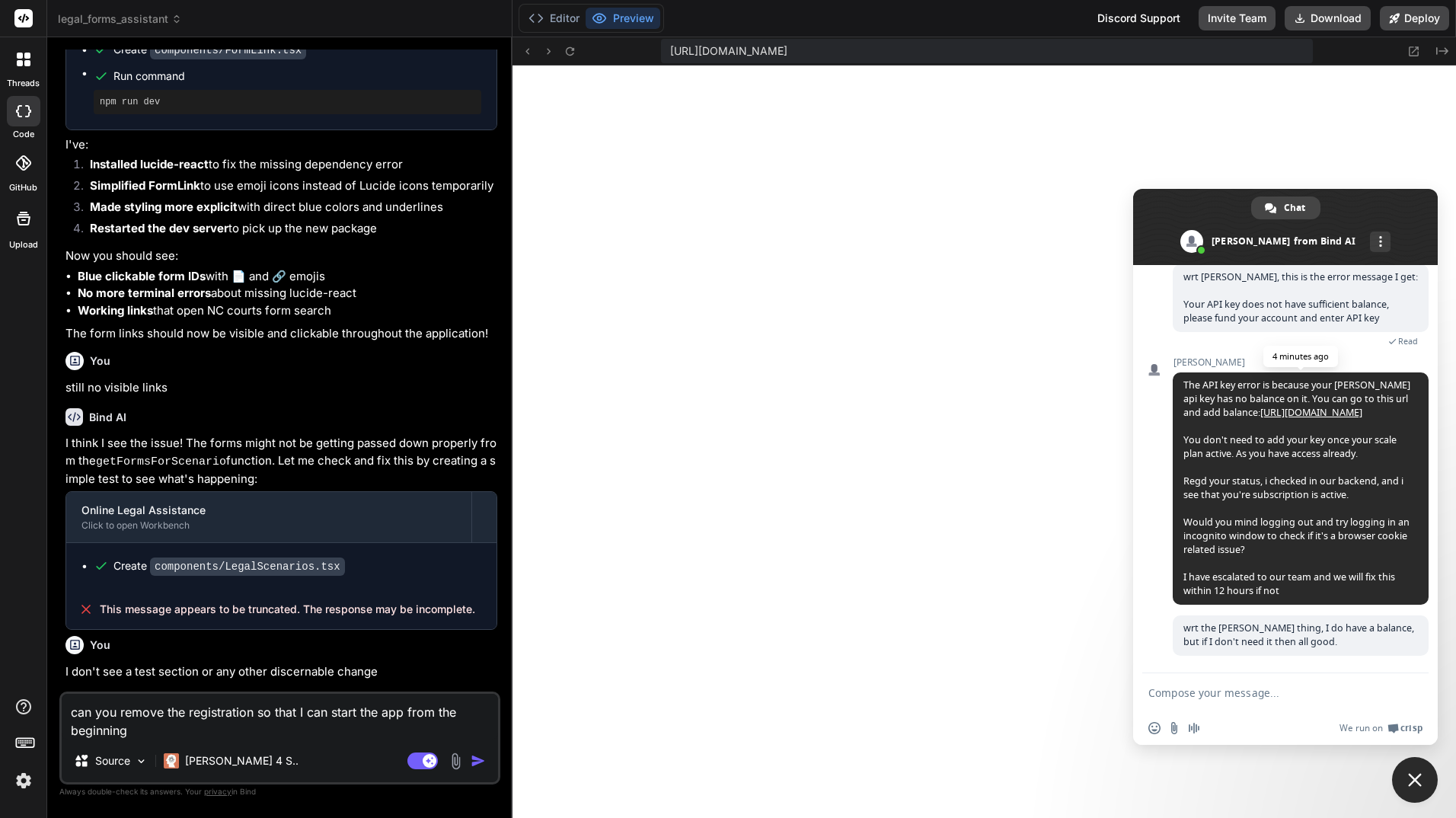
click at [1297, 406] on link "https://console.anthropic.com/settings/usage" at bounding box center [1311, 413] width 102 height 13
drag, startPoint x: 1242, startPoint y: 695, endPoint x: 1215, endPoint y: 698, distance: 27.2
click at [1238, 696] on textarea "Compose your message..." at bounding box center [1268, 693] width 240 height 14
type textarea "I will try logging out again using a different browser . . ."
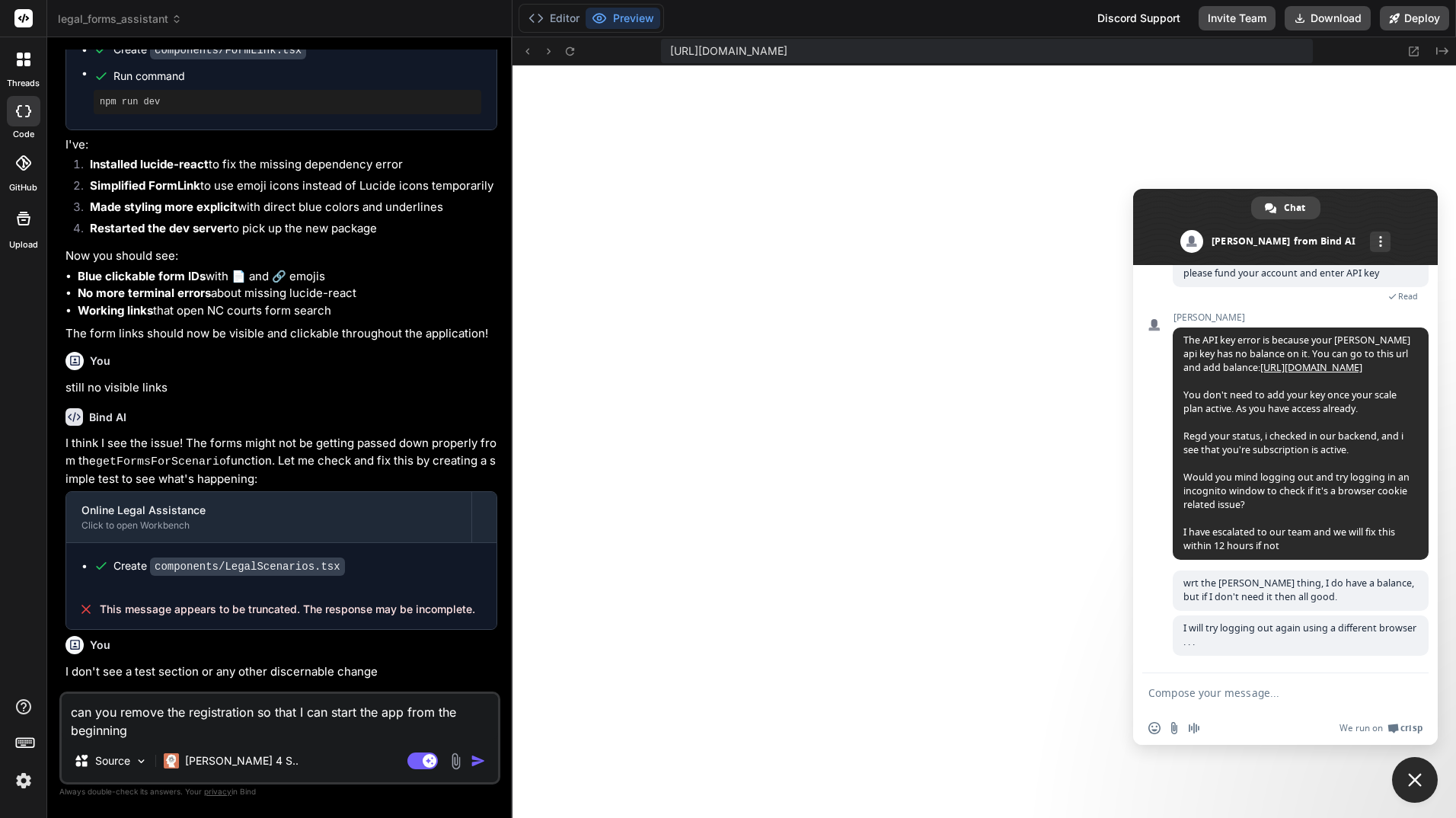
scroll to position [631, 0]
click at [23, 780] on img at bounding box center [23, 781] width 26 height 26
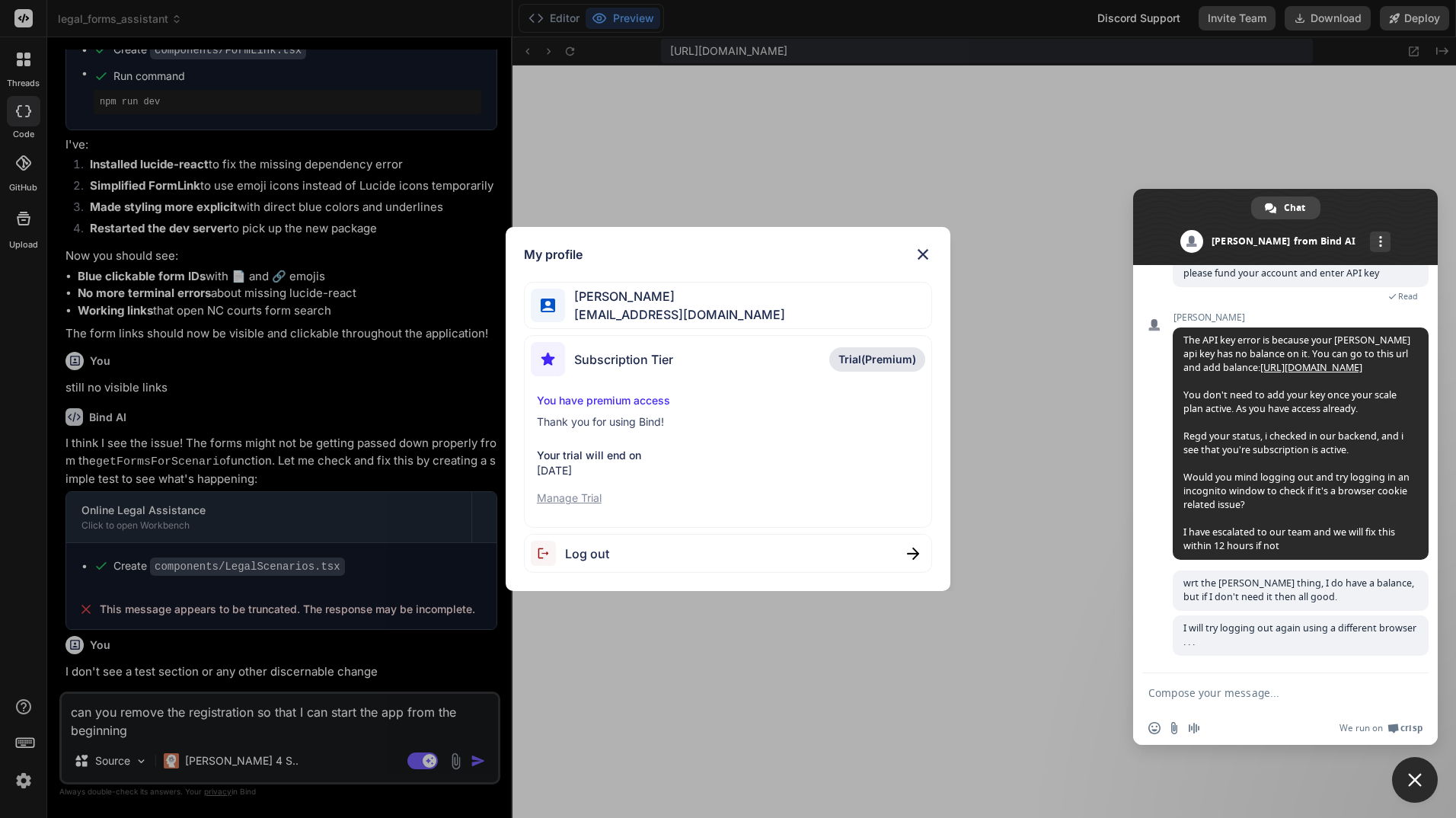
click at [604, 558] on span "Log out" at bounding box center [587, 554] width 44 height 19
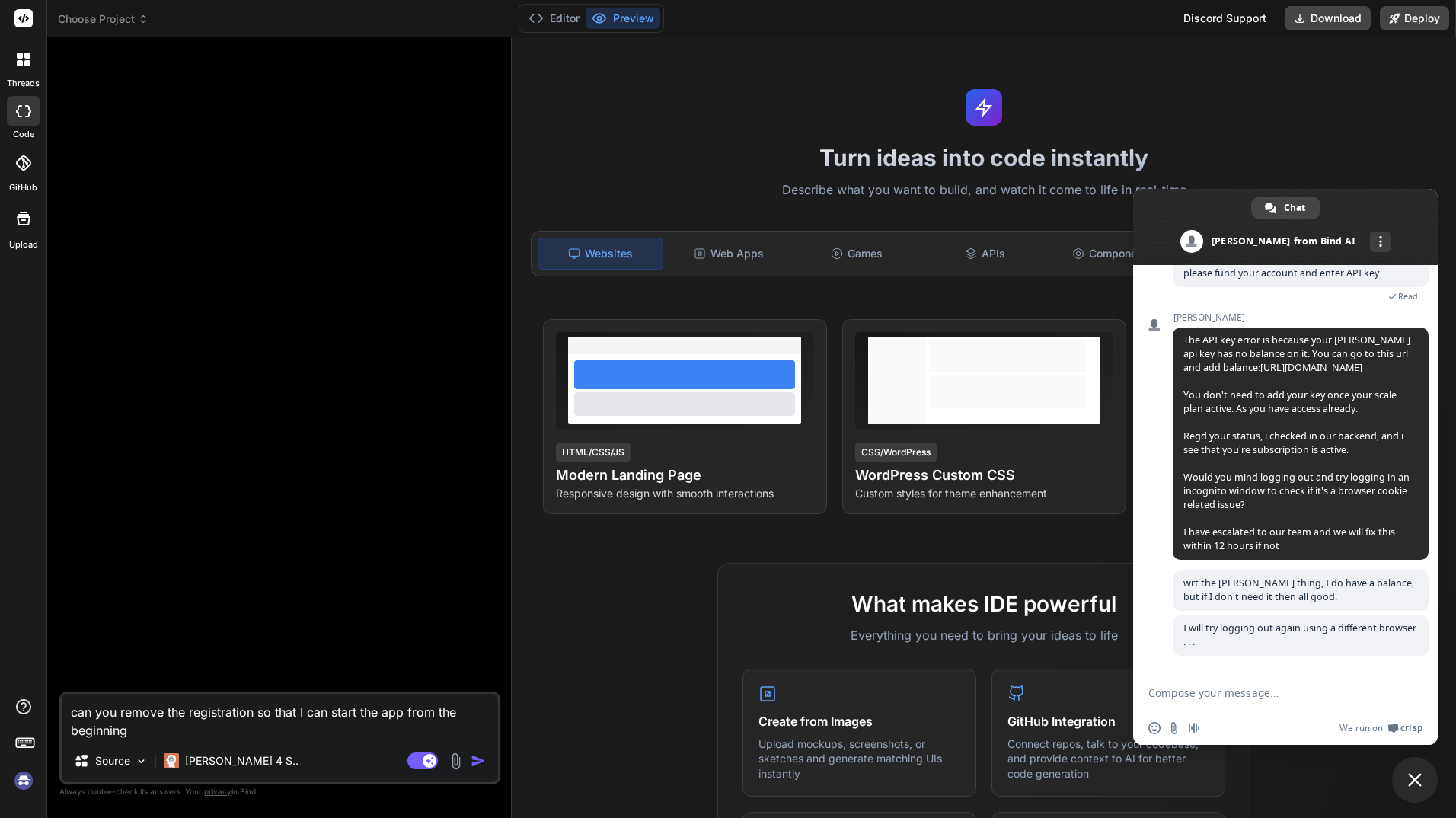
scroll to position [5862, 0]
click at [20, 779] on img at bounding box center [23, 781] width 26 height 26
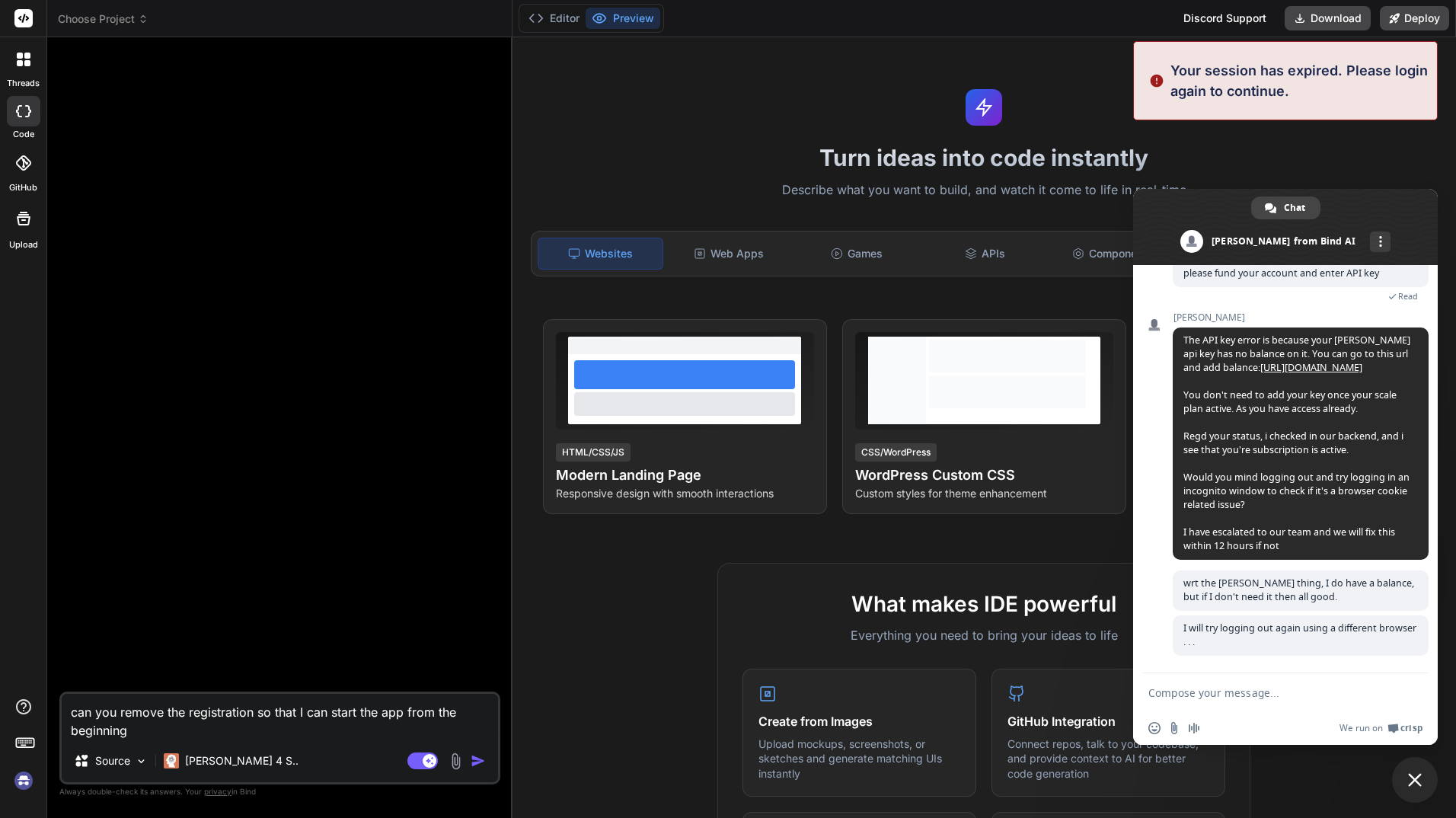
type textarea "x"
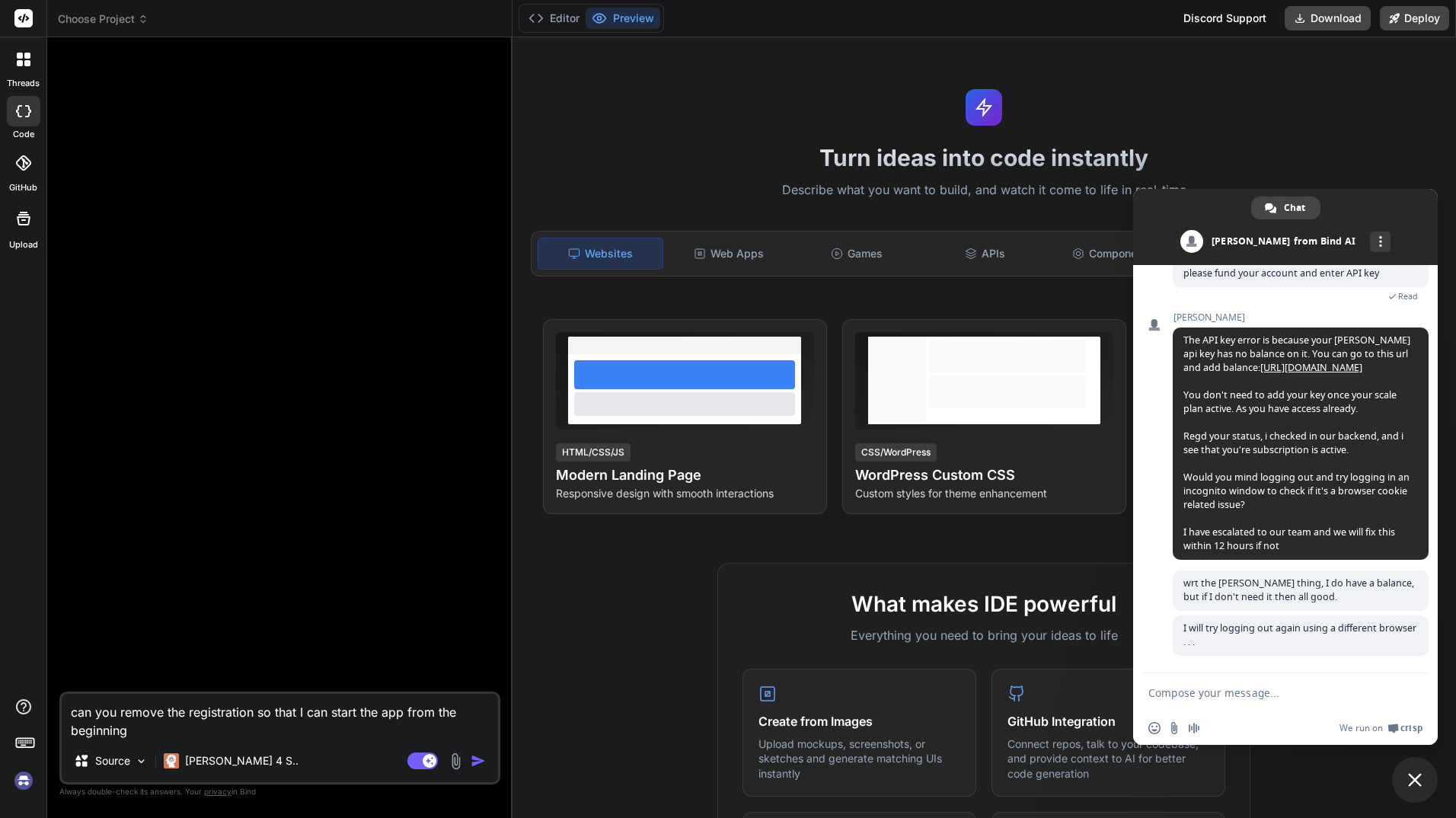
click at [1226, 694] on textarea "Compose your message..." at bounding box center [1268, 693] width 240 height 14
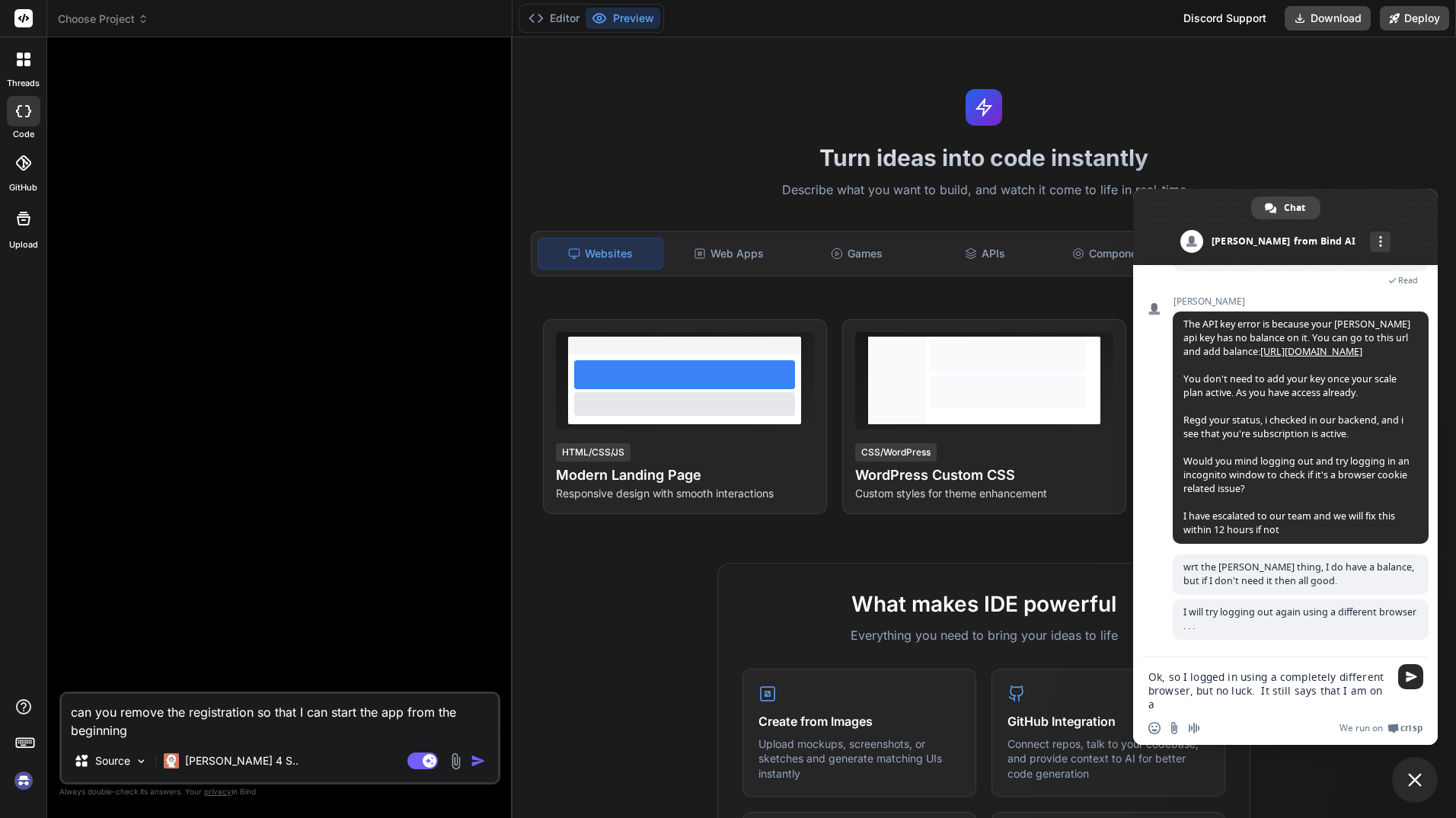
scroll to position [647, 0]
type textarea "Ok, so I logged in using a completely different browser, but no luck. It still …"
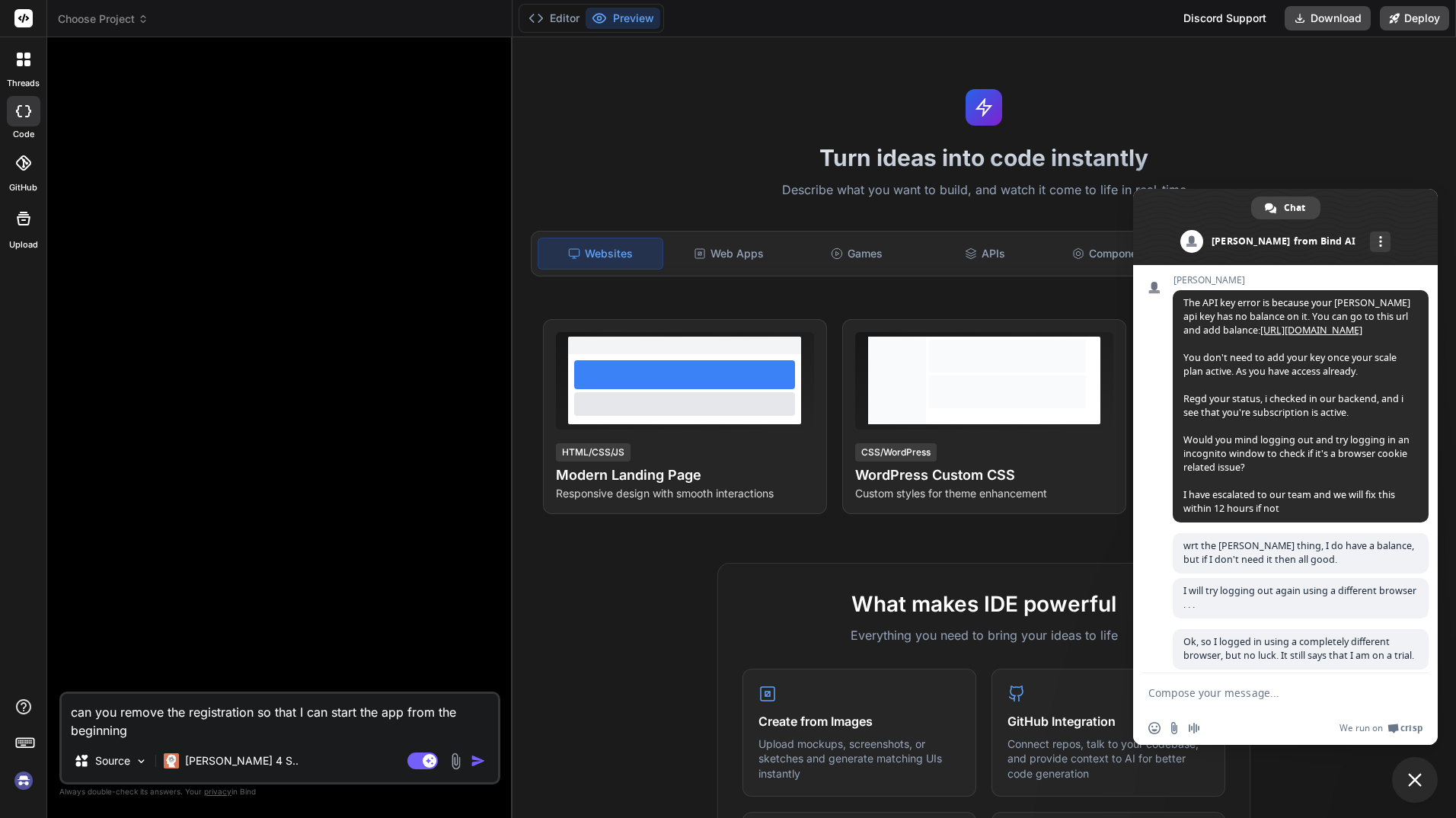
scroll to position [690, 0]
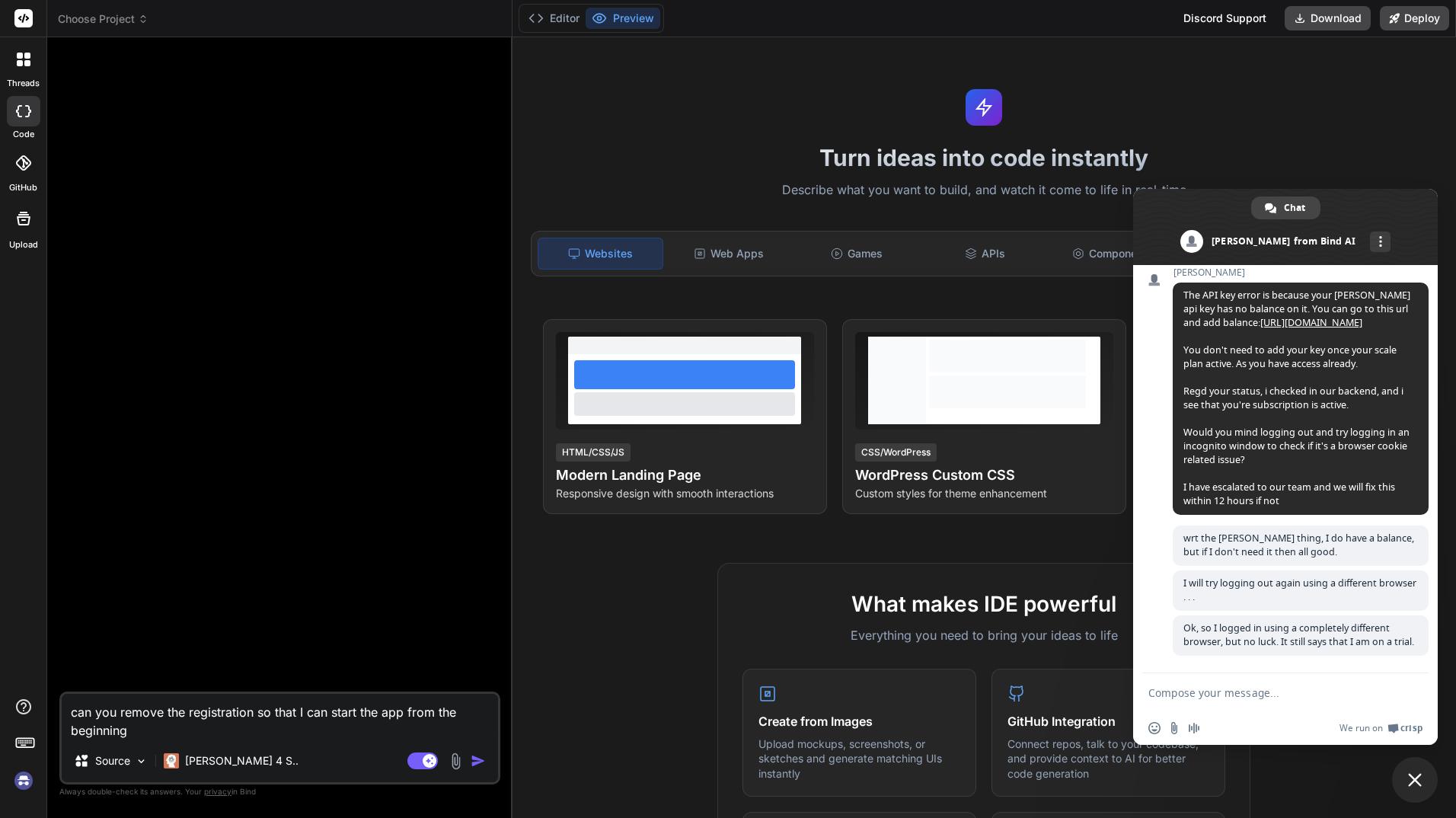
click at [21, 774] on img at bounding box center [23, 781] width 26 height 26
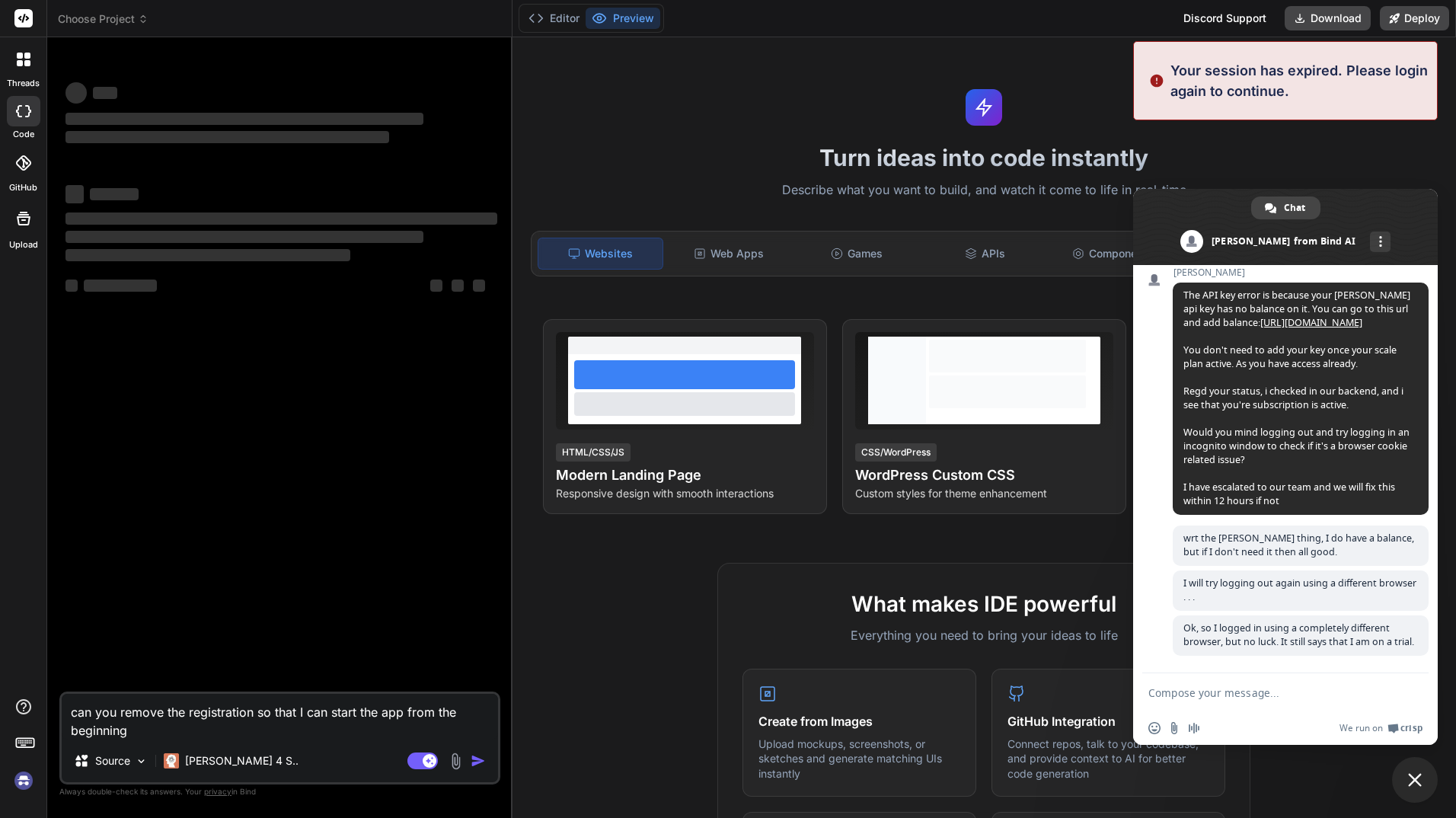
scroll to position [5978, 0]
type textarea "x"
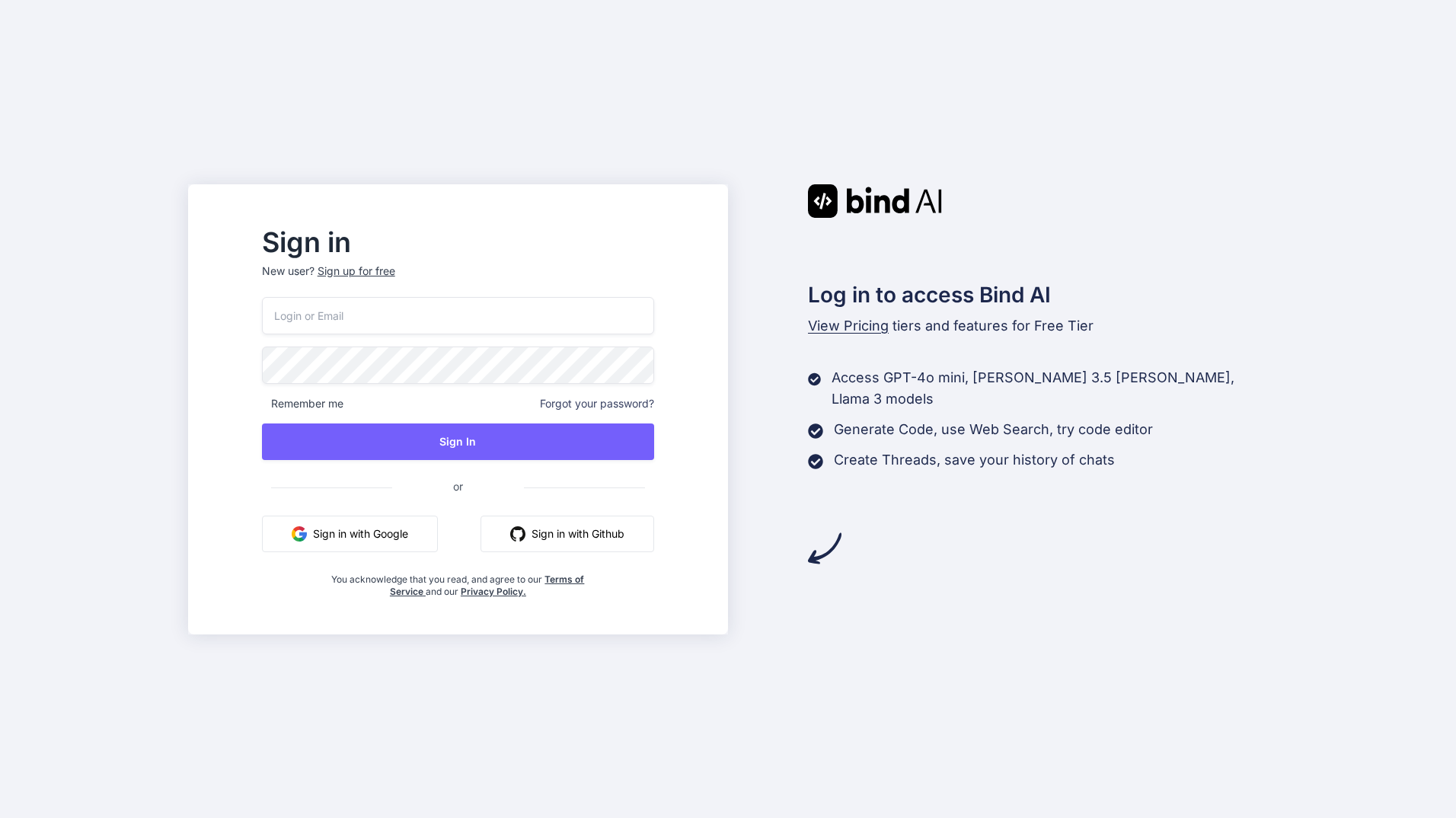
click at [415, 529] on button "Sign in with Google" at bounding box center [350, 533] width 176 height 37
click at [380, 537] on button "Sign in with Google" at bounding box center [350, 533] width 176 height 37
click at [420, 535] on button "Sign in with Google" at bounding box center [350, 533] width 176 height 37
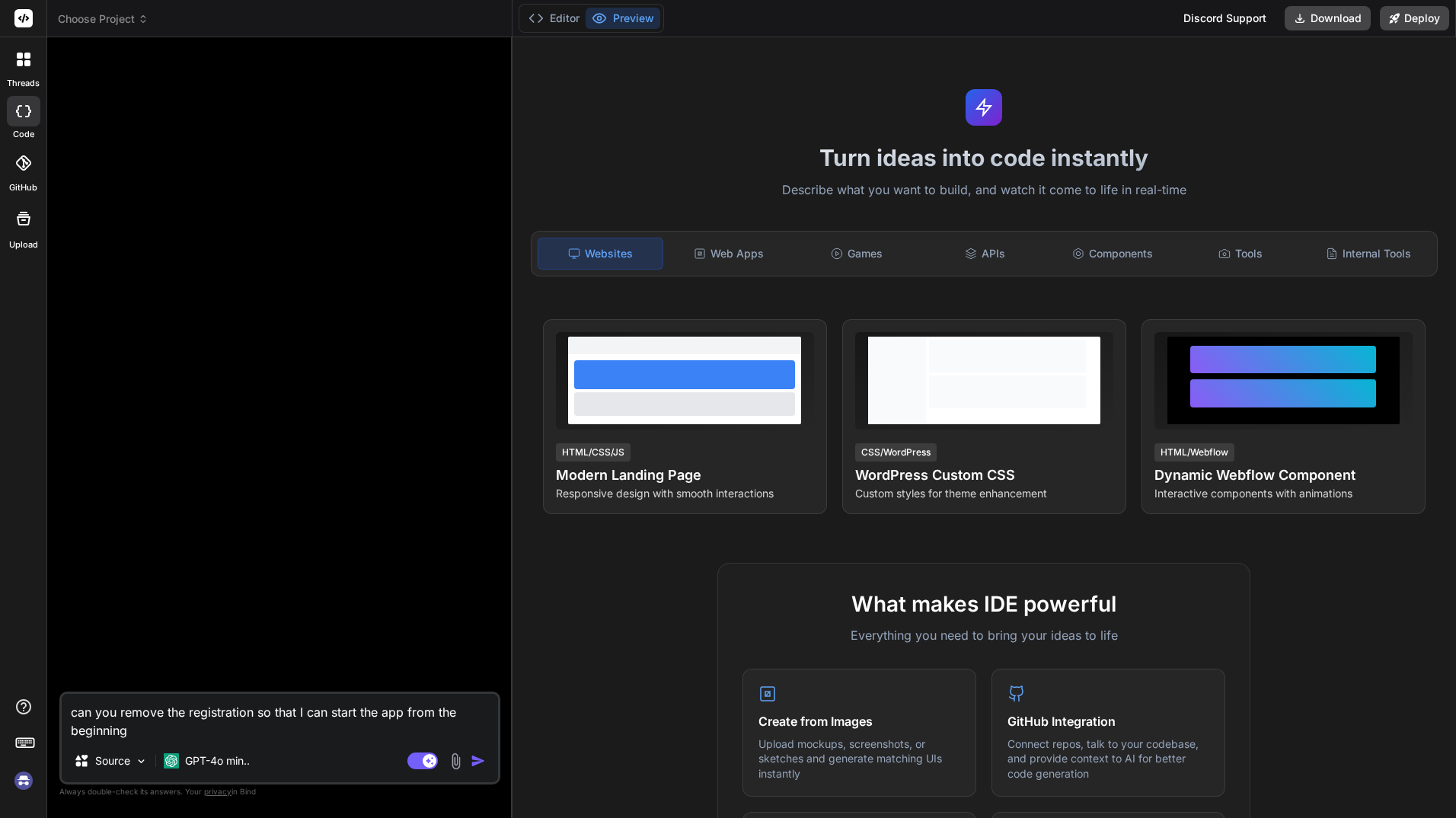
click at [26, 779] on img at bounding box center [23, 781] width 26 height 26
click at [619, 7] on div "Editor Preview" at bounding box center [590, 18] width 145 height 29
click at [562, 10] on button "Editor" at bounding box center [554, 18] width 64 height 22
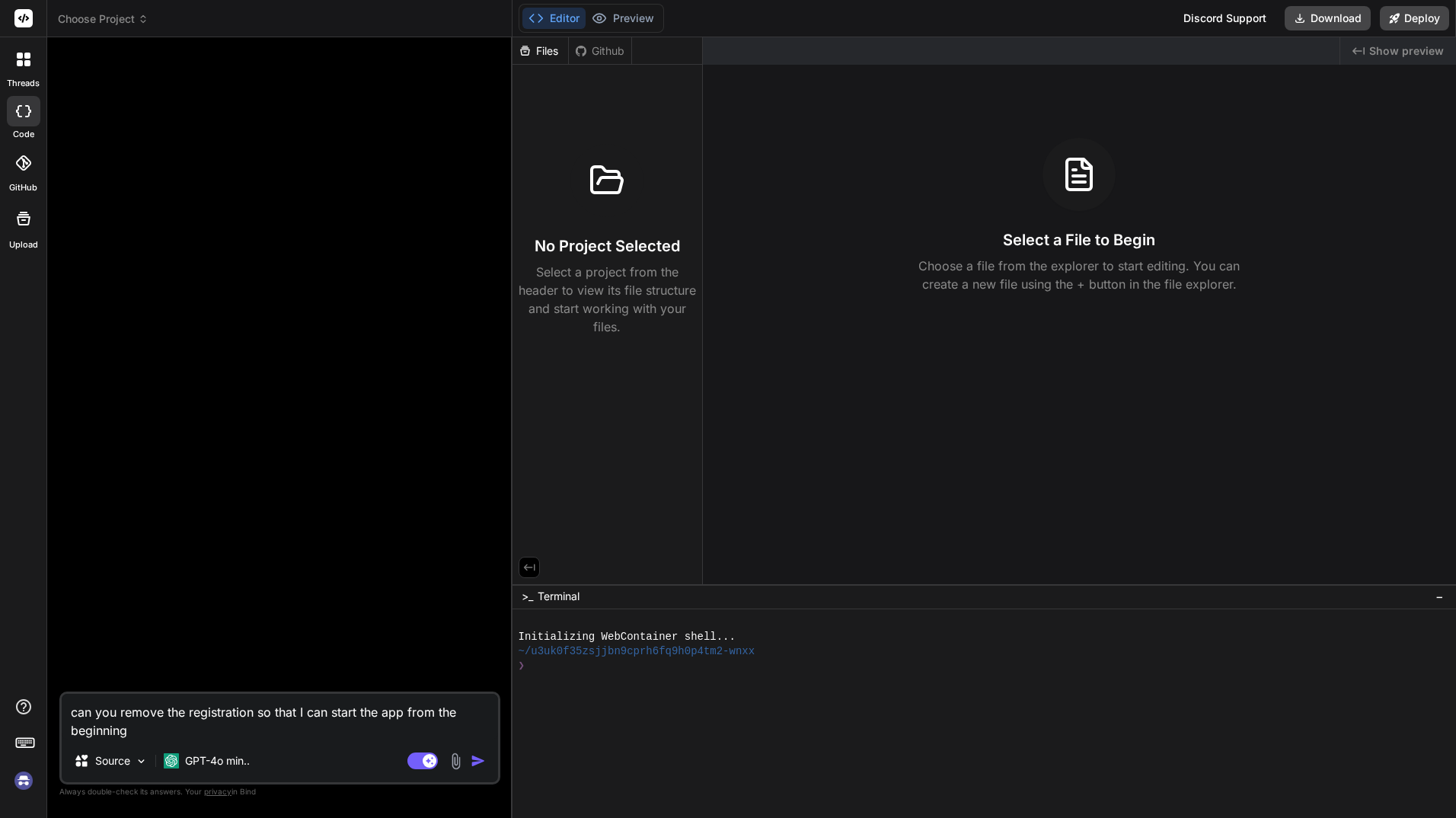
click at [102, 16] on span "Choose Project" at bounding box center [103, 19] width 91 height 15
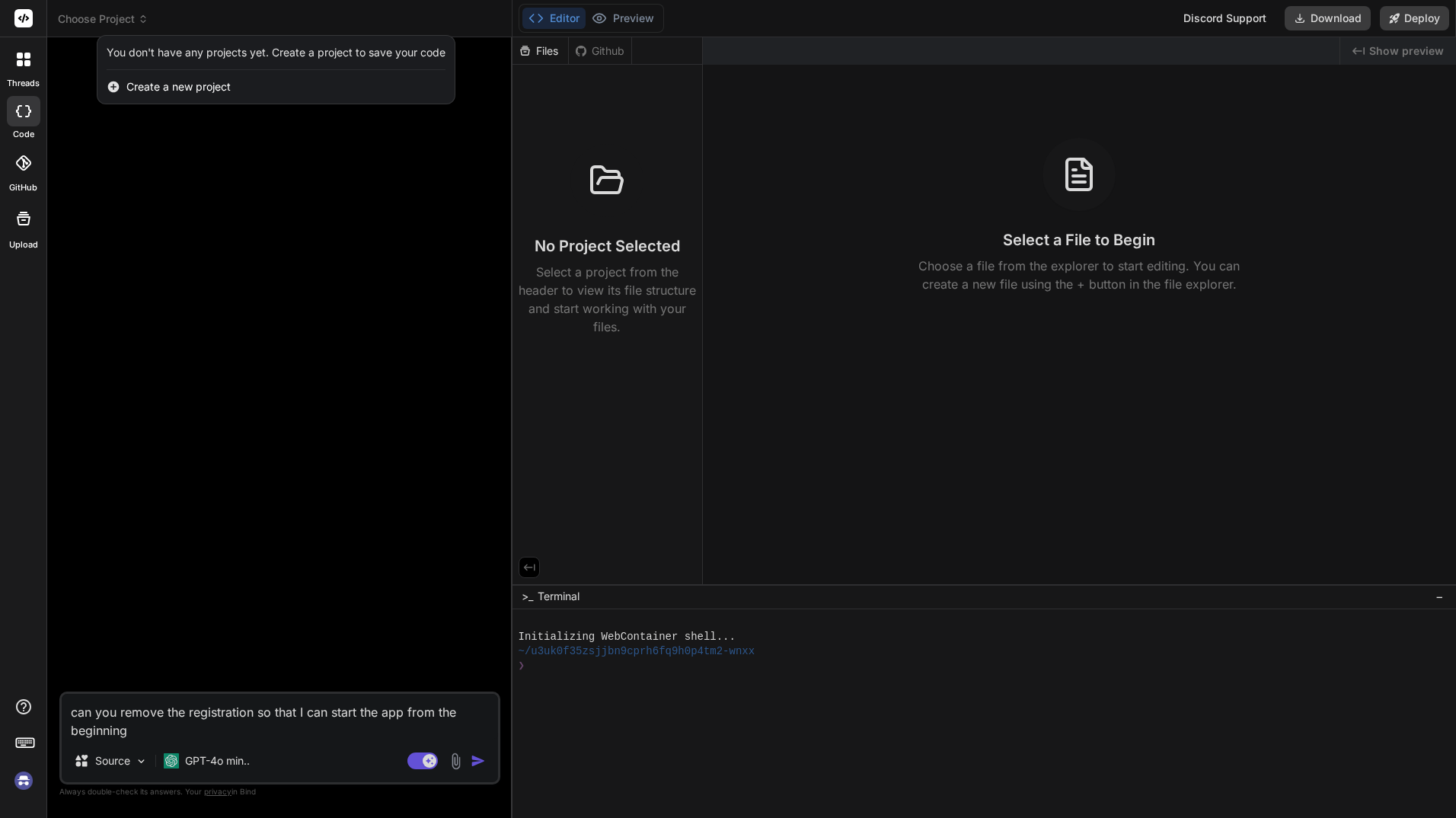
click at [22, 782] on img at bounding box center [23, 781] width 26 height 26
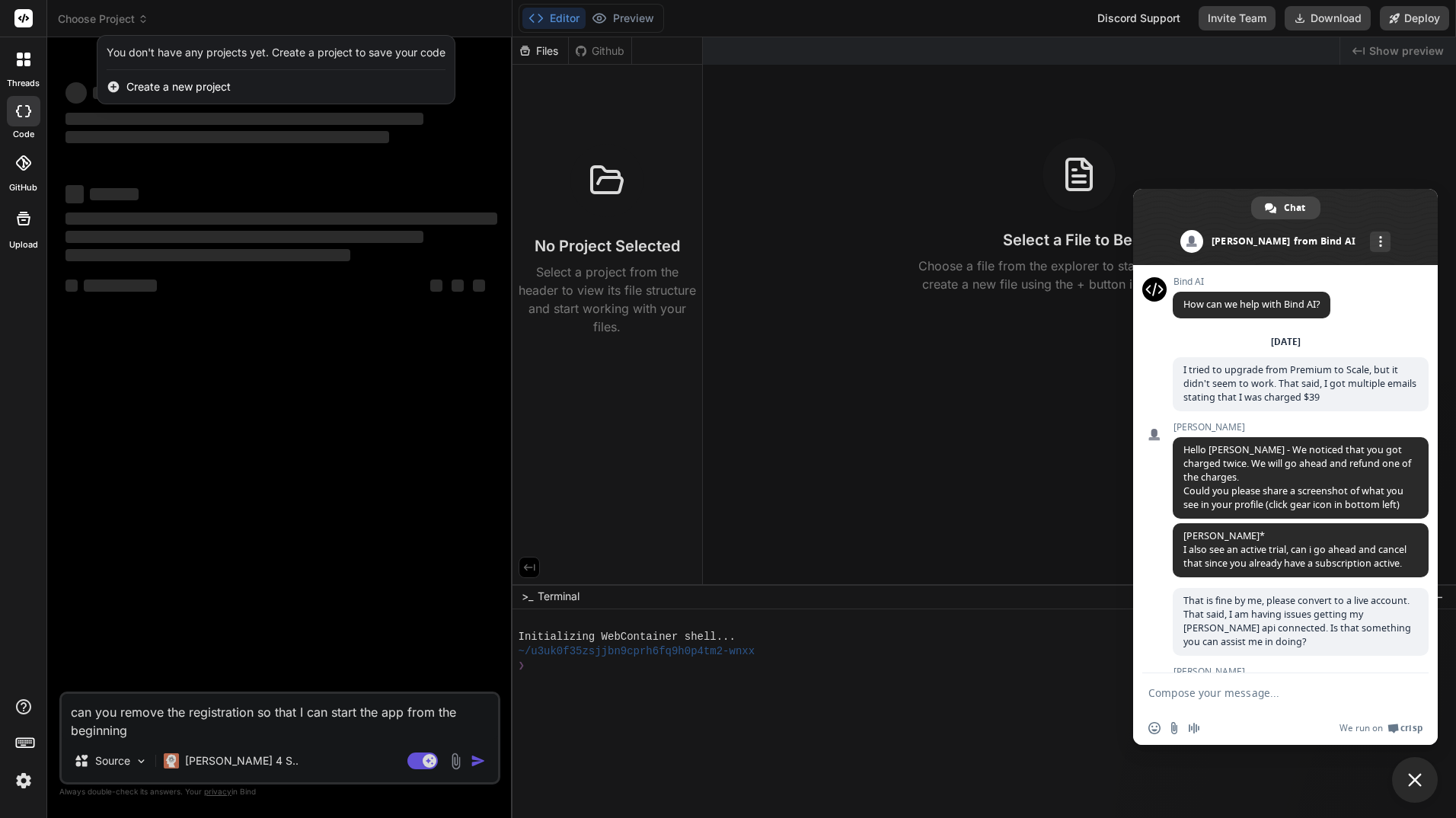
scroll to position [690, 0]
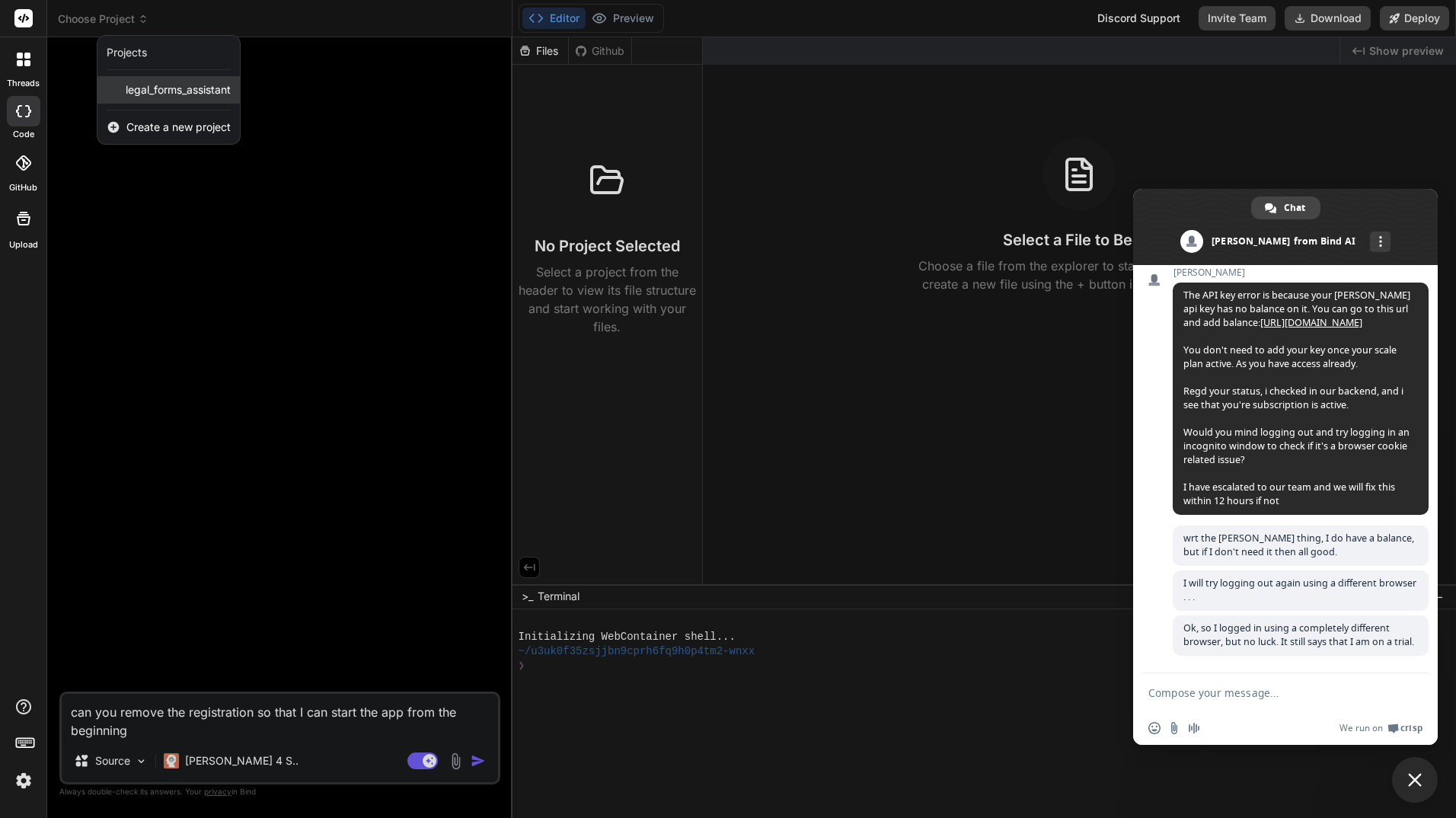
click at [196, 84] on span "legal_forms_assistant" at bounding box center [178, 90] width 105 height 15
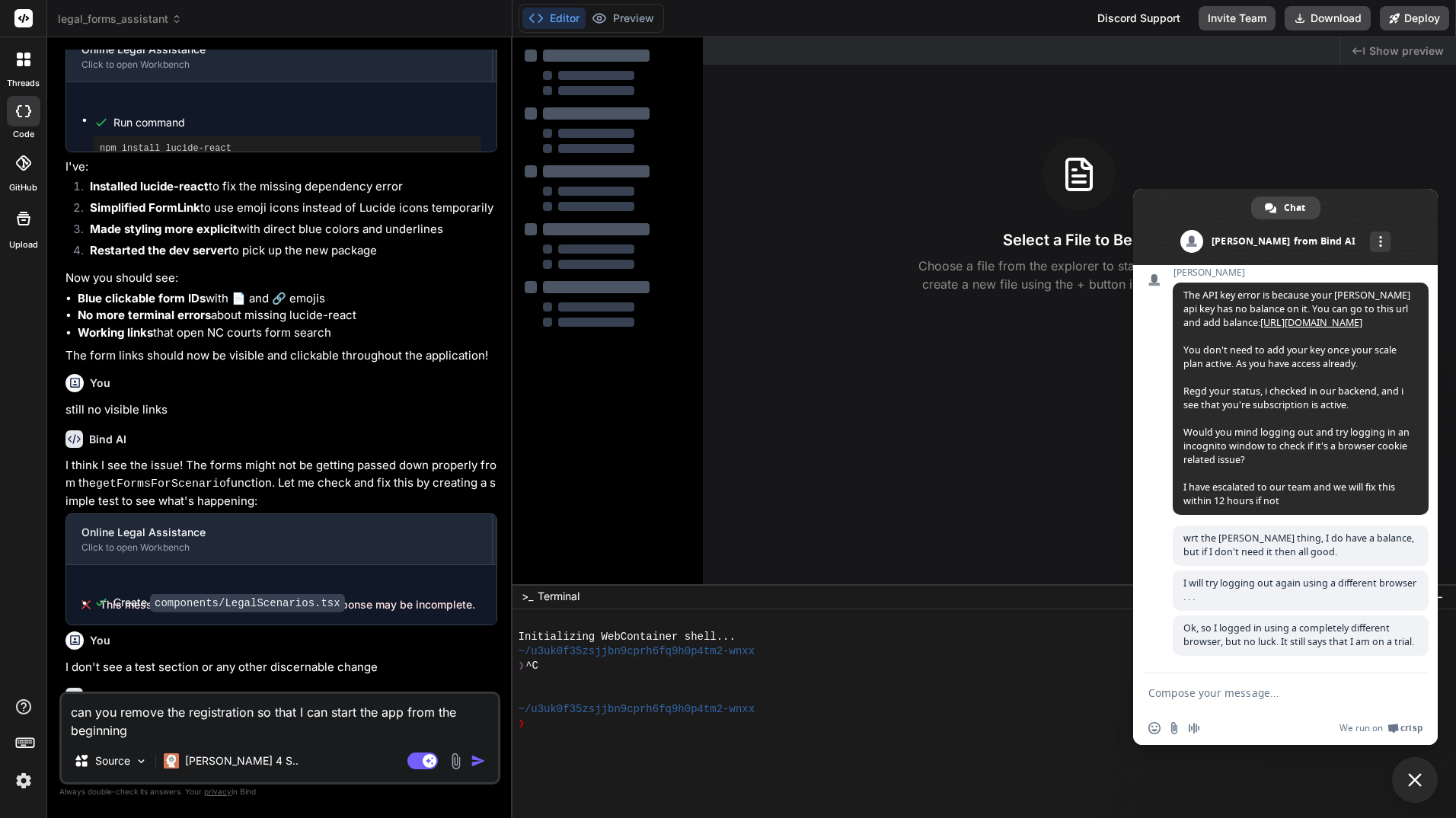
scroll to position [1164, 0]
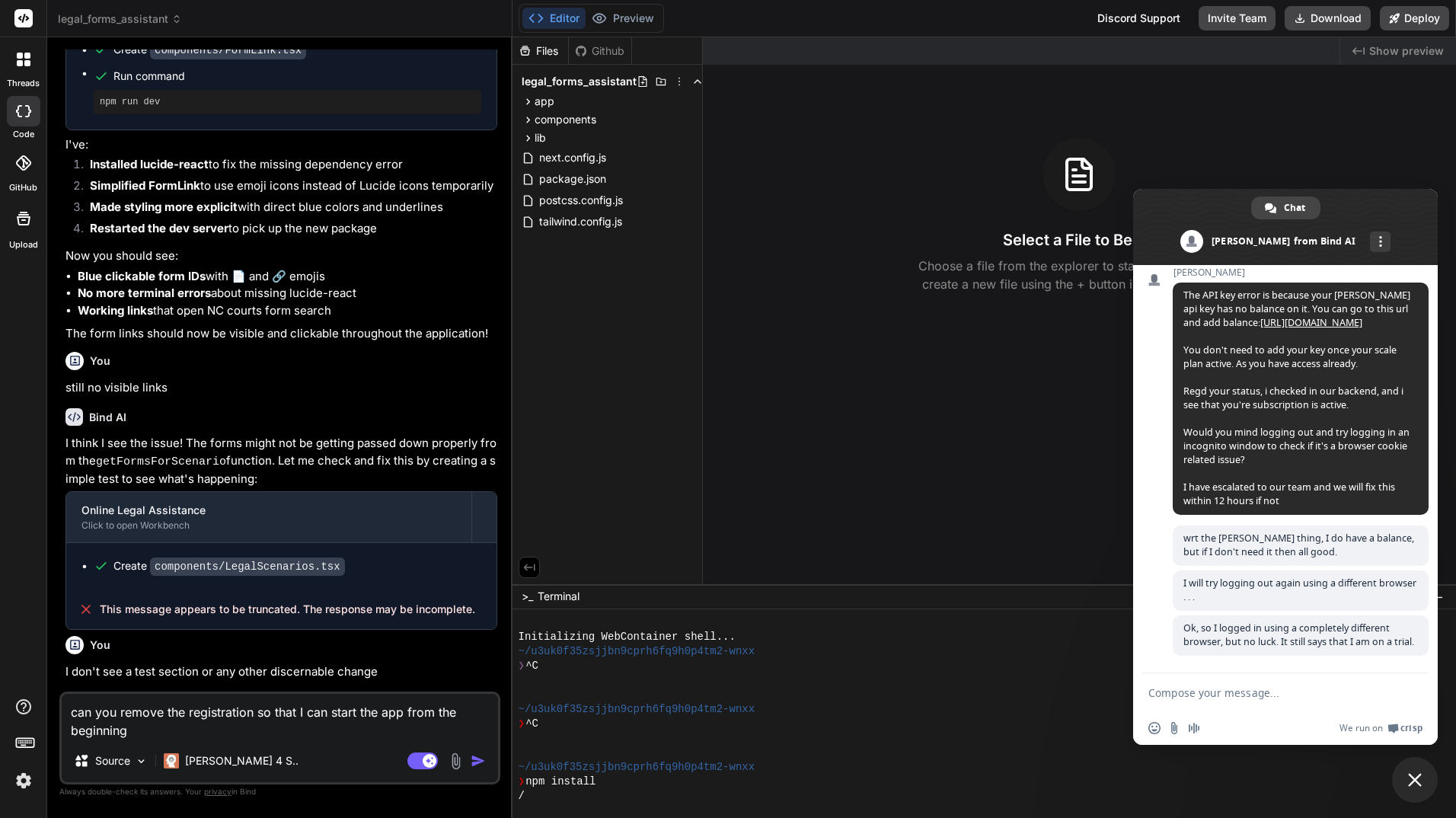
click at [25, 780] on img at bounding box center [23, 781] width 26 height 26
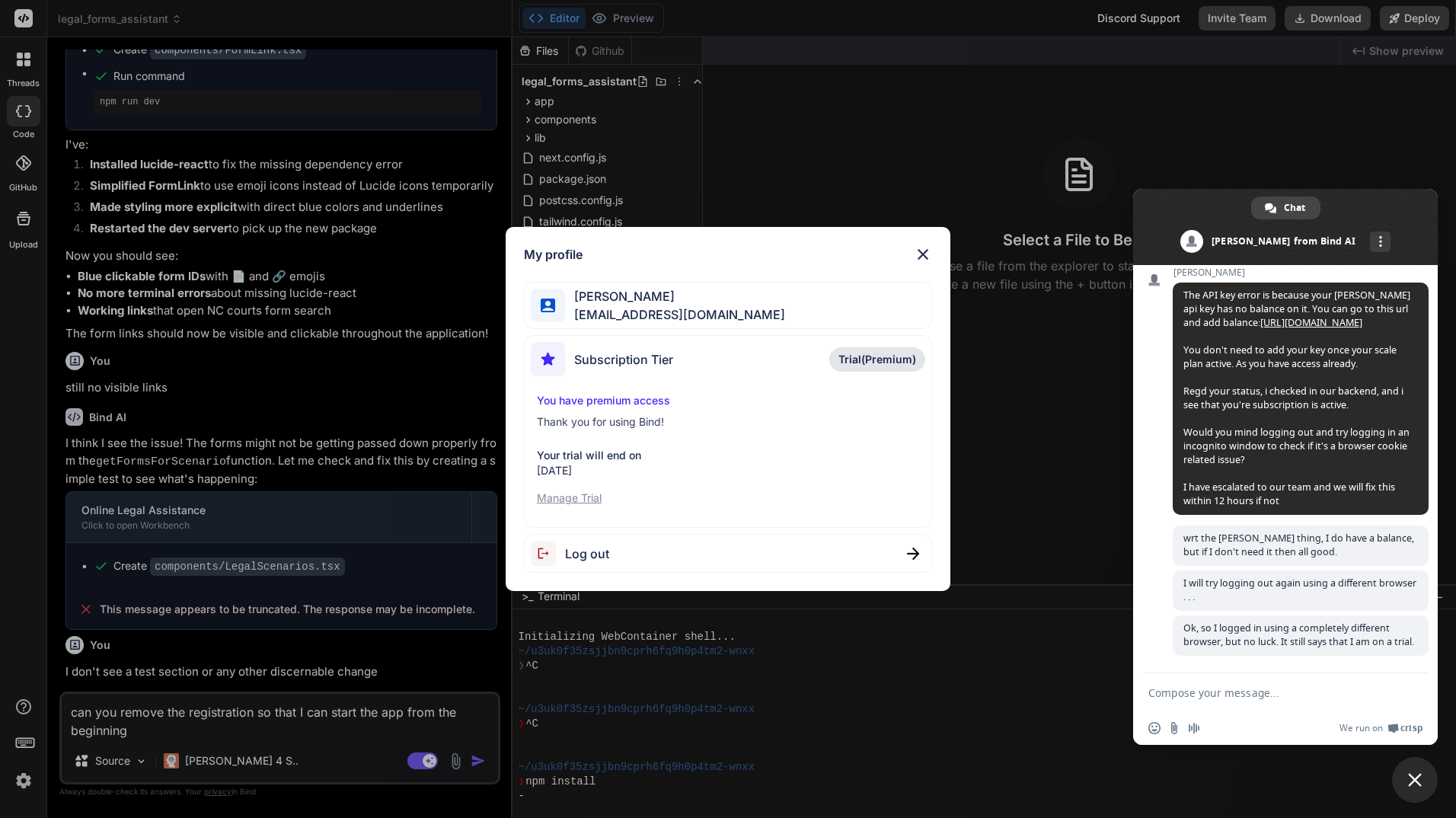
click at [25, 780] on div "My profile Reginald Hands reginaldhandsllc@gmail.com Subscription Tier Trial(Pr…" at bounding box center [728, 409] width 1456 height 818
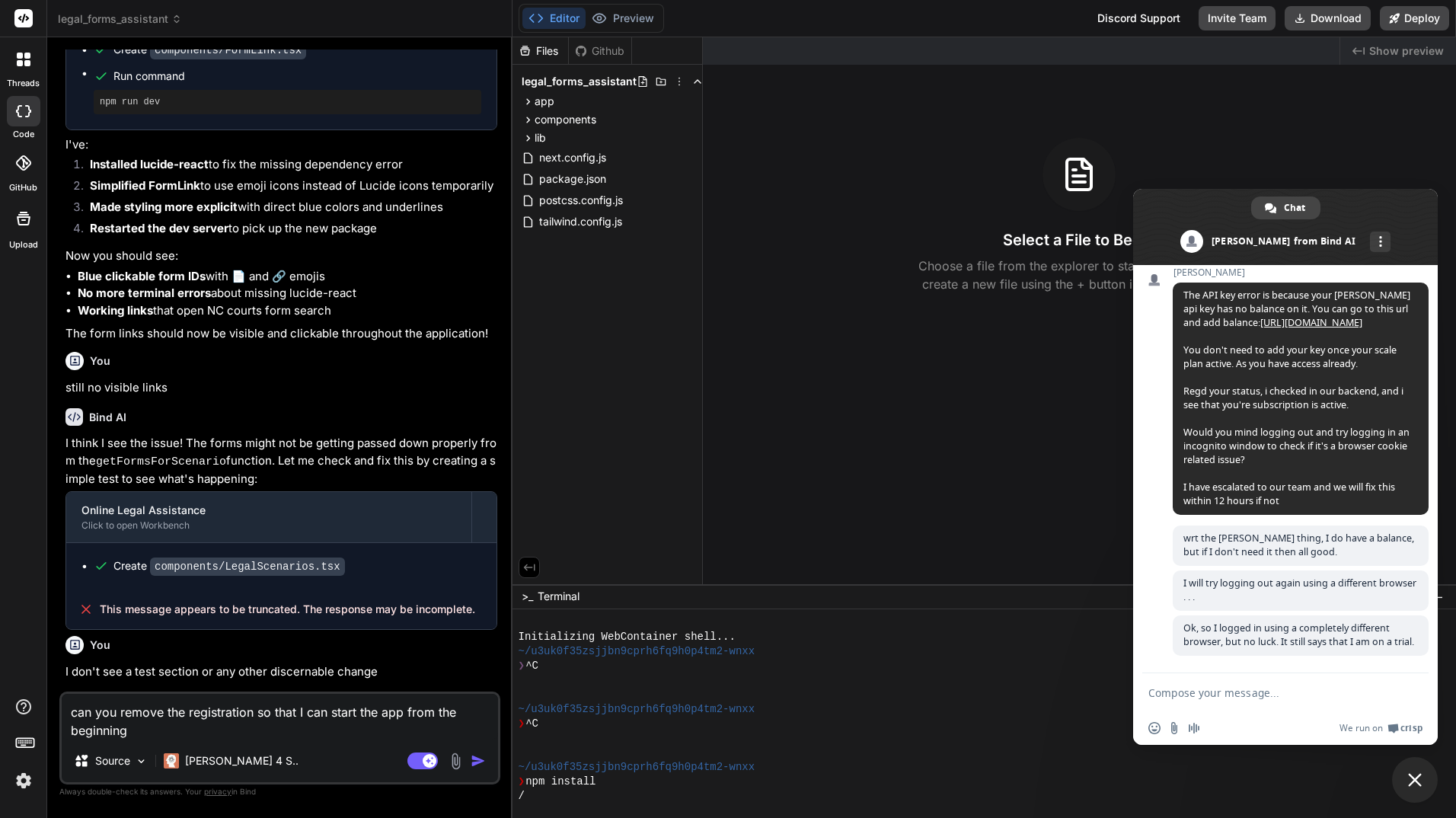
click at [474, 760] on img "button" at bounding box center [478, 761] width 15 height 15
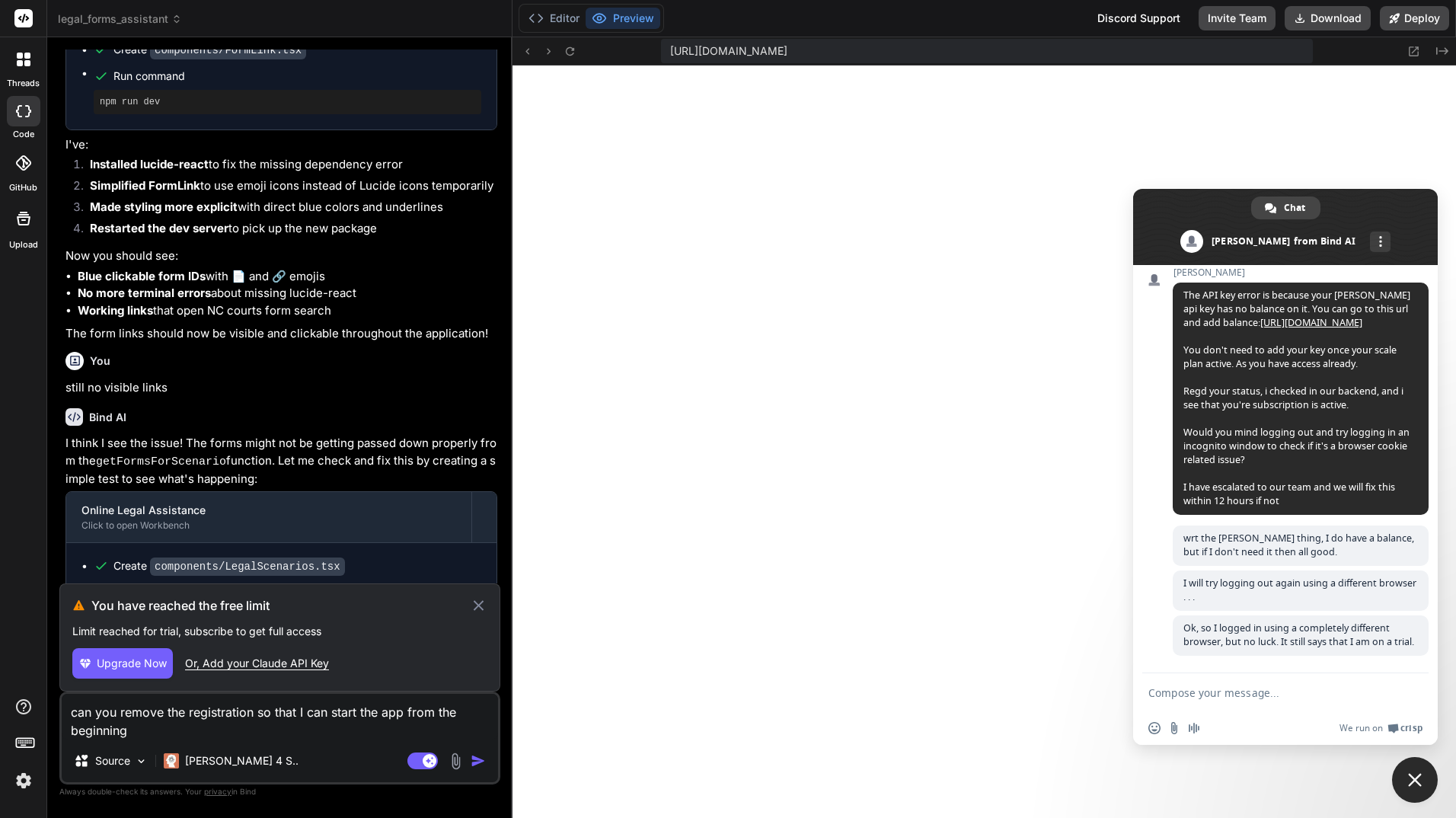
scroll to position [869, 0]
click at [22, 58] on icon at bounding box center [20, 55] width 7 height 7
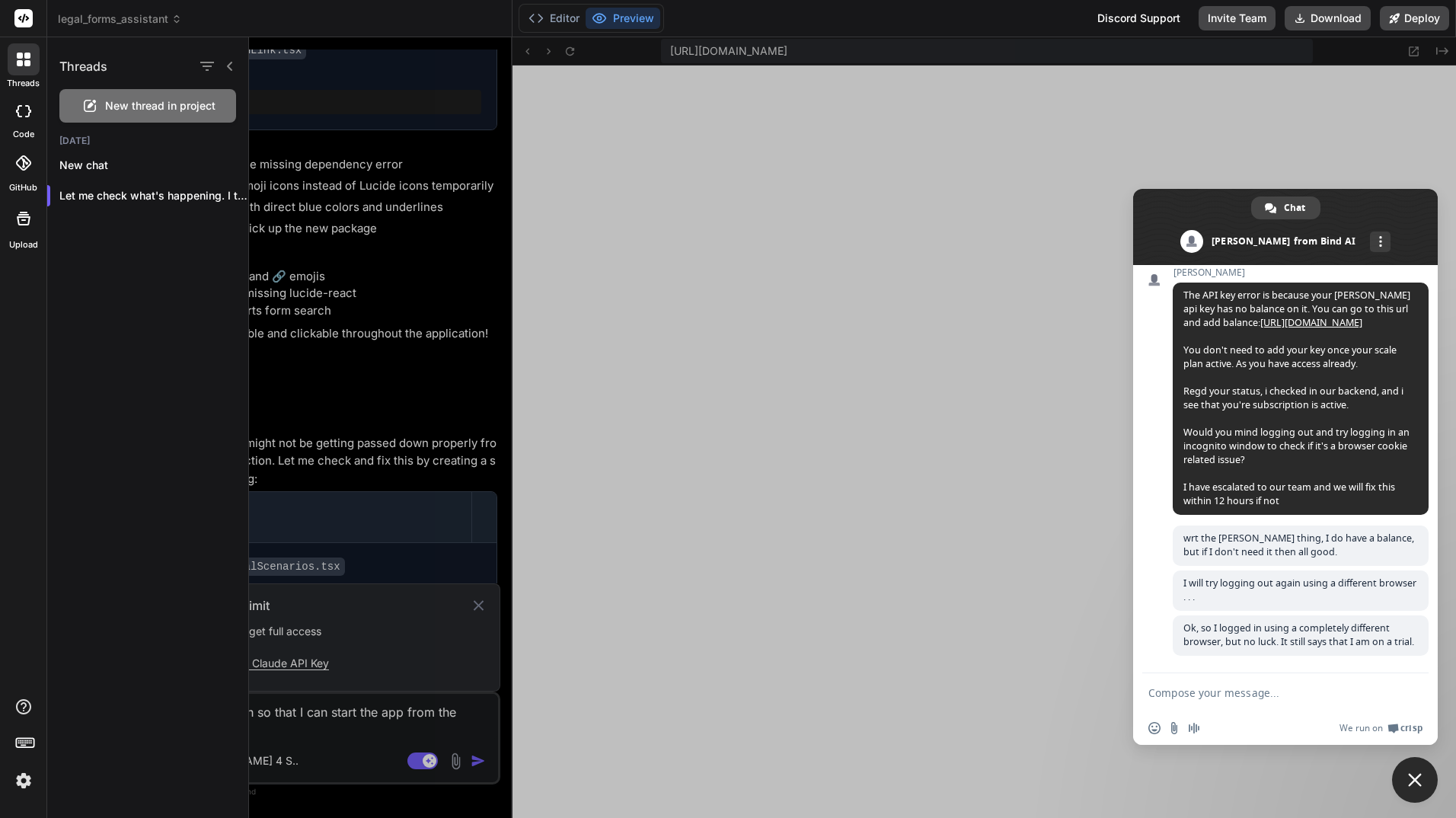
click at [20, 9] on rect at bounding box center [23, 19] width 19 height 19
click at [22, 19] on icon at bounding box center [24, 19] width 11 height 9
click at [24, 110] on icon at bounding box center [23, 110] width 15 height 12
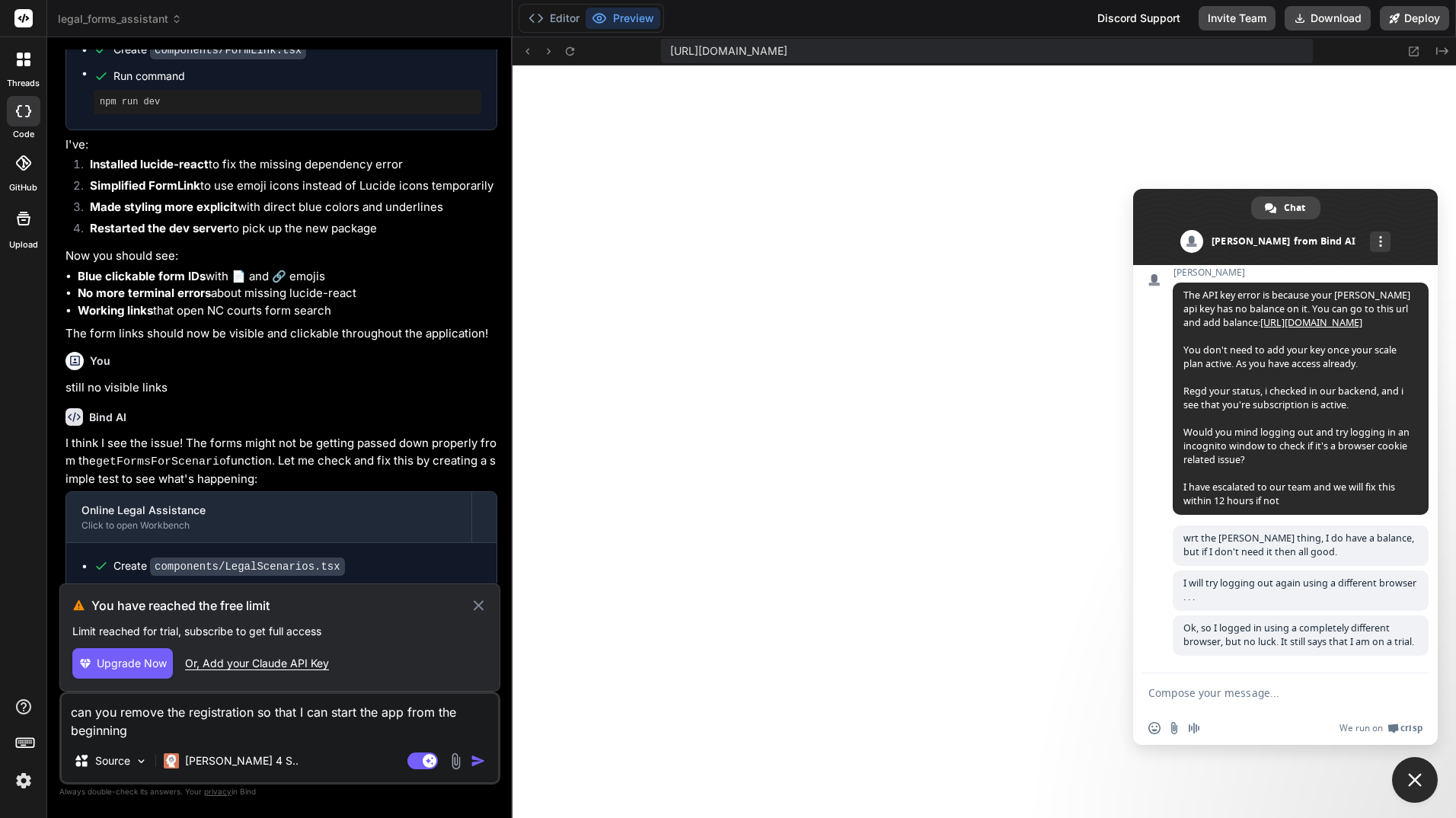
click at [22, 114] on icon at bounding box center [23, 110] width 15 height 12
click at [22, 165] on icon at bounding box center [22, 163] width 15 height 15
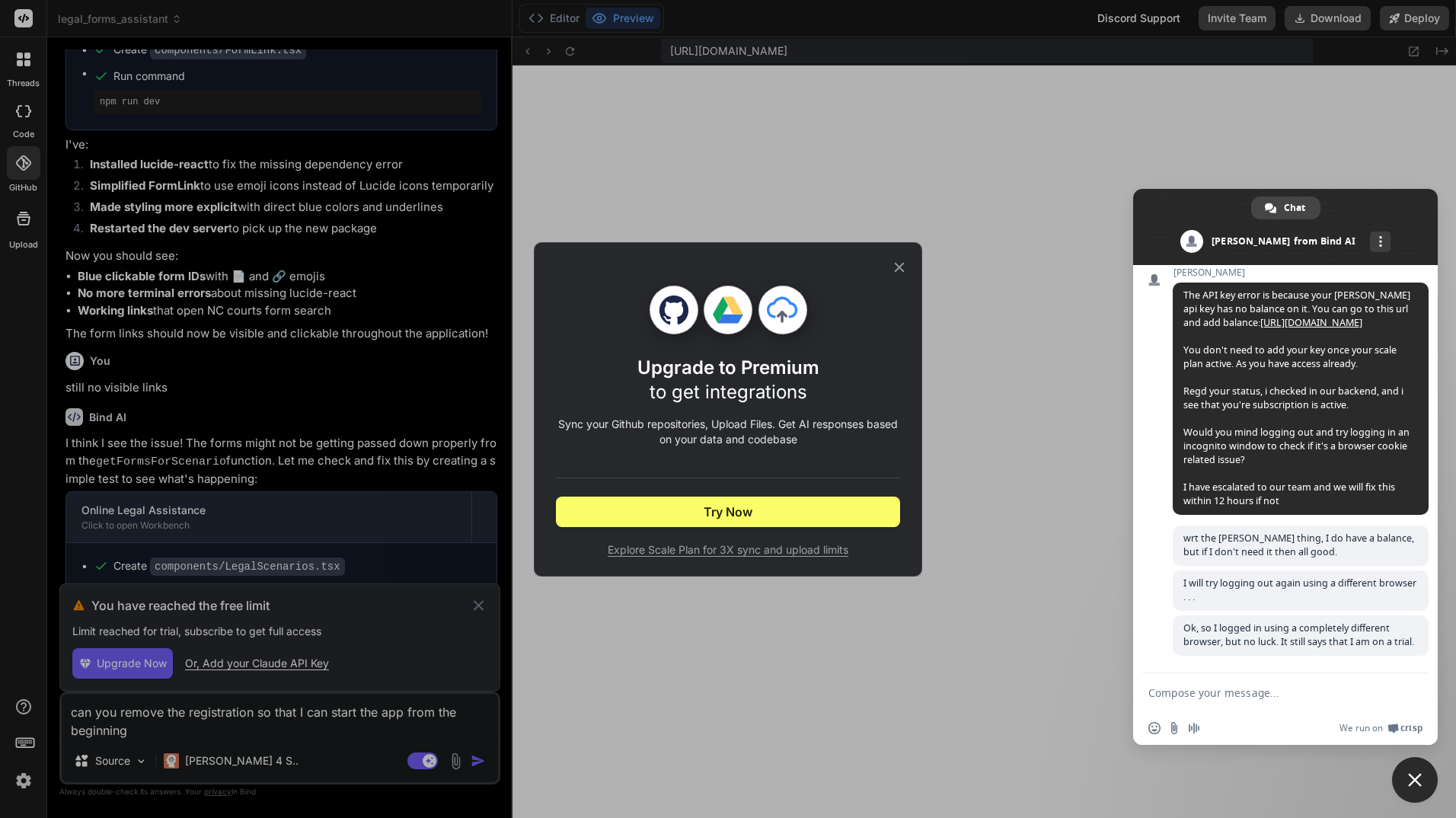
click at [25, 227] on div "Upgrade to Premium to get integrations Sync your Github repositories, Upload Fi…" at bounding box center [728, 409] width 1456 height 818
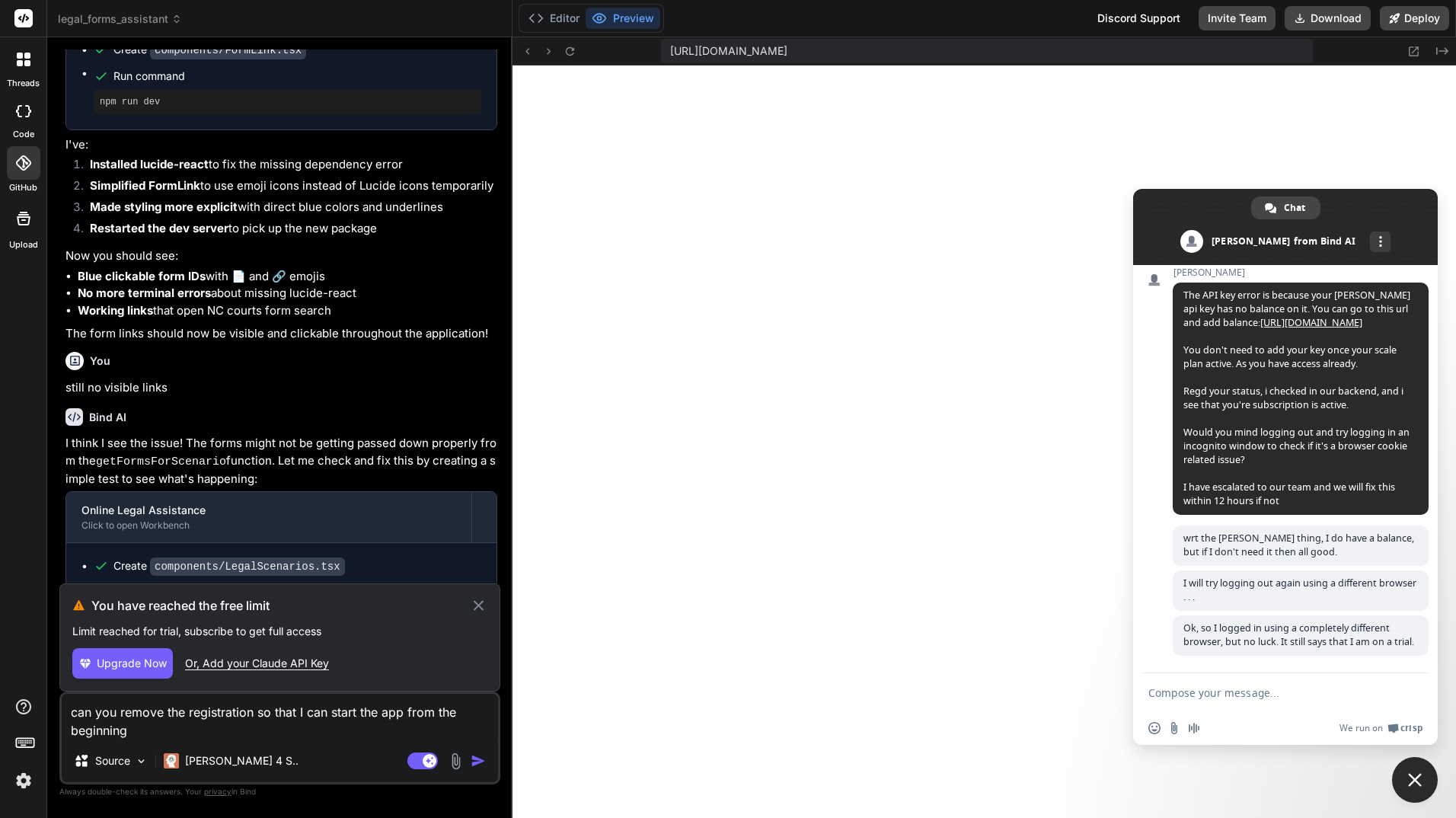
click at [22, 225] on icon at bounding box center [23, 218] width 14 height 14
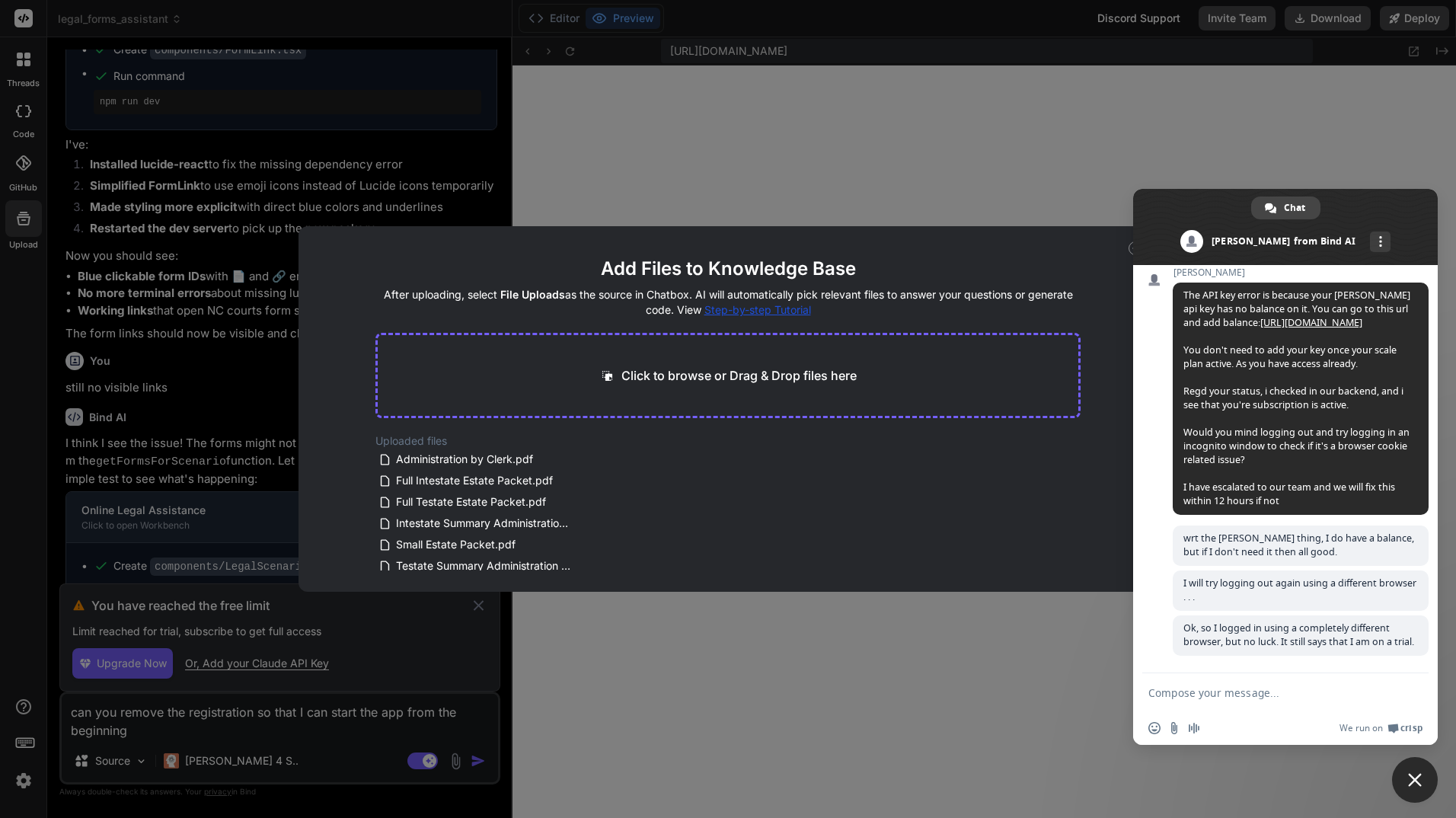
click at [22, 225] on div "Add Files to Knowledge Base After uploading, select File Uploads as the source …" at bounding box center [728, 409] width 1456 height 818
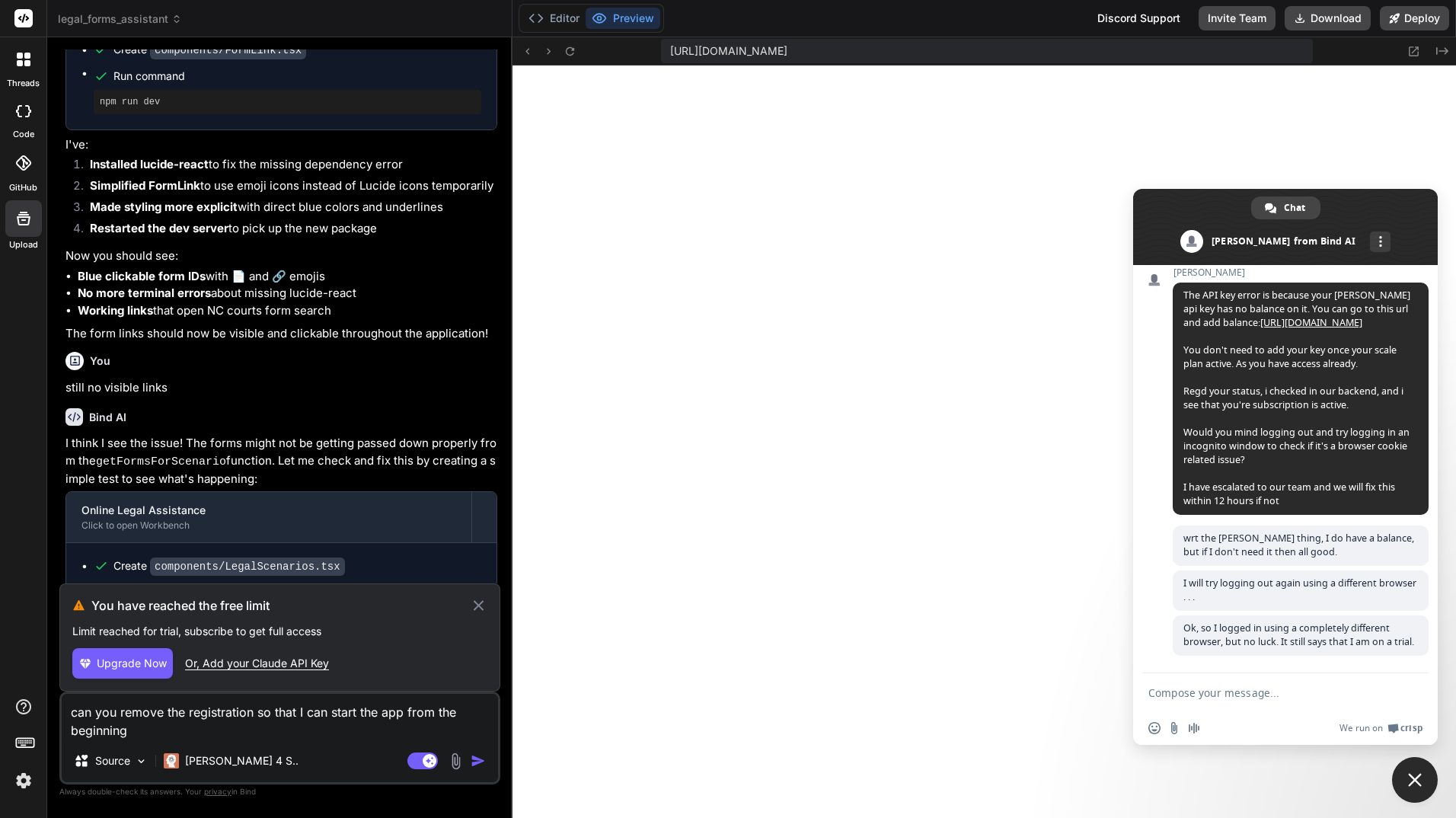
click at [23, 776] on img at bounding box center [23, 781] width 26 height 26
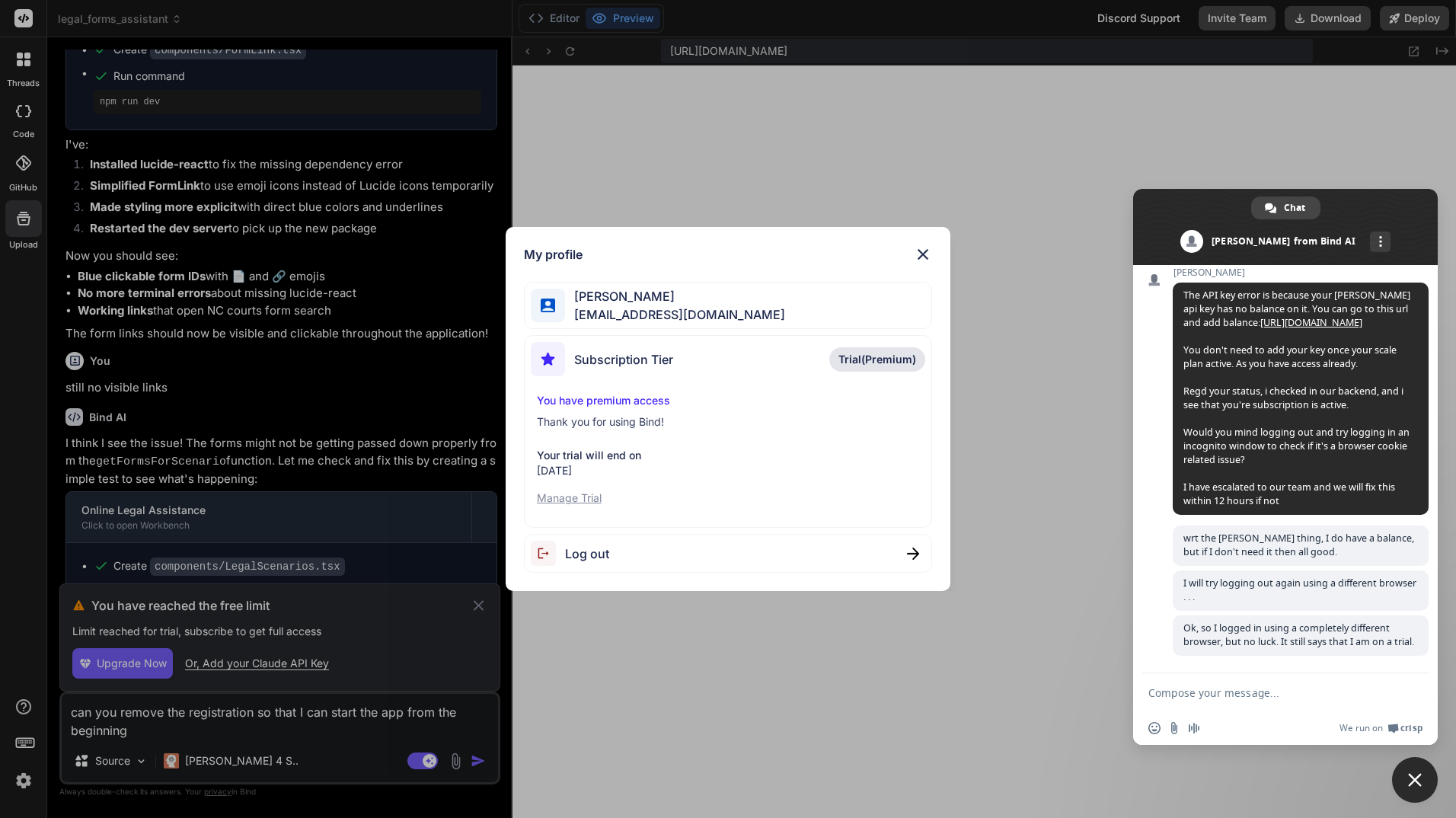
click at [23, 776] on div "My profile Reginald Hands reginaldhandsllc@gmail.com Subscription Tier Trial(Pr…" at bounding box center [728, 409] width 1456 height 818
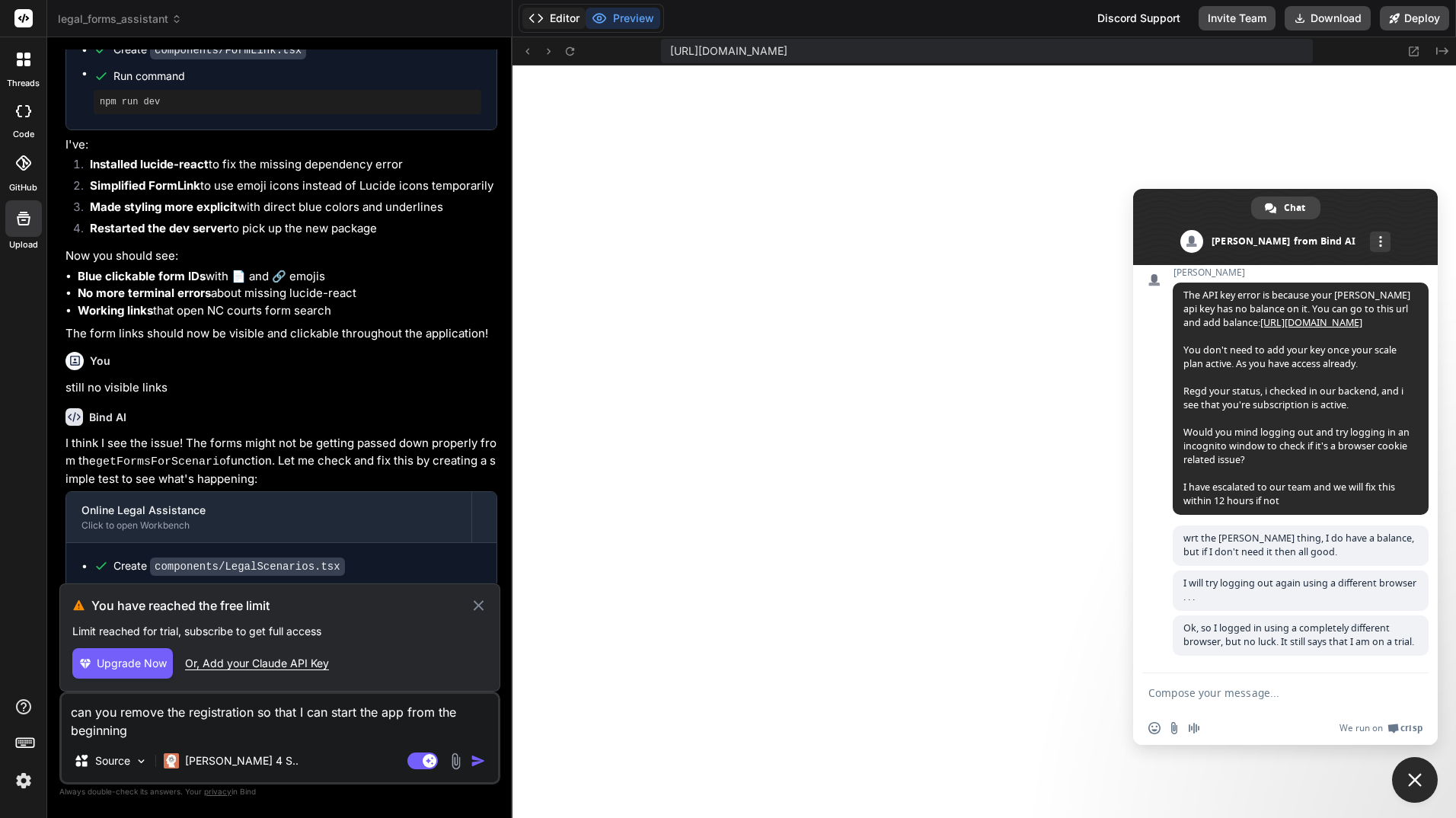
click at [554, 22] on button "Editor" at bounding box center [554, 18] width 64 height 22
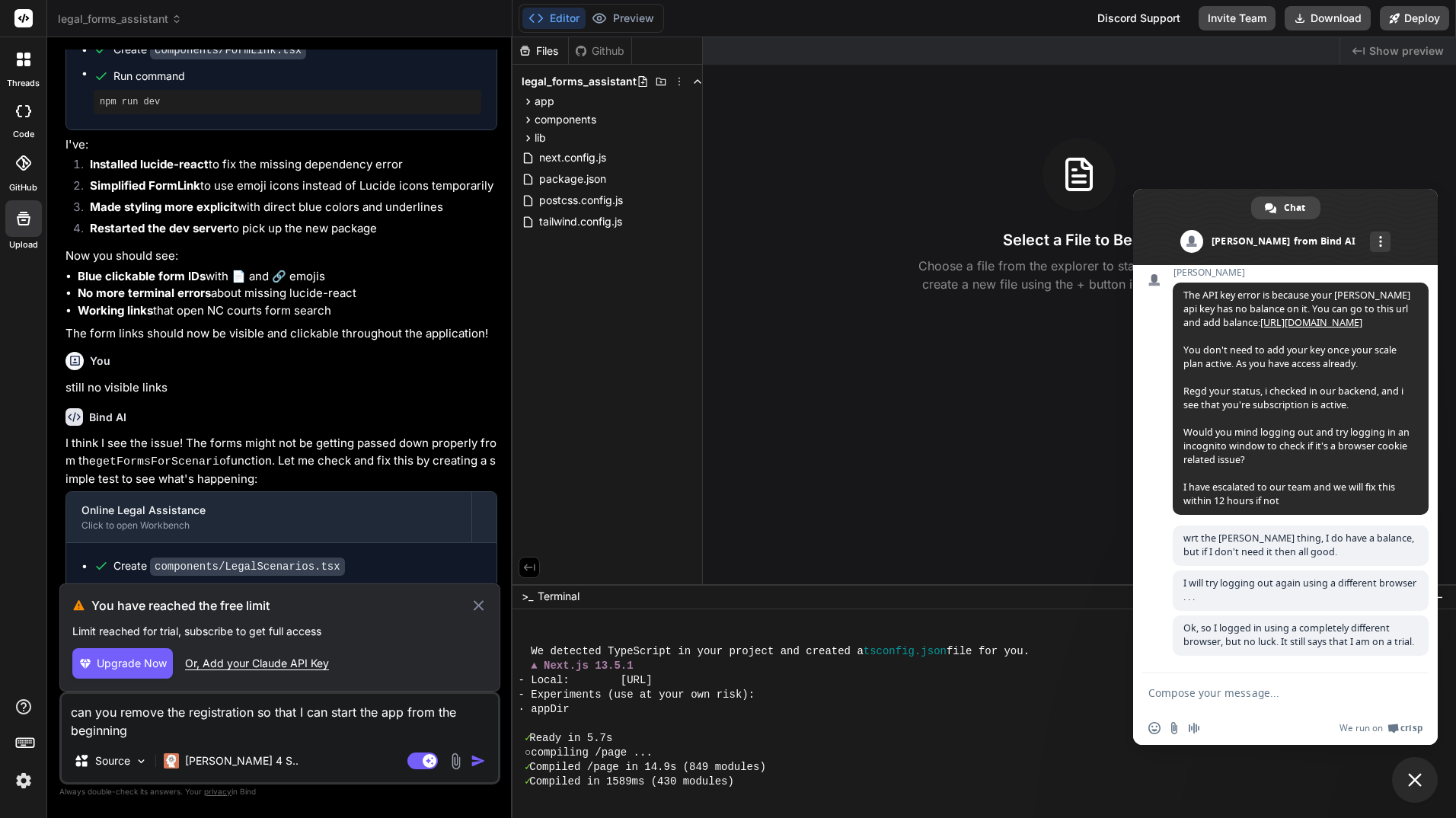
click at [481, 605] on icon at bounding box center [478, 606] width 18 height 19
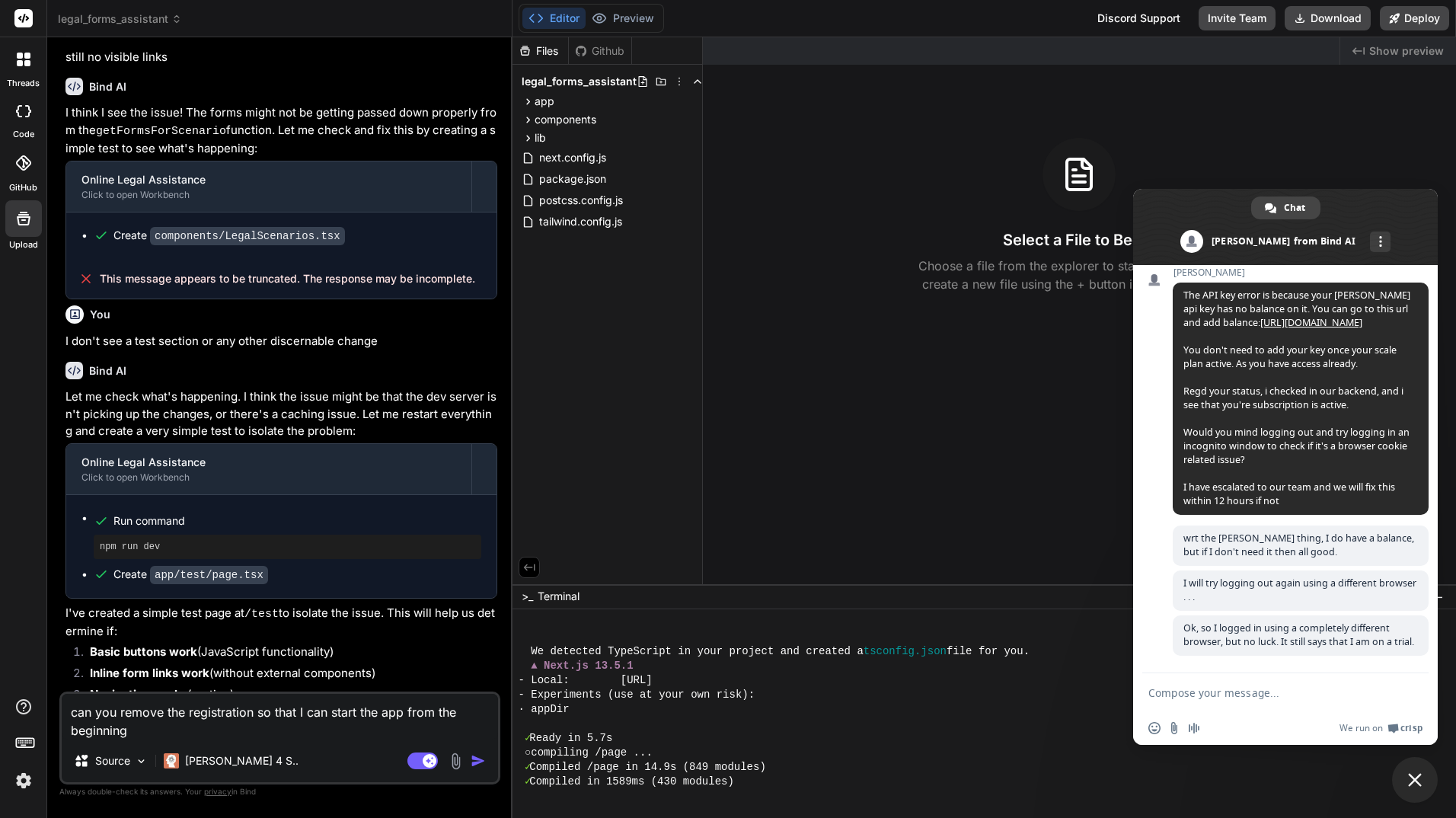
scroll to position [1394, 0]
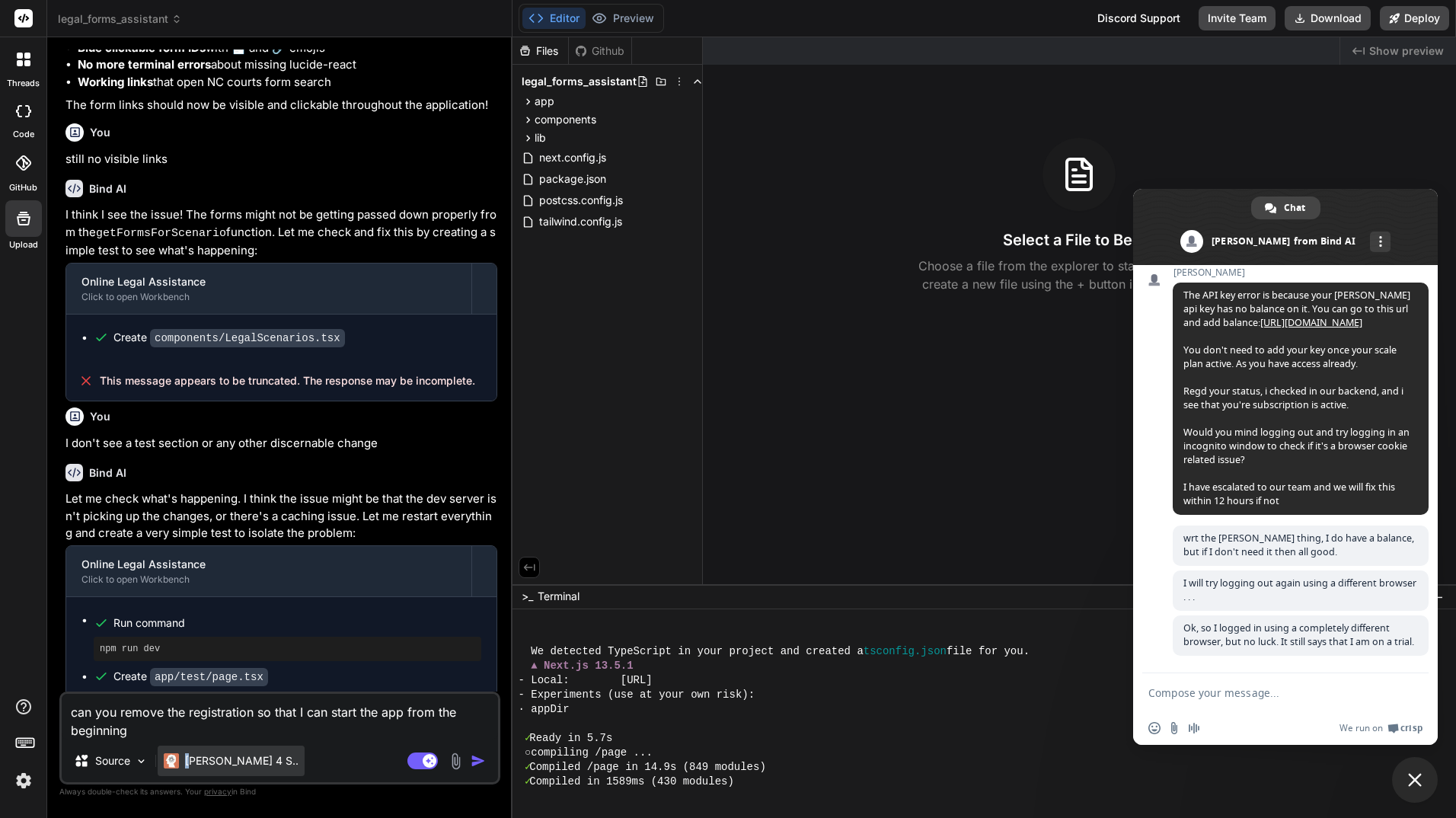
click at [188, 758] on p "Claude 4 S.." at bounding box center [241, 761] width 113 height 15
drag, startPoint x: 188, startPoint y: 758, endPoint x: 145, endPoint y: 760, distance: 43.0
click at [145, 760] on img at bounding box center [141, 762] width 13 height 13
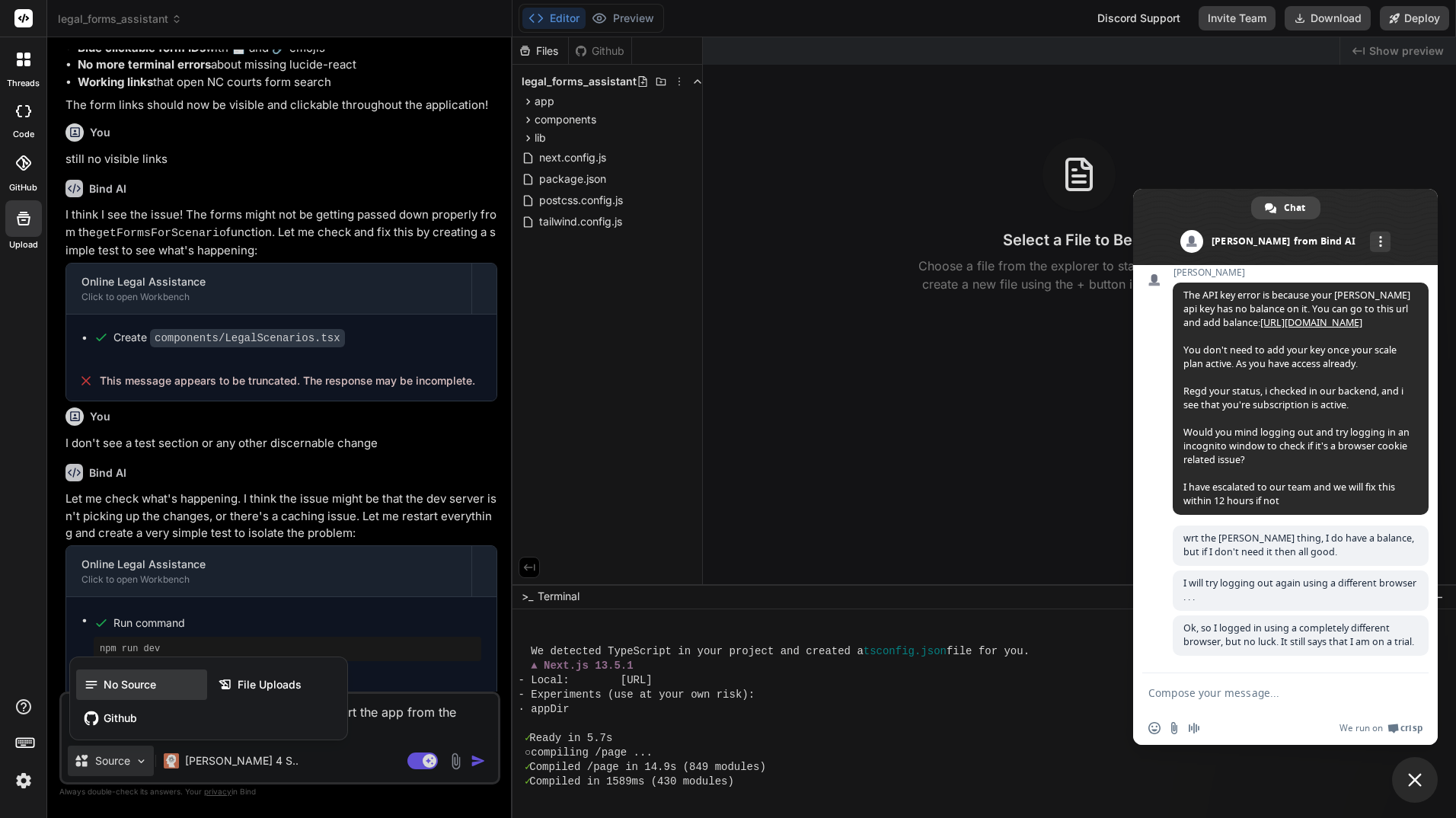
click at [125, 681] on span "No Source" at bounding box center [130, 685] width 52 height 15
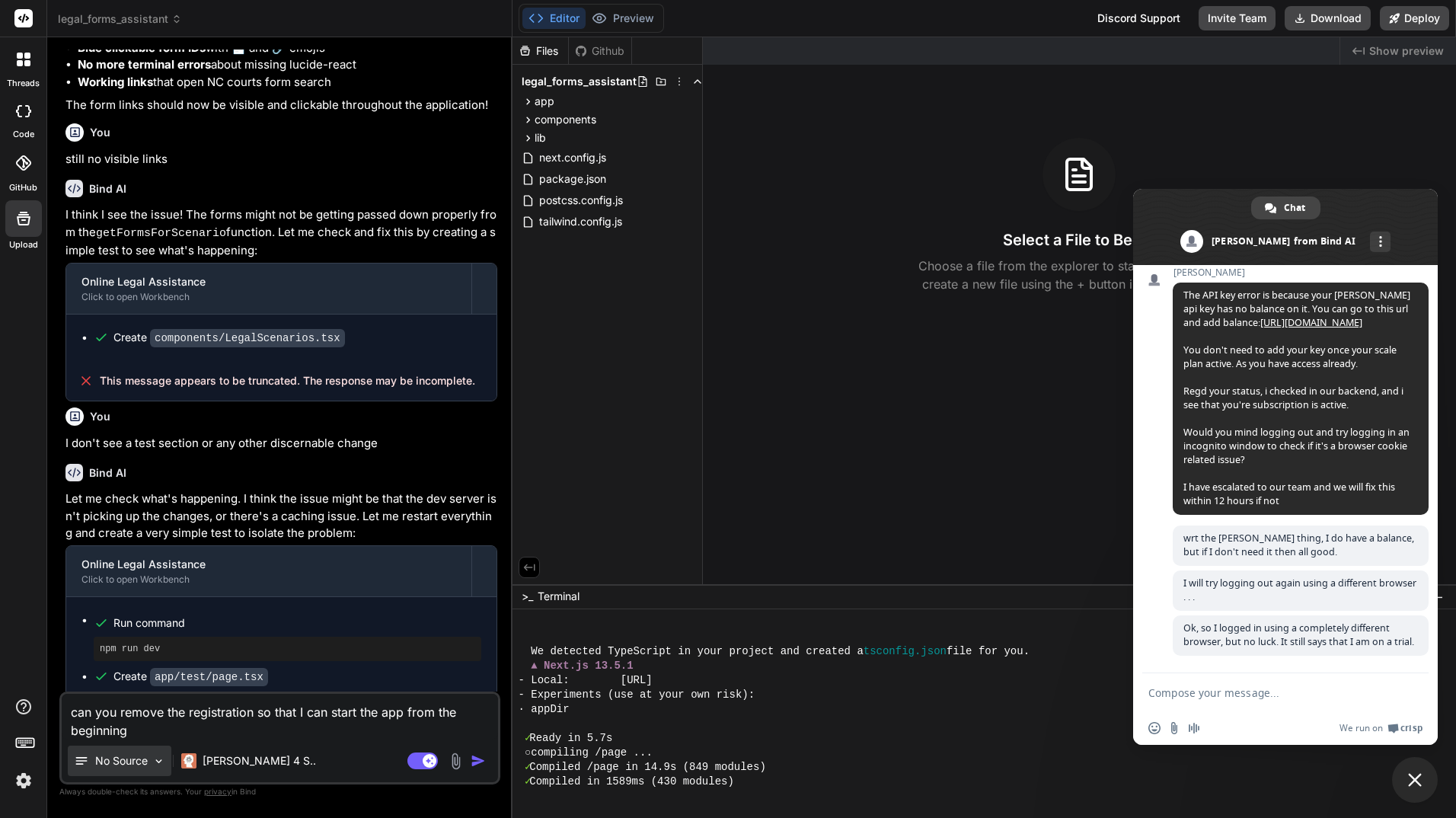
click at [162, 762] on img at bounding box center [159, 762] width 13 height 13
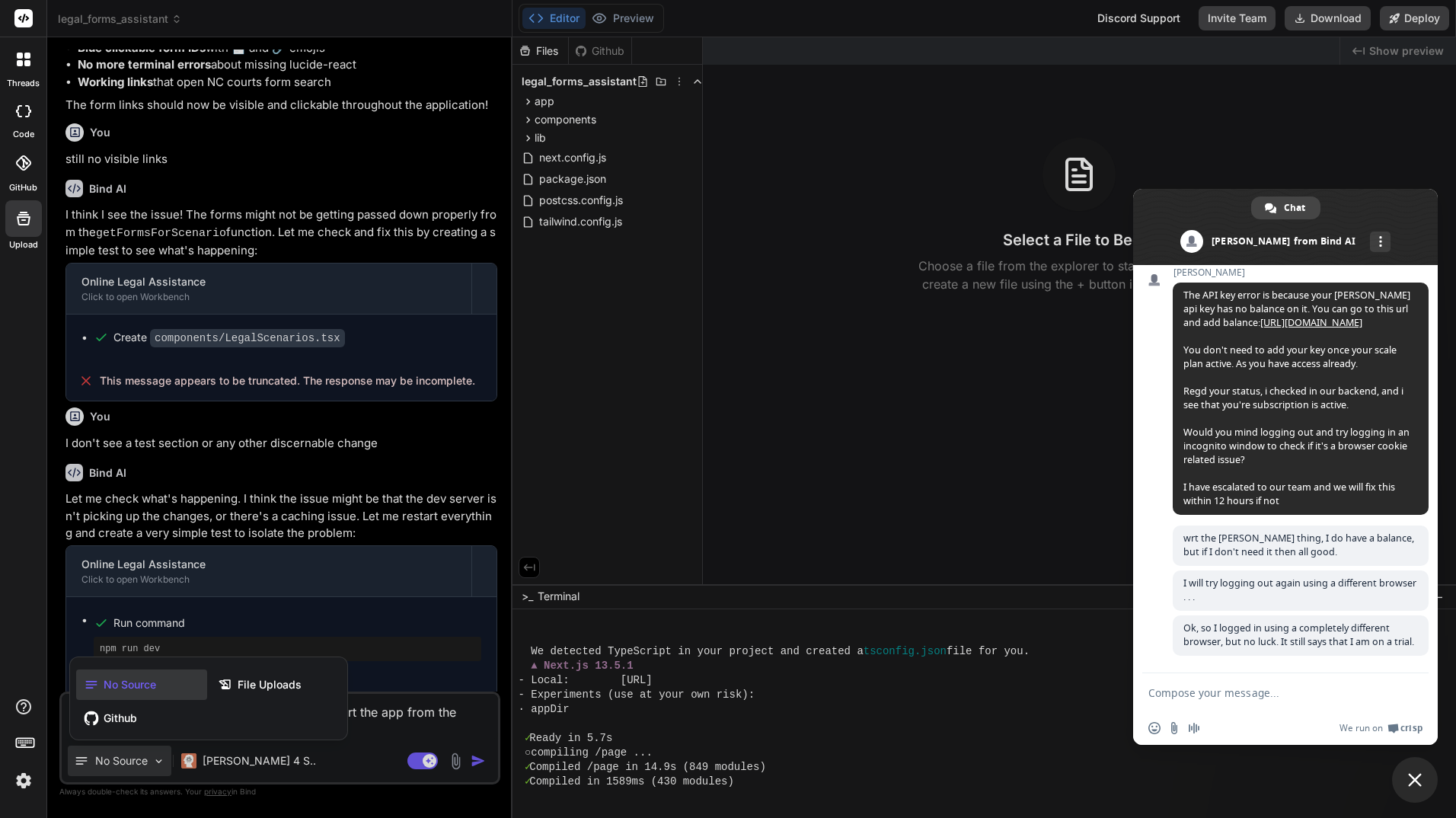
click at [155, 759] on div at bounding box center [728, 409] width 1456 height 818
type textarea "x"
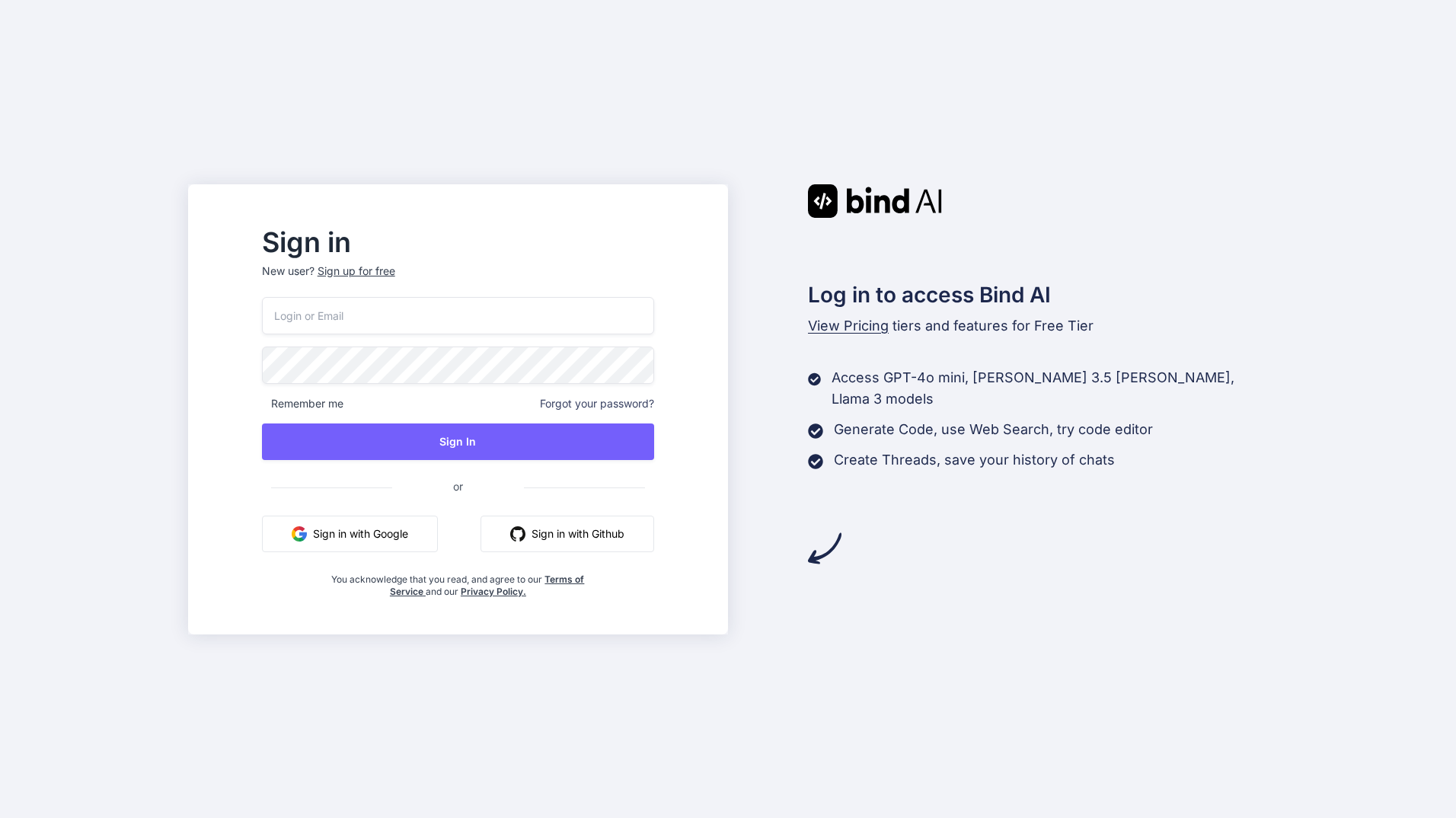
click at [490, 687] on div "Sign in New user? Sign up for free Remember me Forgot your password? Sign In or…" at bounding box center [728, 409] width 1456 height 818
click at [399, 534] on button "Sign in with Google" at bounding box center [350, 533] width 176 height 37
